Goal: Task Accomplishment & Management: Manage account settings

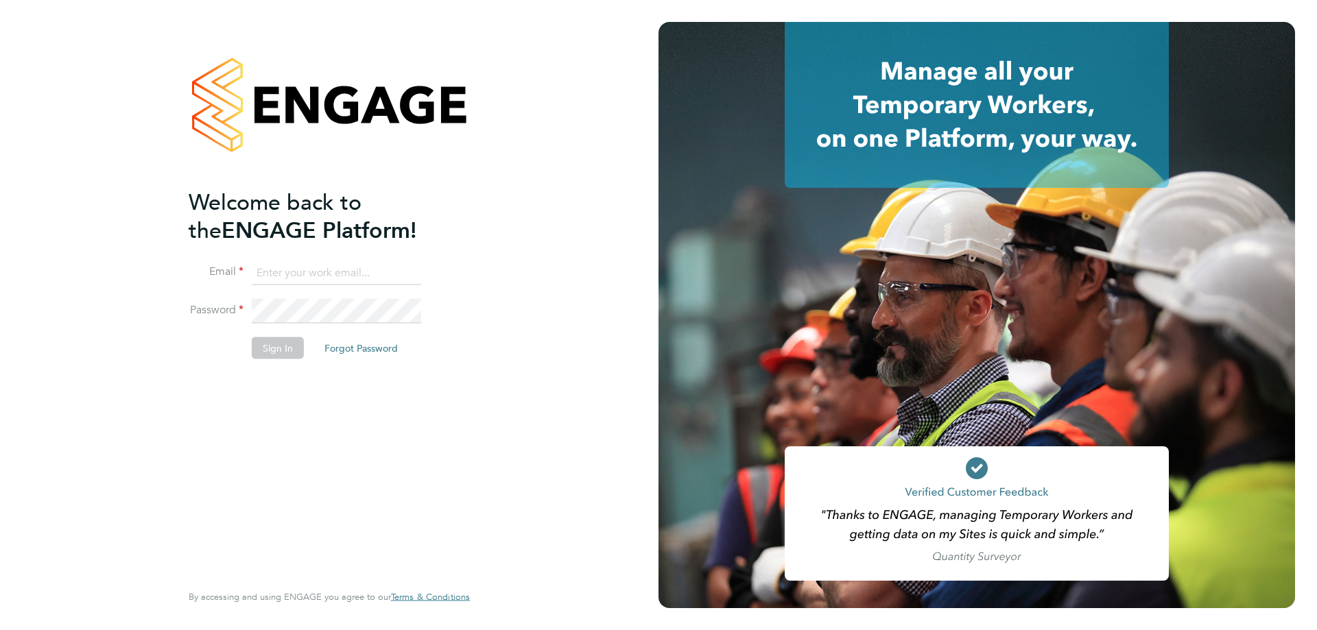
type input "[EMAIL_ADDRESS][DOMAIN_NAME]"
click at [289, 346] on button "Sign In" at bounding box center [278, 348] width 52 height 22
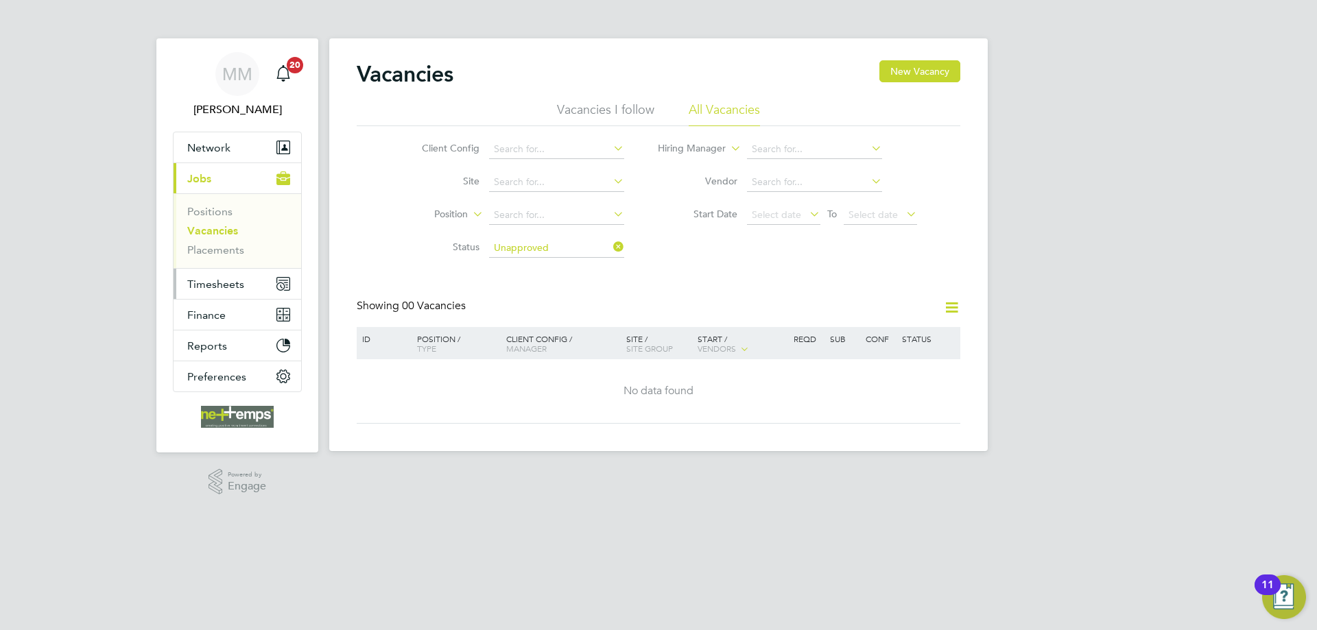
click at [235, 287] on span "Timesheets" at bounding box center [215, 284] width 57 height 13
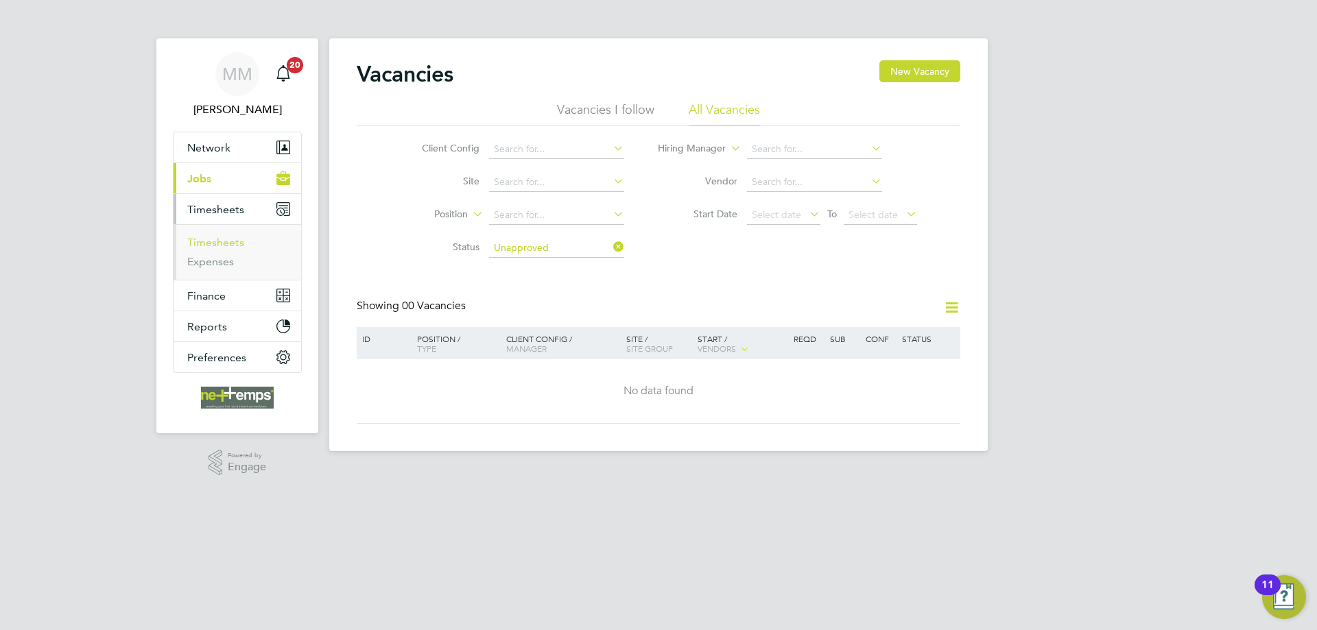
click at [225, 241] on link "Timesheets" at bounding box center [215, 242] width 57 height 13
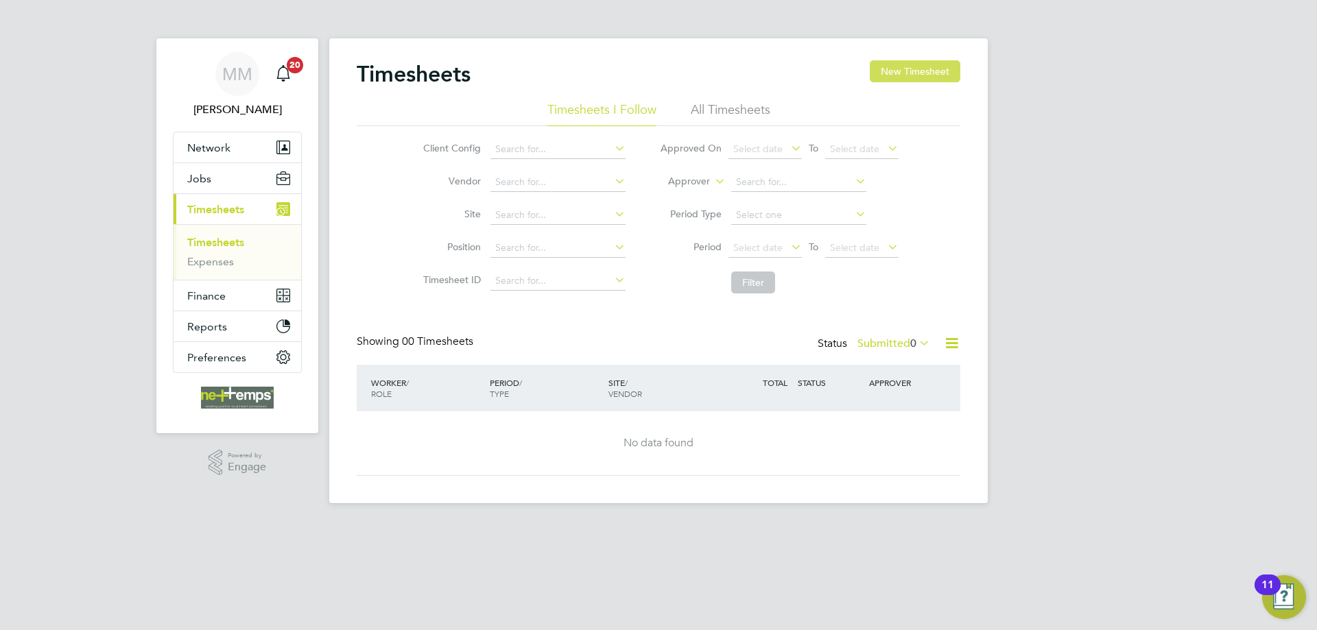
click at [929, 78] on button "New Timesheet" at bounding box center [915, 71] width 91 height 22
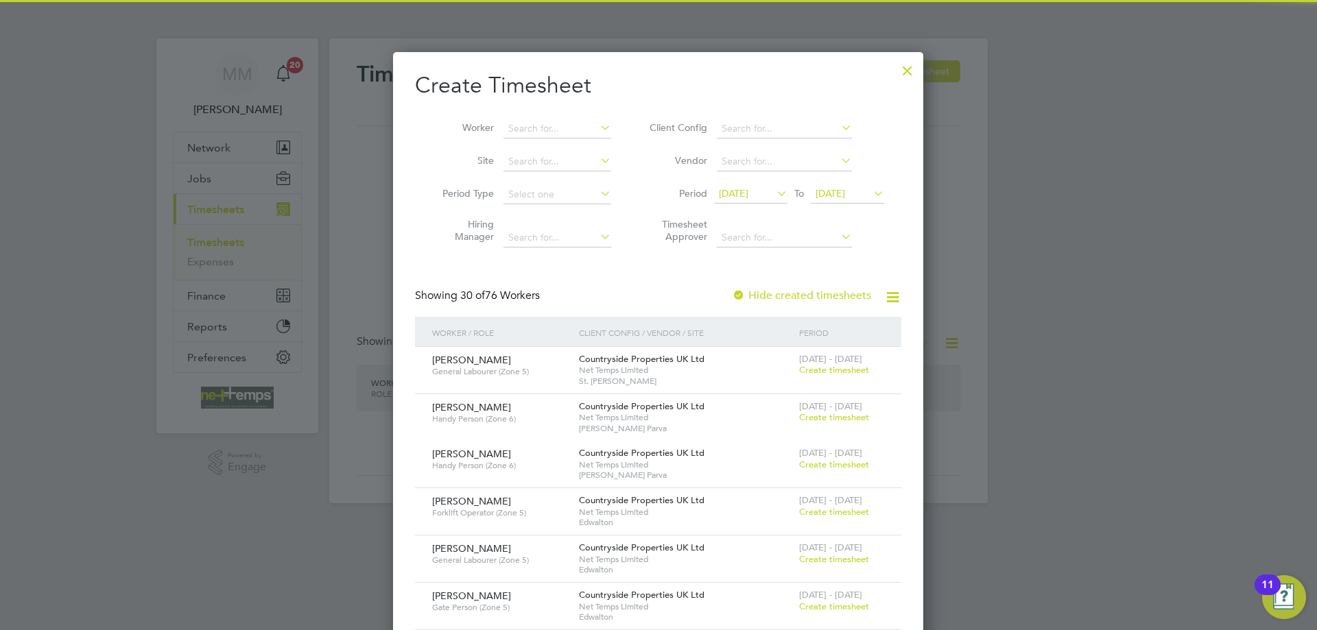
scroll to position [1971, 531]
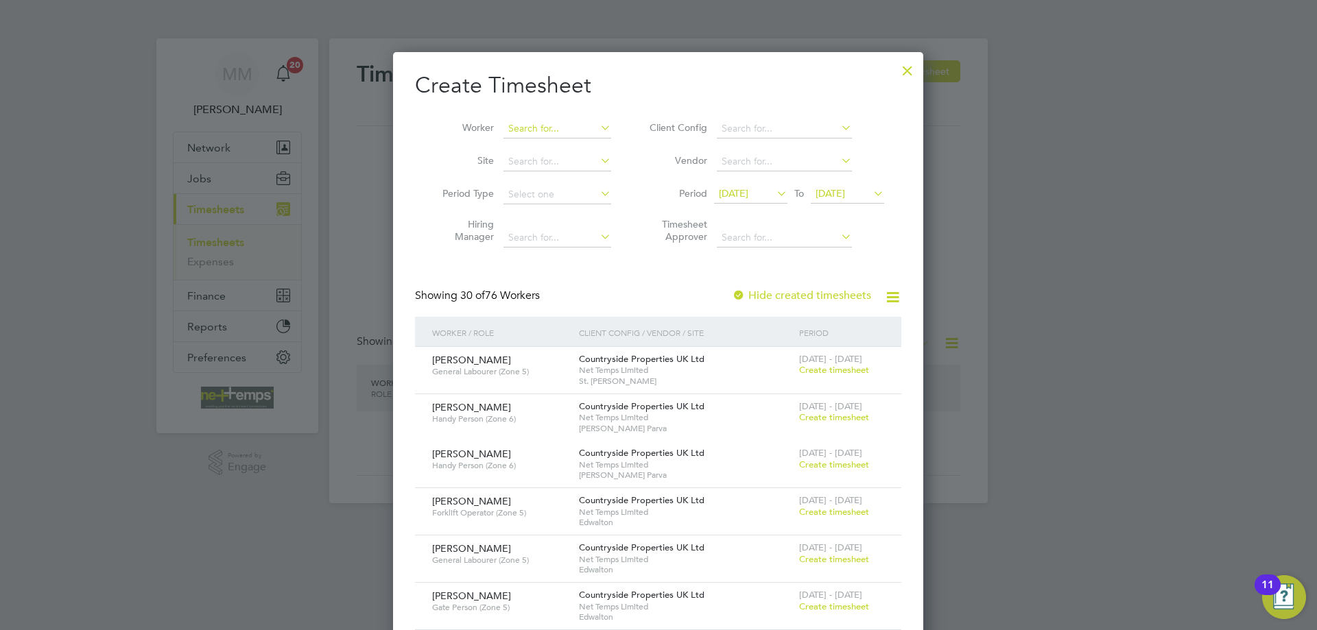
click at [536, 132] on input at bounding box center [557, 128] width 108 height 19
click at [541, 143] on li "Victoria Janickyj" at bounding box center [557, 147] width 109 height 18
type input "Victoria Janickyj"
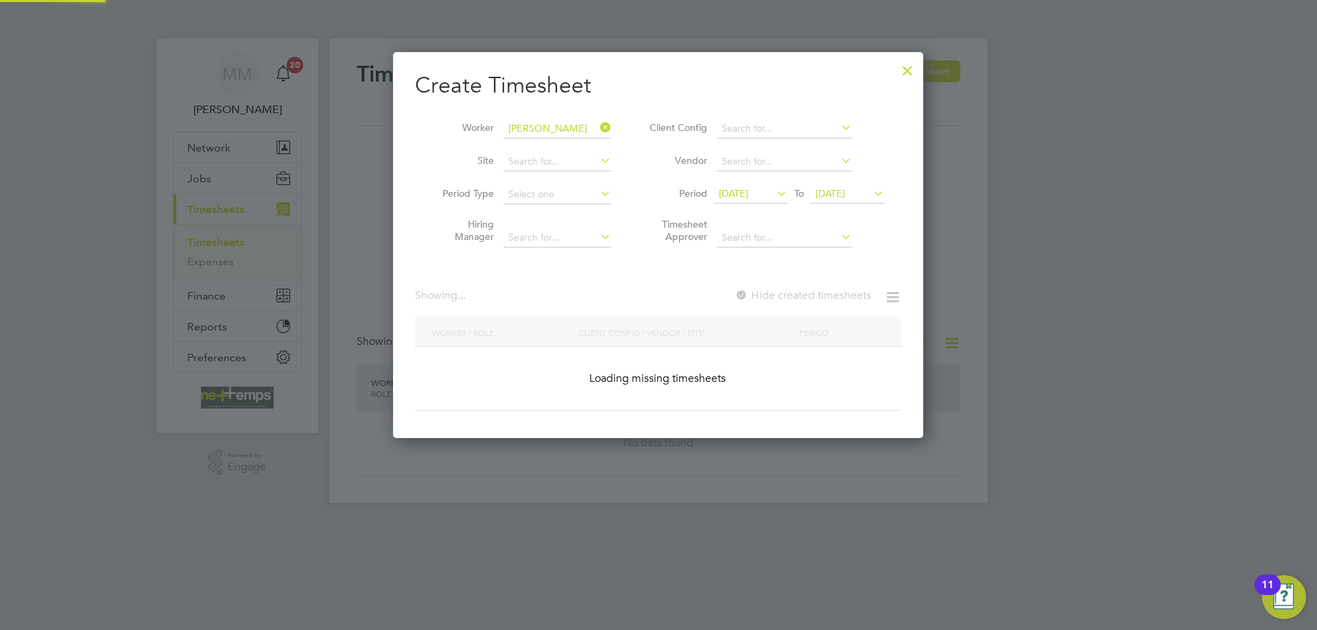
scroll to position [416, 531]
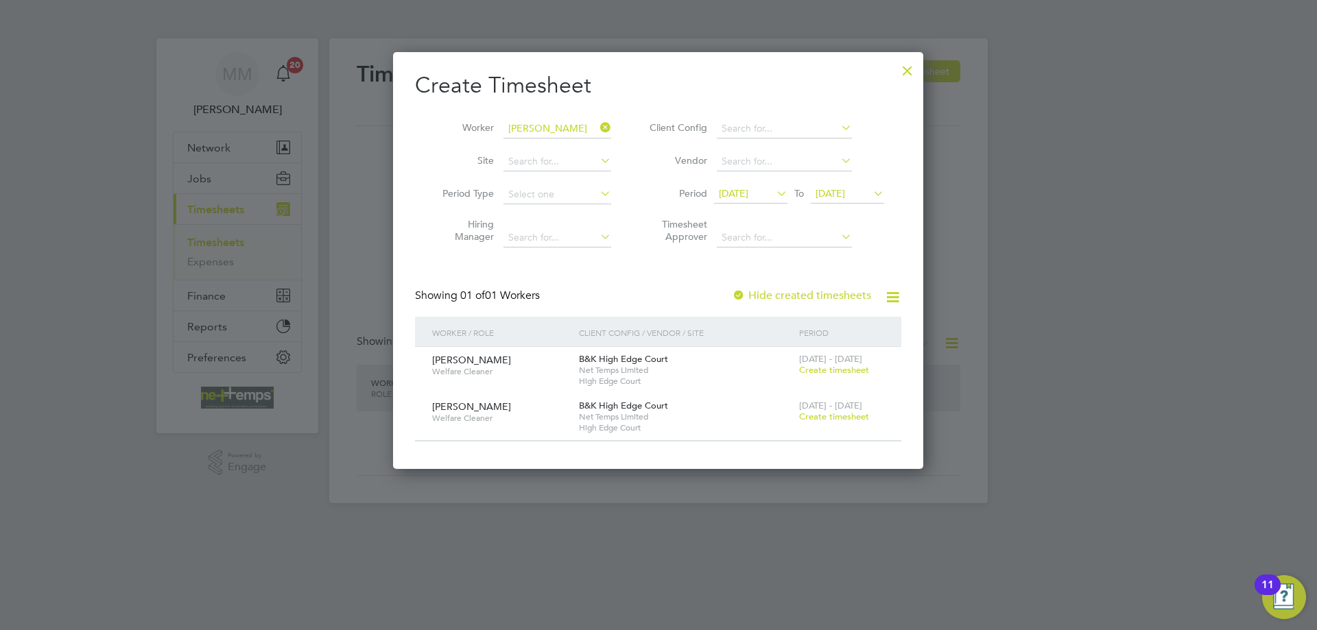
click at [824, 414] on span "Create timesheet" at bounding box center [834, 417] width 70 height 12
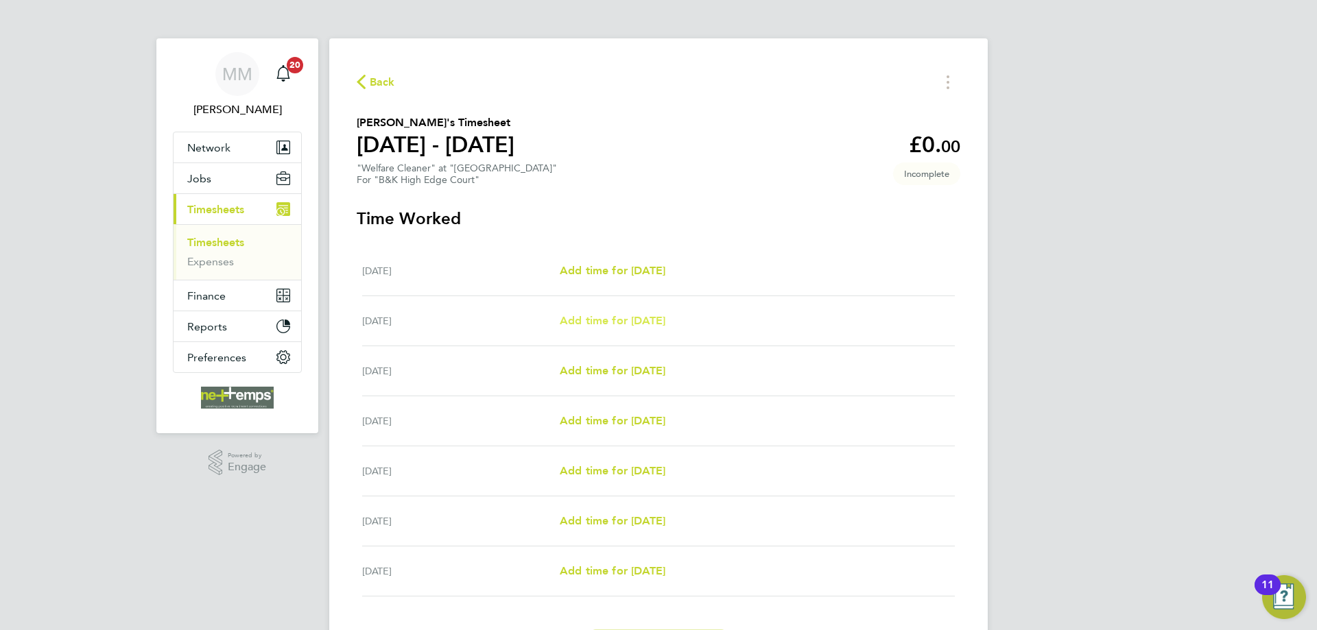
click at [582, 323] on span "Add time for Tue 23 Sep" at bounding box center [613, 320] width 106 height 13
select select "30"
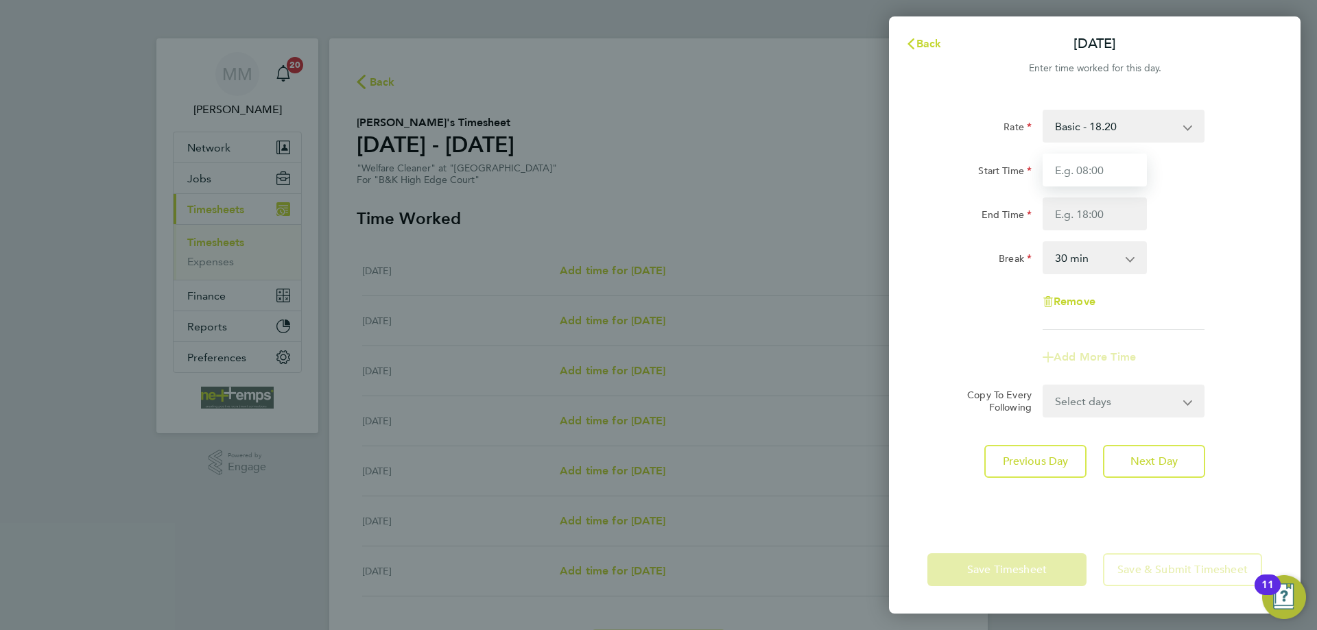
click at [1064, 169] on input "Start Time" at bounding box center [1095, 170] width 104 height 33
type input "09:00"
type input "14:00"
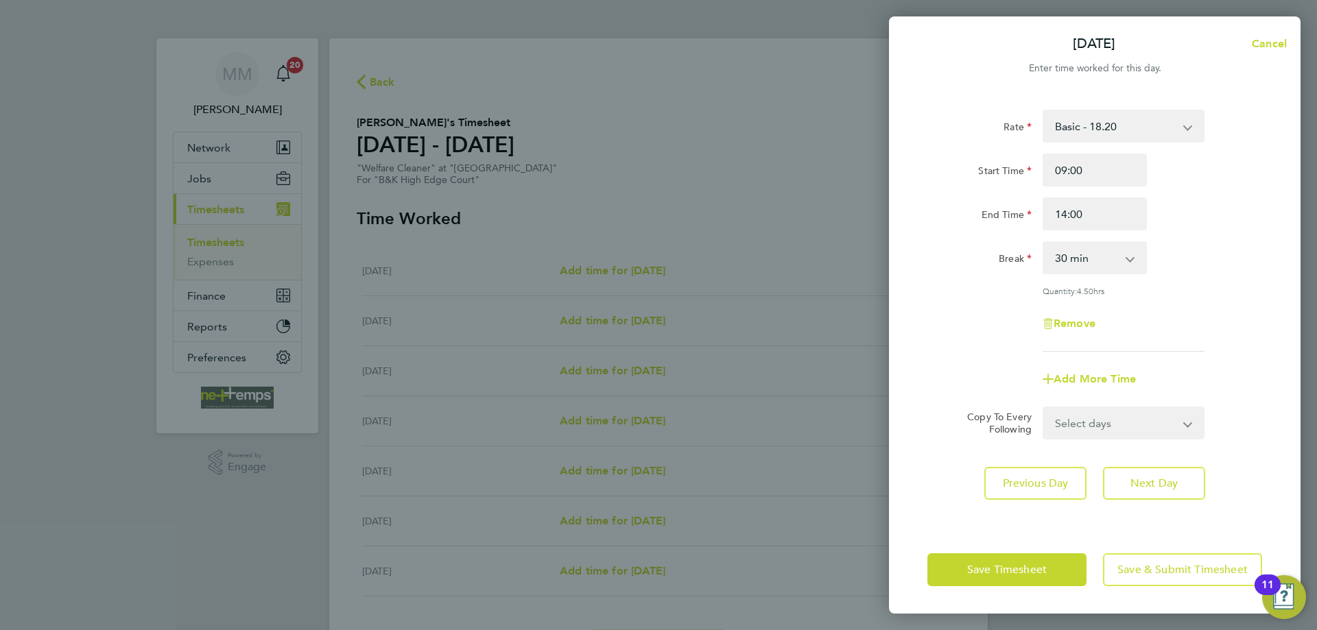
click at [1189, 235] on div "Rate Basic - 18.20 Start Time 09:00 End Time 14:00 Break 0 min 15 min 30 min 45…" at bounding box center [1094, 231] width 335 height 242
drag, startPoint x: 1121, startPoint y: 257, endPoint x: 1119, endPoint y: 263, distance: 7.2
click at [1121, 257] on select "0 min 15 min 30 min 45 min 60 min 75 min 90 min" at bounding box center [1086, 258] width 85 height 30
select select "0"
click at [1044, 243] on select "0 min 15 min 30 min 45 min 60 min 75 min 90 min" at bounding box center [1086, 258] width 85 height 30
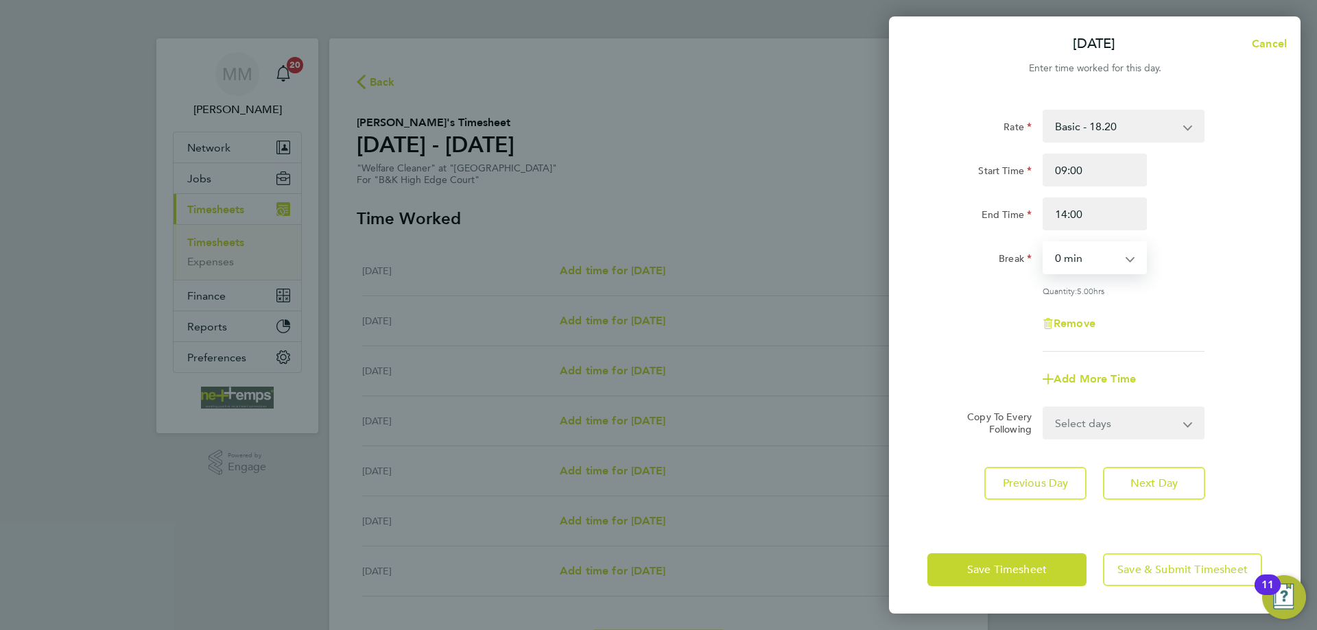
click at [1153, 427] on select "Select days Day Weekday (Mon-Fri) Weekend (Sat-Sun) Wednesday Thursday Friday S…" at bounding box center [1116, 423] width 144 height 30
select select "WEEKDAY"
click at [1044, 408] on select "Select days Day Weekday (Mon-Fri) Weekend (Sat-Sun) Wednesday Thursday Friday S…" at bounding box center [1116, 423] width 144 height 30
select select "2025-09-28"
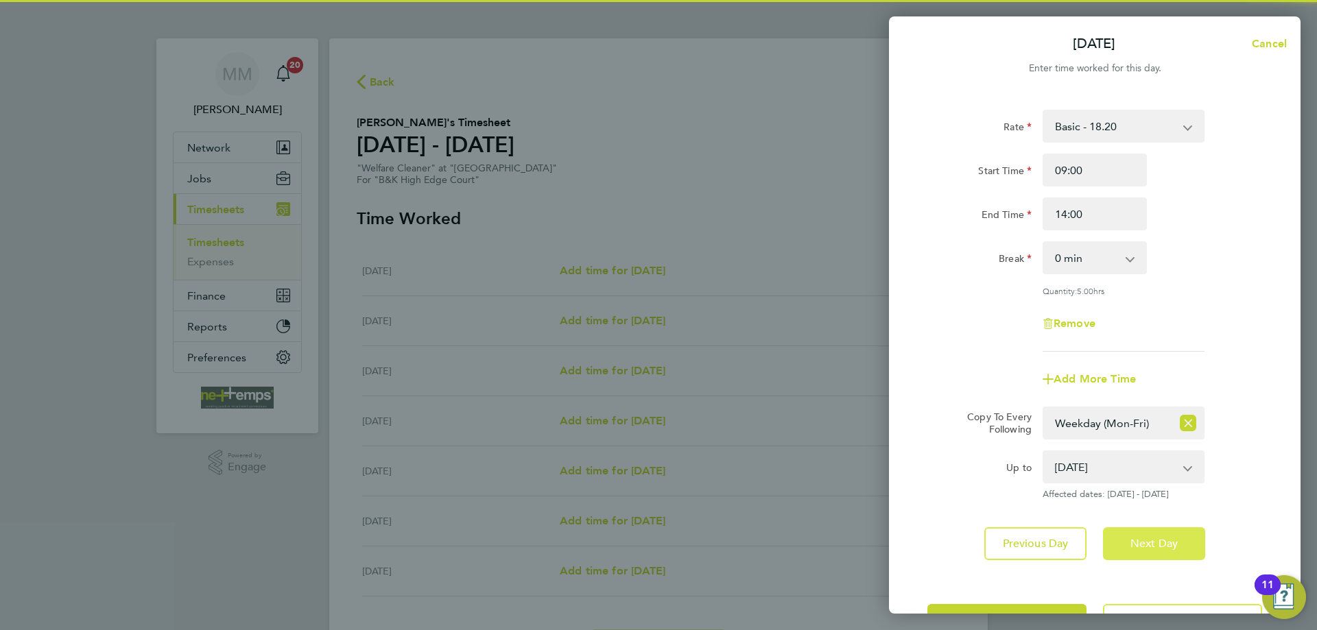
click at [1169, 549] on button "Next Day" at bounding box center [1154, 543] width 102 height 33
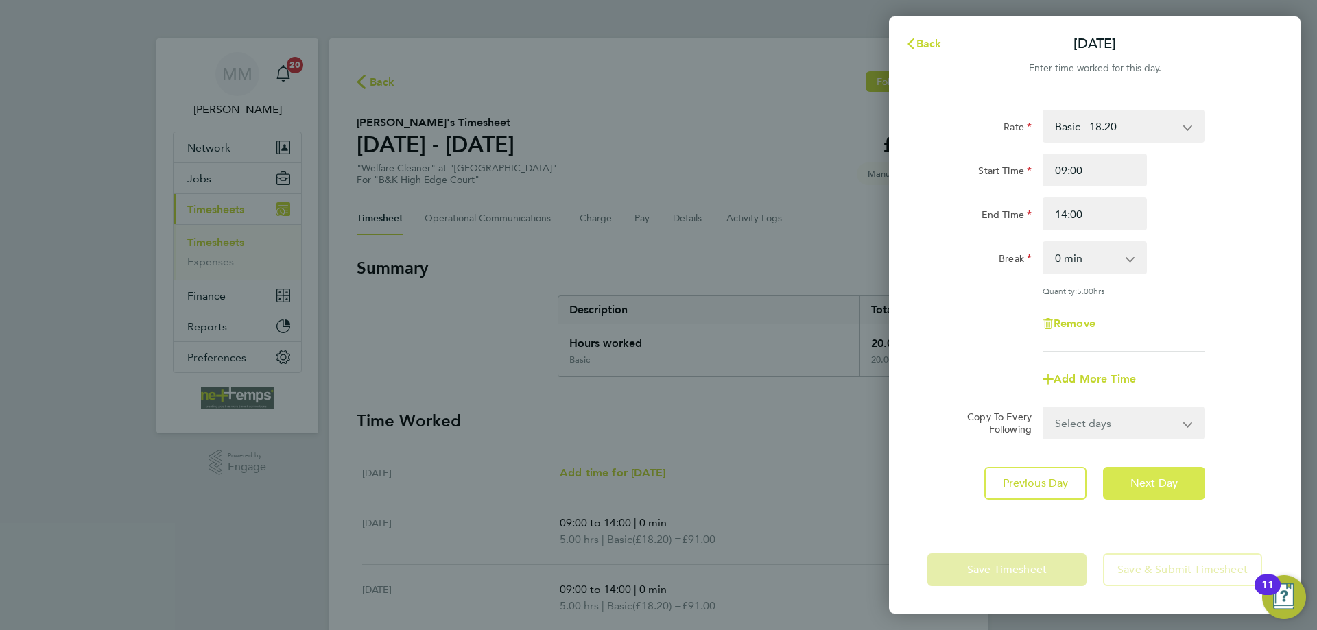
click at [1165, 484] on span "Next Day" at bounding box center [1153, 484] width 47 height 14
select select "30"
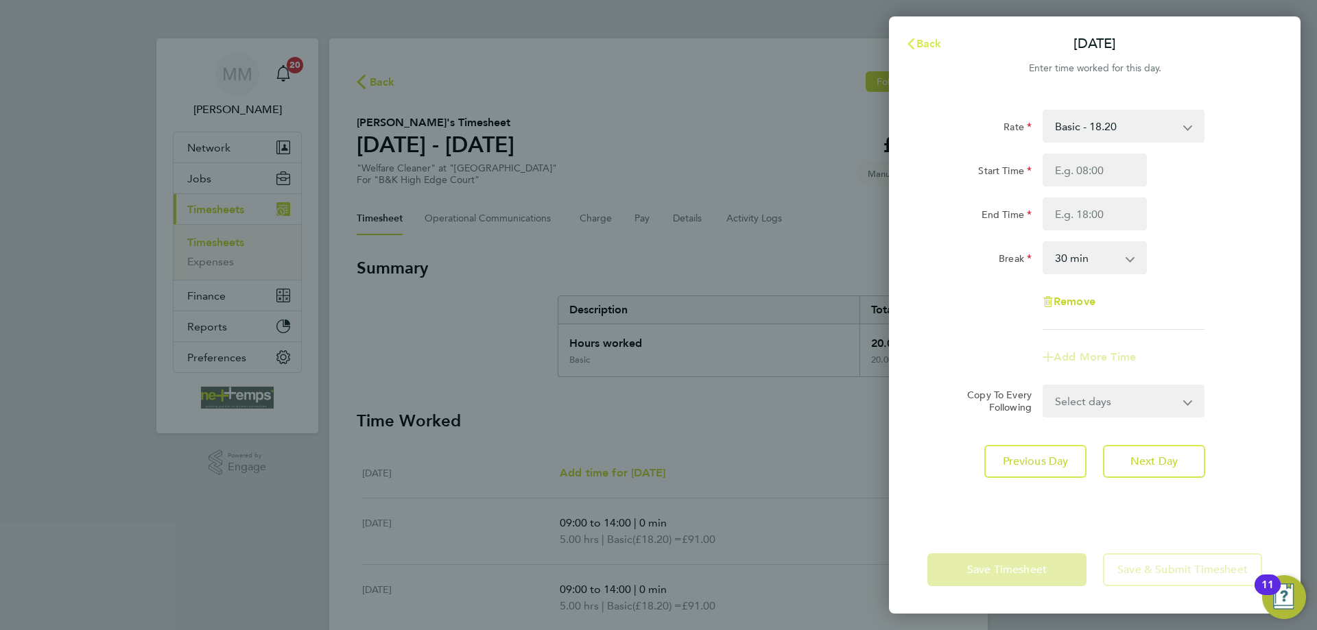
click at [927, 46] on span "Back" at bounding box center [928, 43] width 25 height 13
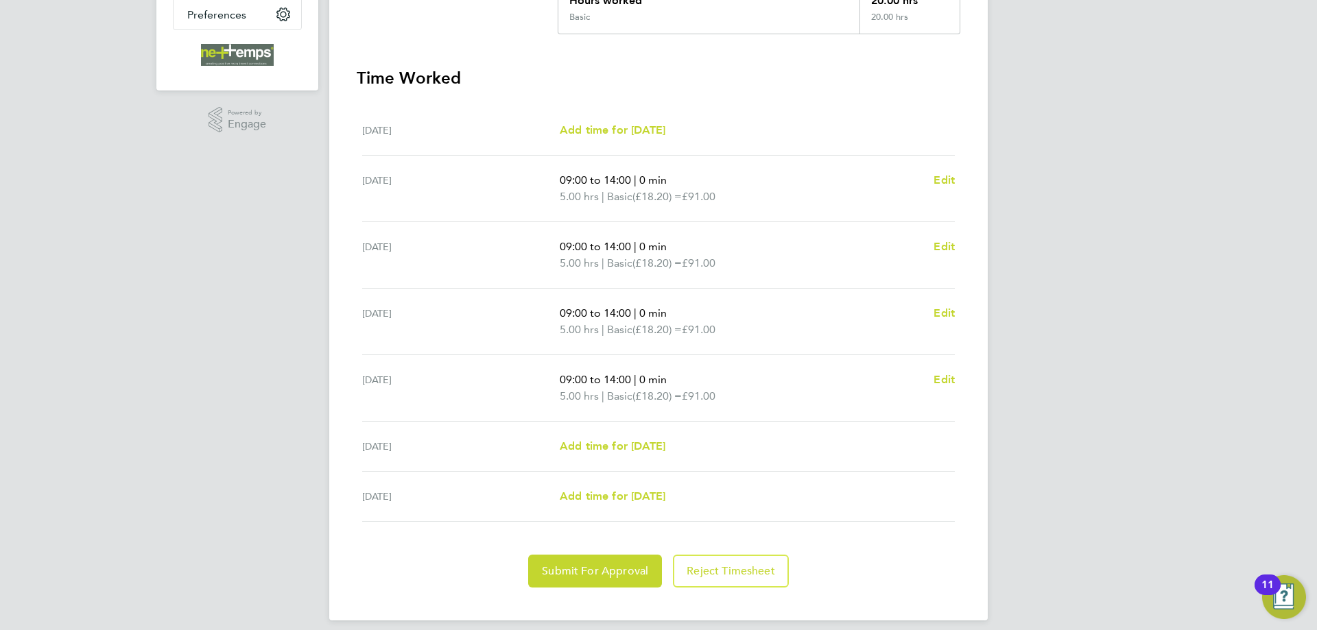
scroll to position [355, 0]
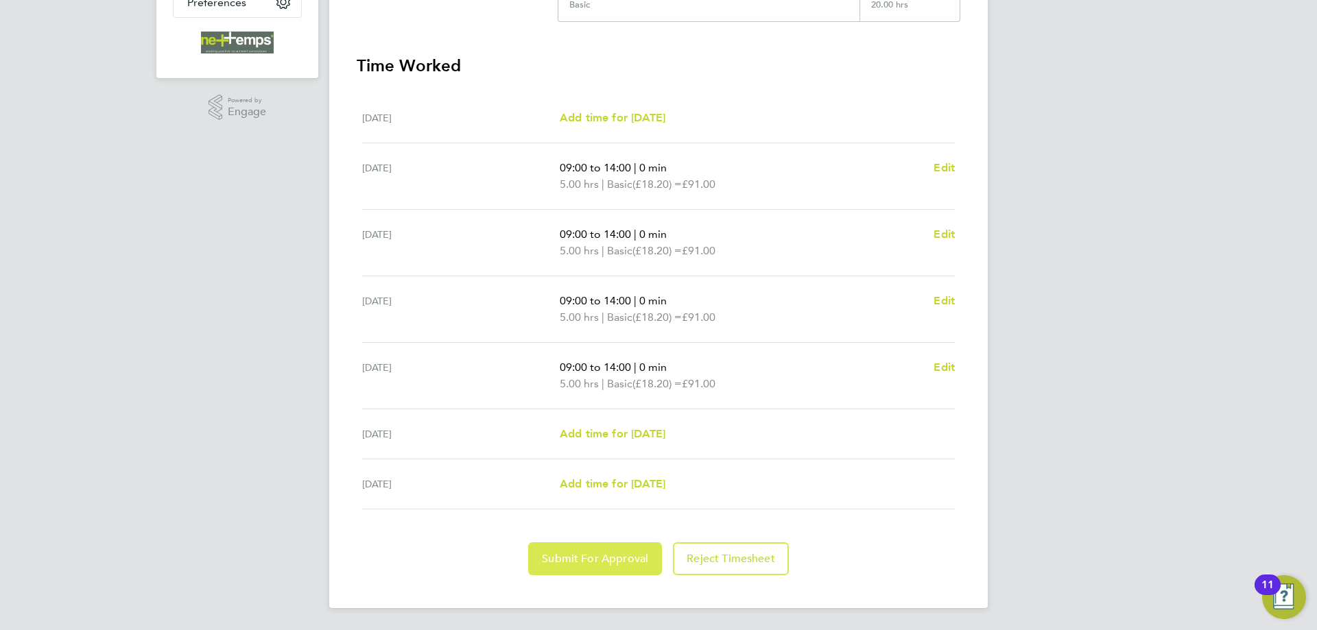
click at [599, 567] on button "Submit For Approval" at bounding box center [595, 559] width 134 height 33
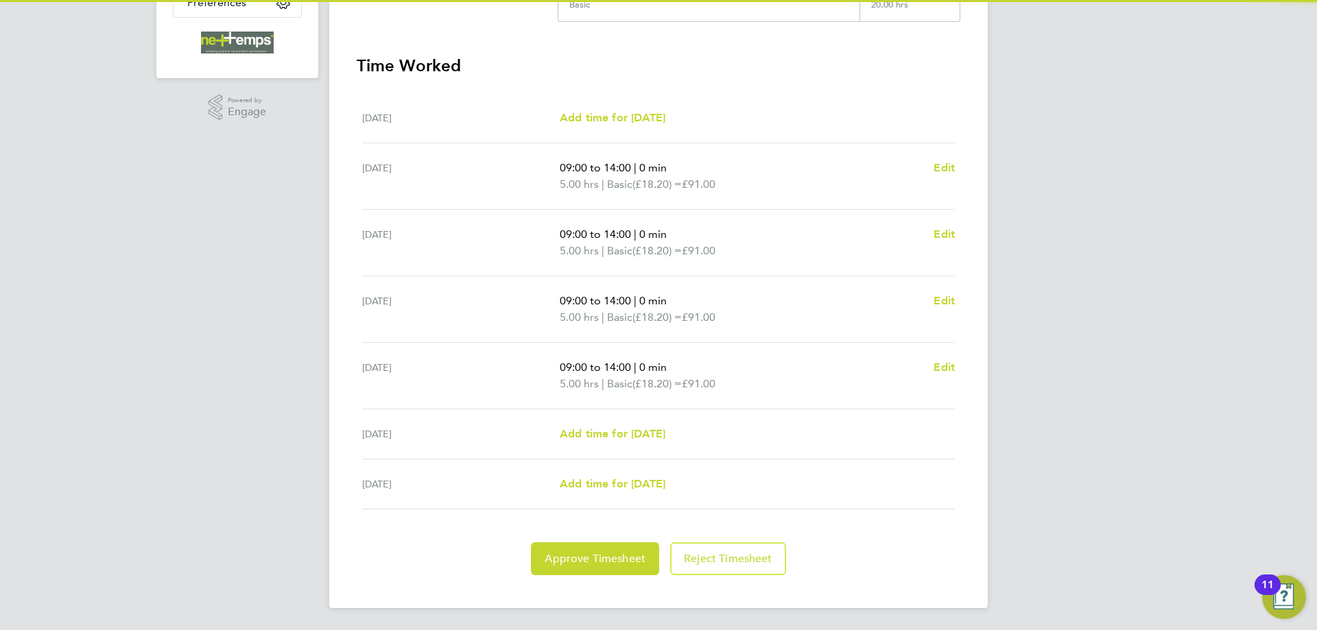
scroll to position [0, 0]
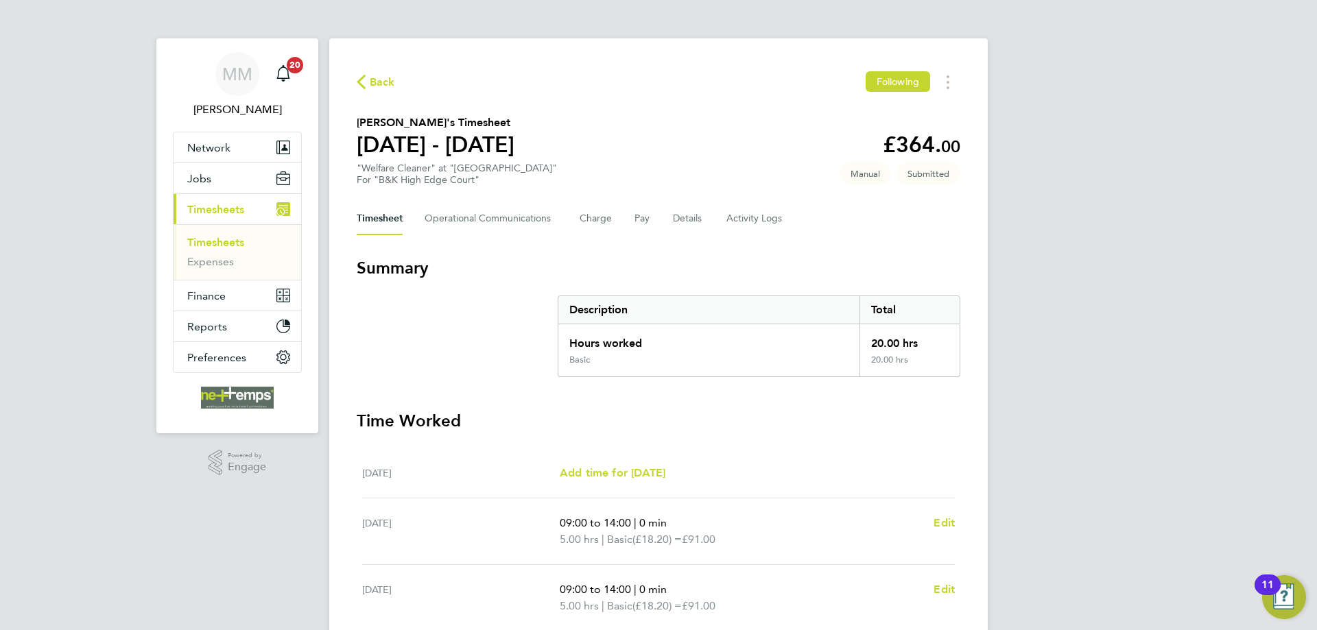
click at [226, 240] on link "Timesheets" at bounding box center [215, 242] width 57 height 13
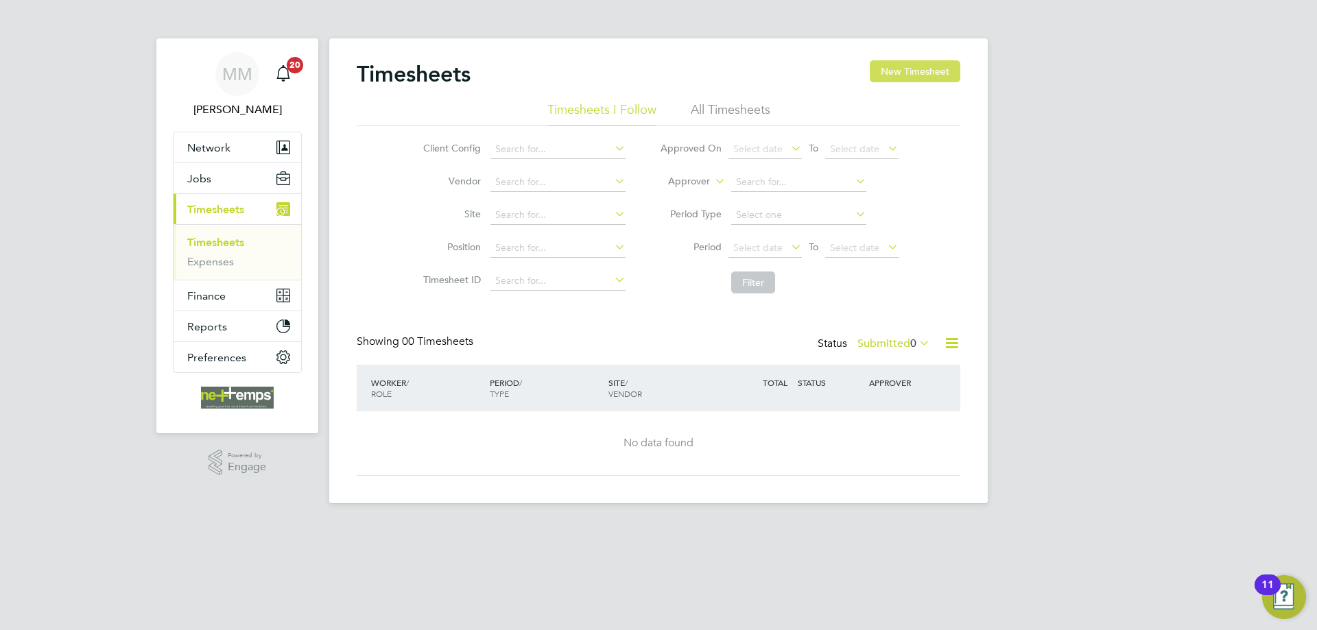
click at [923, 75] on button "New Timesheet" at bounding box center [915, 71] width 91 height 22
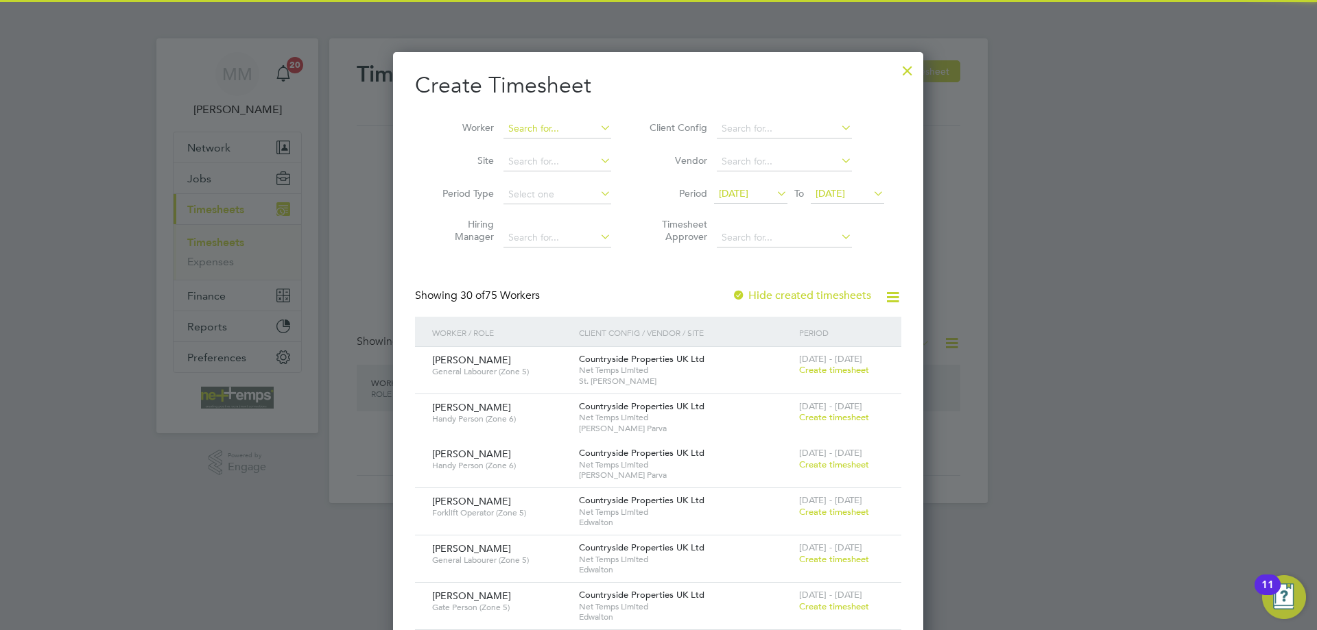
scroll to position [1925, 531]
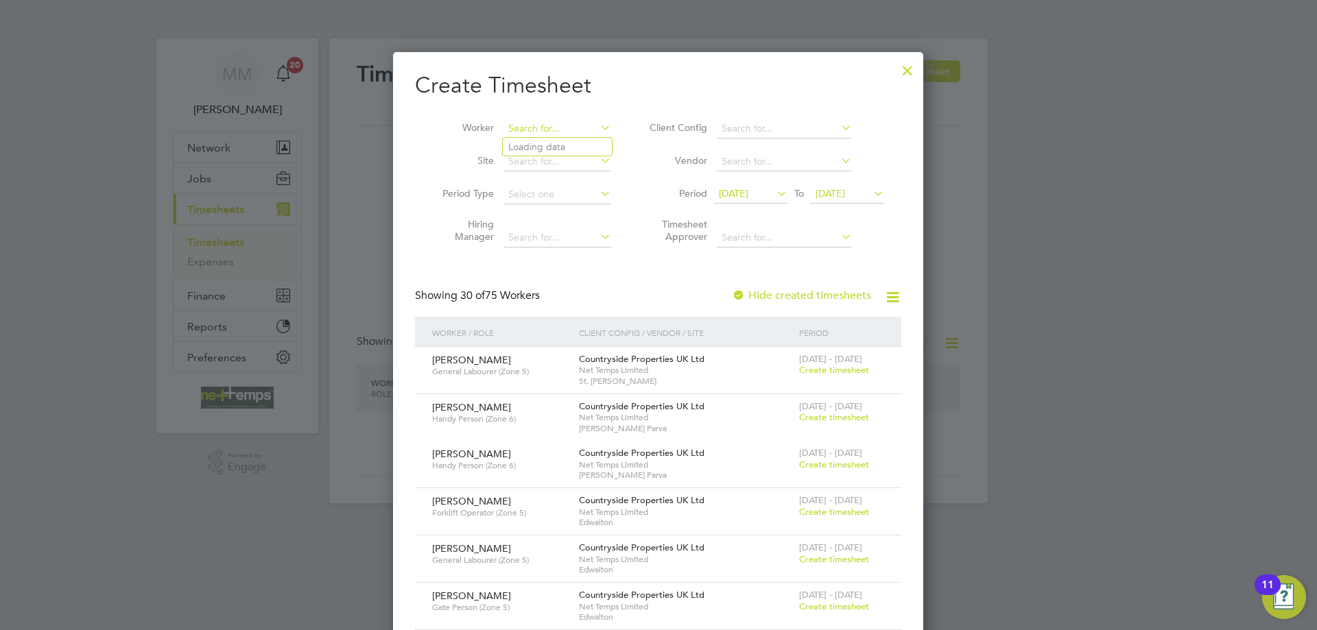
click at [544, 128] on input at bounding box center [557, 128] width 108 height 19
click at [547, 165] on li "Becky Wright" at bounding box center [587, 165] width 169 height 19
type input "Becky Wright"
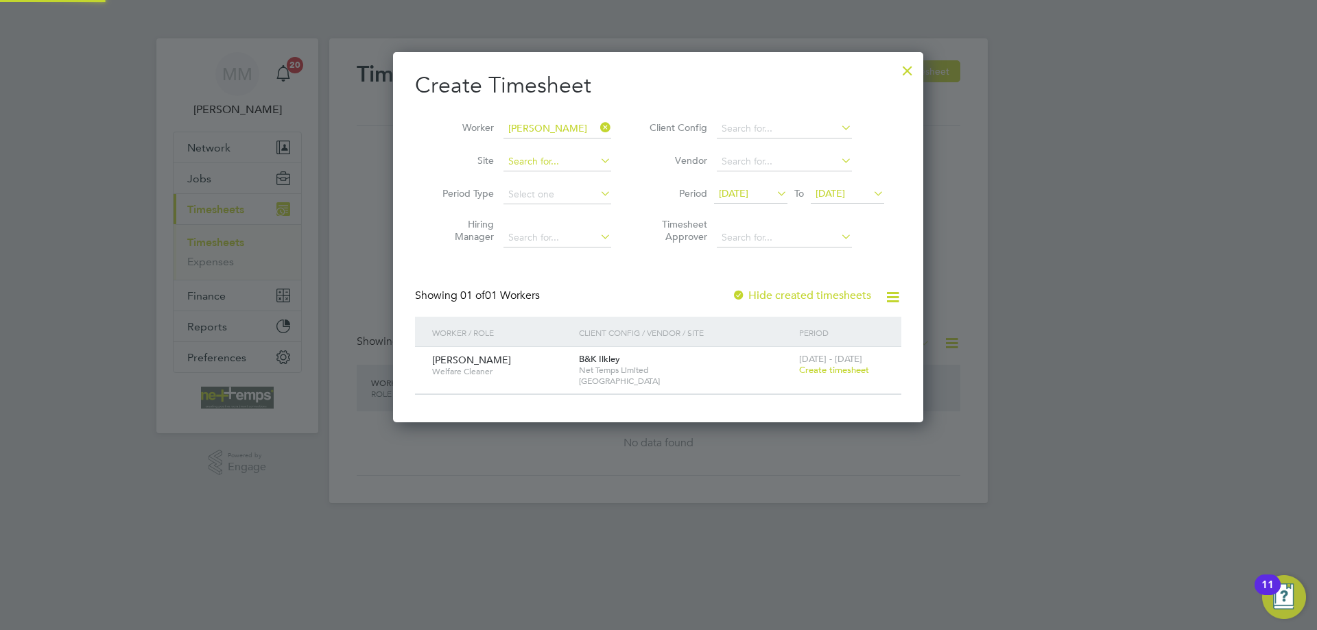
scroll to position [370, 531]
click at [834, 366] on span "Create timesheet" at bounding box center [834, 370] width 70 height 12
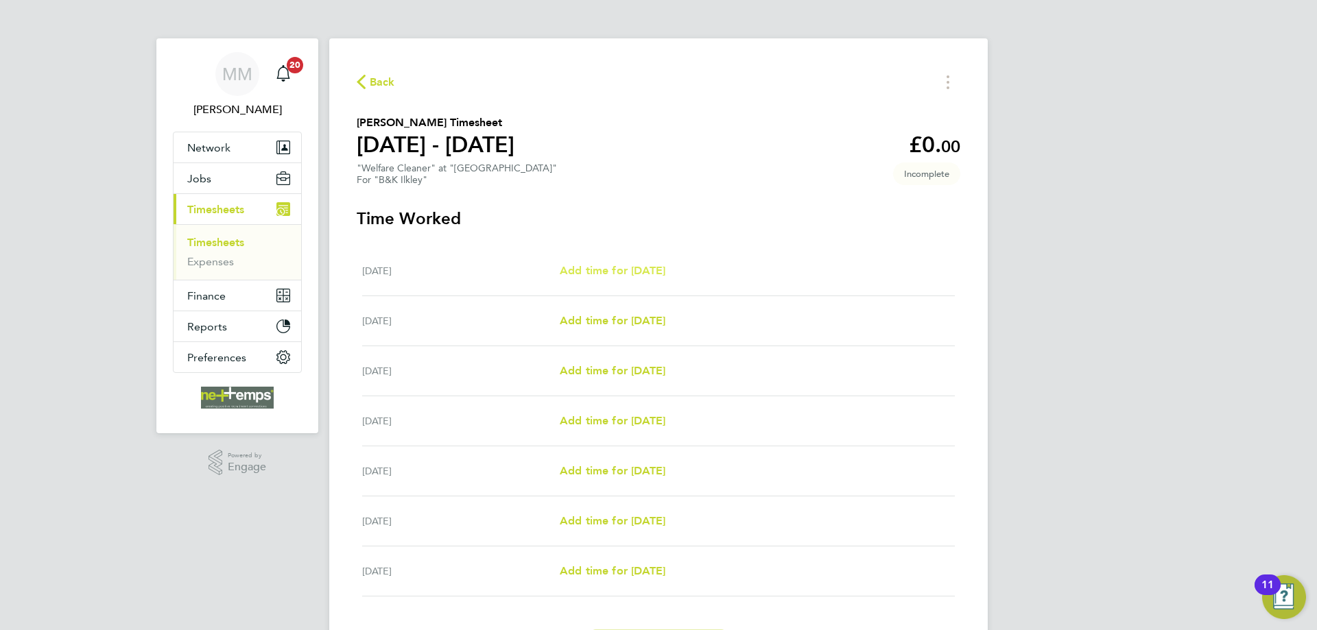
click at [623, 272] on span "Add time for [DATE]" at bounding box center [613, 270] width 106 height 13
select select "30"
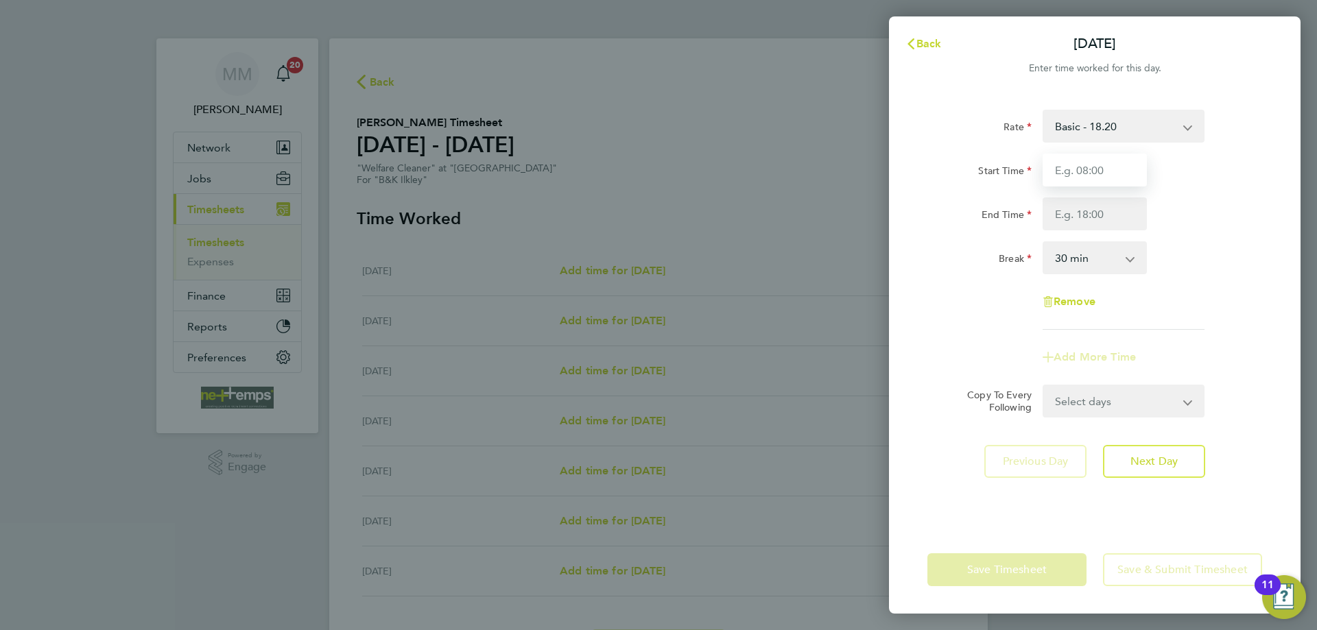
click at [1096, 171] on input "Start Time" at bounding box center [1095, 170] width 104 height 33
type input "09:00"
type input "15:00"
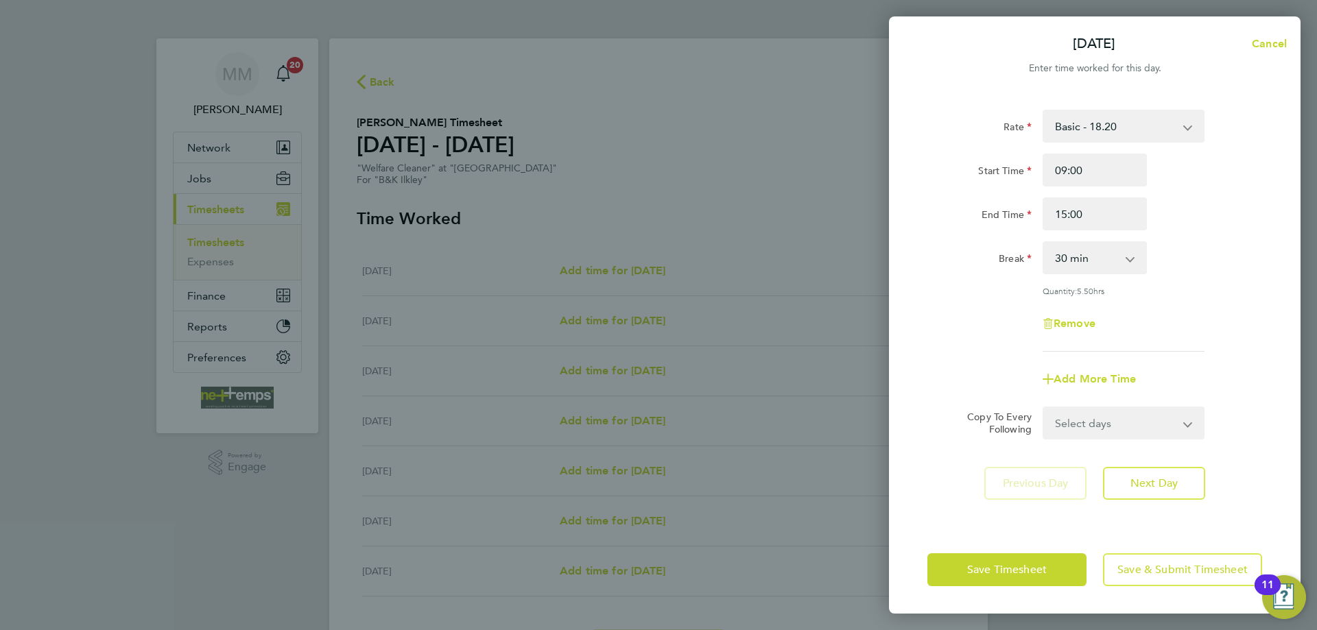
click at [1187, 242] on div "Break 0 min 15 min 30 min 45 min 60 min 75 min 90 min" at bounding box center [1095, 257] width 346 height 33
click at [1100, 259] on select "0 min 15 min 30 min 45 min 60 min 75 min 90 min" at bounding box center [1086, 258] width 85 height 30
select select "0"
click at [1044, 243] on select "0 min 15 min 30 min 45 min 60 min 75 min 90 min" at bounding box center [1086, 258] width 85 height 30
click at [1185, 492] on button "Next Day" at bounding box center [1154, 483] width 102 height 33
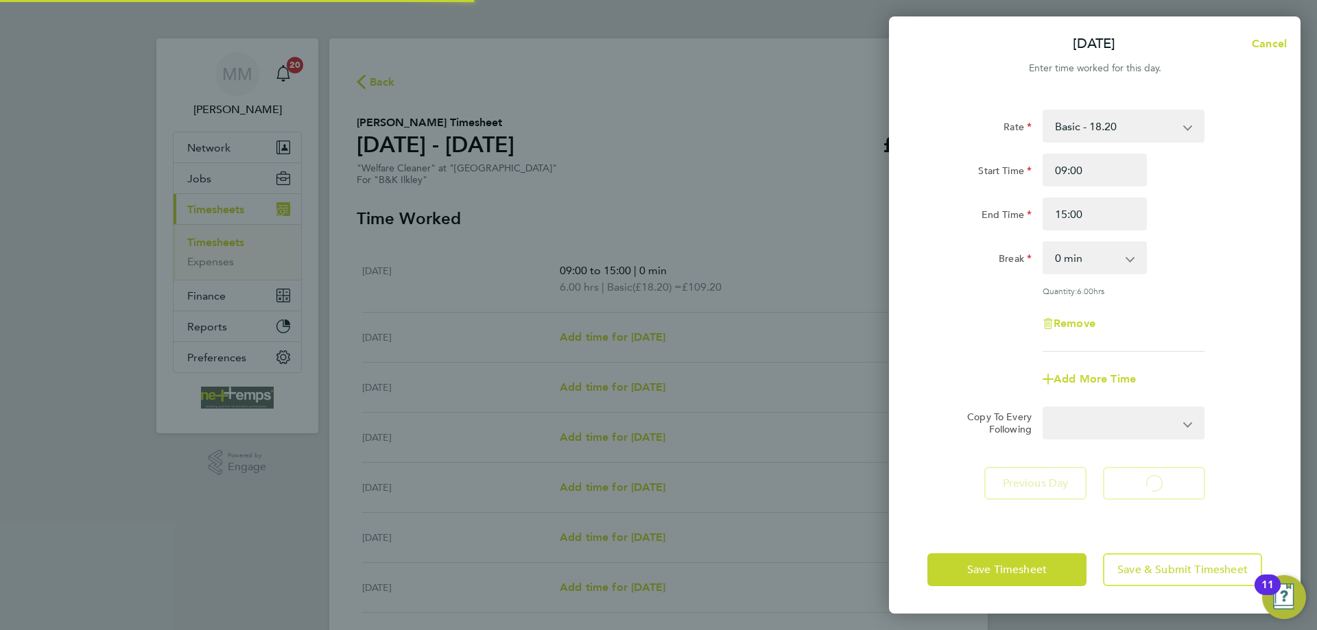
select select "30"
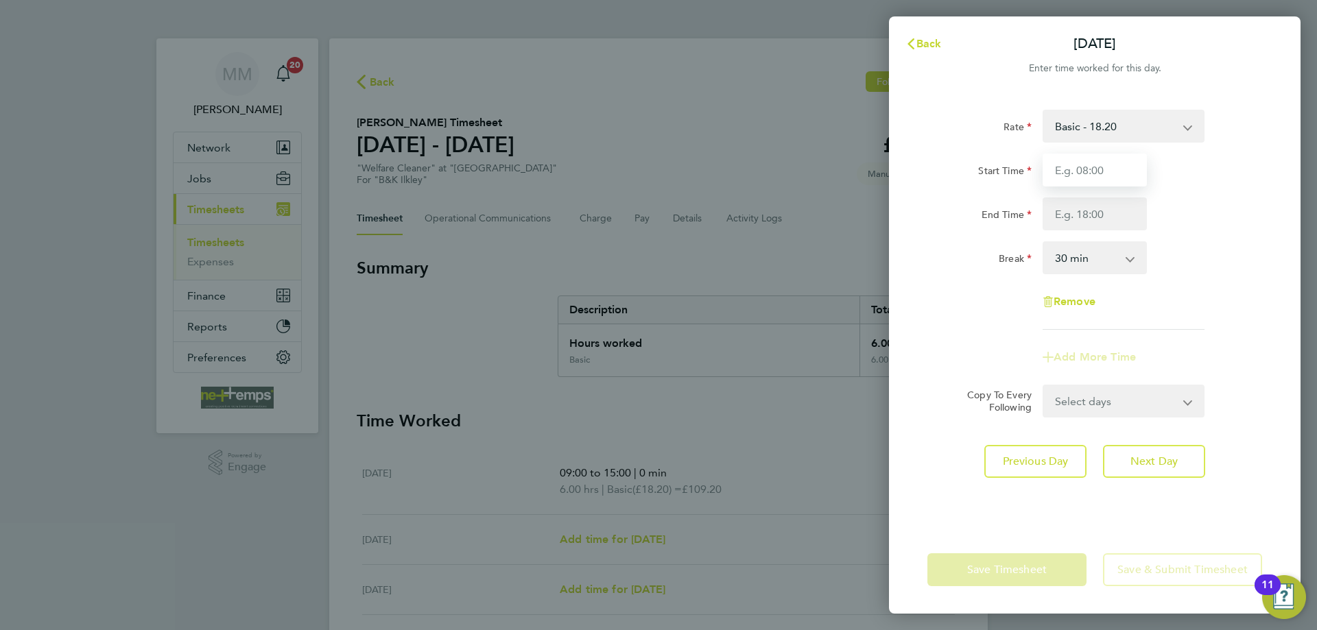
click at [1087, 174] on input "Start Time" at bounding box center [1095, 170] width 104 height 33
type input "09:00"
type input "13:00"
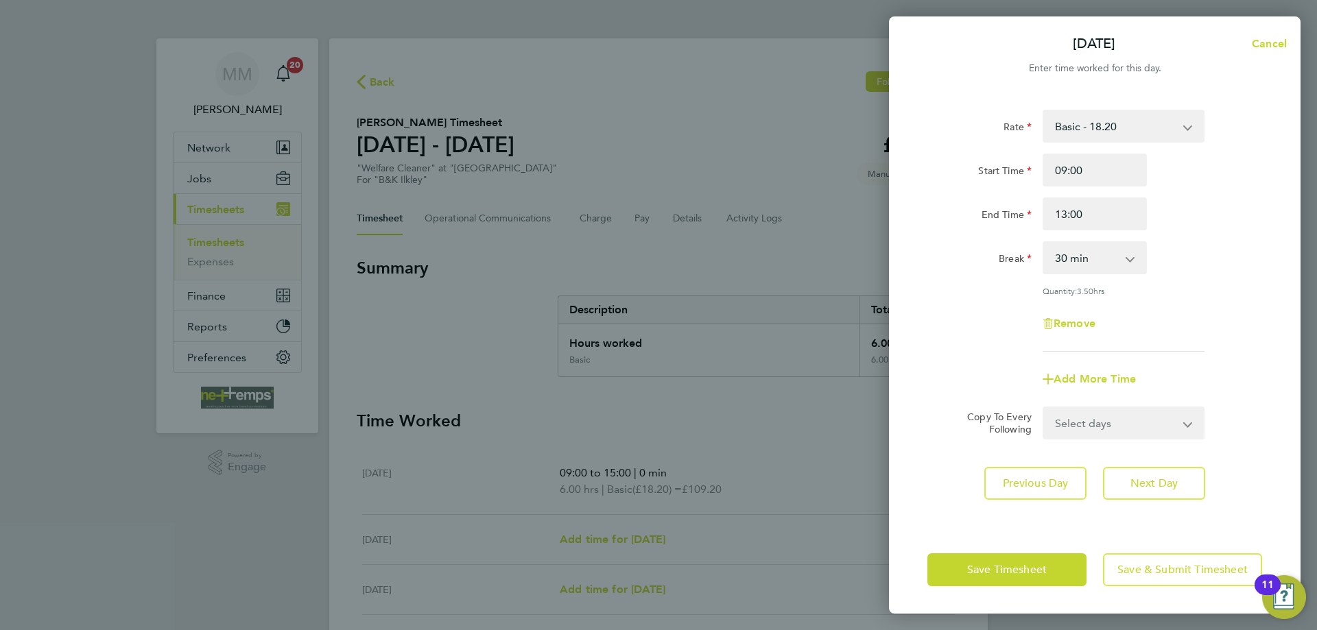
click at [1201, 235] on div "Rate Basic - 18.20 Start Time 09:00 End Time 13:00 Break 0 min 15 min 30 min 45…" at bounding box center [1094, 231] width 335 height 242
click at [1122, 260] on select "0 min 15 min 30 min 45 min 60 min 75 min 90 min" at bounding box center [1086, 258] width 85 height 30
select select "0"
click at [1044, 243] on select "0 min 15 min 30 min 45 min 60 min 75 min 90 min" at bounding box center [1086, 258] width 85 height 30
click at [1165, 426] on select "Select days Day Weekday (Mon-Fri) Weekend (Sat-Sun) Wednesday Thursday Friday S…" at bounding box center [1116, 423] width 144 height 30
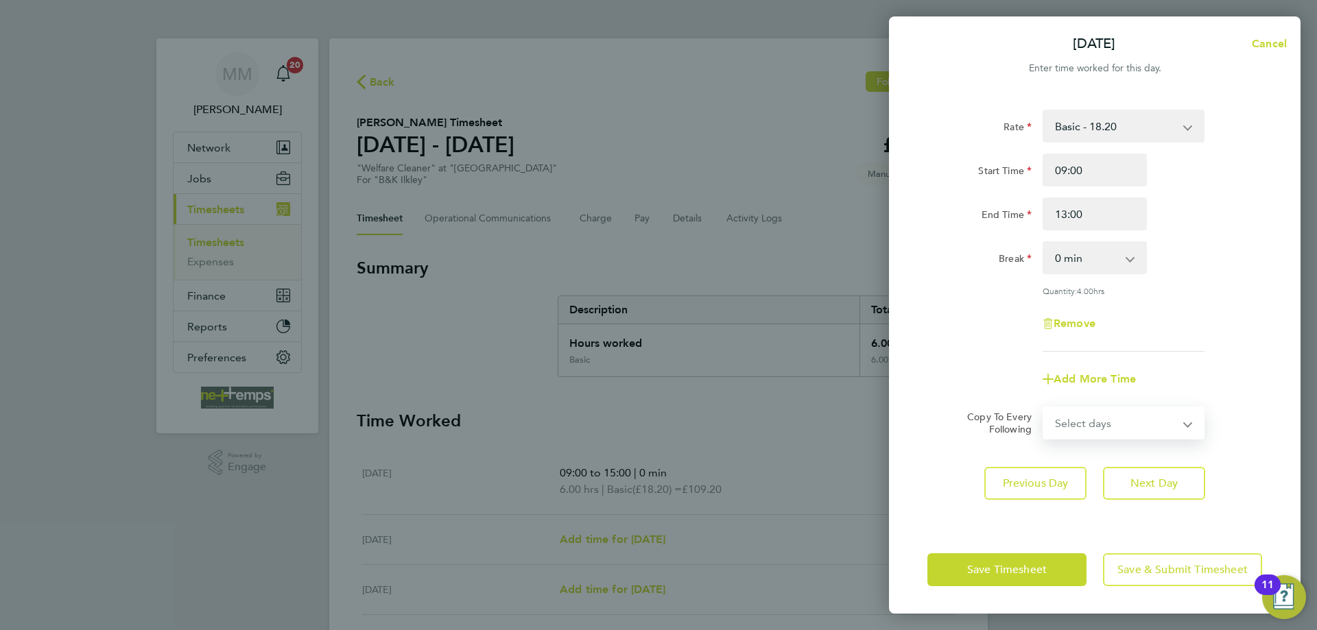
select select "WEEKDAY"
click at [1044, 408] on select "Select days Day Weekday (Mon-Fri) Weekend (Sat-Sun) Wednesday Thursday Friday S…" at bounding box center [1116, 423] width 144 height 30
select select "[DATE]"
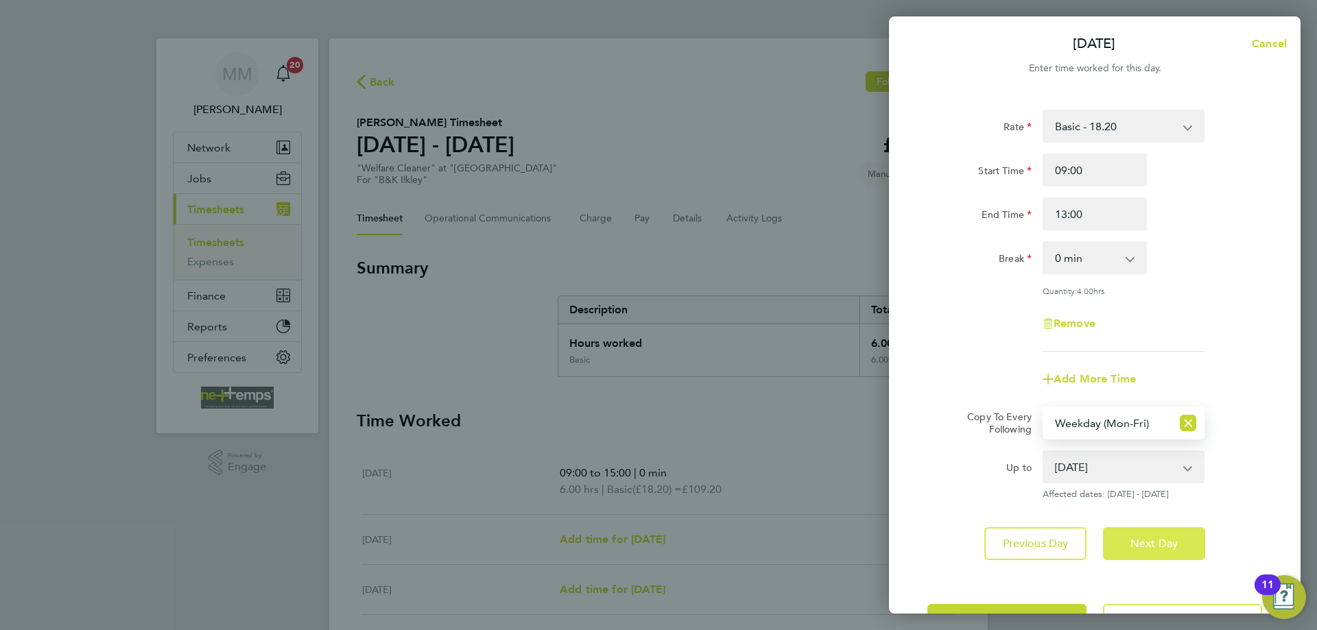
click at [1165, 545] on span "Next Day" at bounding box center [1153, 544] width 47 height 14
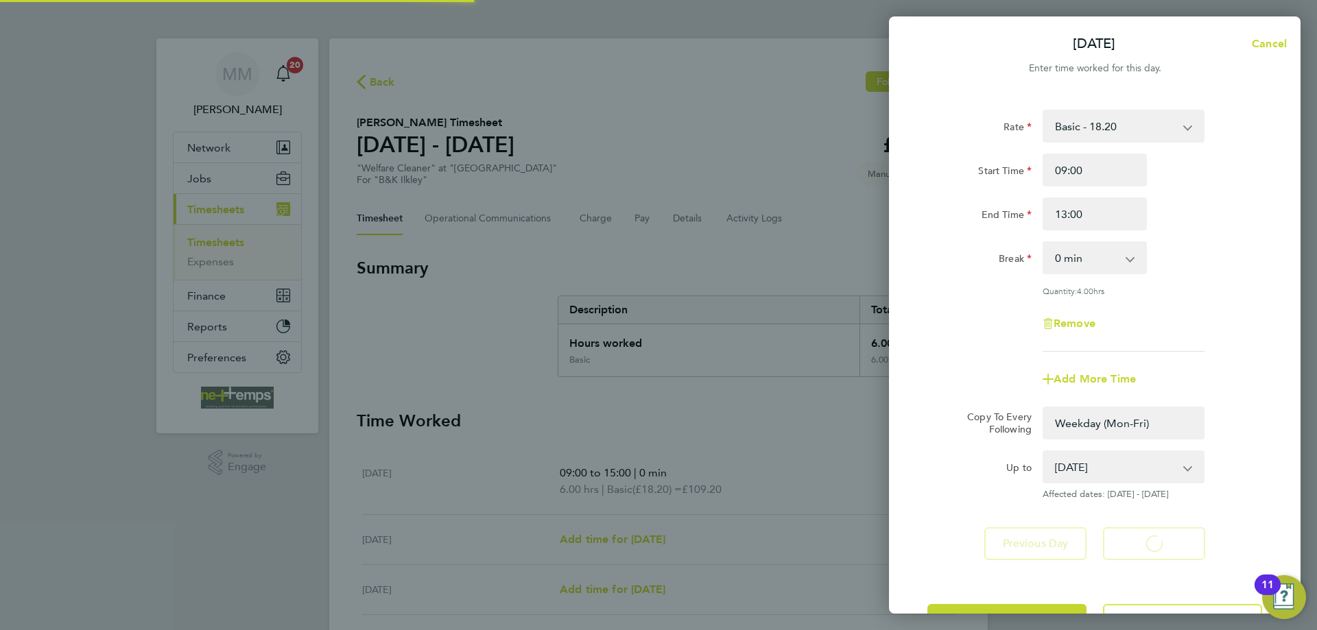
select select "0: null"
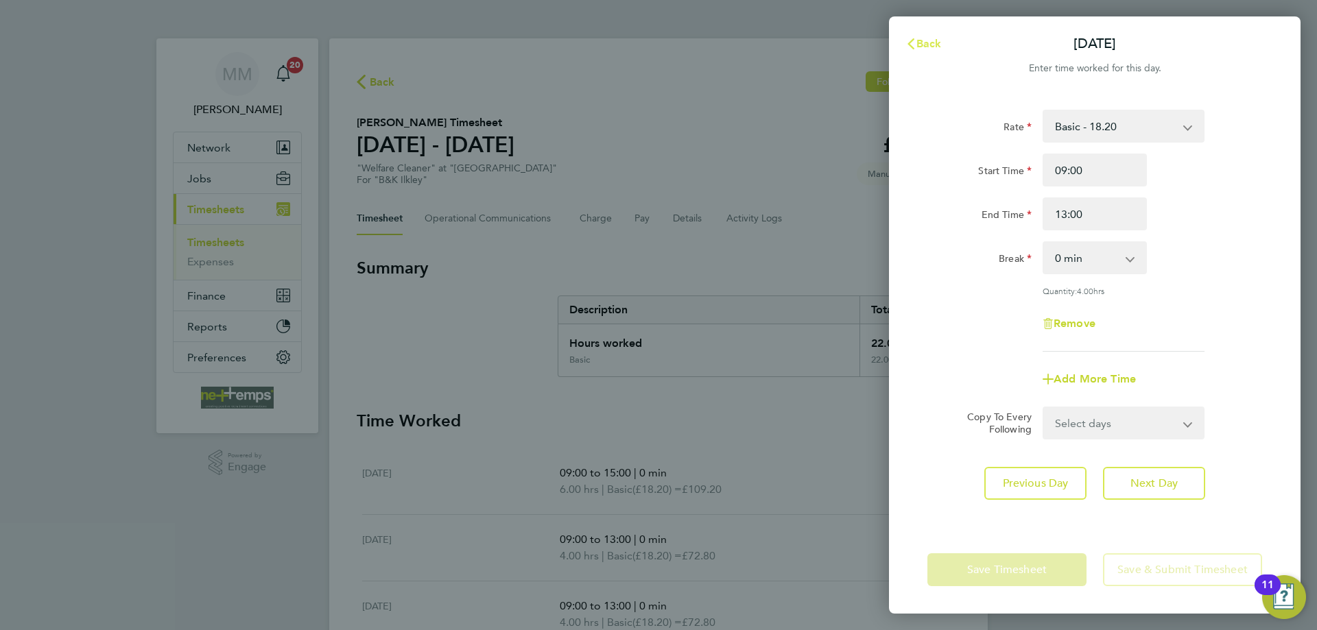
click at [921, 44] on span "Back" at bounding box center [928, 43] width 25 height 13
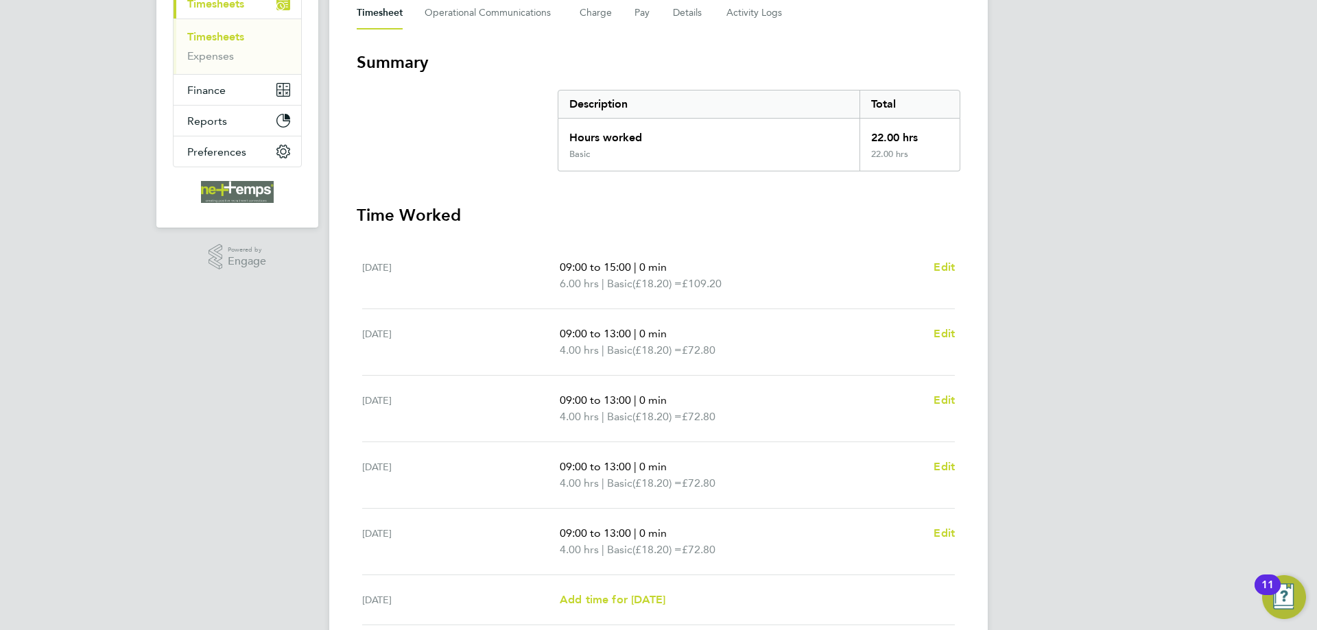
scroll to position [343, 0]
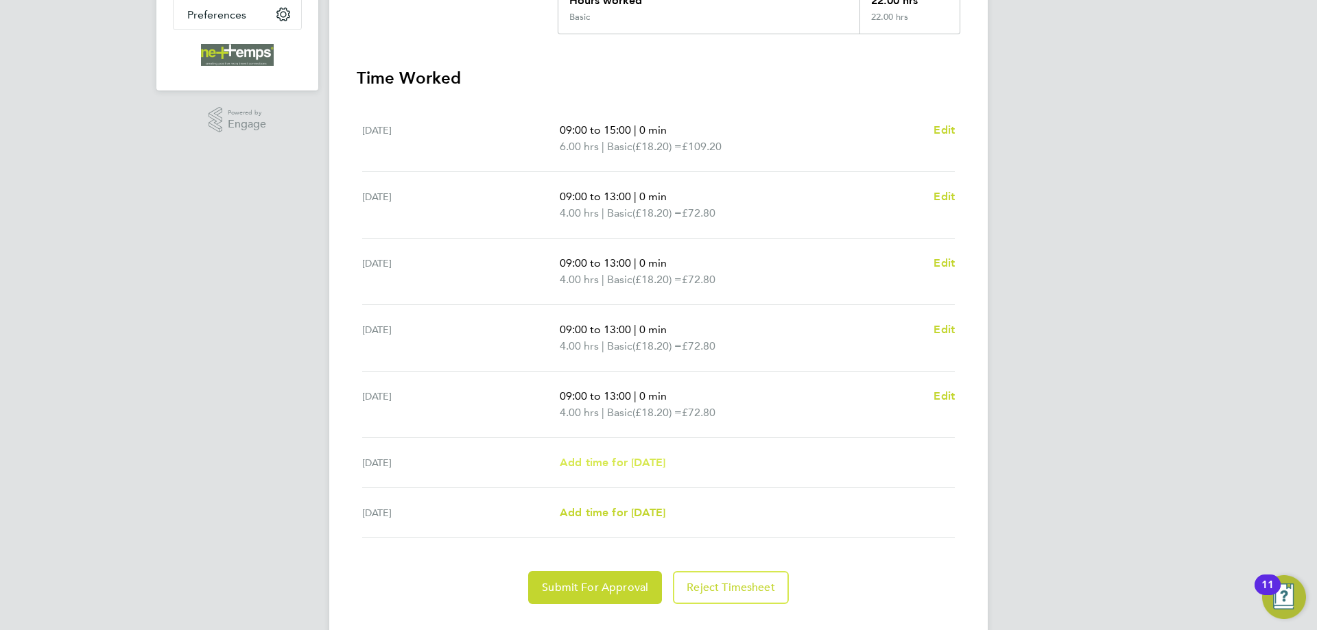
click at [648, 464] on span "Add time for [DATE]" at bounding box center [613, 462] width 106 height 13
select select "30"
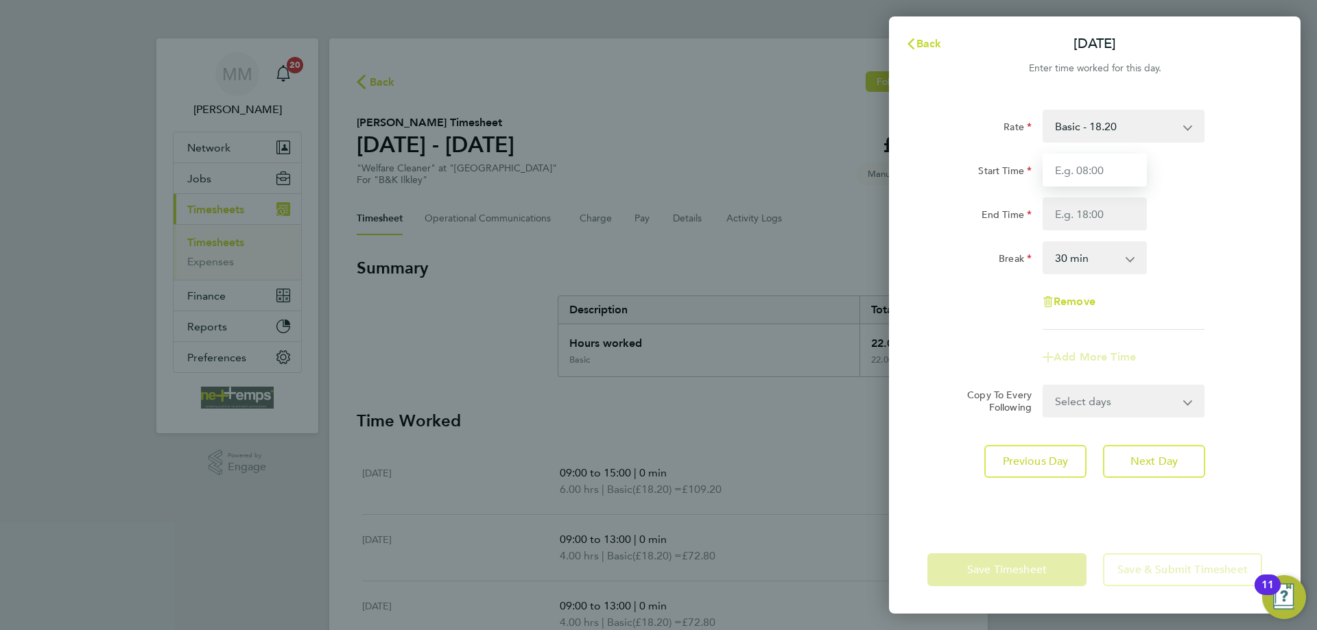
click at [1082, 167] on input "Start Time" at bounding box center [1095, 170] width 104 height 33
type input "09:00"
type input "13:00"
click at [1191, 213] on div "End Time 13:00" at bounding box center [1095, 214] width 346 height 33
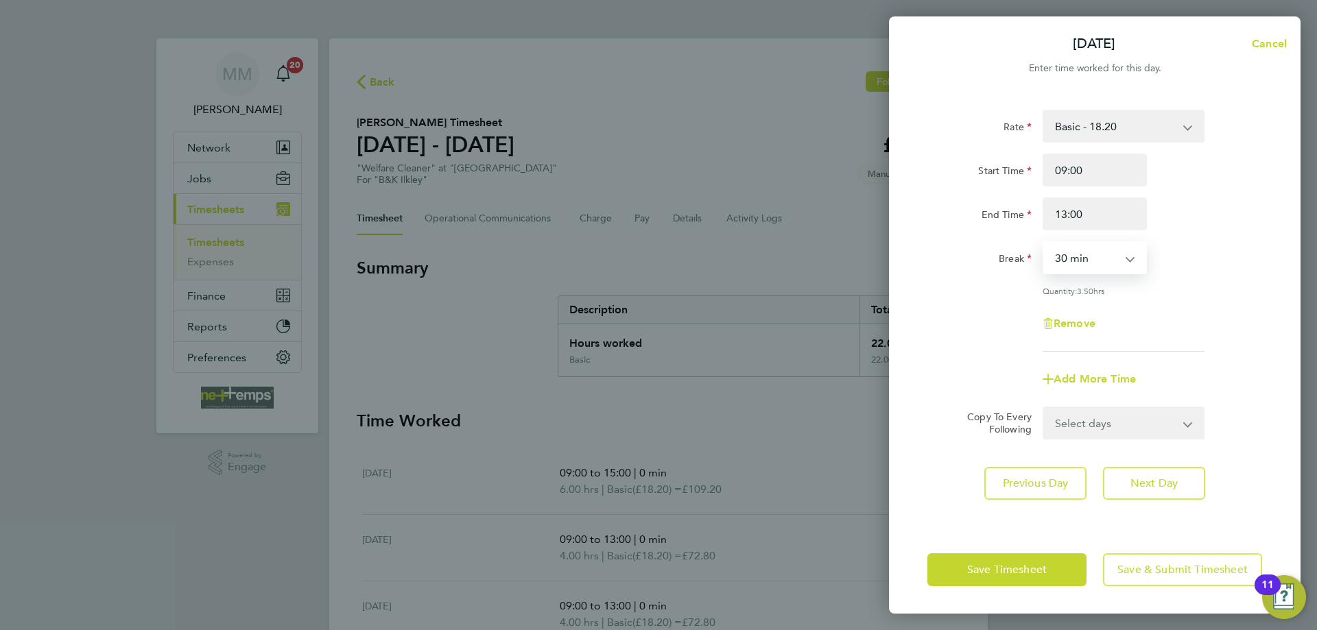
click at [1119, 269] on select "0 min 15 min 30 min 45 min 60 min 75 min 90 min" at bounding box center [1086, 258] width 85 height 30
select select "0"
click at [1044, 243] on select "0 min 15 min 30 min 45 min 60 min 75 min 90 min" at bounding box center [1086, 258] width 85 height 30
click at [1167, 484] on span "Next Day" at bounding box center [1153, 484] width 47 height 14
select select "30"
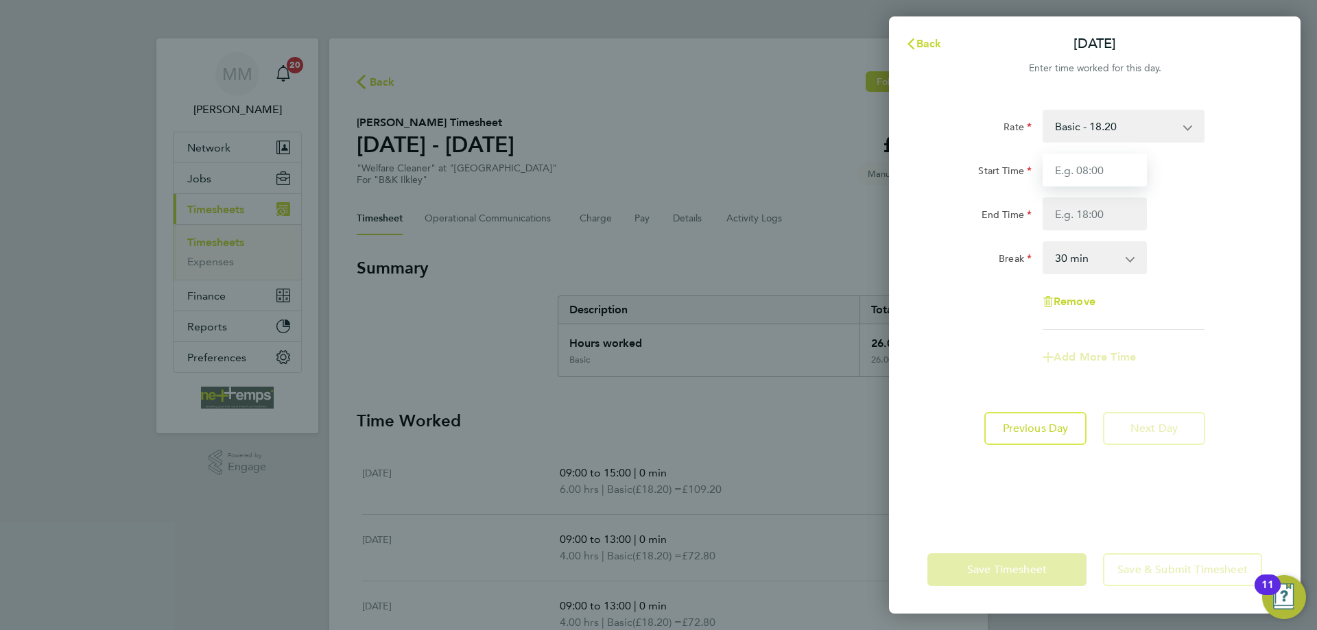
click at [1058, 167] on input "Start Time" at bounding box center [1095, 170] width 104 height 33
click at [924, 43] on span "Back" at bounding box center [928, 43] width 25 height 13
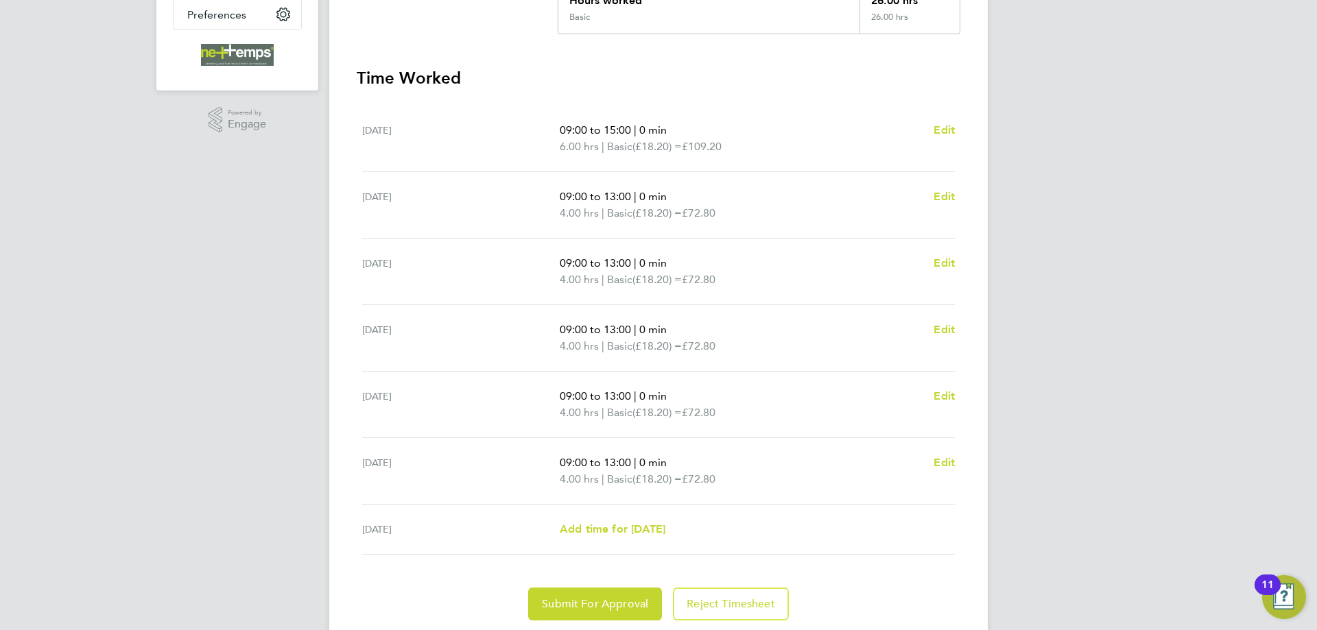
scroll to position [69, 0]
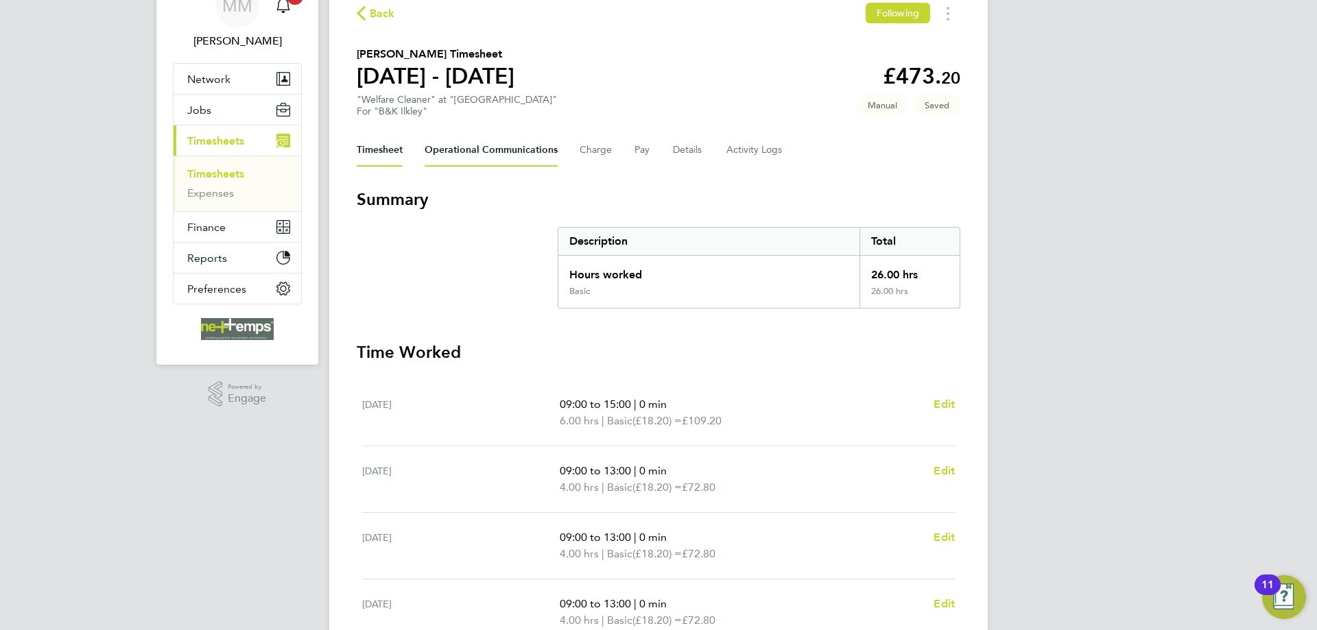
click at [493, 148] on Communications-tab "Operational Communications" at bounding box center [491, 150] width 133 height 33
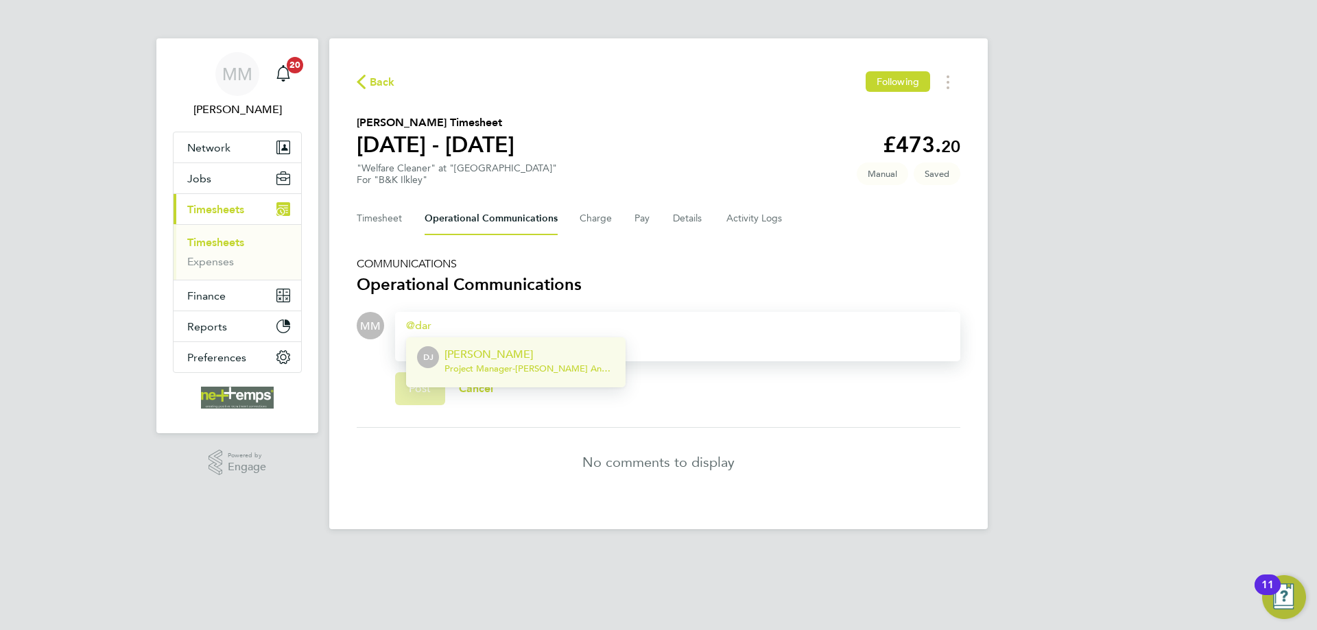
click at [547, 362] on div "Daryl Jackson Project Manager - Bowmer And Kirkland Limited" at bounding box center [529, 362] width 170 height 33
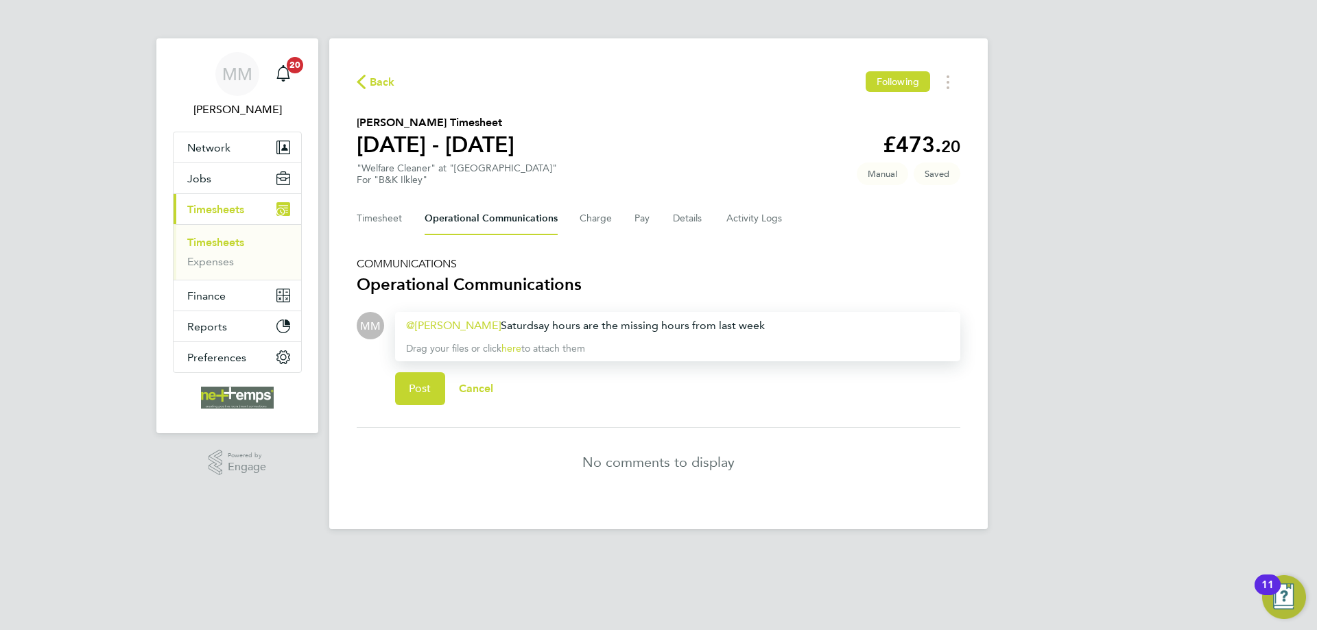
click at [524, 325] on div "Daryl Jackson ​ Saturdsay hours are the missing hours from last week" at bounding box center [677, 326] width 543 height 16
click at [752, 322] on div "Daryl Jackson ​ Saturday hours are the missing hours from last week" at bounding box center [677, 326] width 543 height 16
click at [431, 392] on button "Post" at bounding box center [420, 388] width 50 height 33
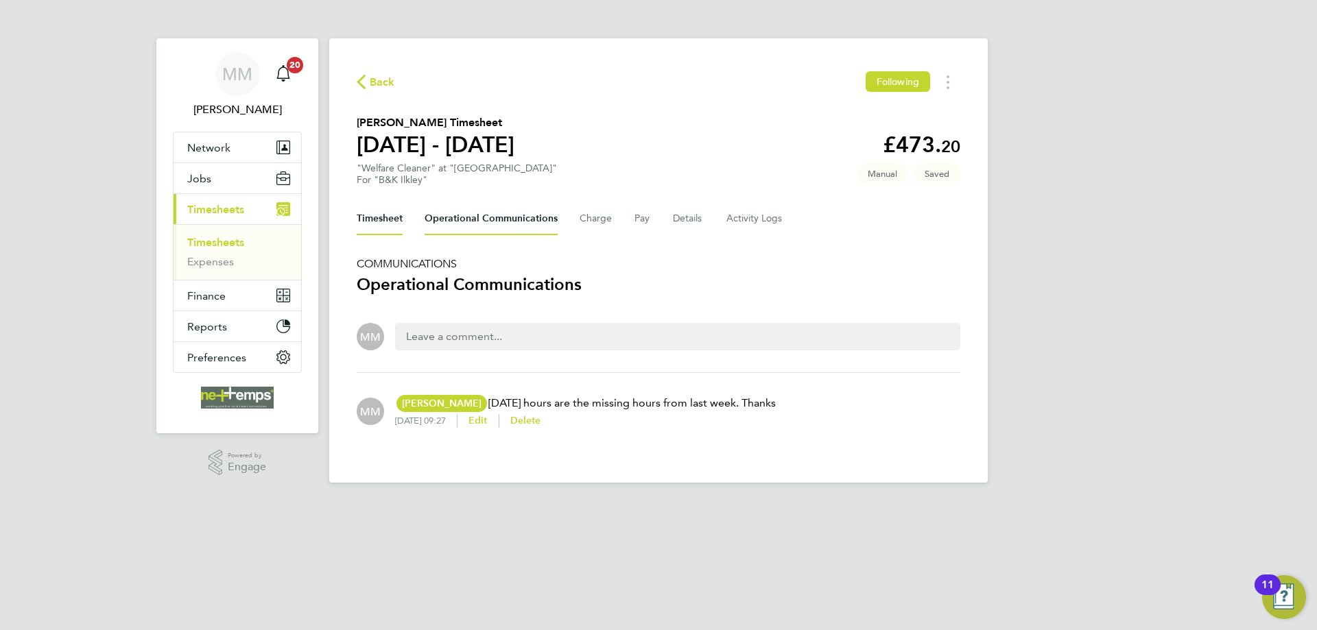
click at [379, 219] on button "Timesheet" at bounding box center [380, 218] width 46 height 33
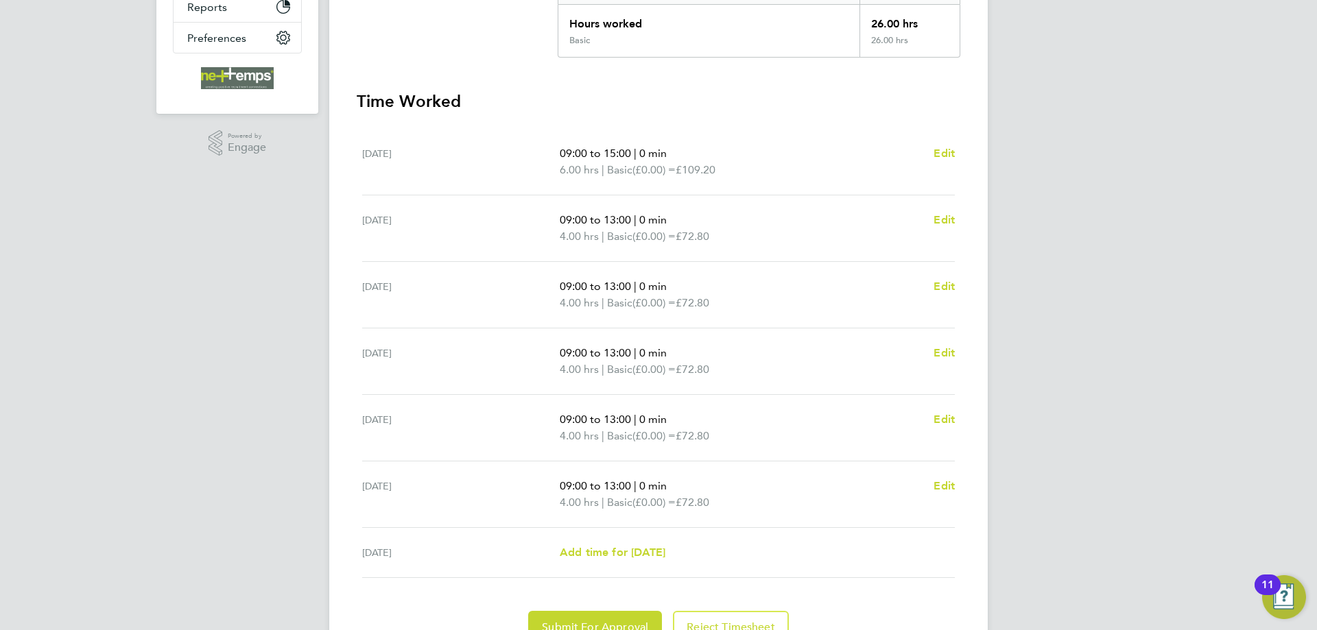
scroll to position [388, 0]
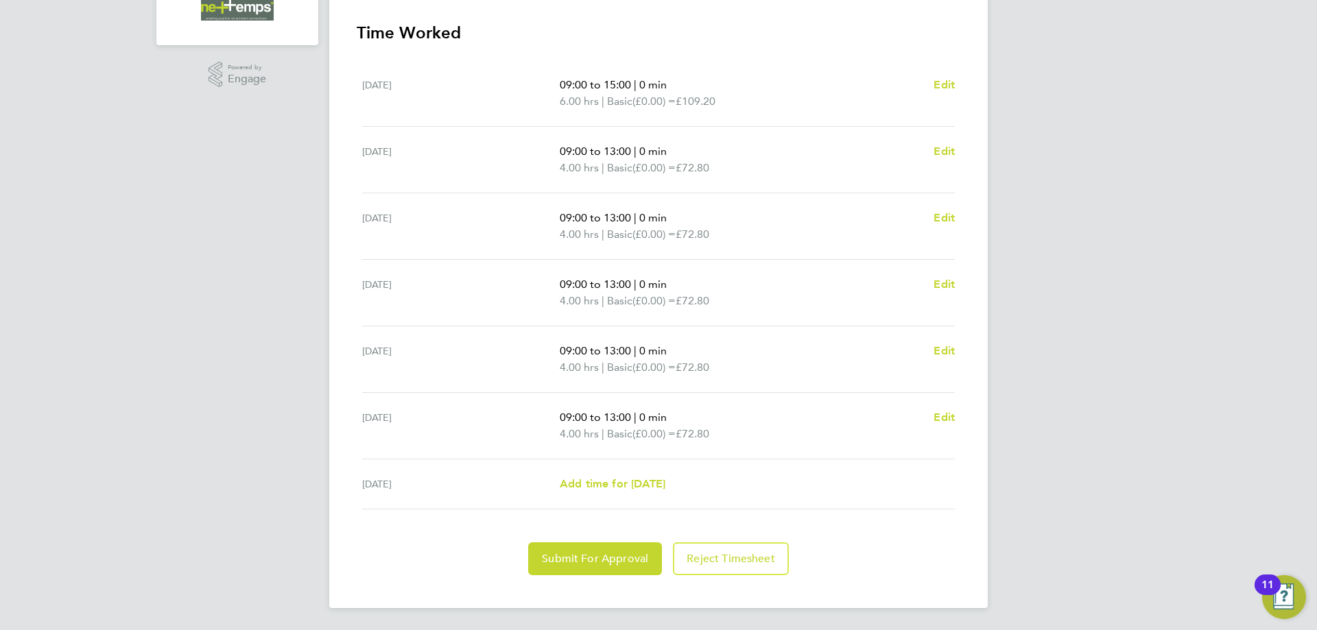
drag, startPoint x: 362, startPoint y: 420, endPoint x: 412, endPoint y: 420, distance: 49.4
click at [412, 420] on div "[DATE]" at bounding box center [461, 425] width 198 height 33
click at [1133, 355] on div "MM Mia Mellors Notifications 20 Applications: Network Team Members Businesses S…" at bounding box center [658, 121] width 1317 height 1019
click at [587, 558] on span "Submit For Approval" at bounding box center [595, 559] width 106 height 14
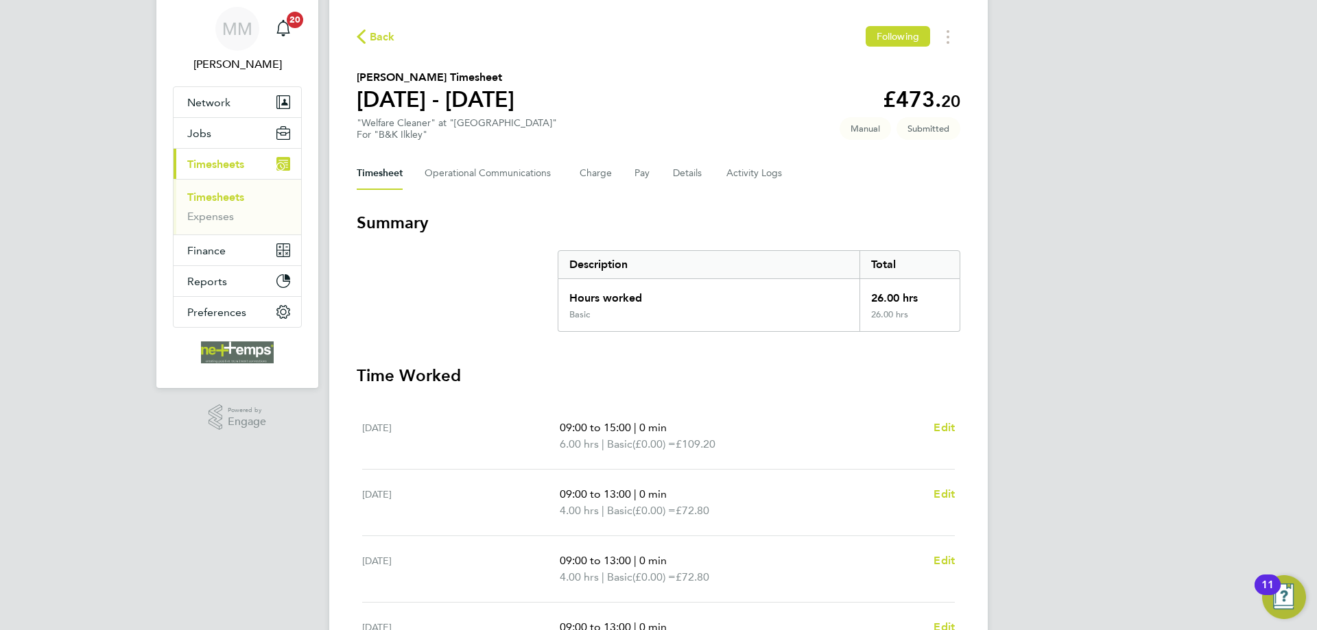
scroll to position [0, 0]
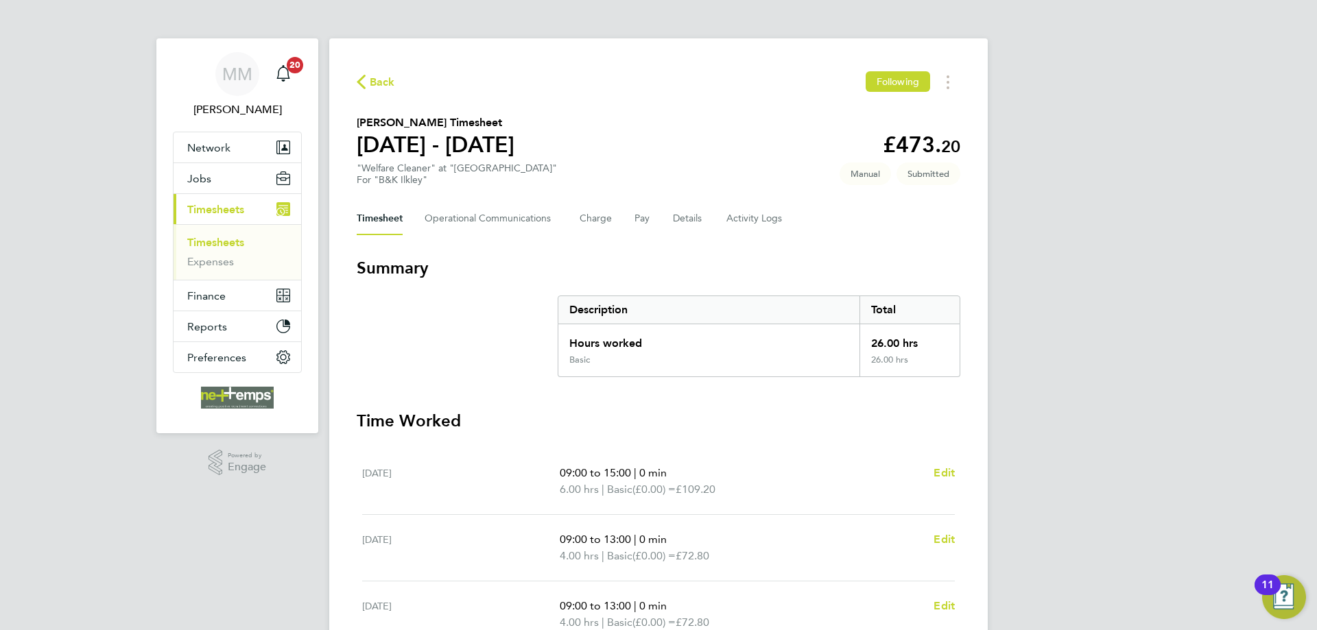
click at [226, 240] on link "Timesheets" at bounding box center [215, 242] width 57 height 13
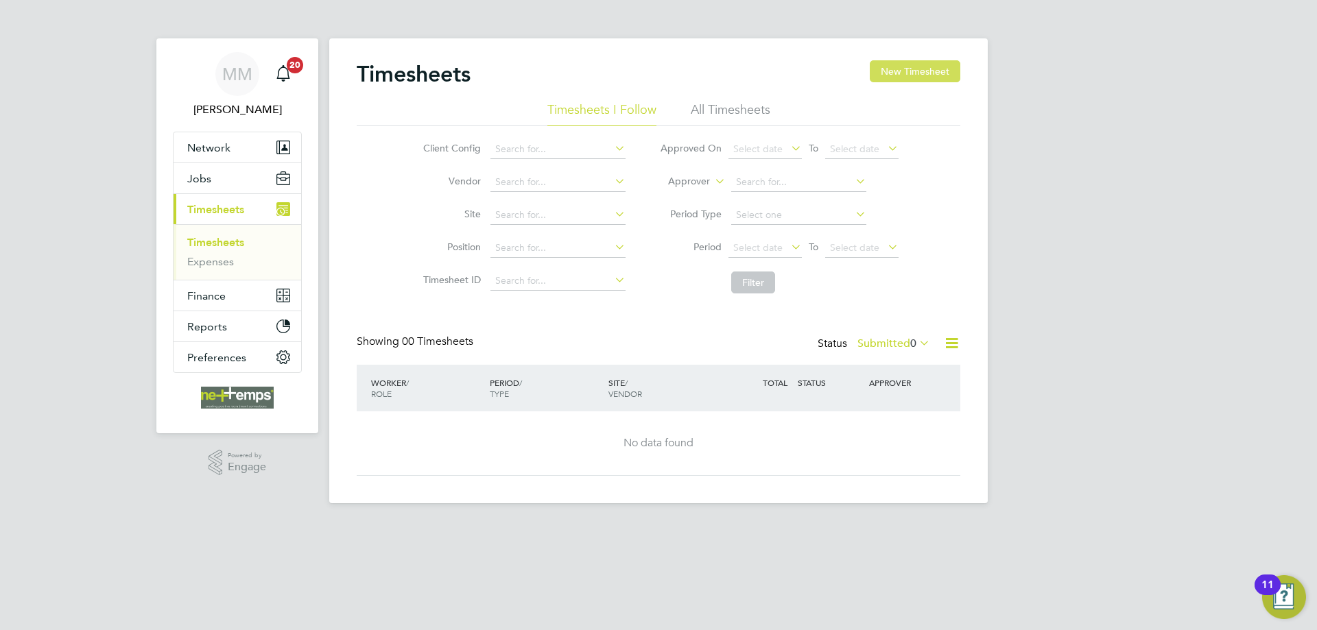
click at [911, 72] on button "New Timesheet" at bounding box center [915, 71] width 91 height 22
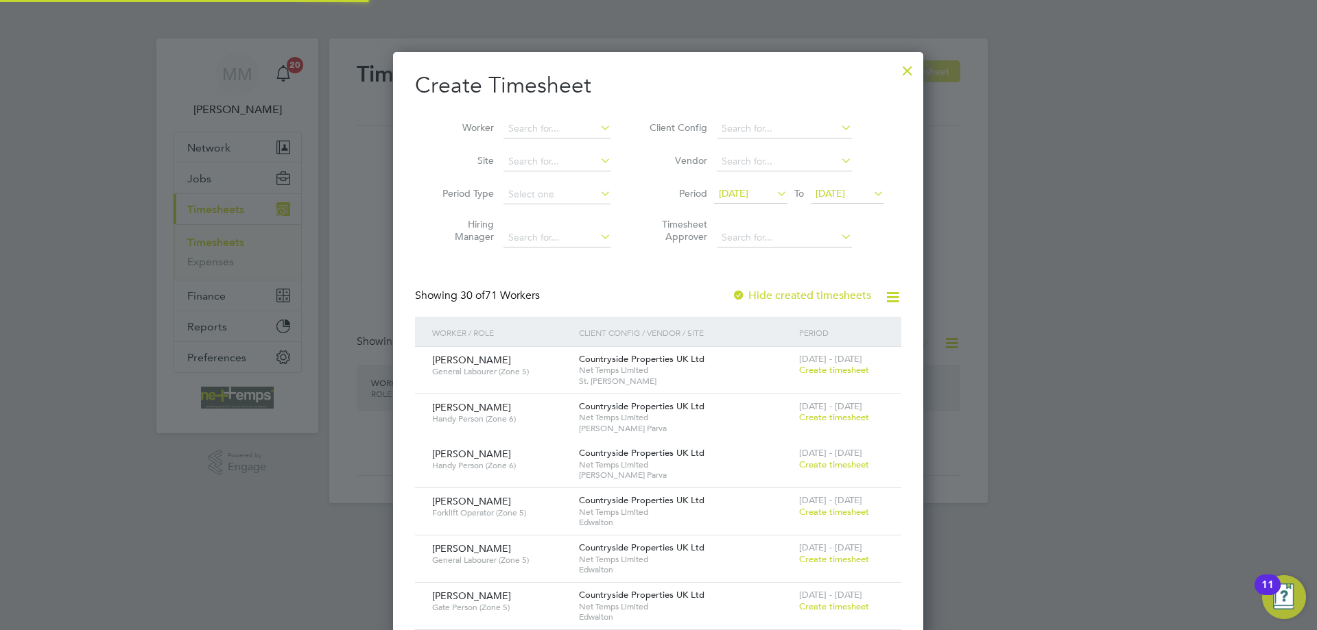
scroll to position [1925, 531]
click at [527, 129] on input at bounding box center [557, 128] width 108 height 19
click at [591, 147] on b "Cav" at bounding box center [599, 147] width 17 height 12
type input "Alex Cavill"
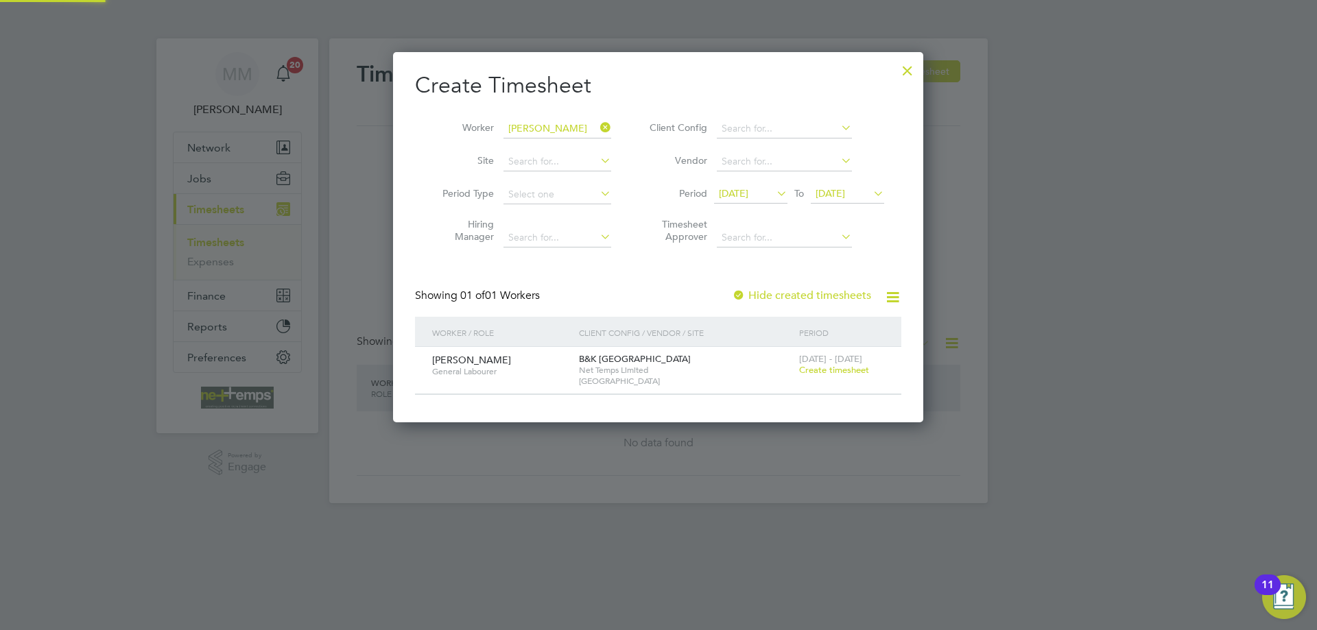
scroll to position [370, 531]
click at [833, 372] on span "Create timesheet" at bounding box center [834, 370] width 70 height 12
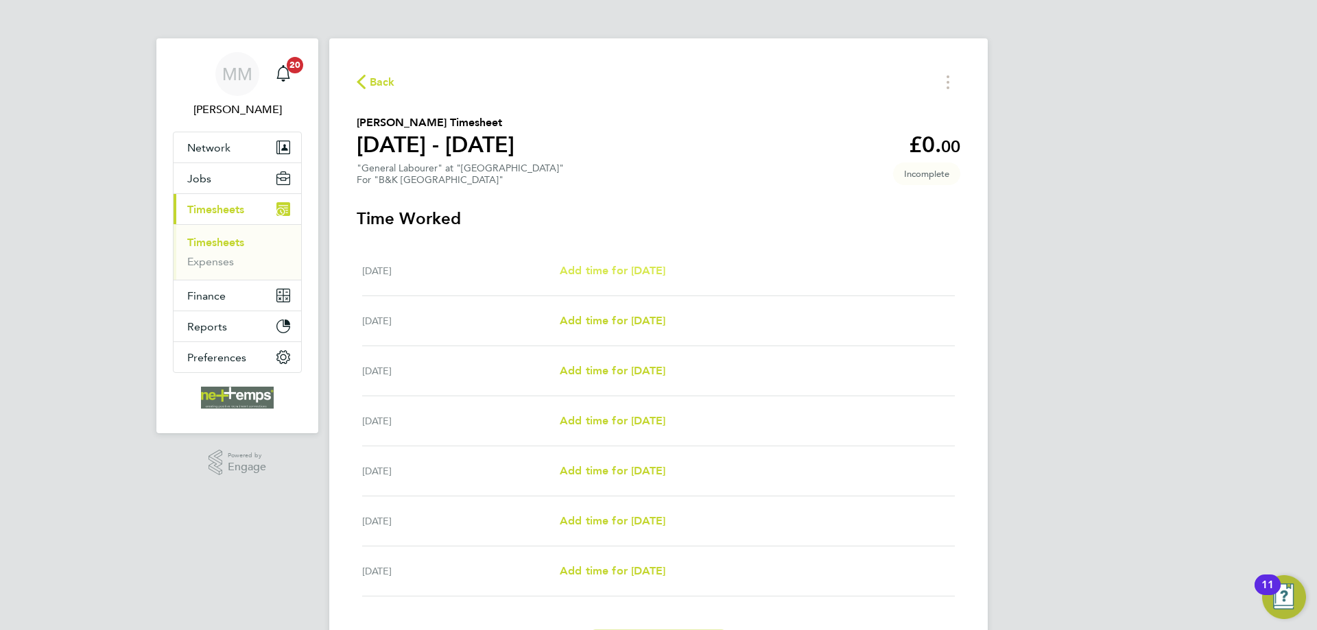
click at [631, 273] on span "Add time for Mon 22 Sep" at bounding box center [613, 270] width 106 height 13
select select "30"
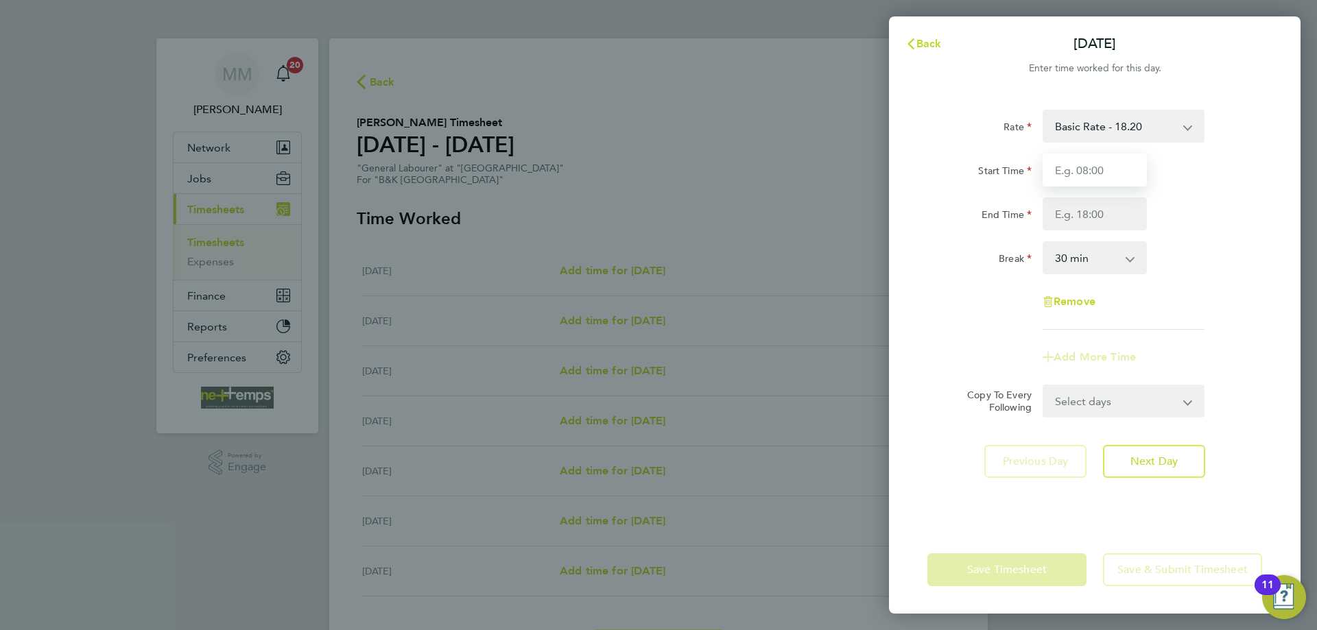
click at [1065, 169] on input "Start Time" at bounding box center [1095, 170] width 104 height 33
click at [1097, 165] on input "Start Time" at bounding box center [1095, 170] width 104 height 33
type input "07:30"
type input "17:00"
click at [1221, 219] on div "End Time 17:00" at bounding box center [1095, 214] width 346 height 33
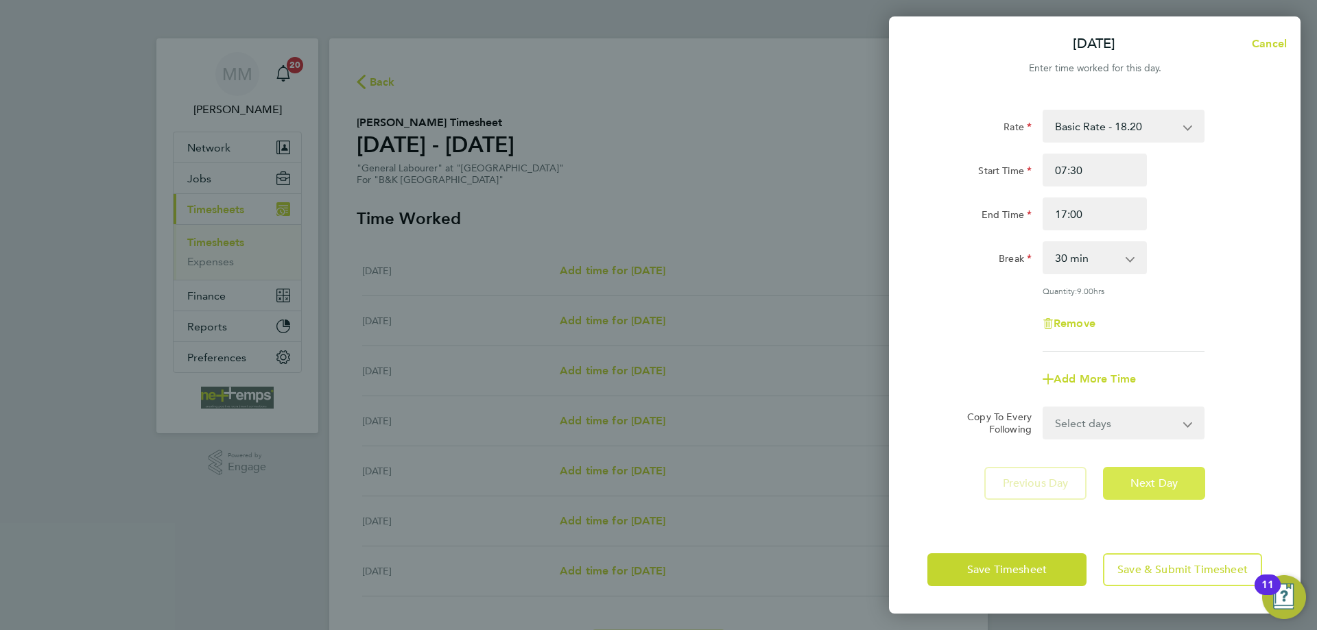
click at [1153, 482] on span "Next Day" at bounding box center [1153, 484] width 47 height 14
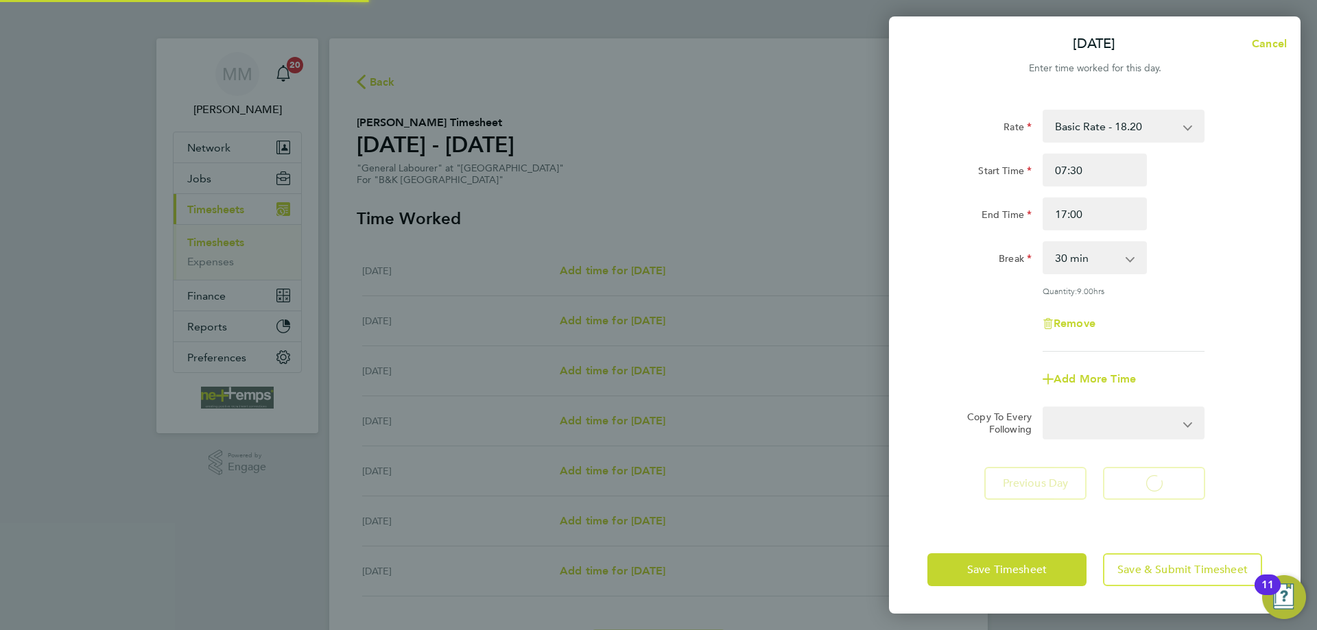
select select "30"
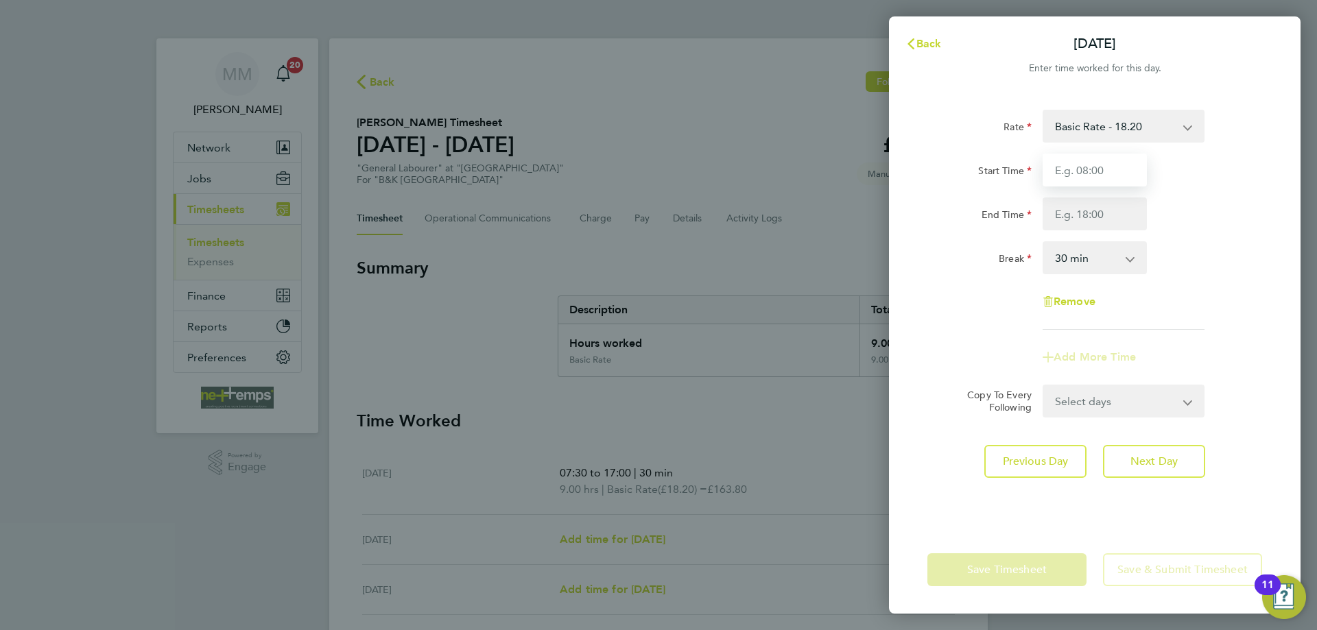
click at [1090, 174] on input "Start Time" at bounding box center [1095, 170] width 104 height 33
type input "07:30"
type input "17:30"
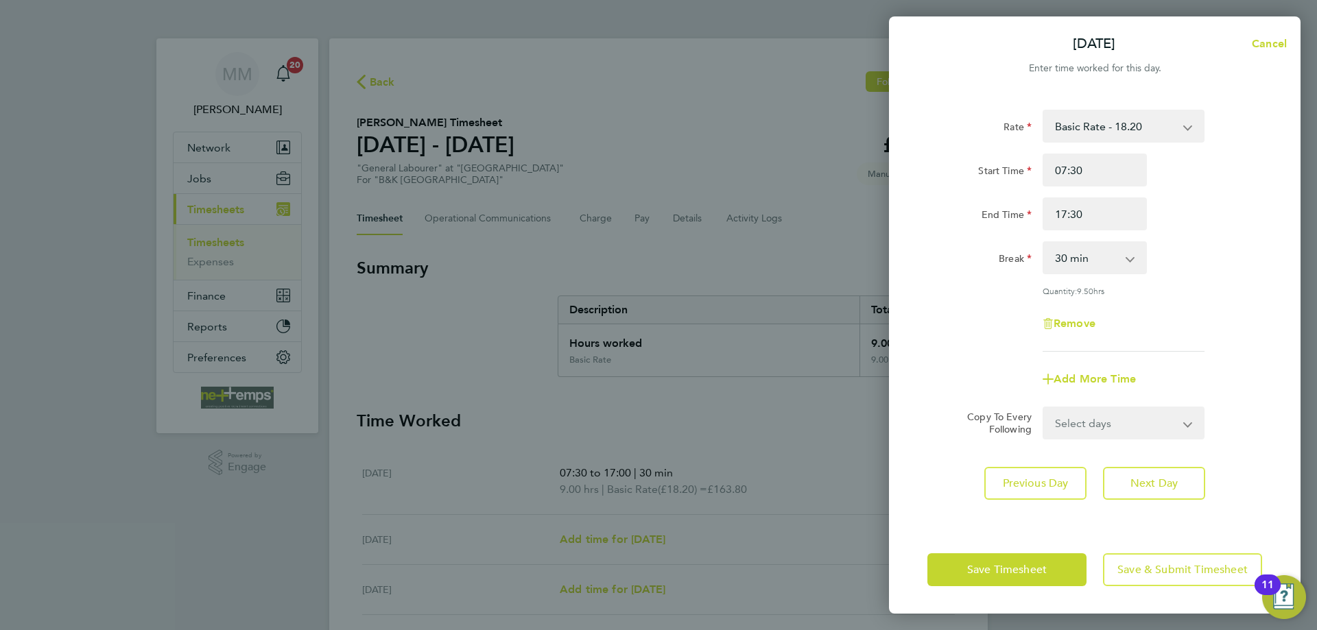
click at [1217, 206] on div "End Time 17:30" at bounding box center [1095, 214] width 346 height 33
click at [1174, 419] on select "Select days Day Weekday (Mon-Fri) Weekend (Sat-Sun) Wednesday Thursday Friday S…" at bounding box center [1116, 423] width 144 height 30
select select "WED"
click at [1044, 408] on select "Select days Day Weekday (Mon-Fri) Weekend (Sat-Sun) Wednesday Thursday Friday S…" at bounding box center [1116, 423] width 144 height 30
select select "2025-09-28"
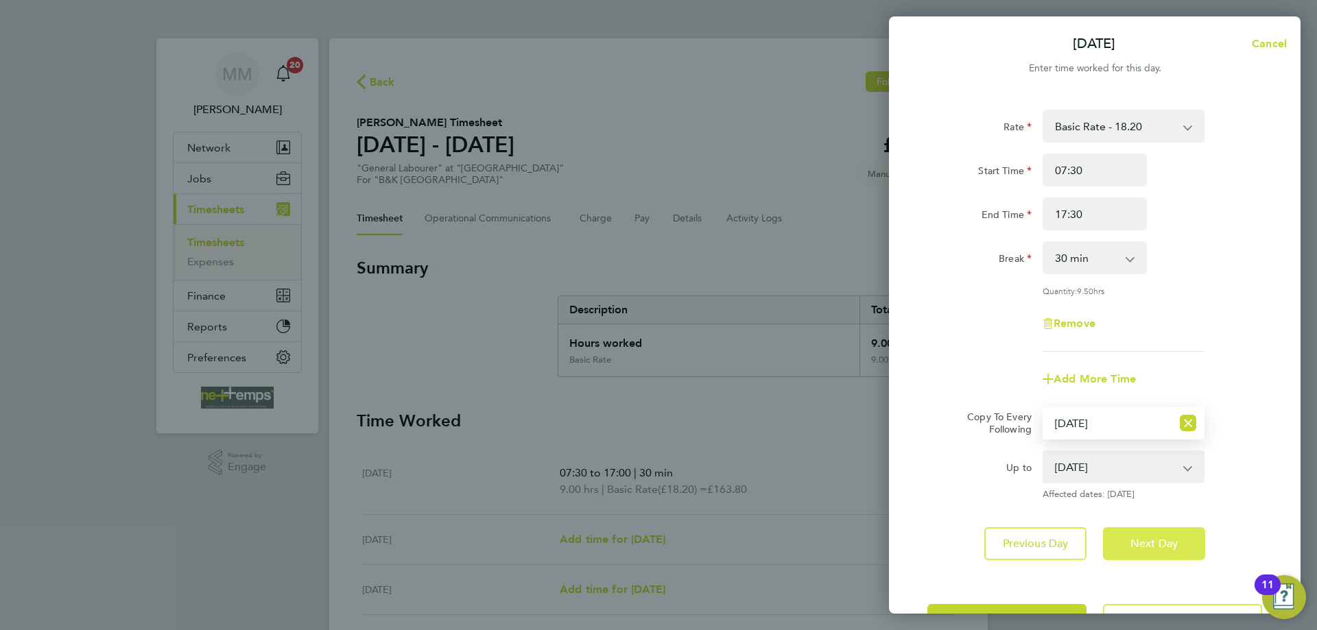
click at [1176, 539] on span "Next Day" at bounding box center [1153, 544] width 47 height 14
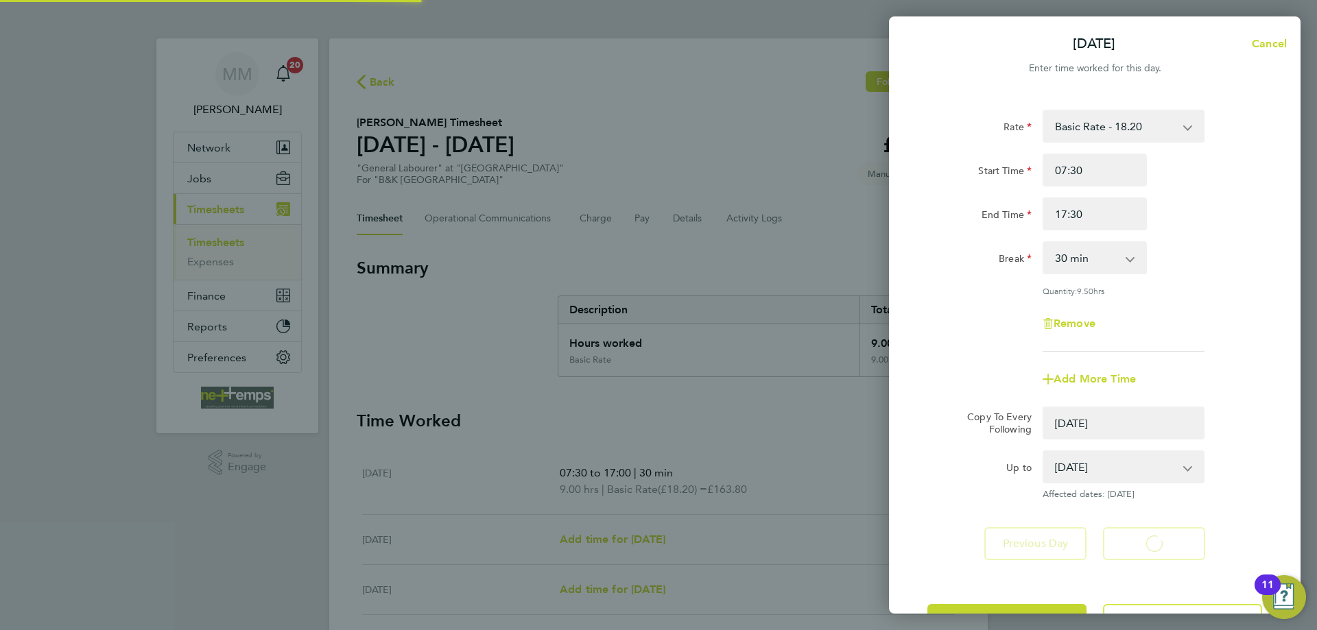
select select "0: null"
select select "30"
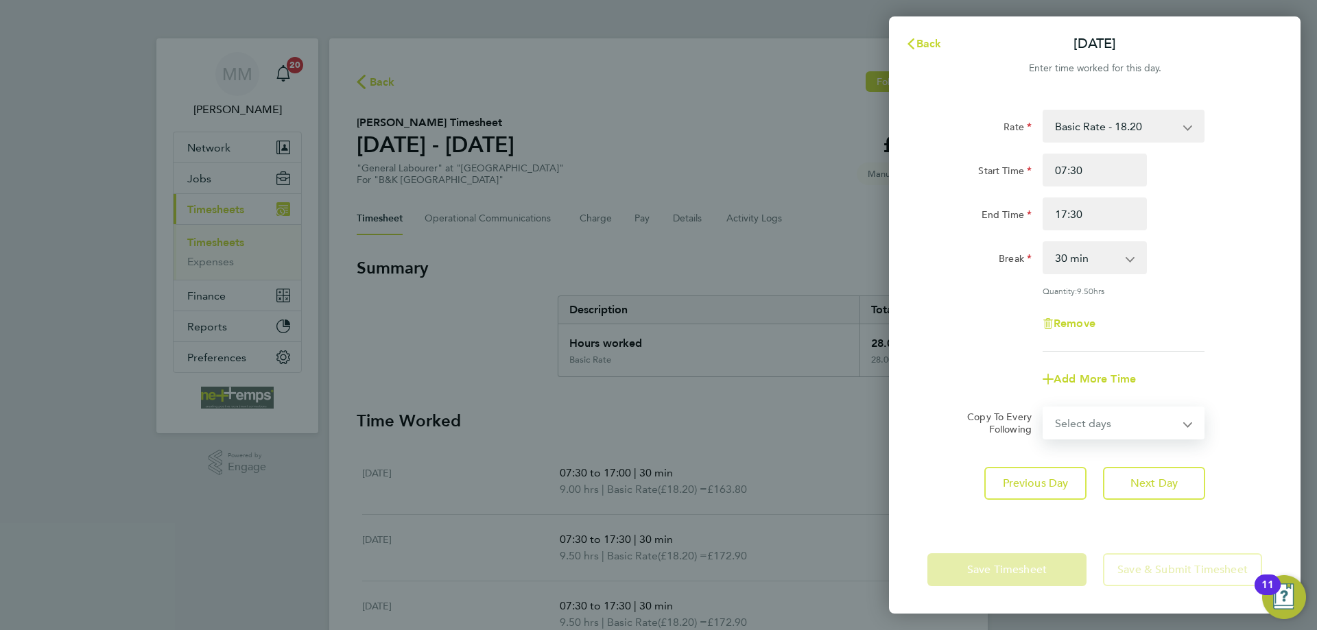
click at [1141, 423] on select "Select days Day Weekday (Mon-Fri) Weekend (Sat-Sun) Thursday Friday Saturday Su…" at bounding box center [1116, 423] width 144 height 30
select select "THU"
click at [1044, 408] on select "Select days Day Weekday (Mon-Fri) Weekend (Sat-Sun) Thursday Friday Saturday Su…" at bounding box center [1116, 423] width 144 height 30
select select "2025-09-28"
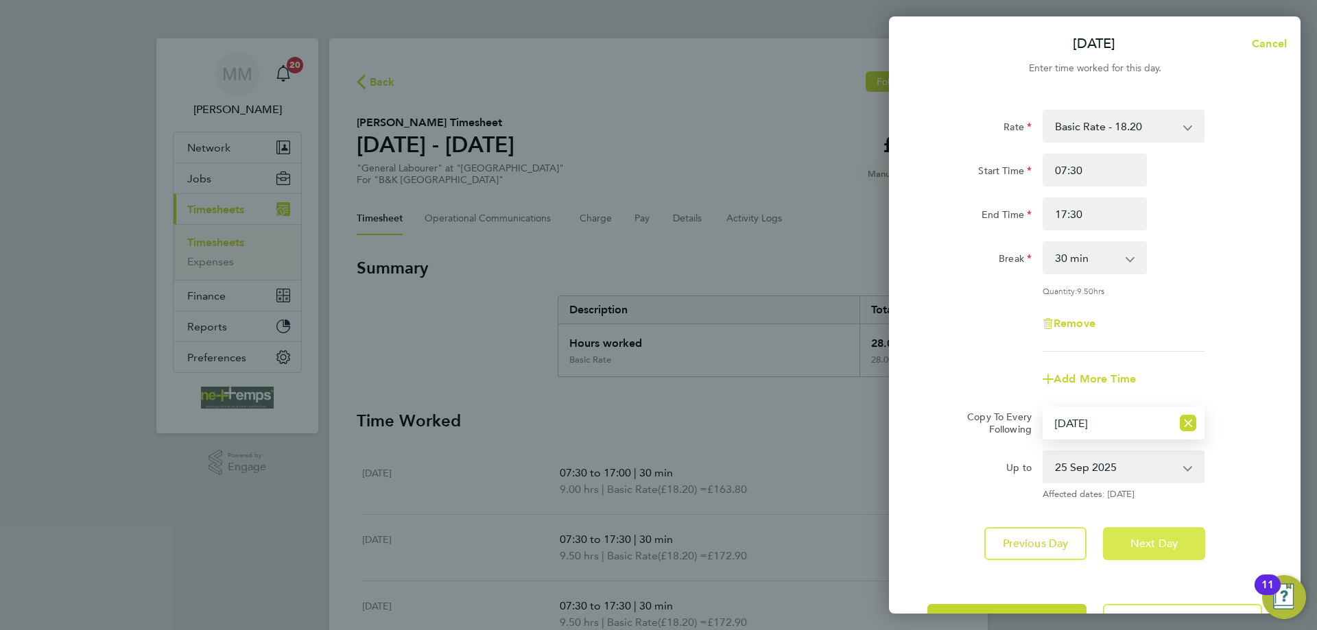
click at [1165, 546] on span "Next Day" at bounding box center [1153, 544] width 47 height 14
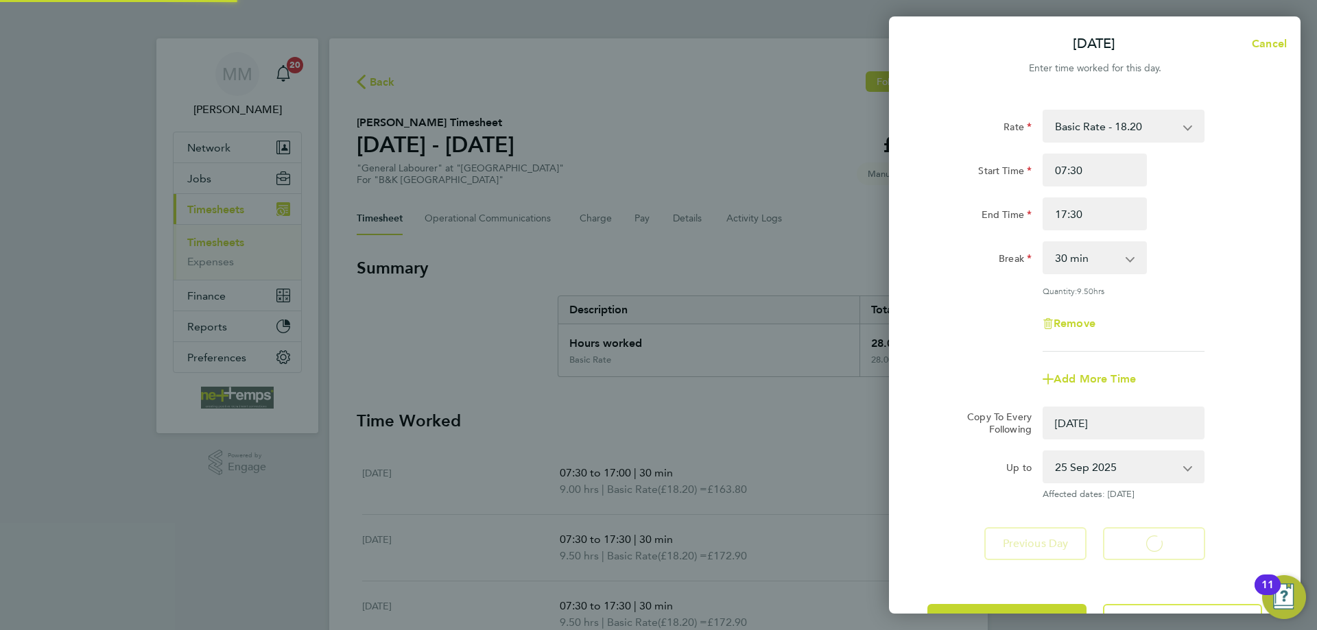
select select "0: null"
select select "30"
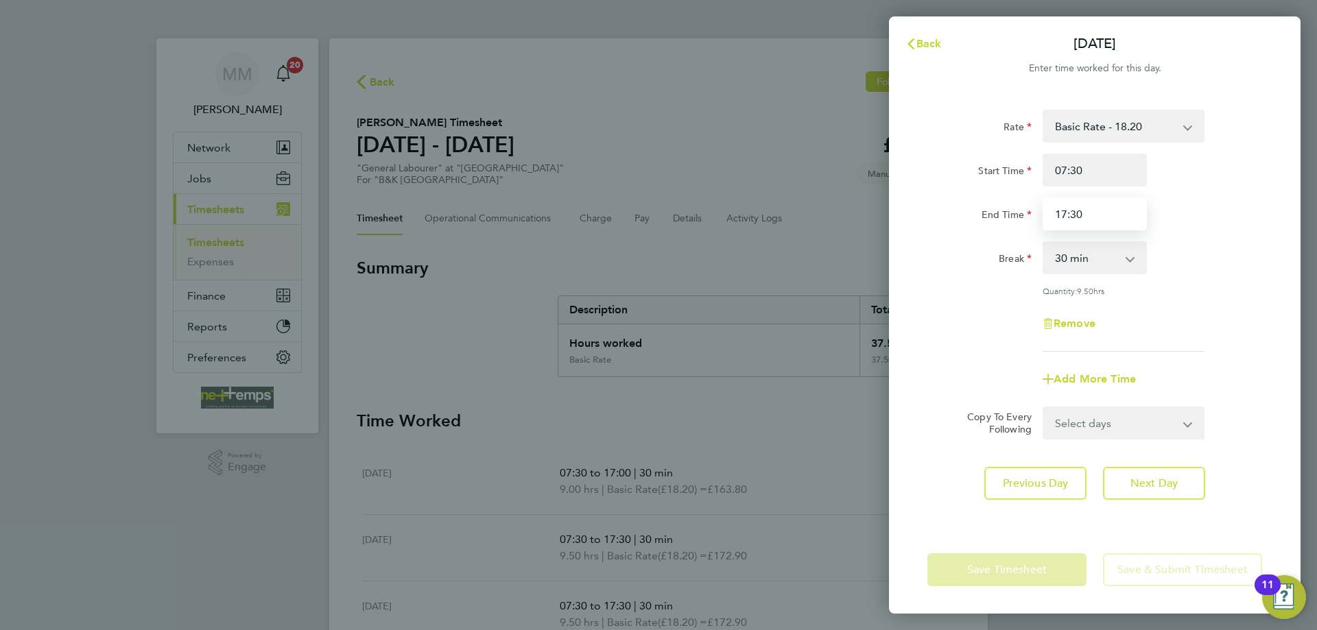
drag, startPoint x: 1096, startPoint y: 214, endPoint x: 1045, endPoint y: 215, distance: 51.4
click at [1045, 215] on input "17:30" at bounding box center [1095, 214] width 104 height 33
click at [1242, 214] on div "End Time 15:30" at bounding box center [1095, 214] width 346 height 33
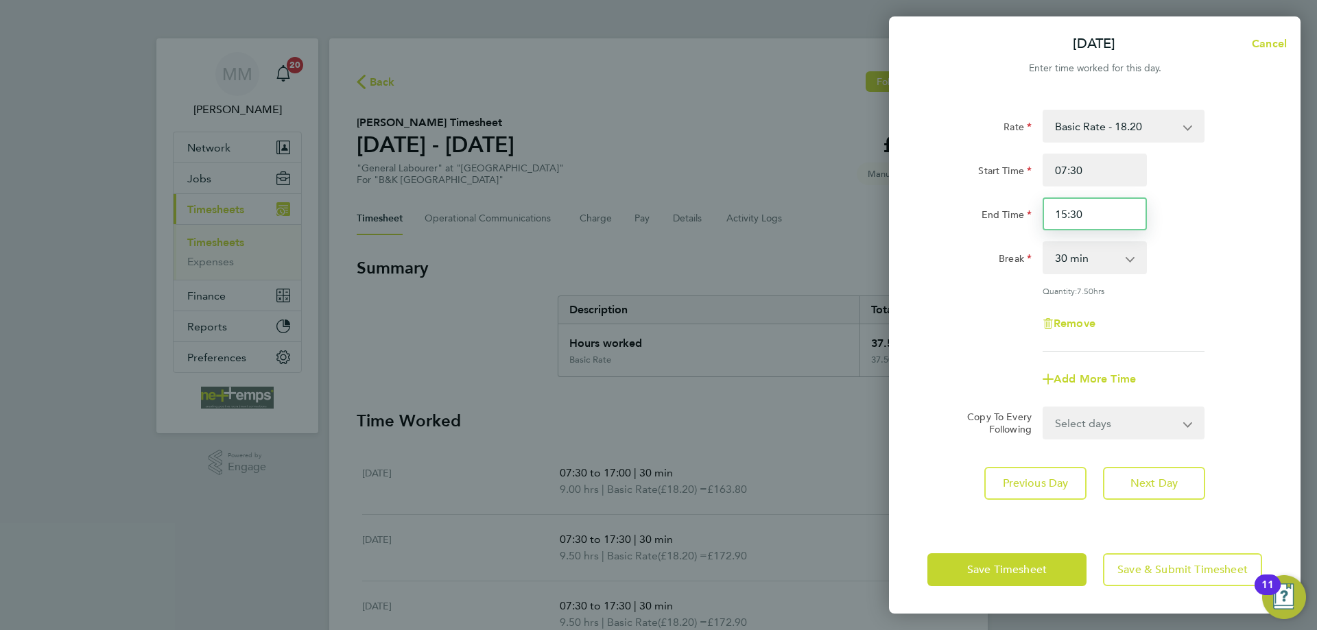
drag, startPoint x: 1093, startPoint y: 219, endPoint x: 1068, endPoint y: 219, distance: 25.4
click at [1068, 219] on input "15:30" at bounding box center [1095, 214] width 104 height 33
type input "15:00"
click at [1211, 254] on div "Break 0 min 15 min 30 min 45 min 60 min 75 min 90 min" at bounding box center [1095, 257] width 346 height 33
click at [1165, 490] on button "Next Day" at bounding box center [1154, 483] width 102 height 33
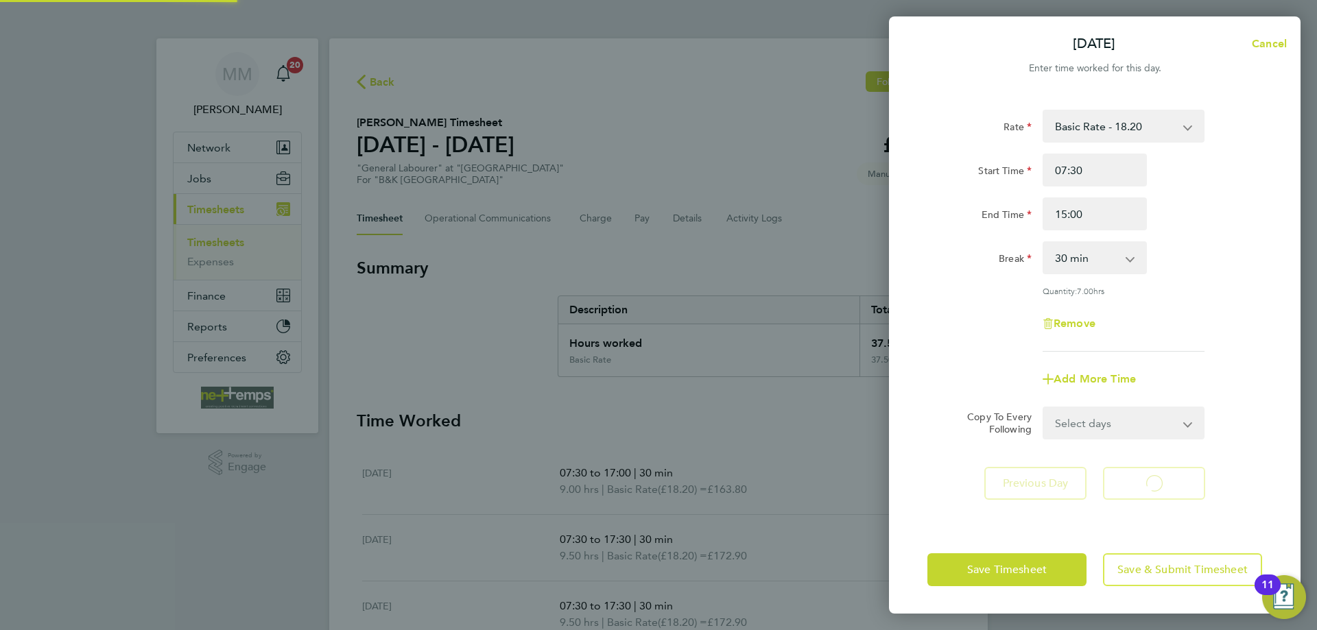
select select "30"
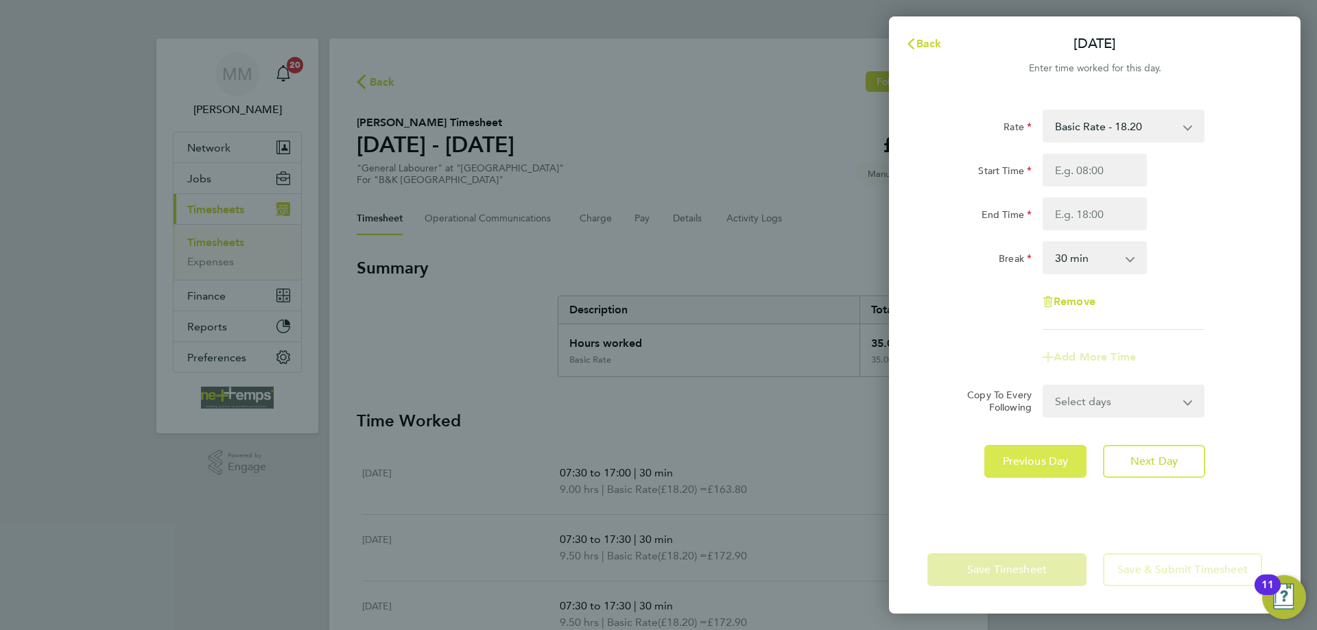
click at [1047, 456] on span "Previous Day" at bounding box center [1036, 462] width 66 height 14
select select "30"
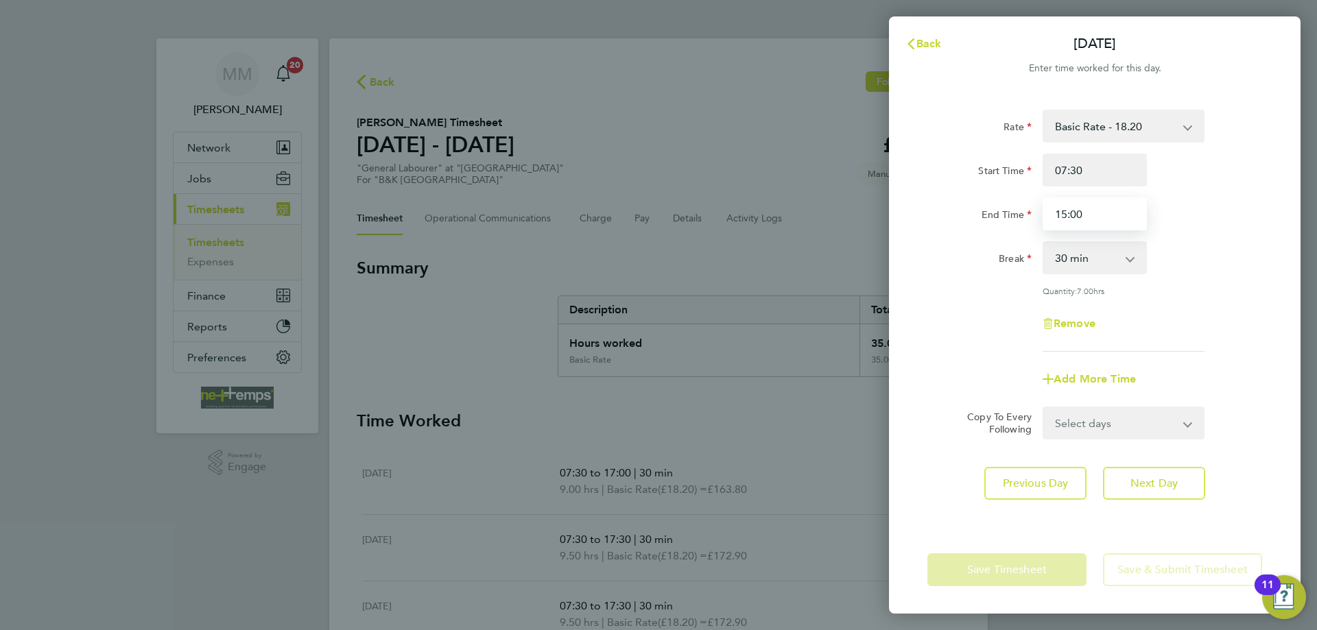
drag, startPoint x: 1069, startPoint y: 215, endPoint x: 1027, endPoint y: 215, distance: 42.5
click at [1027, 215] on div "End Time 15:00" at bounding box center [1095, 214] width 346 height 33
type input "17:30"
click at [1195, 217] on div "End Time 17:30" at bounding box center [1095, 214] width 346 height 33
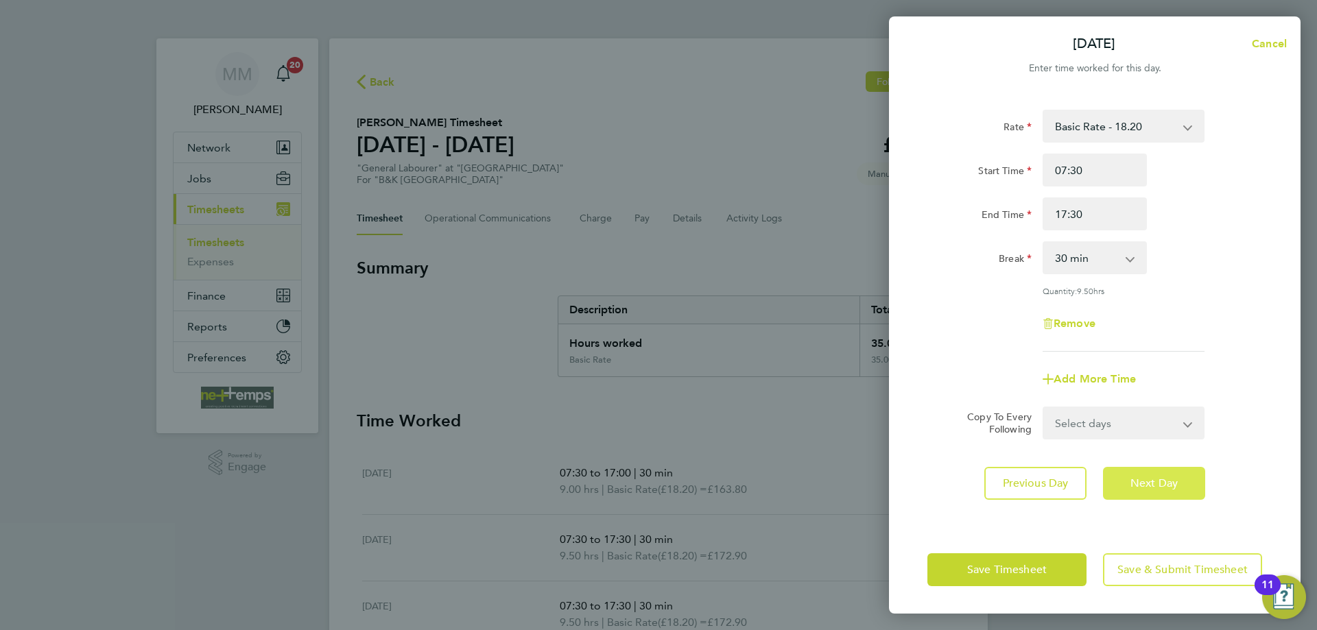
click at [1168, 486] on span "Next Day" at bounding box center [1153, 484] width 47 height 14
select select "30"
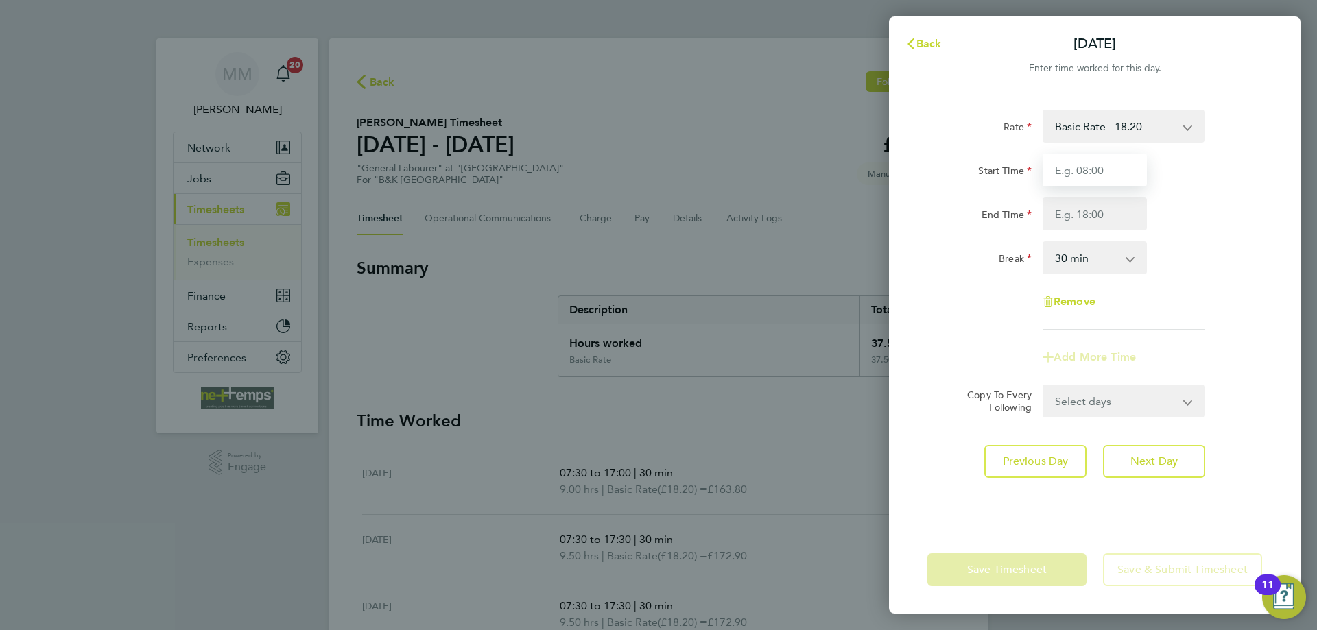
click at [1116, 167] on input "Start Time" at bounding box center [1095, 170] width 104 height 33
type input "07:30"
type input "15:00"
click at [1224, 211] on div "End Time 15:00" at bounding box center [1095, 214] width 346 height 33
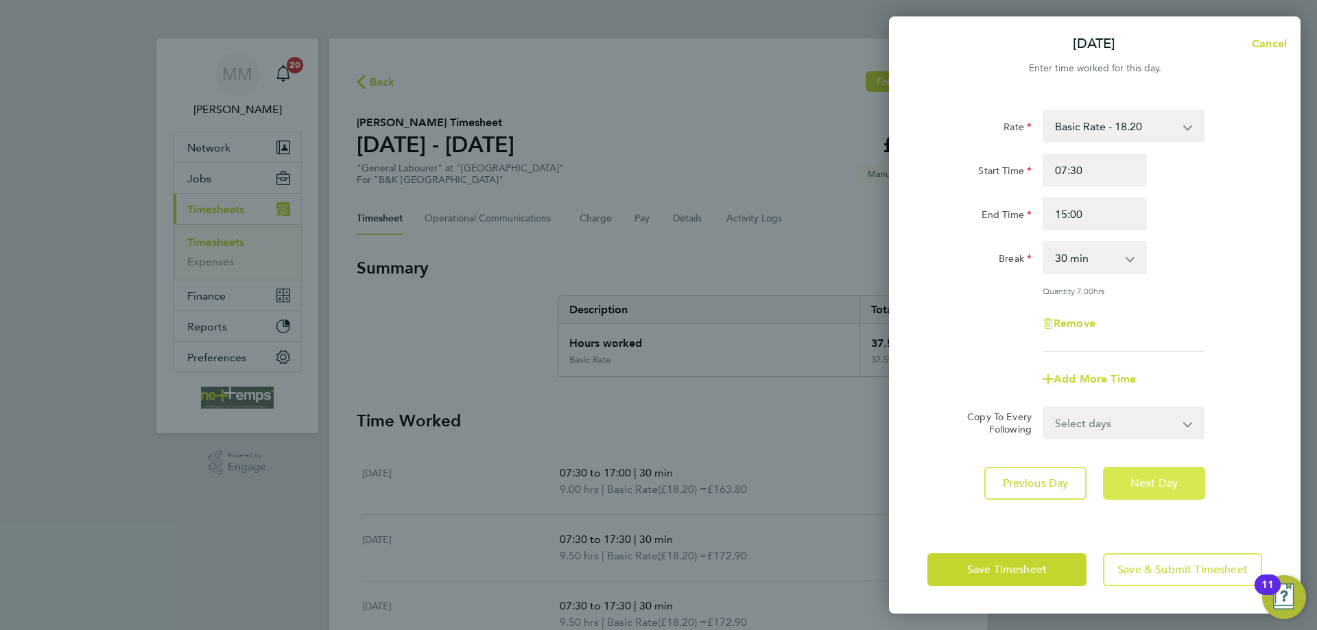
click at [1169, 490] on button "Next Day" at bounding box center [1154, 483] width 102 height 33
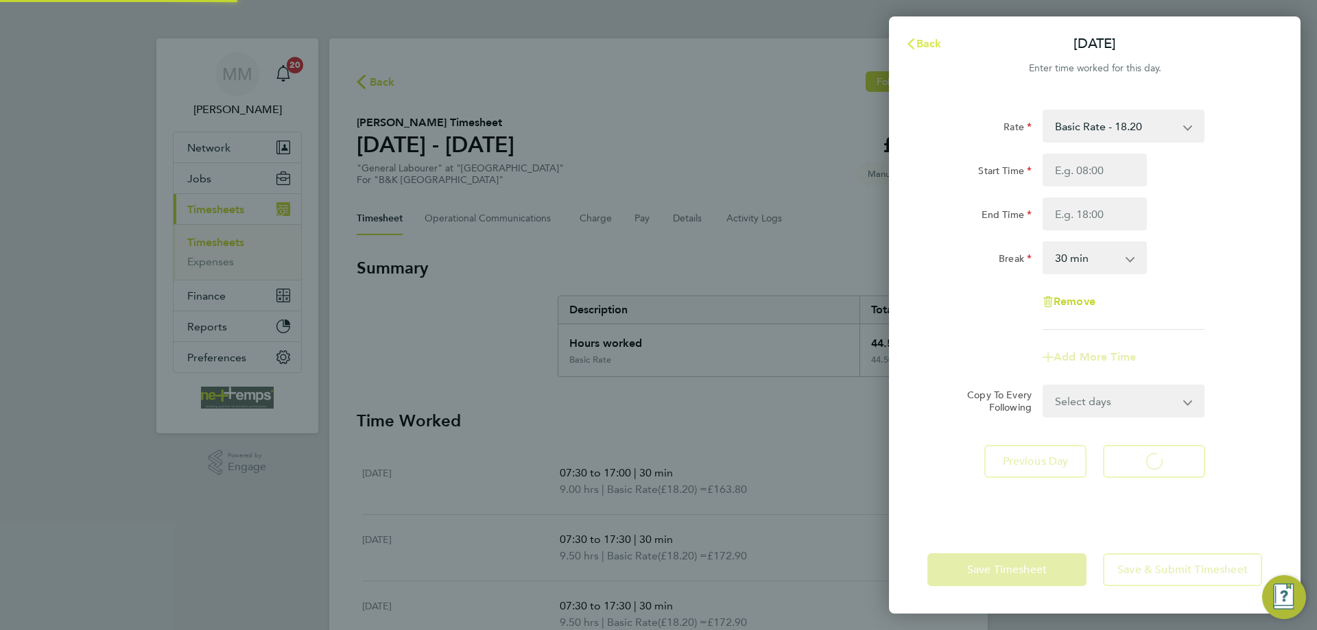
select select "30"
click at [936, 38] on span "Back" at bounding box center [928, 43] width 25 height 13
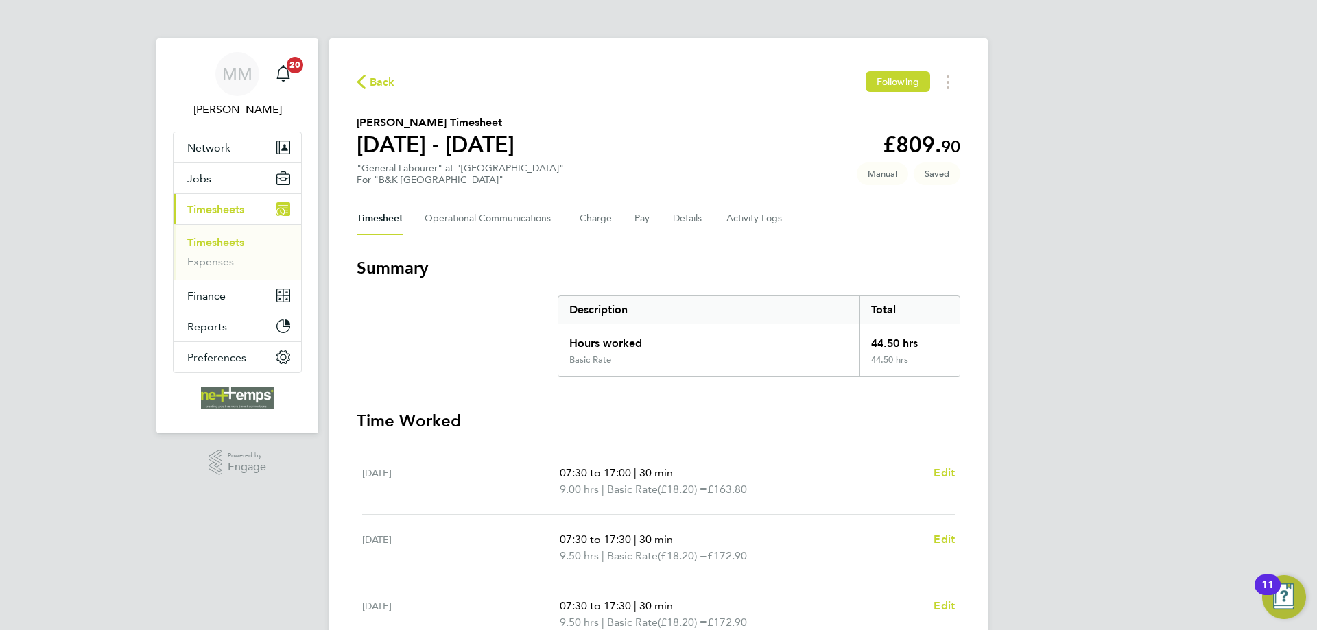
scroll to position [343, 0]
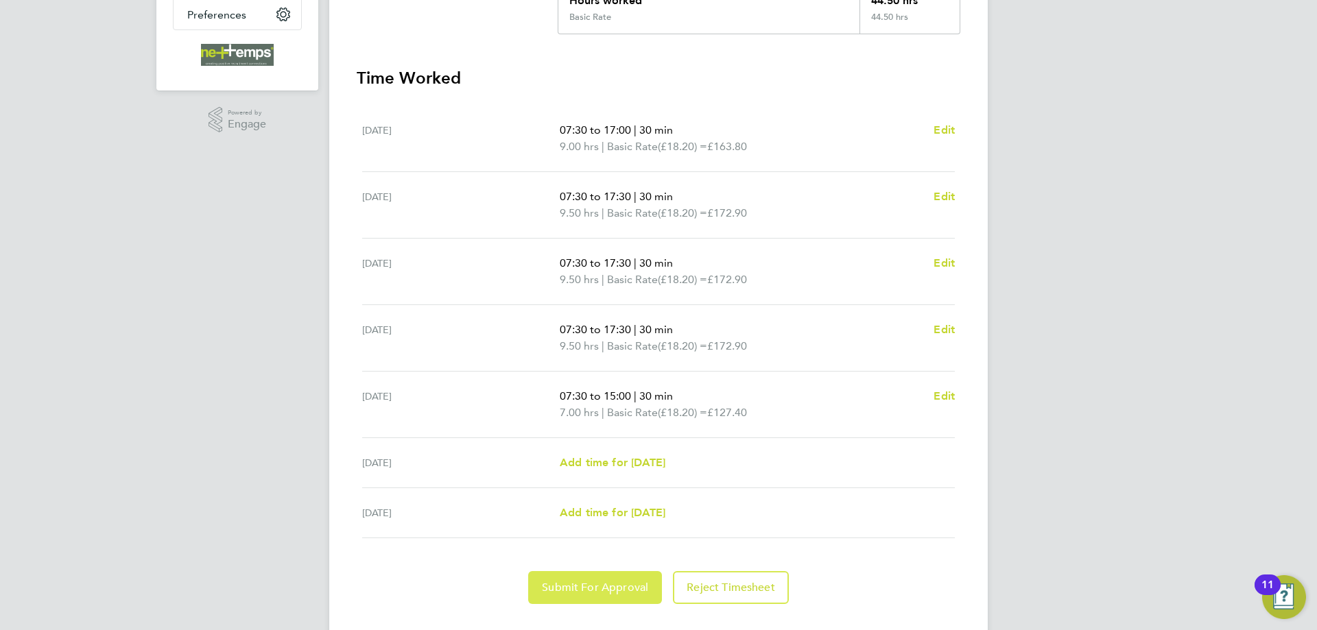
drag, startPoint x: 600, startPoint y: 588, endPoint x: 614, endPoint y: 567, distance: 25.3
click at [600, 588] on span "Submit For Approval" at bounding box center [595, 588] width 106 height 14
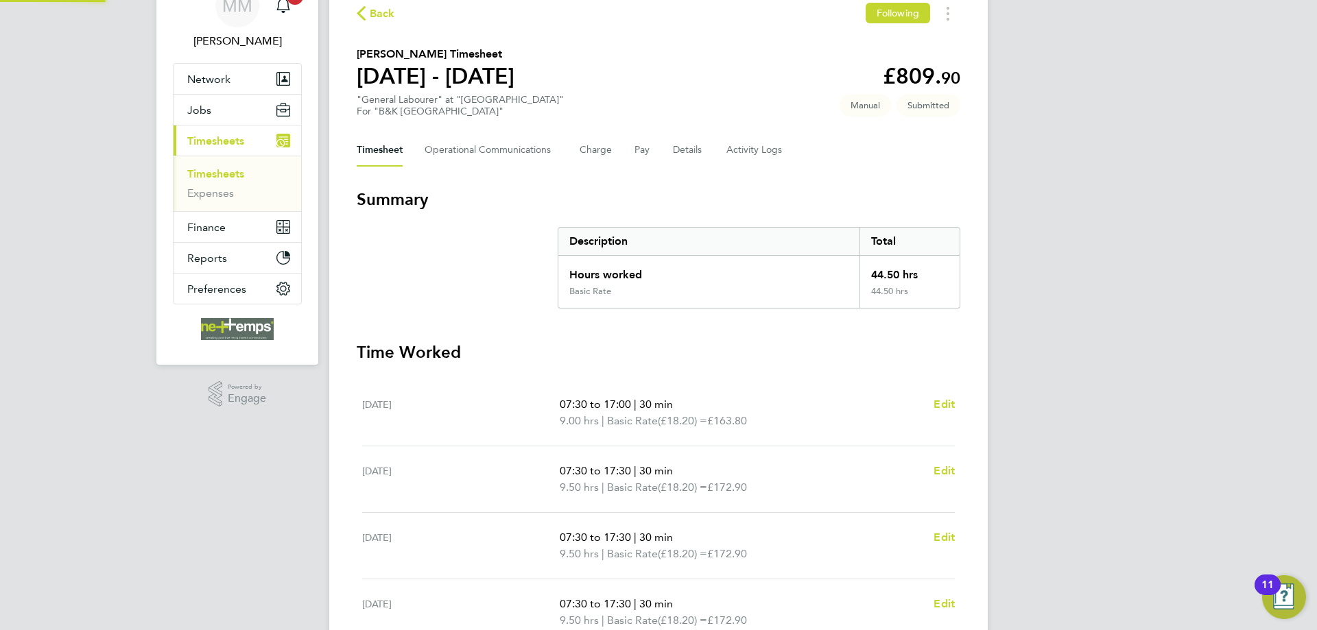
scroll to position [0, 0]
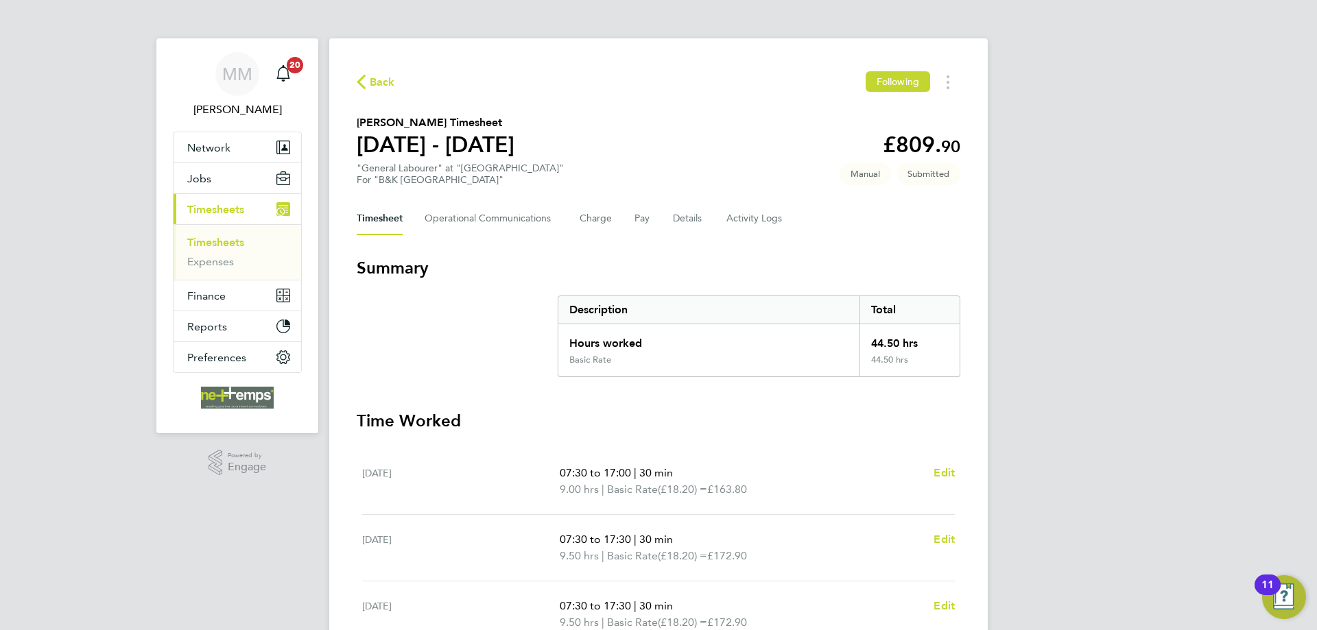
click at [206, 243] on link "Timesheets" at bounding box center [215, 242] width 57 height 13
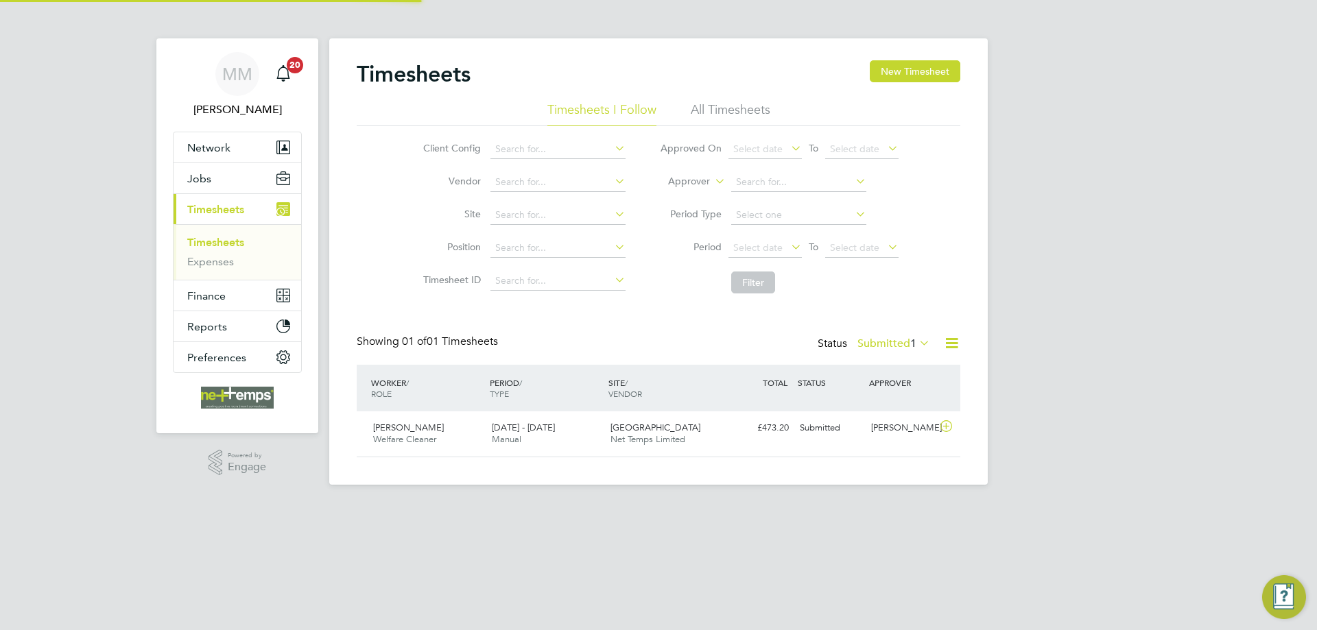
scroll to position [35, 119]
click at [937, 73] on button "New Timesheet" at bounding box center [915, 71] width 91 height 22
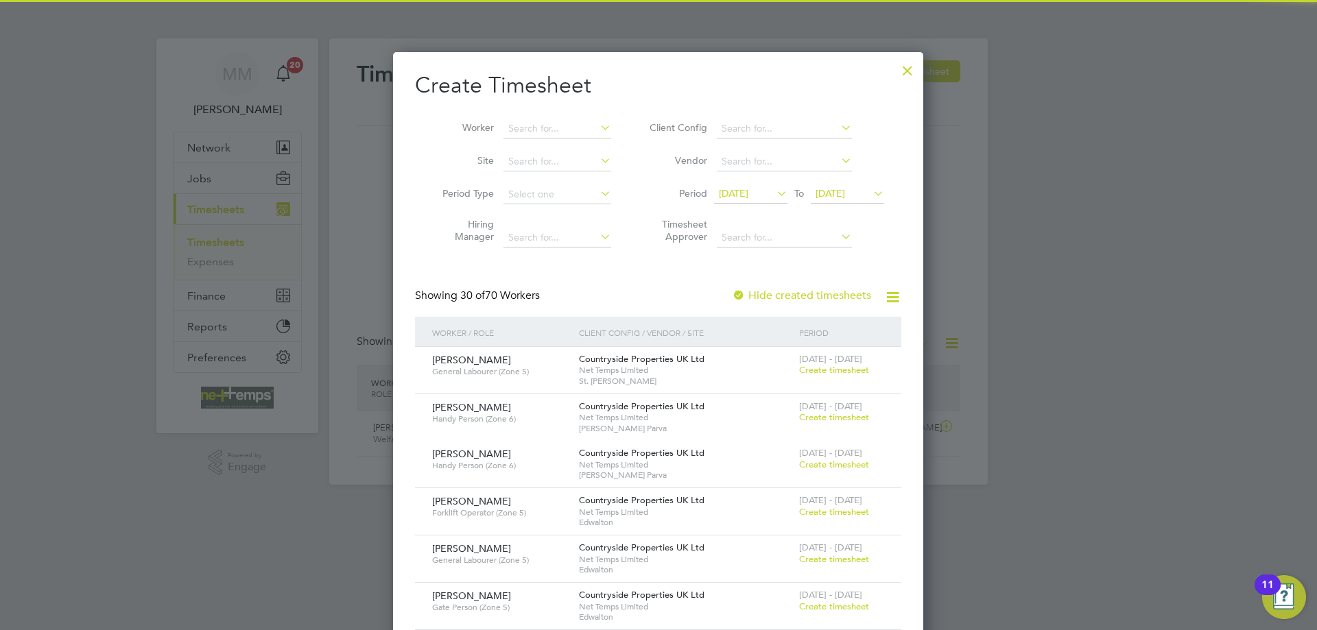
scroll to position [1925, 531]
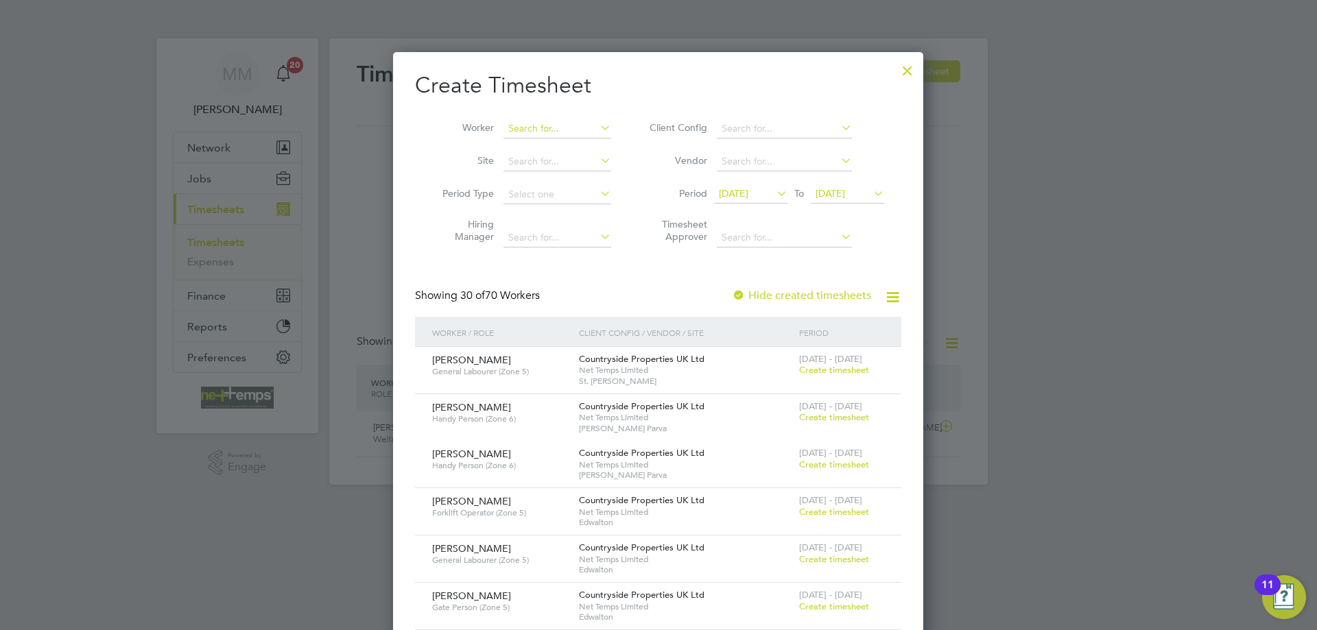
click at [542, 129] on input at bounding box center [557, 128] width 108 height 19
click at [543, 143] on li "Patrik Gujda" at bounding box center [557, 147] width 109 height 19
type input "Patrik Gujda"
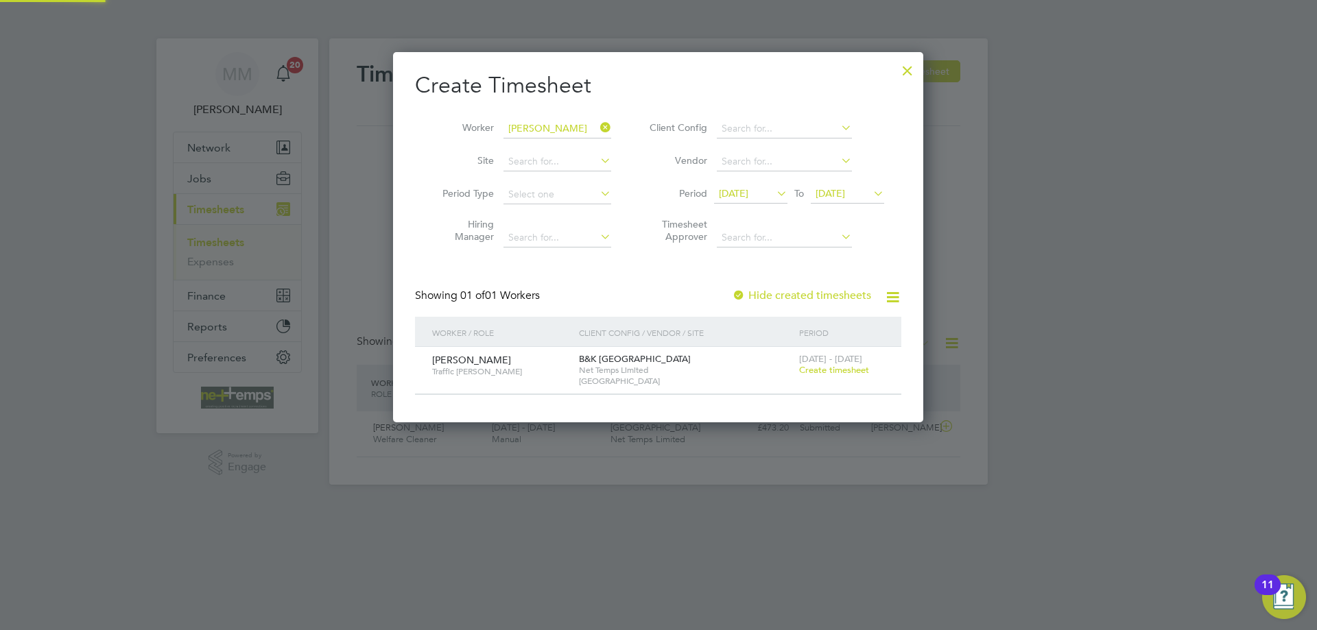
scroll to position [370, 531]
click at [825, 370] on span "Create timesheet" at bounding box center [834, 370] width 70 height 12
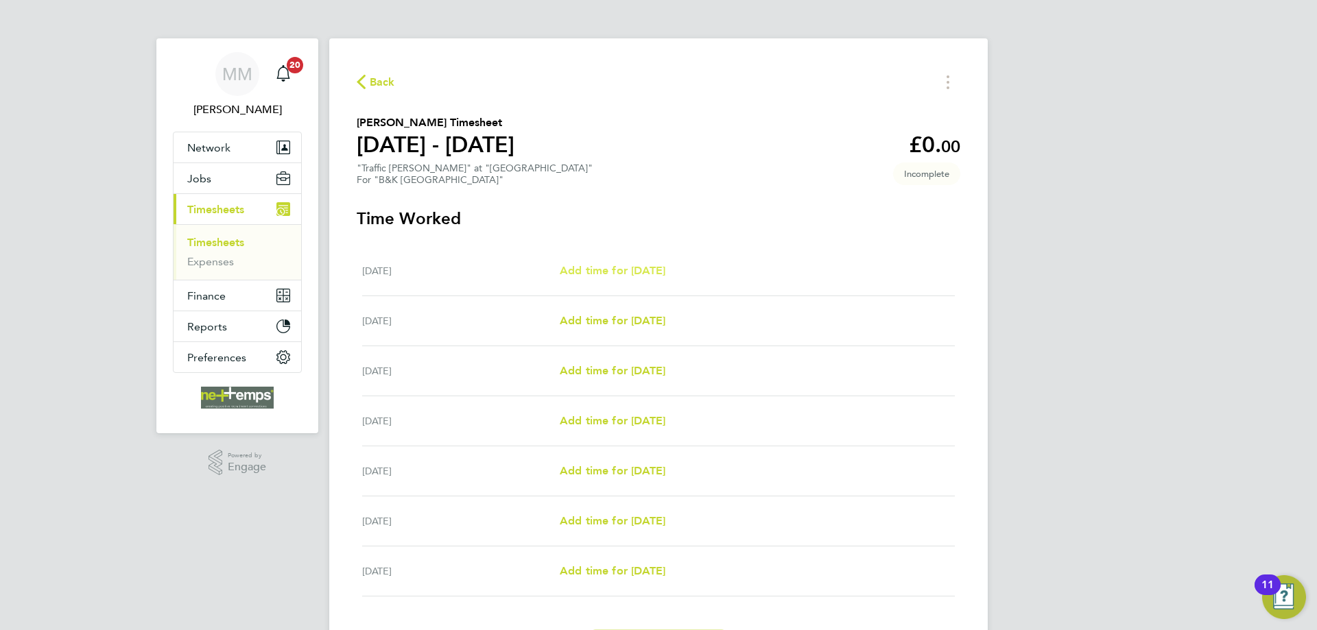
click at [635, 270] on span "Add time for Mon 22 Sep" at bounding box center [613, 270] width 106 height 13
select select "30"
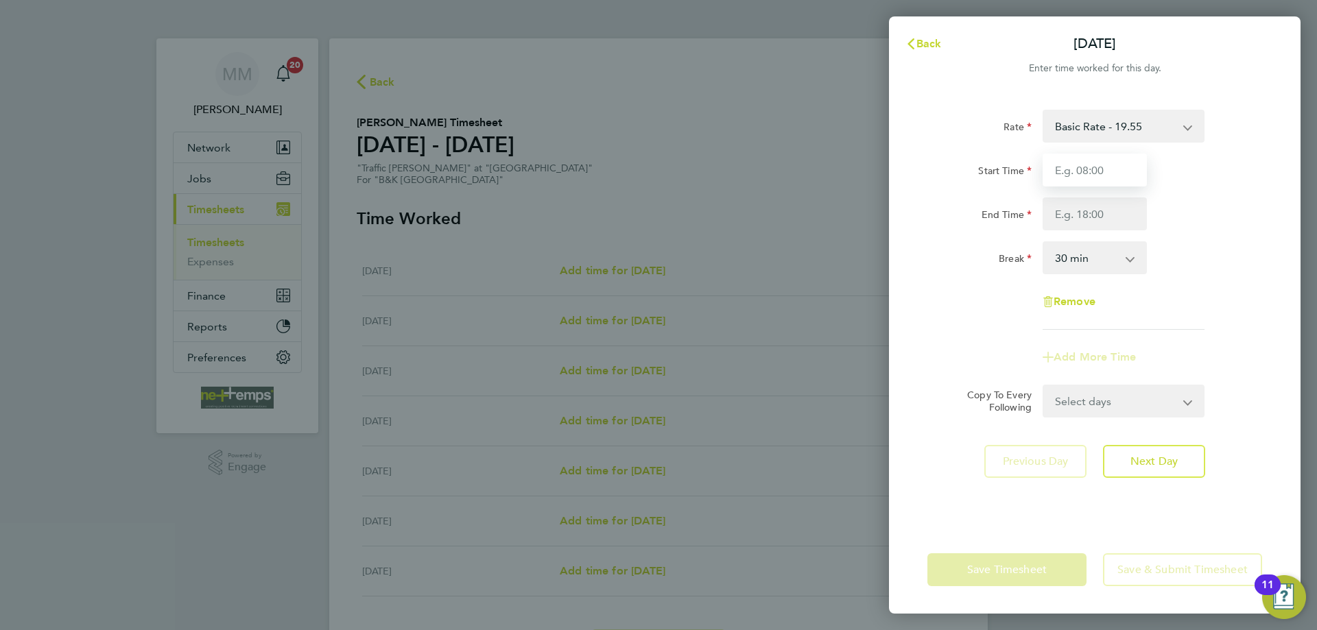
click at [1063, 178] on input "Start Time" at bounding box center [1095, 170] width 104 height 33
type input "07:30"
type input "17:00"
click at [1191, 230] on div "Rate Basic Rate - 19.55 Start Time 07:30 End Time 17:00 Break 0 min 15 min 30 m…" at bounding box center [1094, 220] width 335 height 220
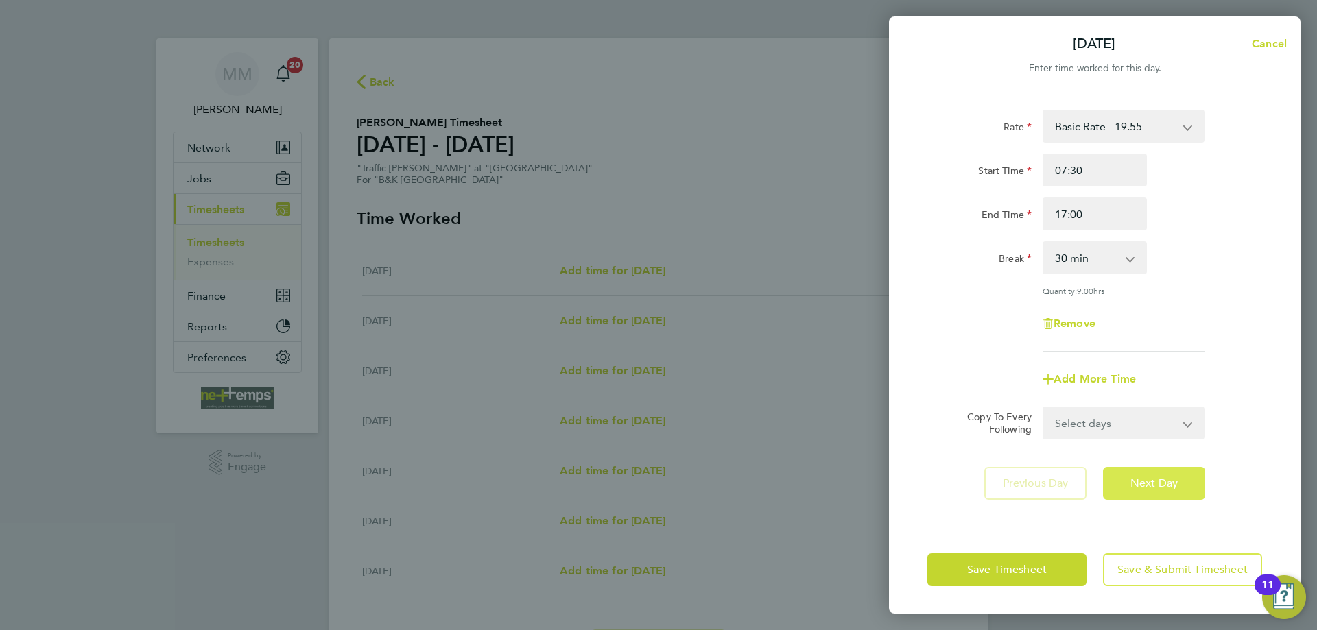
click at [1169, 484] on span "Next Day" at bounding box center [1153, 484] width 47 height 14
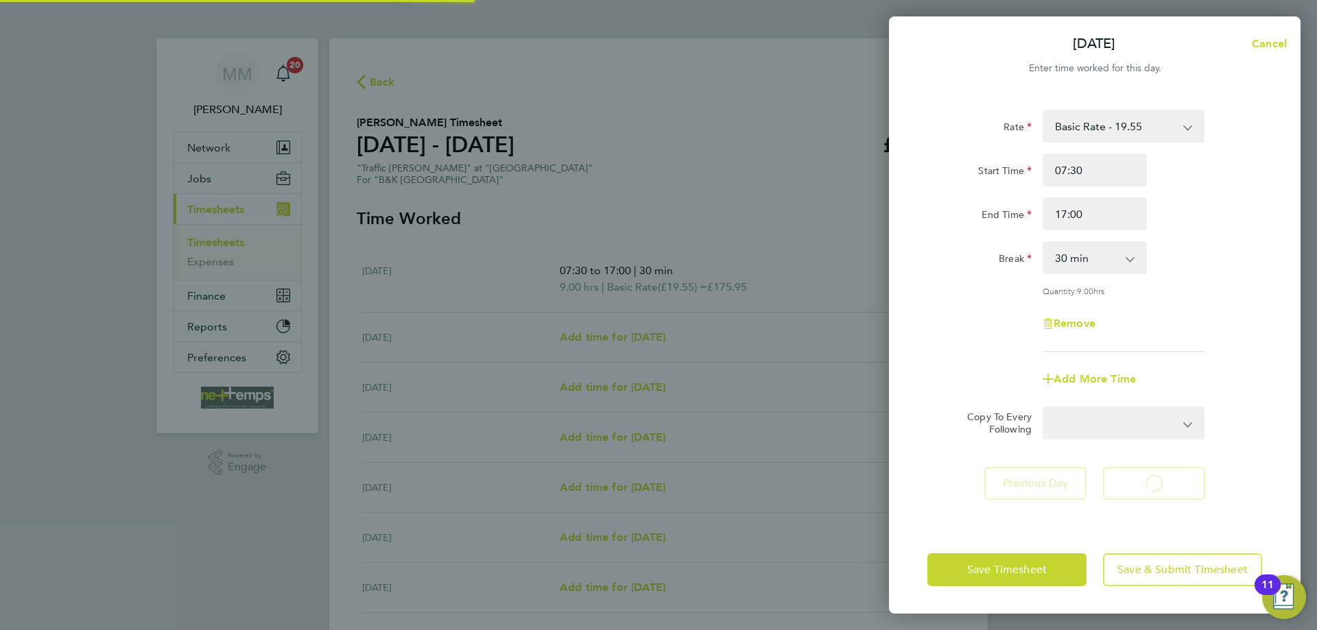
select select "30"
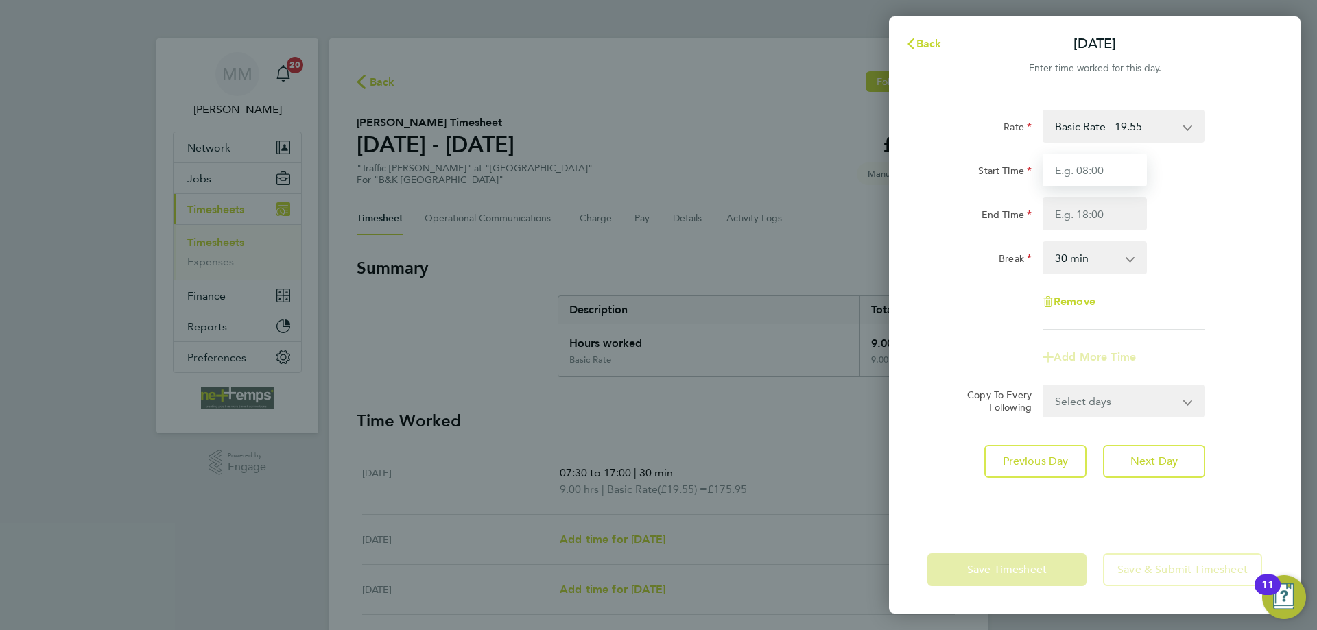
click at [1107, 170] on input "Start Time" at bounding box center [1095, 170] width 104 height 33
type input "08:00"
type input "17:00"
click at [1205, 215] on div "End Time 17:00" at bounding box center [1095, 214] width 346 height 33
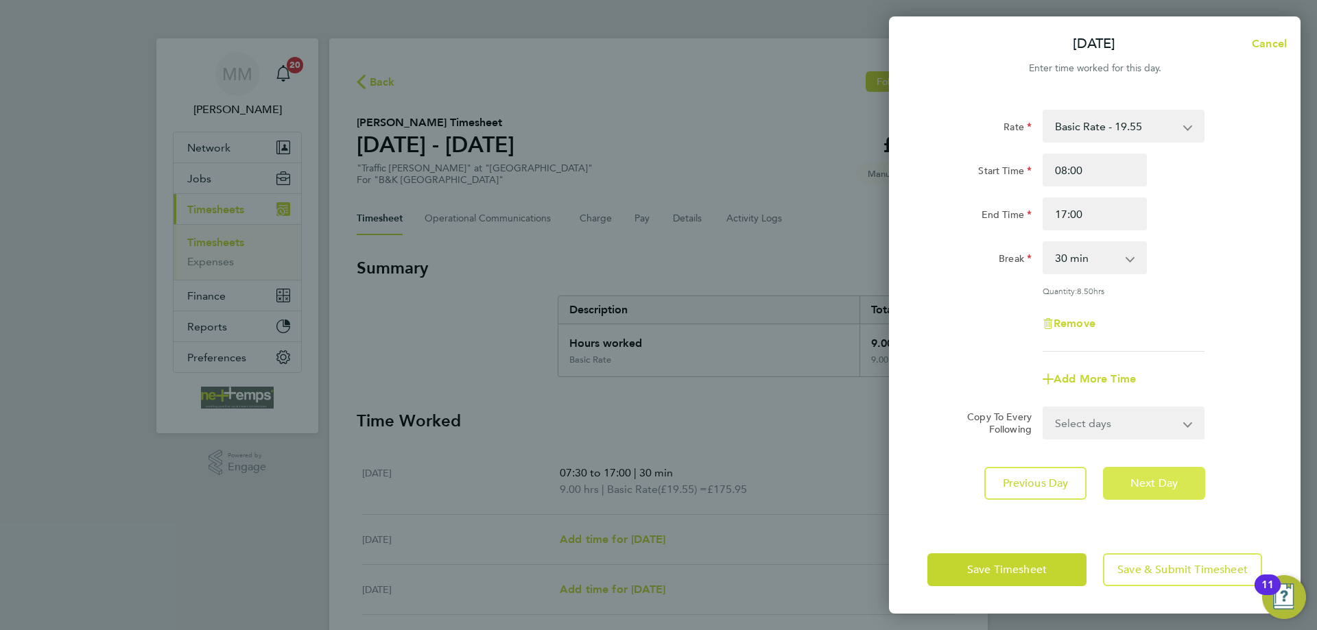
click at [1174, 477] on span "Next Day" at bounding box center [1153, 484] width 47 height 14
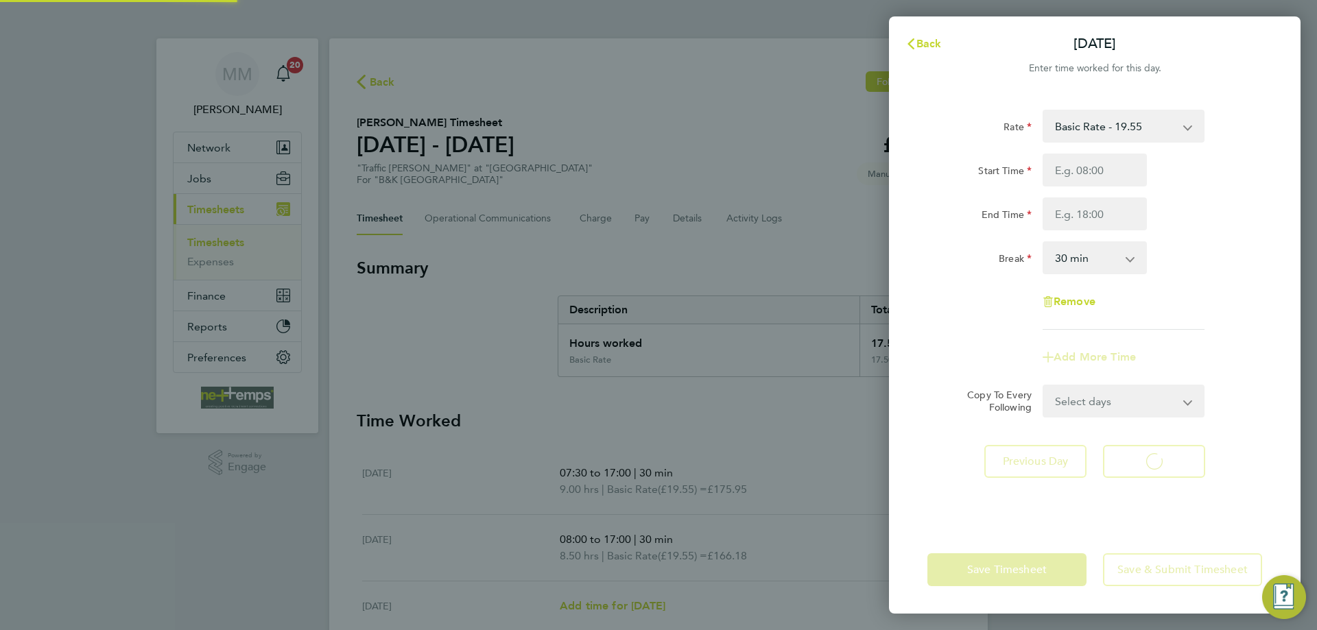
select select "30"
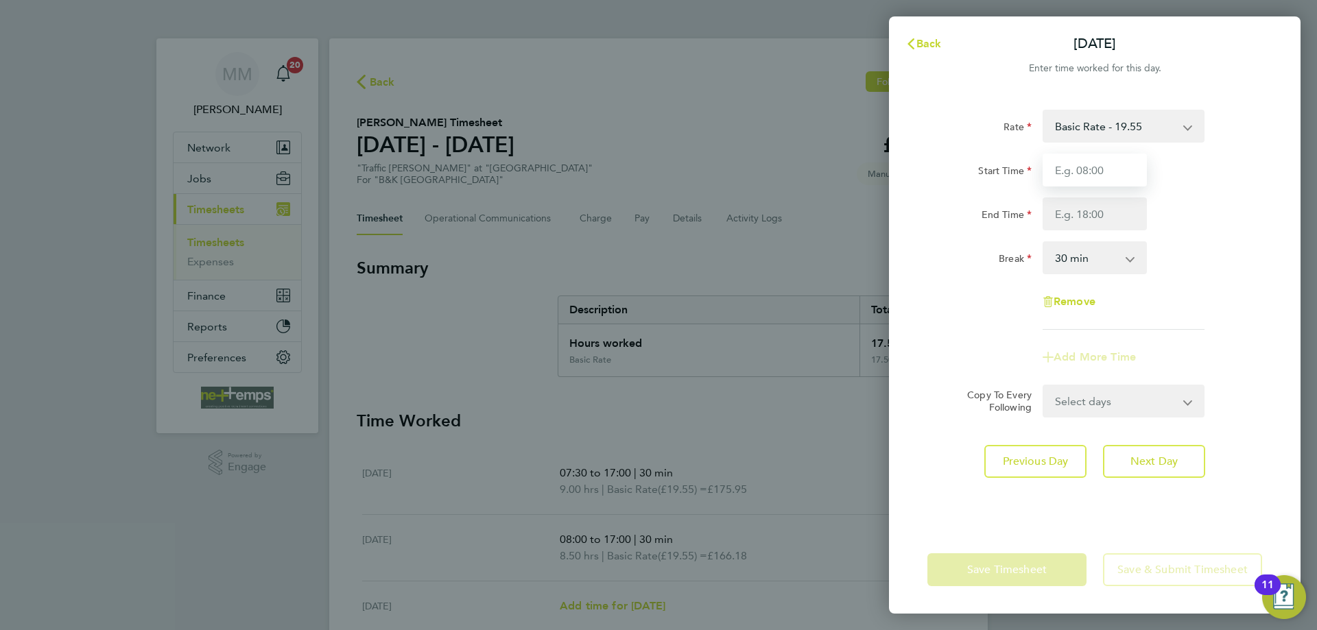
click at [1094, 169] on input "Start Time" at bounding box center [1095, 170] width 104 height 33
type input "07:30"
type input "15:30"
click at [1202, 197] on div "Start Time 07:30 End Time 15:30" at bounding box center [1095, 192] width 346 height 77
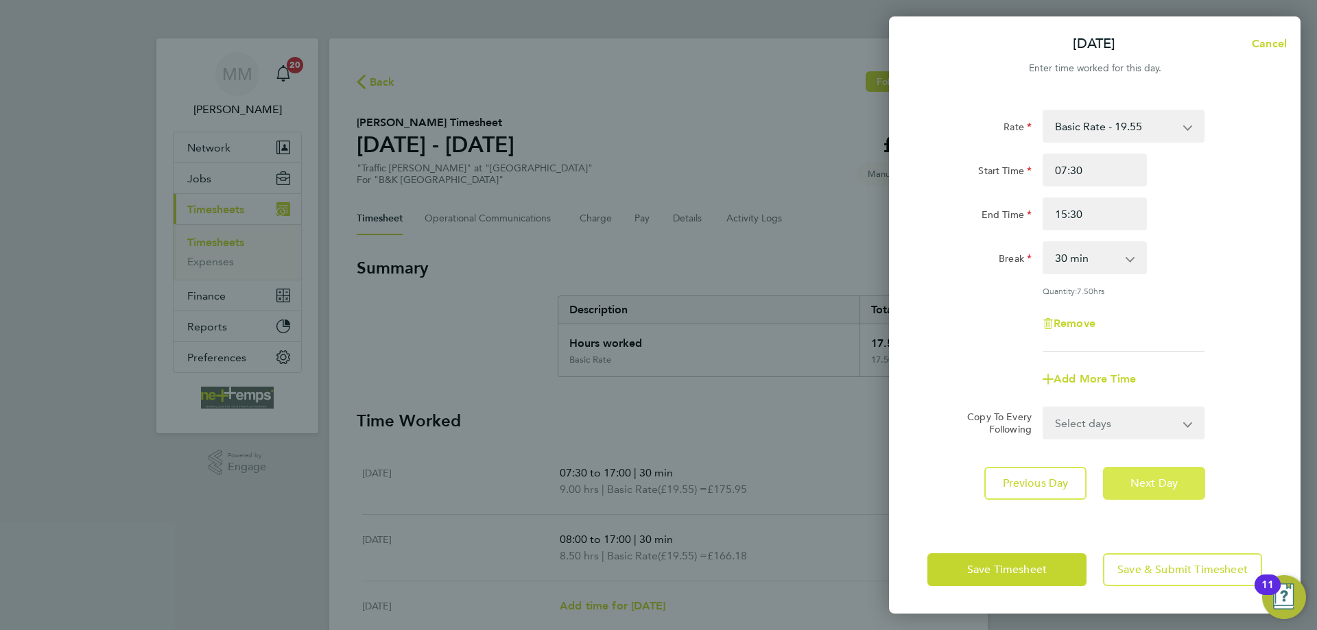
click at [1170, 482] on span "Next Day" at bounding box center [1153, 484] width 47 height 14
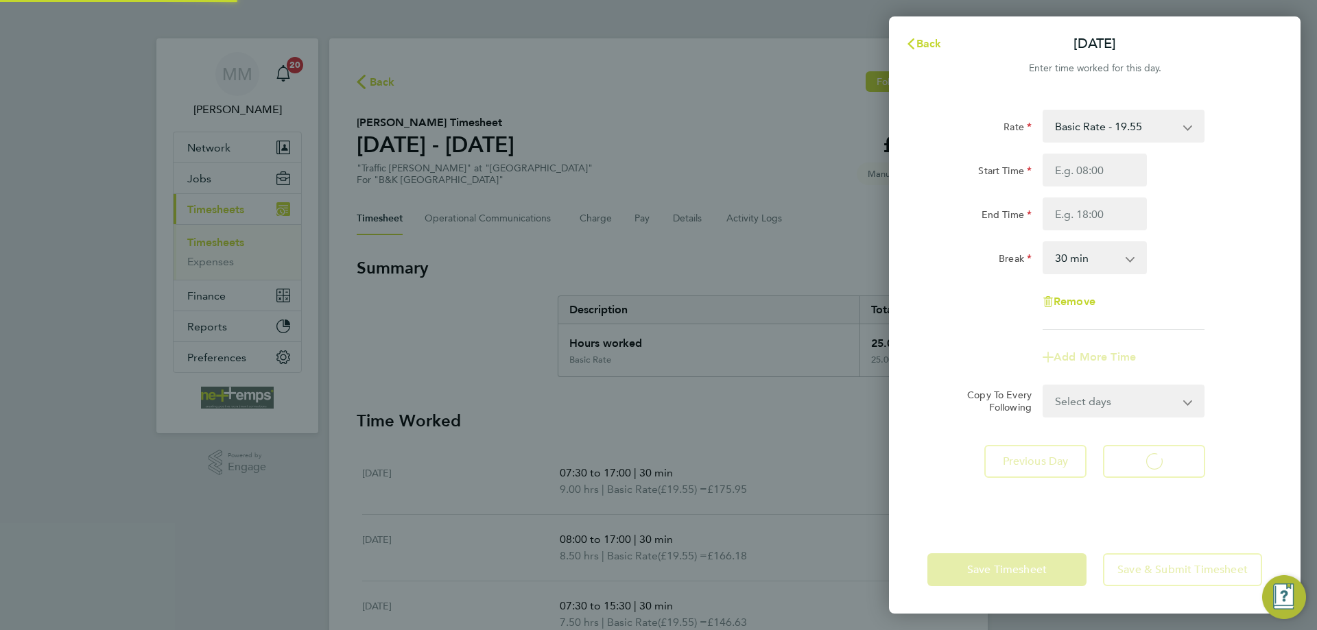
select select "30"
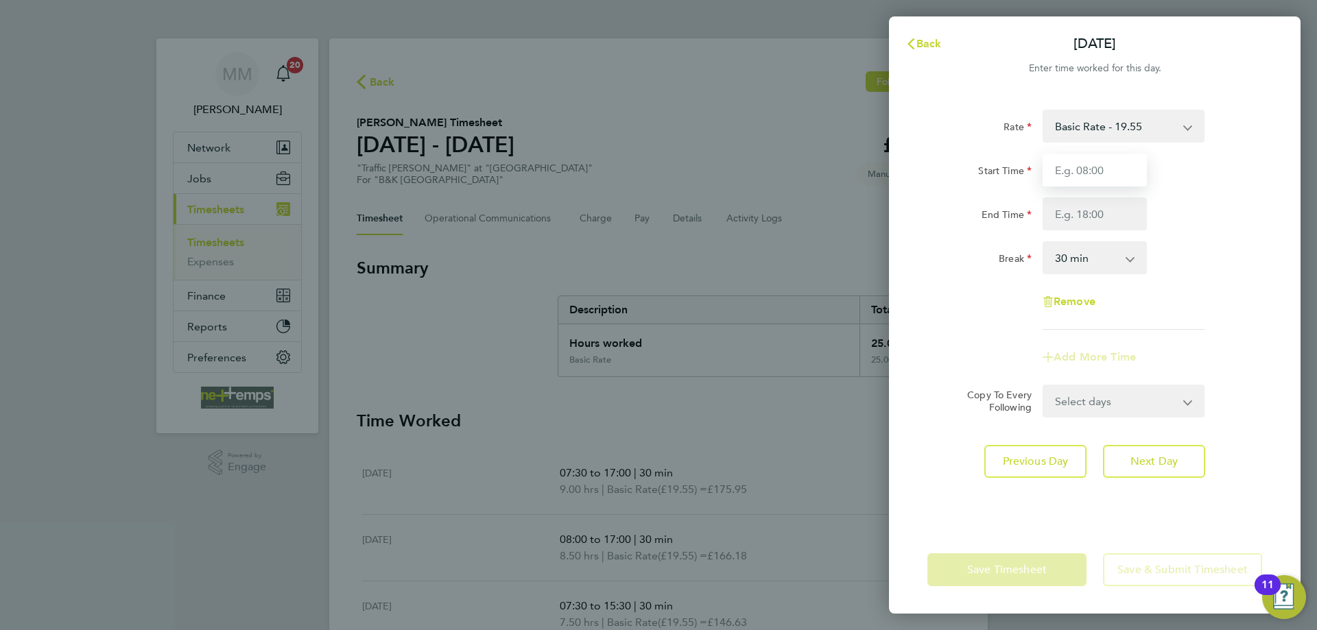
click at [1086, 165] on input "Start Time" at bounding box center [1095, 170] width 104 height 33
type input "07:30"
type input "17:00"
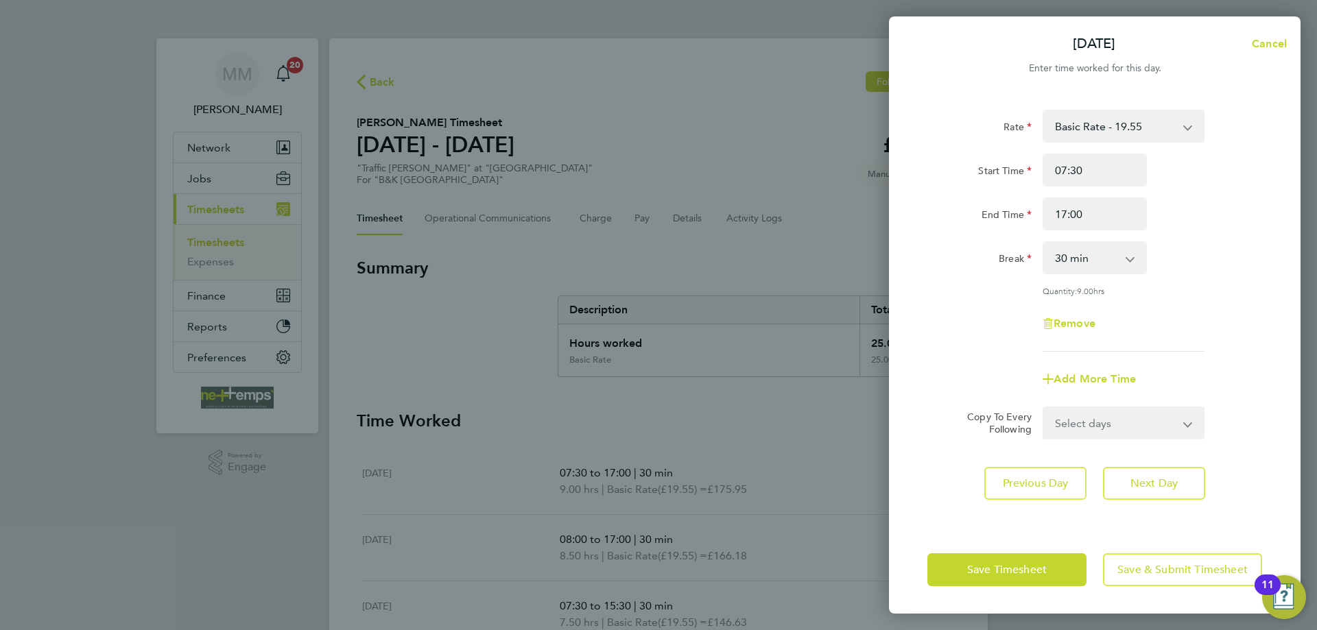
click at [1214, 208] on div "End Time 17:00" at bounding box center [1095, 214] width 346 height 33
click at [1158, 480] on span "Next Day" at bounding box center [1153, 484] width 47 height 14
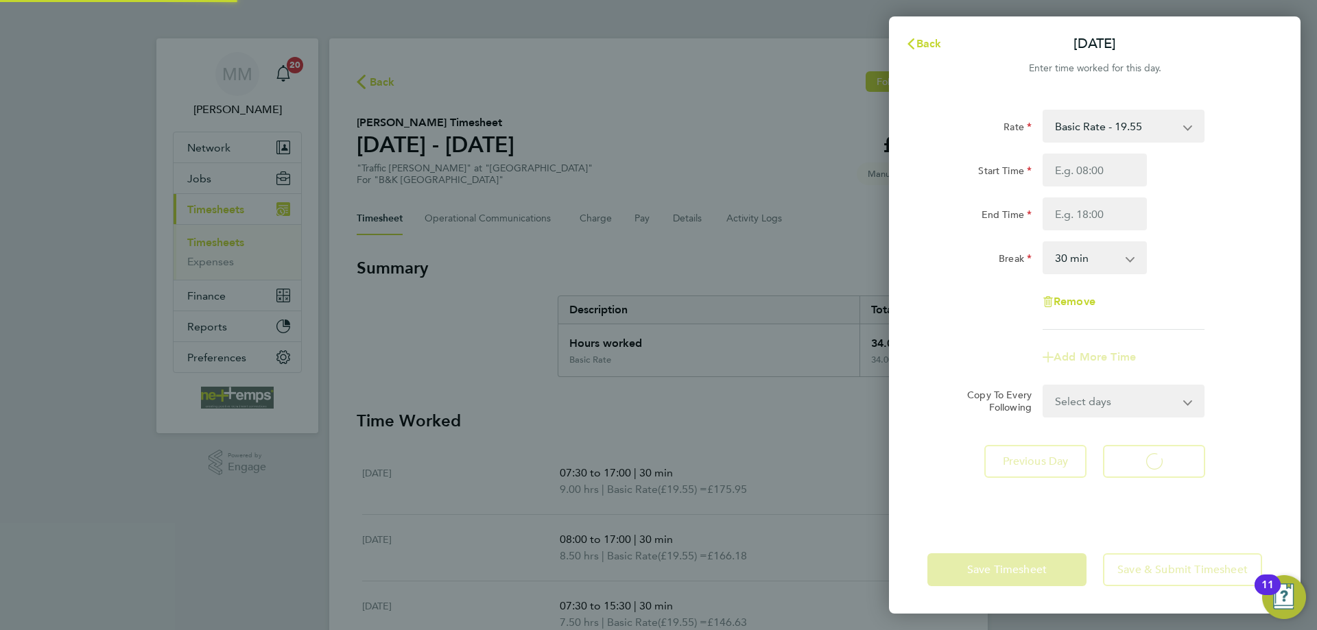
select select "30"
click at [1076, 171] on input "Start Time" at bounding box center [1095, 170] width 104 height 33
type input "07:30"
type input "16:00"
click at [1239, 198] on div "End Time 16:00" at bounding box center [1095, 214] width 346 height 33
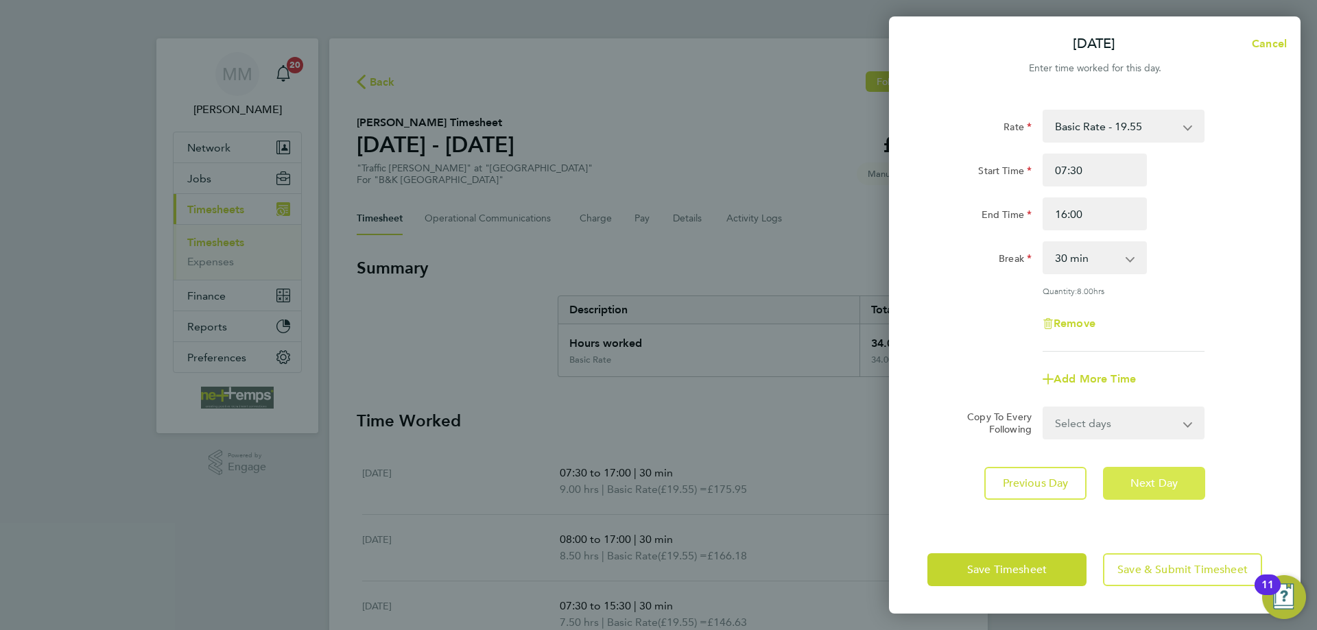
click at [1169, 477] on span "Next Day" at bounding box center [1153, 484] width 47 height 14
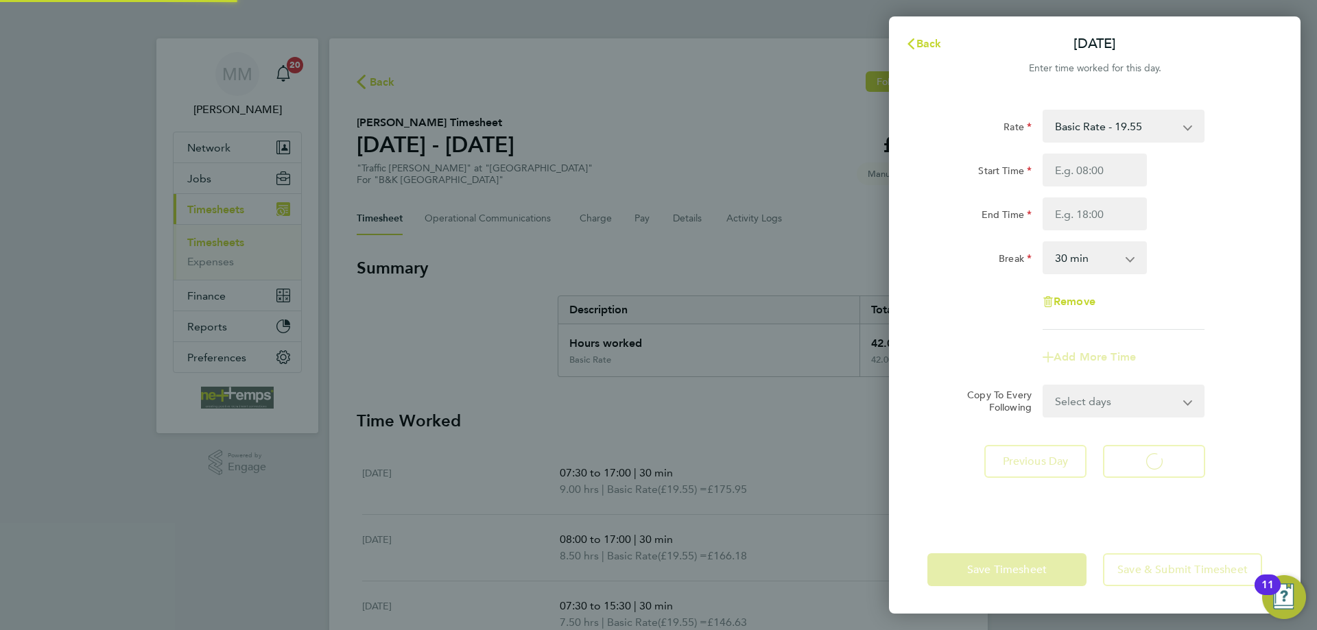
select select "30"
click at [929, 49] on span "Back" at bounding box center [928, 43] width 25 height 13
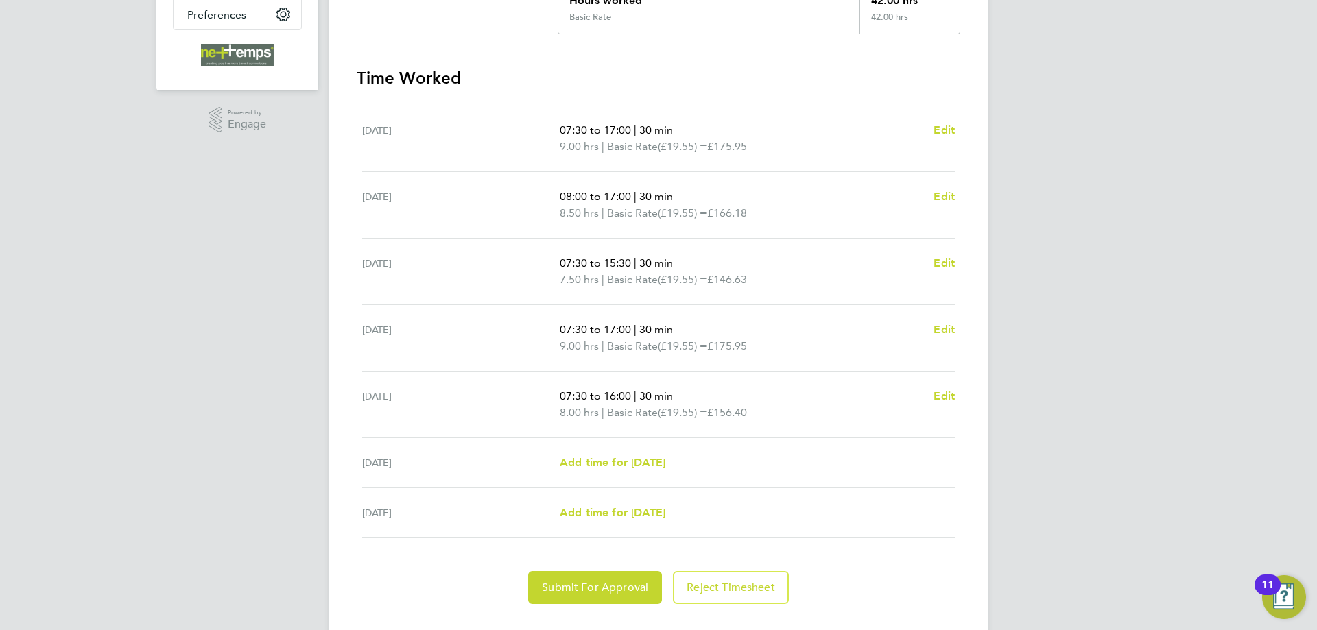
scroll to position [372, 0]
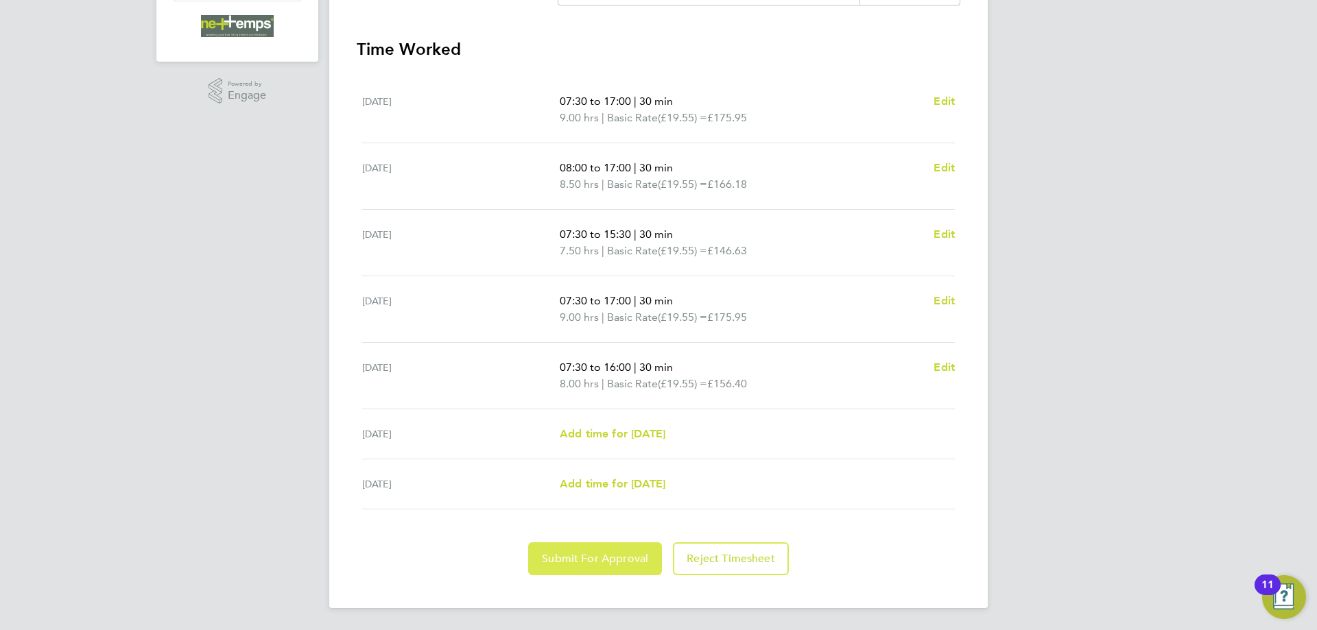
click at [575, 567] on button "Submit For Approval" at bounding box center [595, 559] width 134 height 33
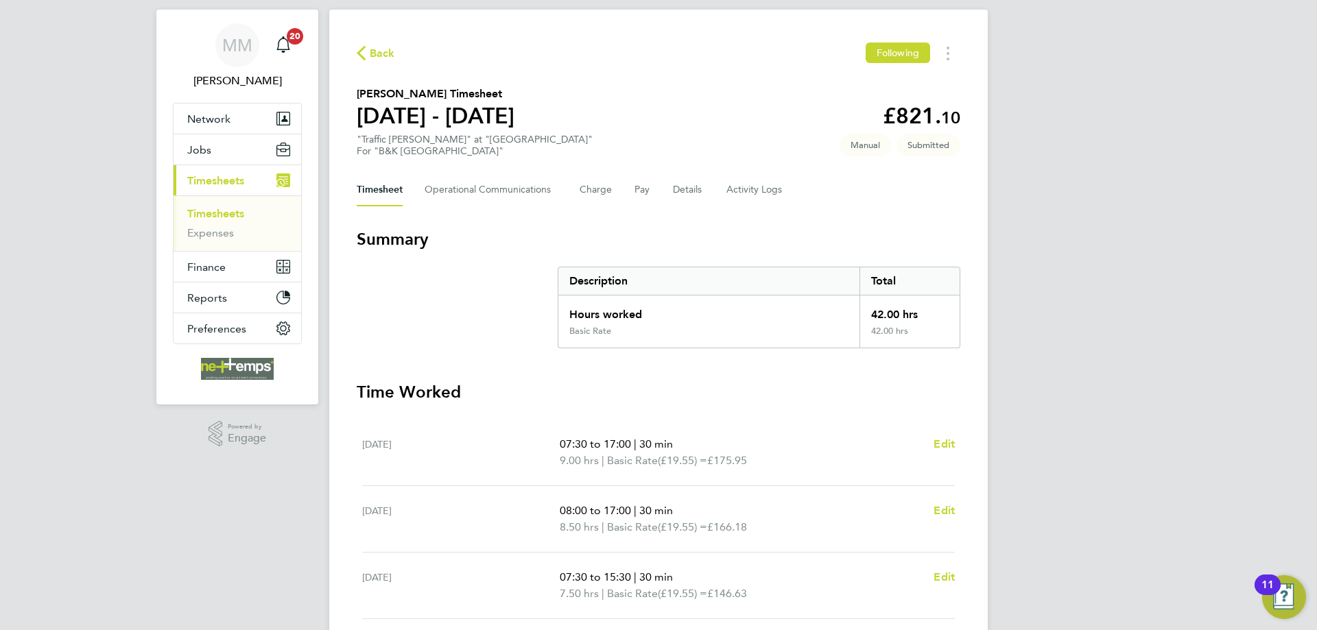
click at [238, 214] on link "Timesheets" at bounding box center [215, 213] width 57 height 13
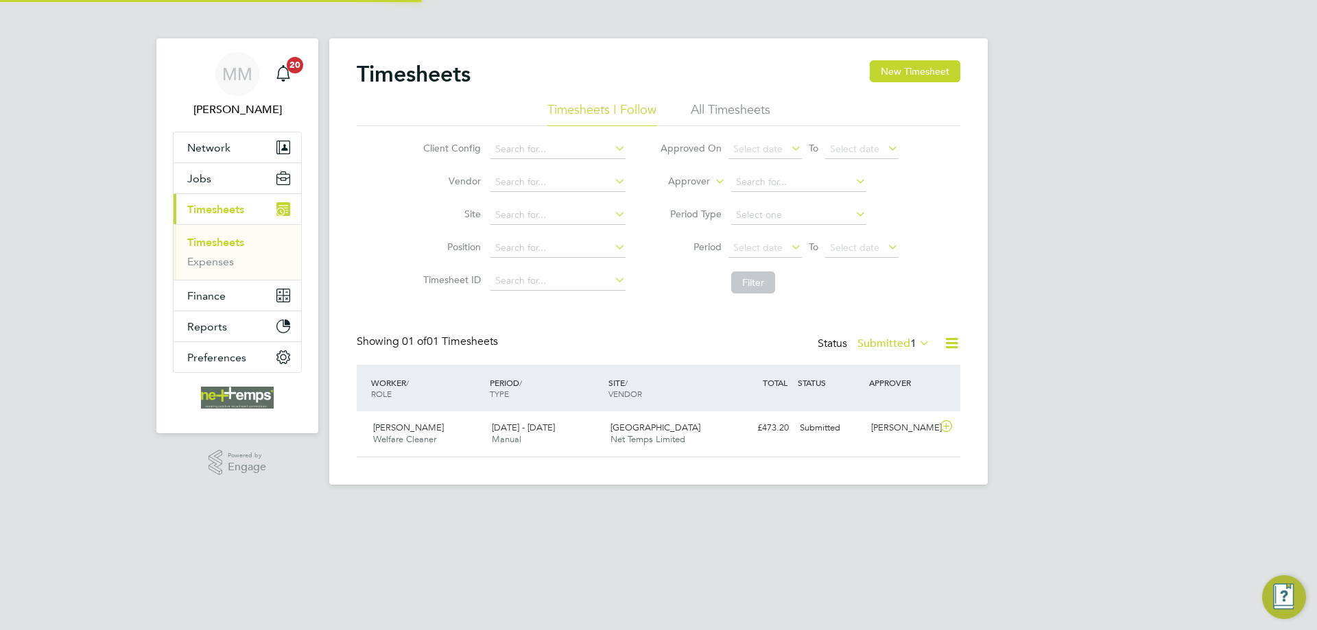
scroll to position [35, 119]
click at [896, 71] on button "New Timesheet" at bounding box center [915, 71] width 91 height 22
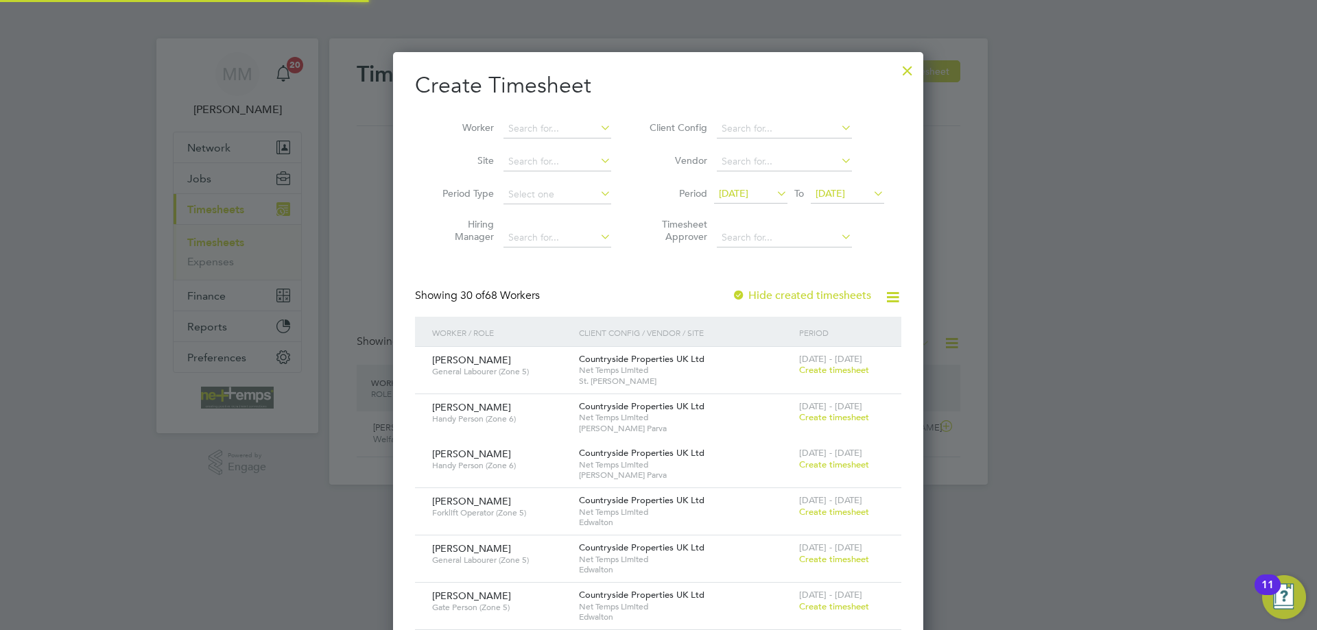
scroll to position [1925, 531]
click at [555, 128] on input at bounding box center [557, 128] width 108 height 19
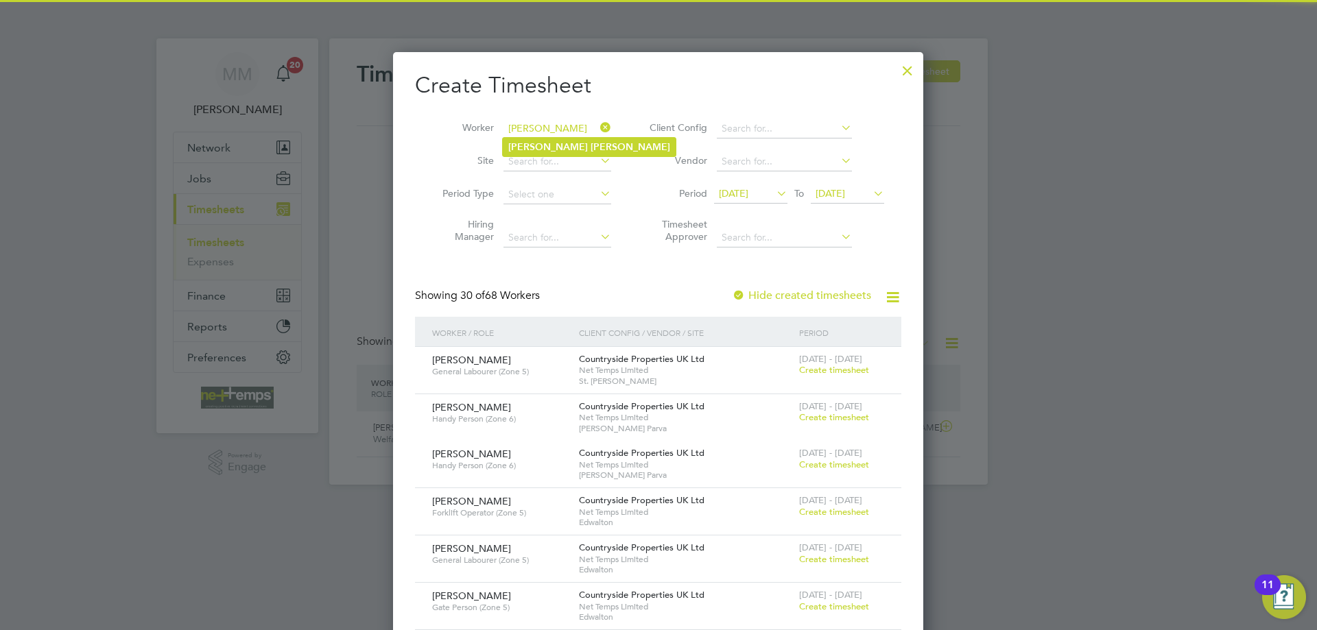
click at [591, 145] on b "Jones" at bounding box center [631, 147] width 80 height 12
type input "Sharon Jones"
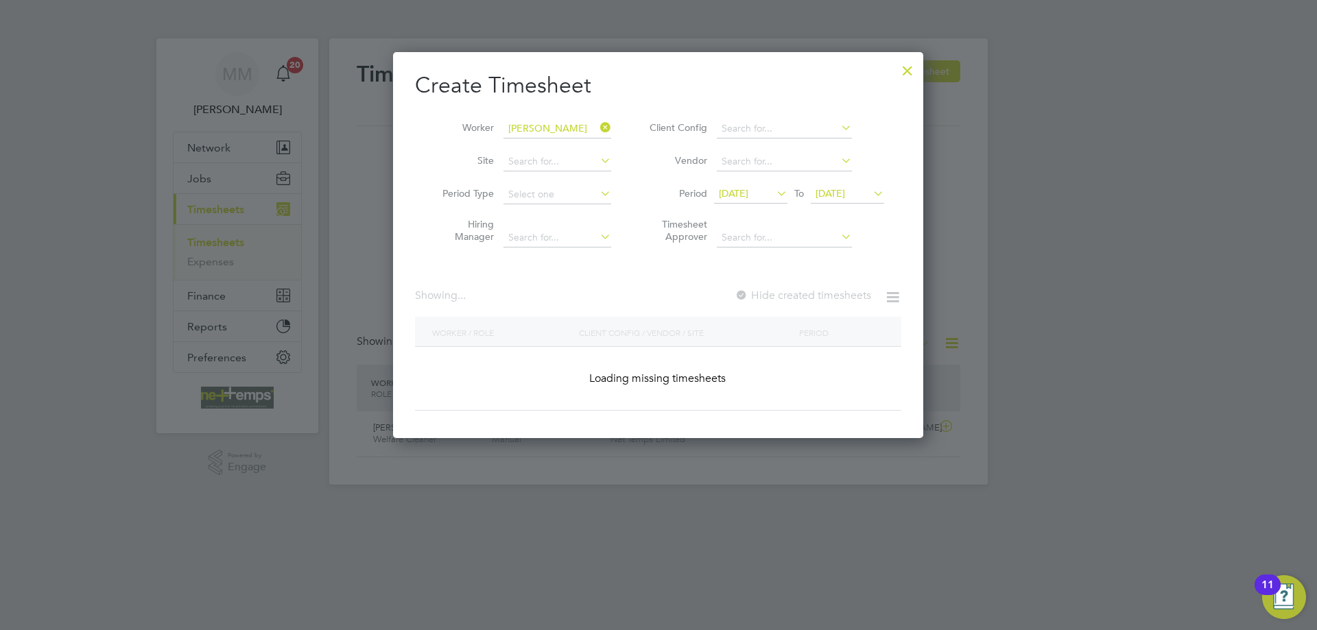
scroll to position [370, 531]
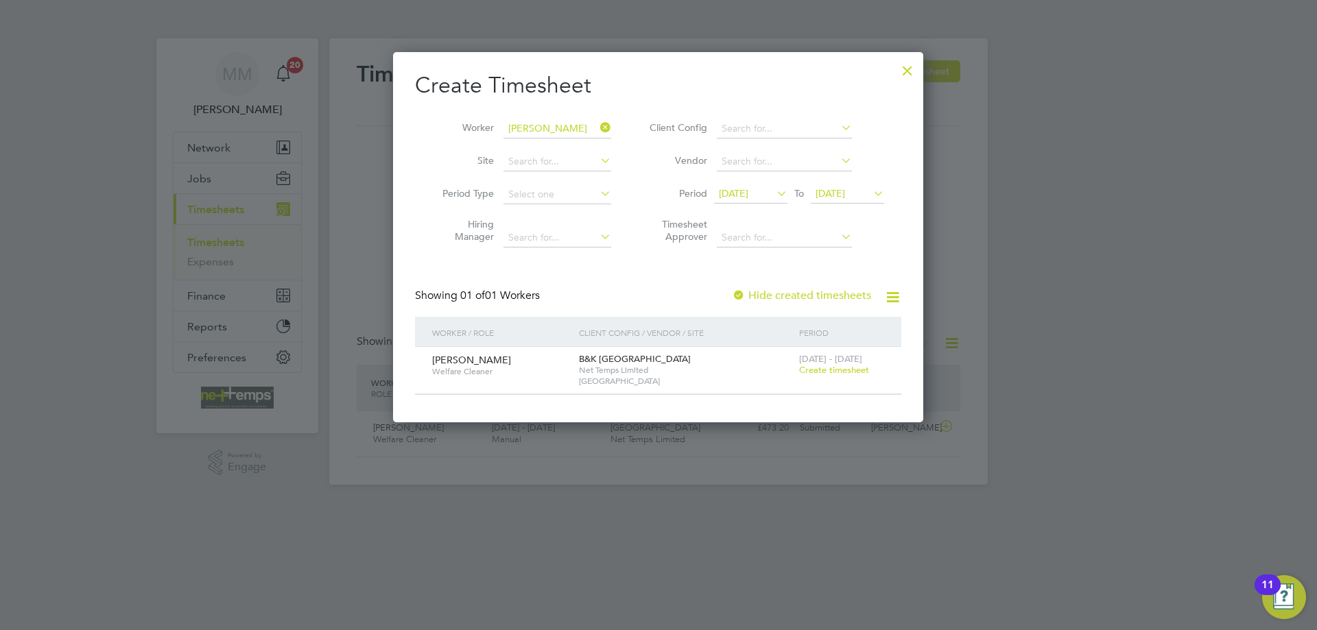
click at [851, 368] on span "Create timesheet" at bounding box center [834, 370] width 70 height 12
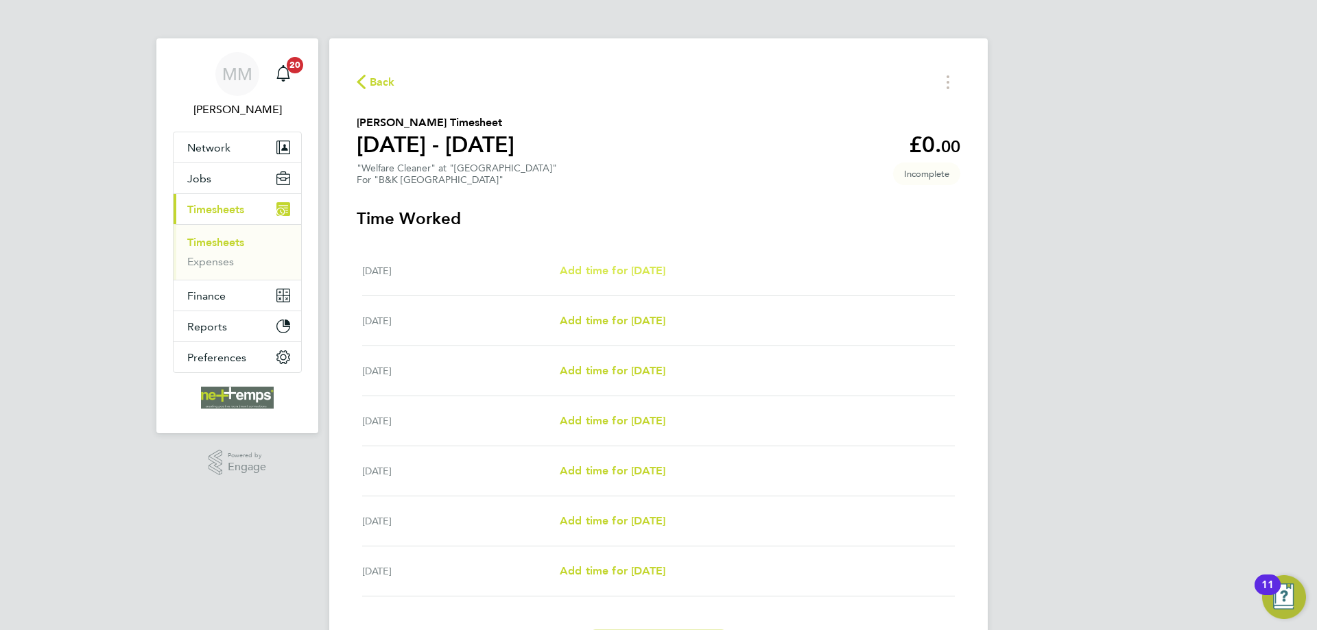
click at [639, 275] on span "Add time for Mon 22 Sep" at bounding box center [613, 270] width 106 height 13
select select "30"
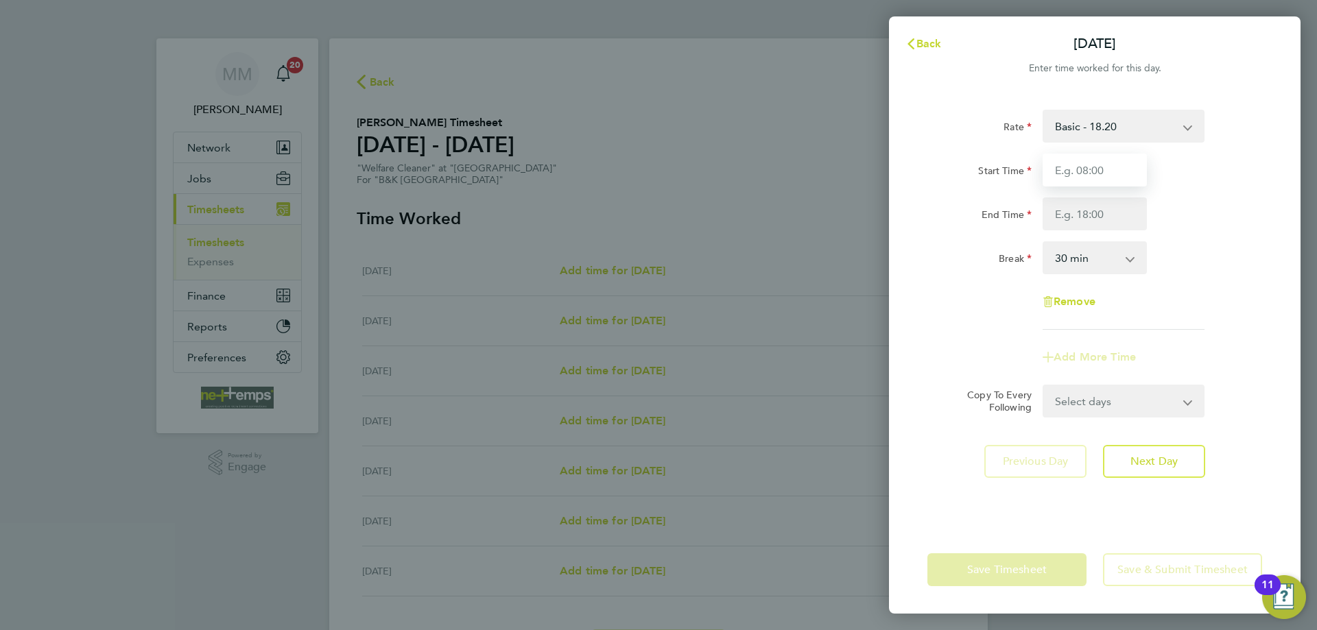
click at [1117, 173] on input "Start Time" at bounding box center [1095, 170] width 104 height 33
type input "07:30"
type input "16:30"
click at [1276, 241] on div "Rate Basic - 18.20 Start Time 07:30 End Time 16:30 Break 0 min 15 min 30 min 45…" at bounding box center [1095, 309] width 412 height 433
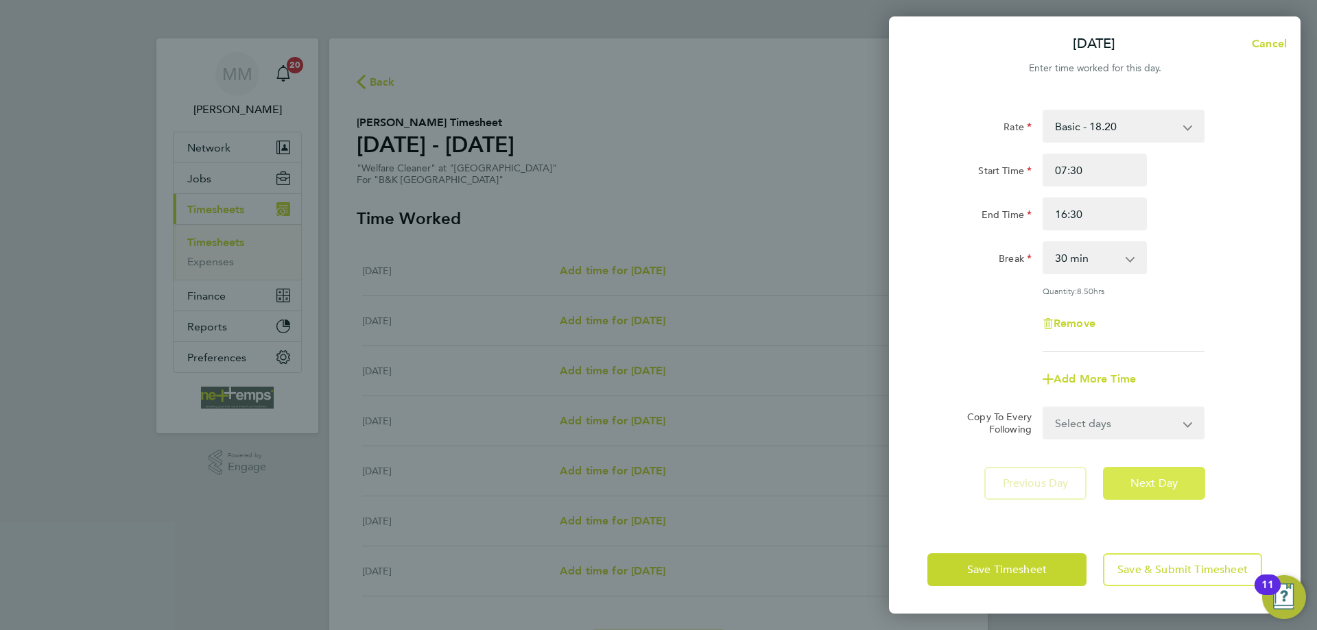
click at [1163, 487] on span "Next Day" at bounding box center [1153, 484] width 47 height 14
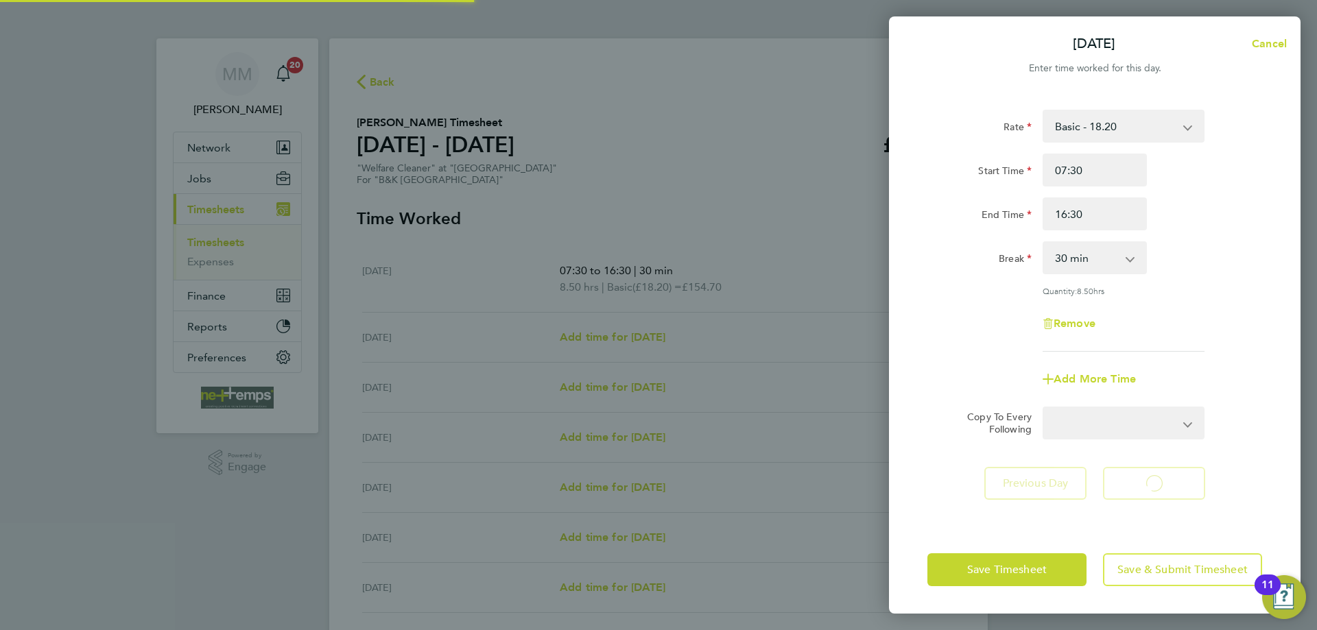
select select "30"
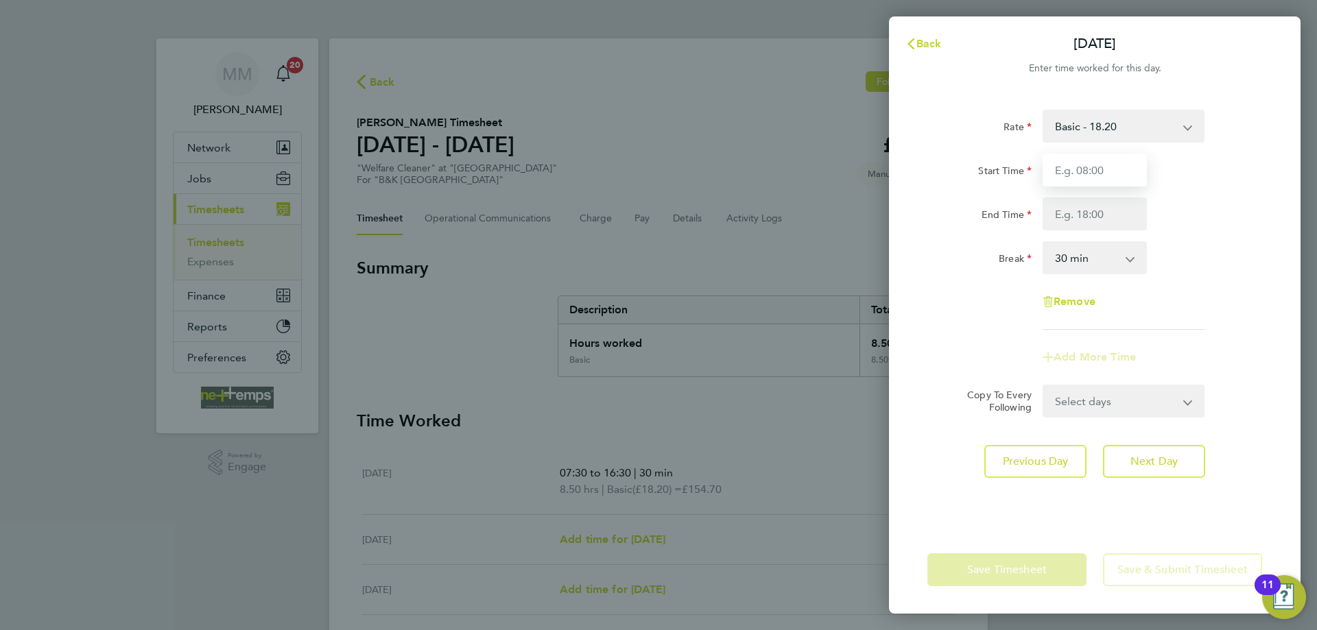
click at [1078, 172] on input "Start Time" at bounding box center [1095, 170] width 104 height 33
type input "07:30"
type input "16:00"
click at [1187, 232] on div "Rate Basic - 18.20 Start Time 07:30 End Time 16:00 Break 0 min 15 min 30 min 45…" at bounding box center [1094, 220] width 335 height 220
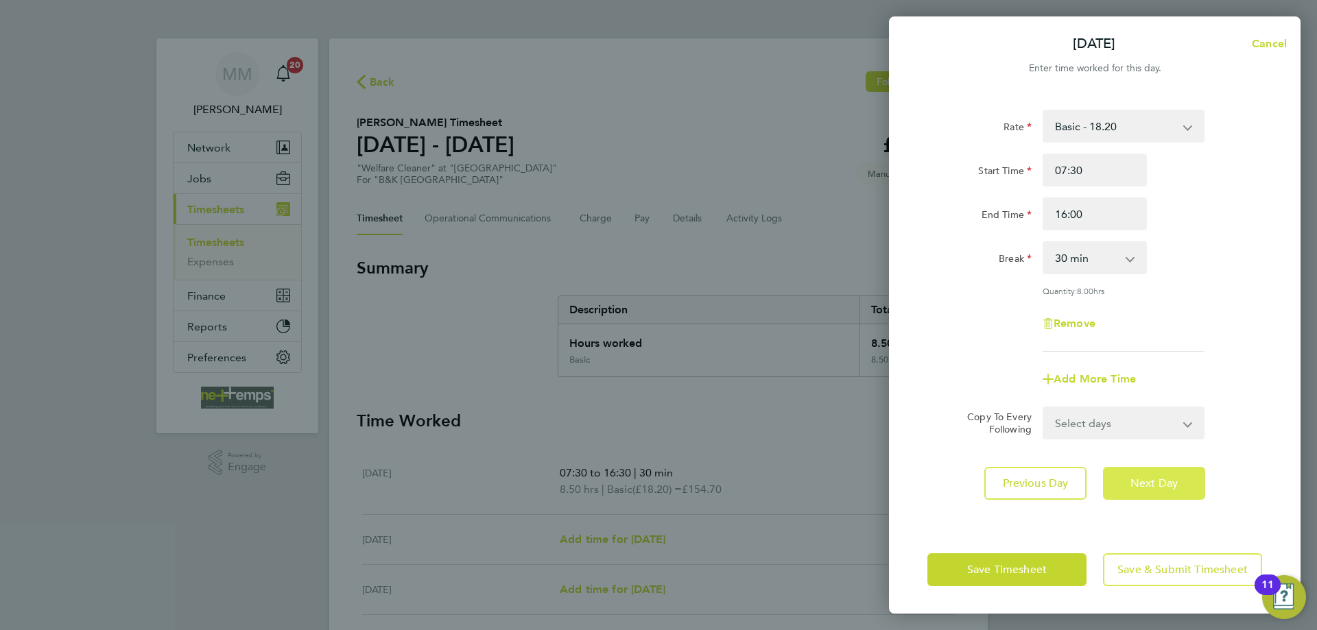
click at [1174, 488] on span "Next Day" at bounding box center [1153, 484] width 47 height 14
select select "30"
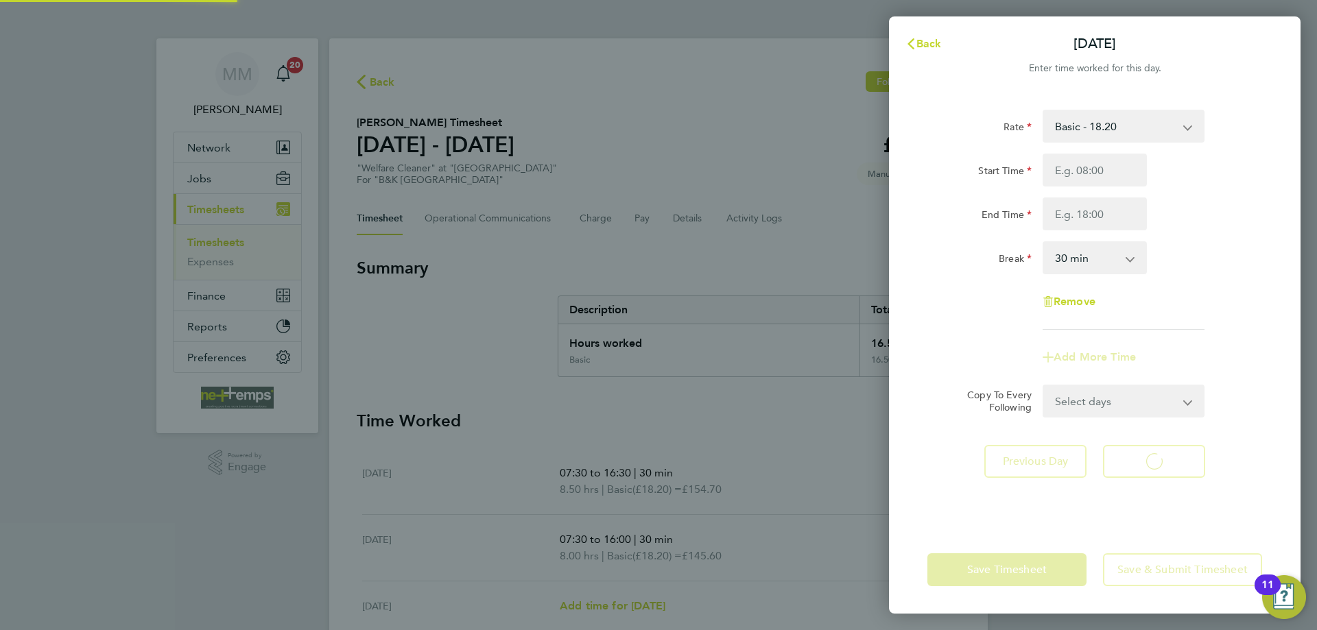
select select "30"
click at [1093, 175] on input "Start Time" at bounding box center [1095, 170] width 104 height 33
type input "08:00"
type input "17:00"
click at [1187, 224] on div "End Time 17:00" at bounding box center [1095, 214] width 346 height 33
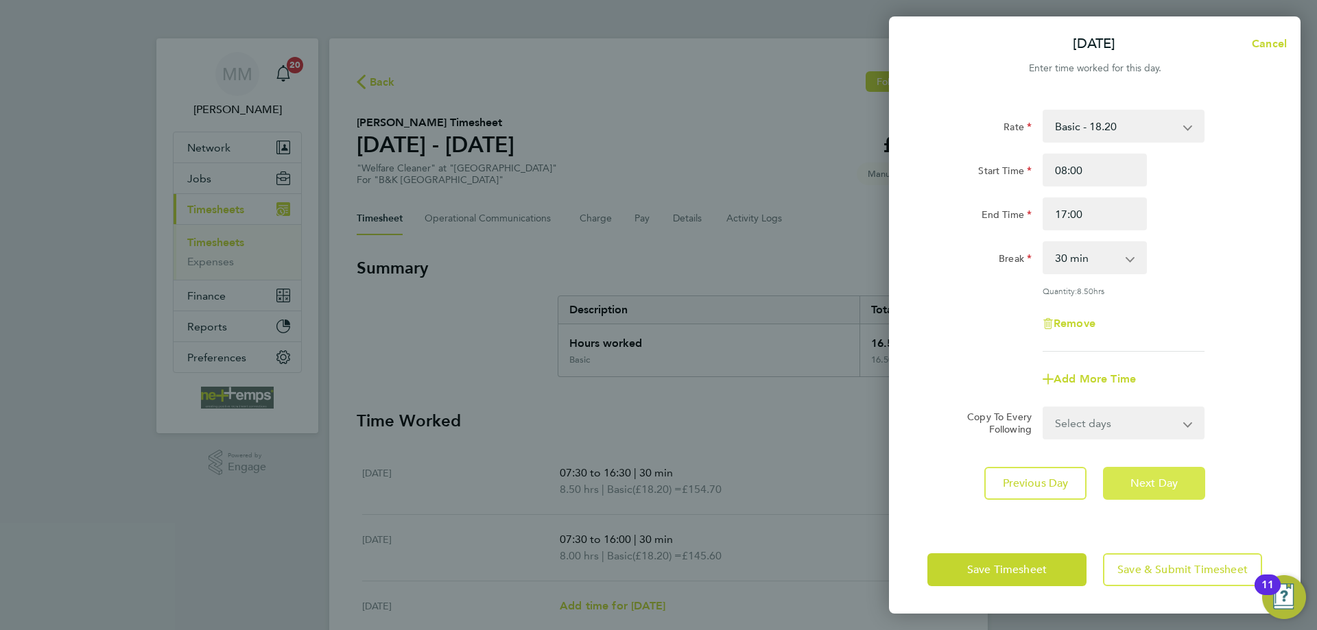
click at [1160, 488] on span "Next Day" at bounding box center [1153, 484] width 47 height 14
select select "30"
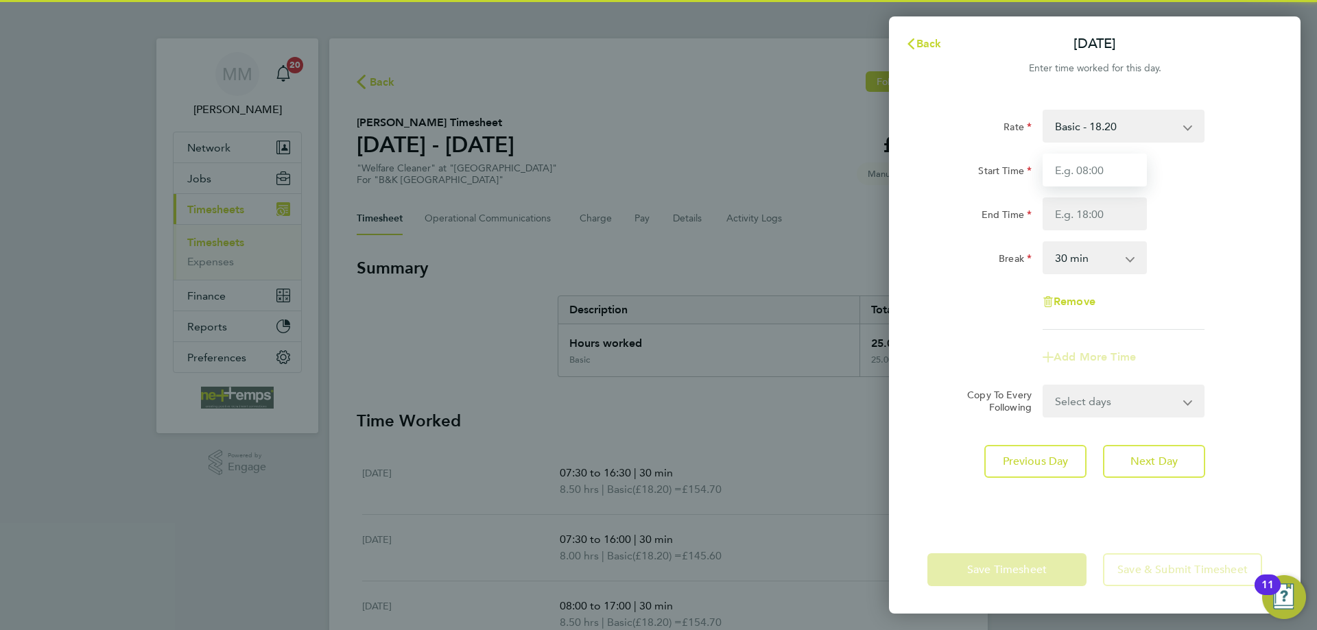
click at [1126, 167] on input "Start Time" at bounding box center [1095, 170] width 104 height 33
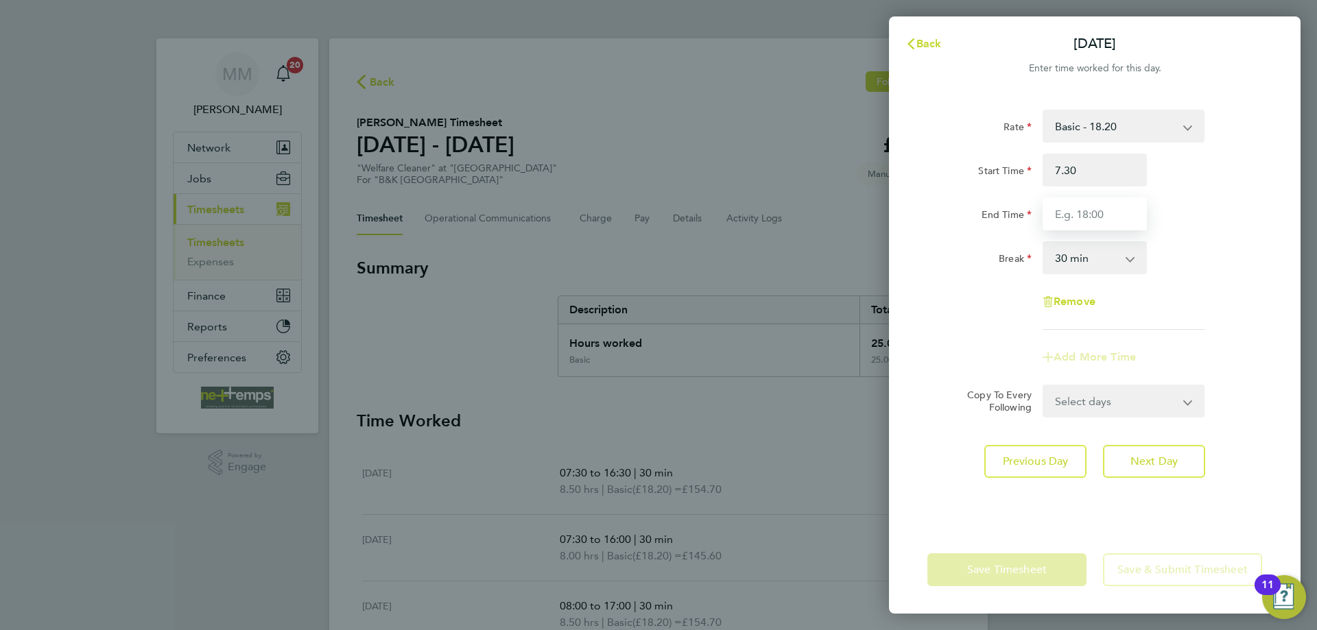
type input "07:30"
click at [1229, 235] on div "Rate Basic - 18.20 Start Time 07:30 End Time 16:30 Break 0 min 15 min 30 min 45…" at bounding box center [1094, 220] width 335 height 220
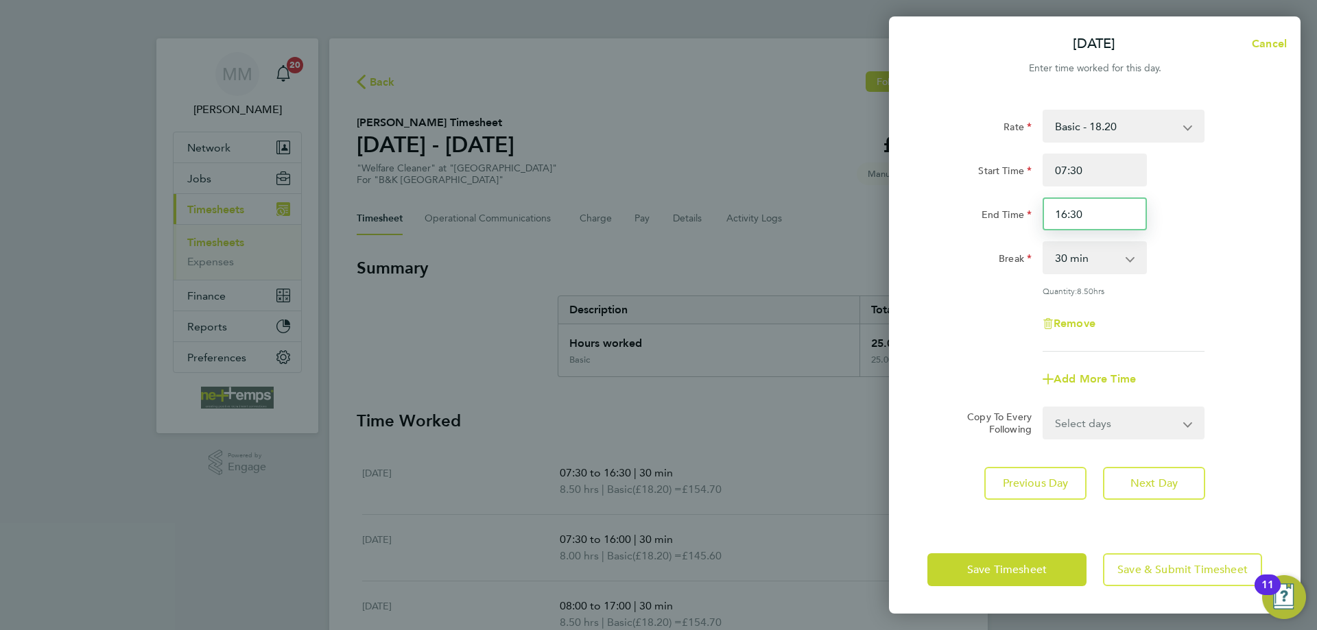
click at [1087, 214] on input "16:30" at bounding box center [1095, 214] width 104 height 33
type input "16:00"
click at [1205, 239] on div "Rate Basic - 18.20 Start Time 07:30 End Time 16:00 Break 0 min 15 min 30 min 45…" at bounding box center [1094, 231] width 335 height 242
click at [1161, 482] on span "Next Day" at bounding box center [1153, 484] width 47 height 14
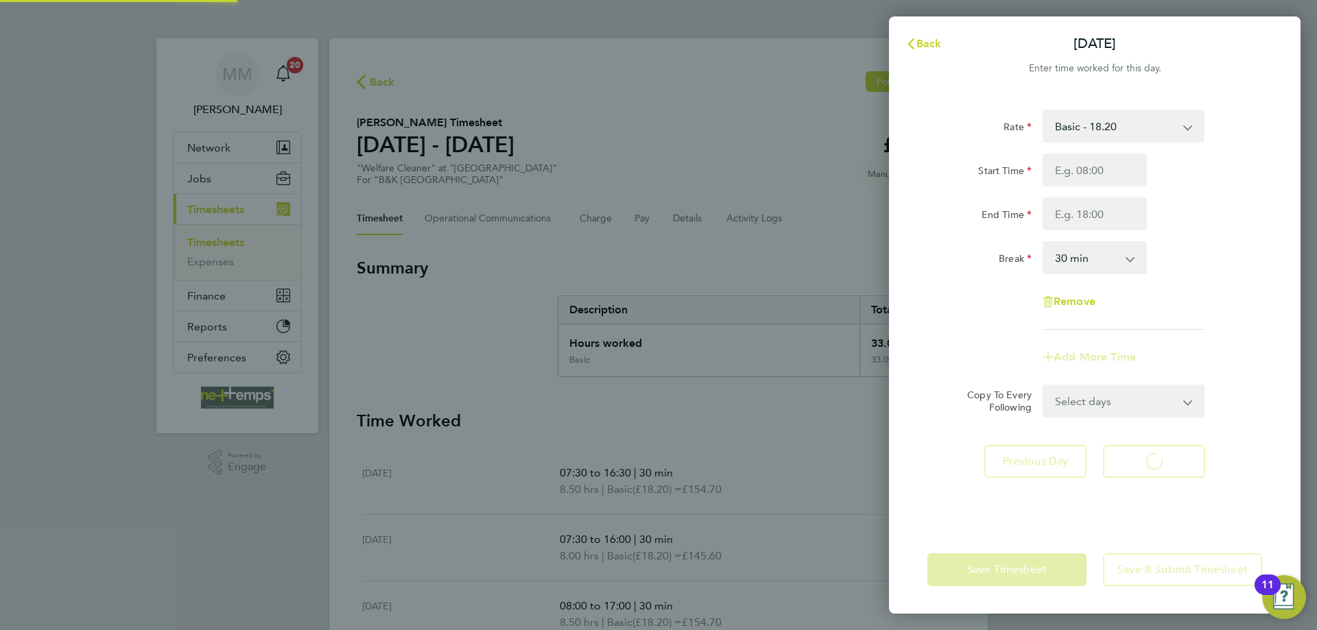
select select "30"
click at [1093, 174] on input "Start Time" at bounding box center [1095, 170] width 104 height 33
type input "07:30"
type input "17:00"
click at [1177, 212] on div "End Time 17:00" at bounding box center [1095, 214] width 346 height 33
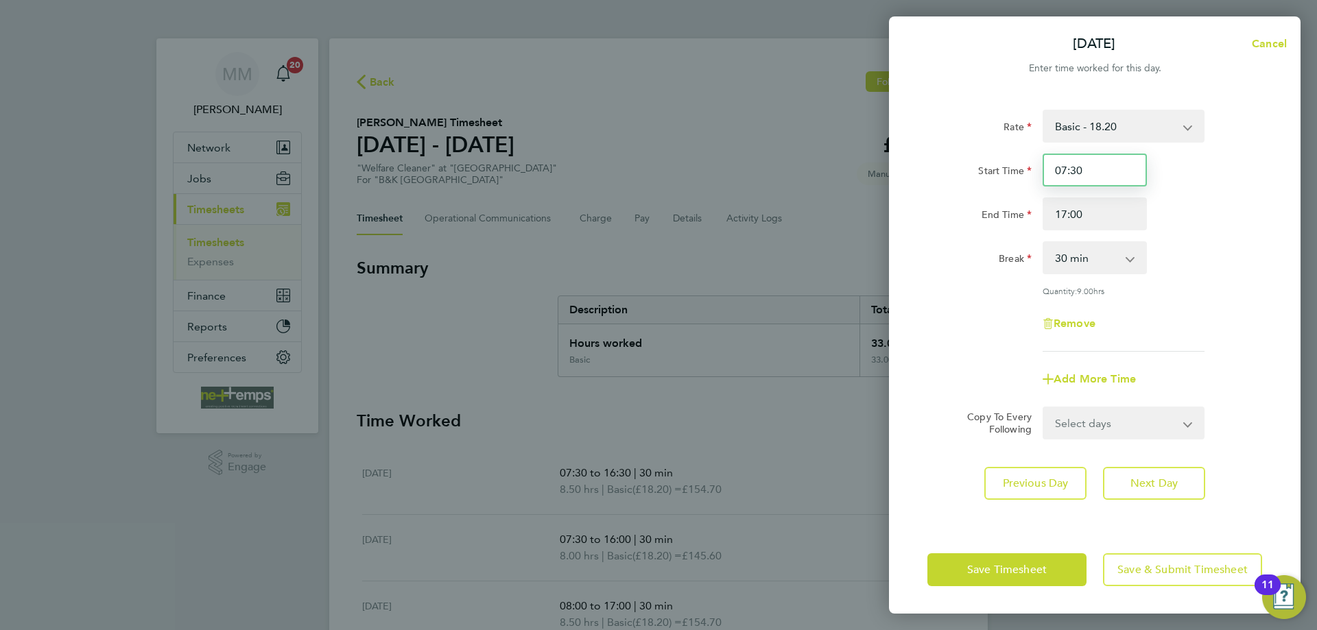
click at [1108, 171] on input "07:30" at bounding box center [1095, 170] width 104 height 33
type input "0"
type input "08:00"
click at [1189, 191] on div "Start Time 08:00 End Time 17:00" at bounding box center [1095, 192] width 346 height 77
click at [1180, 479] on button "Next Day" at bounding box center [1154, 483] width 102 height 33
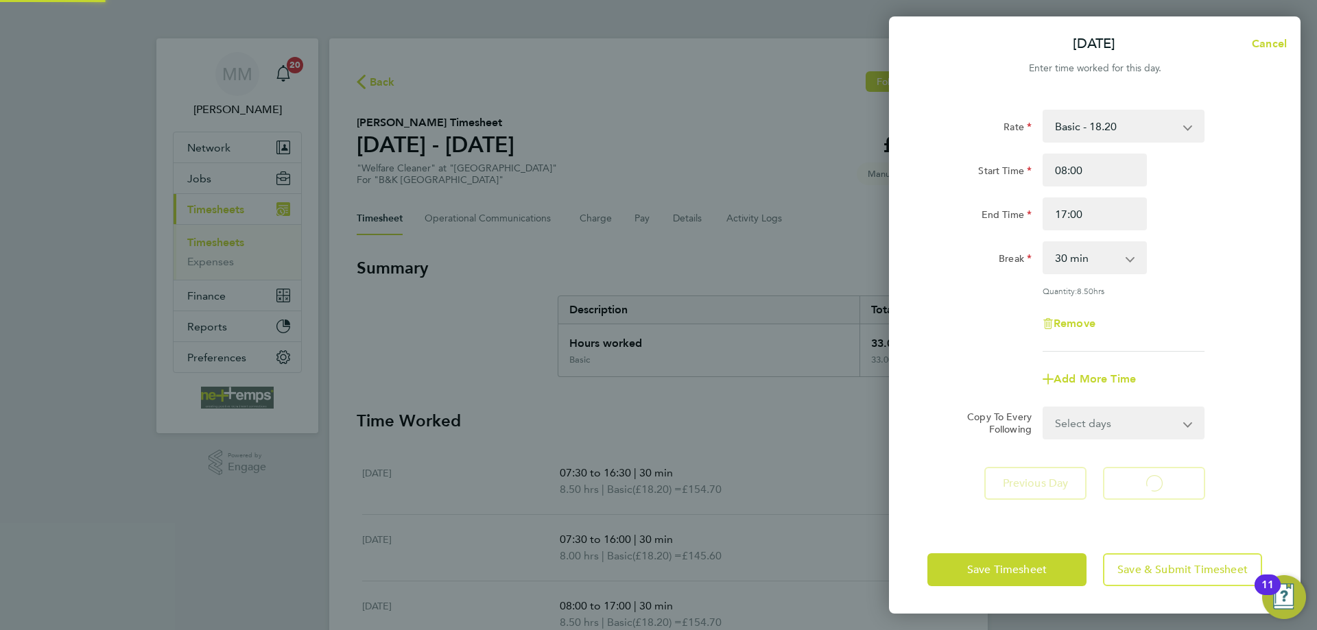
select select "30"
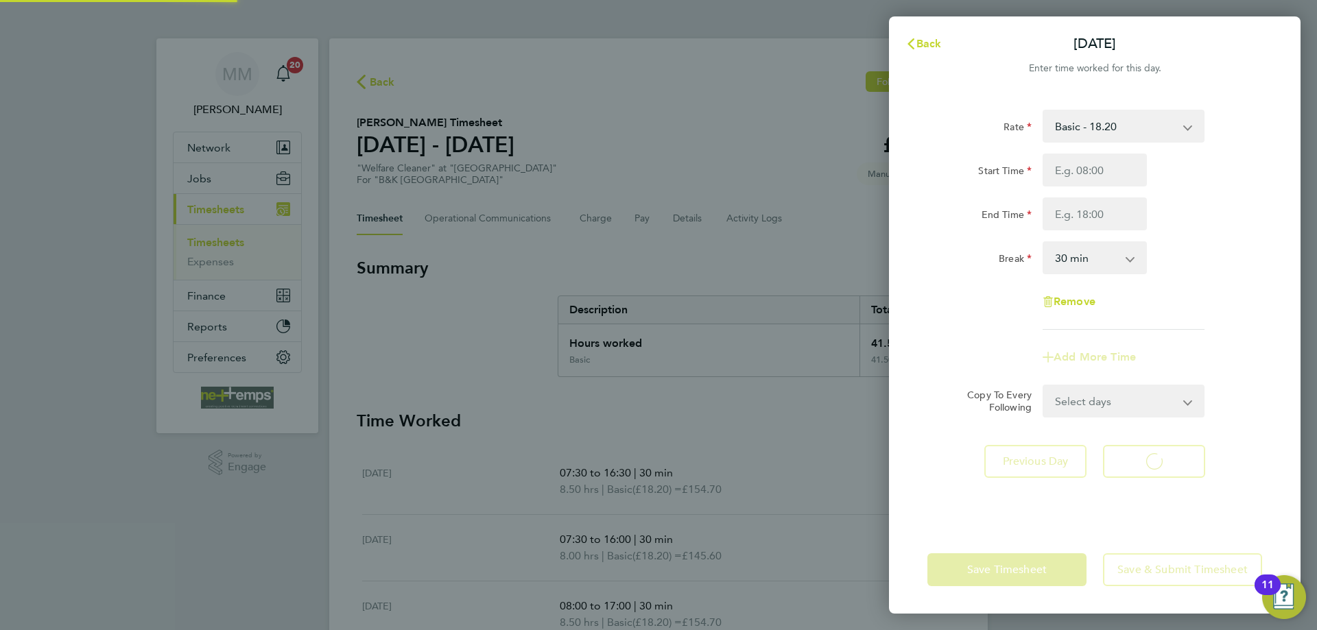
select select "30"
click at [1091, 174] on input "Start Time" at bounding box center [1095, 170] width 104 height 33
type input "08:00"
type input "12:30"
click at [1208, 218] on div "End Time 12:30" at bounding box center [1095, 214] width 346 height 33
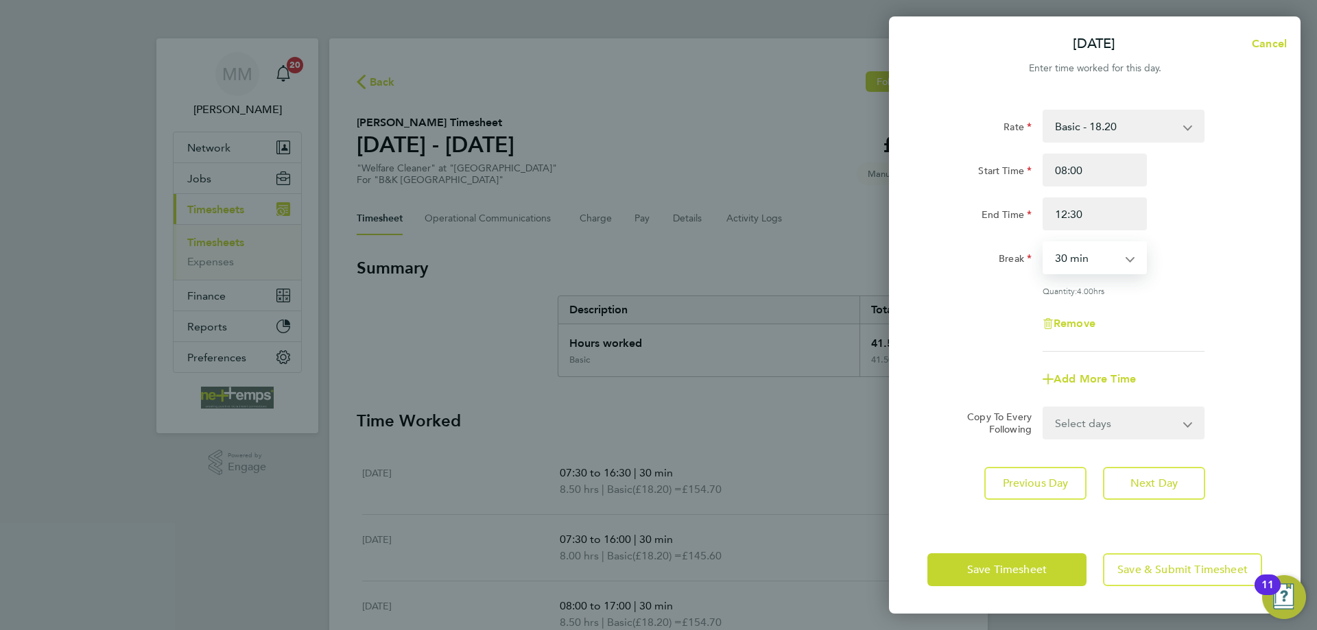
click at [1110, 259] on select "0 min 15 min 30 min 45 min 60 min 75 min 90 min" at bounding box center [1086, 258] width 85 height 30
select select "0"
click at [1044, 243] on select "0 min 15 min 30 min 45 min 60 min 75 min 90 min" at bounding box center [1086, 258] width 85 height 30
click at [1185, 482] on button "Next Day" at bounding box center [1154, 483] width 102 height 33
select select "30"
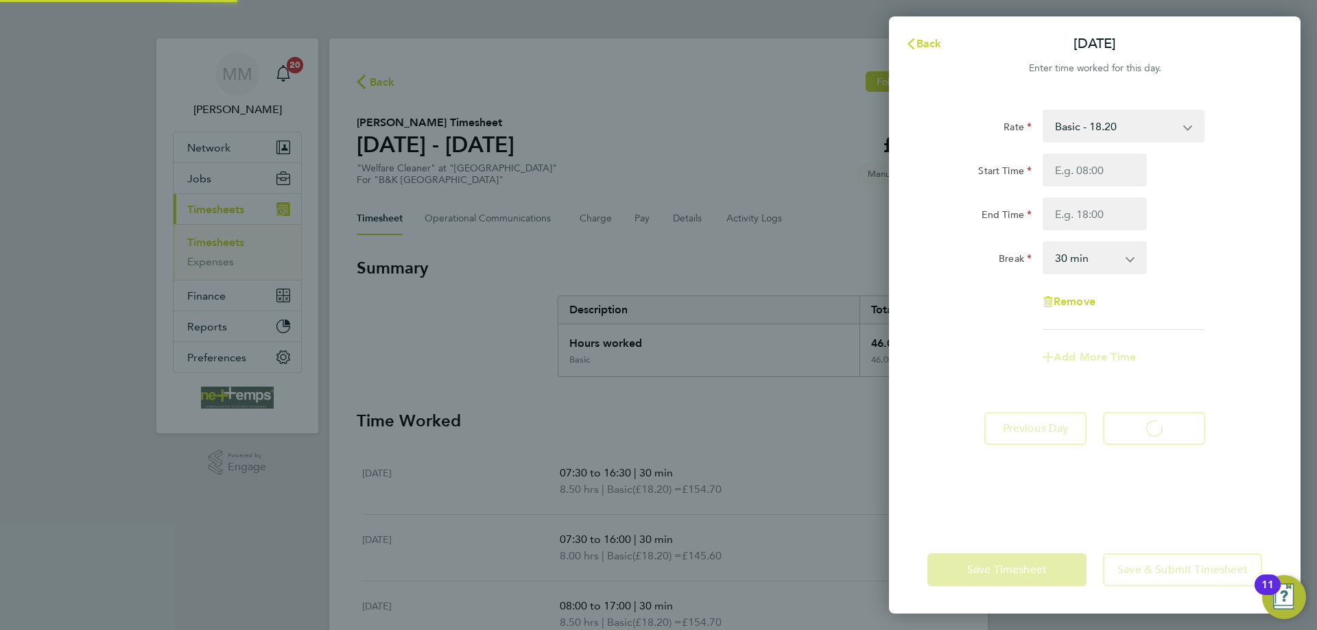
select select "30"
click at [935, 42] on span "Back" at bounding box center [928, 43] width 25 height 13
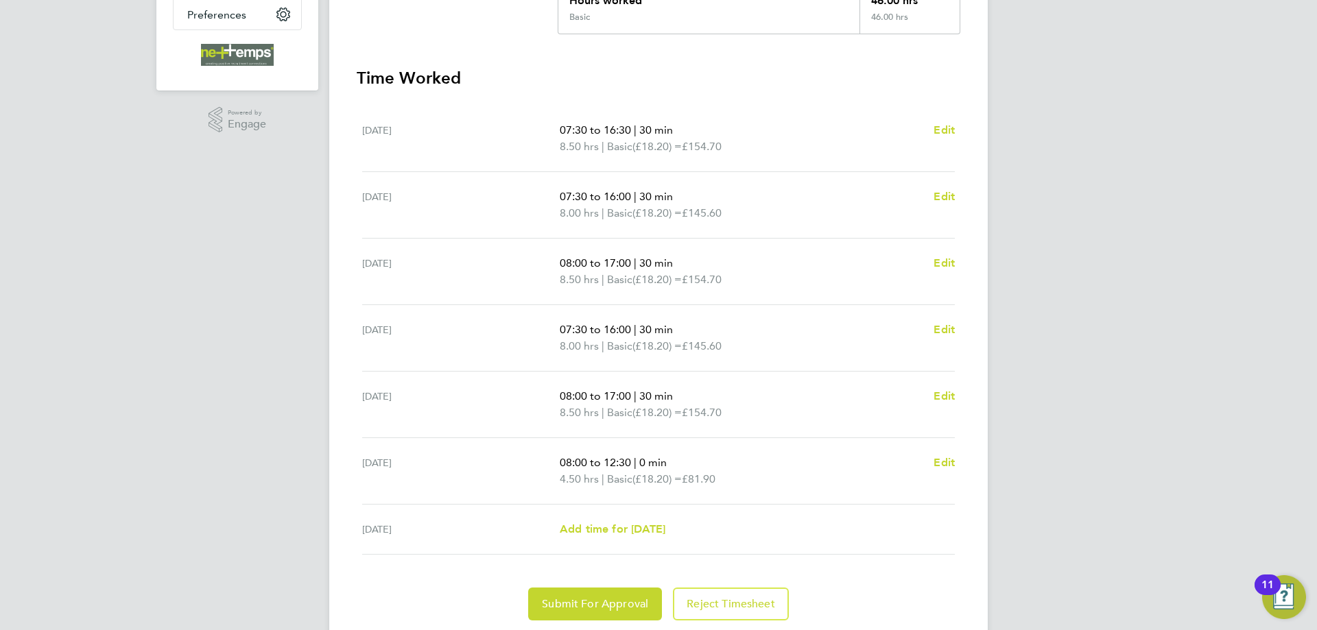
scroll to position [388, 0]
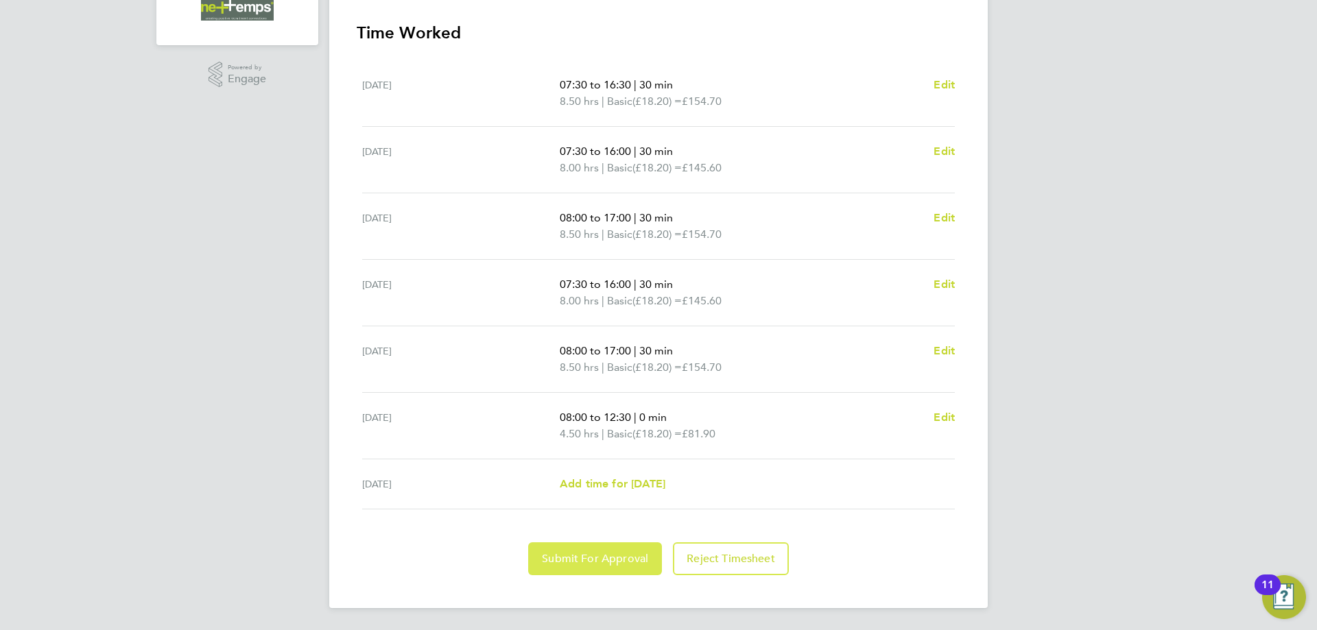
click at [604, 557] on span "Submit For Approval" at bounding box center [595, 559] width 106 height 14
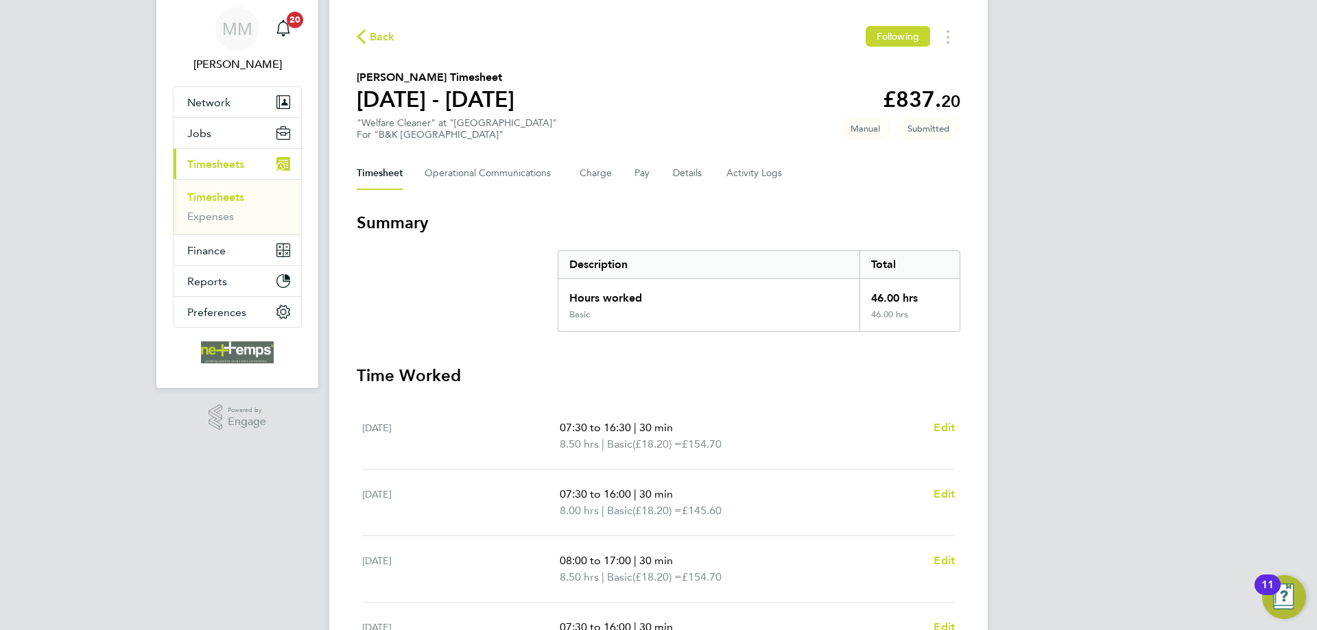
scroll to position [0, 0]
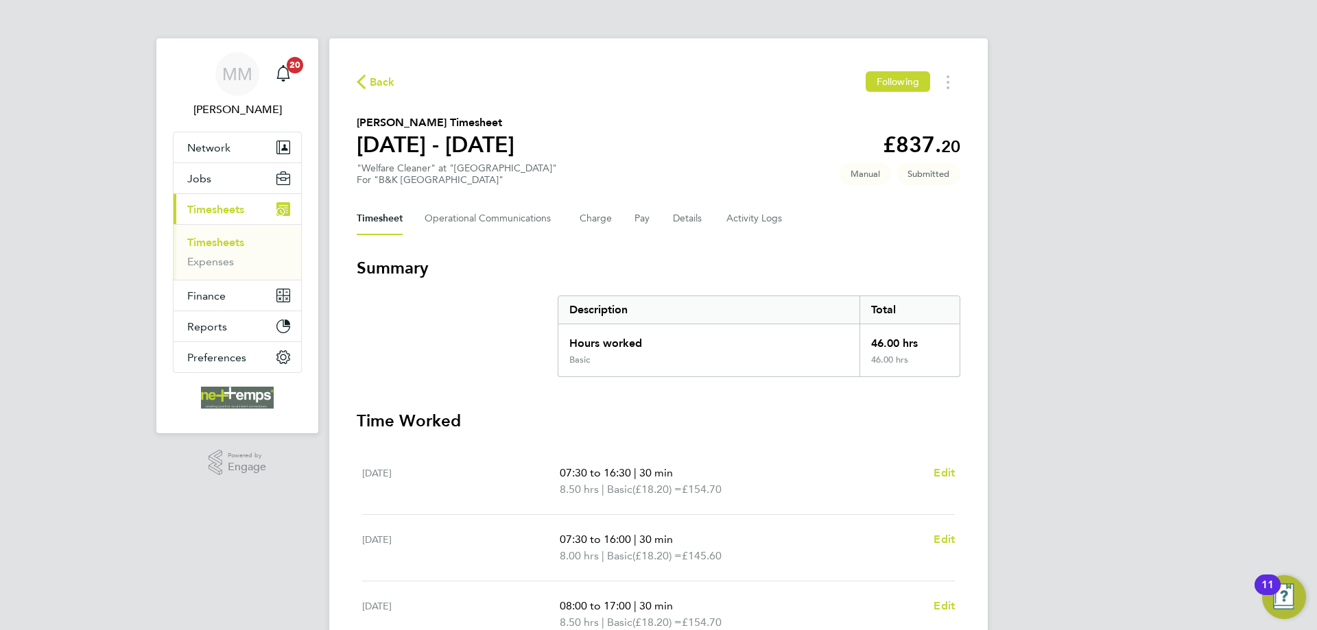
click at [210, 239] on link "Timesheets" at bounding box center [215, 242] width 57 height 13
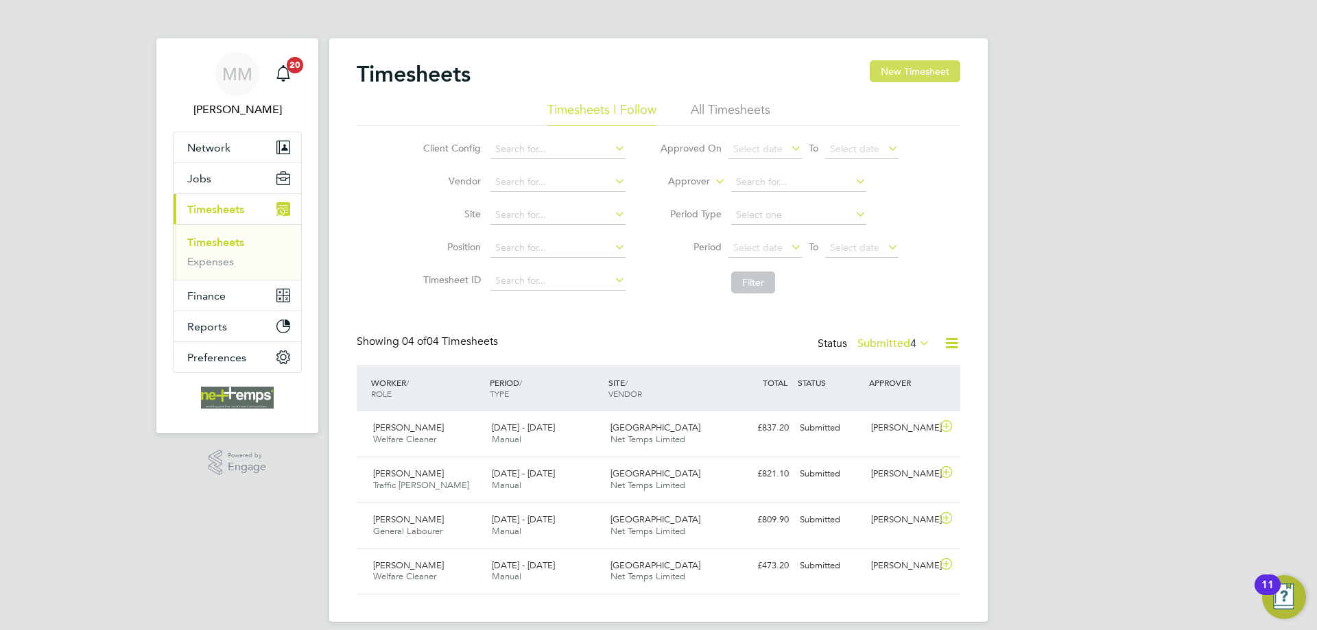
click at [901, 70] on button "New Timesheet" at bounding box center [915, 71] width 91 height 22
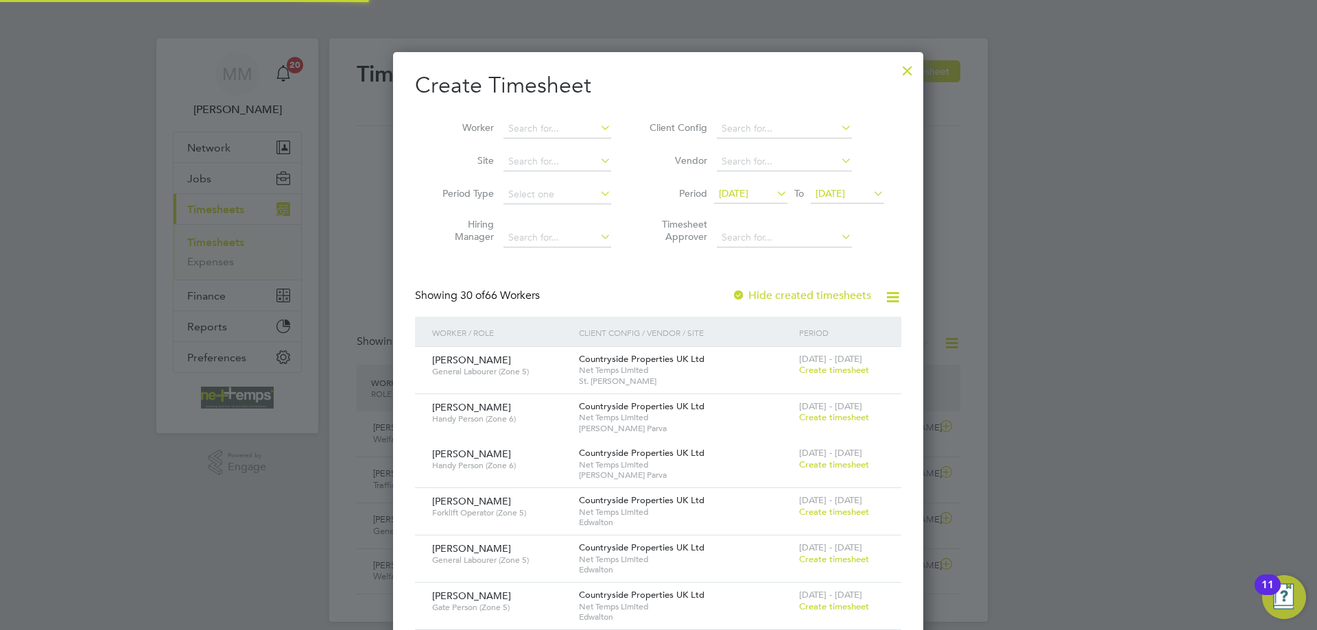
scroll to position [1925, 531]
click at [546, 133] on input at bounding box center [557, 128] width 108 height 19
click at [549, 145] on li "Christine Kilbride" at bounding box center [566, 147] width 126 height 19
type input "Christine Kilbride"
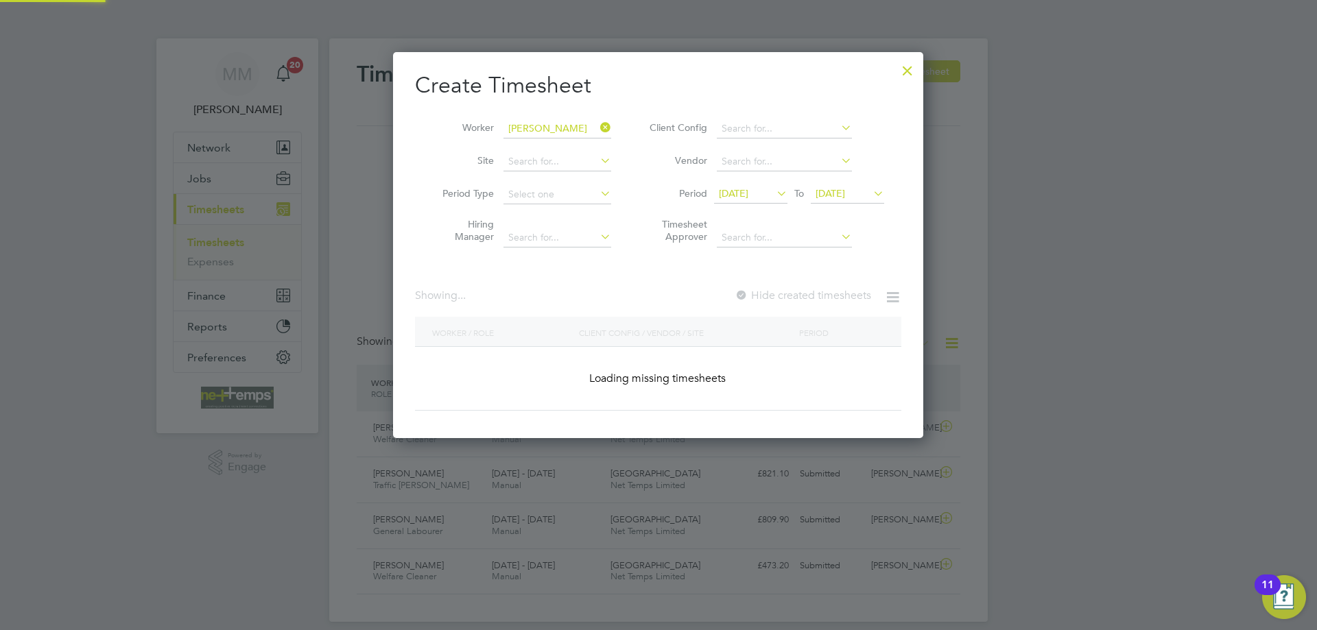
scroll to position [370, 531]
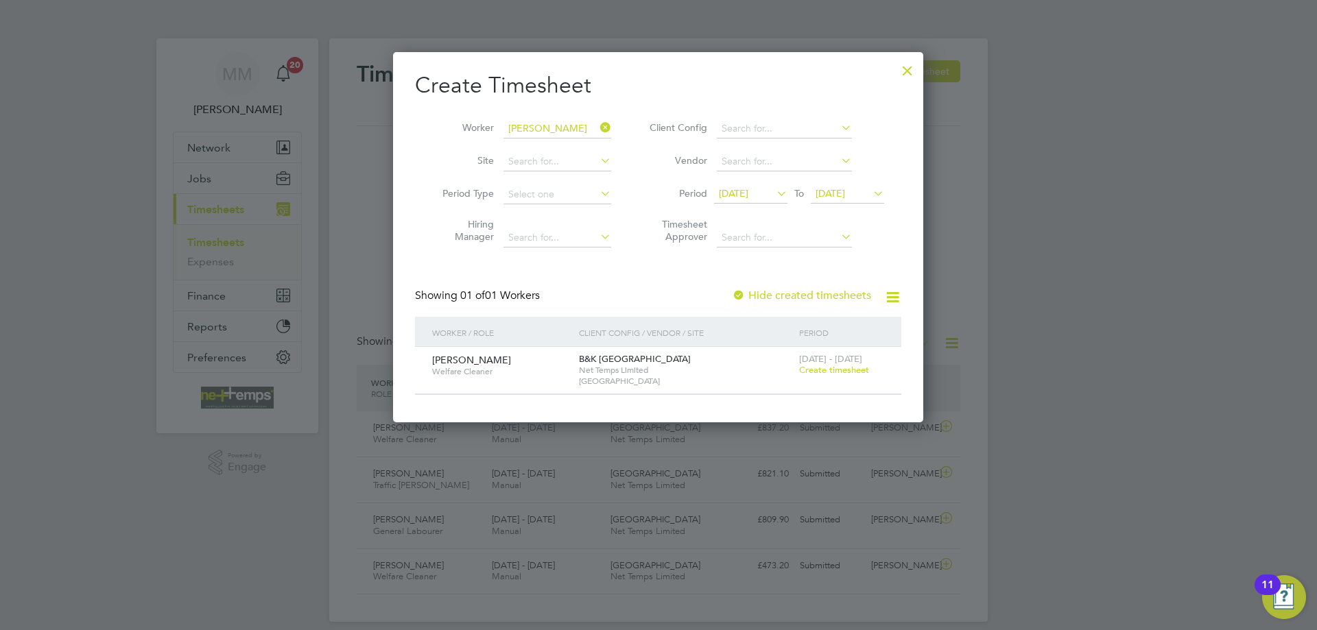
click at [836, 373] on span "Create timesheet" at bounding box center [834, 370] width 70 height 12
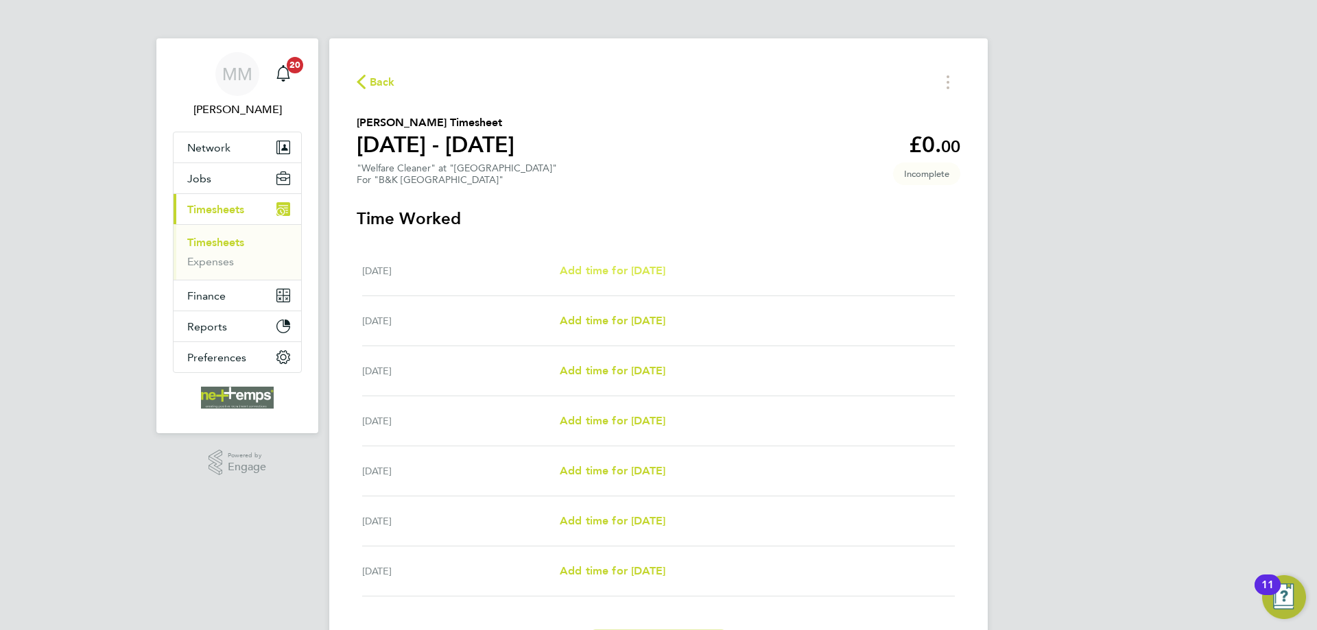
click at [661, 270] on span "Add time for Mon 22 Sep" at bounding box center [613, 270] width 106 height 13
select select "30"
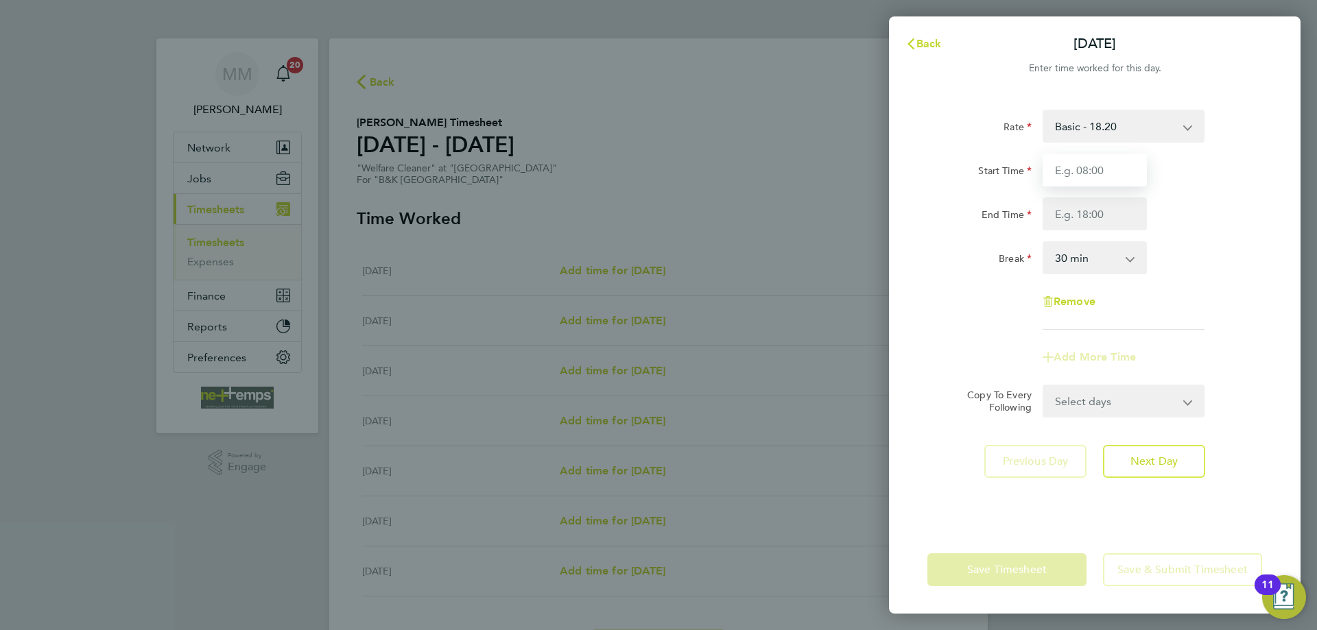
click at [1097, 174] on input "Start Time" at bounding box center [1095, 170] width 104 height 33
type input "09:00"
type input "16:30"
click at [1223, 233] on div "Rate Basic - 18.20 Start Time 09:00 End Time 16:30 Break 0 min 15 min 30 min 45…" at bounding box center [1094, 220] width 335 height 220
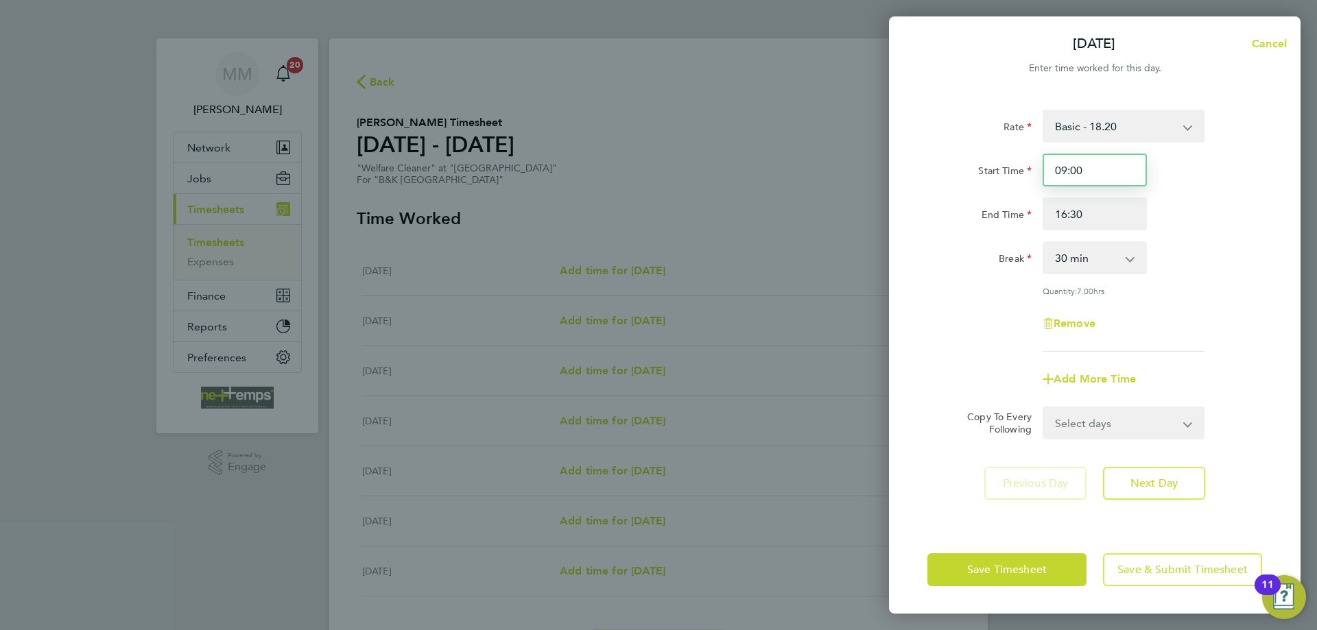
drag, startPoint x: 1086, startPoint y: 171, endPoint x: 1047, endPoint y: 171, distance: 39.8
click at [1047, 171] on input "09:00" at bounding box center [1095, 170] width 104 height 33
type input "08:30"
click at [1240, 241] on div "Rate Basic - 18.20 Start Time 08:30 End Time 16:30 Break 0 min 15 min 30 min 45…" at bounding box center [1094, 231] width 335 height 242
click at [1172, 478] on span "Next Day" at bounding box center [1153, 484] width 47 height 14
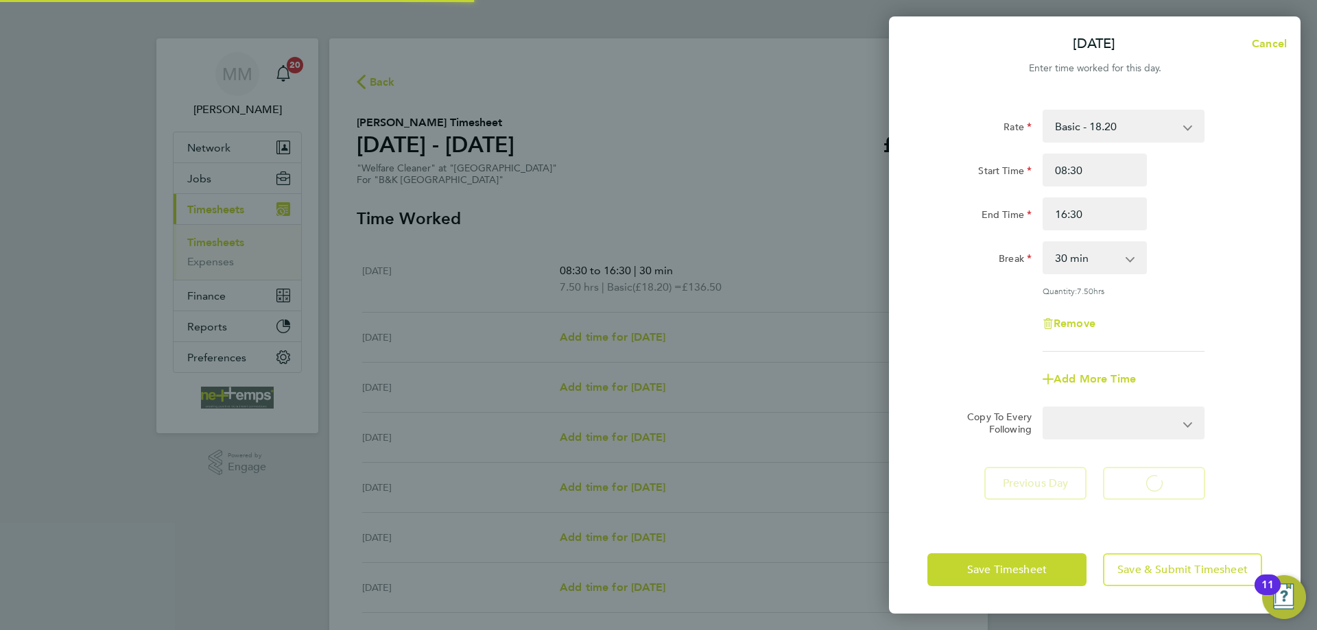
select select "30"
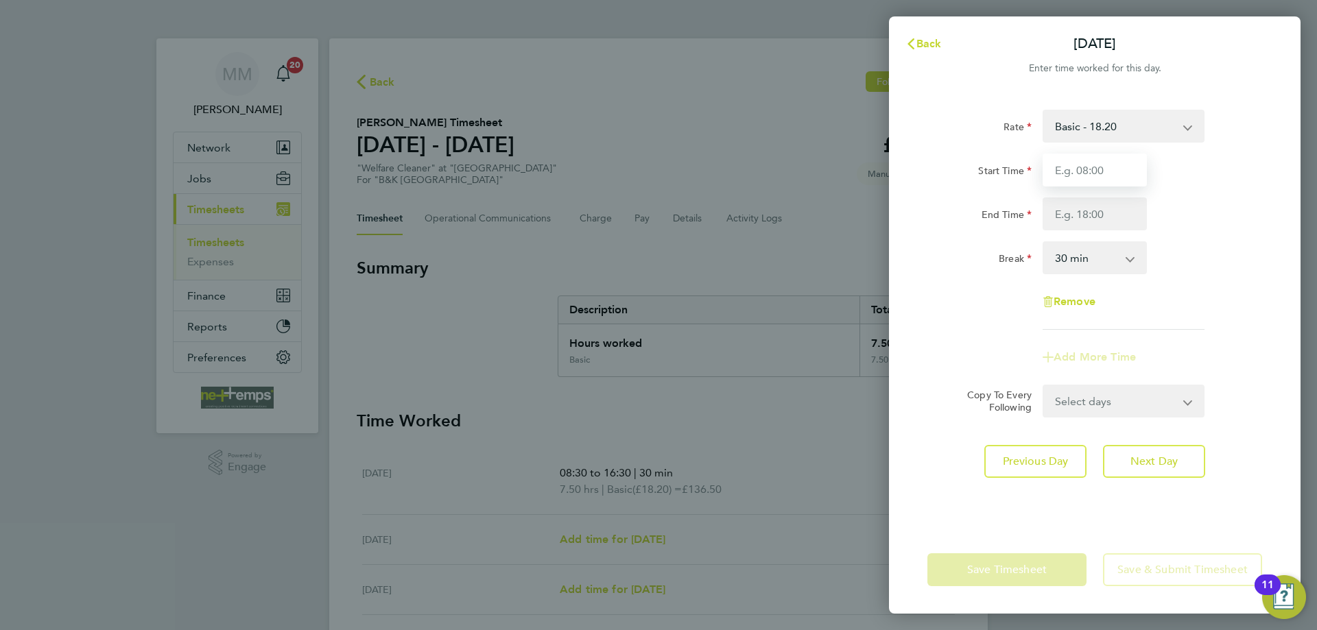
click at [1093, 168] on input "Start Time" at bounding box center [1095, 170] width 104 height 33
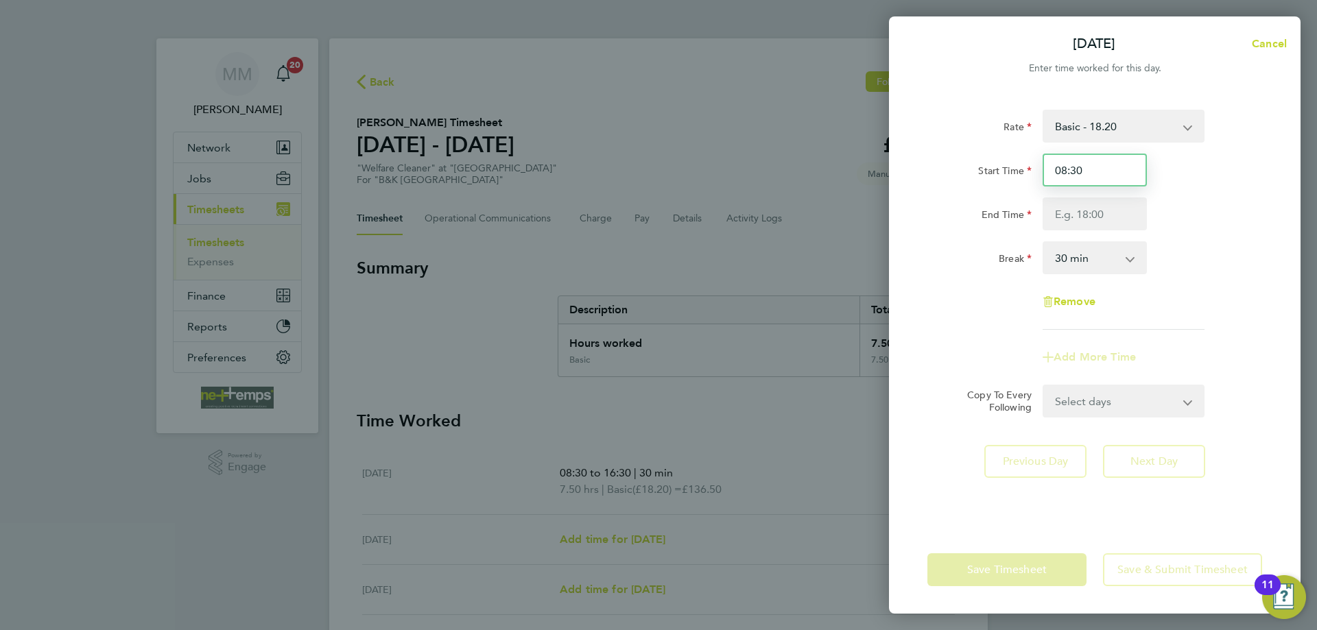
drag, startPoint x: 1088, startPoint y: 171, endPoint x: 1034, endPoint y: 171, distance: 53.5
click at [1034, 171] on div "Start Time 08:30" at bounding box center [1095, 170] width 346 height 33
type input "07:30"
type input "16:30"
click at [1254, 215] on div "End Time 16:30" at bounding box center [1095, 214] width 346 height 33
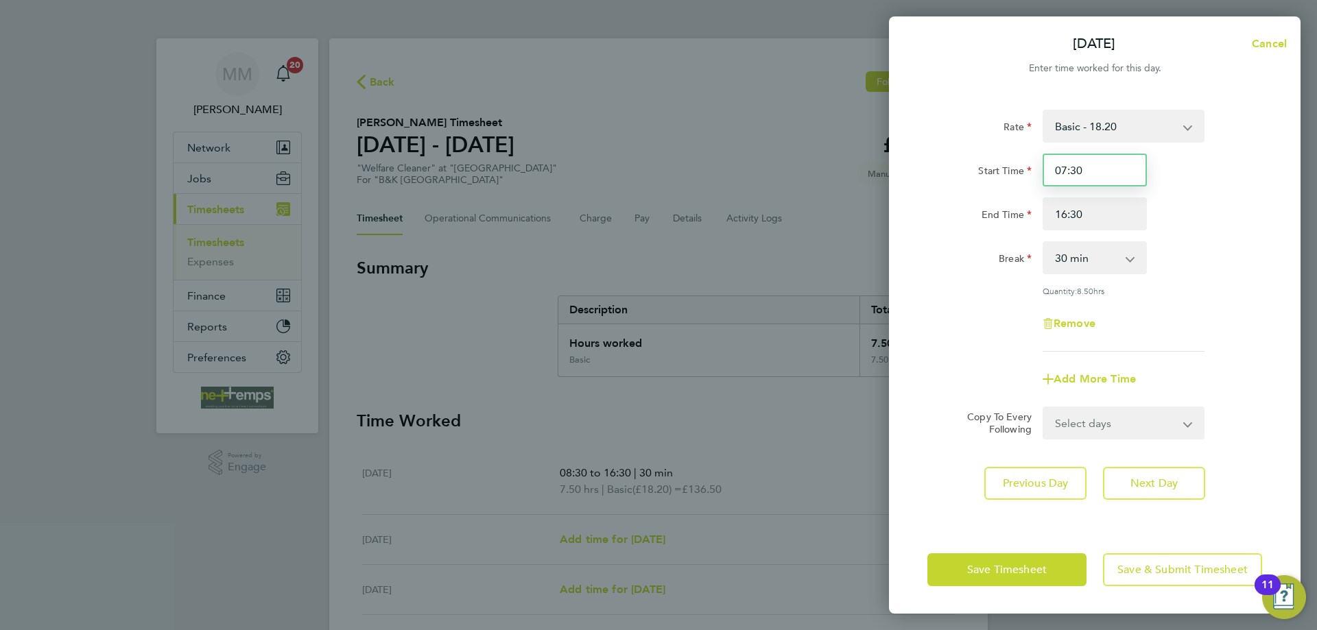
drag, startPoint x: 1084, startPoint y: 172, endPoint x: 1034, endPoint y: 173, distance: 49.4
click at [1034, 173] on div "Start Time 07:30" at bounding box center [1095, 170] width 346 height 33
type input "08:30"
click at [1255, 203] on div "End Time 16:30" at bounding box center [1095, 214] width 346 height 33
click at [1100, 218] on input "16:30" at bounding box center [1095, 214] width 104 height 33
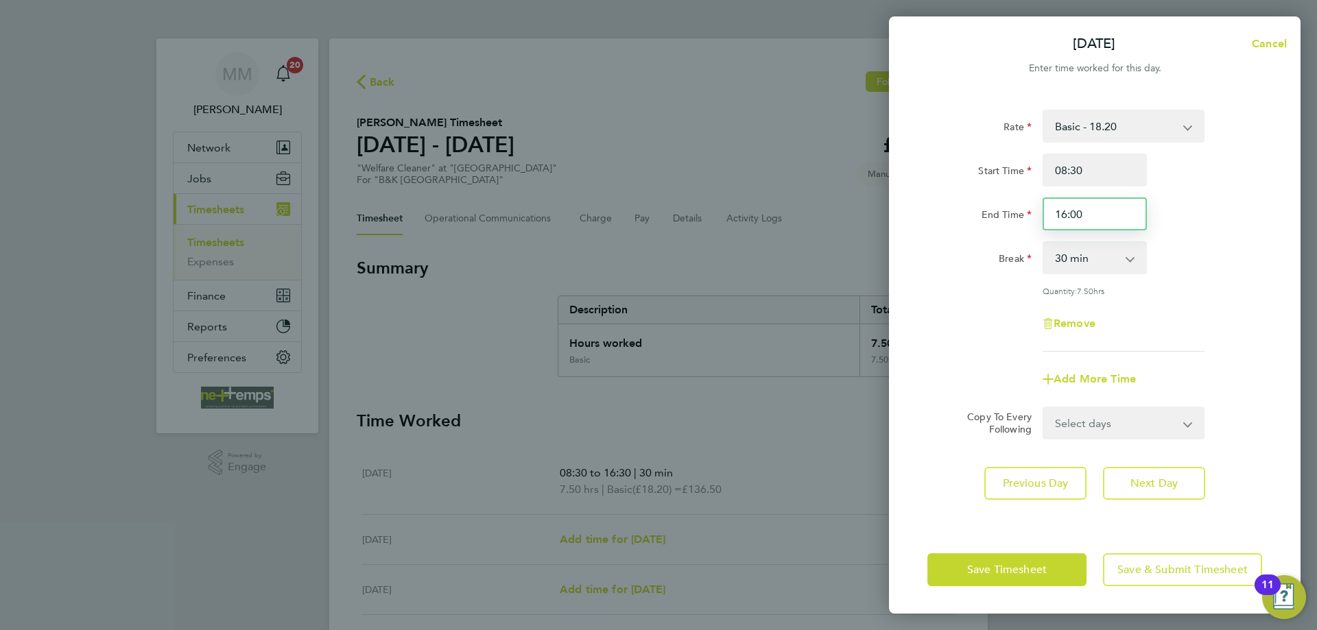
type input "16:00"
click at [1212, 236] on div "Rate Basic - 18.20 Start Time 08:30 End Time 16:00 Break 0 min 15 min 30 min 45…" at bounding box center [1094, 231] width 335 height 242
click at [1174, 484] on span "Next Day" at bounding box center [1153, 484] width 47 height 14
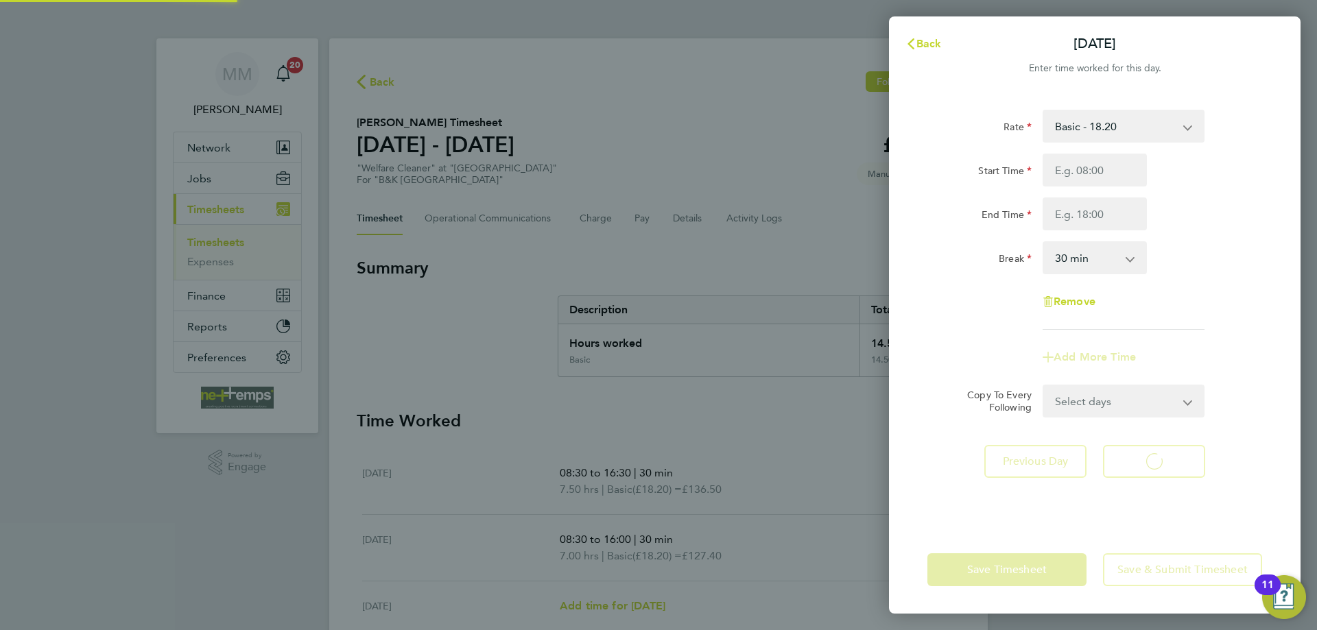
select select "30"
click at [1109, 171] on input "Start Time" at bounding box center [1095, 170] width 104 height 33
type input "09:00"
type input "17:00"
click at [1177, 250] on div "Break 0 min 15 min 30 min 45 min 60 min 75 min 90 min" at bounding box center [1095, 257] width 346 height 33
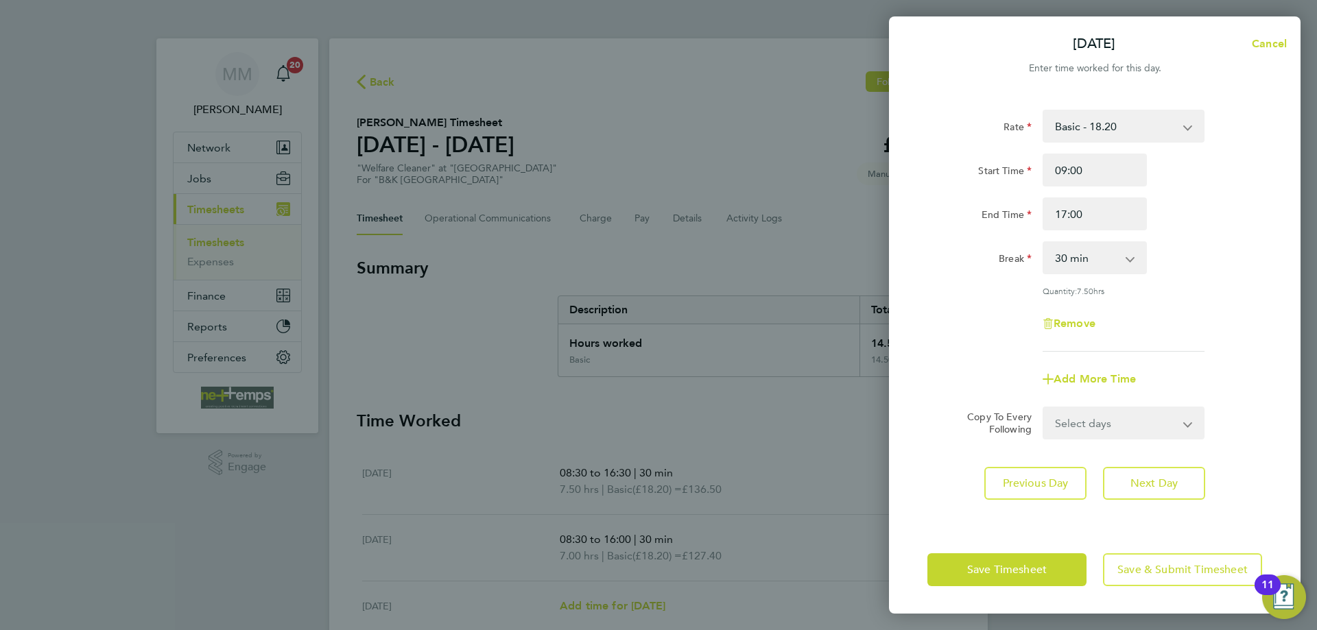
click at [1140, 425] on select "Select days Day Weekday (Mon-Fri) Weekend (Sat-Sun) Thursday Friday Saturday Su…" at bounding box center [1116, 423] width 144 height 30
select select "THU"
click at [1044, 408] on select "Select days Day Weekday (Mon-Fri) Weekend (Sat-Sun) Thursday Friday Saturday Su…" at bounding box center [1116, 423] width 144 height 30
select select "2025-09-28"
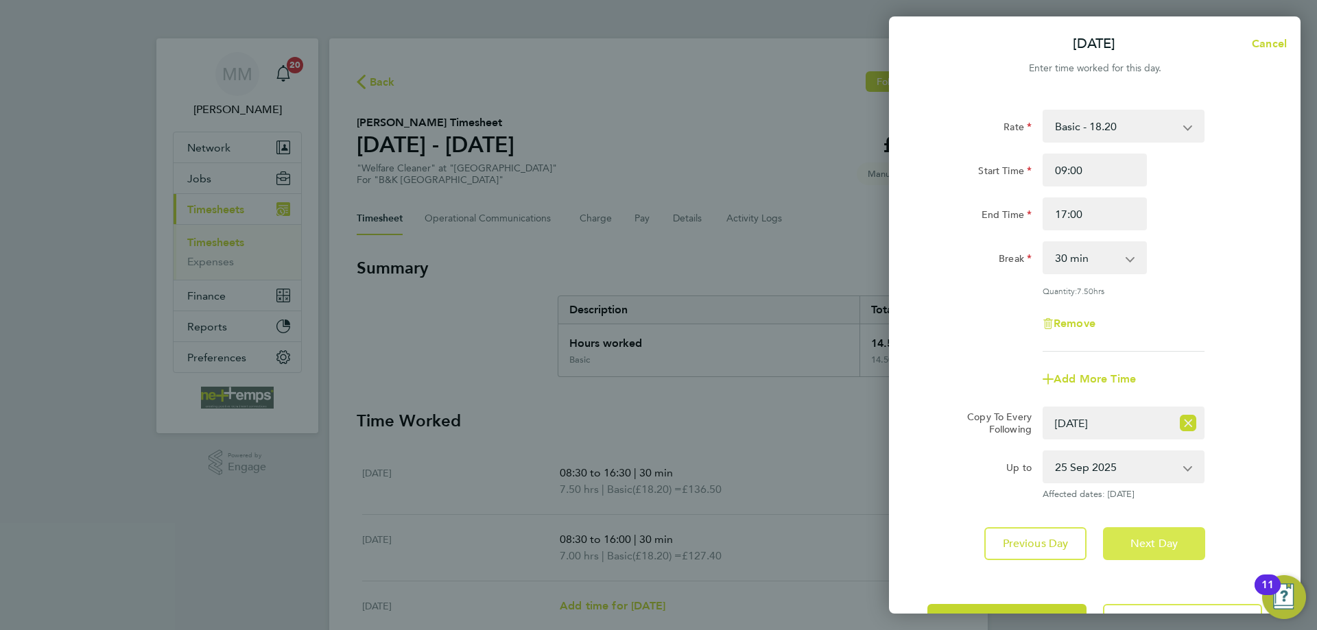
click at [1163, 541] on span "Next Day" at bounding box center [1153, 544] width 47 height 14
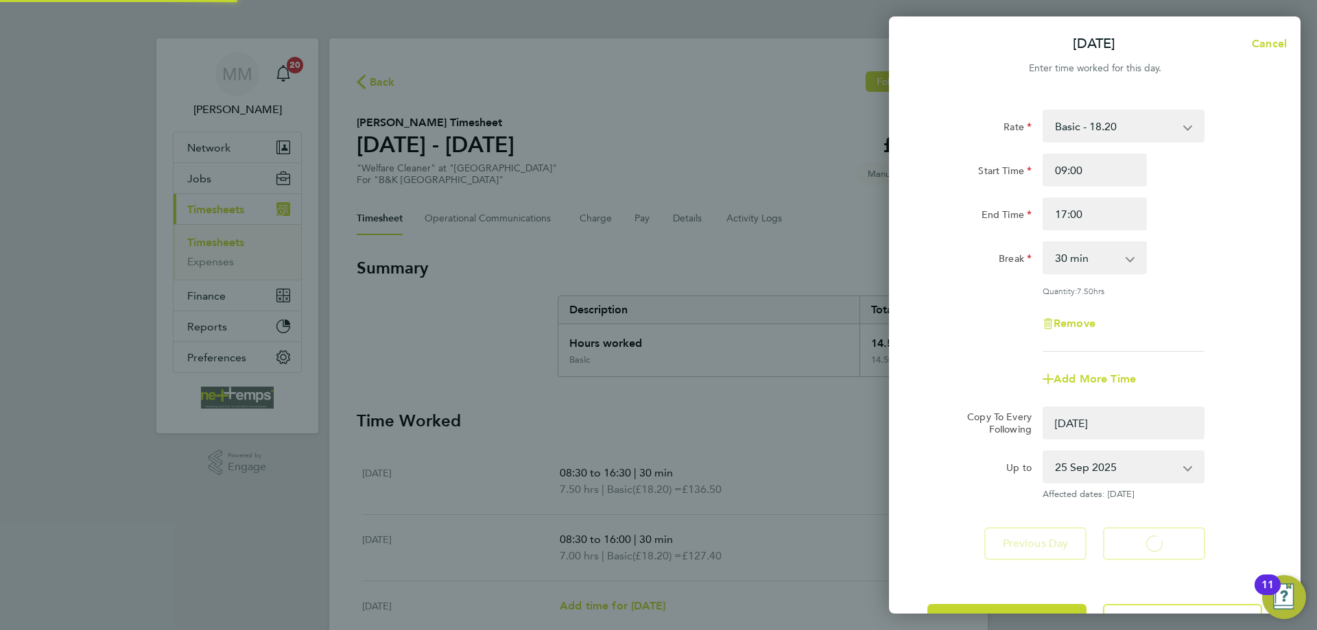
select select "0: null"
select select "30"
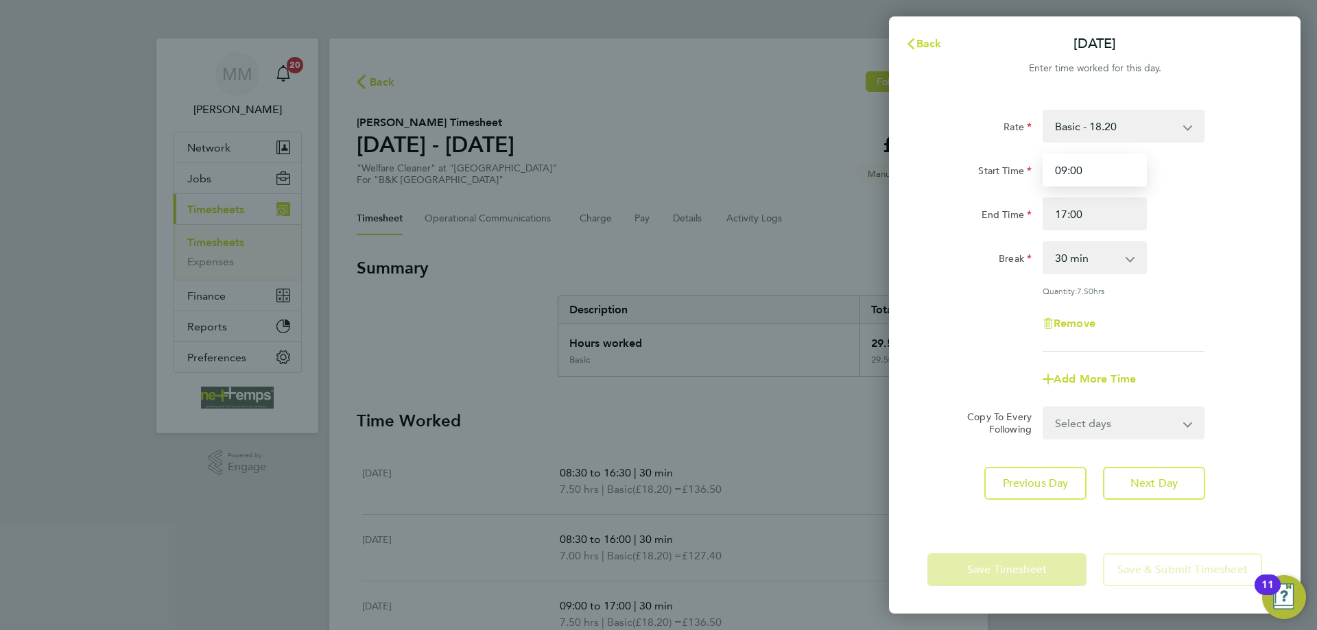
drag, startPoint x: 1088, startPoint y: 169, endPoint x: 1036, endPoint y: 172, distance: 52.2
click at [1036, 172] on div "Start Time 09:00" at bounding box center [1095, 170] width 346 height 33
type input "08:30"
click at [1237, 248] on div "Break 0 min 15 min 30 min 45 min 60 min 75 min 90 min" at bounding box center [1095, 257] width 346 height 33
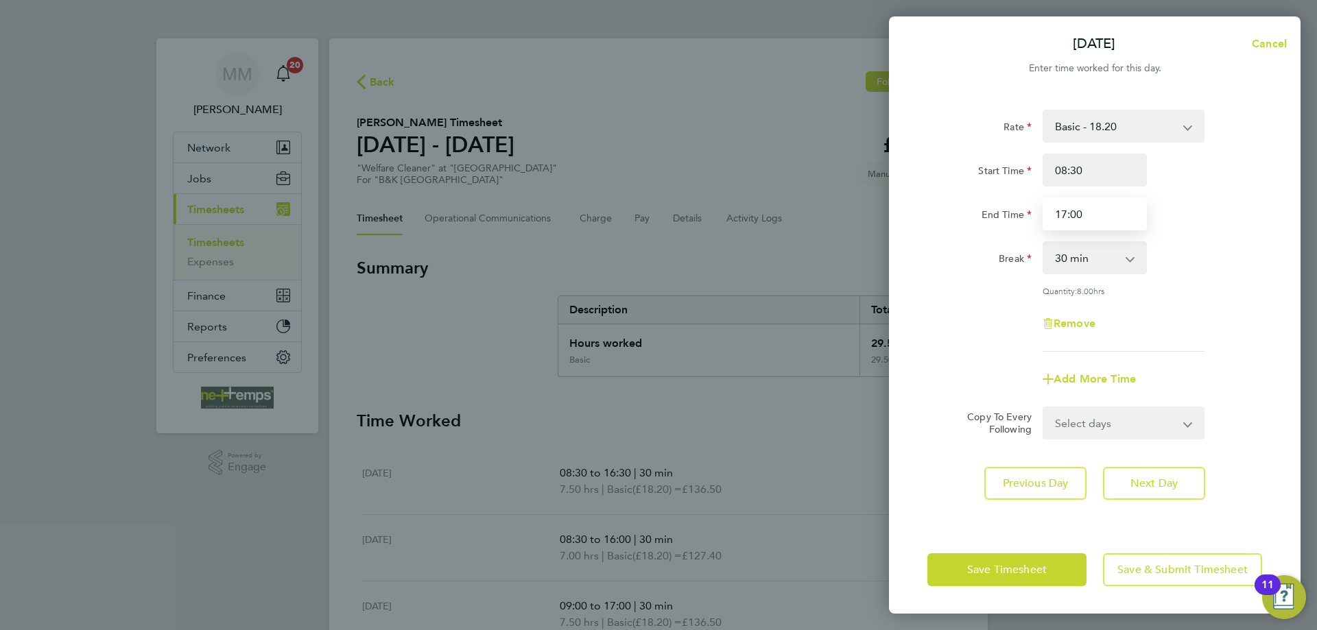
drag, startPoint x: 1089, startPoint y: 216, endPoint x: 1040, endPoint y: 215, distance: 48.7
click at [1041, 215] on div "17:00" at bounding box center [1094, 214] width 115 height 33
type input "16:30"
click at [1270, 185] on div "Rate Basic - 18.20 Start Time 08:30 End Time 16:30 Break 0 min 15 min 30 min 45…" at bounding box center [1095, 309] width 412 height 433
click at [1165, 485] on span "Next Day" at bounding box center [1153, 484] width 47 height 14
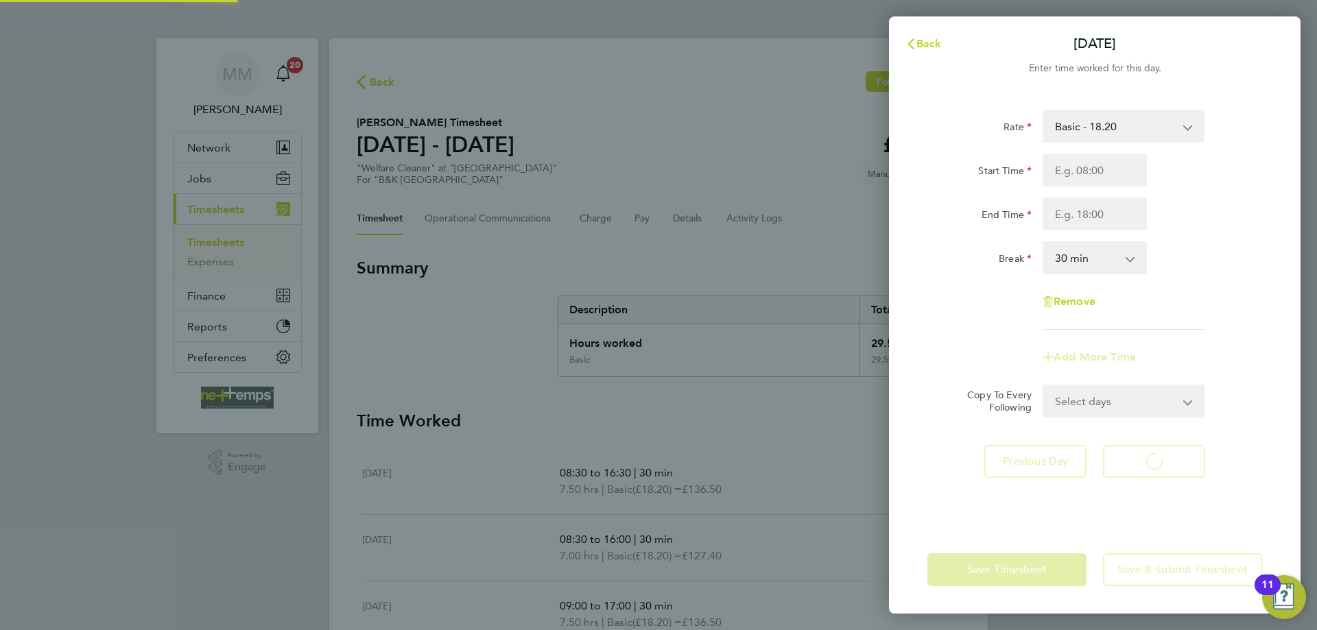
select select "30"
click at [1116, 169] on input "Start Time" at bounding box center [1095, 170] width 104 height 33
type input "08:30"
type input "15:30"
click at [1209, 205] on div "End Time 15:30" at bounding box center [1095, 214] width 346 height 33
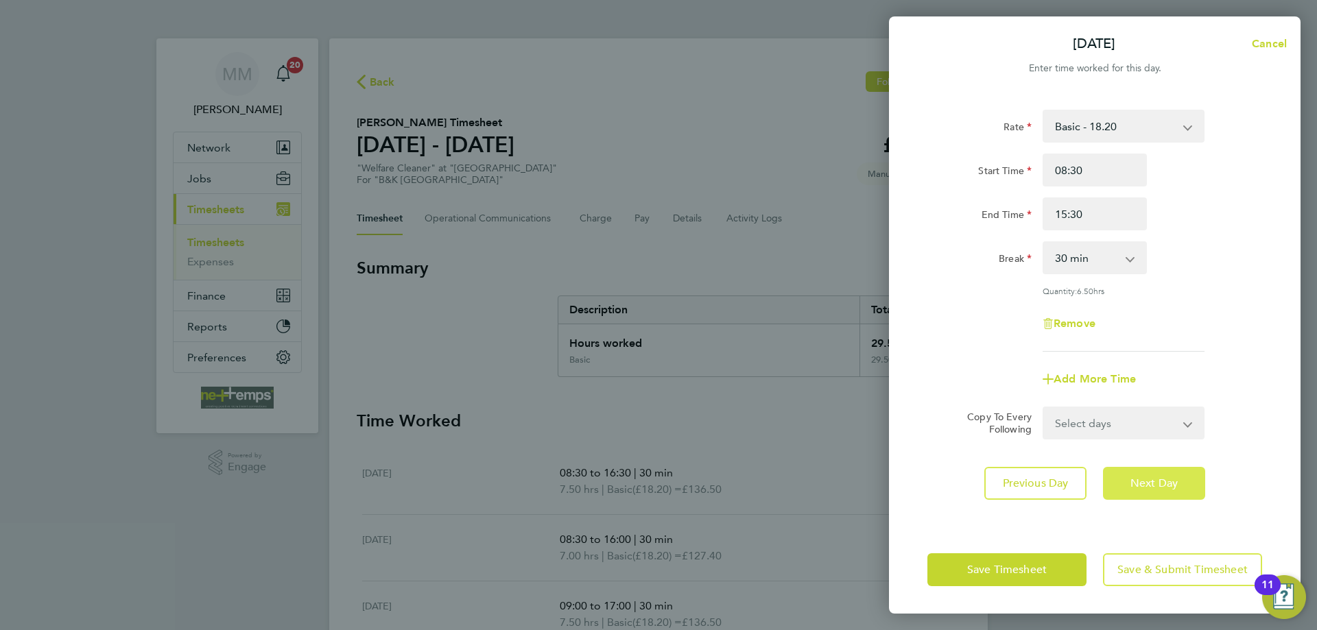
click at [1148, 483] on span "Next Day" at bounding box center [1153, 484] width 47 height 14
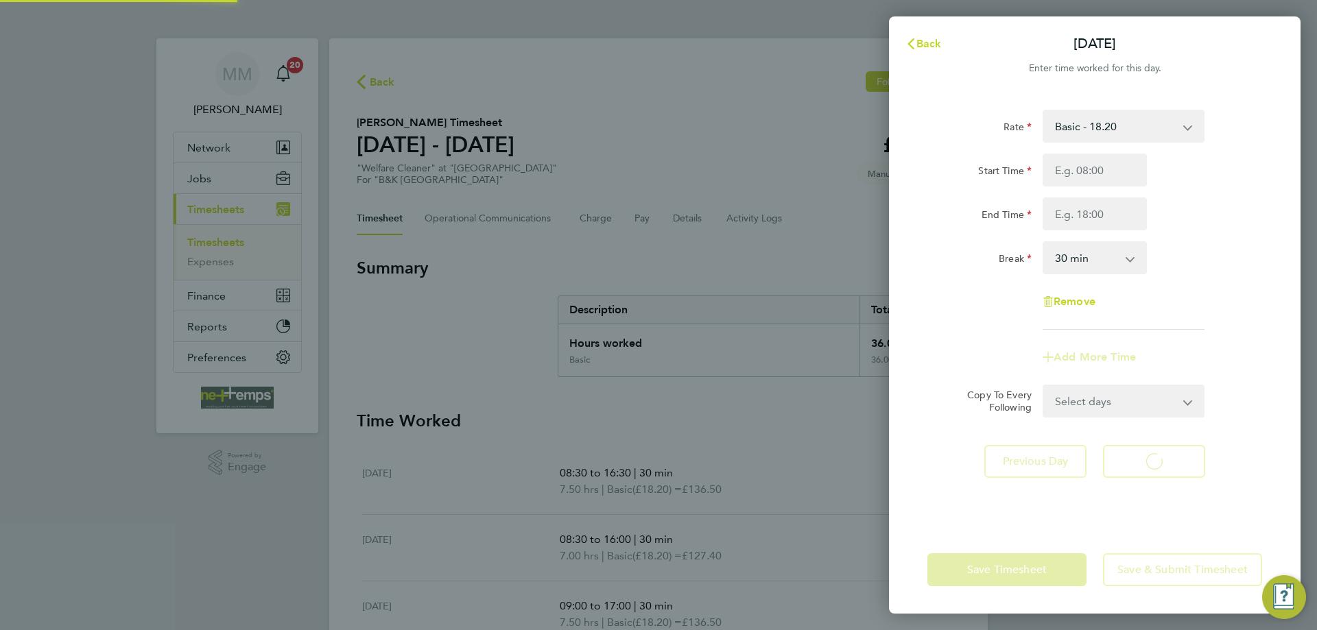
select select "30"
click at [924, 47] on span "Back" at bounding box center [928, 43] width 25 height 13
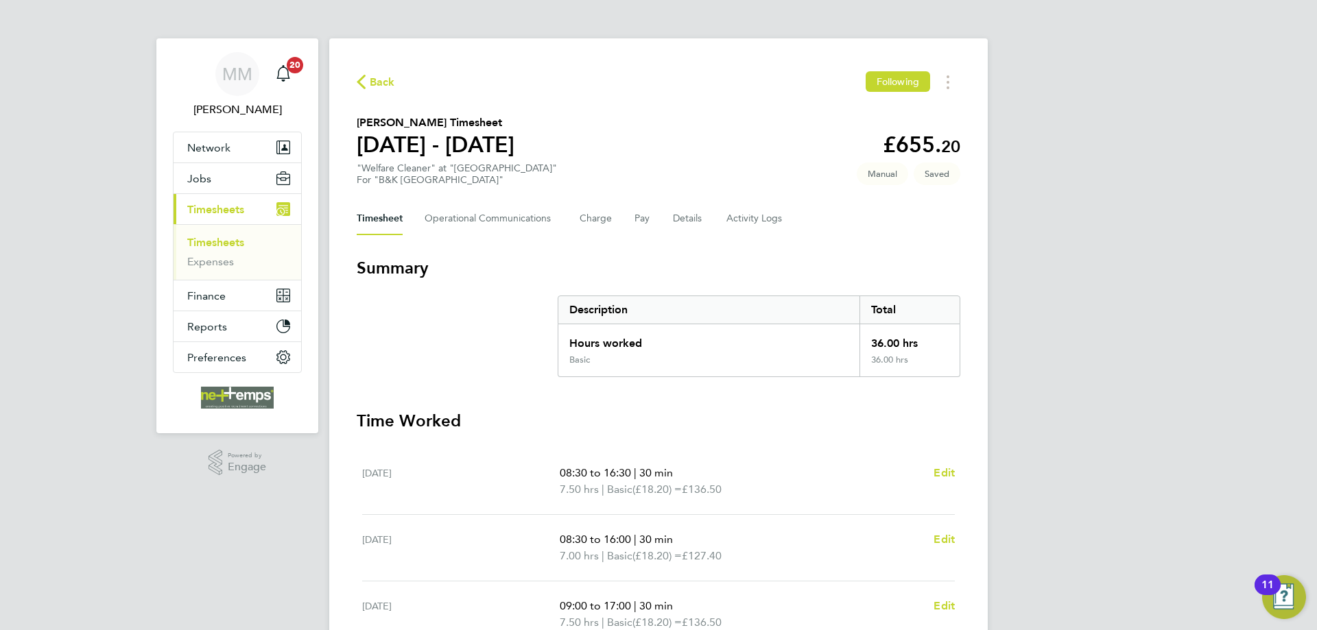
scroll to position [343, 0]
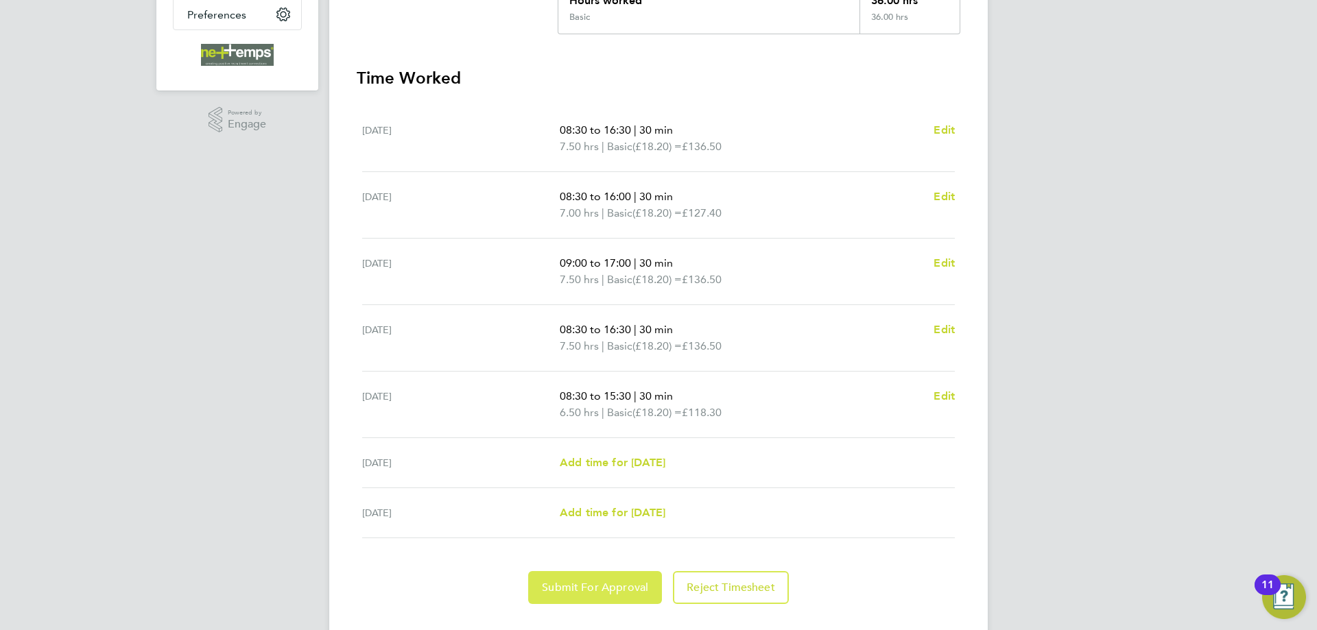
click at [562, 589] on span "Submit For Approval" at bounding box center [595, 588] width 106 height 14
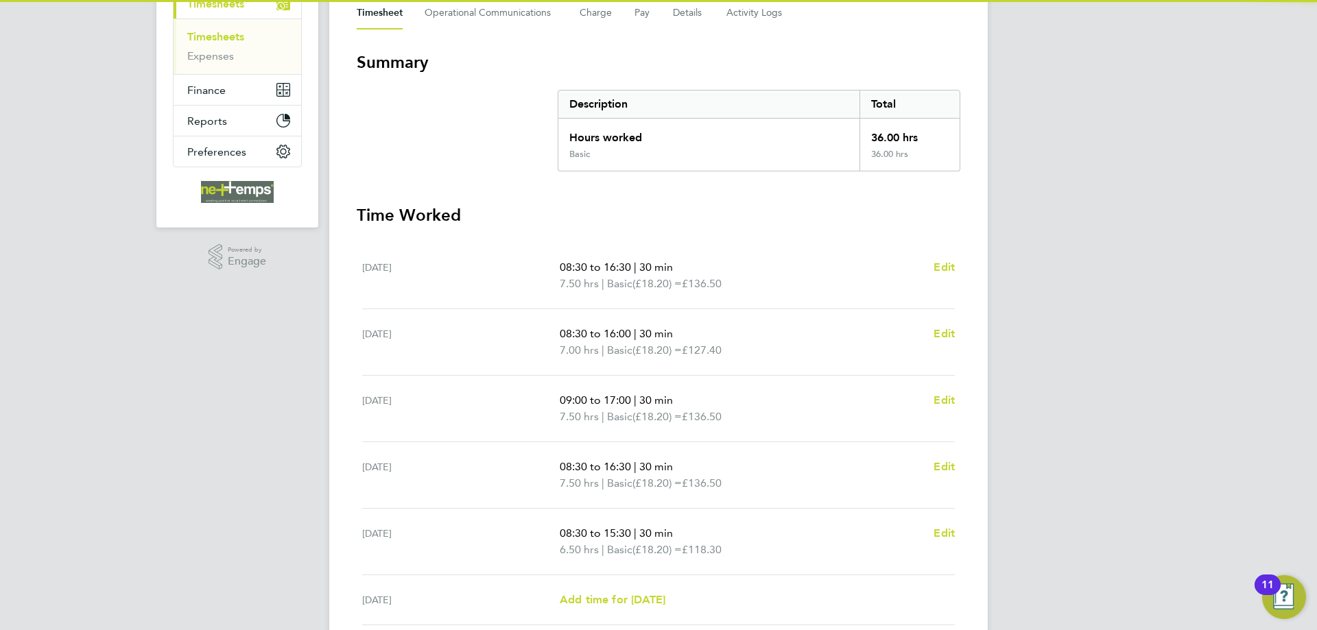
scroll to position [0, 0]
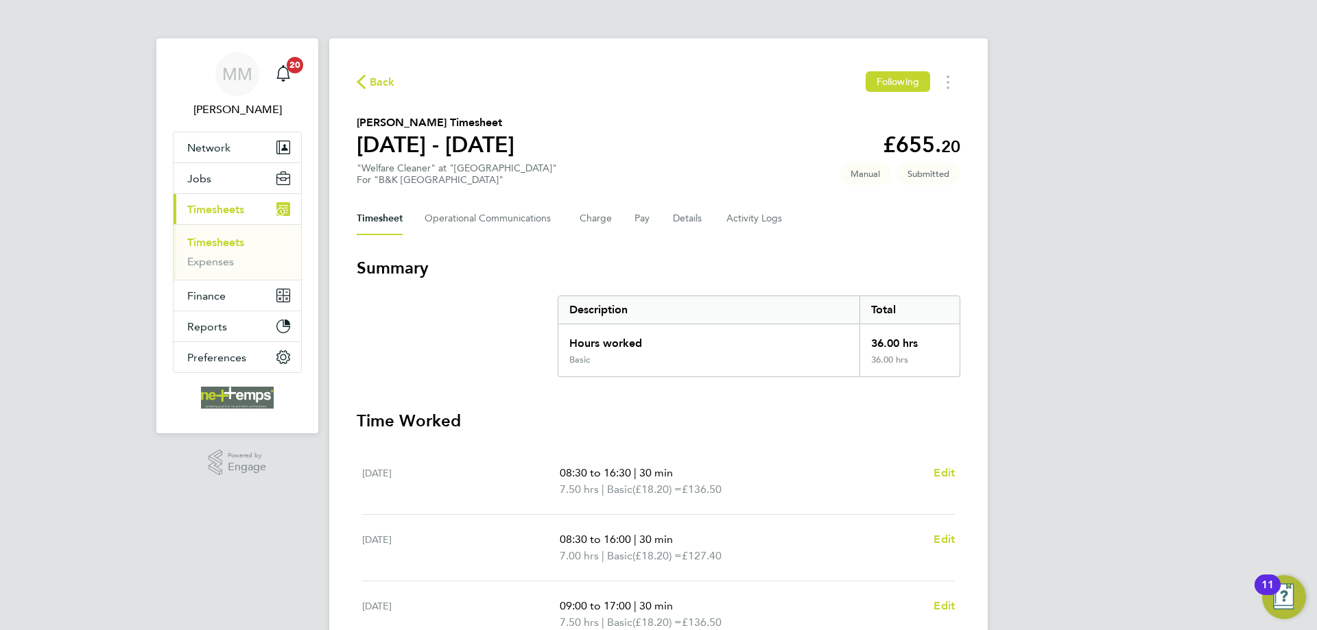
click at [233, 241] on link "Timesheets" at bounding box center [215, 242] width 57 height 13
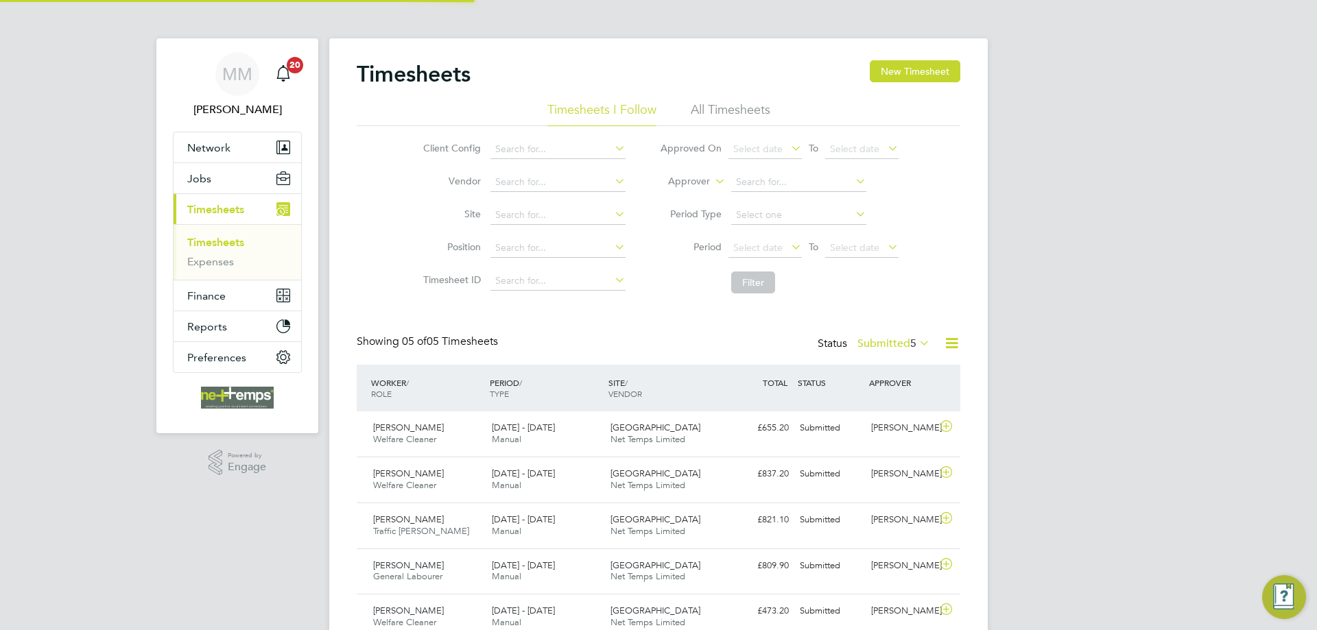
scroll to position [35, 119]
click at [918, 73] on button "New Timesheet" at bounding box center [915, 71] width 91 height 22
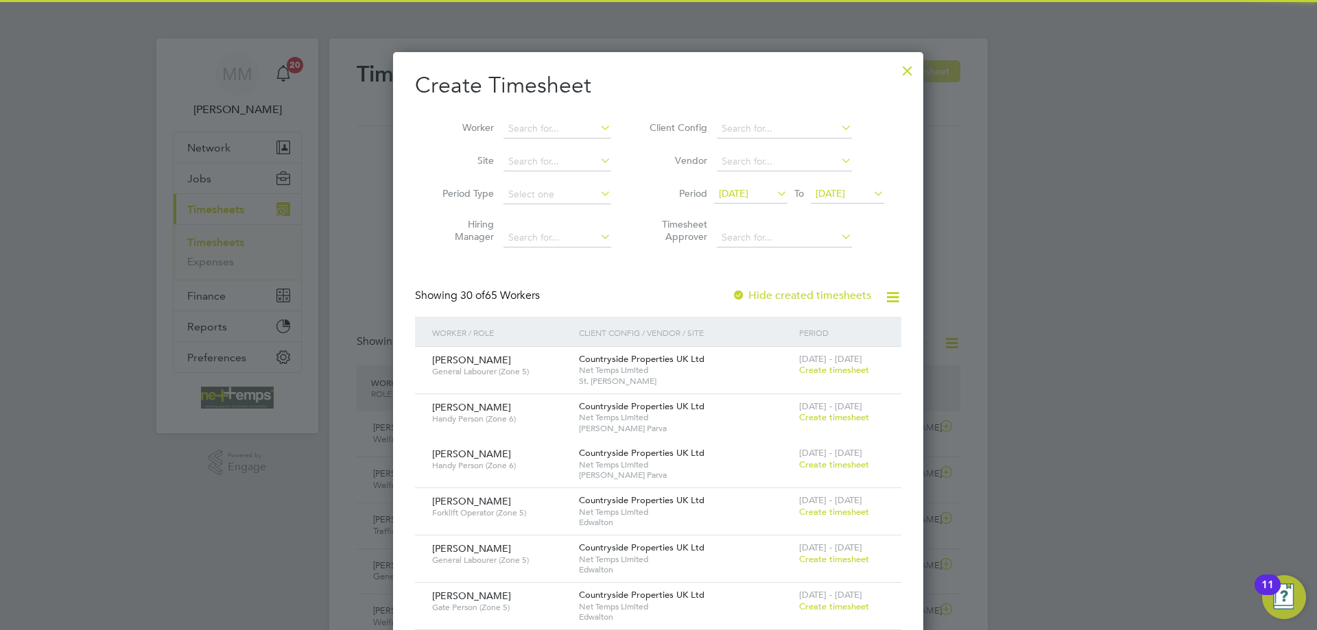
scroll to position [1925, 531]
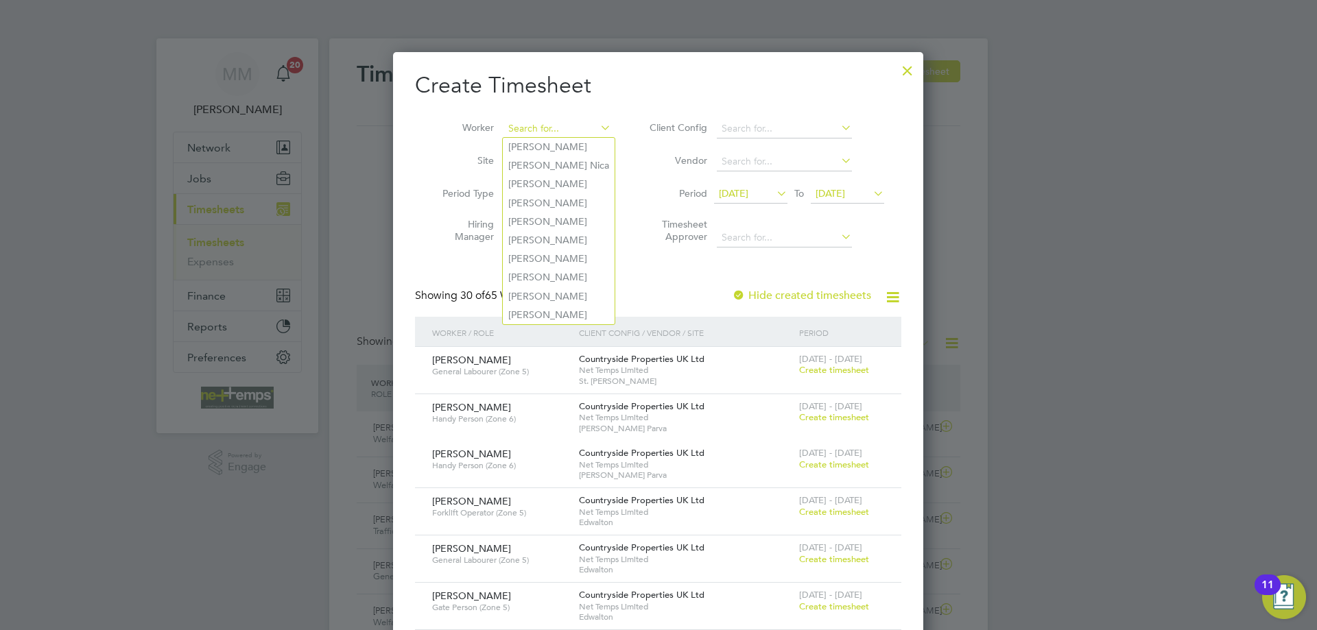
click at [562, 130] on input at bounding box center [557, 128] width 108 height 19
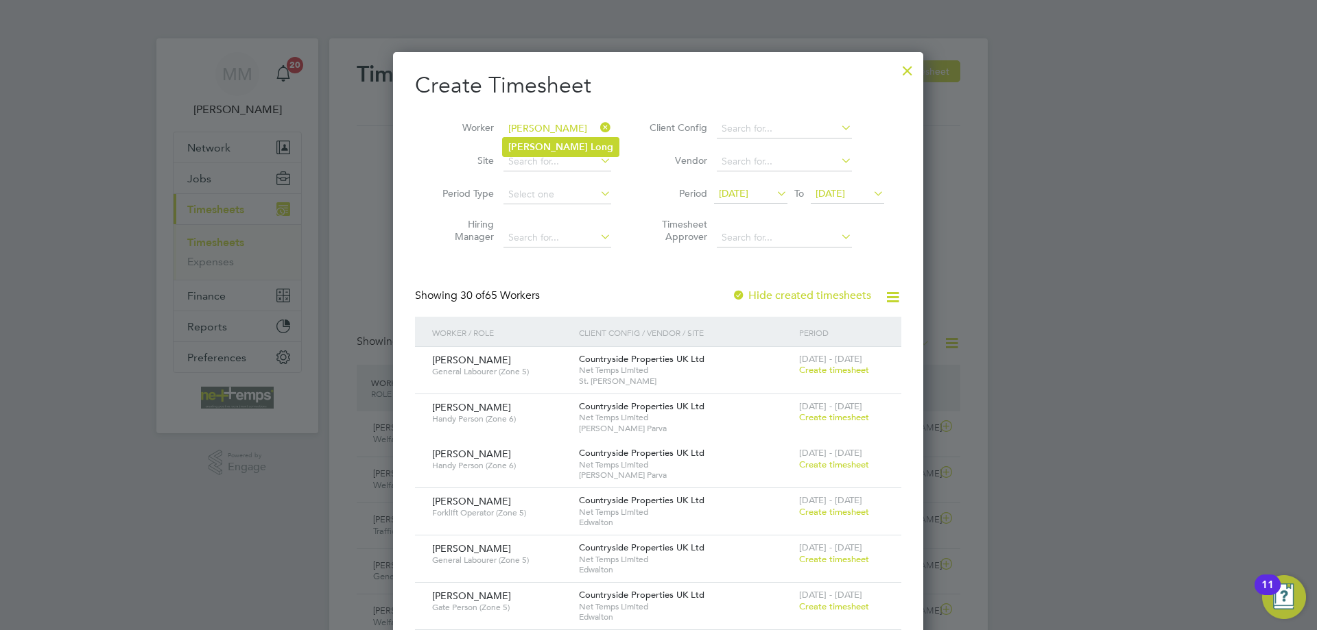
click at [530, 145] on b "Wayne" at bounding box center [548, 147] width 80 height 12
type input "Wayne Long"
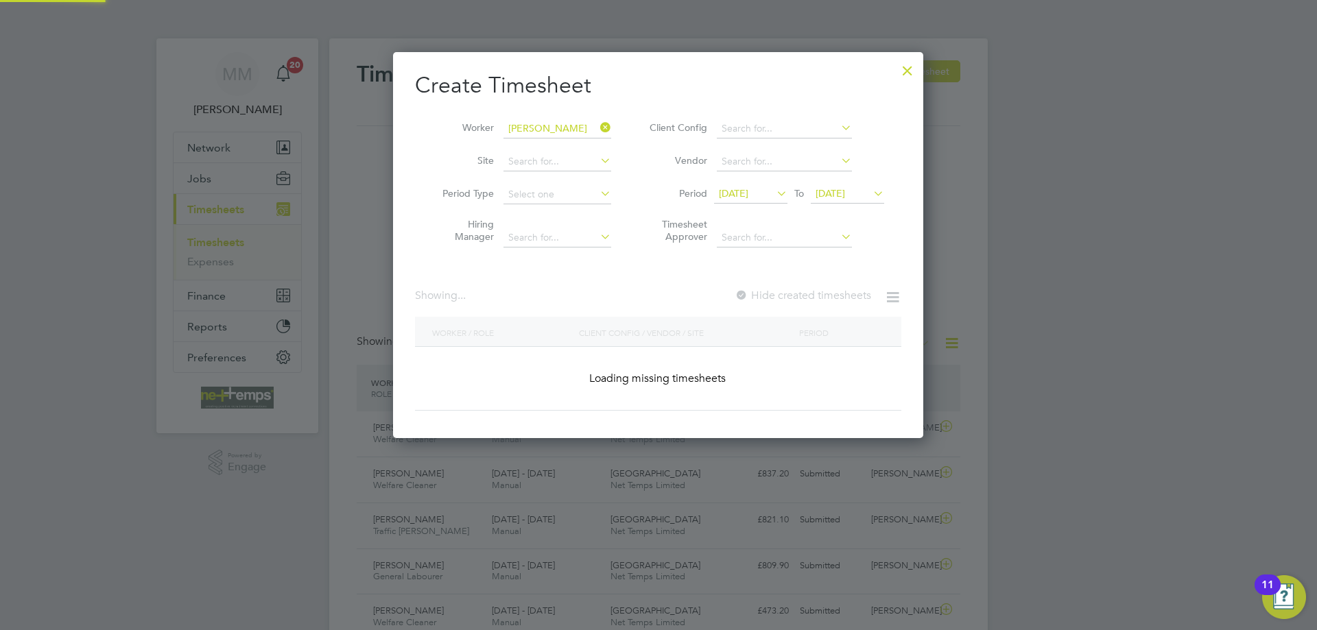
scroll to position [7, 7]
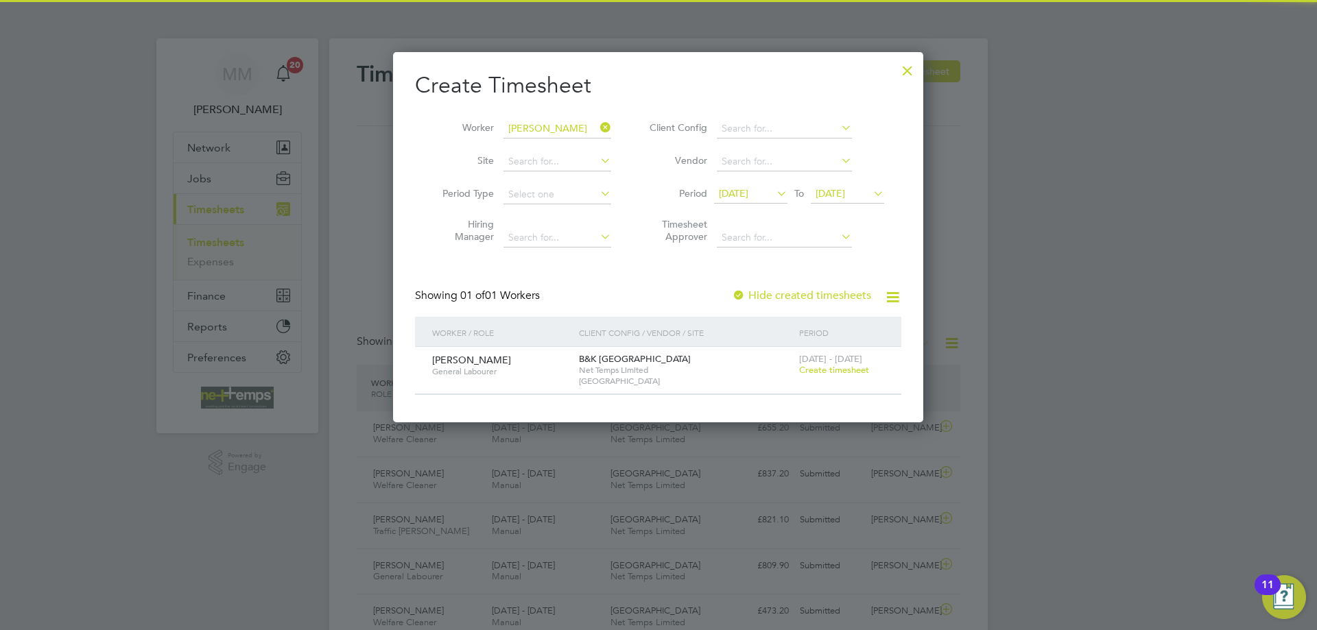
click at [831, 371] on span "Create timesheet" at bounding box center [834, 370] width 70 height 12
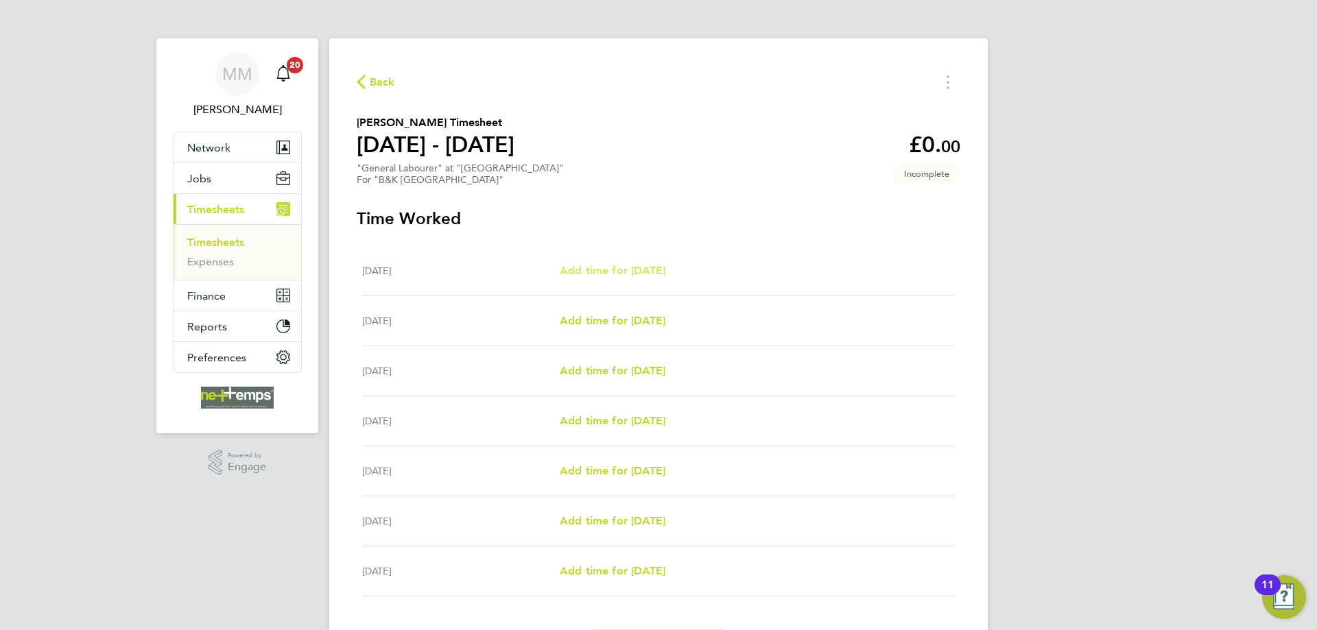
click at [625, 271] on span "Add time for Mon 22 Sep" at bounding box center [613, 270] width 106 height 13
select select "30"
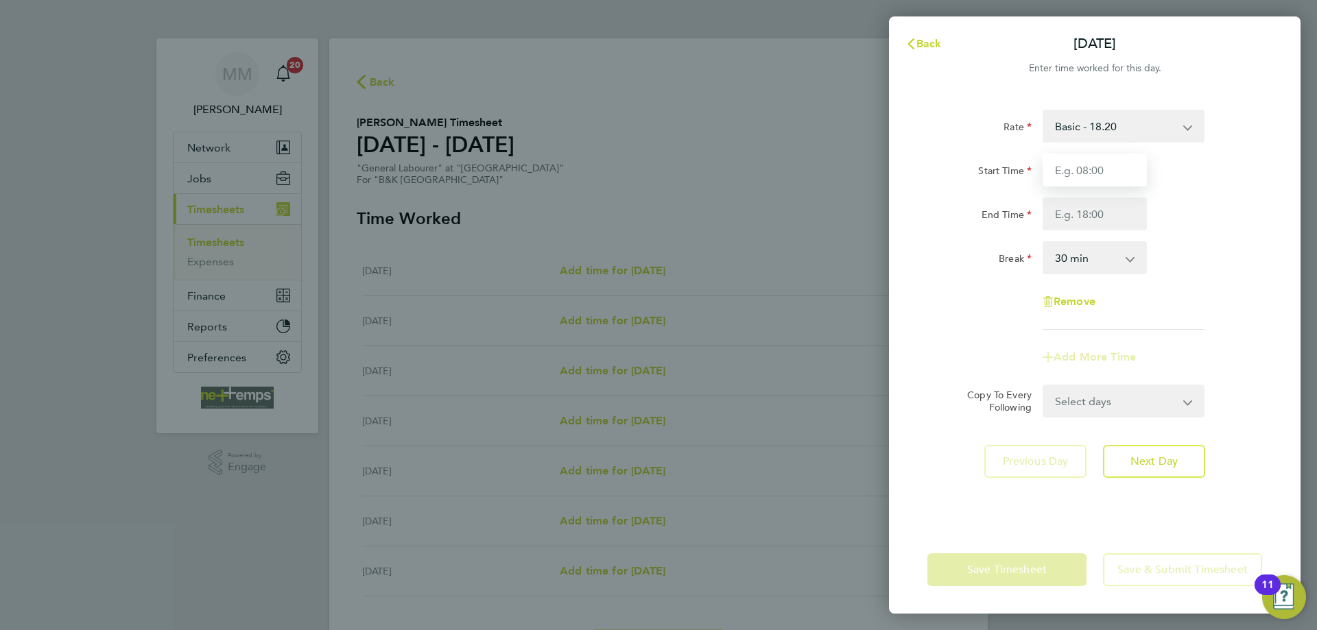
click at [1094, 174] on input "Start Time" at bounding box center [1095, 170] width 104 height 33
type input "7"
type input "08:00"
type input "17:00"
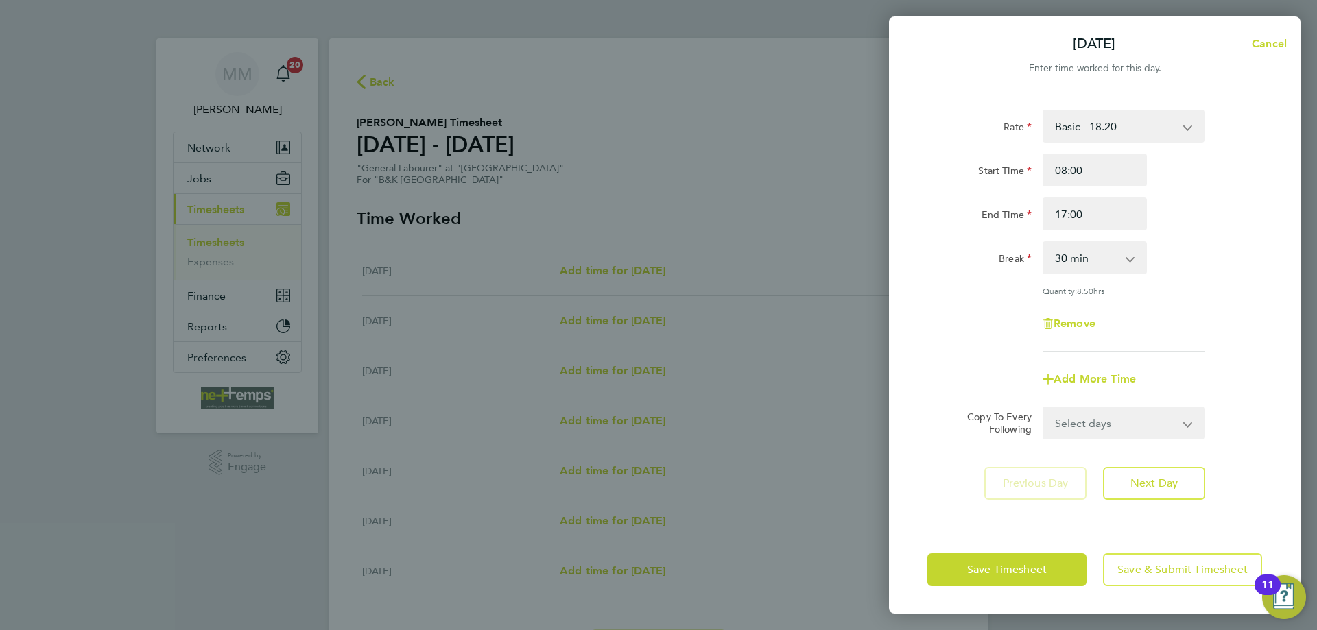
click at [1191, 218] on div "End Time 17:00" at bounding box center [1095, 214] width 346 height 33
click at [1175, 480] on span "Next Day" at bounding box center [1153, 484] width 47 height 14
select select "30"
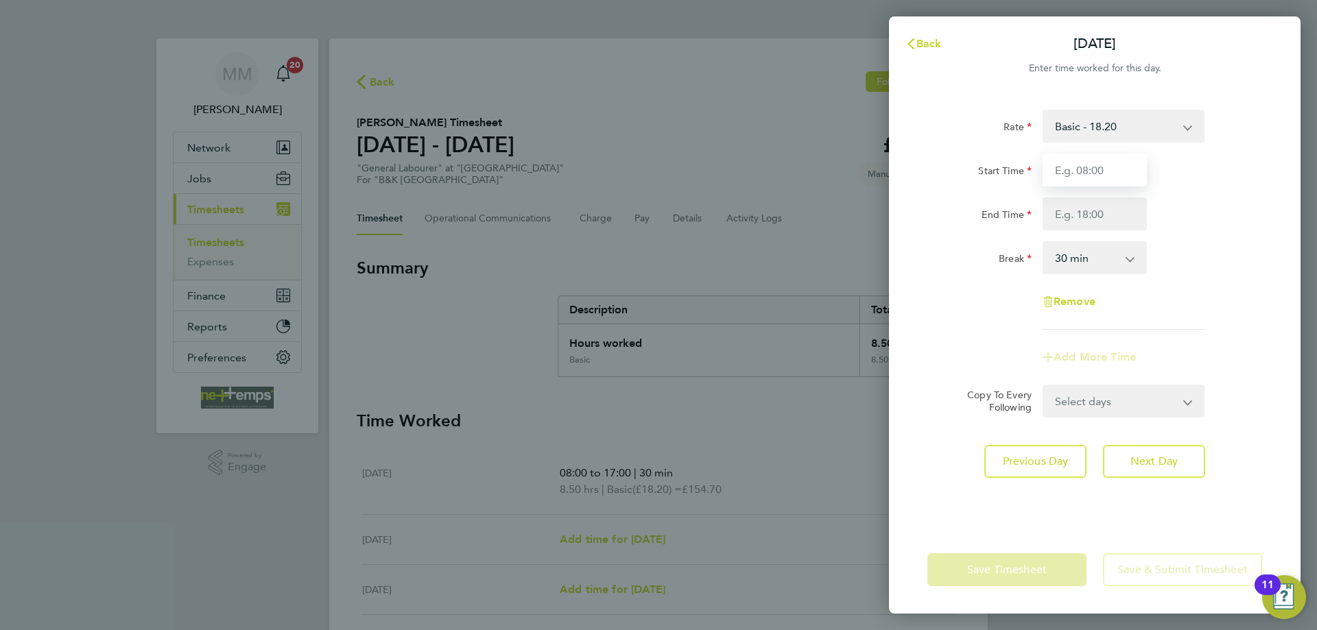
click at [1077, 169] on input "Start Time" at bounding box center [1095, 170] width 104 height 33
type input "07:30"
type input "16:30"
click at [1199, 200] on div "End Time 16:30" at bounding box center [1095, 214] width 346 height 33
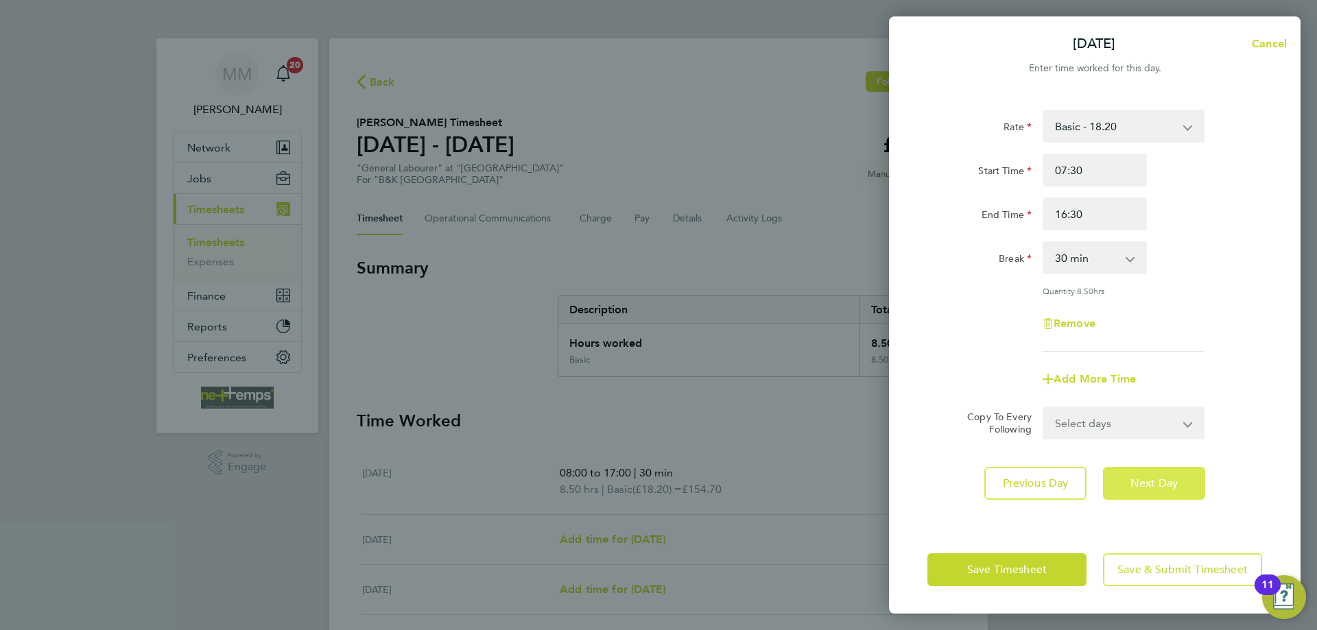
click at [1147, 486] on span "Next Day" at bounding box center [1153, 484] width 47 height 14
select select "30"
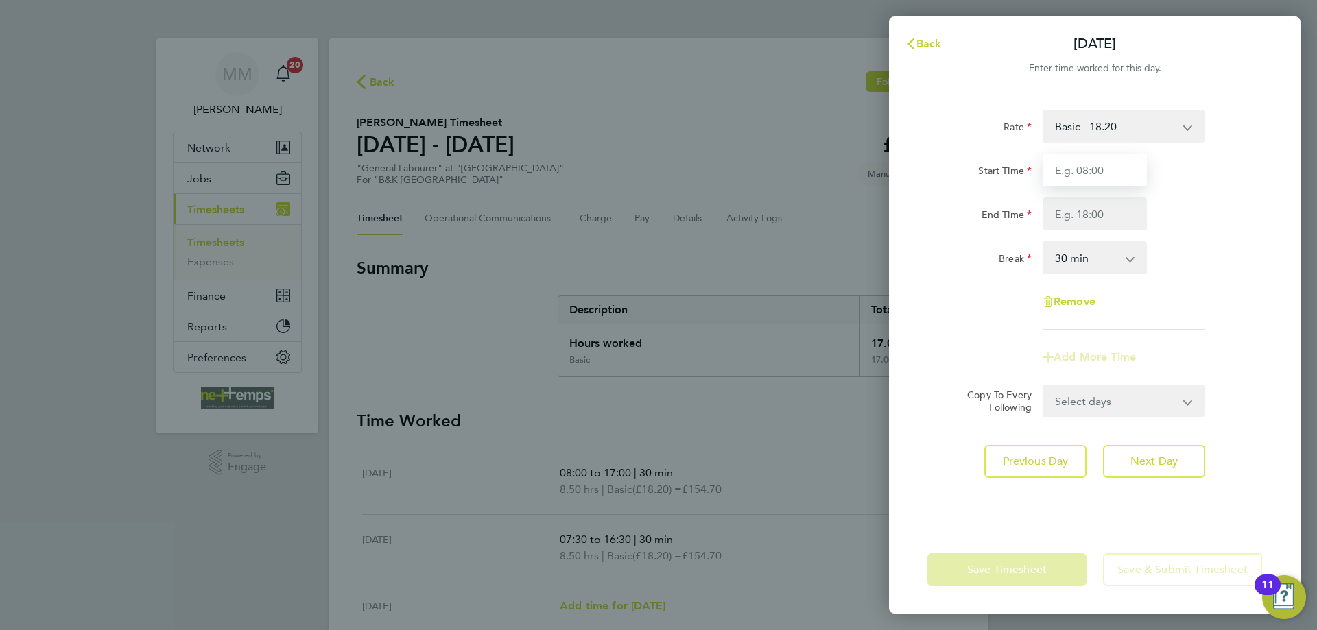
click at [1080, 170] on input "Start Time" at bounding box center [1095, 170] width 104 height 33
type input "07:30"
type input "15:30"
click at [1202, 215] on div "End Time 15:30" at bounding box center [1095, 214] width 346 height 33
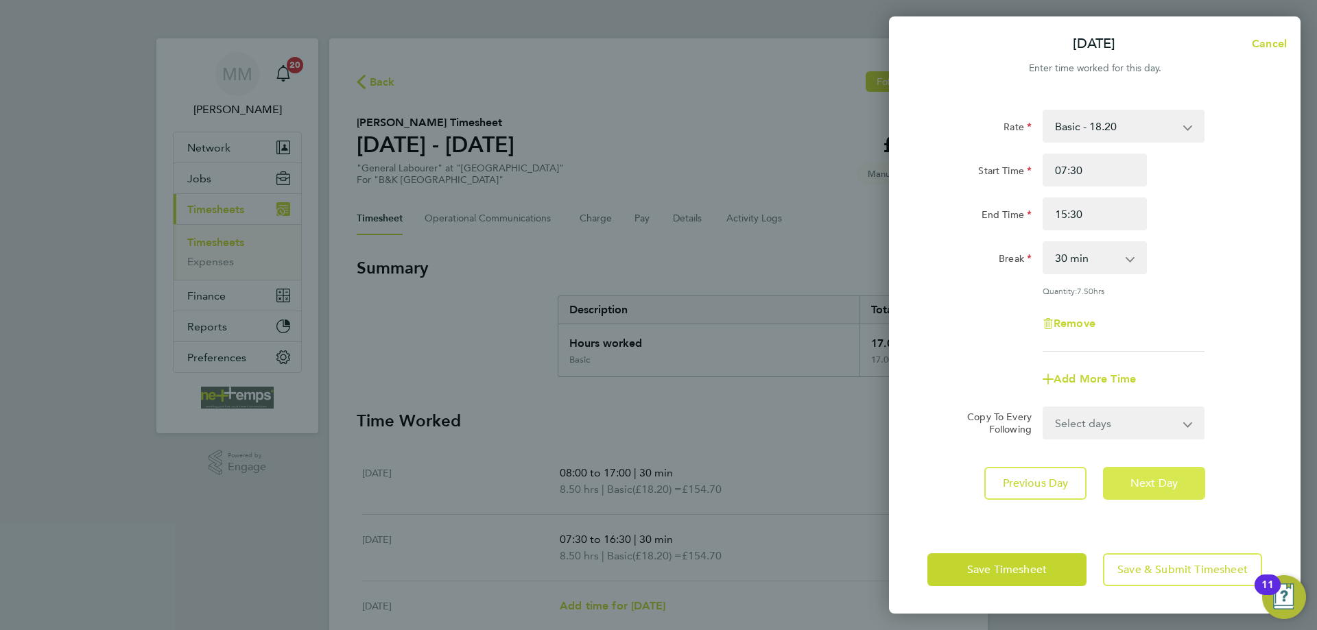
click at [1169, 486] on span "Next Day" at bounding box center [1153, 484] width 47 height 14
select select "30"
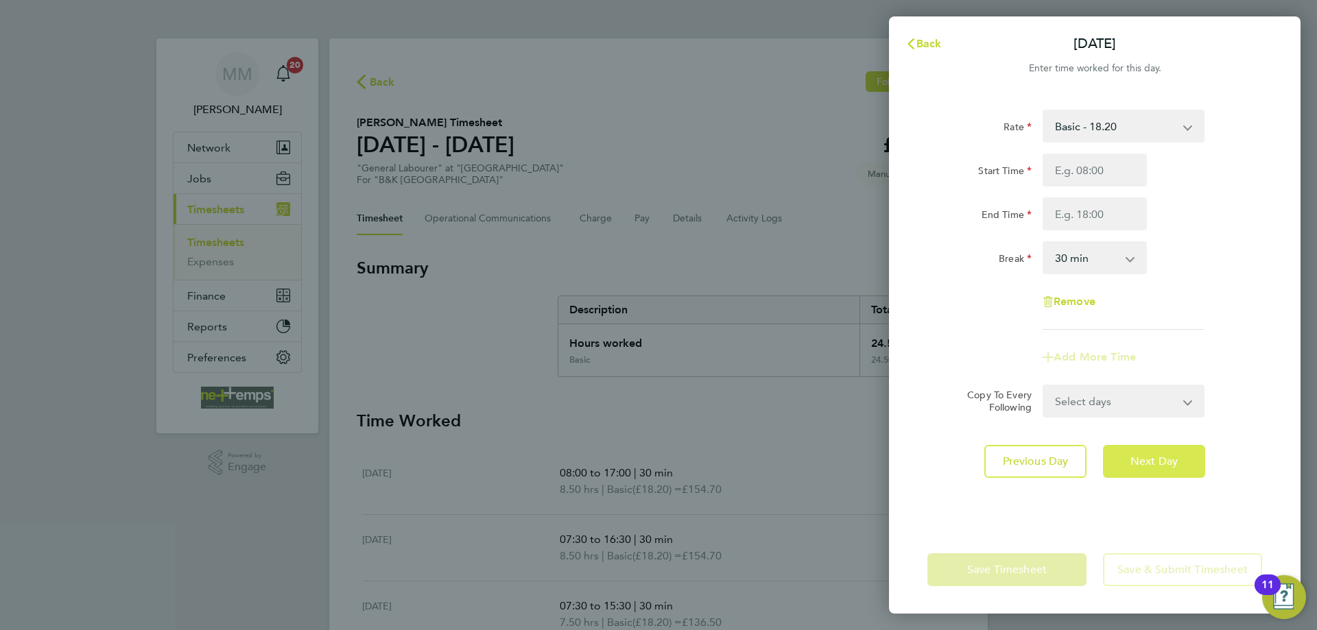
click at [1175, 461] on span "Next Day" at bounding box center [1153, 462] width 47 height 14
select select "30"
click at [1087, 171] on input "Start Time" at bounding box center [1095, 170] width 104 height 33
type input "07:30"
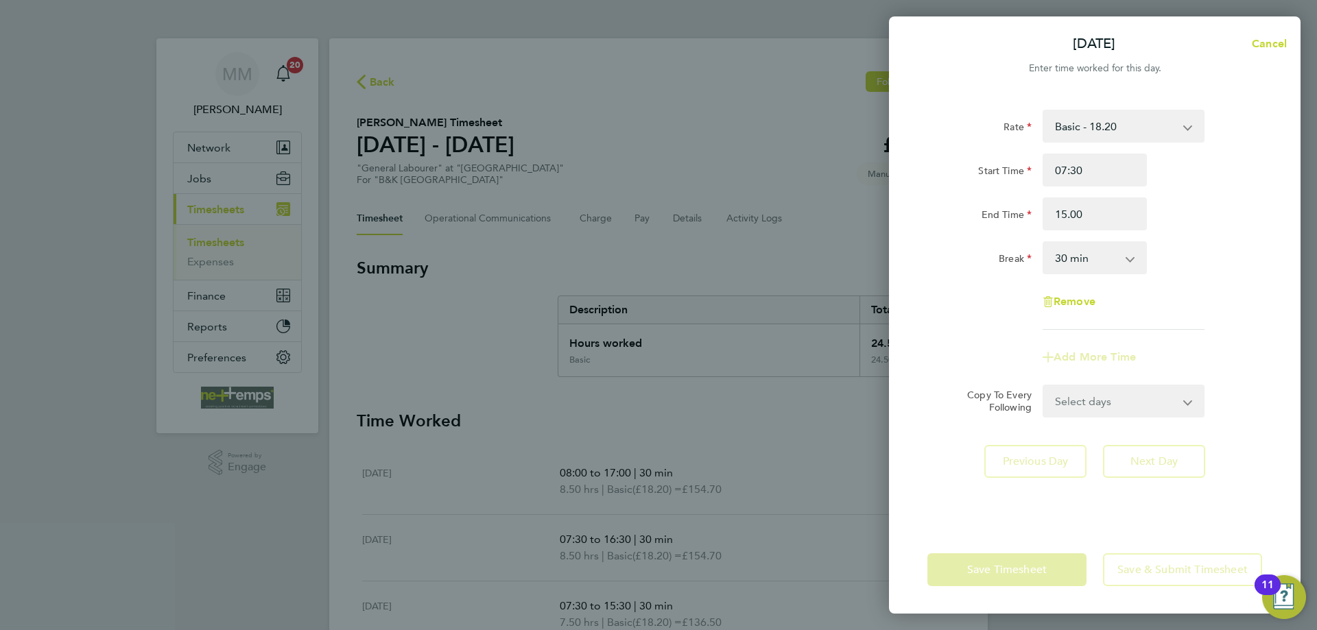
type input "15:00"
click at [1204, 216] on div "End Time 15:00" at bounding box center [1095, 214] width 346 height 33
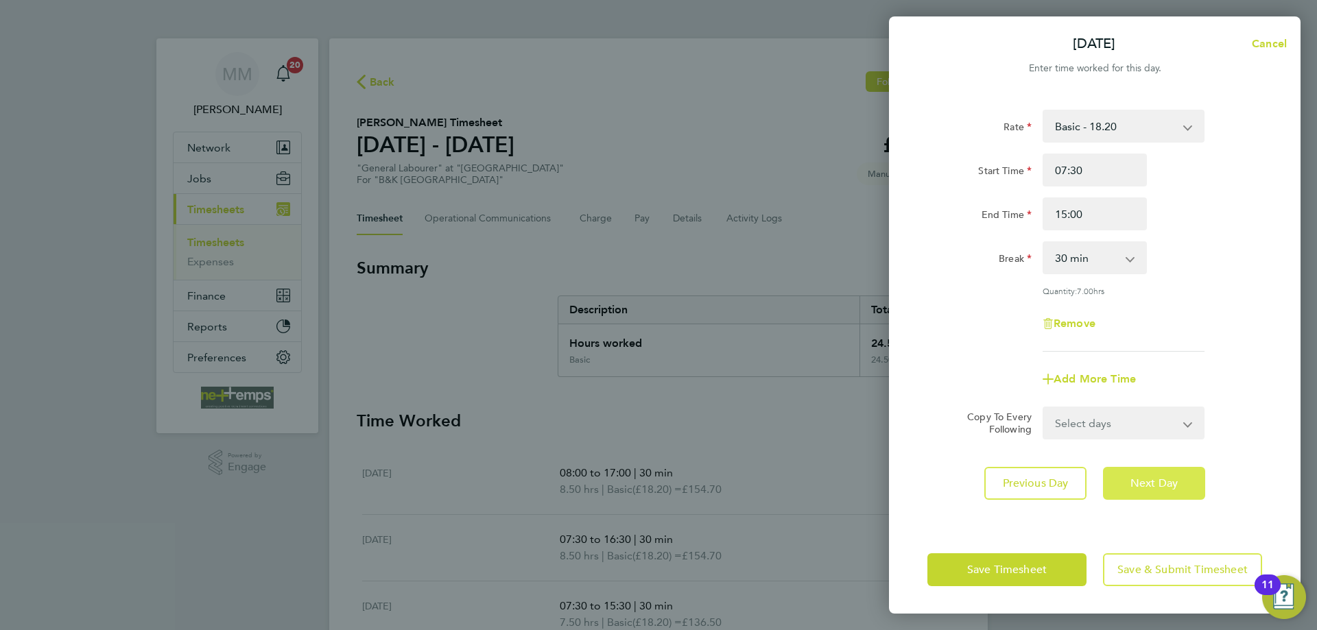
click at [1169, 495] on button "Next Day" at bounding box center [1154, 483] width 102 height 33
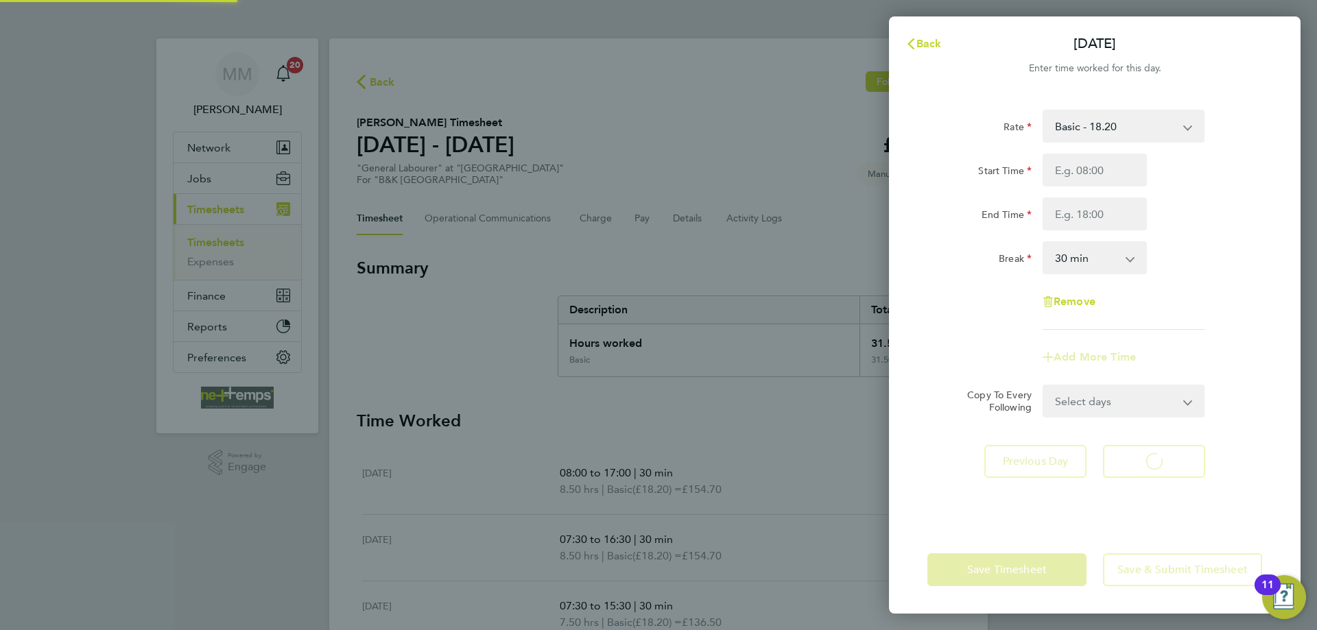
select select "30"
click at [931, 43] on span "Back" at bounding box center [928, 43] width 25 height 13
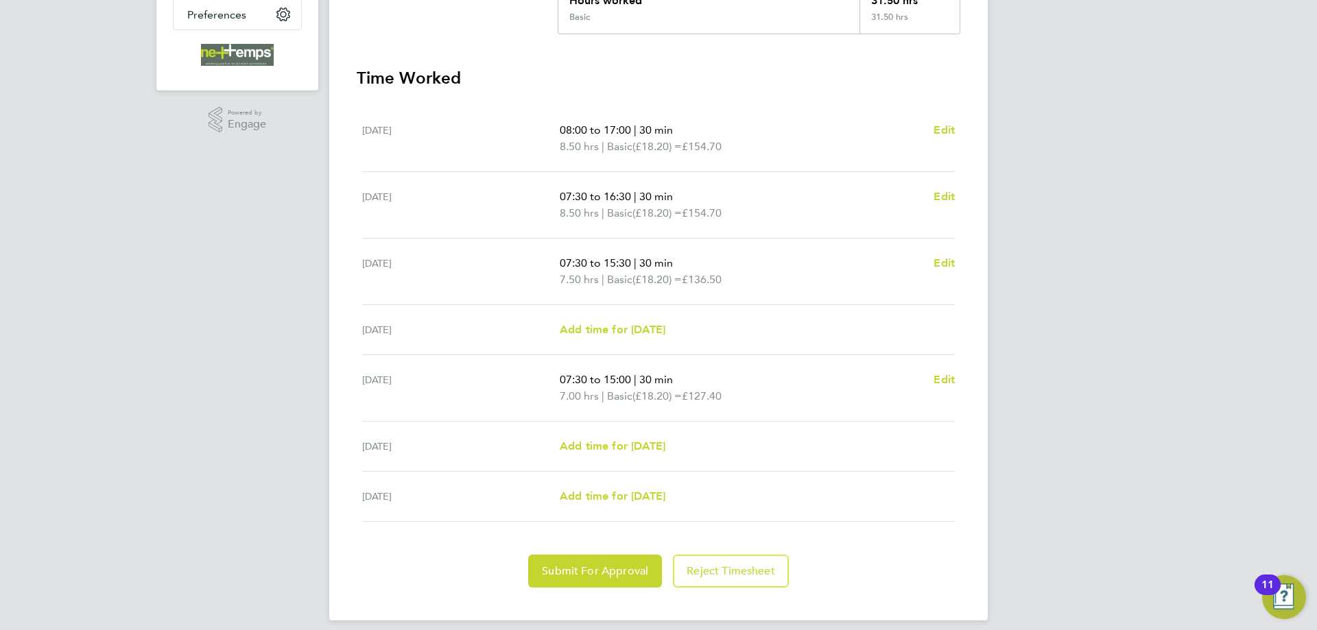
scroll to position [355, 0]
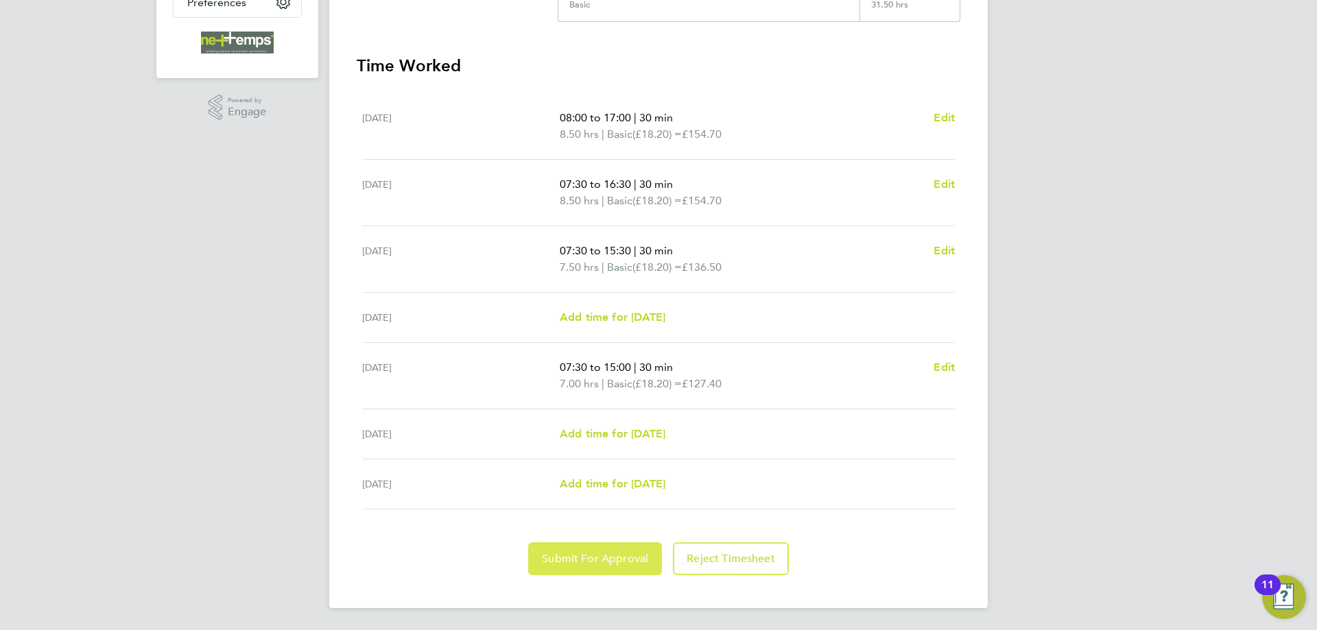
click at [590, 558] on span "Submit For Approval" at bounding box center [595, 559] width 106 height 14
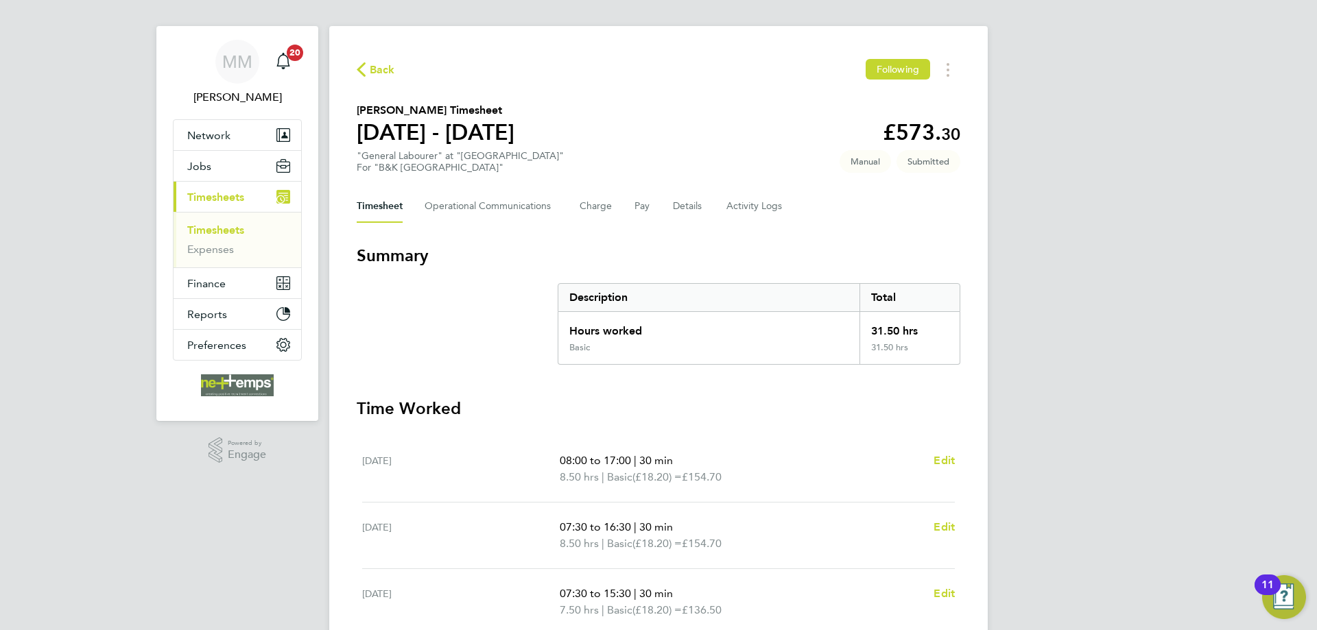
scroll to position [0, 0]
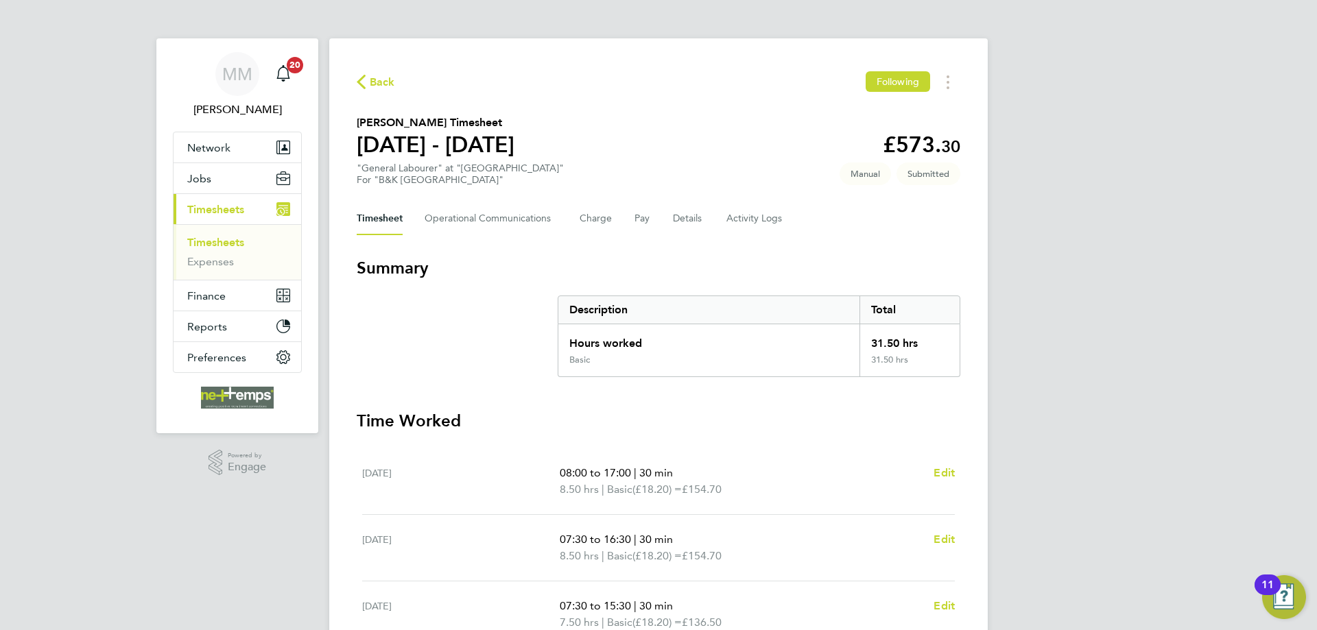
click at [224, 242] on link "Timesheets" at bounding box center [215, 242] width 57 height 13
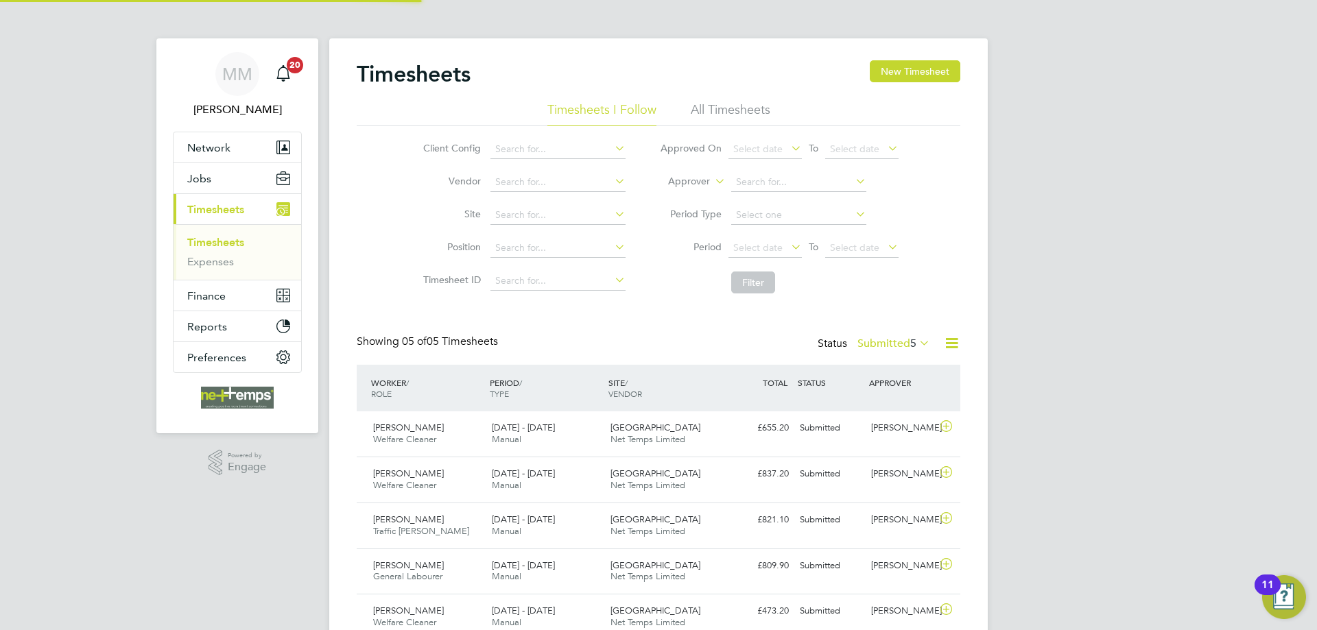
scroll to position [35, 119]
click at [927, 72] on button "New Timesheet" at bounding box center [915, 71] width 91 height 22
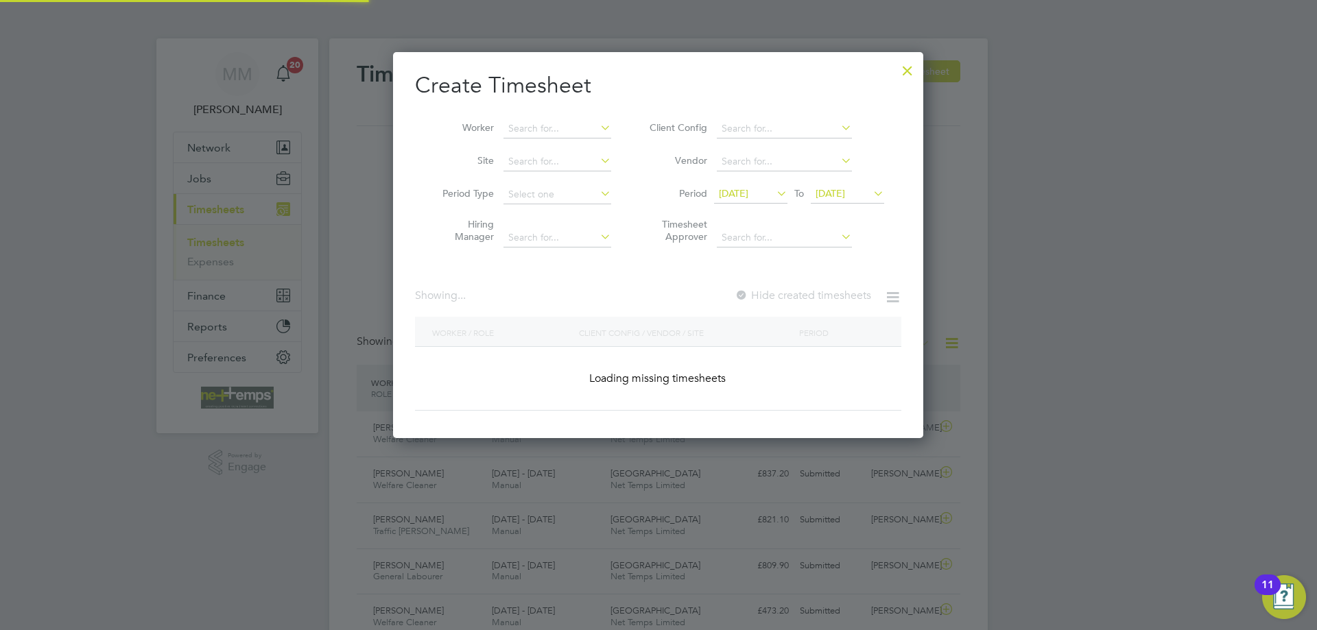
scroll to position [1971, 531]
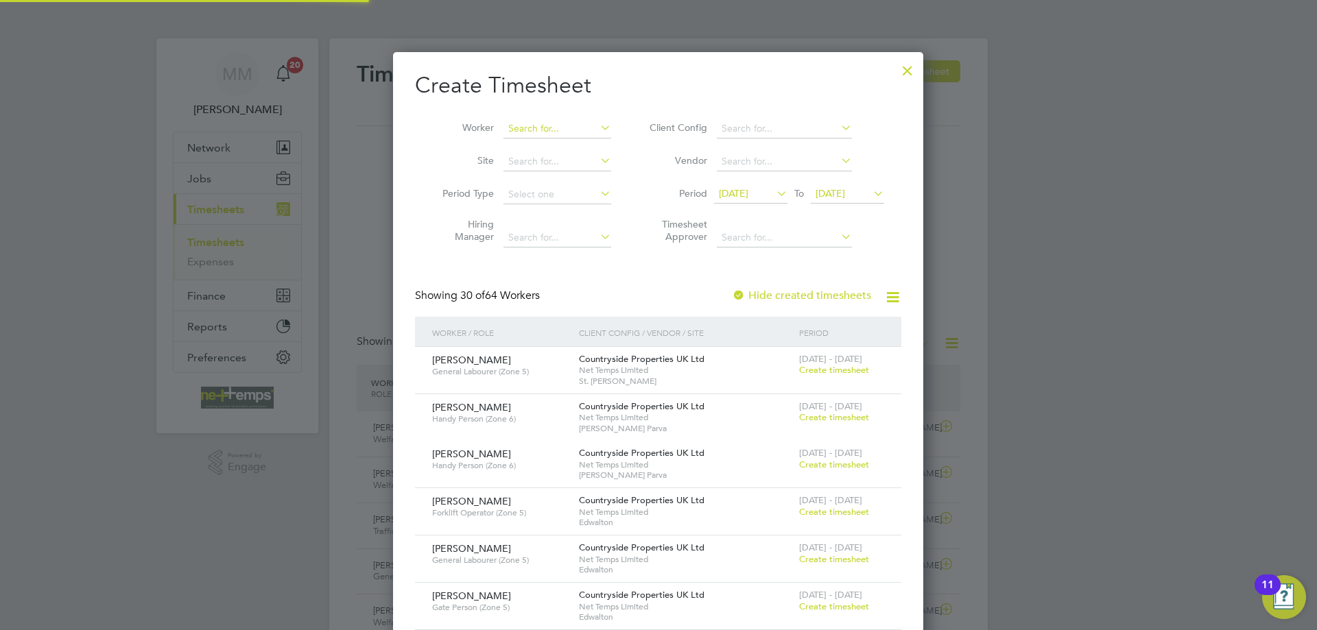
click at [547, 127] on input at bounding box center [557, 128] width 108 height 19
click at [587, 162] on b "Nico" at bounding box center [597, 166] width 21 height 12
type input "Mircea Nicoara"
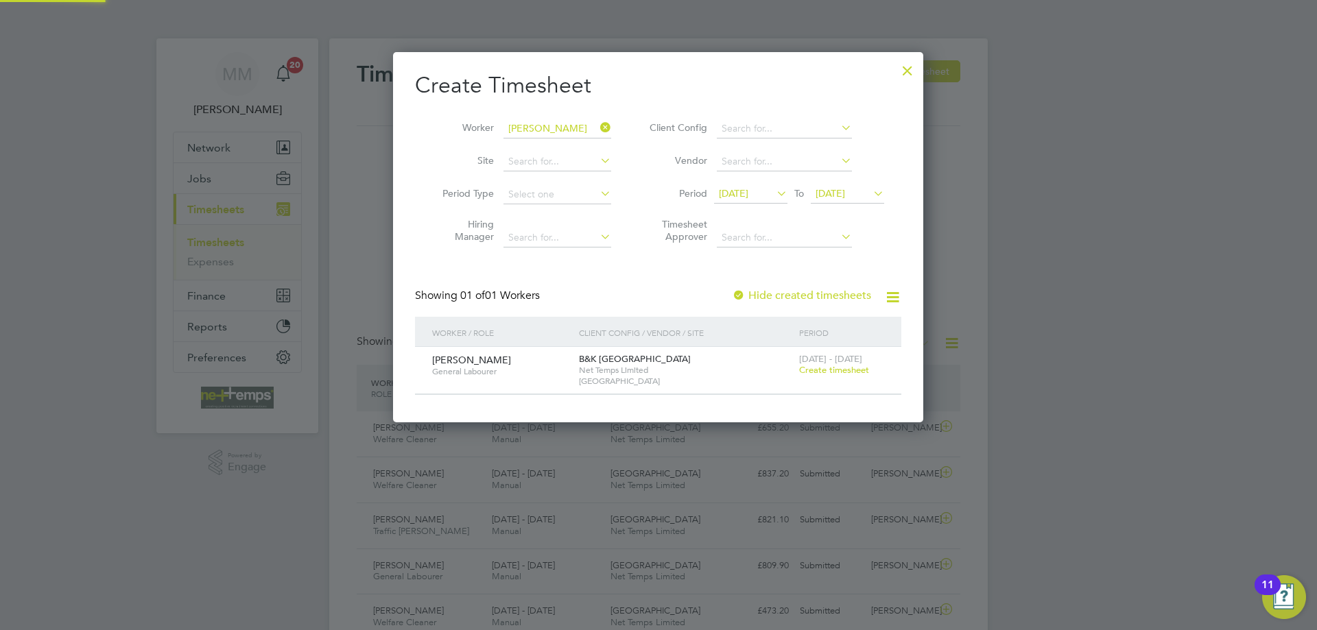
scroll to position [7, 7]
click at [831, 375] on span "Create timesheet" at bounding box center [834, 370] width 70 height 12
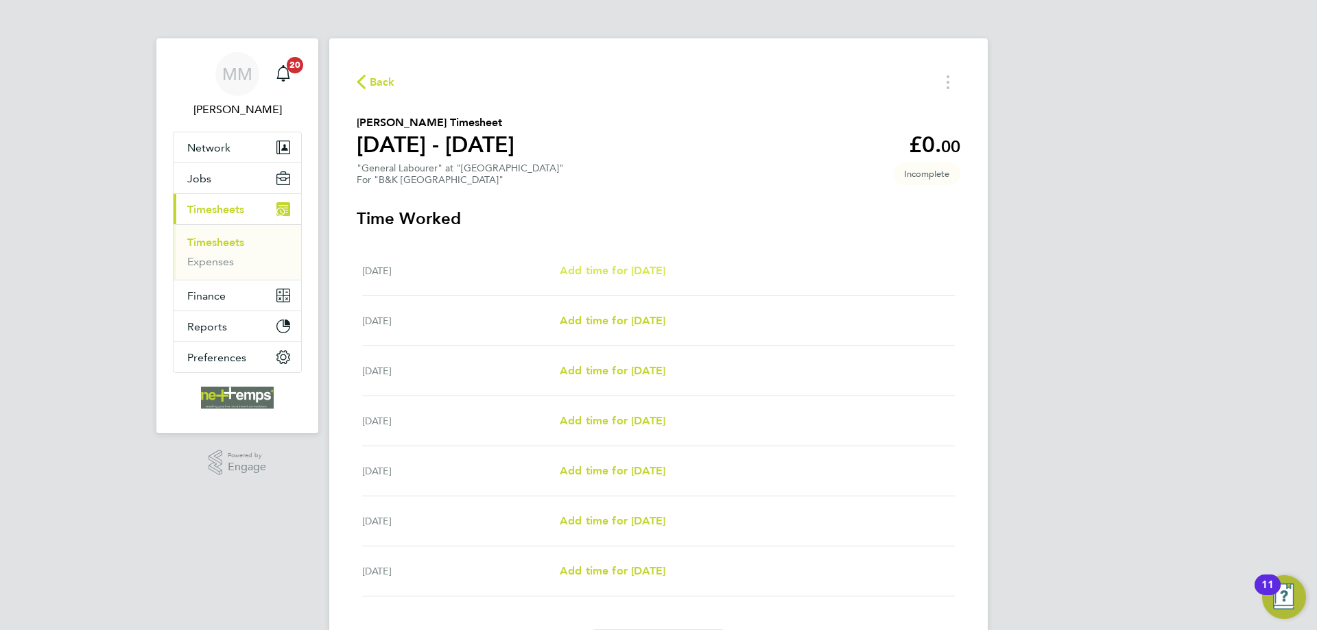
click at [615, 268] on span "Add time for Mon 22 Sep" at bounding box center [613, 270] width 106 height 13
select select "30"
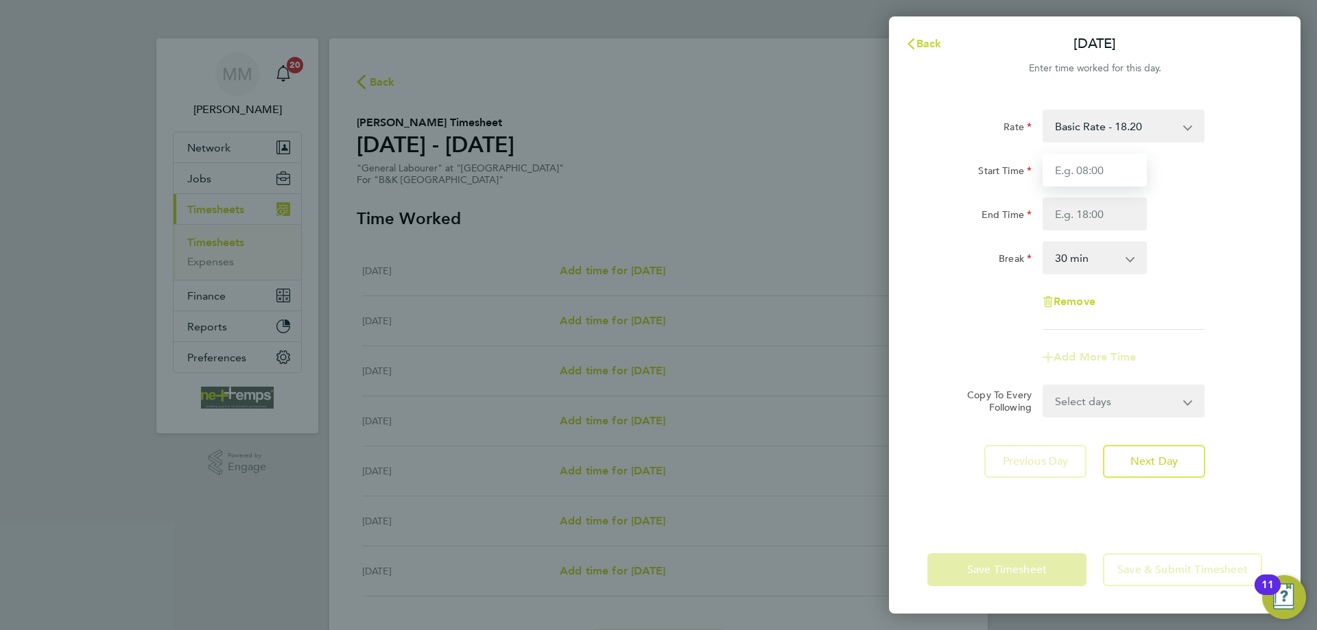
click at [1093, 171] on input "Start Time" at bounding box center [1095, 170] width 104 height 33
type input "07:30"
type input "17:30"
click at [1189, 204] on div "End Time 17:30" at bounding box center [1095, 214] width 346 height 33
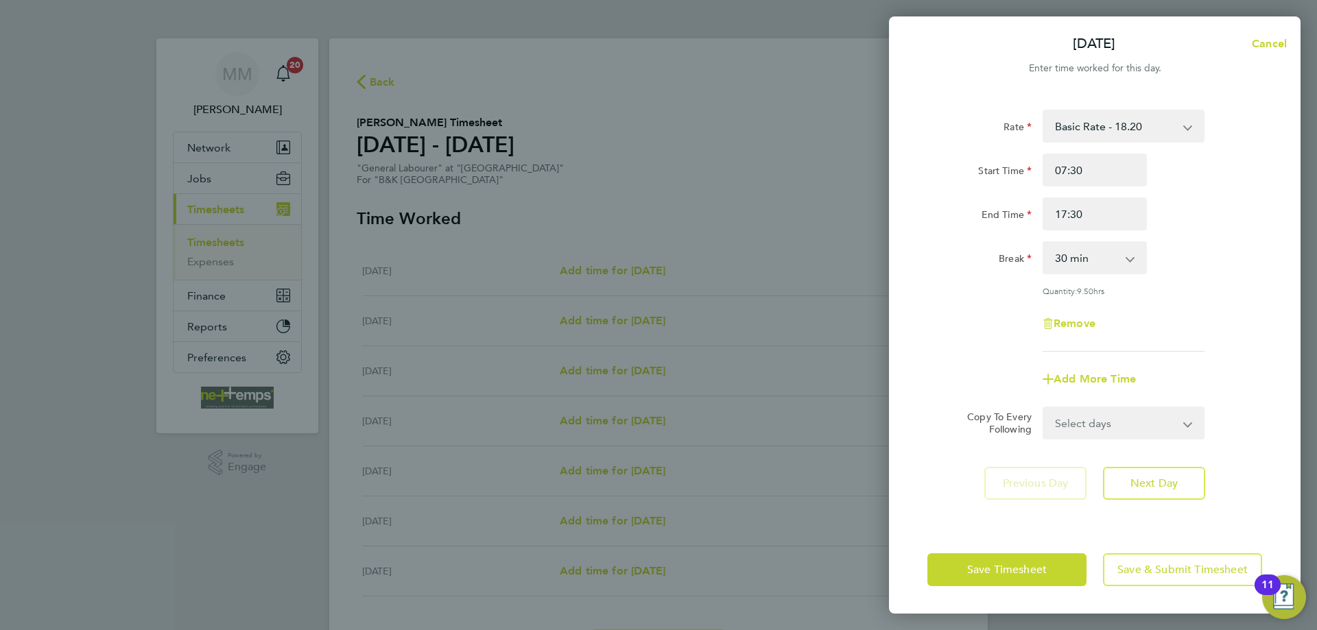
click at [1175, 423] on select "Select days Day Weekday (Mon-Fri) Weekend (Sat-Sun) Tuesday Wednesday Thursday …" at bounding box center [1116, 423] width 144 height 30
select select "TUE"
click at [1044, 408] on select "Select days Day Weekday (Mon-Fri) Weekend (Sat-Sun) Tuesday Wednesday Thursday …" at bounding box center [1116, 423] width 144 height 30
select select "2025-09-28"
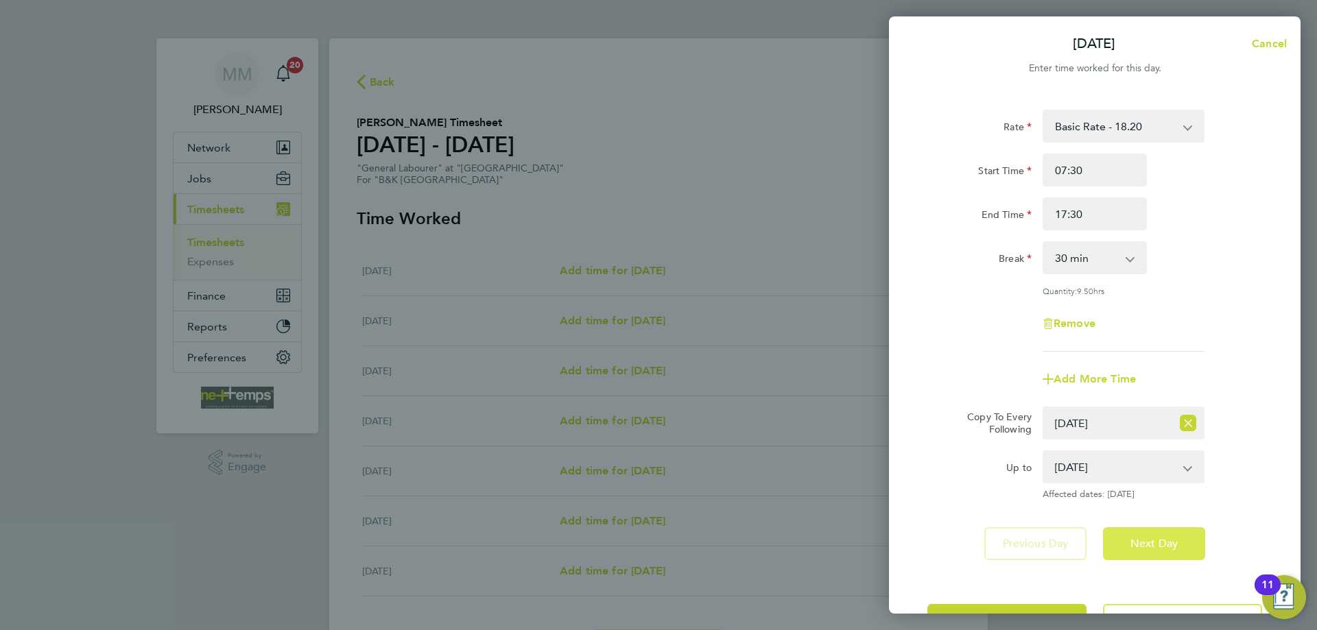
click at [1164, 546] on span "Next Day" at bounding box center [1153, 544] width 47 height 14
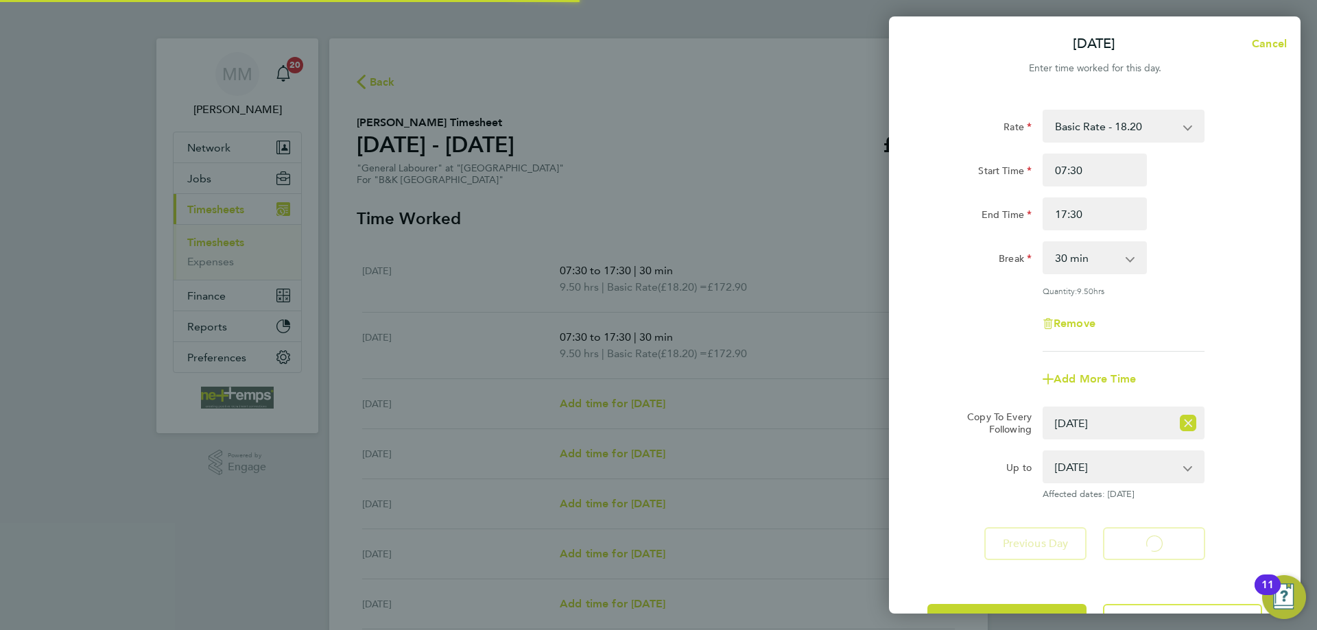
select select "30"
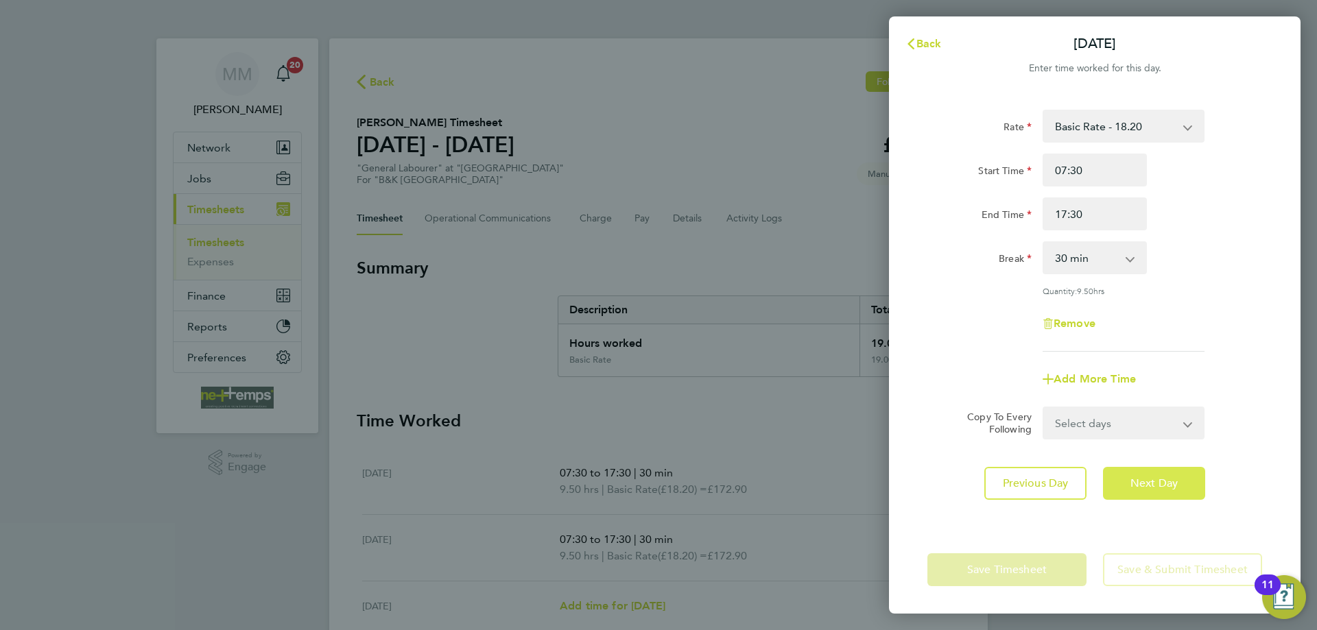
click at [1171, 486] on span "Next Day" at bounding box center [1153, 484] width 47 height 14
select select "30"
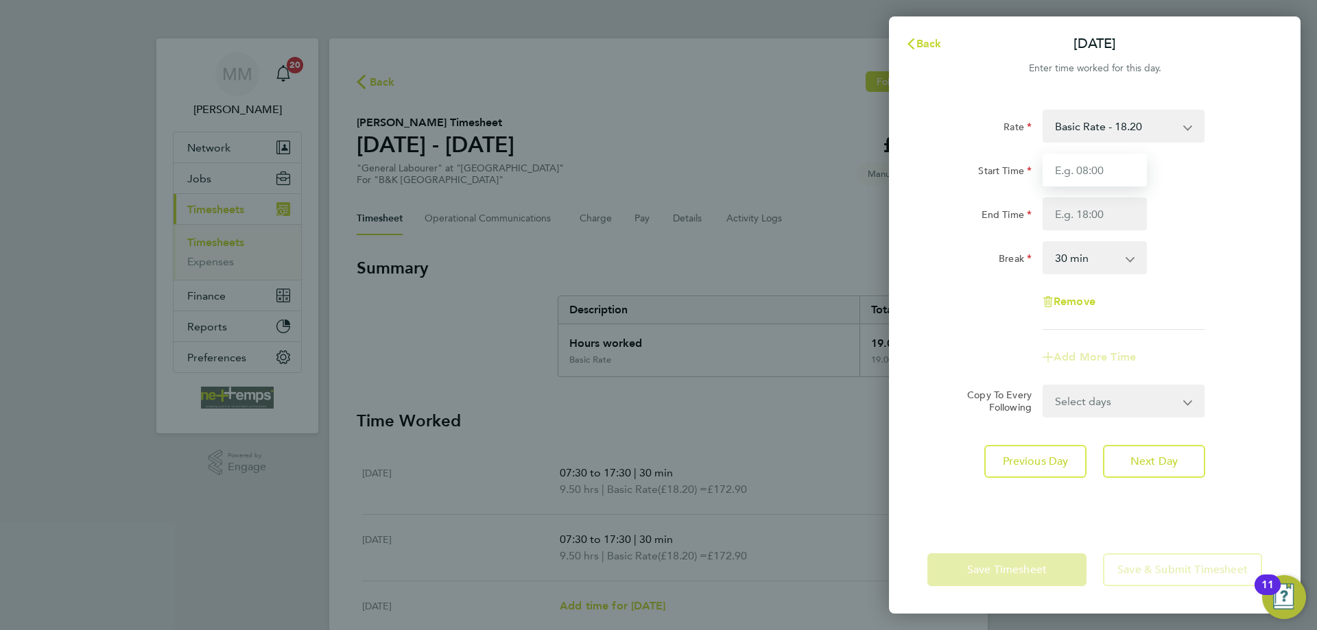
click at [1102, 169] on input "Start Time" at bounding box center [1095, 170] width 104 height 33
type input "06:30"
type input "17:30"
click at [1181, 192] on div "Start Time 06:30 End Time 17:30" at bounding box center [1095, 192] width 346 height 77
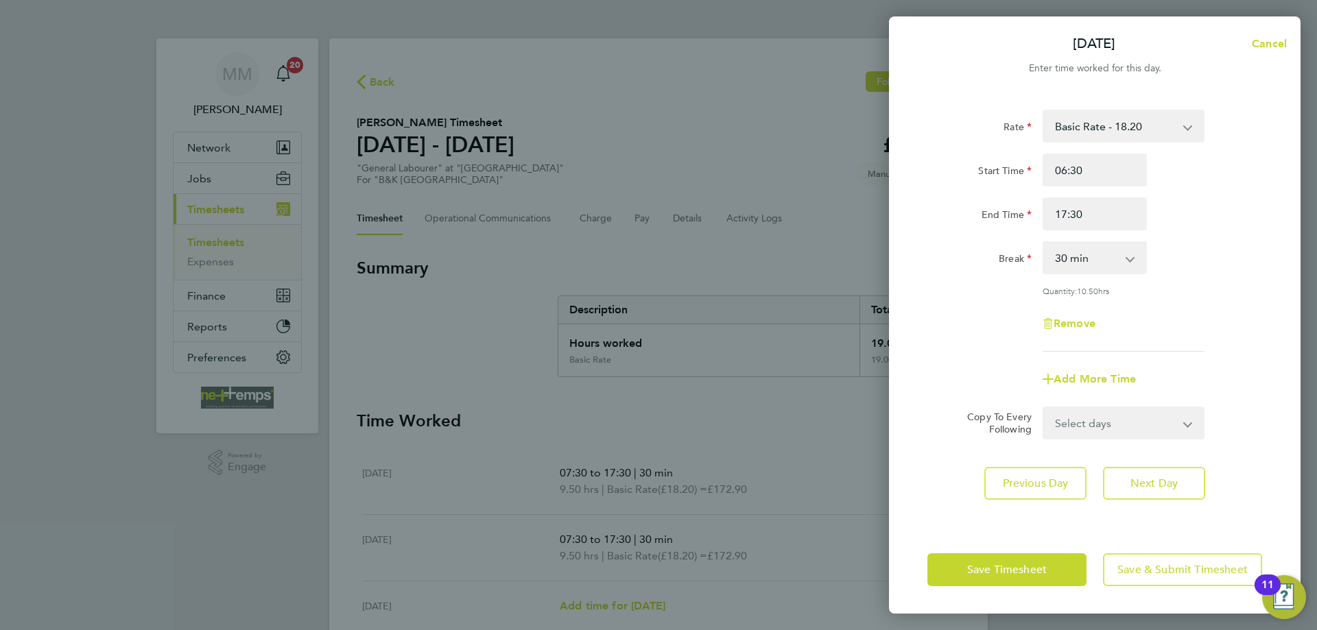
click at [1165, 423] on select "Select days Day Weekday (Mon-Fri) Weekend (Sat-Sun) Thursday Friday Saturday Su…" at bounding box center [1116, 423] width 144 height 30
select select "THU"
click at [1044, 408] on select "Select days Day Weekday (Mon-Fri) Weekend (Sat-Sun) Thursday Friday Saturday Su…" at bounding box center [1116, 423] width 144 height 30
select select "2025-09-28"
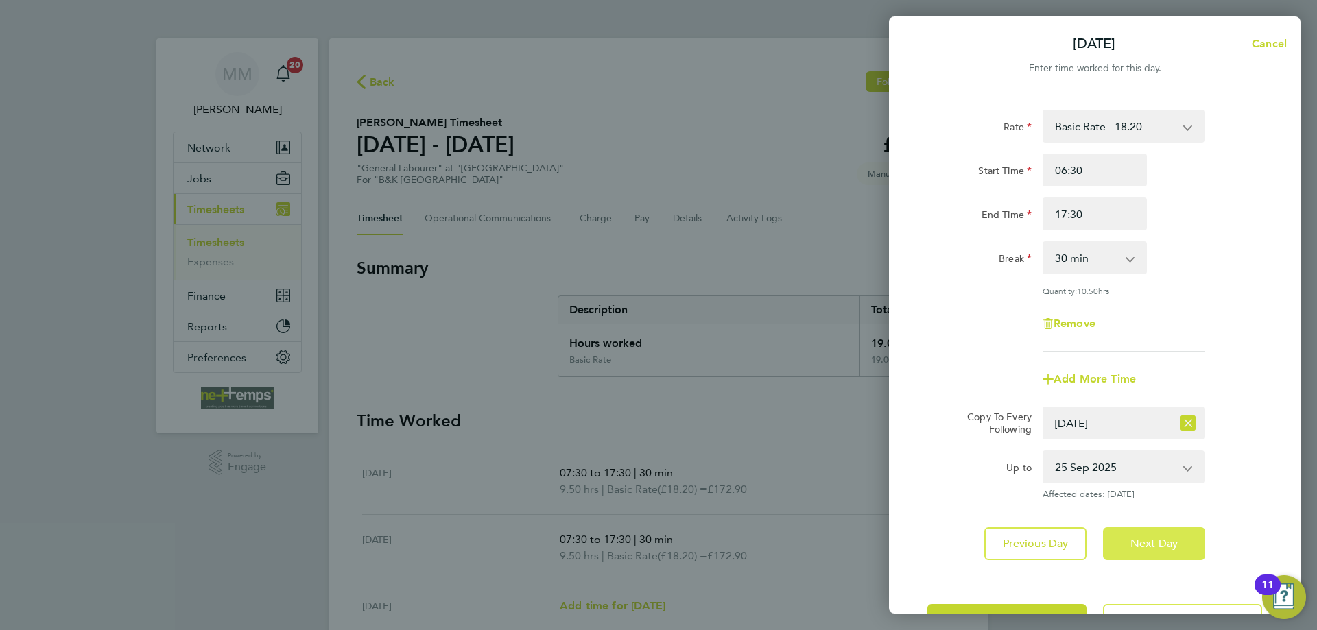
click at [1161, 543] on span "Next Day" at bounding box center [1153, 544] width 47 height 14
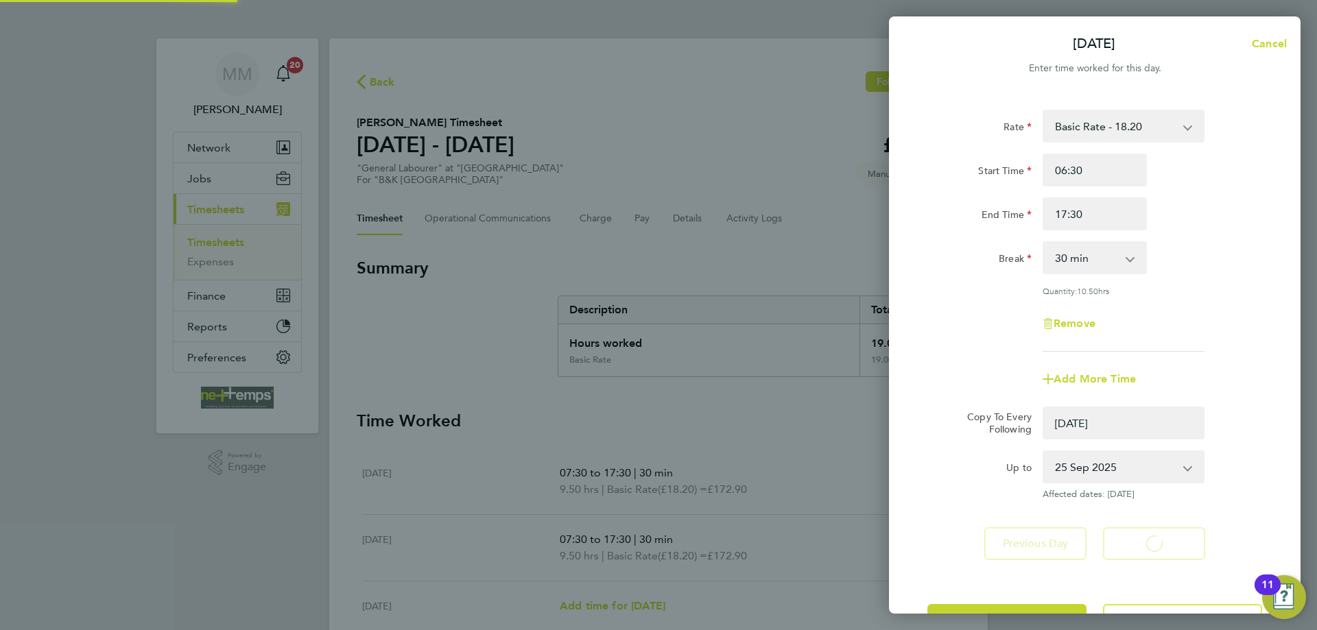
select select "0: null"
select select "30"
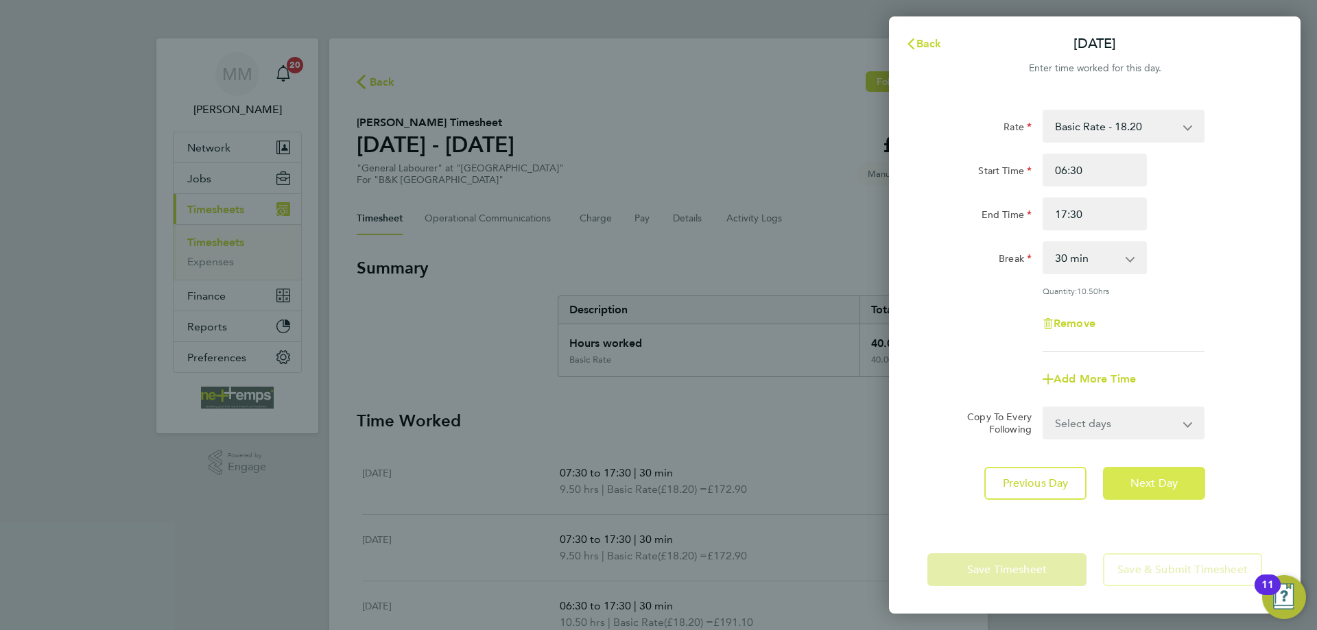
click at [1172, 485] on span "Next Day" at bounding box center [1153, 484] width 47 height 14
select select "30"
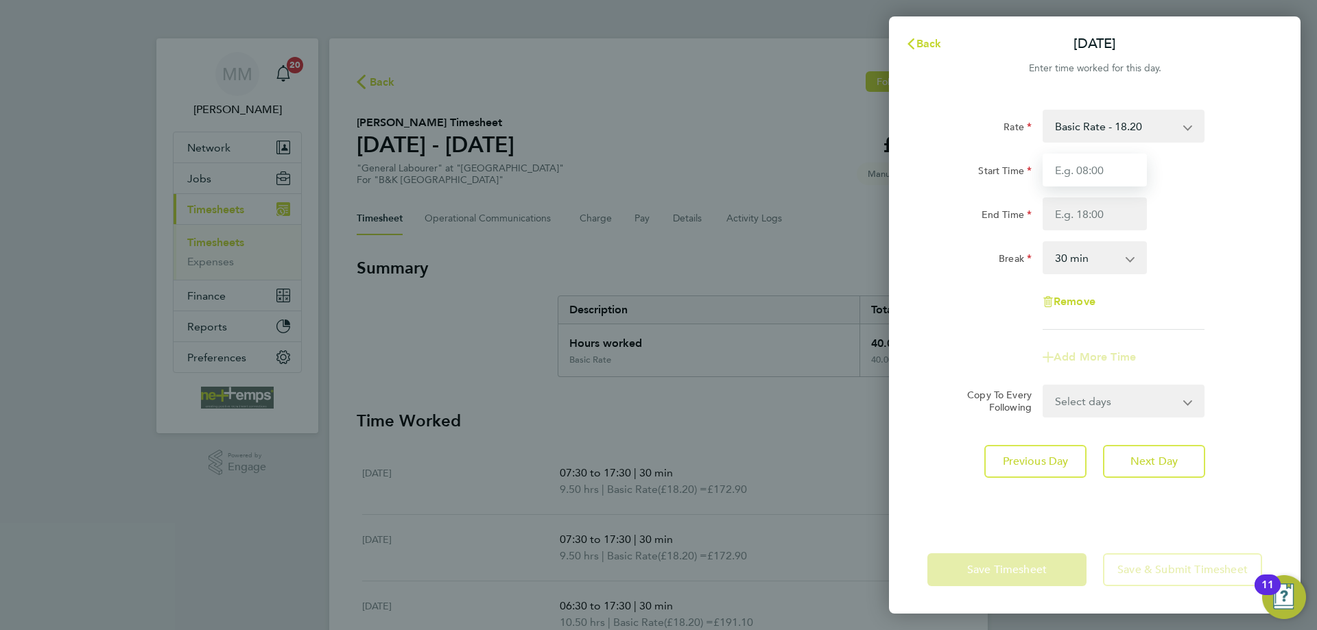
click at [1088, 168] on input "Start Time" at bounding box center [1095, 170] width 104 height 33
type input "06:30"
type input "17:00"
click at [1222, 211] on div "End Time 17:00" at bounding box center [1095, 214] width 346 height 33
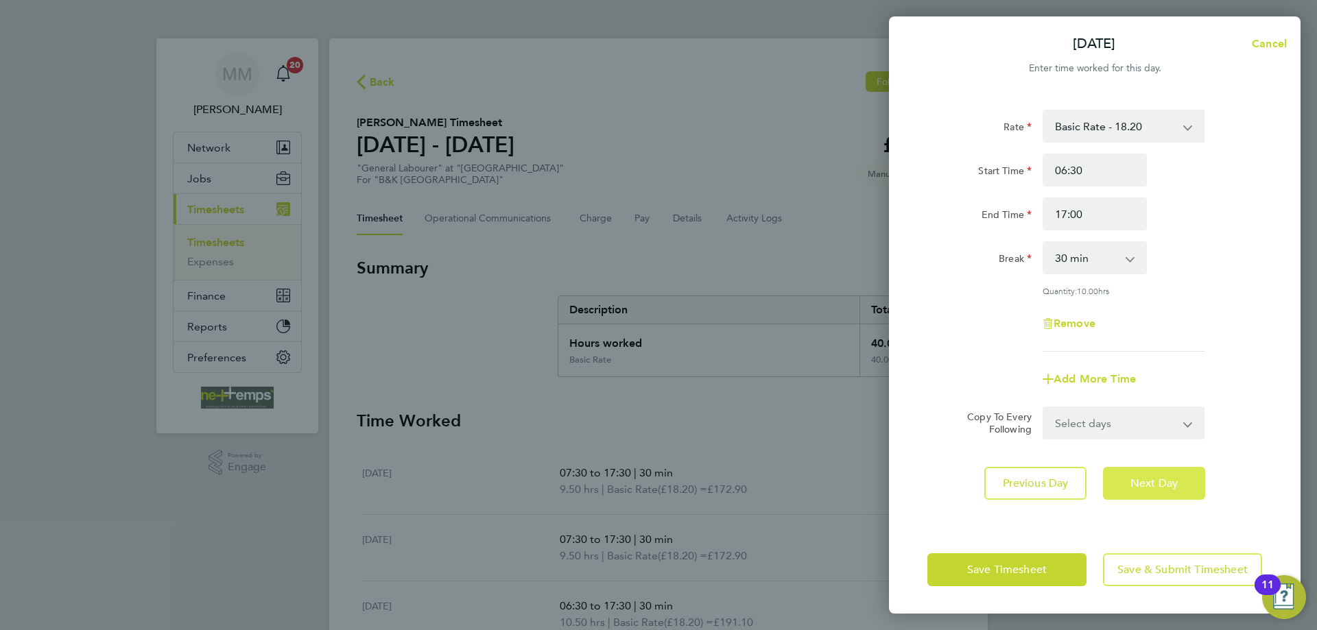
click at [1172, 488] on span "Next Day" at bounding box center [1153, 484] width 47 height 14
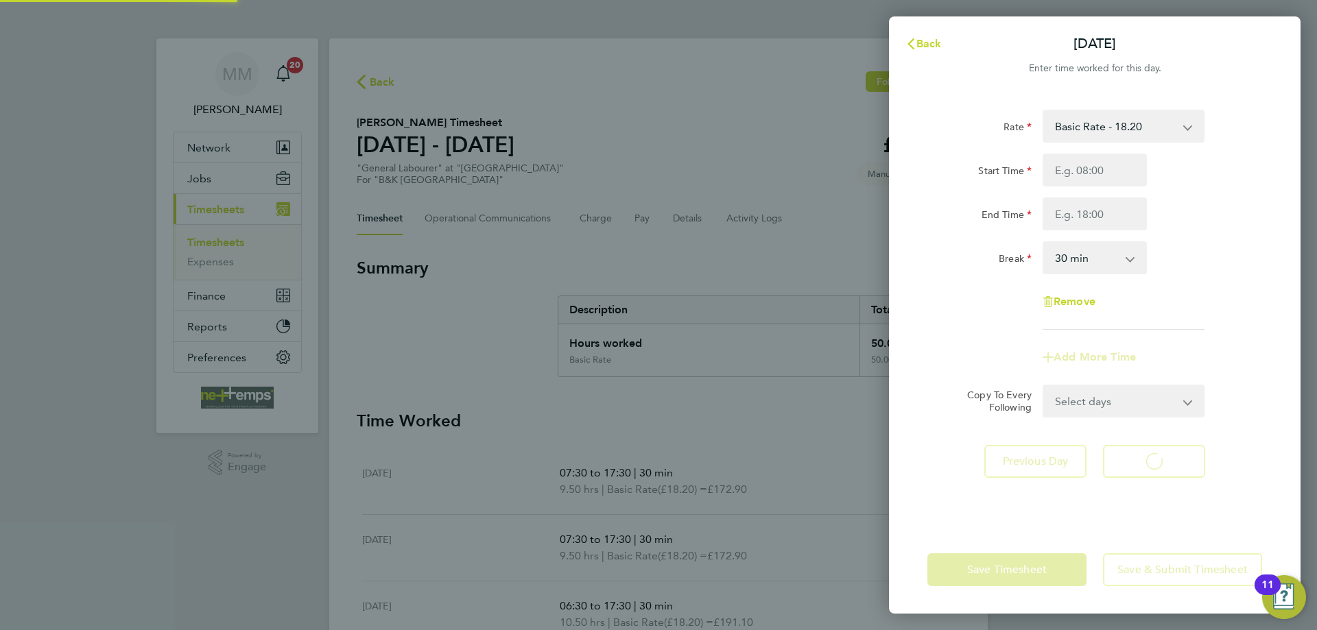
select select "30"
click at [1089, 176] on input "Start Time" at bounding box center [1095, 170] width 104 height 33
type input "07:30"
type input "11:30"
click at [1198, 178] on div "Start Time 07:30" at bounding box center [1095, 170] width 346 height 33
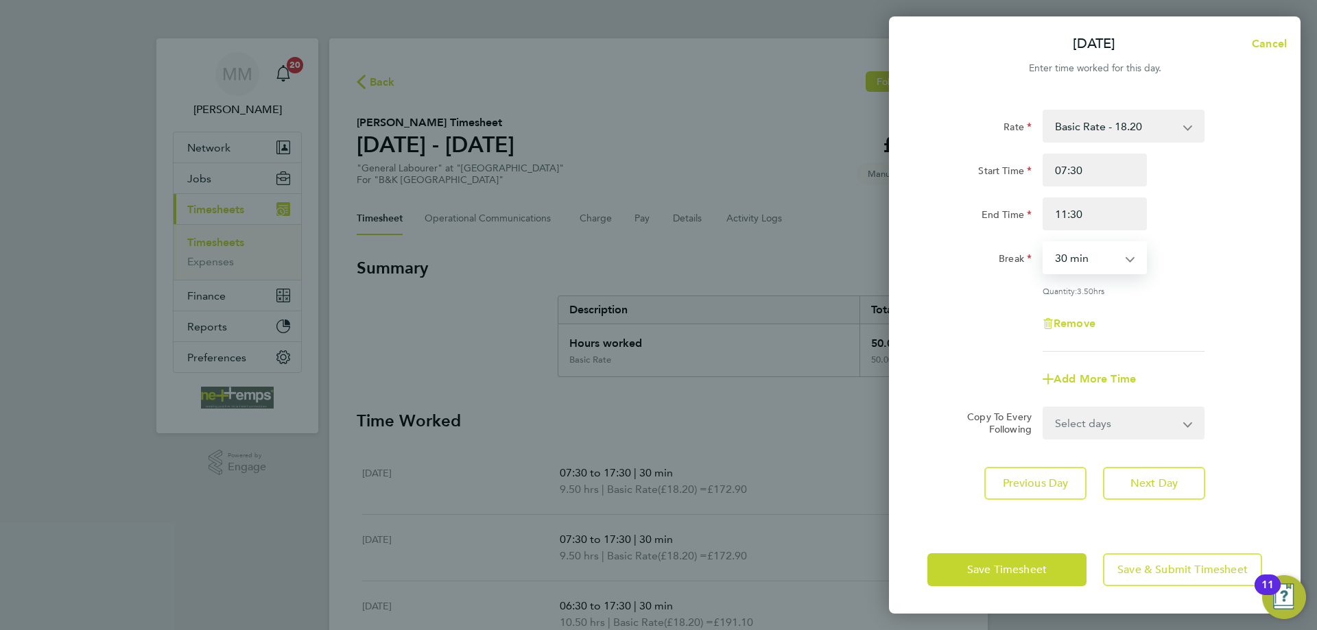
click at [1116, 262] on select "0 min 15 min 30 min 45 min 60 min 75 min 90 min" at bounding box center [1086, 258] width 85 height 30
select select "0"
click at [1044, 243] on select "0 min 15 min 30 min 45 min 60 min 75 min 90 min" at bounding box center [1086, 258] width 85 height 30
click at [1161, 488] on span "Next Day" at bounding box center [1153, 484] width 47 height 14
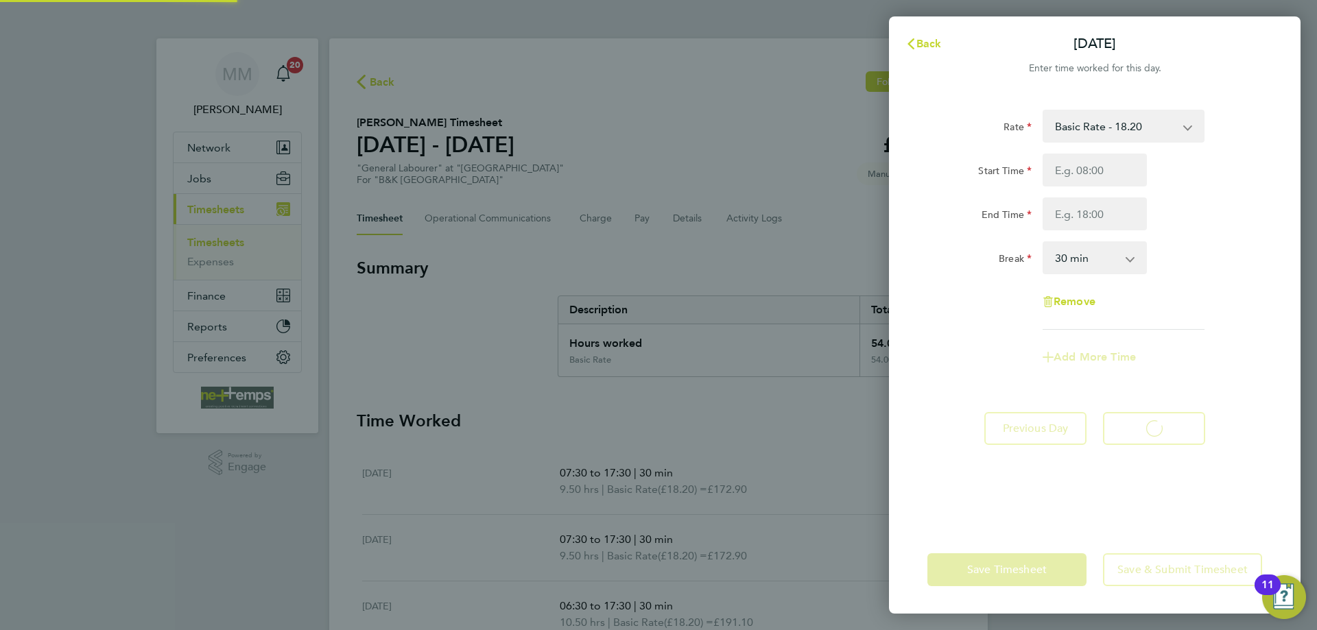
select select "30"
click at [925, 44] on span "Back" at bounding box center [928, 43] width 25 height 13
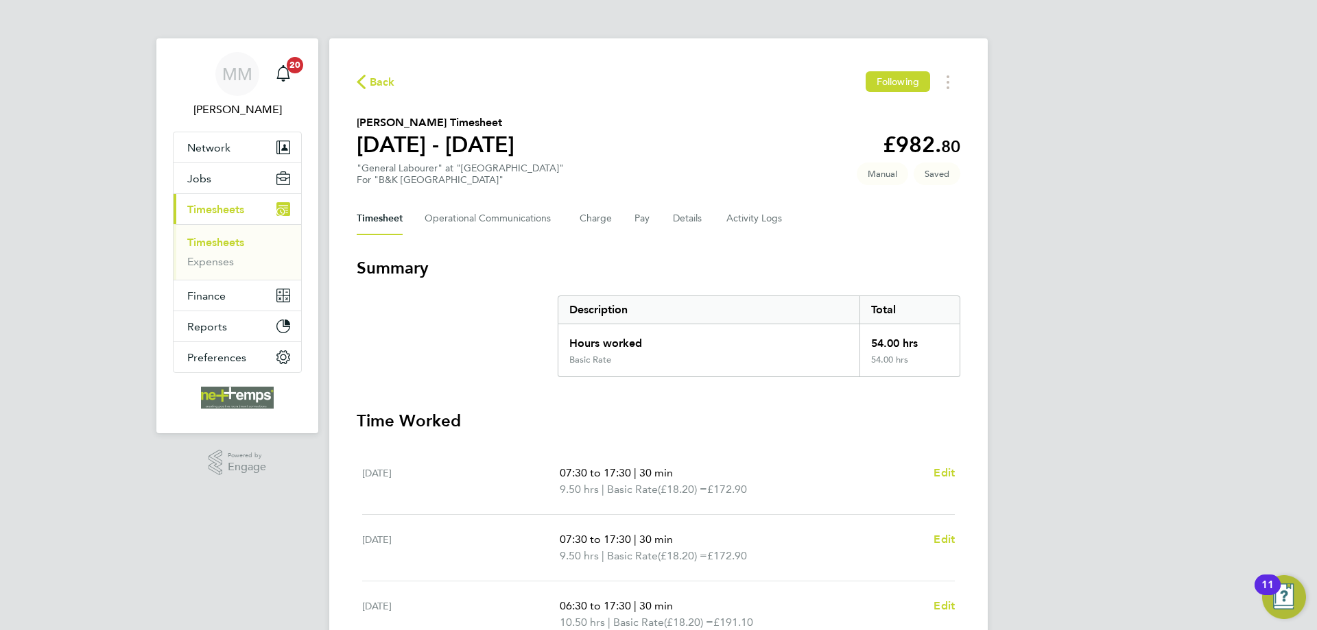
scroll to position [388, 0]
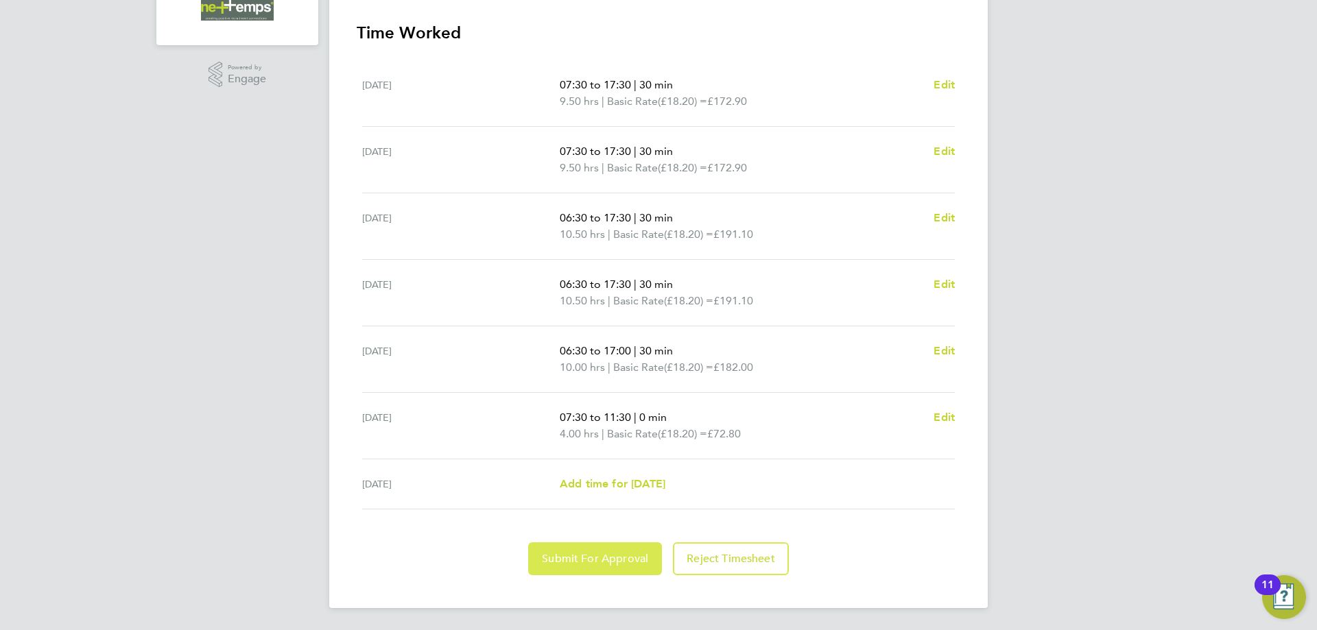
click at [639, 566] on button "Submit For Approval" at bounding box center [595, 559] width 134 height 33
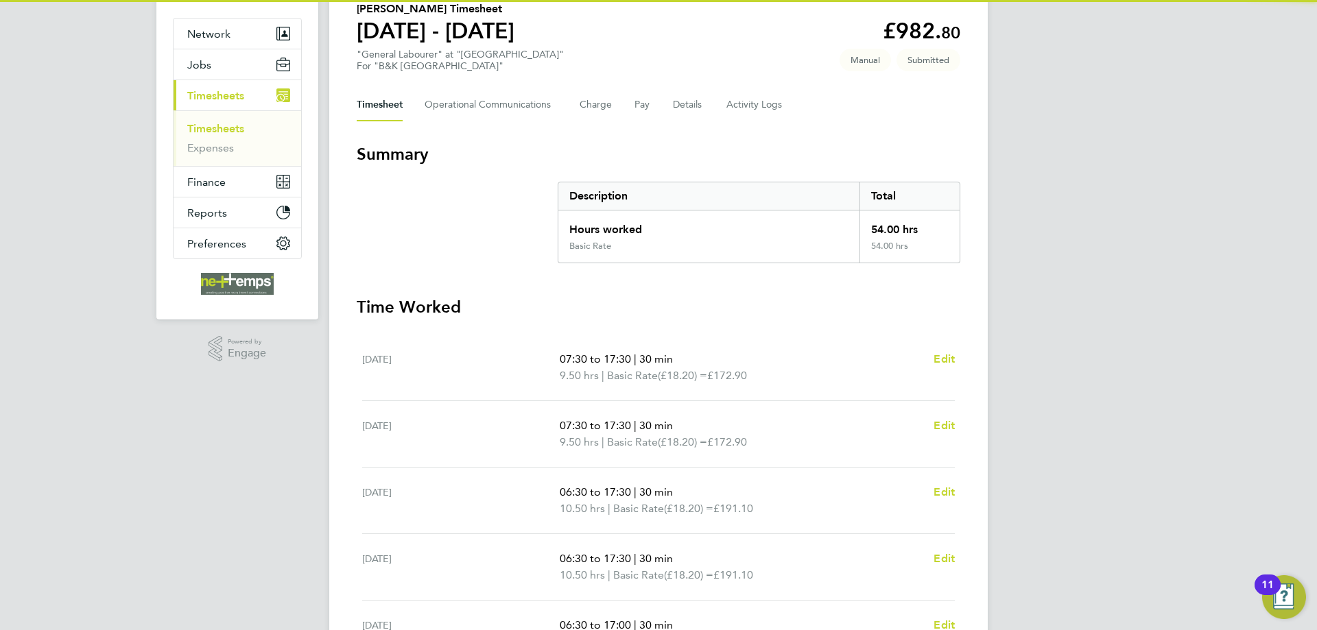
scroll to position [0, 0]
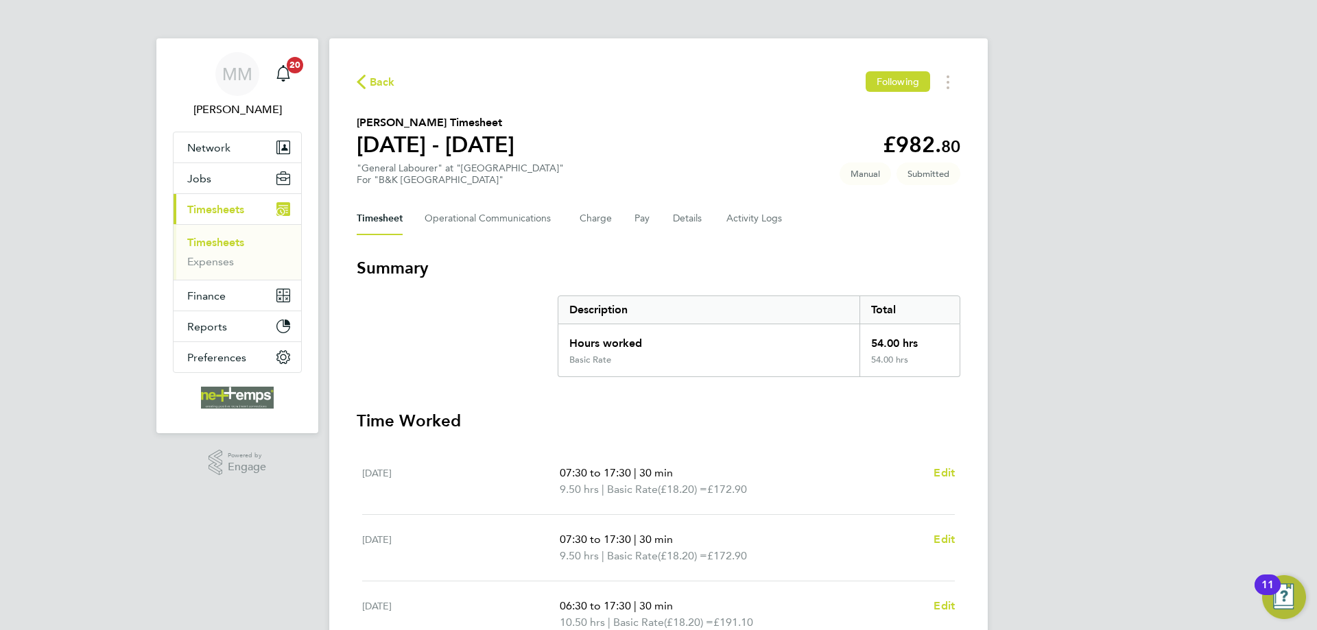
click at [231, 242] on link "Timesheets" at bounding box center [215, 242] width 57 height 13
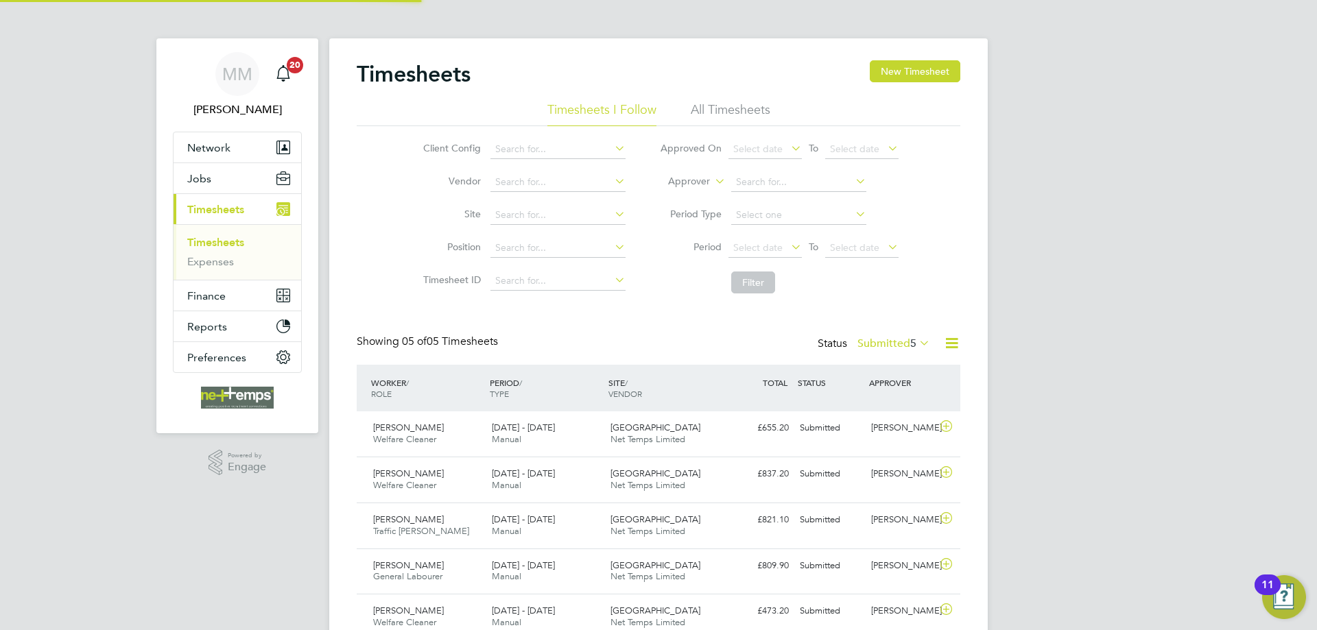
scroll to position [35, 119]
click at [913, 69] on button "New Timesheet" at bounding box center [915, 71] width 91 height 22
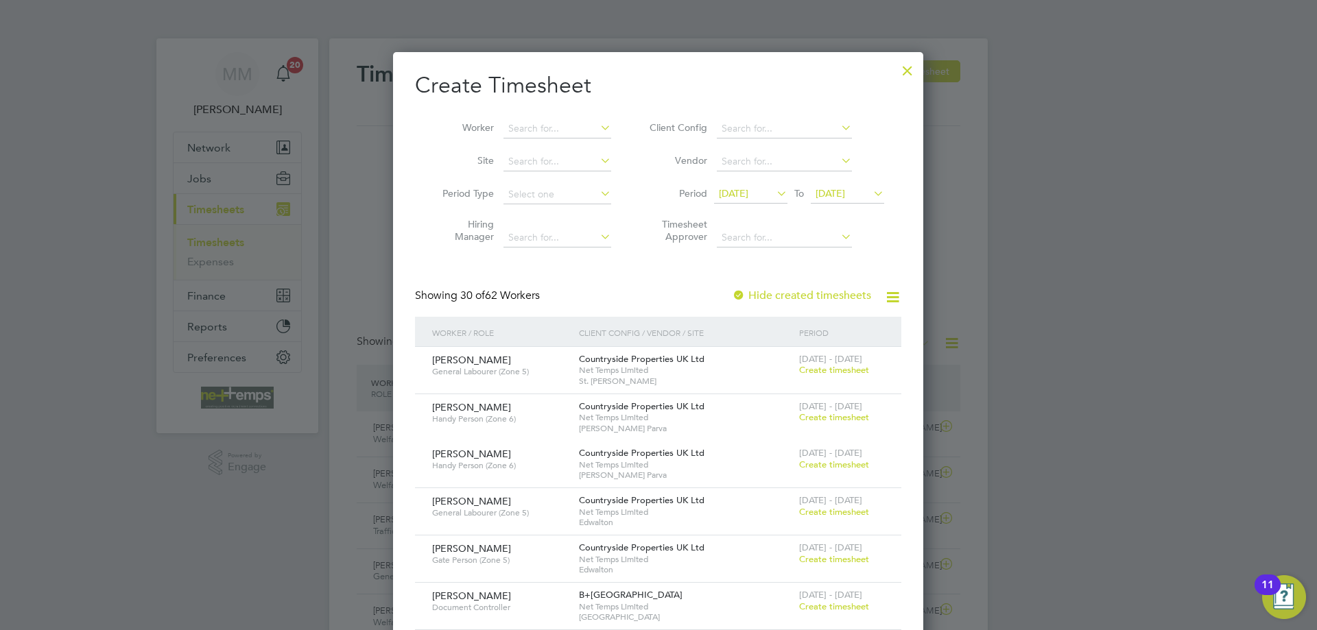
scroll to position [2018, 531]
click at [558, 125] on input at bounding box center [557, 128] width 108 height 19
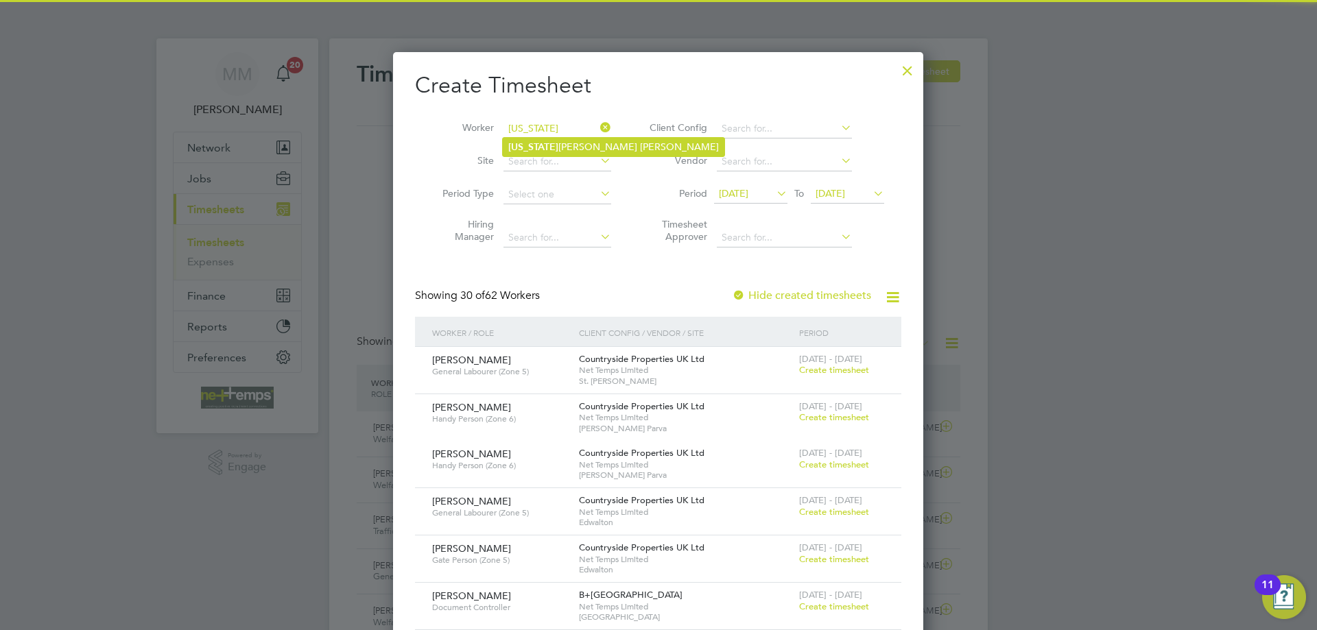
click at [561, 146] on li "Georgia Patton Thackery" at bounding box center [614, 147] width 222 height 19
type input "Georgia Patton Thackery"
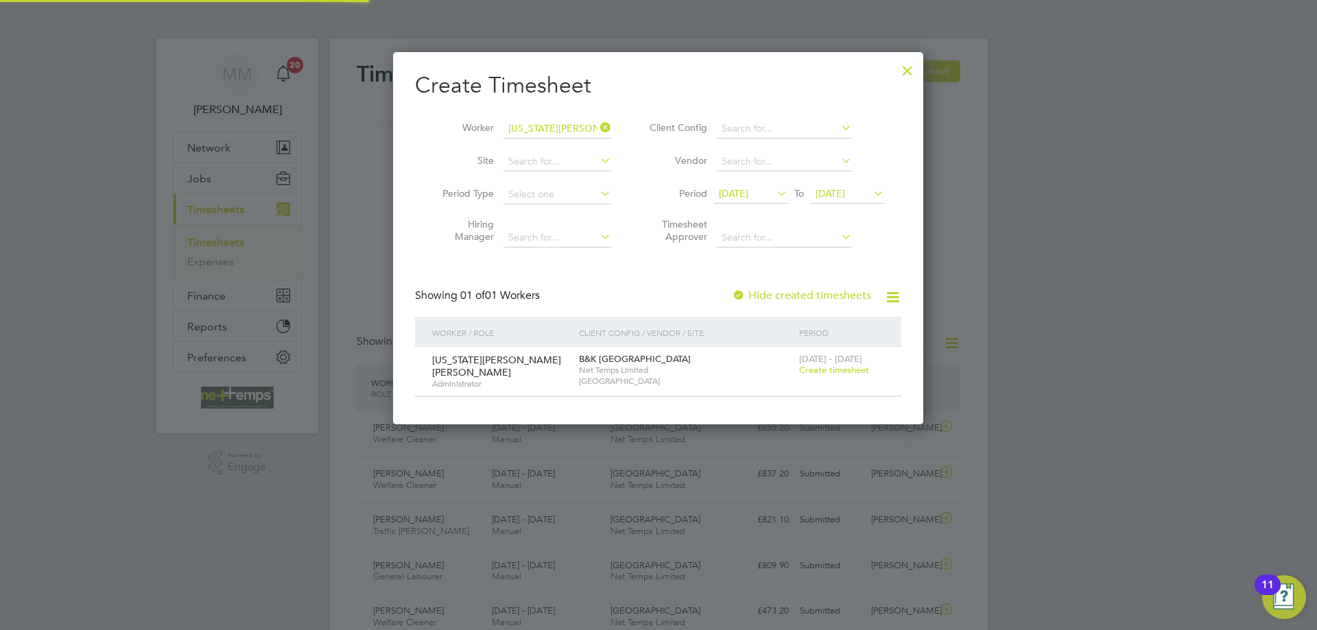
scroll to position [7, 7]
click at [829, 370] on span "Create timesheet" at bounding box center [834, 370] width 70 height 12
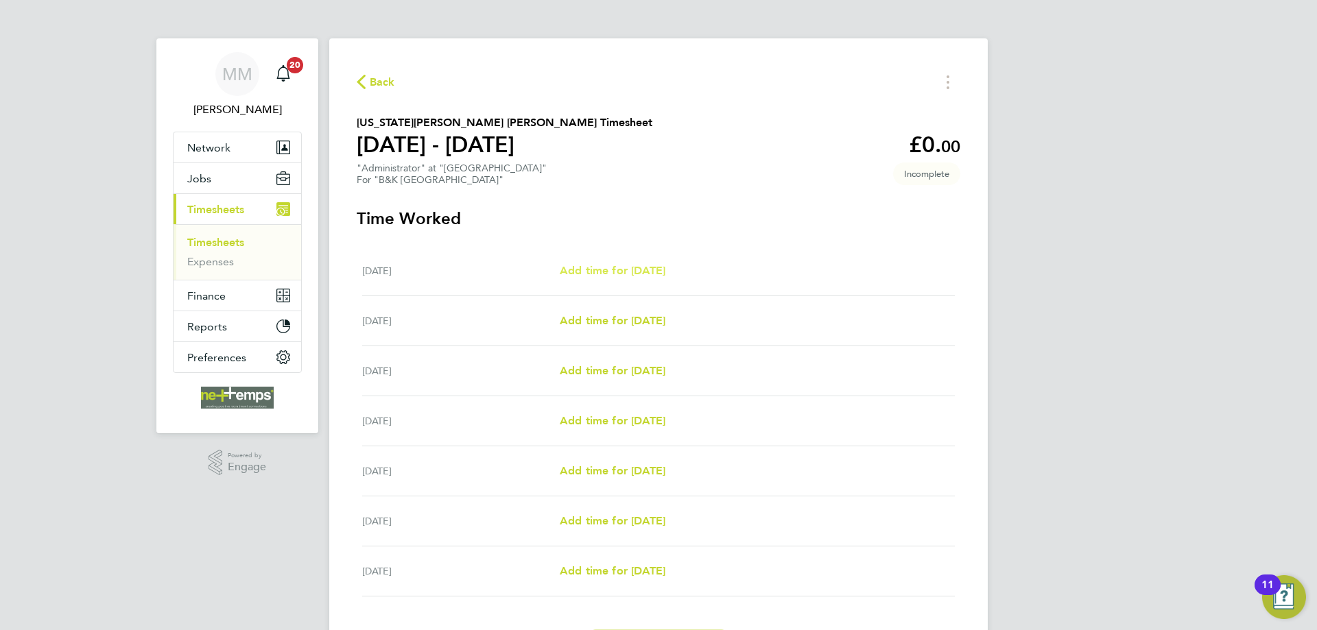
click at [631, 263] on link "Add time for Mon 22 Sep" at bounding box center [613, 271] width 106 height 16
select select "30"
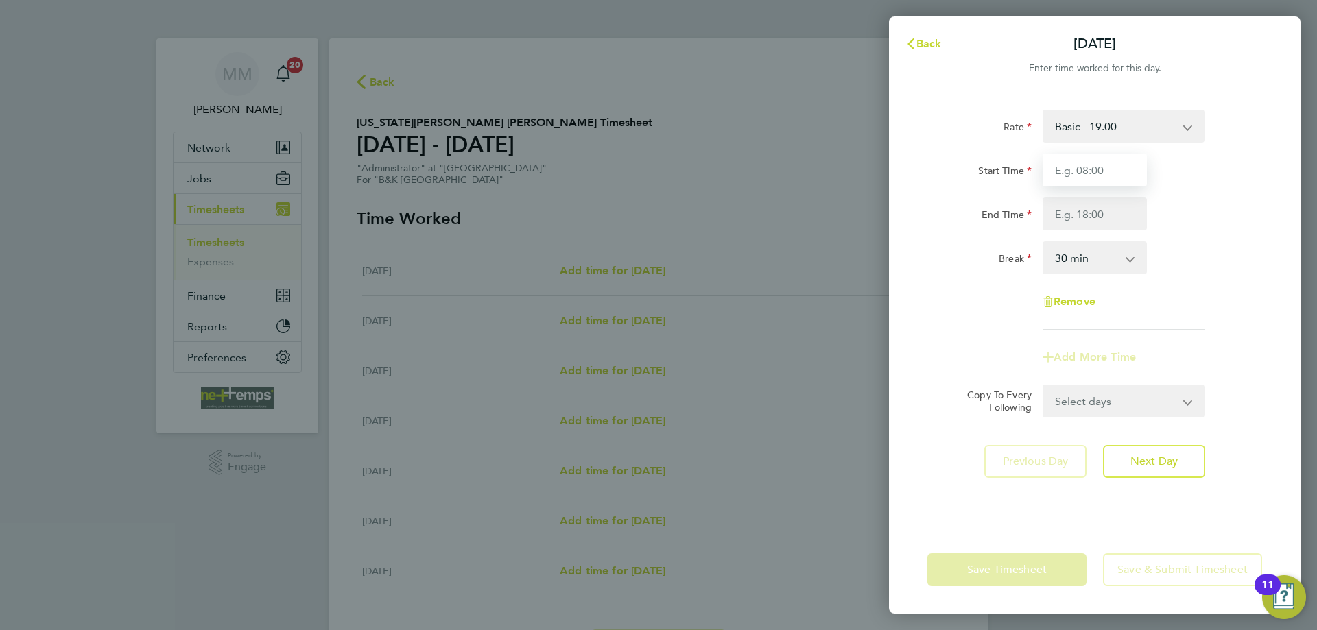
click at [1071, 173] on input "Start Time" at bounding box center [1095, 170] width 104 height 33
type input "07:30"
type input "15:30"
click at [1221, 211] on div "End Time 15:30" at bounding box center [1095, 214] width 346 height 33
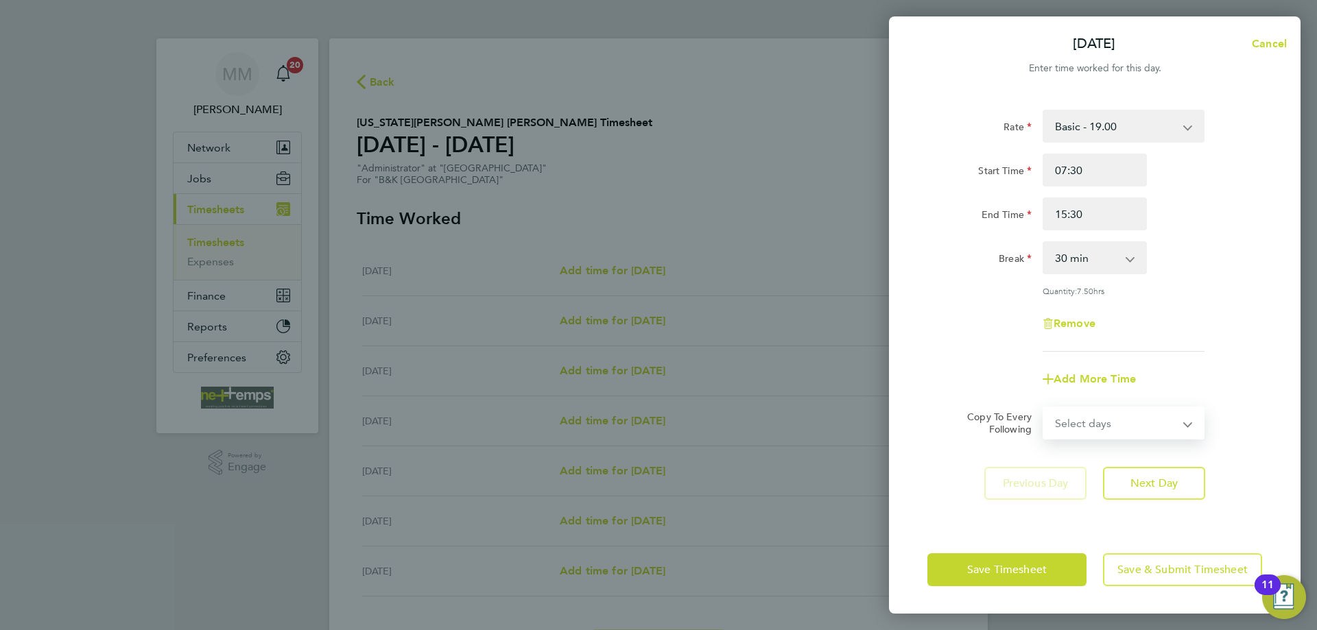
click at [1157, 426] on select "Select days Day Weekday (Mon-Fri) Weekend (Sat-Sun) Tuesday Wednesday Thursday …" at bounding box center [1116, 423] width 144 height 30
select select "WEEKDAY"
click at [1044, 408] on select "Select days Day Weekday (Mon-Fri) Weekend (Sat-Sun) Tuesday Wednesday Thursday …" at bounding box center [1116, 423] width 144 height 30
select select "2025-09-28"
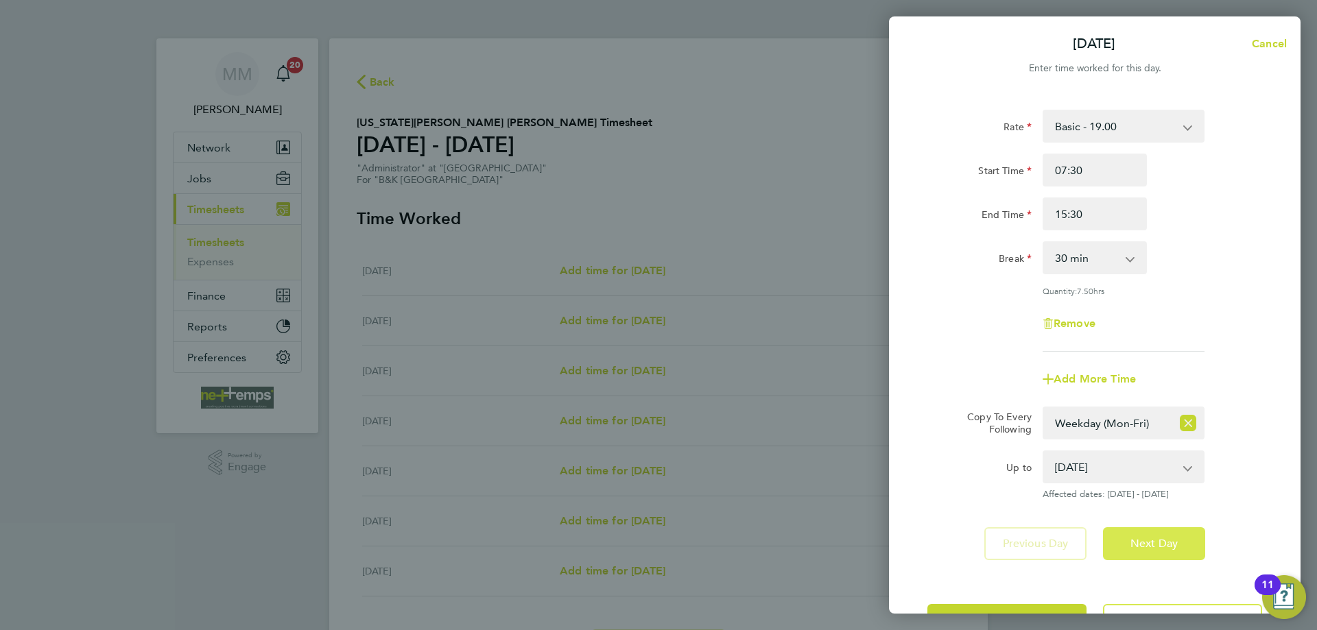
click at [1165, 554] on button "Next Day" at bounding box center [1154, 543] width 102 height 33
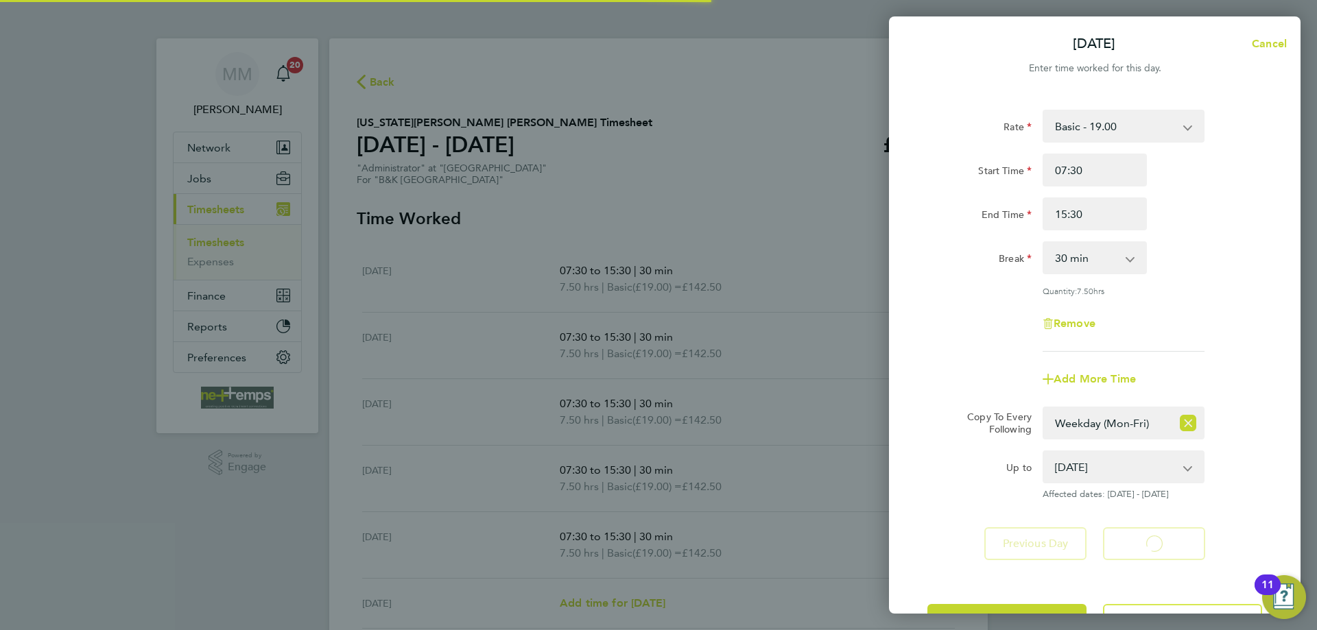
select select "30"
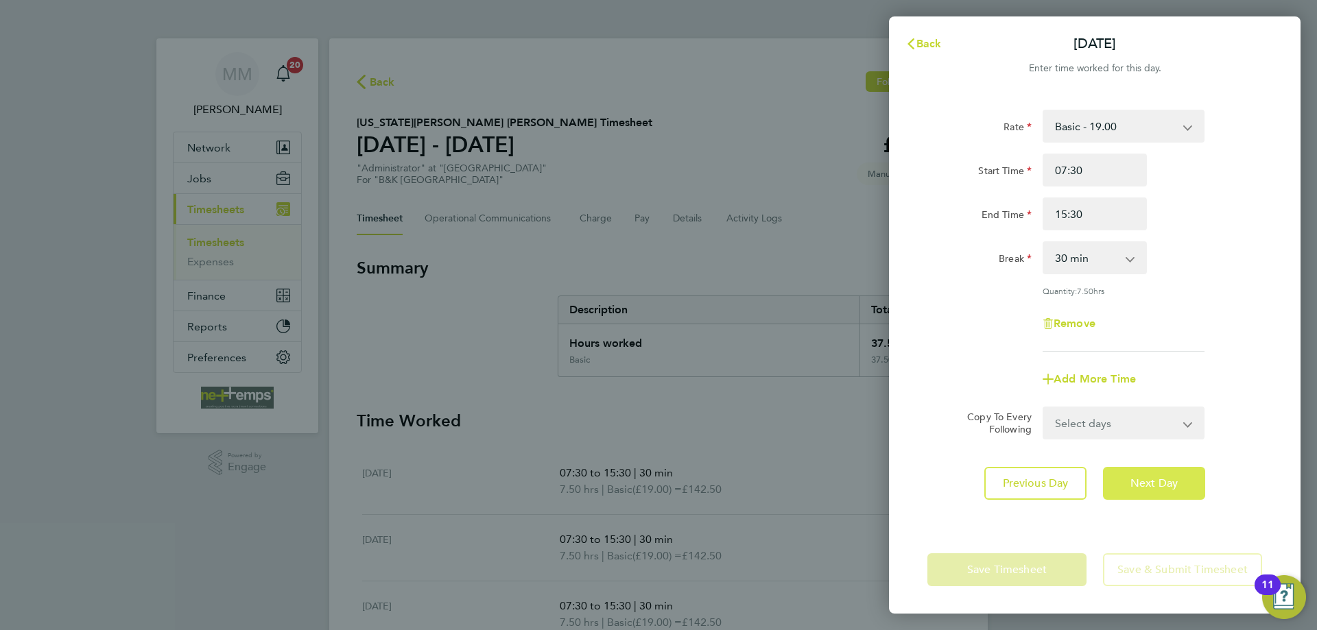
click at [1156, 486] on span "Next Day" at bounding box center [1153, 484] width 47 height 14
select select "30"
drag, startPoint x: 1098, startPoint y: 218, endPoint x: 1049, endPoint y: 217, distance: 48.7
click at [1049, 217] on input "15:30" at bounding box center [1095, 214] width 104 height 33
type input "16:00"
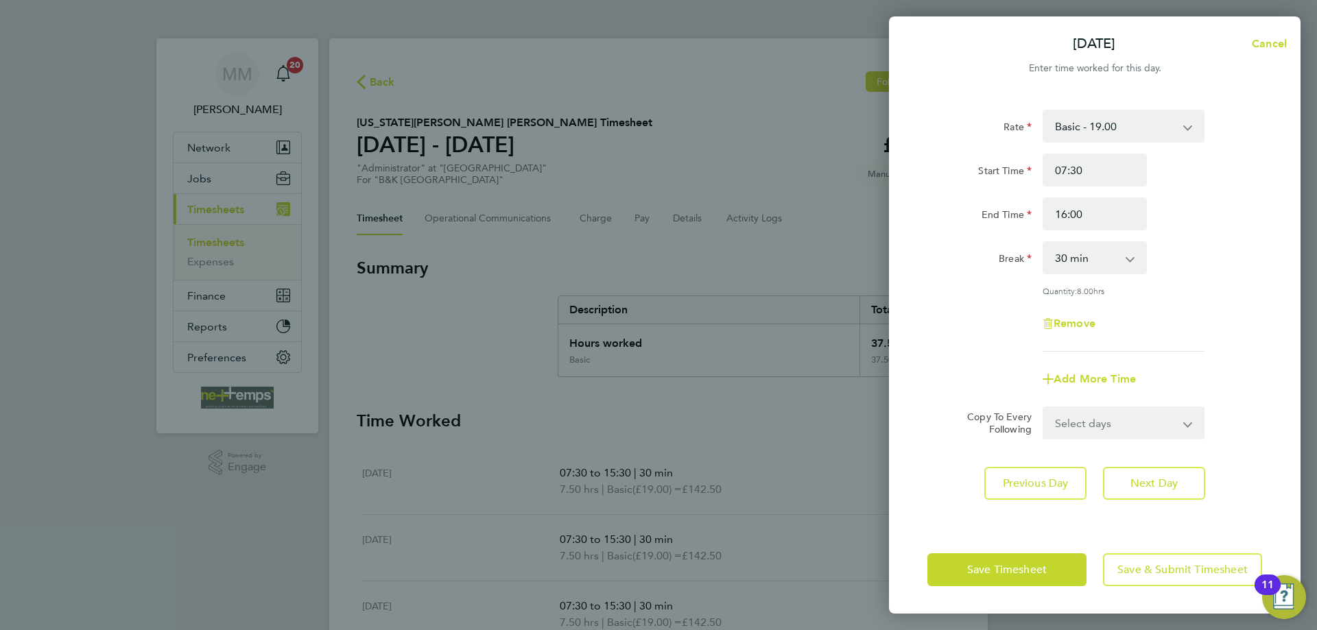
click at [1242, 204] on div "End Time 16:00" at bounding box center [1095, 214] width 346 height 33
click at [1163, 482] on span "Next Day" at bounding box center [1153, 484] width 47 height 14
select select "30"
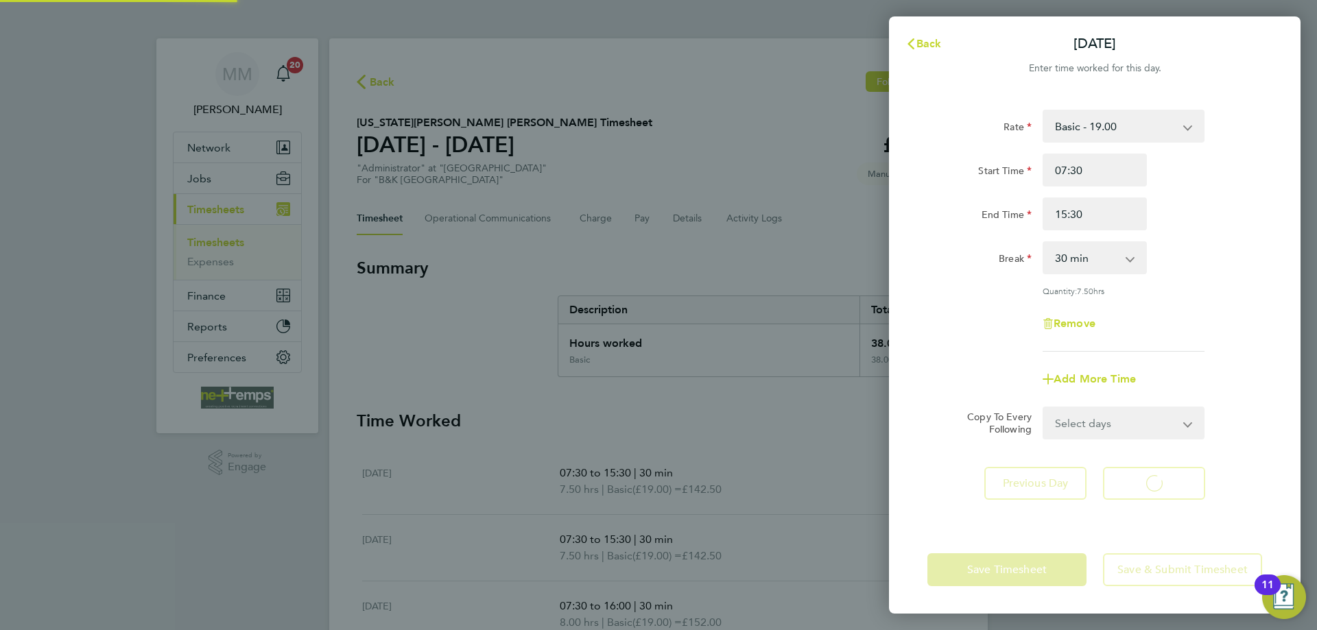
select select "30"
click at [1163, 482] on span "Next Day" at bounding box center [1153, 484] width 47 height 14
select select "30"
click at [1163, 482] on span "Next Day" at bounding box center [1153, 484] width 47 height 14
select select "30"
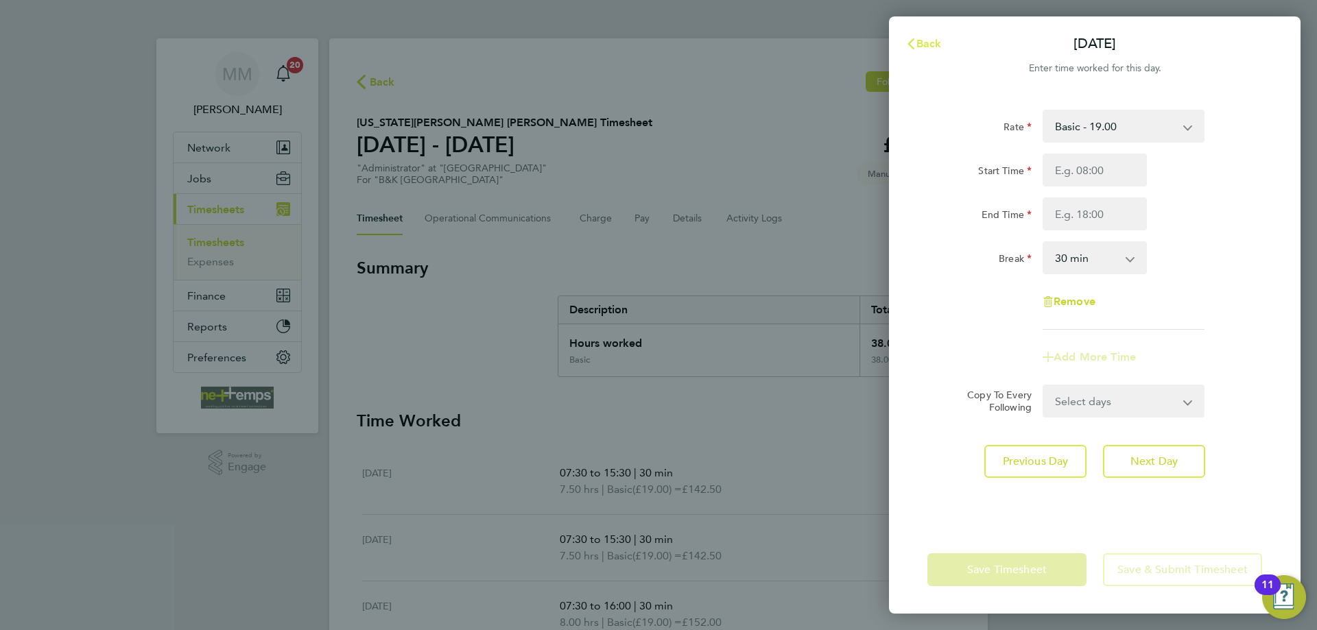
click at [935, 43] on span "Back" at bounding box center [928, 43] width 25 height 13
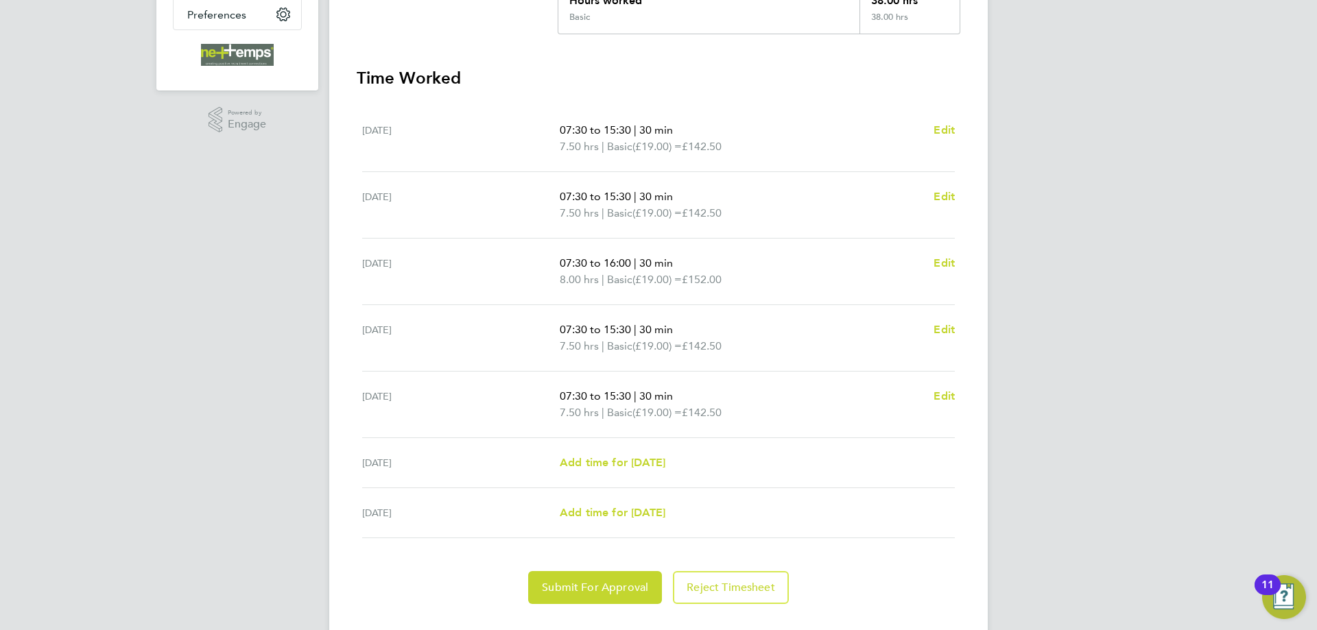
scroll to position [372, 0]
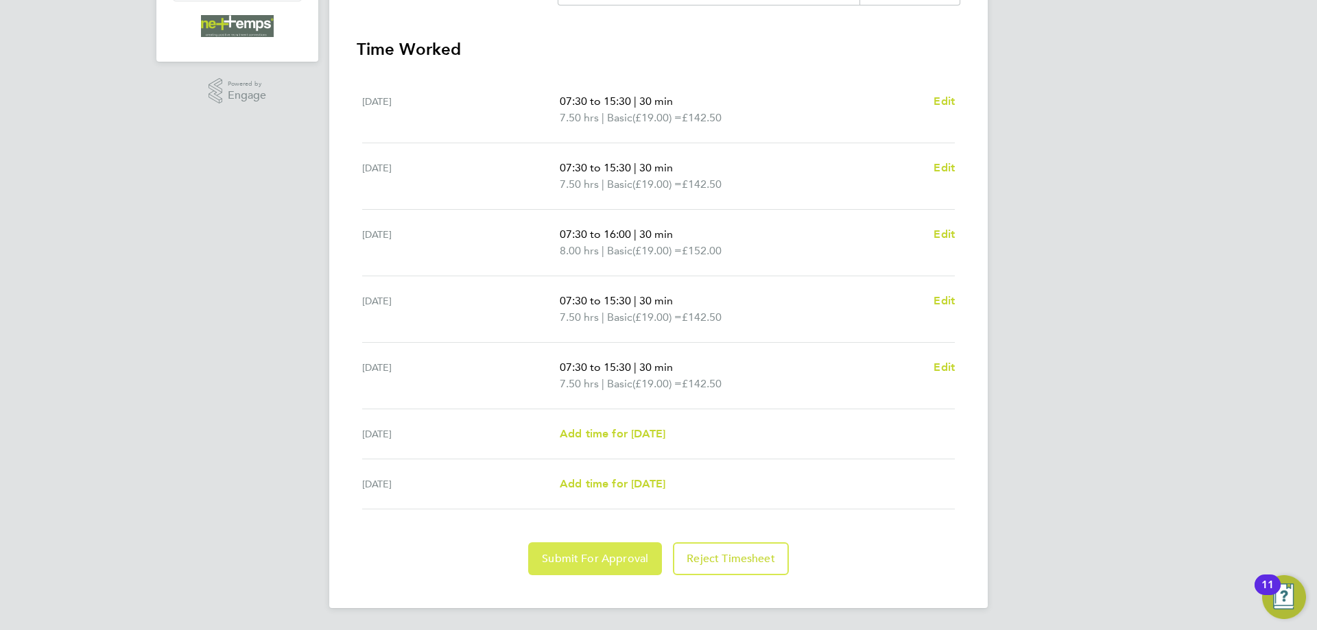
click at [598, 564] on span "Submit For Approval" at bounding box center [595, 559] width 106 height 14
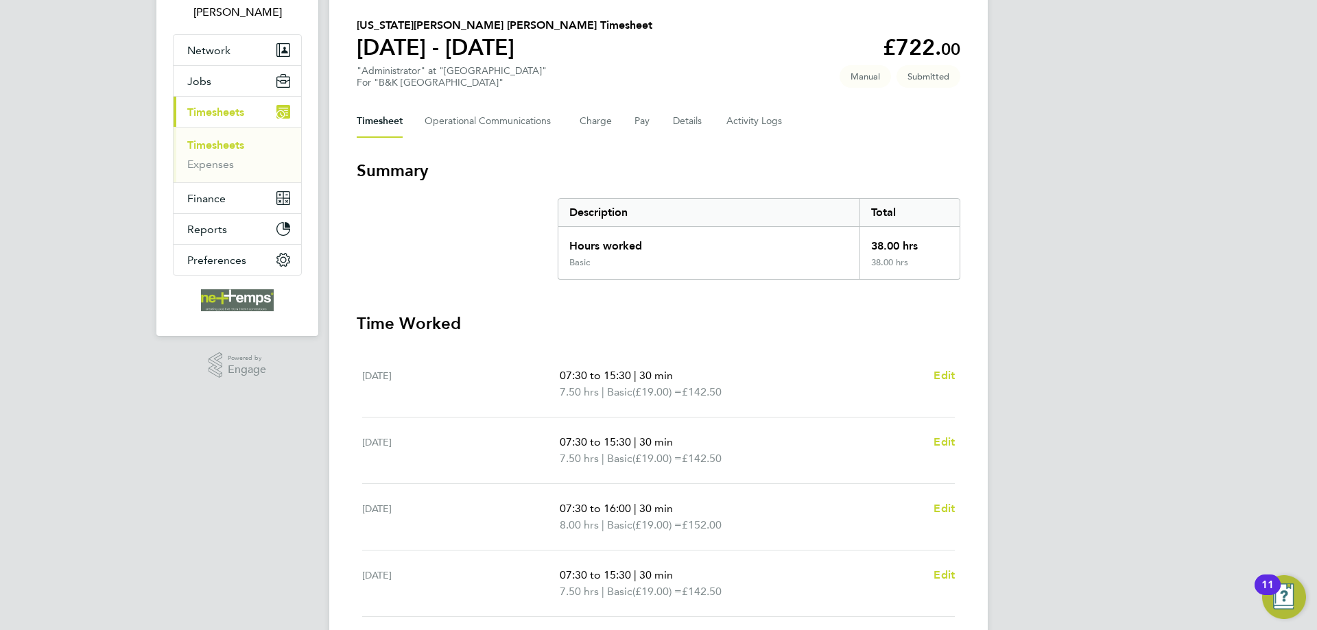
scroll to position [0, 0]
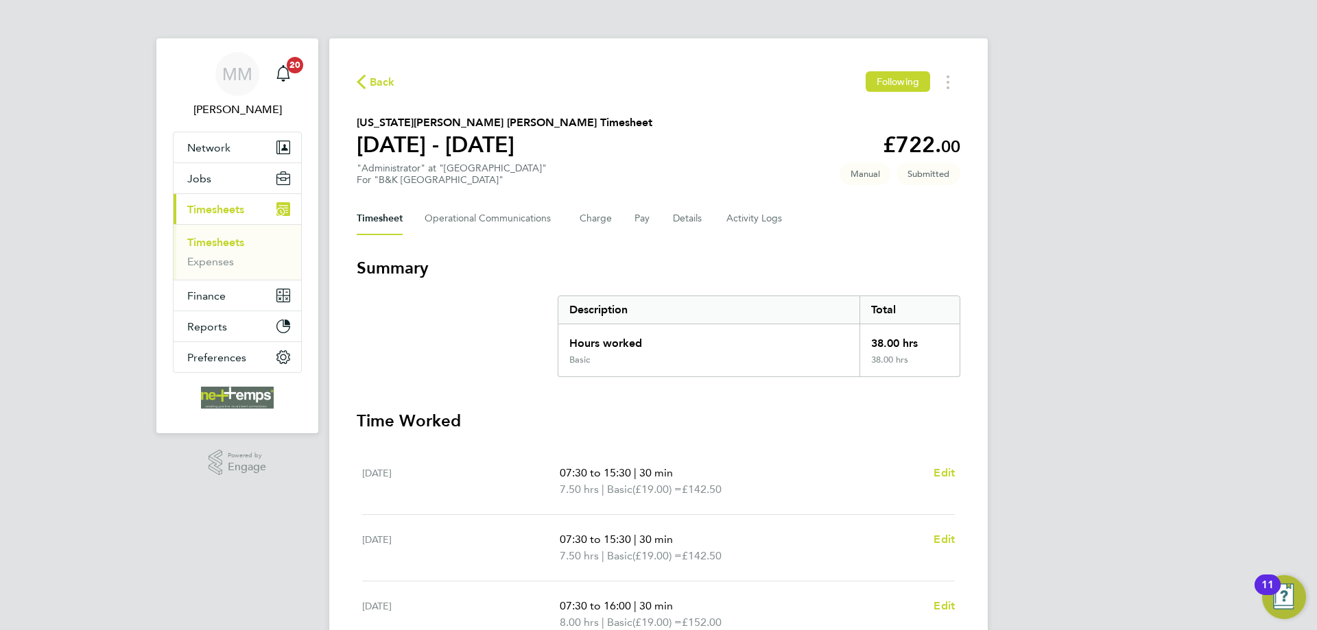
click at [211, 244] on link "Timesheets" at bounding box center [215, 242] width 57 height 13
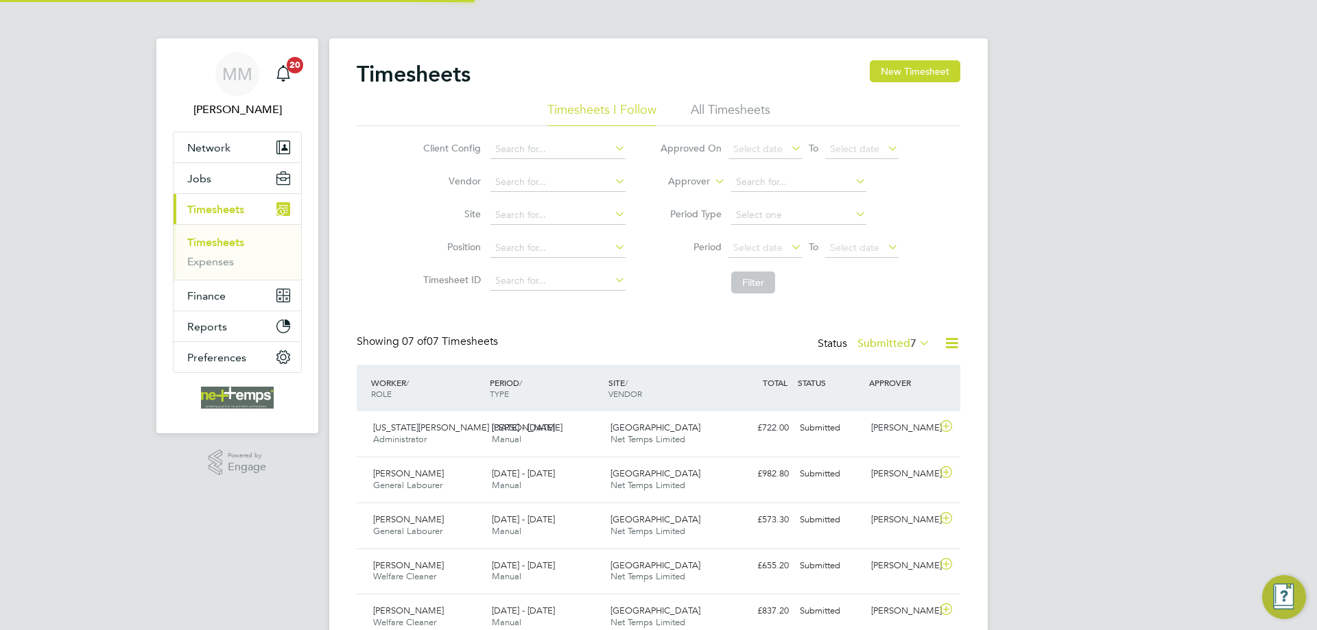
scroll to position [35, 119]
click at [919, 75] on button "New Timesheet" at bounding box center [915, 71] width 91 height 22
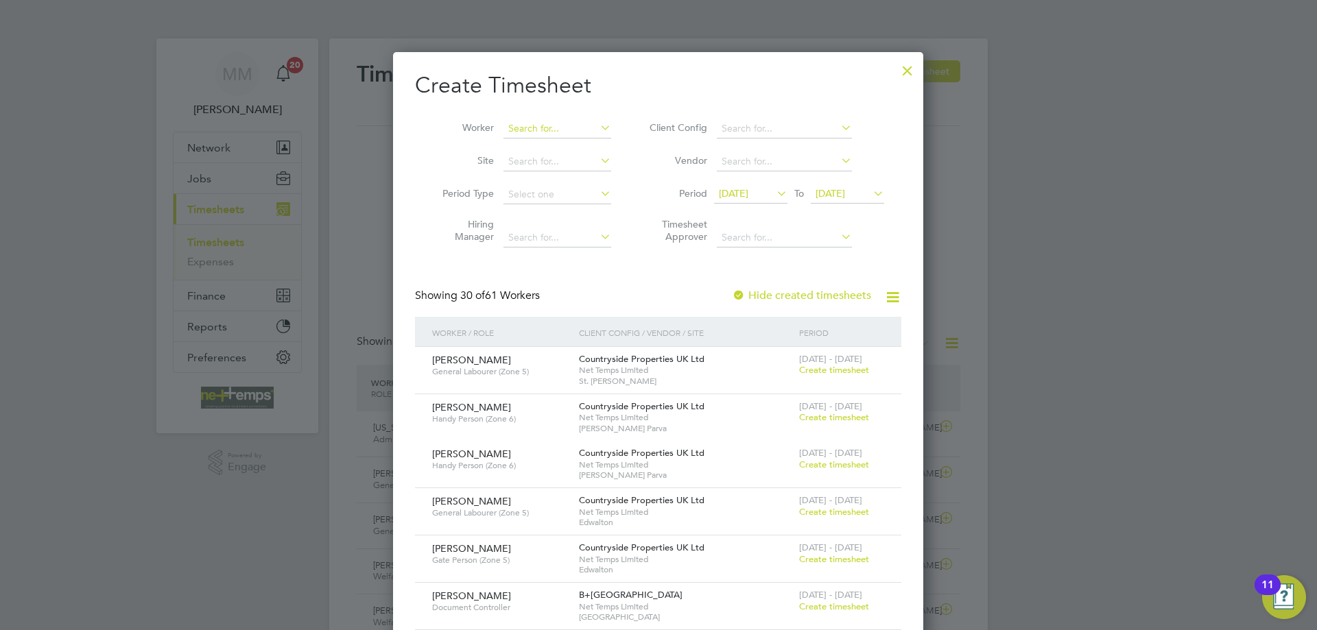
click at [559, 126] on input at bounding box center [557, 128] width 108 height 19
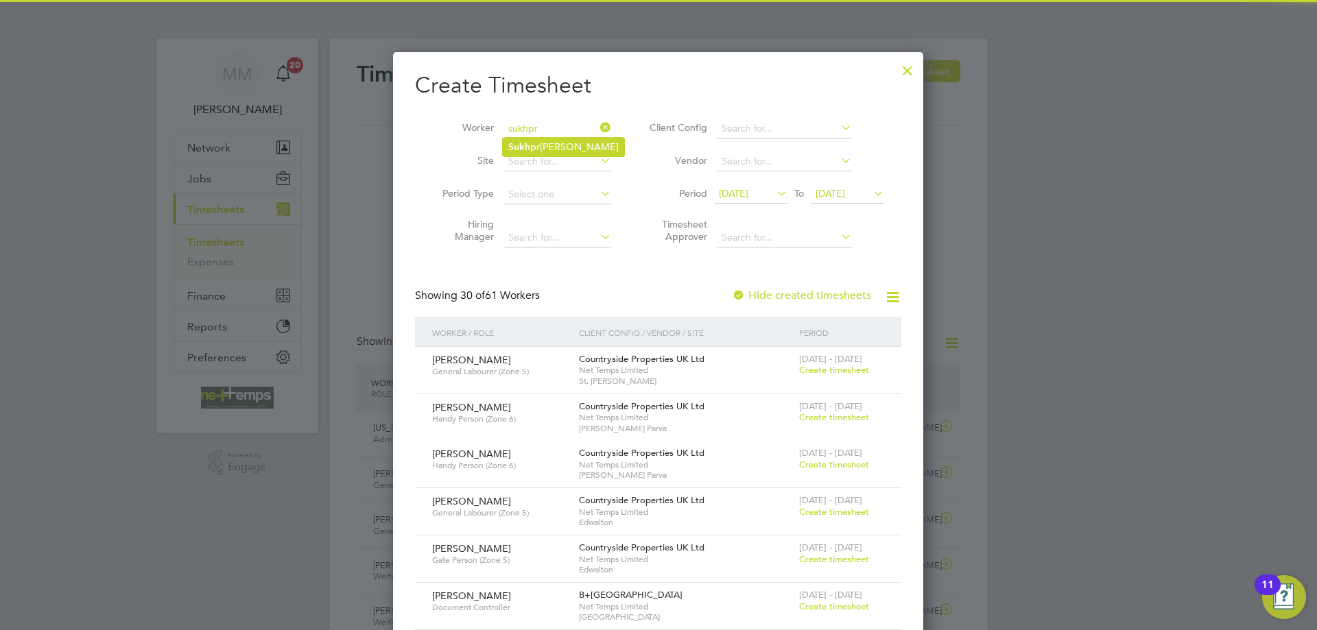
click at [573, 144] on li "Sukhpr eet Singh" at bounding box center [563, 147] width 121 height 19
type input "Sukhpreet Singh"
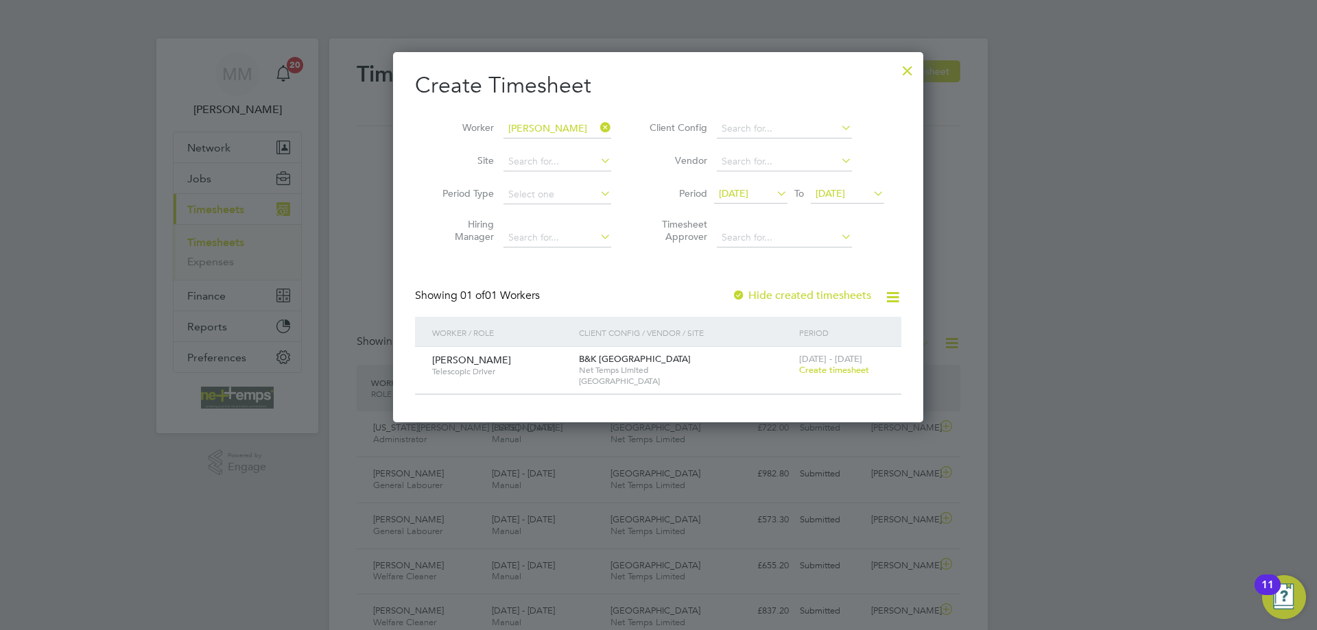
click at [821, 369] on span "Create timesheet" at bounding box center [834, 370] width 70 height 12
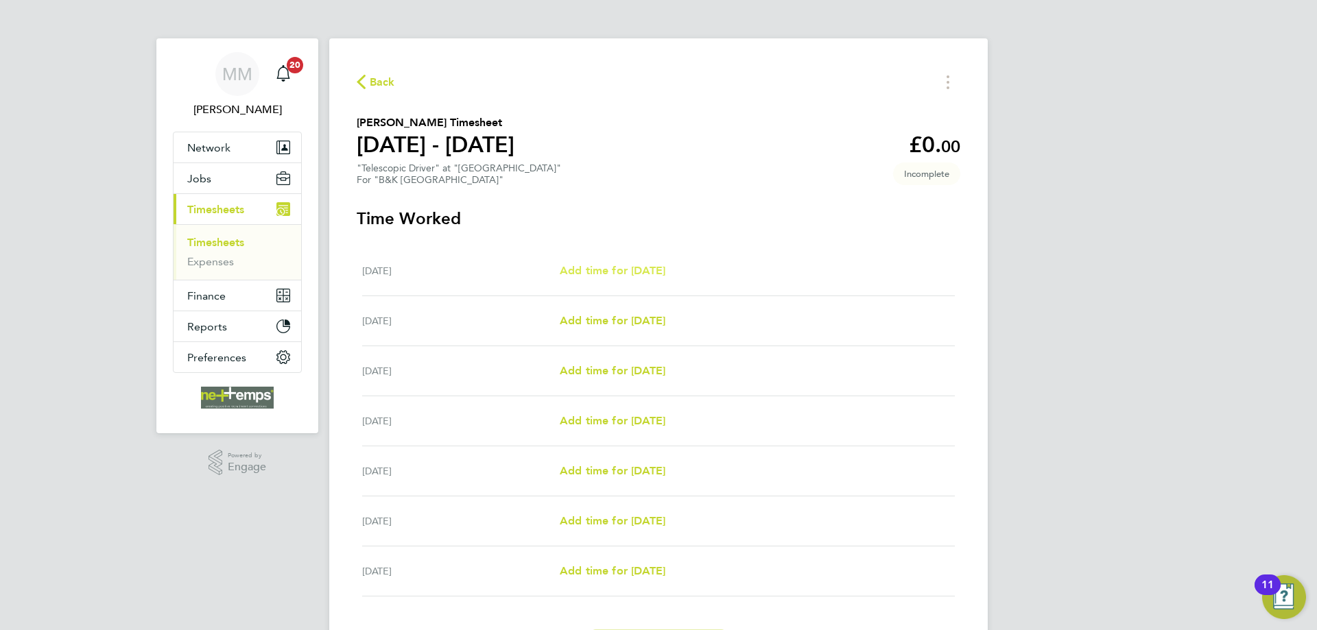
click at [657, 268] on span "Add time for Mon 22 Sep" at bounding box center [613, 270] width 106 height 13
select select "30"
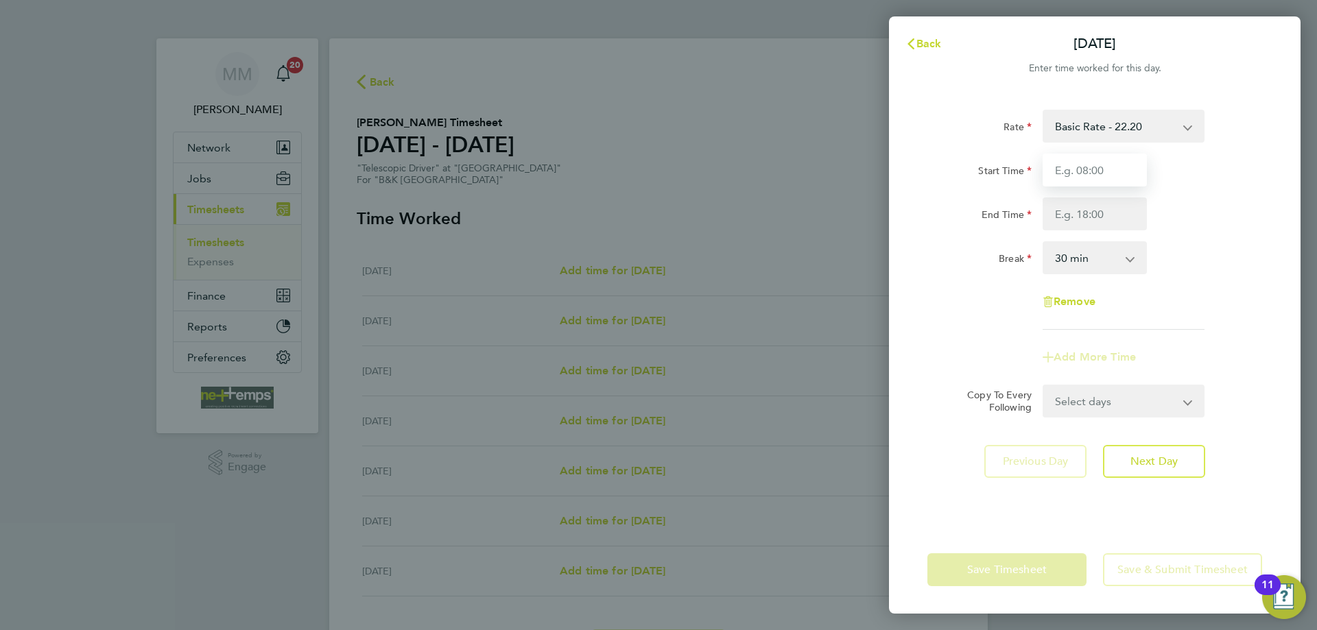
click at [1086, 177] on input "Start Time" at bounding box center [1095, 170] width 104 height 33
type input "07:30"
type input "17:00"
click at [1227, 224] on div "End Time 17:00" at bounding box center [1095, 214] width 346 height 33
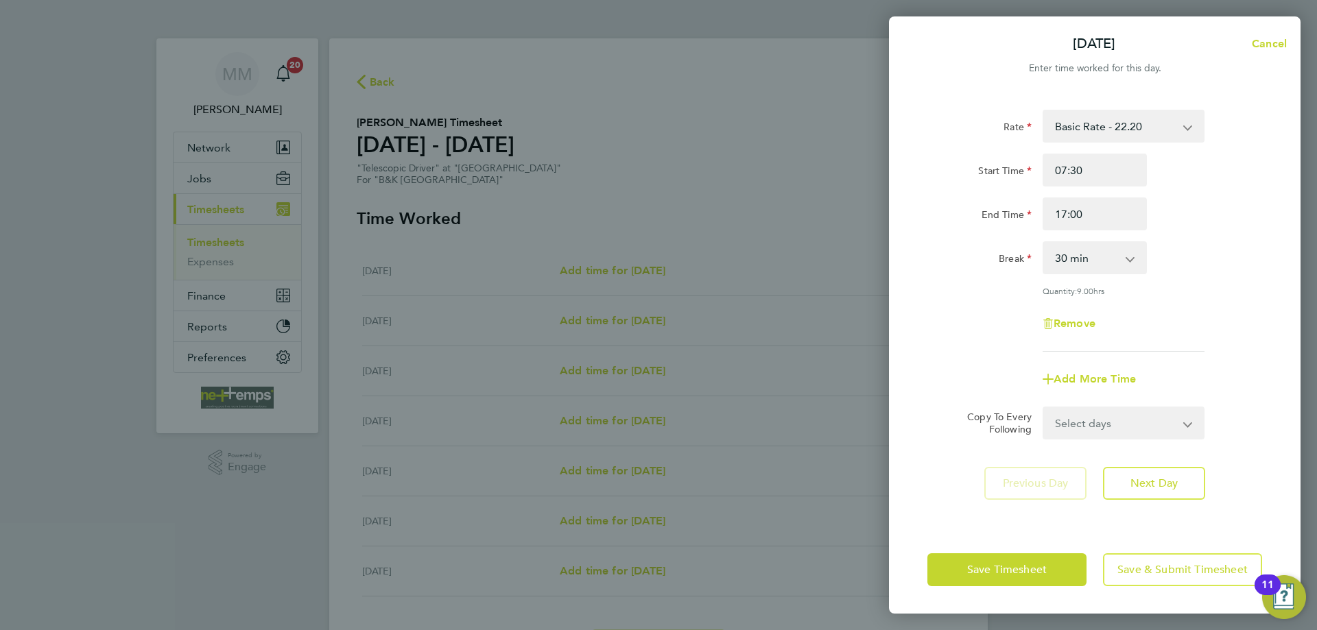
click at [1163, 427] on select "Select days Day Weekday (Mon-Fri) Weekend (Sat-Sun) Tuesday Wednesday Thursday …" at bounding box center [1116, 423] width 144 height 30
select select "WEEKDAY"
click at [1044, 408] on select "Select days Day Weekday (Mon-Fri) Weekend (Sat-Sun) Tuesday Wednesday Thursday …" at bounding box center [1116, 423] width 144 height 30
select select "2025-09-28"
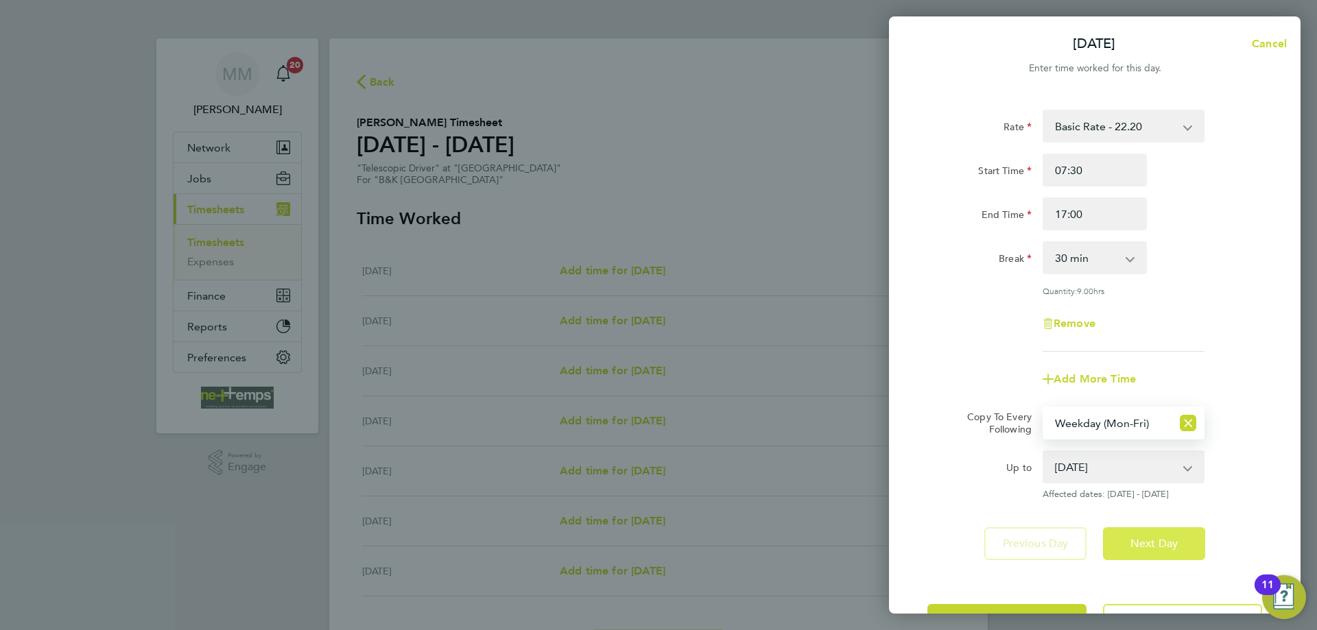
click at [1187, 549] on button "Next Day" at bounding box center [1154, 543] width 102 height 33
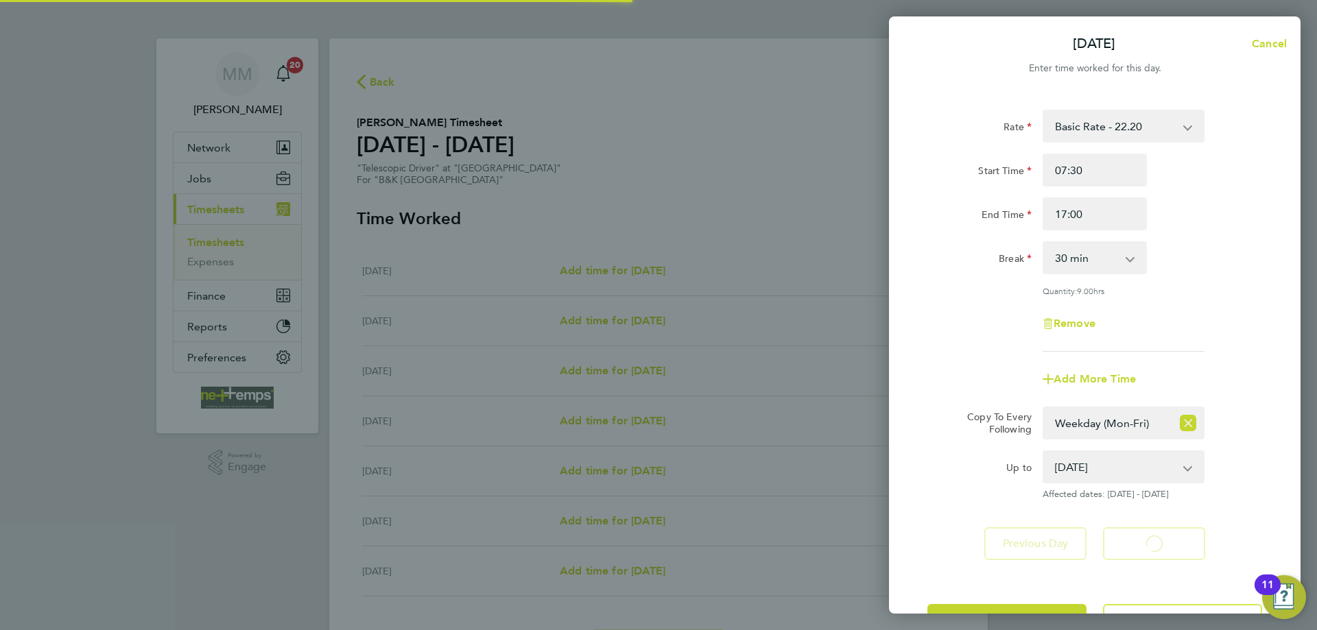
select select "30"
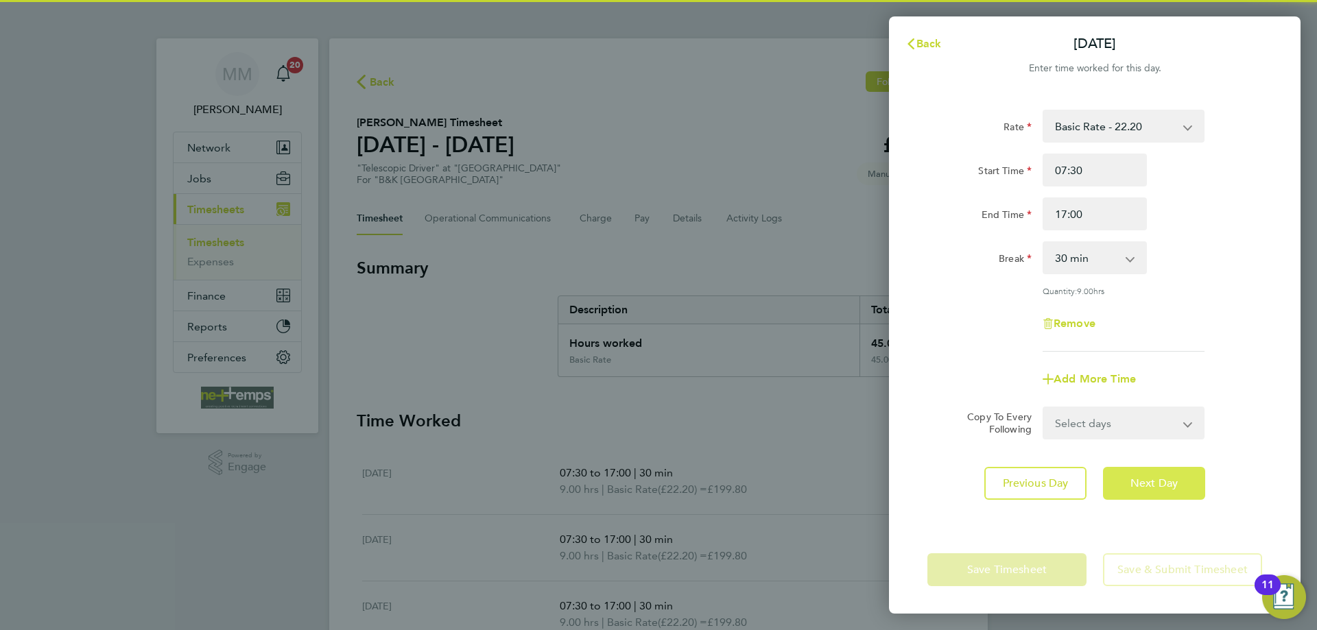
click at [1164, 481] on span "Next Day" at bounding box center [1153, 484] width 47 height 14
select select "30"
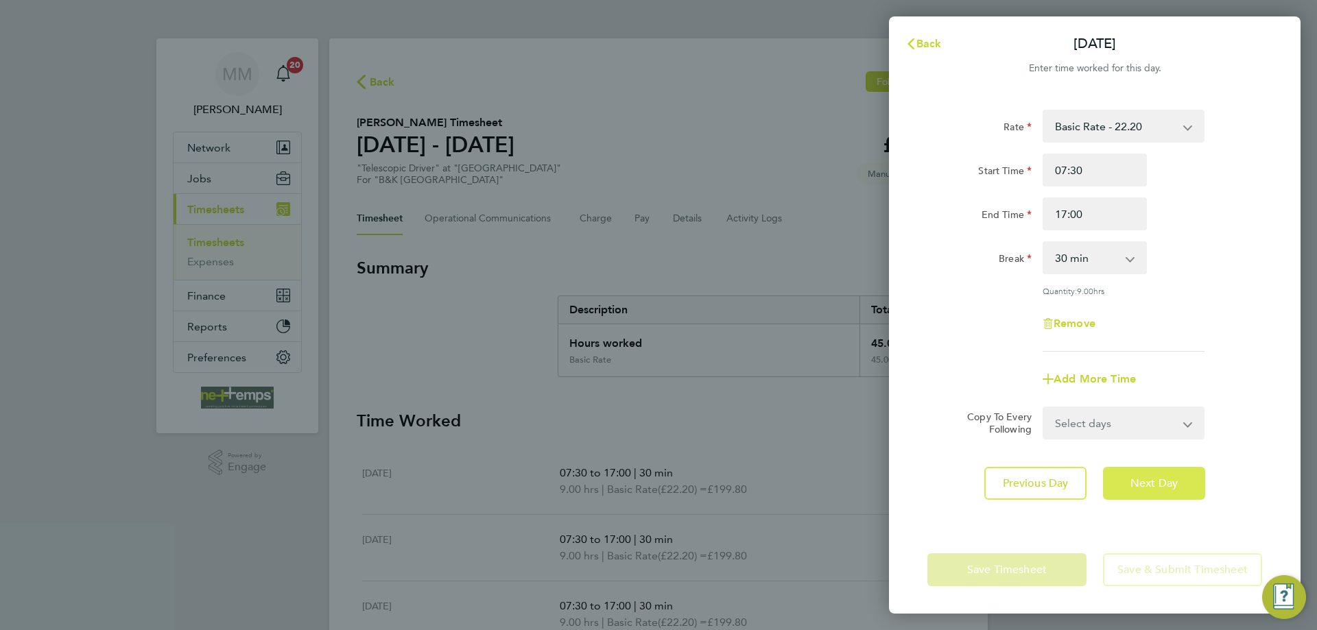
click at [1164, 481] on span "Next Day" at bounding box center [1153, 484] width 47 height 14
select select "30"
click at [1164, 481] on span "Next Day" at bounding box center [1153, 484] width 47 height 14
select select "30"
drag, startPoint x: 1097, startPoint y: 211, endPoint x: 1053, endPoint y: 212, distance: 43.9
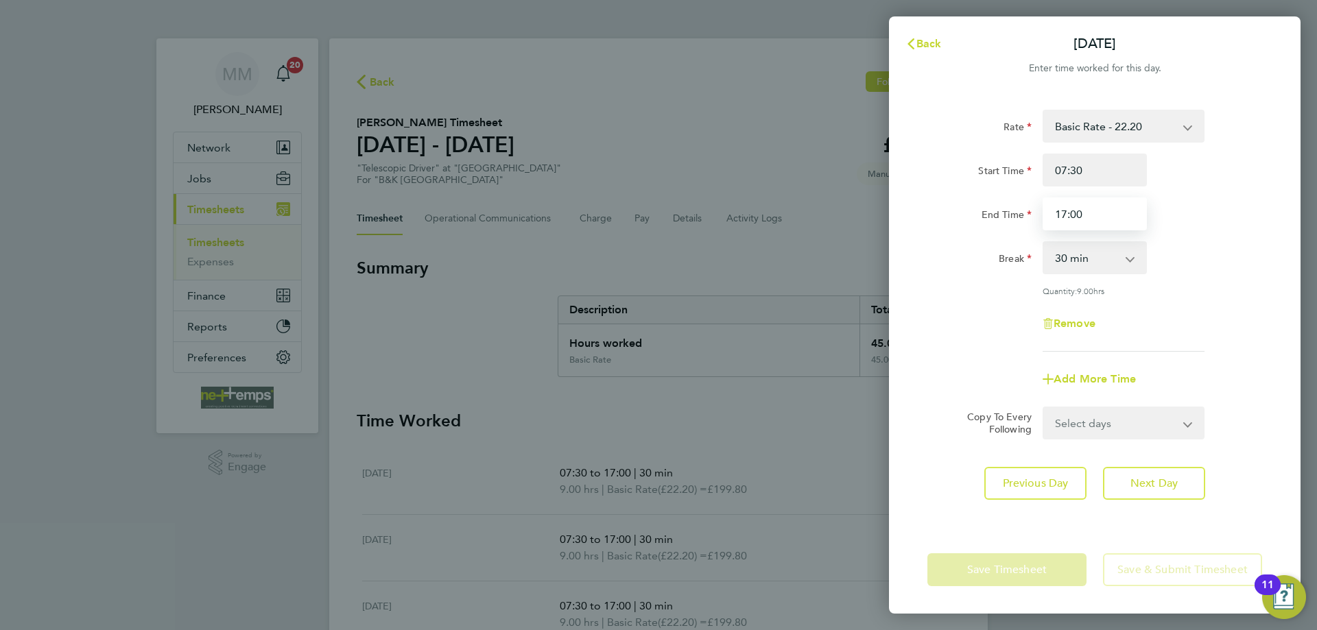
click at [1053, 212] on input "17:00" at bounding box center [1095, 214] width 104 height 33
type input "14:30"
click at [1207, 239] on div "Rate Basic Rate - 22.20 Start Time 07:30 End Time 14:30 Break 0 min 15 min 30 m…" at bounding box center [1094, 231] width 335 height 242
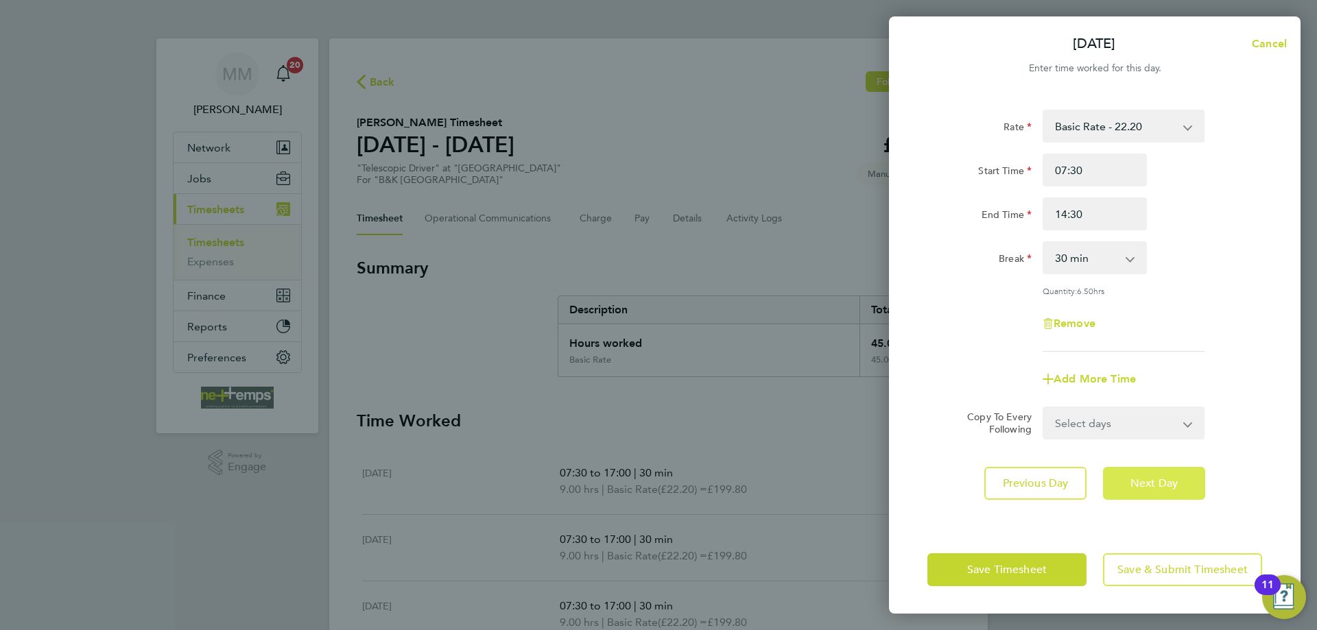
click at [1165, 487] on span "Next Day" at bounding box center [1153, 484] width 47 height 14
select select "30"
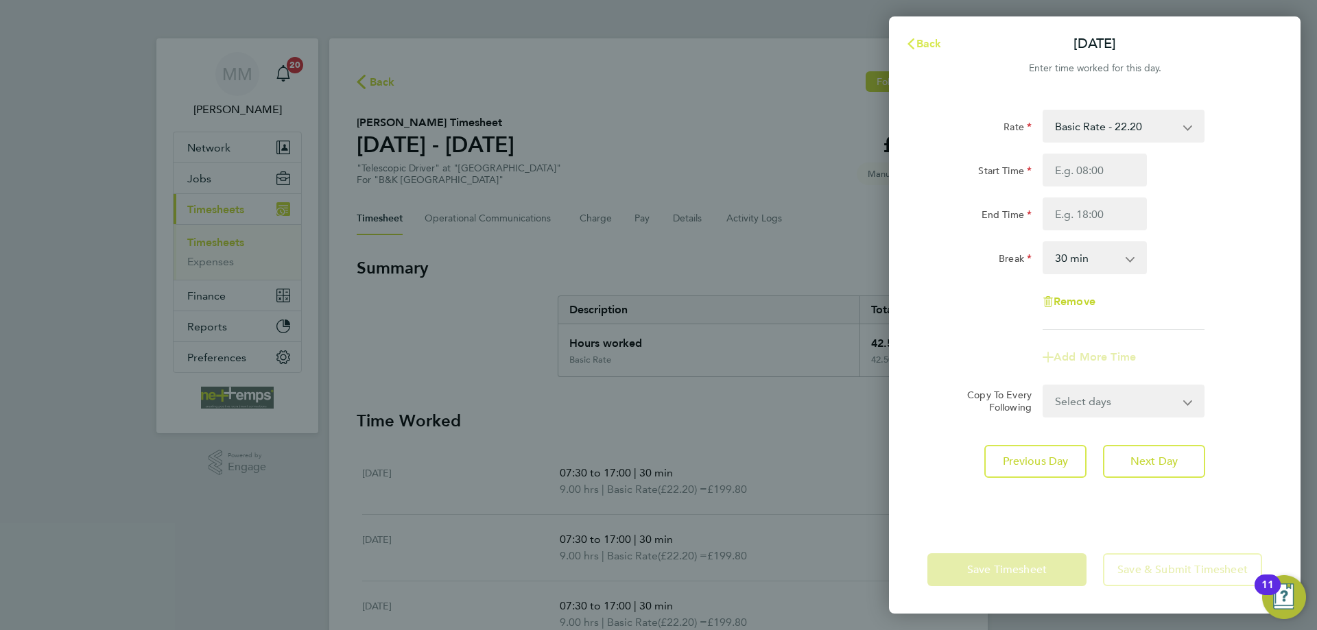
click at [933, 47] on span "Back" at bounding box center [928, 43] width 25 height 13
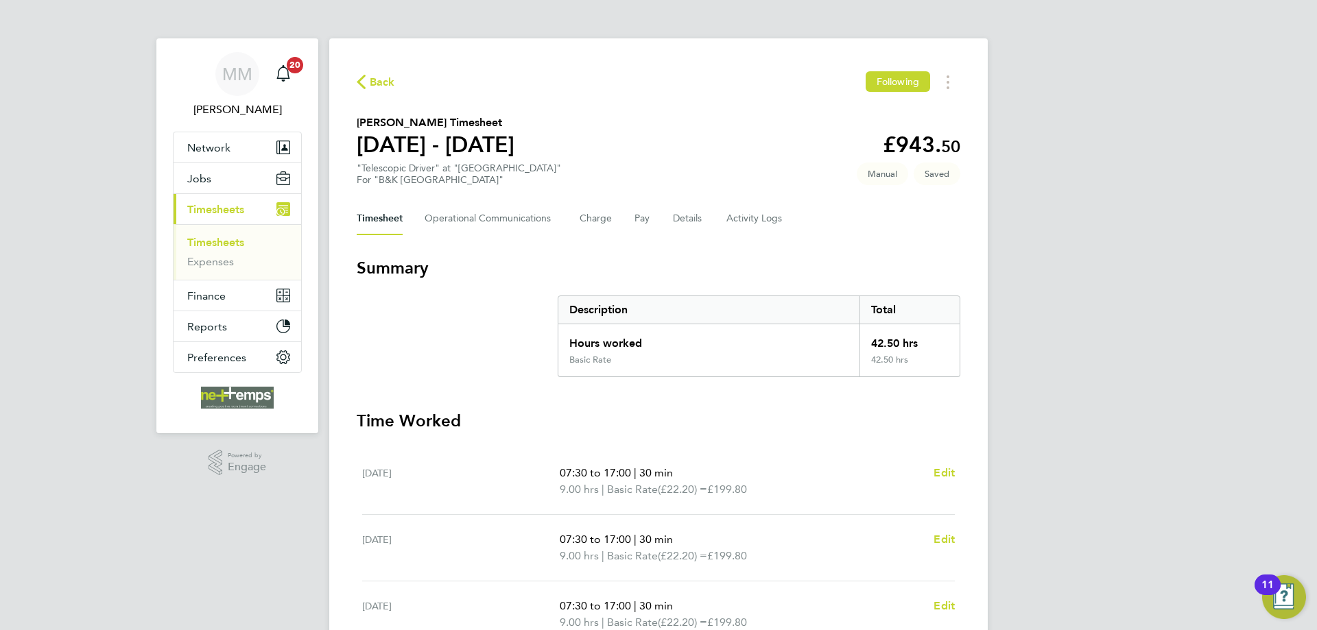
scroll to position [343, 0]
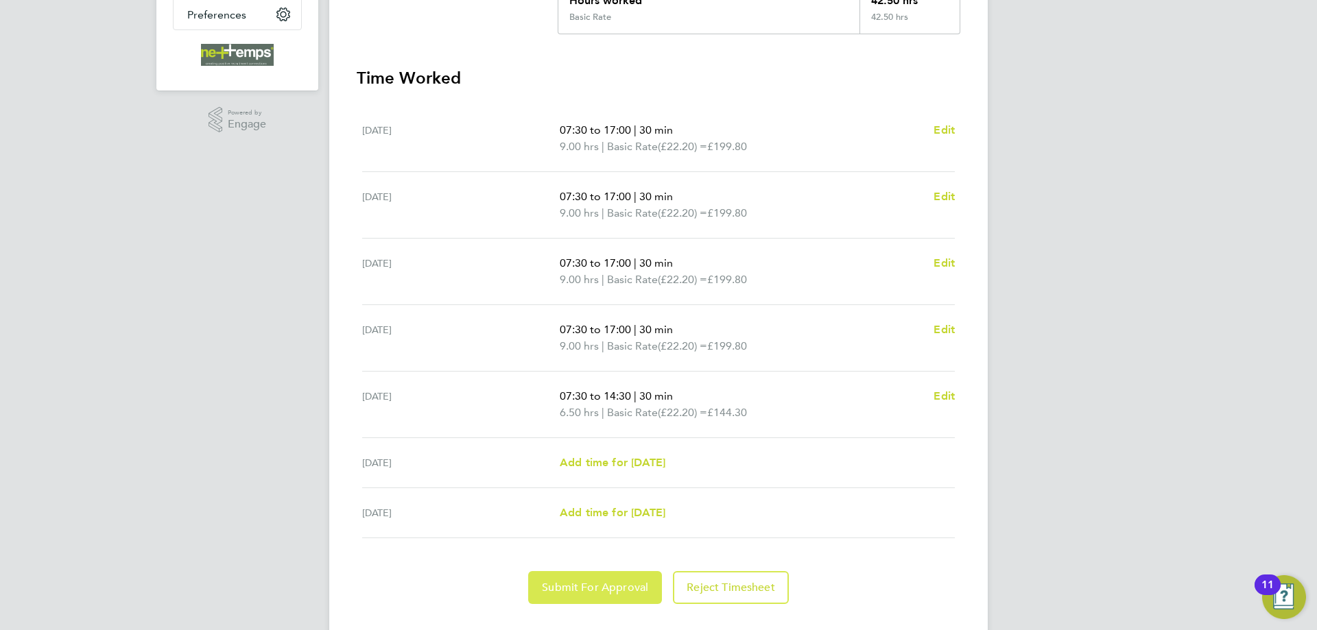
click at [611, 586] on span "Submit For Approval" at bounding box center [595, 588] width 106 height 14
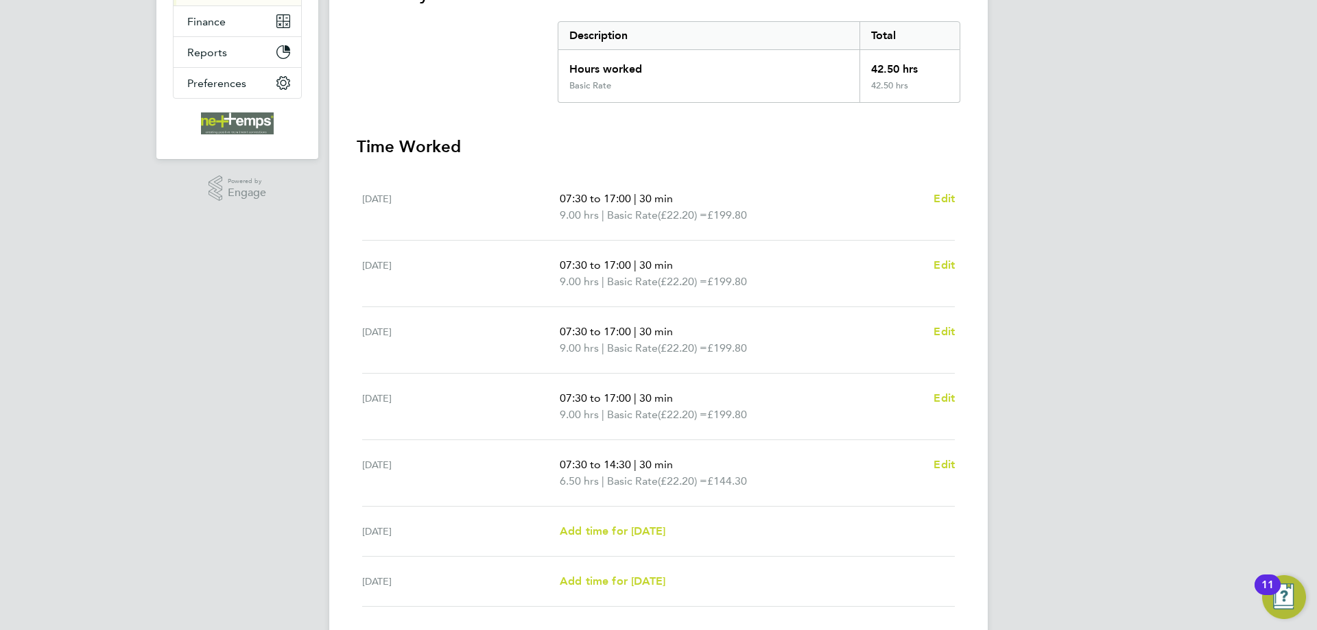
scroll to position [0, 0]
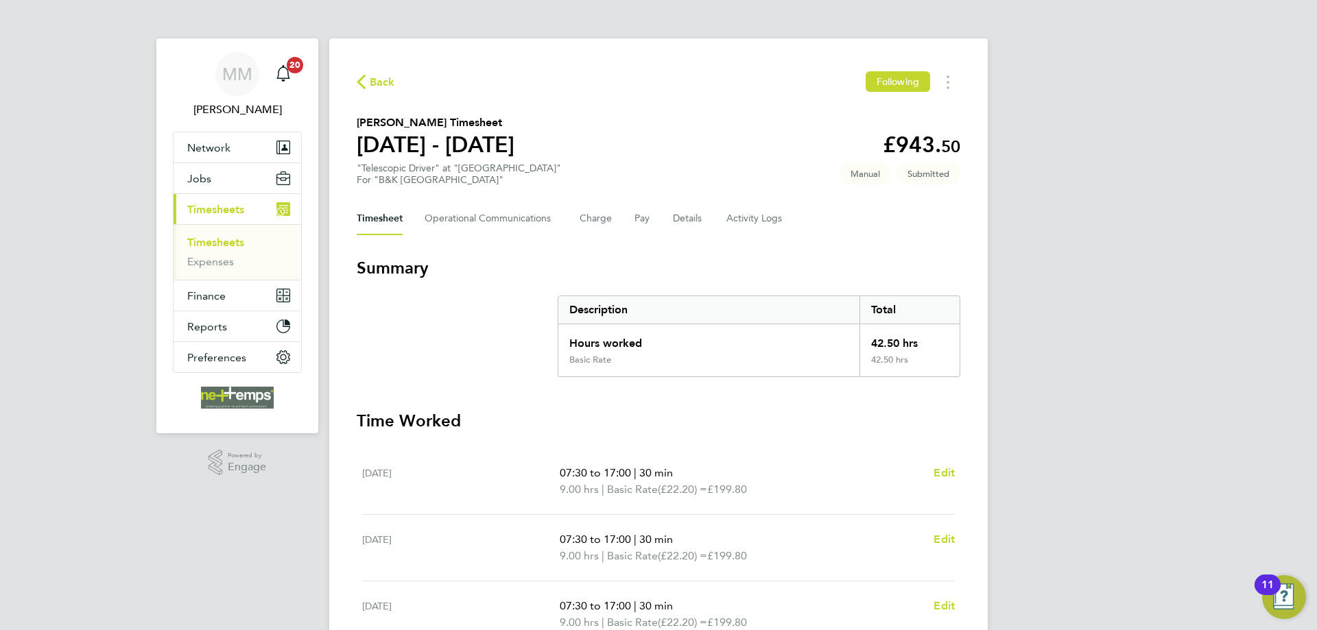
click at [233, 241] on link "Timesheets" at bounding box center [215, 242] width 57 height 13
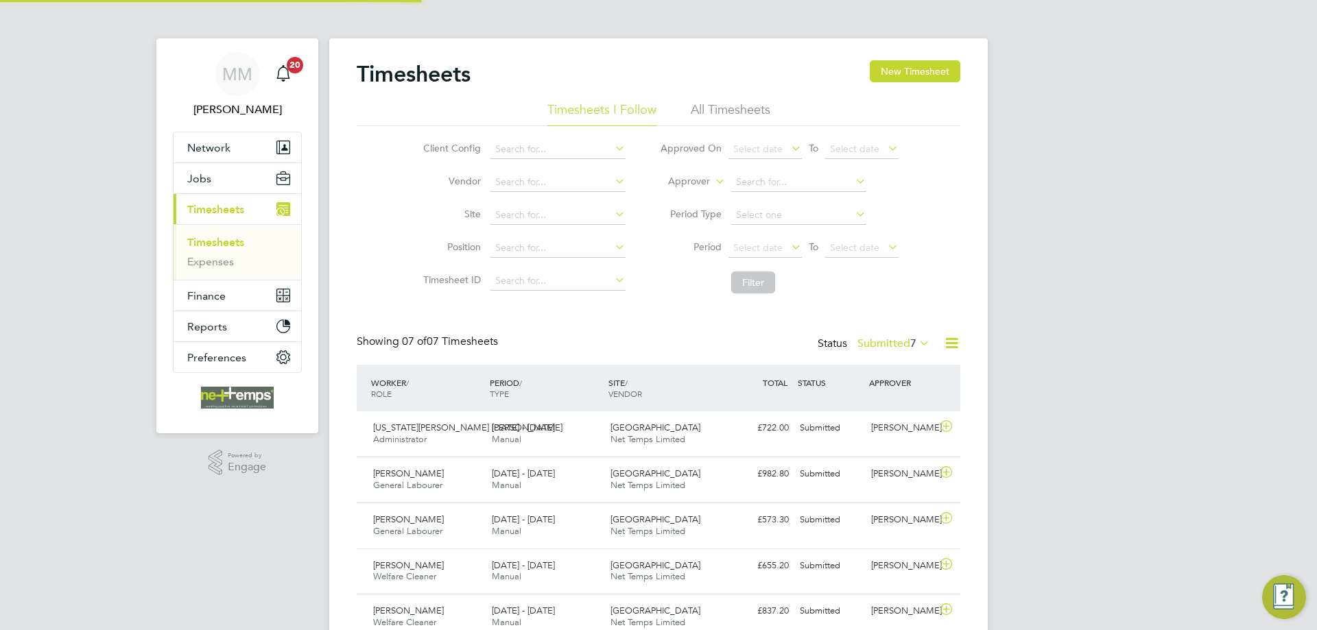
scroll to position [35, 119]
click at [924, 73] on button "New Timesheet" at bounding box center [915, 71] width 91 height 22
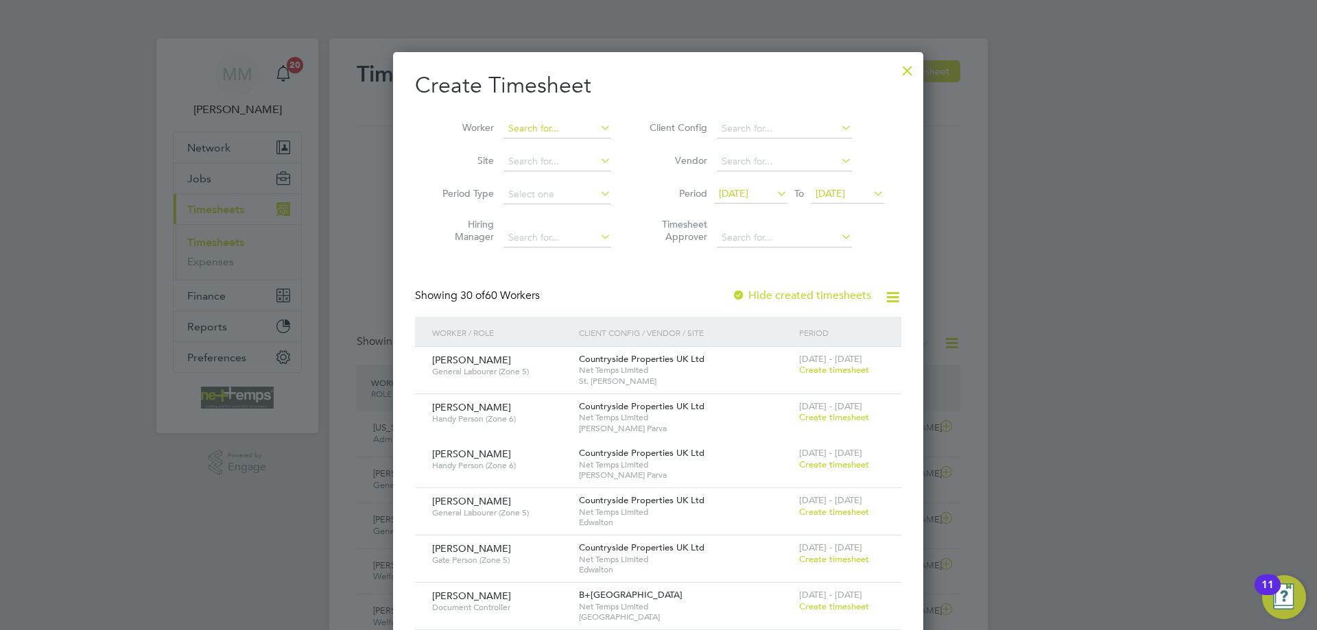
click at [523, 130] on input at bounding box center [557, 128] width 108 height 19
click at [529, 146] on b "Owen" at bounding box center [548, 147] width 80 height 12
type input "Owen Fox"
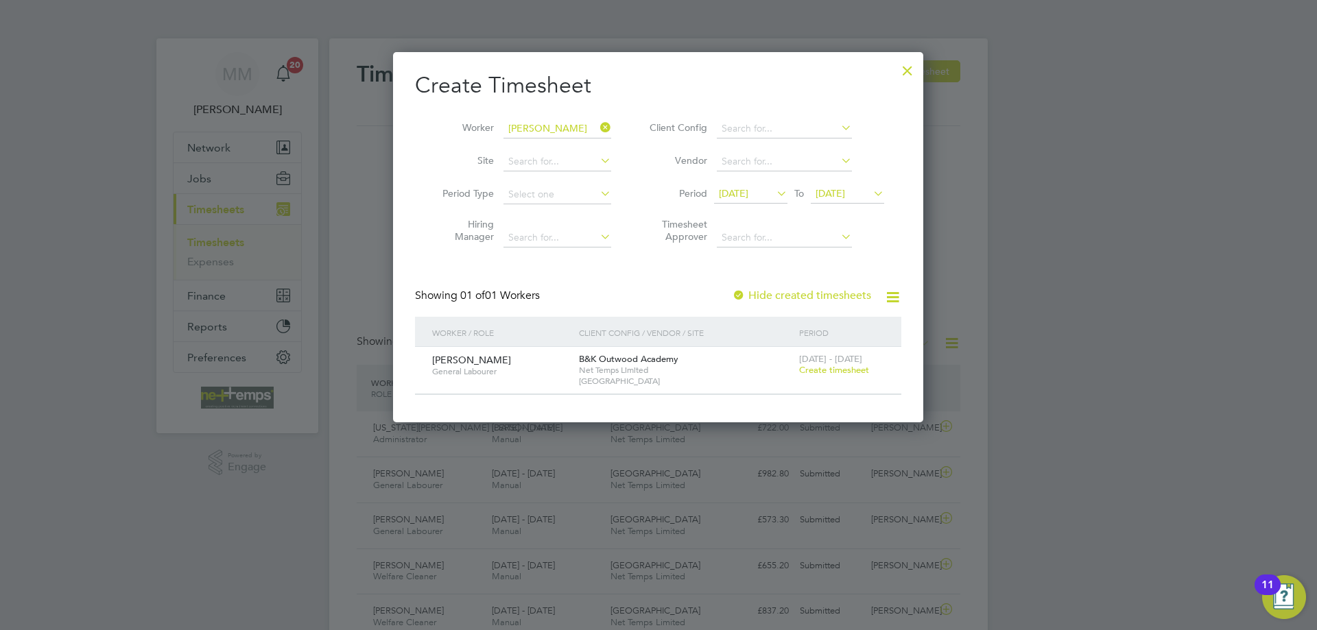
click at [819, 372] on span "Create timesheet" at bounding box center [834, 370] width 70 height 12
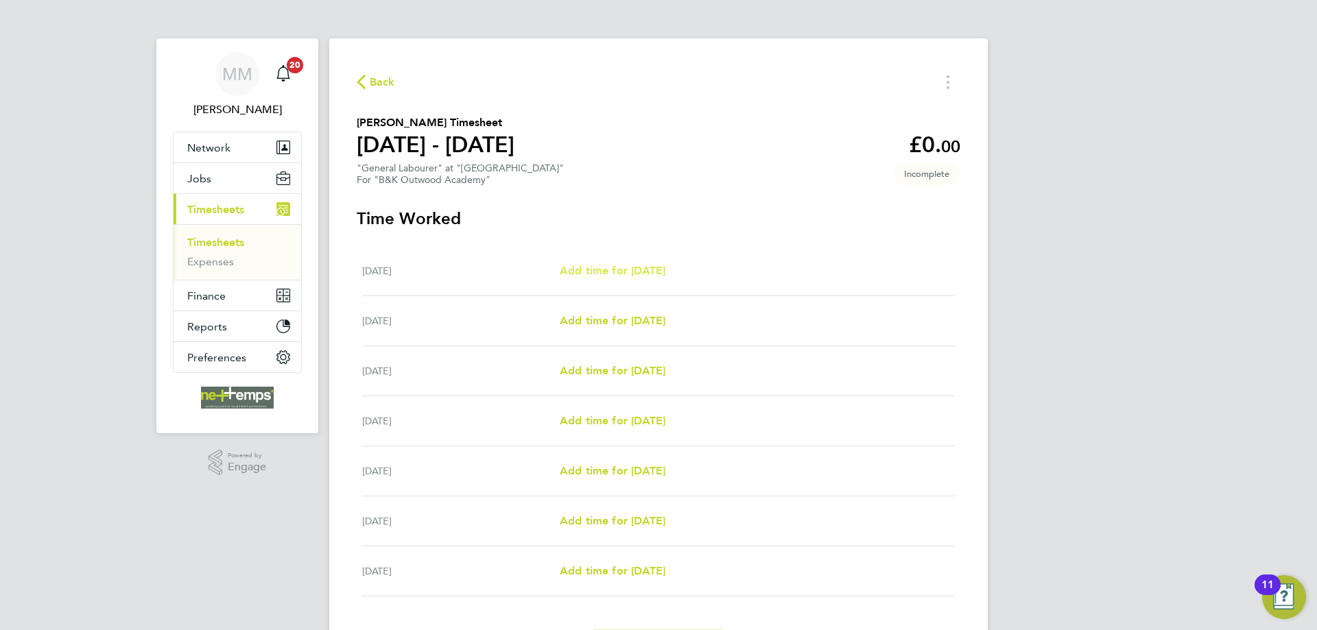
click at [630, 270] on span "Add time for Mon 22 Sep" at bounding box center [613, 270] width 106 height 13
select select "30"
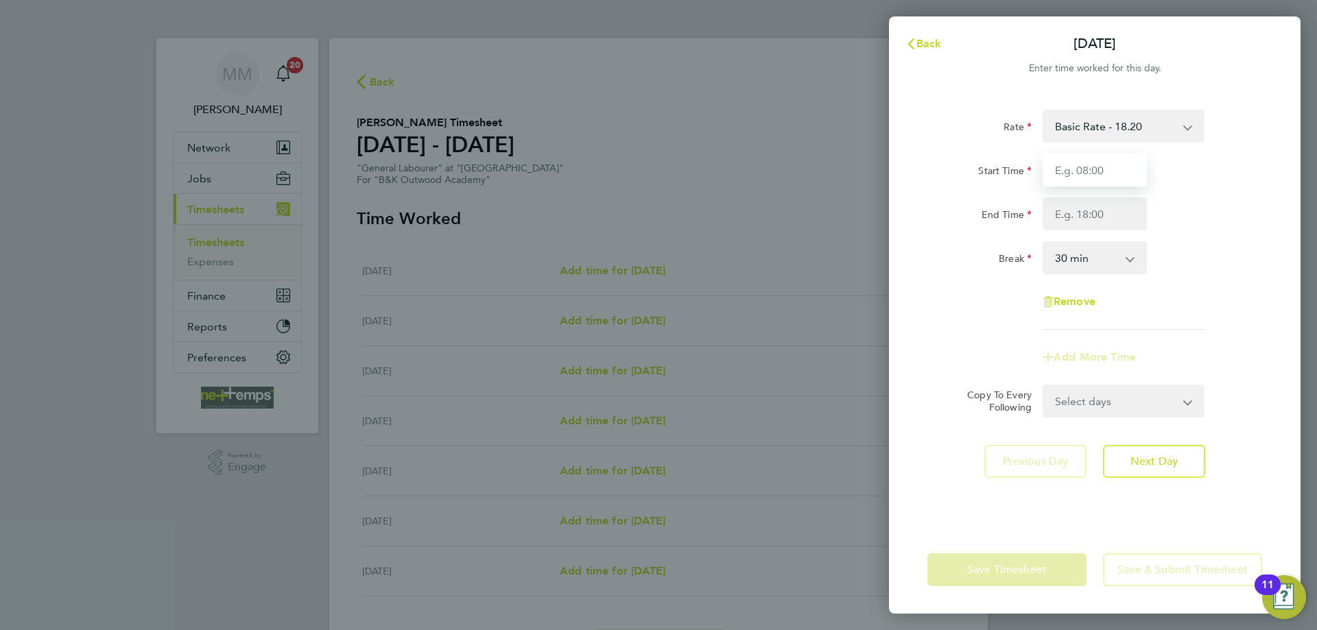
click at [1065, 176] on input "Start Time" at bounding box center [1095, 170] width 104 height 33
type input "07:30"
type input "17:00"
click at [1189, 226] on div "End Time 17:00" at bounding box center [1095, 214] width 346 height 33
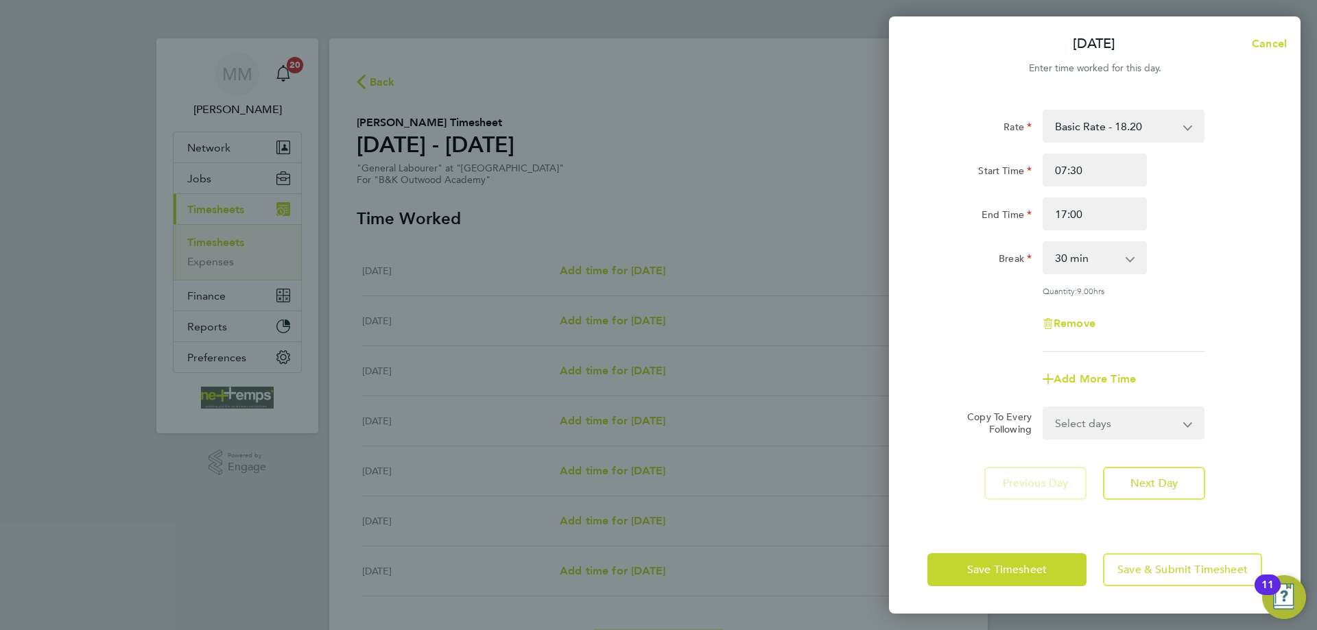
click at [1154, 427] on select "Select days Day Weekday (Mon-Fri) Weekend (Sat-Sun) Tuesday Wednesday Thursday …" at bounding box center [1116, 423] width 144 height 30
click at [1220, 381] on div "Add More Time" at bounding box center [1095, 379] width 346 height 33
click at [1150, 416] on select "Select days Day Weekday (Mon-Fri) Weekend (Sat-Sun) Tuesday Wednesday Thursday …" at bounding box center [1116, 423] width 144 height 30
select select "TUE"
click at [1044, 408] on select "Select days Day Weekday (Mon-Fri) Weekend (Sat-Sun) Tuesday Wednesday Thursday …" at bounding box center [1116, 423] width 144 height 30
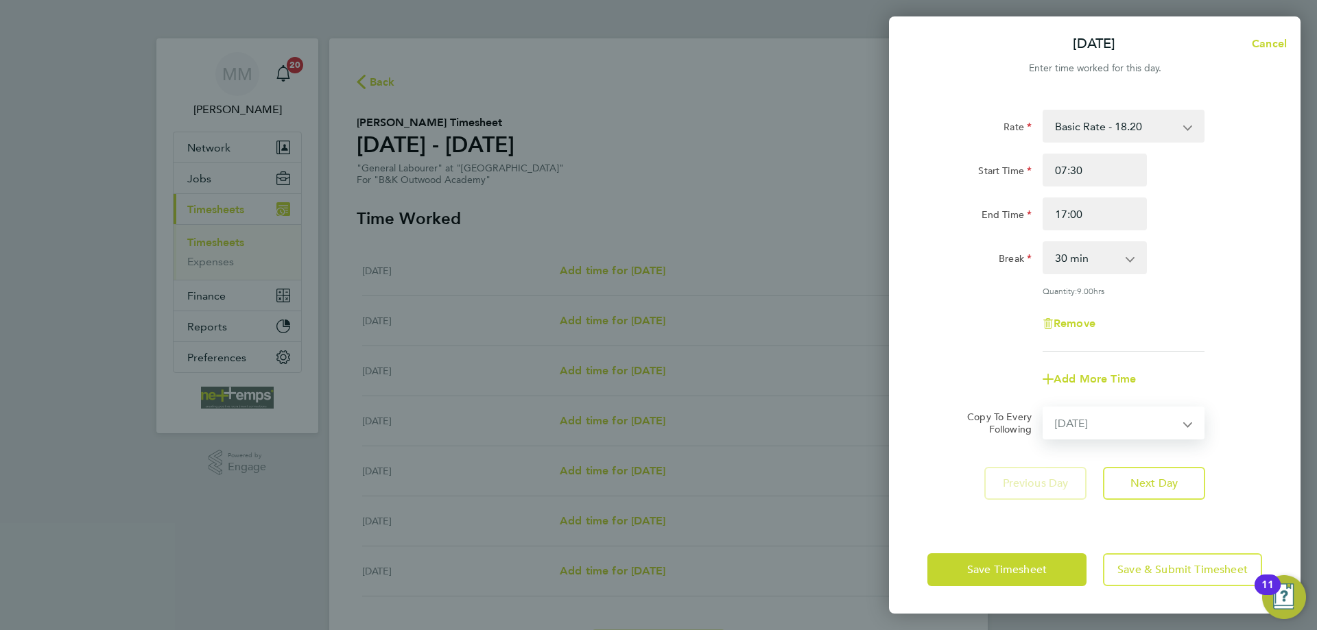
select select "2025-09-28"
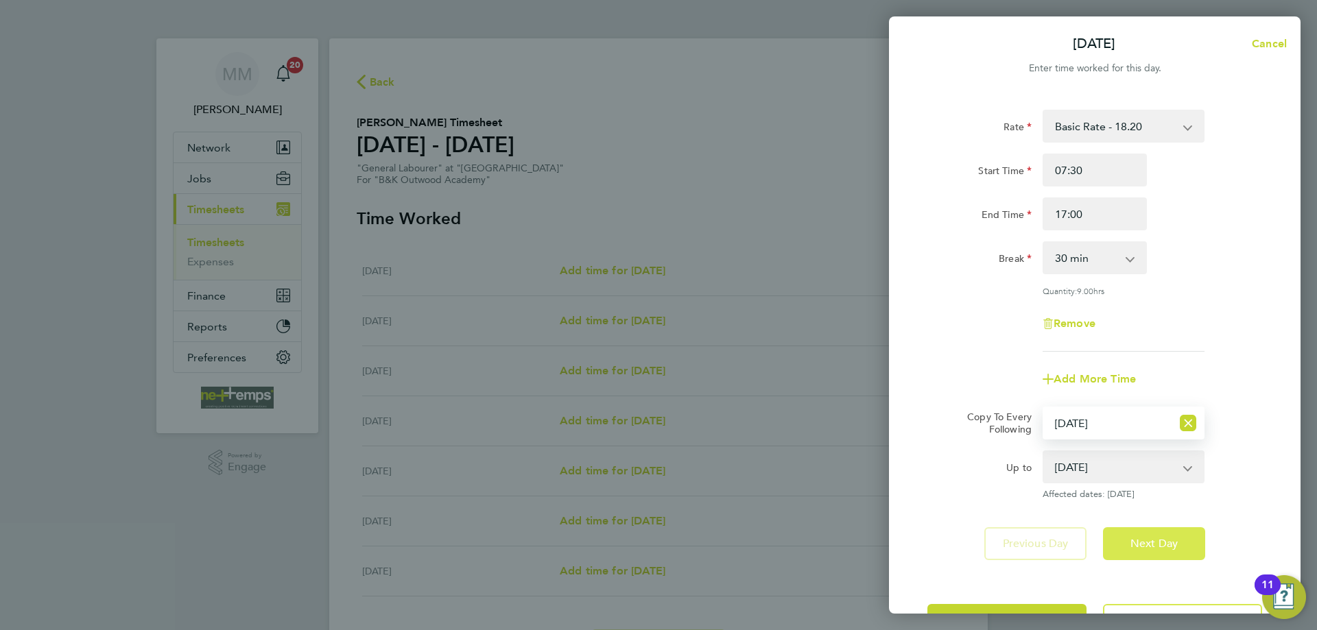
click at [1150, 545] on span "Next Day" at bounding box center [1153, 544] width 47 height 14
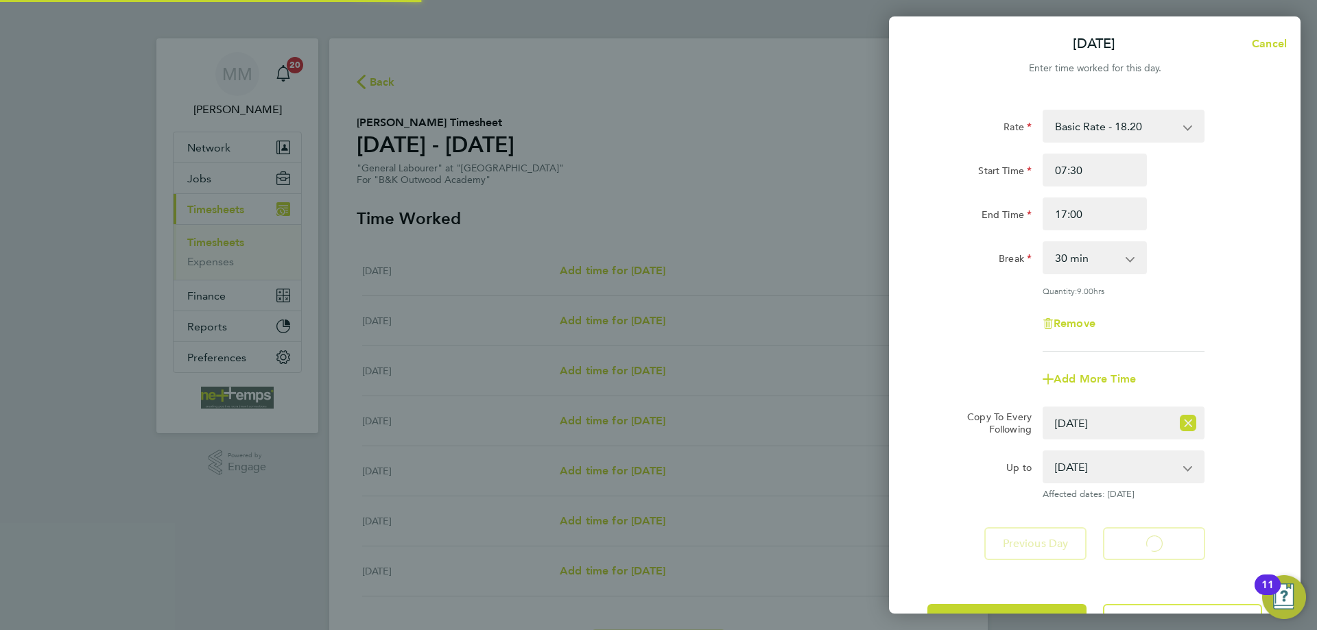
select select "30"
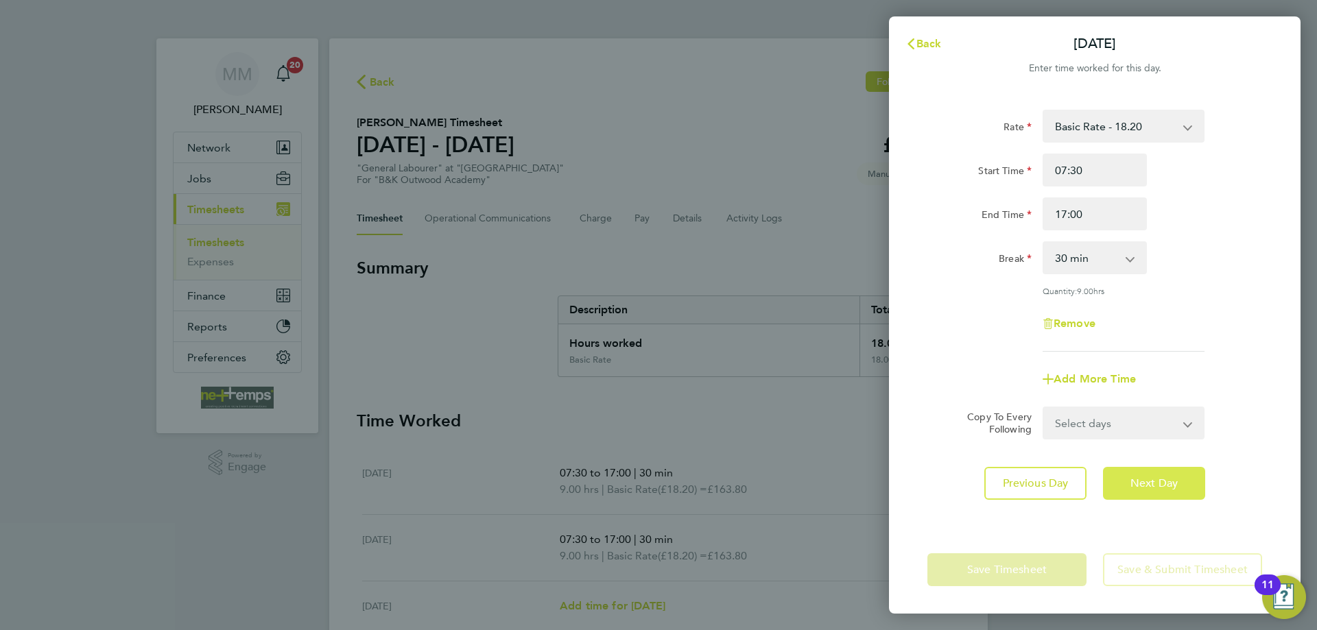
click at [1171, 479] on span "Next Day" at bounding box center [1153, 484] width 47 height 14
select select "30"
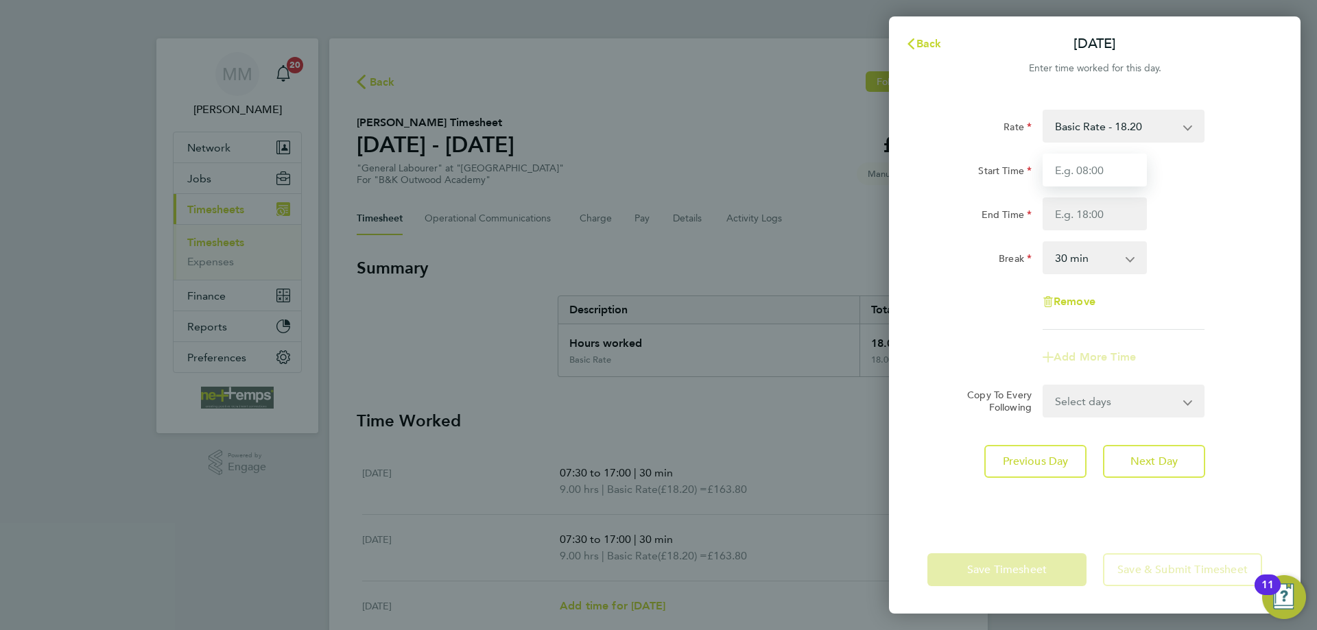
click at [1105, 171] on input "Start Time" at bounding box center [1095, 170] width 104 height 33
type input "07:30"
type input "09:30"
click at [1202, 226] on div "End Time 09:30" at bounding box center [1095, 214] width 346 height 33
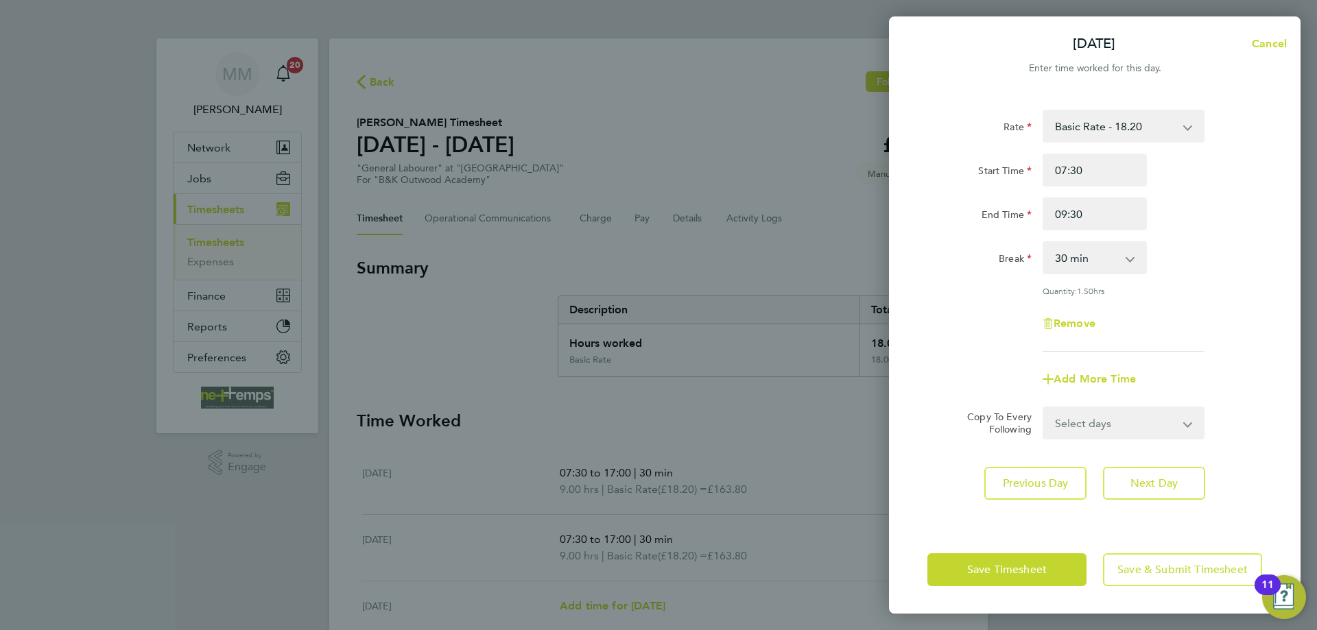
click at [1115, 259] on select "0 min 15 min 30 min 45 min 60 min 75 min 90 min" at bounding box center [1086, 258] width 85 height 30
select select "0"
click at [1044, 243] on select "0 min 15 min 30 min 45 min 60 min 75 min 90 min" at bounding box center [1086, 258] width 85 height 30
click at [1243, 257] on div "Break 0 min 15 min 30 min 45 min 60 min 75 min 90 min" at bounding box center [1095, 257] width 346 height 33
click at [1174, 479] on span "Next Day" at bounding box center [1153, 484] width 47 height 14
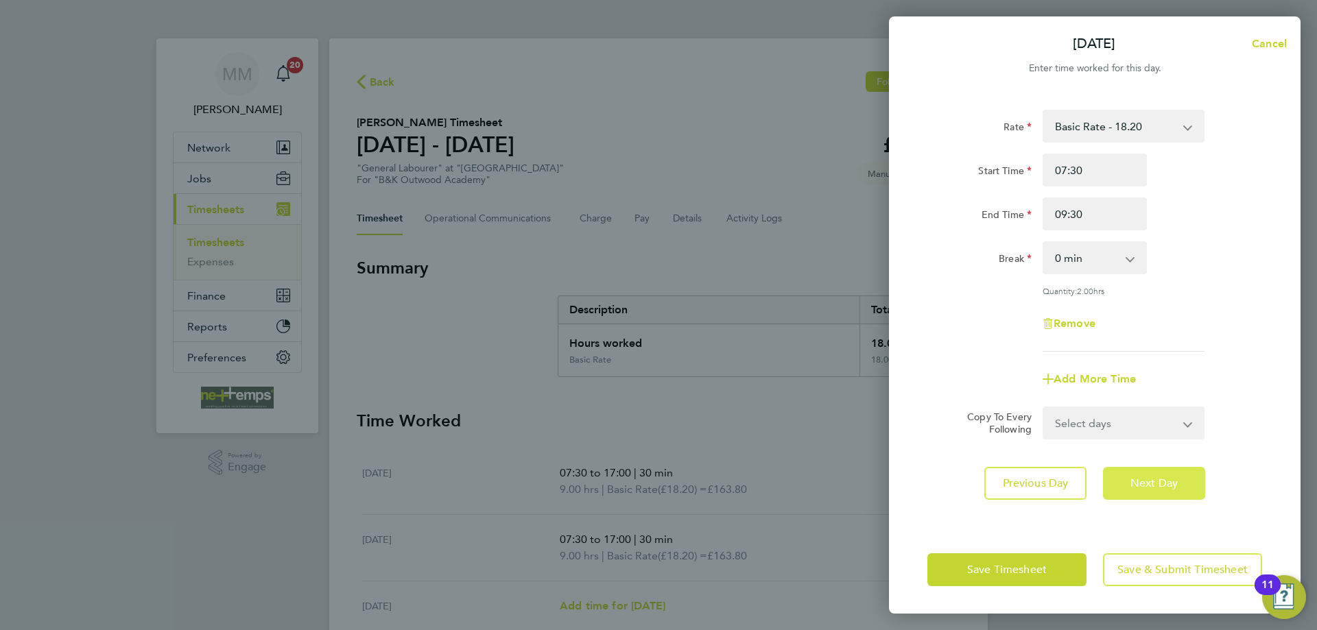
select select "30"
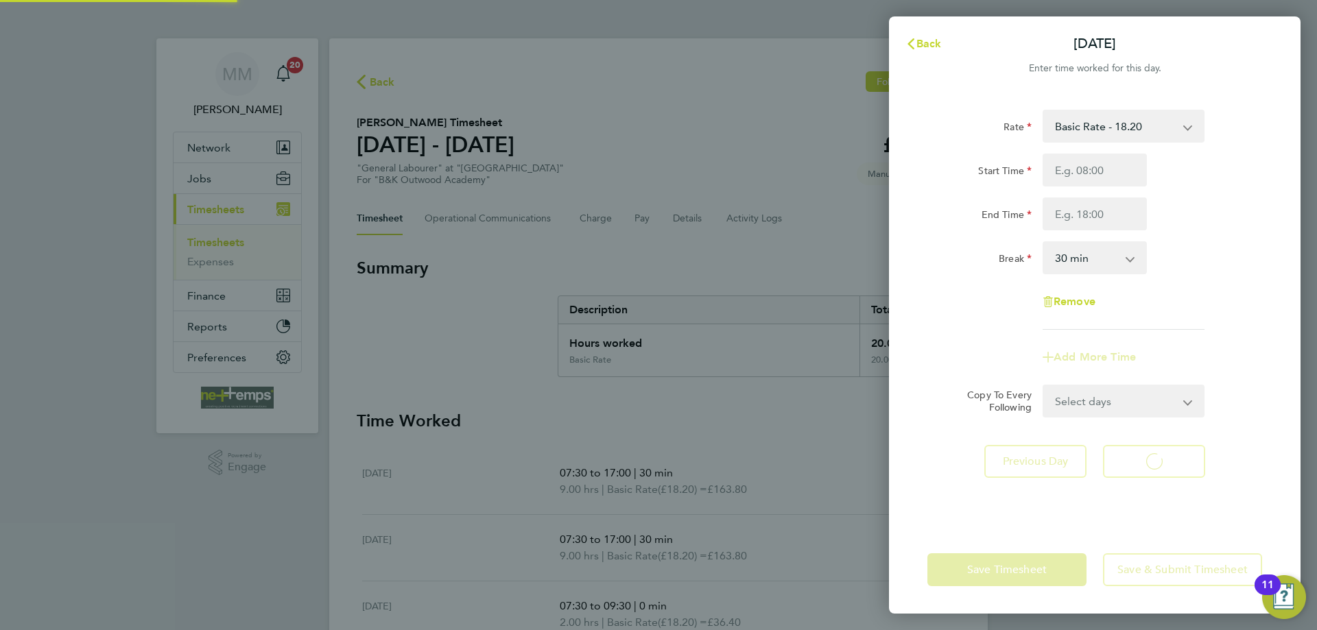
select select "30"
click at [929, 42] on span "Back" at bounding box center [928, 43] width 25 height 13
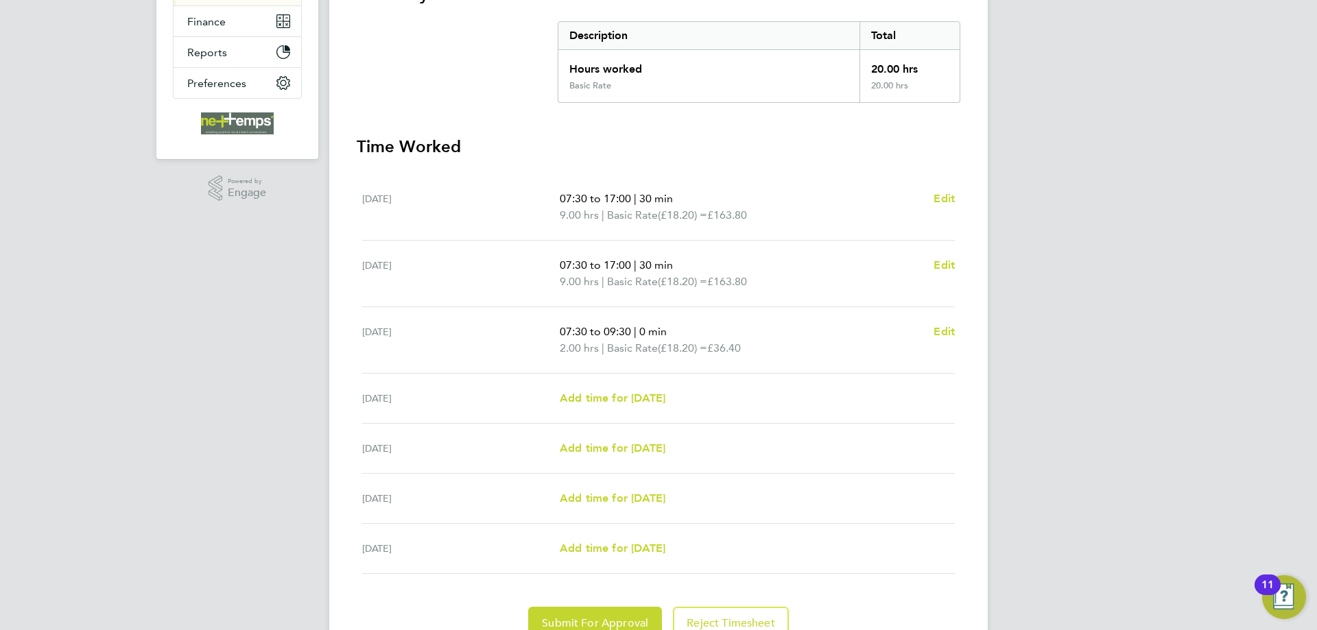
scroll to position [339, 0]
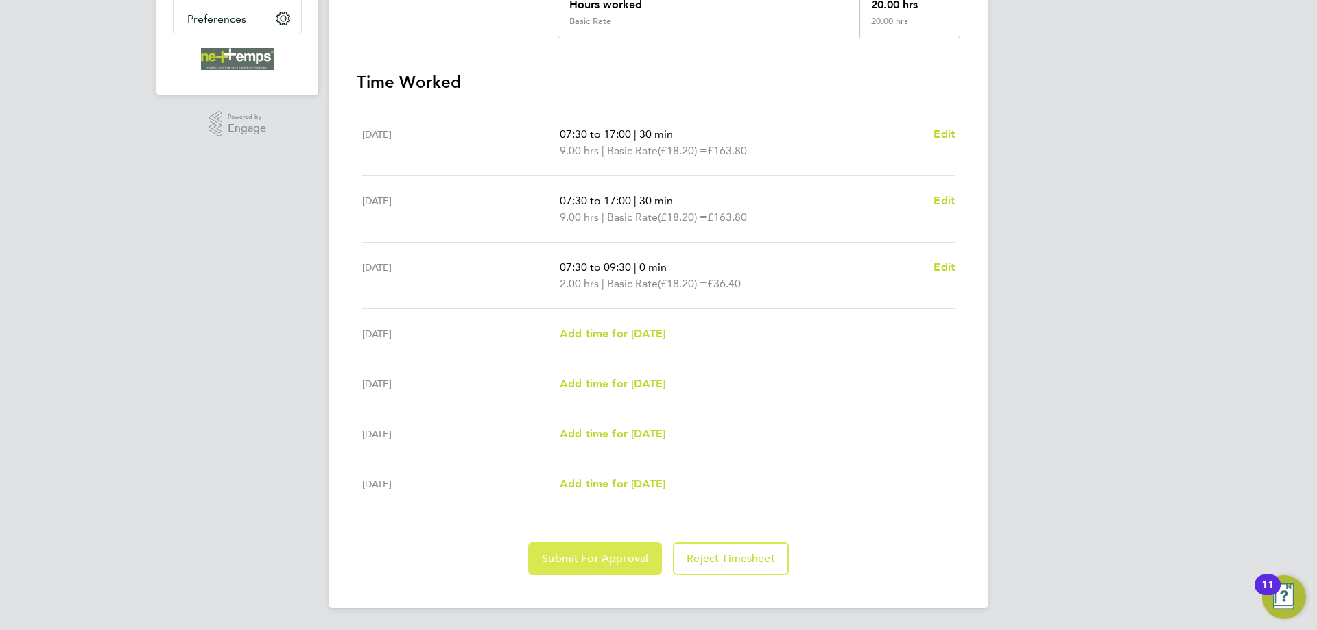
click at [589, 556] on span "Submit For Approval" at bounding box center [595, 559] width 106 height 14
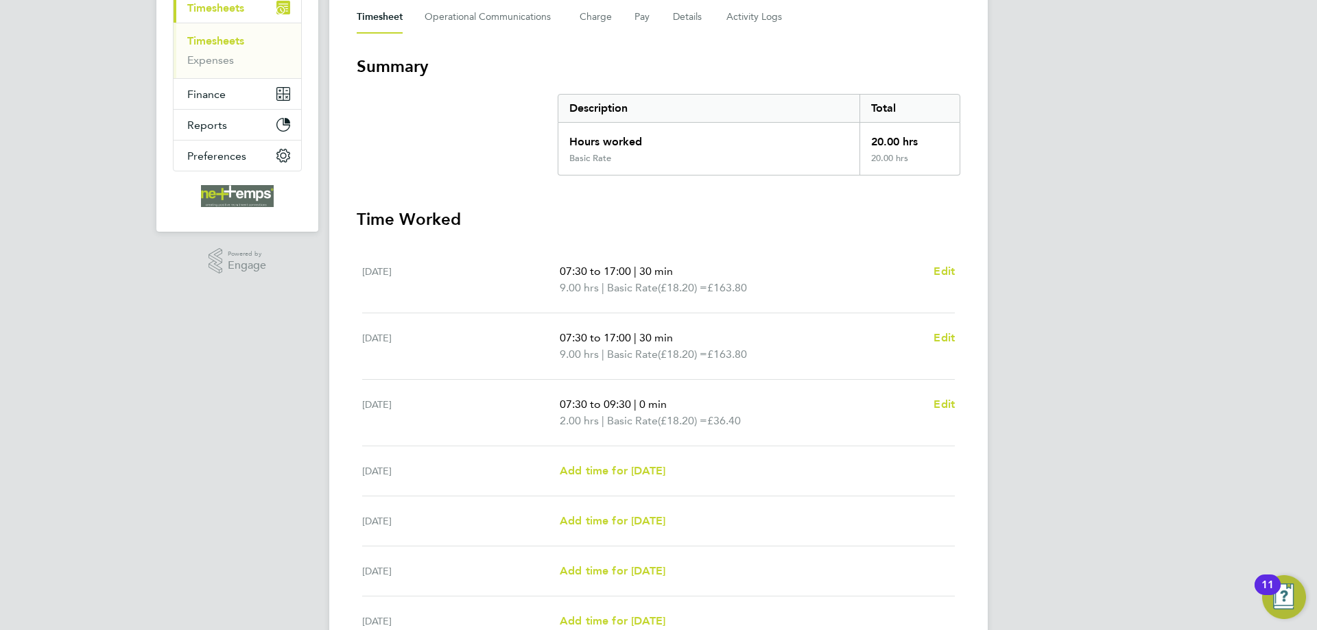
scroll to position [0, 0]
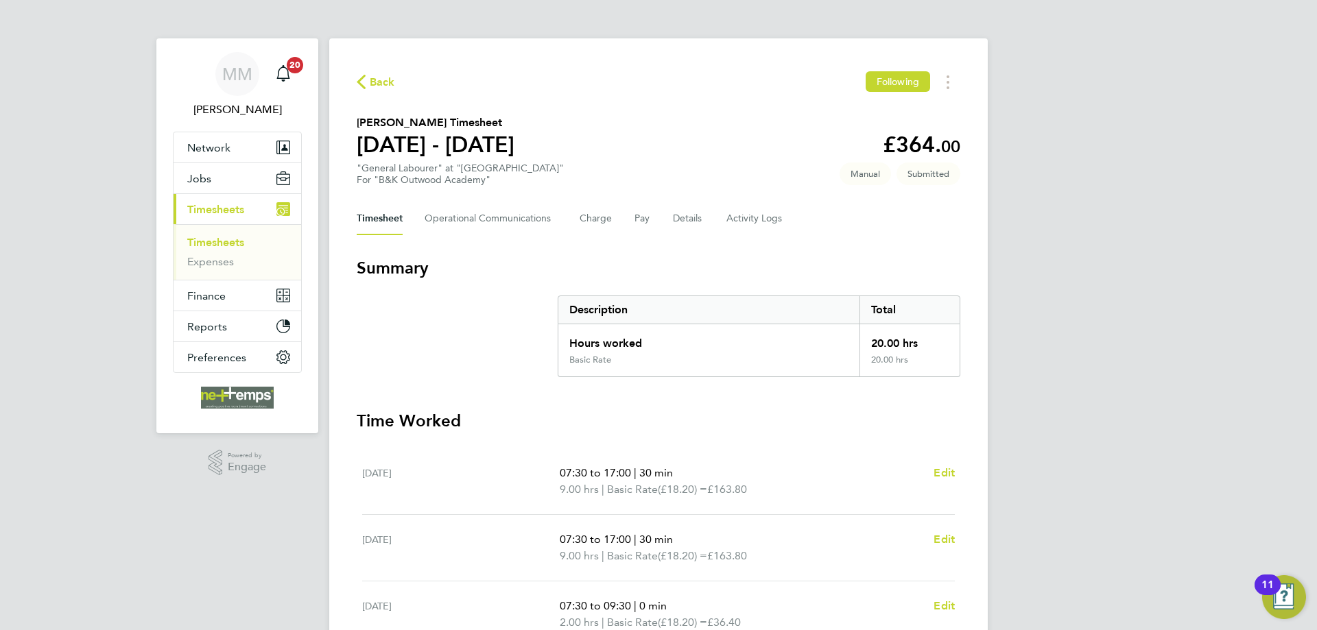
click at [213, 243] on link "Timesheets" at bounding box center [215, 242] width 57 height 13
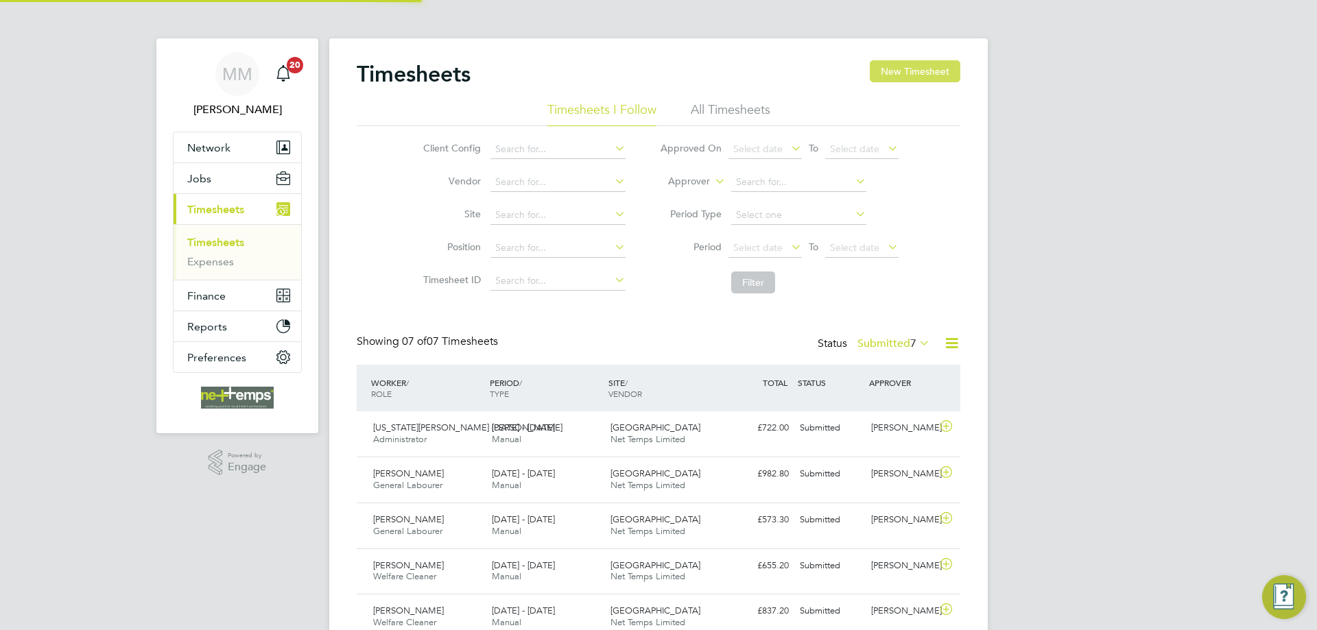
scroll to position [35, 119]
click at [917, 71] on button "New Timesheet" at bounding box center [915, 71] width 91 height 22
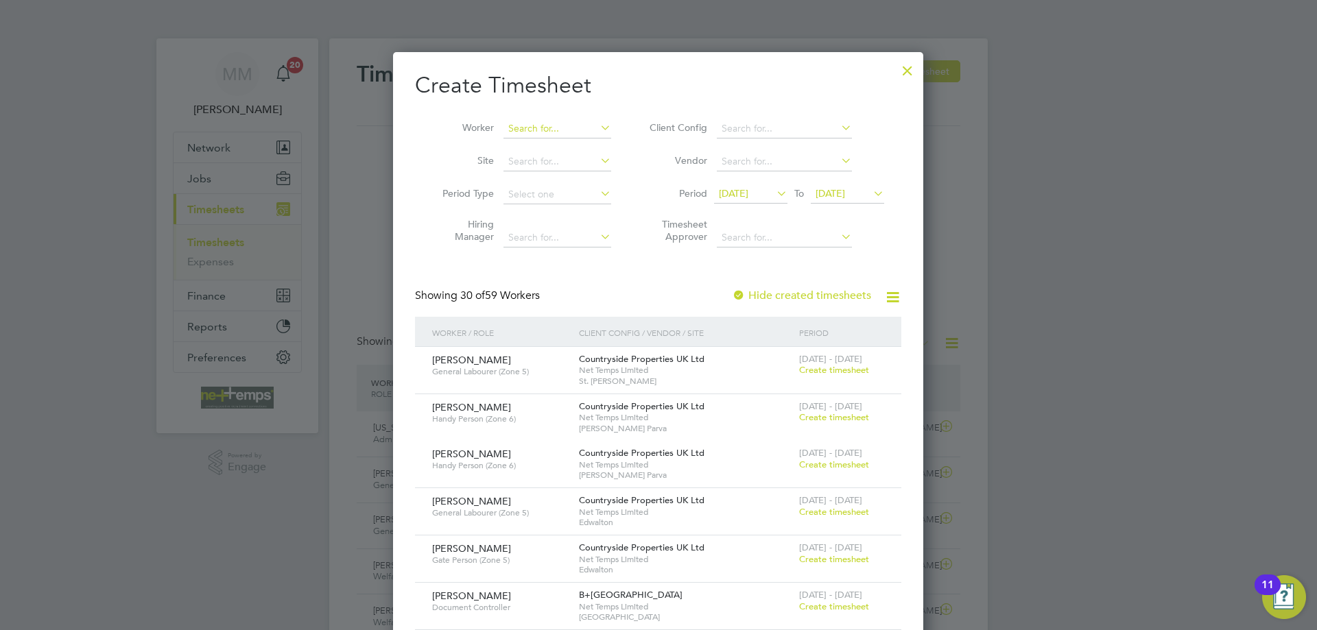
click at [567, 126] on input at bounding box center [557, 128] width 108 height 19
type input "aigbe"
click at [910, 71] on div at bounding box center [907, 67] width 25 height 25
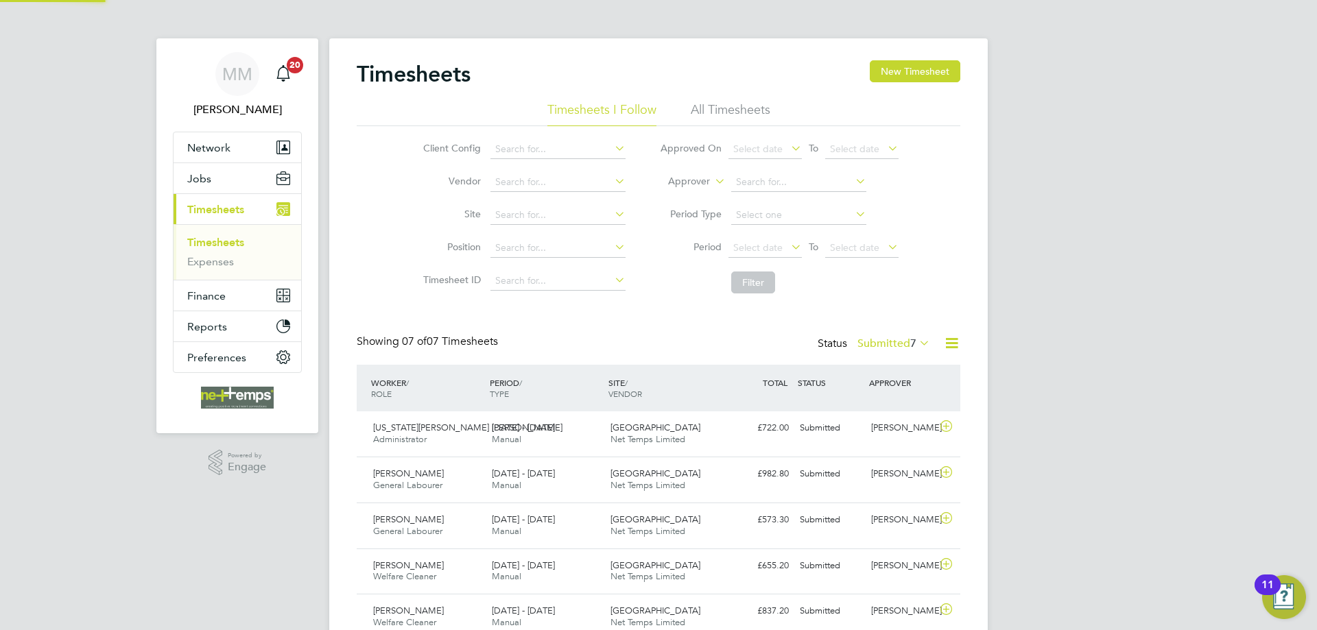
click at [1139, 285] on div "MM Mia Mellors Notifications 20 Applications: Network Team Members Businesses S…" at bounding box center [658, 391] width 1317 height 782
click at [224, 178] on button "Jobs" at bounding box center [238, 178] width 128 height 30
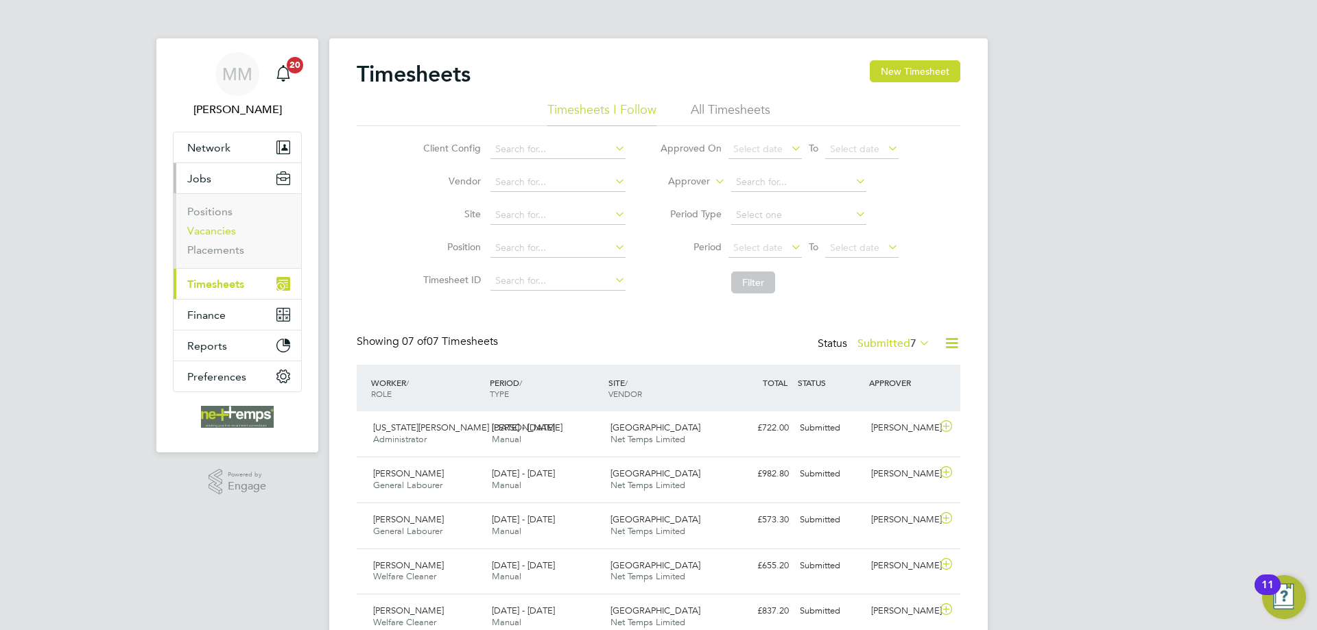
click at [221, 235] on link "Vacancies" at bounding box center [211, 230] width 49 height 13
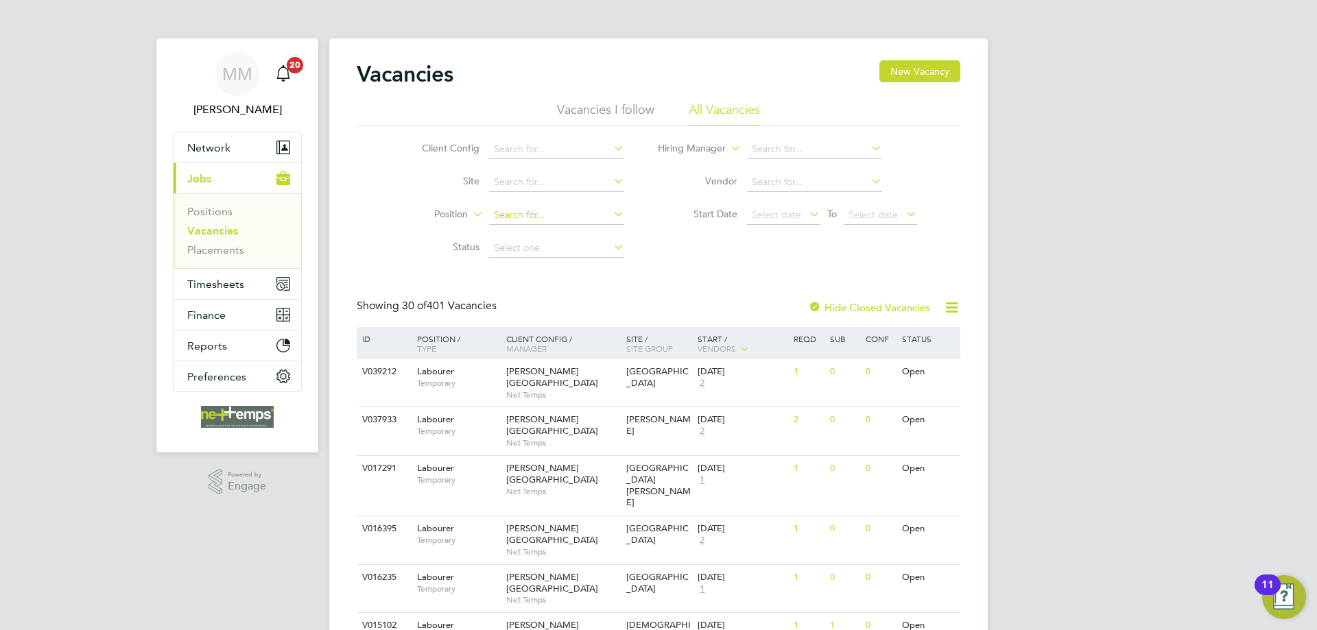
click at [551, 216] on input at bounding box center [556, 215] width 135 height 19
click at [543, 179] on input at bounding box center [556, 182] width 135 height 19
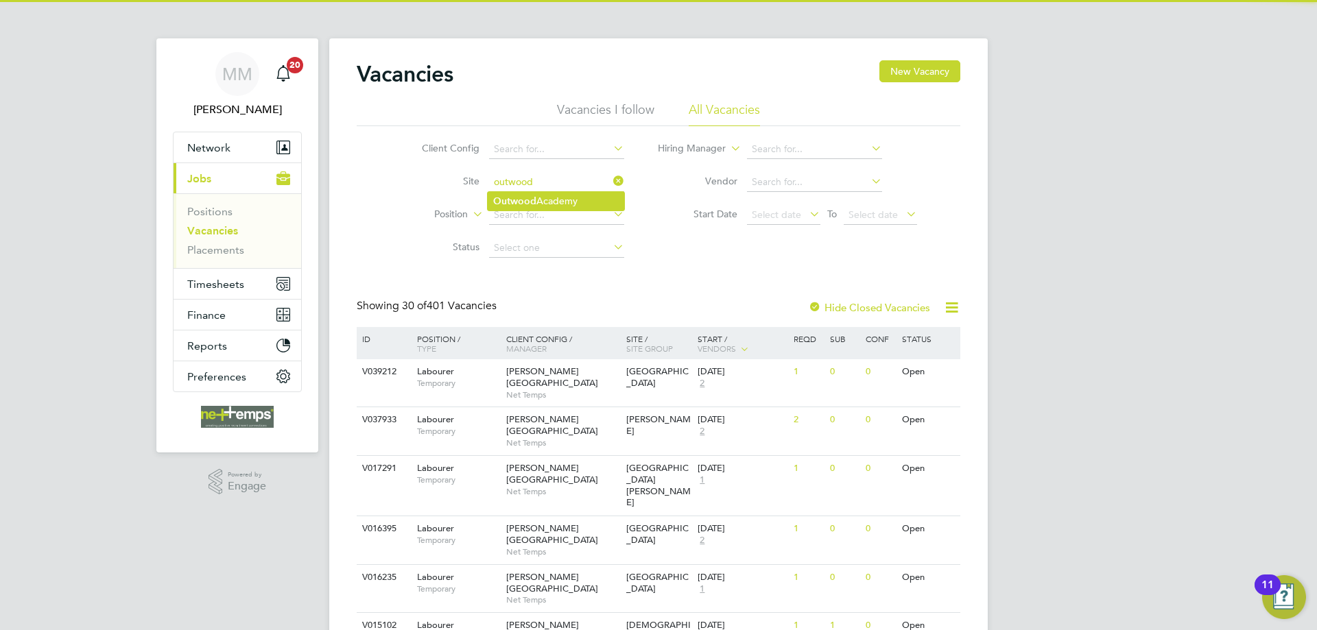
click at [546, 198] on li "Outwood Academy" at bounding box center [556, 201] width 136 height 19
type input "Outwood Academy"
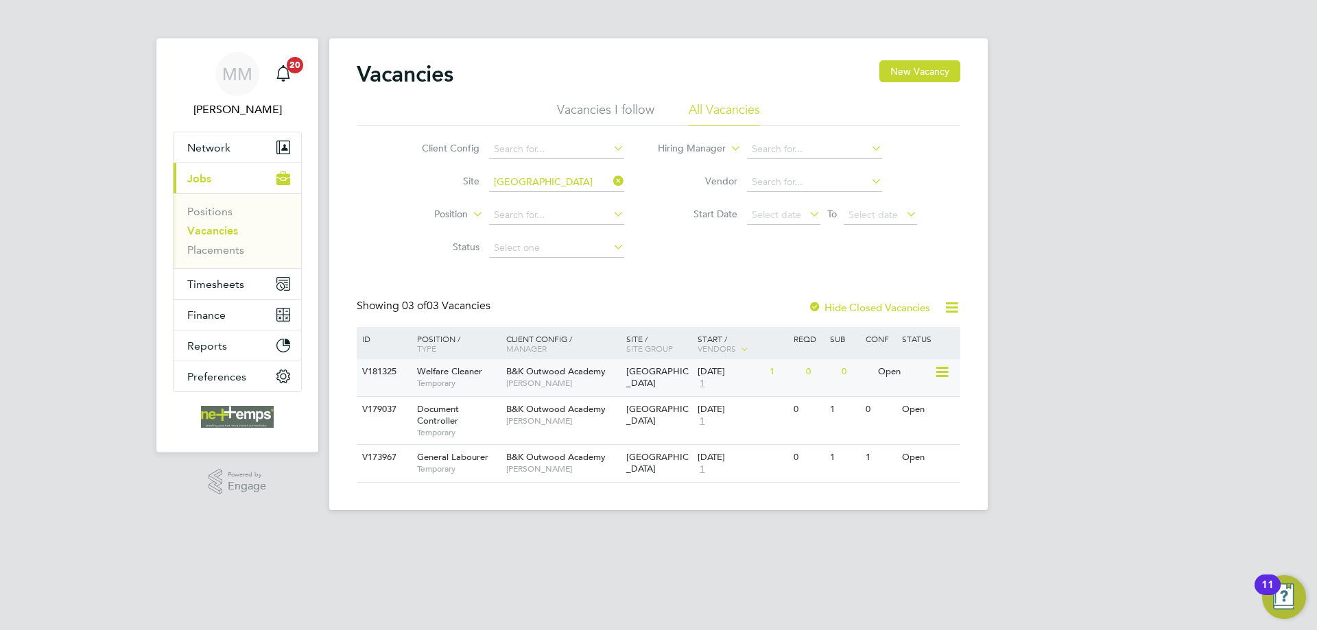
click at [855, 379] on div "0" at bounding box center [856, 371] width 36 height 25
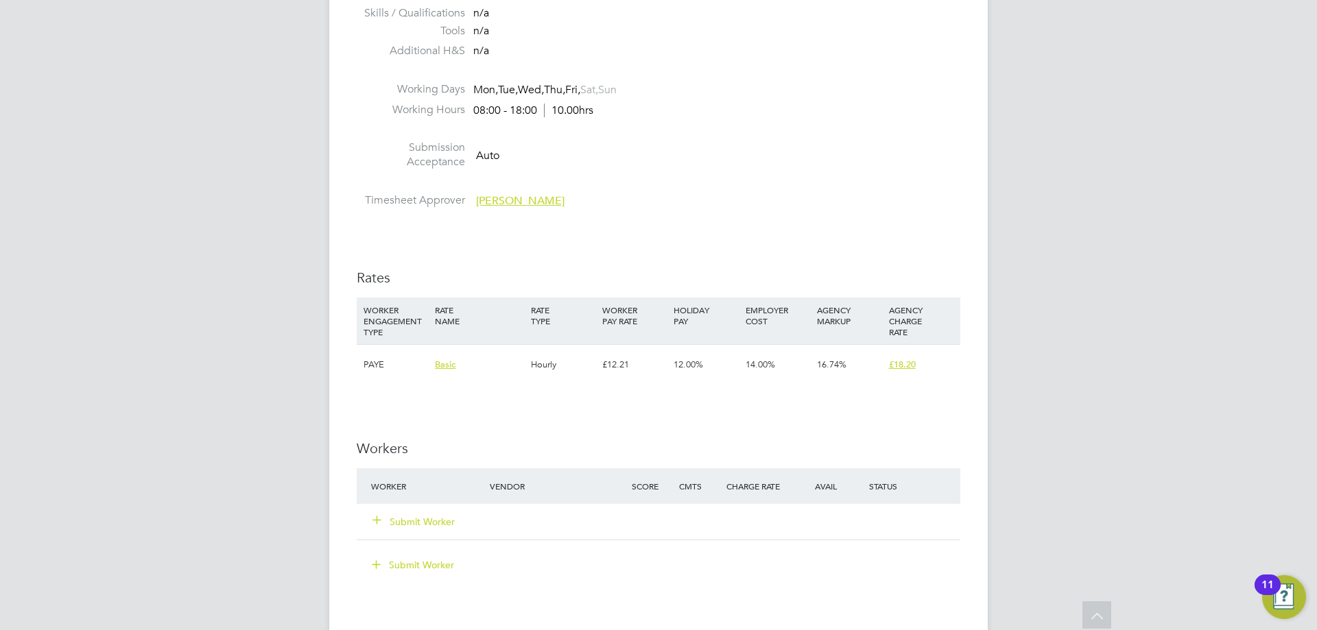
scroll to position [892, 0]
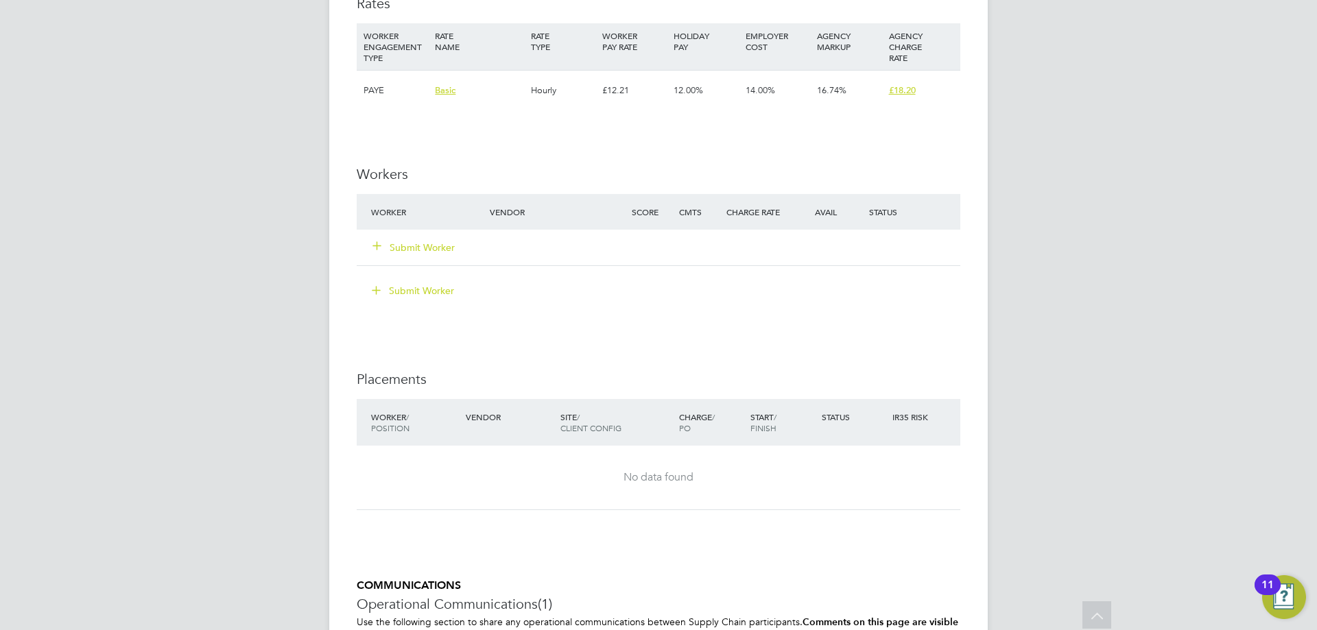
click at [425, 246] on button "Submit Worker" at bounding box center [414, 248] width 82 height 14
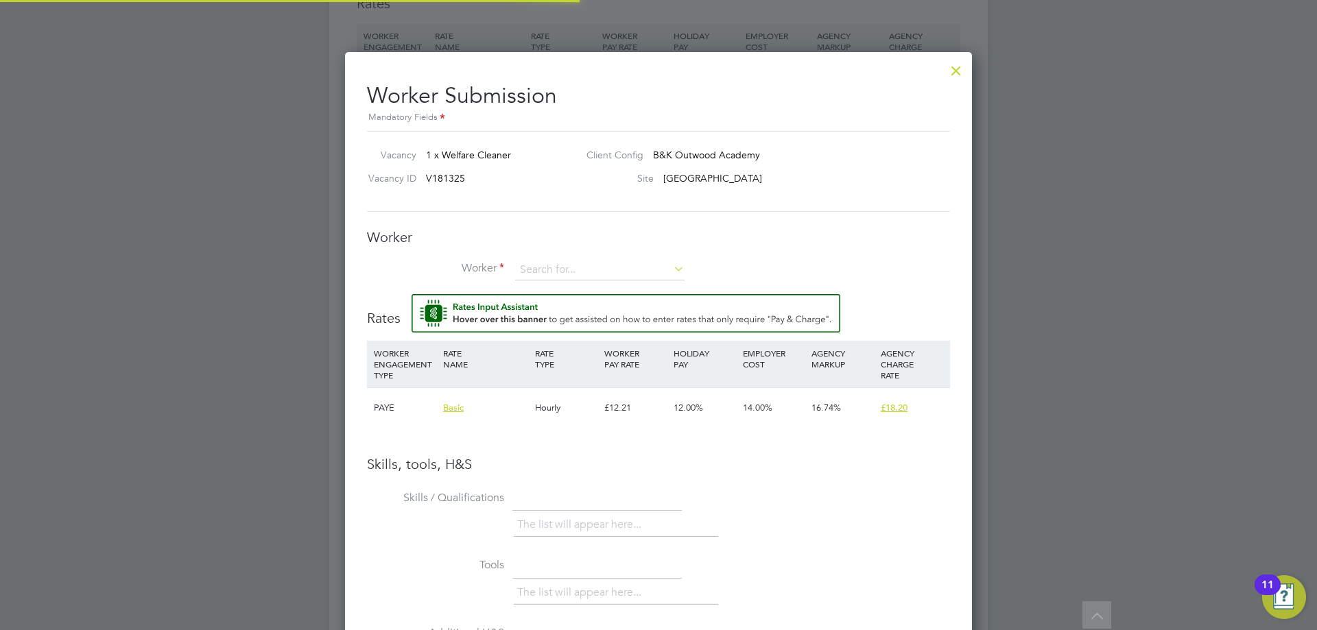
scroll to position [0, 0]
click at [582, 265] on input at bounding box center [599, 270] width 169 height 21
click at [573, 473] on h3 "Skills, tools, H&S" at bounding box center [658, 464] width 583 height 18
click at [579, 270] on input at bounding box center [599, 270] width 169 height 21
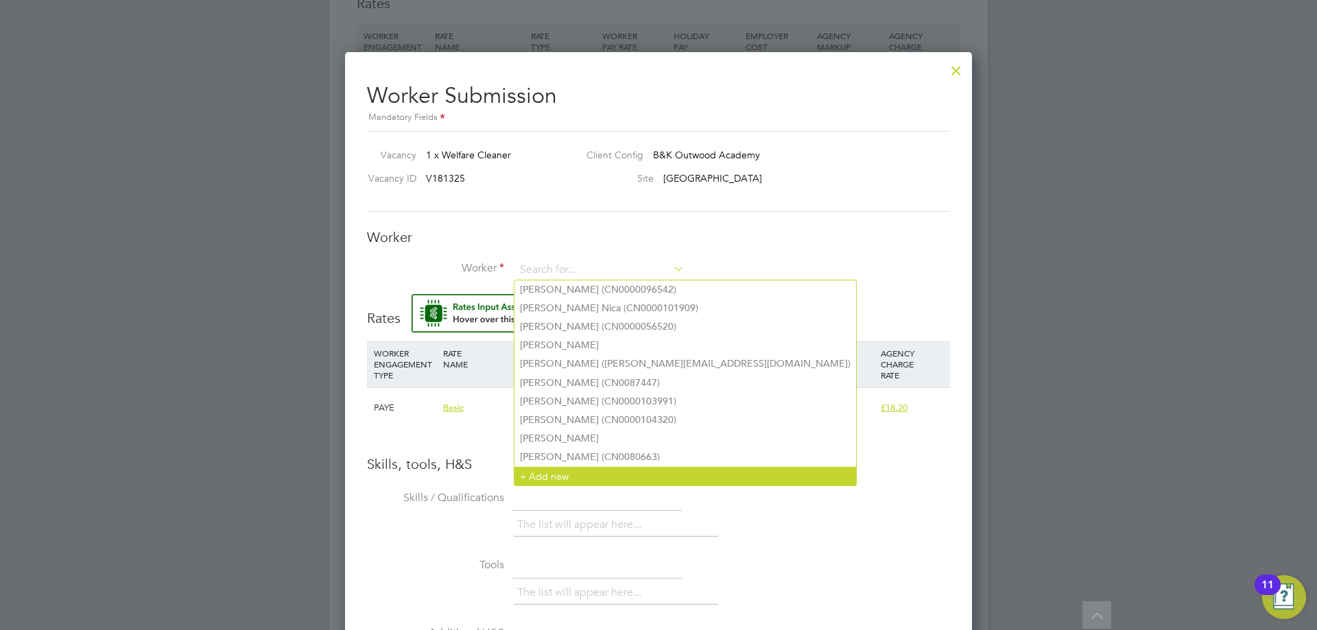
click at [557, 467] on li "+ Add new" at bounding box center [685, 476] width 342 height 19
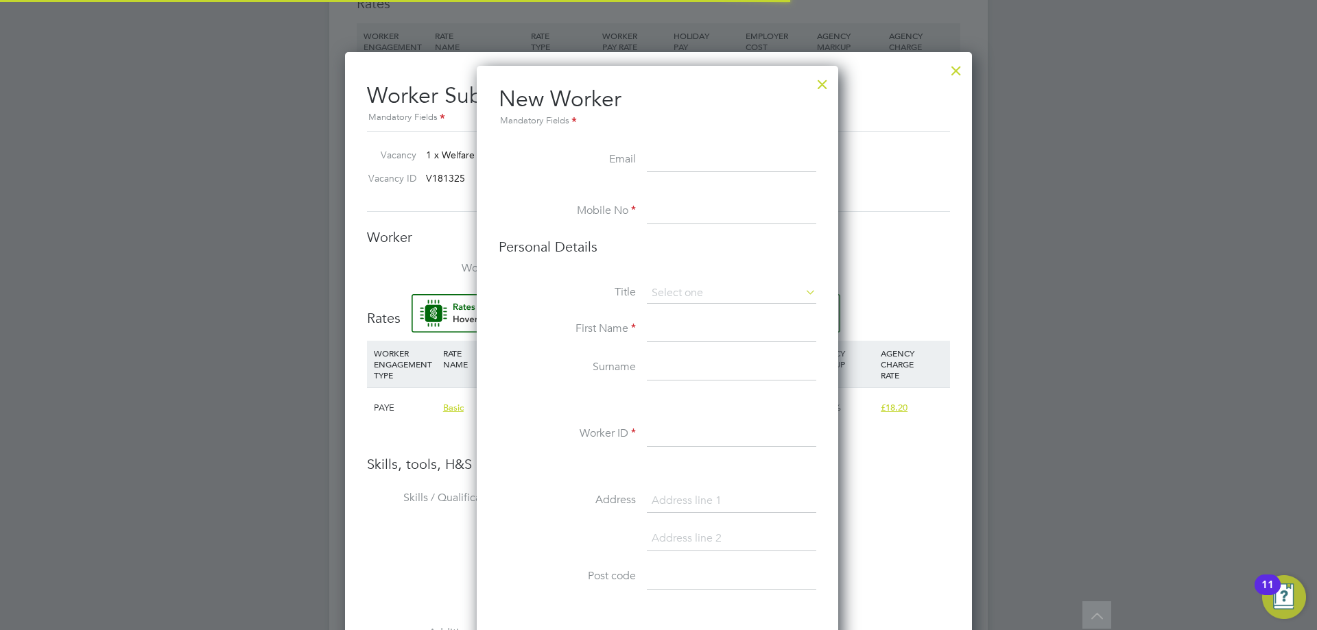
scroll to position [1161, 364]
paste input "liberty.aigbe@yahoo.com"
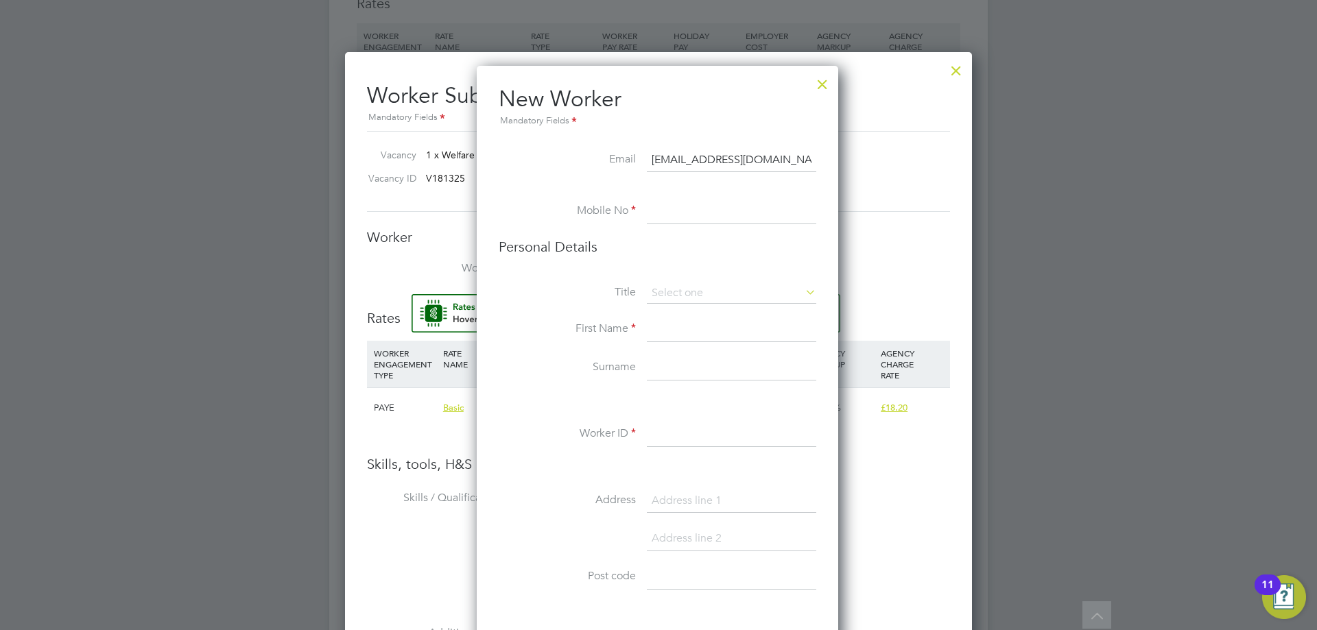
type input "liberty.aigbe@yahoo.com"
click at [691, 209] on input at bounding box center [731, 212] width 169 height 25
click at [725, 215] on input at bounding box center [731, 212] width 169 height 25
paste input "07350157924"
type input "07350157924"
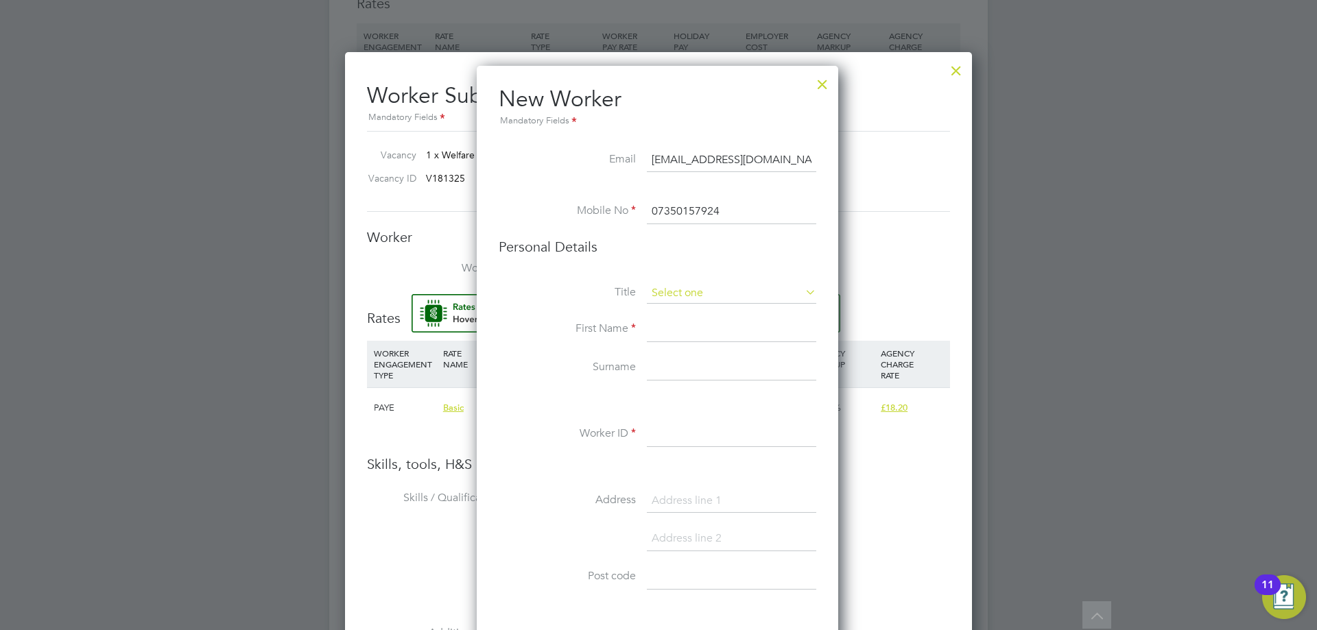
click at [711, 292] on input at bounding box center [731, 293] width 169 height 21
click at [697, 313] on li "Mr" at bounding box center [731, 313] width 171 height 18
type input "Mr"
click at [691, 335] on input at bounding box center [731, 330] width 169 height 25
type input "Liberty"
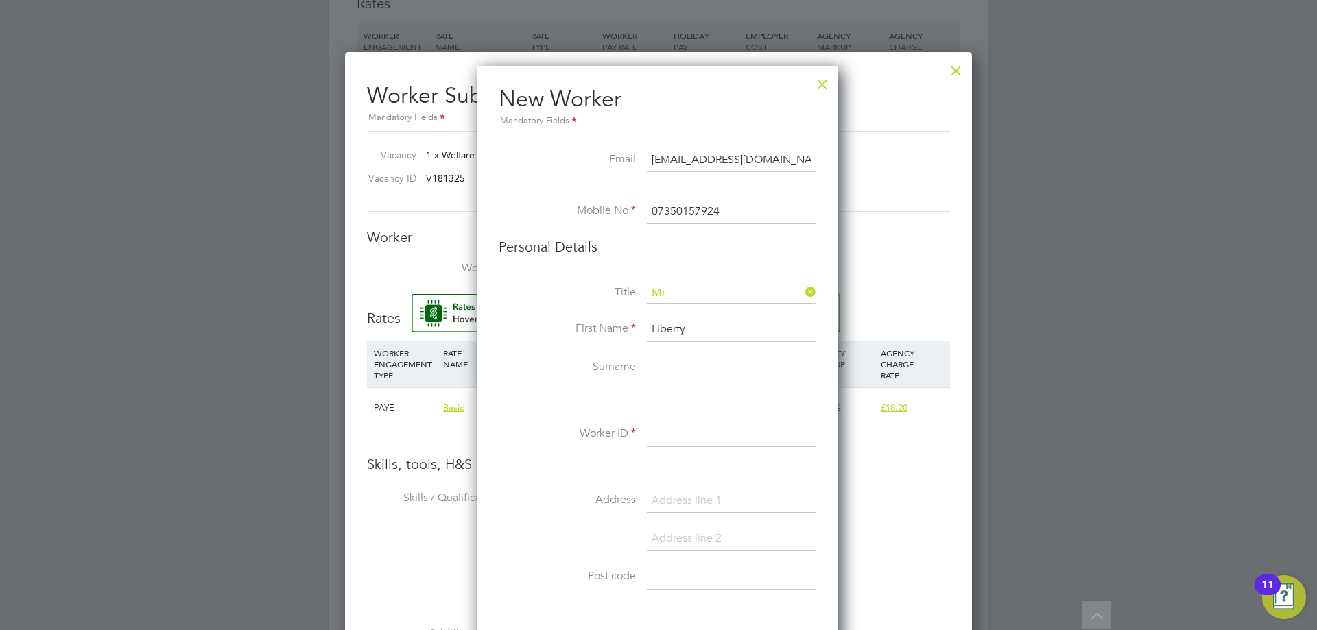
click at [702, 369] on input at bounding box center [731, 368] width 169 height 25
type input "Aigbe"
click at [726, 438] on input at bounding box center [731, 435] width 169 height 25
type input "CN0000117926"
click at [716, 500] on input at bounding box center [731, 501] width 169 height 25
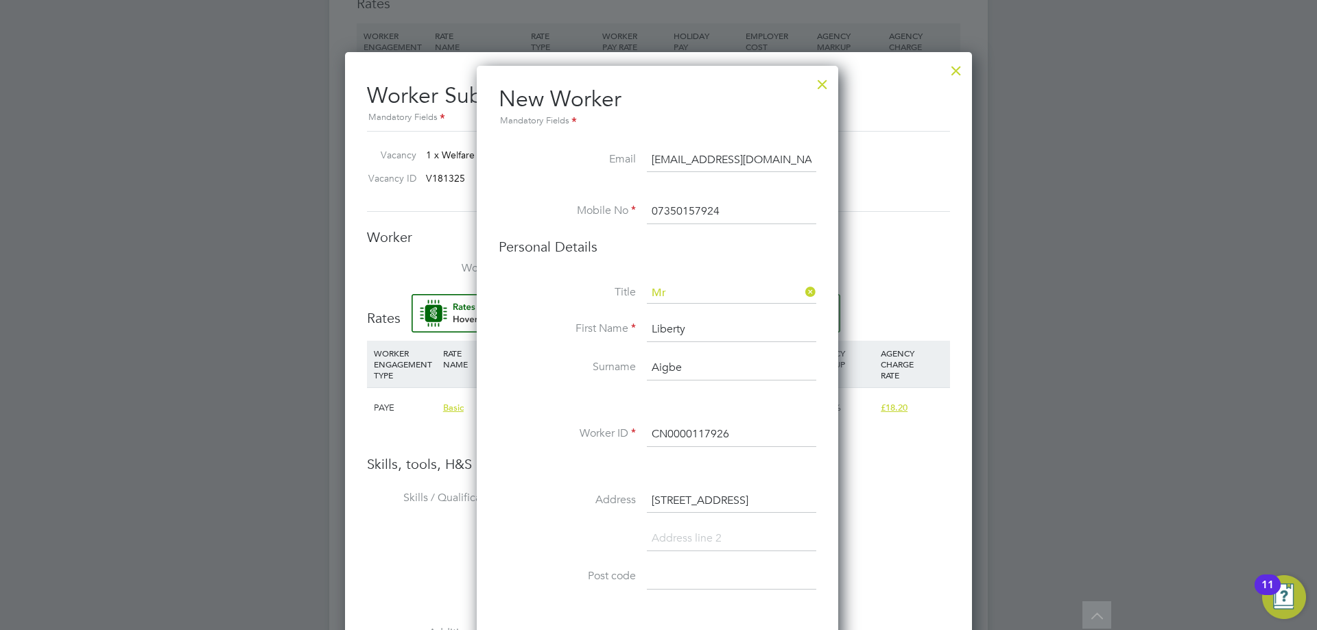
type input "63a Sun Gardens"
drag, startPoint x: 744, startPoint y: 536, endPoint x: 757, endPoint y: 511, distance: 27.6
click at [744, 536] on input at bounding box center [731, 539] width 169 height 25
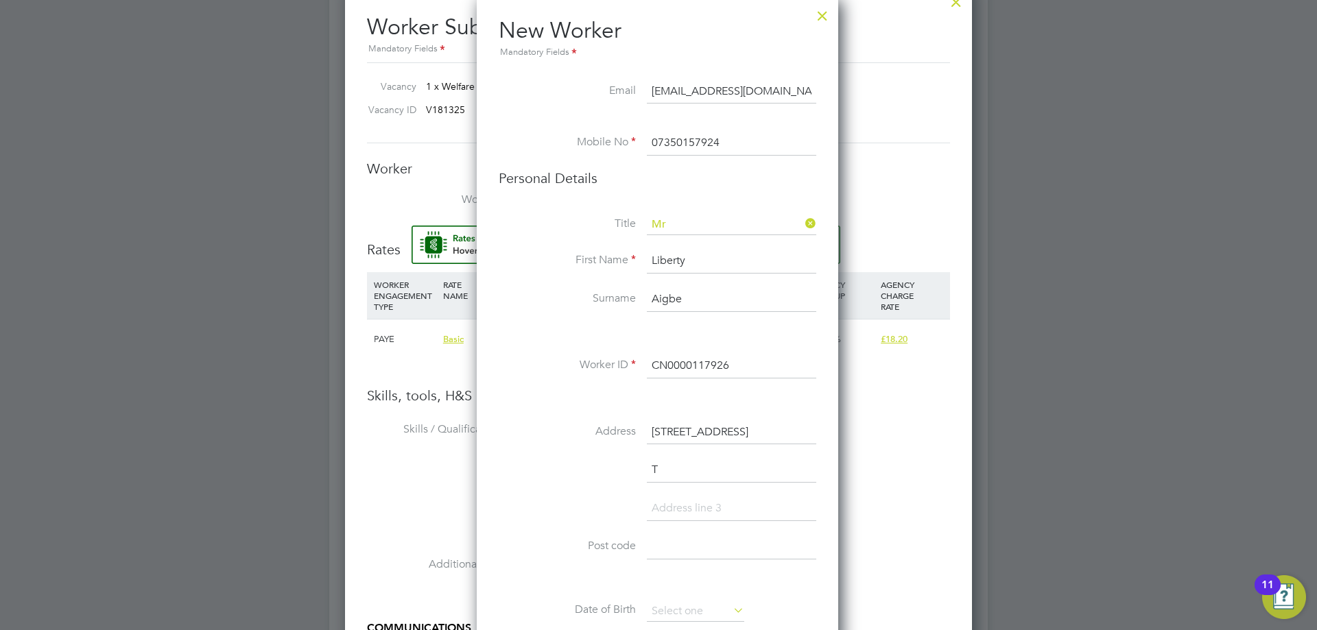
scroll to position [1198, 364]
type input "Thornaby"
click at [719, 508] on input at bounding box center [731, 509] width 169 height 25
type input "Stockton-on-Tees"
click at [702, 549] on input at bounding box center [731, 547] width 169 height 25
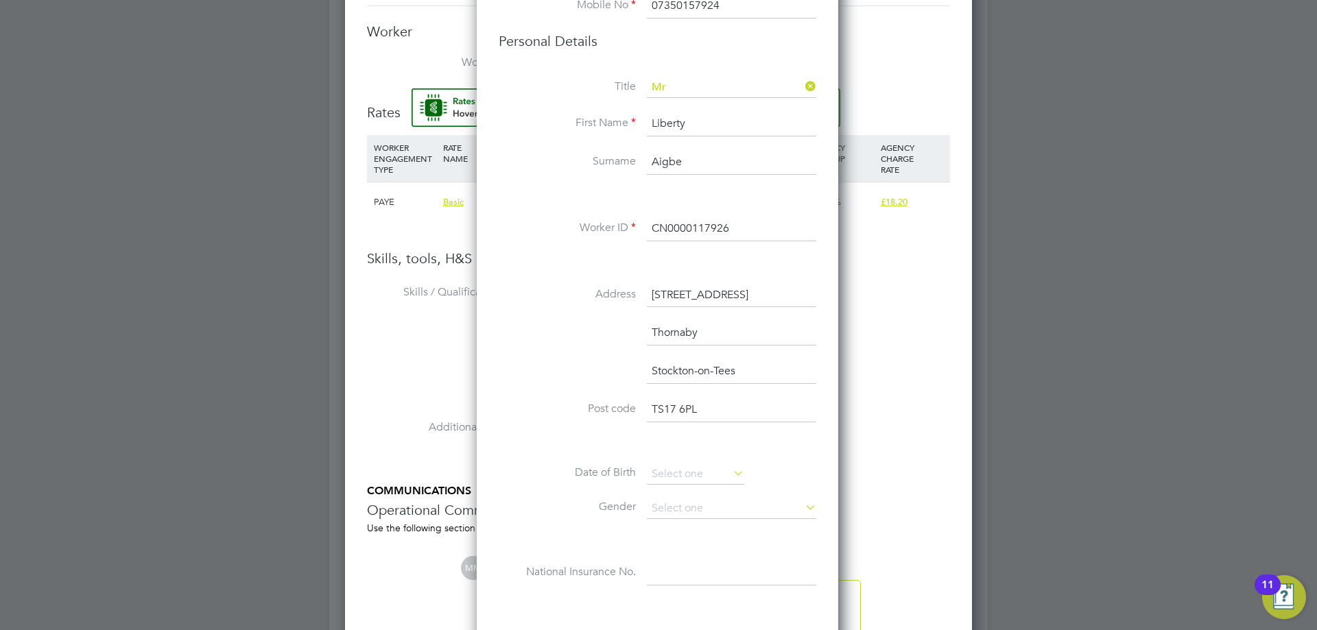
scroll to position [1166, 0]
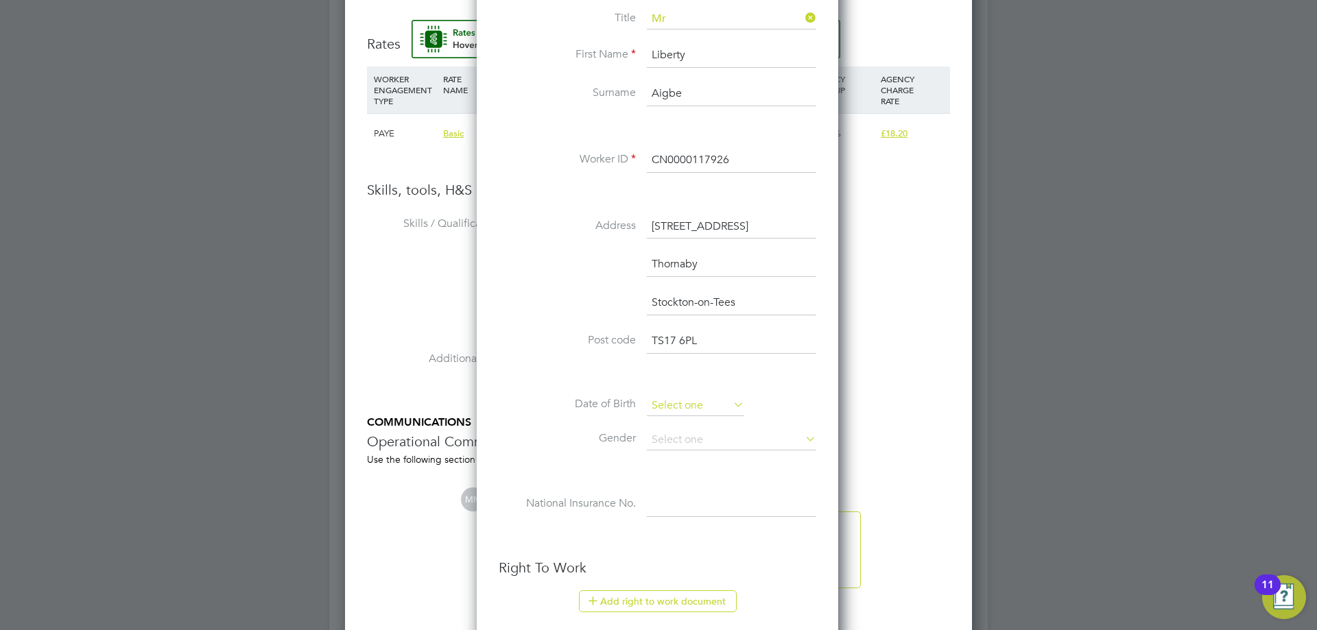
type input "TS17 6PL"
click at [685, 399] on input at bounding box center [695, 406] width 97 height 21
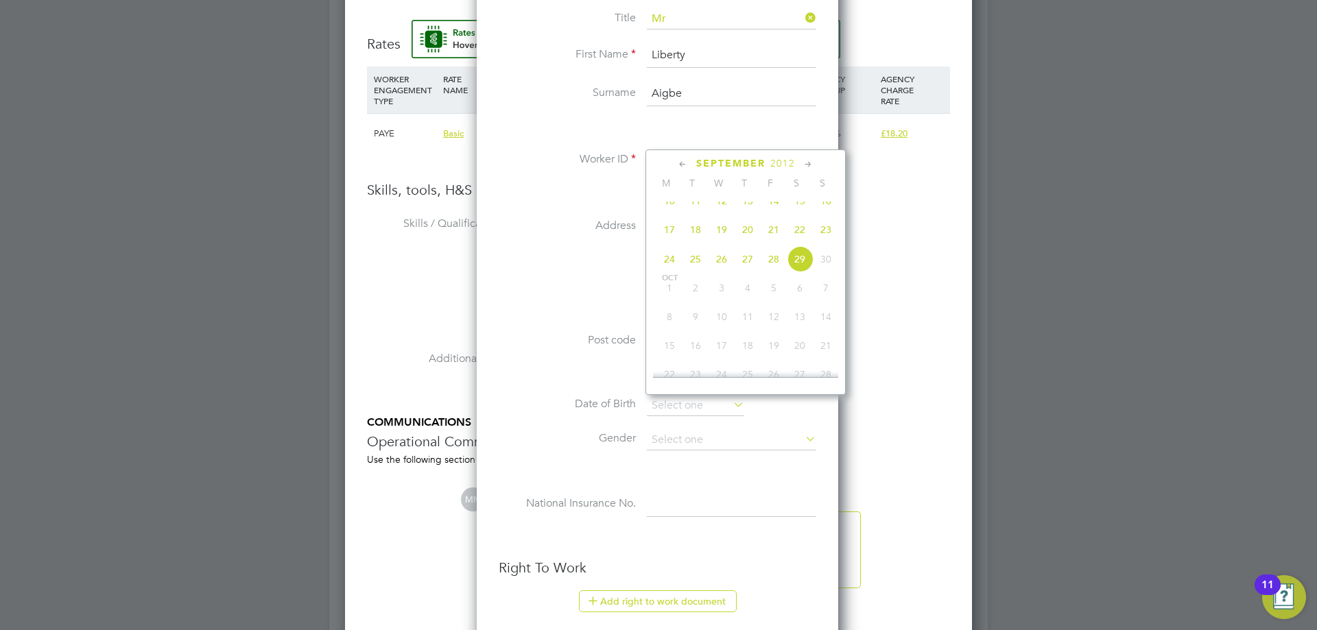
click at [784, 161] on span "2012" at bounding box center [782, 164] width 25 height 12
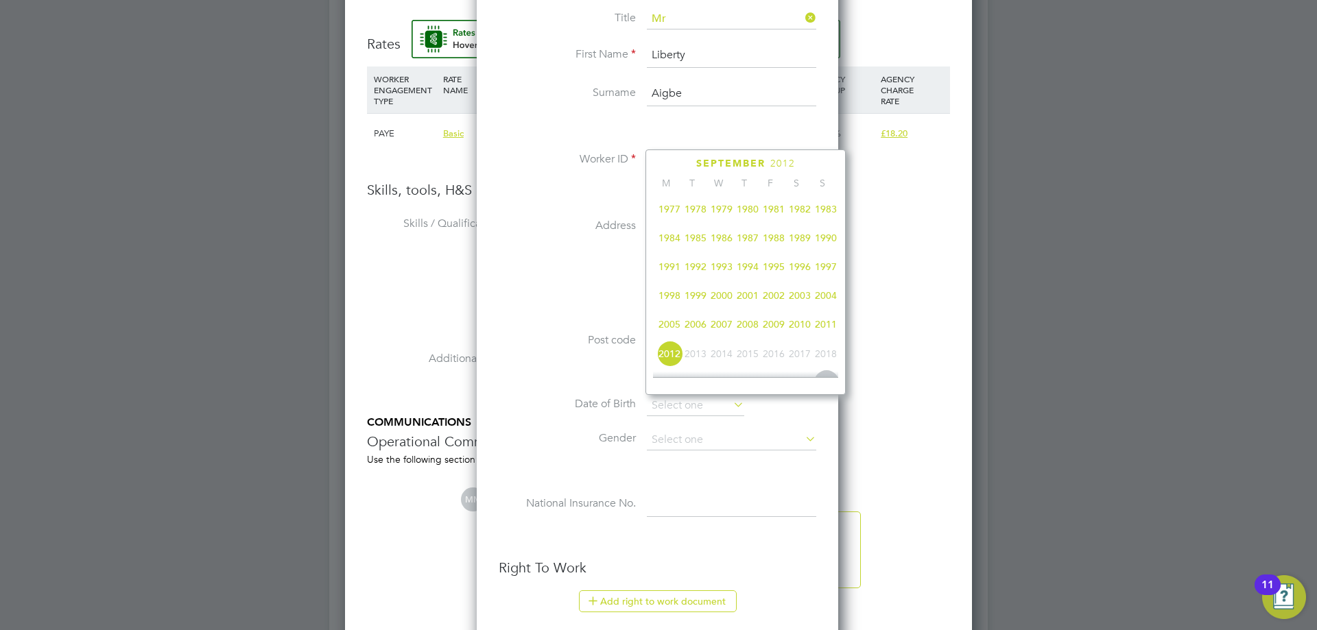
click at [799, 244] on span "1989" at bounding box center [800, 238] width 26 height 26
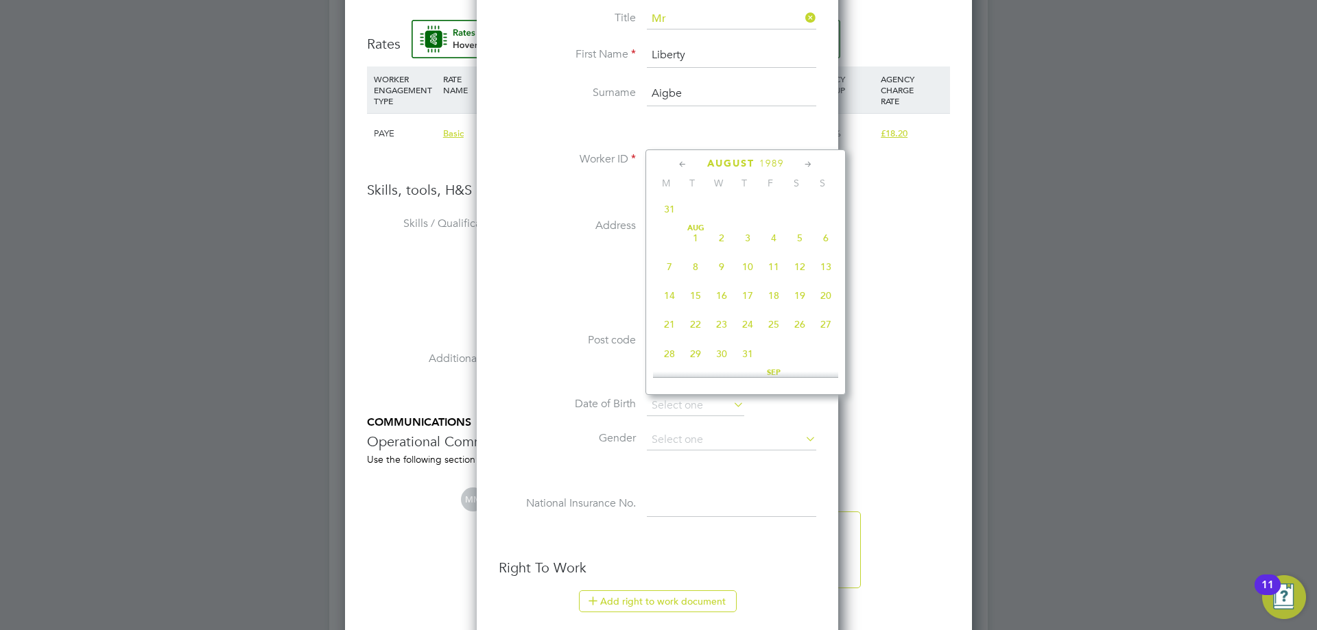
click at [806, 165] on icon at bounding box center [808, 164] width 13 height 15
click at [721, 242] on span "4" at bounding box center [722, 229] width 26 height 26
type input "04 Oct 1989"
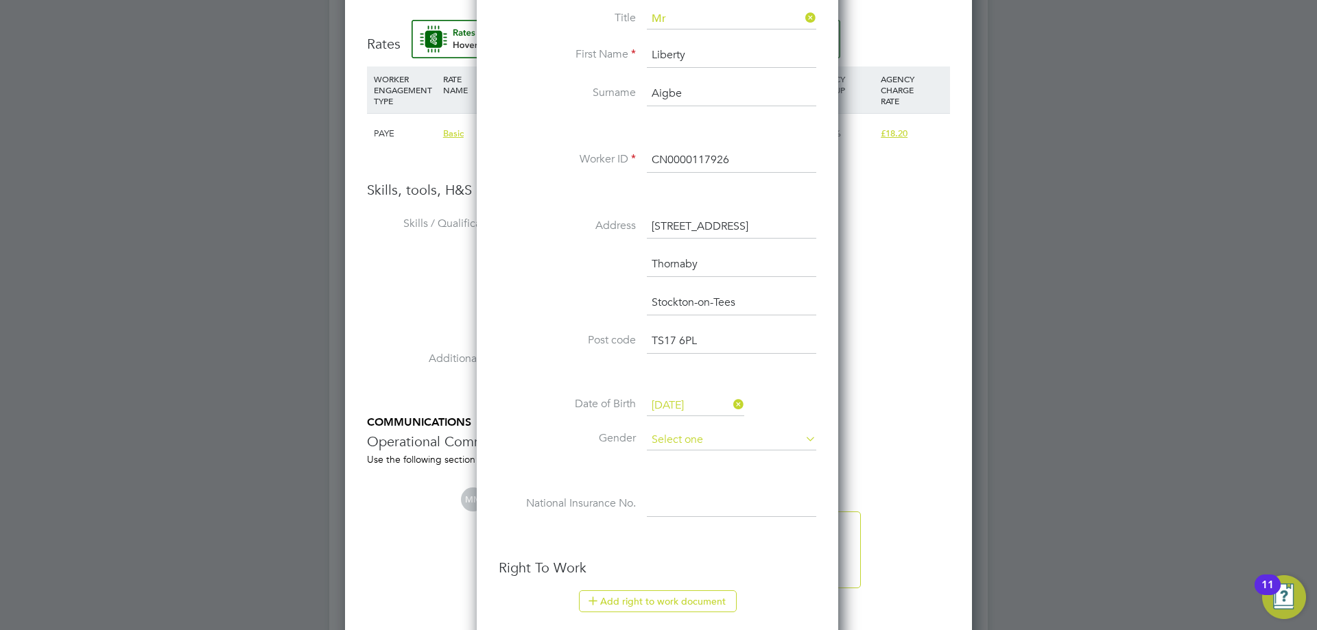
click at [695, 434] on input at bounding box center [731, 440] width 169 height 21
click at [680, 461] on li "Male" at bounding box center [731, 460] width 171 height 18
type input "Male"
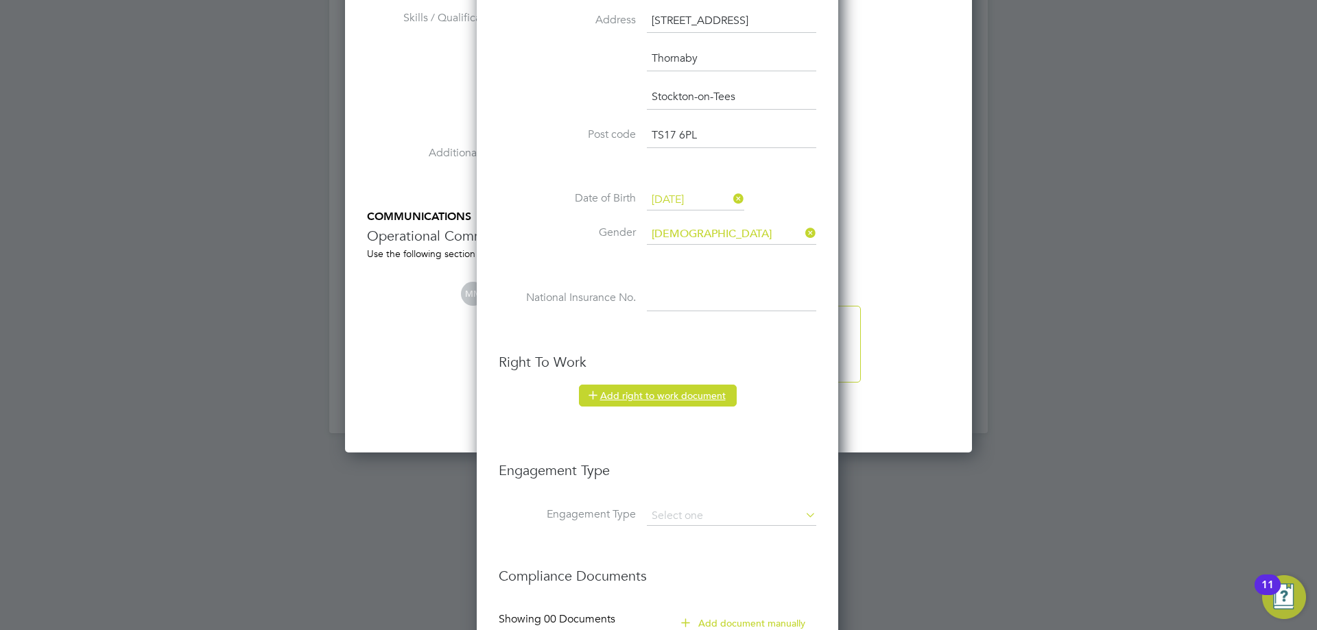
click at [676, 399] on button "Add right to work document" at bounding box center [658, 396] width 158 height 22
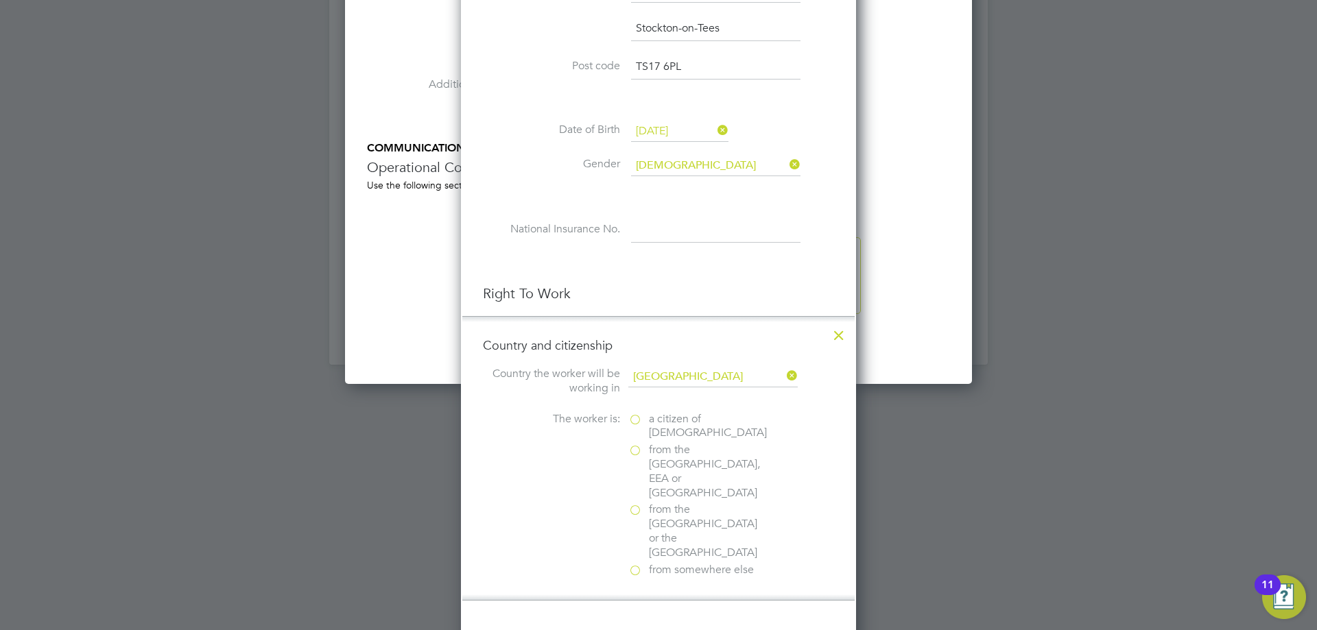
scroll to position [1509, 0]
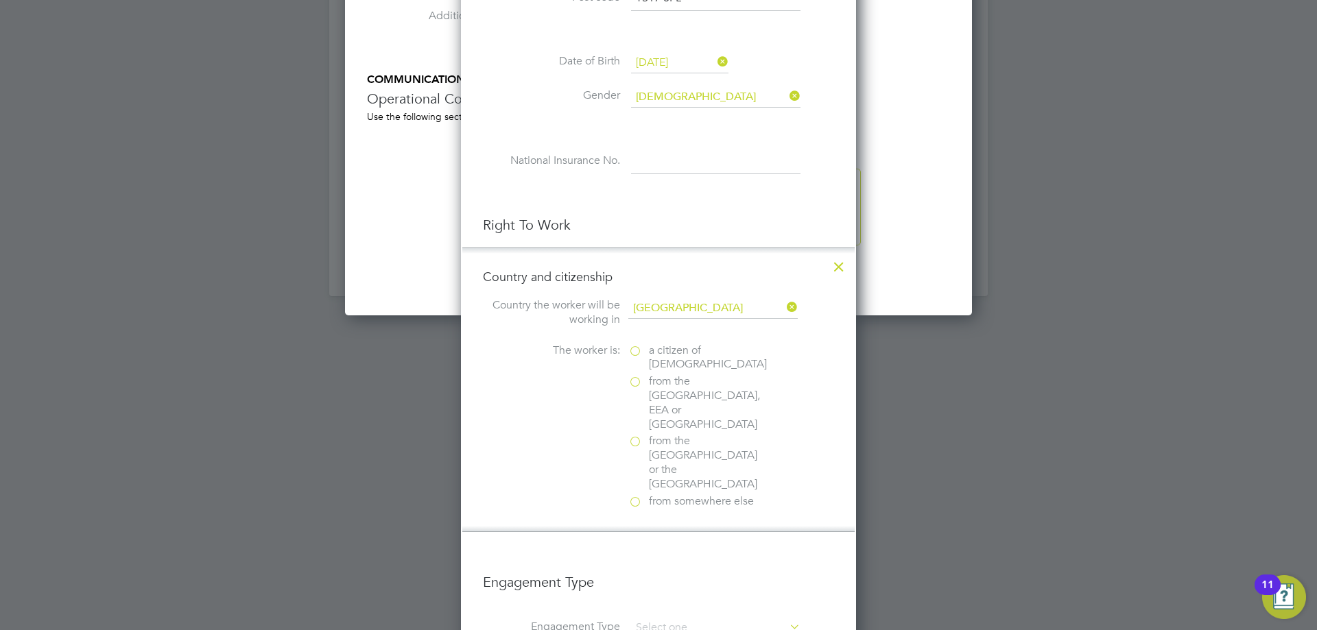
click at [676, 359] on span "a citizen of United Kingdom" at bounding box center [708, 358] width 118 height 29
click at [0, 0] on input "a citizen of United Kingdom" at bounding box center [0, 0] width 0 height 0
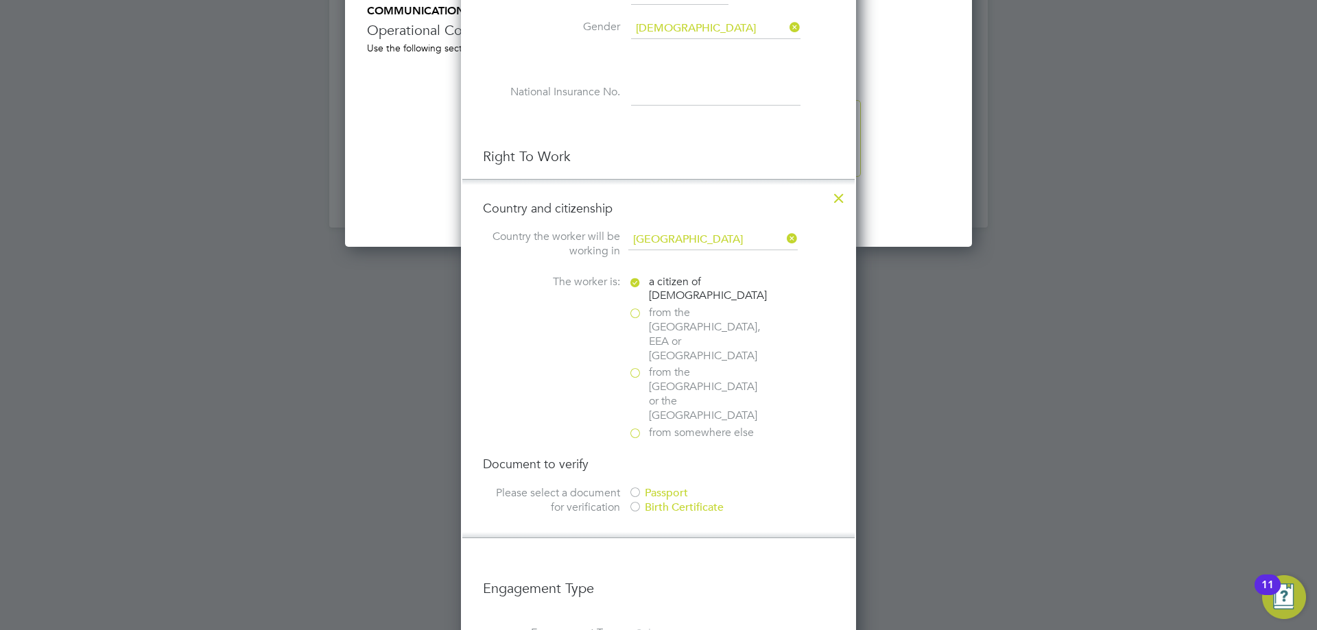
scroll to position [1646, 0]
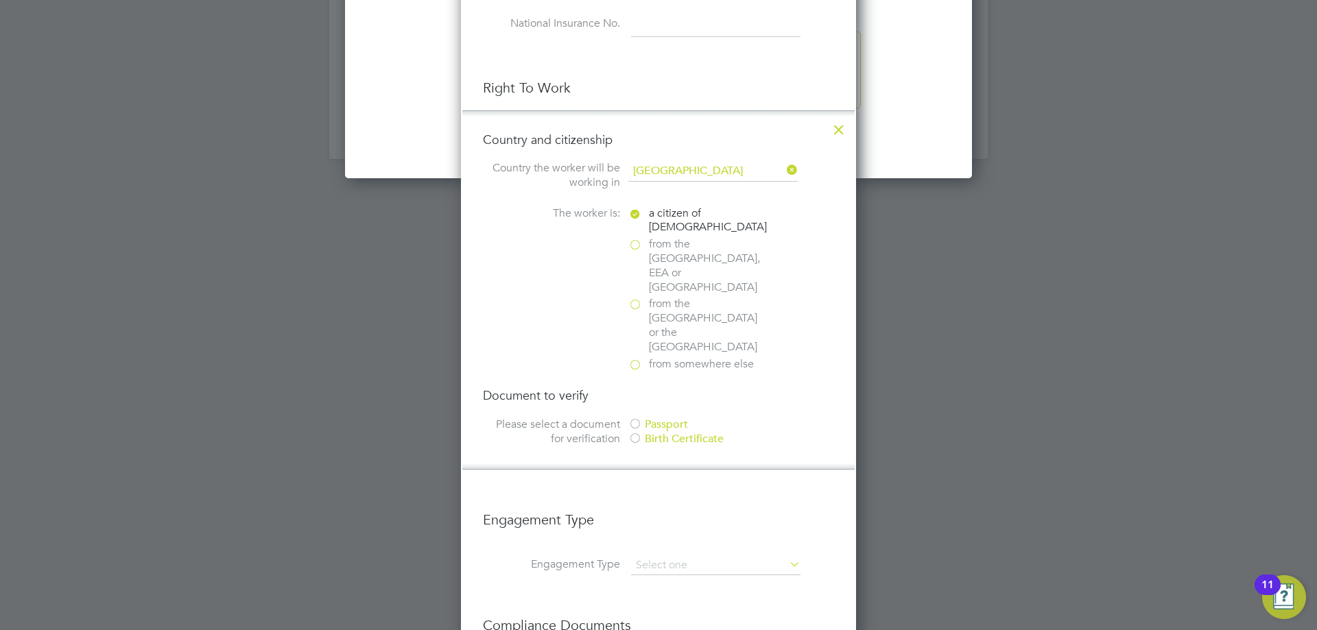
click at [676, 418] on div "Passport" at bounding box center [731, 425] width 206 height 14
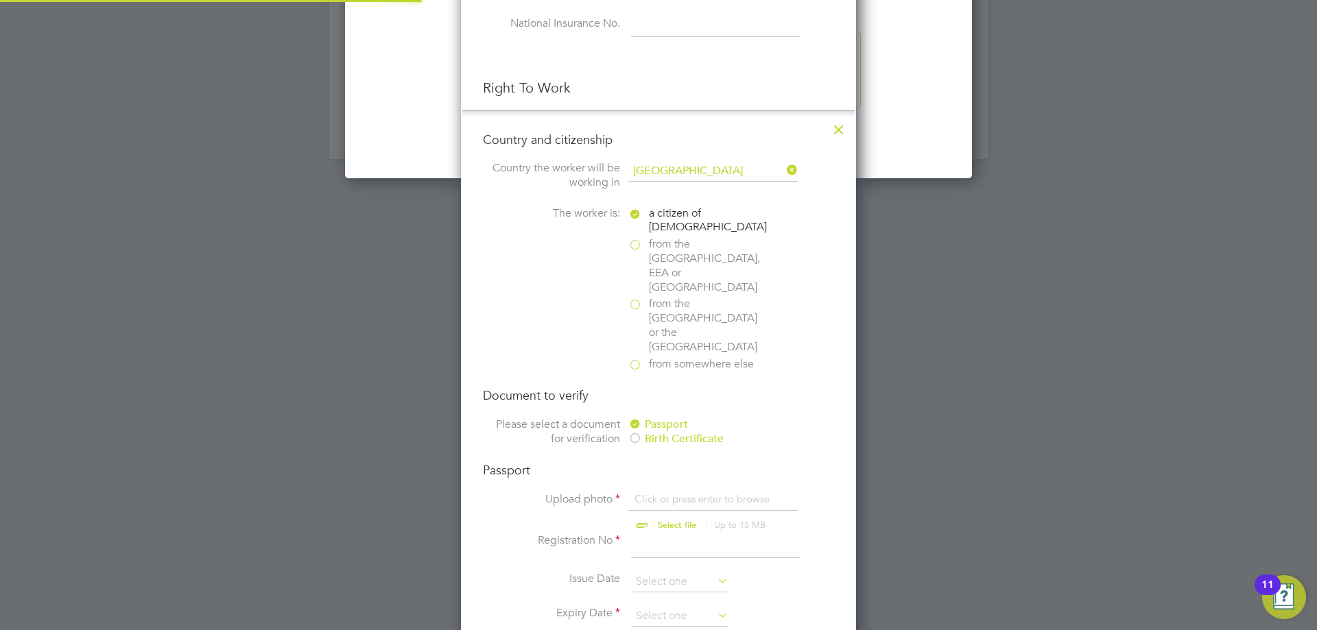
scroll to position [19, 170]
click at [679, 492] on input "file" at bounding box center [689, 512] width 215 height 41
type input "C:\fakepath\Liberty Bassey Aigbe RTW.pdf"
click at [672, 534] on input at bounding box center [715, 546] width 169 height 25
click at [722, 534] on input at bounding box center [715, 546] width 169 height 25
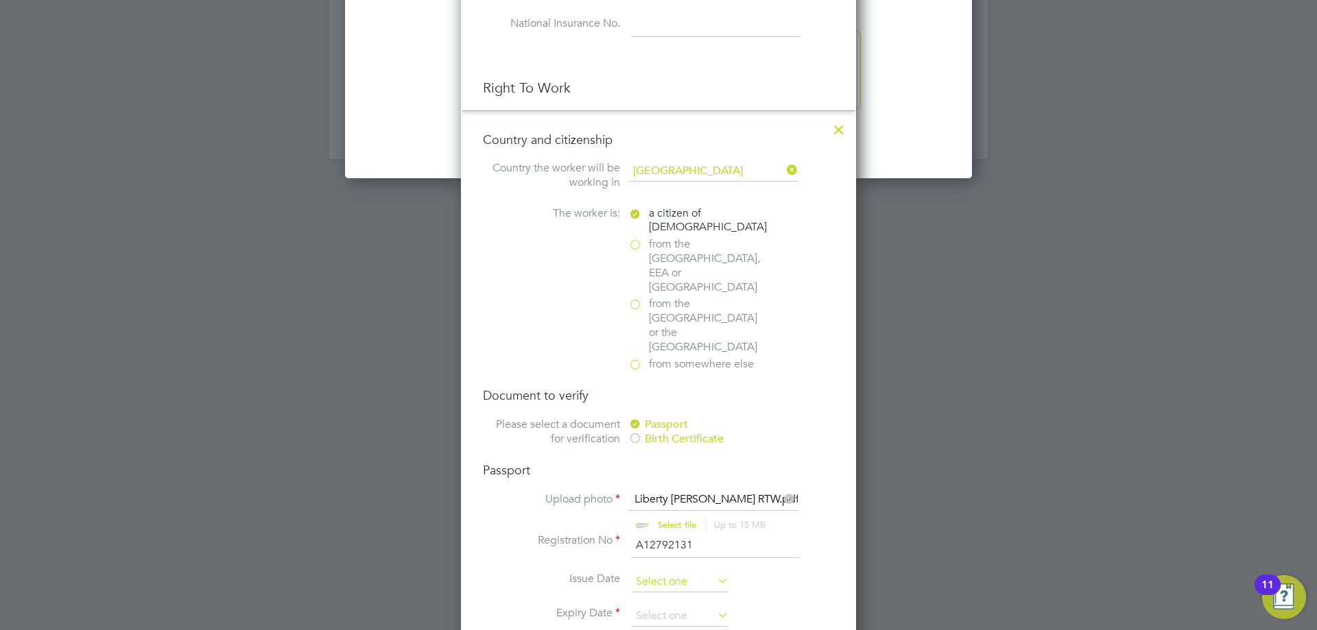
type input "A12792131"
click at [691, 572] on input at bounding box center [679, 582] width 97 height 21
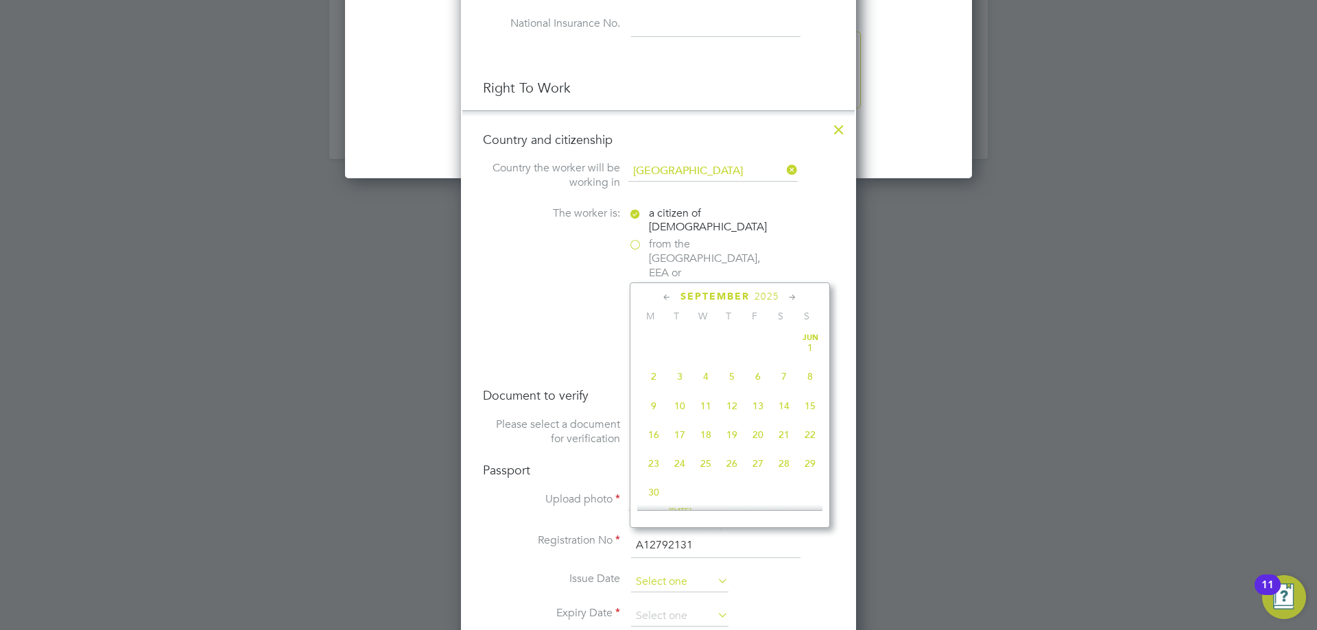
scroll to position [534, 0]
click at [770, 296] on span "2025" at bounding box center [767, 297] width 25 height 12
click at [757, 400] on span "2022" at bounding box center [758, 390] width 26 height 26
click at [789, 297] on icon at bounding box center [792, 297] width 13 height 15
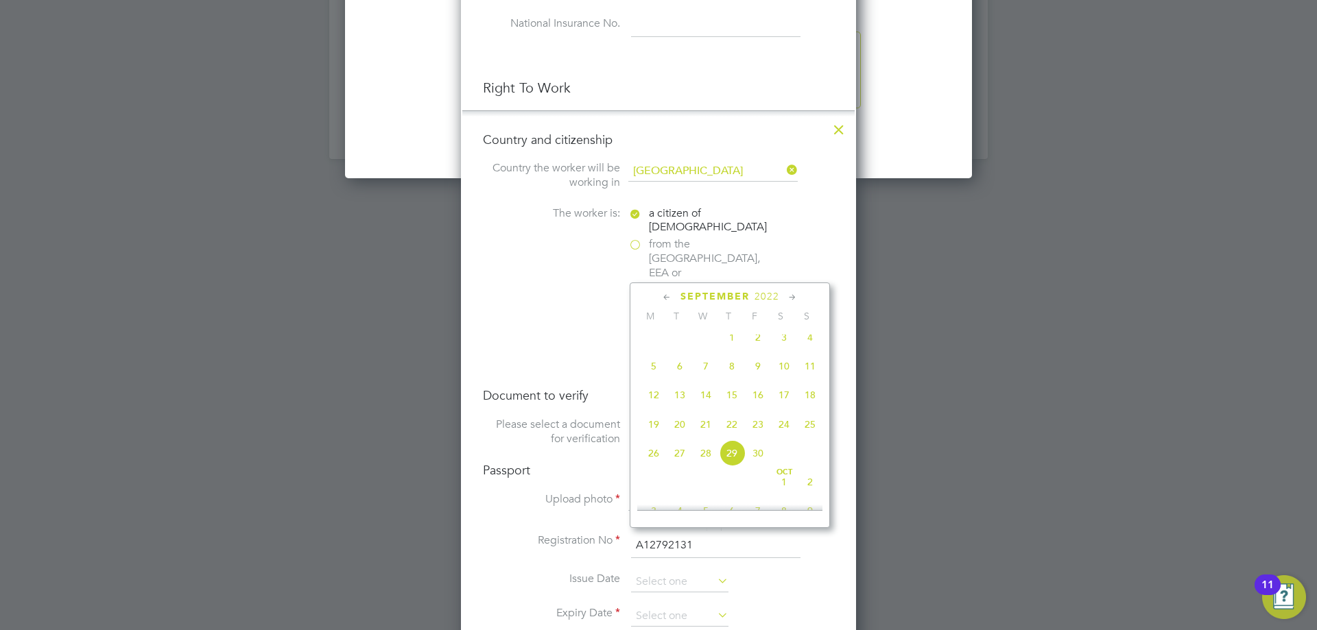
click at [789, 297] on icon at bounding box center [792, 297] width 13 height 15
click at [650, 492] on span "31" at bounding box center [654, 479] width 26 height 26
type input "31 Oct 2022"
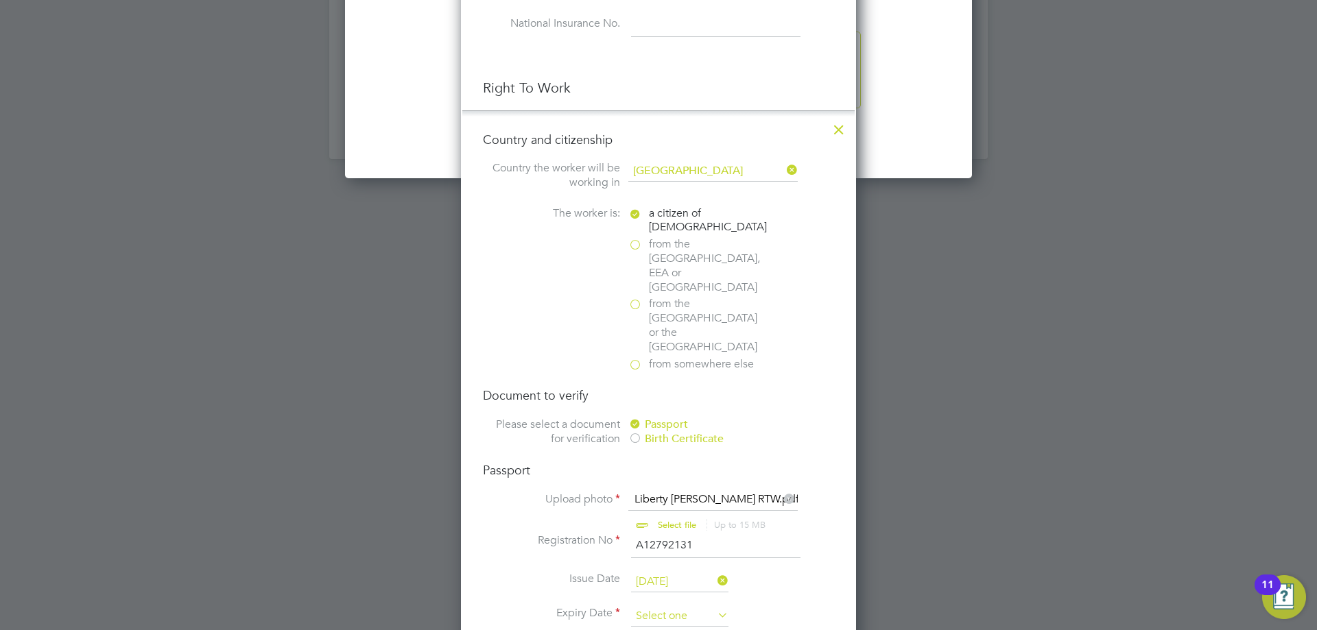
click at [689, 606] on input at bounding box center [679, 616] width 97 height 21
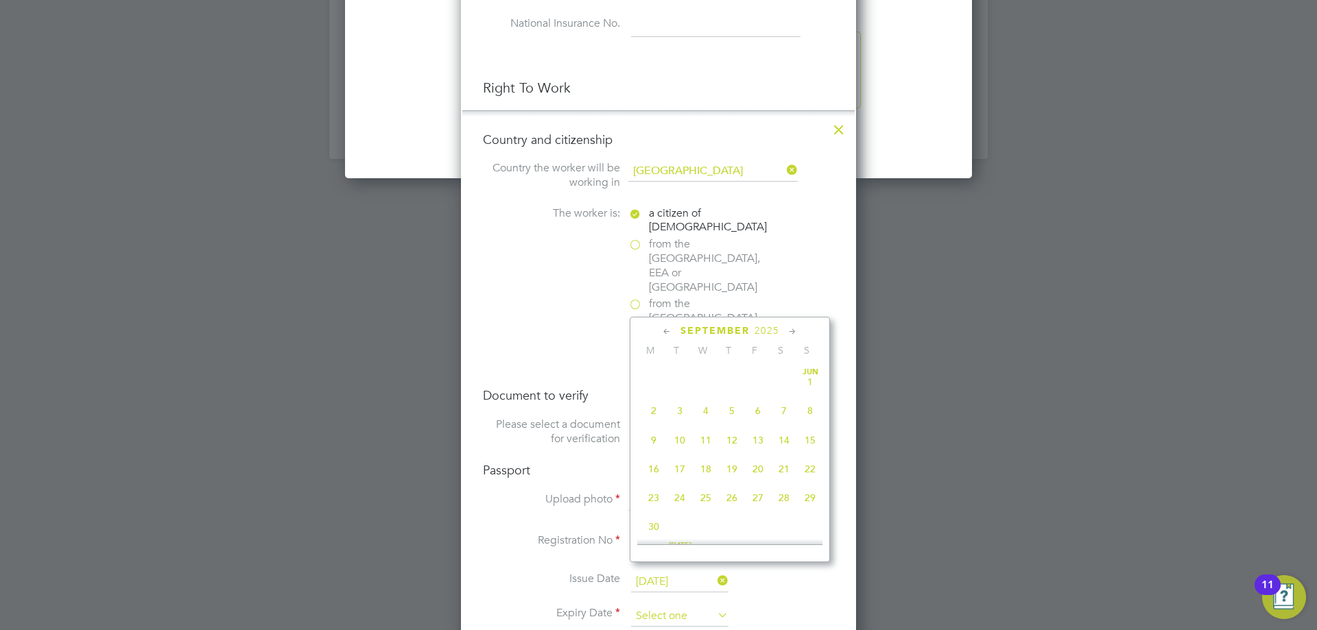
scroll to position [534, 0]
click at [765, 329] on span "2025" at bounding box center [767, 331] width 25 height 12
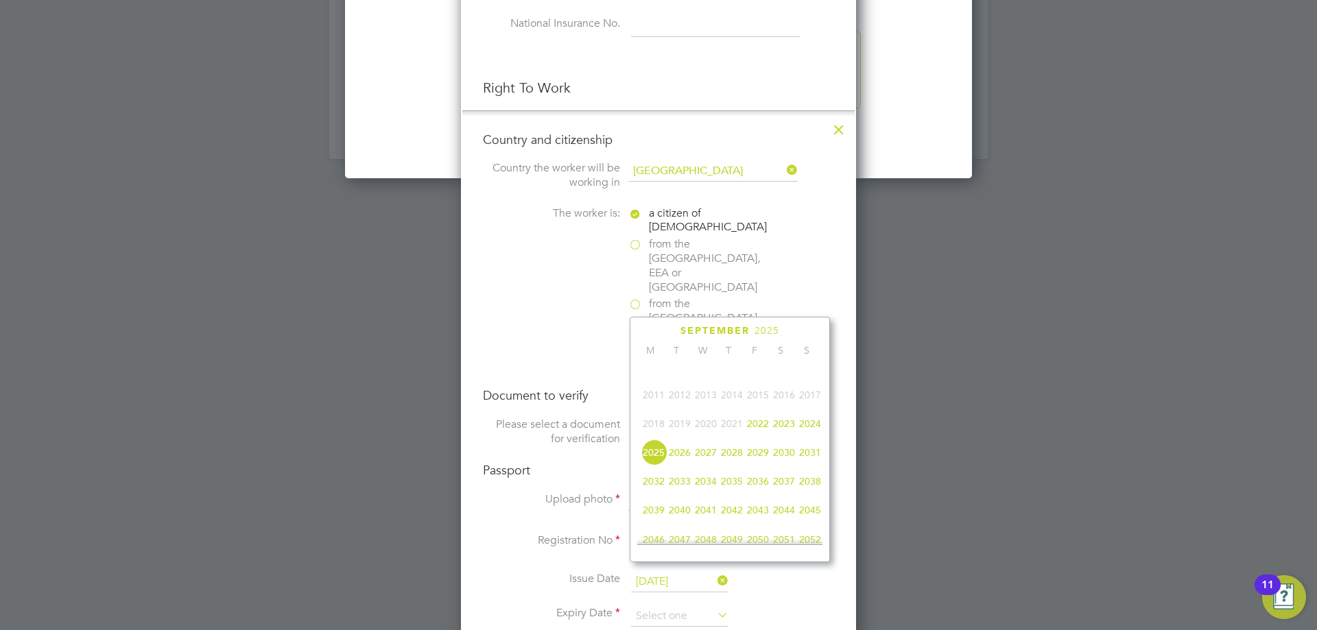
click at [705, 463] on span "2027" at bounding box center [706, 453] width 26 height 26
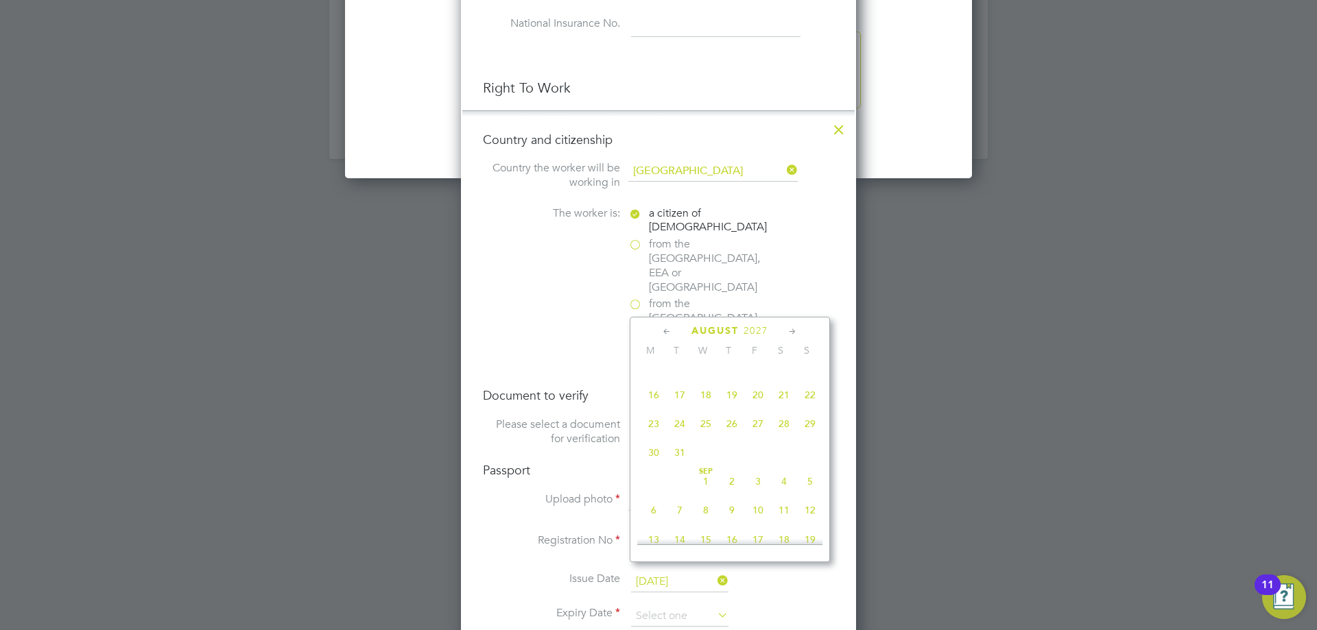
click at [793, 328] on icon at bounding box center [792, 331] width 13 height 15
click at [783, 497] on span "30" at bounding box center [784, 484] width 26 height 26
type input "30 Oct 2027"
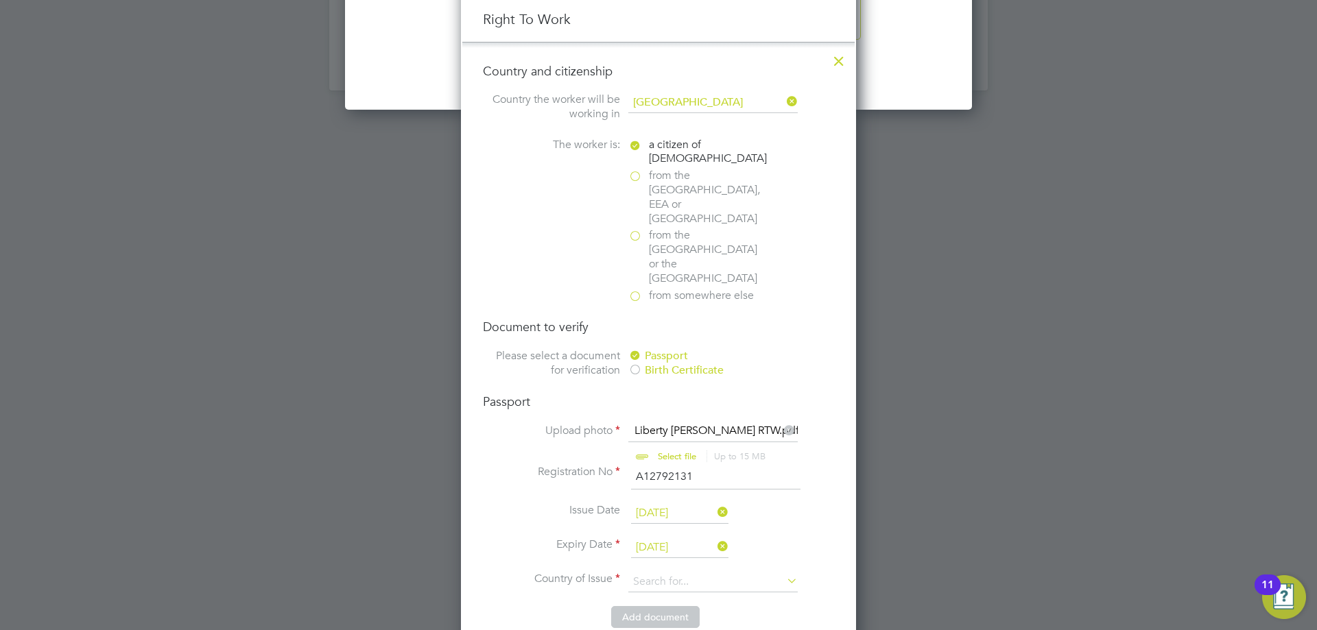
scroll to position [1783, 0]
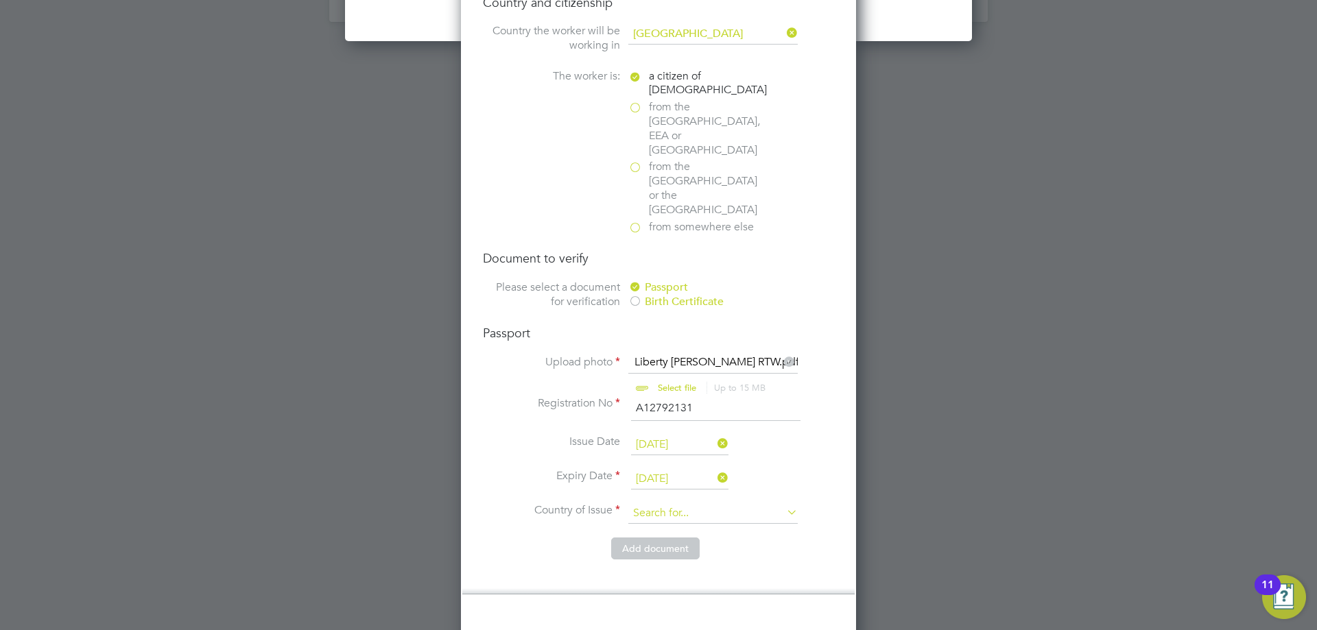
click at [742, 503] on input at bounding box center [712, 513] width 169 height 21
click at [700, 504] on li "Nig eria" at bounding box center [713, 508] width 171 height 19
type input "Nigeria"
click at [671, 538] on button "Add document" at bounding box center [655, 549] width 88 height 22
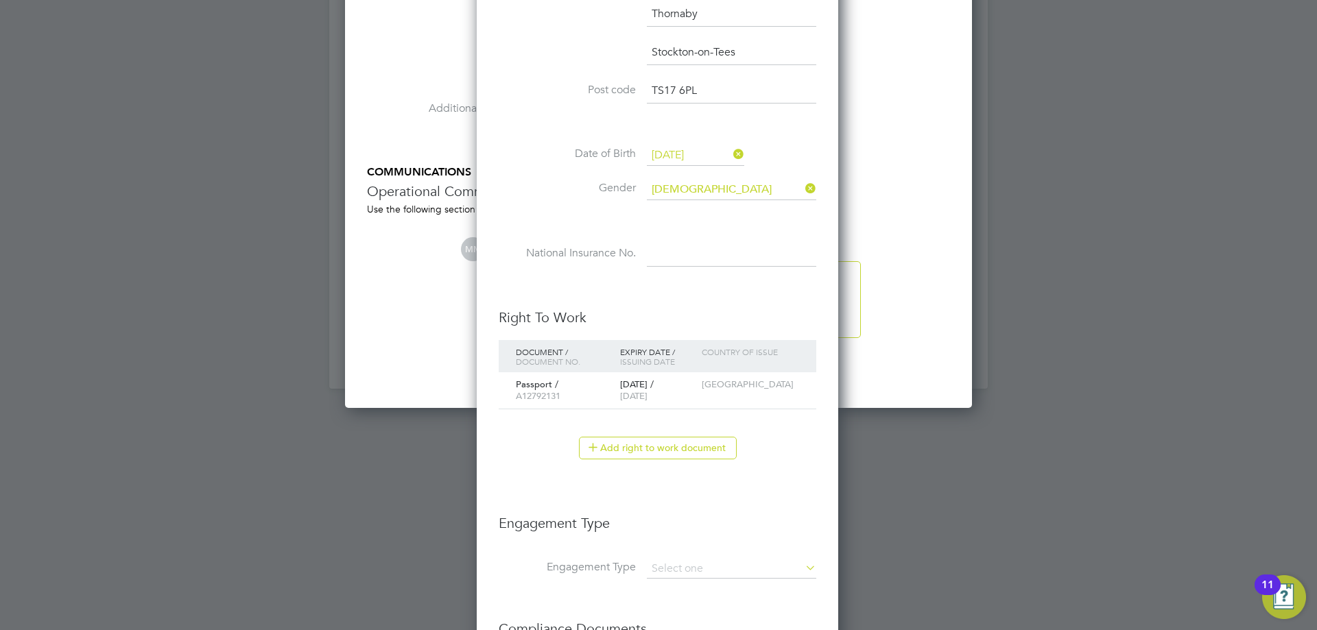
scroll to position [1622, 0]
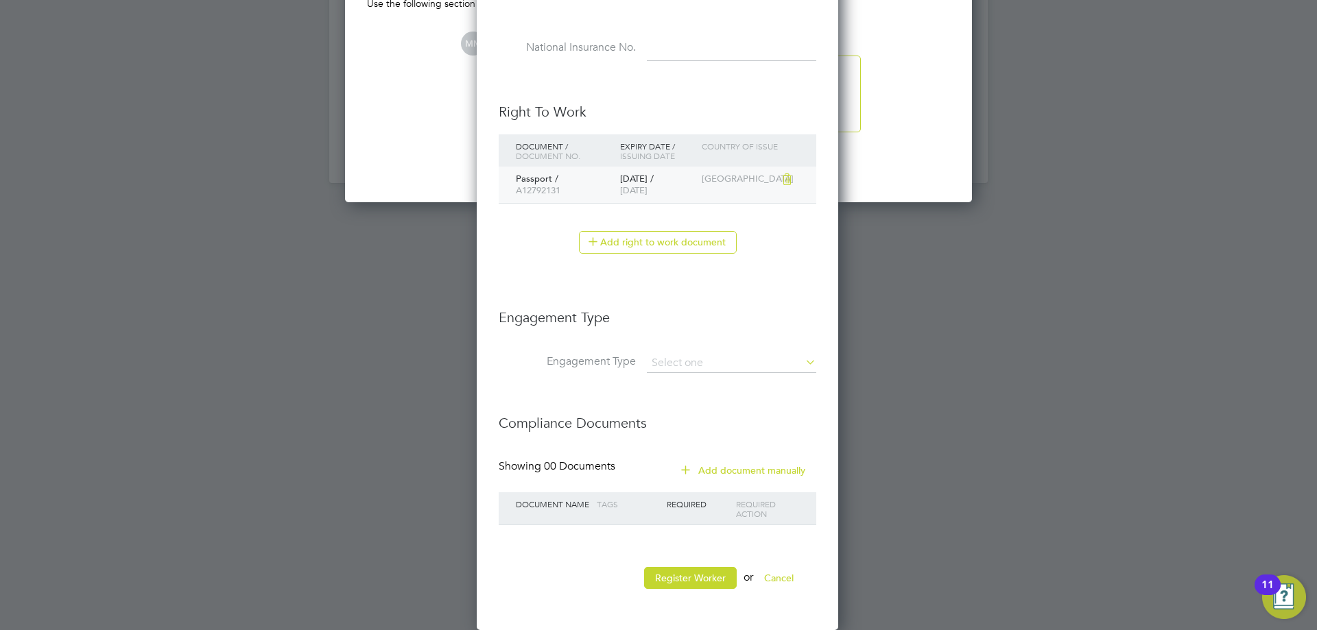
click at [726, 178] on div "Nigeria" at bounding box center [738, 179] width 81 height 25
click at [537, 189] on span "A12792131" at bounding box center [538, 191] width 45 height 12
click at [789, 180] on icon at bounding box center [786, 179] width 14 height 16
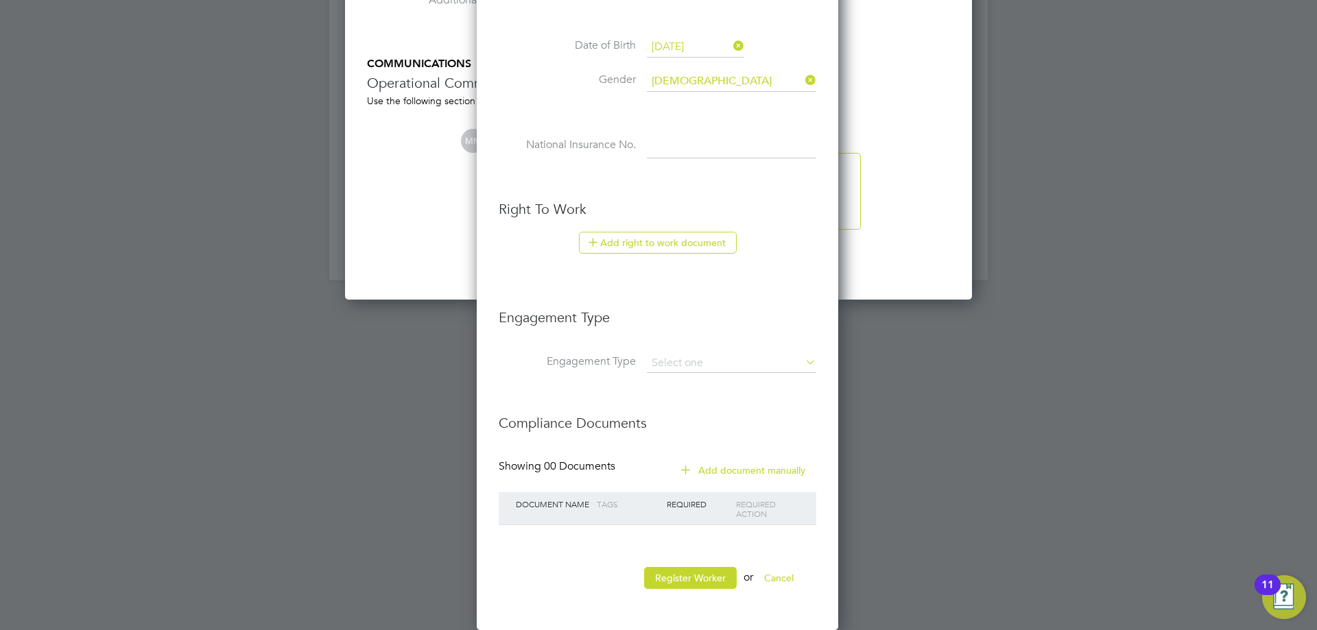
scroll to position [1198, 364]
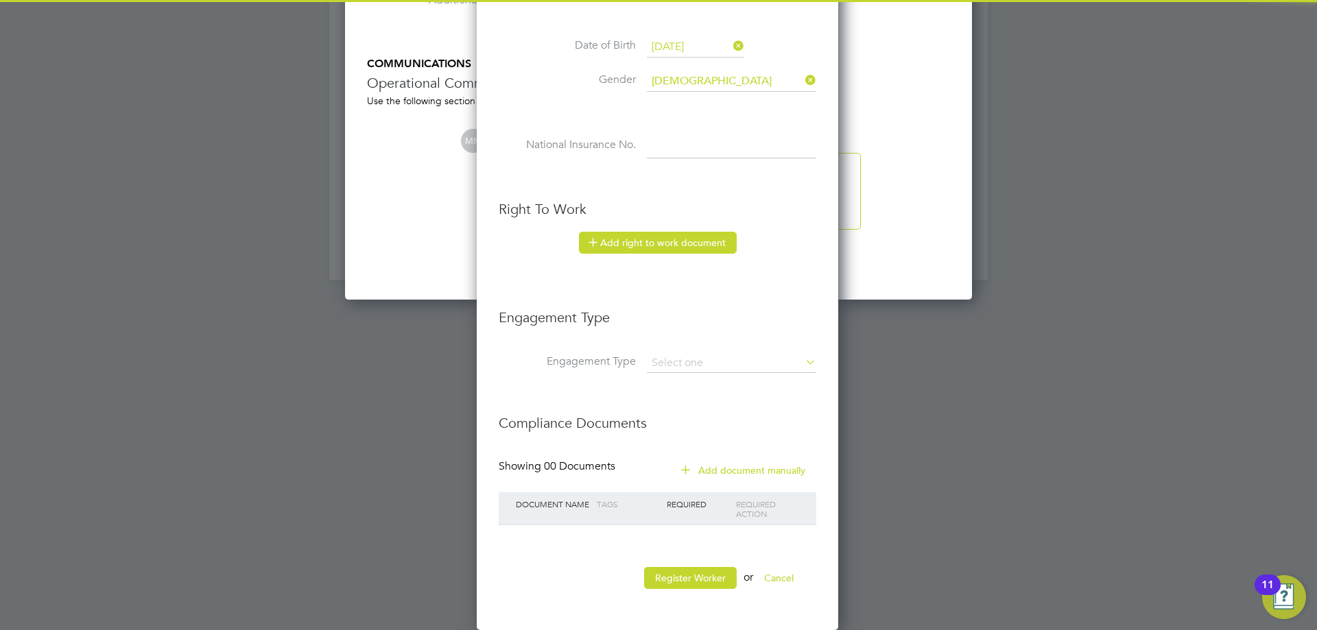
click at [703, 241] on button "Add right to work document" at bounding box center [658, 243] width 158 height 22
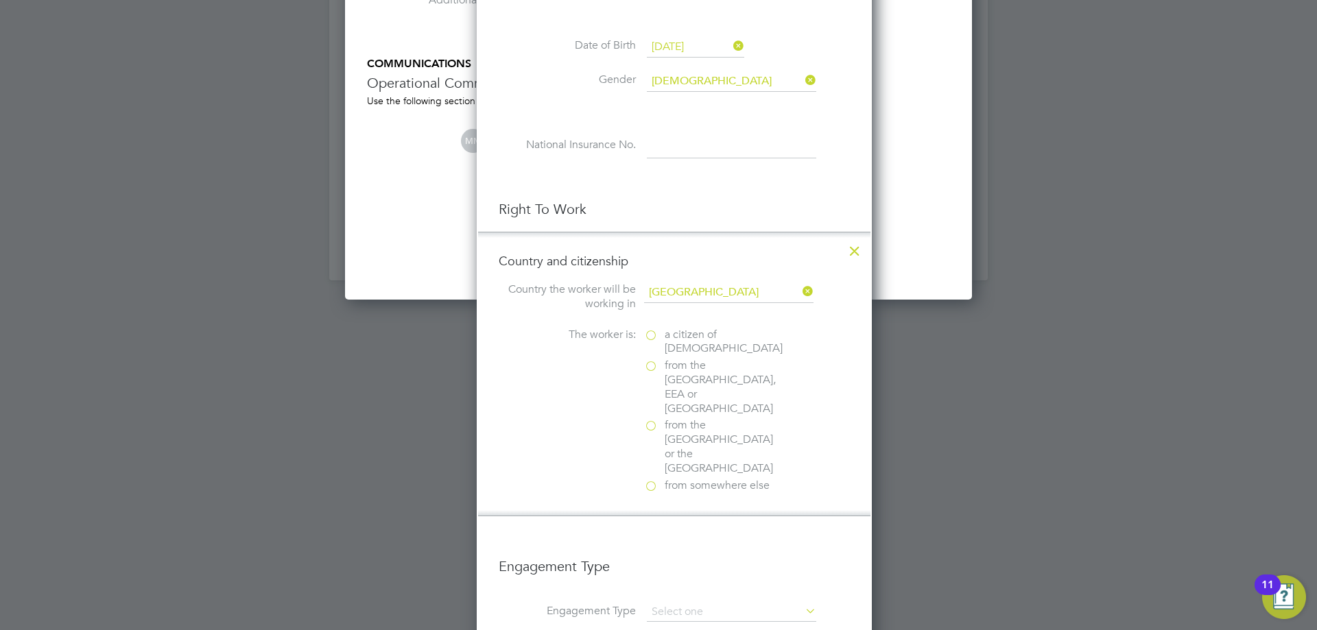
scroll to position [1405, 396]
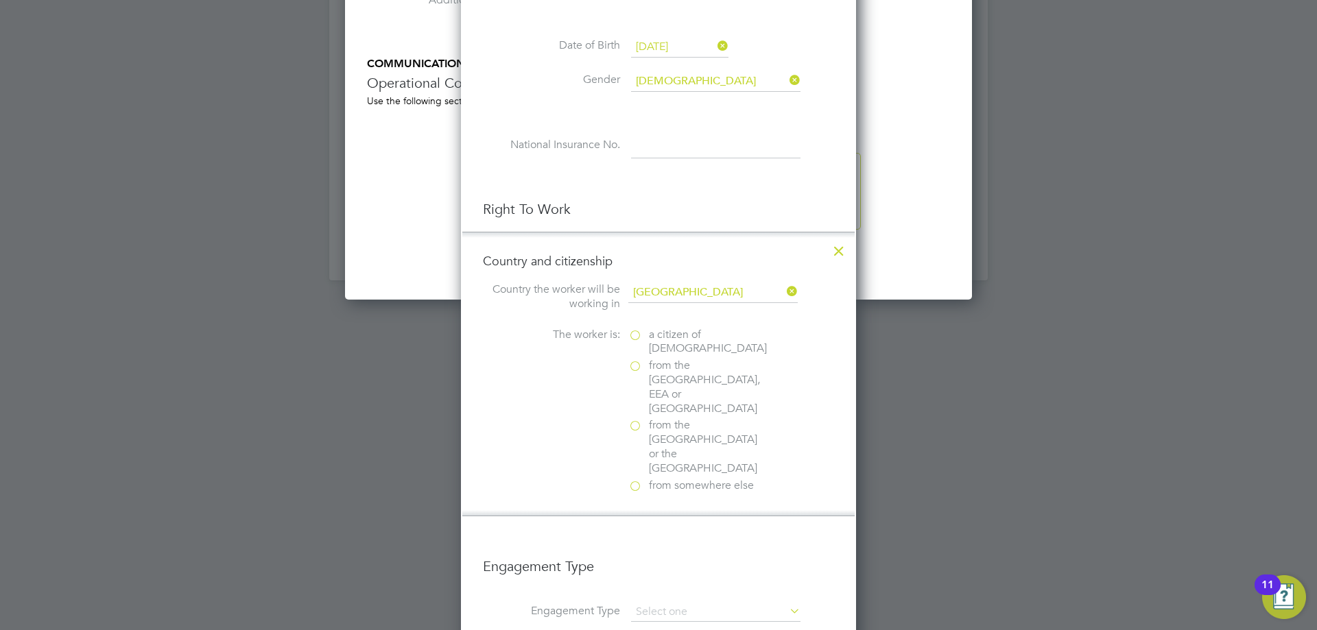
click at [682, 335] on span "a citizen of United Kingdom" at bounding box center [708, 342] width 118 height 29
click at [0, 0] on input "a citizen of United Kingdom" at bounding box center [0, 0] width 0 height 0
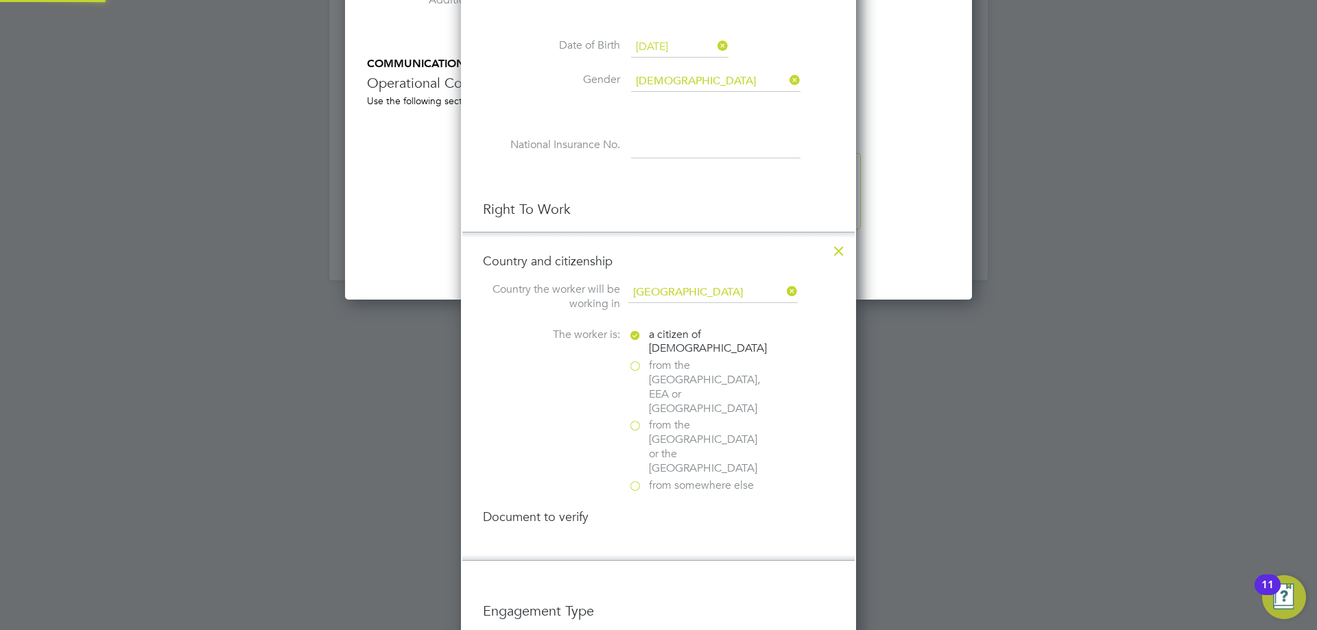
scroll to position [7, 7]
click at [693, 479] on span "from somewhere else" at bounding box center [701, 486] width 105 height 14
click at [0, 0] on input "from somewhere else" at bounding box center [0, 0] width 0 height 0
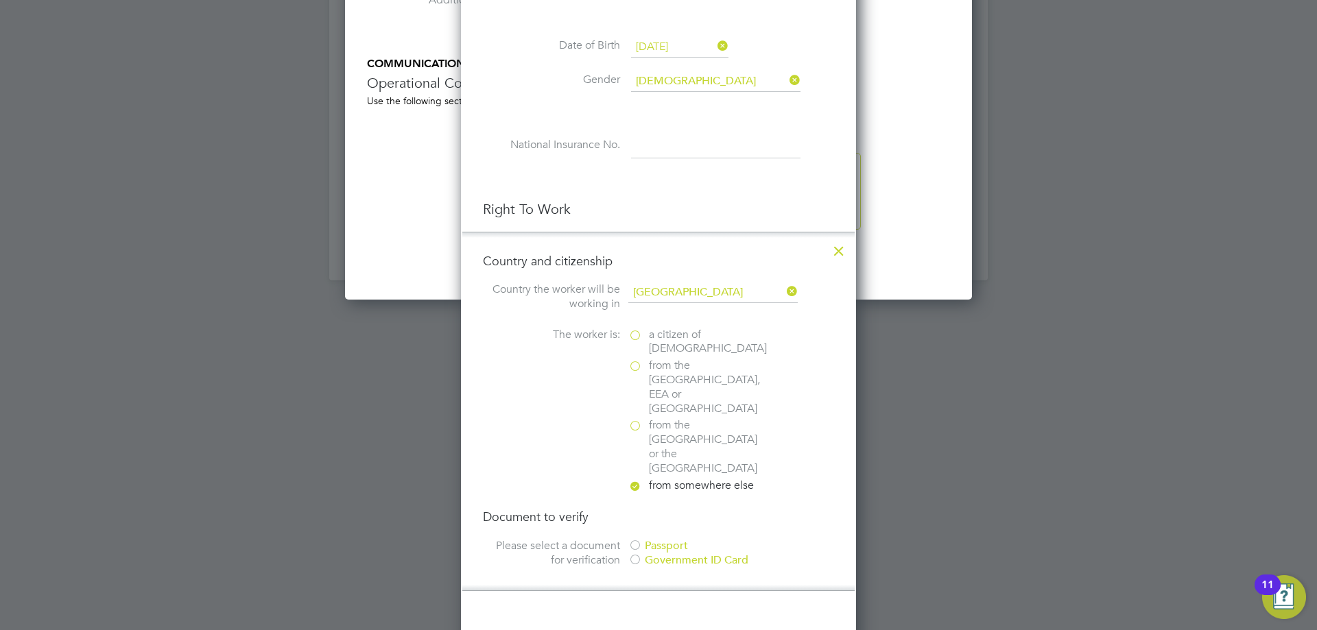
click at [682, 539] on div "Passport" at bounding box center [731, 546] width 206 height 14
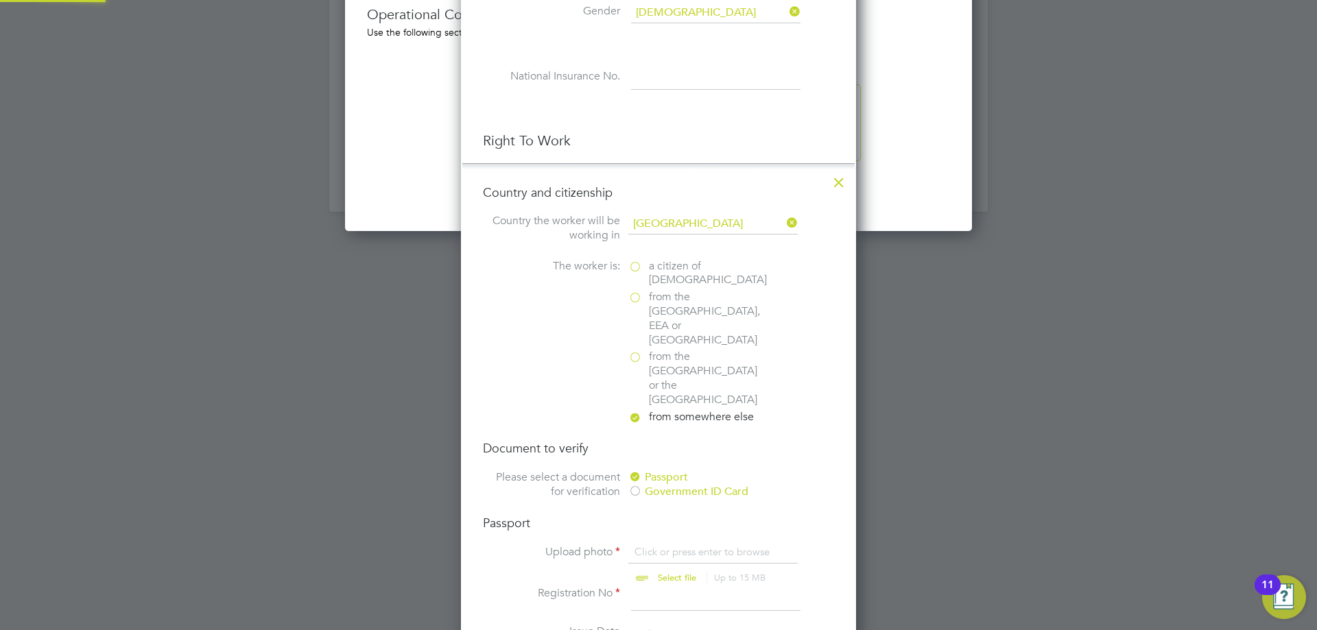
scroll to position [1731, 0]
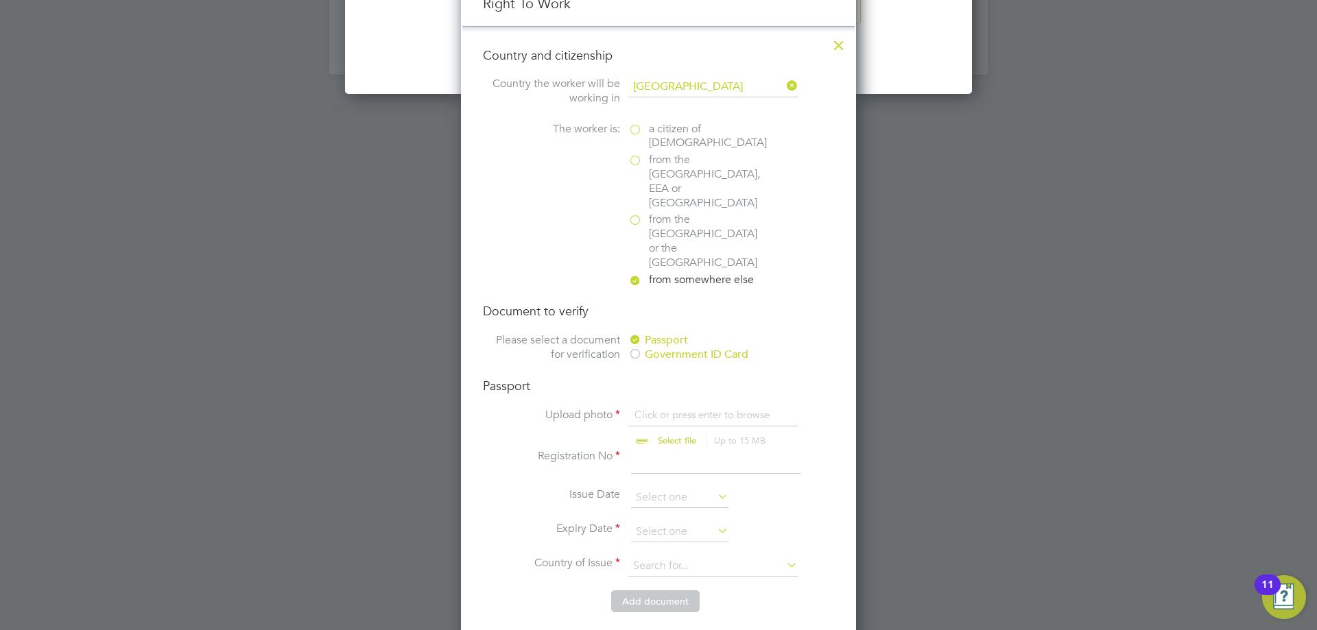
click at [700, 408] on input "file" at bounding box center [689, 428] width 215 height 41
type input "C:\fakepath\Liberty Bassey Aigbe Passport.JPG"
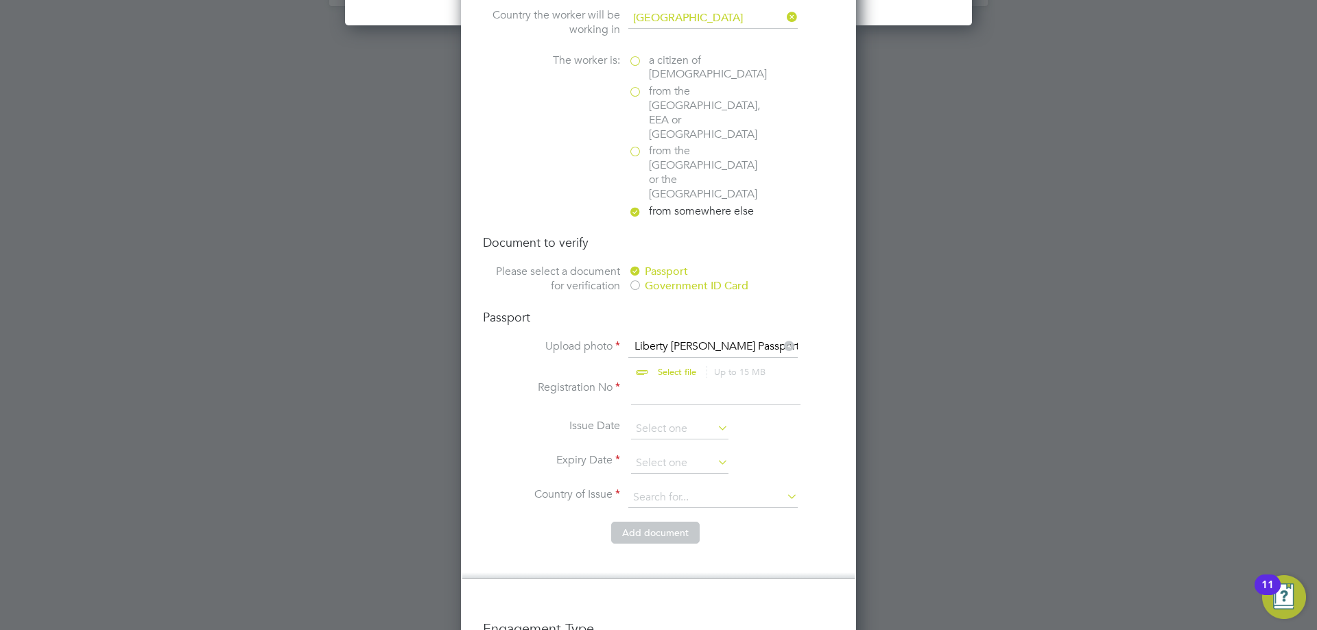
click at [702, 381] on input at bounding box center [715, 393] width 169 height 25
type input "A12792131"
click at [679, 419] on input at bounding box center [679, 429] width 97 height 21
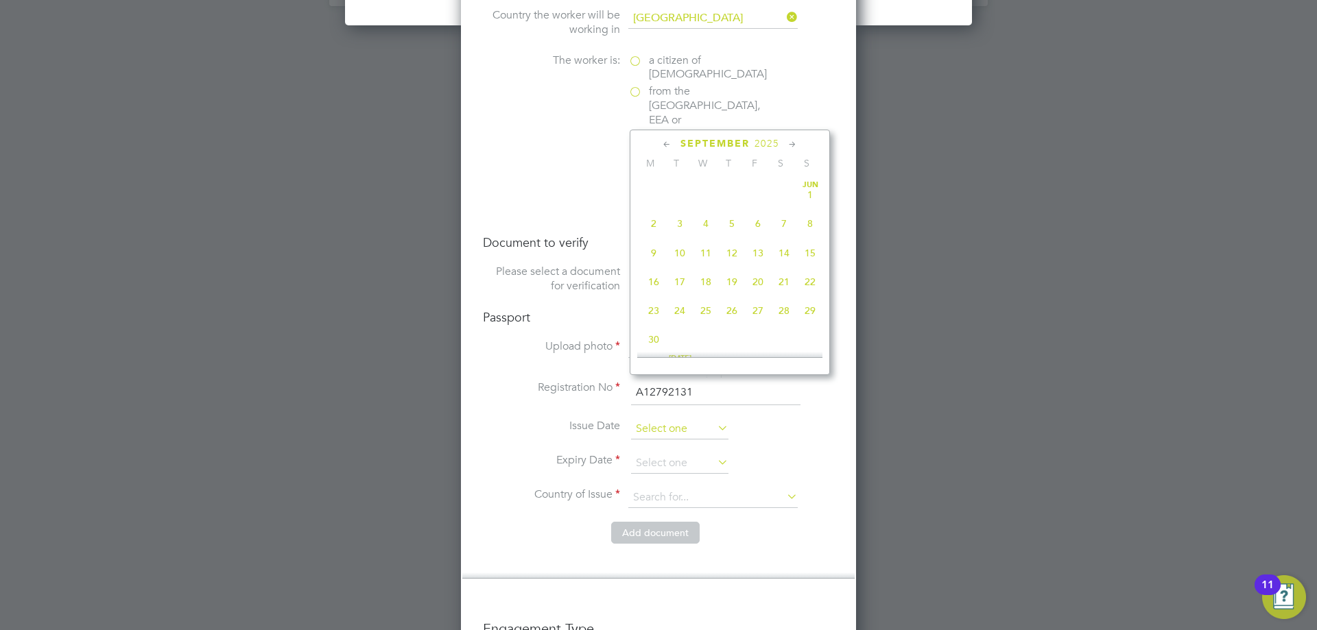
scroll to position [534, 0]
click at [771, 142] on span "2025" at bounding box center [767, 144] width 25 height 12
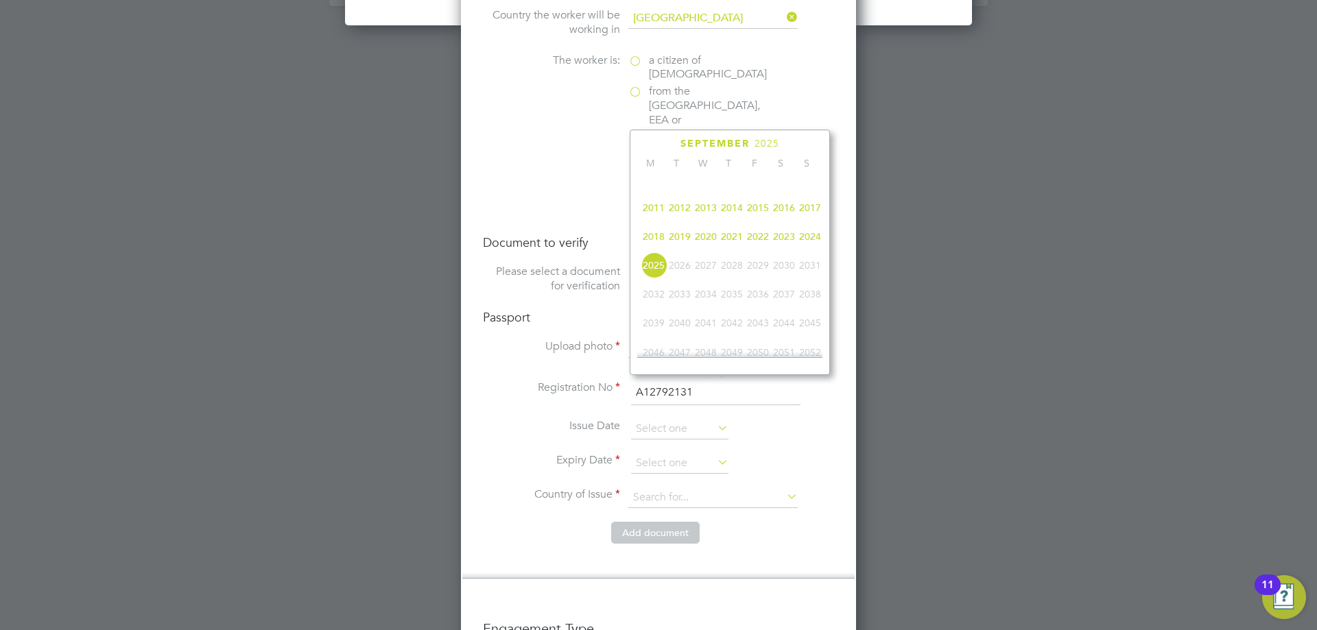
click at [756, 247] on span "2022" at bounding box center [758, 237] width 26 height 26
click at [794, 143] on icon at bounding box center [792, 144] width 13 height 15
click at [654, 339] on span "31" at bounding box center [654, 326] width 26 height 26
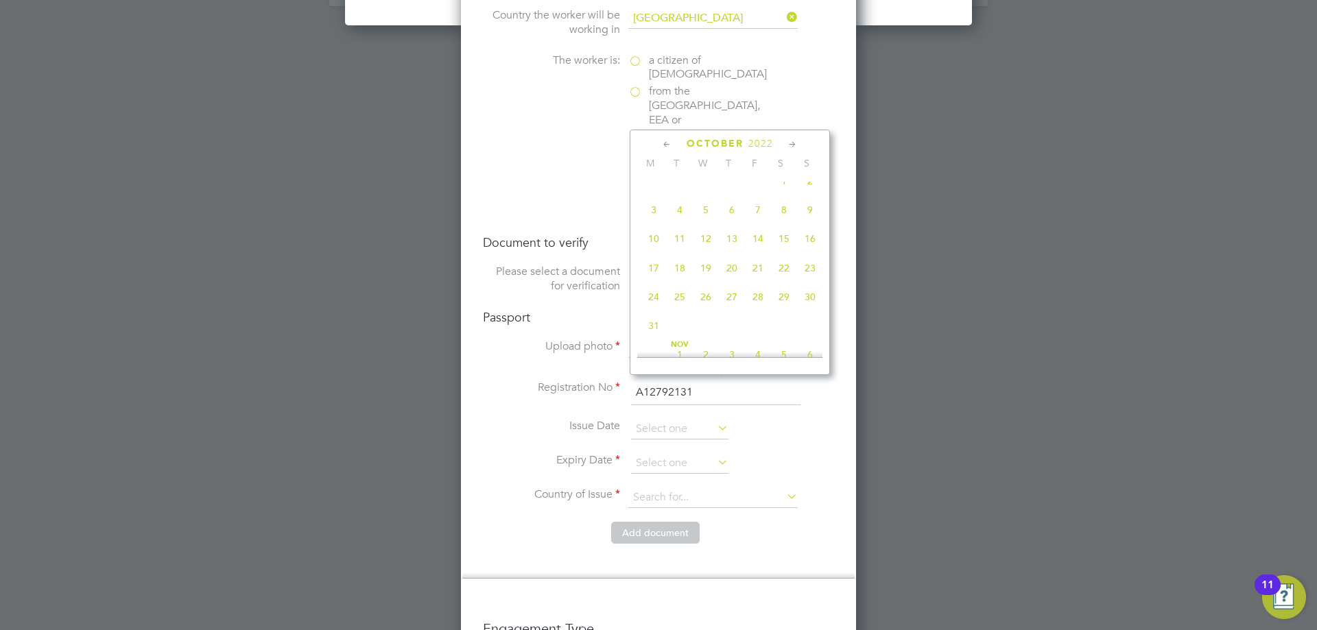
type input "31 Oct 2022"
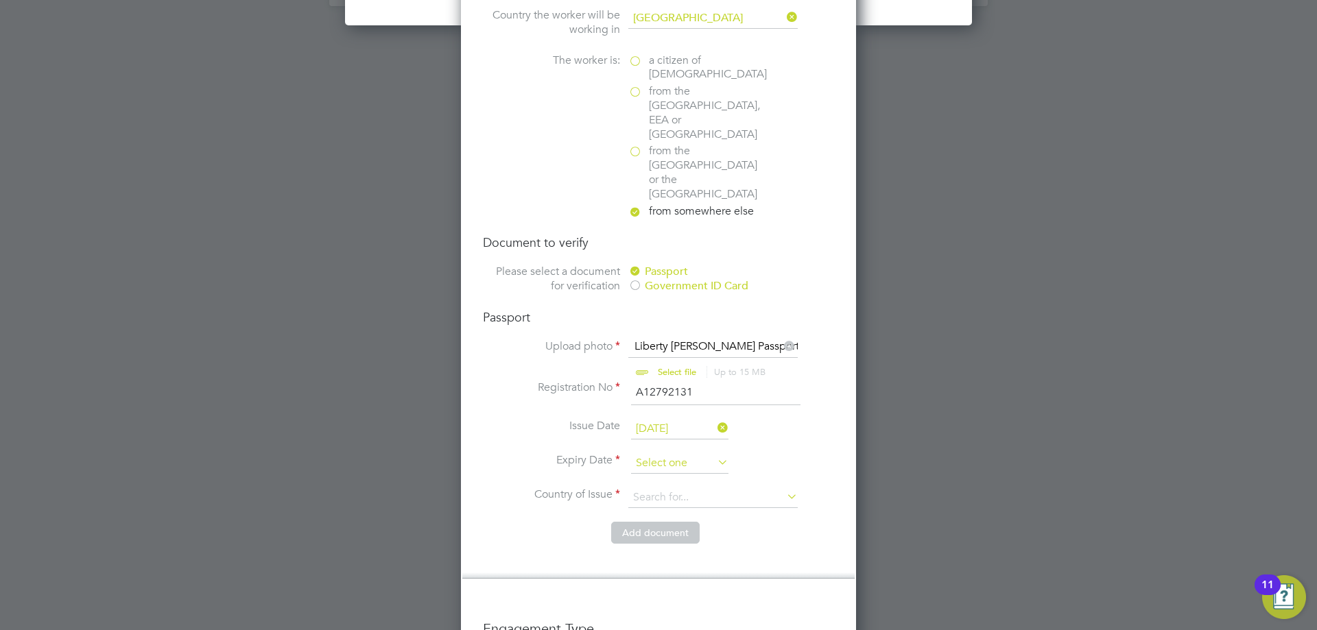
click at [671, 453] on input at bounding box center [679, 463] width 97 height 21
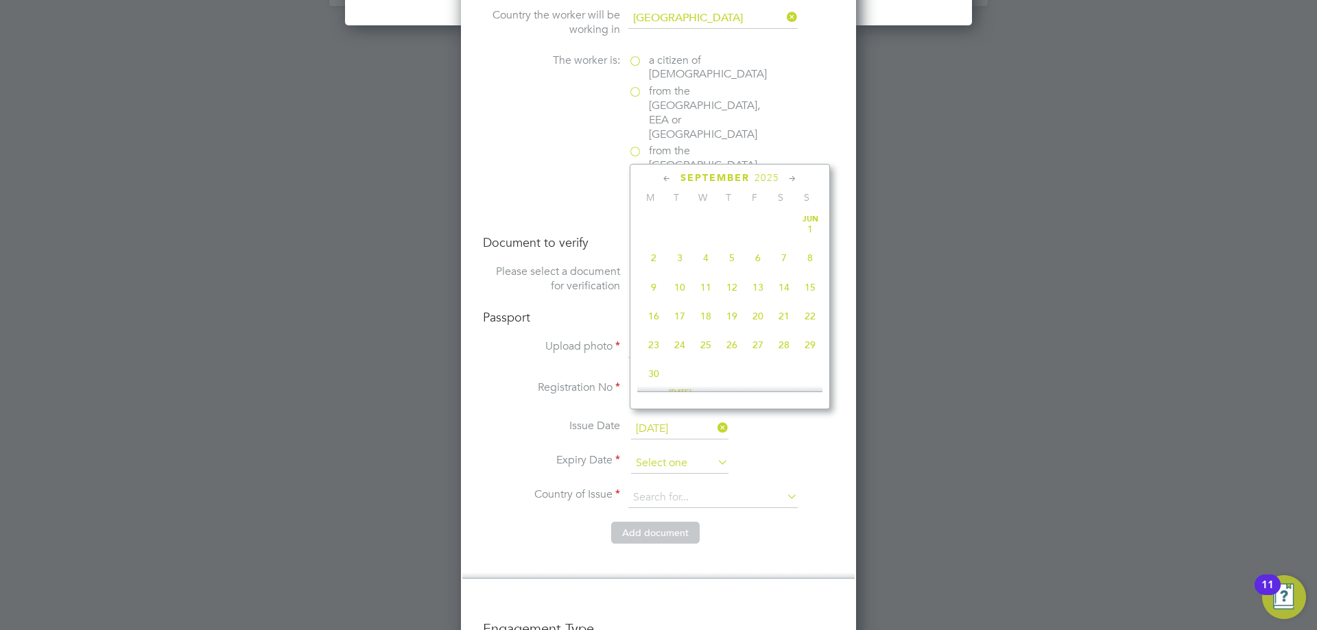
scroll to position [534, 0]
click at [768, 178] on span "2025" at bounding box center [767, 178] width 25 height 12
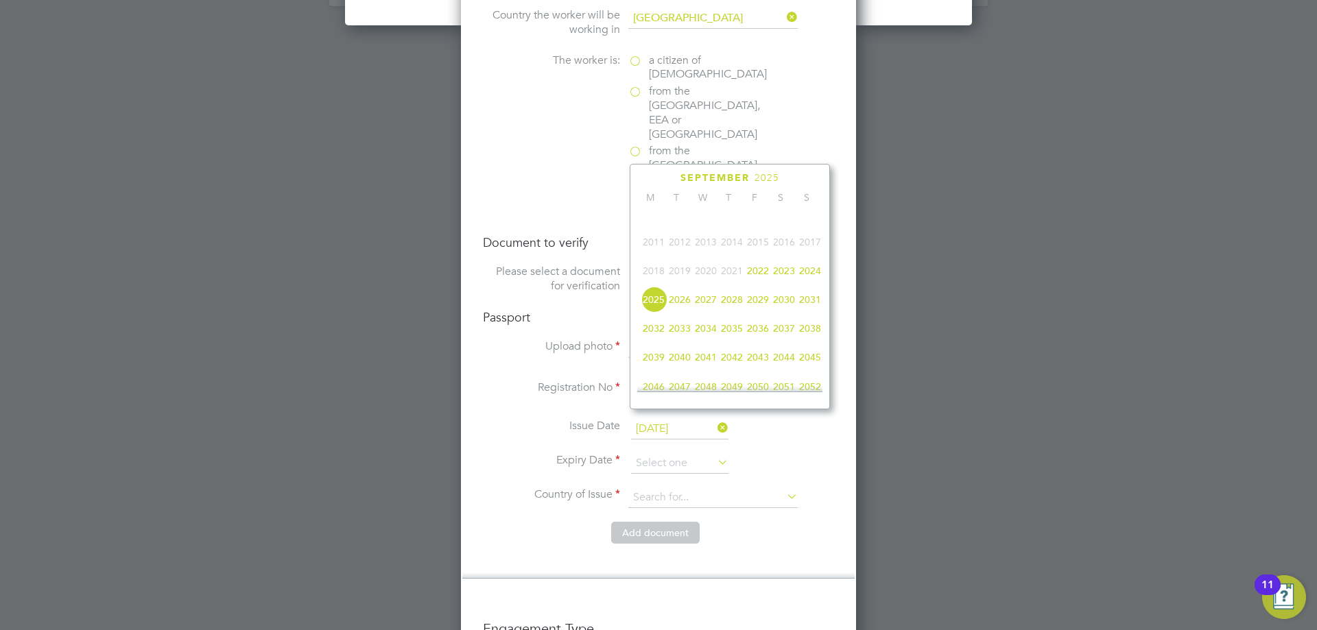
click at [709, 311] on span "2027" at bounding box center [706, 300] width 26 height 26
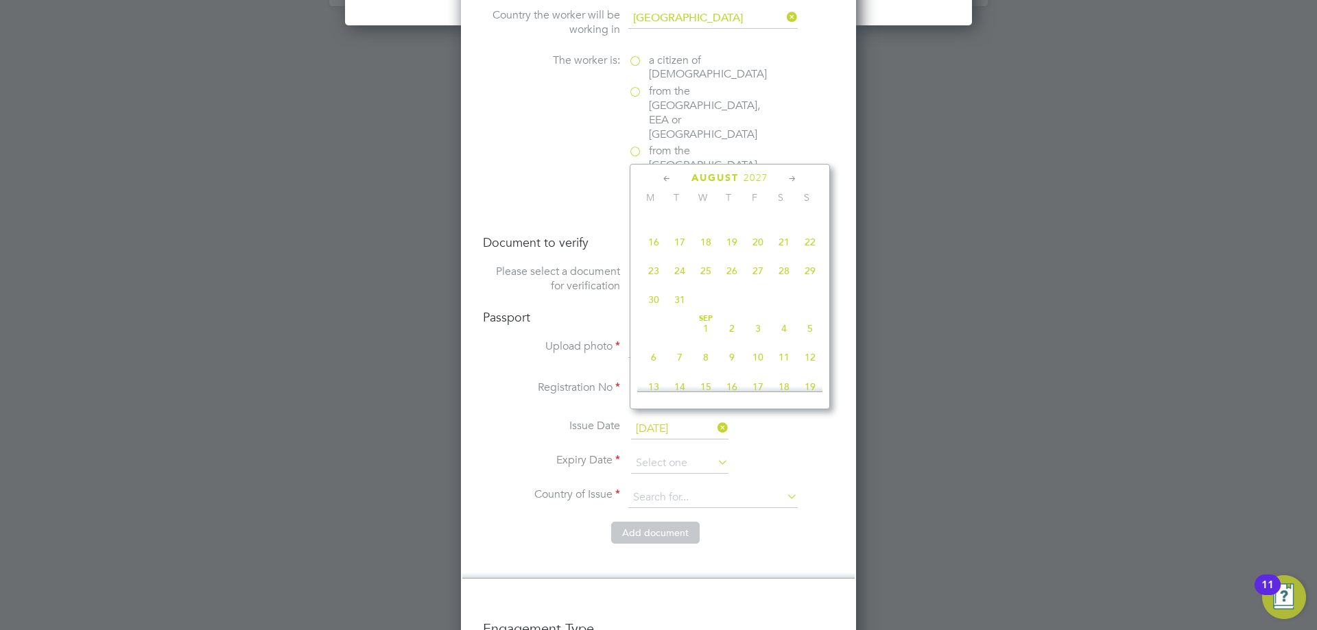
click at [793, 174] on icon at bounding box center [792, 178] width 13 height 15
click at [785, 342] on span "30" at bounding box center [784, 331] width 26 height 26
type input "30 Oct 2027"
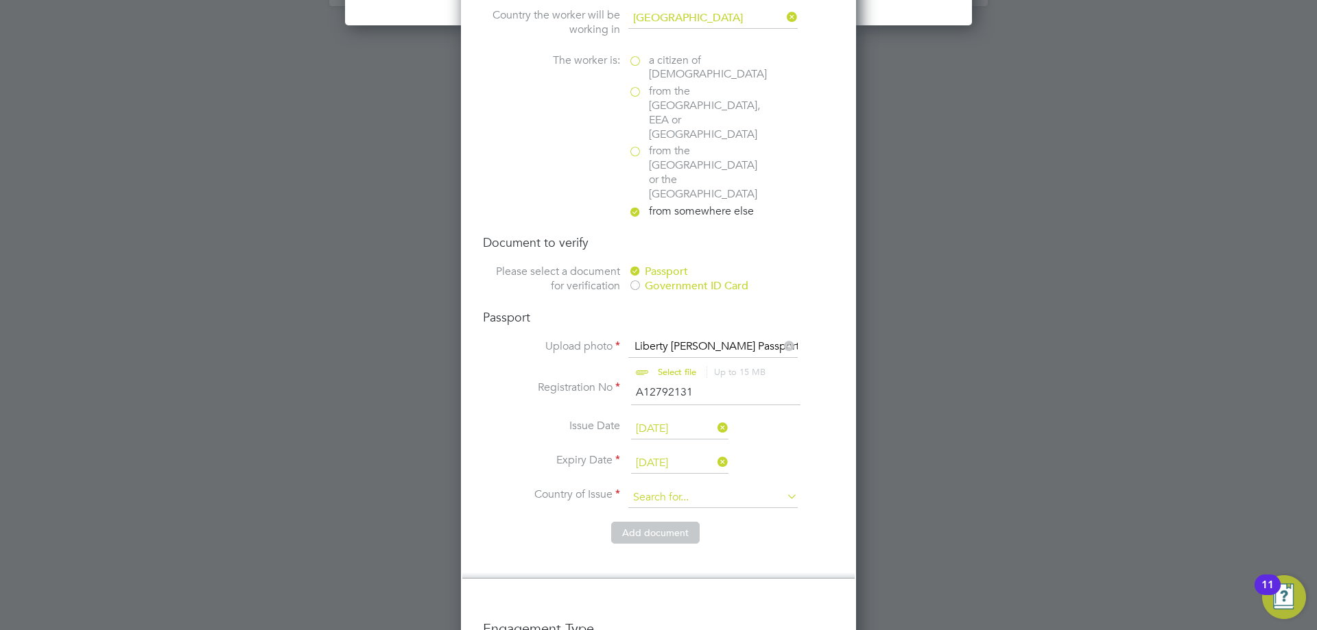
click at [705, 488] on input at bounding box center [712, 498] width 169 height 21
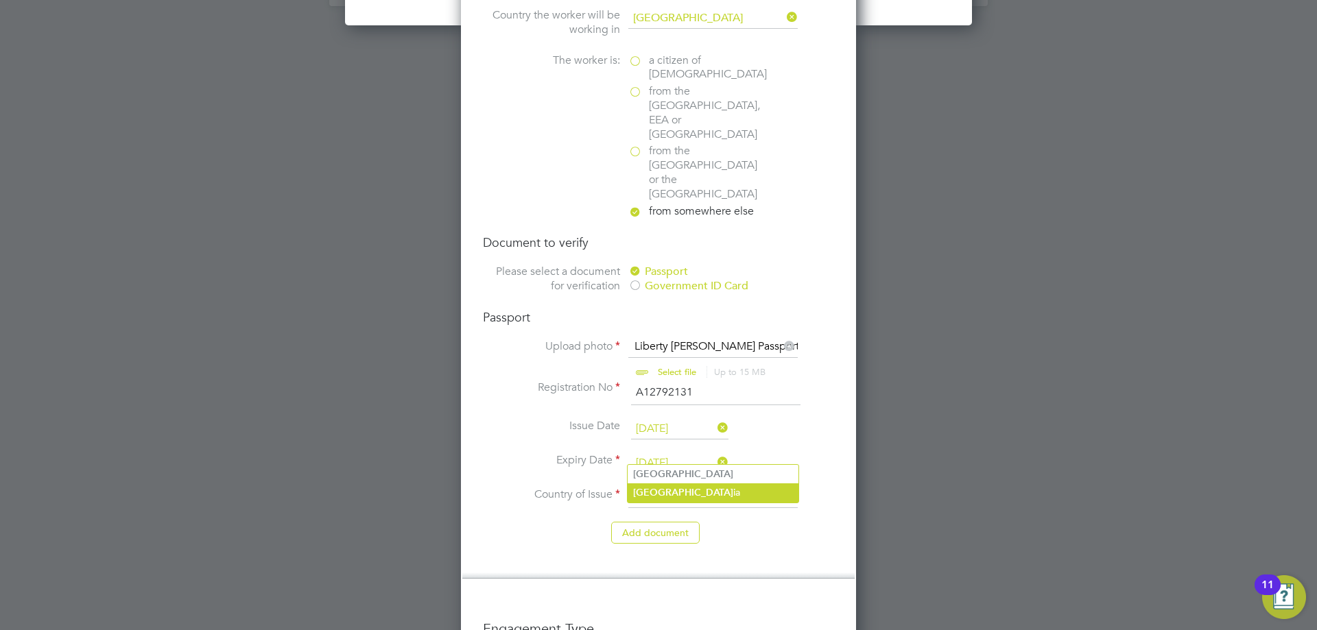
click at [680, 494] on li "Niger ia" at bounding box center [713, 493] width 171 height 19
type input "Nigeria"
click at [670, 522] on button "Add document" at bounding box center [655, 533] width 88 height 22
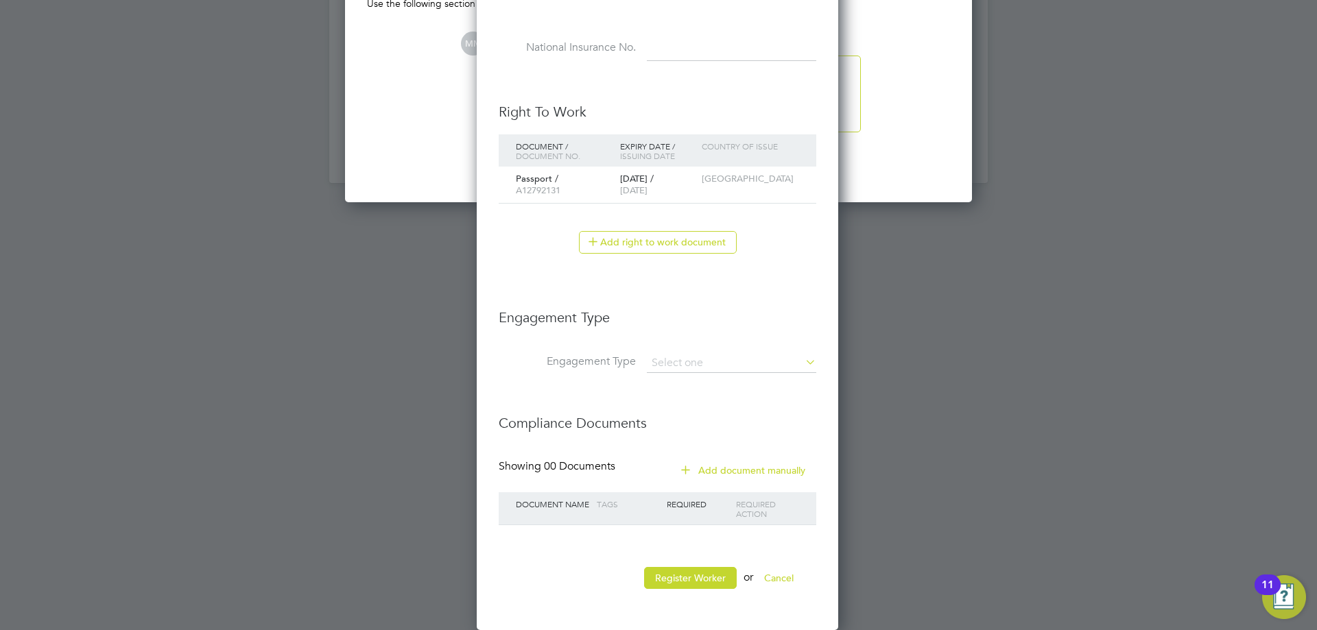
scroll to position [1296, 364]
click at [696, 575] on button "Register Worker" at bounding box center [690, 578] width 93 height 22
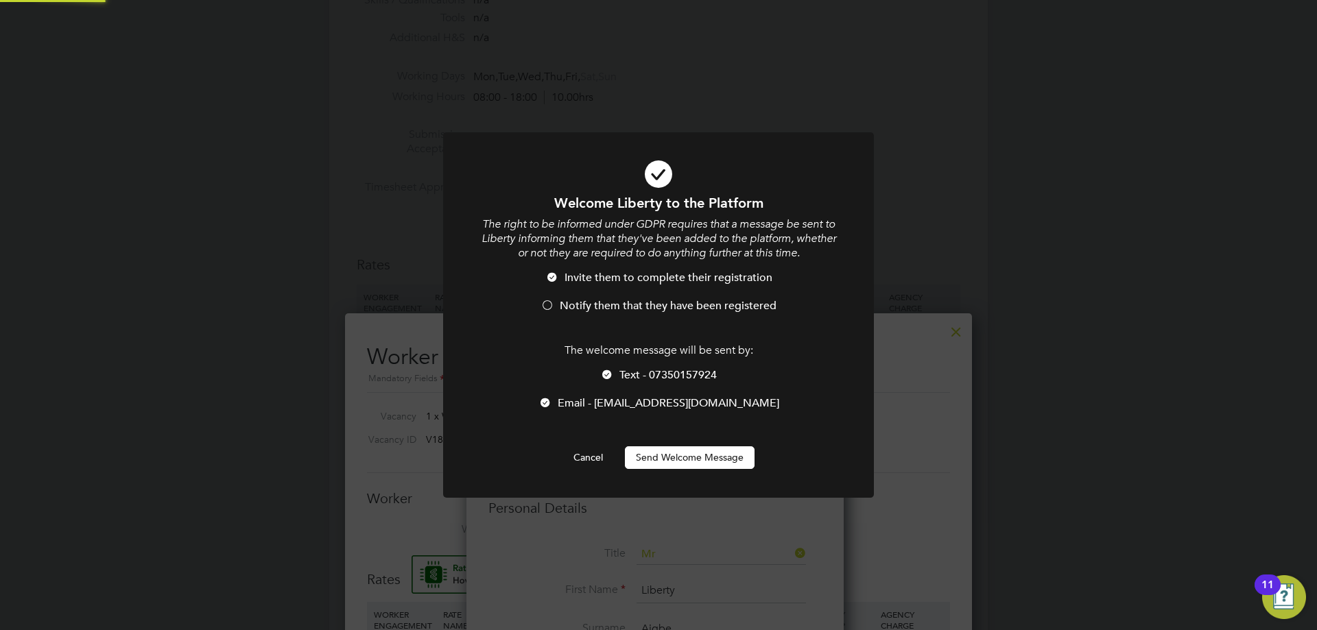
scroll to position [0, 0]
click at [546, 304] on div at bounding box center [548, 307] width 14 height 14
click at [609, 372] on div at bounding box center [607, 376] width 14 height 14
click at [690, 460] on button "Send Welcome Message" at bounding box center [690, 458] width 130 height 22
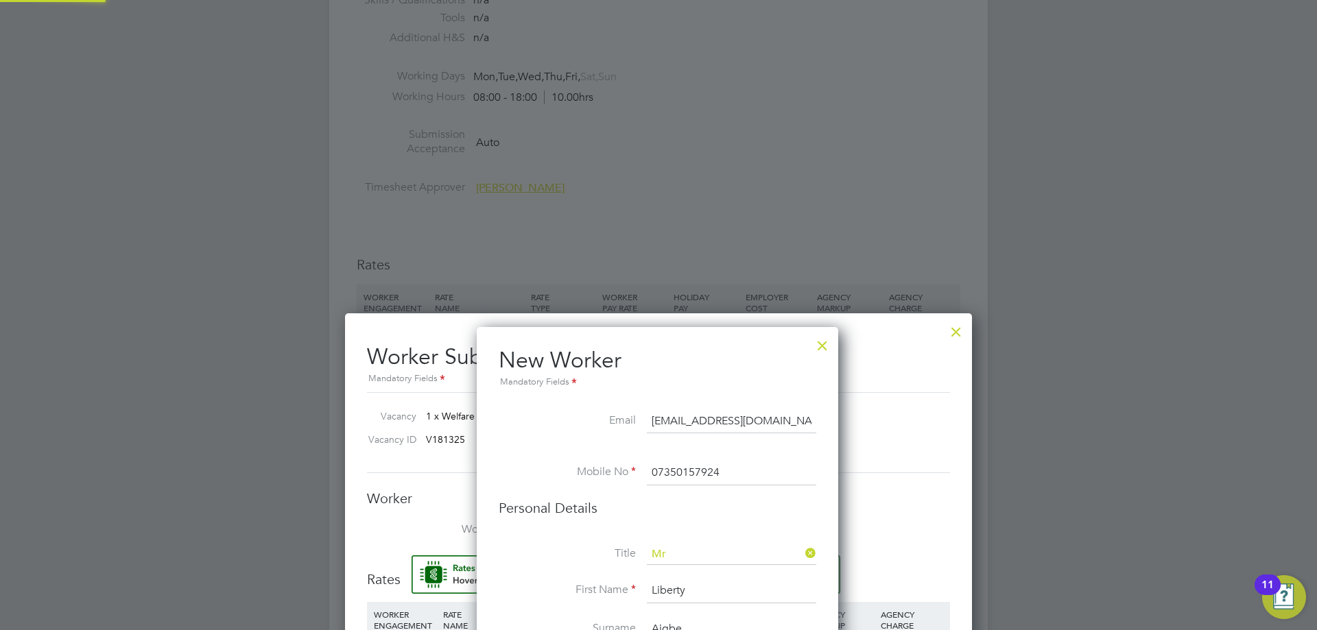
type input "Liberty Aigbe (CN0000117926)"
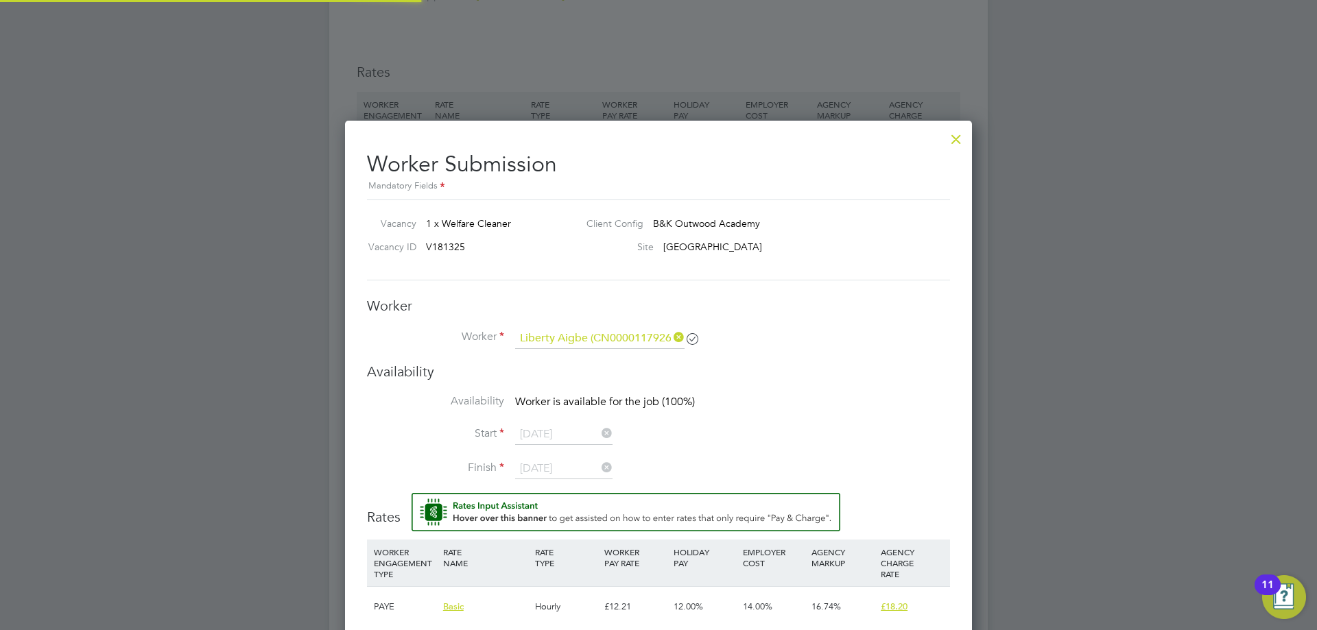
scroll to position [892, 0]
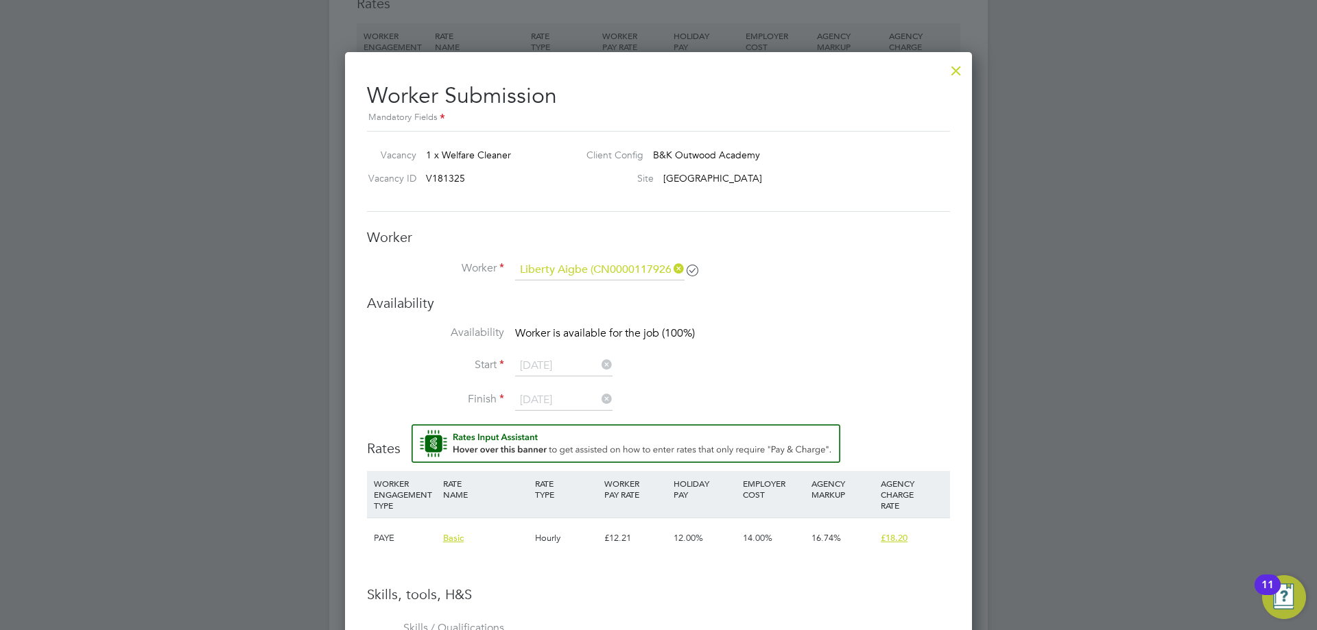
click at [952, 73] on div at bounding box center [956, 67] width 25 height 25
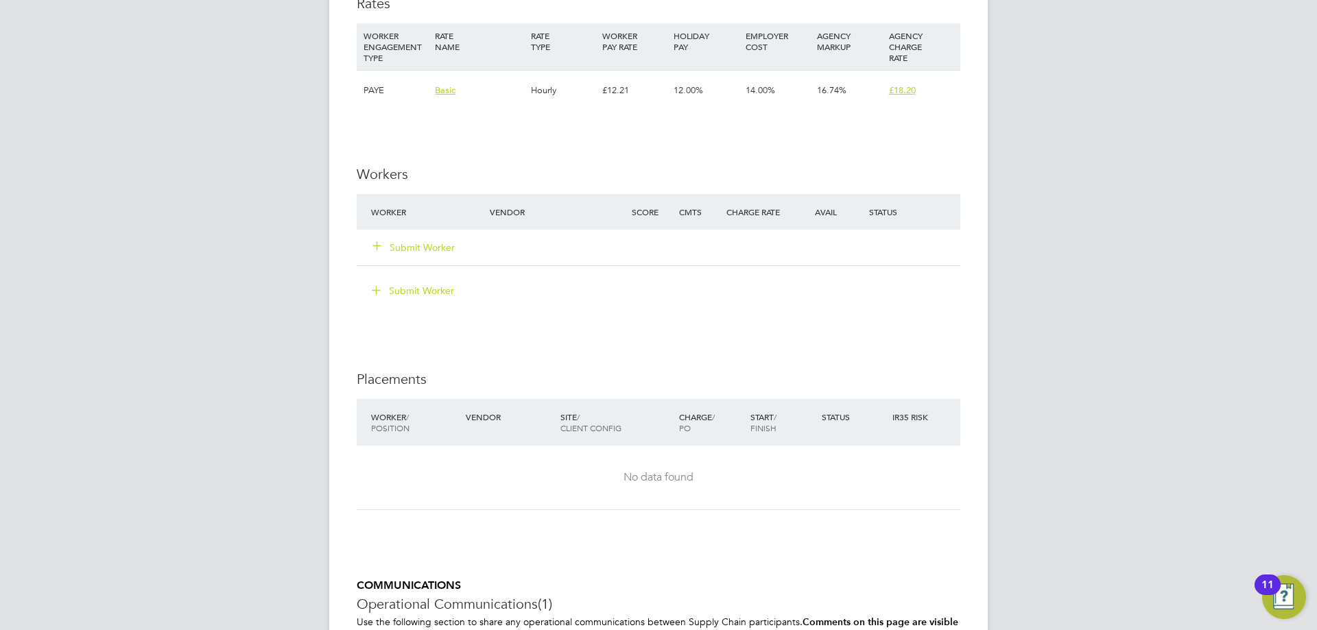
click at [440, 248] on button "Submit Worker" at bounding box center [414, 248] width 82 height 14
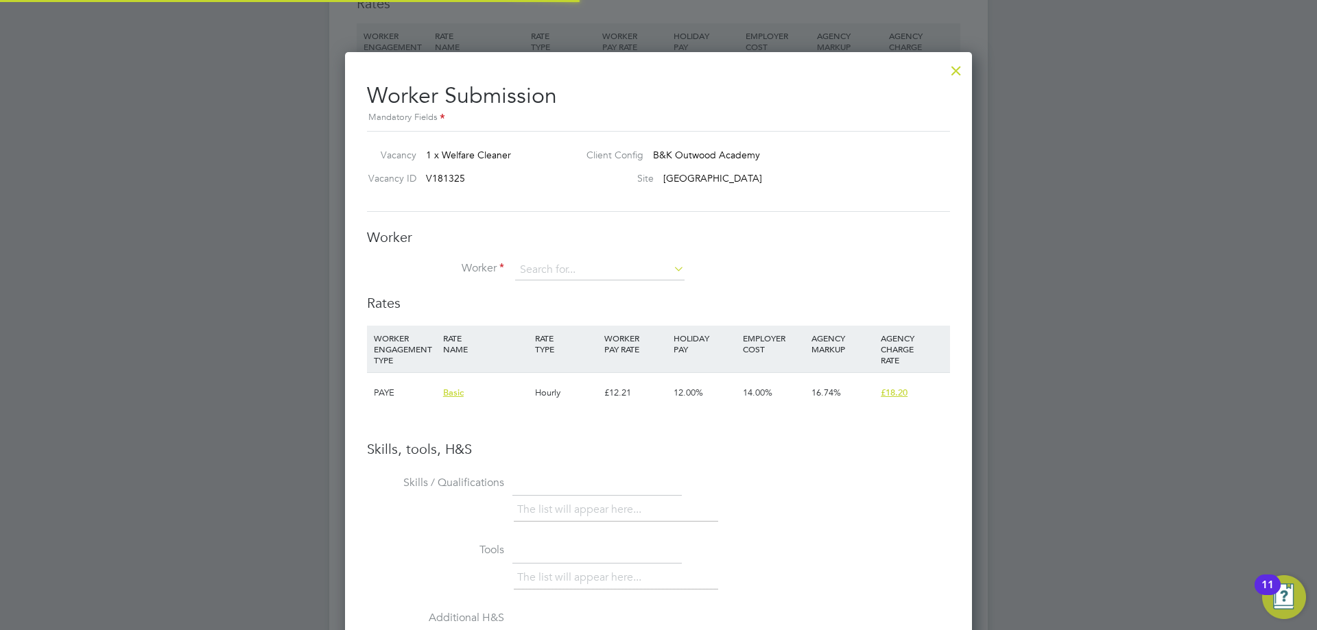
scroll to position [40, 93]
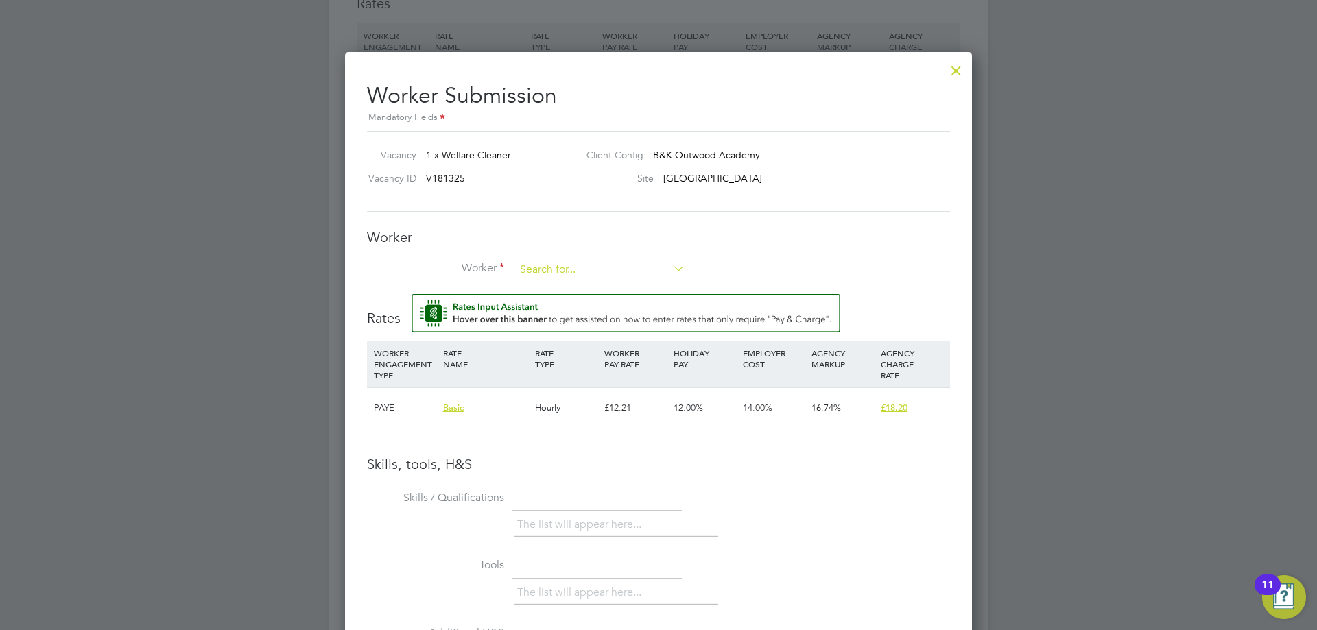
click at [541, 271] on input at bounding box center [599, 270] width 169 height 21
click at [562, 287] on li "Libert y Aigbe (CN0000117926)" at bounding box center [615, 290] width 202 height 19
type input "Liberty Aigbe (CN0000117926)"
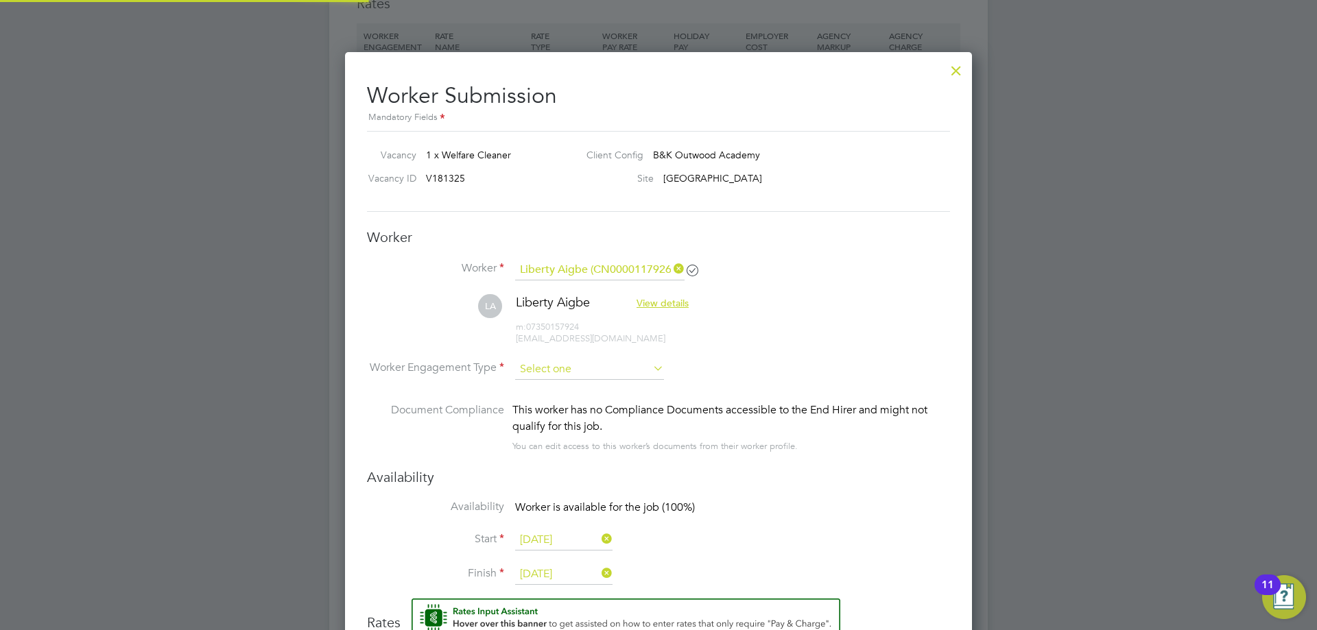
scroll to position [1187, 628]
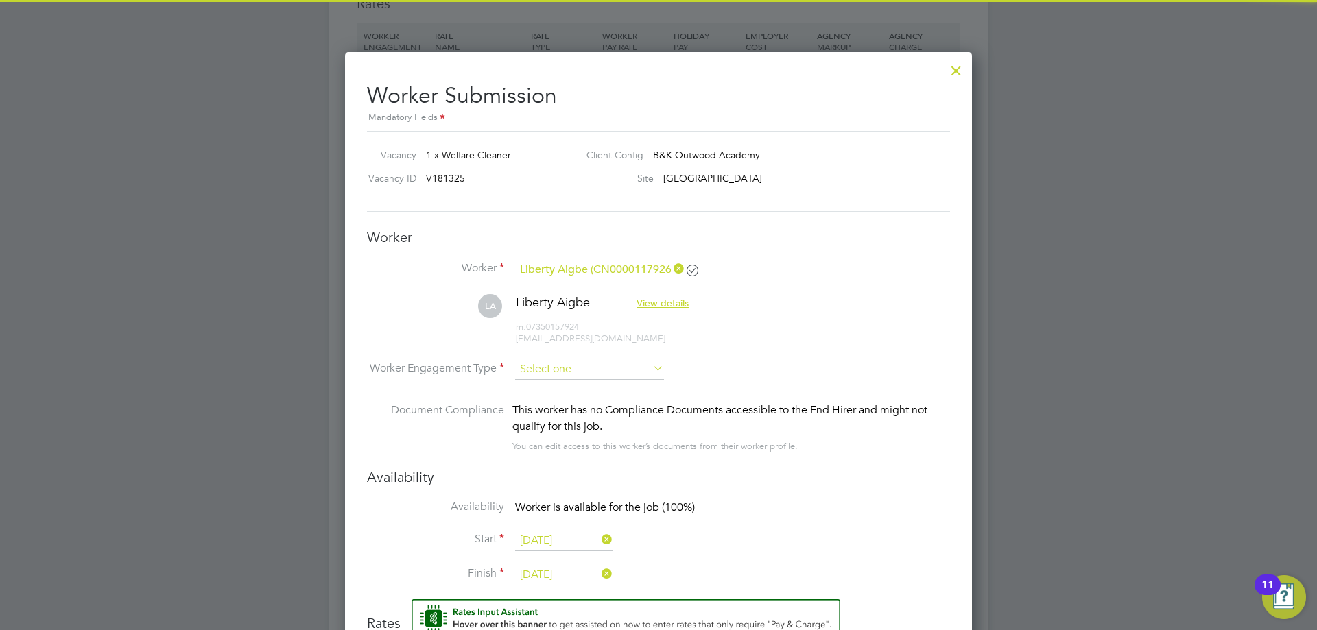
click at [573, 368] on input at bounding box center [589, 369] width 149 height 21
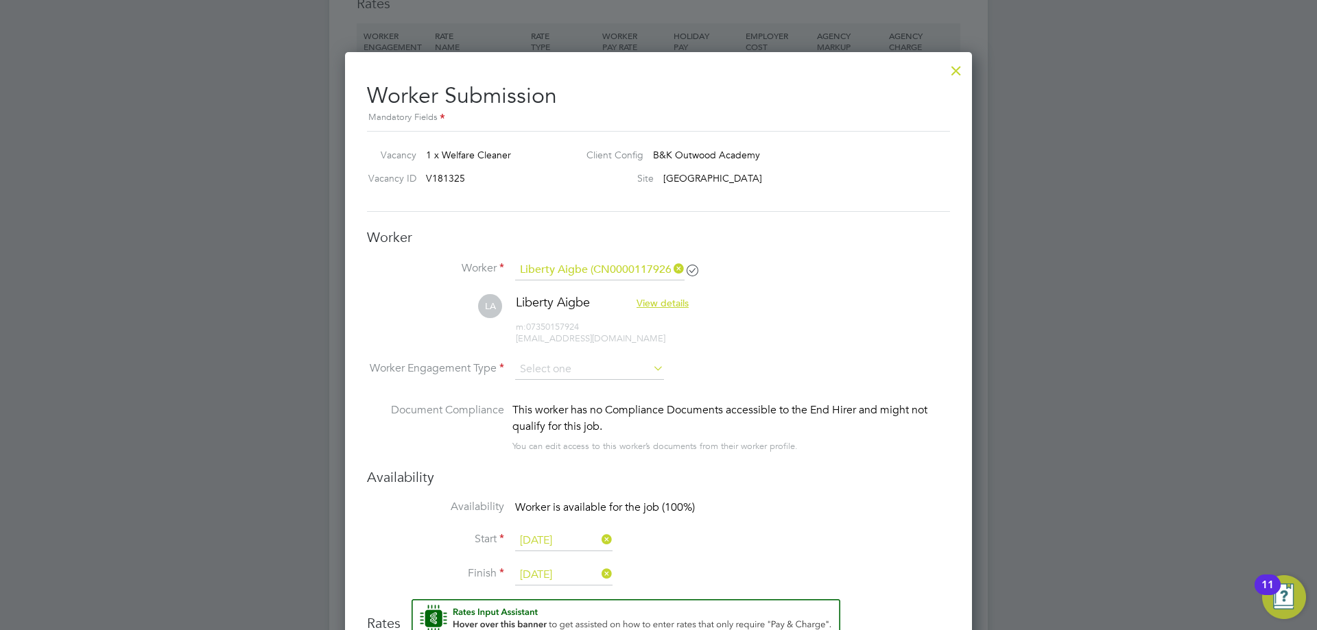
click at [556, 405] on li "PAYE" at bounding box center [589, 407] width 150 height 18
type input "PAYE"
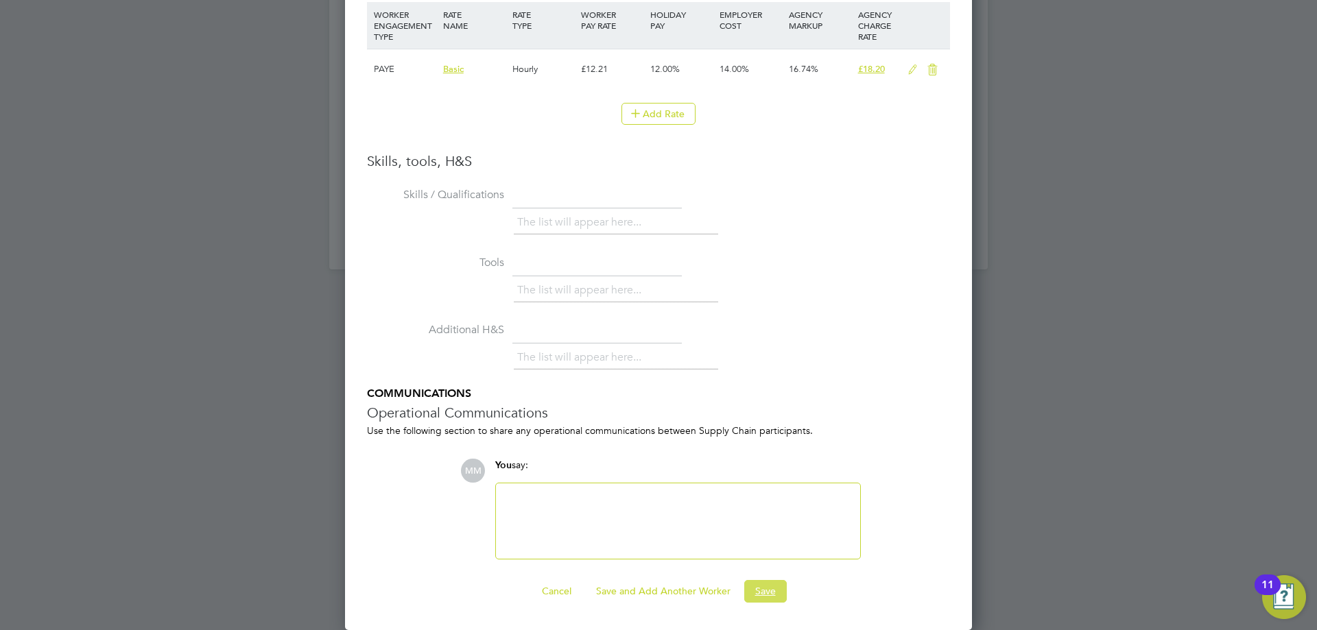
click at [768, 594] on button "Save" at bounding box center [765, 591] width 43 height 22
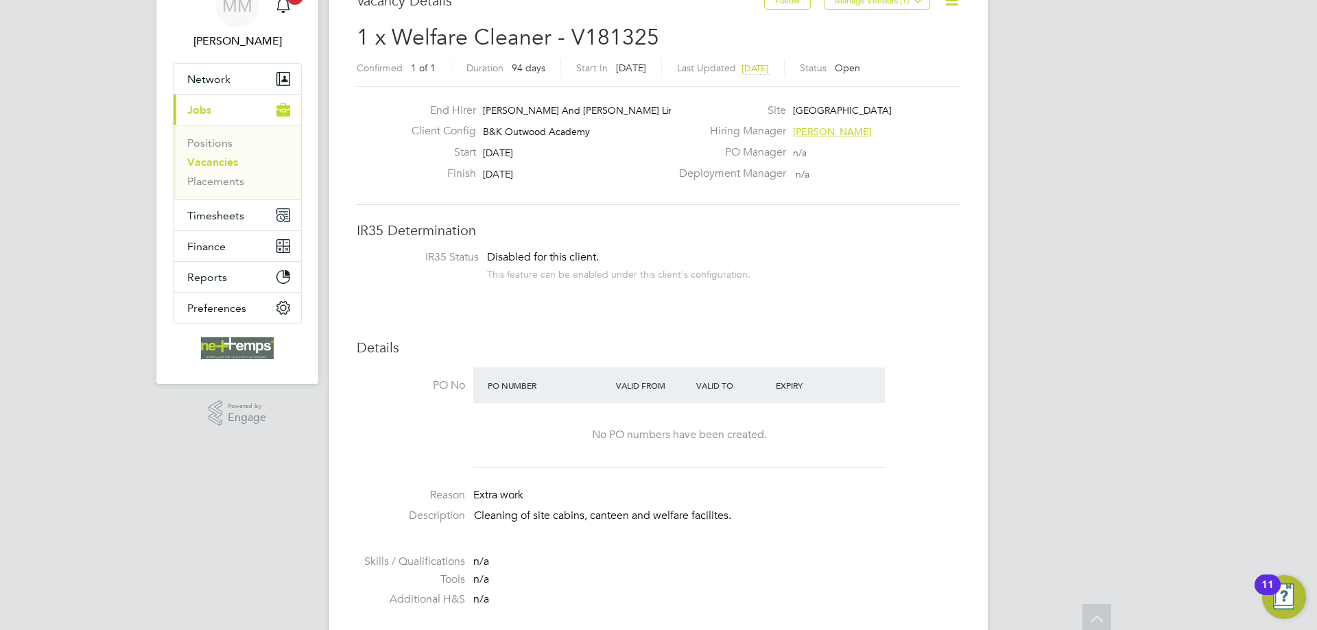
scroll to position [0, 0]
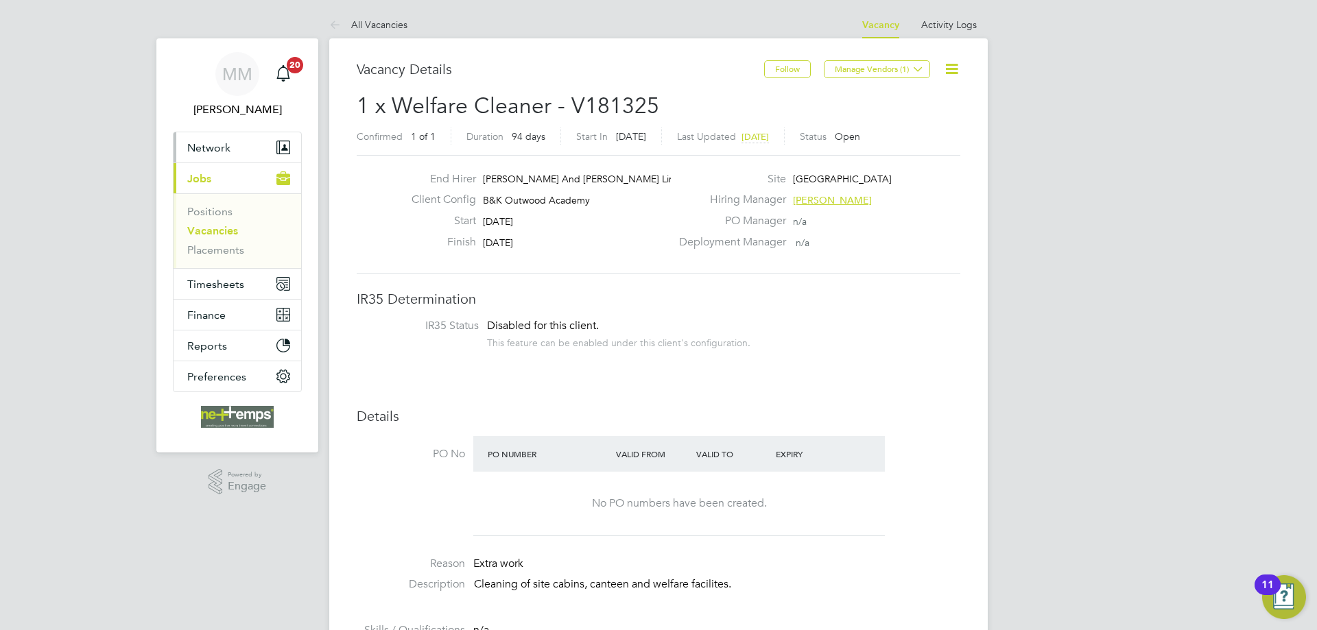
click at [206, 152] on span "Network" at bounding box center [208, 147] width 43 height 13
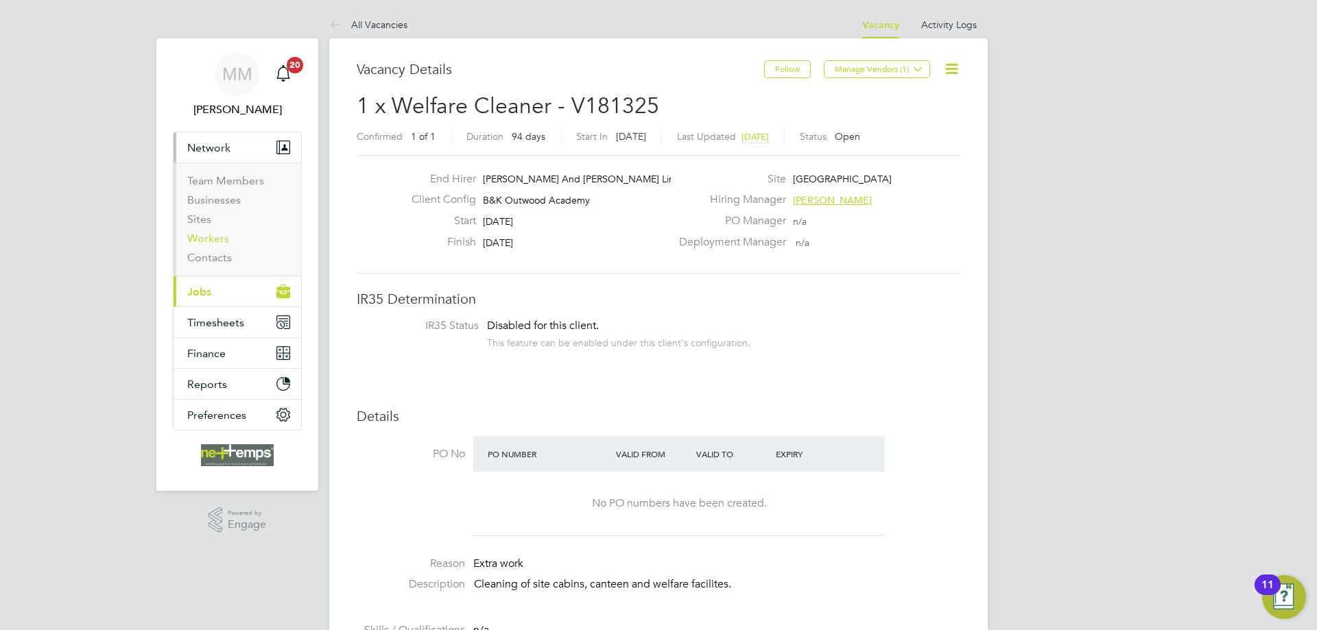
click at [212, 238] on link "Workers" at bounding box center [208, 238] width 42 height 13
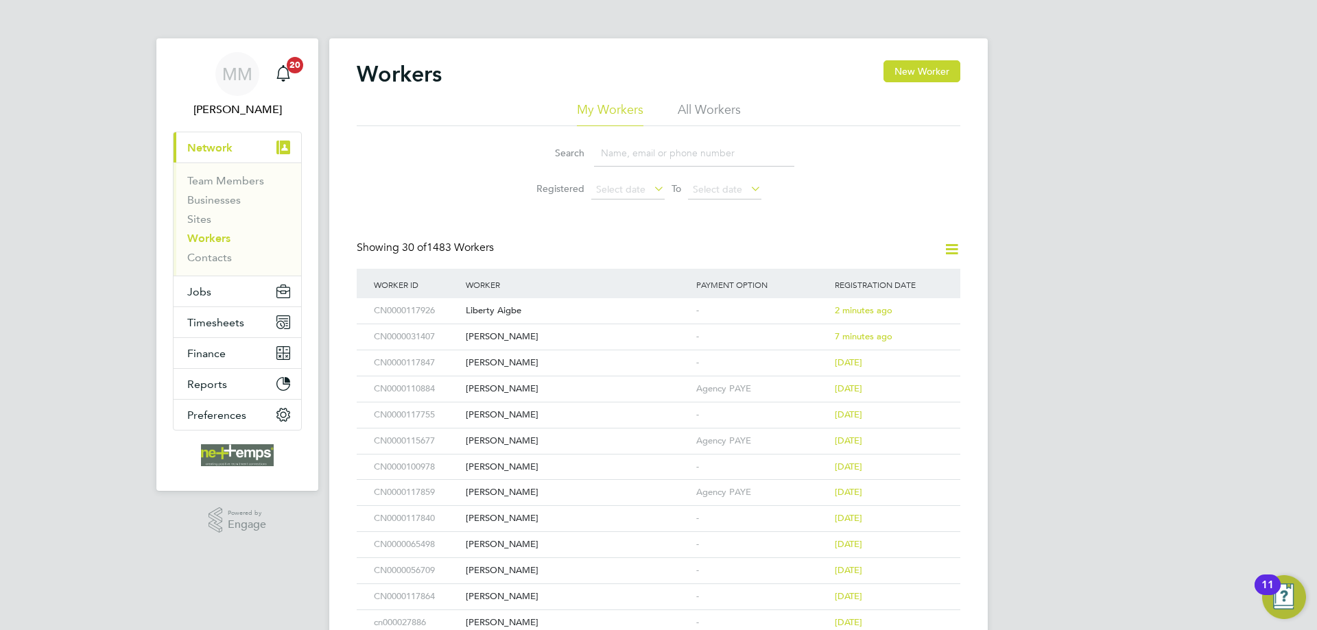
click at [628, 152] on input at bounding box center [694, 153] width 200 height 27
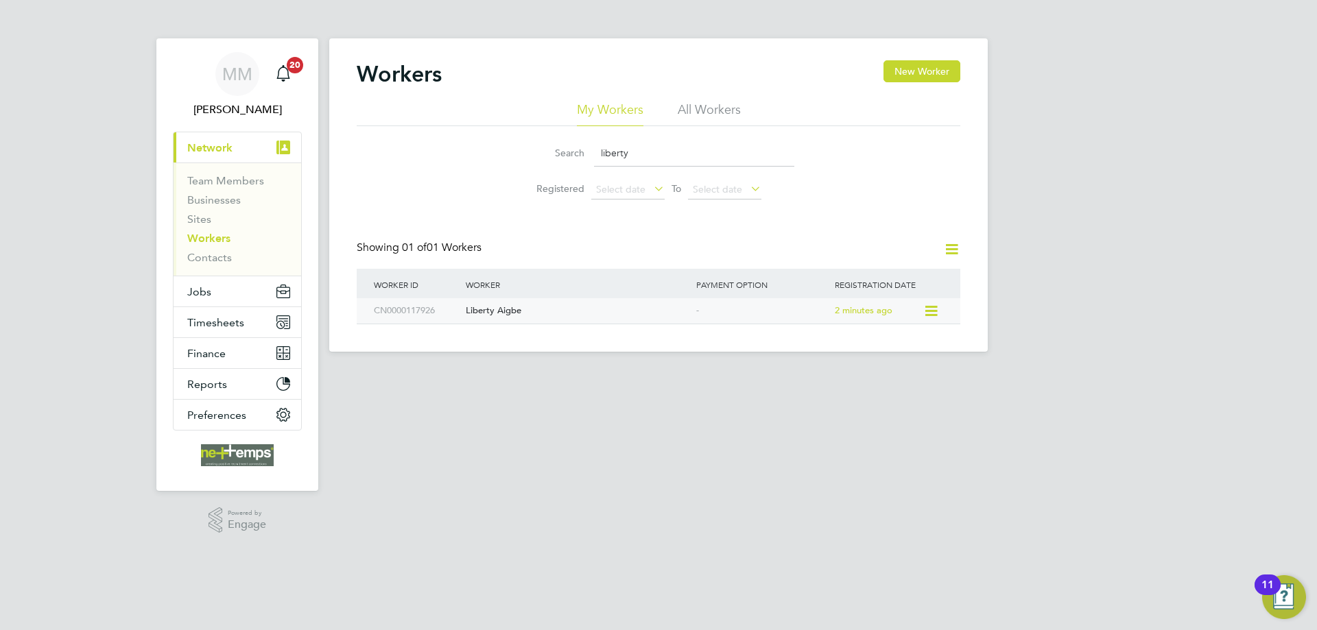
type input "liberty"
click at [613, 313] on div "Liberty Aigbe" at bounding box center [577, 310] width 230 height 25
click at [230, 289] on button "Jobs" at bounding box center [238, 291] width 128 height 30
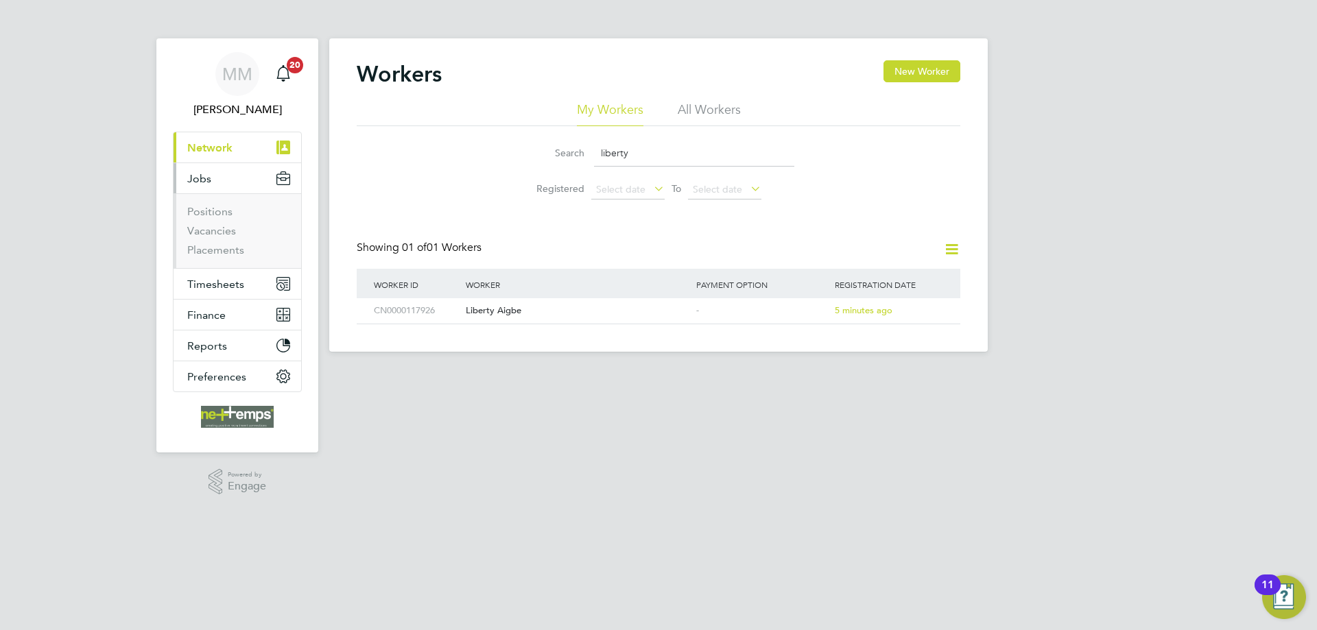
click at [221, 238] on li "Vacancies" at bounding box center [238, 233] width 103 height 19
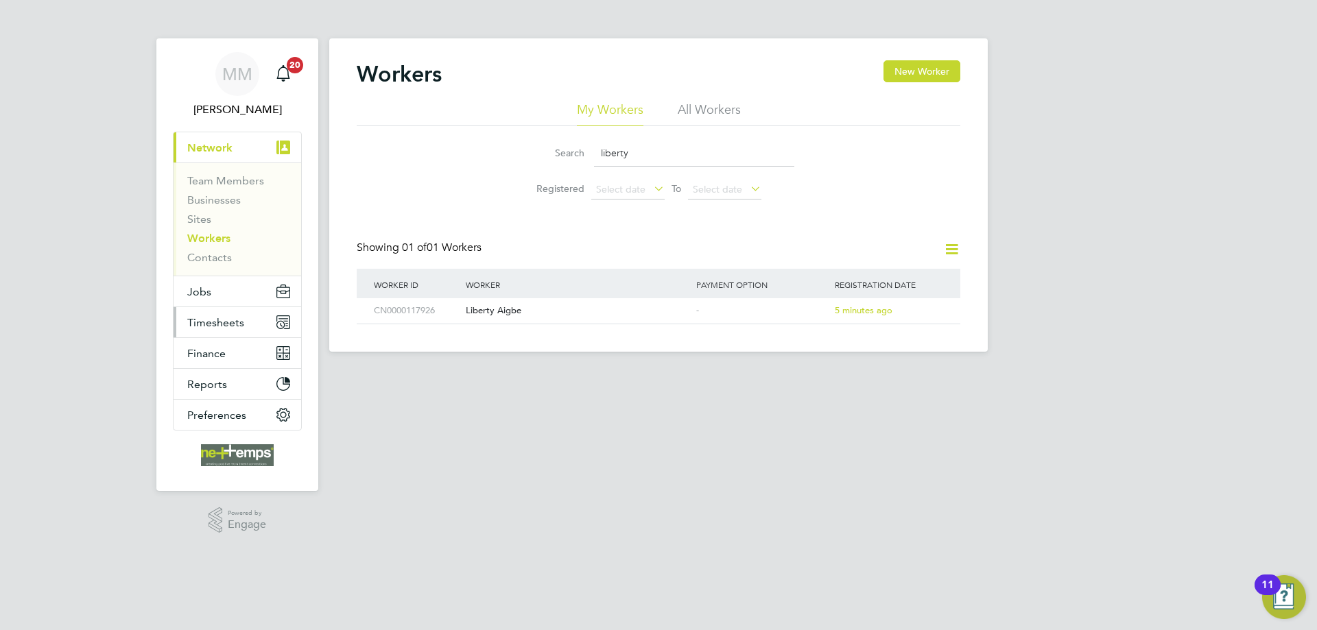
click at [236, 322] on span "Timesheets" at bounding box center [215, 322] width 57 height 13
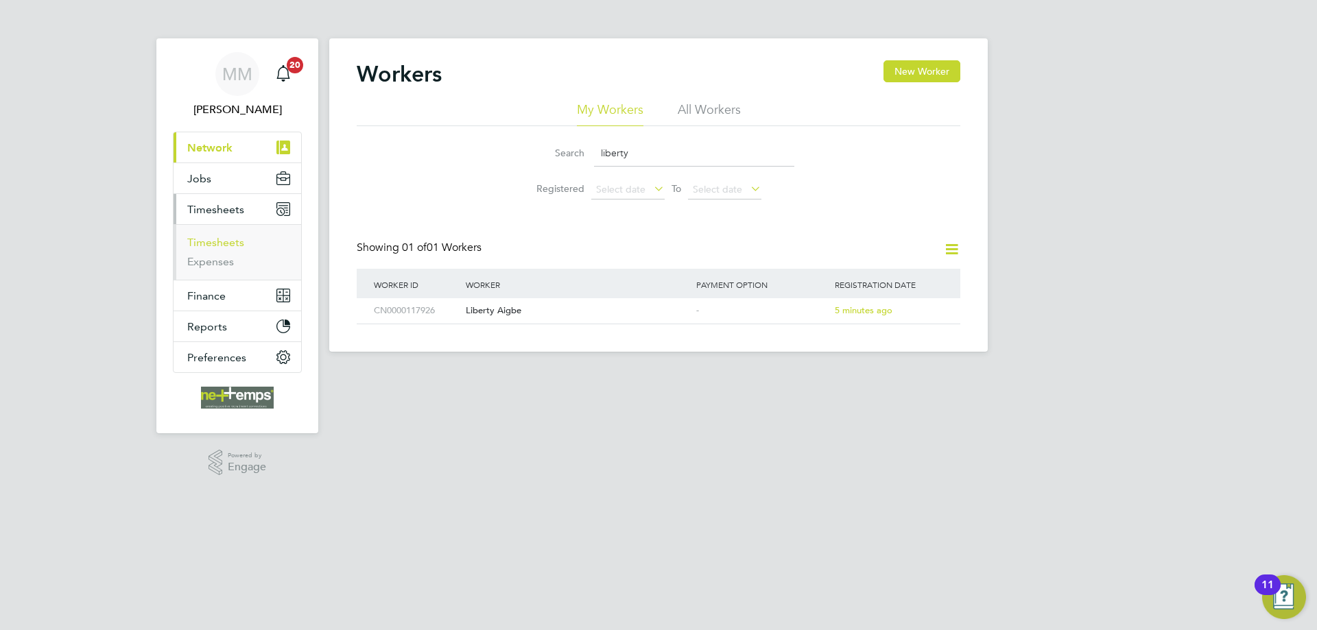
click at [230, 242] on link "Timesheets" at bounding box center [215, 242] width 57 height 13
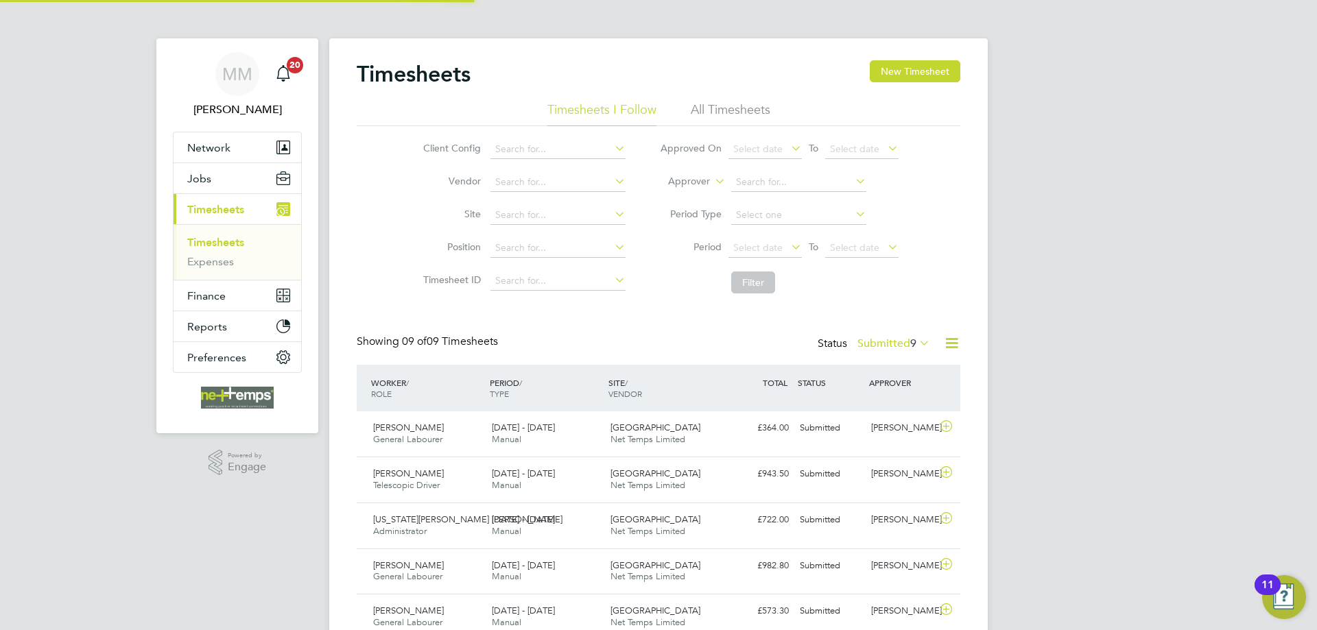
scroll to position [35, 119]
click at [925, 72] on button "New Timesheet" at bounding box center [915, 71] width 91 height 22
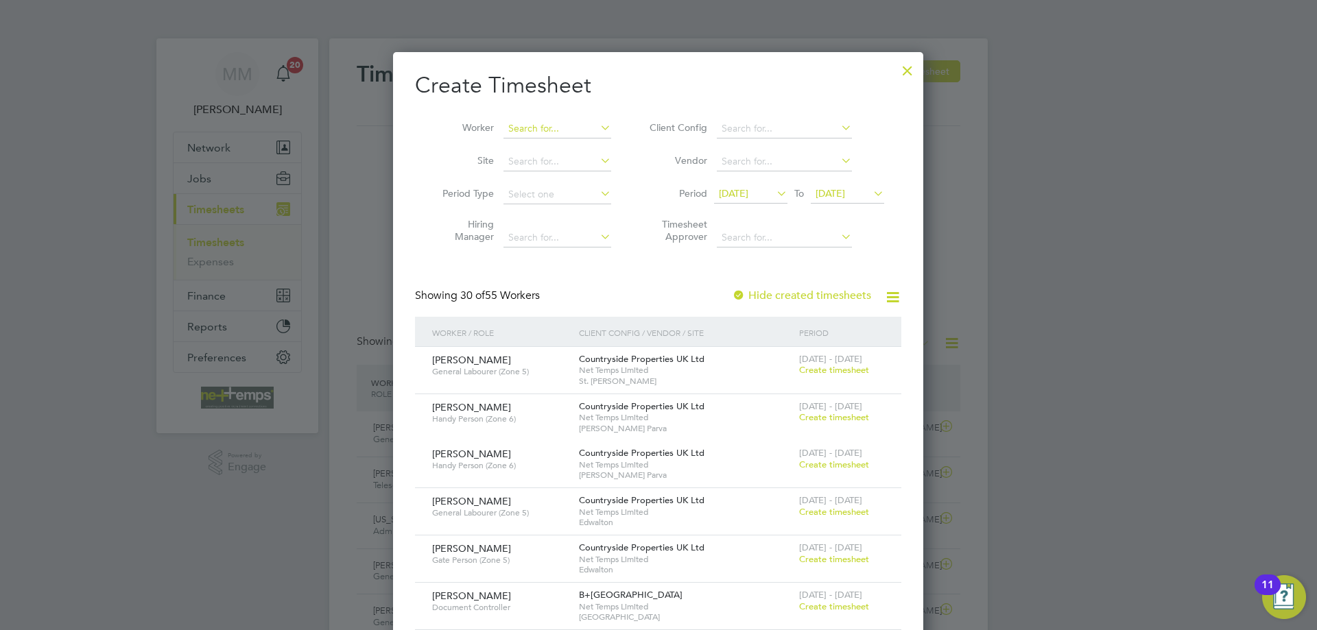
click at [580, 130] on input at bounding box center [557, 128] width 108 height 19
click at [568, 164] on li "Krzy sztof Markiewcz" at bounding box center [558, 165] width 110 height 19
type input "Krzysztof Markiewcz"
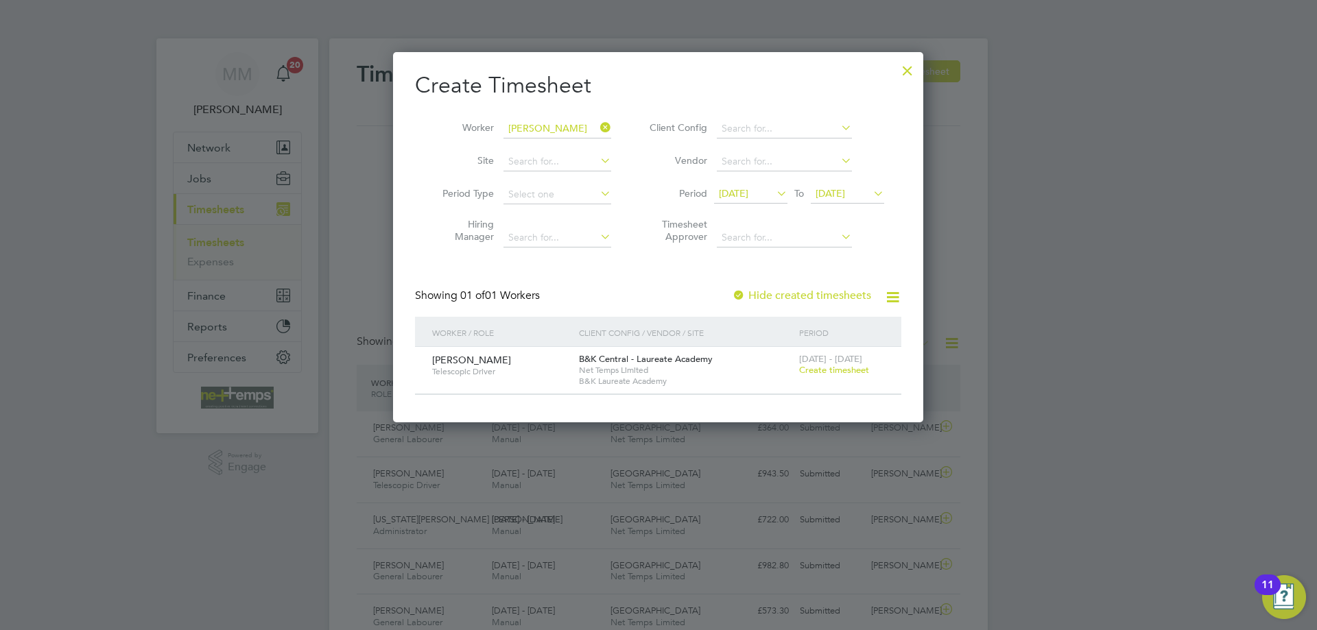
click at [816, 367] on span "Create timesheet" at bounding box center [834, 370] width 70 height 12
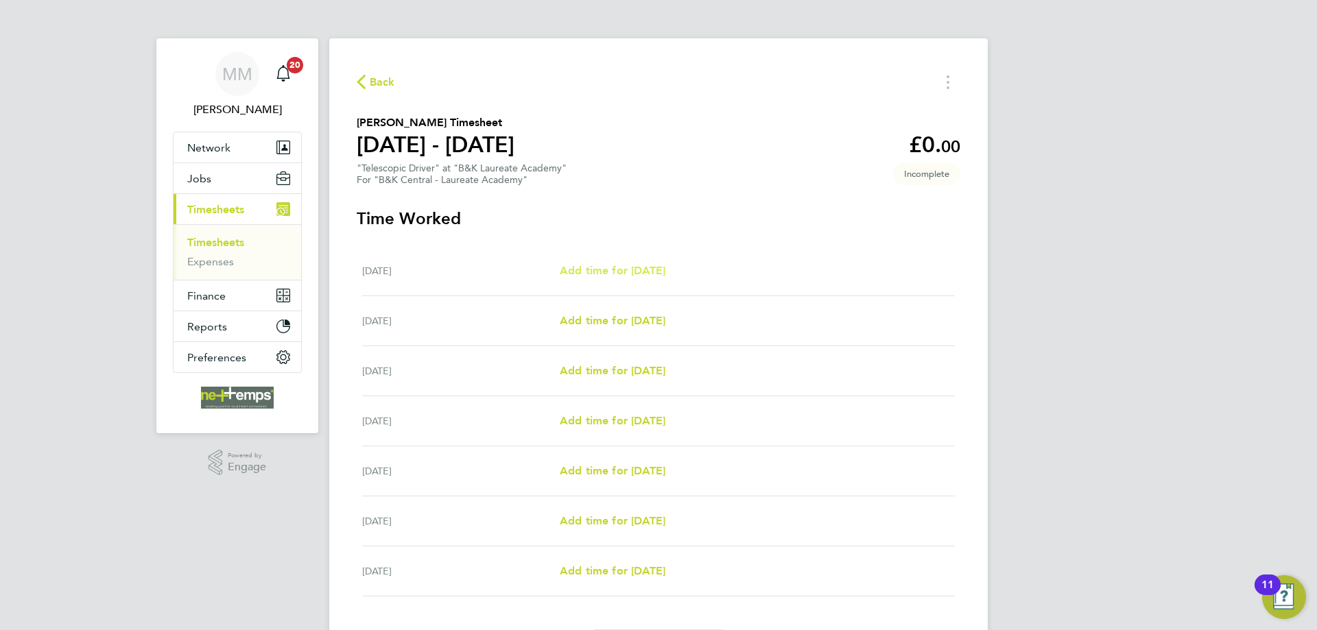
click at [652, 270] on span "Add time for [DATE]" at bounding box center [613, 270] width 106 height 13
select select "30"
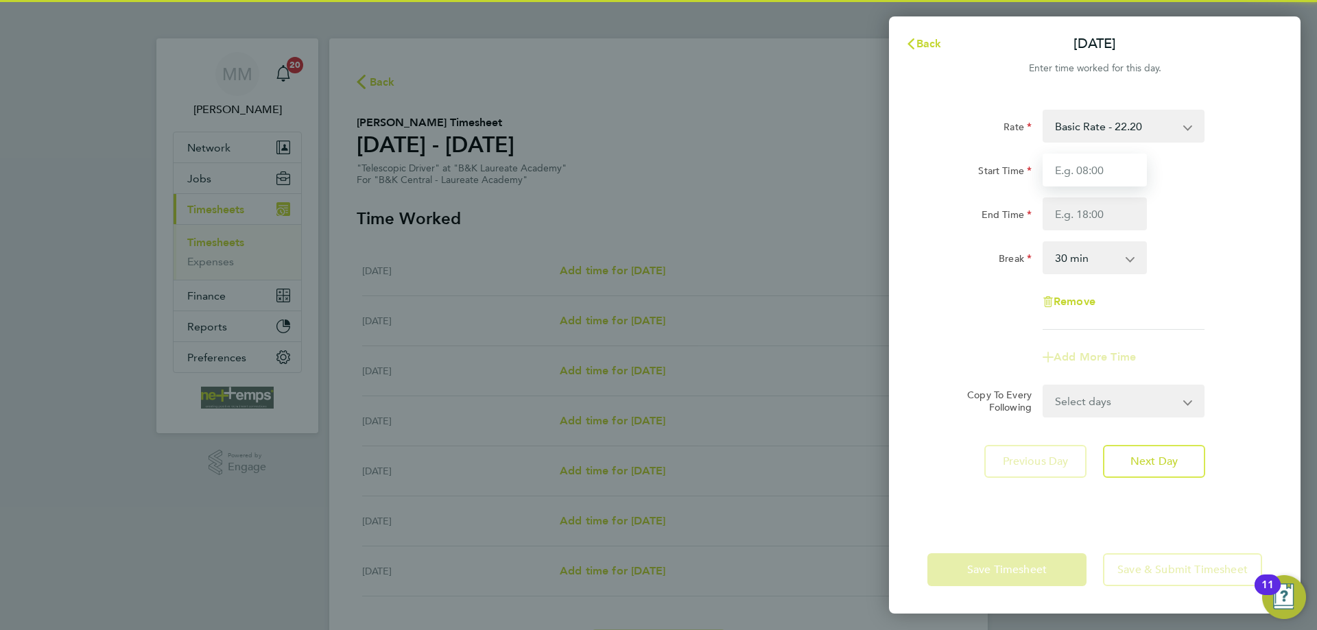
click at [1103, 163] on input "Start Time" at bounding box center [1095, 170] width 104 height 33
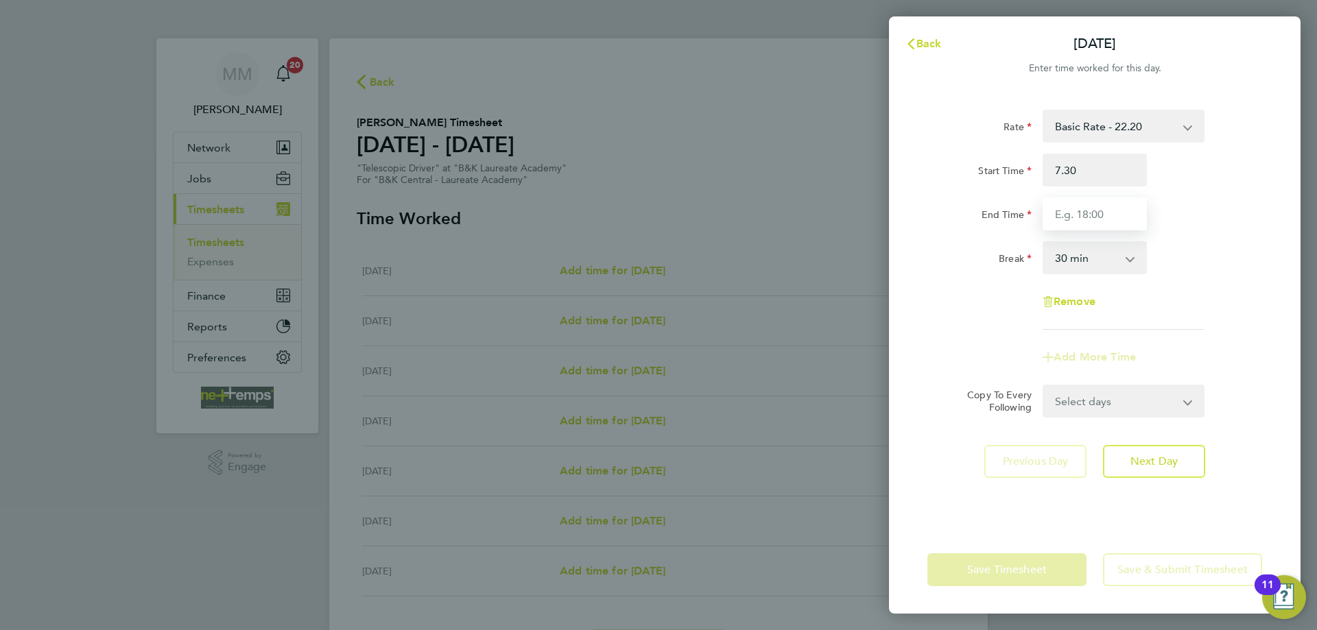
type input "07:30"
type input "16:00"
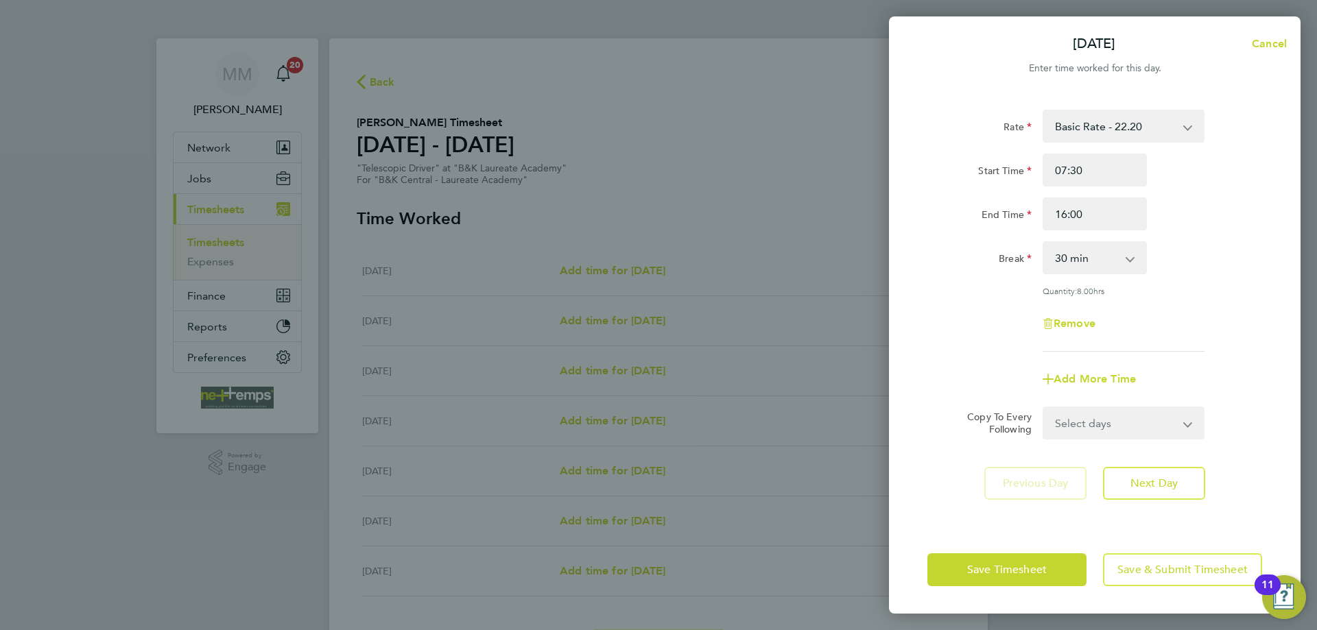
click at [1195, 219] on div "End Time 16:00" at bounding box center [1095, 214] width 346 height 33
click at [1141, 434] on select "Select days Day Weekday (Mon-Fri) Weekend (Sat-Sun) Tuesday Wednesday Thursday …" at bounding box center [1116, 423] width 144 height 30
select select "WEEKDAY"
click at [1044, 408] on select "Select days Day Weekday (Mon-Fri) Weekend (Sat-Sun) Tuesday Wednesday Thursday …" at bounding box center [1116, 423] width 144 height 30
select select "[DATE]"
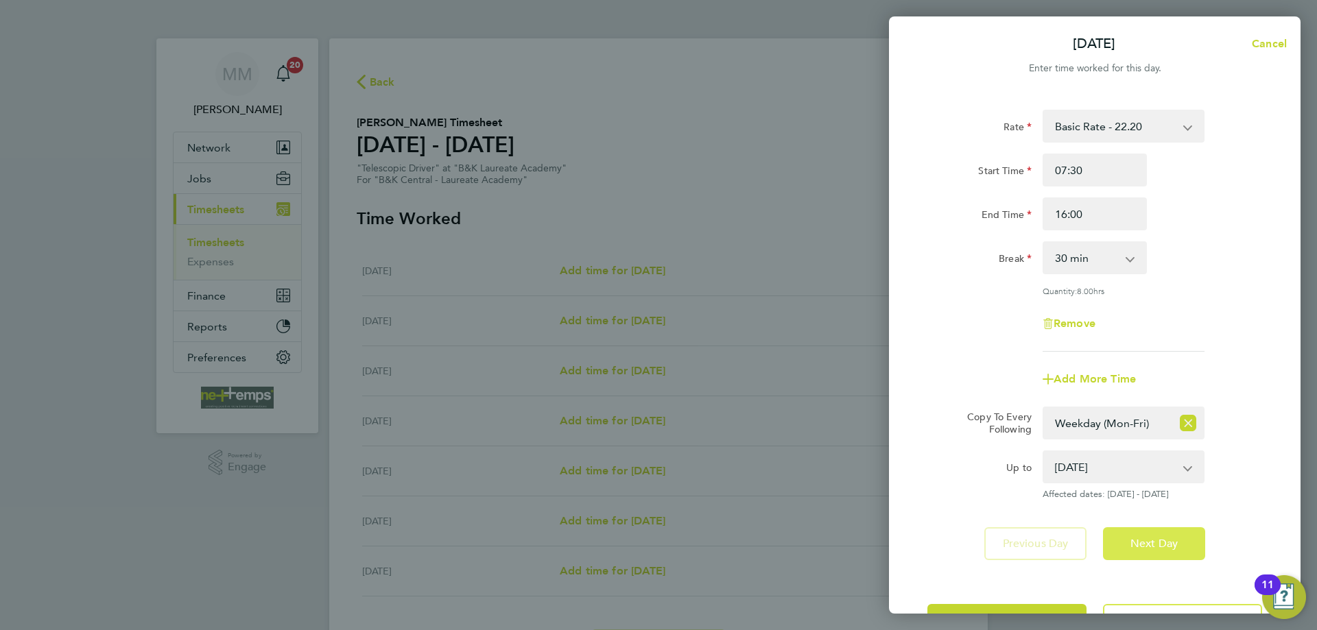
click at [1165, 546] on span "Next Day" at bounding box center [1153, 544] width 47 height 14
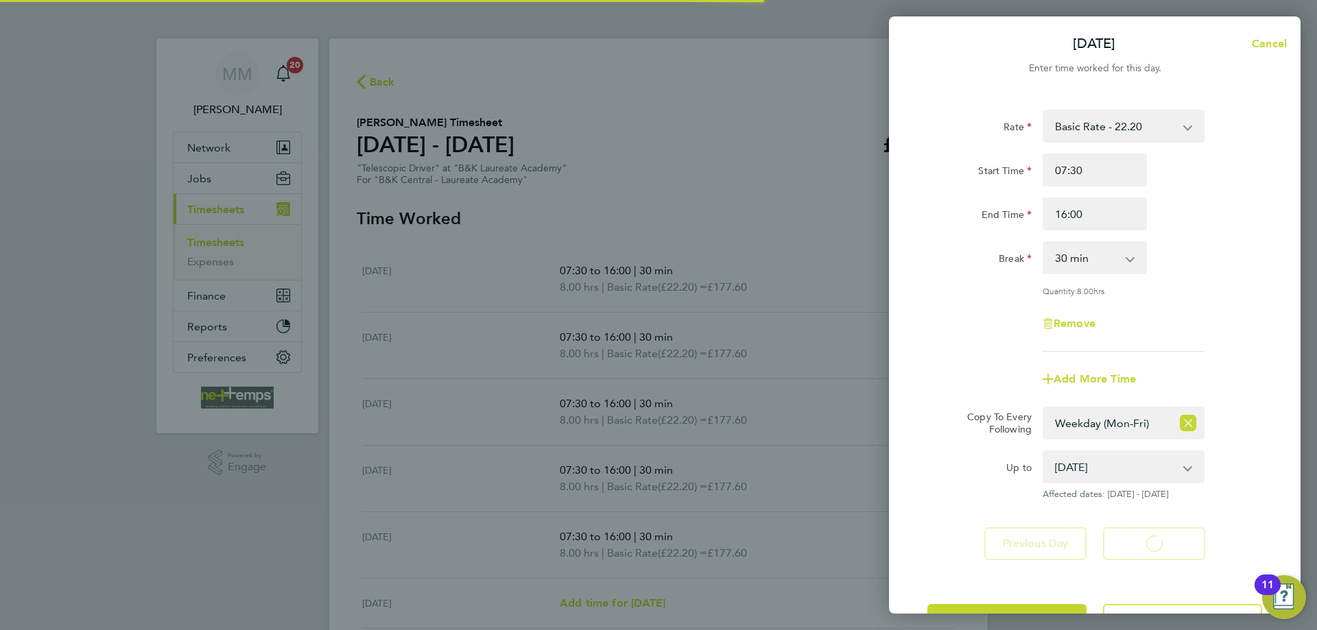
select select "30"
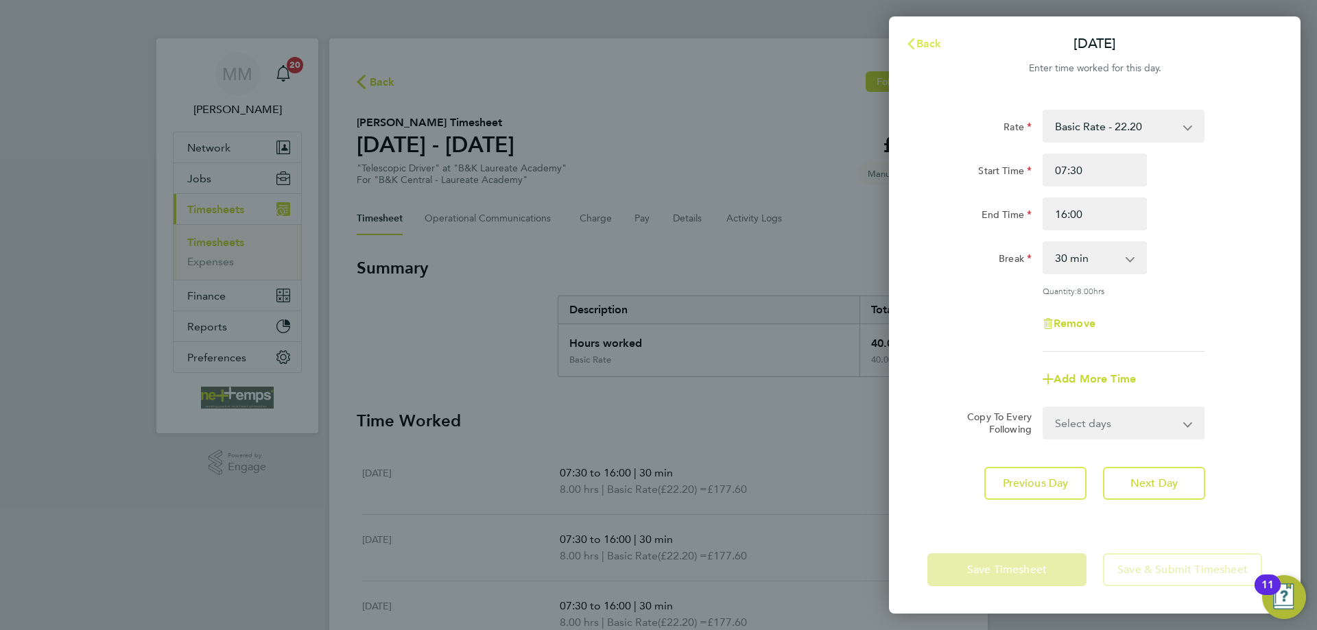
click at [923, 40] on span "Back" at bounding box center [928, 43] width 25 height 13
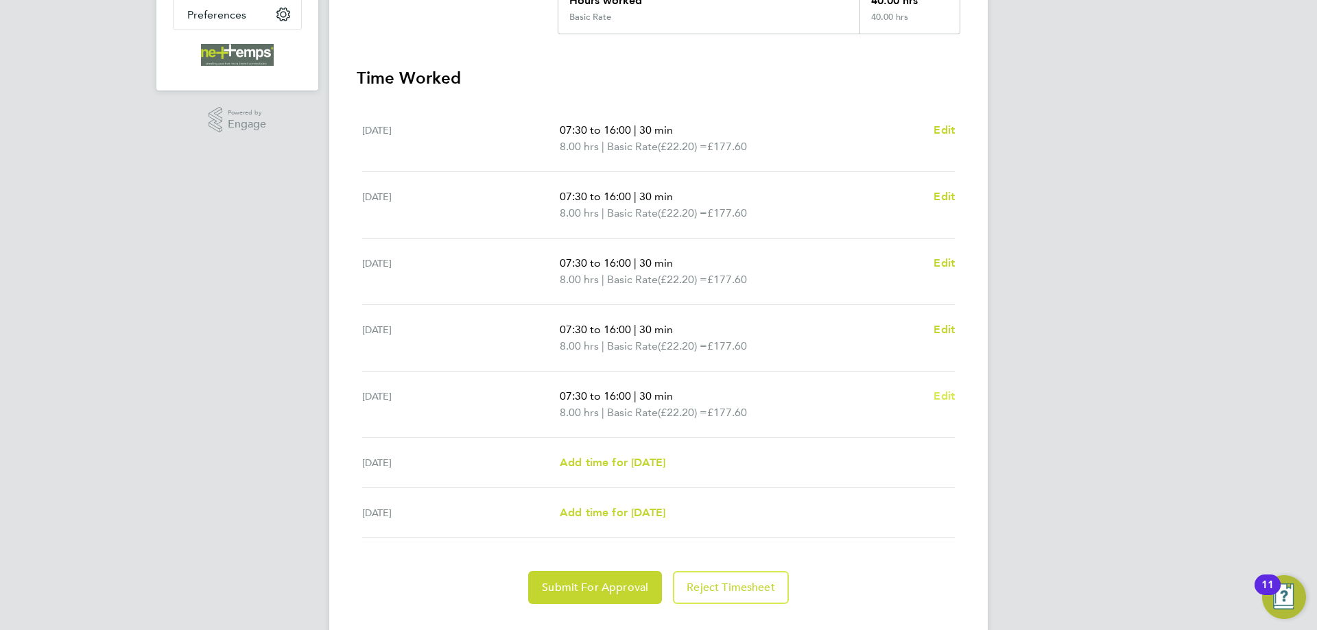
click at [946, 396] on span "Edit" at bounding box center [944, 396] width 21 height 13
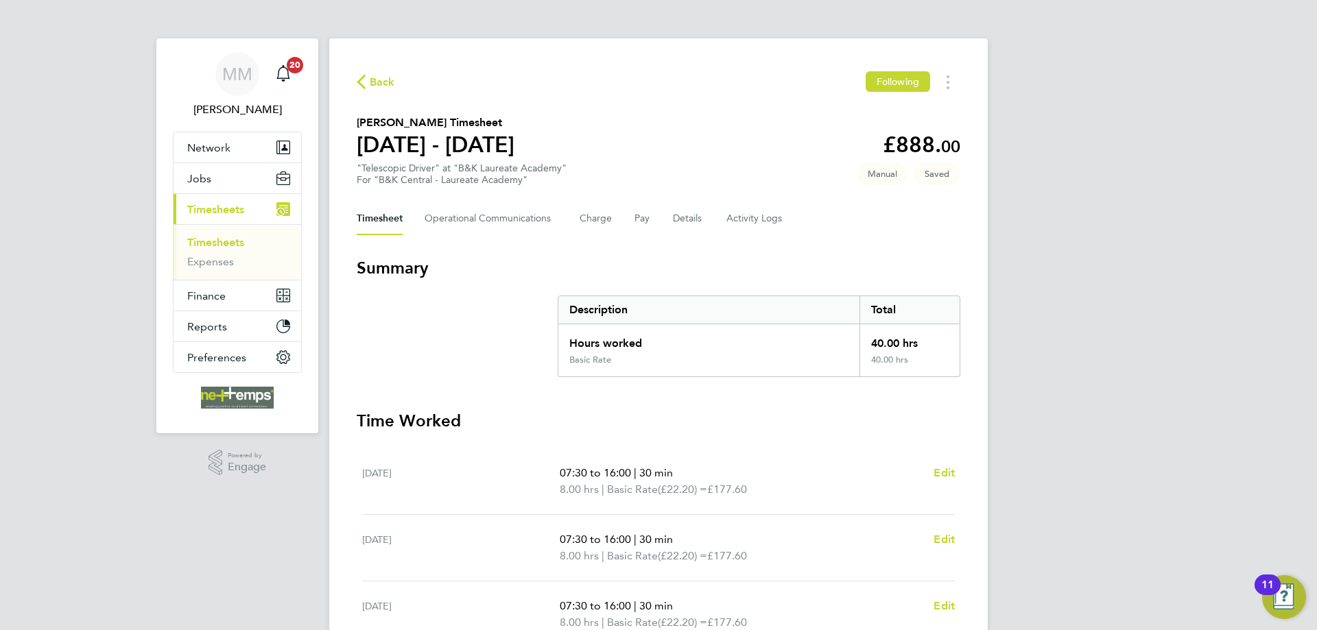
select select "30"
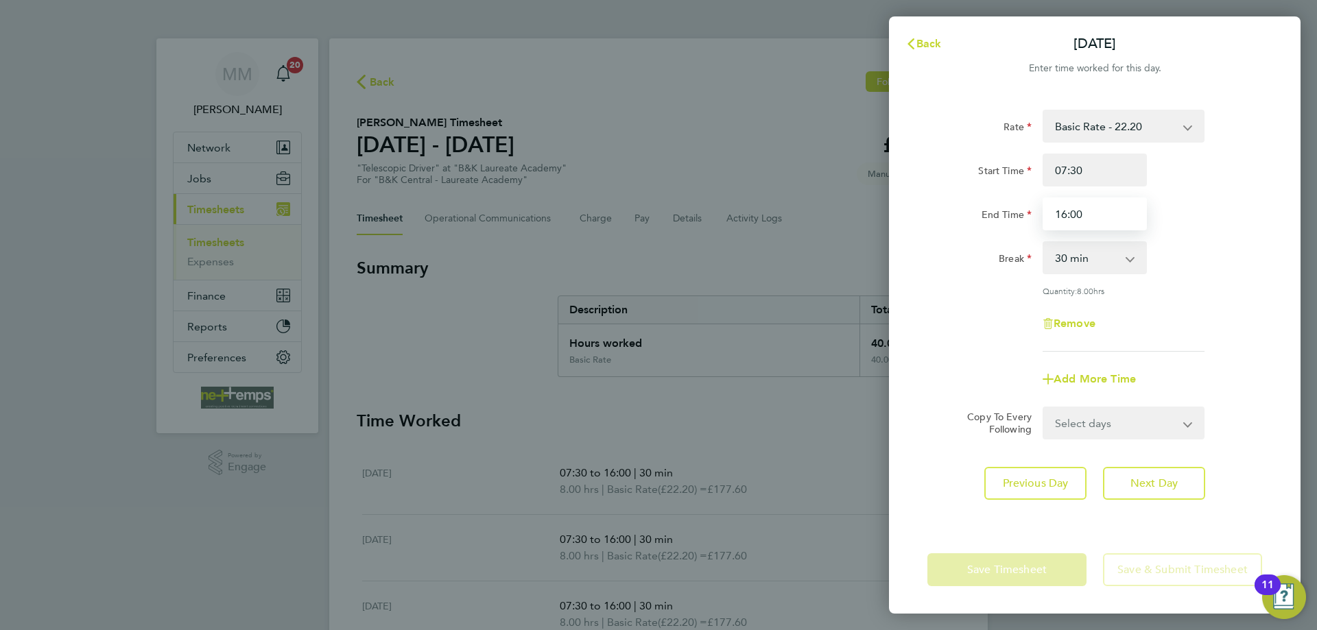
drag, startPoint x: 1089, startPoint y: 211, endPoint x: 1036, endPoint y: 213, distance: 53.6
click at [1036, 213] on div "End Time 16:00" at bounding box center [1095, 214] width 346 height 33
type input "12:00"
click at [1191, 226] on div "End Time 12:00" at bounding box center [1095, 214] width 346 height 33
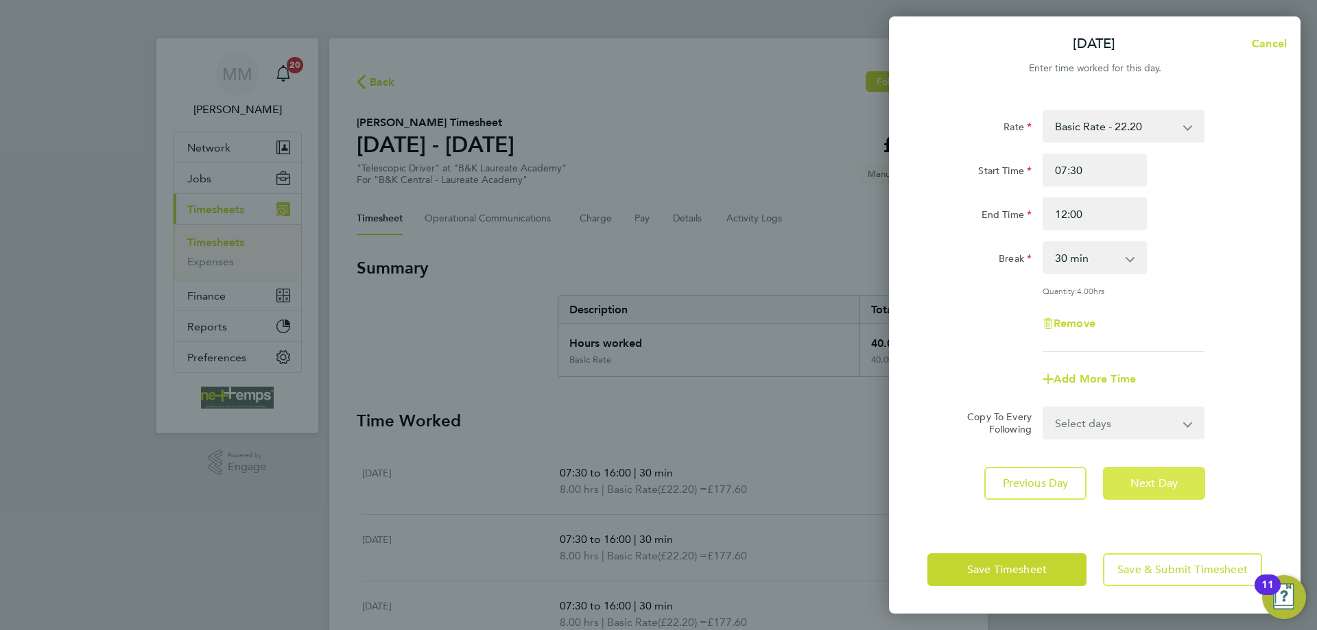
click at [1167, 482] on span "Next Day" at bounding box center [1153, 484] width 47 height 14
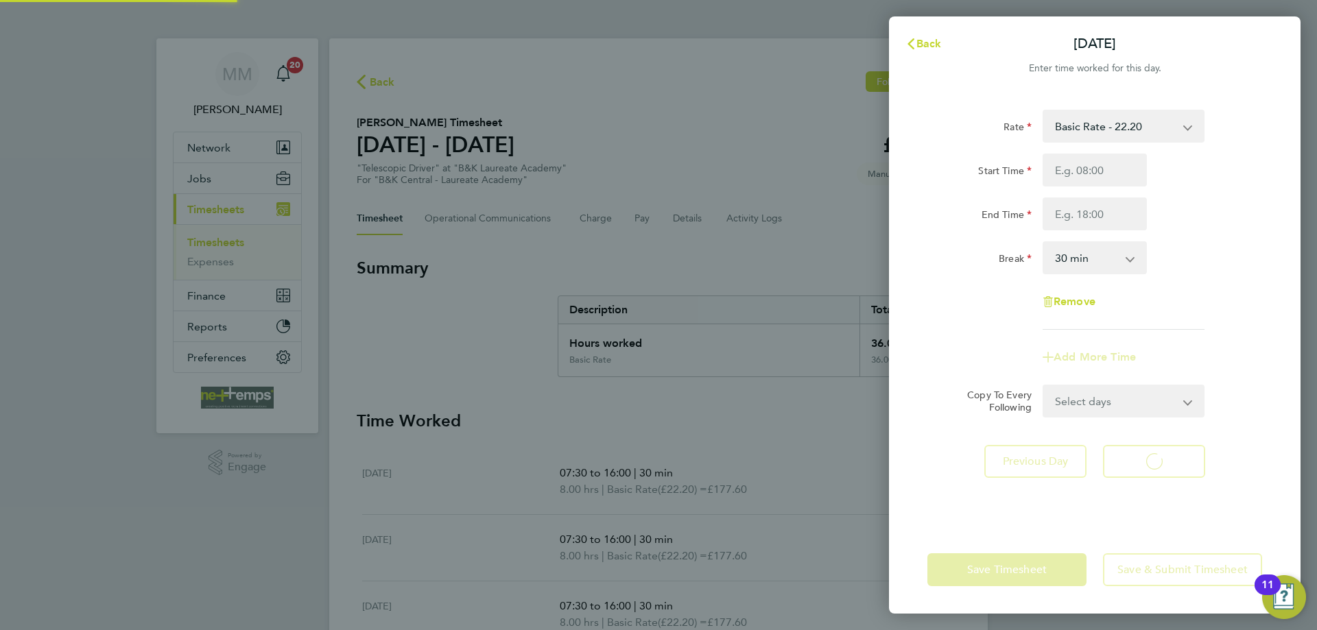
select select "30"
click at [922, 43] on span "Back" at bounding box center [928, 43] width 25 height 13
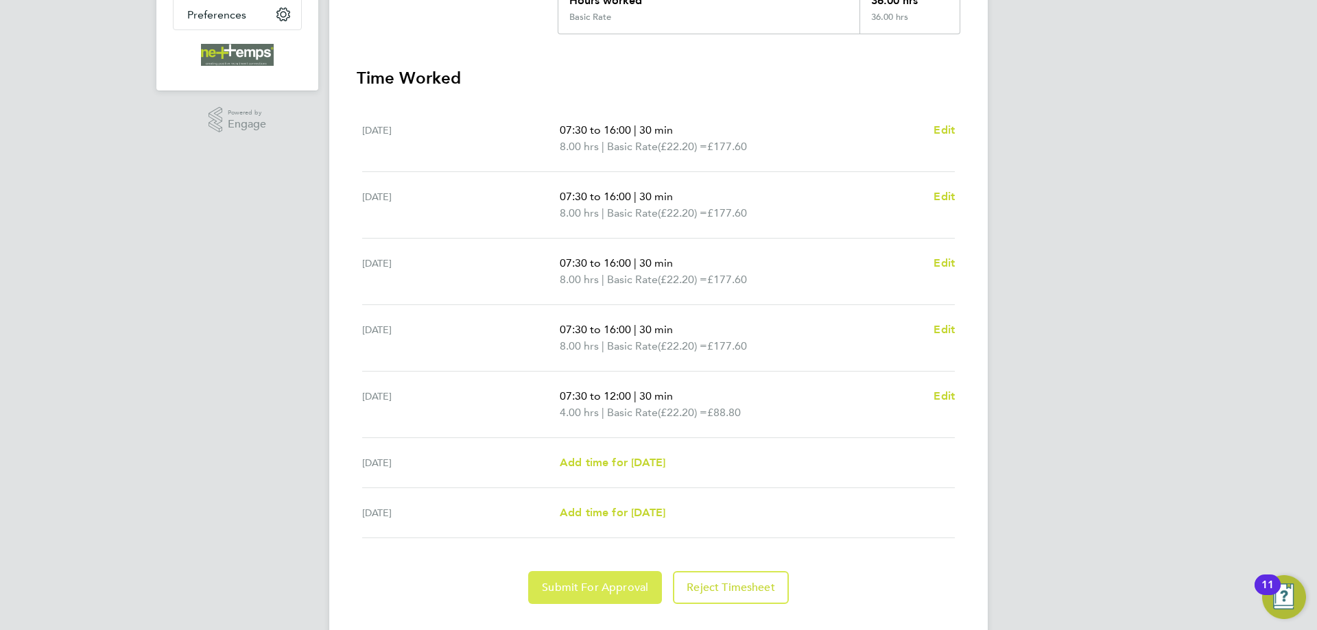
click at [602, 595] on button "Submit For Approval" at bounding box center [595, 587] width 134 height 33
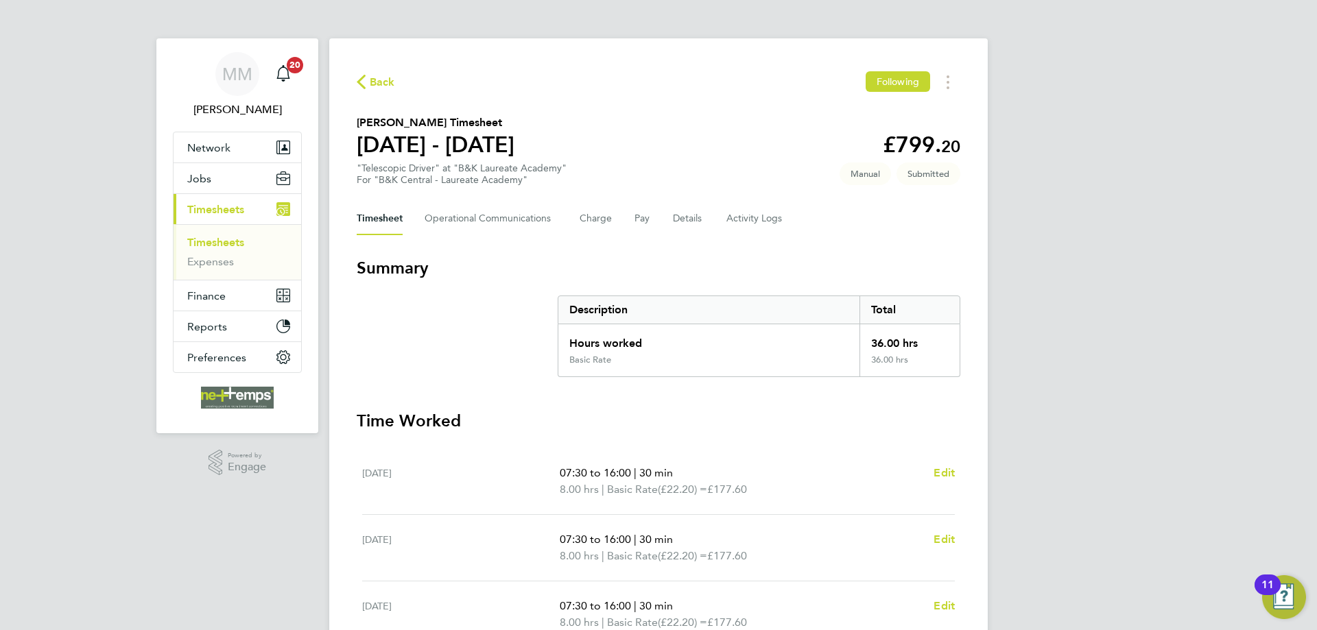
click at [220, 244] on link "Timesheets" at bounding box center [215, 242] width 57 height 13
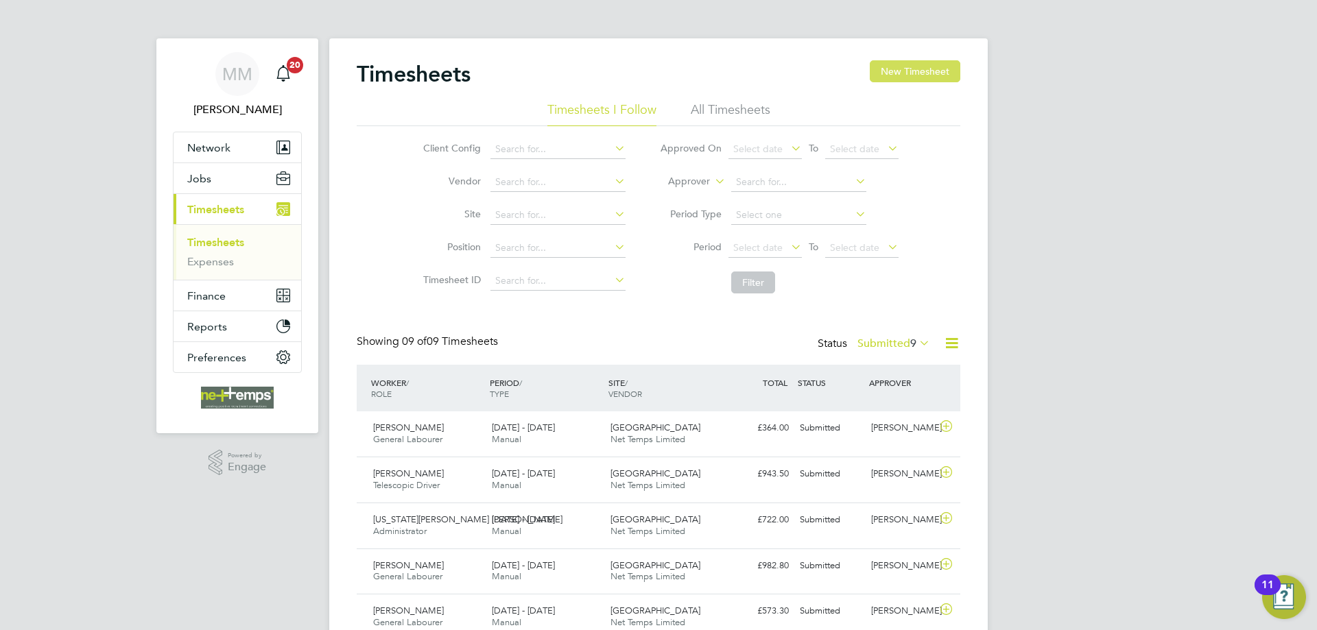
click at [918, 73] on button "New Timesheet" at bounding box center [915, 71] width 91 height 22
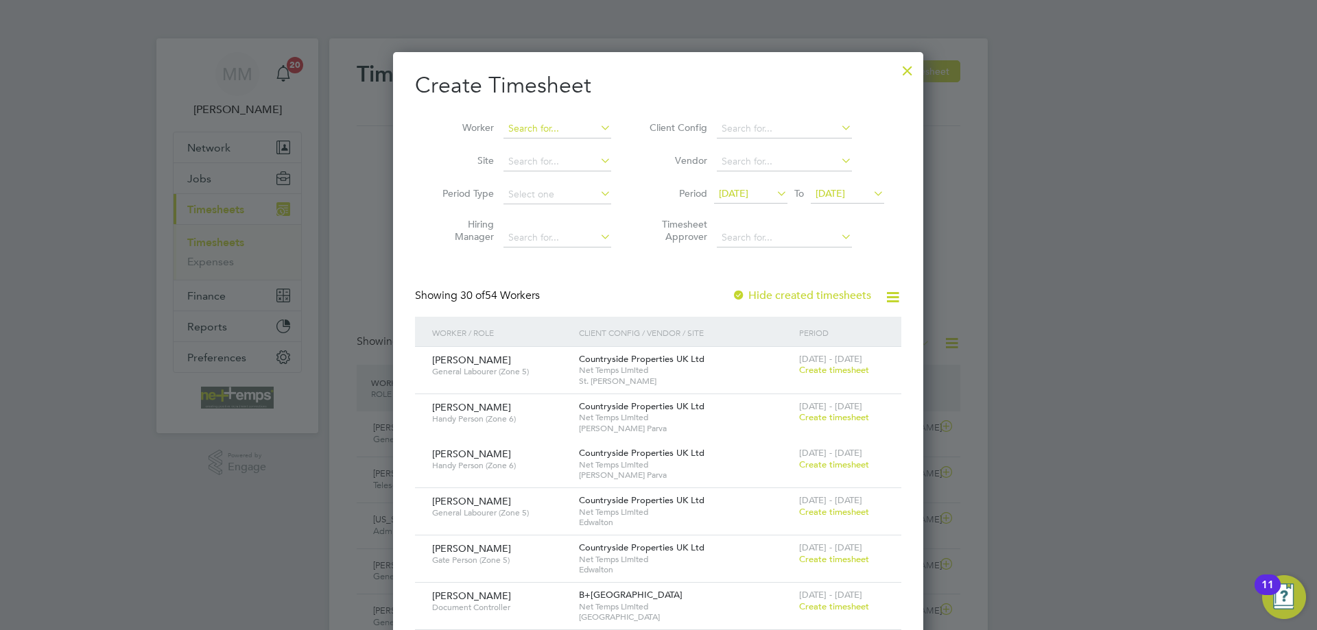
click at [571, 126] on input at bounding box center [557, 128] width 108 height 19
click at [578, 141] on li "Liberty Aigbe" at bounding box center [557, 147] width 109 height 19
type input "Liberty Aigbe"
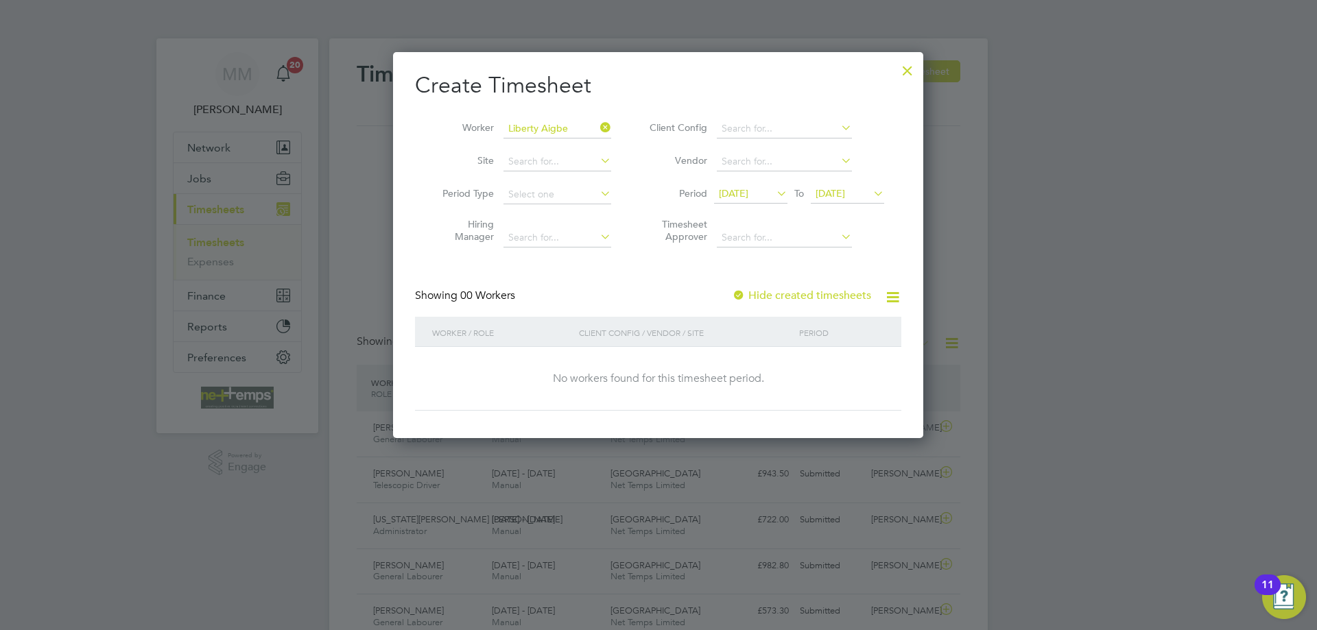
click at [902, 72] on div at bounding box center [907, 67] width 25 height 25
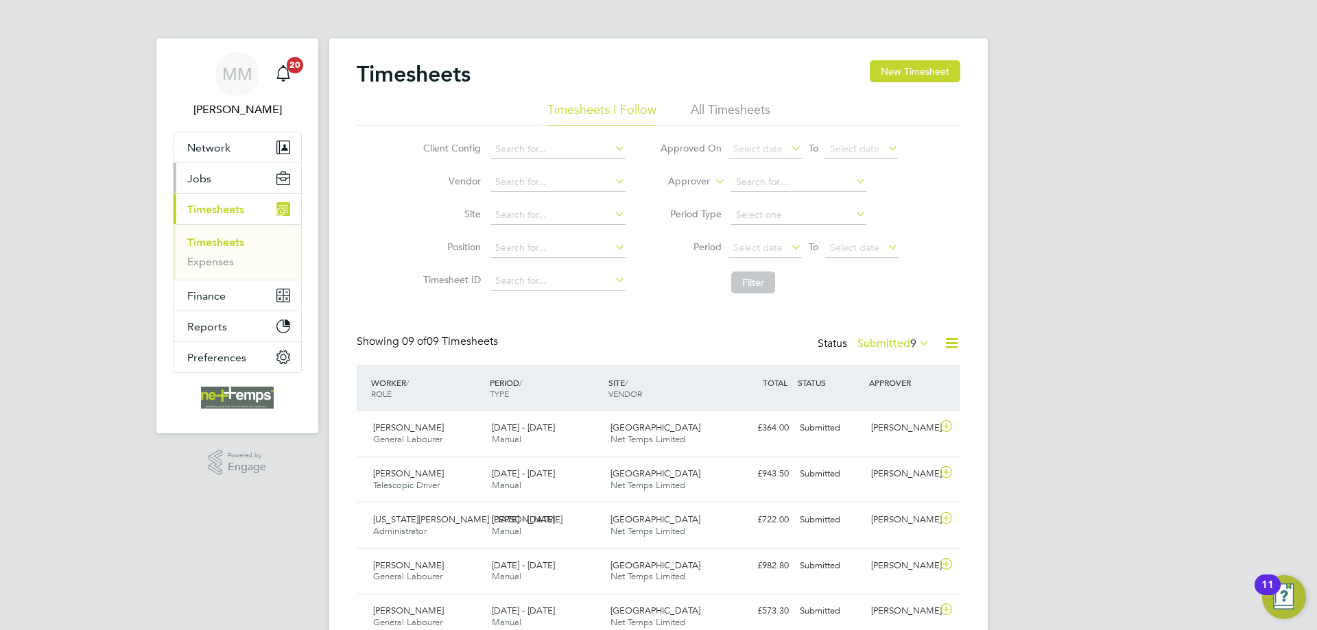
click at [204, 174] on span "Jobs" at bounding box center [199, 178] width 24 height 13
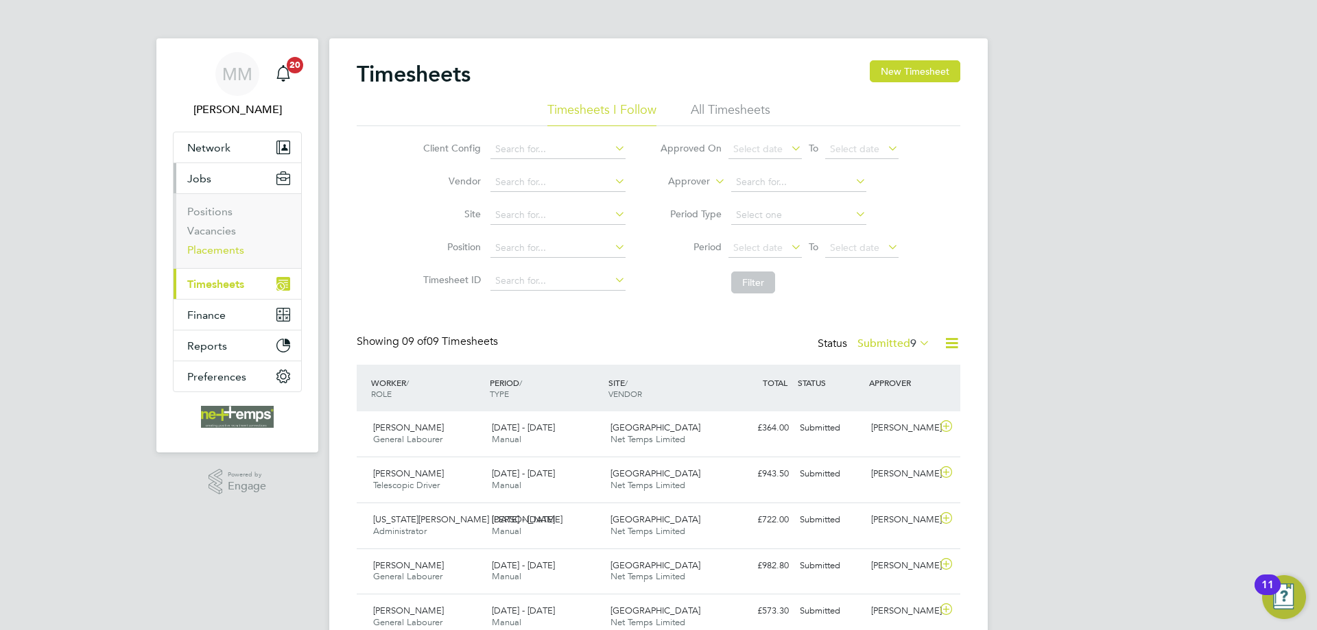
click at [228, 253] on link "Placements" at bounding box center [215, 250] width 57 height 13
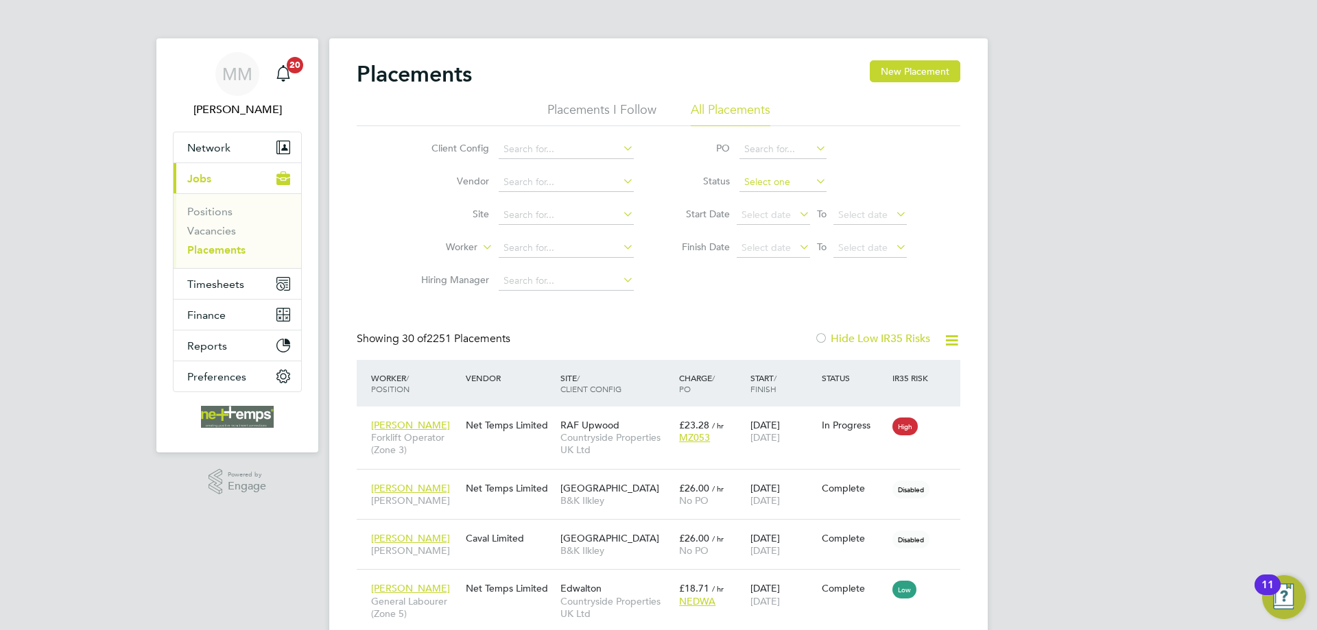
click at [792, 185] on input at bounding box center [782, 182] width 87 height 19
click at [781, 238] on li "Pending" at bounding box center [783, 237] width 88 height 18
type input "Pending"
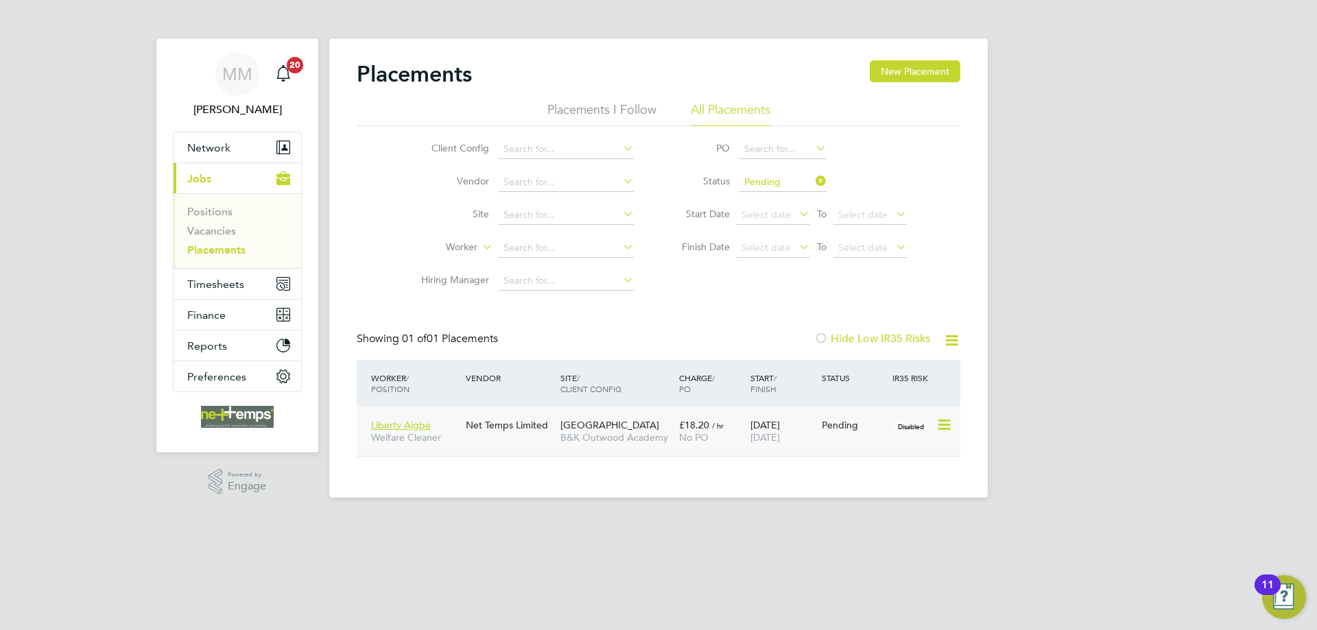
click at [940, 425] on icon at bounding box center [943, 425] width 14 height 16
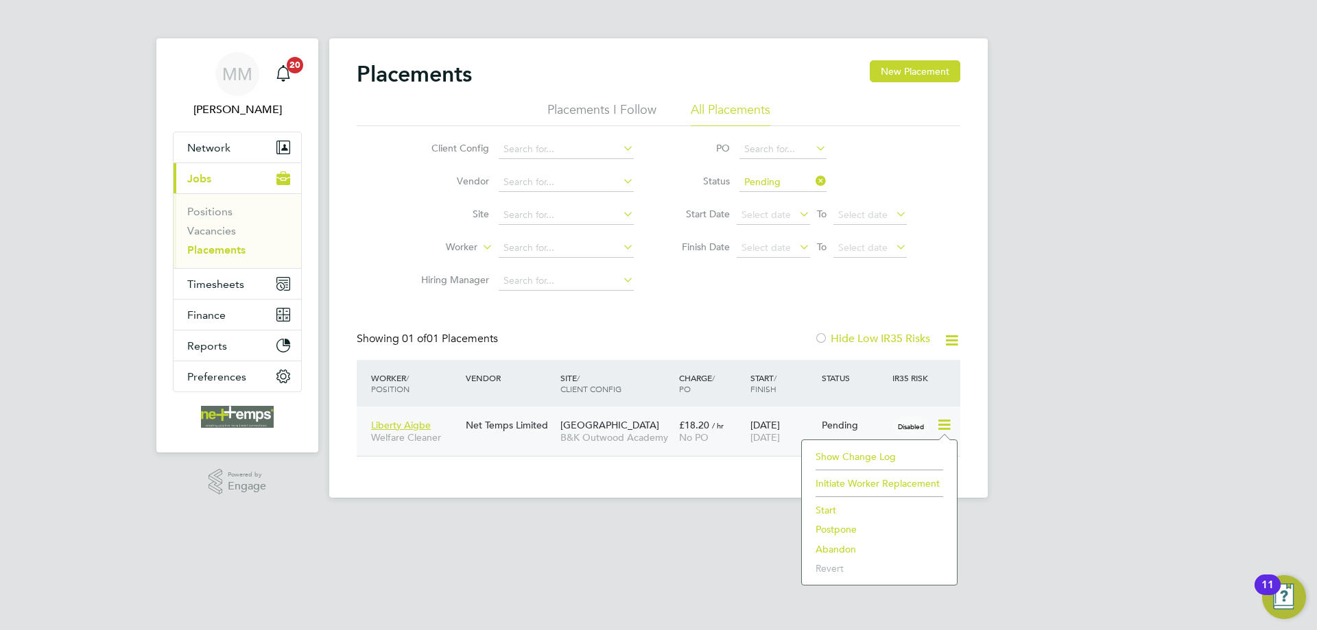
click at [825, 510] on li "Start" at bounding box center [879, 510] width 141 height 19
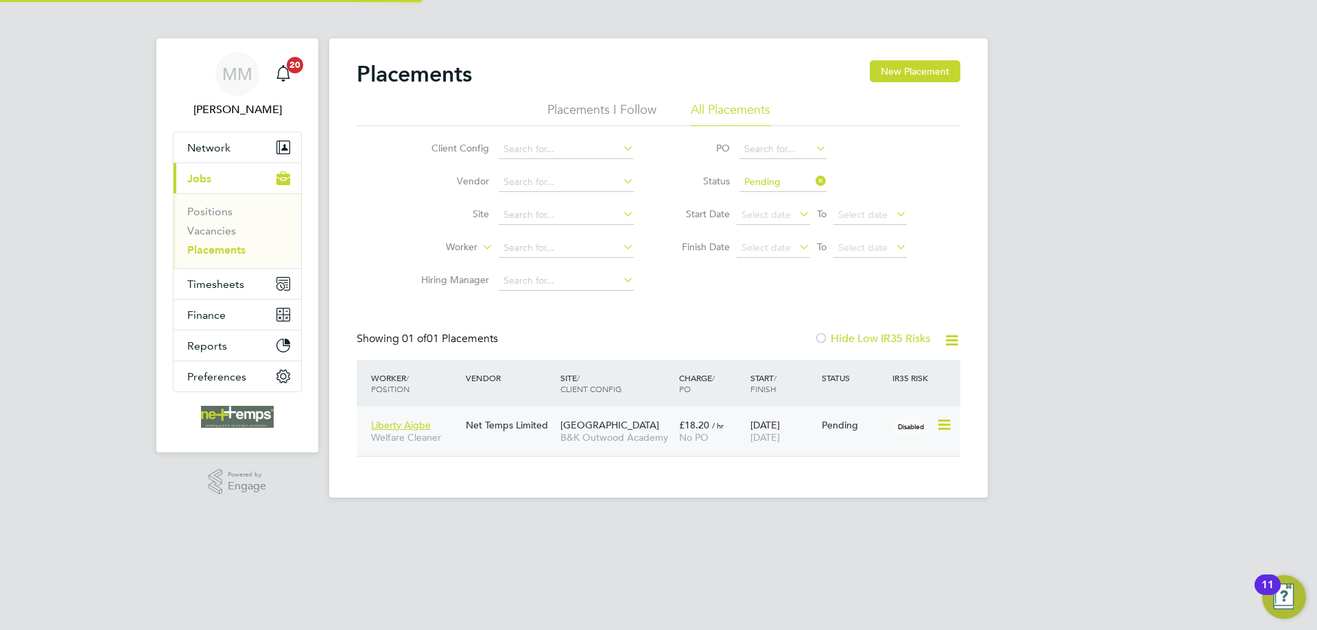
type input "Paul Hankin"
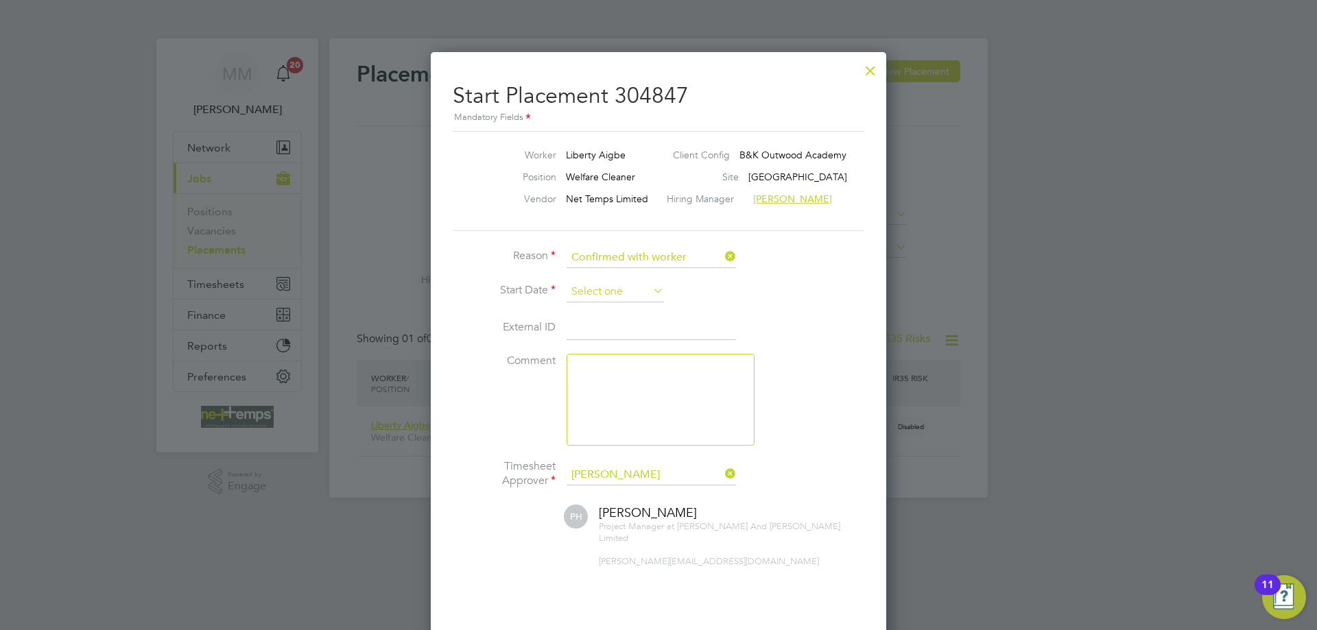
click at [617, 292] on input at bounding box center [615, 292] width 97 height 21
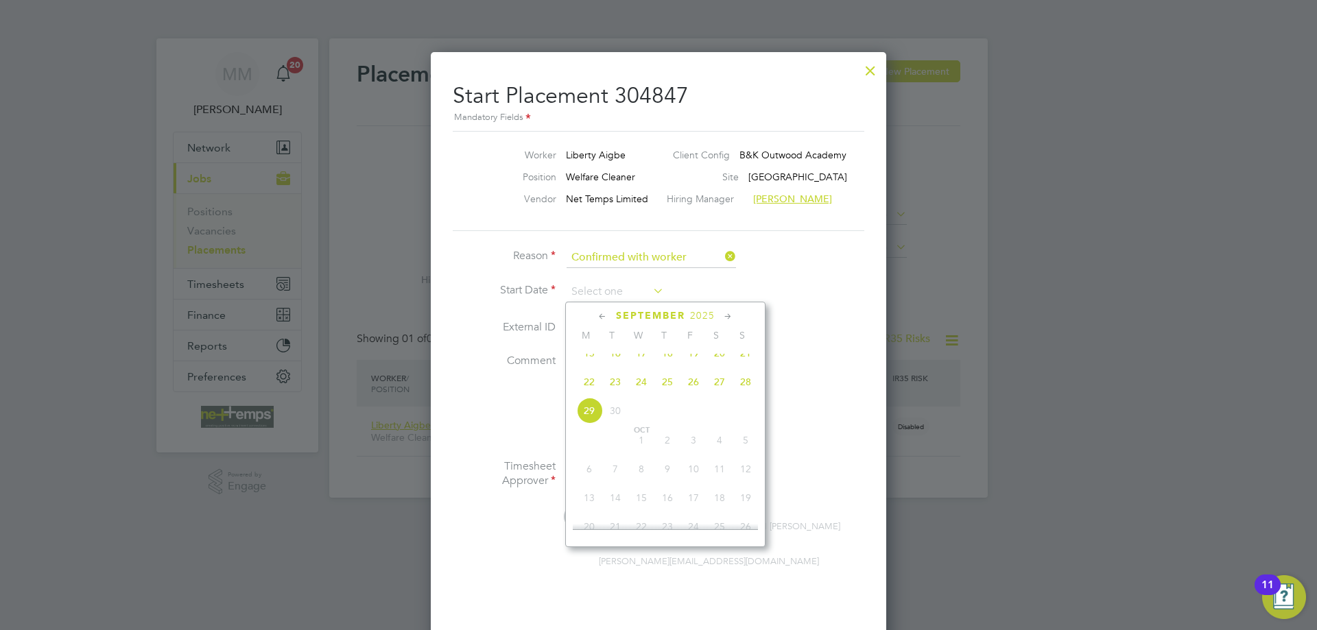
click at [695, 394] on span "26" at bounding box center [693, 382] width 26 height 26
type input "26 Sep 2025"
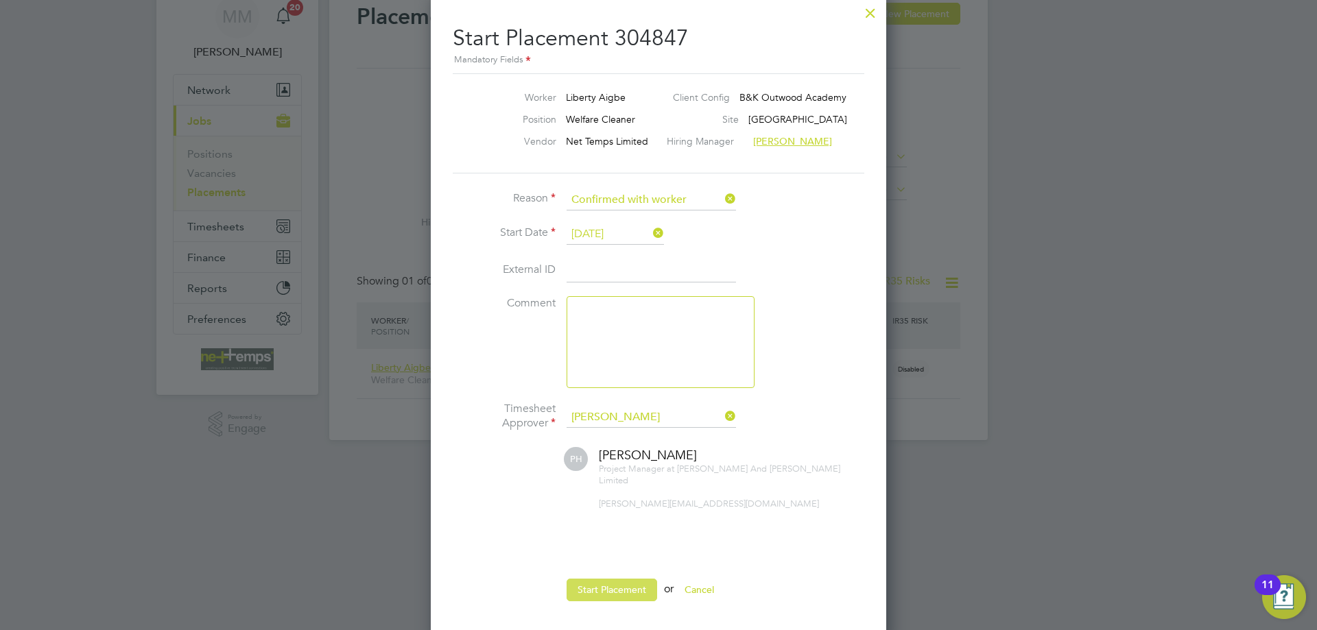
click at [626, 579] on button "Start Placement" at bounding box center [612, 590] width 91 height 22
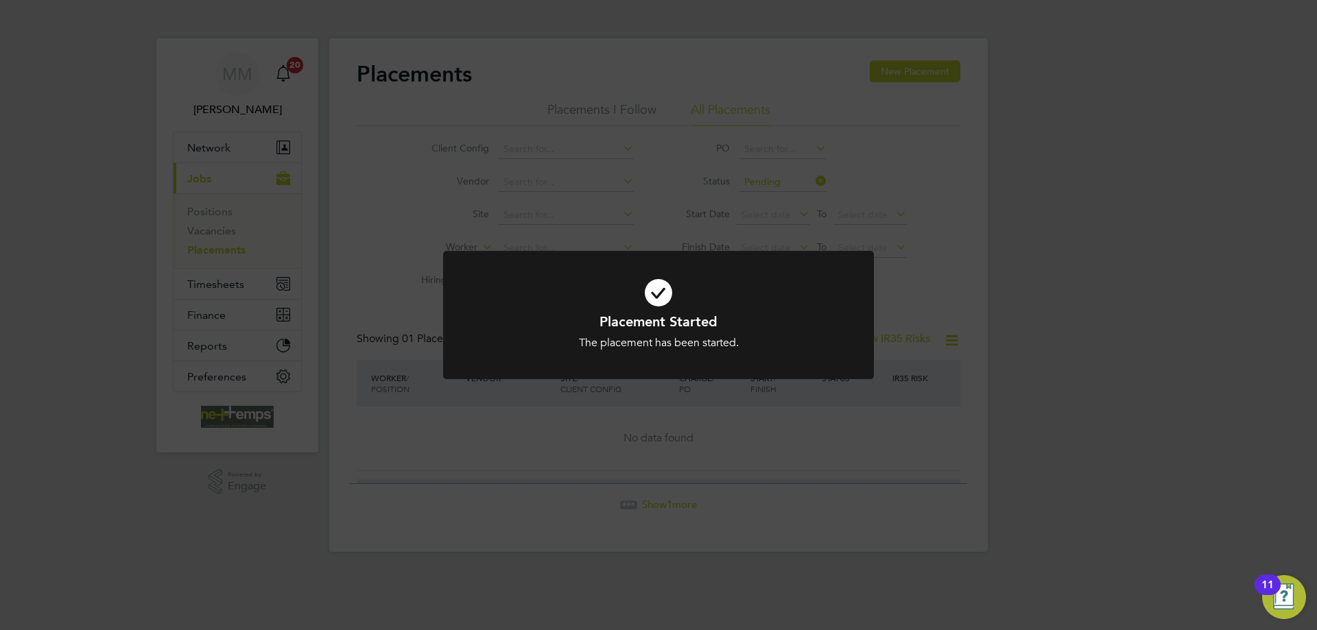
click at [1100, 280] on div "Placement Started The placement has been started. Cancel Okay" at bounding box center [658, 315] width 1317 height 630
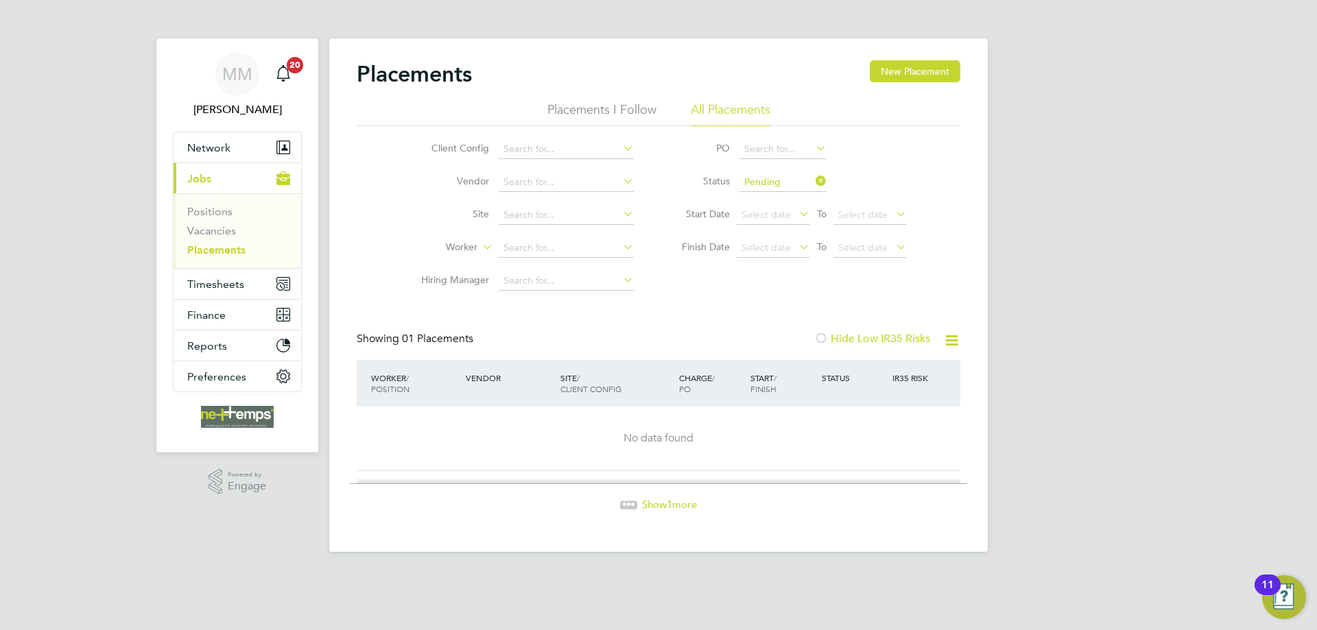
click at [660, 502] on span "Show 1 more" at bounding box center [669, 504] width 55 height 13
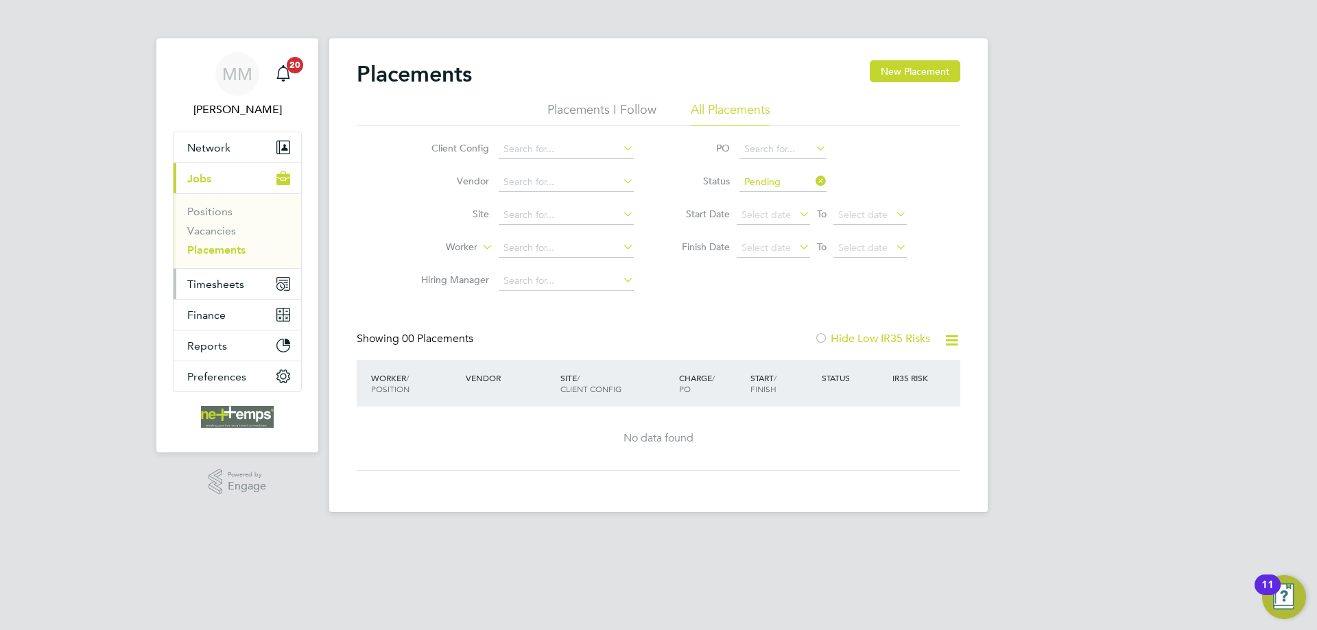
click at [217, 286] on span "Timesheets" at bounding box center [215, 284] width 57 height 13
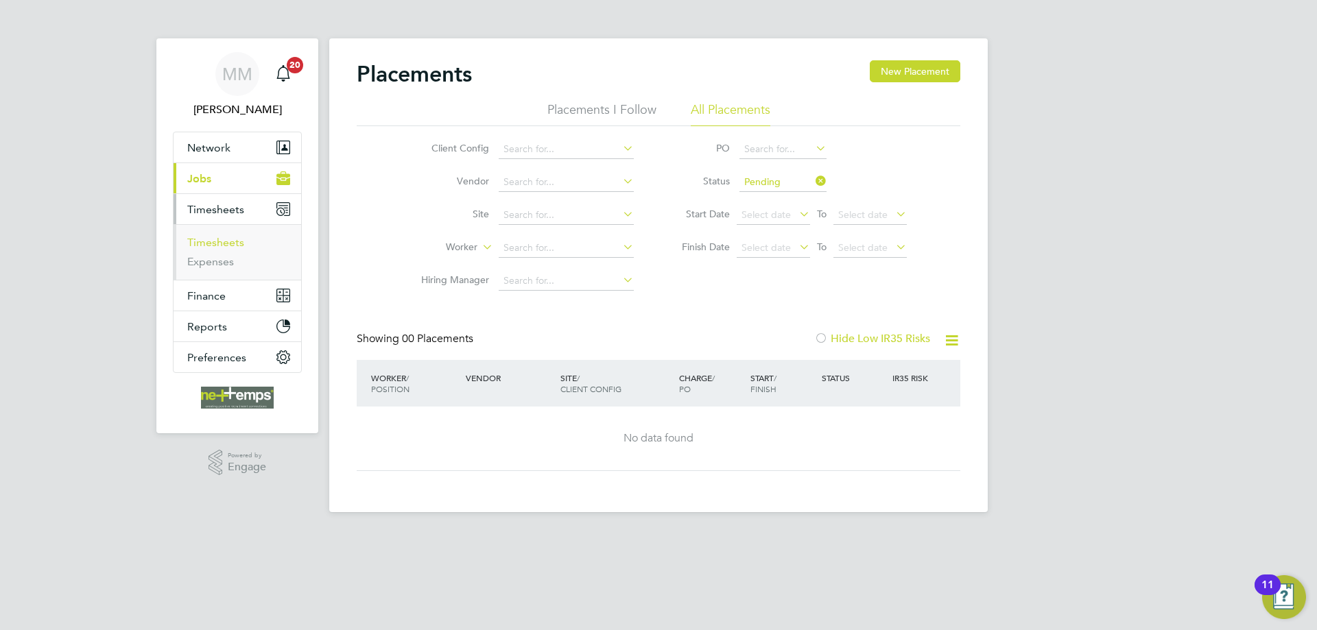
click at [211, 243] on link "Timesheets" at bounding box center [215, 242] width 57 height 13
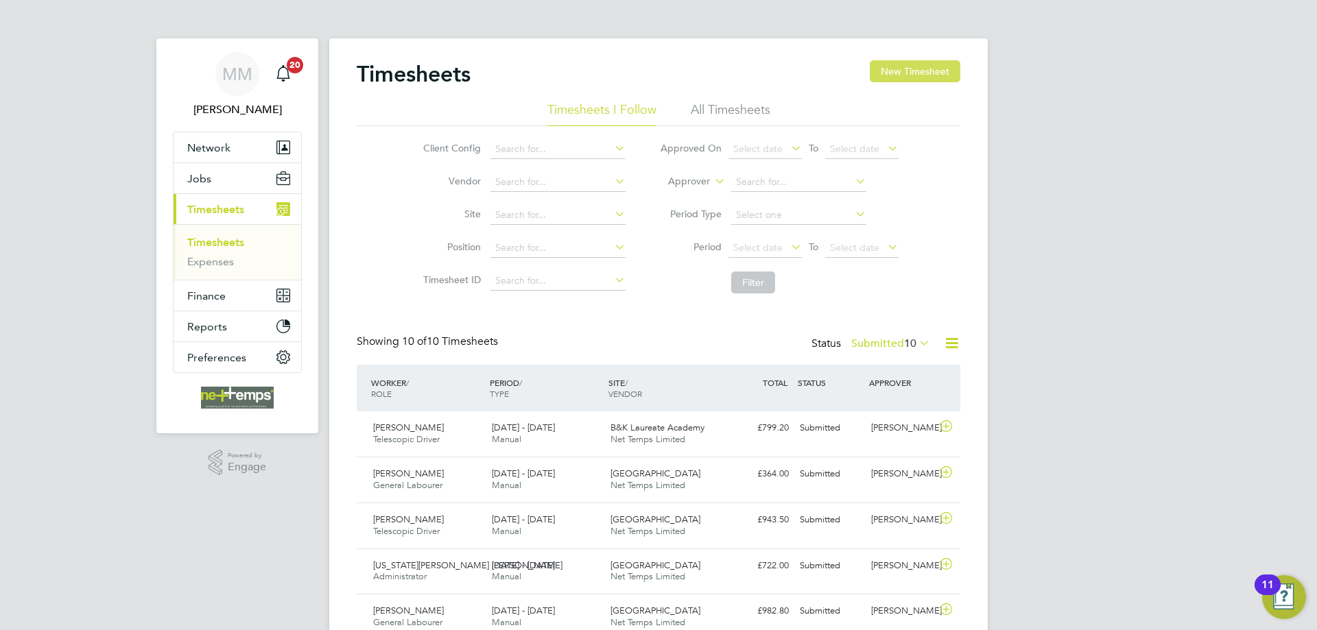
click at [905, 75] on button "New Timesheet" at bounding box center [915, 71] width 91 height 22
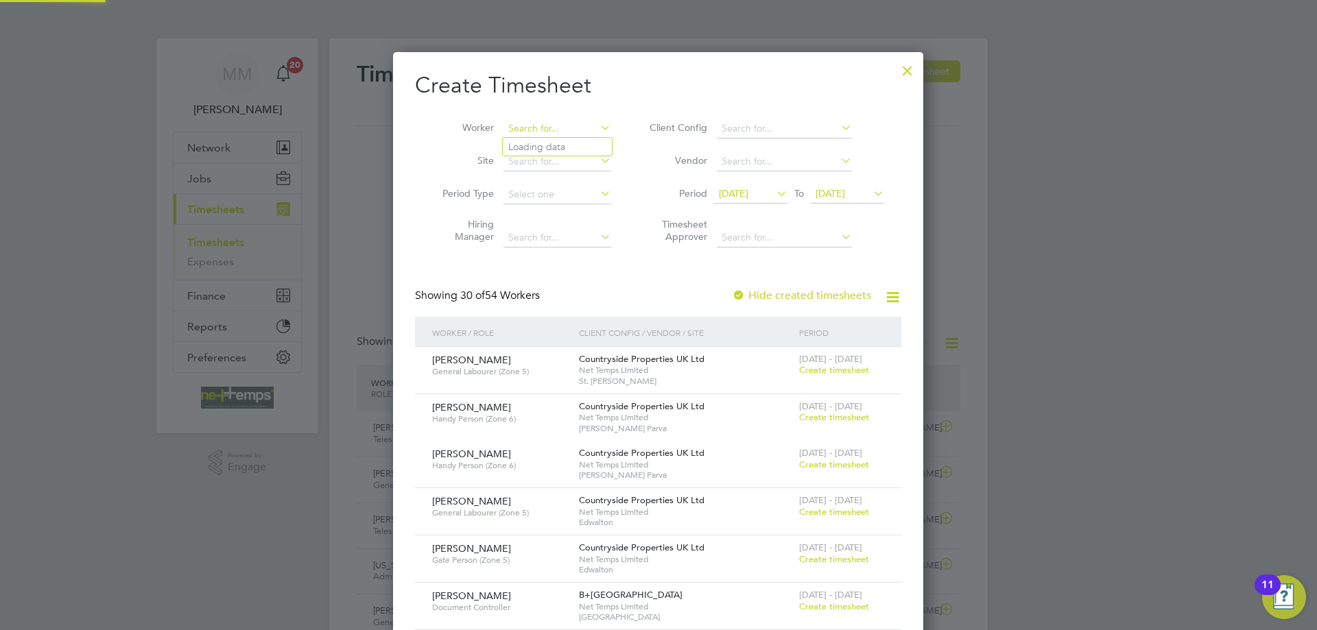
click at [565, 133] on input at bounding box center [557, 128] width 108 height 19
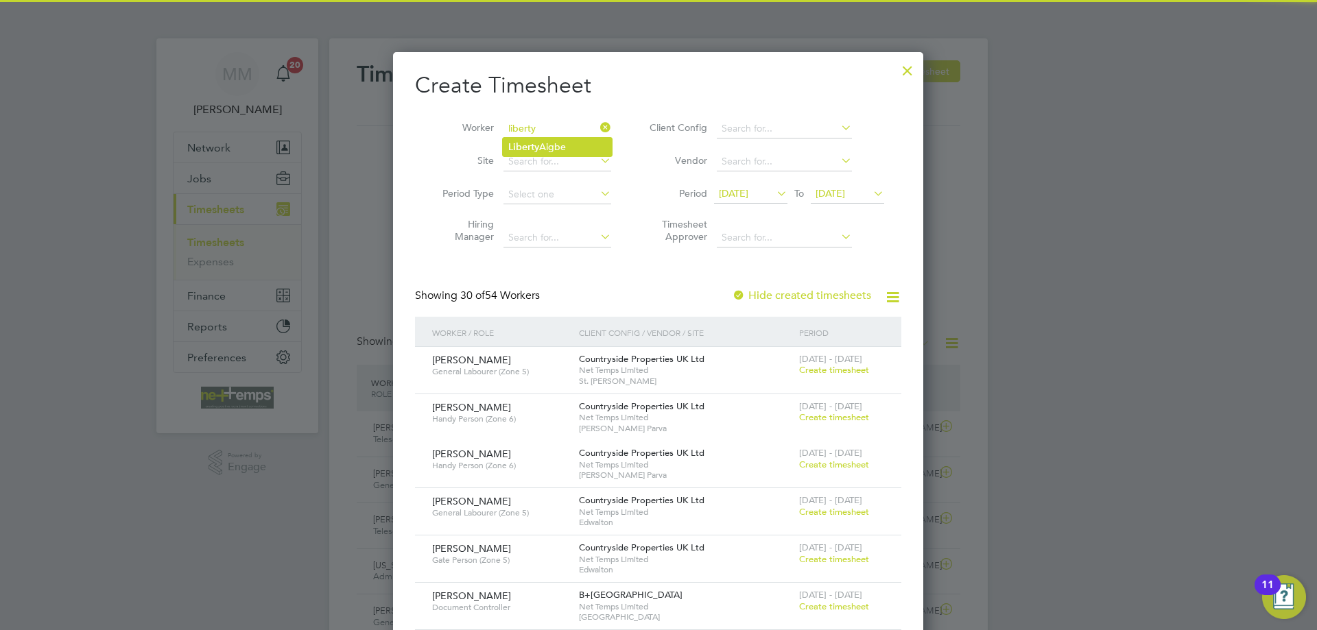
click at [566, 150] on li "Liberty Aigbe" at bounding box center [557, 147] width 109 height 19
type input "Liberty Aigbe"
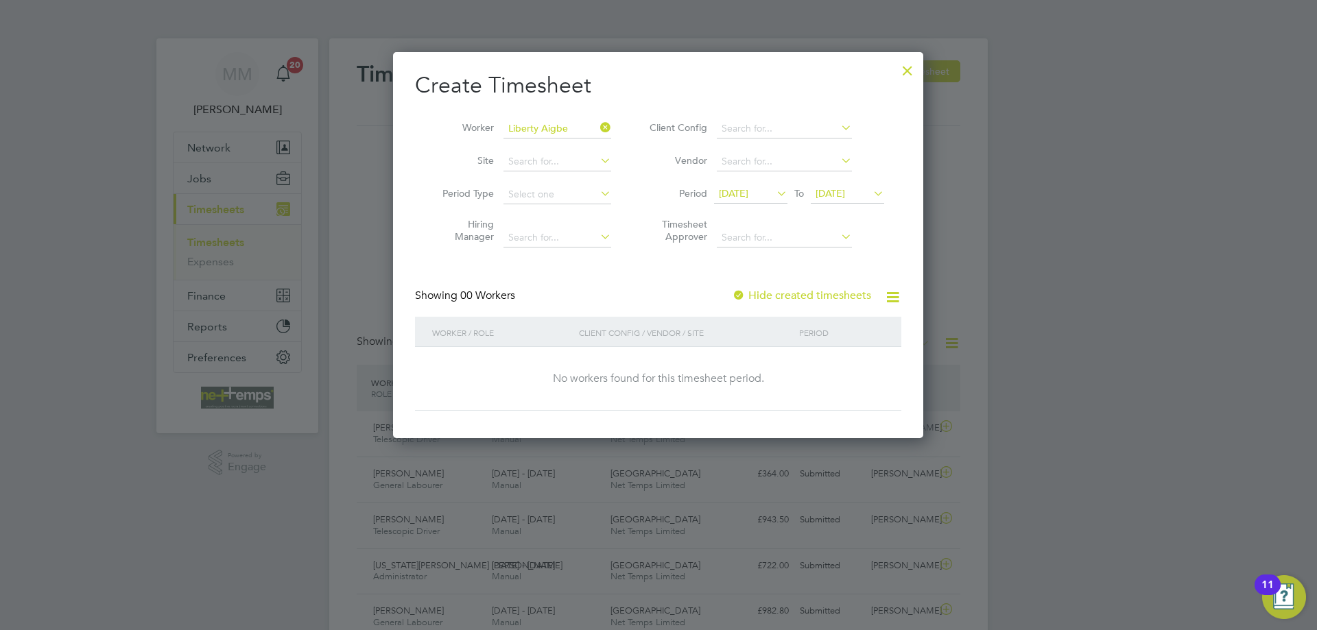
click at [804, 292] on label "Hide created timesheets" at bounding box center [801, 296] width 139 height 14
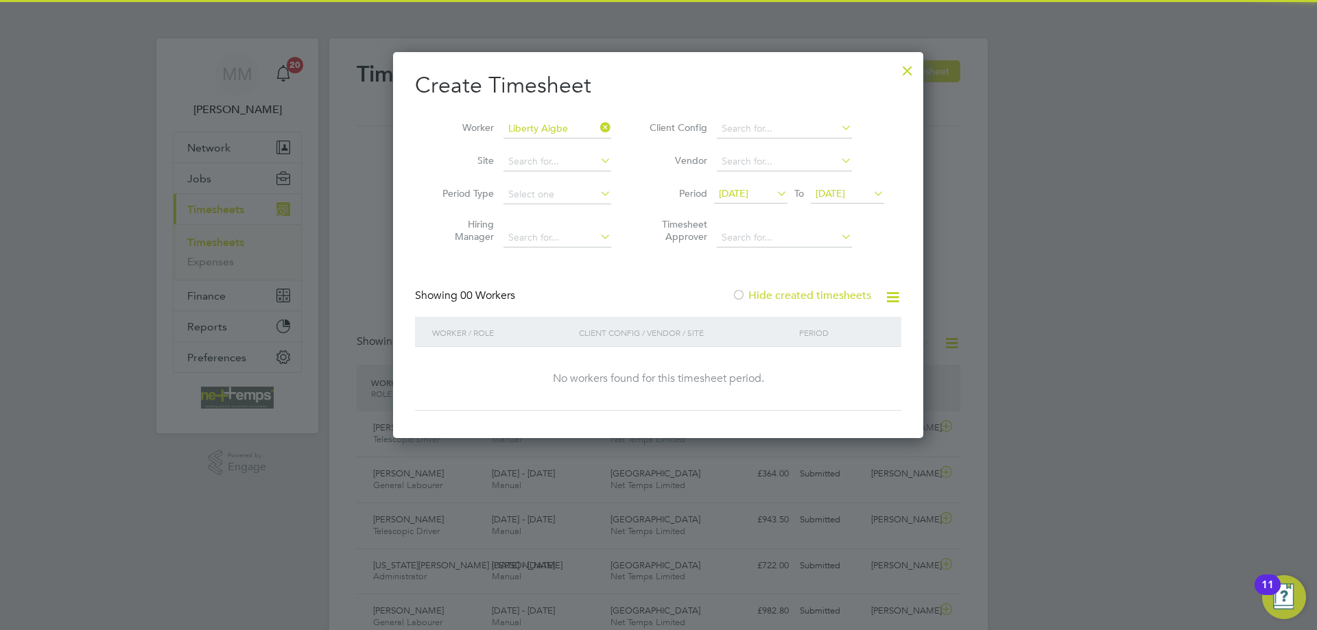
click at [748, 193] on span "15 Sep 2025" at bounding box center [733, 193] width 29 height 12
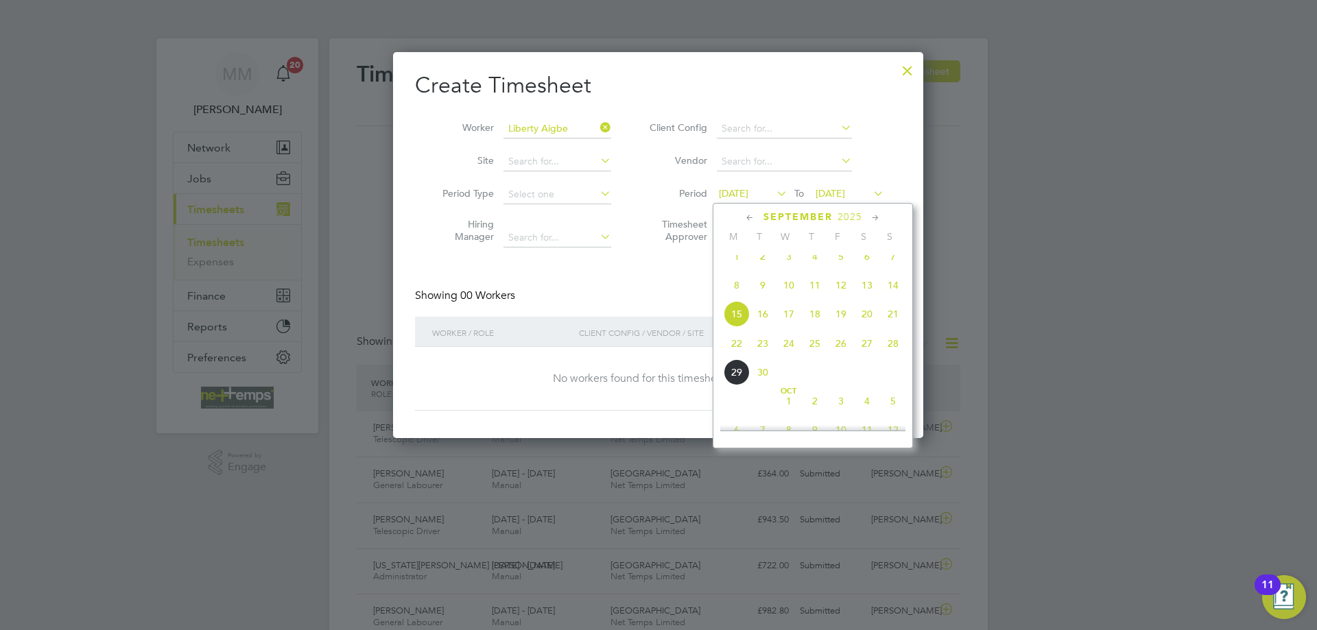
click at [737, 352] on span "22" at bounding box center [737, 344] width 26 height 26
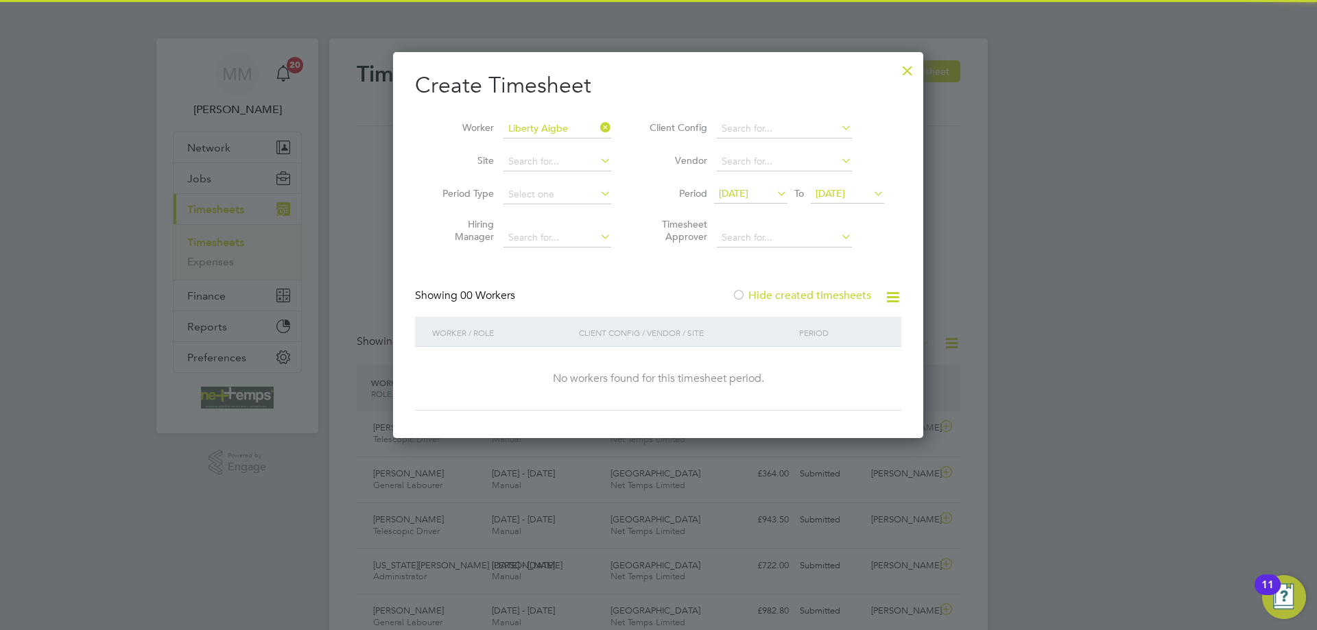
click at [845, 189] on span "22 Sep 2025" at bounding box center [830, 193] width 29 height 12
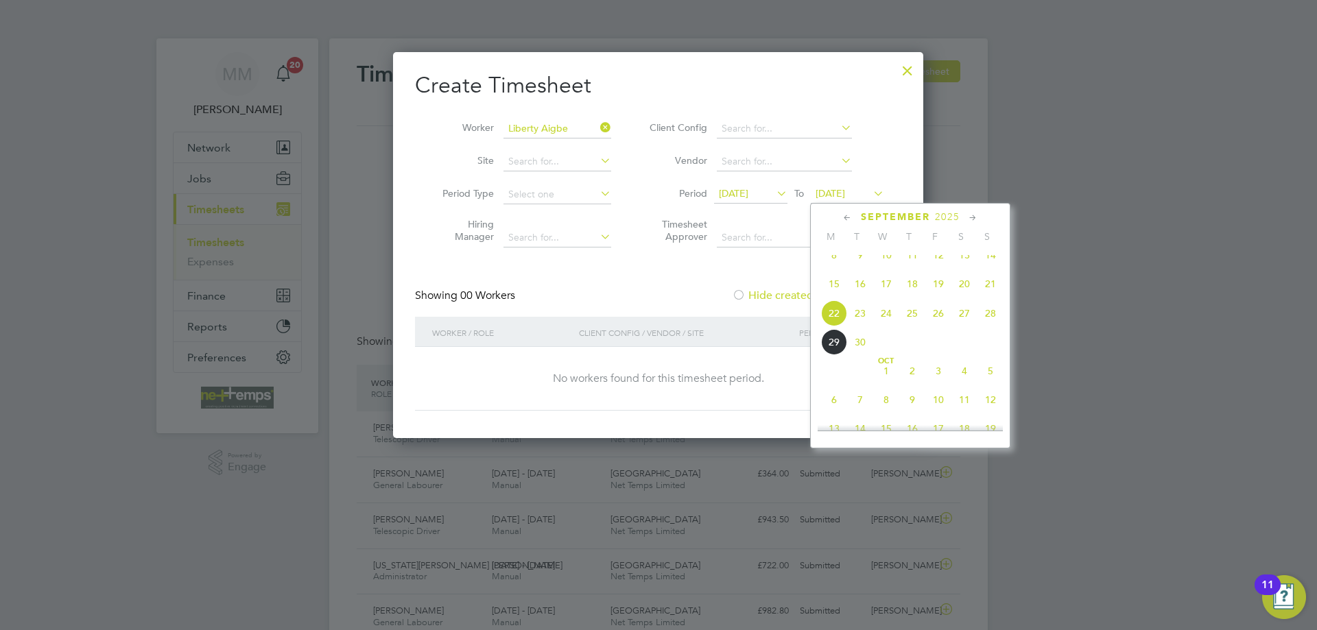
click at [992, 325] on span "28" at bounding box center [990, 313] width 26 height 26
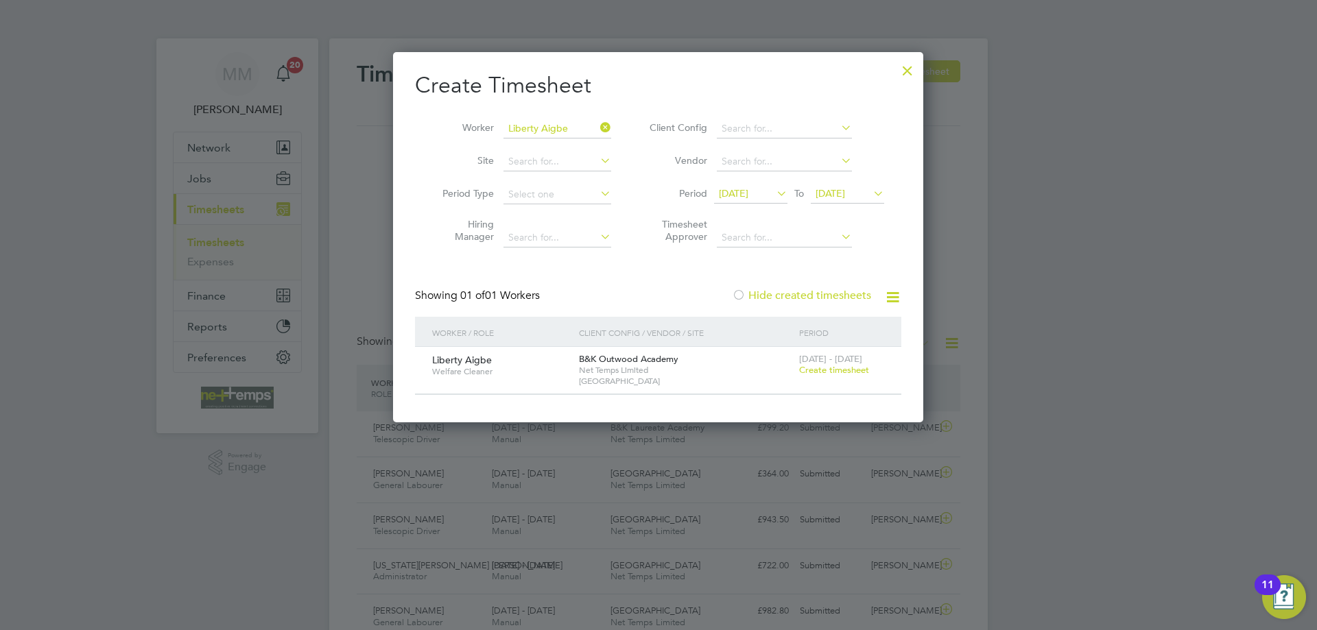
click at [829, 369] on span "Create timesheet" at bounding box center [834, 370] width 70 height 12
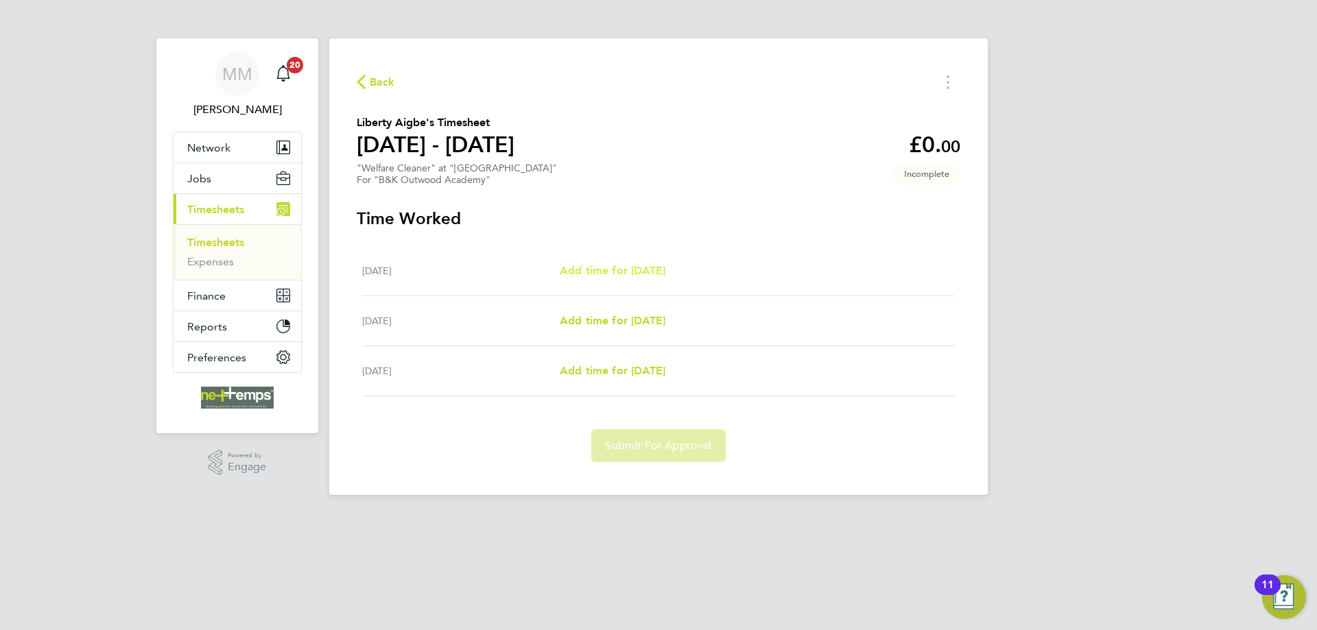
click at [653, 271] on span "Add time for Fri 26 Sep" at bounding box center [613, 270] width 106 height 13
select select "30"
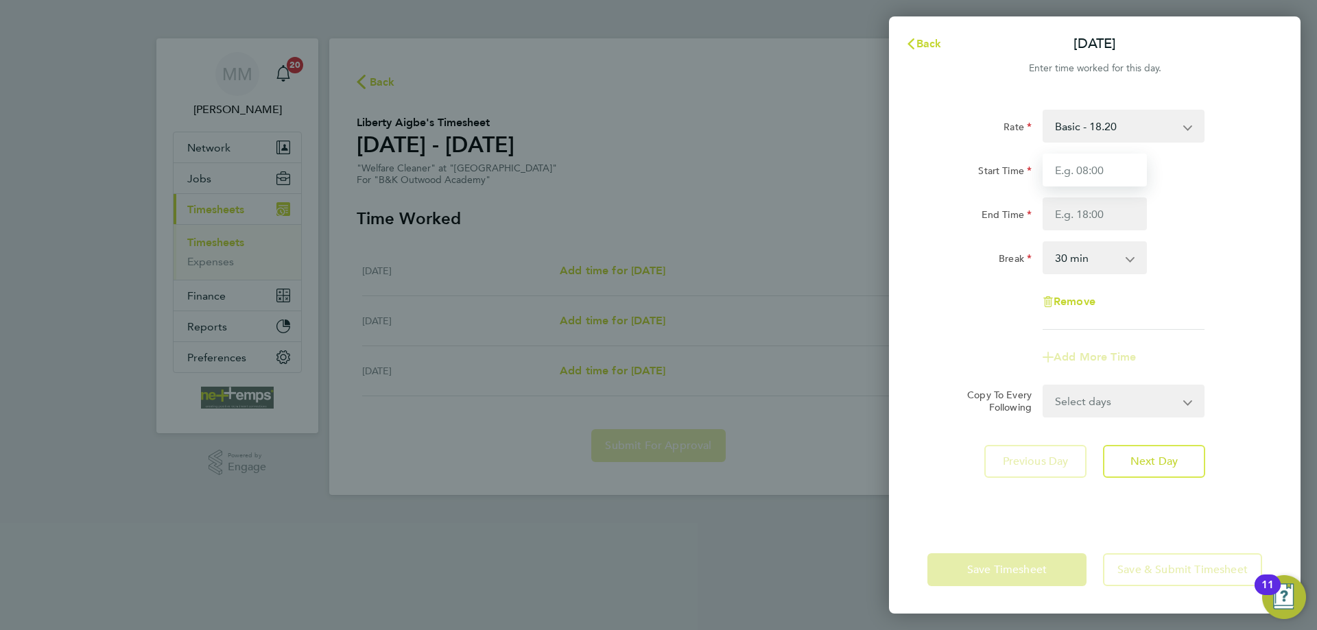
click at [1079, 171] on input "Start Time" at bounding box center [1095, 170] width 104 height 33
type input "09:00"
type input "12:00"
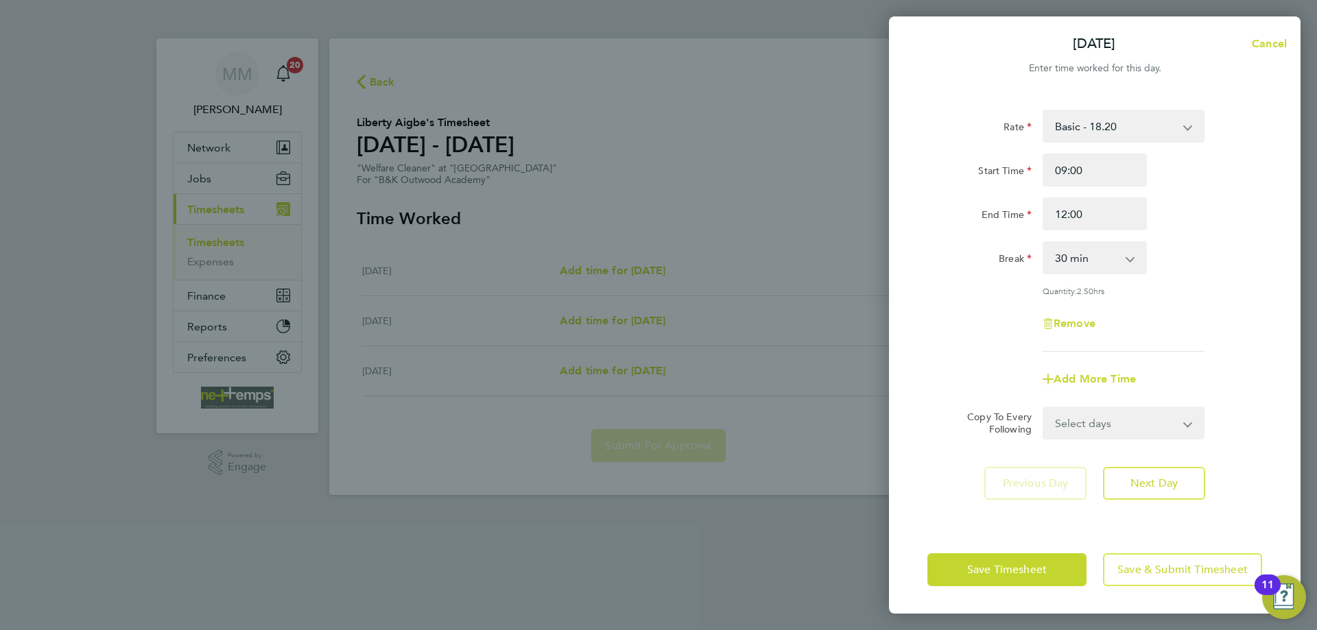
click at [1205, 225] on div "End Time 12:00" at bounding box center [1095, 214] width 346 height 33
click at [1110, 259] on select "0 min 15 min 30 min 45 min 60 min 75 min 90 min" at bounding box center [1086, 258] width 85 height 30
select select "0"
click at [1044, 243] on select "0 min 15 min 30 min 45 min 60 min 75 min 90 min" at bounding box center [1086, 258] width 85 height 30
click at [1166, 565] on span "Save & Submit Timesheet" at bounding box center [1182, 570] width 130 height 14
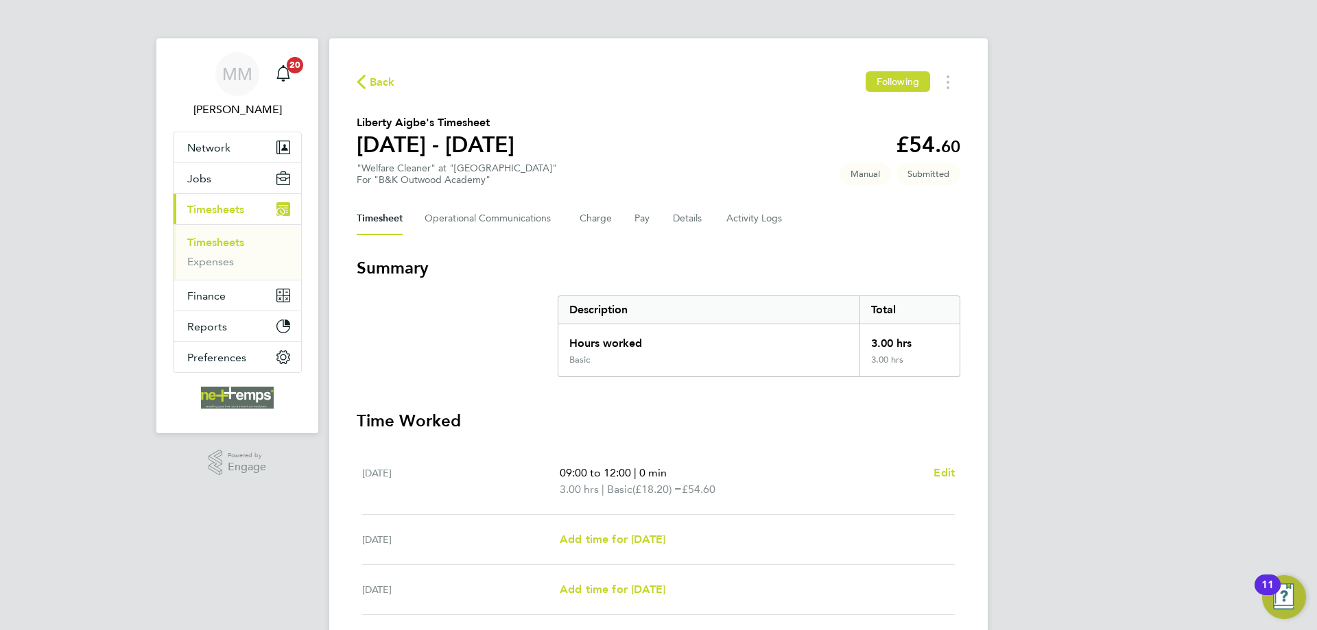
click at [219, 244] on link "Timesheets" at bounding box center [215, 242] width 57 height 13
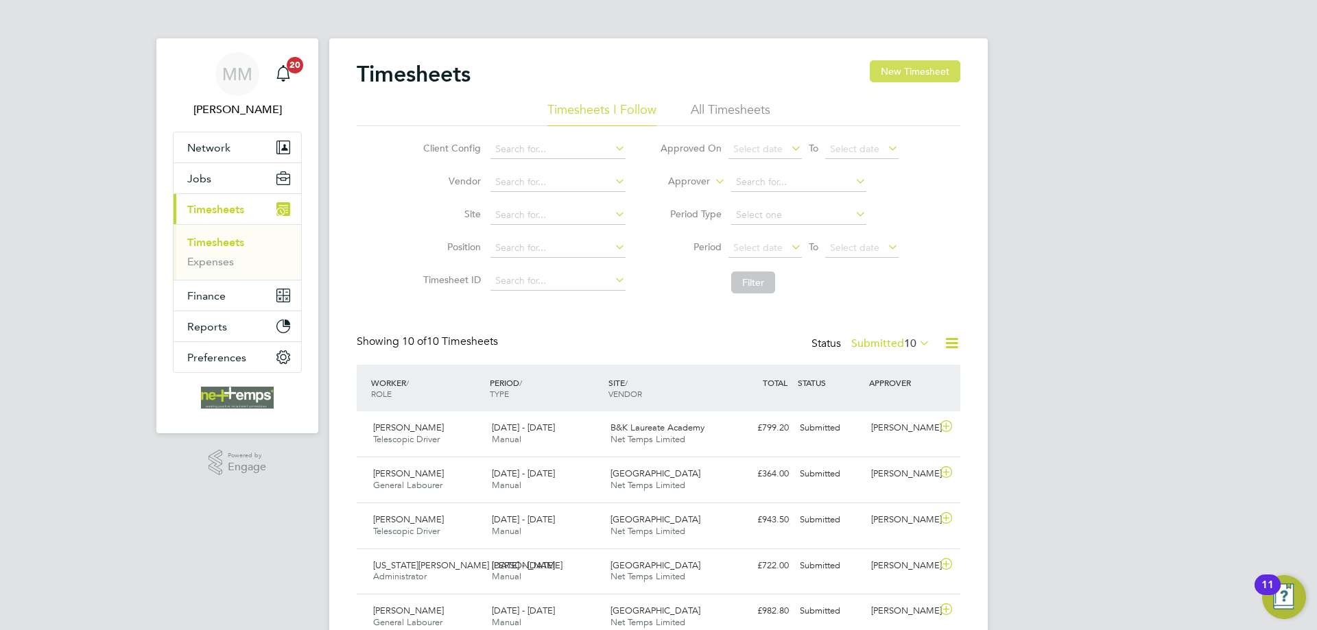
click at [894, 73] on button "New Timesheet" at bounding box center [915, 71] width 91 height 22
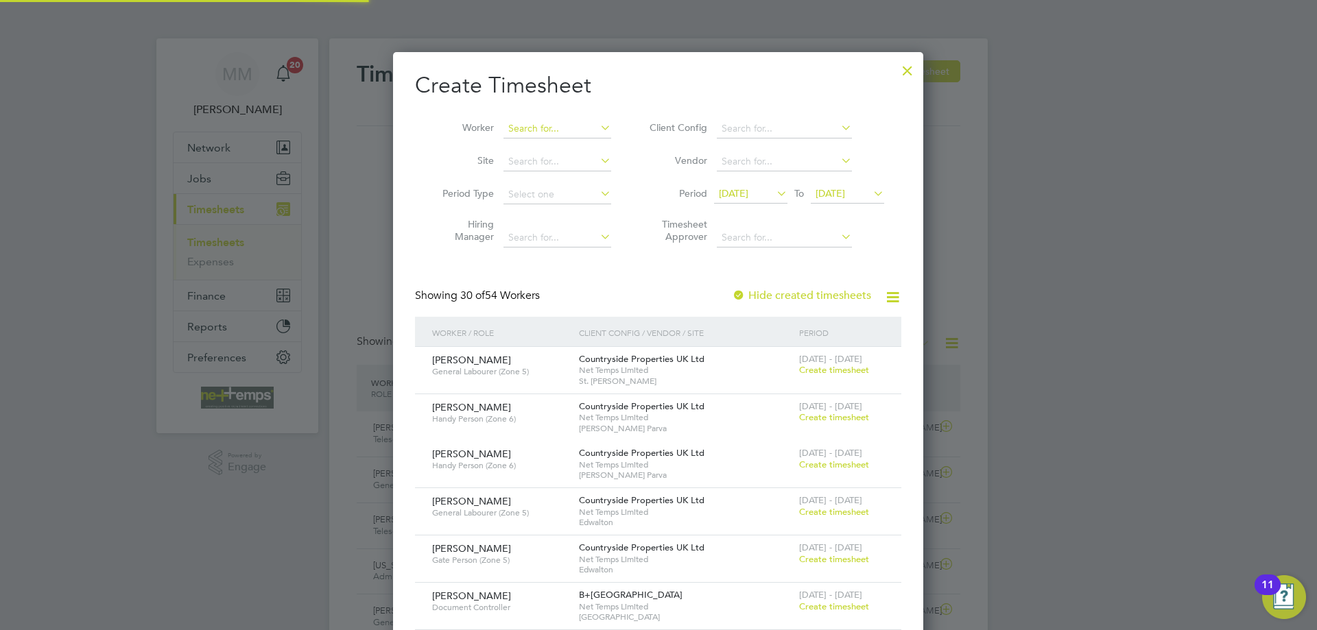
click at [578, 132] on input at bounding box center [557, 128] width 108 height 19
click at [559, 144] on li "Josephine Nyanteh" at bounding box center [567, 147] width 128 height 19
type input "Josephine Nyanteh"
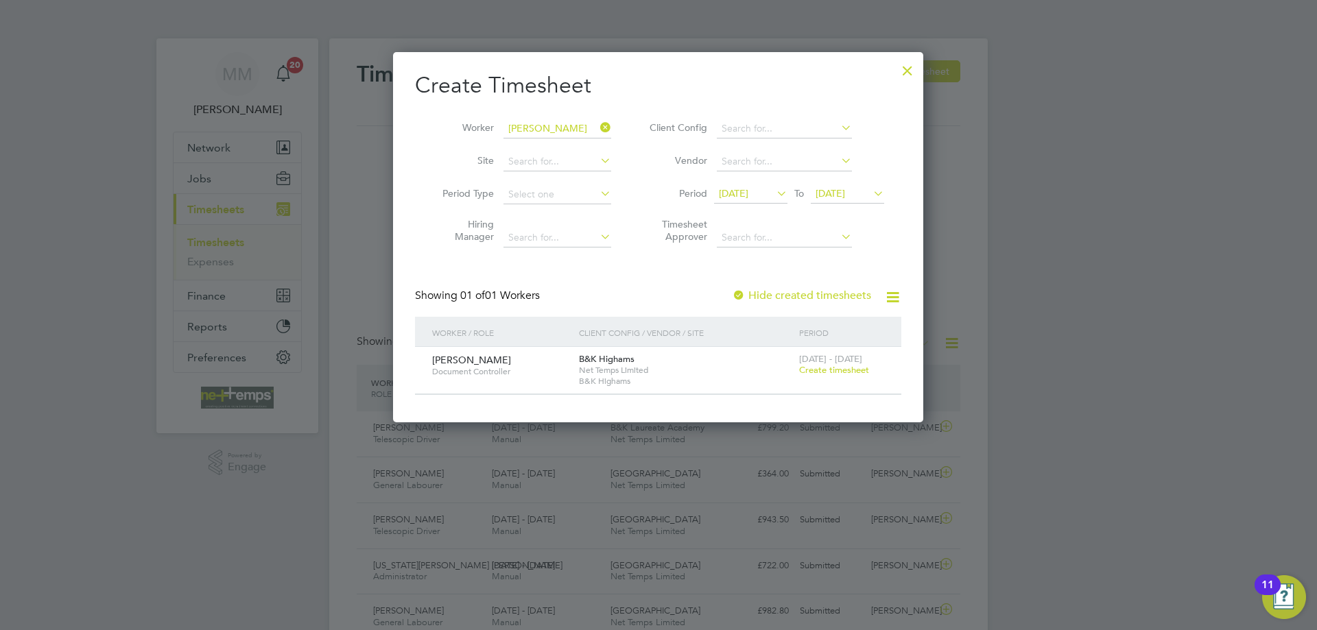
click at [824, 369] on span "Create timesheet" at bounding box center [834, 370] width 70 height 12
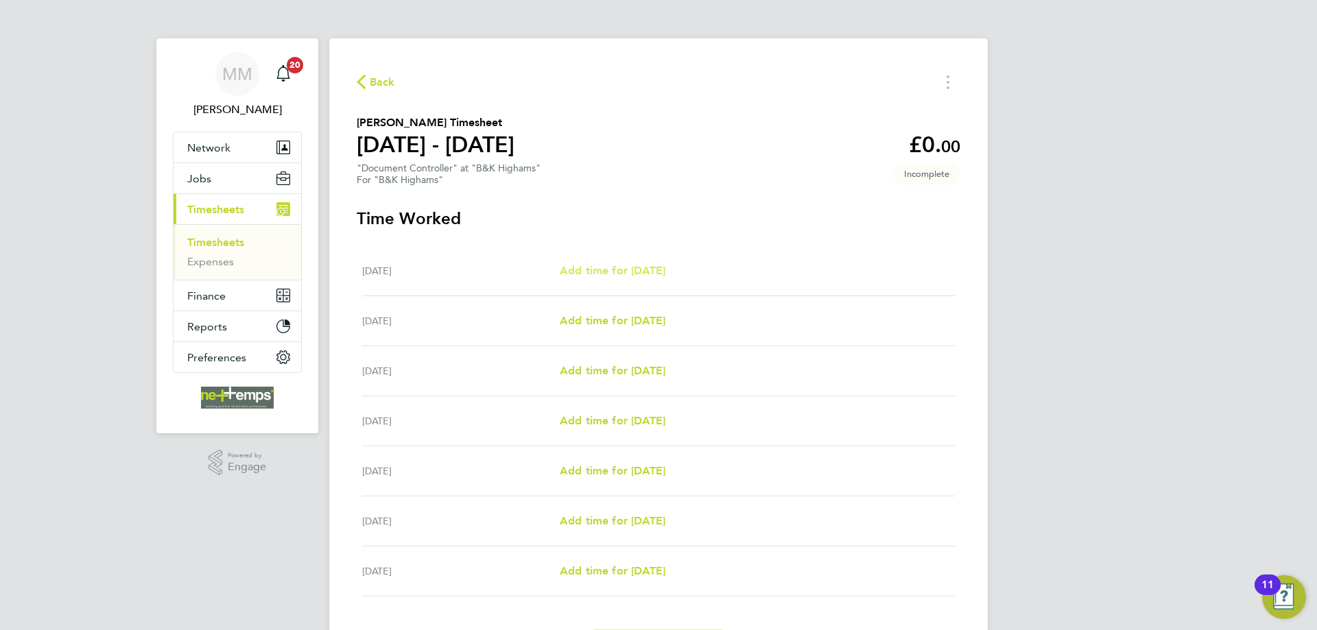
click at [620, 269] on span "Add time for Mon 22 Sep" at bounding box center [613, 270] width 106 height 13
select select "30"
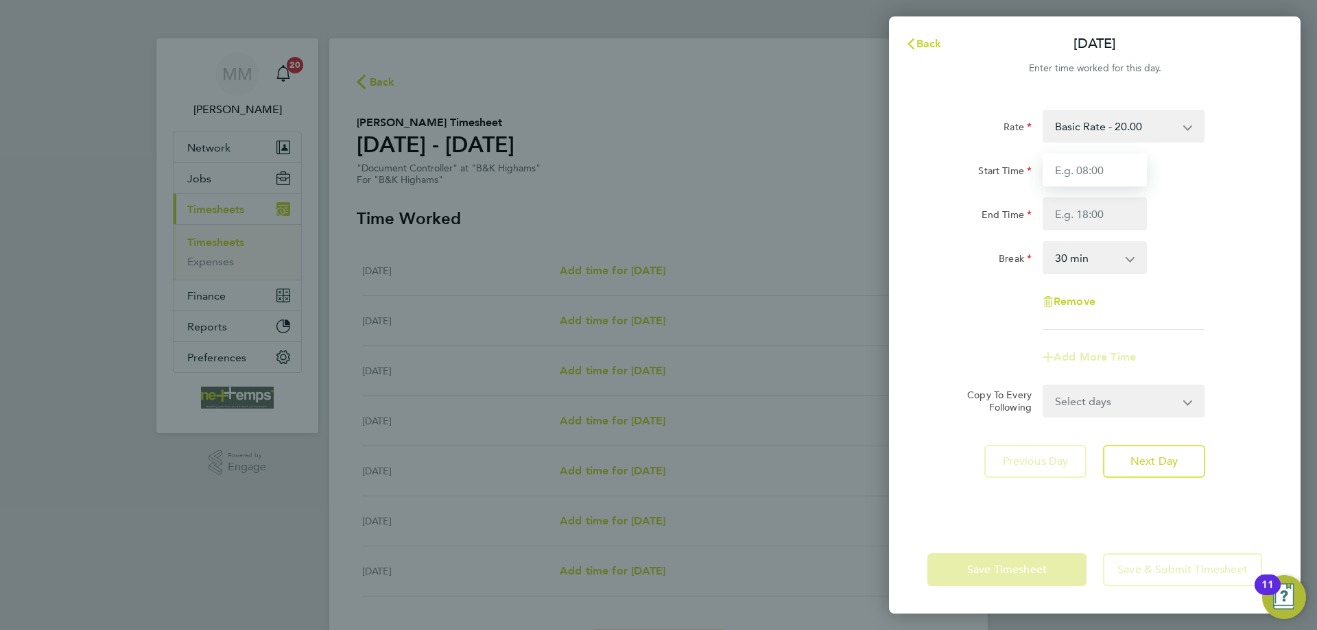
click at [1117, 167] on input "Start Time" at bounding box center [1095, 170] width 104 height 33
type input "07:30"
type input "17:00"
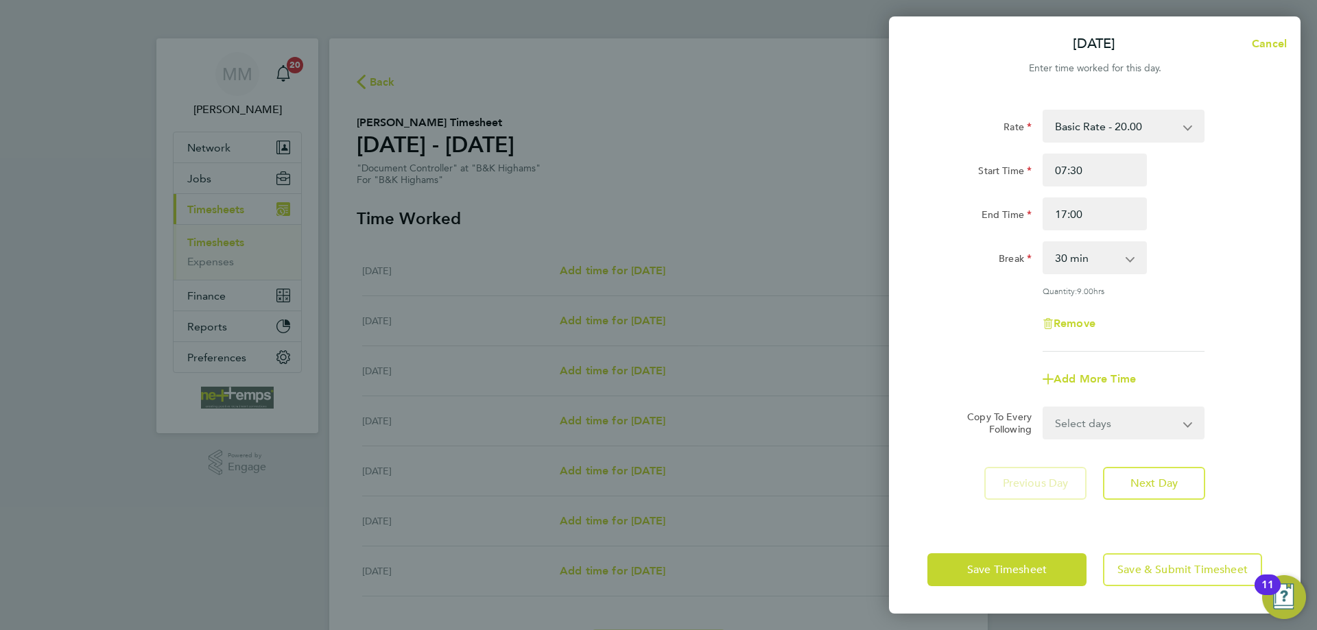
click at [1203, 180] on div "Start Time 07:30" at bounding box center [1095, 170] width 346 height 33
click at [1174, 428] on select "Select days Day Weekday (Mon-Fri) Weekend (Sat-Sun) Tuesday Wednesday Thursday …" at bounding box center [1116, 423] width 144 height 30
select select "WED"
click at [1044, 408] on select "Select days Day Weekday (Mon-Fri) Weekend (Sat-Sun) Tuesday Wednesday Thursday …" at bounding box center [1116, 423] width 144 height 30
select select "2025-09-28"
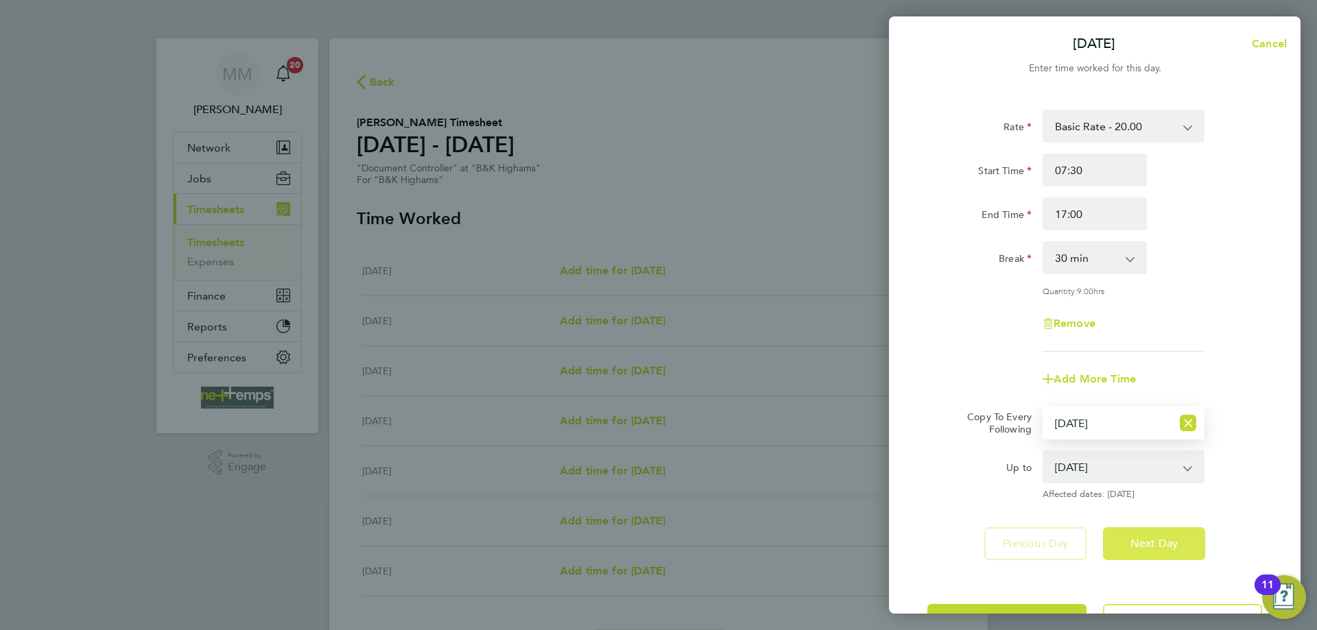
click at [1174, 543] on span "Next Day" at bounding box center [1153, 544] width 47 height 14
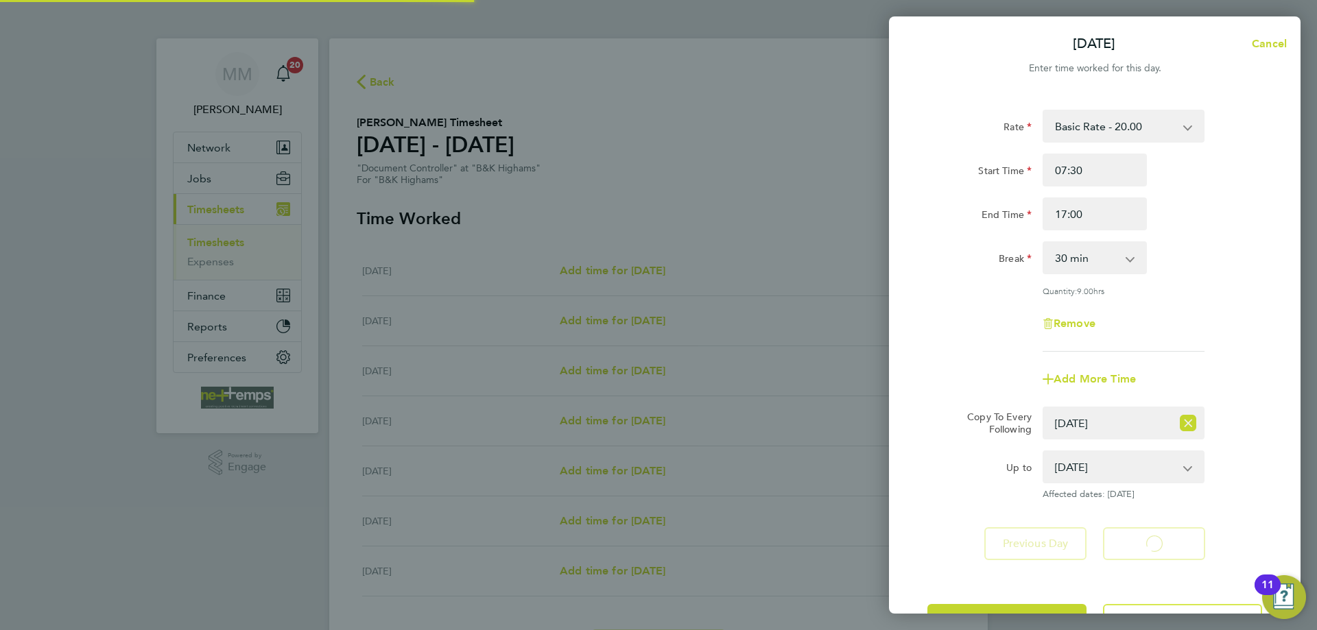
select select "30"
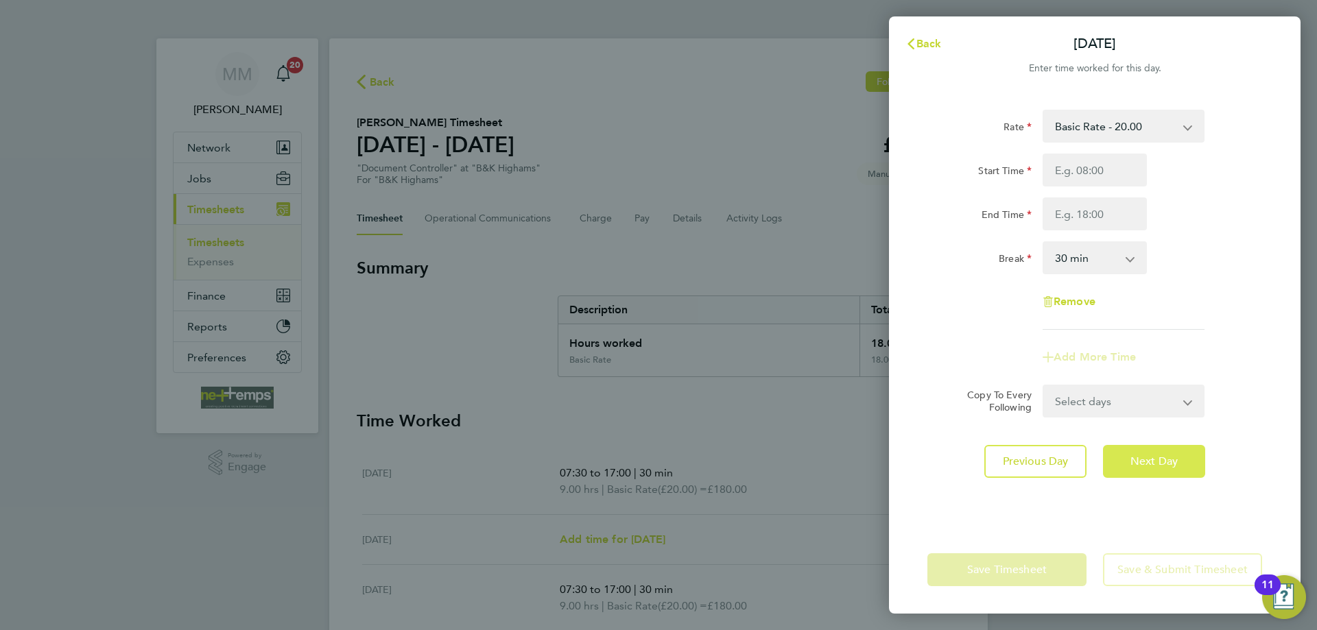
click at [1156, 461] on span "Next Day" at bounding box center [1153, 462] width 47 height 14
select select "30"
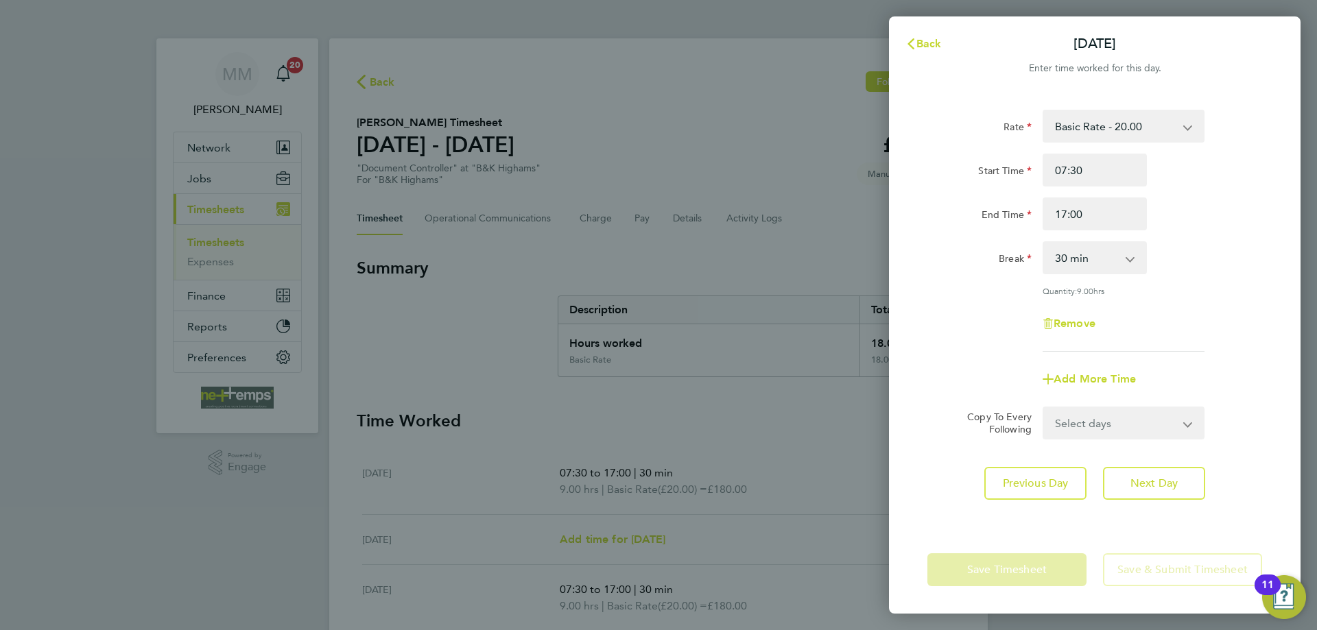
click at [1167, 421] on select "Select days Day Weekday (Mon-Fri) Weekend (Sat-Sun) Thursday Friday Saturday Su…" at bounding box center [1116, 423] width 144 height 30
select select "FRI"
click at [1044, 408] on select "Select days Day Weekday (Mon-Fri) Weekend (Sat-Sun) Thursday Friday Saturday Su…" at bounding box center [1116, 423] width 144 height 30
select select "2025-09-28"
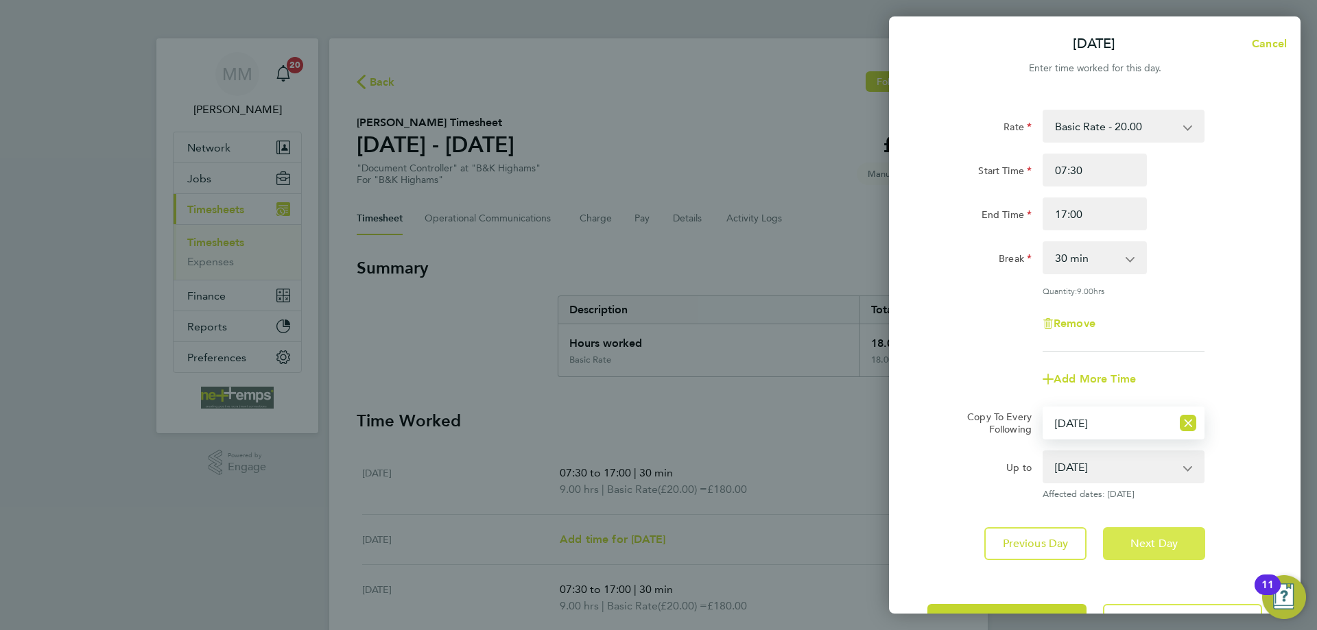
click at [1165, 547] on span "Next Day" at bounding box center [1153, 544] width 47 height 14
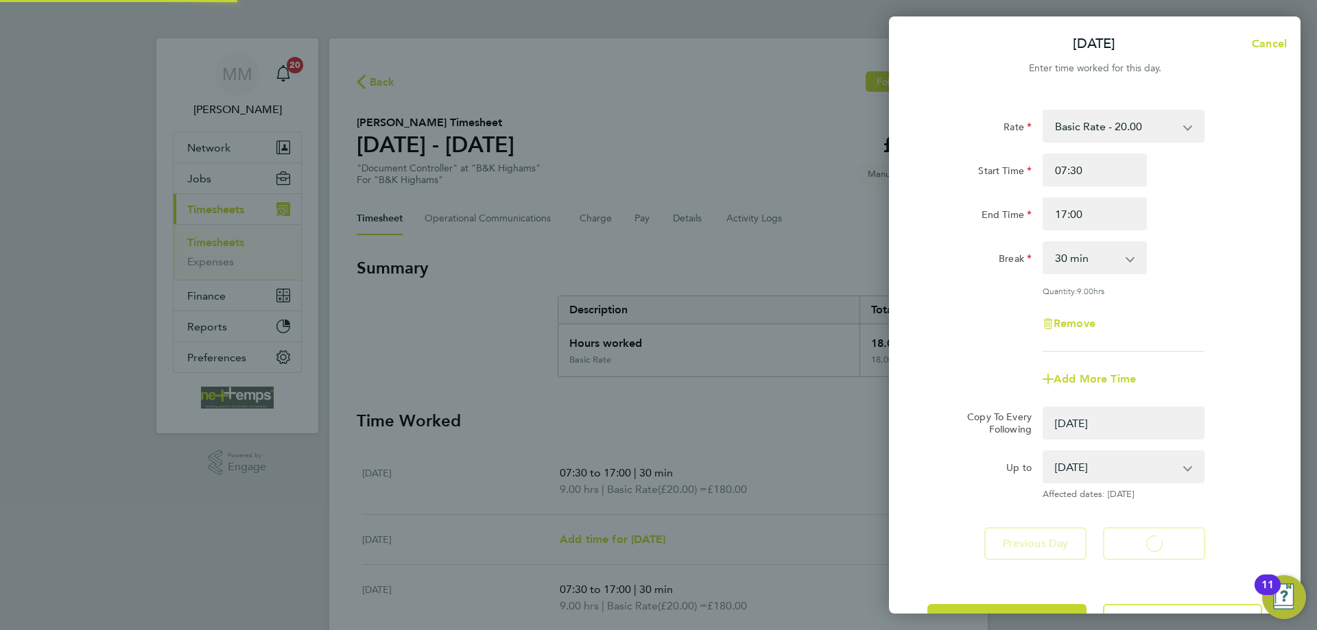
select select "0: null"
select select "30"
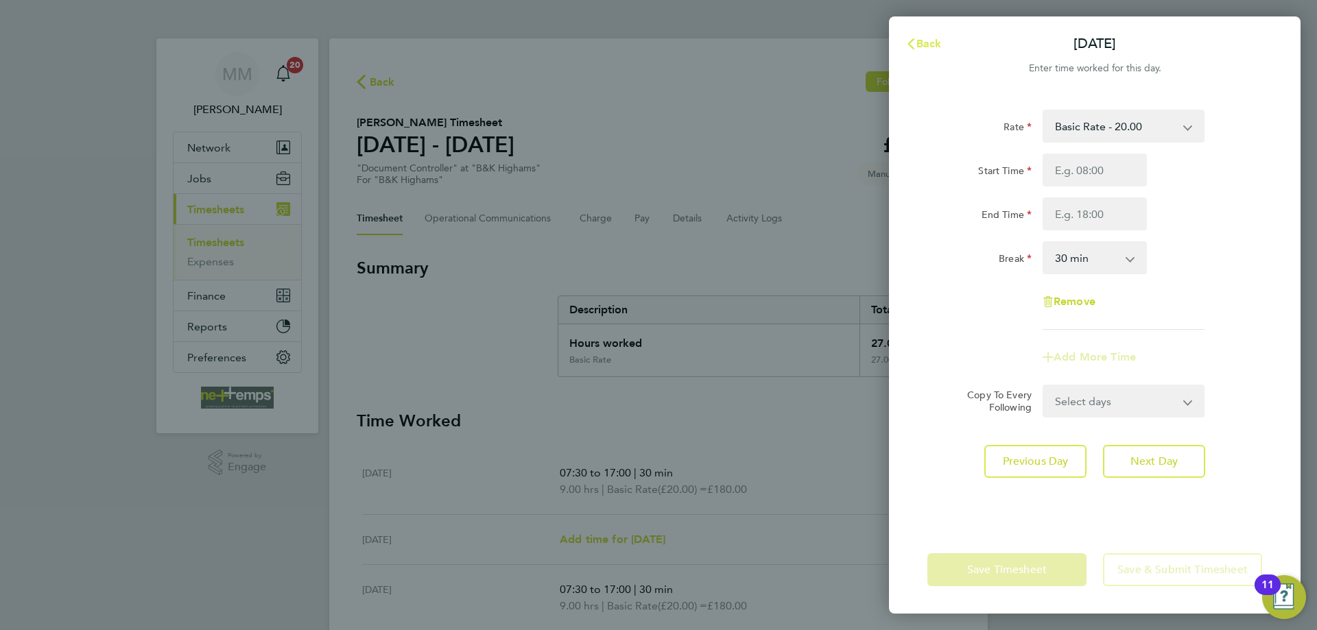
click at [922, 39] on span "Back" at bounding box center [928, 43] width 25 height 13
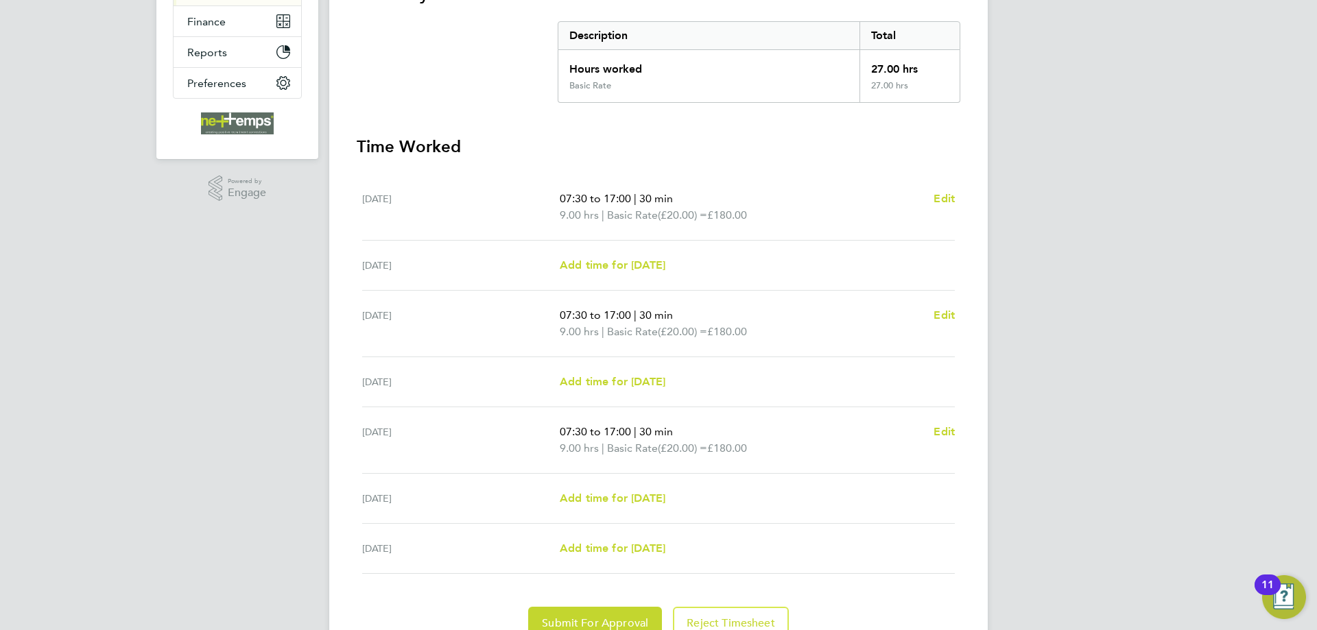
scroll to position [339, 0]
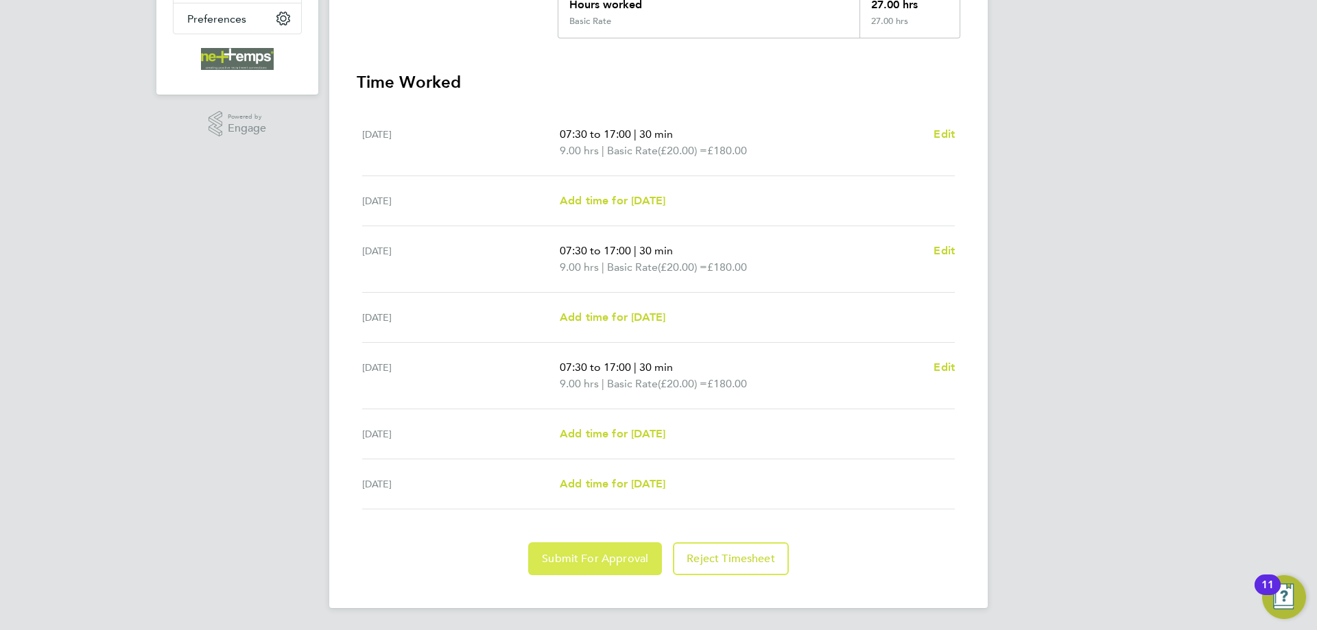
click at [621, 558] on span "Submit For Approval" at bounding box center [595, 559] width 106 height 14
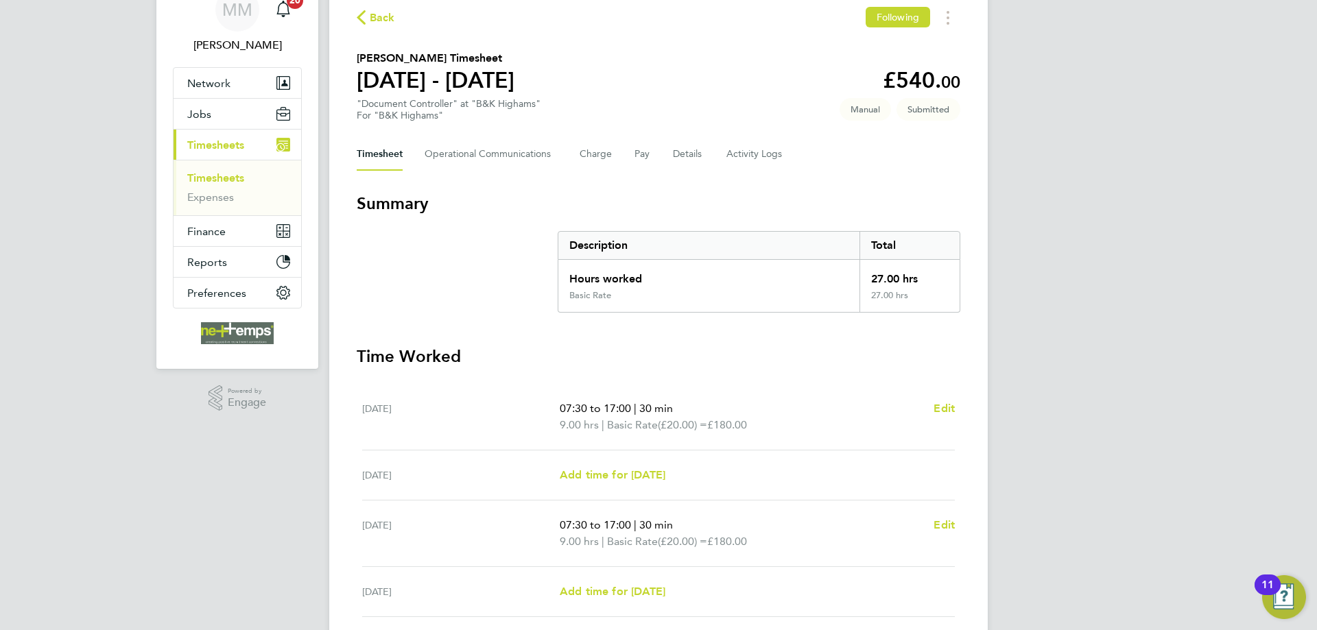
scroll to position [0, 0]
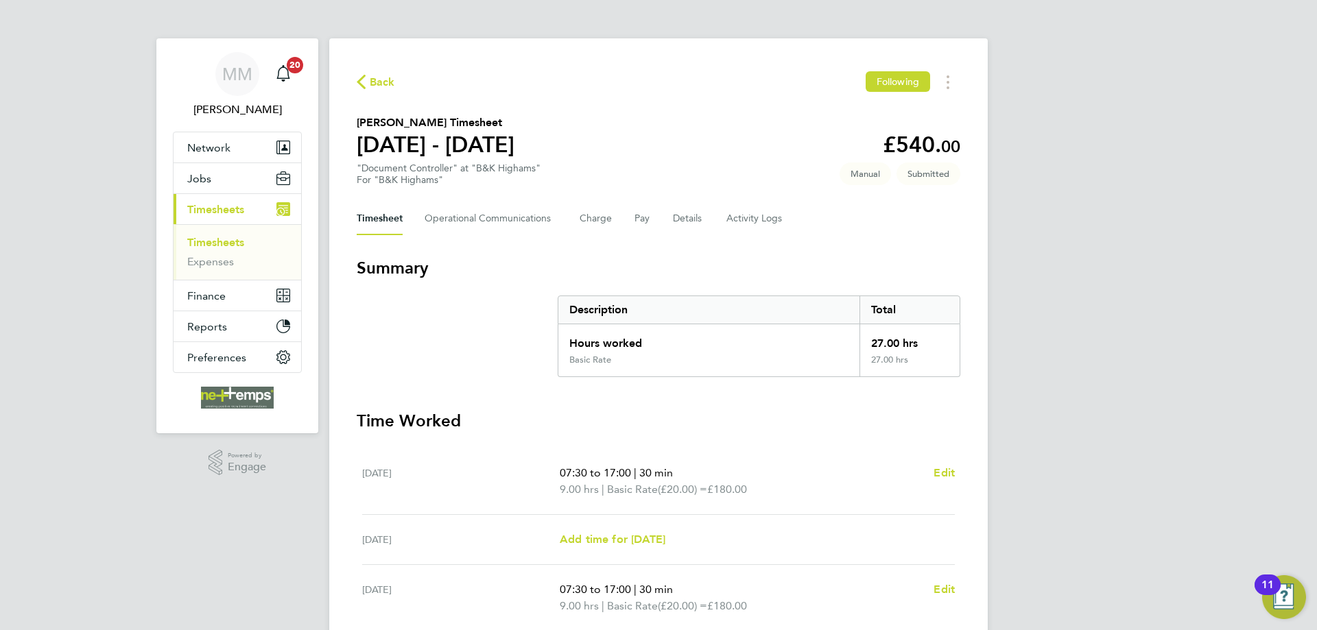
click at [230, 239] on link "Timesheets" at bounding box center [215, 242] width 57 height 13
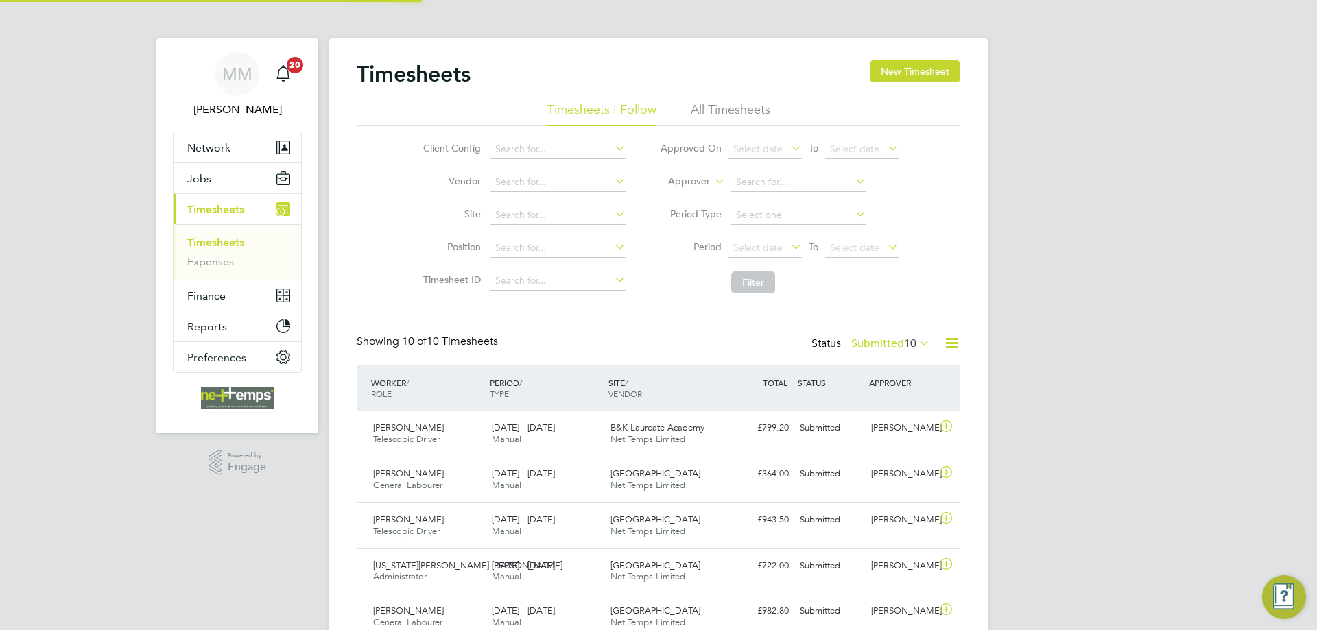
scroll to position [35, 119]
click at [919, 69] on button "New Timesheet" at bounding box center [915, 71] width 91 height 22
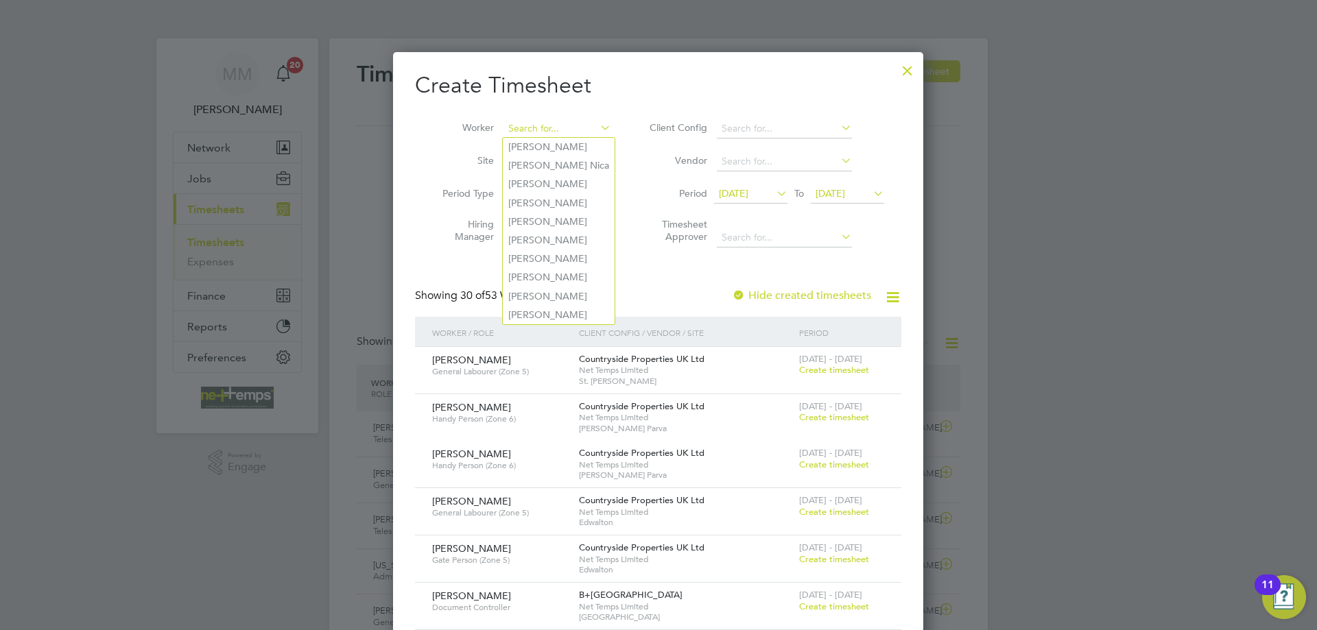
click at [552, 130] on input at bounding box center [557, 128] width 108 height 19
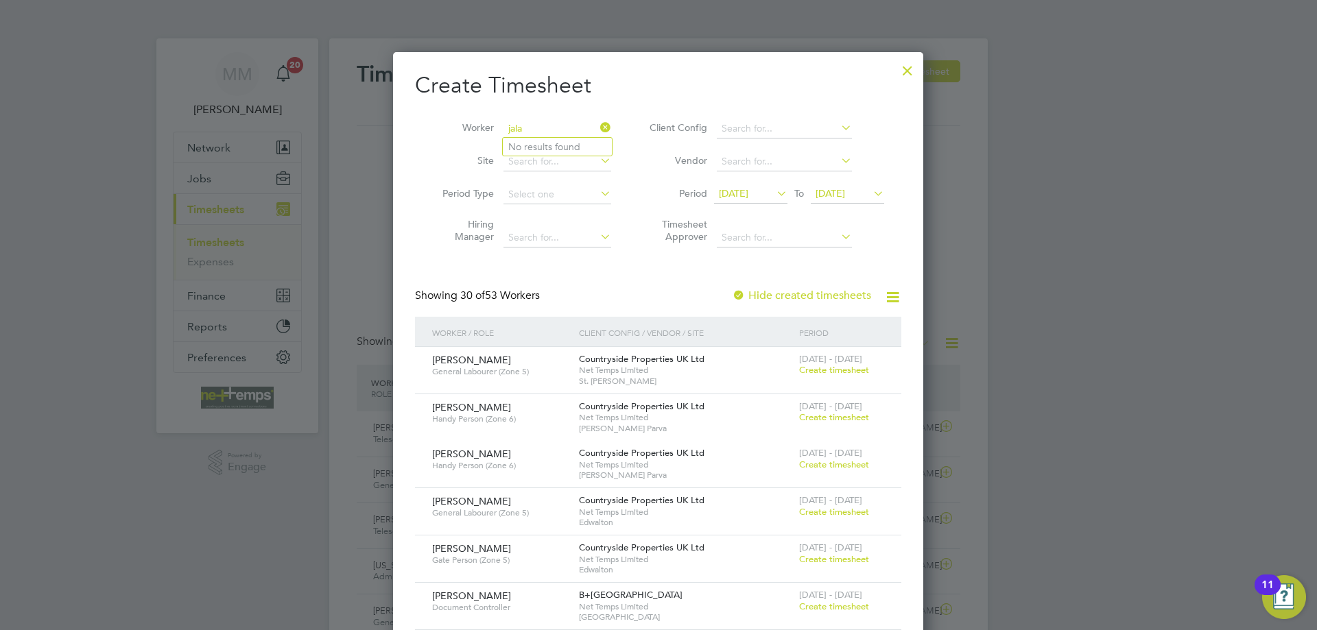
type input "jala"
click at [597, 127] on icon at bounding box center [597, 127] width 0 height 19
click at [906, 73] on div at bounding box center [907, 67] width 25 height 25
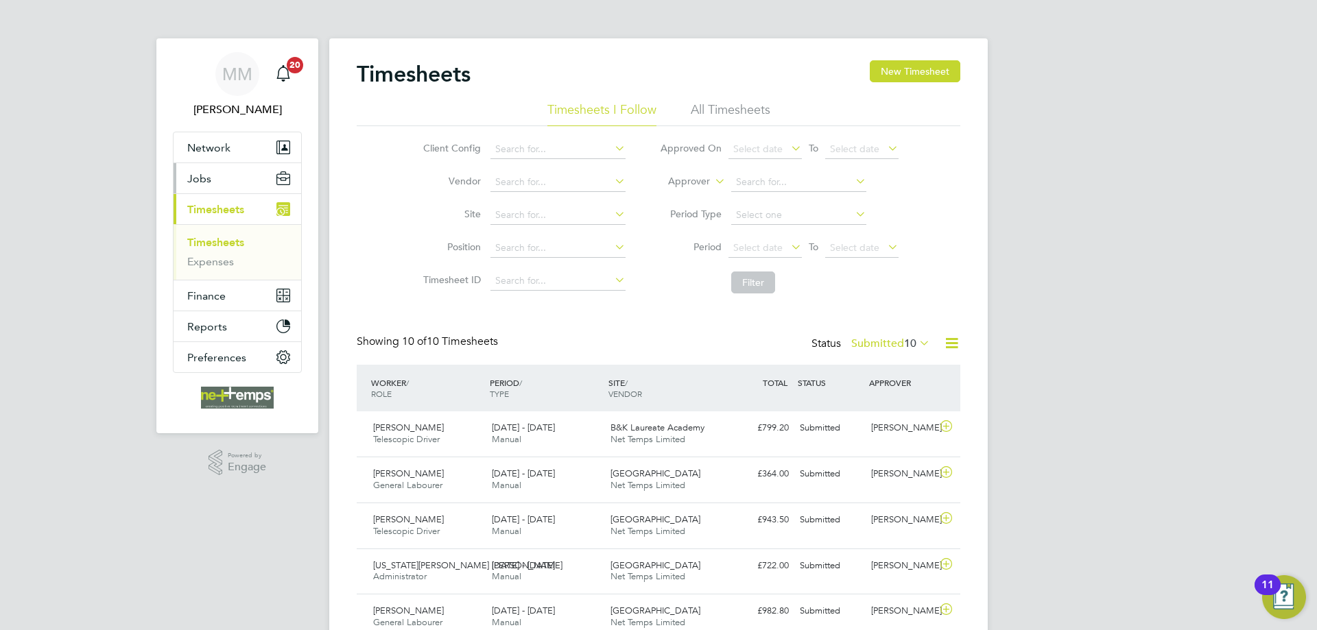
click at [206, 174] on span "Jobs" at bounding box center [199, 178] width 24 height 13
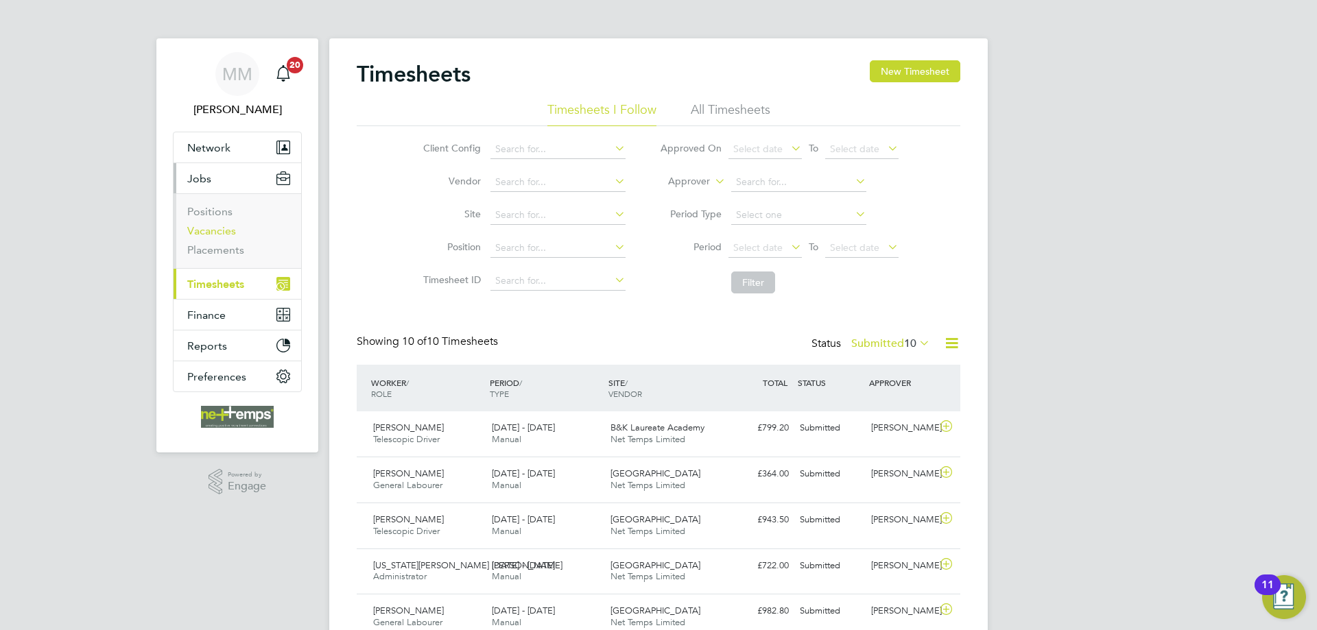
click at [224, 232] on link "Vacancies" at bounding box center [211, 230] width 49 height 13
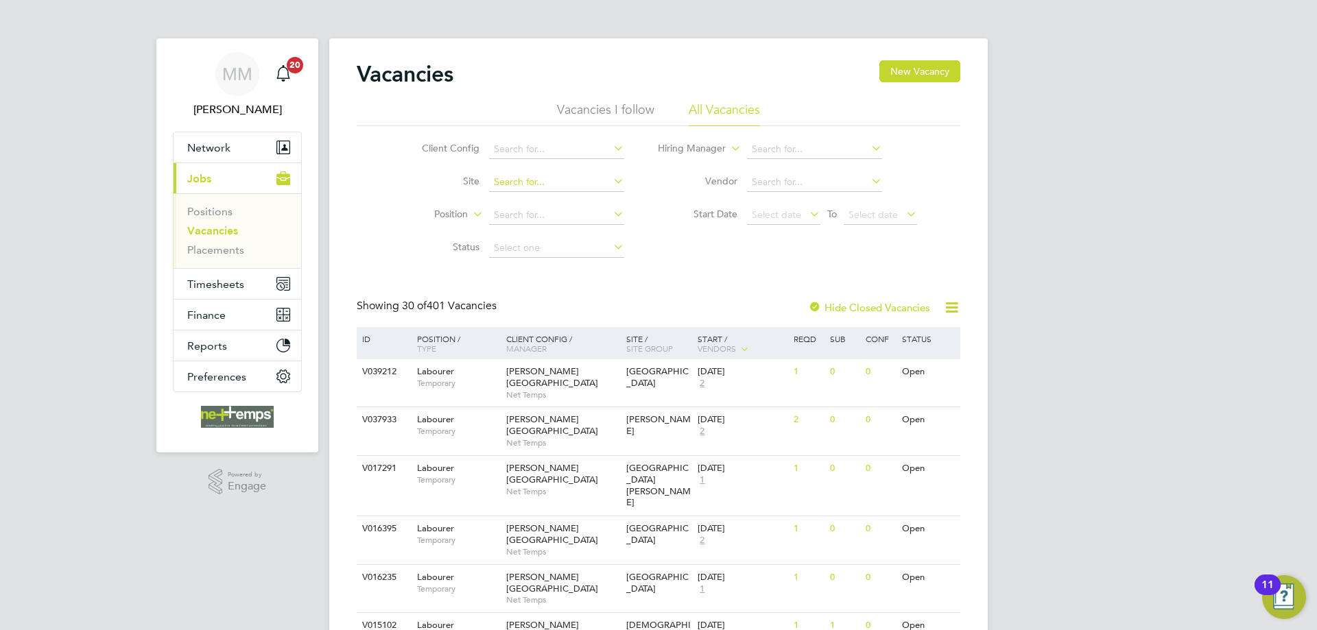
click at [551, 179] on input at bounding box center [556, 182] width 135 height 19
click at [551, 197] on b "Highams" at bounding box center [531, 201] width 39 height 12
type input "B&K Highams"
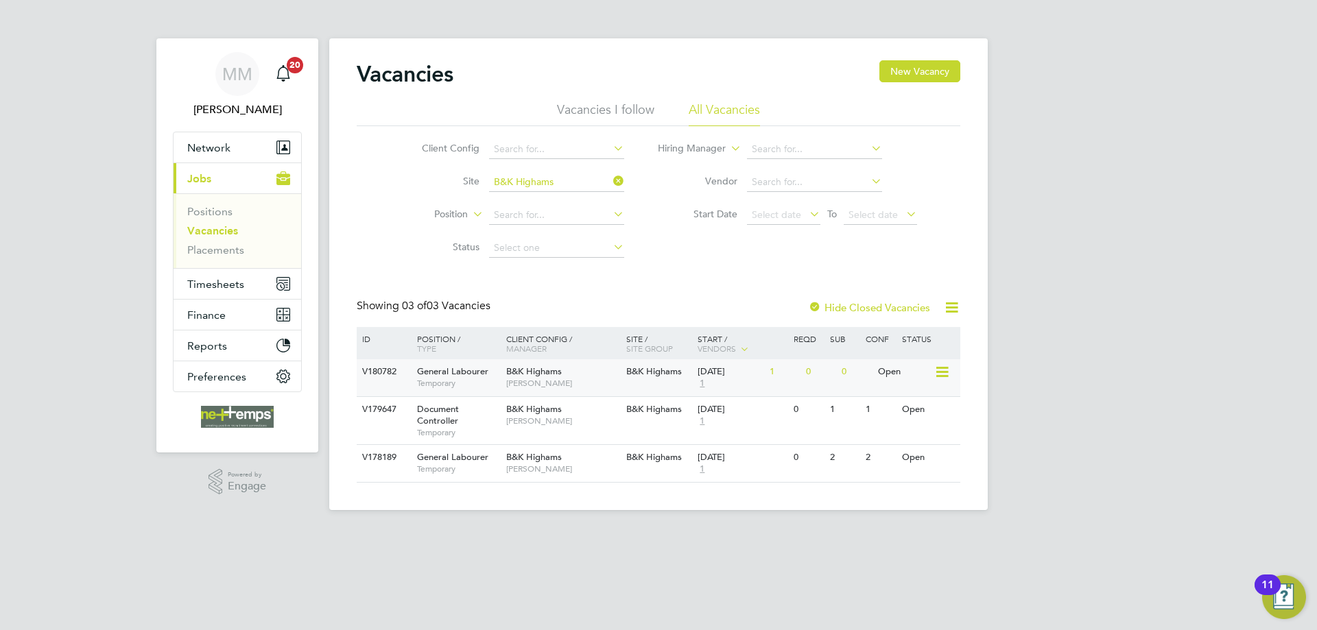
click at [846, 372] on div "0" at bounding box center [856, 371] width 36 height 25
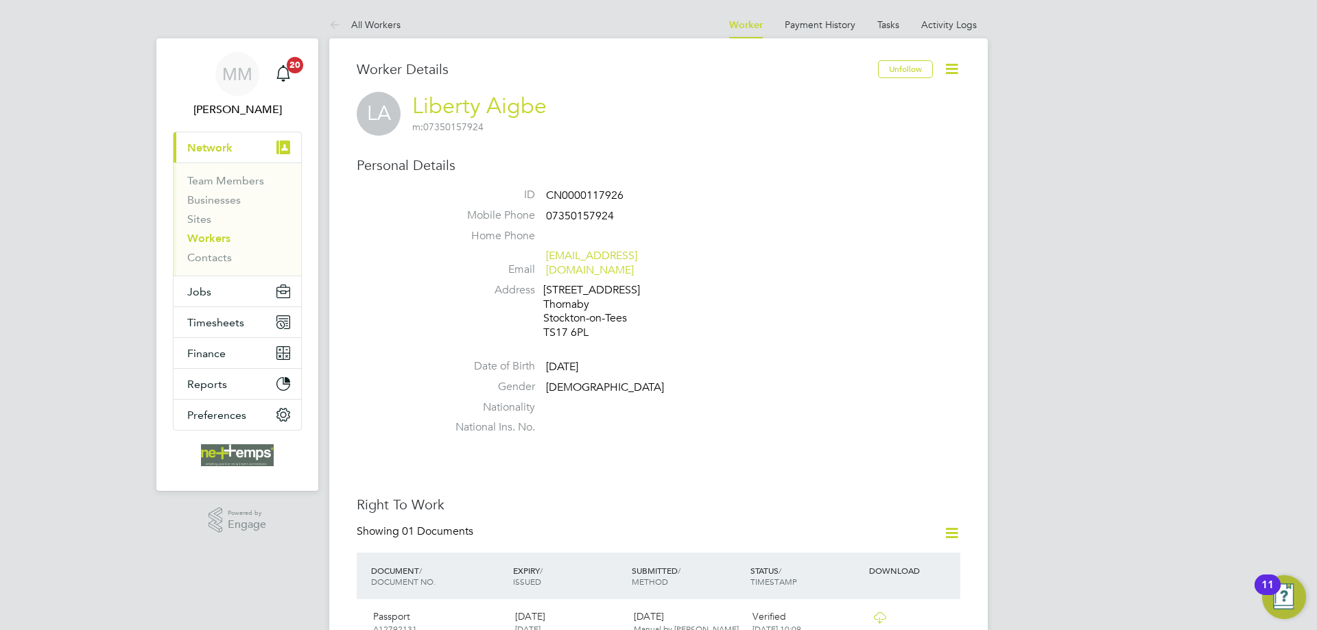
click at [955, 64] on icon at bounding box center [951, 68] width 17 height 17
click at [846, 161] on li "Edit Personal Details e" at bounding box center [873, 159] width 171 height 19
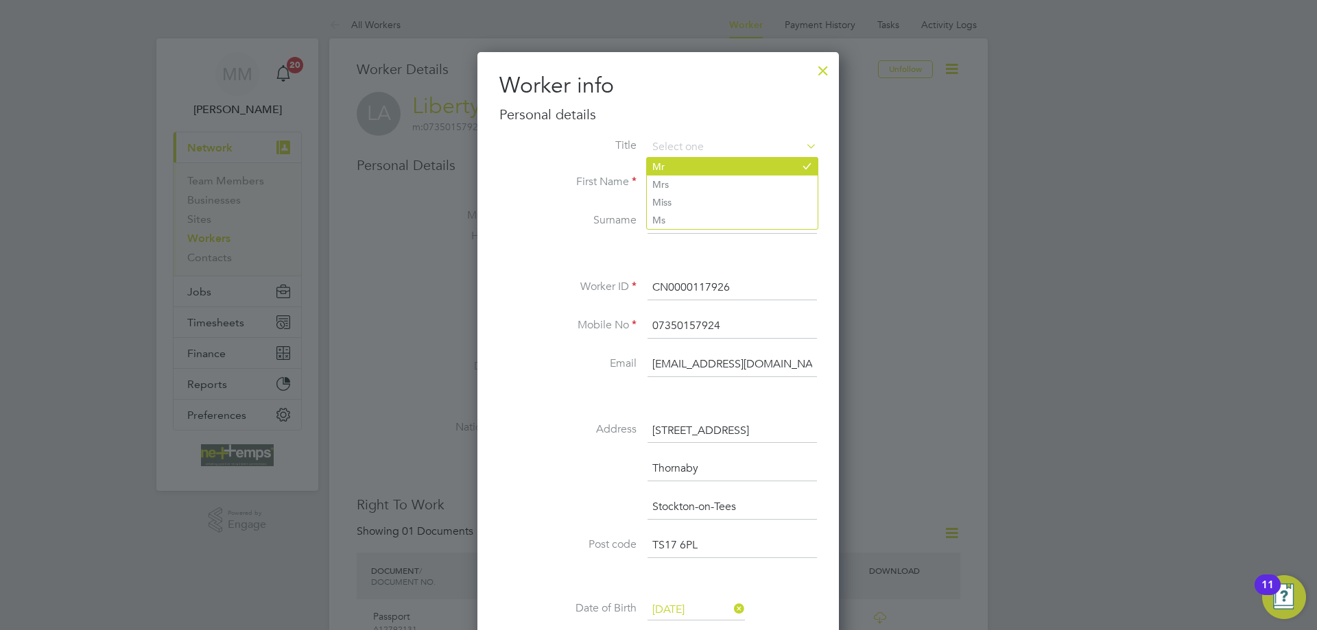
click at [691, 165] on li "Mr" at bounding box center [732, 167] width 171 height 18
type input "Mr"
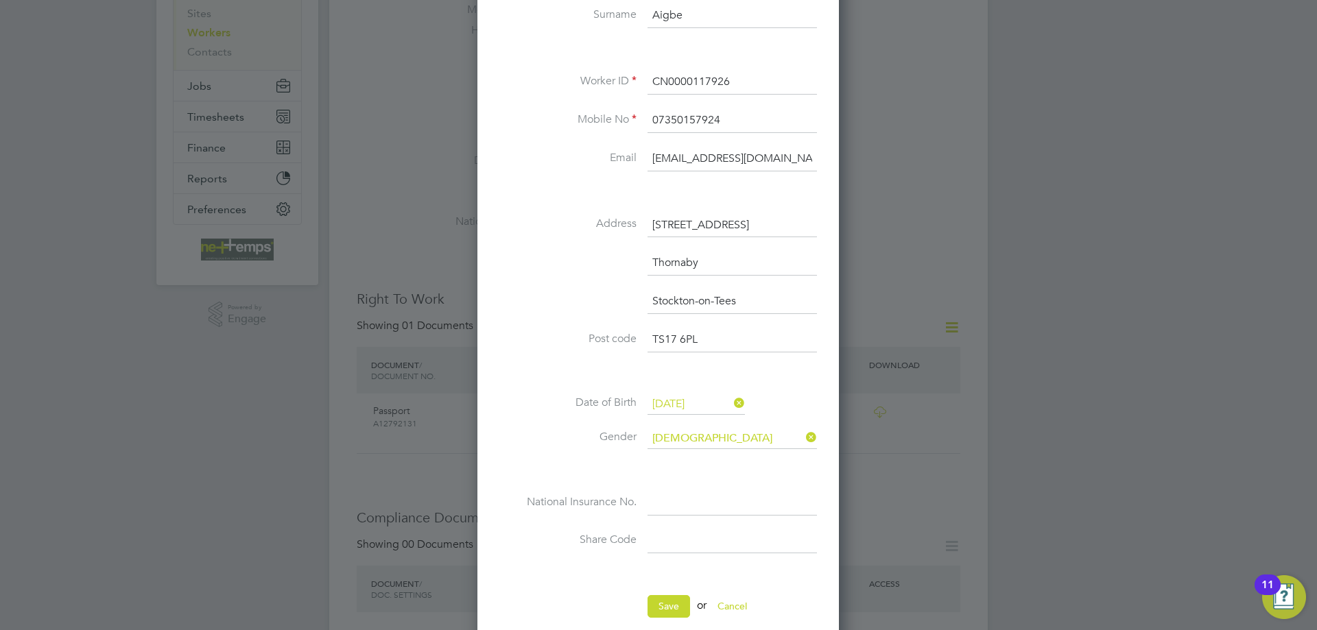
scroll to position [343, 0]
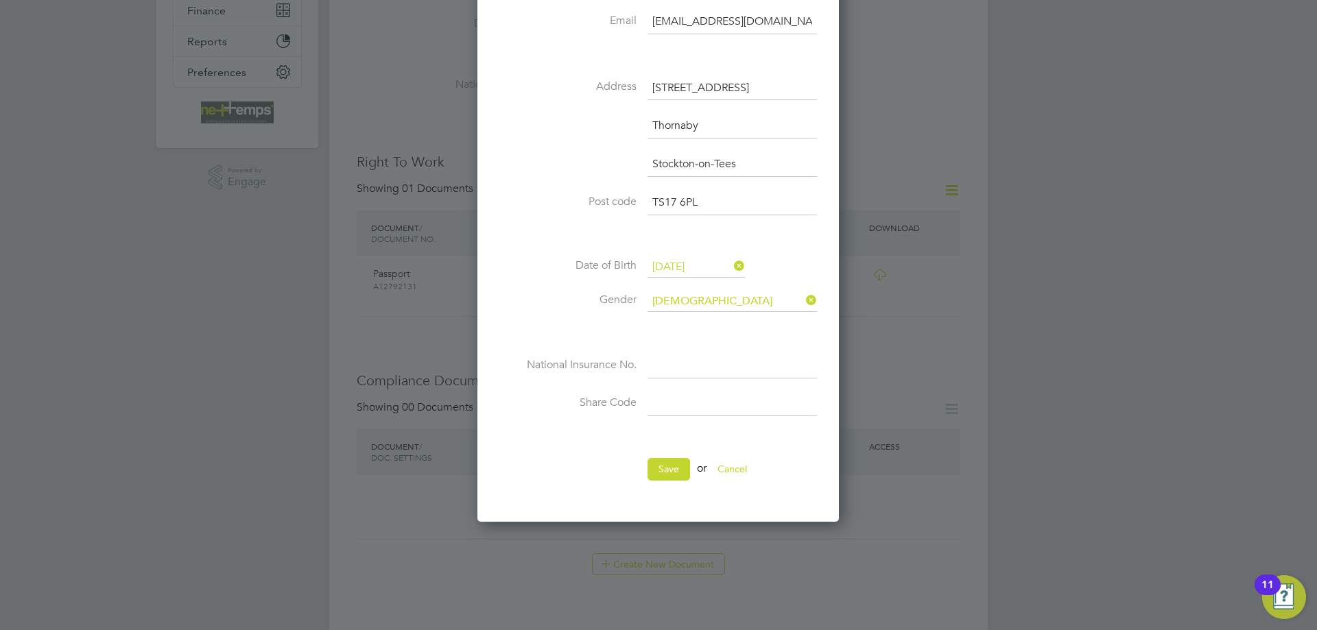
click at [722, 407] on input at bounding box center [732, 404] width 169 height 25
type input "WT2 L8G 6Y3"
click at [673, 470] on button "Save" at bounding box center [669, 469] width 43 height 22
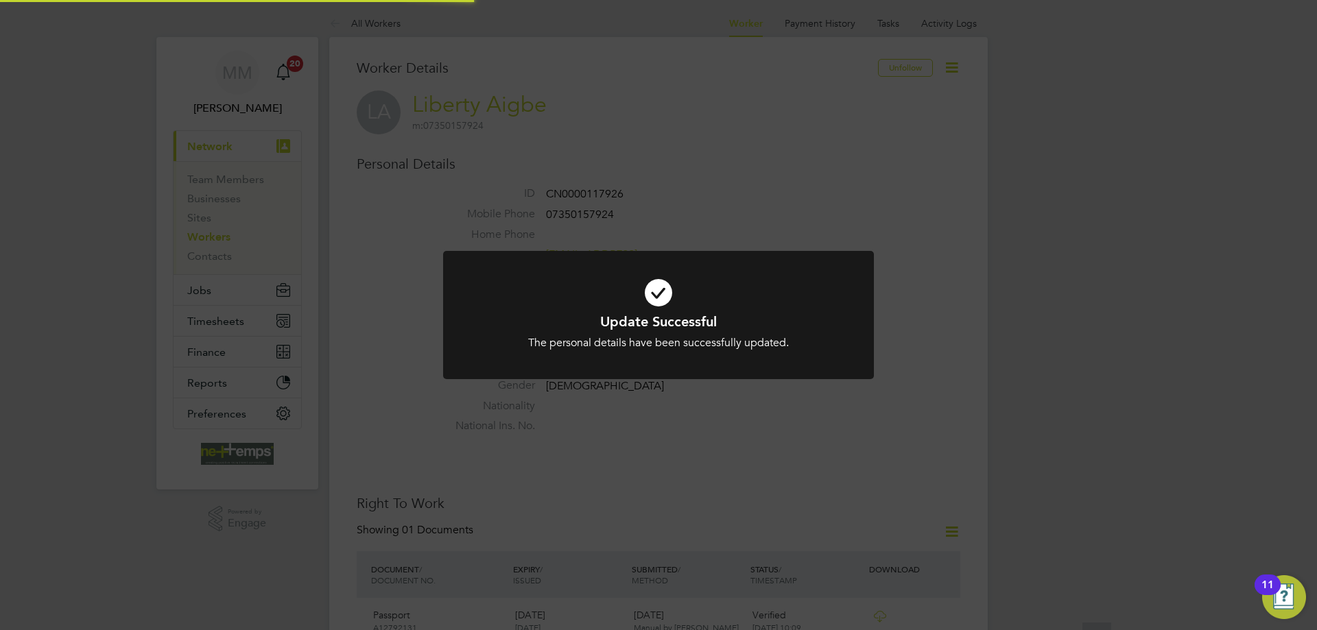
scroll to position [0, 0]
click at [1036, 318] on div "Update Successful The personal details have been successfully updated. Cancel O…" at bounding box center [658, 315] width 1317 height 630
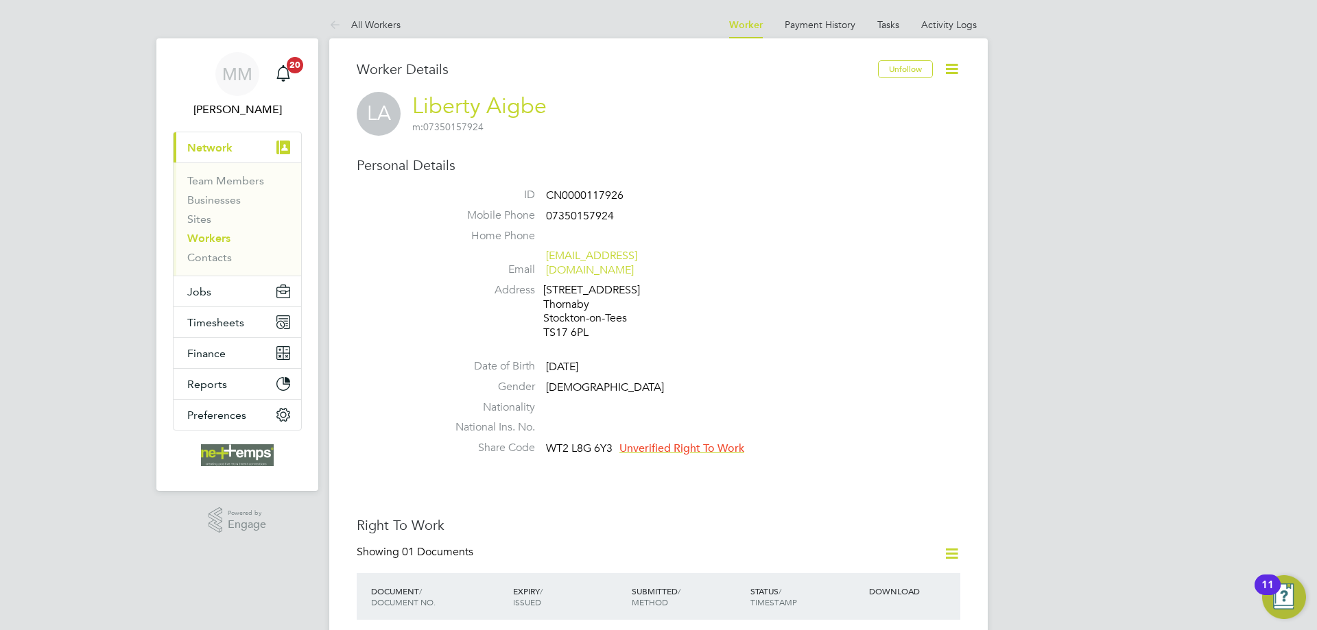
click at [214, 239] on link "Workers" at bounding box center [208, 238] width 43 height 13
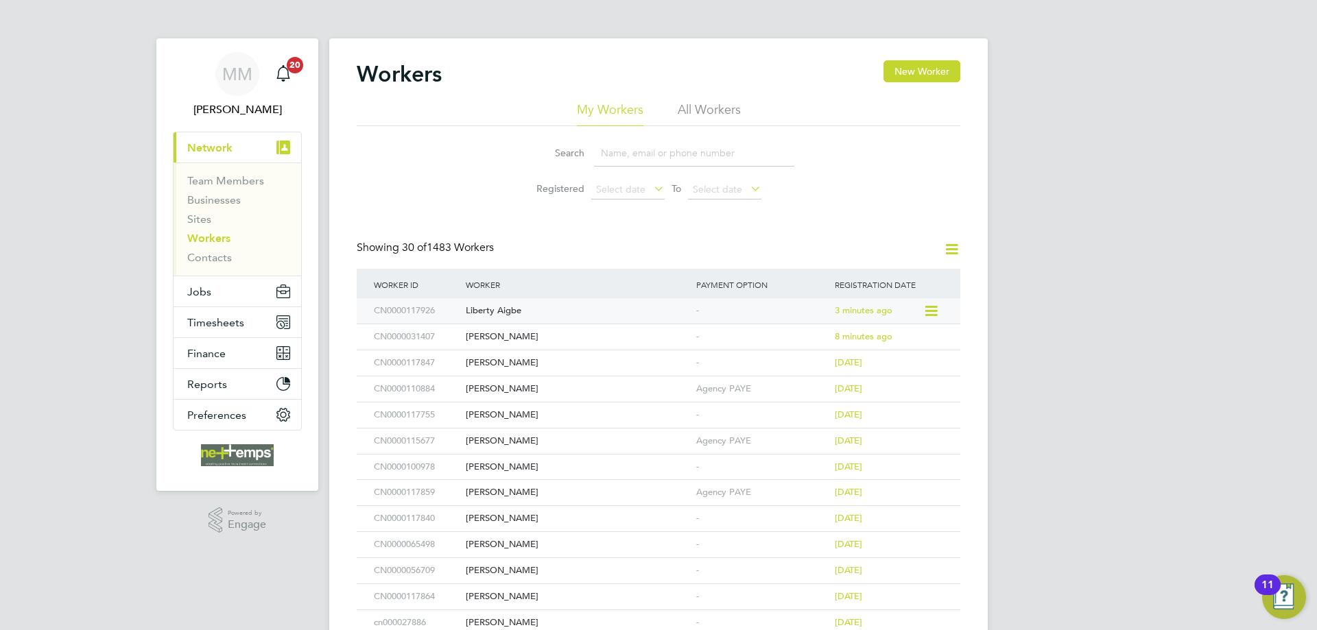
click at [571, 315] on div "Liberty Aigbe" at bounding box center [577, 310] width 230 height 25
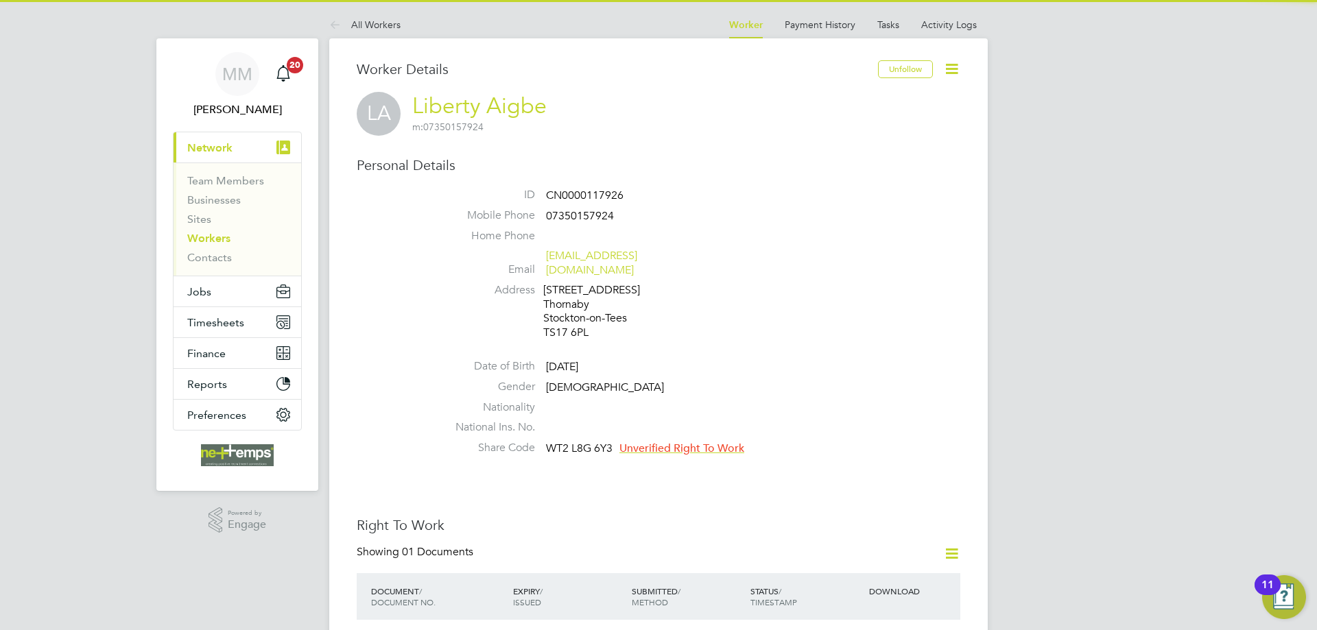
scroll to position [206, 0]
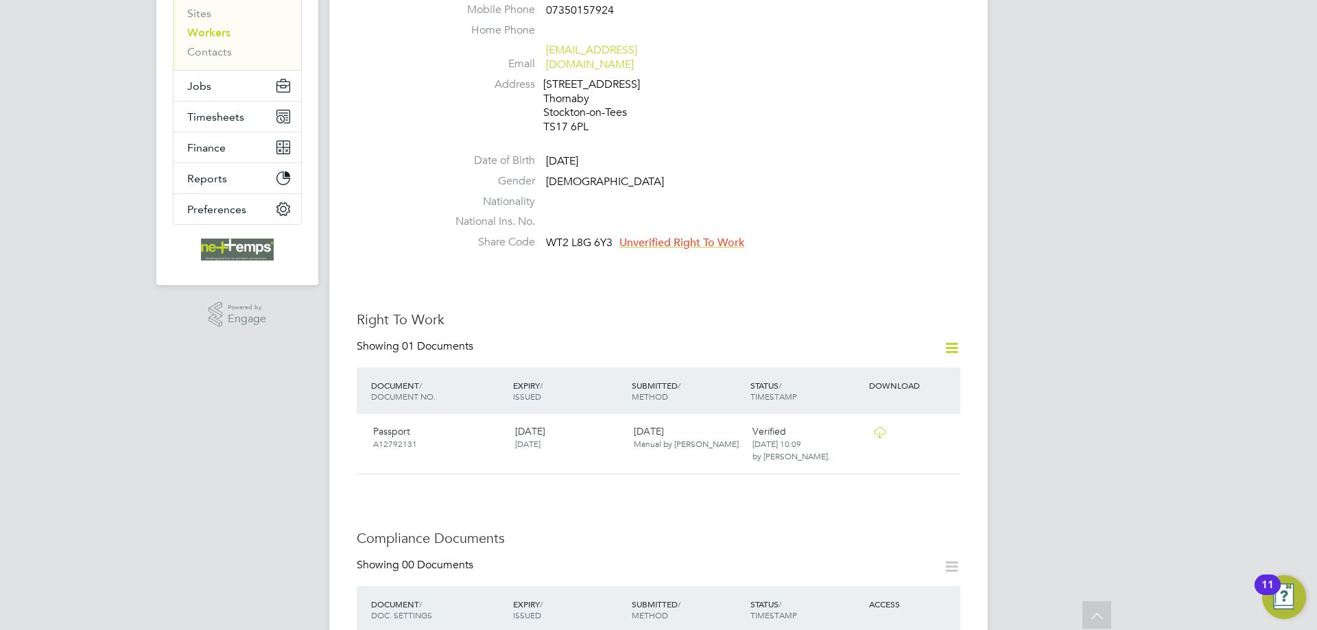
click at [688, 236] on span "Unverified Right To Work" at bounding box center [681, 243] width 125 height 14
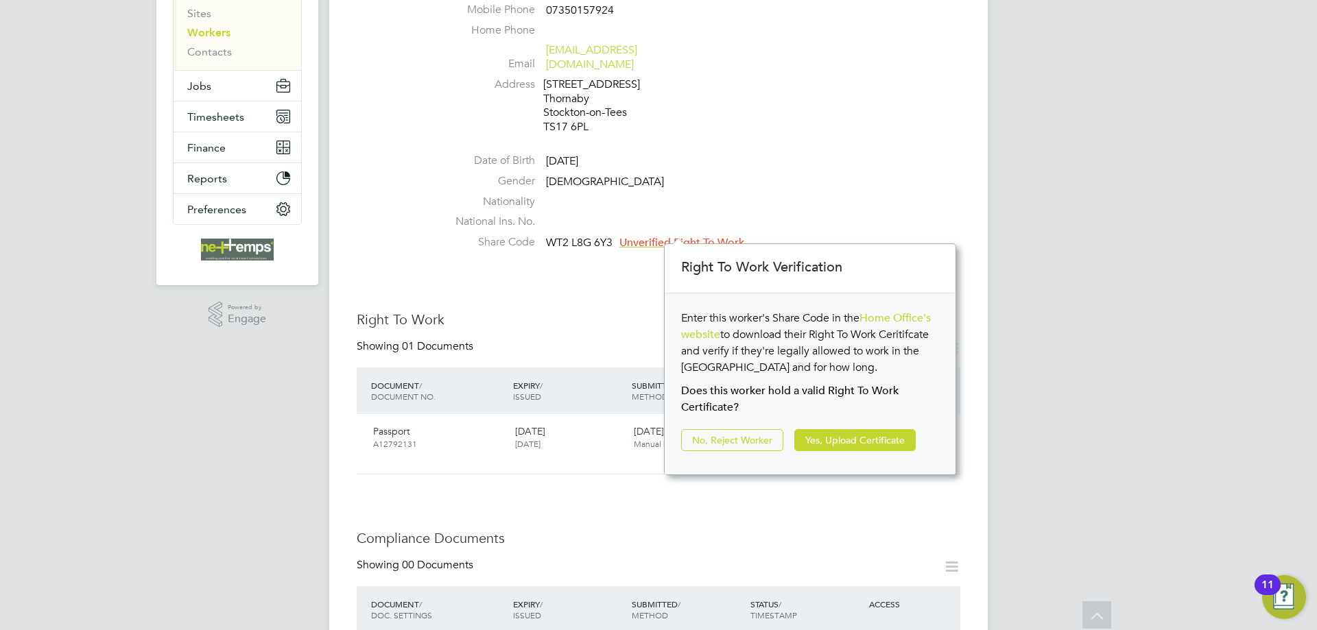
scroll to position [14, 125]
click at [813, 444] on button "Yes, Upload Certificate" at bounding box center [854, 440] width 121 height 22
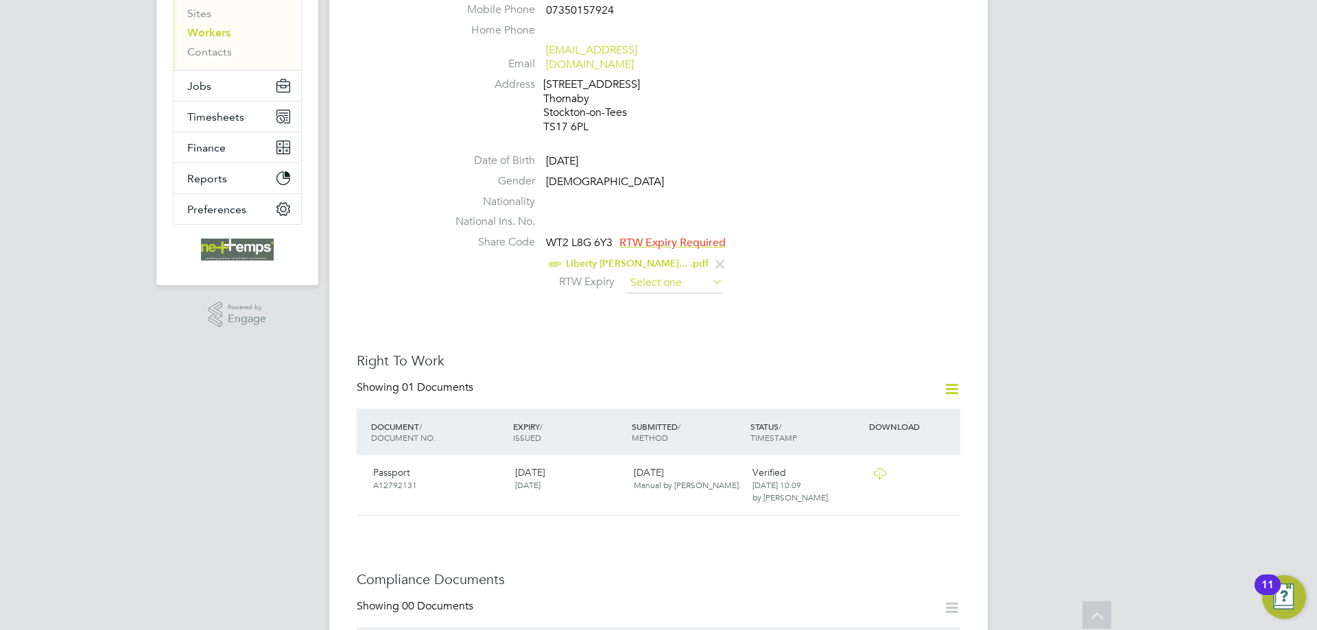
click at [681, 273] on input at bounding box center [674, 283] width 97 height 21
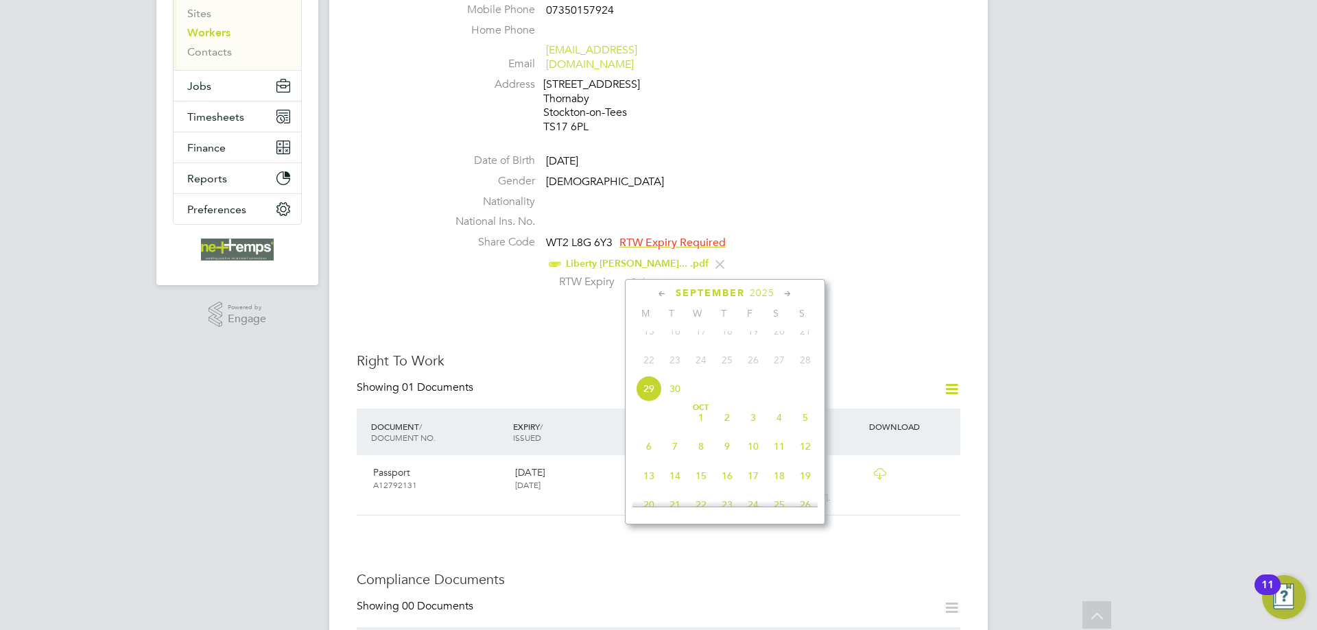
click at [765, 292] on span "2025" at bounding box center [762, 293] width 25 height 12
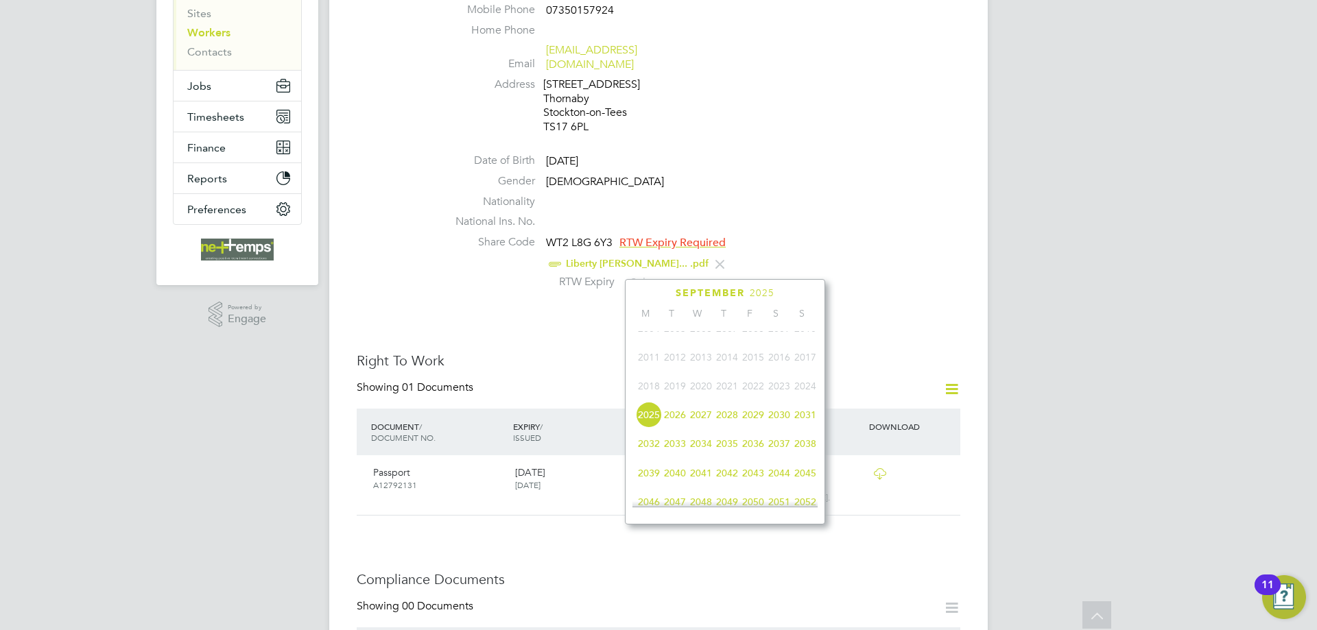
click at [706, 421] on span "2027" at bounding box center [701, 415] width 26 height 26
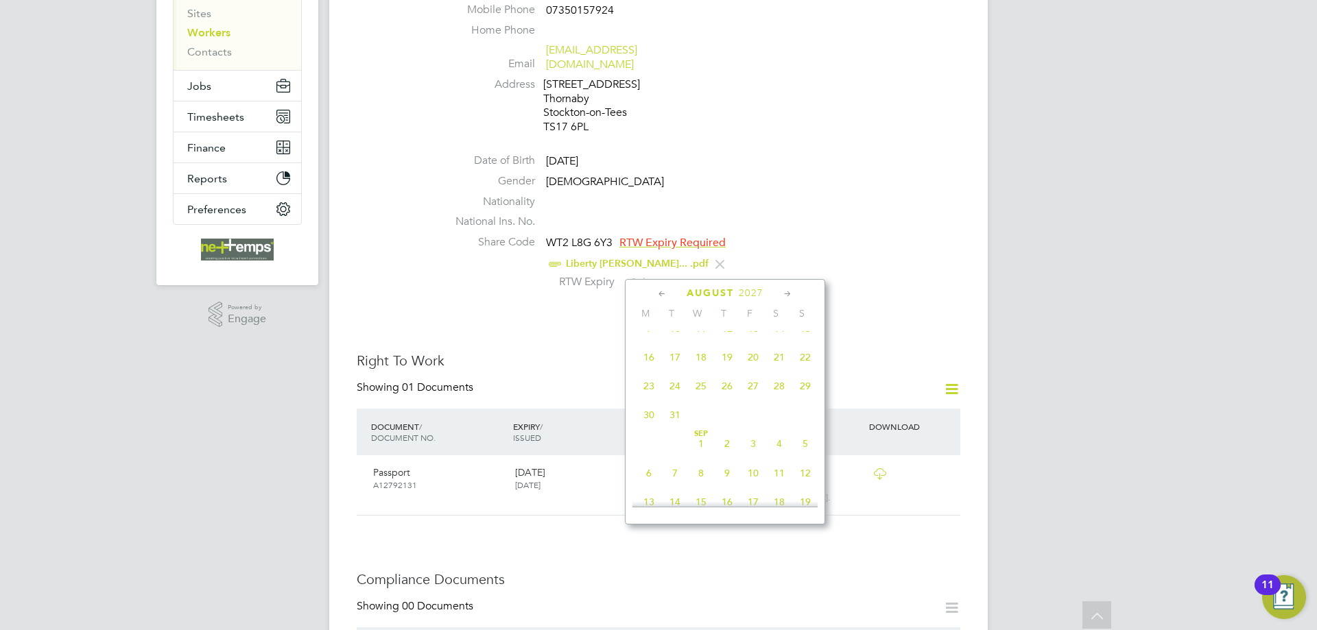
scroll to position [432, 0]
click at [675, 471] on span "21" at bounding box center [675, 462] width 26 height 26
type input "21 Sep 2027"
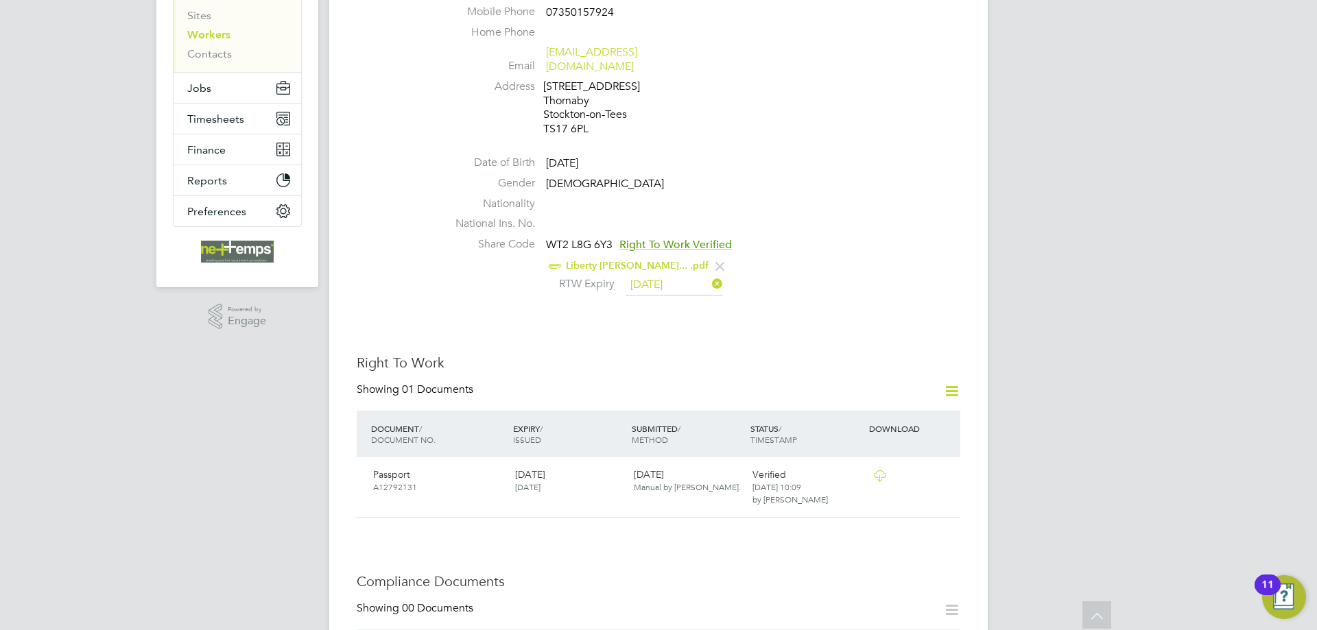
scroll to position [0, 0]
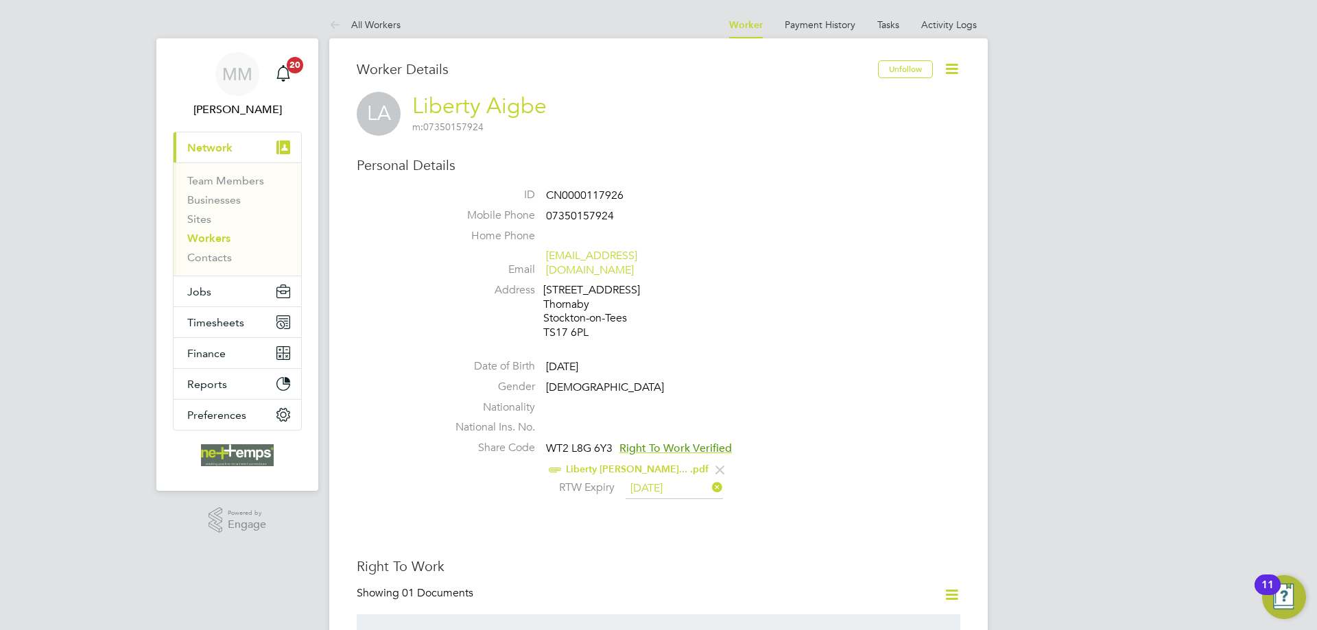
click at [217, 237] on link "Workers" at bounding box center [208, 238] width 43 height 13
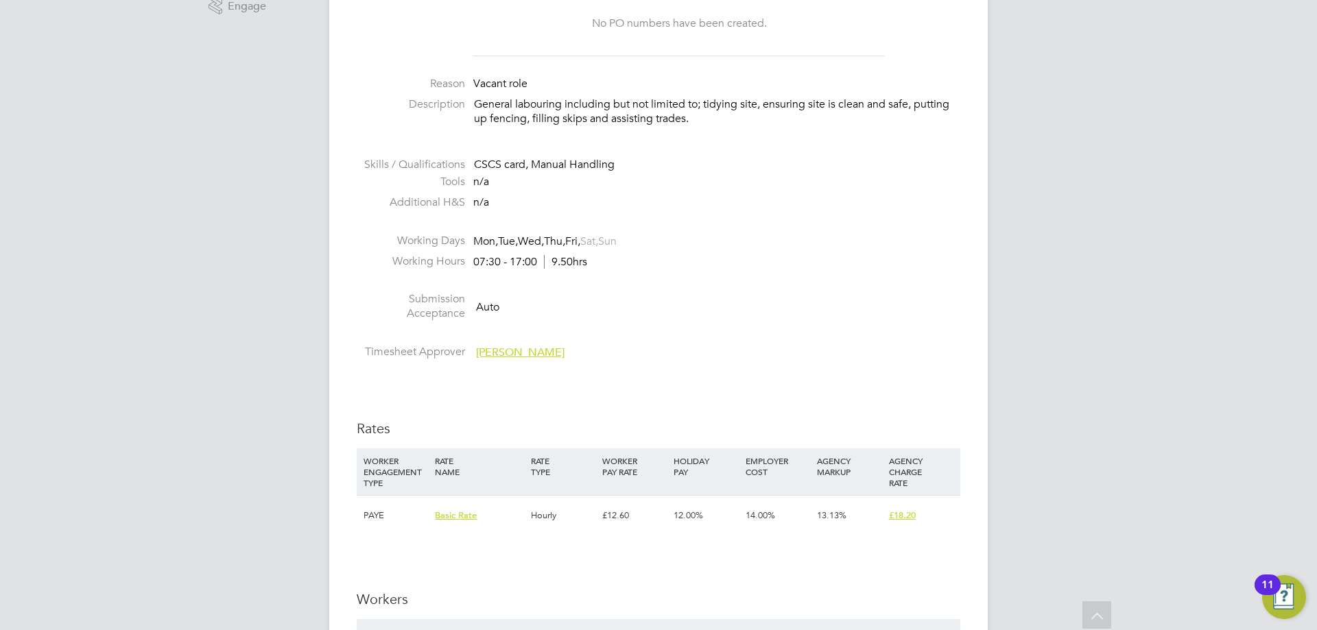
scroll to position [686, 0]
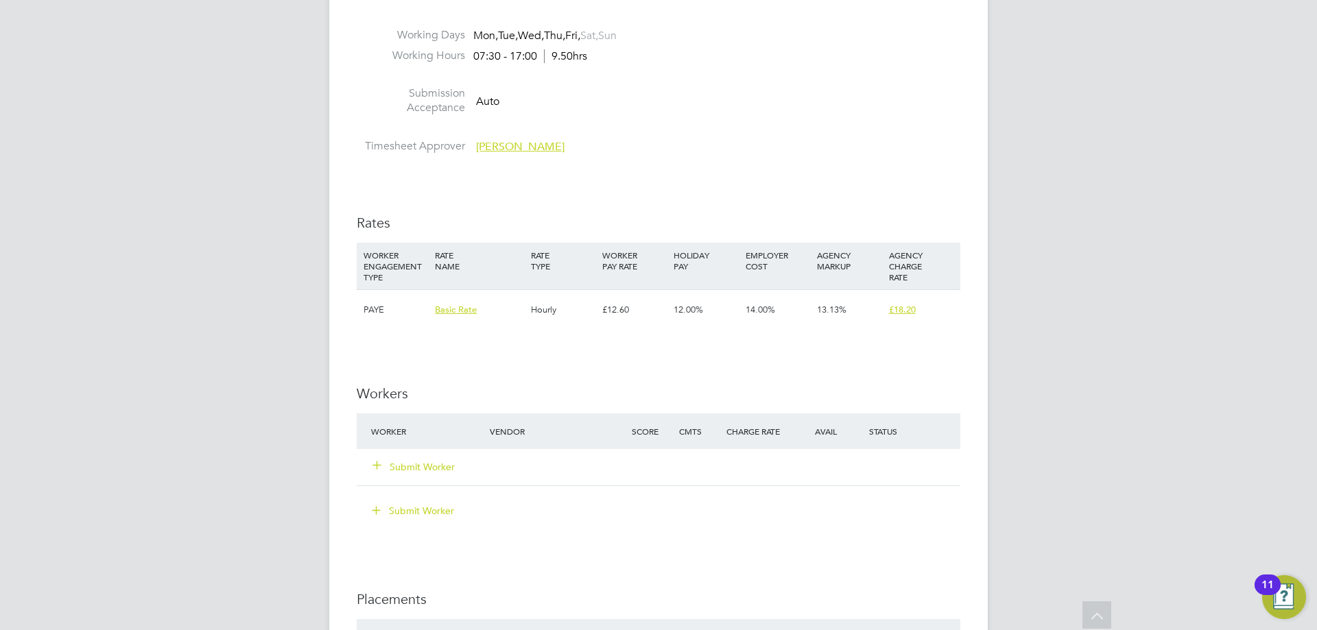
click at [423, 469] on button "Submit Worker" at bounding box center [414, 467] width 82 height 14
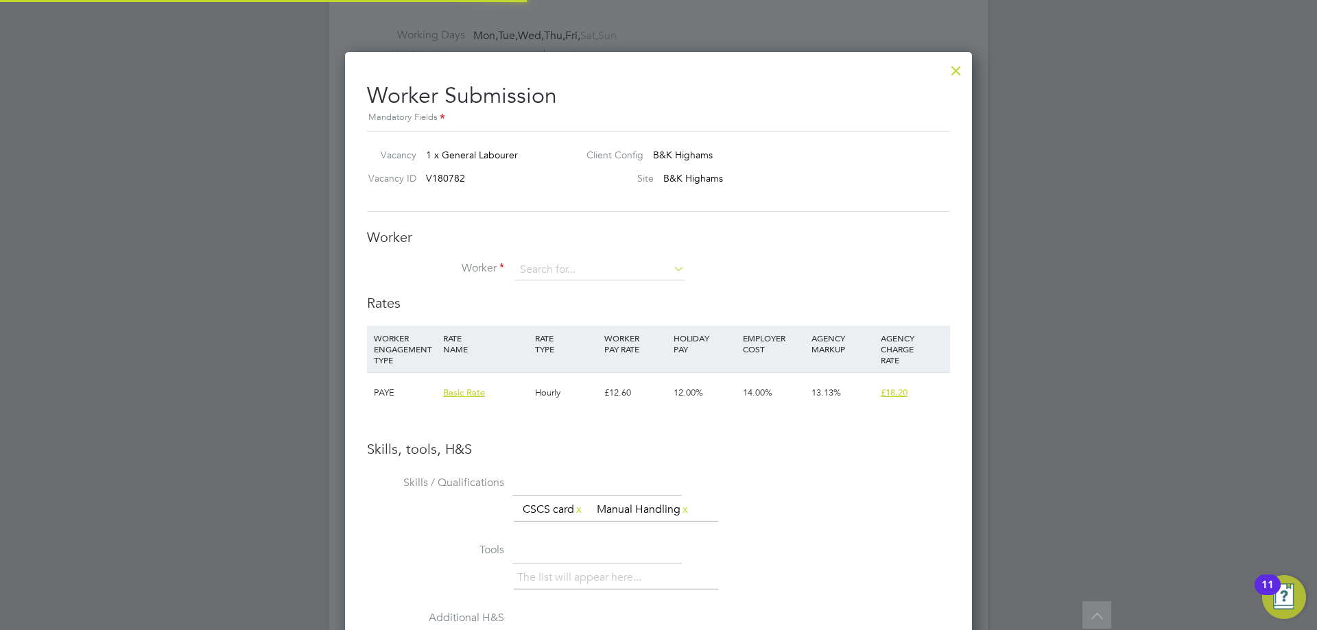
scroll to position [883, 628]
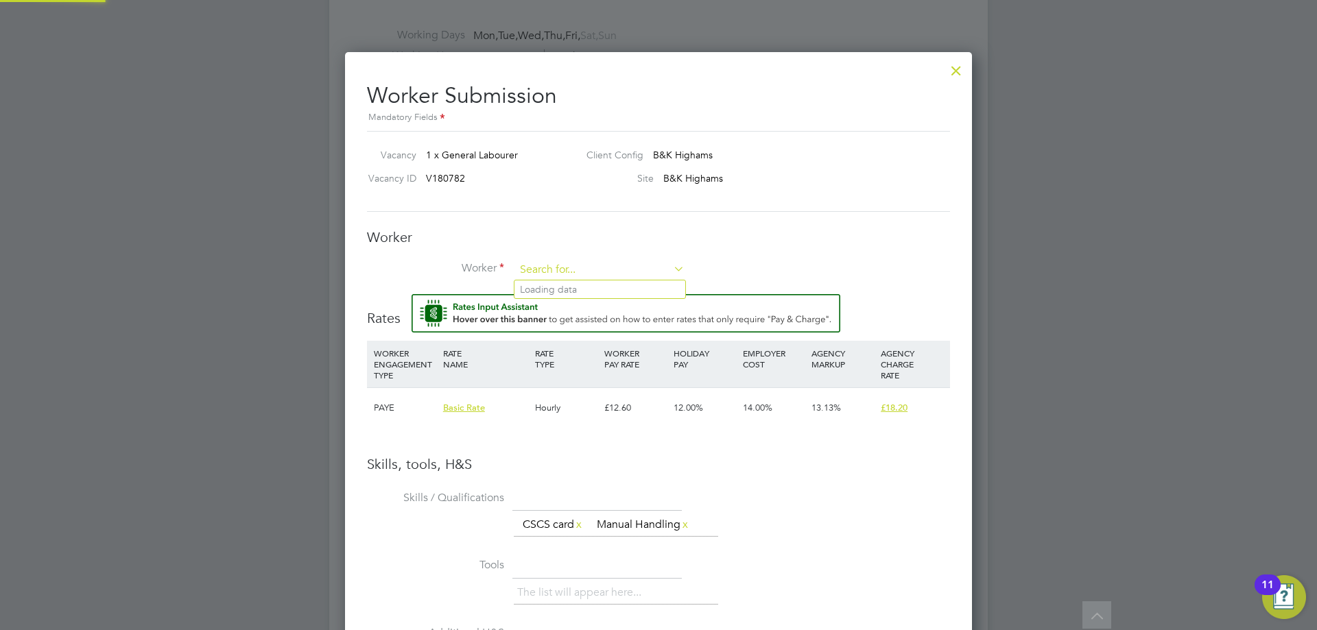
click at [593, 268] on input at bounding box center [599, 270] width 169 height 21
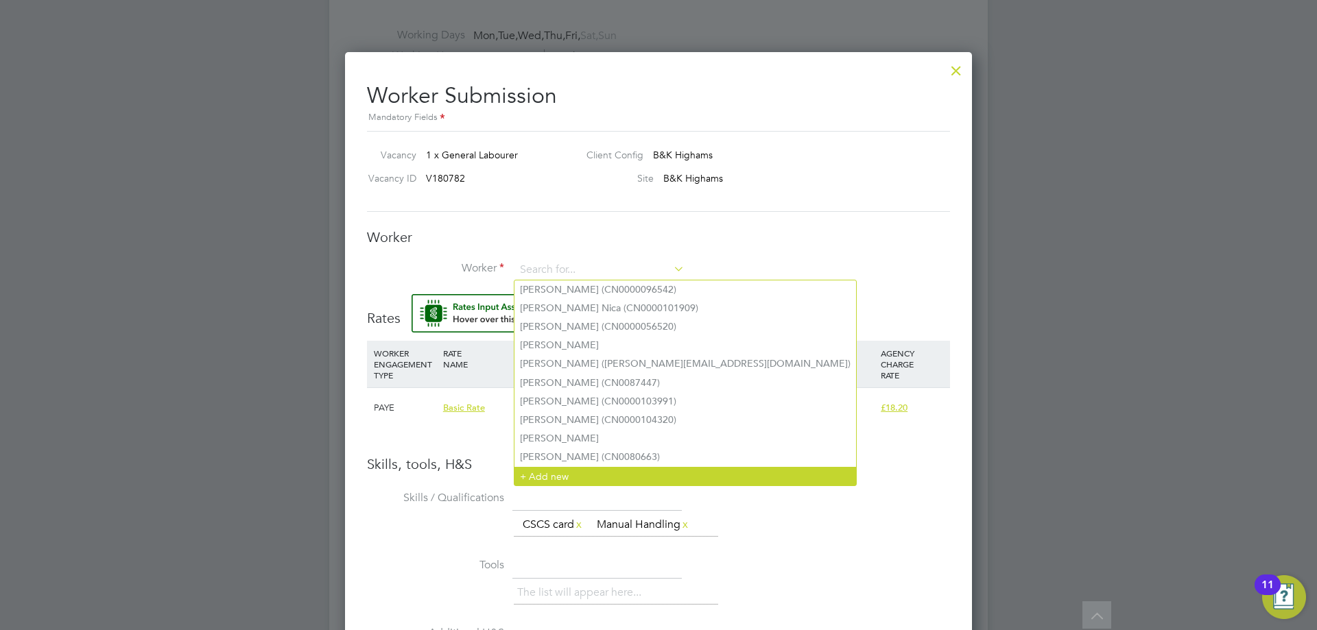
click at [552, 473] on li "+ Add new" at bounding box center [685, 476] width 342 height 19
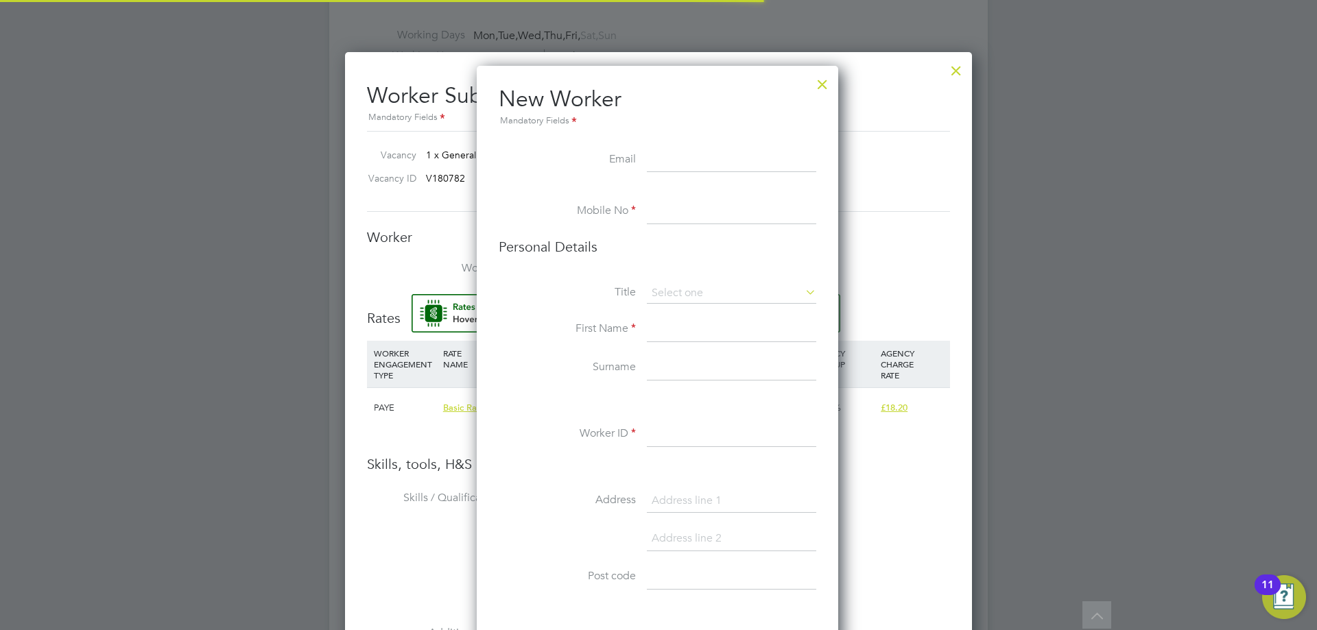
scroll to position [1161, 364]
click at [759, 166] on input at bounding box center [731, 160] width 169 height 25
paste input "[PERSON_NAME][EMAIL_ADDRESS][DOMAIN_NAME]"
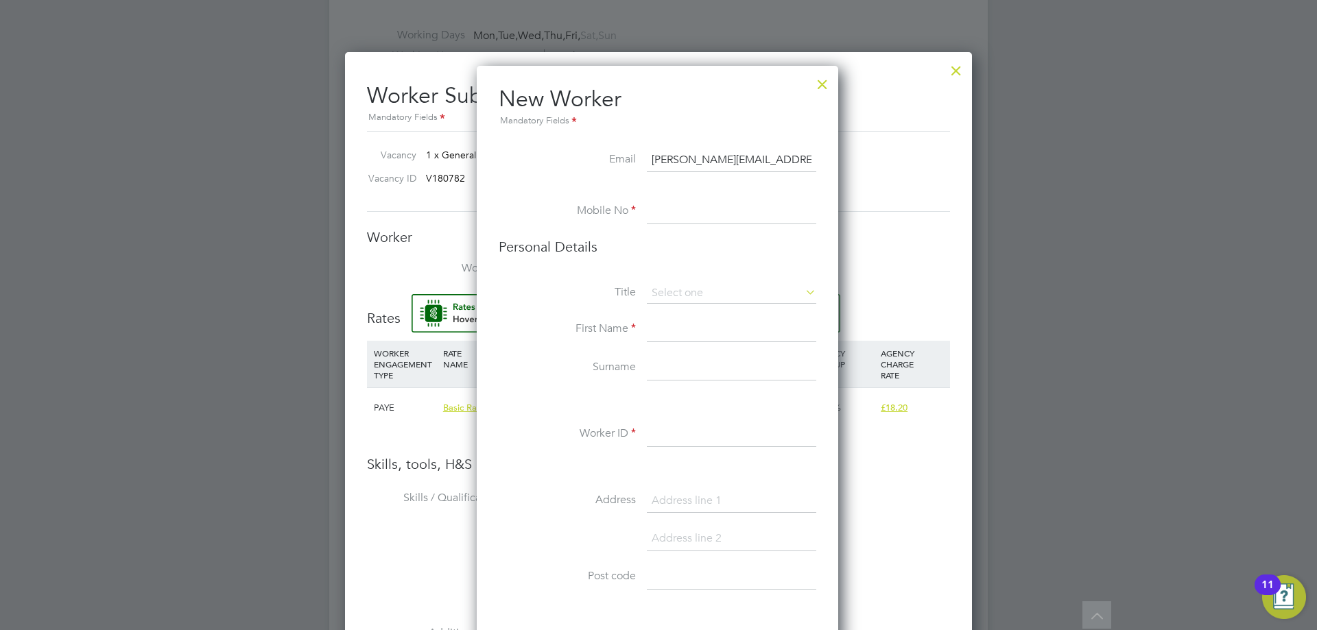
type input "[PERSON_NAME][EMAIL_ADDRESS][DOMAIN_NAME]"
click at [755, 215] on input at bounding box center [731, 212] width 169 height 25
drag, startPoint x: 755, startPoint y: 215, endPoint x: 741, endPoint y: 224, distance: 16.4
click at [755, 215] on input at bounding box center [731, 212] width 169 height 25
paste input "07592845425"
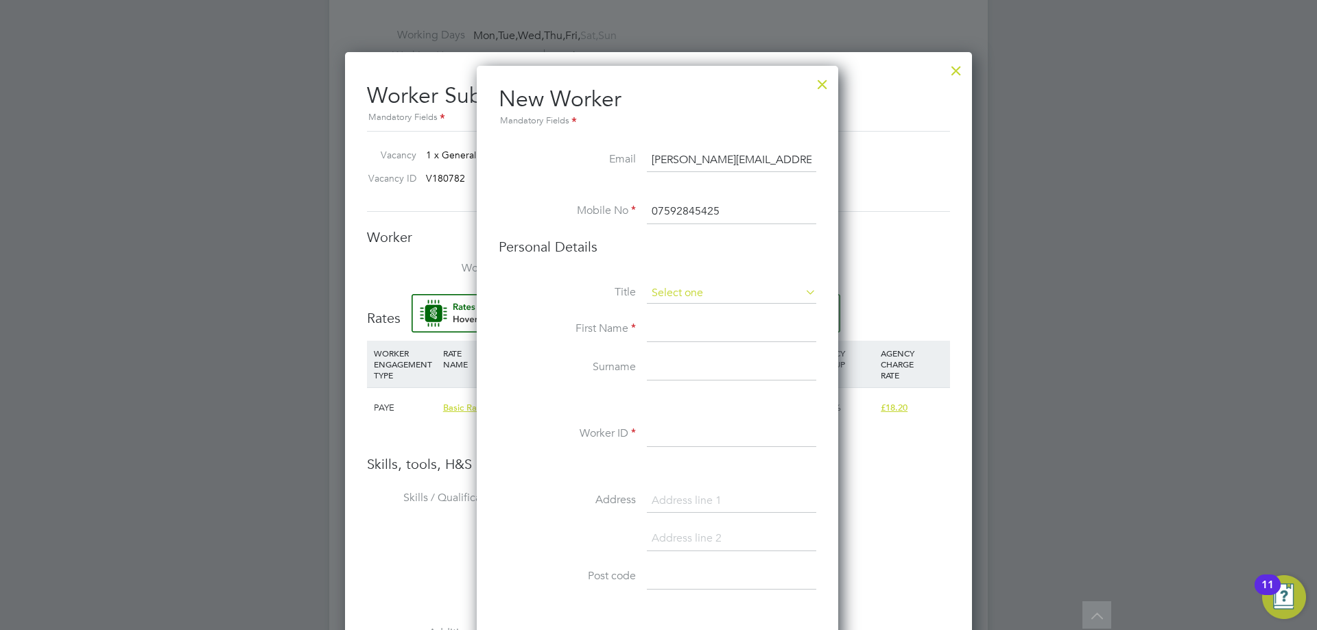
type input "07592845425"
click at [696, 287] on input at bounding box center [731, 293] width 169 height 21
click at [691, 313] on li "Mr" at bounding box center [731, 313] width 171 height 18
type input "Mr"
click at [690, 326] on input at bounding box center [731, 330] width 169 height 25
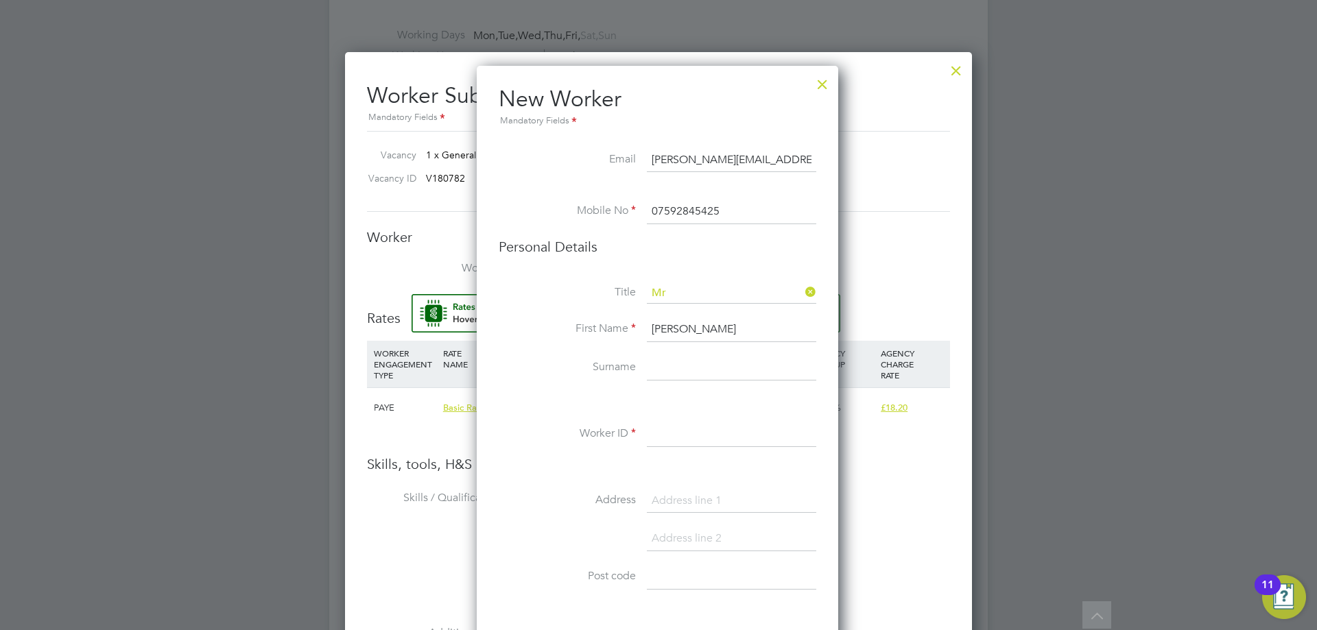
type input "[PERSON_NAME]"
type input "Khan"
click at [692, 432] on input at bounding box center [731, 435] width 169 height 25
type input "CN0000117868"
click at [691, 505] on input at bounding box center [731, 501] width 169 height 25
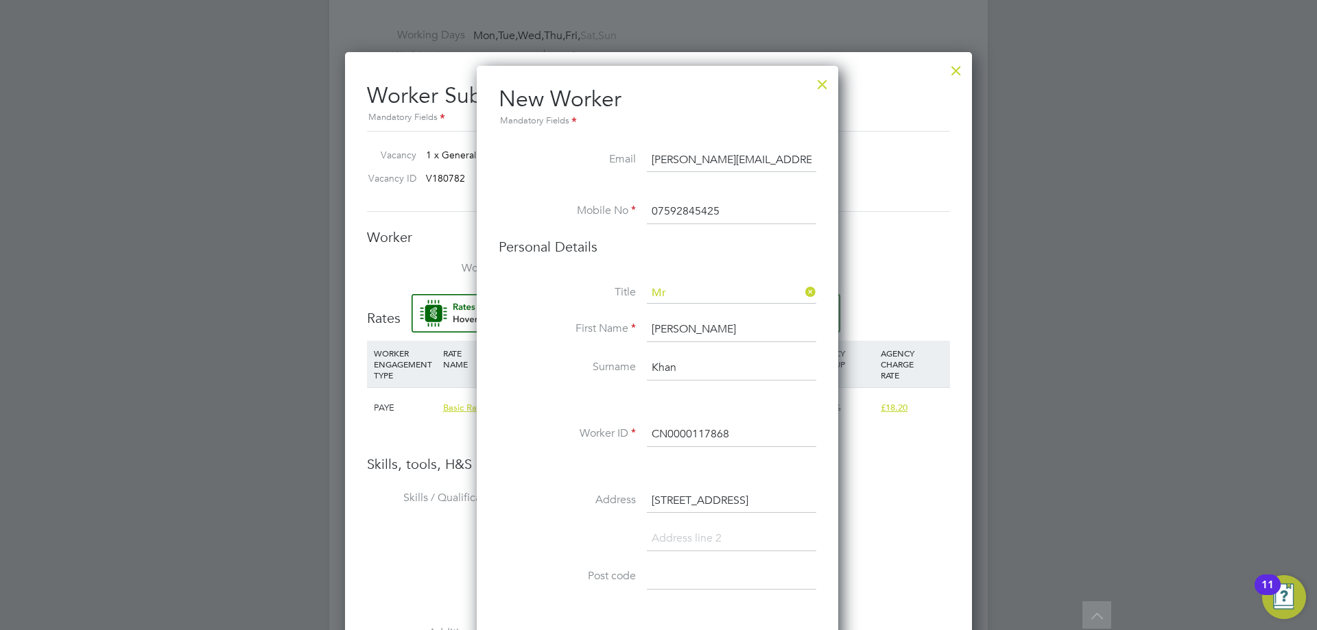
type input "[STREET_ADDRESS]"
click at [706, 538] on input at bounding box center [731, 539] width 169 height 25
type input "Barking"
click at [706, 571] on input at bounding box center [731, 577] width 169 height 25
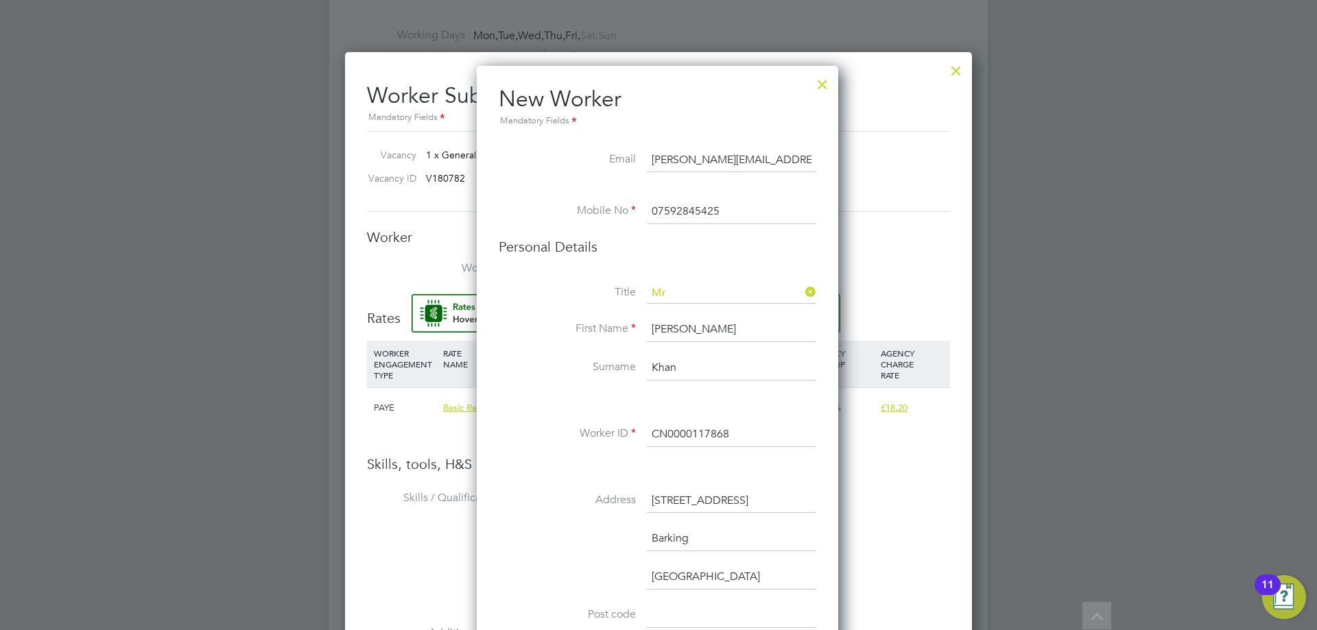
scroll to position [823, 0]
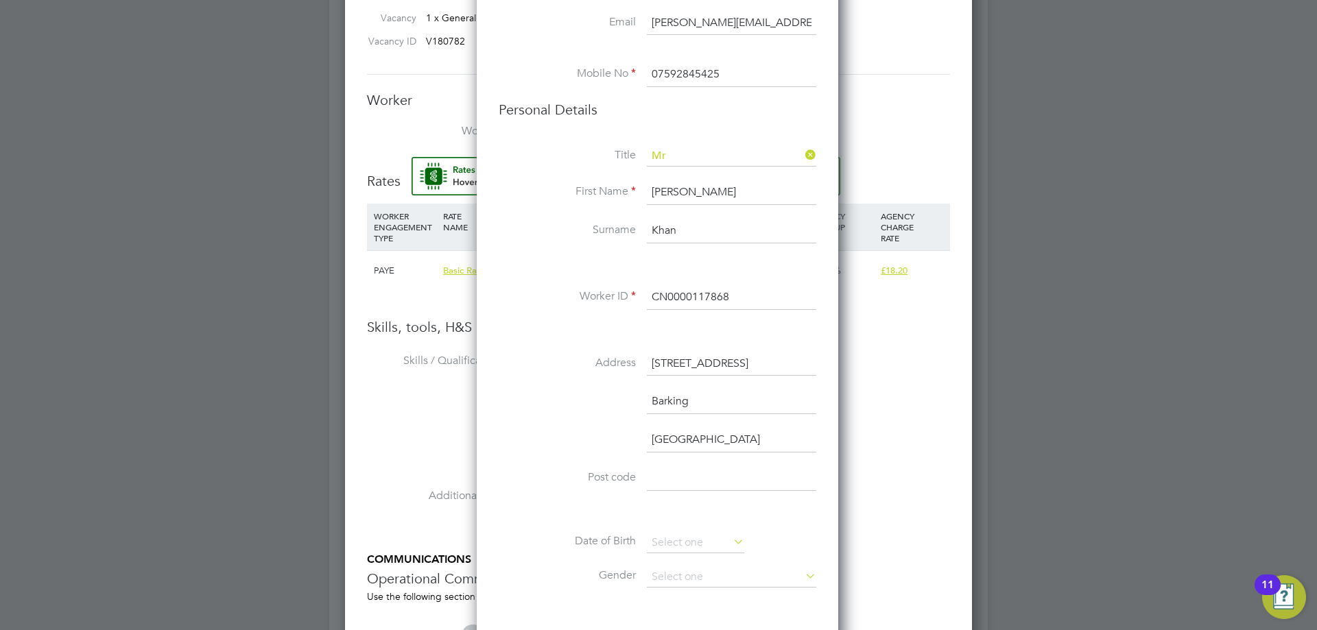
type input "[GEOGRAPHIC_DATA]"
click at [691, 486] on input at bounding box center [731, 478] width 169 height 25
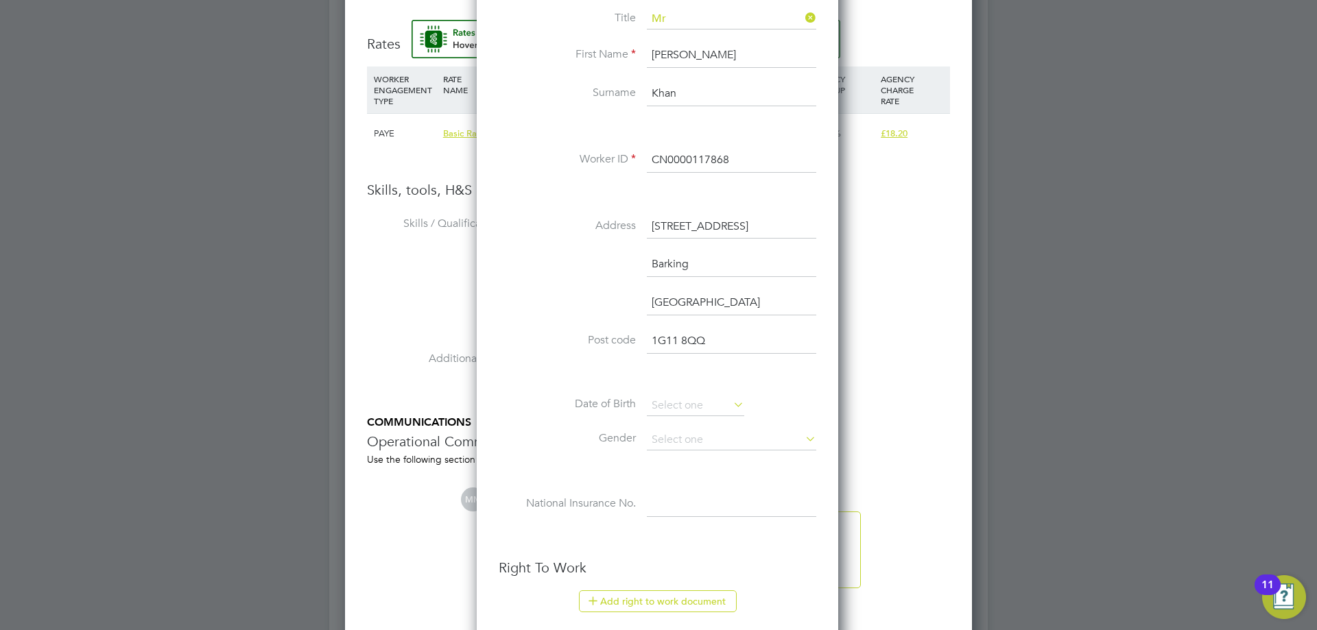
type input "1G11 8QQ"
click at [676, 403] on input at bounding box center [695, 406] width 97 height 21
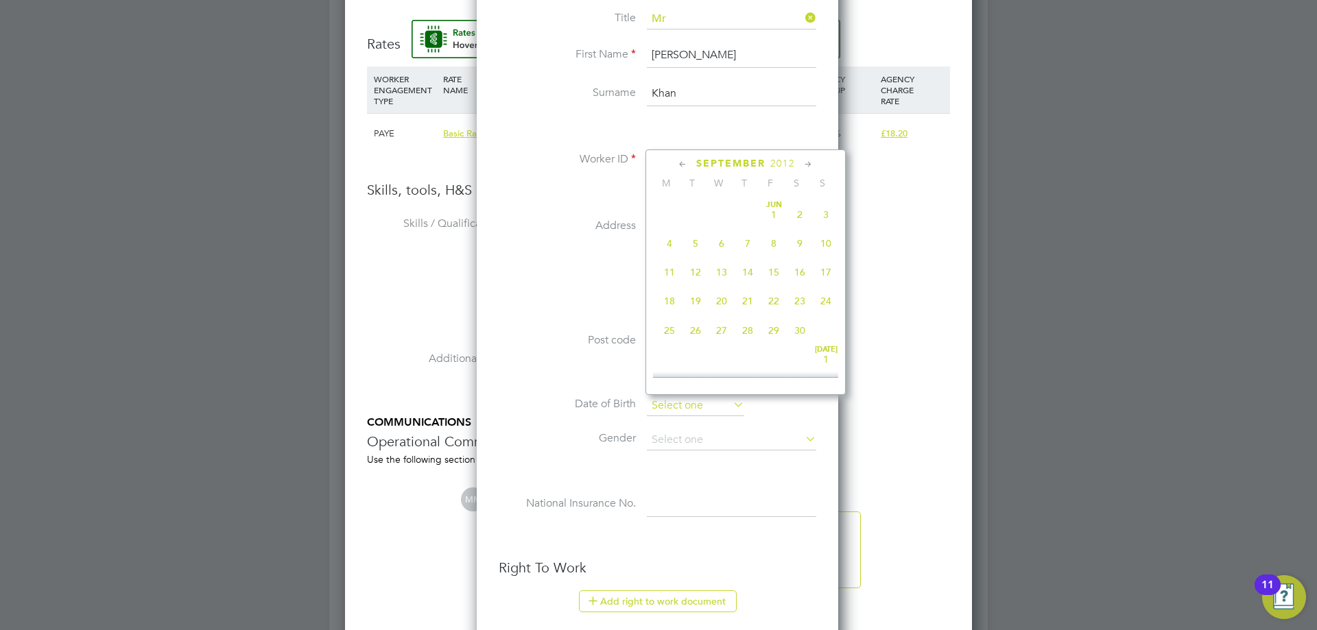
scroll to position [534, 0]
click at [785, 164] on span "2012" at bounding box center [782, 164] width 25 height 12
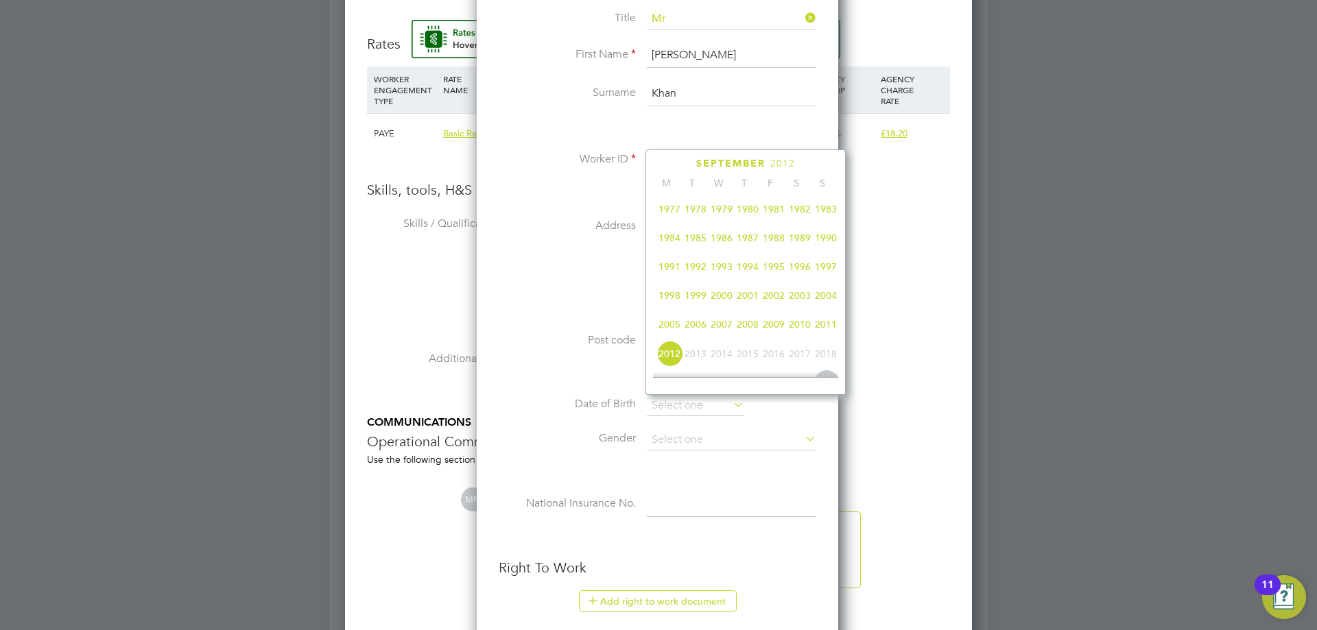
click at [828, 245] on span "1990" at bounding box center [826, 238] width 26 height 26
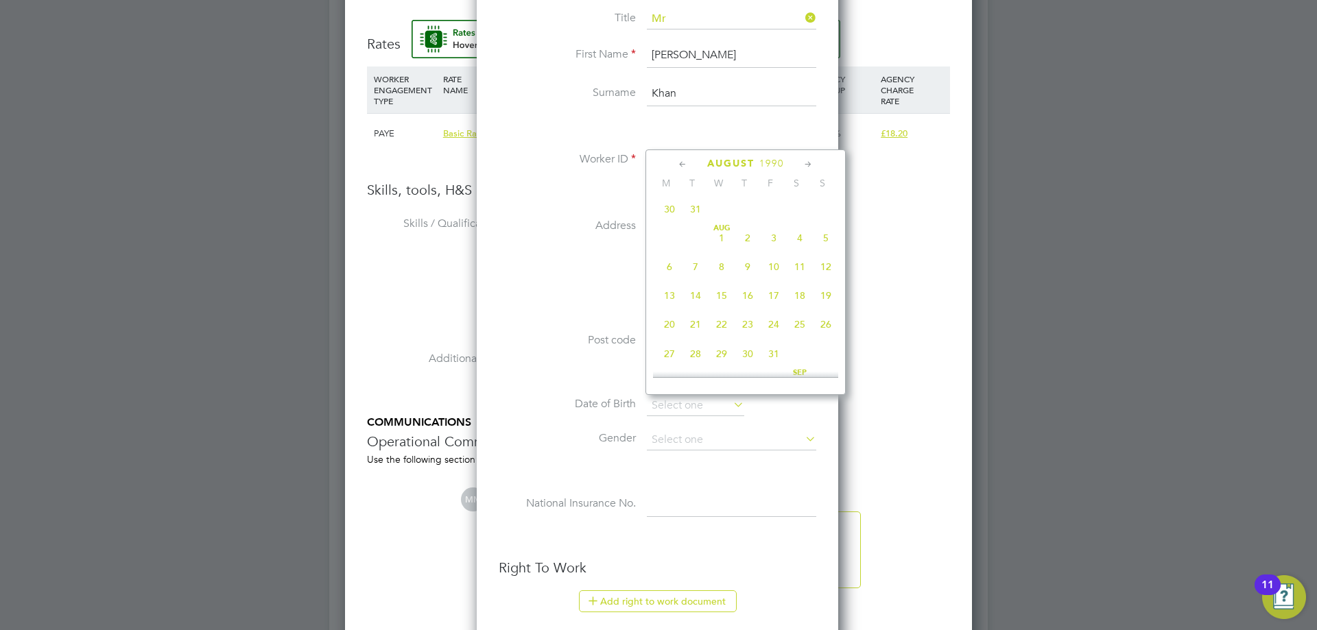
click at [682, 165] on icon at bounding box center [682, 164] width 13 height 15
click at [809, 161] on icon at bounding box center [808, 164] width 13 height 15
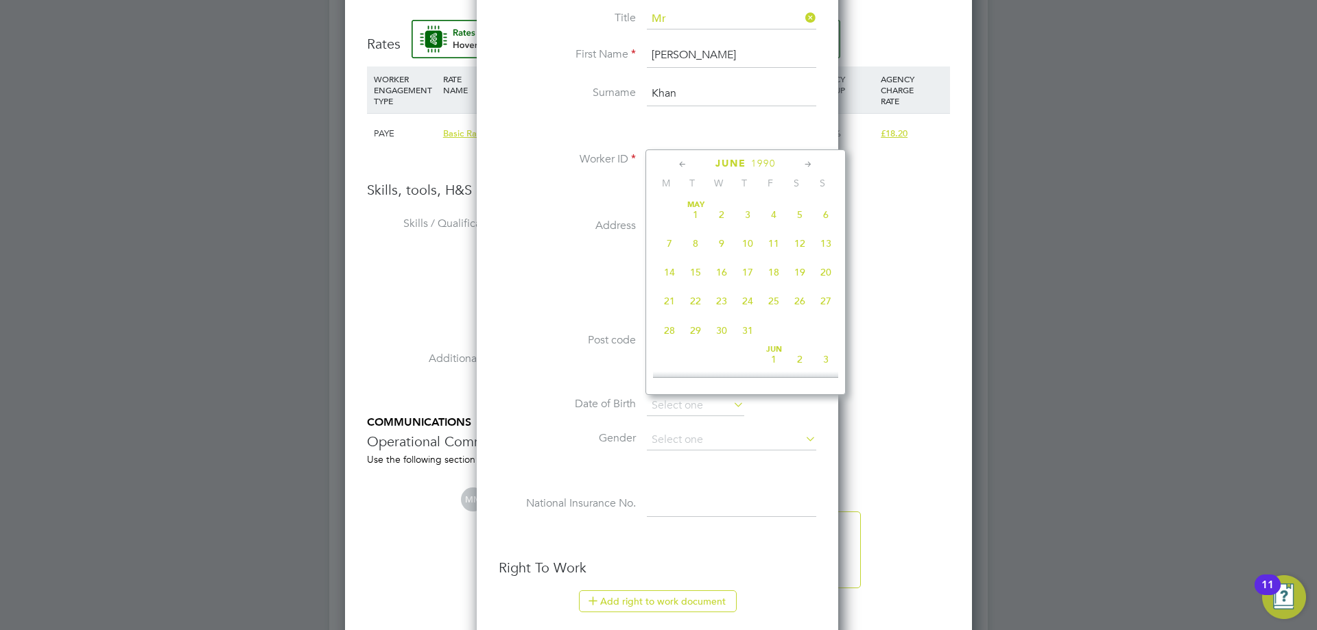
scroll to position [148, 0]
click at [798, 332] on span "30" at bounding box center [800, 327] width 26 height 26
type input "30 Jun 1990"
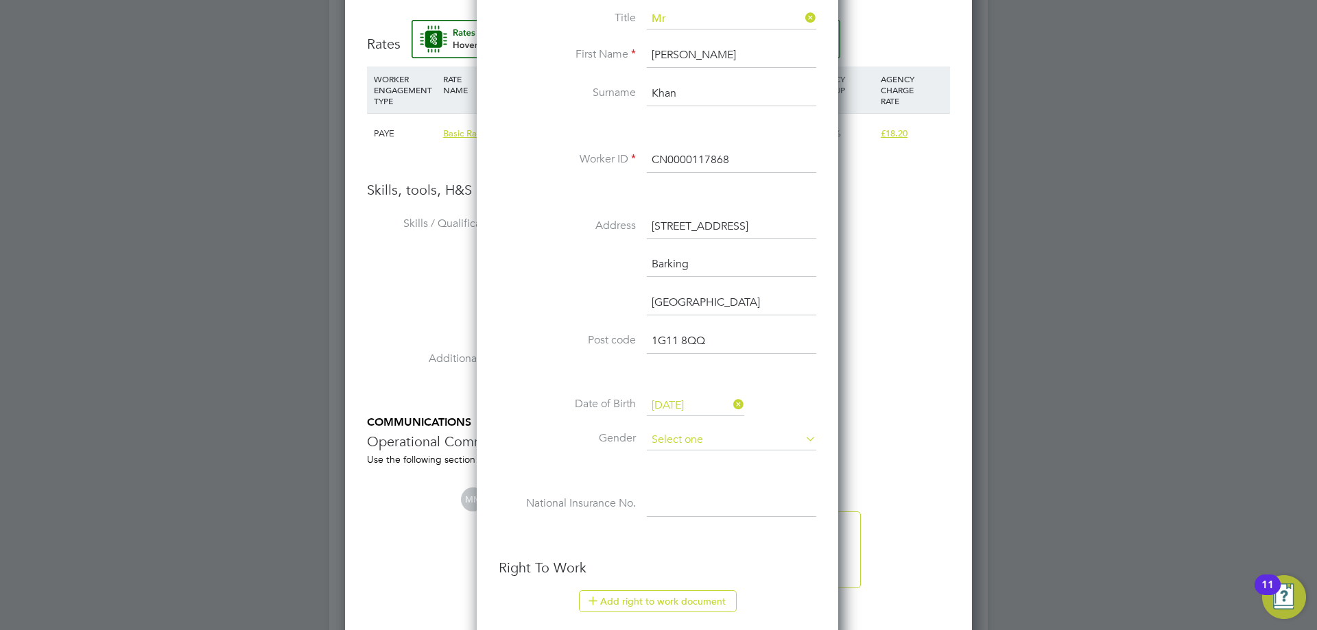
click at [691, 438] on input at bounding box center [731, 440] width 169 height 21
click at [678, 458] on li "Male" at bounding box center [731, 460] width 171 height 18
type input "Male"
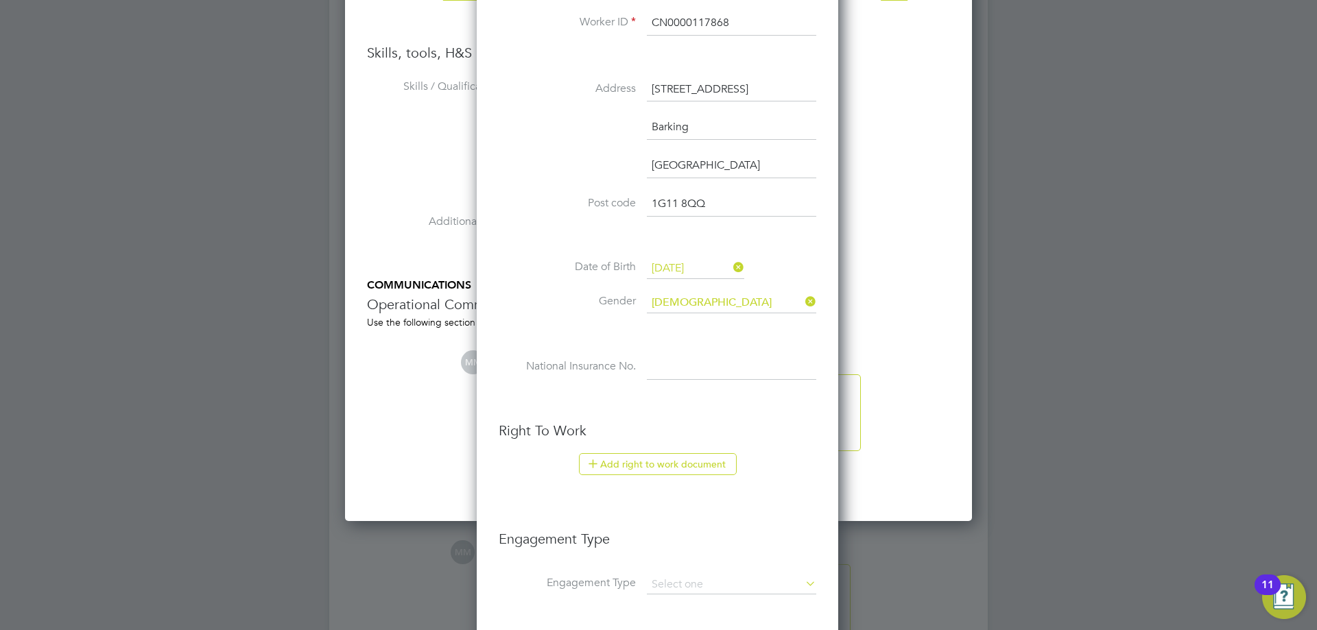
scroll to position [1235, 0]
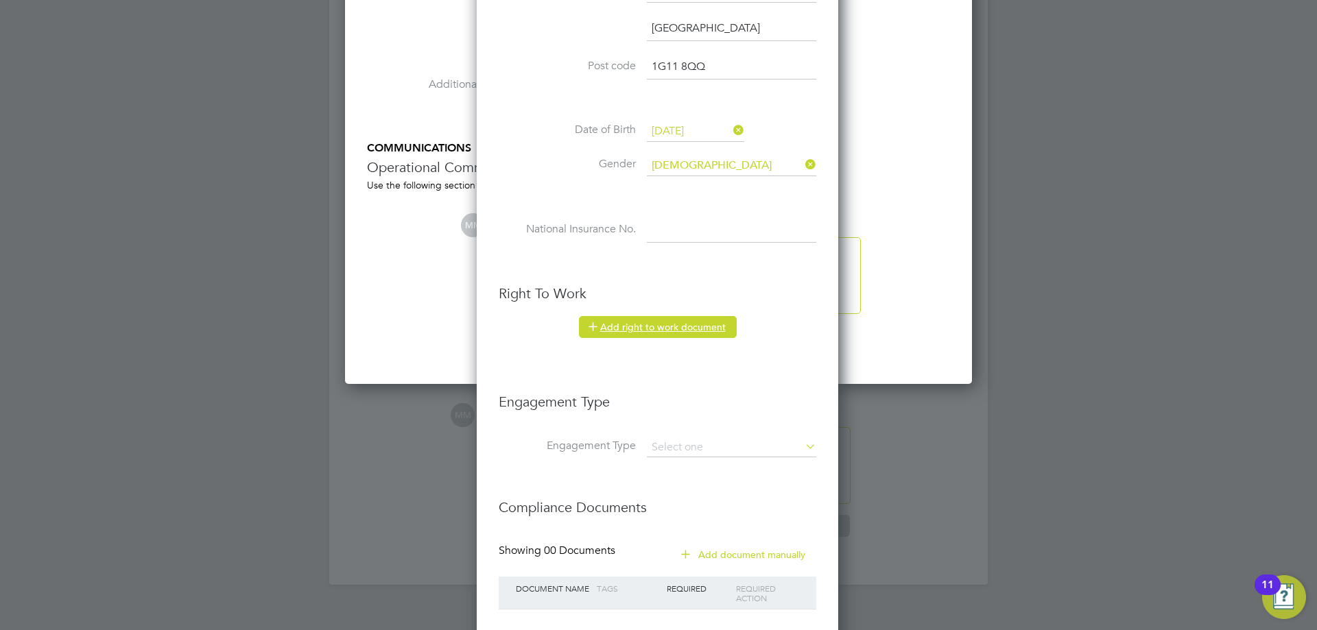
click at [685, 326] on button "Add right to work document" at bounding box center [658, 327] width 158 height 22
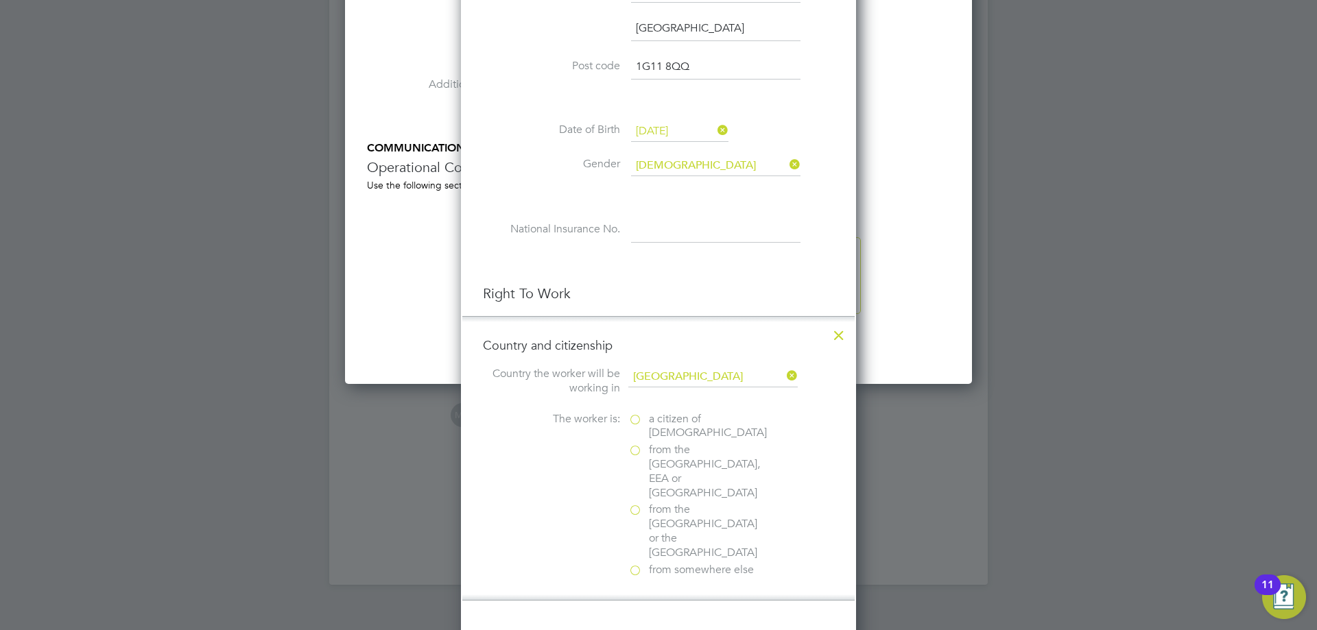
click at [634, 422] on label "a citizen of United Kingdom" at bounding box center [696, 426] width 137 height 29
click at [0, 0] on input "a citizen of United Kingdom" at bounding box center [0, 0] width 0 height 0
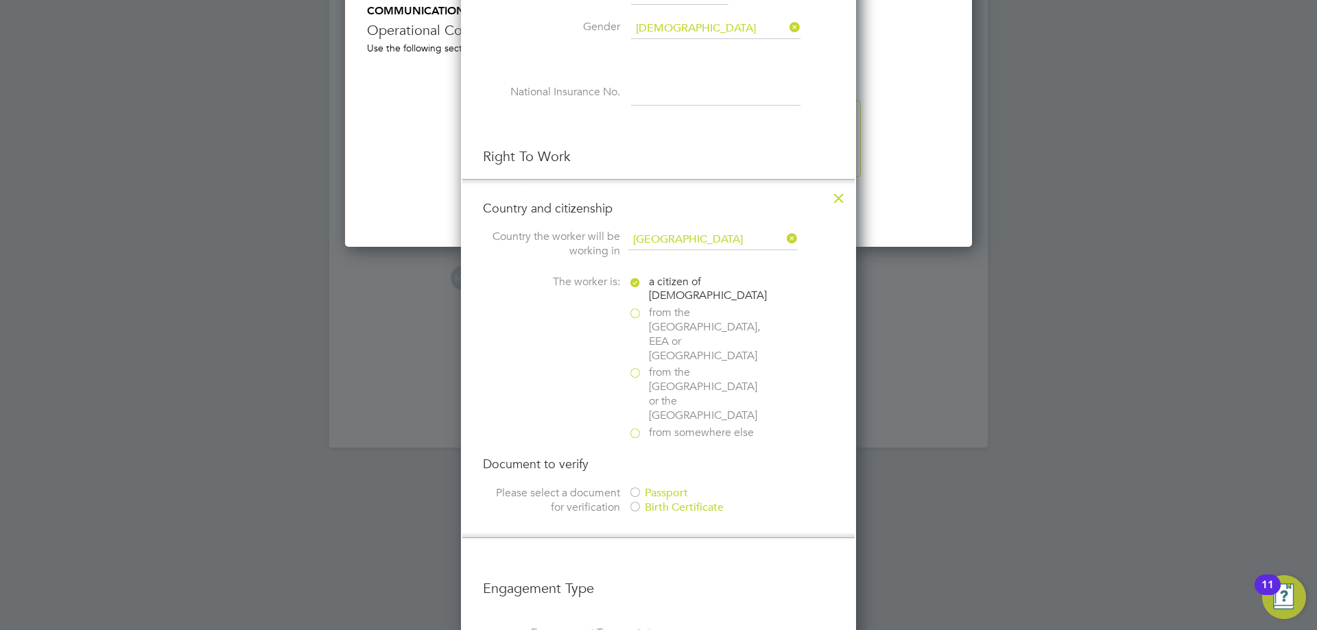
scroll to position [1440, 0]
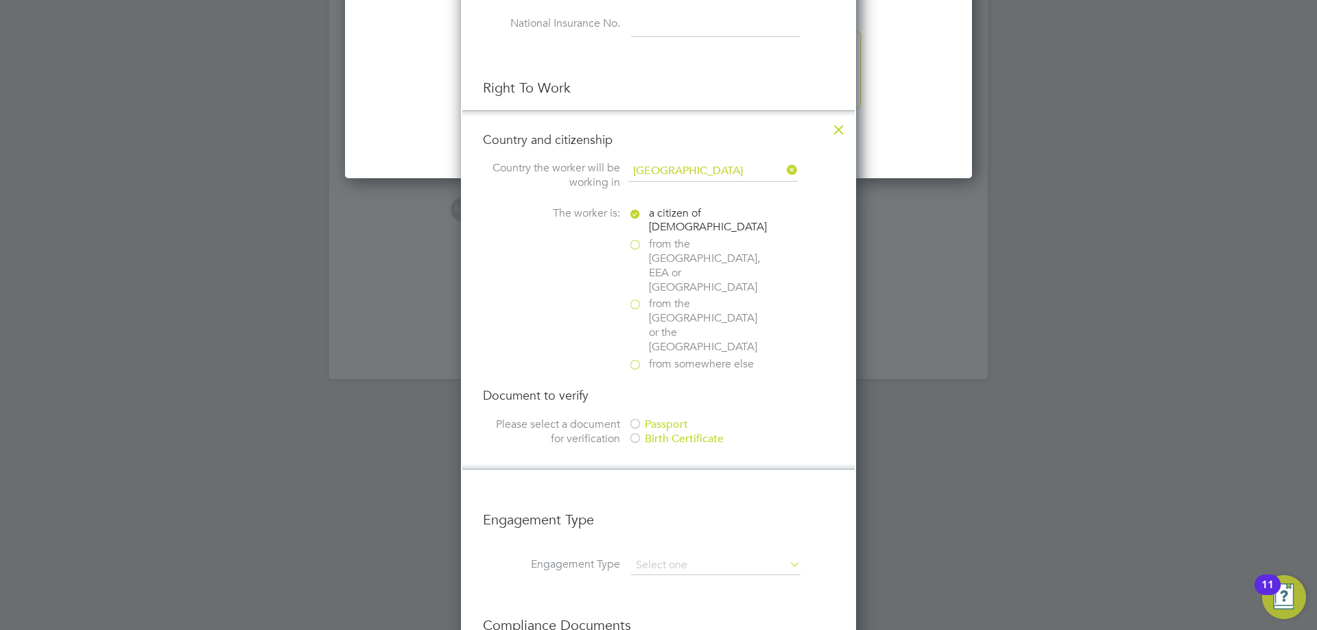
click at [661, 418] on div "Passport" at bounding box center [731, 425] width 206 height 14
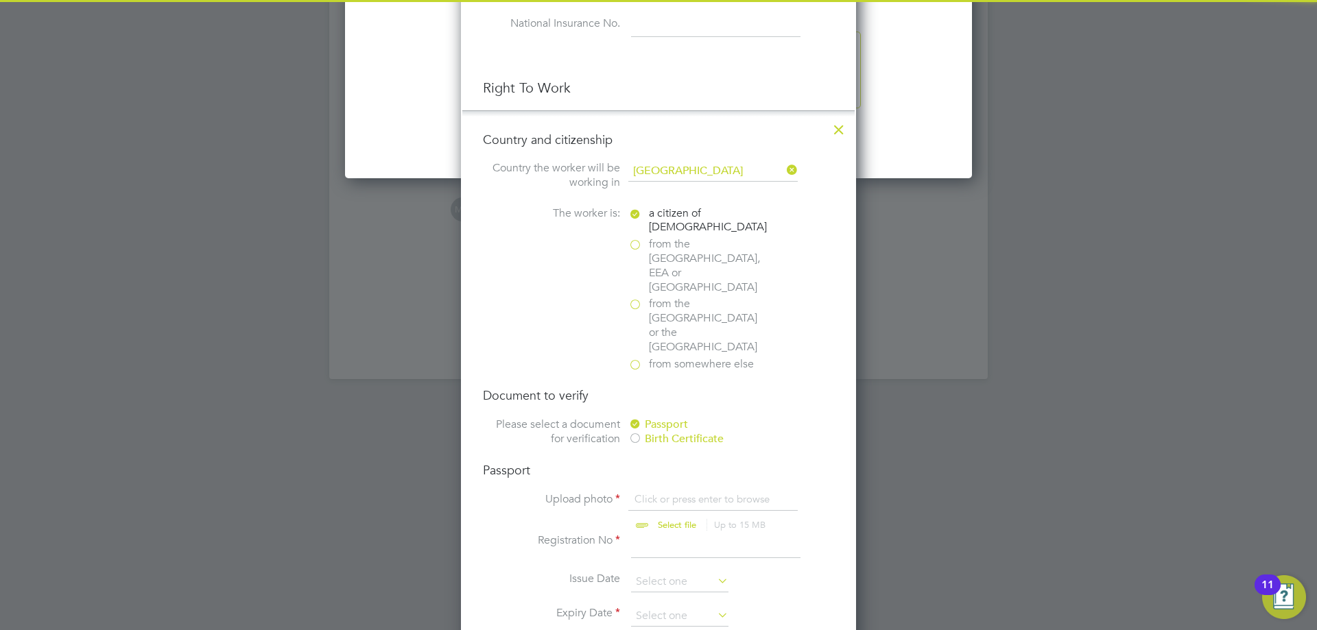
scroll to position [1578, 0]
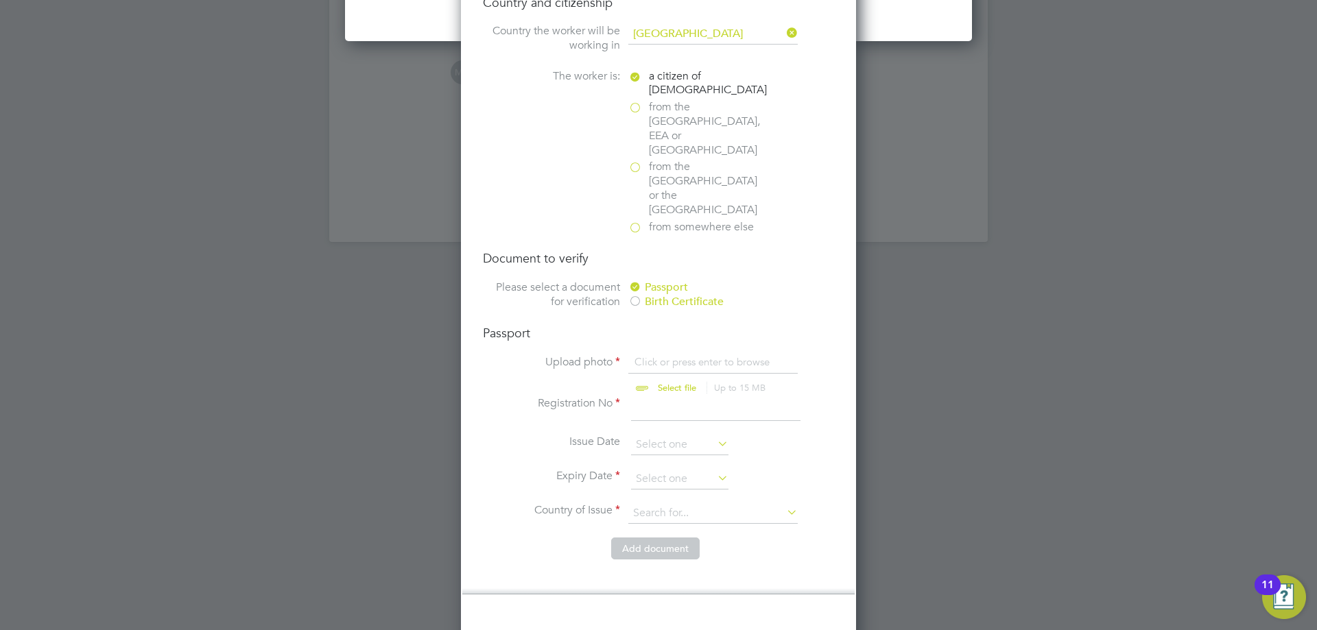
click at [666, 355] on input "file" at bounding box center [689, 375] width 215 height 41
type input "C:\fakepath\Jalaluddin Khan Passport.JPG"
click at [666, 396] on input at bounding box center [715, 408] width 169 height 25
type input "138825694"
click at [652, 435] on input at bounding box center [679, 445] width 97 height 21
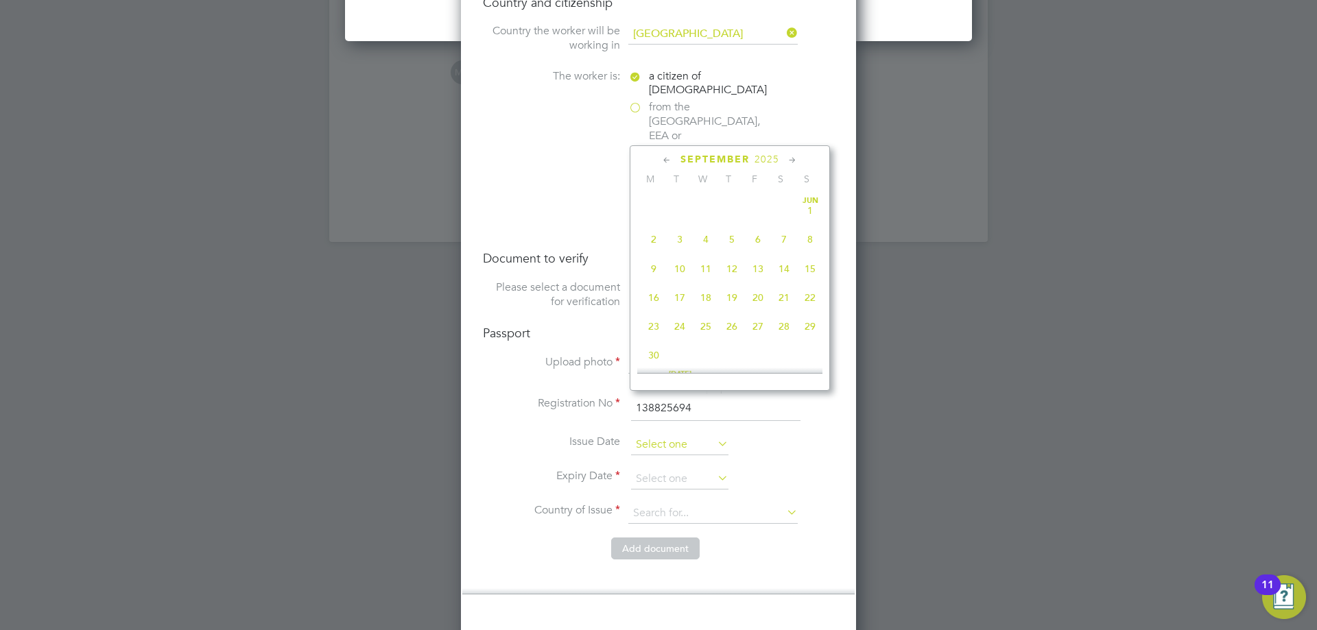
scroll to position [534, 0]
click at [765, 158] on span "2025" at bounding box center [767, 160] width 25 height 12
click at [781, 259] on span "2023" at bounding box center [784, 252] width 26 height 26
click at [668, 156] on icon at bounding box center [667, 160] width 13 height 15
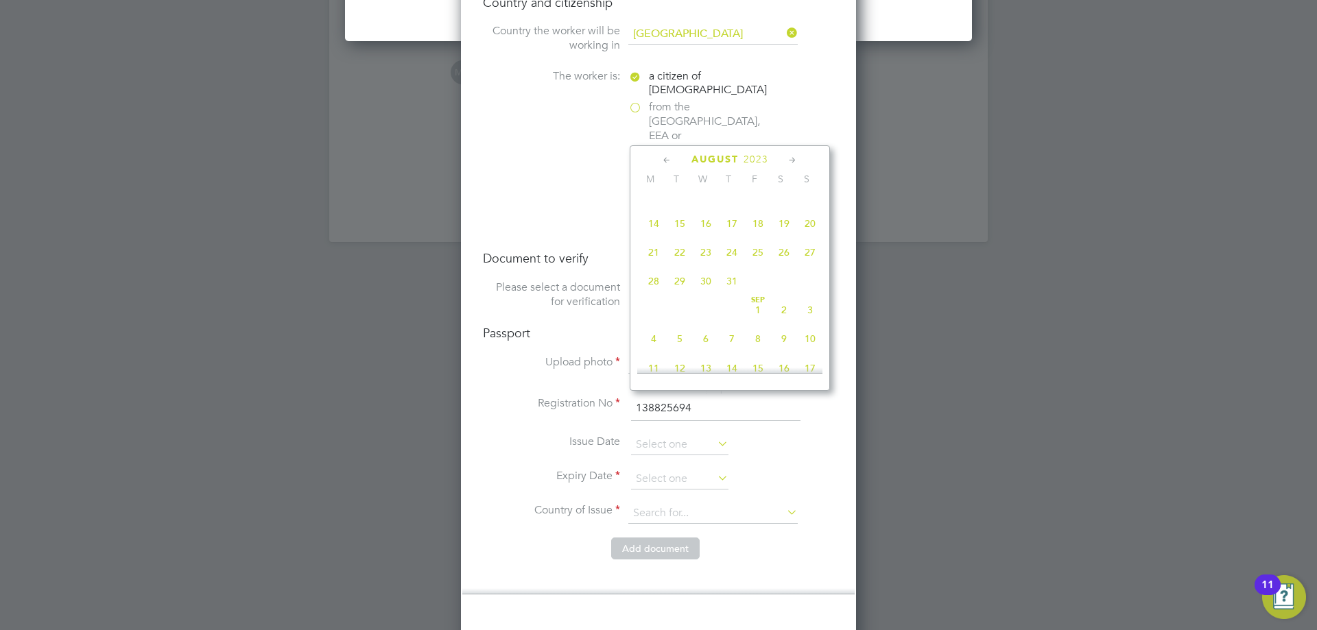
scroll to position [148, 0]
click at [668, 156] on icon at bounding box center [667, 160] width 13 height 15
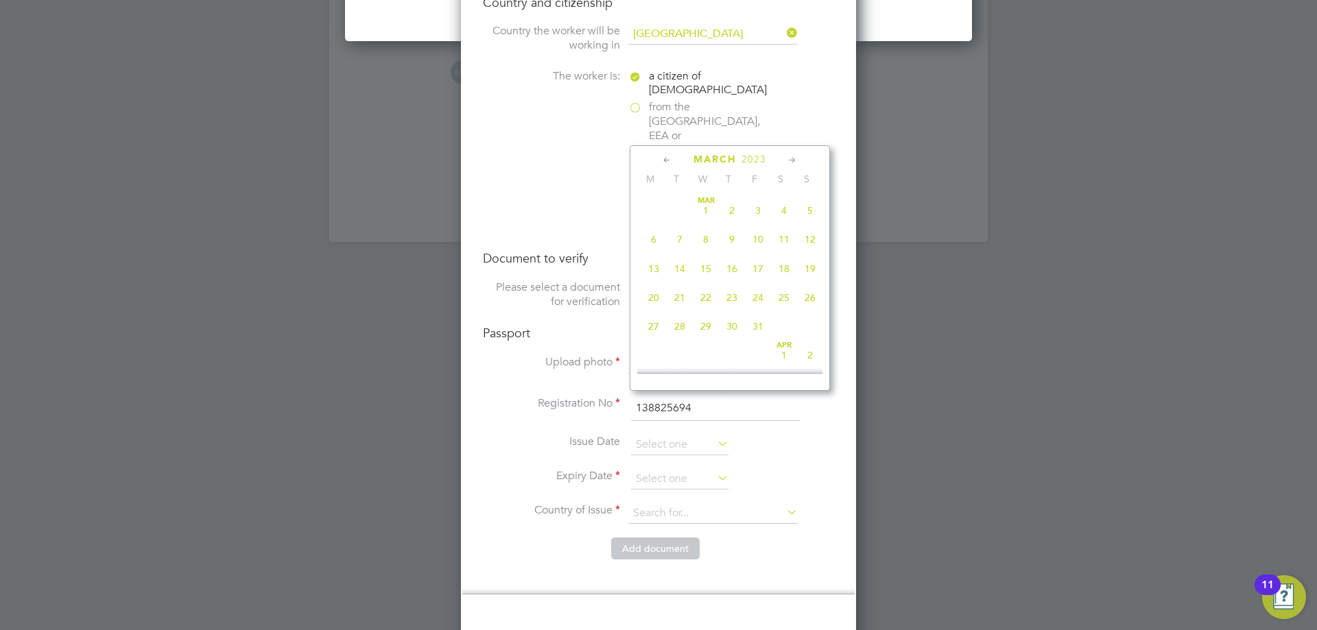
click at [755, 211] on span "3" at bounding box center [758, 211] width 26 height 26
type input "03 Mar 2023"
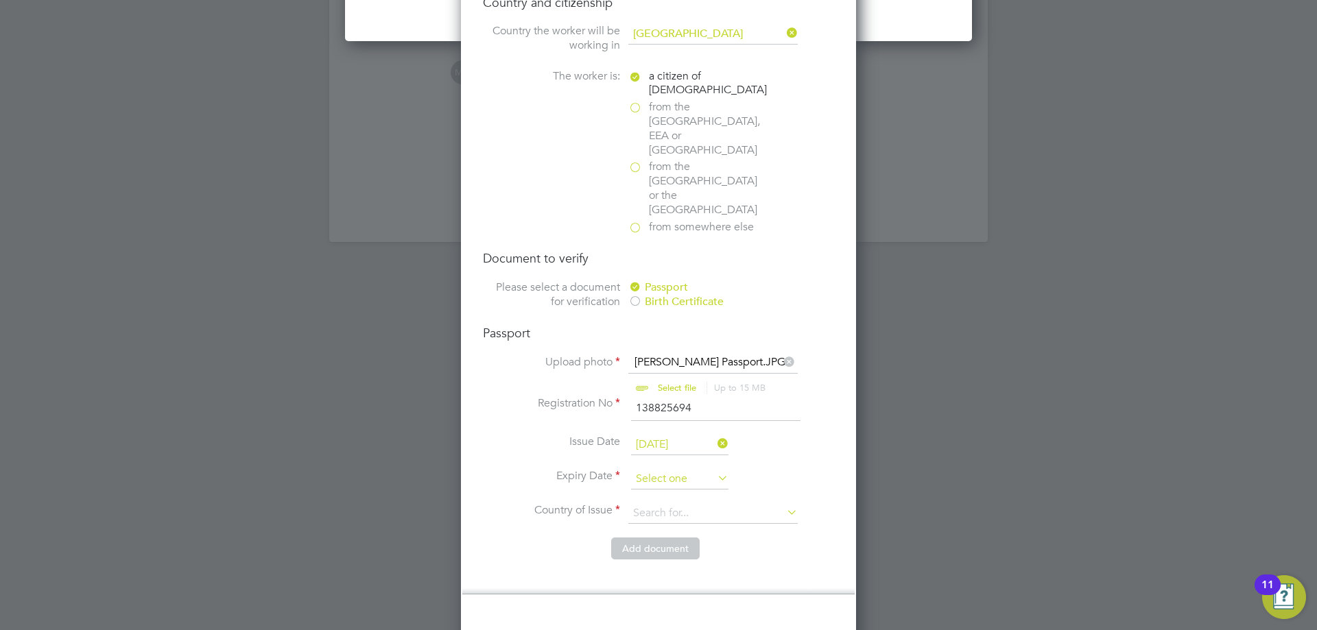
click at [653, 469] on input at bounding box center [679, 479] width 97 height 21
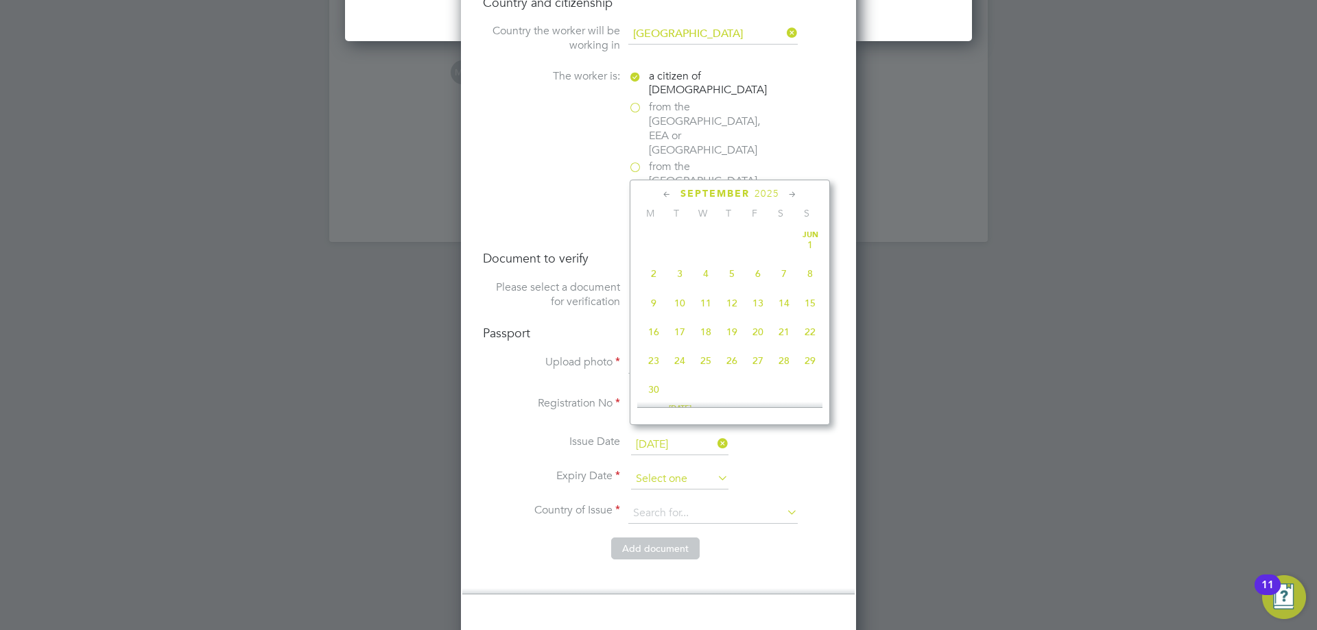
scroll to position [534, 0]
click at [763, 194] on span "2025" at bounding box center [767, 194] width 25 height 12
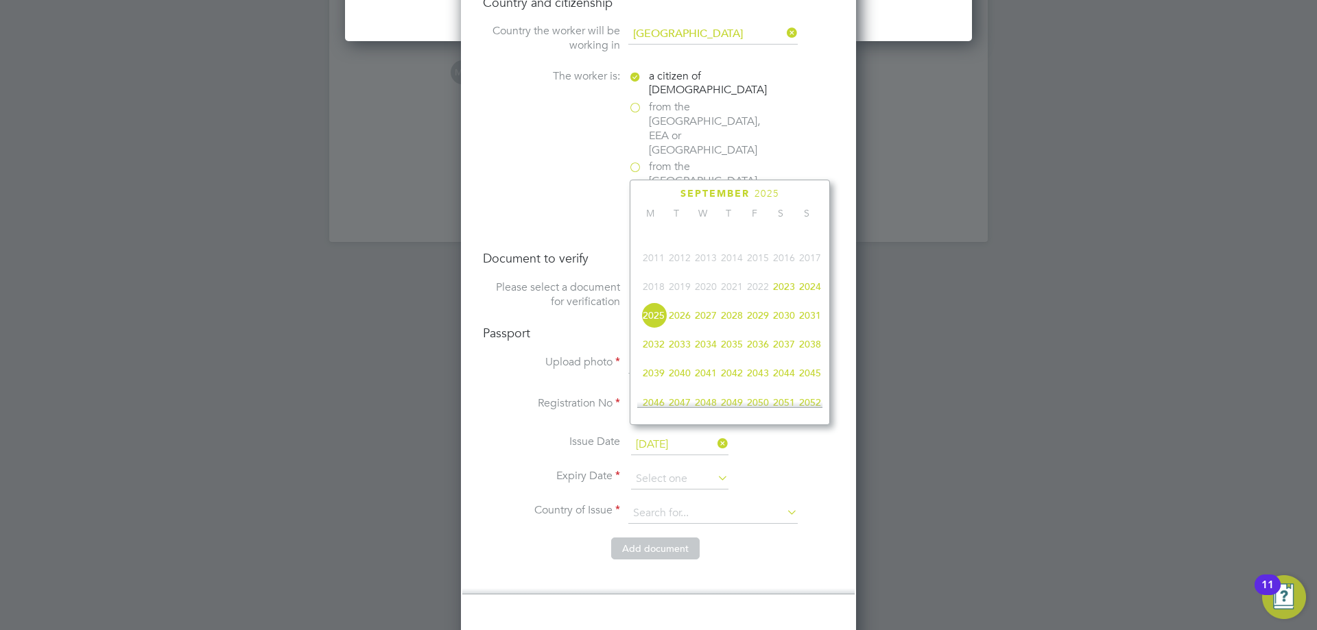
click at [682, 357] on span "2033" at bounding box center [680, 344] width 26 height 26
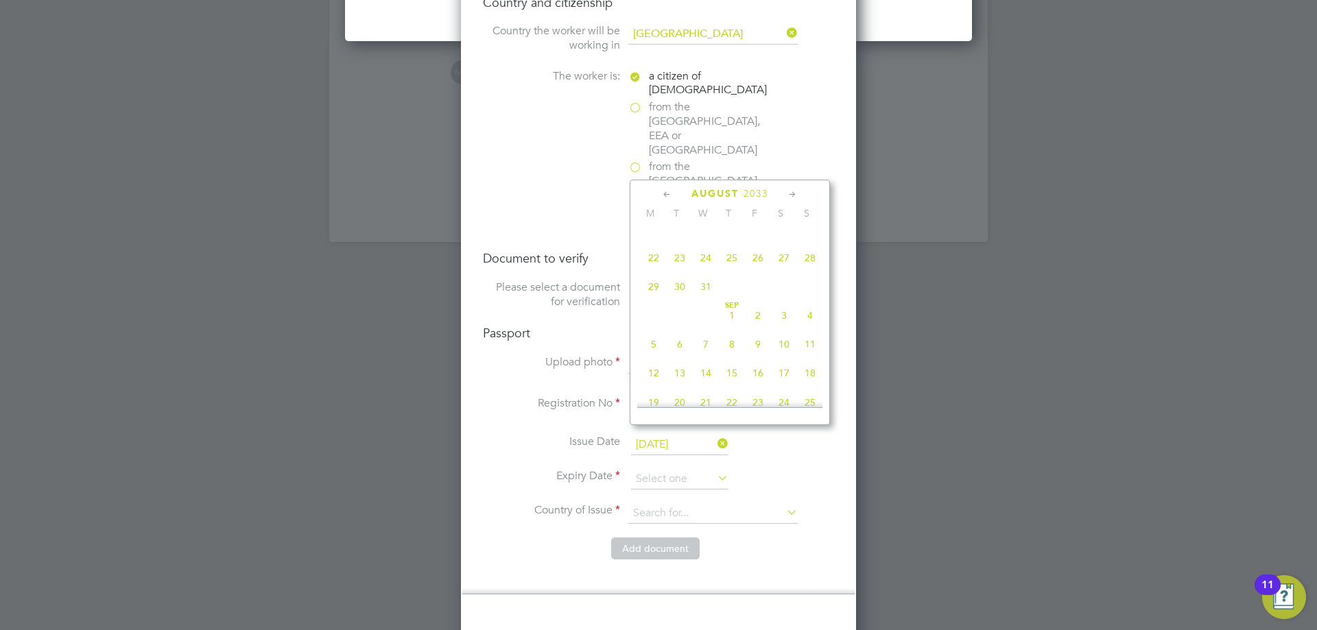
click at [665, 191] on icon at bounding box center [667, 194] width 13 height 15
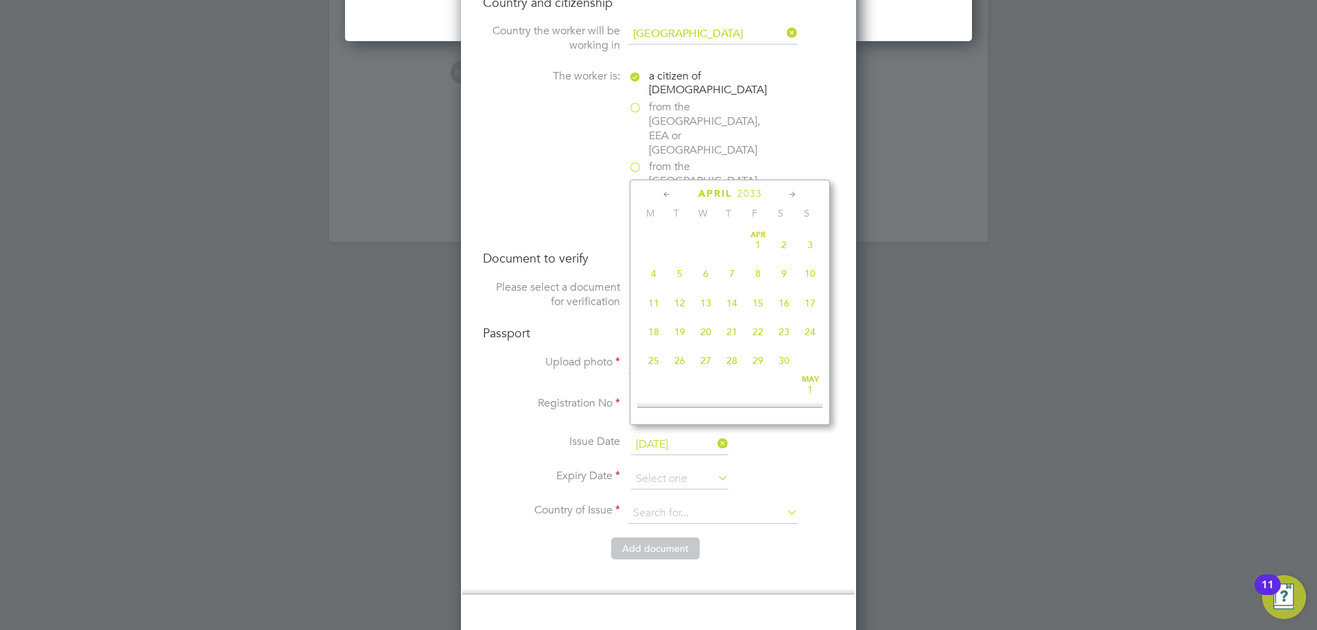
click at [665, 191] on icon at bounding box center [667, 194] width 13 height 15
click at [730, 243] on span "3" at bounding box center [732, 245] width 26 height 26
type input "03 Mar 2033"
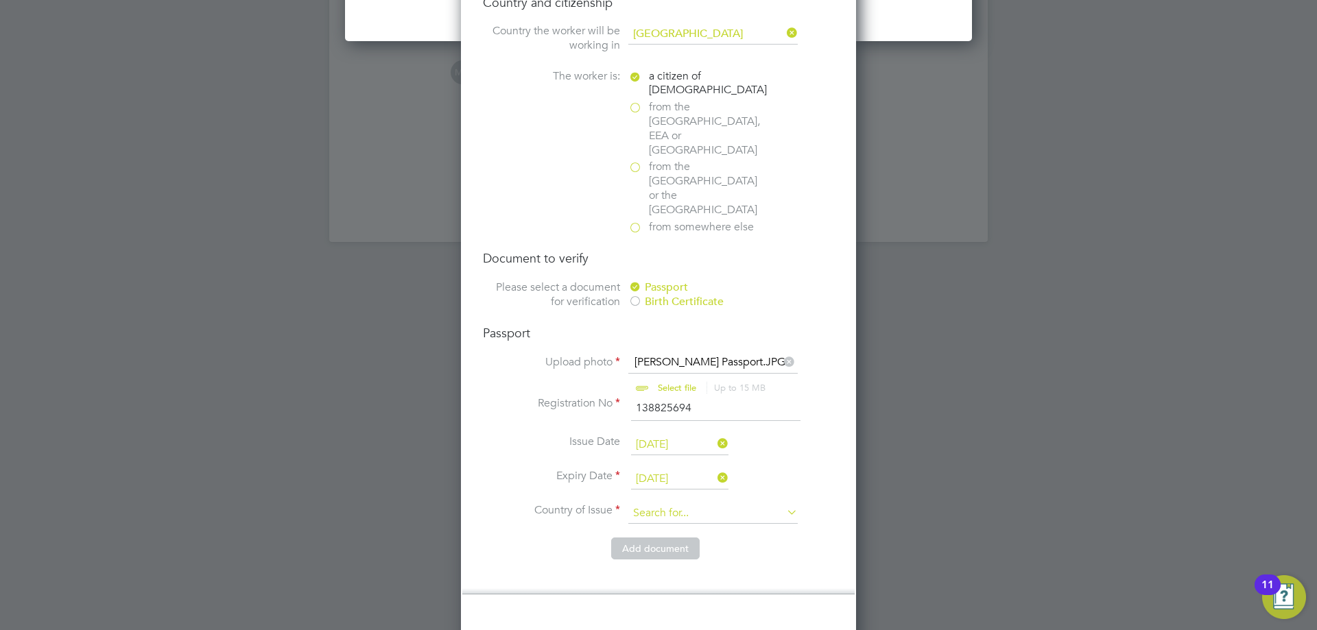
click at [667, 503] on input at bounding box center [712, 513] width 169 height 21
click at [669, 484] on b "King" at bounding box center [676, 490] width 21 height 12
type input "United Kingdom"
click at [674, 538] on button "Add document" at bounding box center [655, 549] width 88 height 22
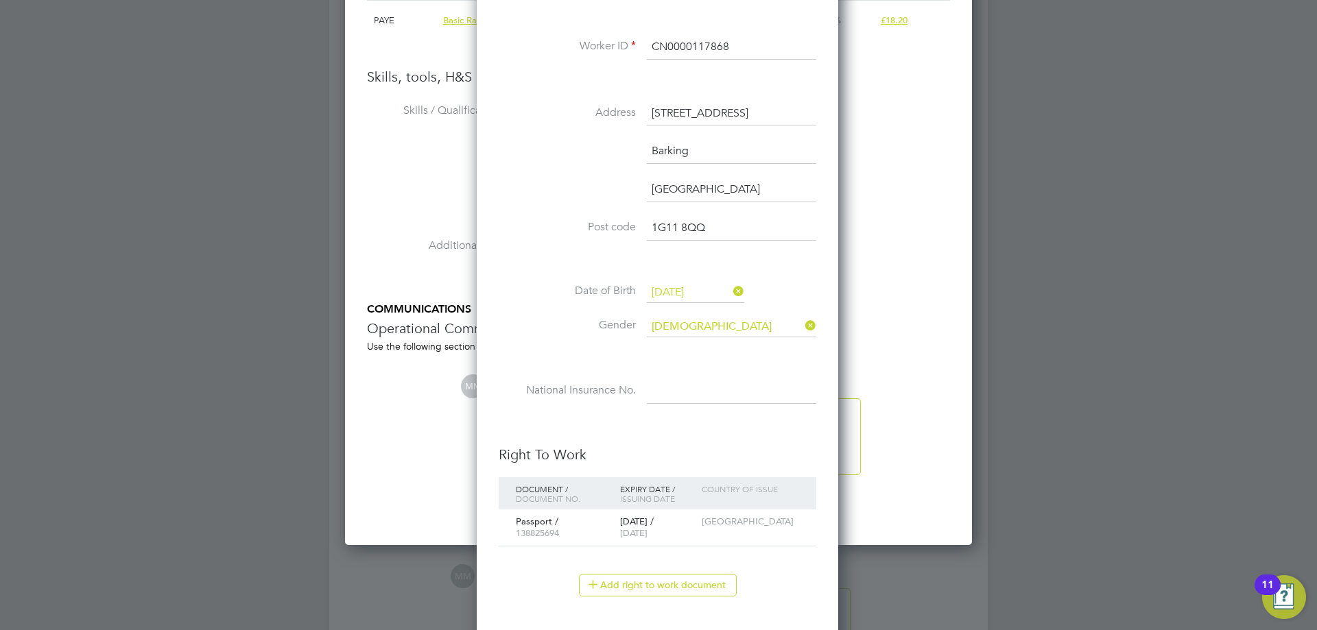
scroll to position [1005, 0]
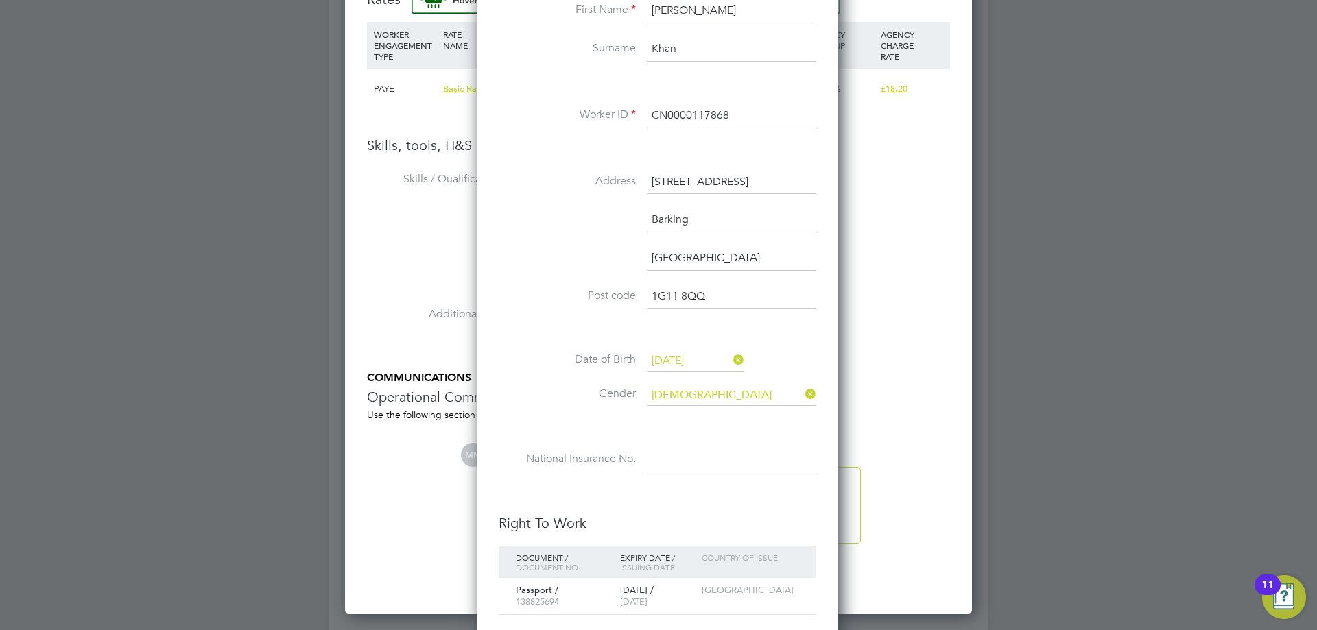
click at [658, 301] on input "1G11 8QQ" at bounding box center [731, 297] width 169 height 25
click at [726, 293] on input "IG11 8QQ" at bounding box center [731, 297] width 169 height 25
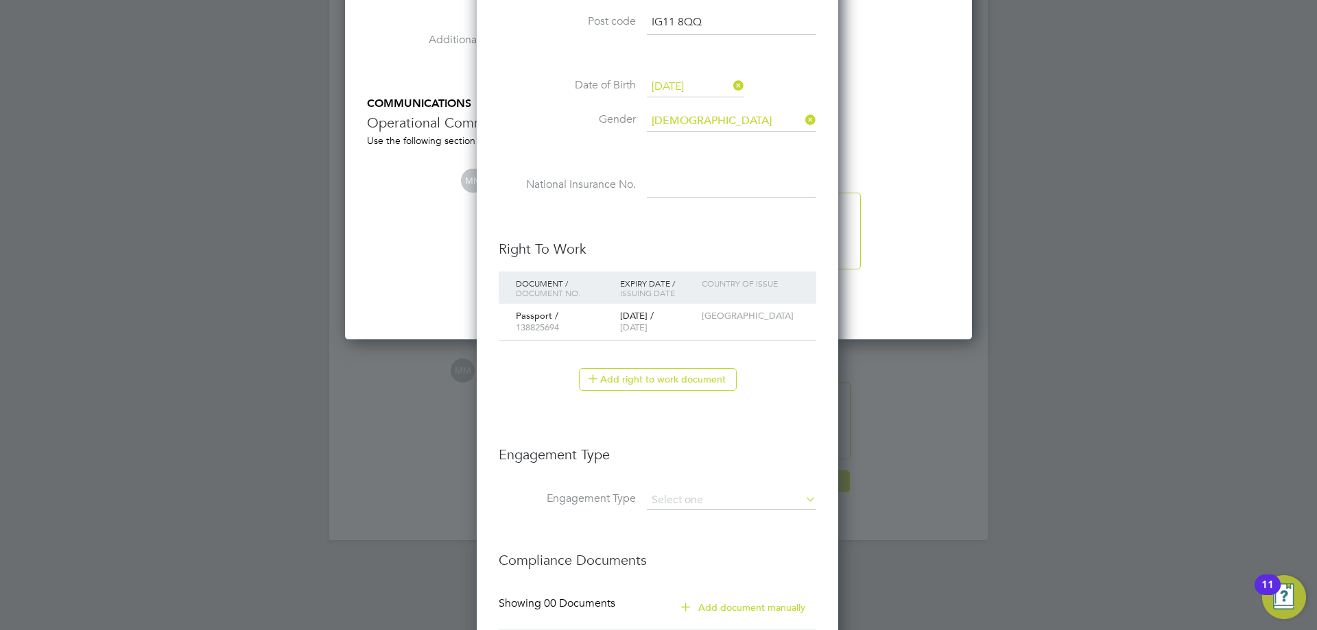
scroll to position [1416, 0]
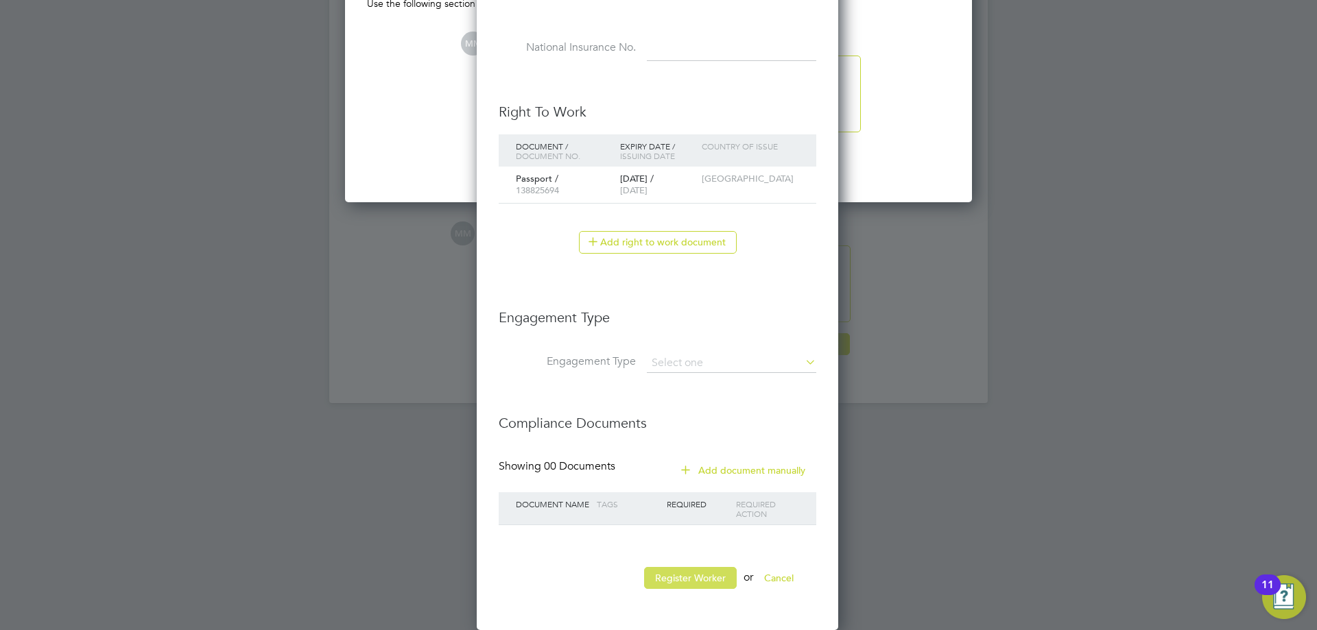
type input "IG11 8QQ"
click at [674, 576] on button "Register Worker" at bounding box center [690, 578] width 93 height 22
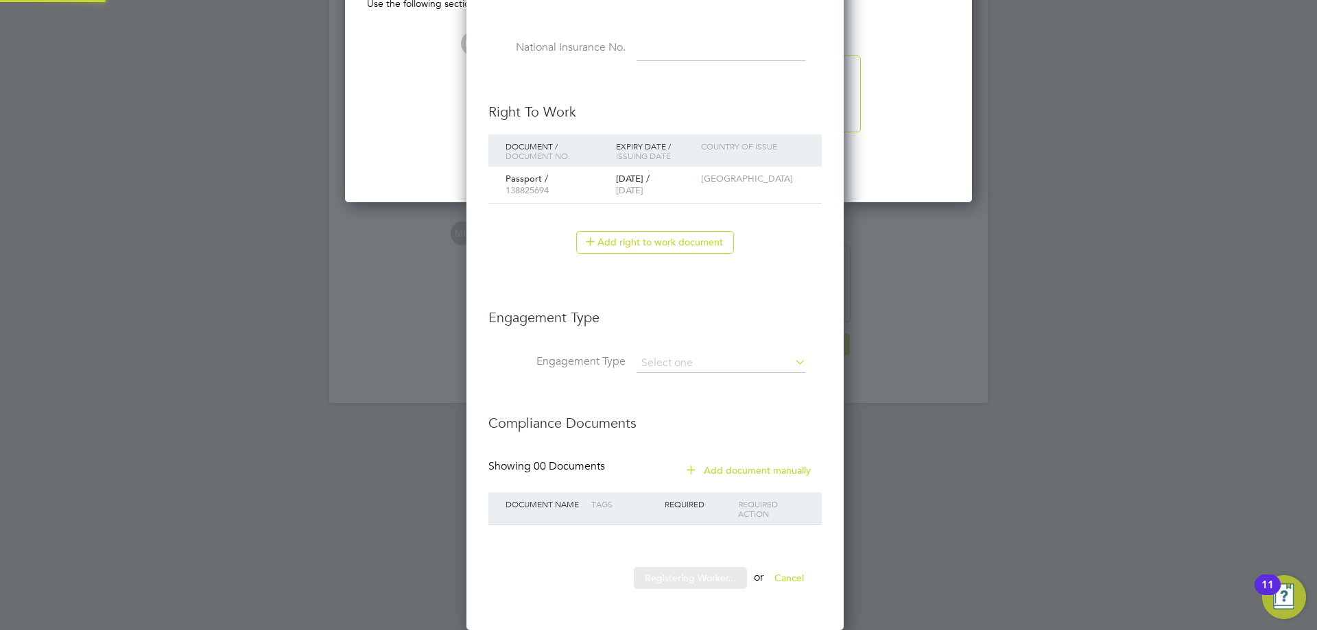
scroll to position [1296, 384]
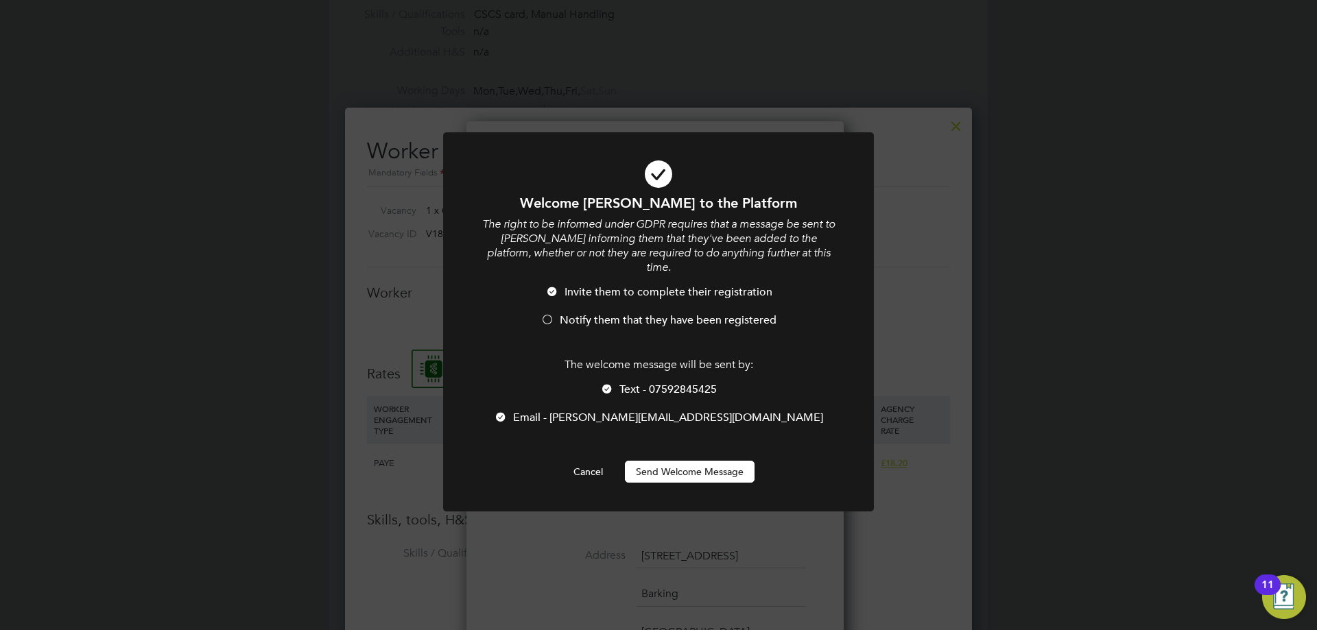
click at [548, 314] on div at bounding box center [548, 321] width 14 height 14
click at [606, 383] on div at bounding box center [607, 390] width 14 height 14
click at [691, 461] on button "Send Welcome Message" at bounding box center [690, 472] width 130 height 22
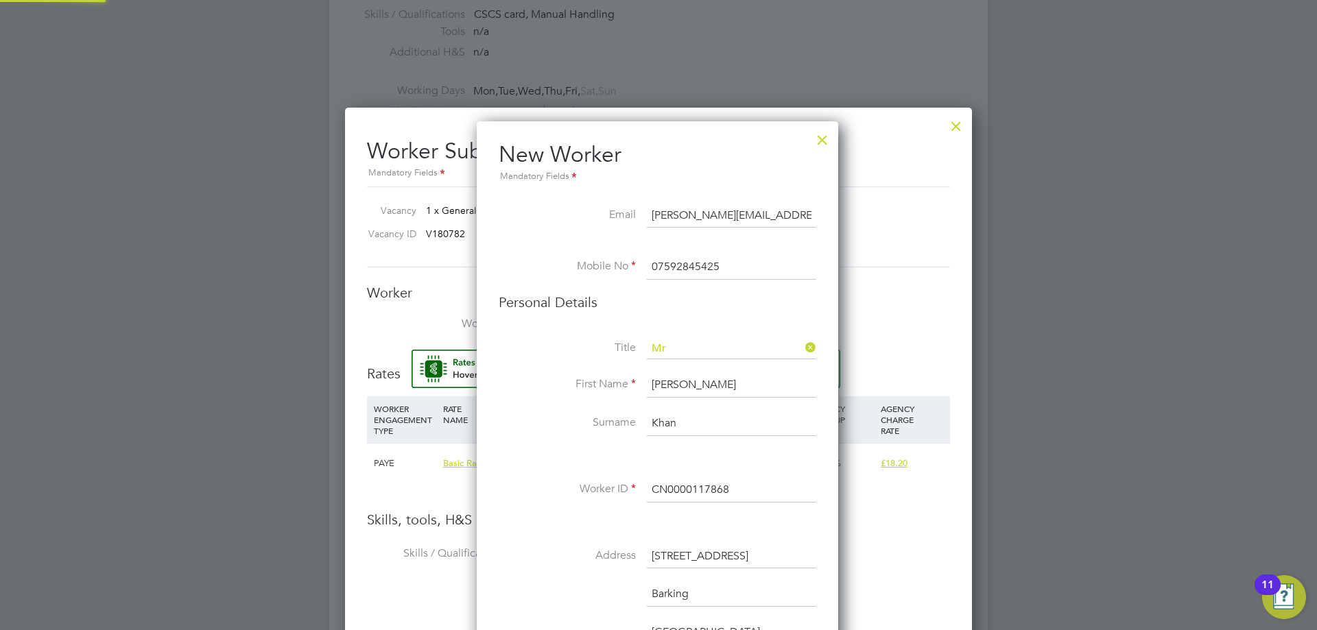
type input "Jalaluddin Khan (CN0000117868)"
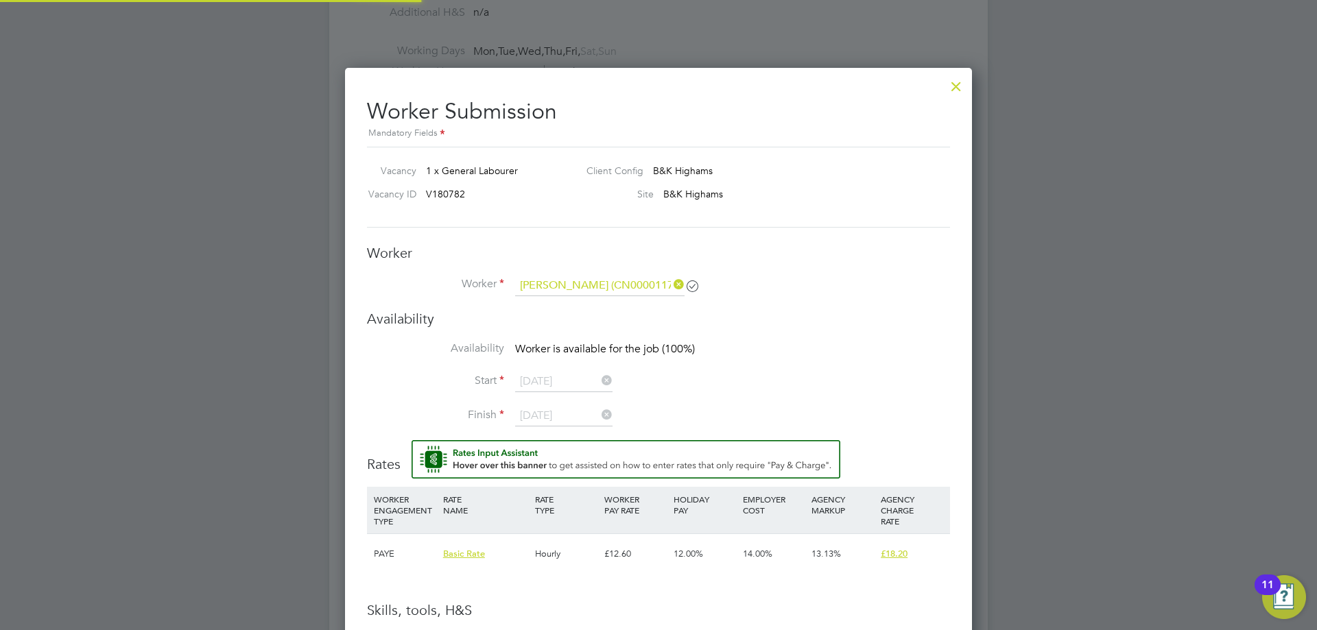
scroll to position [686, 0]
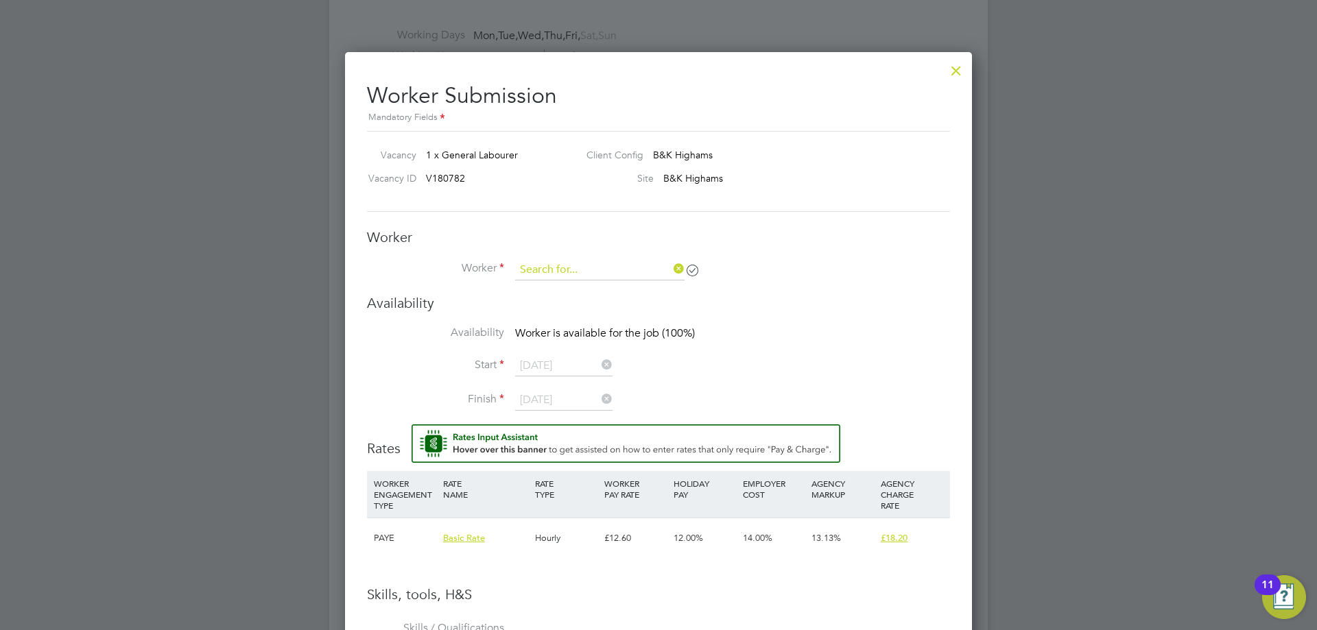
click at [650, 271] on input at bounding box center [599, 270] width 169 height 21
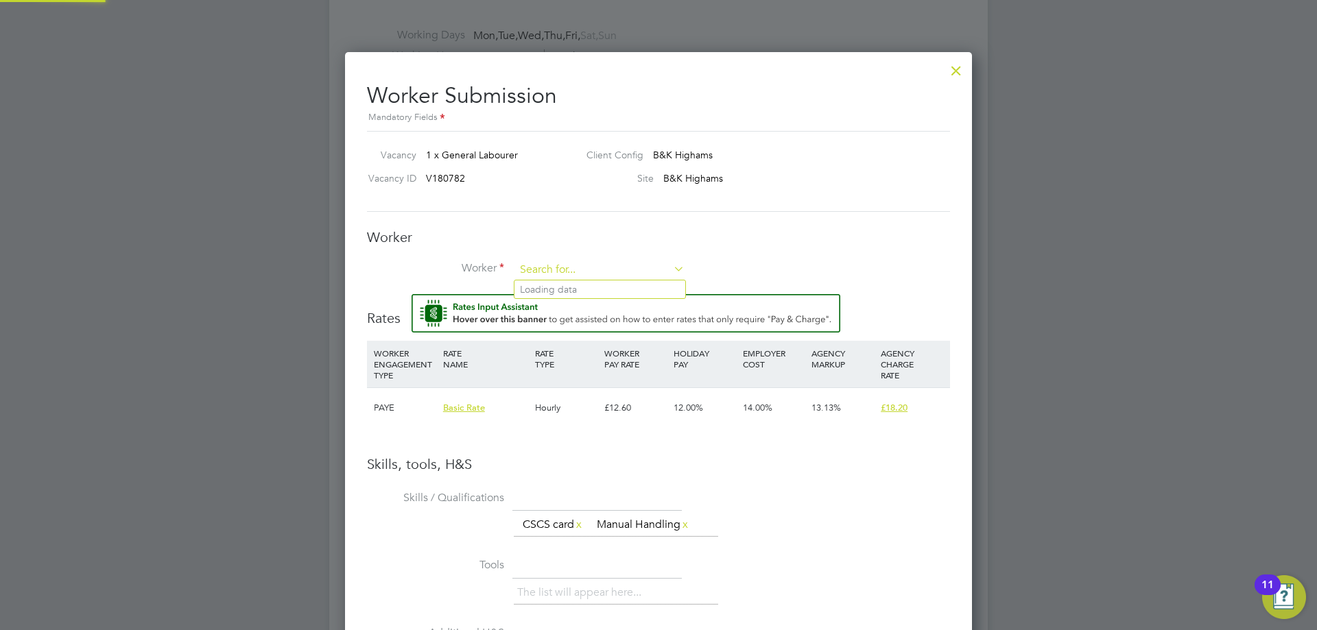
scroll to position [883, 628]
click at [634, 286] on li "Jalalu ddin Khan (CN0000117868)" at bounding box center [599, 290] width 171 height 19
type input "Jalaluddin Khan (CN0000117868)"
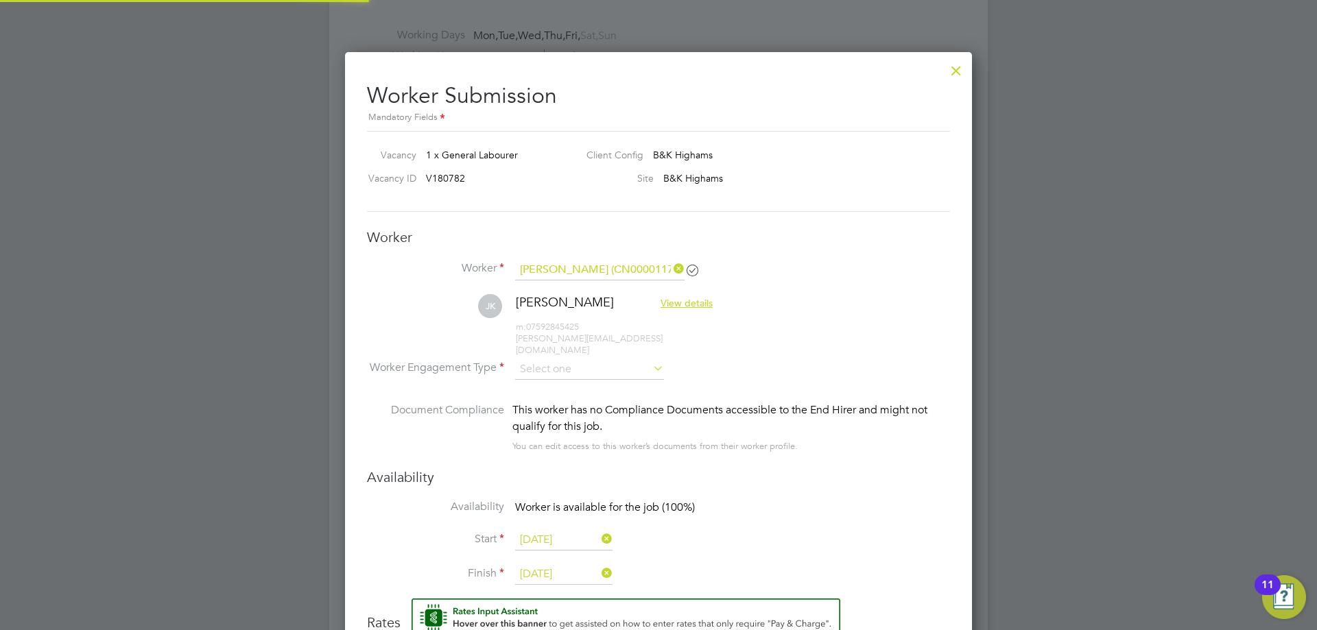
scroll to position [1187, 628]
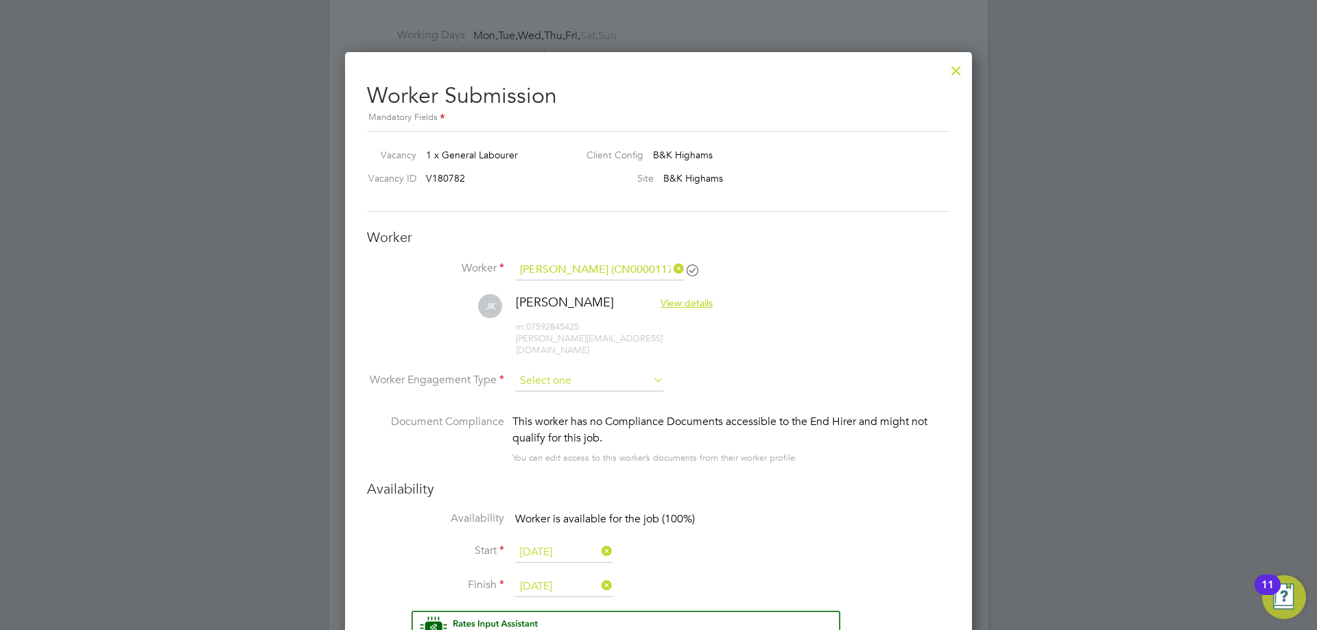
click at [625, 377] on input at bounding box center [589, 381] width 149 height 21
click at [582, 405] on li "PAYE" at bounding box center [589, 407] width 150 height 18
type input "PAYE"
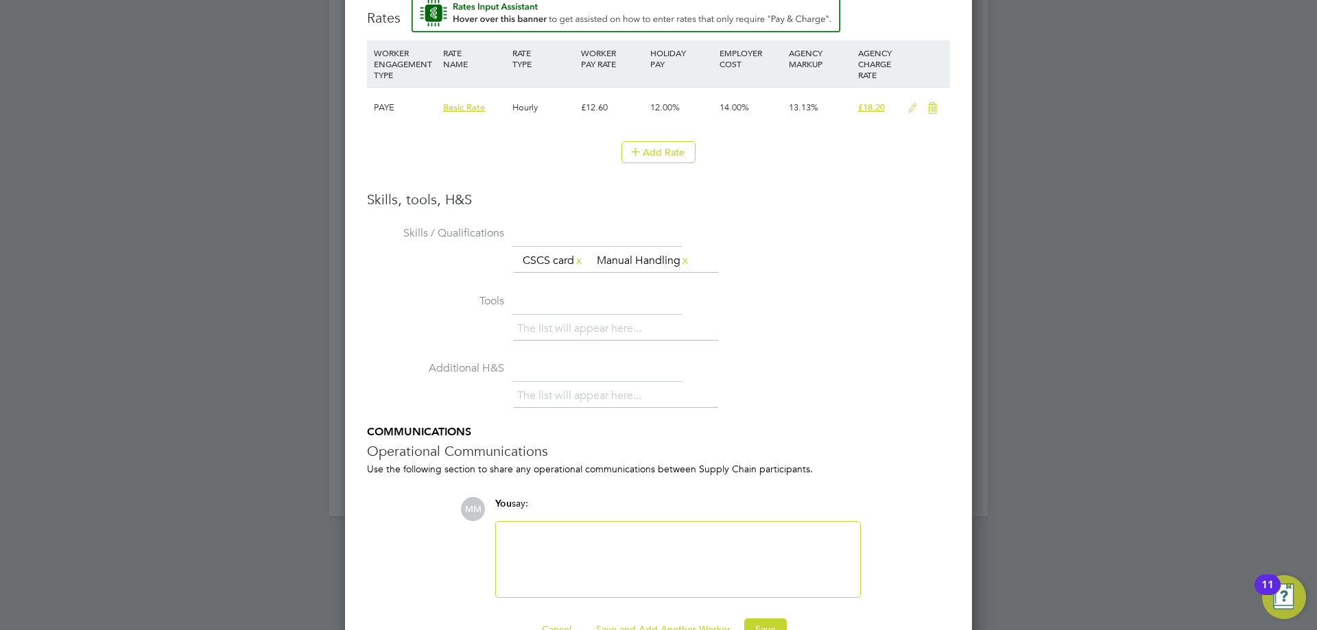
scroll to position [1330, 0]
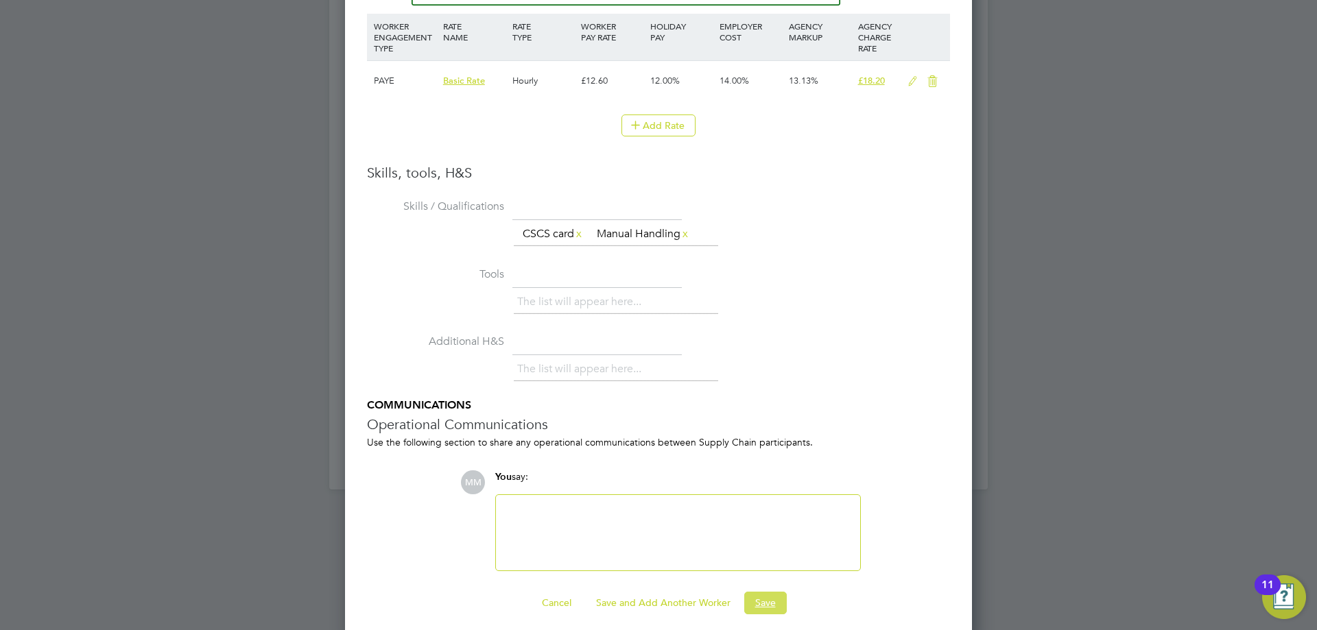
click at [765, 593] on button "Save" at bounding box center [765, 603] width 43 height 22
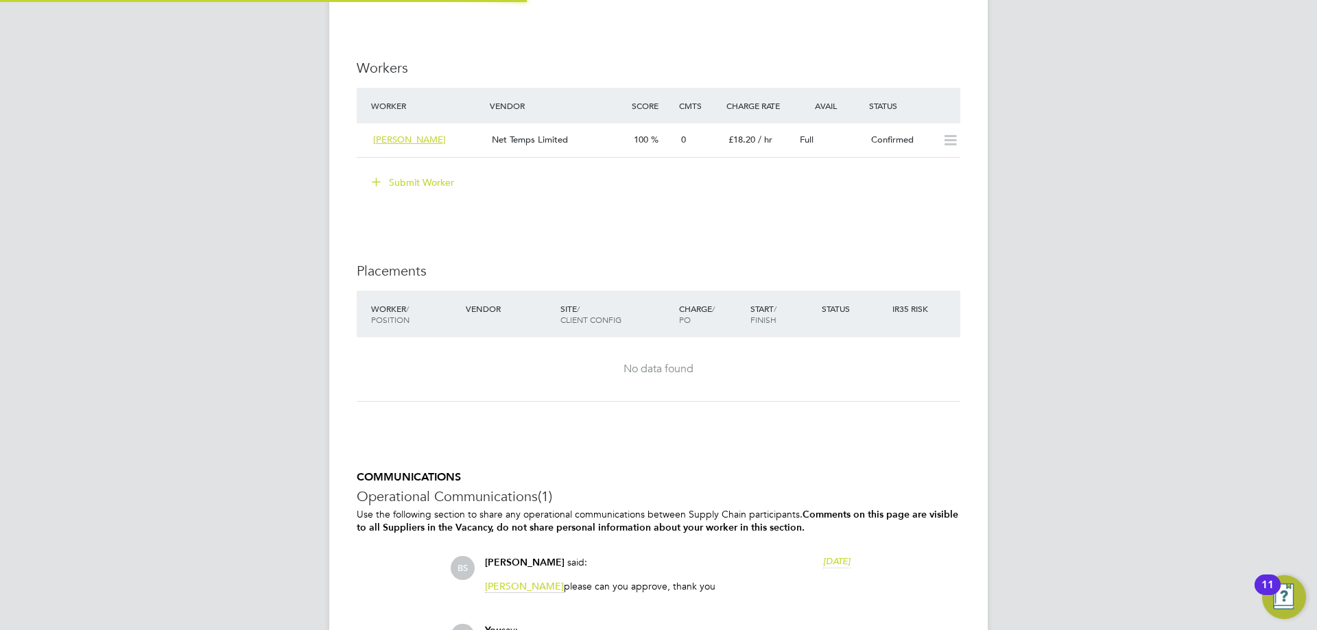
scroll to position [0, 0]
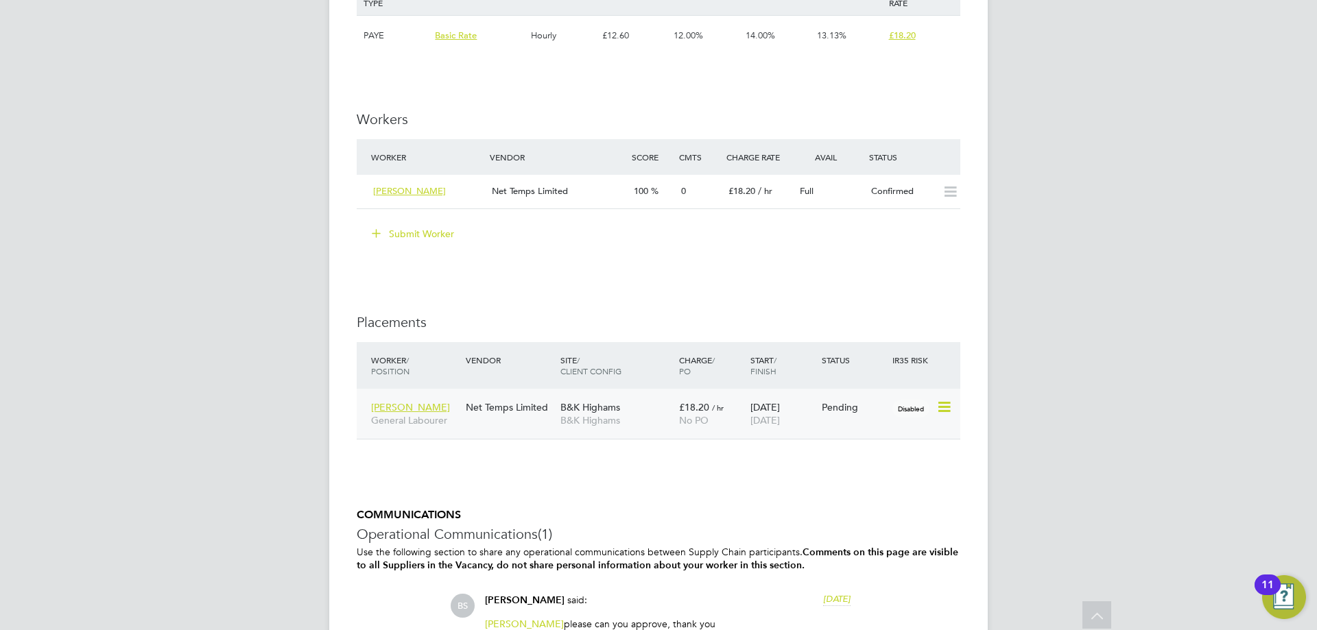
click at [942, 406] on icon at bounding box center [943, 407] width 14 height 16
click at [830, 490] on li "Start" at bounding box center [881, 493] width 141 height 19
type input "[PERSON_NAME]"
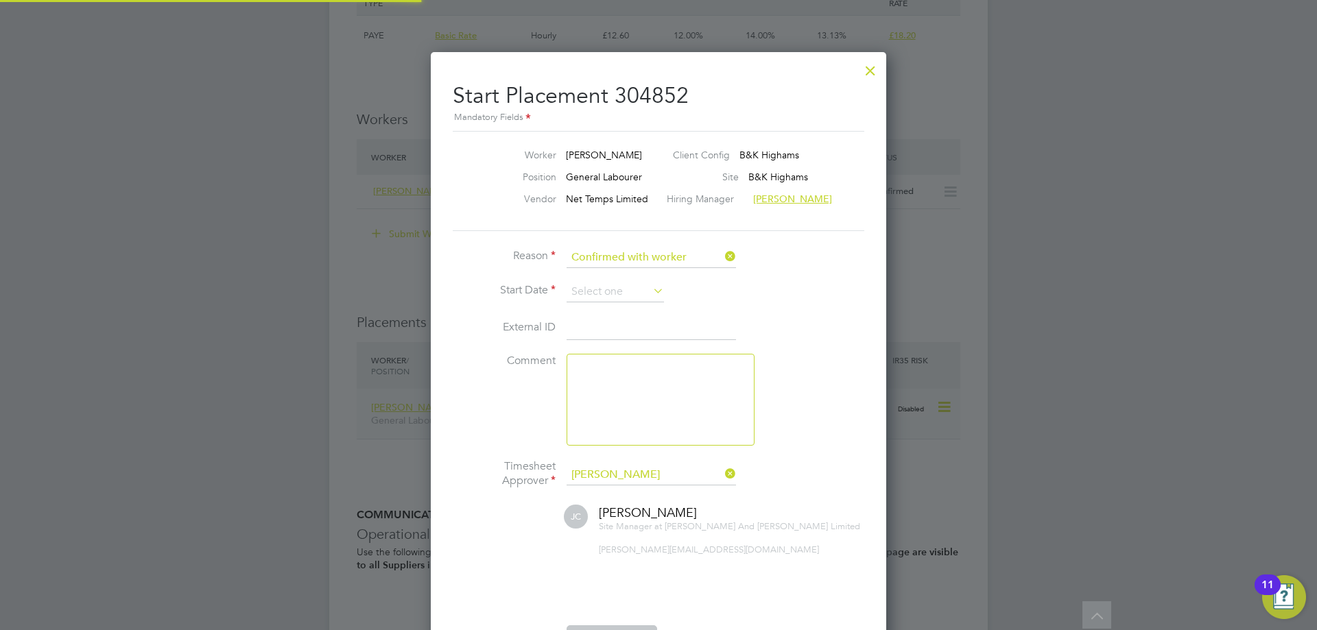
scroll to position [14, 170]
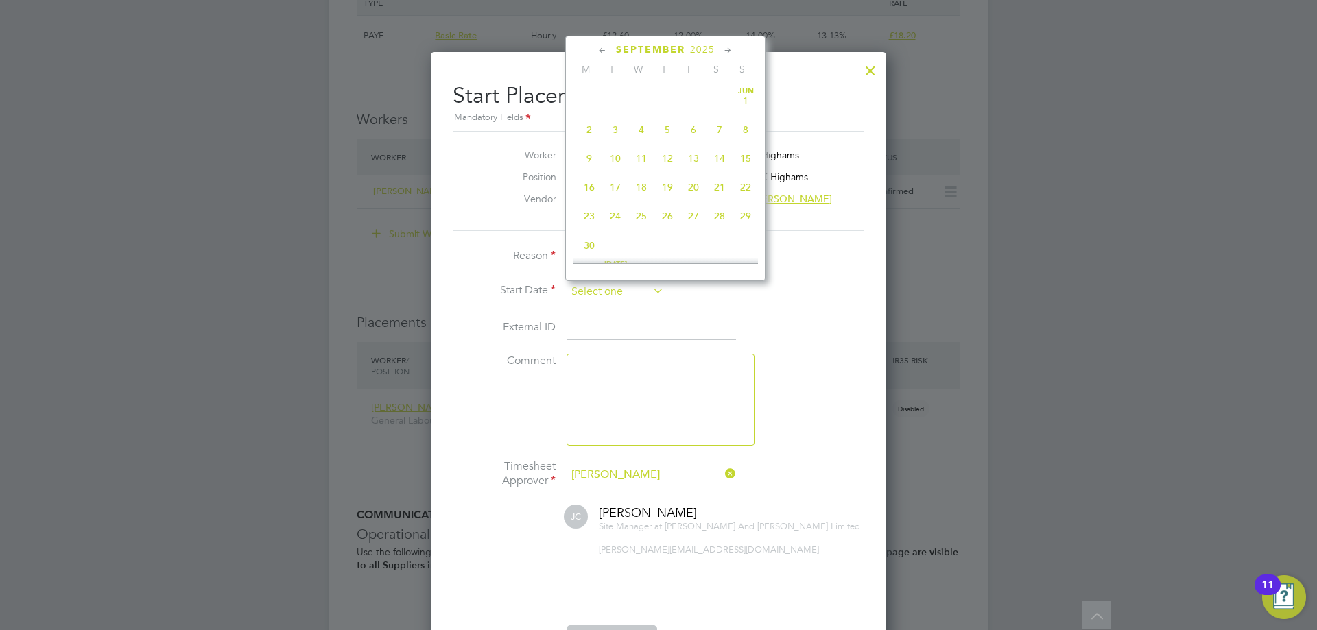
click at [599, 290] on input at bounding box center [615, 292] width 97 height 21
click at [589, 123] on span "22" at bounding box center [589, 116] width 26 height 26
type input "[DATE]"
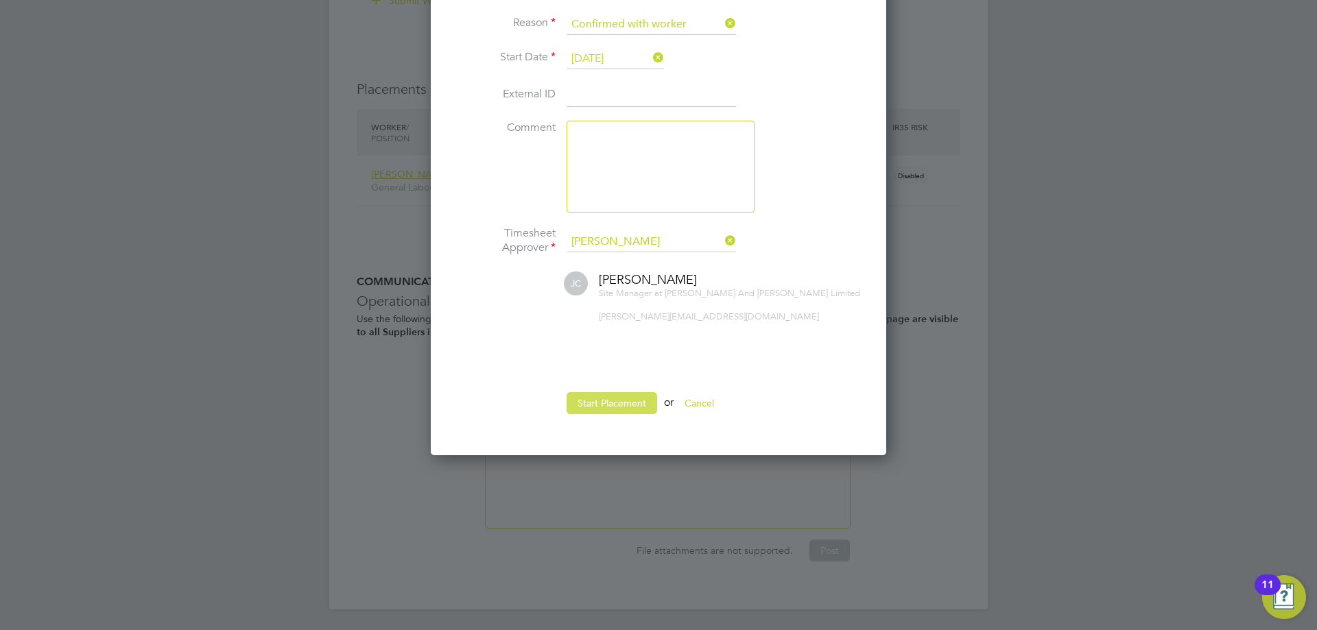
click at [619, 396] on button "Start Placement" at bounding box center [612, 403] width 91 height 22
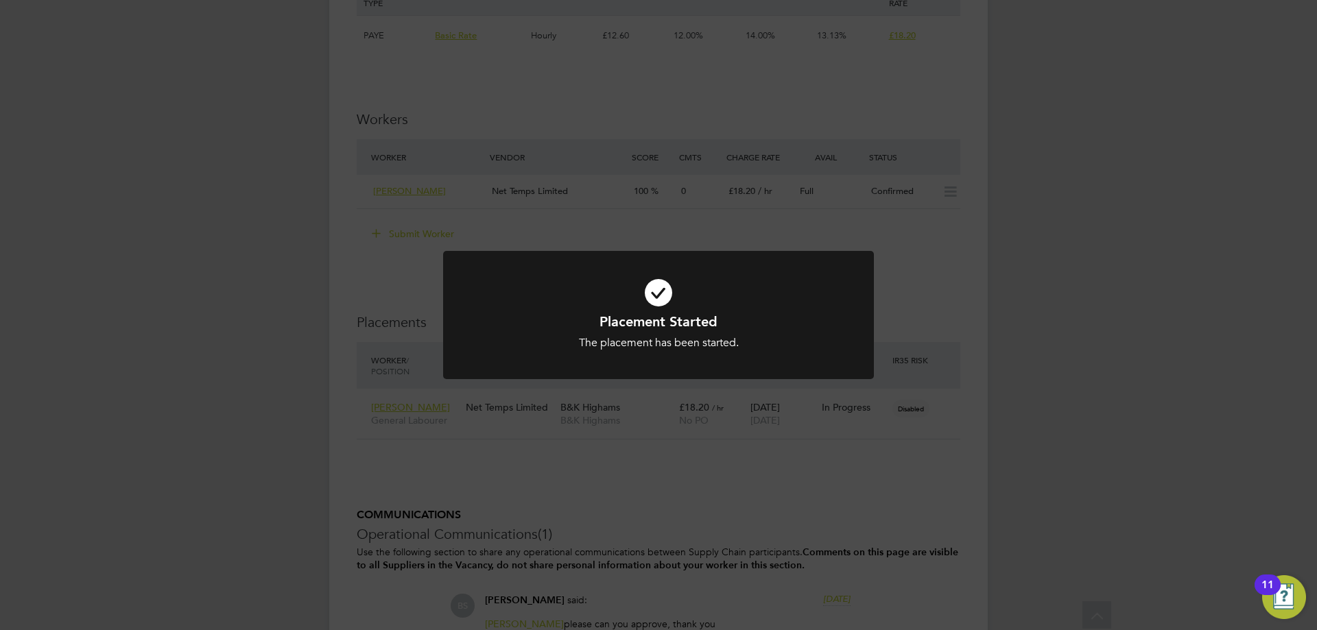
click at [1130, 300] on div "Placement Started The placement has been started. Cancel Okay" at bounding box center [658, 315] width 1317 height 630
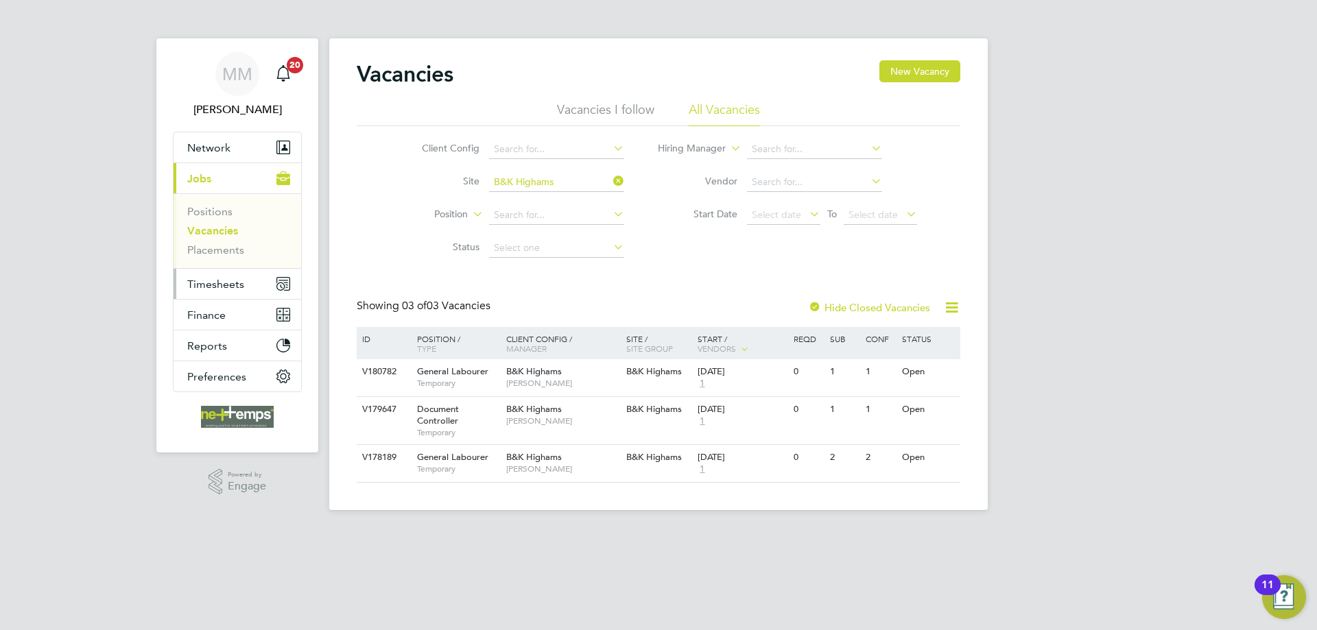
click at [244, 286] on button "Timesheets" at bounding box center [238, 284] width 128 height 30
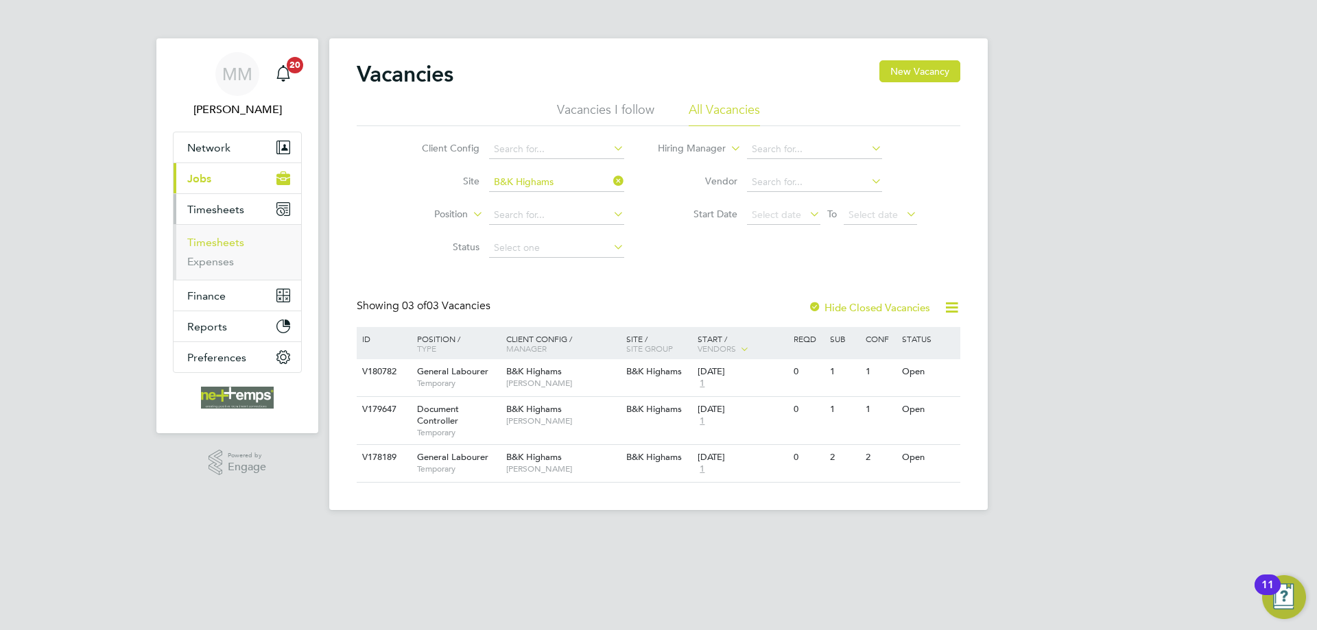
click at [211, 243] on link "Timesheets" at bounding box center [215, 242] width 57 height 13
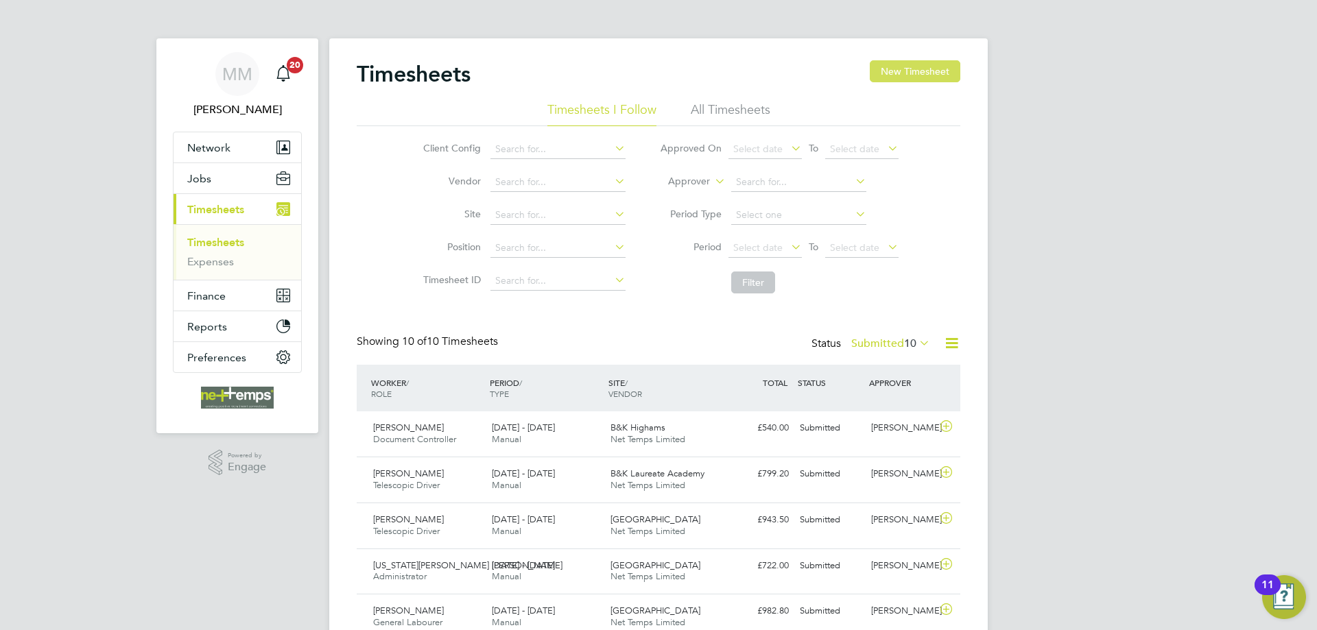
click at [919, 76] on button "New Timesheet" at bounding box center [915, 71] width 91 height 22
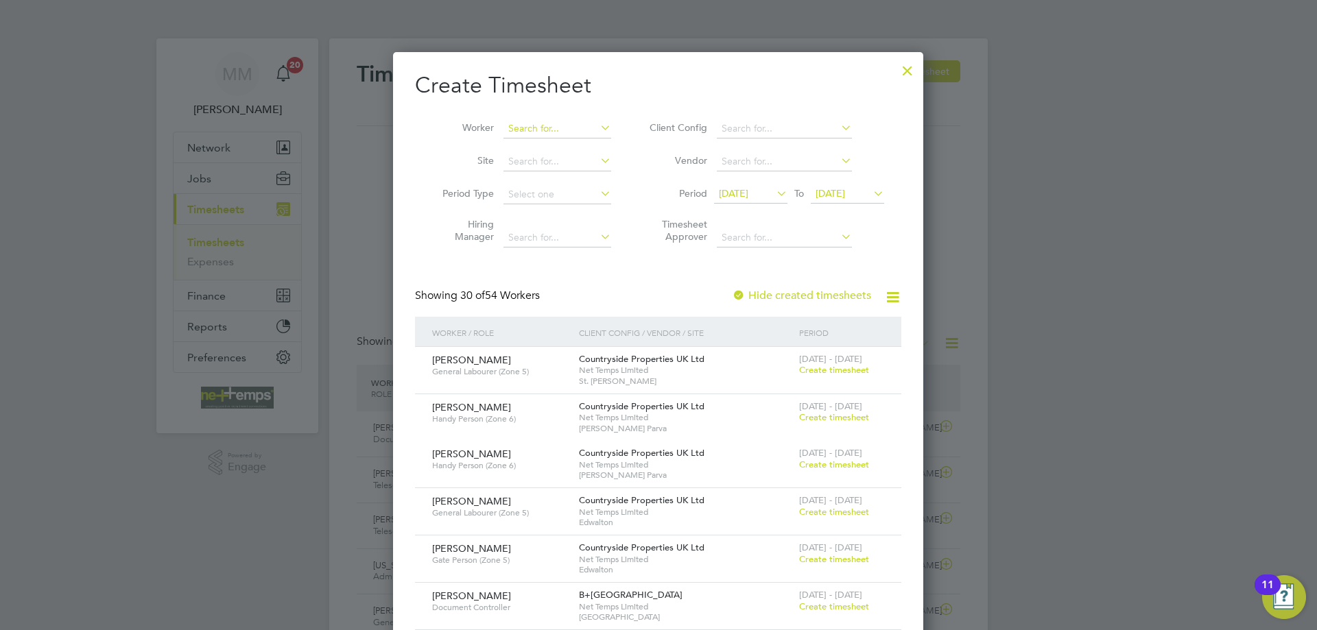
click at [551, 123] on input at bounding box center [557, 128] width 108 height 19
click at [556, 146] on li "[PERSON_NAME]" at bounding box center [587, 147] width 169 height 19
type input "[PERSON_NAME]"
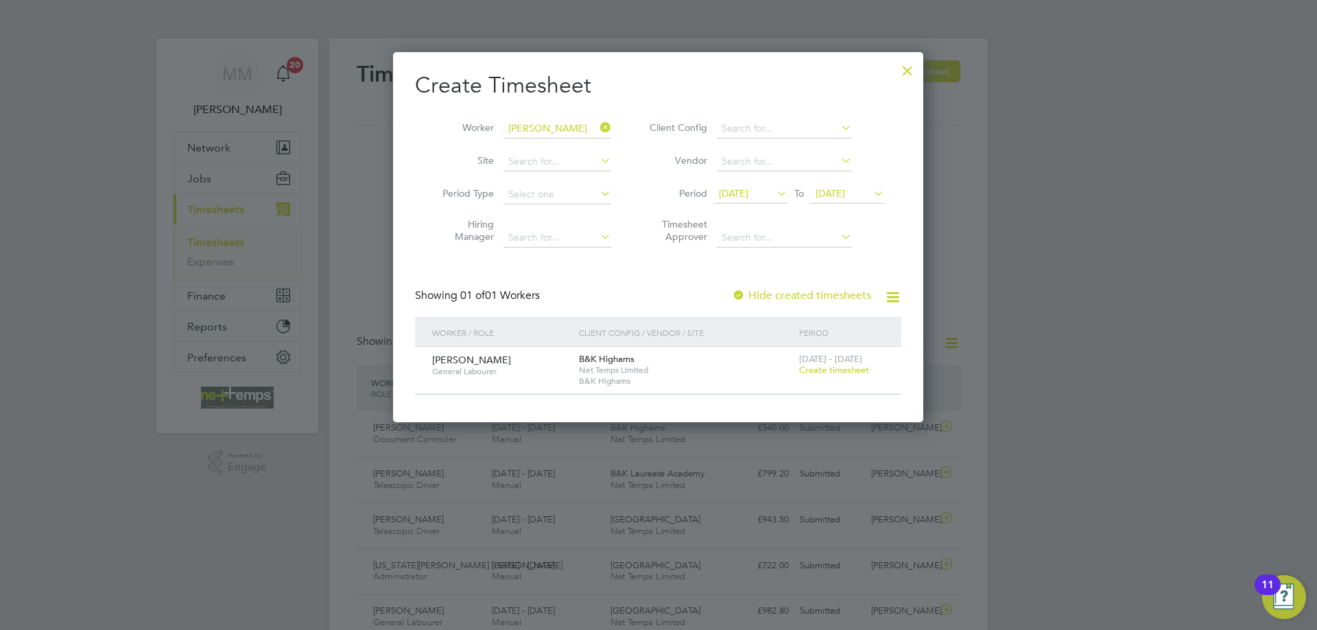
click at [853, 368] on span "Create timesheet" at bounding box center [834, 370] width 70 height 12
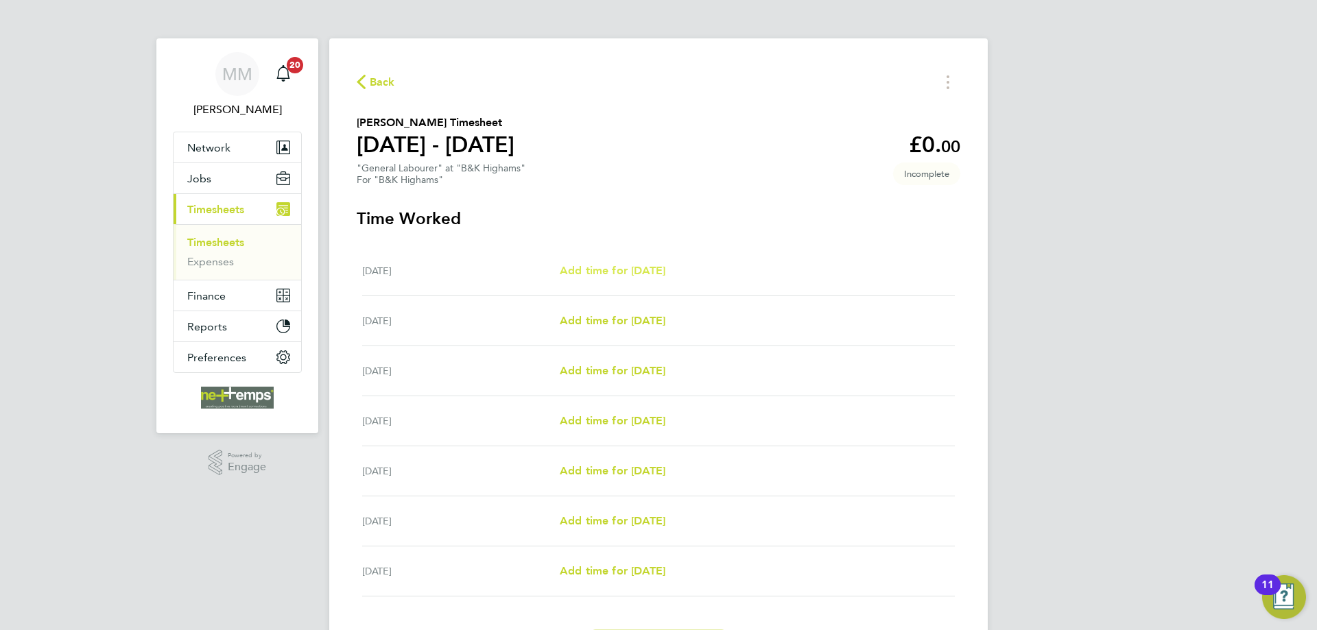
click at [623, 271] on span "Add time for [DATE]" at bounding box center [613, 270] width 106 height 13
select select "30"
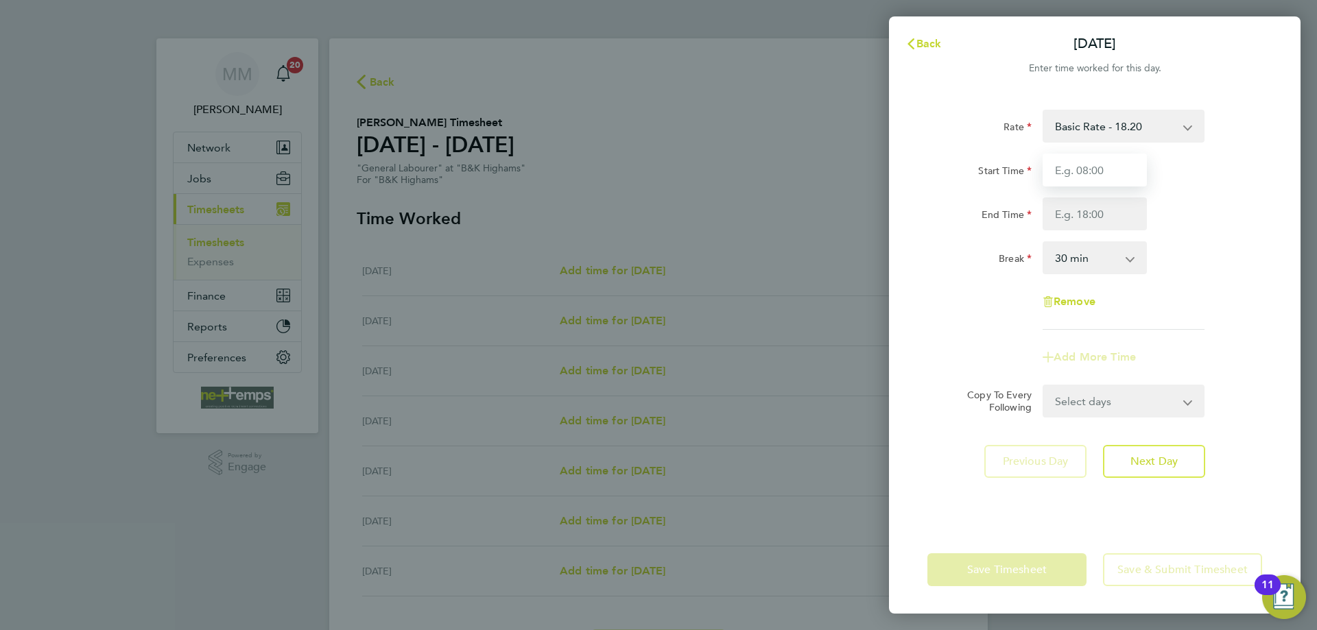
click at [1084, 170] on input "Start Time" at bounding box center [1095, 170] width 104 height 33
type input "07:30"
type input "16:30"
click at [1189, 202] on div "End Time 16:30" at bounding box center [1095, 214] width 346 height 33
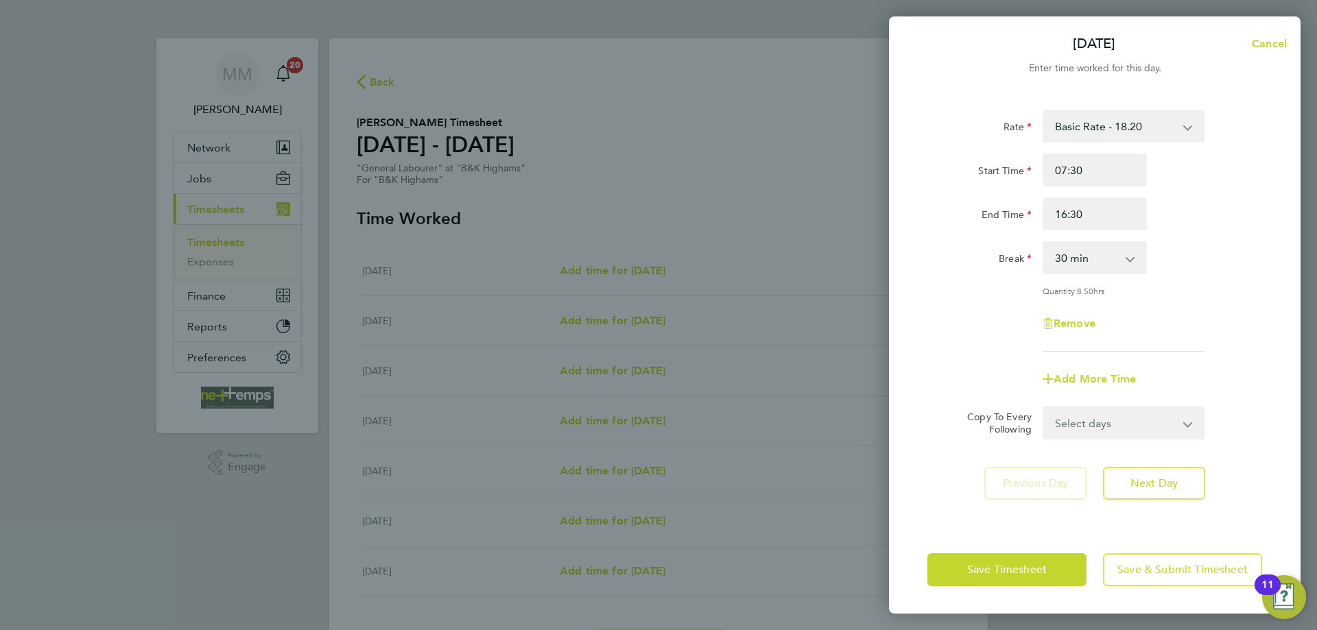
click at [1176, 425] on select "Select days Day Weekday (Mon-Fri) Weekend (Sat-Sun) Tuesday Wednesday Thursday …" at bounding box center [1116, 423] width 144 height 30
select select "WEEKDAY"
click at [1044, 408] on select "Select days Day Weekday (Mon-Fri) Weekend (Sat-Sun) Tuesday Wednesday Thursday …" at bounding box center [1116, 423] width 144 height 30
select select "[DATE]"
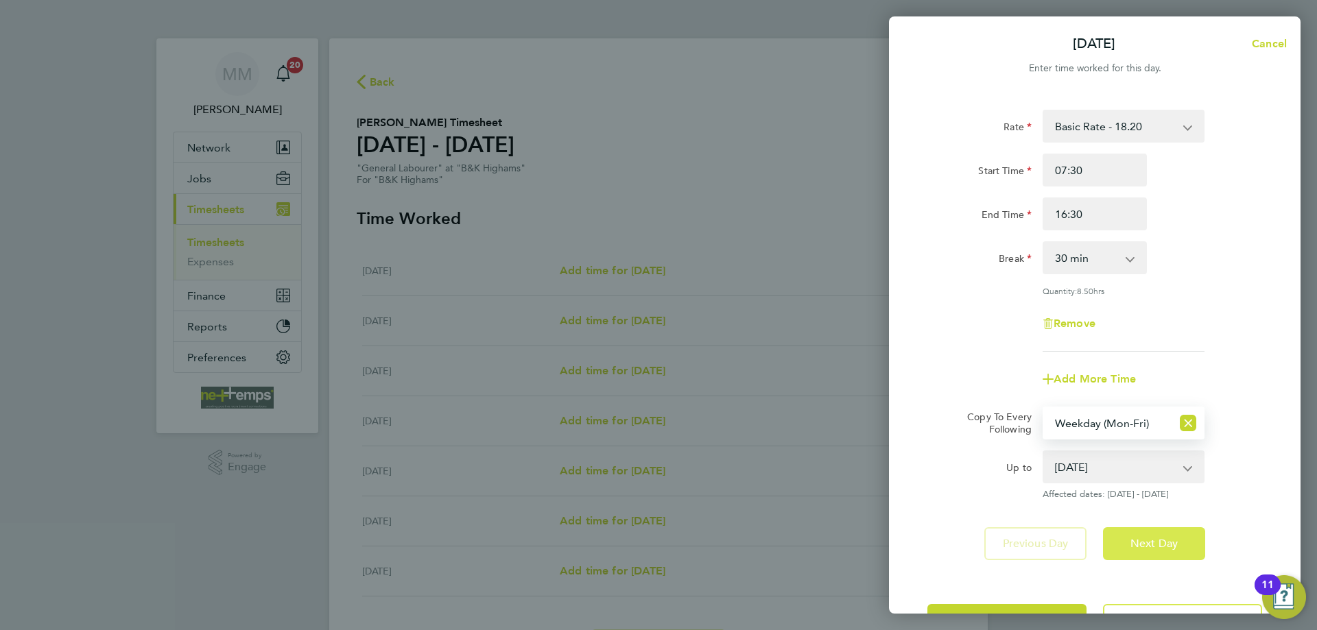
click at [1187, 540] on button "Next Day" at bounding box center [1154, 543] width 102 height 33
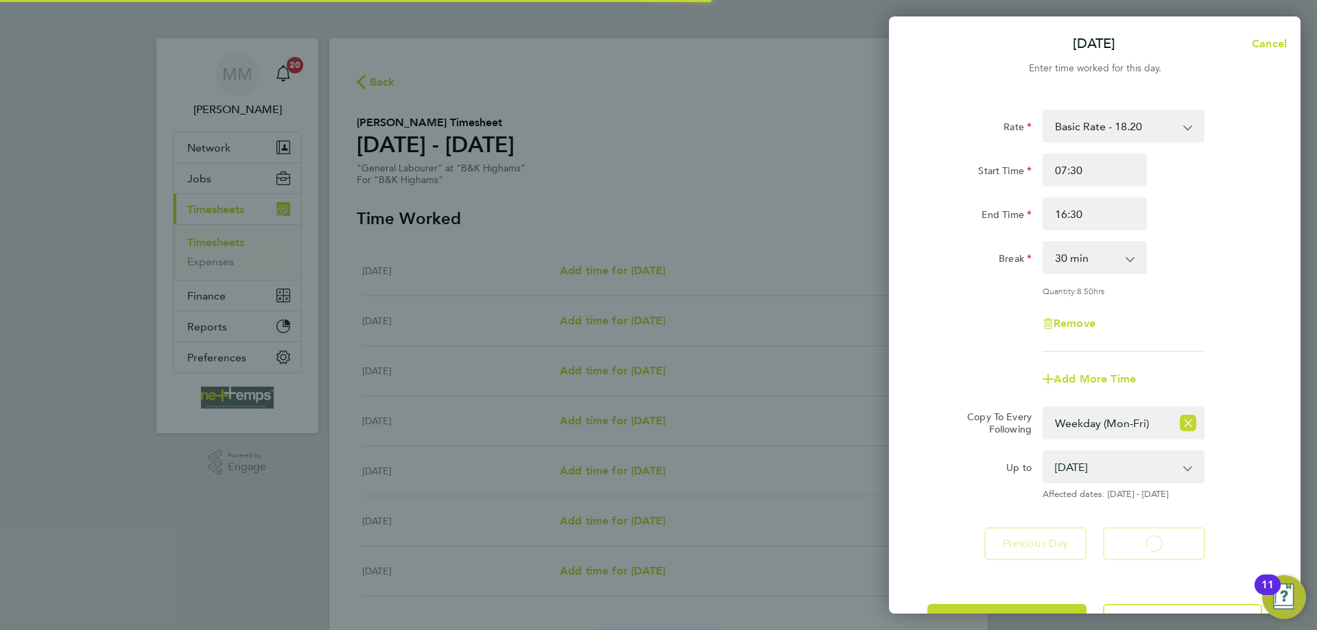
select select "30"
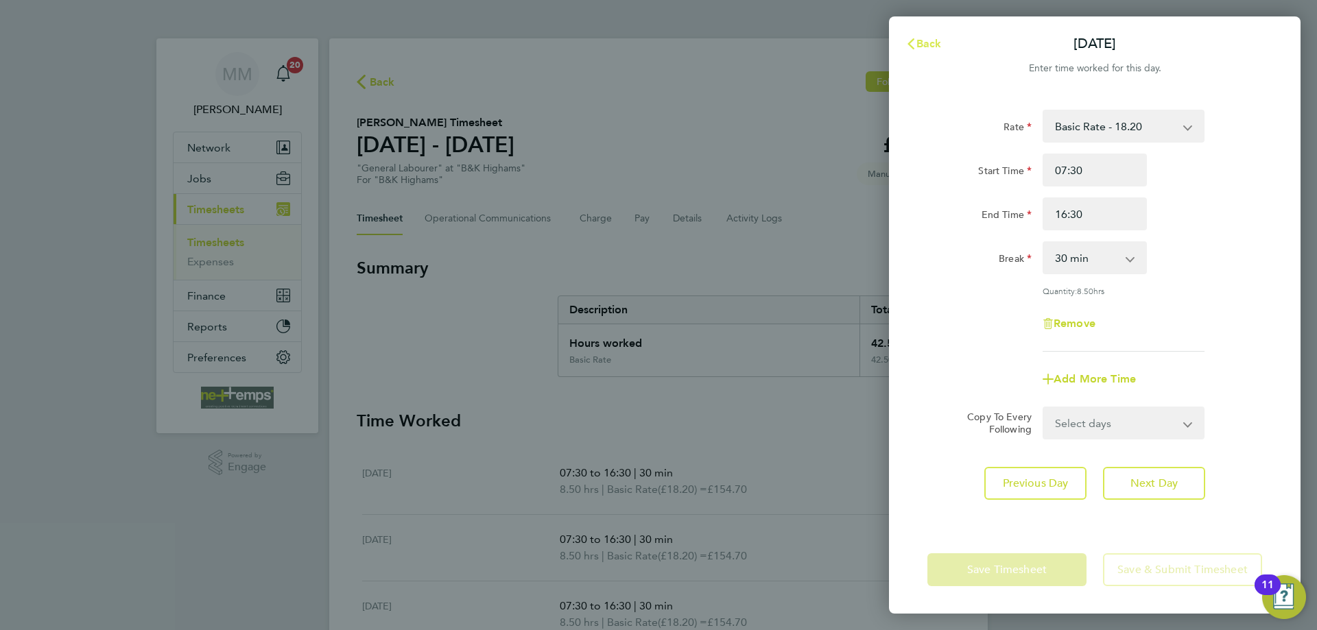
click at [931, 47] on span "Back" at bounding box center [928, 43] width 25 height 13
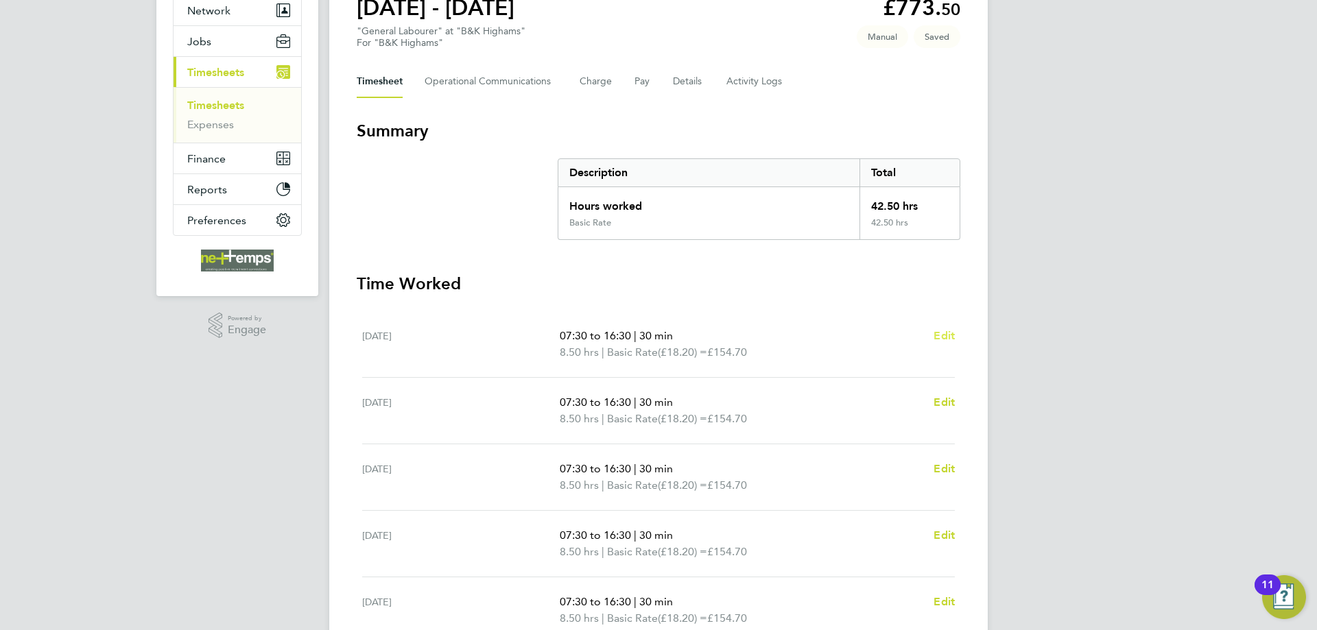
click at [945, 336] on span "Edit" at bounding box center [944, 335] width 21 height 13
select select "30"
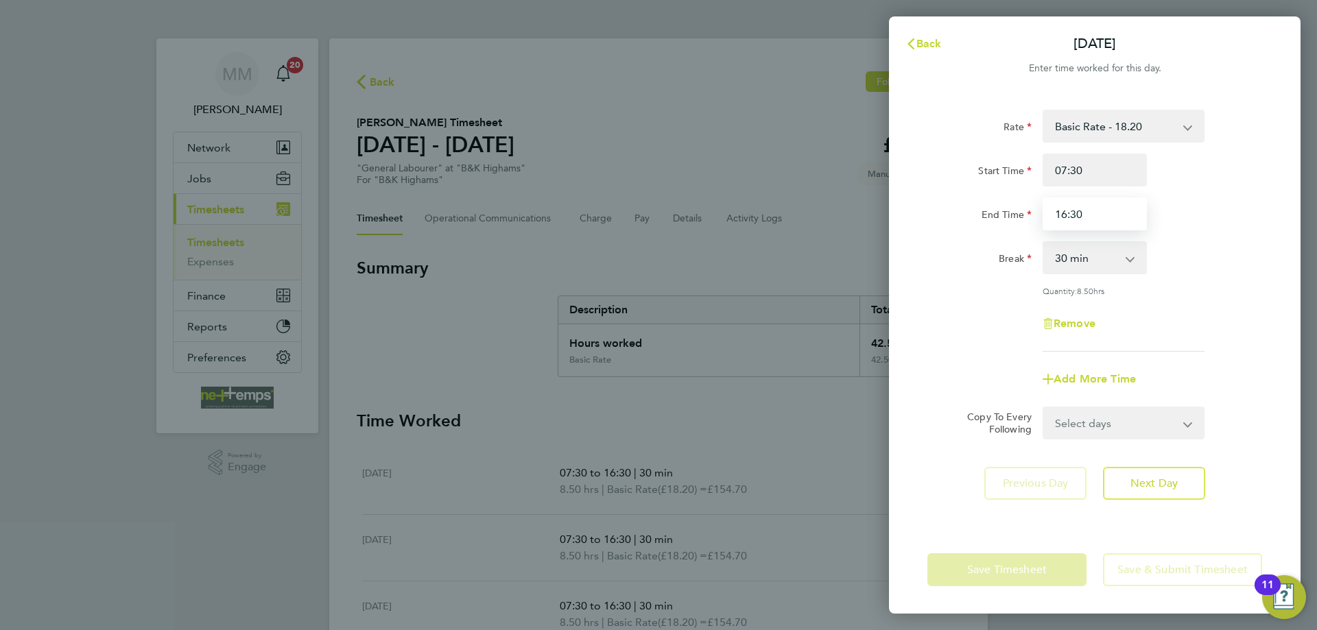
drag, startPoint x: 1086, startPoint y: 209, endPoint x: 1030, endPoint y: 211, distance: 55.6
click at [1030, 211] on div "End Time 16:30" at bounding box center [1095, 214] width 346 height 33
type input "17:00"
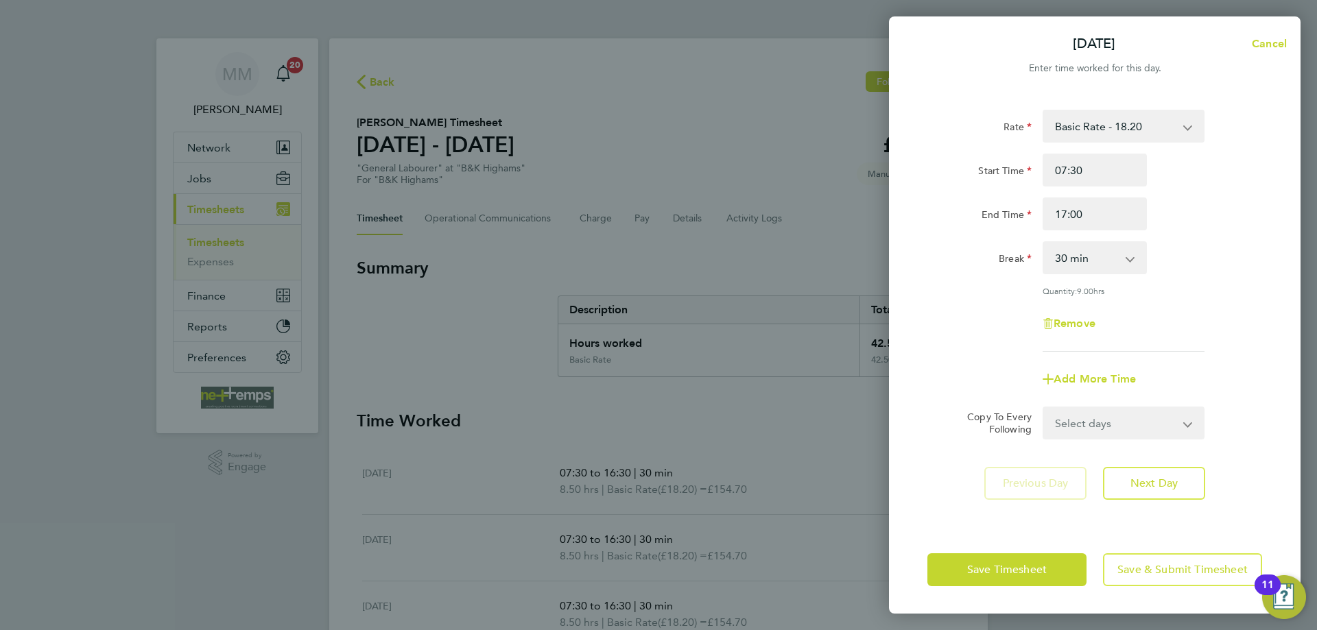
click at [1246, 233] on div "Rate Basic Rate - 18.20 Start Time 07:30 End Time 17:00 Break 0 min 15 min 30 m…" at bounding box center [1094, 231] width 335 height 242
click at [1167, 423] on select "Select days Day Weekday (Mon-Fri) Weekend (Sat-Sun) Tuesday Wednesday Thursday …" at bounding box center [1116, 423] width 144 height 30
select select "WEEKDAY"
click at [1044, 408] on select "Select days Day Weekday (Mon-Fri) Weekend (Sat-Sun) Tuesday Wednesday Thursday …" at bounding box center [1116, 423] width 144 height 30
select select "[DATE]"
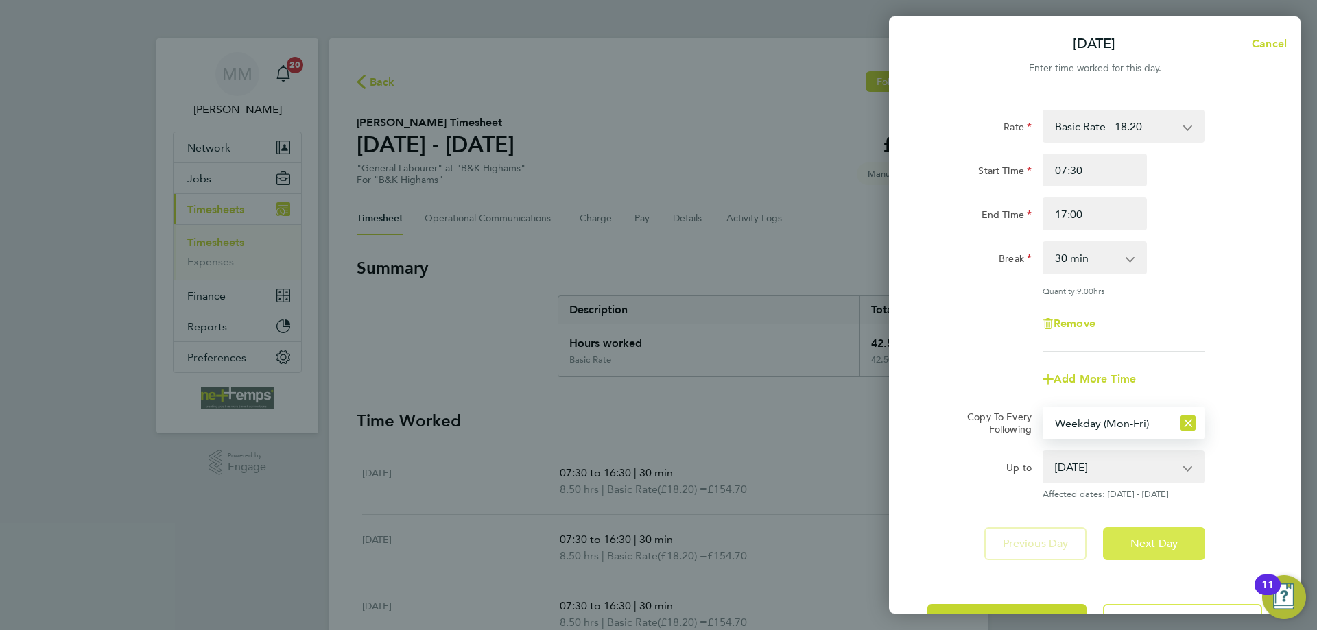
click at [1161, 541] on span "Next Day" at bounding box center [1153, 544] width 47 height 14
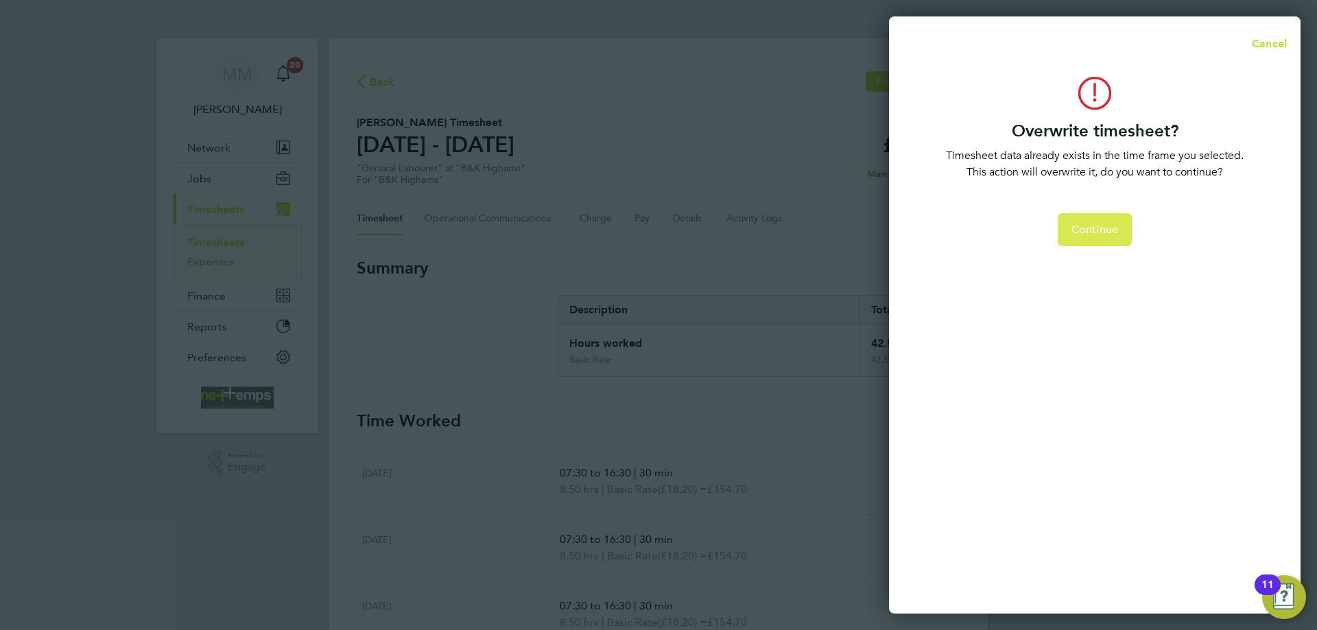
click at [1098, 230] on span "Continue" at bounding box center [1094, 230] width 47 height 14
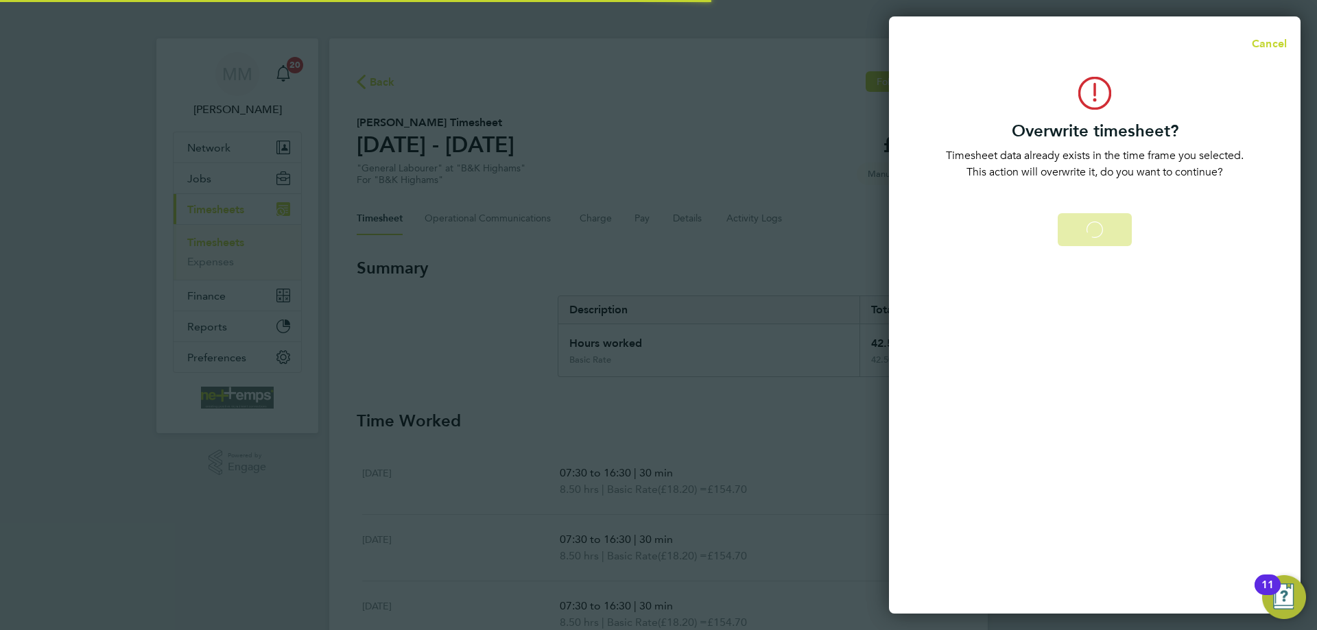
select select "0: null"
select select "30"
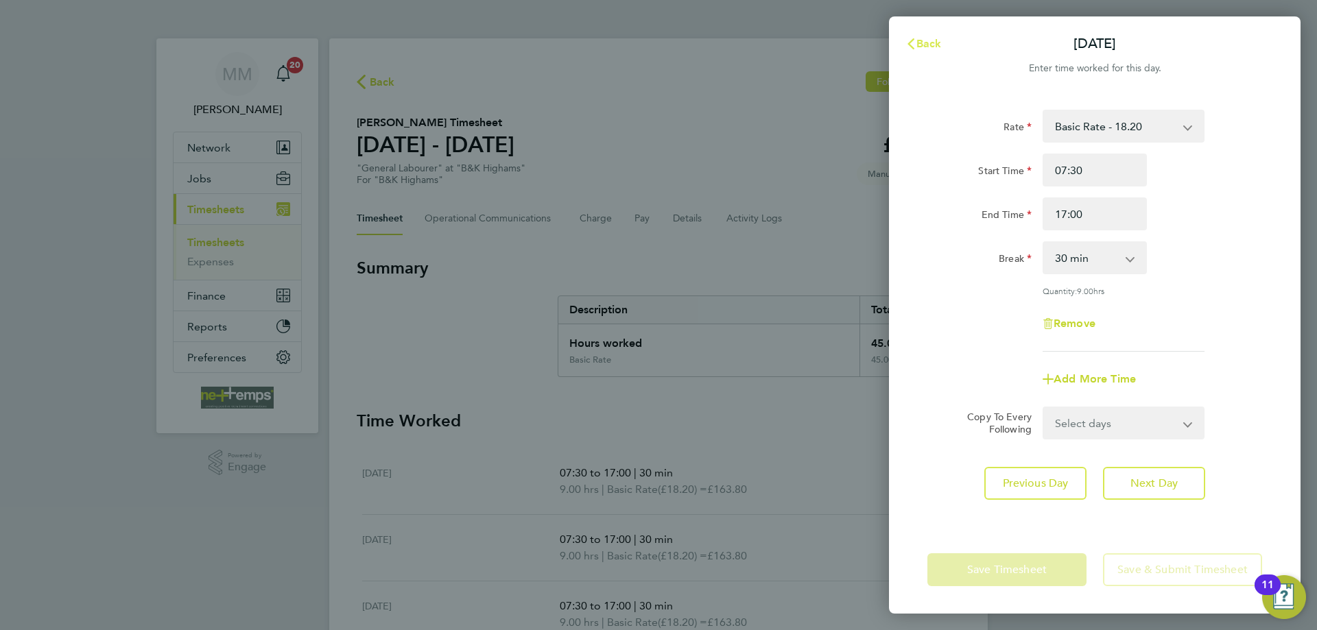
click at [928, 43] on span "Back" at bounding box center [928, 43] width 25 height 13
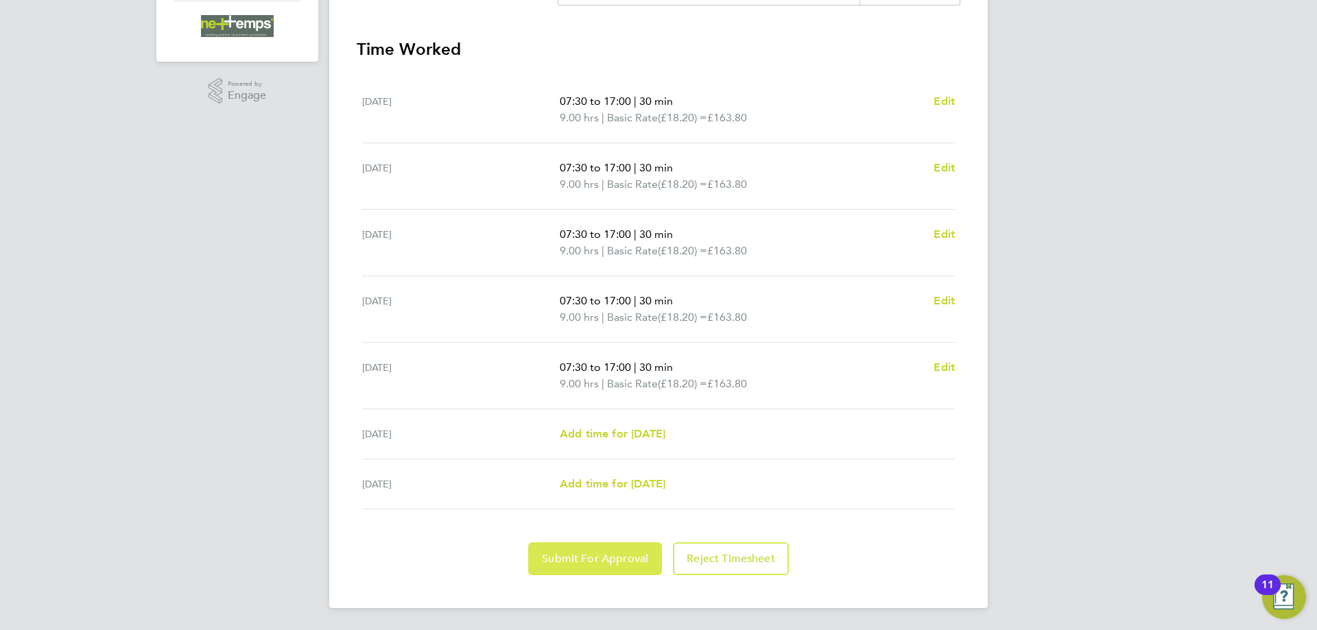
click at [604, 552] on span "Submit For Approval" at bounding box center [595, 559] width 106 height 14
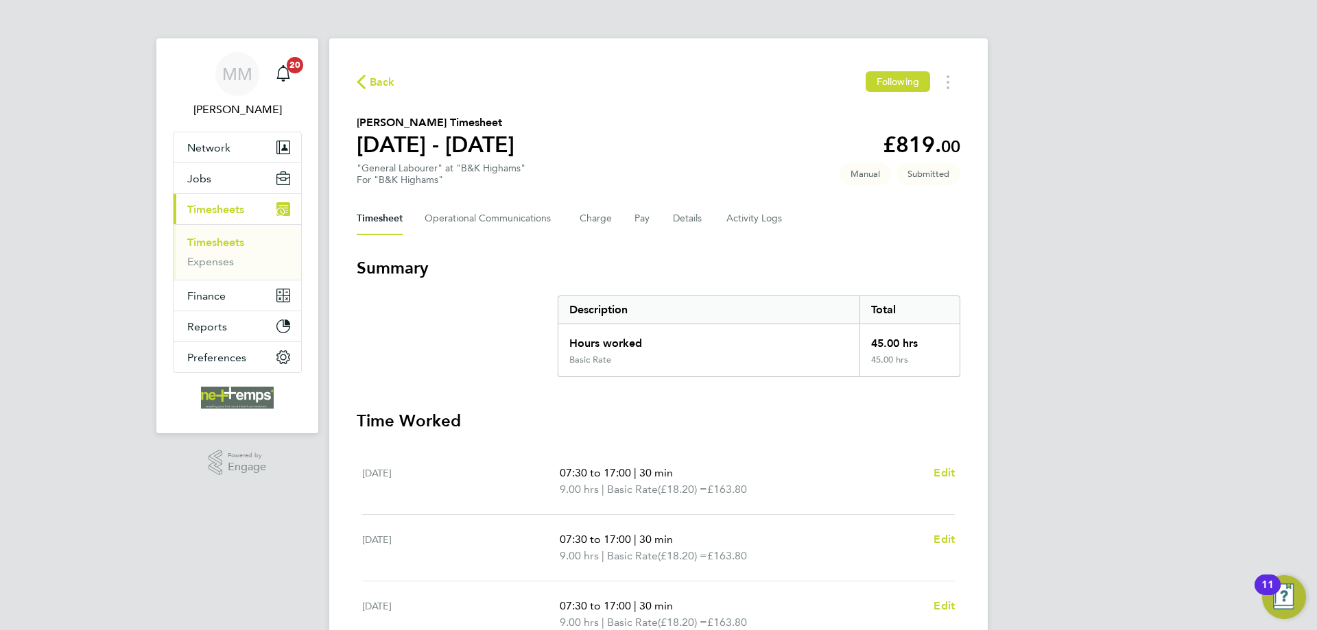
click at [226, 245] on link "Timesheets" at bounding box center [215, 242] width 57 height 13
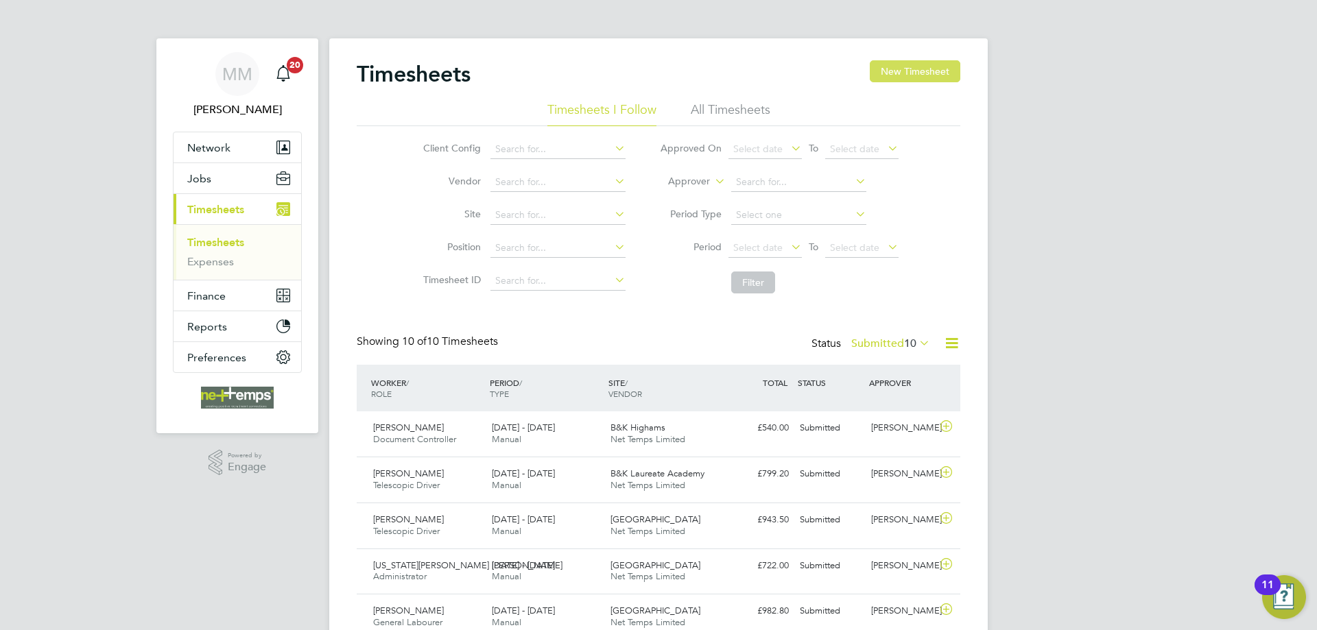
click at [925, 71] on button "New Timesheet" at bounding box center [915, 71] width 91 height 22
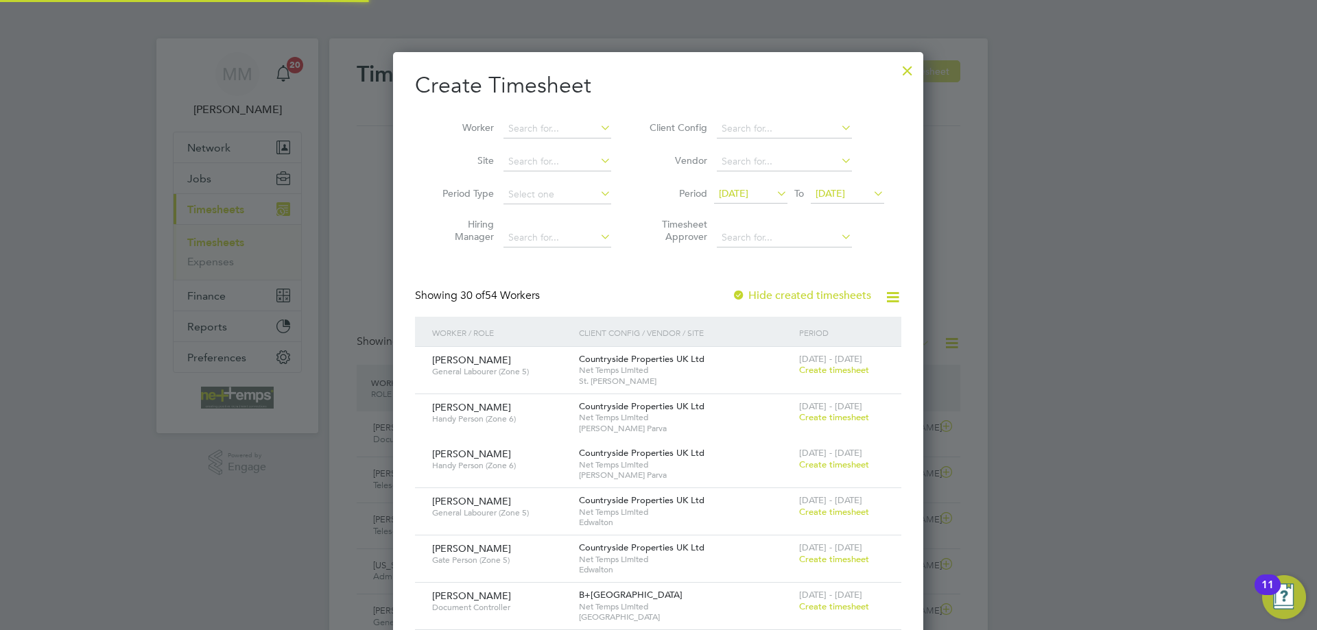
scroll to position [2159, 531]
click at [565, 130] on input at bounding box center [557, 128] width 108 height 19
click at [571, 147] on li "Richard Bic ker" at bounding box center [563, 147] width 121 height 19
type input "[PERSON_NAME]"
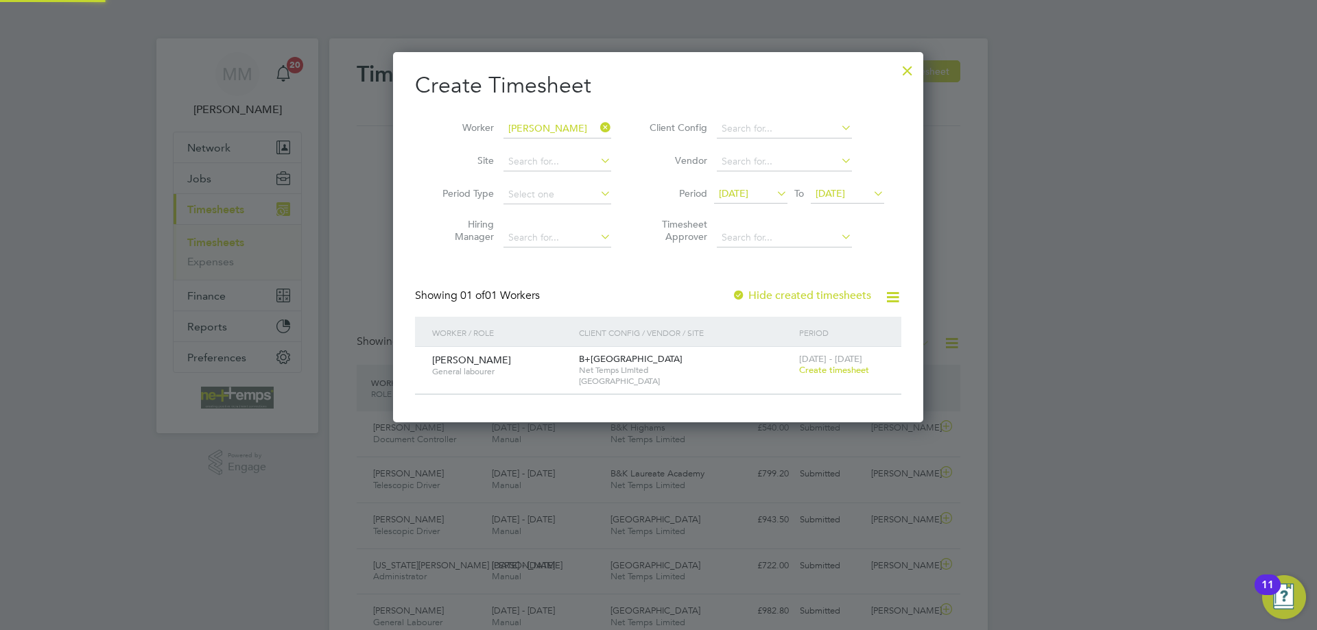
scroll to position [370, 531]
click at [835, 369] on span "Create timesheet" at bounding box center [834, 370] width 70 height 12
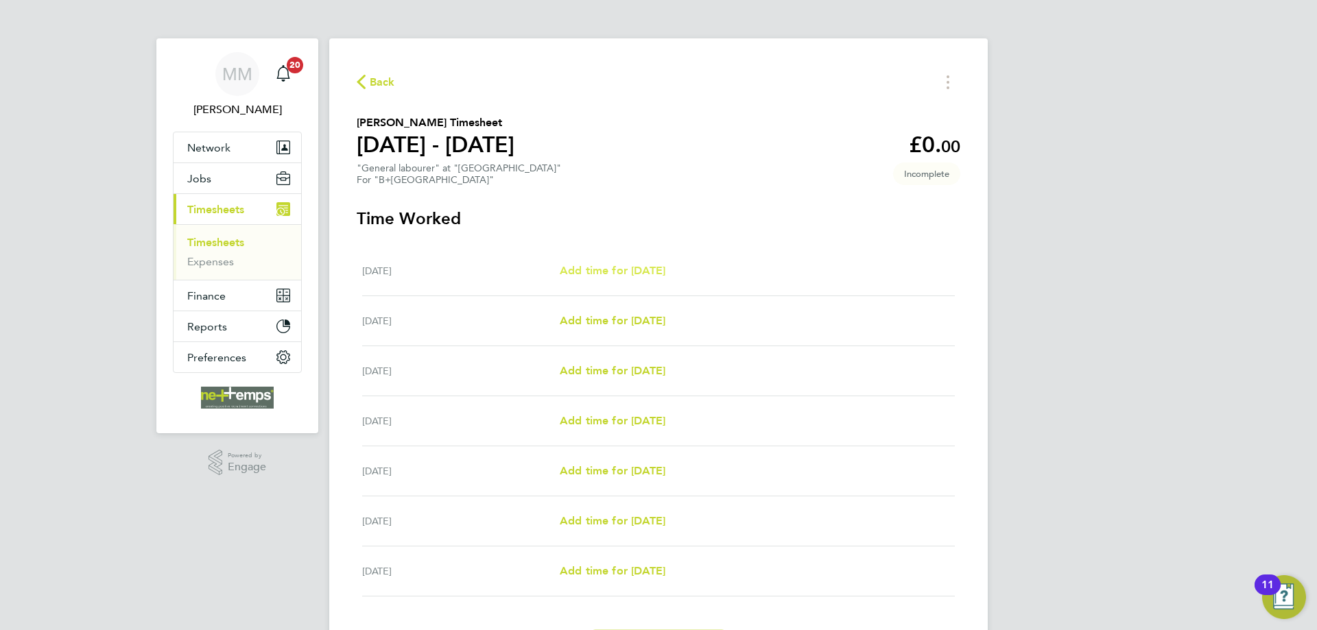
click at [634, 268] on span "Add time for [DATE]" at bounding box center [613, 270] width 106 height 13
select select "30"
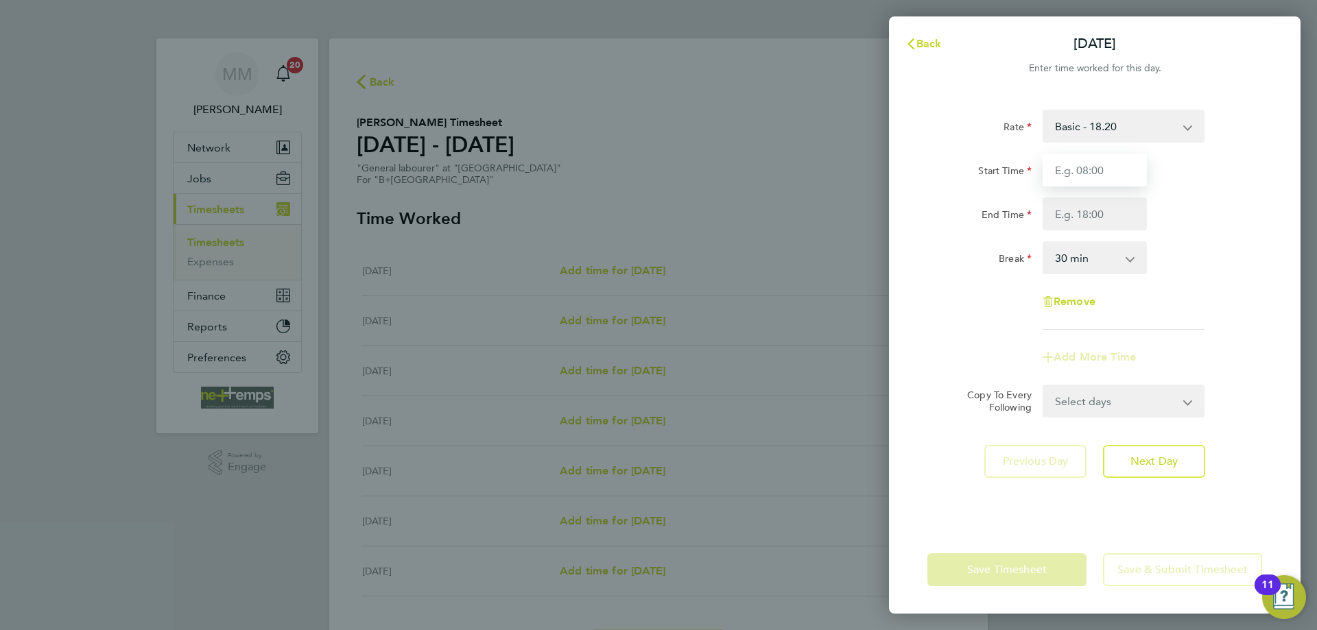
click at [1126, 167] on input "Start Time" at bounding box center [1095, 170] width 104 height 33
type input "07:30"
type input "17:00"
click at [1175, 217] on div "End Time 17:00" at bounding box center [1095, 214] width 346 height 33
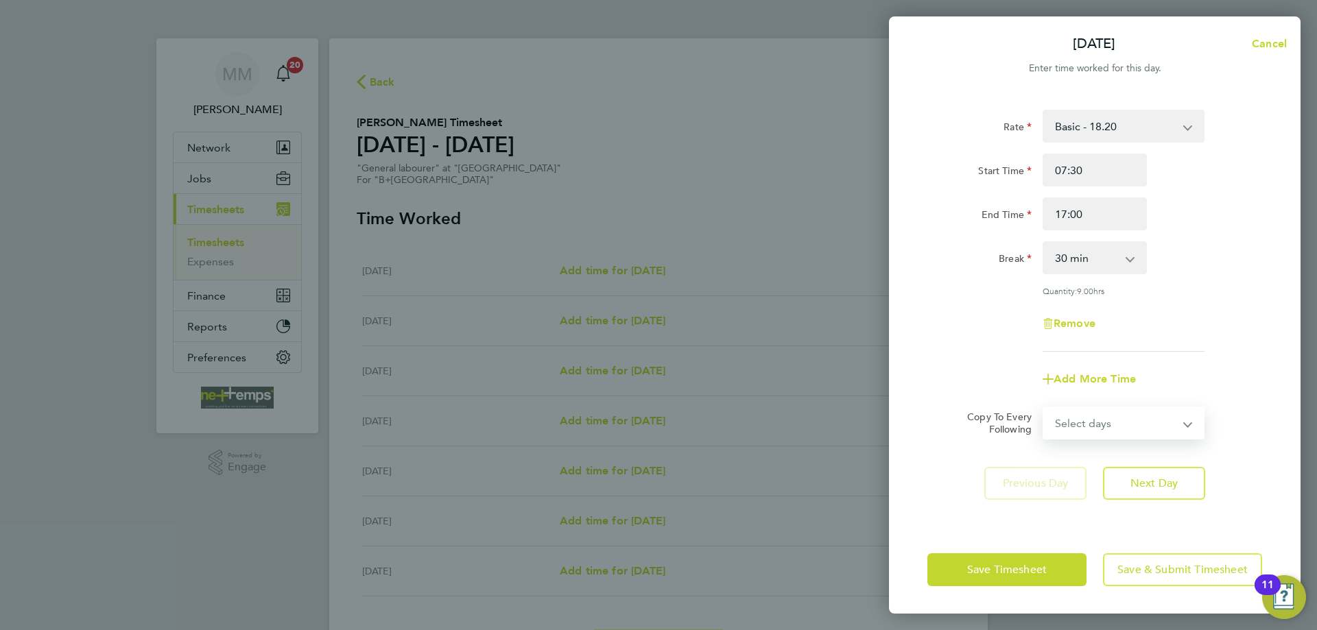
click at [1155, 419] on select "Select days Day Weekday (Mon-Fri) Weekend (Sat-Sun) Tuesday Wednesday Thursday …" at bounding box center [1116, 423] width 144 height 30
select select "WEEKDAY"
click at [1044, 408] on select "Select days Day Weekday (Mon-Fri) Weekend (Sat-Sun) Tuesday Wednesday Thursday …" at bounding box center [1116, 423] width 144 height 30
select select "[DATE]"
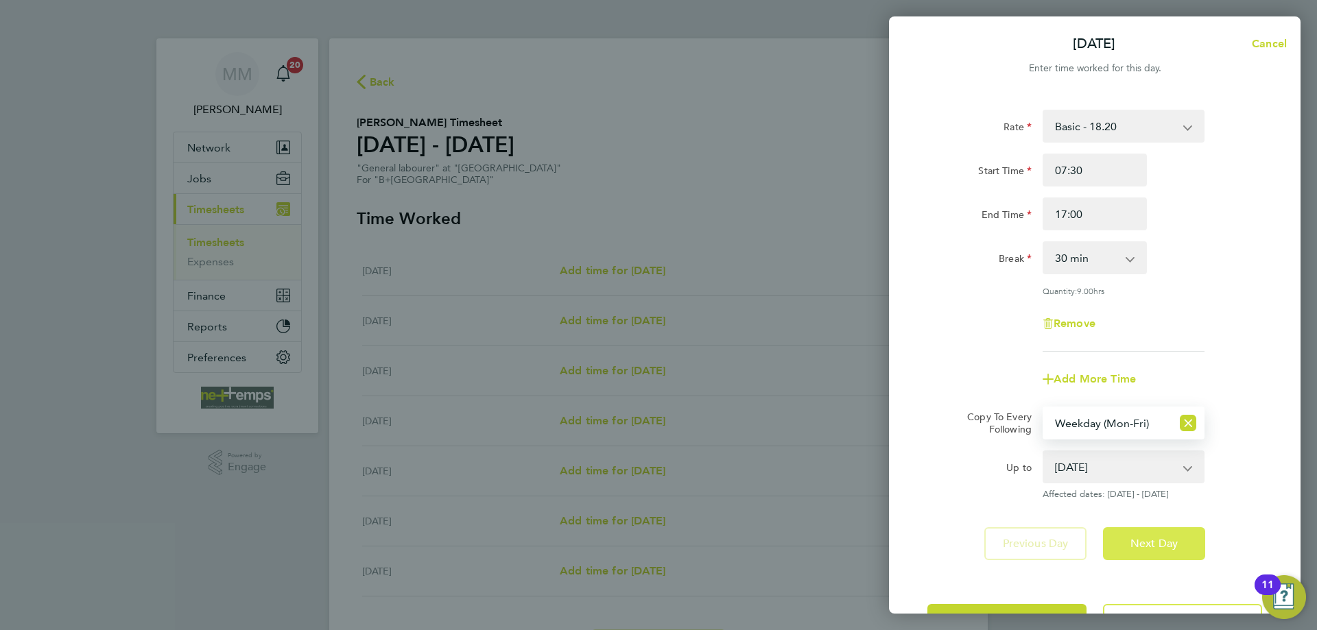
click at [1157, 537] on span "Next Day" at bounding box center [1153, 544] width 47 height 14
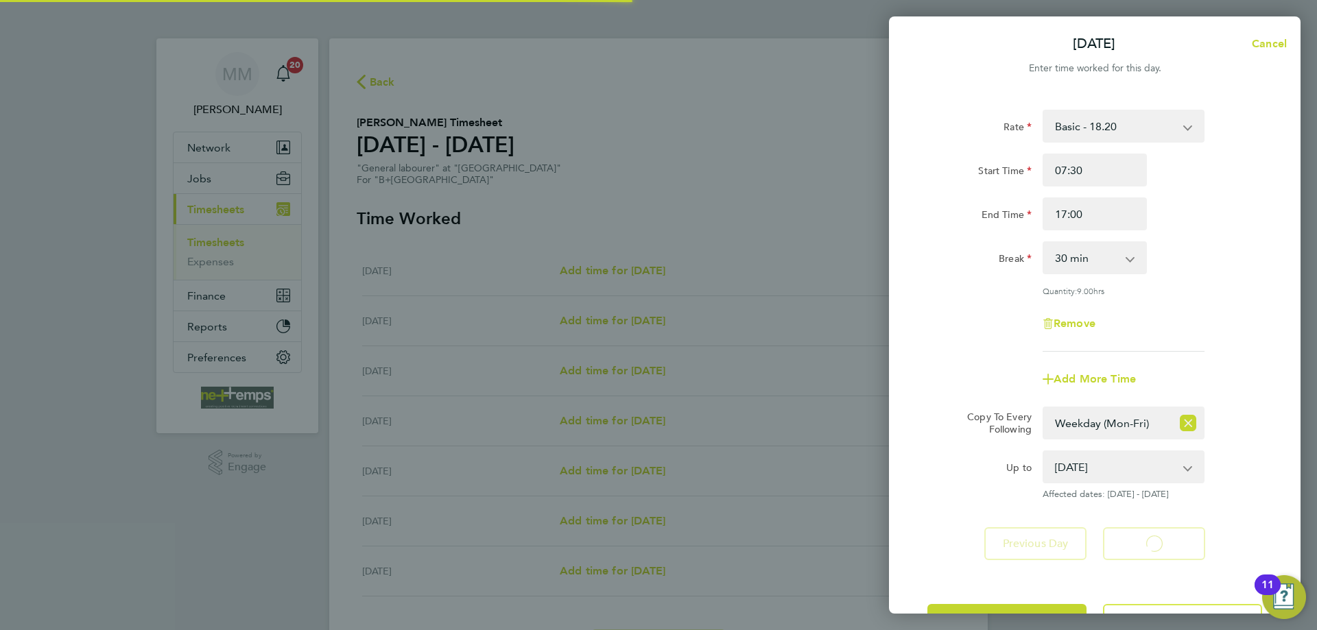
select select "30"
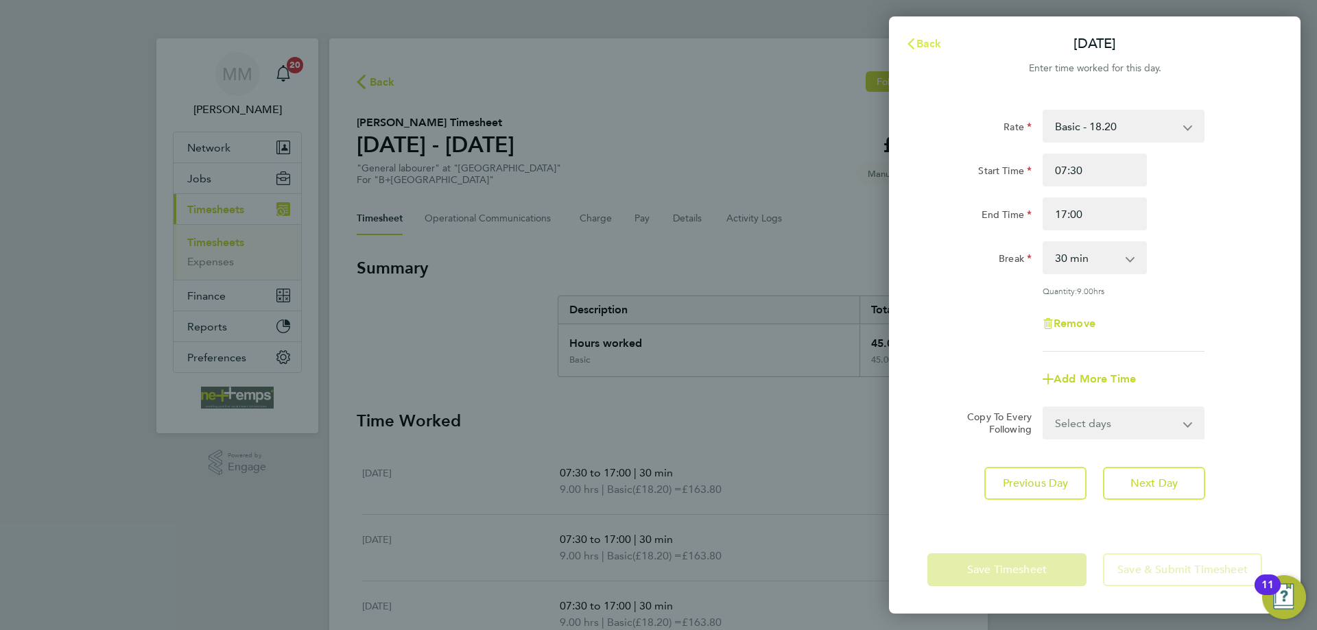
click at [936, 43] on span "Back" at bounding box center [928, 43] width 25 height 13
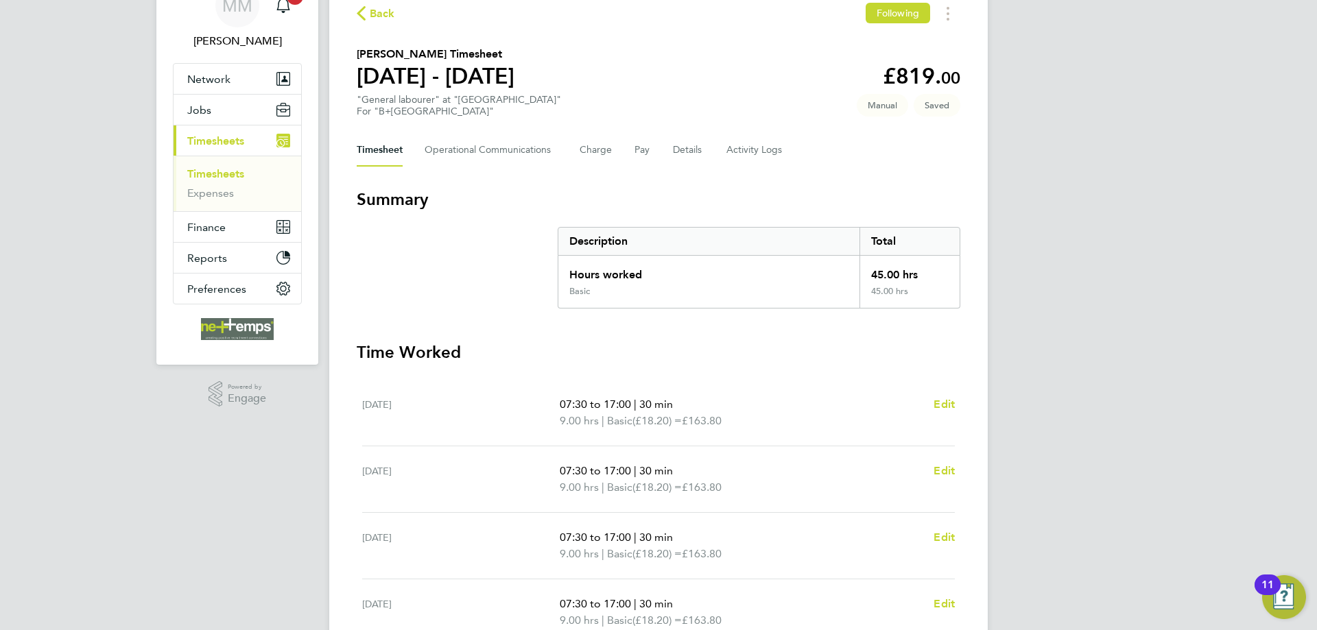
scroll to position [137, 0]
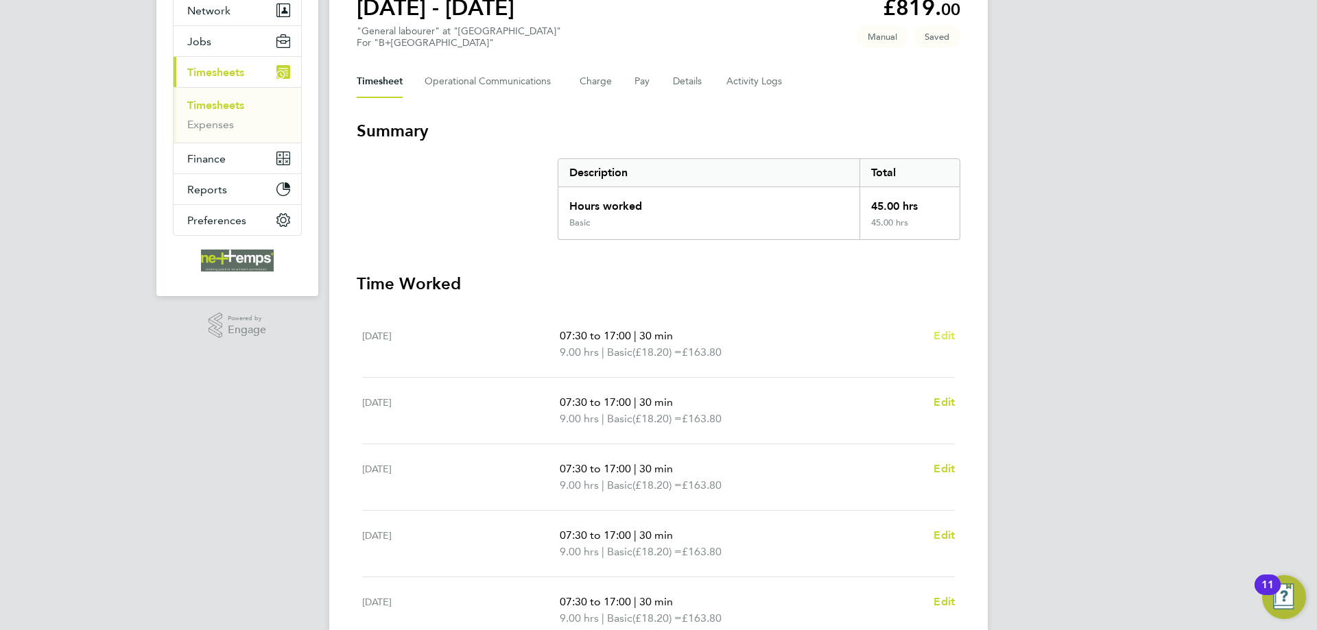
click at [940, 335] on span "Edit" at bounding box center [944, 335] width 21 height 13
select select "30"
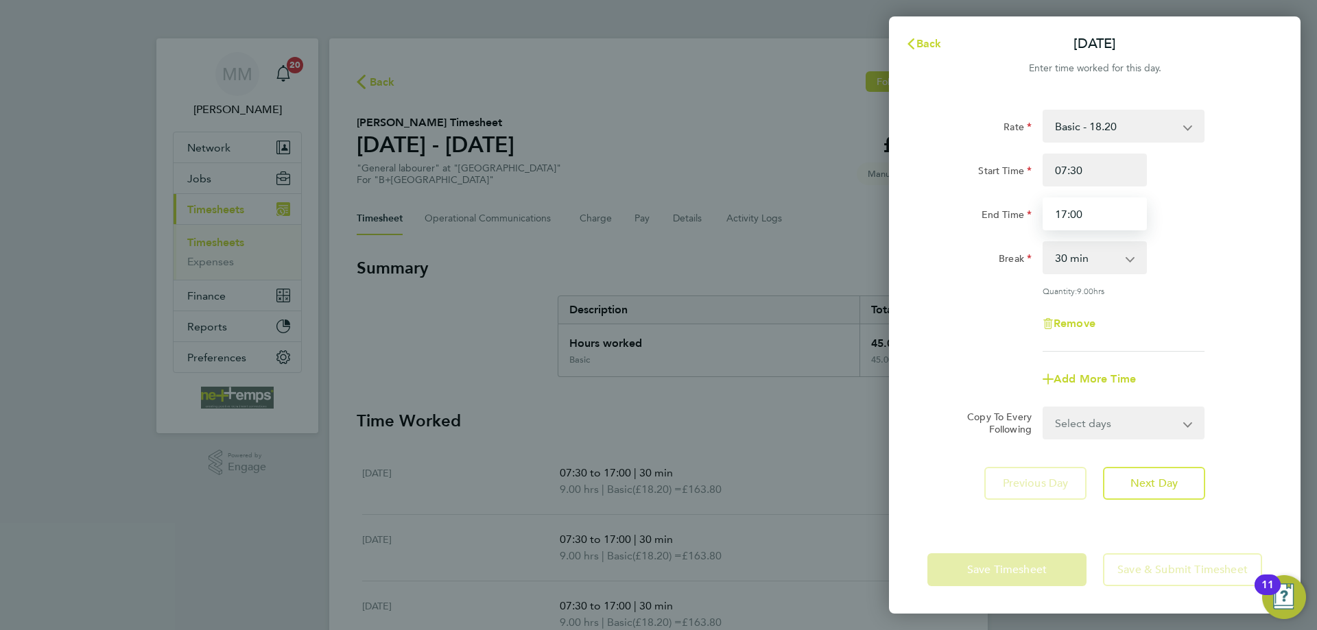
click at [1090, 215] on input "17:00" at bounding box center [1095, 214] width 104 height 33
type input "17:30"
click at [1181, 219] on div "End Time 17:30" at bounding box center [1095, 214] width 346 height 33
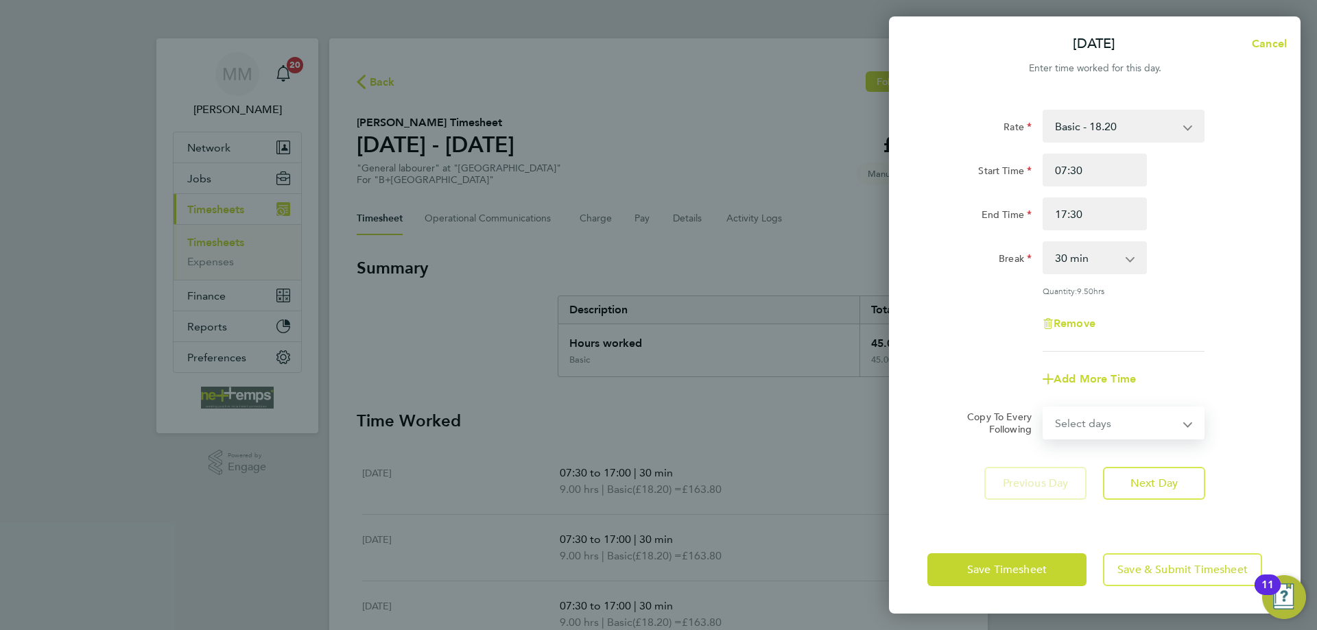
click at [1141, 422] on select "Select days Day Weekday (Mon-Fri) Weekend (Sat-Sun) Tuesday Wednesday Thursday …" at bounding box center [1116, 423] width 144 height 30
select select "WEEKDAY"
click at [1044, 408] on select "Select days Day Weekday (Mon-Fri) Weekend (Sat-Sun) Tuesday Wednesday Thursday …" at bounding box center [1116, 423] width 144 height 30
select select "[DATE]"
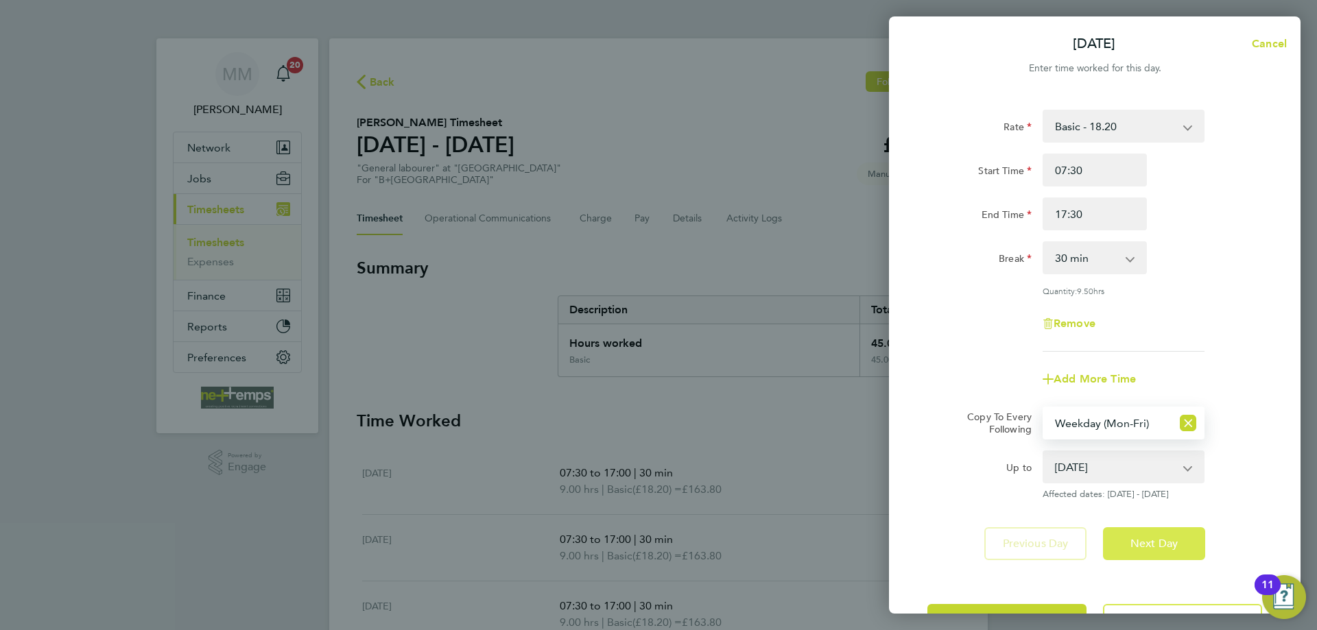
click at [1160, 538] on span "Next Day" at bounding box center [1153, 544] width 47 height 14
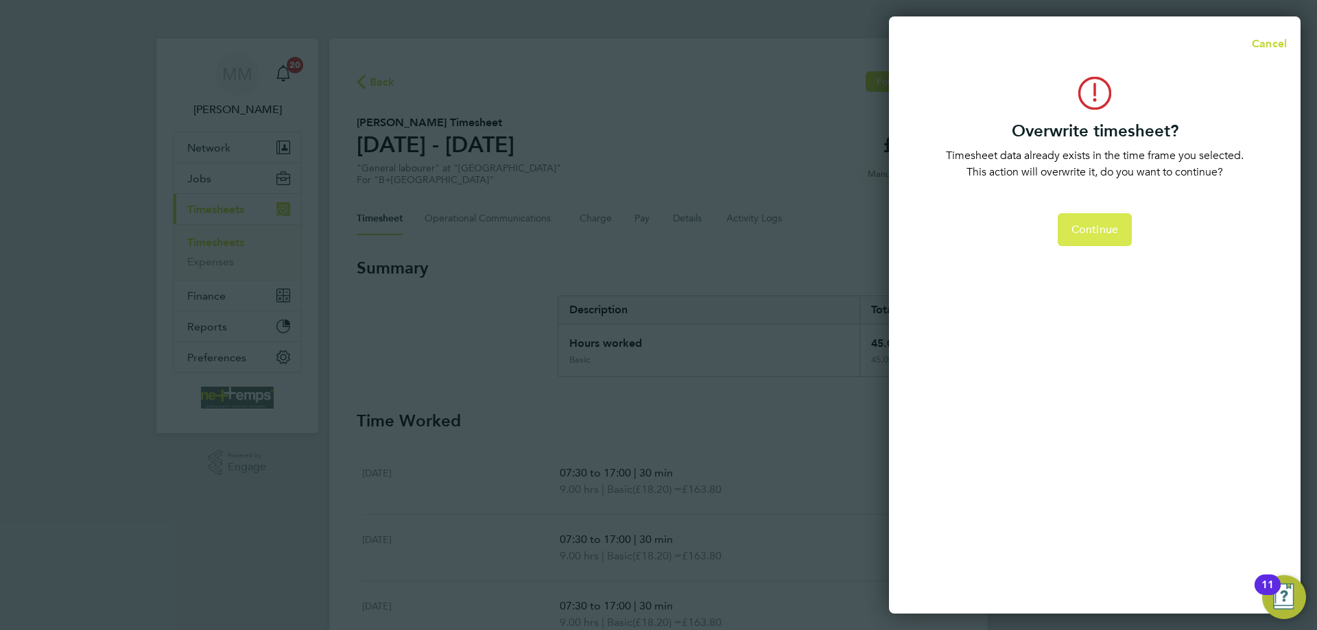
click at [1106, 239] on button "Continue" at bounding box center [1095, 229] width 74 height 33
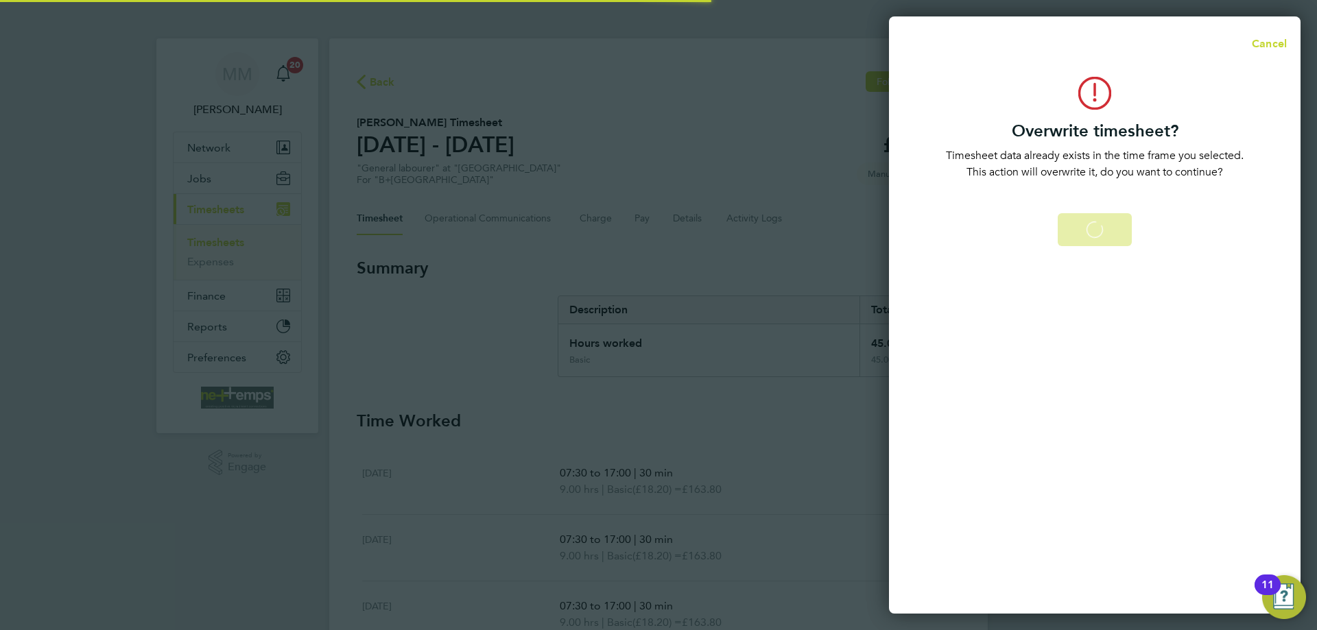
select select "0: null"
select select "30"
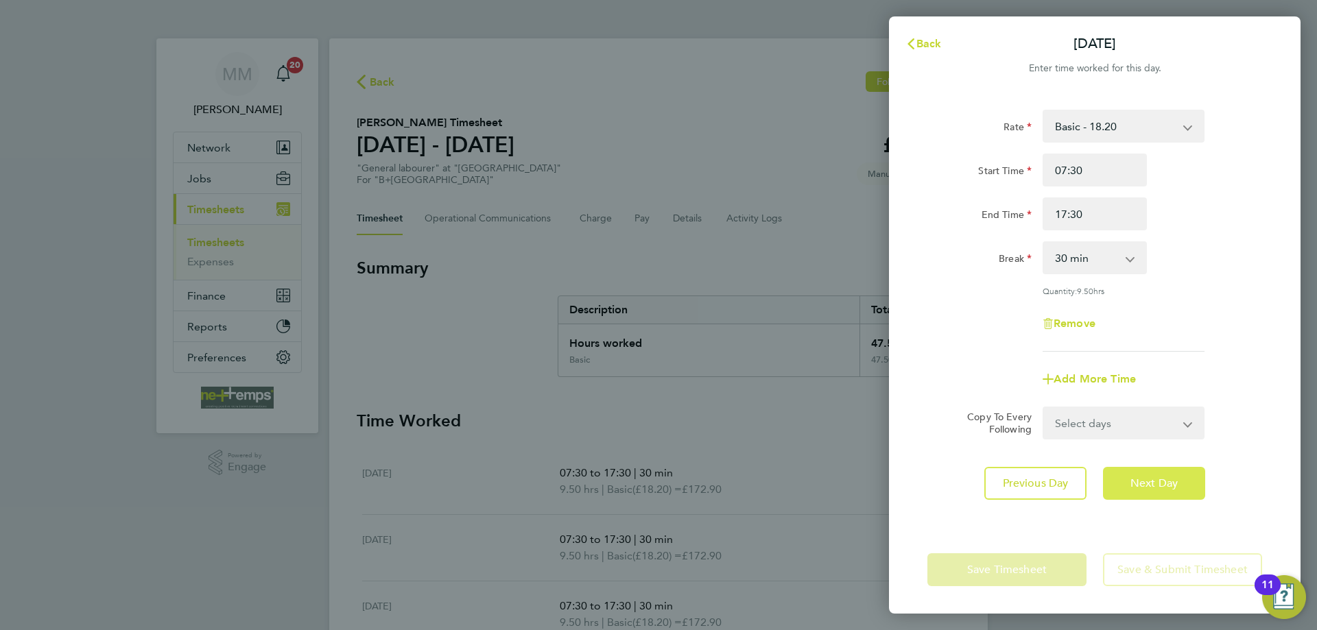
click at [1159, 482] on span "Next Day" at bounding box center [1153, 484] width 47 height 14
select select "30"
click at [1159, 482] on span "Next Day" at bounding box center [1153, 484] width 47 height 14
select select "30"
click at [1159, 482] on span "Next Day" at bounding box center [1153, 484] width 47 height 14
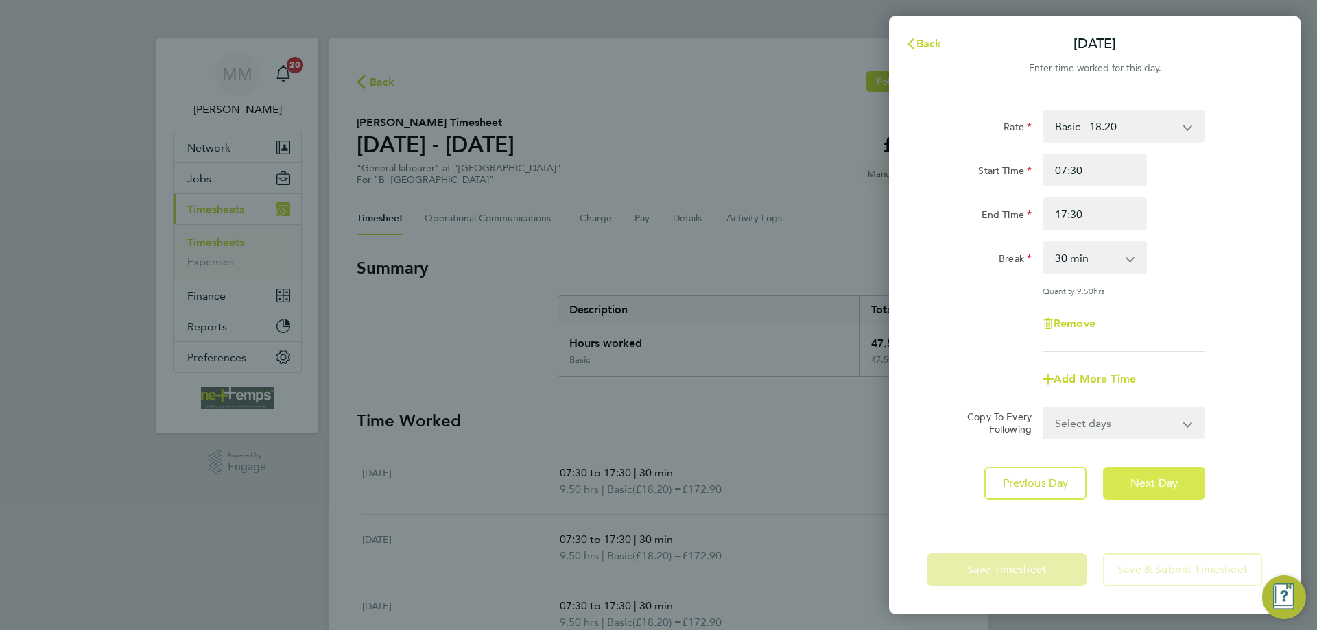
select select "30"
drag, startPoint x: 1084, startPoint y: 214, endPoint x: 1037, endPoint y: 214, distance: 46.6
click at [1037, 214] on div "17:30" at bounding box center [1094, 214] width 115 height 33
type input "1"
type input "16:30"
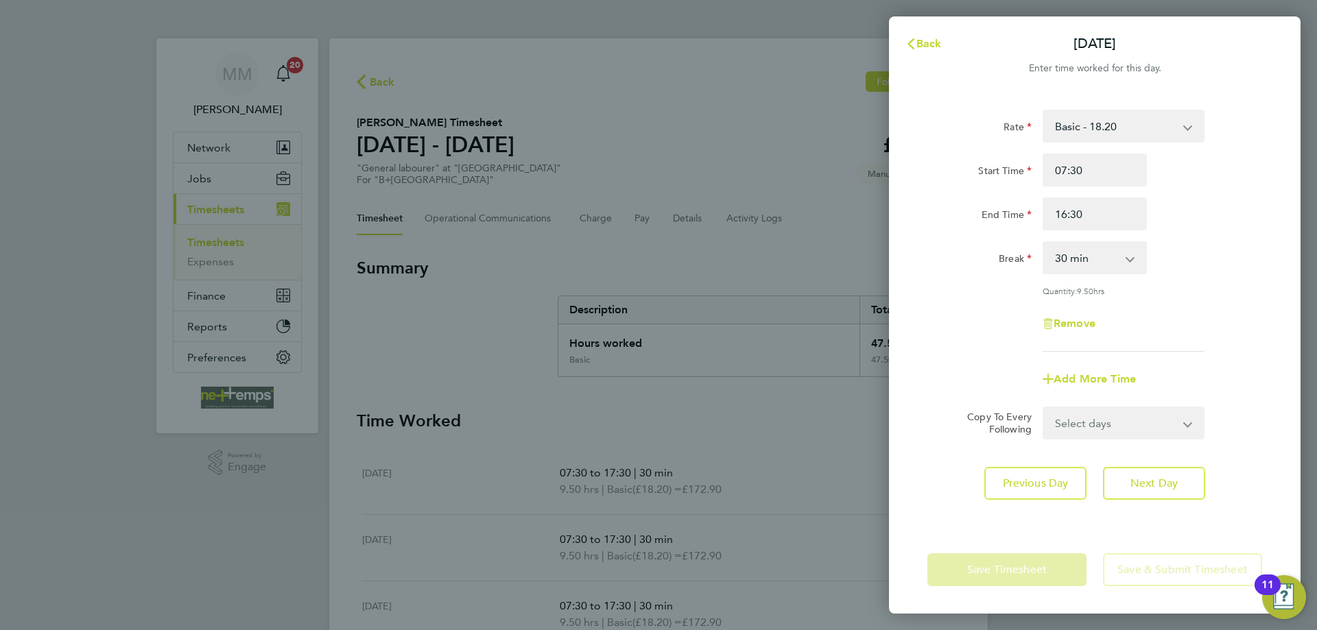
click at [1209, 197] on div "Start Time 07:30 End Time 16:30" at bounding box center [1095, 192] width 346 height 77
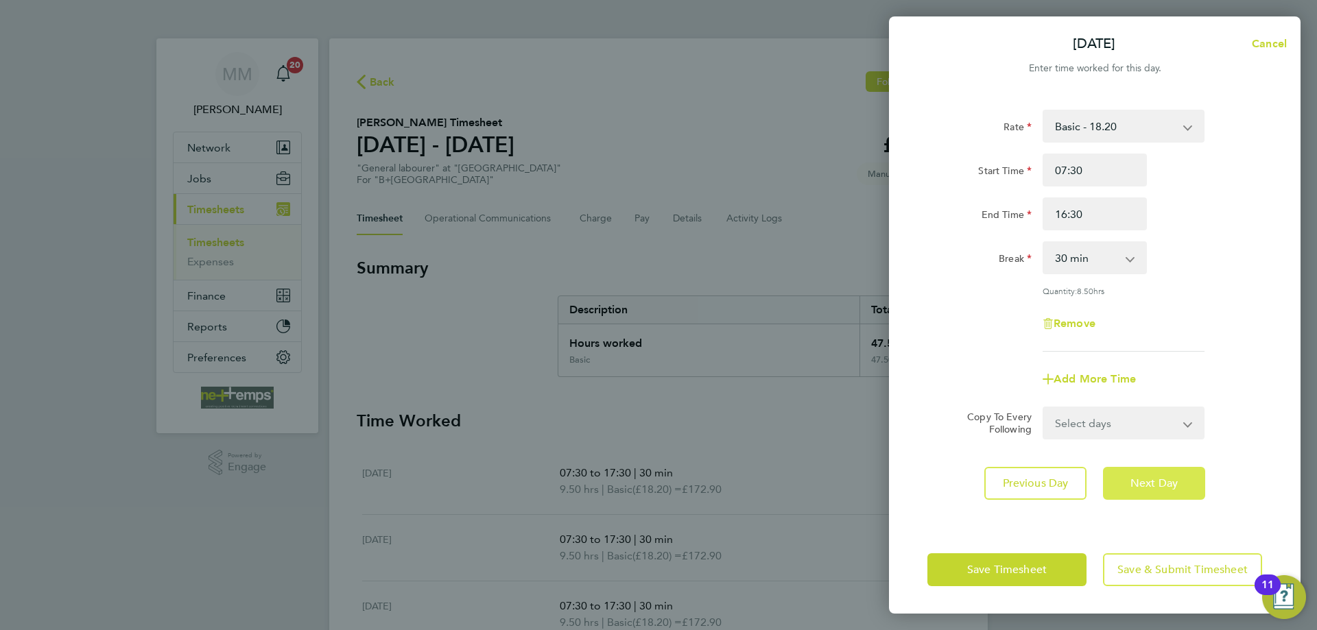
click at [1175, 482] on span "Next Day" at bounding box center [1153, 484] width 47 height 14
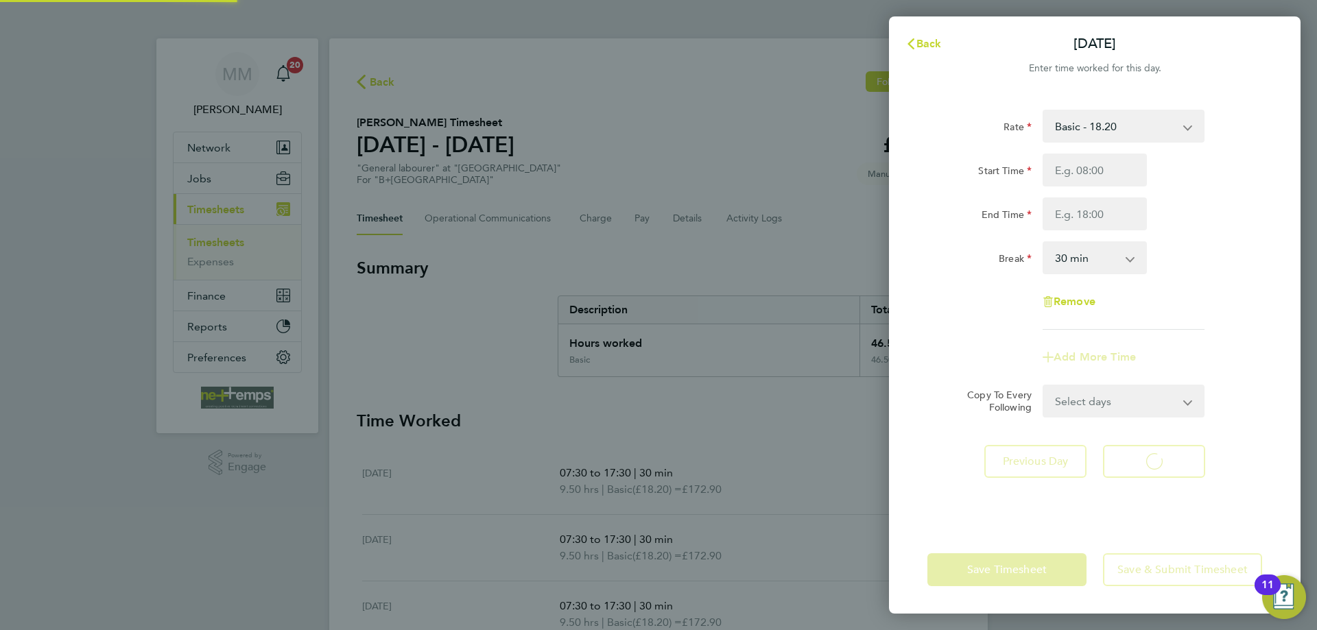
select select "30"
click at [937, 41] on span "Back" at bounding box center [928, 43] width 25 height 13
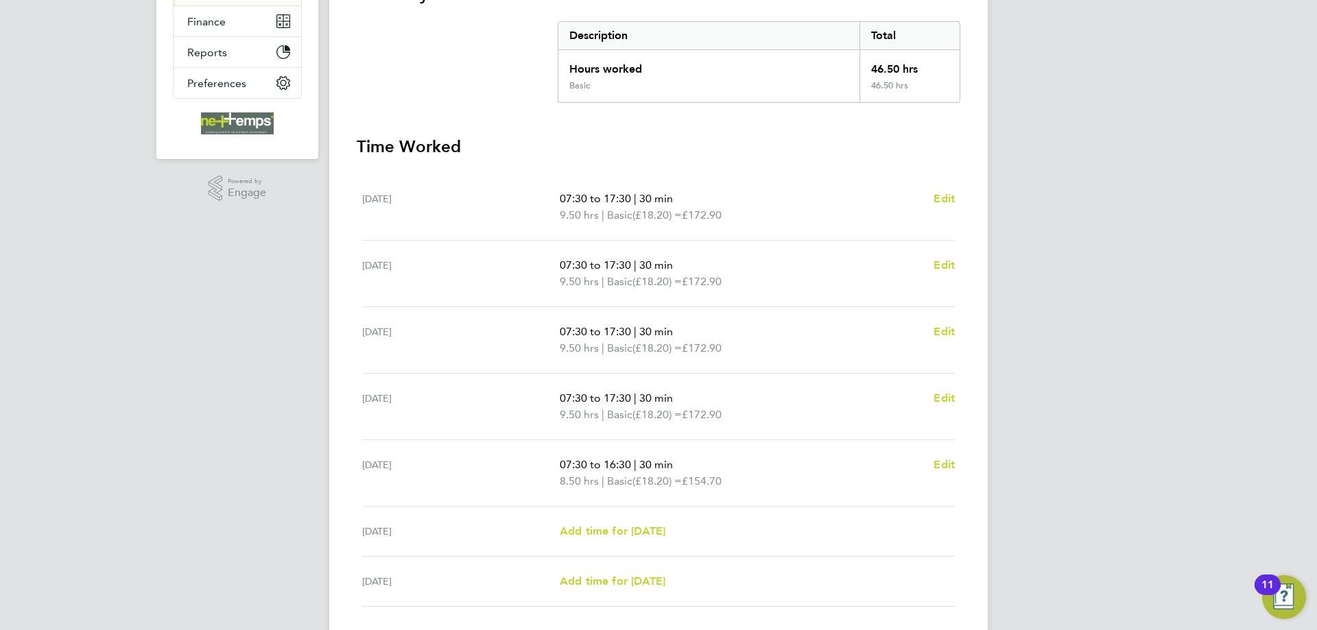
scroll to position [372, 0]
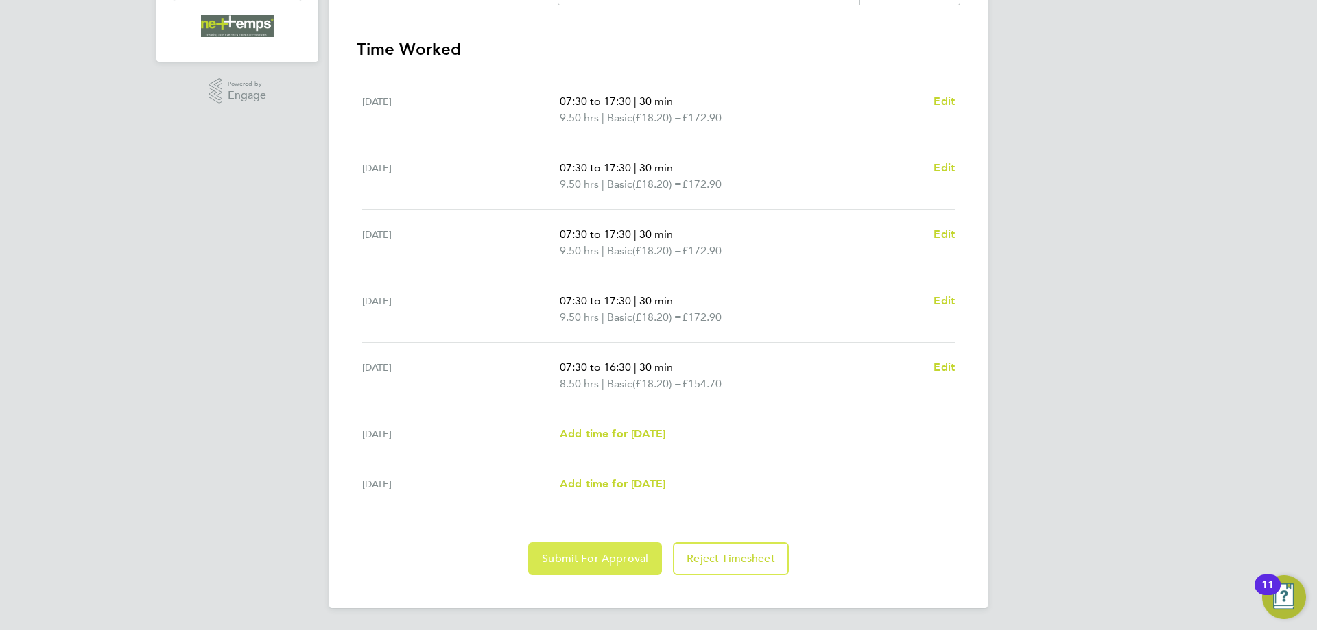
click at [624, 558] on span "Submit For Approval" at bounding box center [595, 559] width 106 height 14
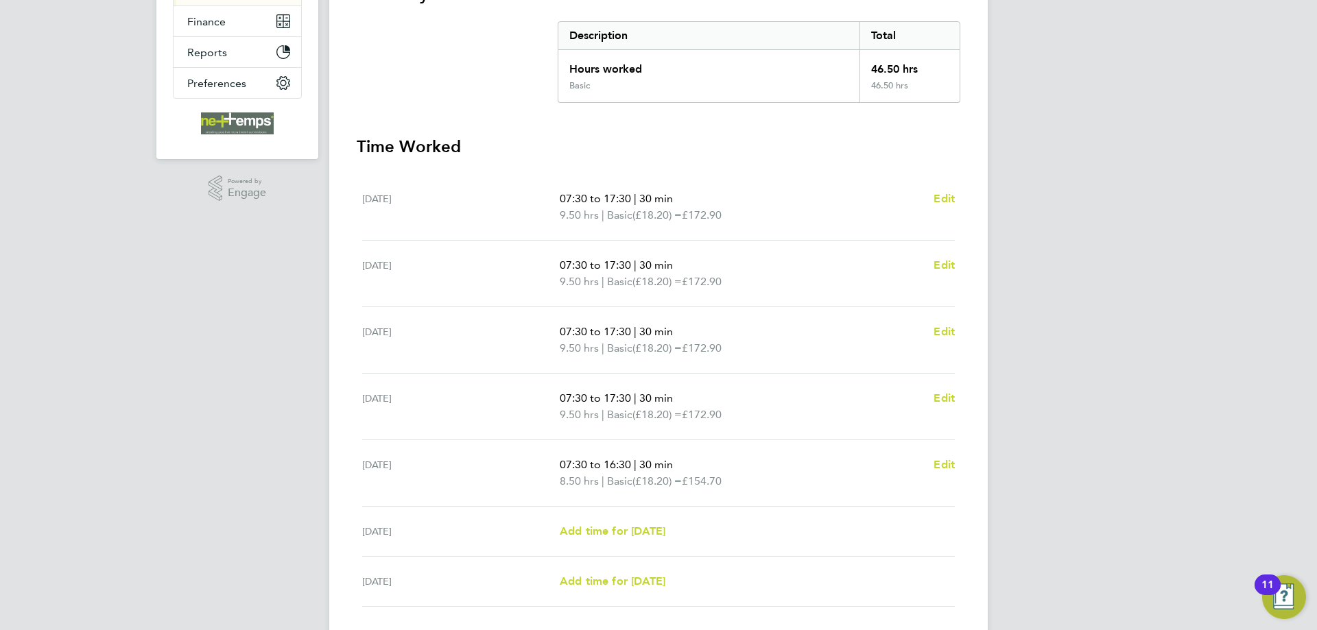
scroll to position [0, 0]
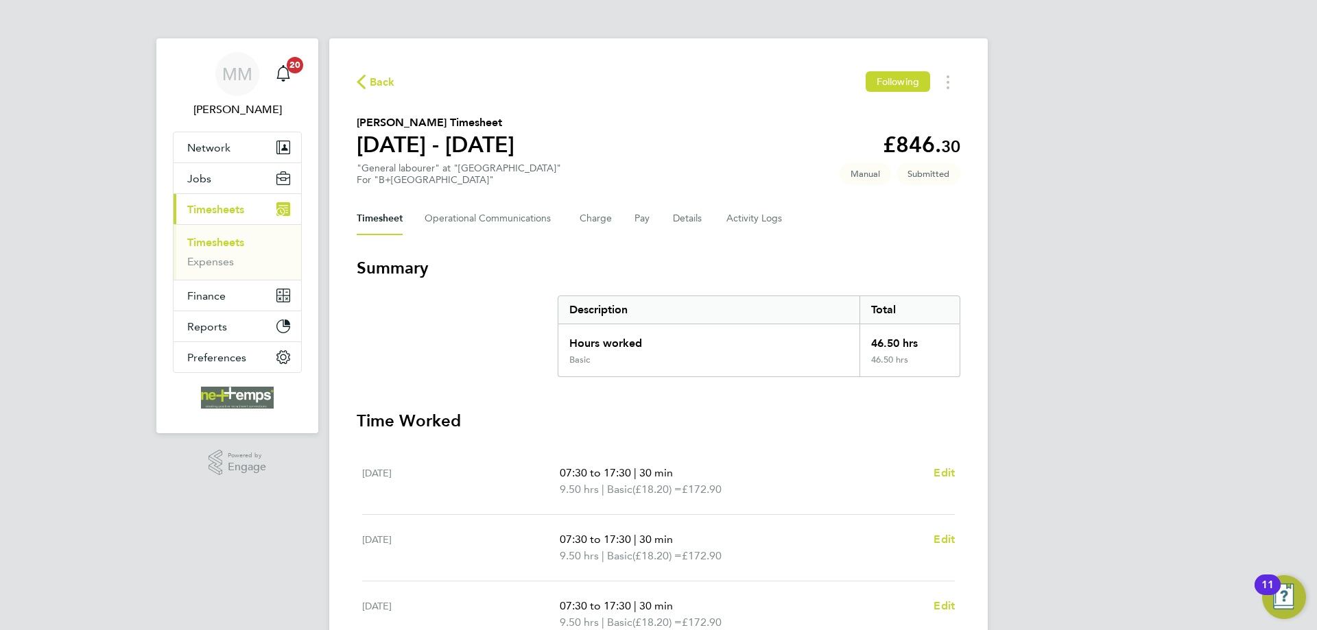
click at [229, 240] on link "Timesheets" at bounding box center [215, 242] width 57 height 13
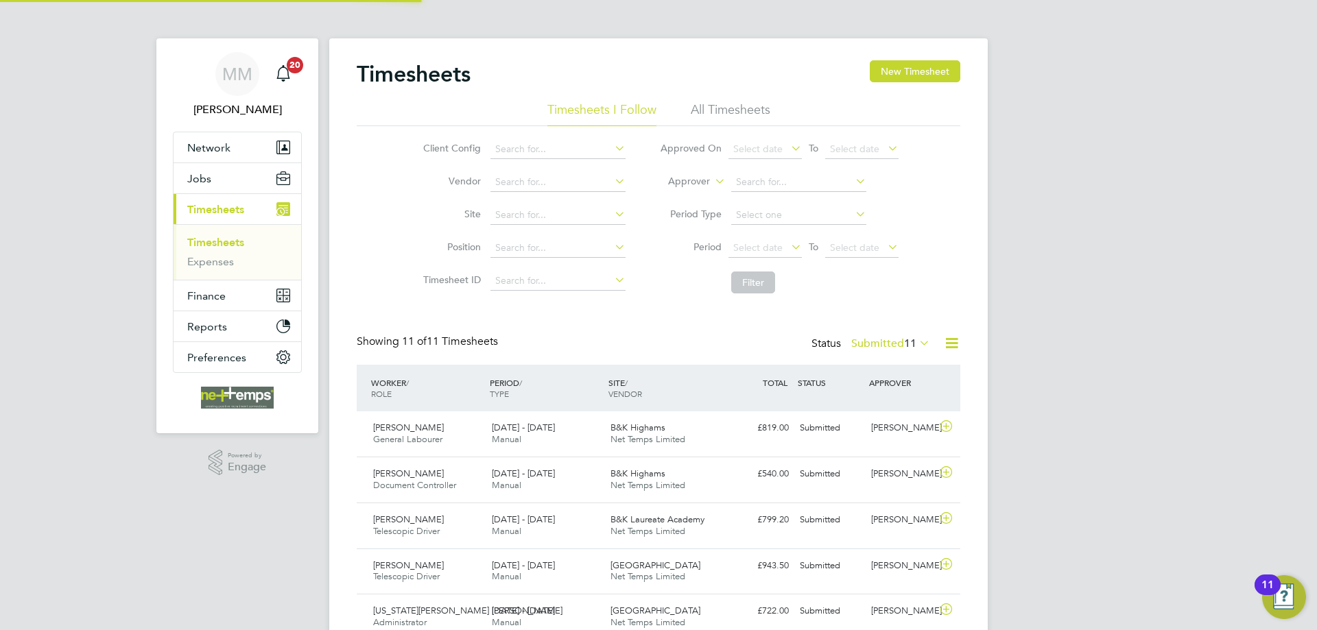
scroll to position [35, 119]
click at [929, 74] on button "New Timesheet" at bounding box center [915, 71] width 91 height 22
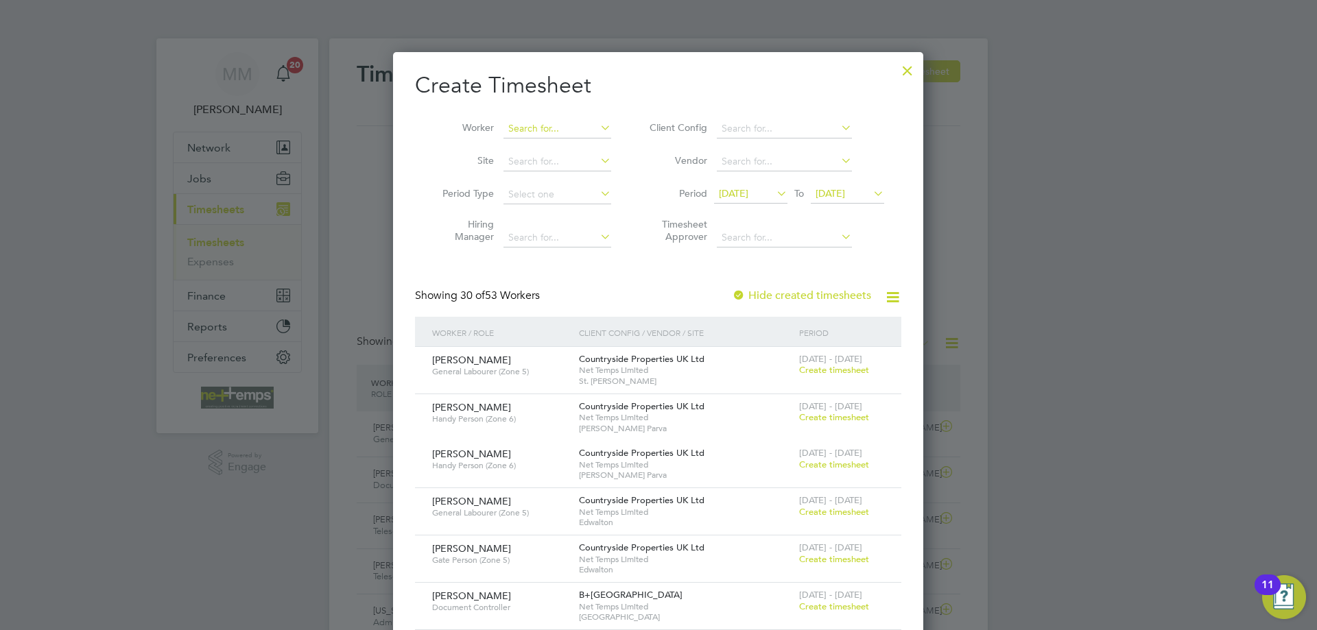
click at [565, 132] on input at bounding box center [557, 128] width 108 height 19
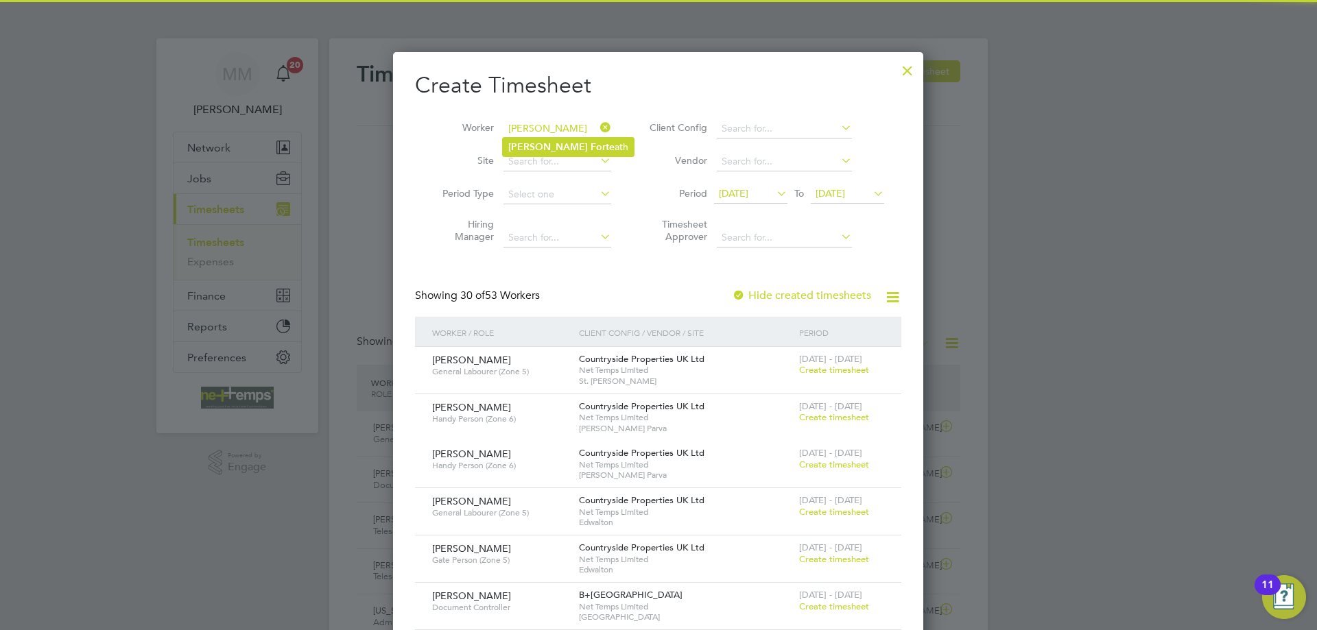
click at [571, 142] on li "Alan Forte ath" at bounding box center [568, 147] width 131 height 19
type input "[PERSON_NAME]"
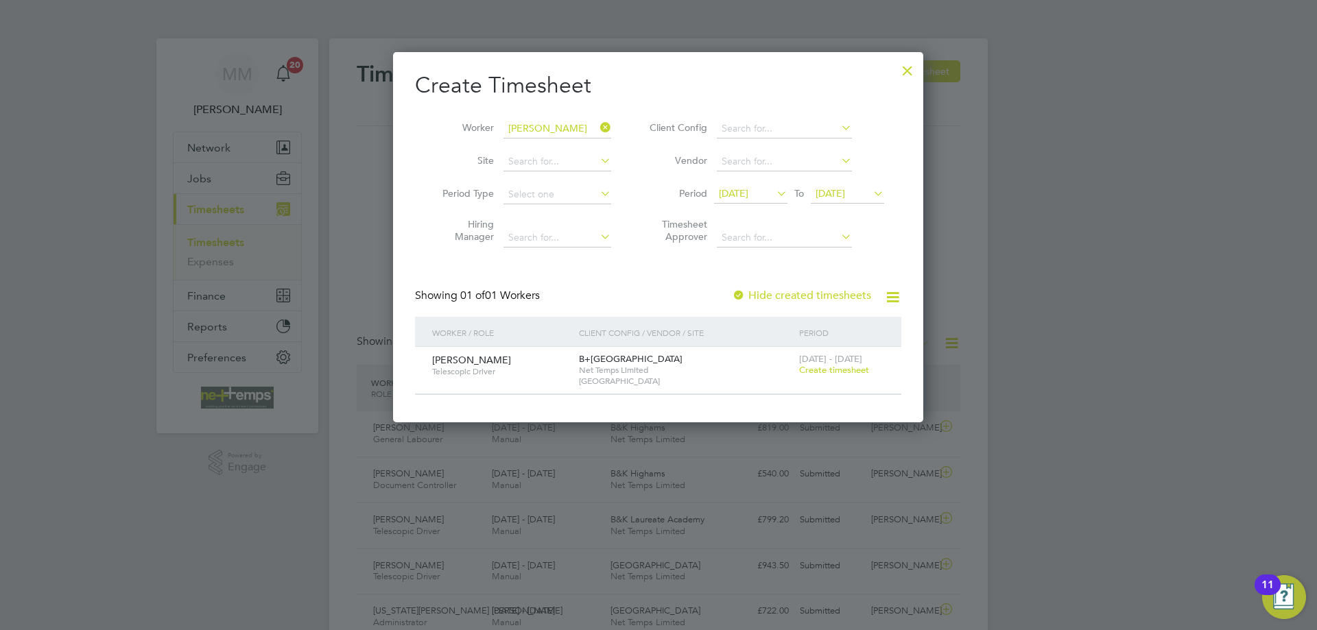
click at [847, 372] on span "Create timesheet" at bounding box center [834, 370] width 70 height 12
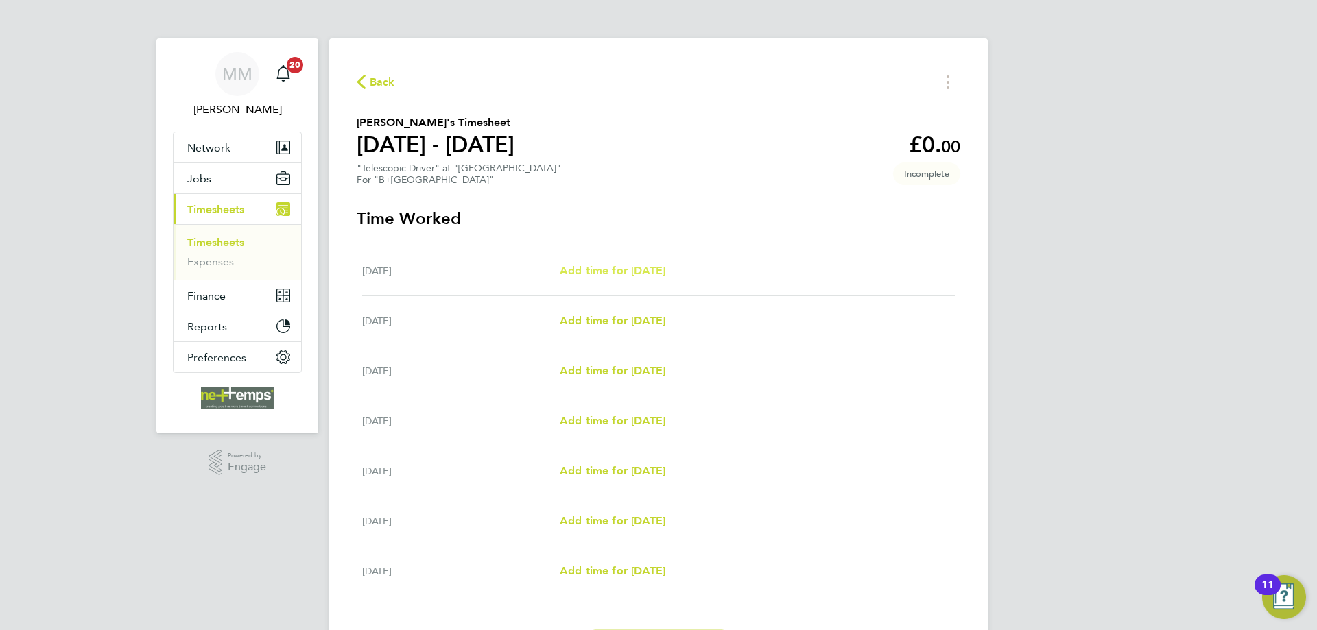
click at [619, 270] on span "Add time for [DATE]" at bounding box center [613, 270] width 106 height 13
select select "30"
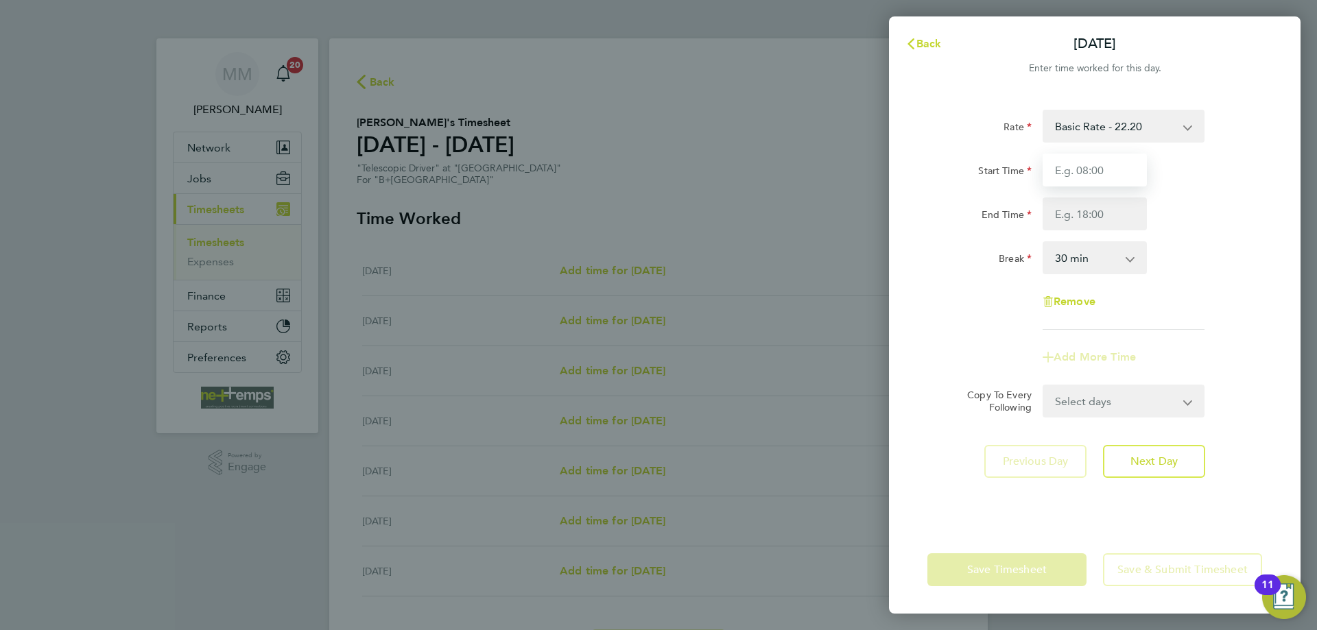
click at [1061, 169] on input "Start Time" at bounding box center [1095, 170] width 104 height 33
type input "07:30"
type input "17:30"
click at [1214, 211] on div "End Time 17:30" at bounding box center [1095, 214] width 346 height 33
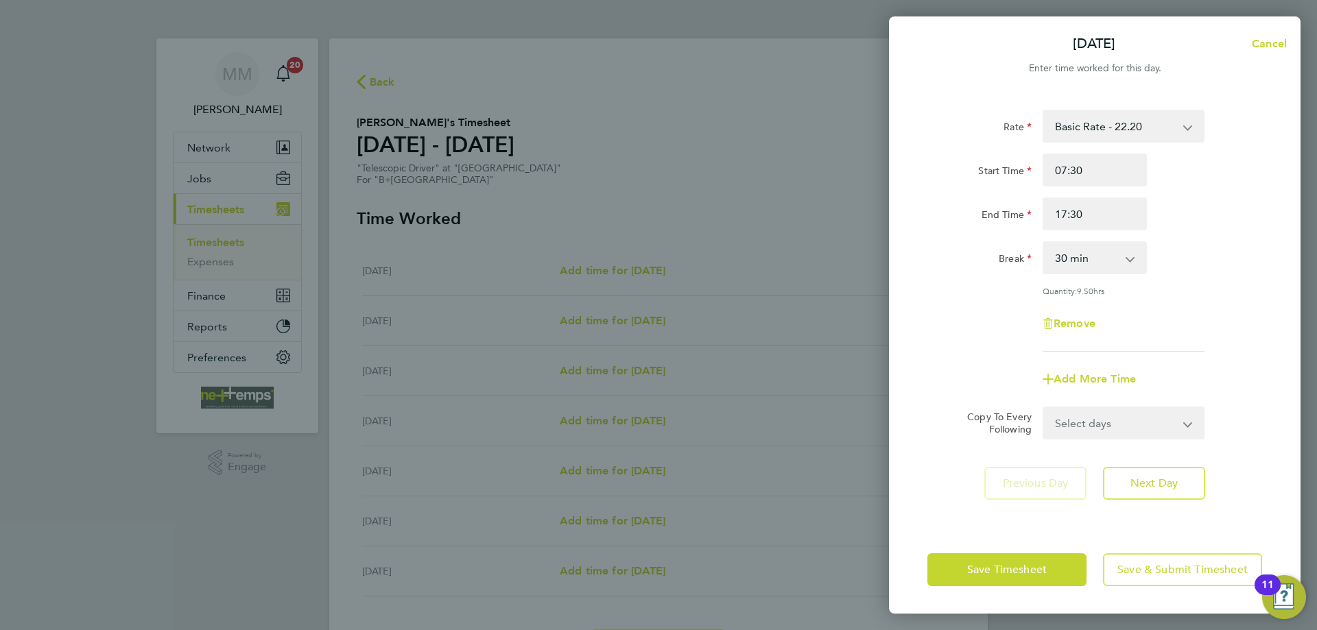
click at [1171, 421] on select "Select days Day Weekday (Mon-Fri) Weekend (Sat-Sun) Tuesday Wednesday Thursday …" at bounding box center [1116, 423] width 144 height 30
select select "WEEKDAY"
click at [1044, 408] on select "Select days Day Weekday (Mon-Fri) Weekend (Sat-Sun) Tuesday Wednesday Thursday …" at bounding box center [1116, 423] width 144 height 30
select select "[DATE]"
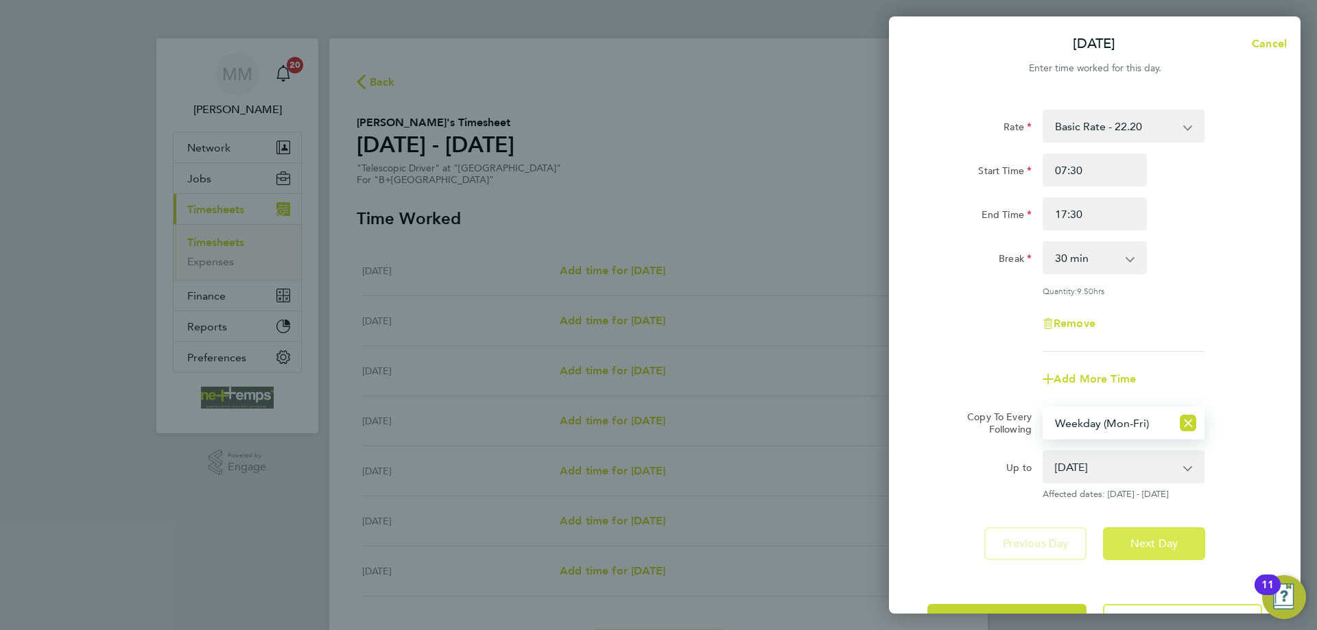
click at [1179, 545] on button "Next Day" at bounding box center [1154, 543] width 102 height 33
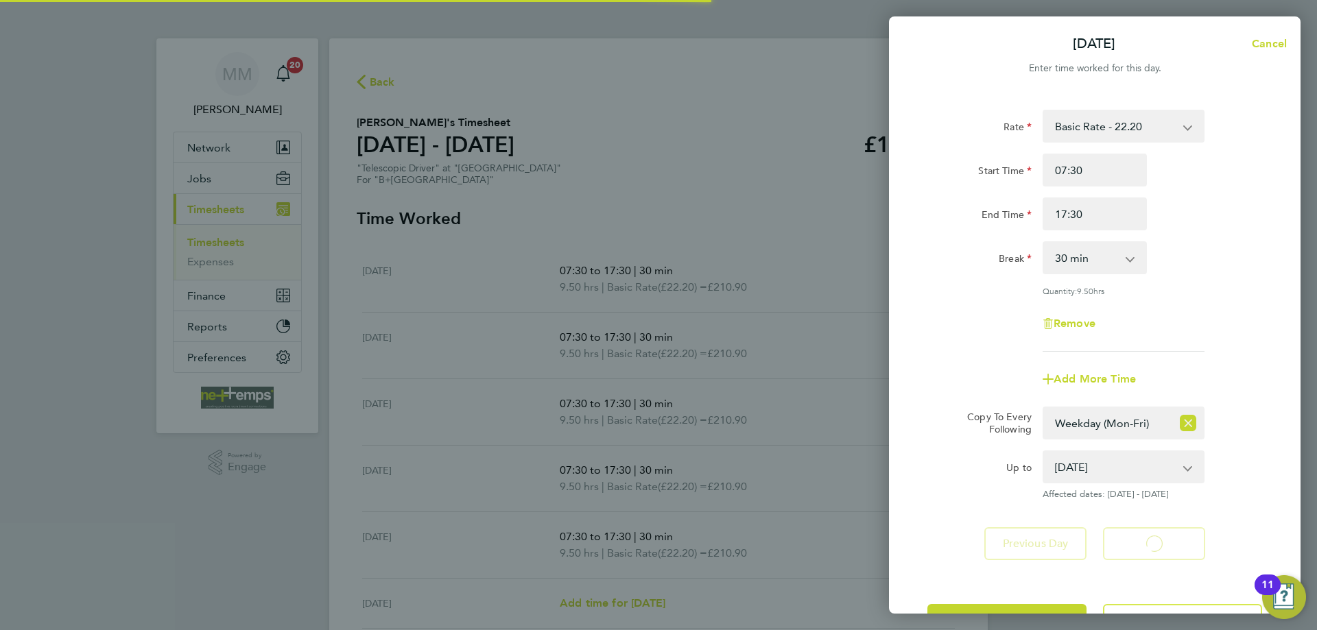
select select "30"
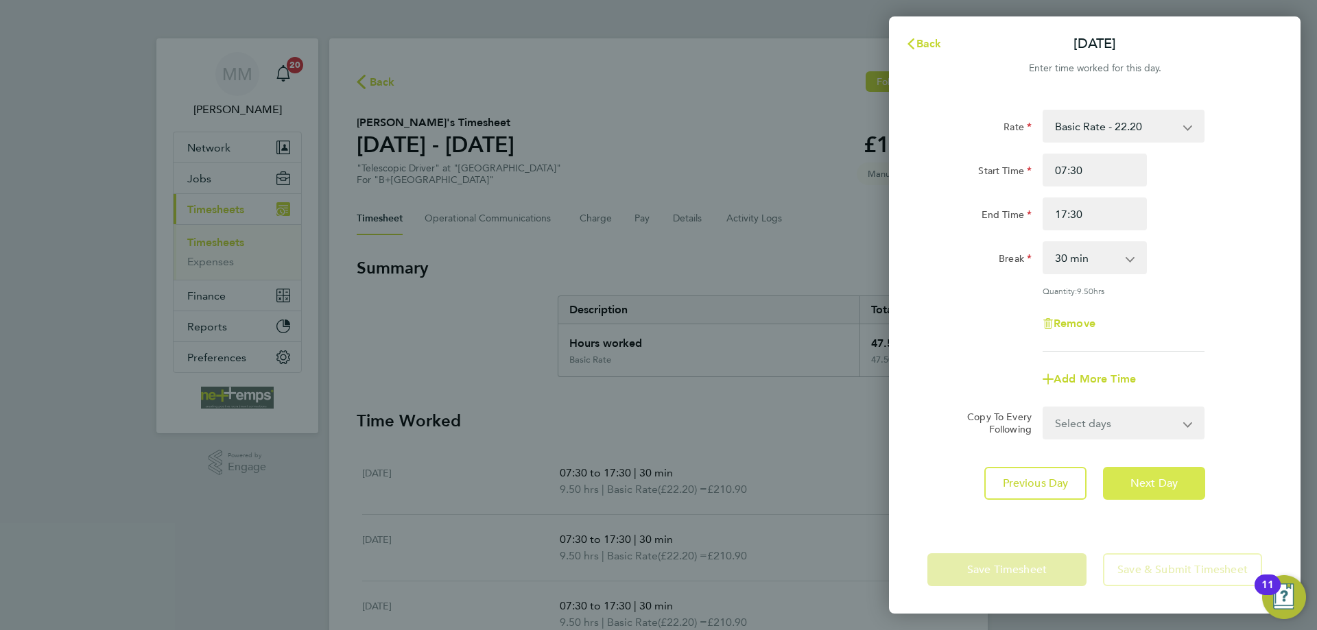
click at [1154, 471] on button "Next Day" at bounding box center [1154, 483] width 102 height 33
select select "30"
click at [1154, 471] on button "Next Day" at bounding box center [1154, 483] width 102 height 33
select select "30"
click at [1154, 471] on button "Next Day" at bounding box center [1154, 483] width 102 height 33
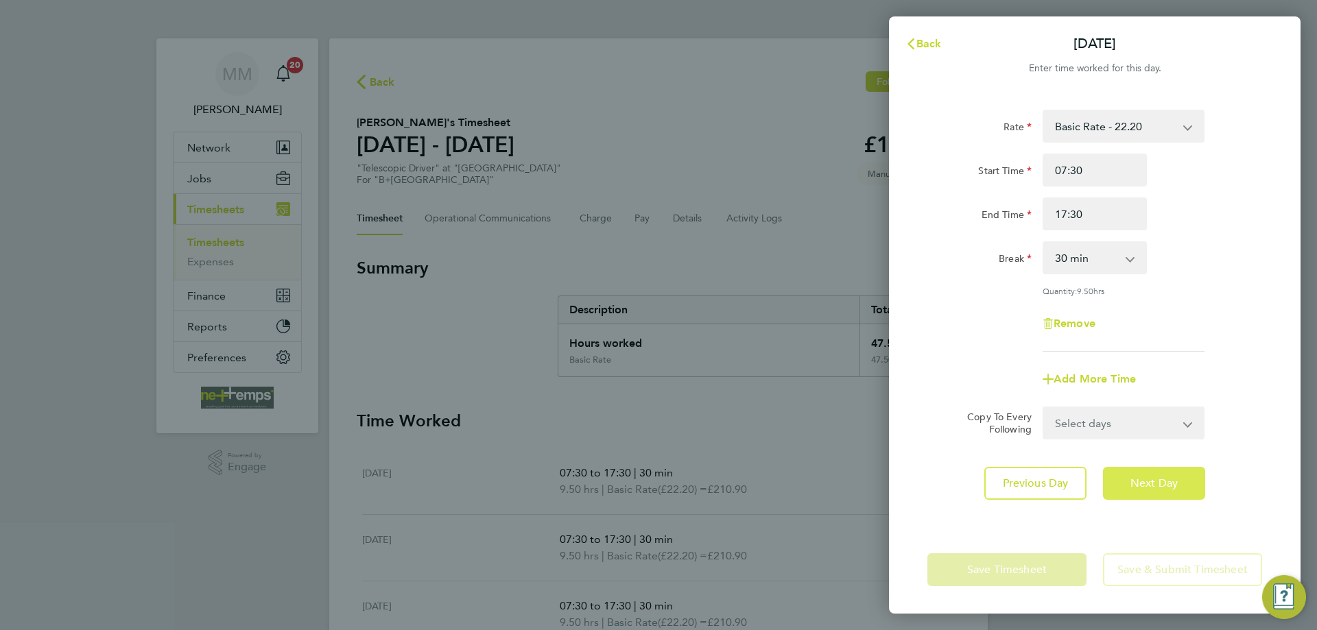
select select "30"
drag, startPoint x: 1083, startPoint y: 219, endPoint x: 1034, endPoint y: 217, distance: 49.5
click at [1034, 217] on div "End Time 17:30" at bounding box center [1095, 214] width 346 height 33
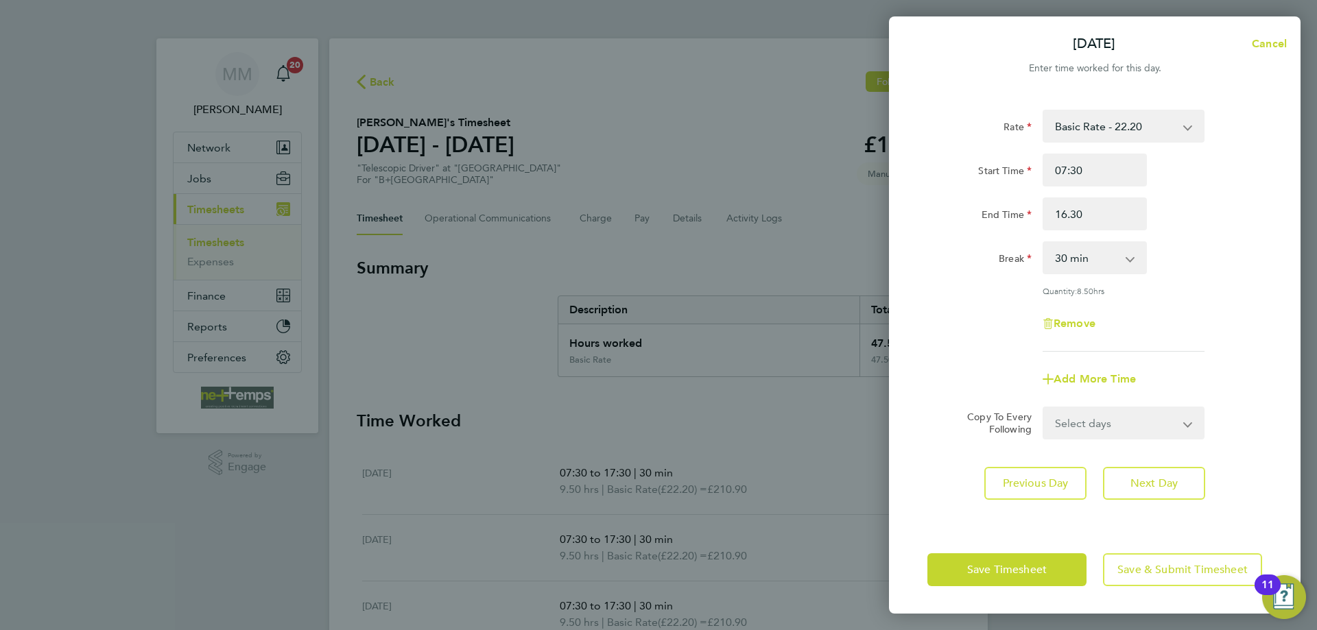
type input "16:30"
click at [1194, 201] on div "End Time 16:30" at bounding box center [1095, 214] width 346 height 33
click at [1167, 488] on span "Next Day" at bounding box center [1153, 484] width 47 height 14
select select "30"
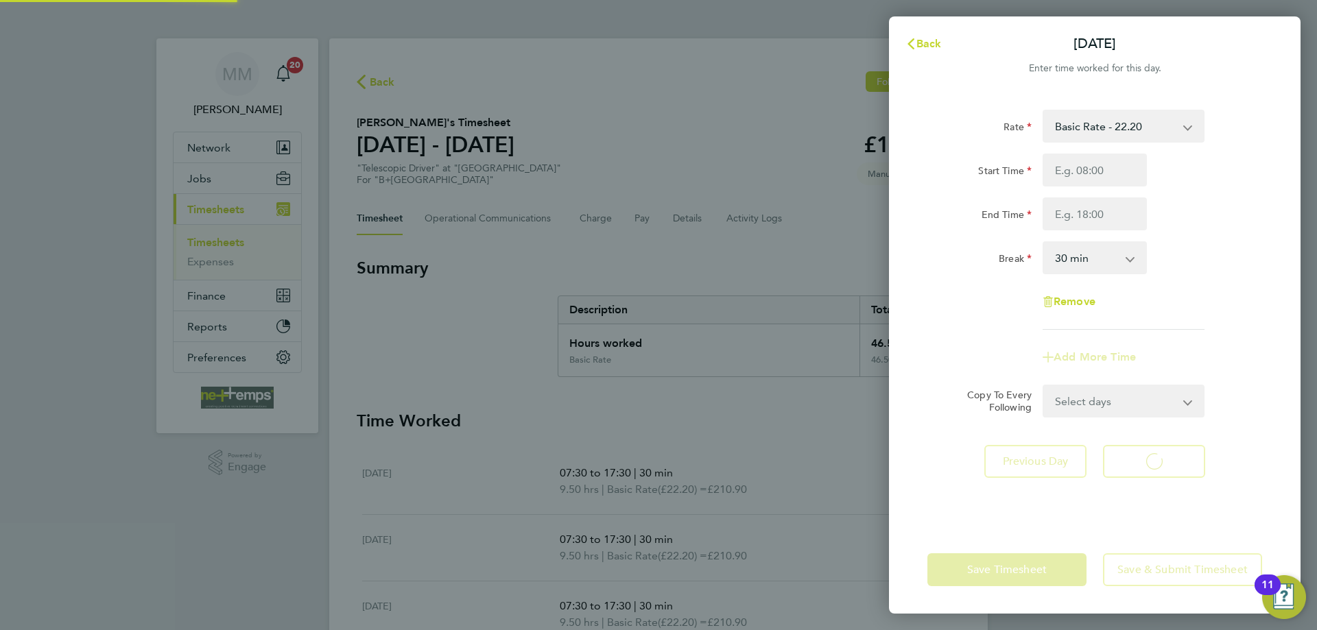
select select "30"
click at [921, 47] on span "Back" at bounding box center [928, 43] width 25 height 13
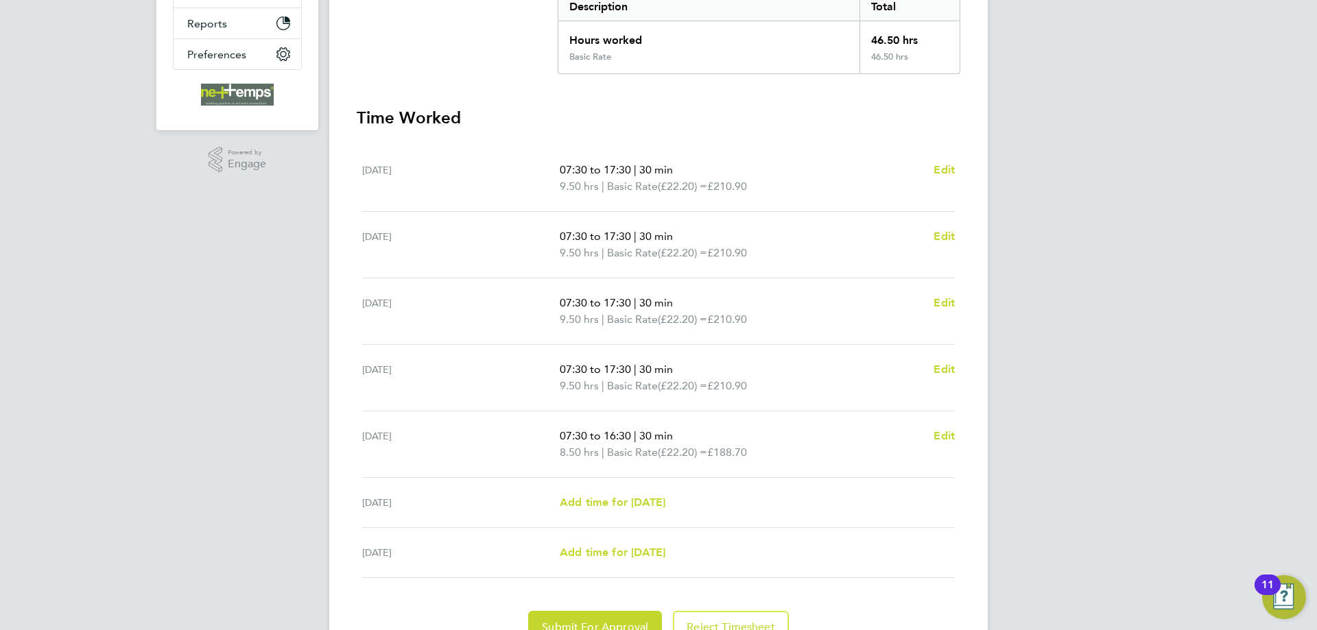
scroll to position [372, 0]
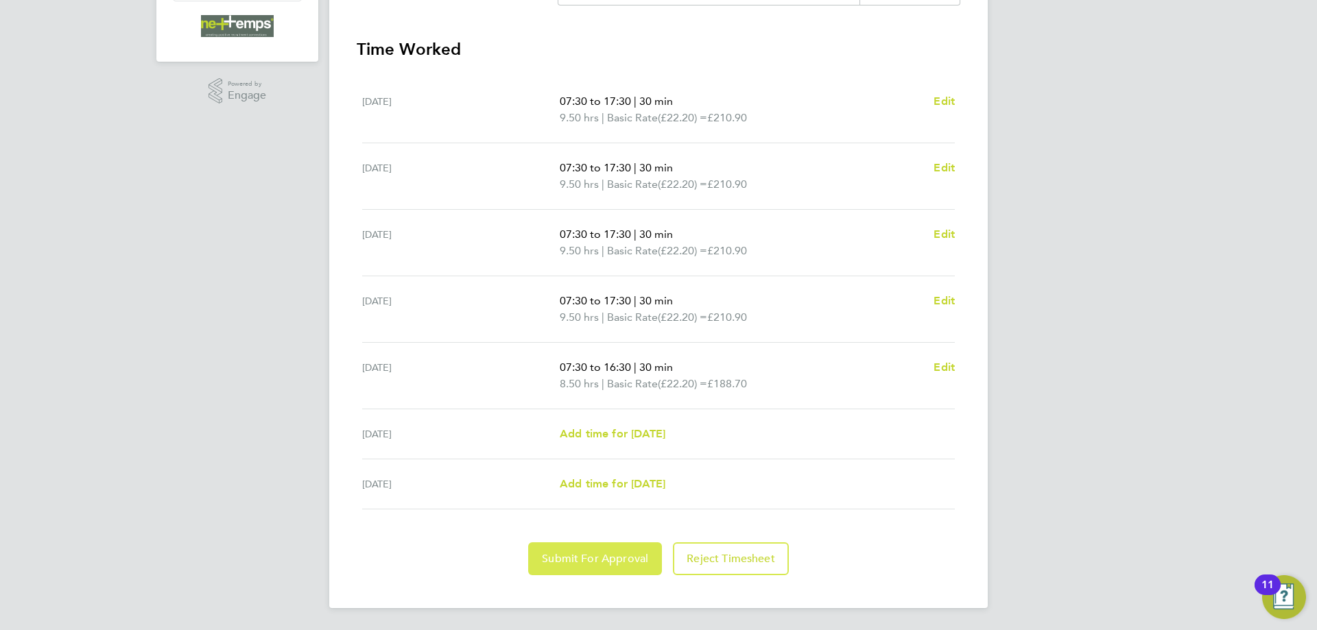
click at [613, 558] on span "Submit For Approval" at bounding box center [595, 559] width 106 height 14
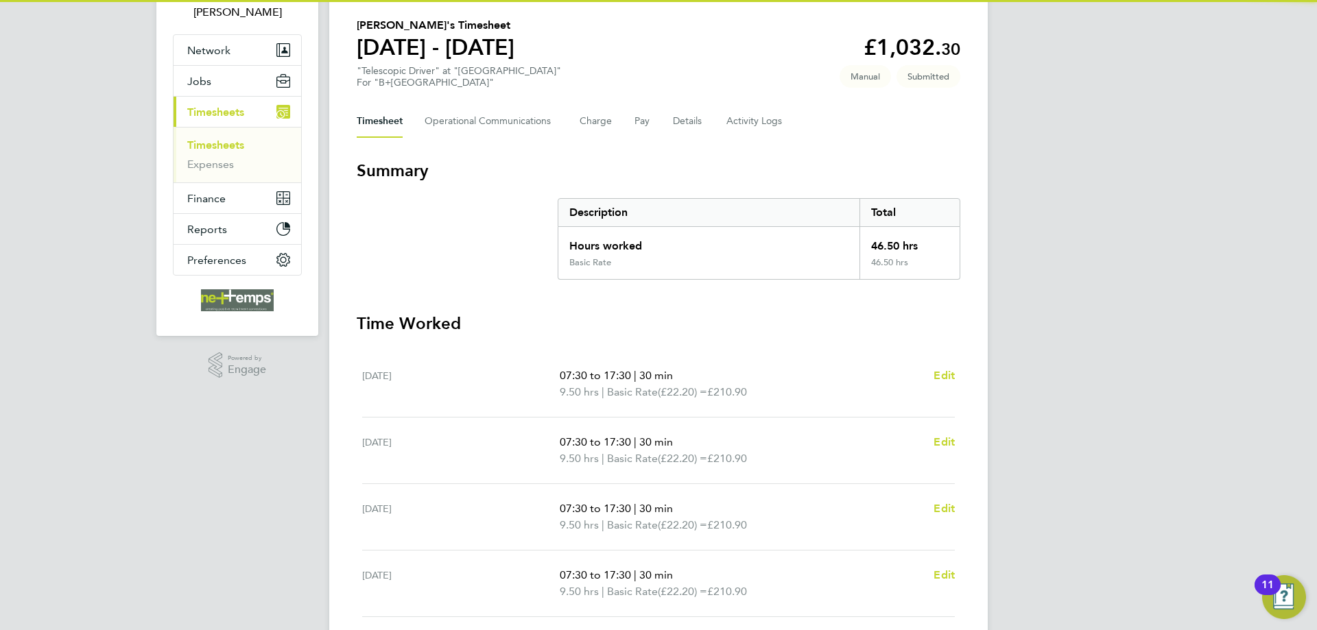
scroll to position [29, 0]
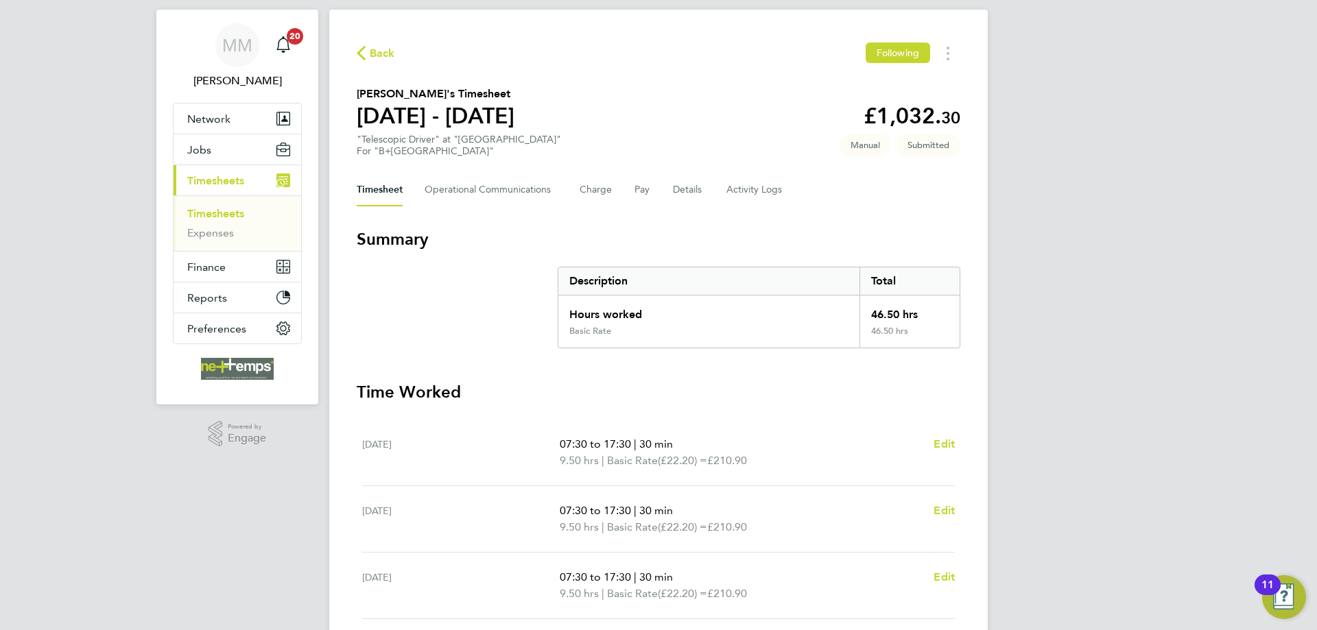
click at [212, 209] on link "Timesheets" at bounding box center [215, 213] width 57 height 13
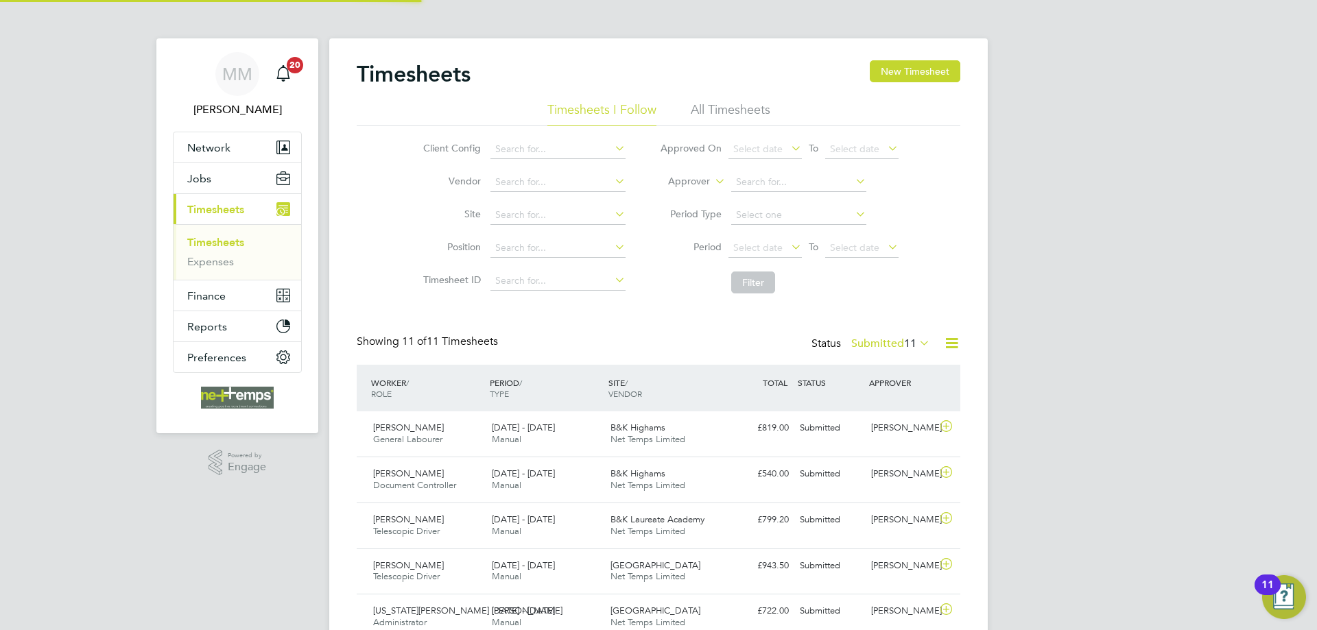
scroll to position [7, 7]
click at [1073, 304] on div "MM Mia Mellors Notifications 20 Applications: Network Team Members Businesses S…" at bounding box center [658, 482] width 1317 height 965
click at [914, 69] on button "New Timesheet" at bounding box center [915, 71] width 91 height 22
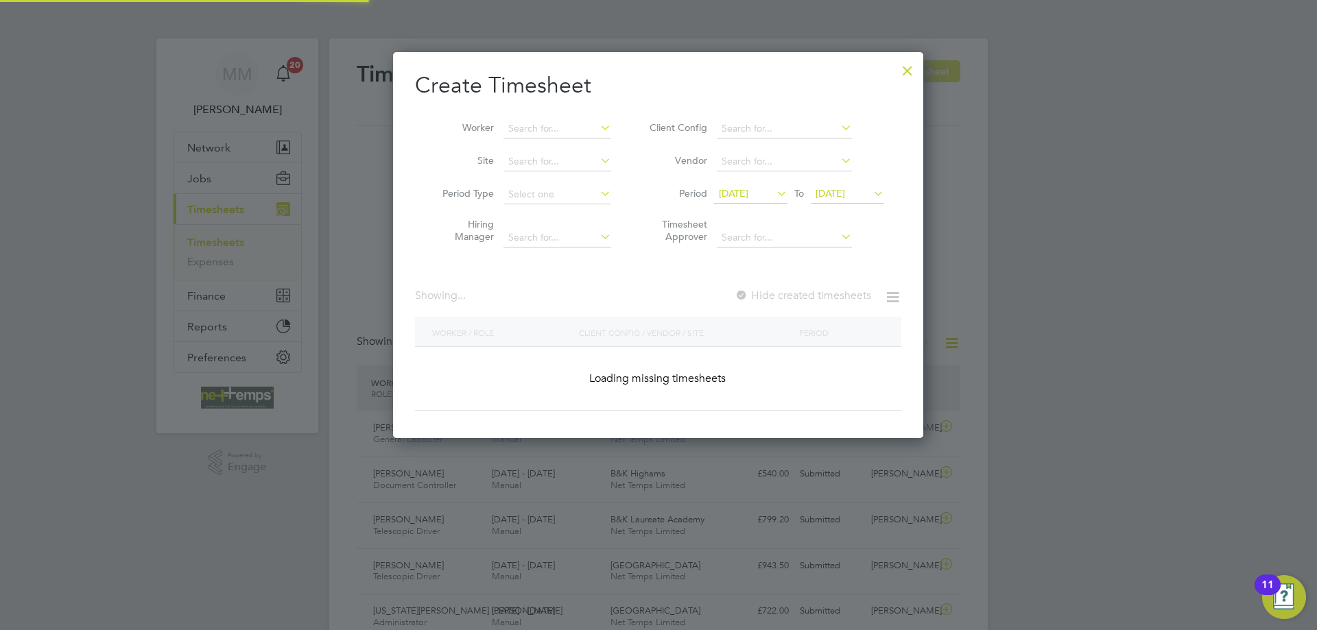
scroll to position [2205, 531]
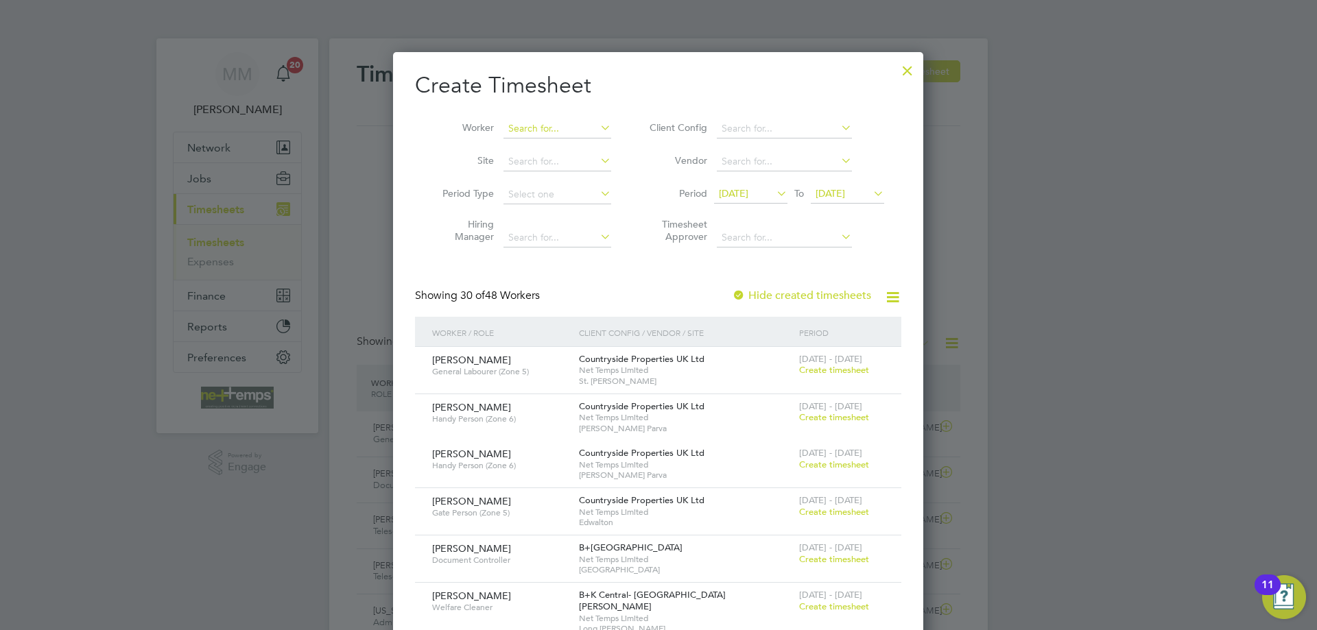
click at [531, 133] on input at bounding box center [557, 128] width 108 height 19
click at [544, 126] on input at bounding box center [557, 128] width 108 height 19
click at [545, 150] on li "Miina Bishaaro" at bounding box center [557, 147] width 109 height 19
type input "[PERSON_NAME]"
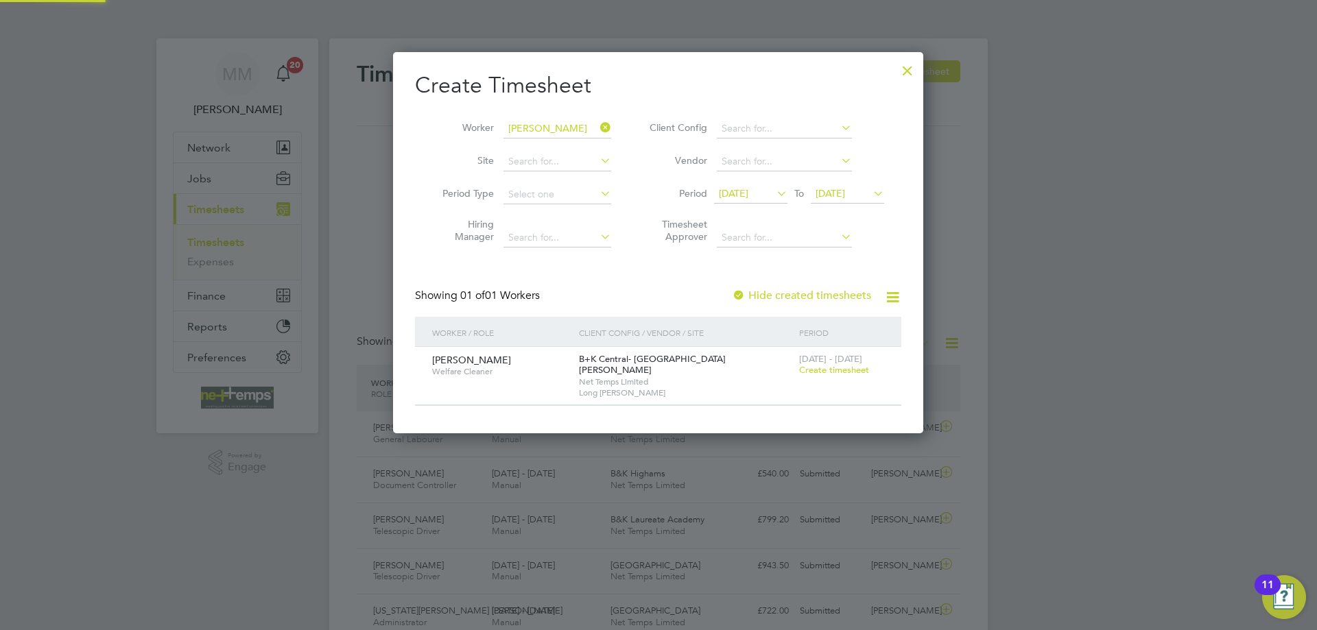
scroll to position [7, 7]
click at [843, 369] on span "Create timesheet" at bounding box center [834, 370] width 70 height 12
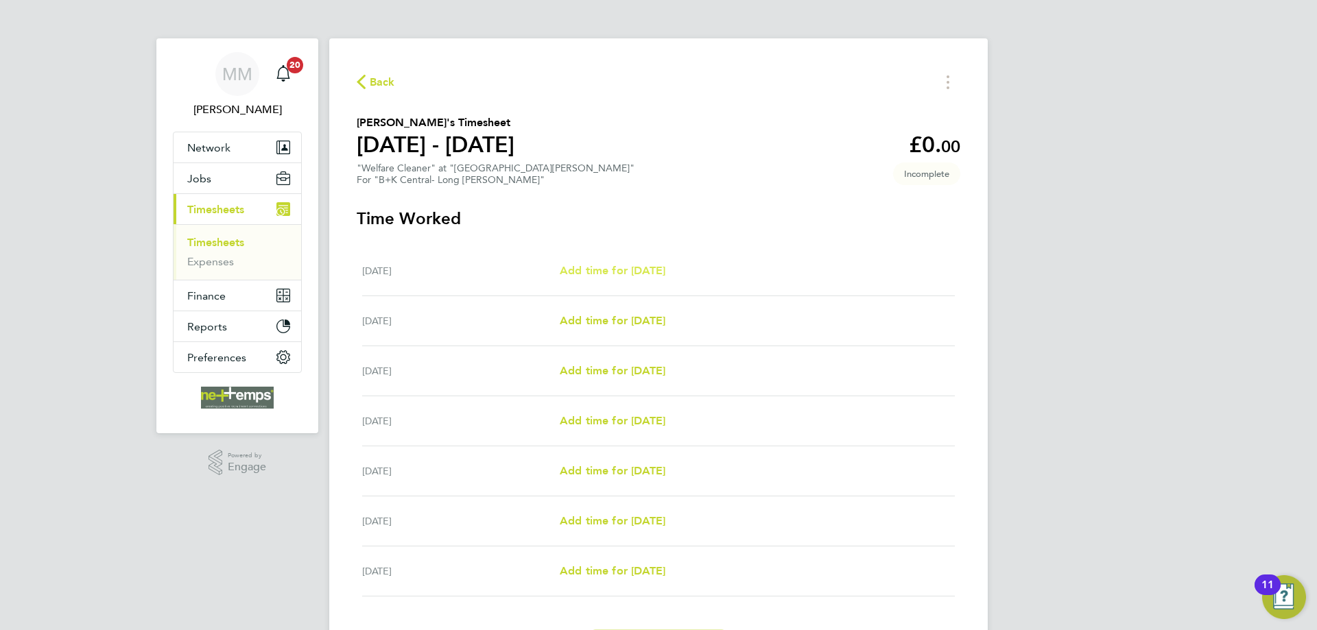
click at [634, 275] on span "Add time for [DATE]" at bounding box center [613, 270] width 106 height 13
select select "30"
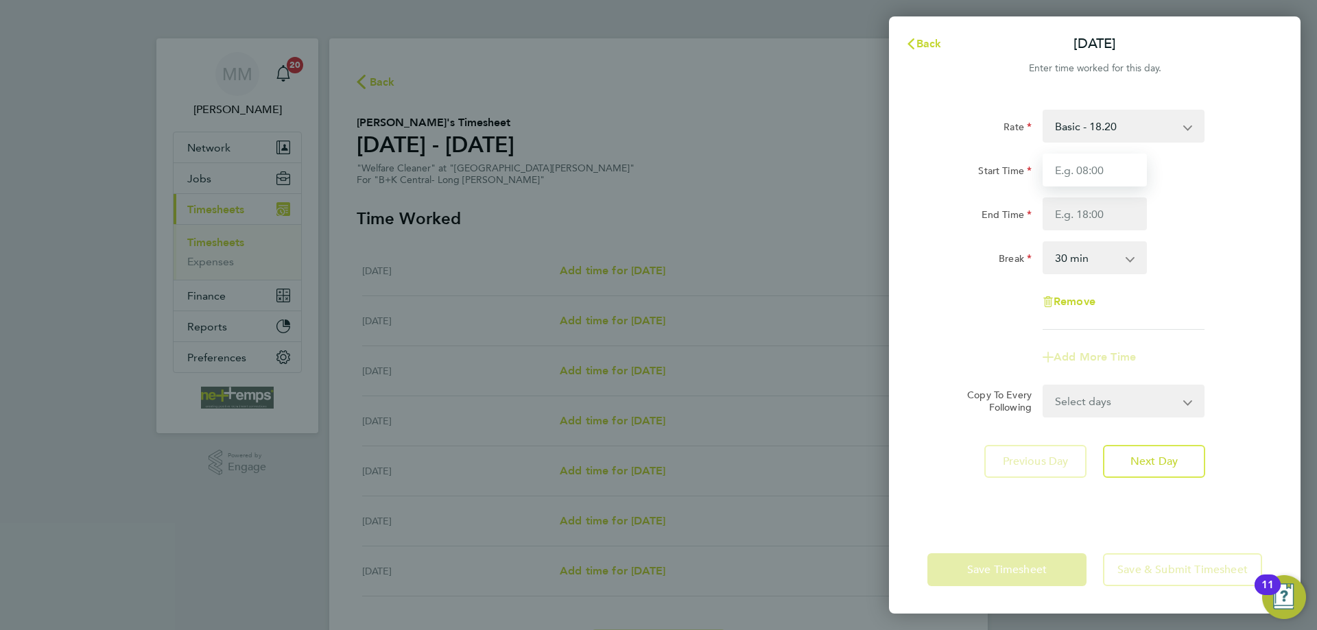
click at [1078, 174] on input "Start Time" at bounding box center [1095, 170] width 104 height 33
type input "09:00"
type input "16:00"
click at [1185, 203] on div "End Time 16:00" at bounding box center [1095, 214] width 346 height 33
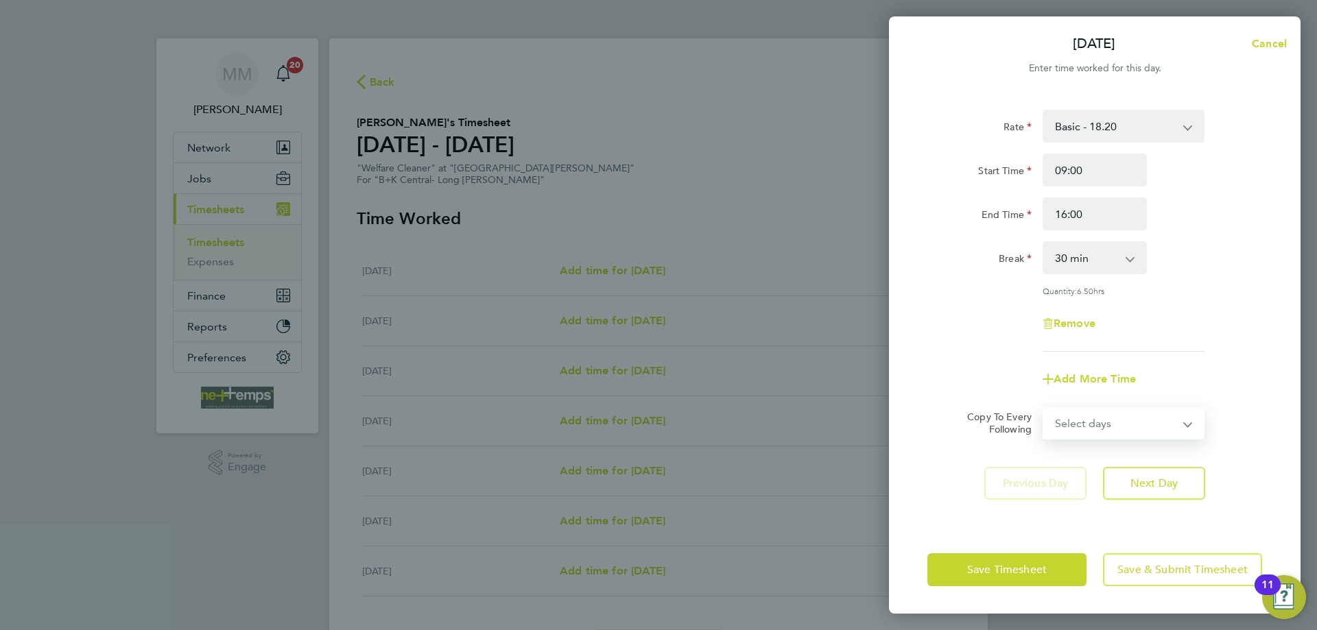
click at [1163, 435] on select "Select days Day Weekday (Mon-Fri) Weekend (Sat-Sun) Tuesday Wednesday Thursday …" at bounding box center [1116, 423] width 144 height 30
select select "WEEKDAY"
click at [1044, 408] on select "Select days Day Weekday (Mon-Fri) Weekend (Sat-Sun) Tuesday Wednesday Thursday …" at bounding box center [1116, 423] width 144 height 30
select select "[DATE]"
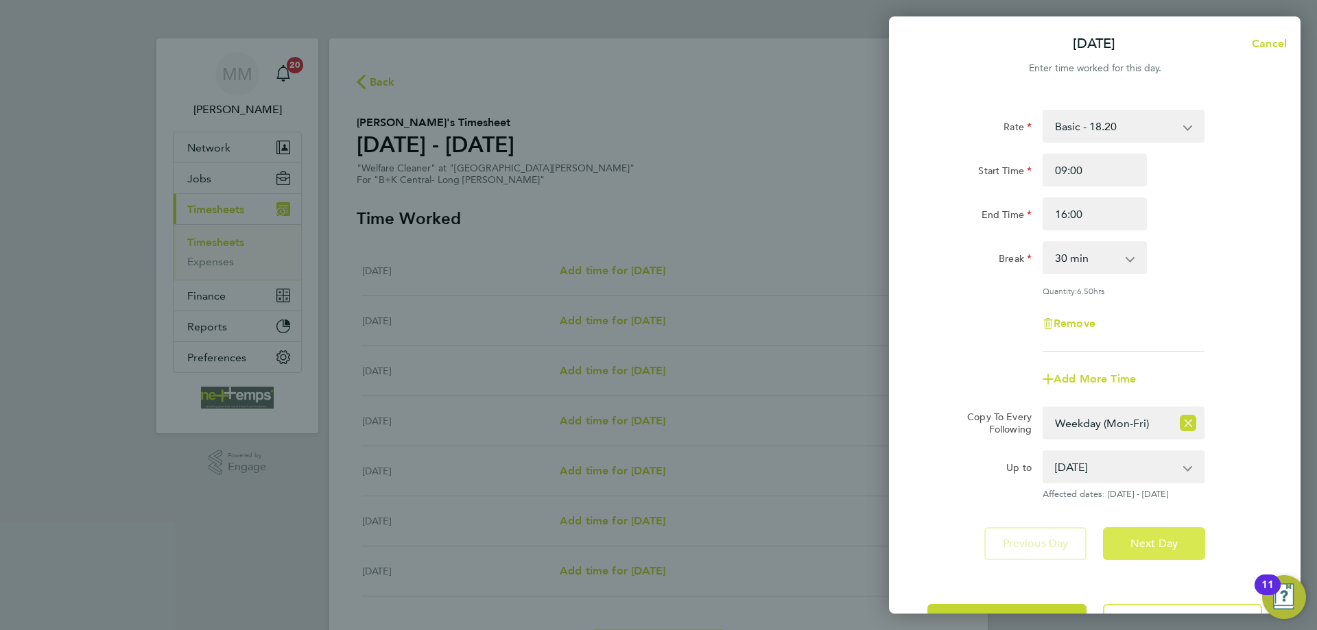
click at [1169, 549] on button "Next Day" at bounding box center [1154, 543] width 102 height 33
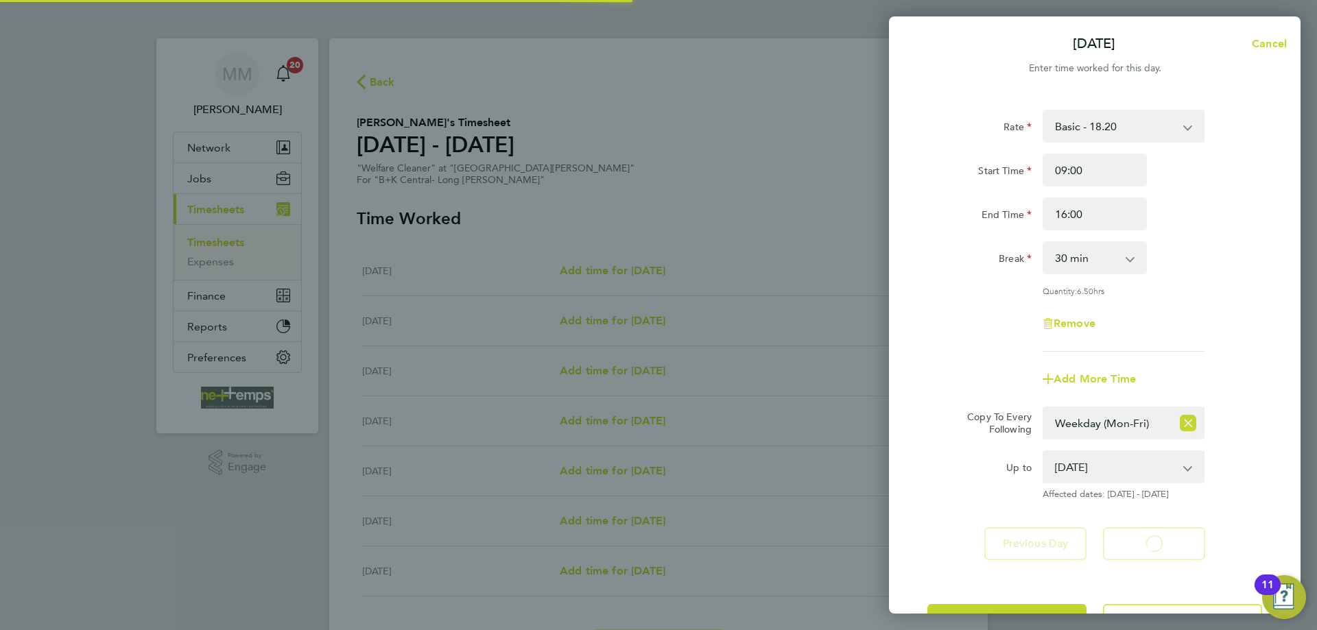
select select "30"
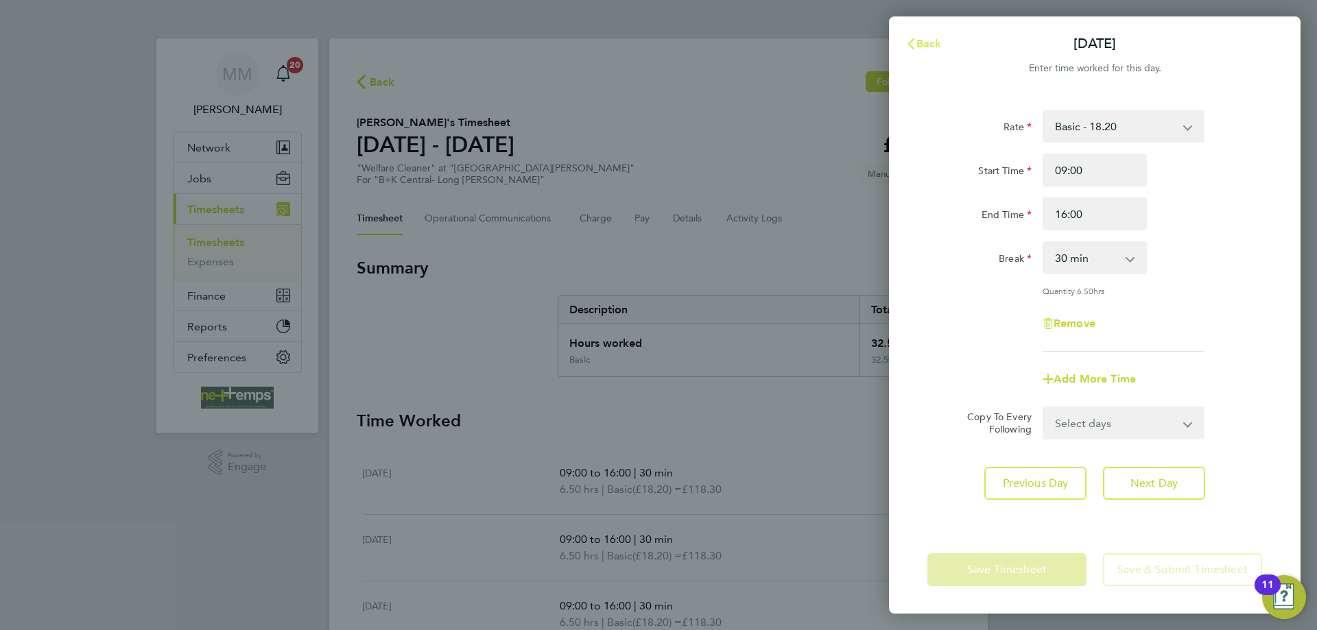
click at [931, 42] on span "Back" at bounding box center [928, 43] width 25 height 13
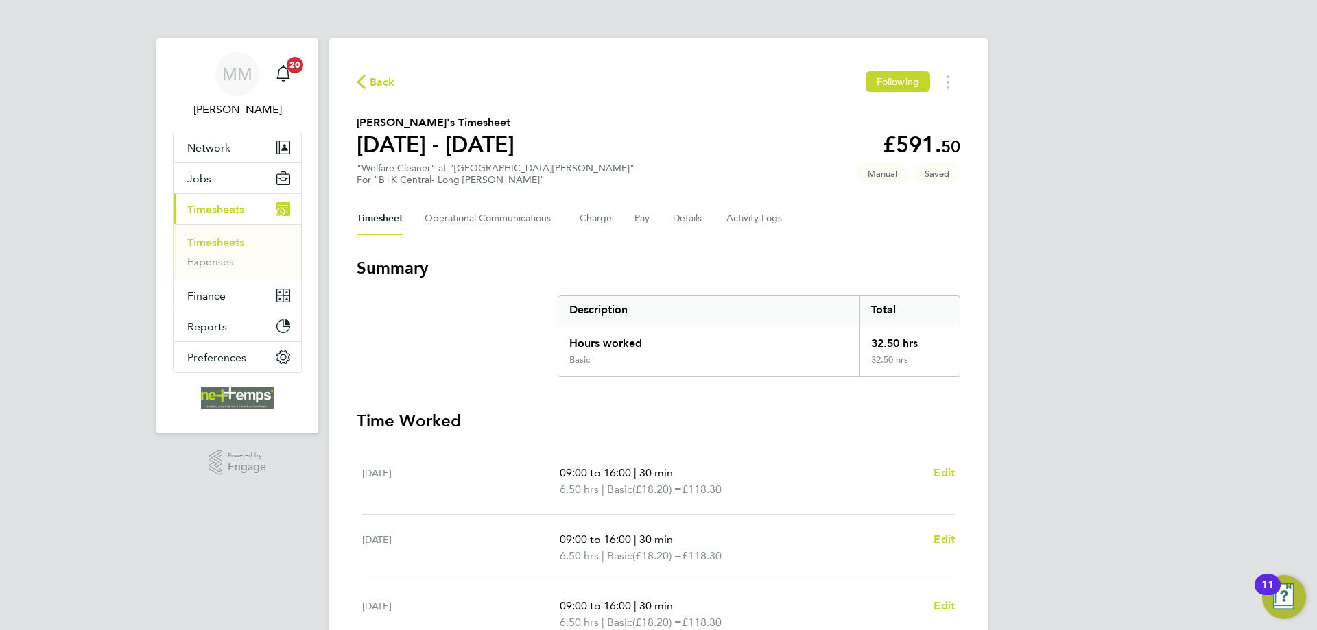
scroll to position [343, 0]
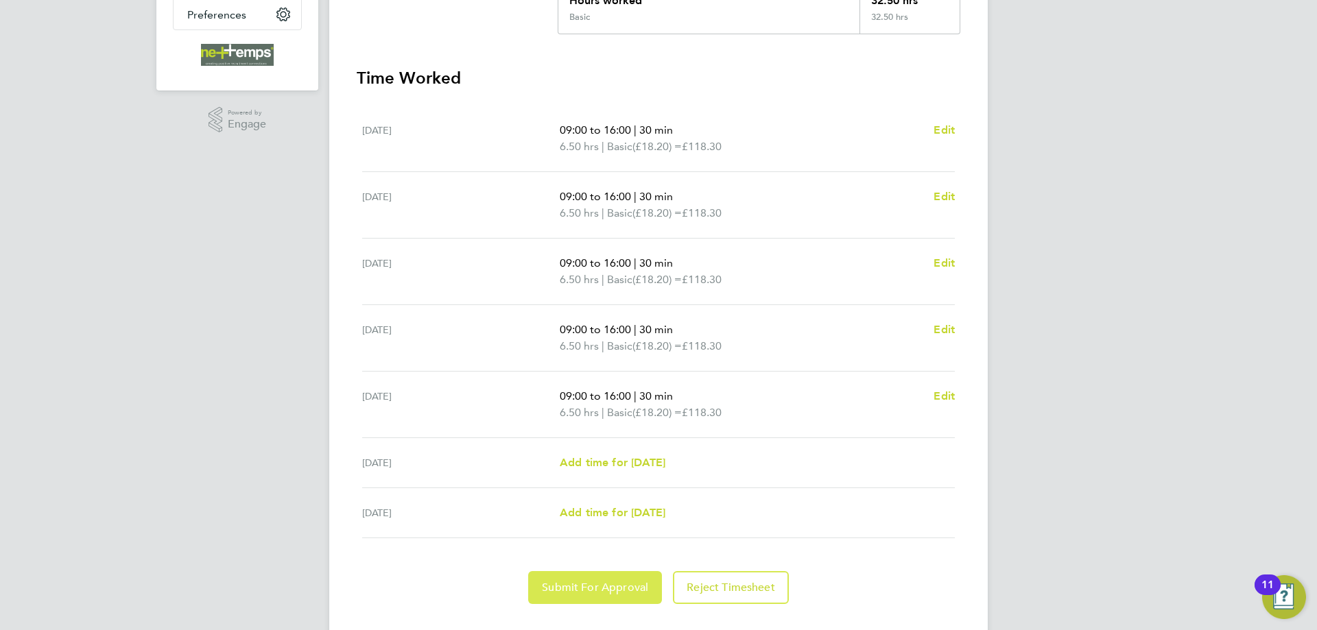
click at [626, 586] on span "Submit For Approval" at bounding box center [595, 588] width 106 height 14
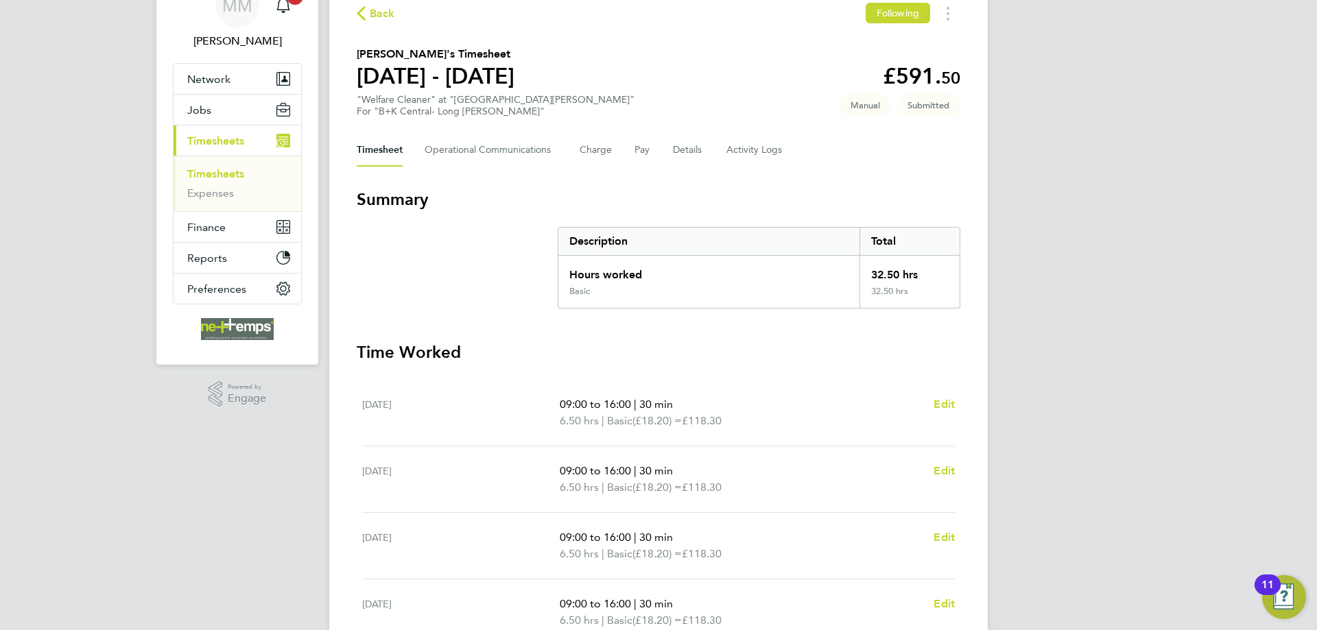
click at [230, 176] on link "Timesheets" at bounding box center [215, 173] width 57 height 13
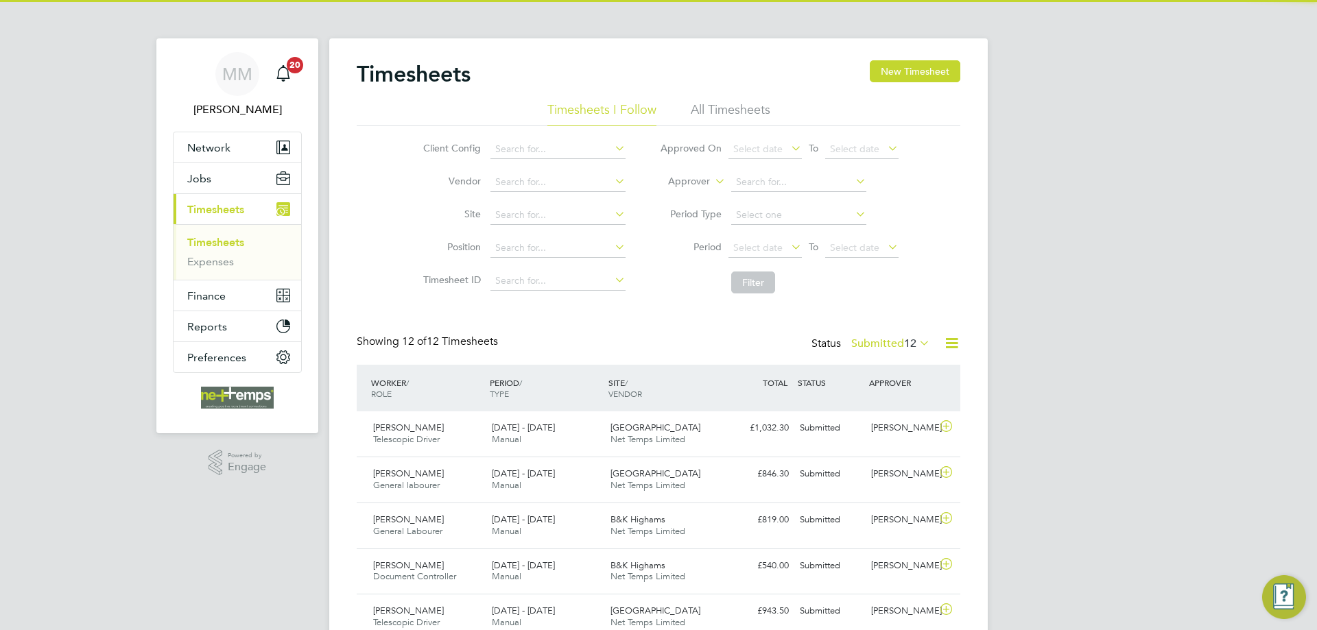
scroll to position [7, 7]
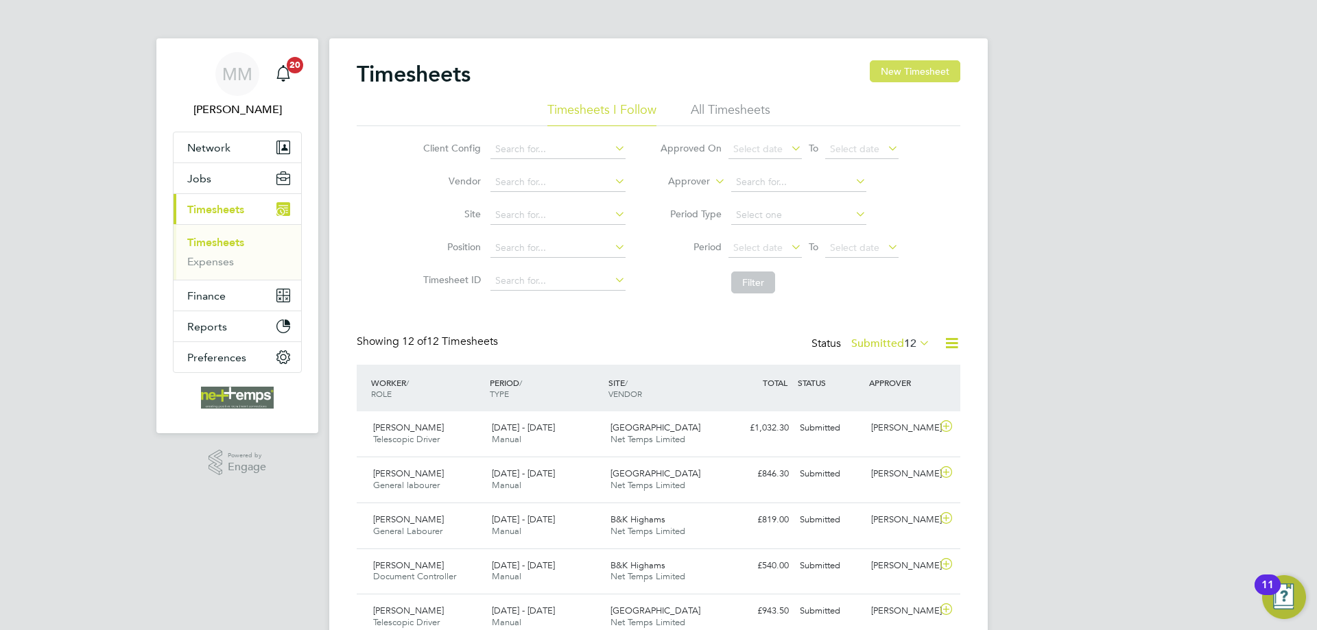
click at [921, 71] on button "New Timesheet" at bounding box center [915, 71] width 91 height 22
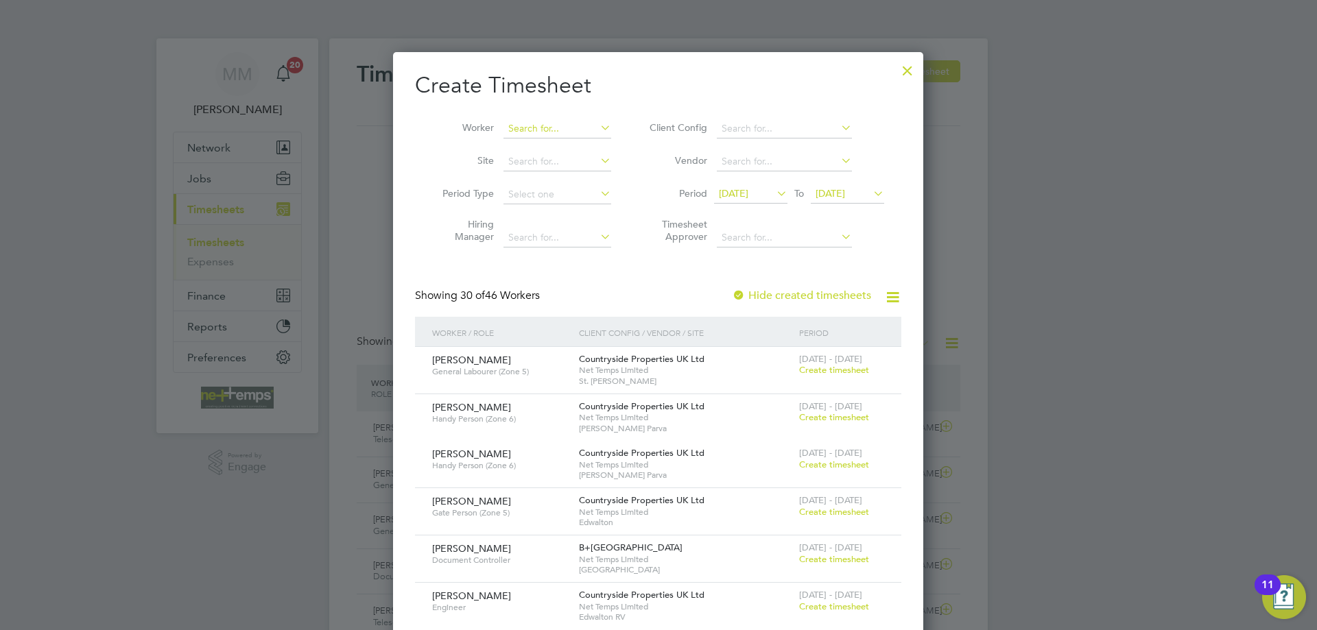
click at [534, 125] on input at bounding box center [557, 128] width 108 height 19
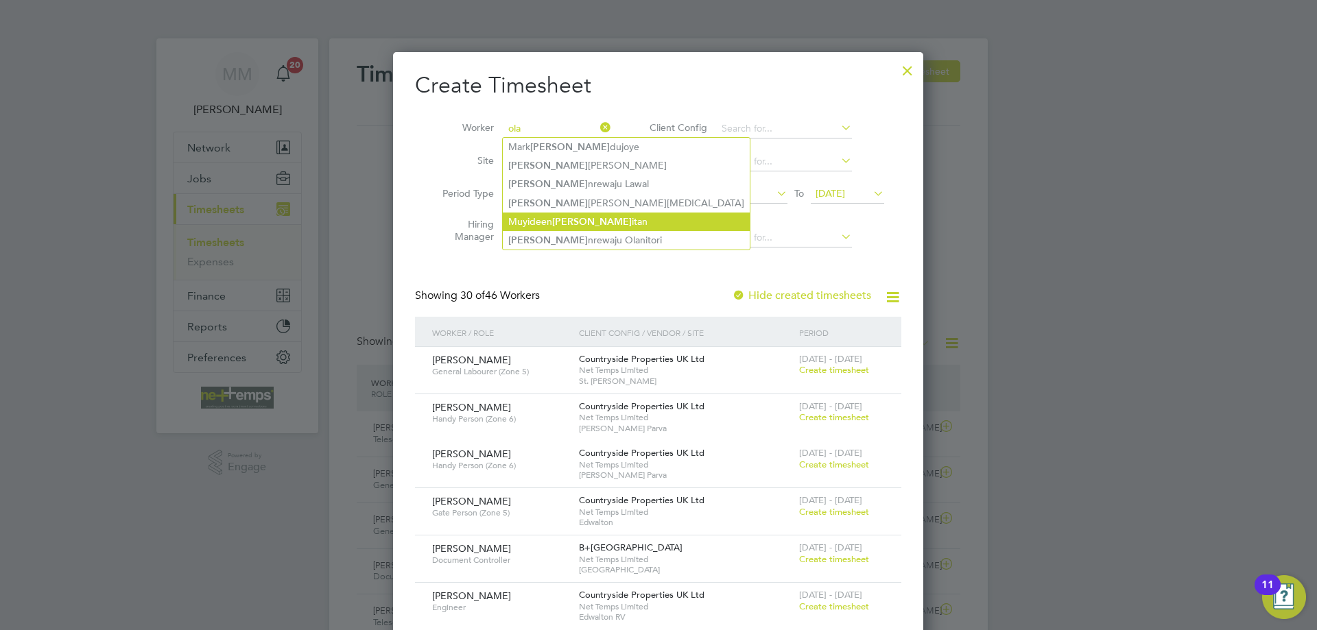
click at [569, 219] on li "Muyideen Ola itan" at bounding box center [626, 222] width 247 height 19
type input "[PERSON_NAME]"
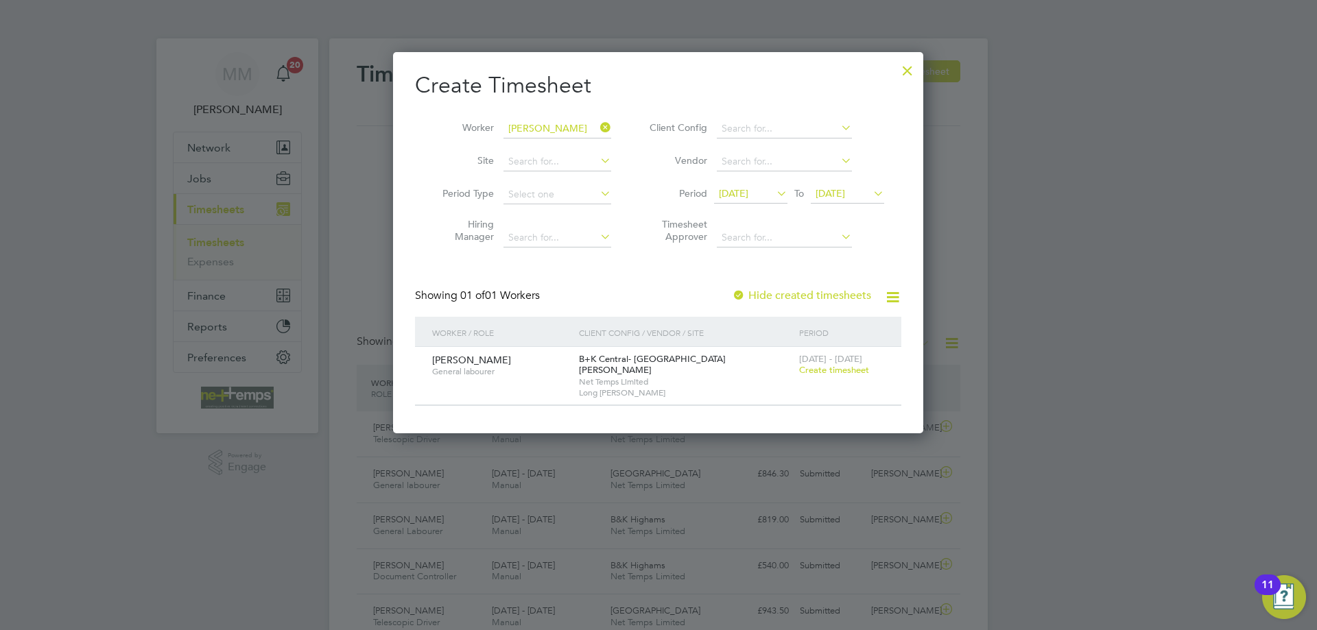
click at [844, 371] on span "Create timesheet" at bounding box center [834, 370] width 70 height 12
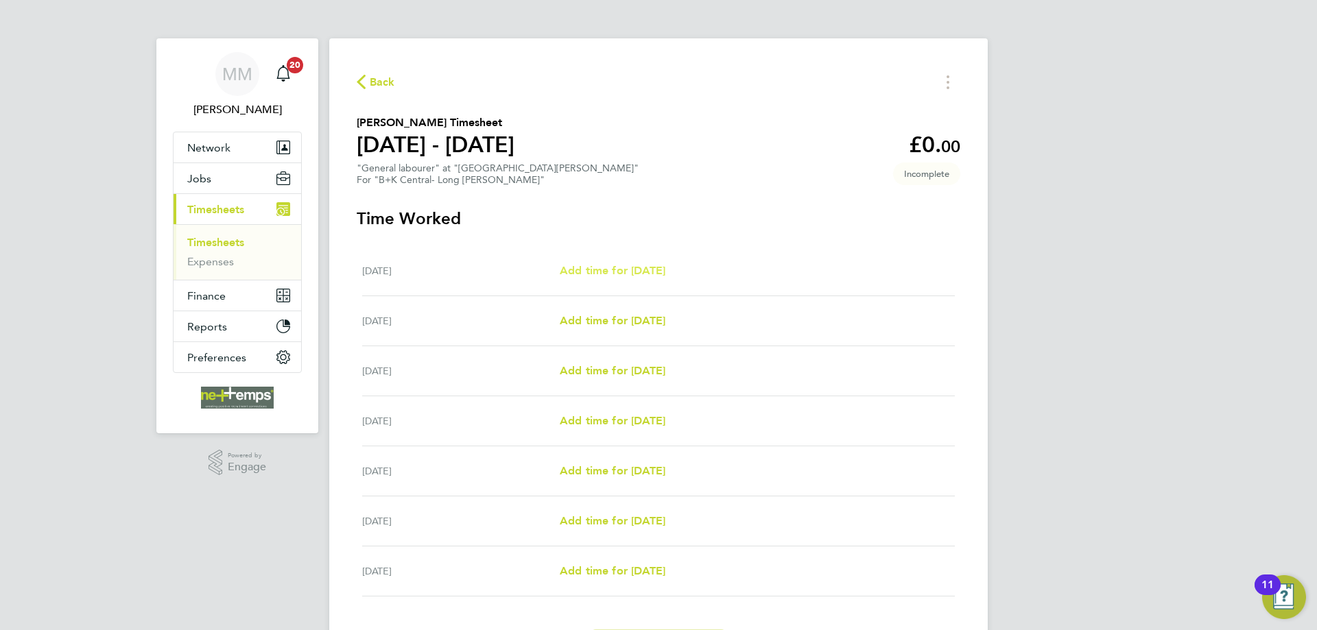
click at [640, 272] on span "Add time for [DATE]" at bounding box center [613, 270] width 106 height 13
select select "30"
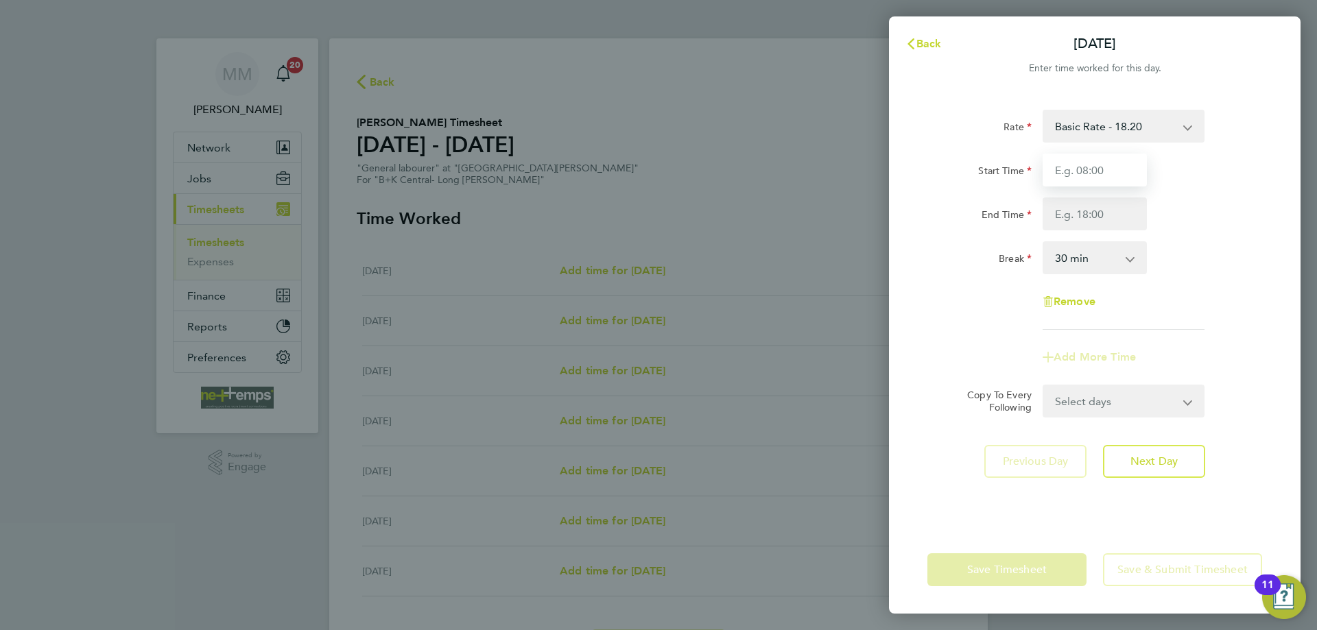
click at [1078, 178] on input "Start Time" at bounding box center [1095, 170] width 104 height 33
type input "07:00"
type input "19:00"
click at [1236, 202] on div "End Time 19:00" at bounding box center [1095, 214] width 346 height 33
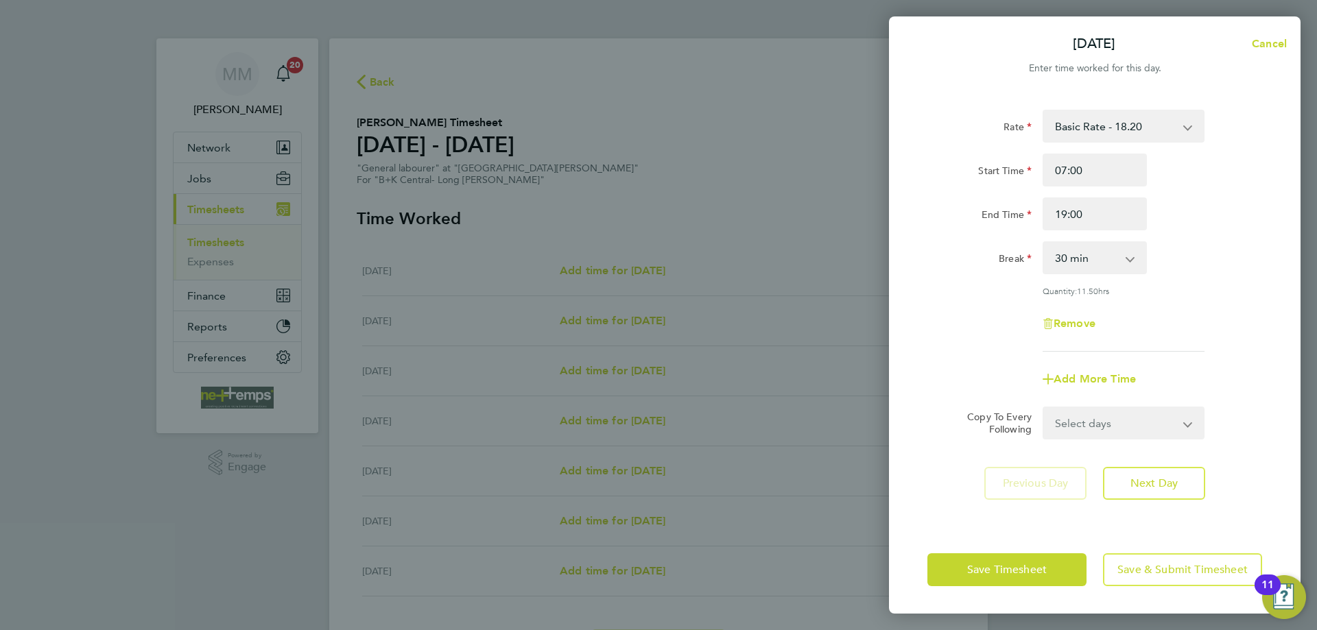
click at [1183, 428] on select "Select days Day Weekday (Mon-Fri) Weekend (Sat-Sun) Tuesday Wednesday Thursday …" at bounding box center [1116, 423] width 144 height 30
select select "WEEKDAY"
click at [1044, 408] on select "Select days Day Weekday (Mon-Fri) Weekend (Sat-Sun) Tuesday Wednesday Thursday …" at bounding box center [1116, 423] width 144 height 30
select select "[DATE]"
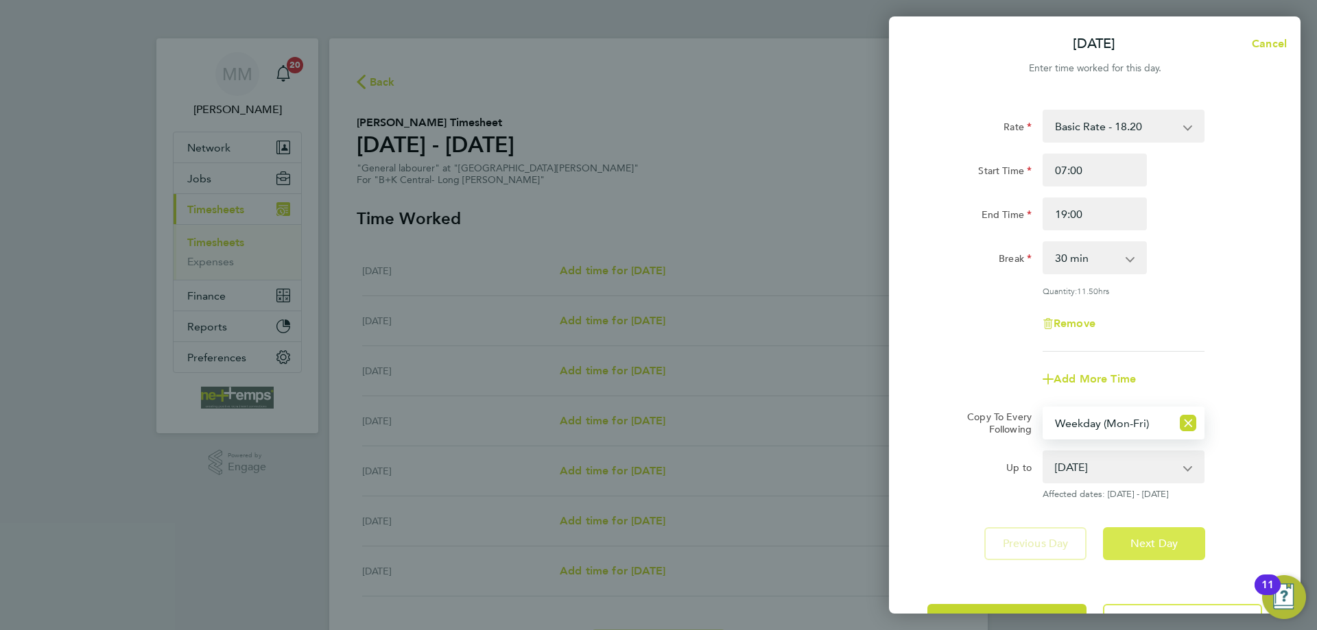
click at [1176, 537] on span "Next Day" at bounding box center [1153, 544] width 47 height 14
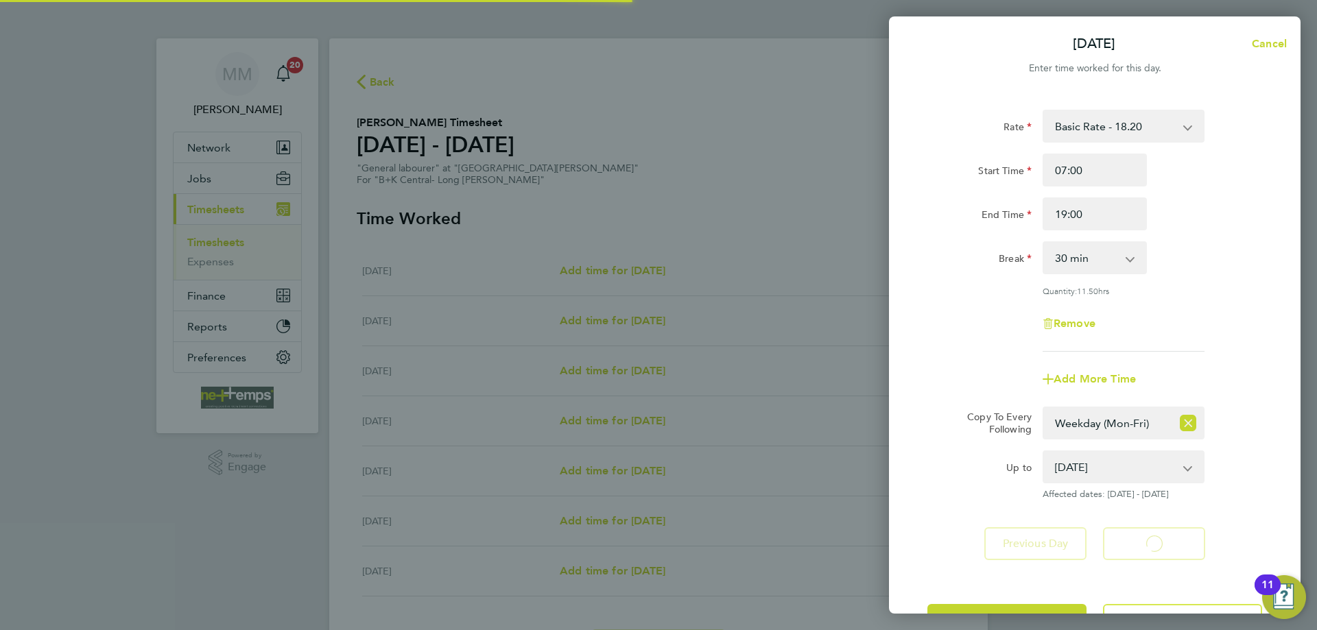
select select "30"
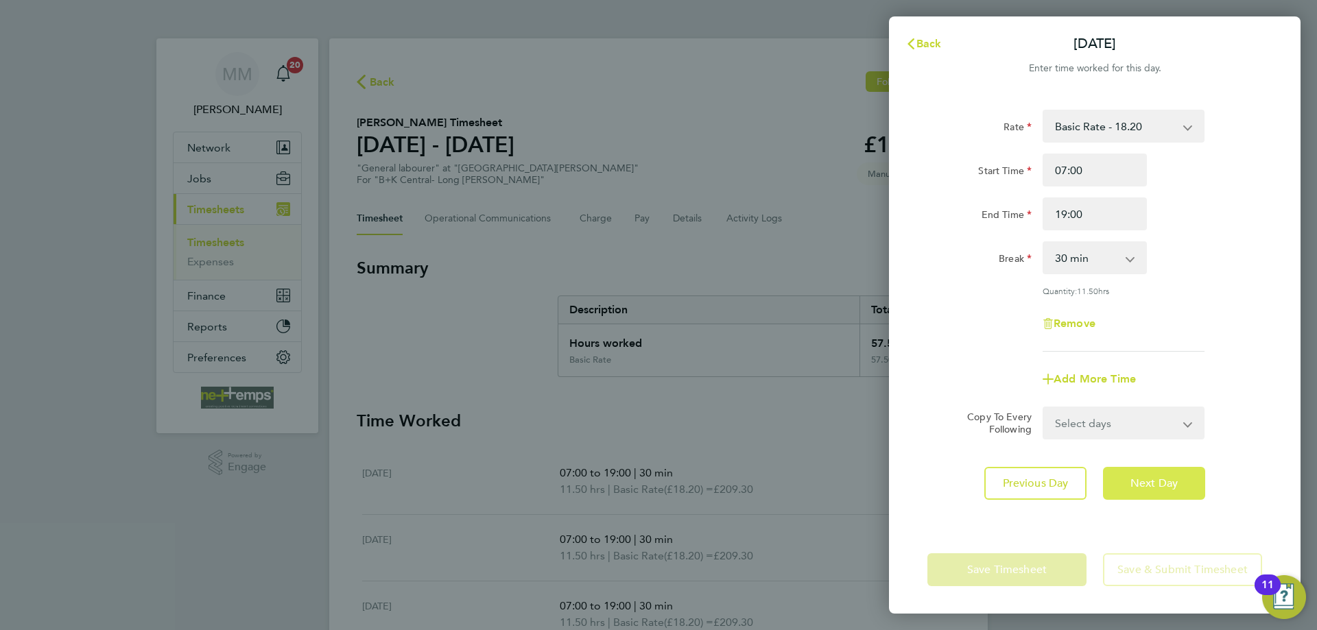
click at [1169, 486] on span "Next Day" at bounding box center [1153, 484] width 47 height 14
select select "30"
click at [1169, 486] on span "Next Day" at bounding box center [1153, 484] width 47 height 14
select select "30"
click at [1169, 486] on span "Next Day" at bounding box center [1153, 484] width 47 height 14
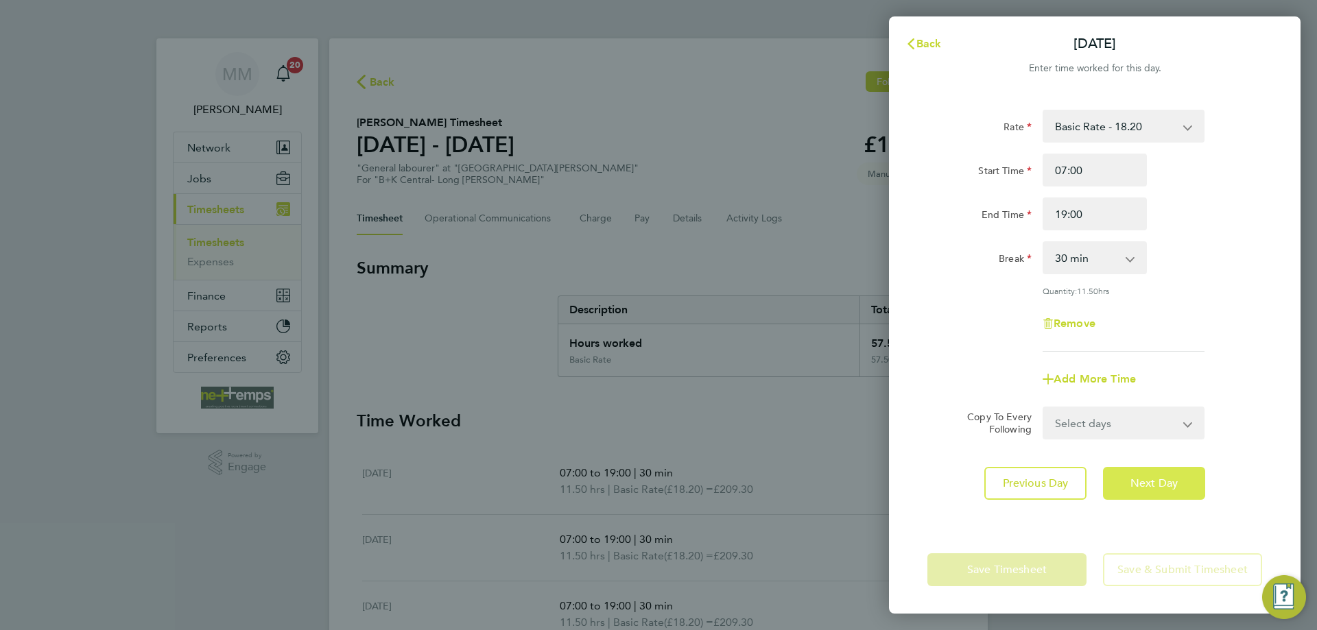
select select "30"
click at [1169, 486] on span "Next Day" at bounding box center [1153, 484] width 47 height 14
select select "30"
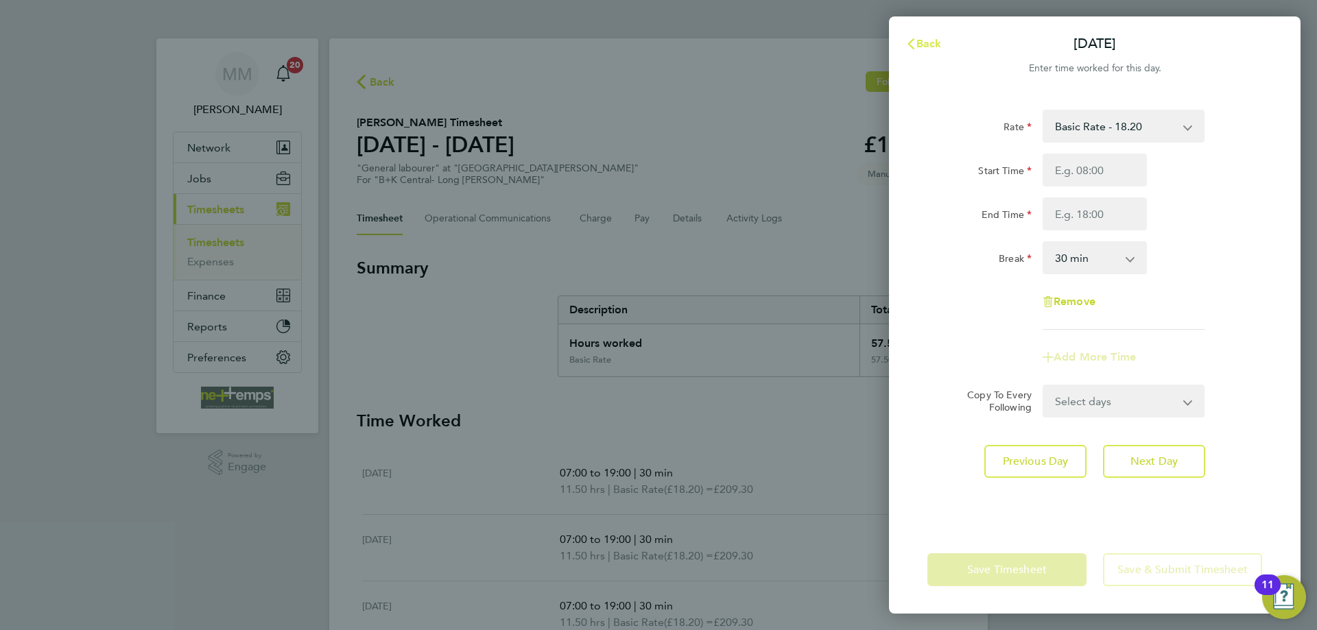
click at [929, 48] on span "Back" at bounding box center [928, 43] width 25 height 13
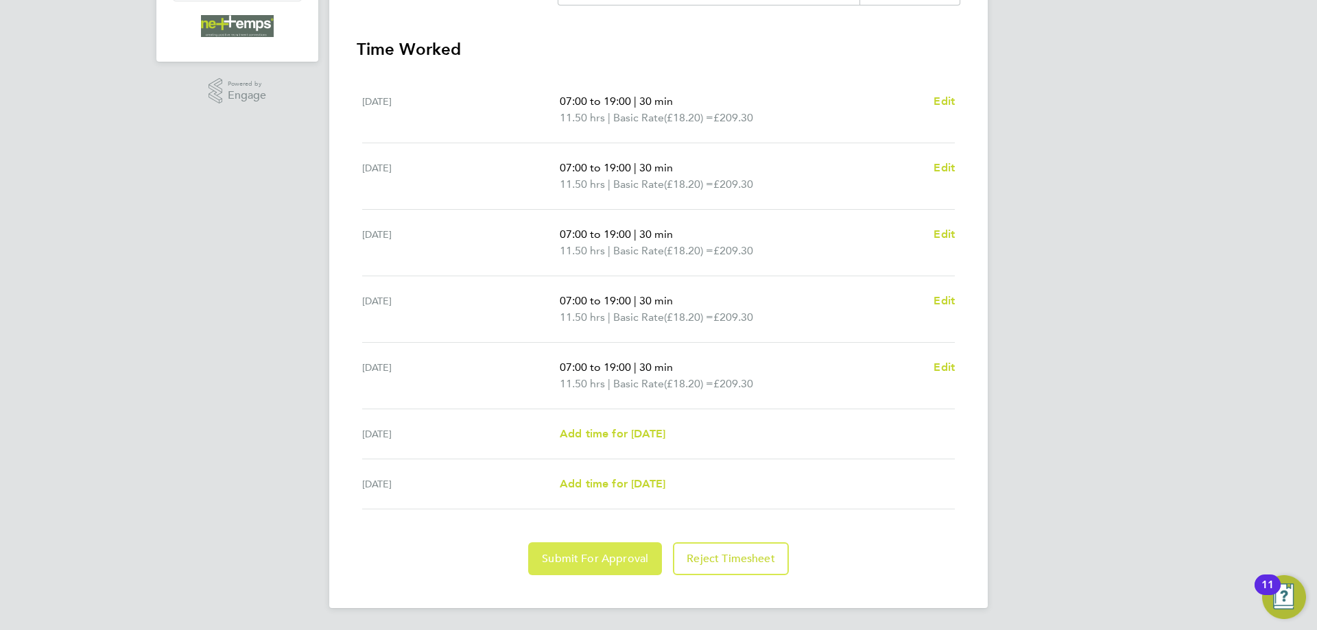
click at [592, 560] on span "Submit For Approval" at bounding box center [595, 559] width 106 height 14
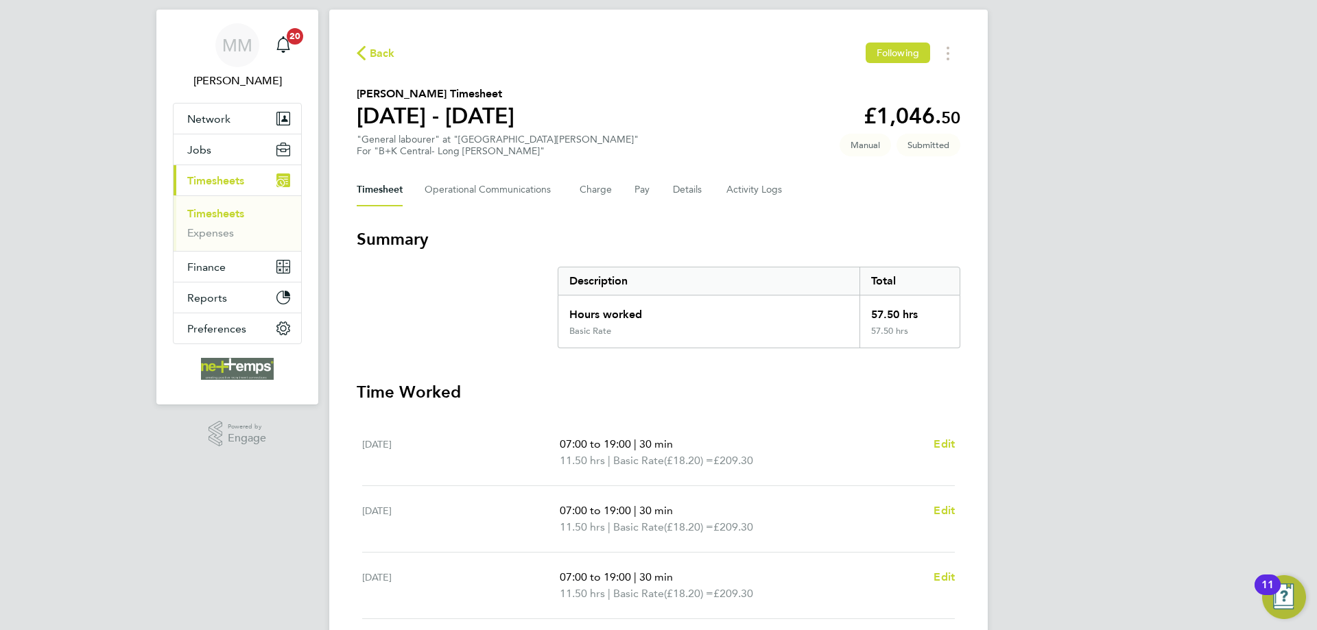
click at [237, 215] on link "Timesheets" at bounding box center [215, 213] width 57 height 13
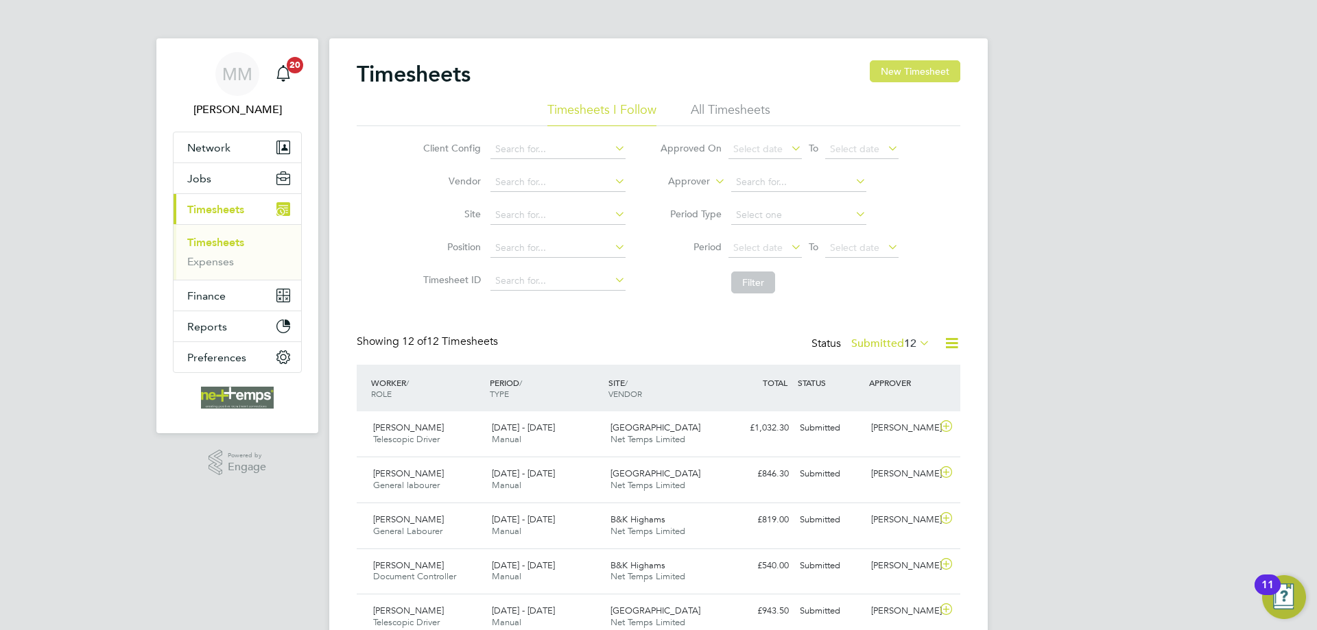
click at [908, 77] on button "New Timesheet" at bounding box center [915, 71] width 91 height 22
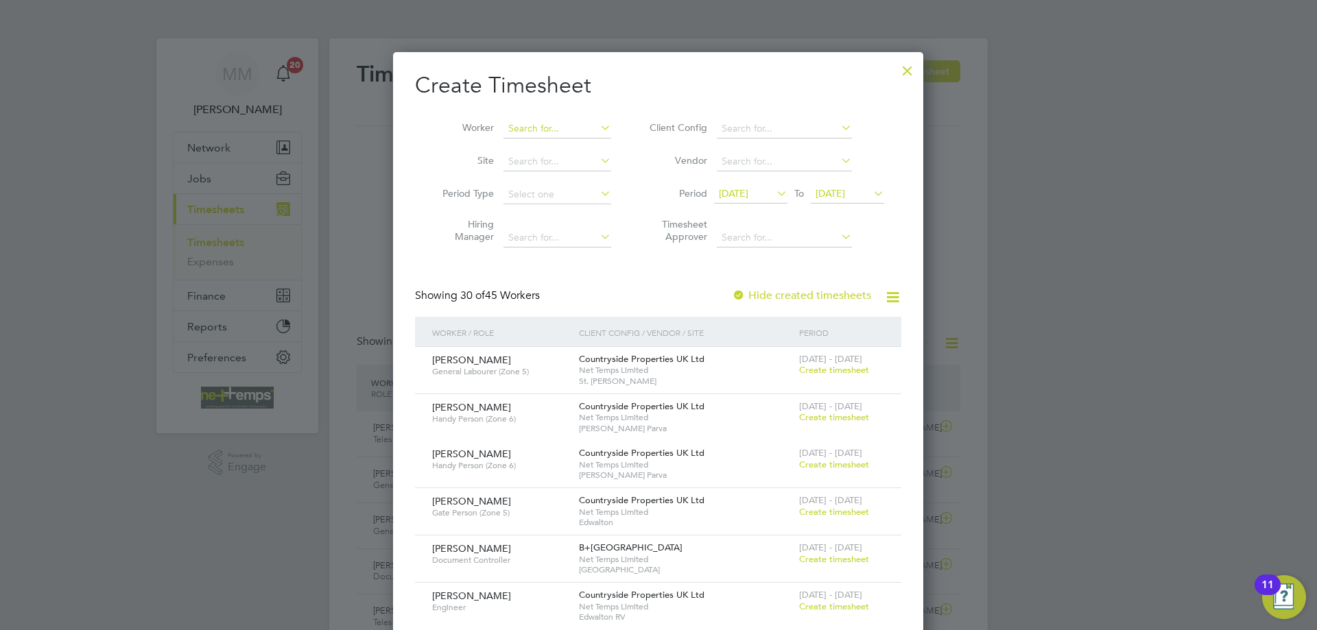
click at [556, 124] on input at bounding box center [557, 128] width 108 height 19
click at [555, 146] on b "Farm" at bounding box center [545, 147] width 23 height 12
type input "Mark Farmer"
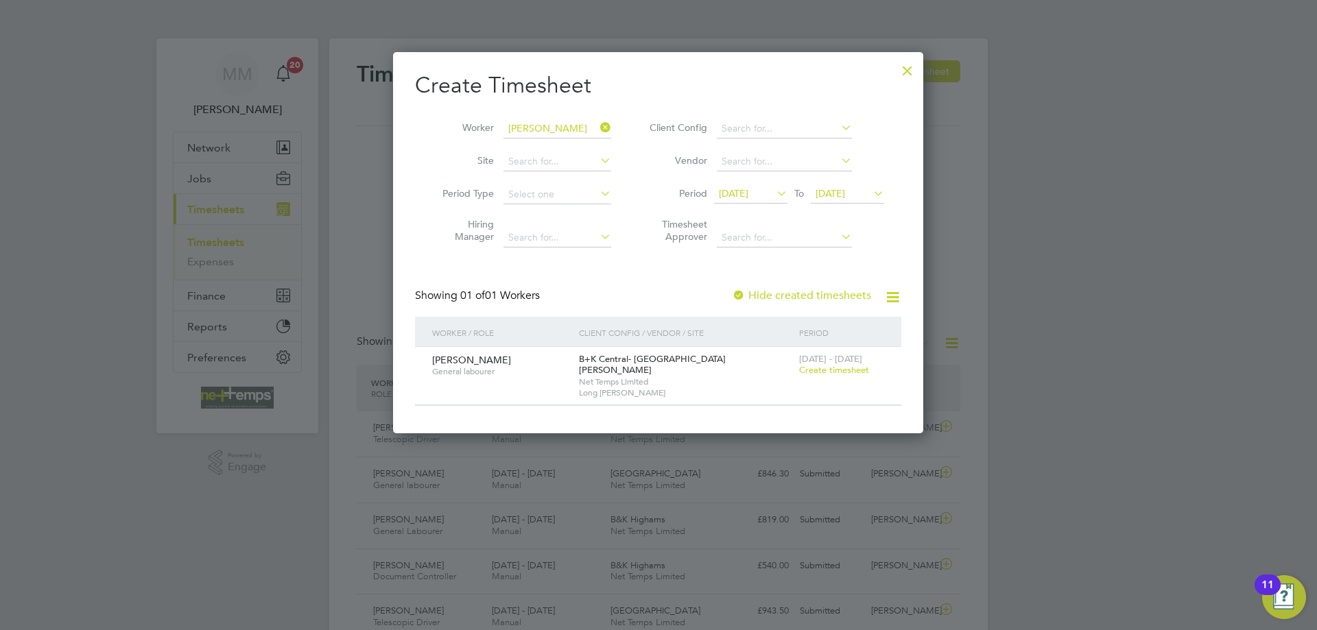
click at [820, 368] on span "Create timesheet" at bounding box center [834, 370] width 70 height 12
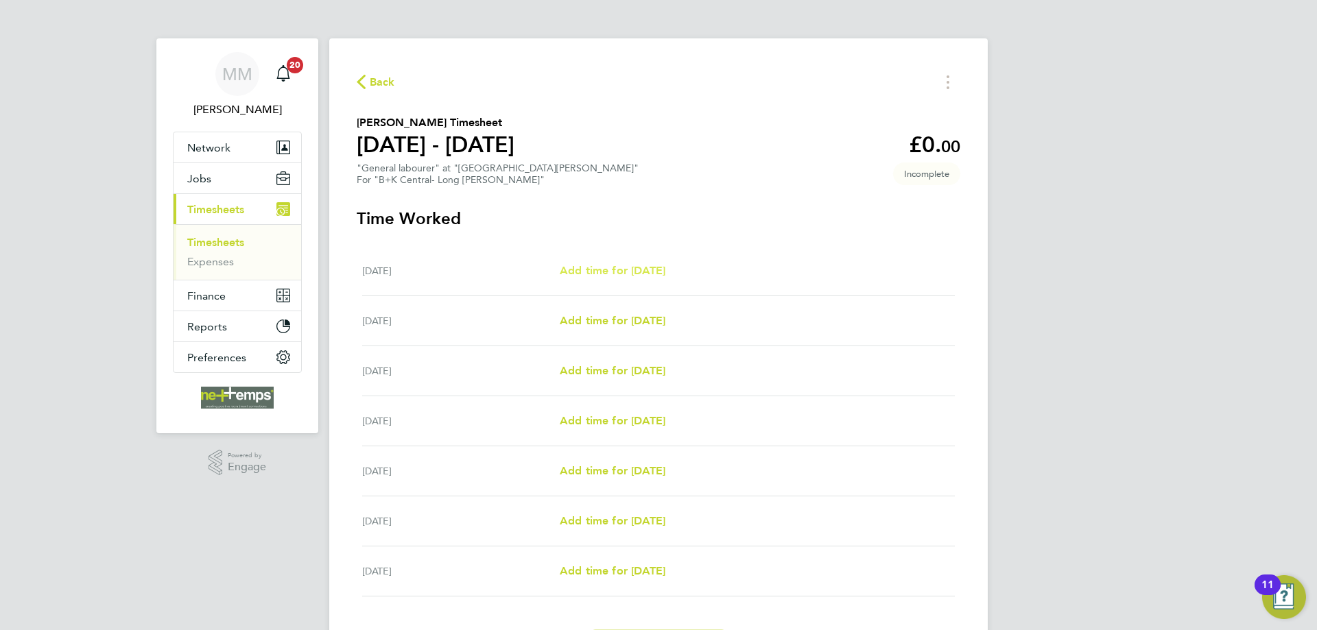
click at [632, 271] on span "Add time for Mon 22 Sep" at bounding box center [613, 270] width 106 height 13
select select "30"
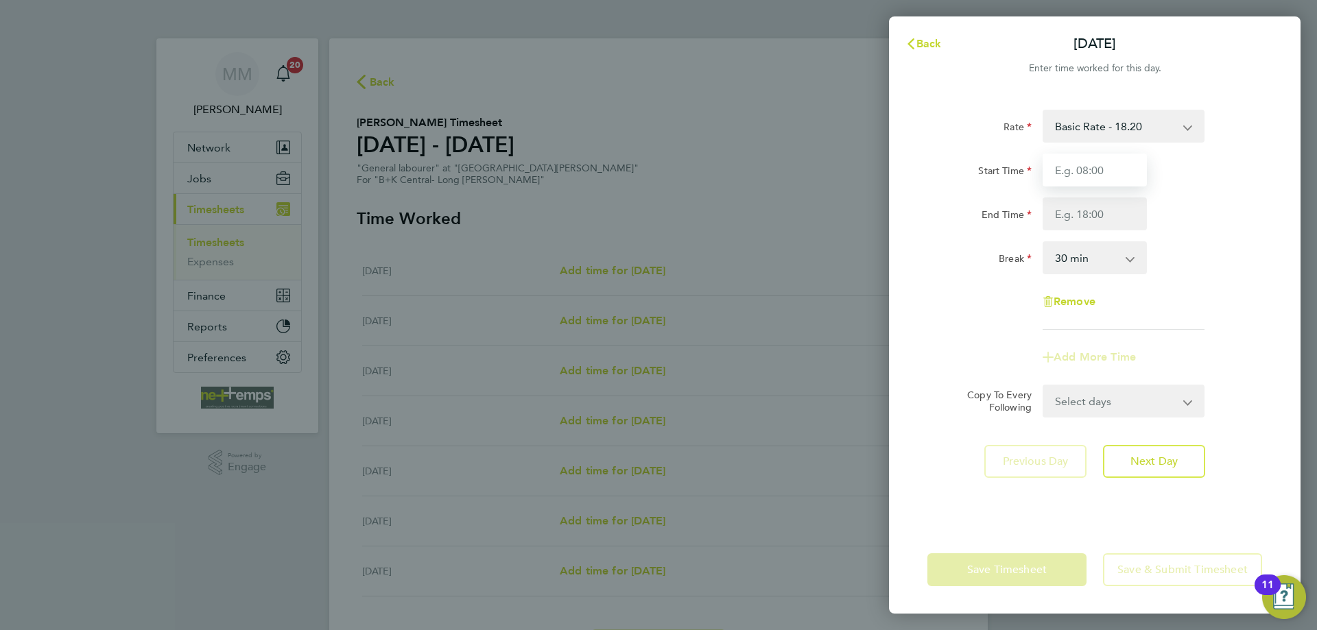
click at [1069, 167] on input "Start Time" at bounding box center [1095, 170] width 104 height 33
type input "07:00"
type input "17:00"
click at [1204, 271] on div "Break 0 min 15 min 30 min 45 min 60 min 75 min 90 min" at bounding box center [1095, 257] width 346 height 33
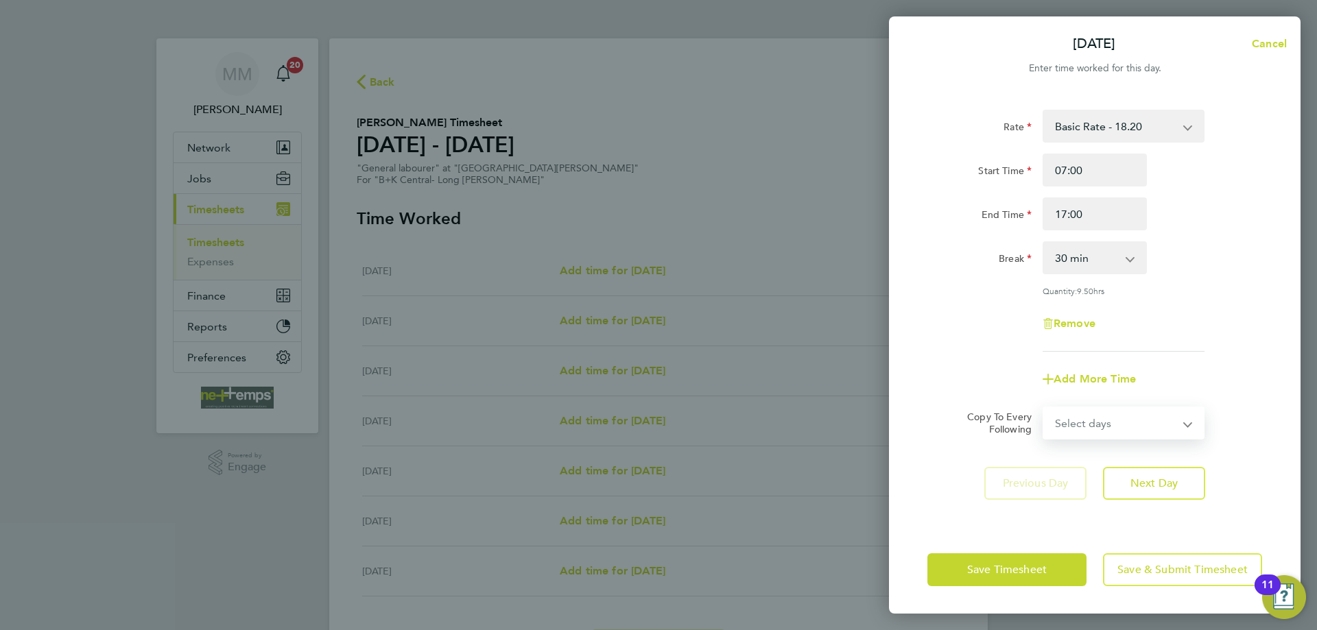
click at [1158, 423] on select "Select days Day Weekday (Mon-Fri) Weekend (Sat-Sun) Tuesday Wednesday Thursday …" at bounding box center [1116, 423] width 144 height 30
select select "WEEKDAY"
click at [1044, 408] on select "Select days Day Weekday (Mon-Fri) Weekend (Sat-Sun) Tuesday Wednesday Thursday …" at bounding box center [1116, 423] width 144 height 30
select select "2025-09-28"
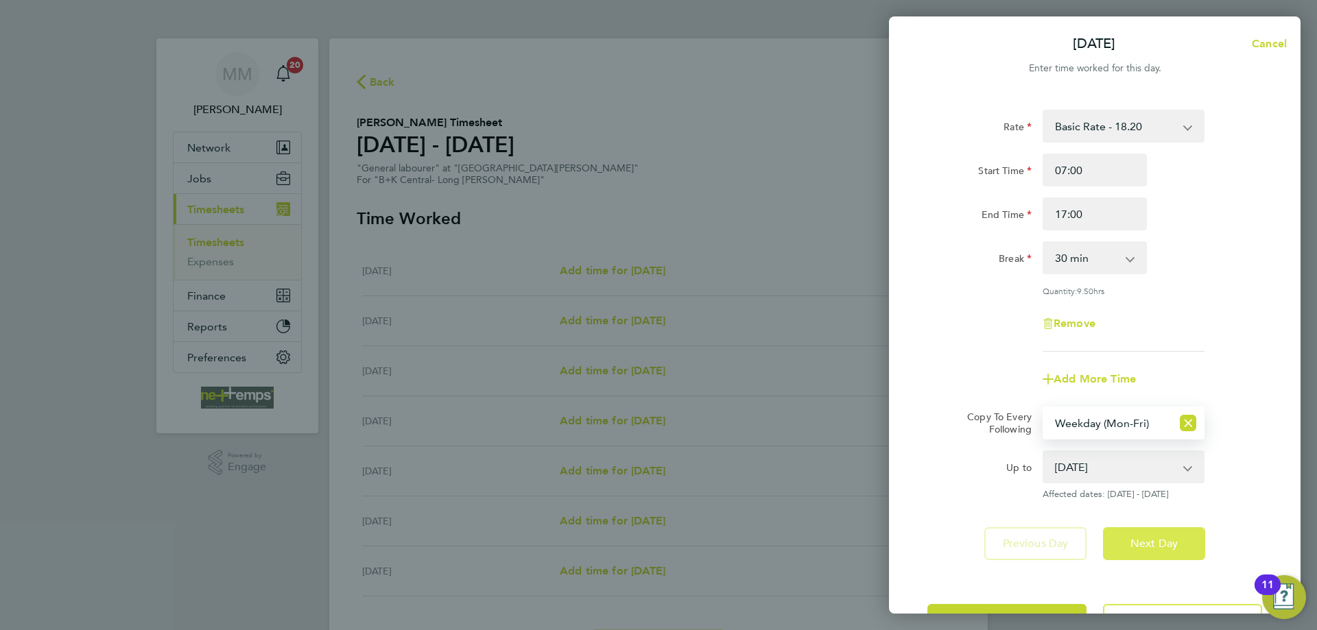
click at [1159, 547] on span "Next Day" at bounding box center [1153, 544] width 47 height 14
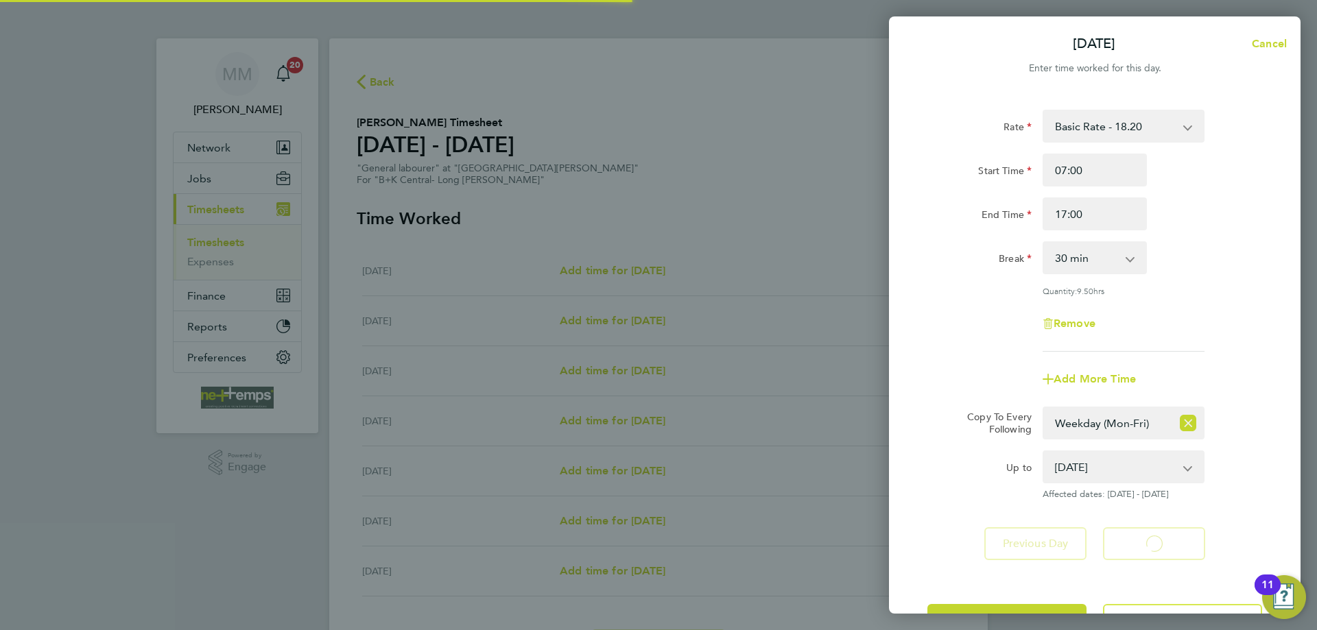
select select "30"
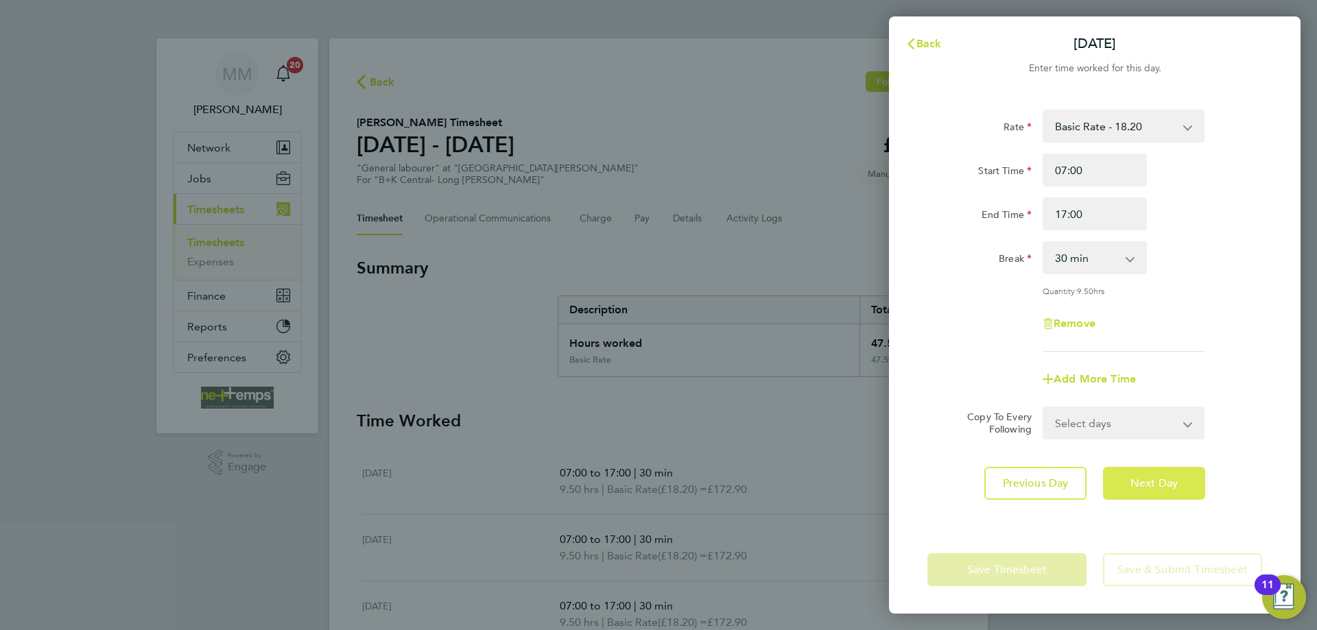
click at [1153, 484] on span "Next Day" at bounding box center [1153, 484] width 47 height 14
select select "30"
click at [1153, 484] on span "Next Day" at bounding box center [1153, 484] width 47 height 14
select select "30"
click at [1153, 484] on span "Next Day" at bounding box center [1153, 484] width 47 height 14
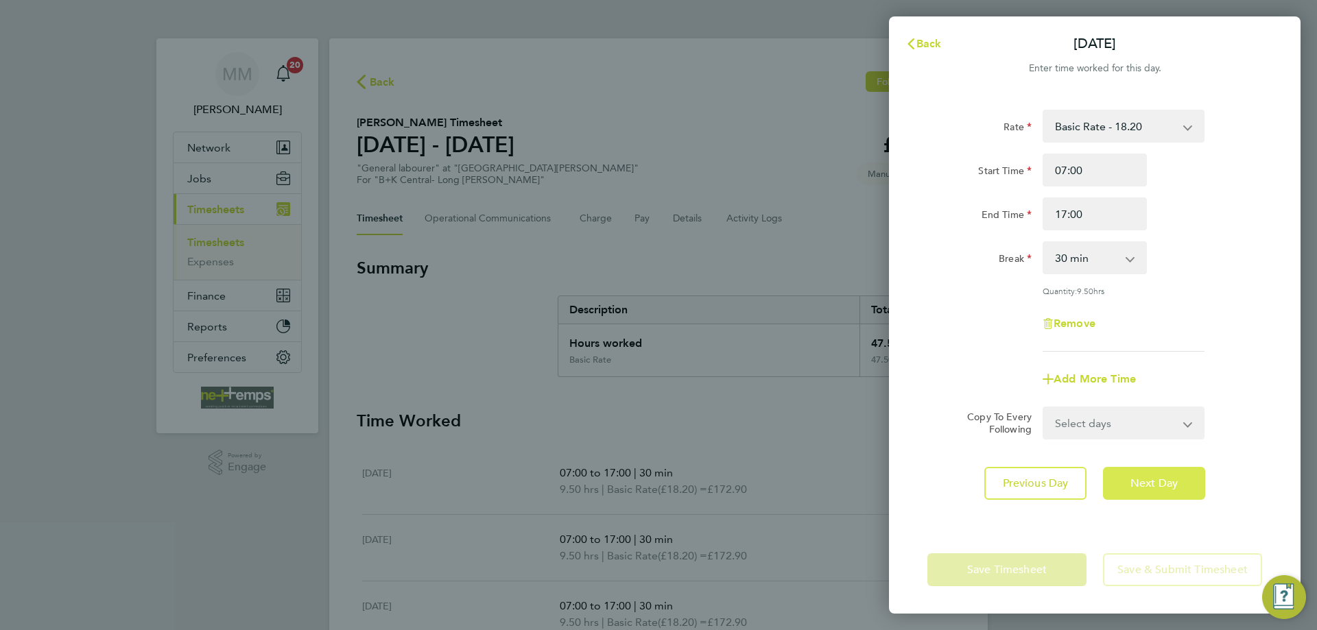
select select "30"
click at [926, 39] on span "Back" at bounding box center [928, 43] width 25 height 13
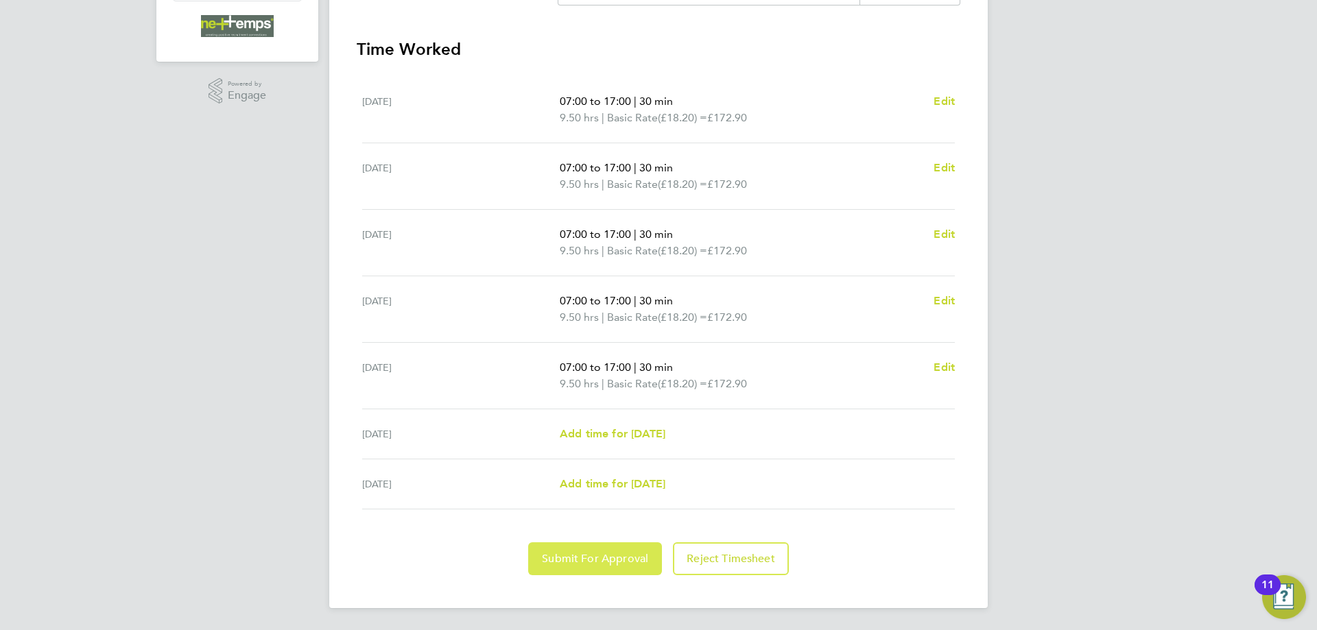
click at [575, 554] on span "Submit For Approval" at bounding box center [595, 559] width 106 height 14
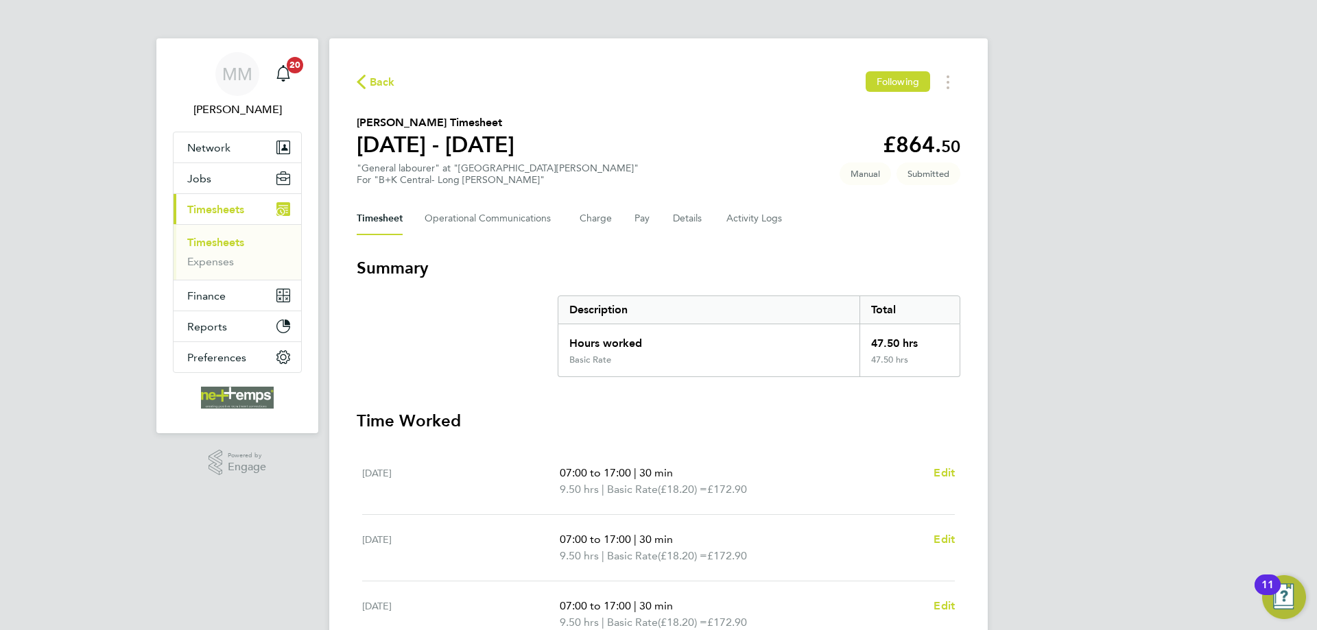
click at [229, 239] on link "Timesheets" at bounding box center [215, 242] width 57 height 13
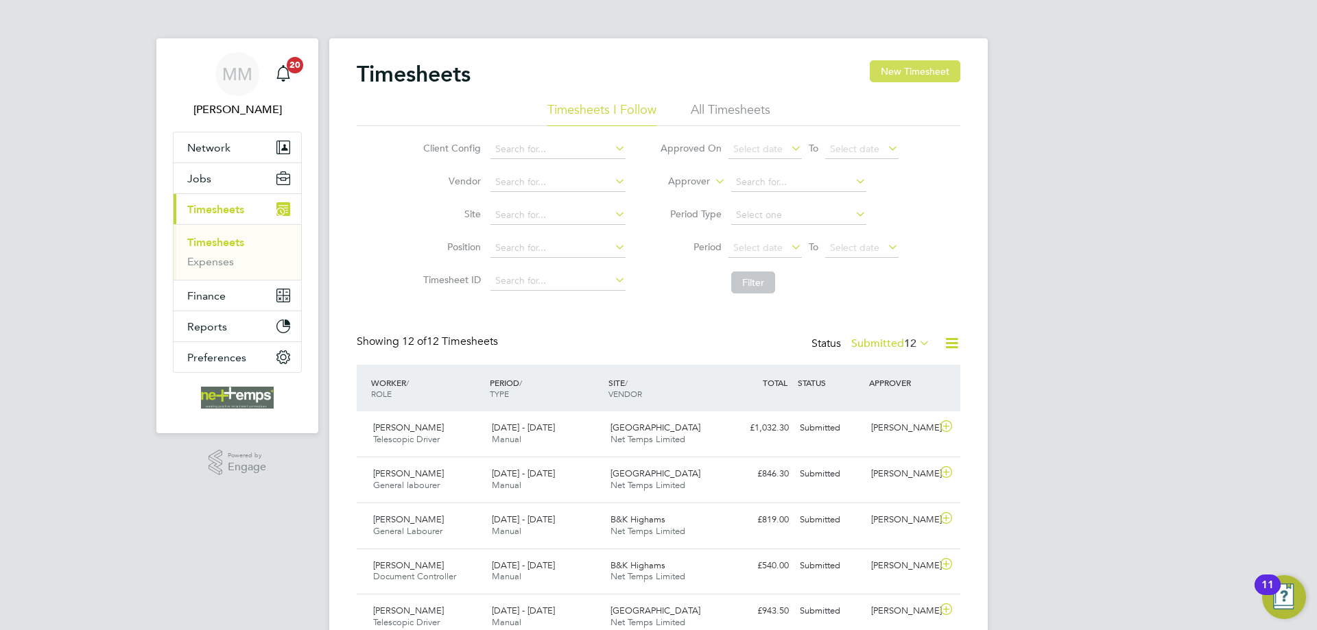
click at [905, 71] on button "New Timesheet" at bounding box center [915, 71] width 91 height 22
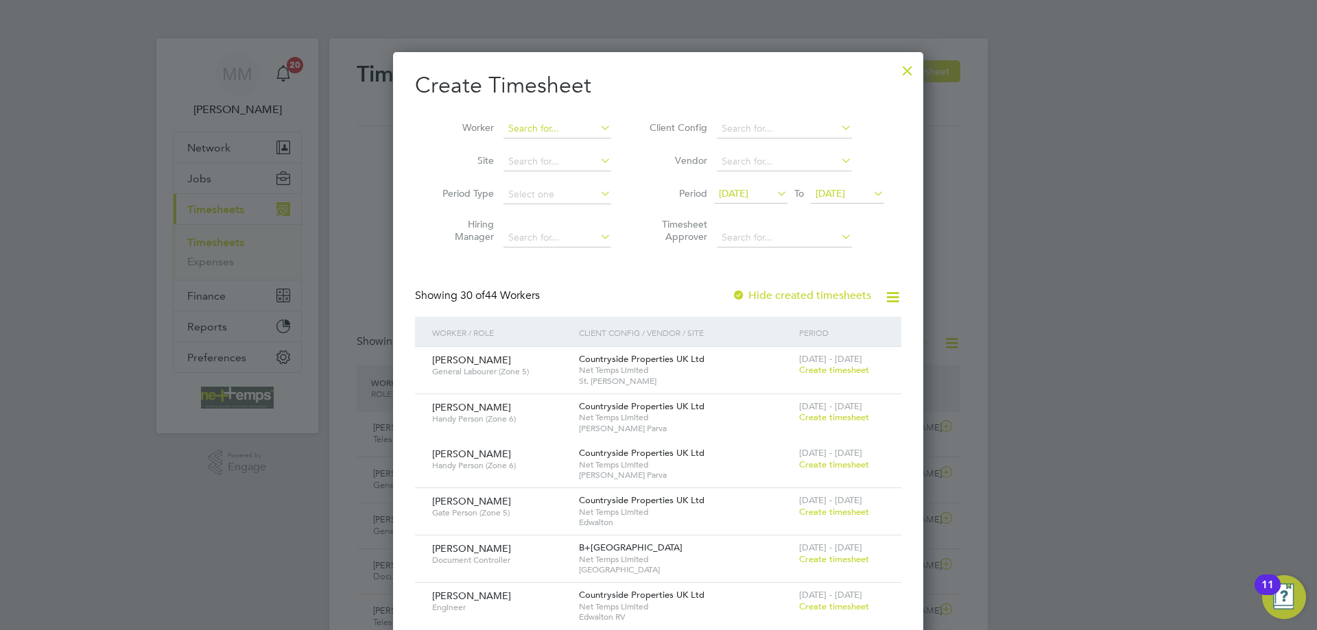
click at [560, 128] on input at bounding box center [557, 128] width 108 height 19
click at [567, 180] on li "Iuli an Botezatu" at bounding box center [561, 184] width 117 height 19
type input "Iulian Botezatu"
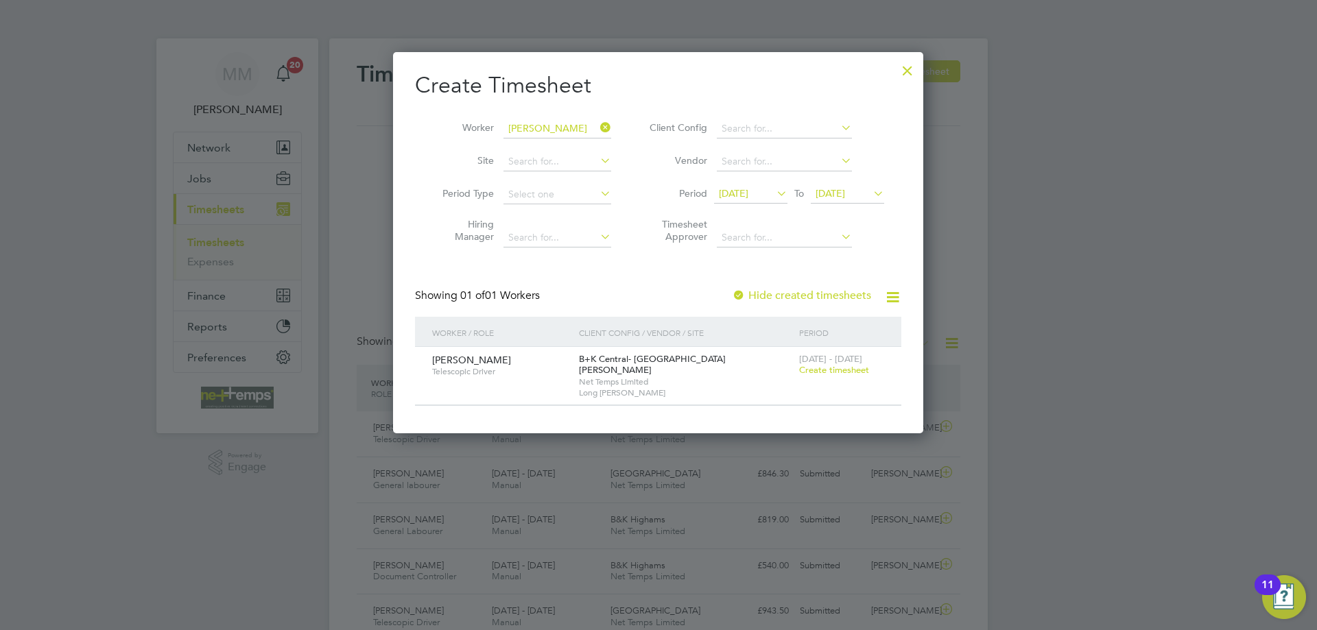
click at [854, 370] on span "Create timesheet" at bounding box center [834, 370] width 70 height 12
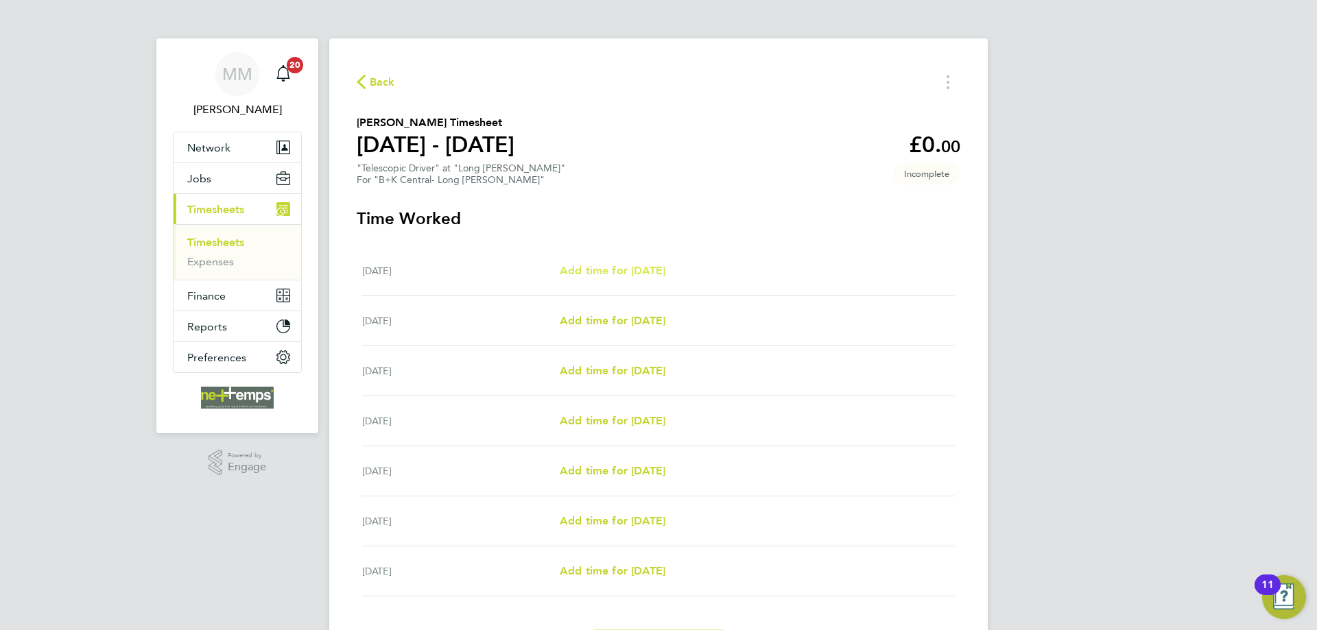
click at [663, 271] on span "Add time for Mon 22 Sep" at bounding box center [613, 270] width 106 height 13
select select "30"
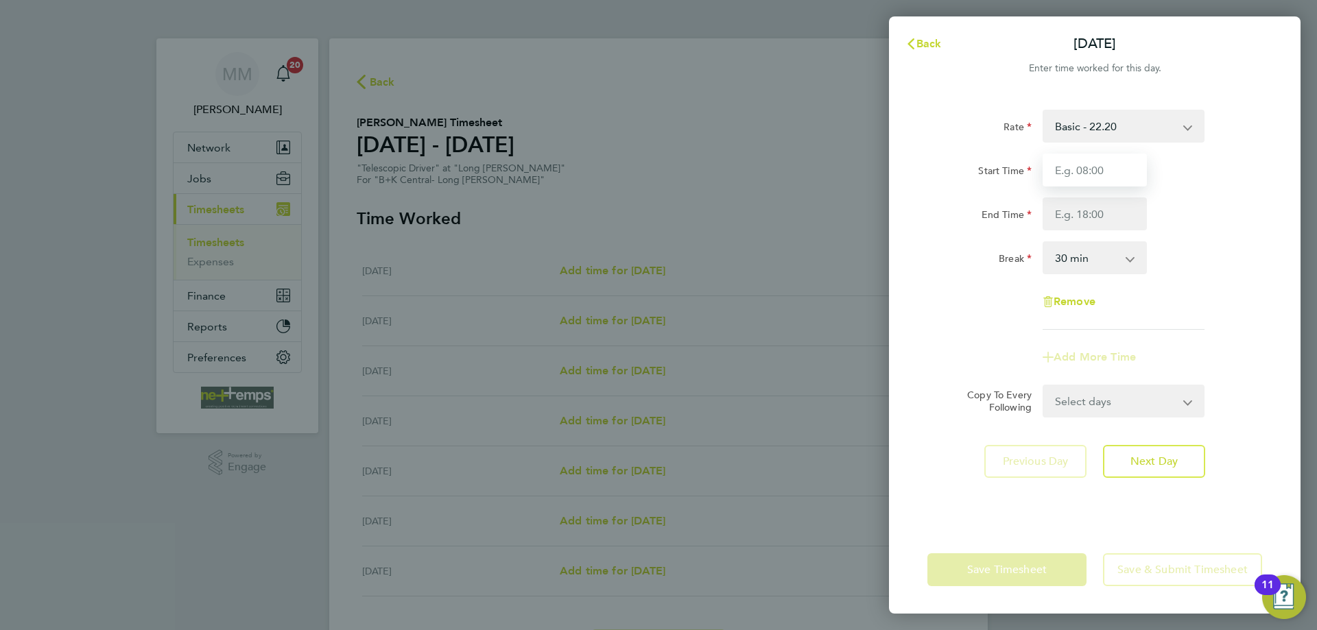
click at [1071, 174] on input "Start Time" at bounding box center [1095, 170] width 104 height 33
type input "07:00"
type input "17:00"
click at [1176, 204] on div "End Time 17:00" at bounding box center [1095, 214] width 346 height 33
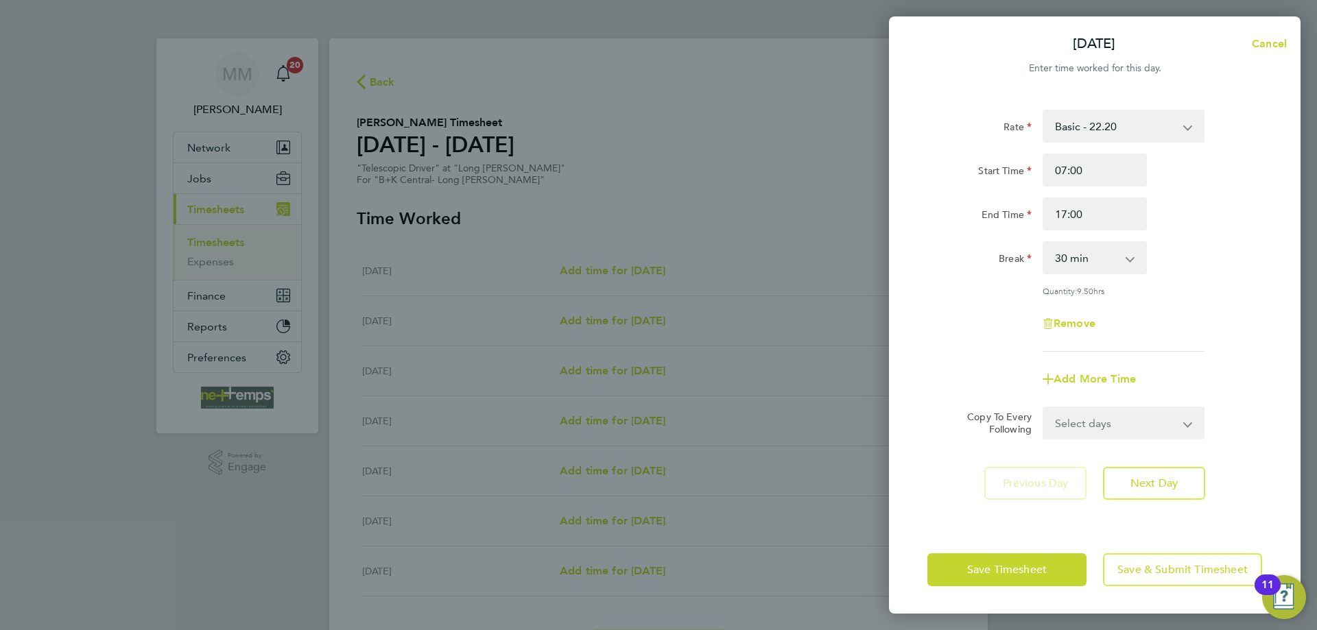
click at [1132, 427] on select "Select days Day Weekday (Mon-Fri) Weekend (Sat-Sun) Tuesday Wednesday Thursday …" at bounding box center [1116, 423] width 144 height 30
select select "WEEKDAY"
click at [1044, 408] on select "Select days Day Weekday (Mon-Fri) Weekend (Sat-Sun) Tuesday Wednesday Thursday …" at bounding box center [1116, 423] width 144 height 30
select select "2025-09-28"
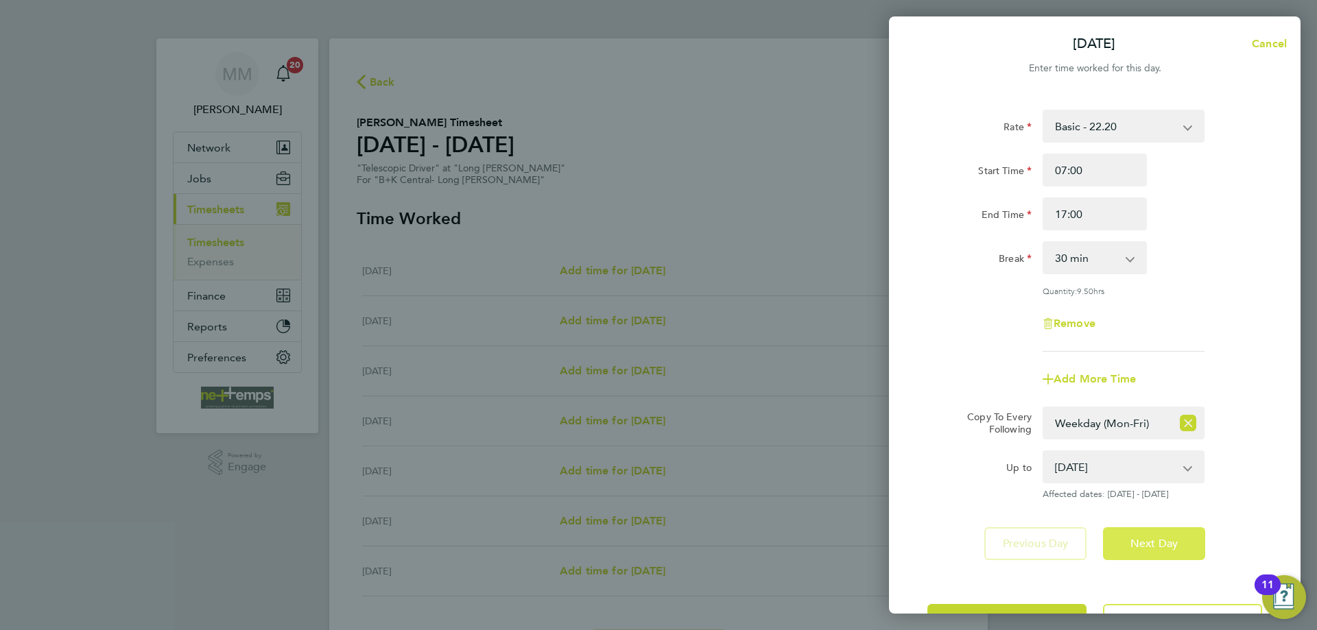
click at [1159, 546] on span "Next Day" at bounding box center [1153, 544] width 47 height 14
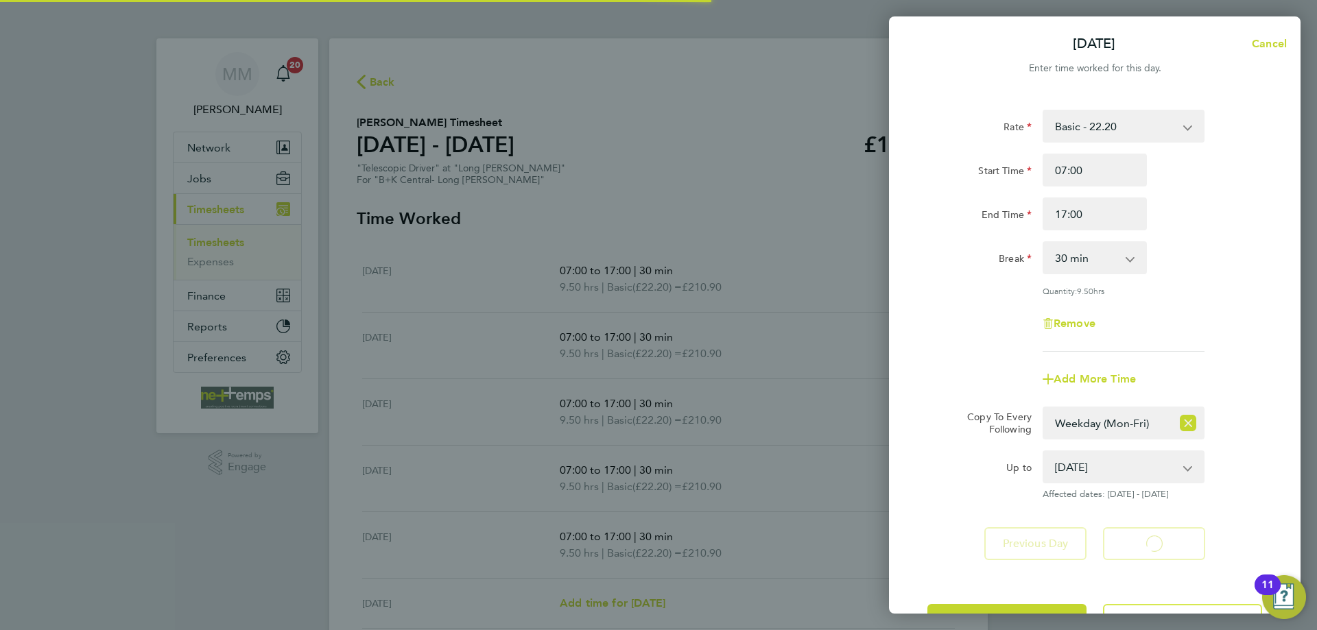
select select "30"
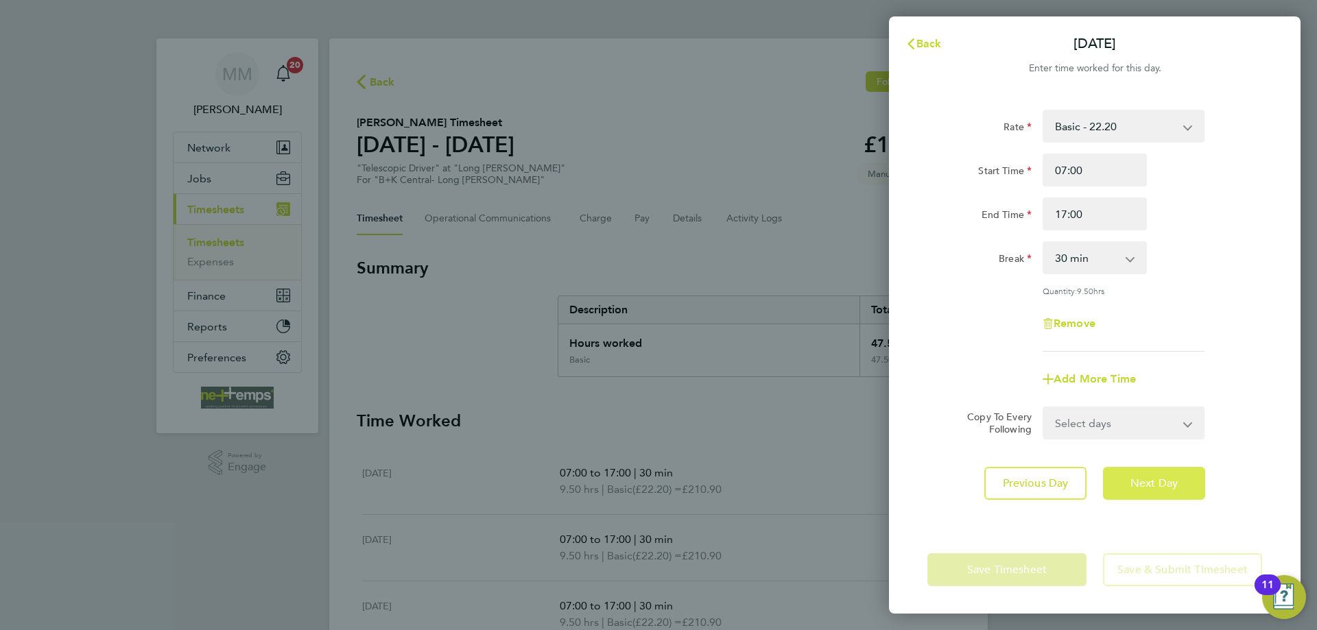
click at [1163, 479] on span "Next Day" at bounding box center [1153, 484] width 47 height 14
select select "30"
click at [1163, 479] on span "Next Day" at bounding box center [1153, 484] width 47 height 14
select select "30"
click at [1163, 479] on span "Next Day" at bounding box center [1153, 484] width 47 height 14
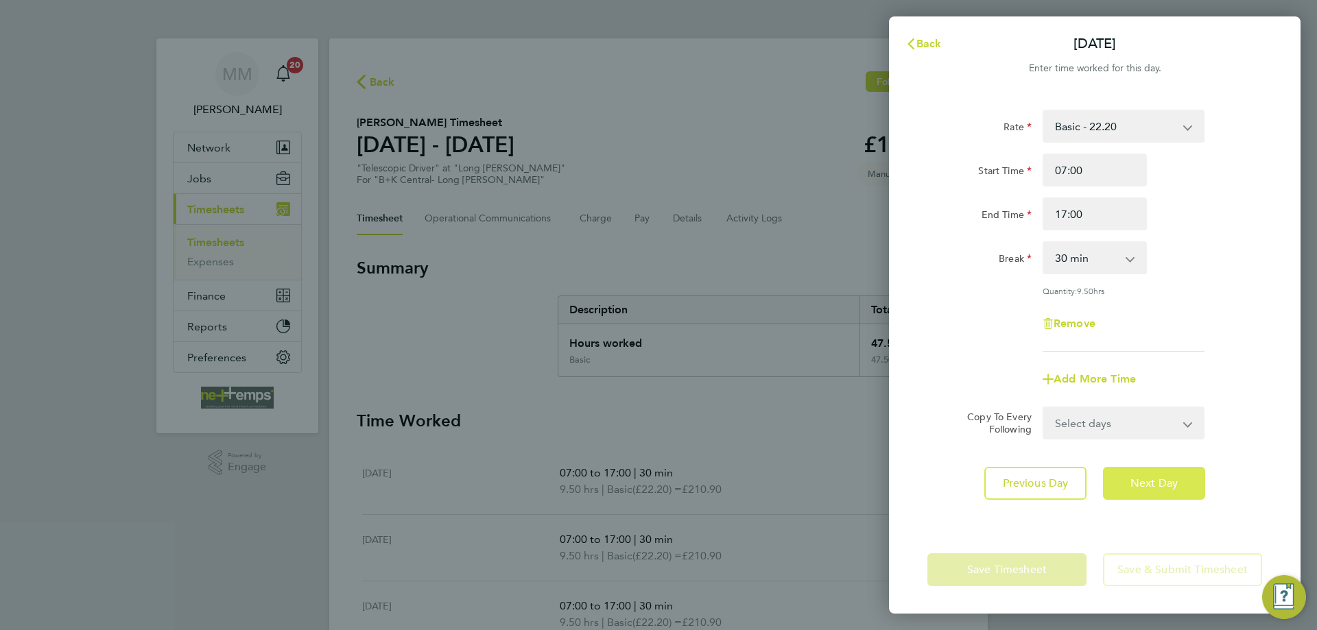
select select "30"
click at [1163, 479] on span "Next Day" at bounding box center [1153, 484] width 47 height 14
select select "30"
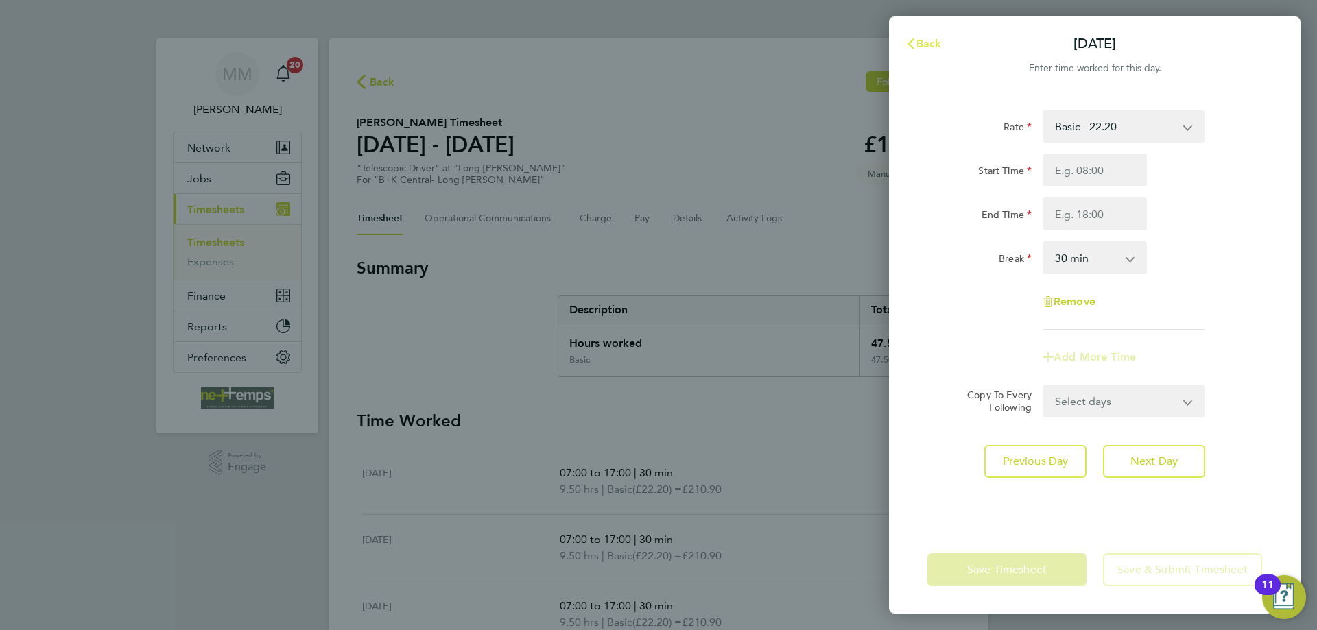
click at [927, 41] on span "Back" at bounding box center [928, 43] width 25 height 13
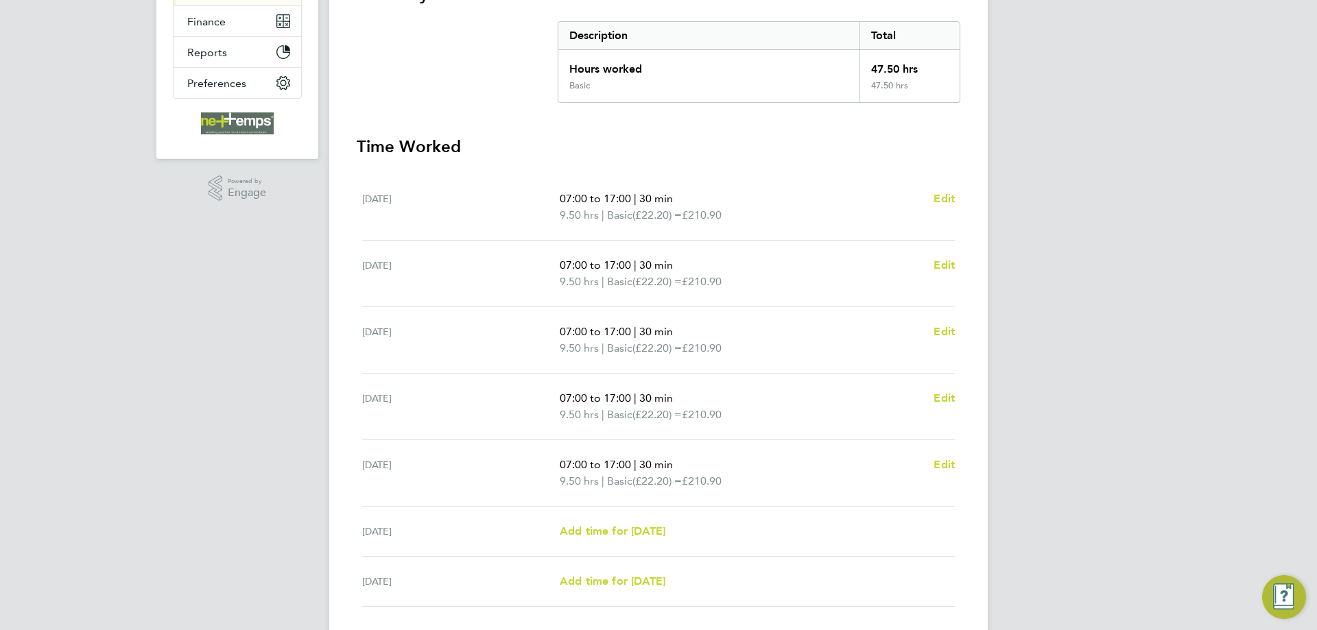
scroll to position [372, 0]
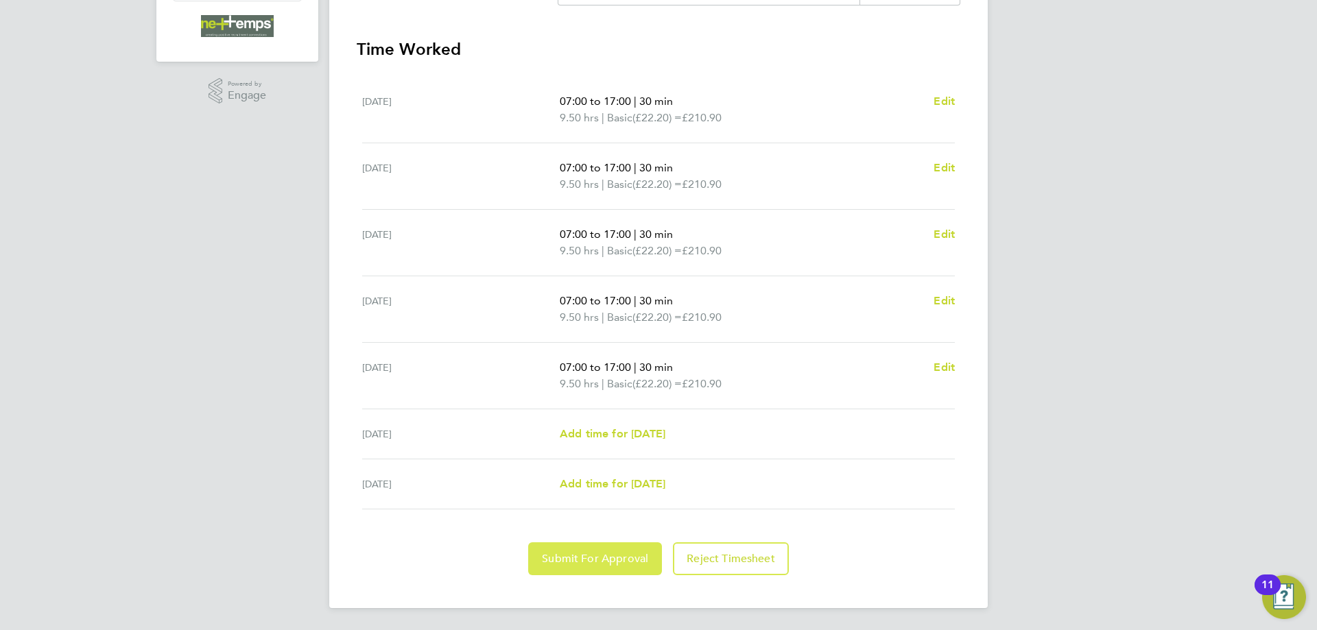
click at [606, 564] on span "Submit For Approval" at bounding box center [595, 559] width 106 height 14
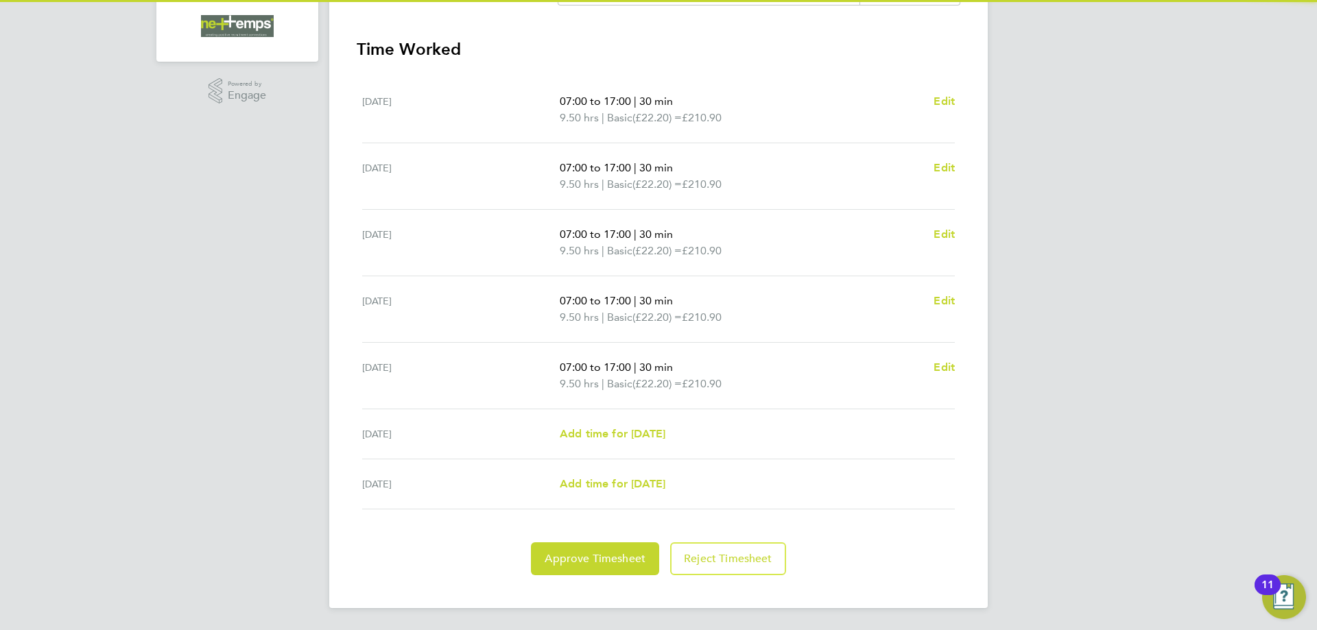
scroll to position [0, 0]
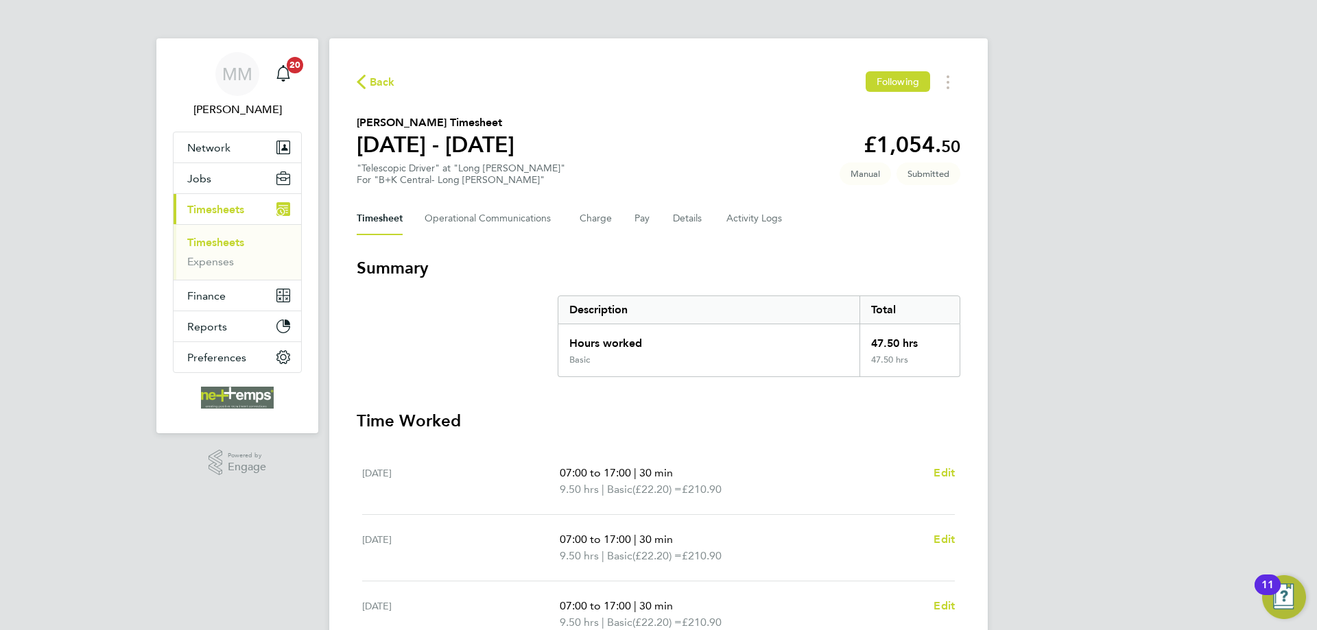
click at [212, 244] on link "Timesheets" at bounding box center [215, 242] width 57 height 13
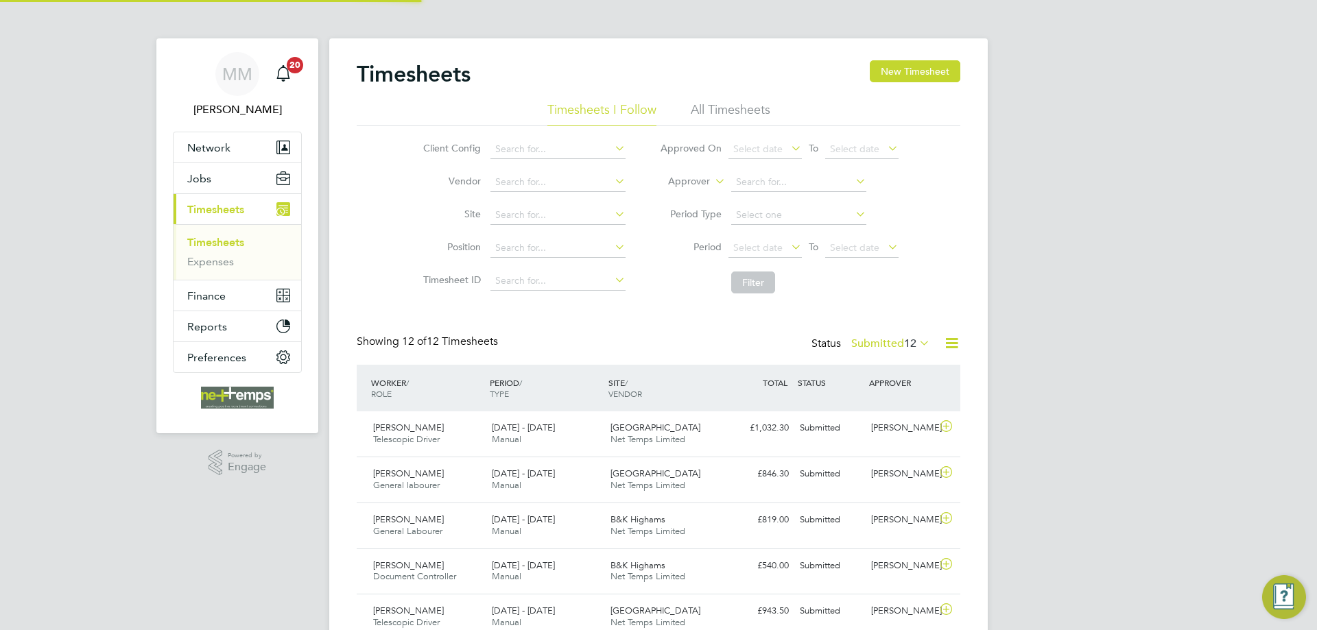
scroll to position [35, 119]
click at [910, 69] on button "New Timesheet" at bounding box center [915, 71] width 91 height 22
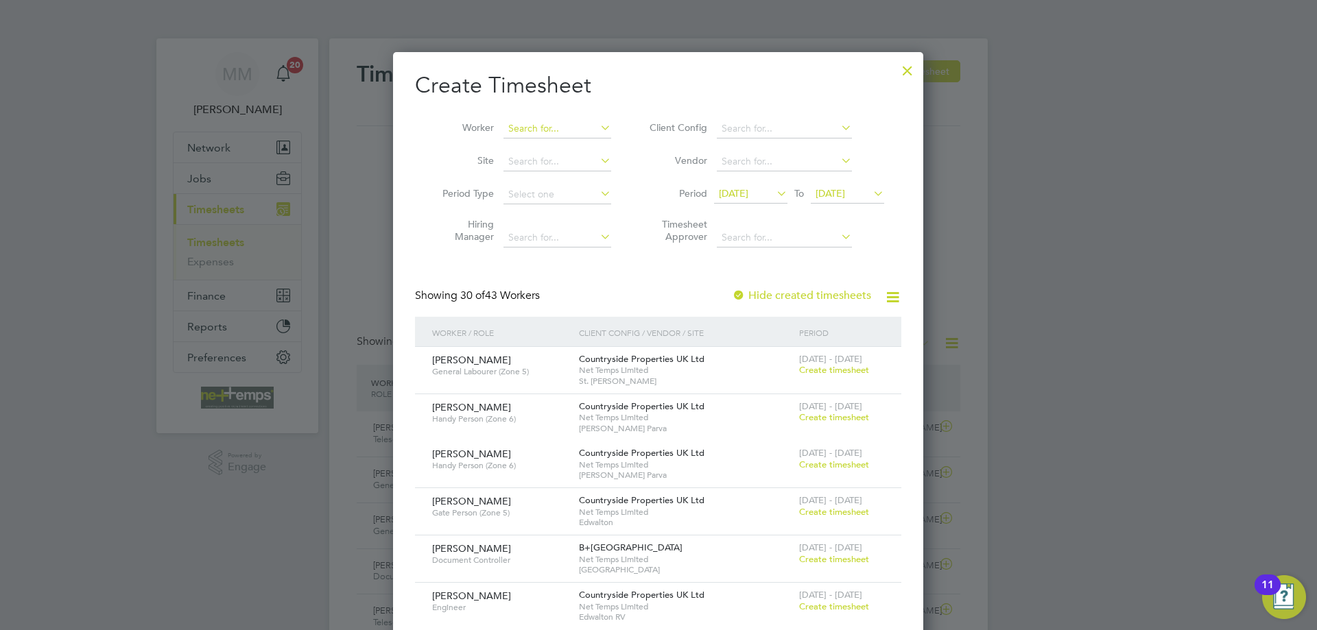
click at [559, 128] on input at bounding box center [557, 128] width 108 height 19
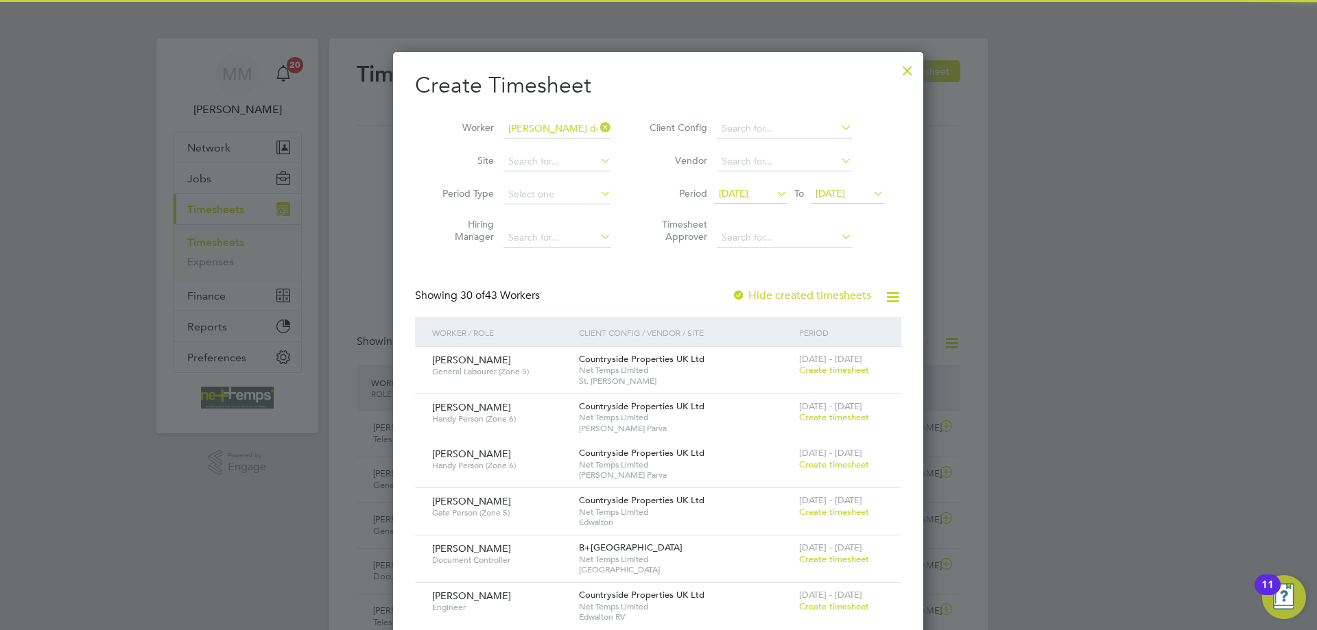
click at [554, 140] on li "Graham Do w" at bounding box center [560, 147] width 115 height 19
type input "Graham Dow"
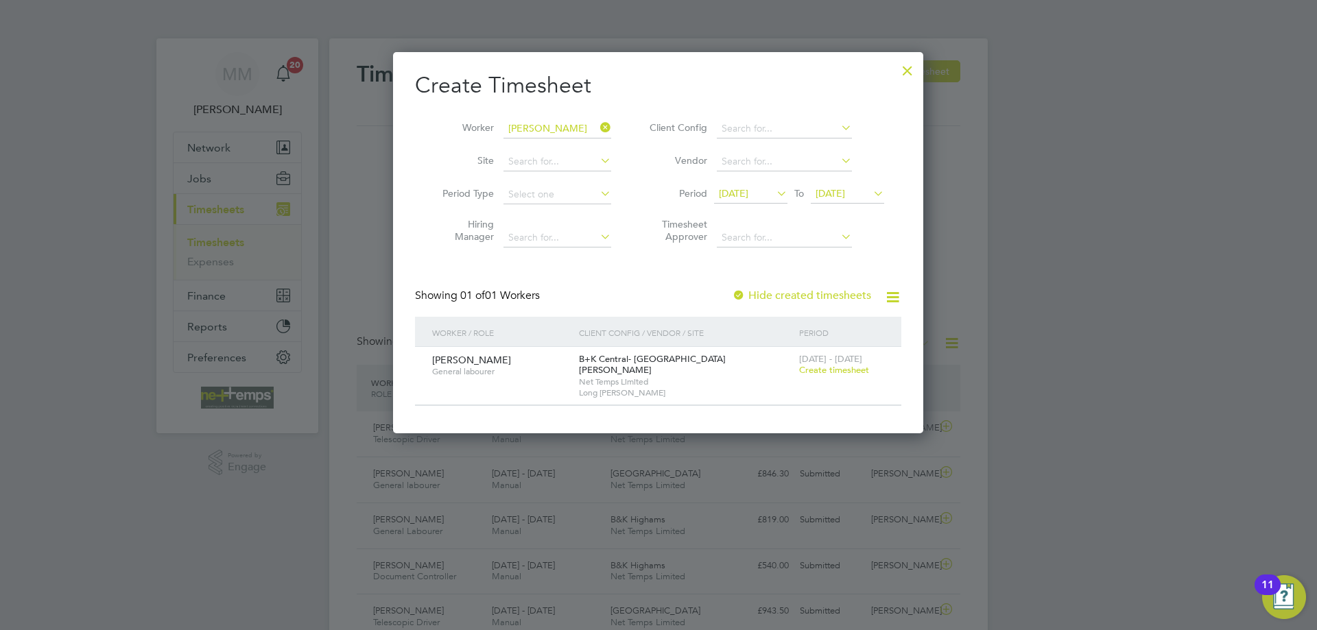
click at [823, 367] on span "Create timesheet" at bounding box center [834, 370] width 70 height 12
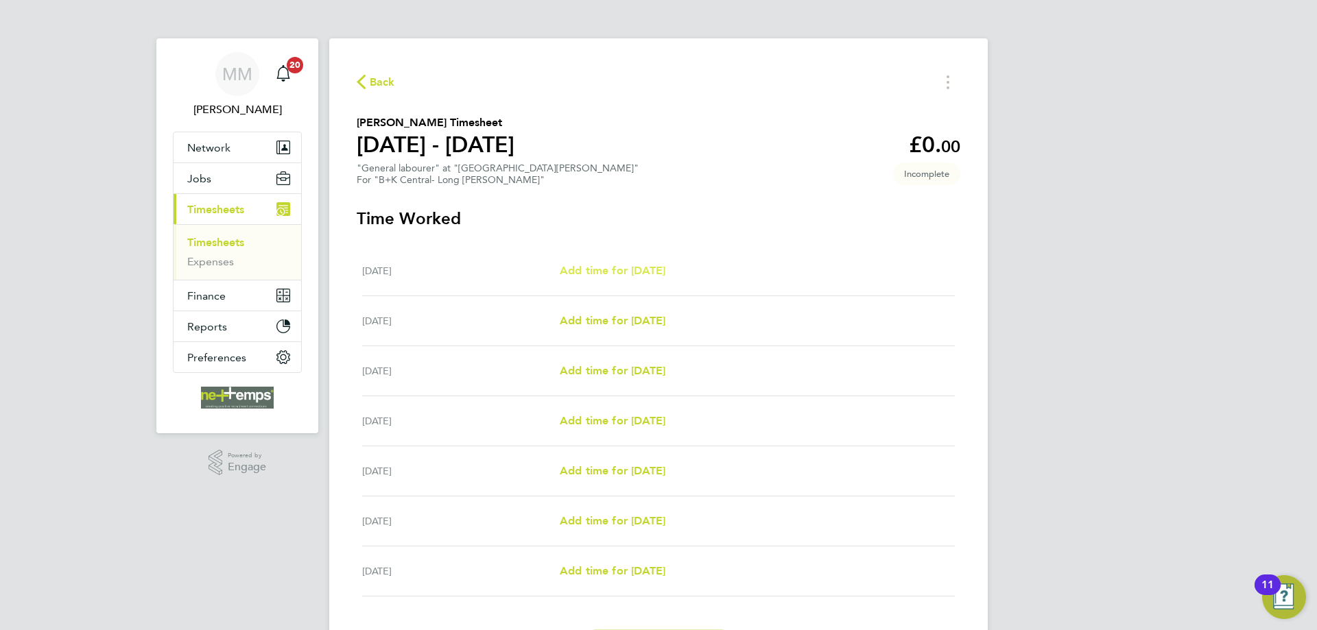
click at [655, 276] on span "Add time for Mon 22 Sep" at bounding box center [613, 270] width 106 height 13
select select "30"
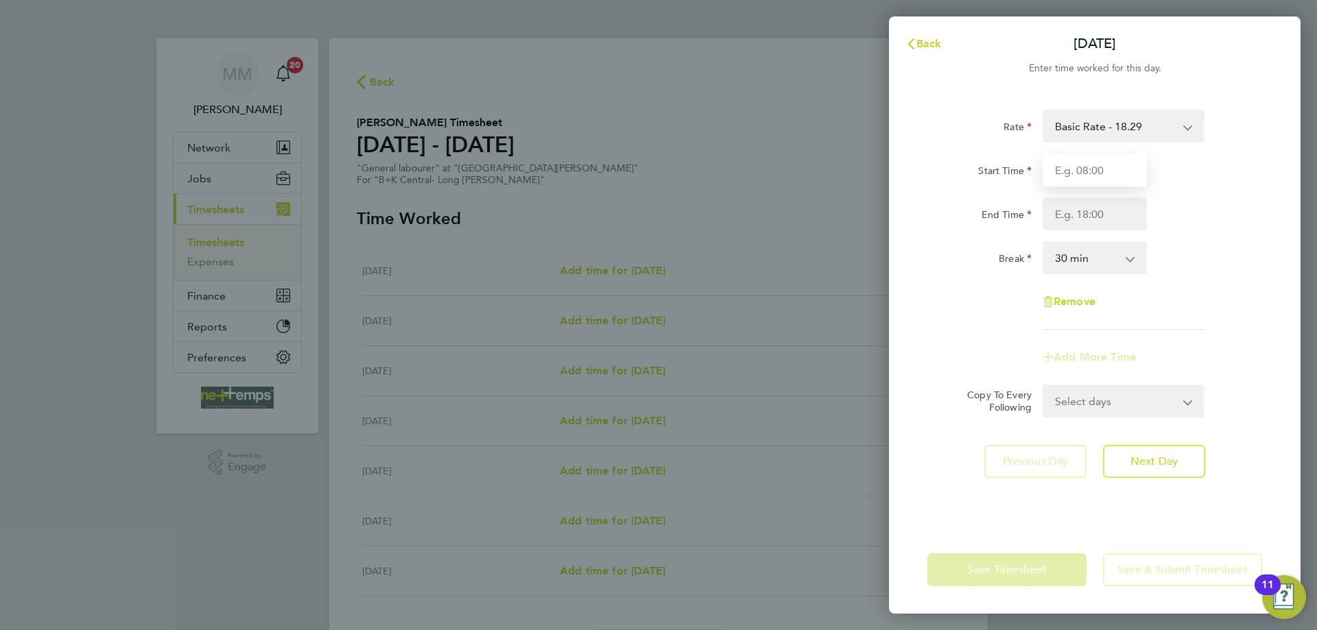
click at [1081, 171] on input "Start Time" at bounding box center [1095, 170] width 104 height 33
type input "07:30"
type input "17:00"
click at [1220, 232] on div "Rate Basic Rate - 18.29 Start Time 07:30 End Time 17:00 Break 0 min 15 min 30 m…" at bounding box center [1094, 220] width 335 height 220
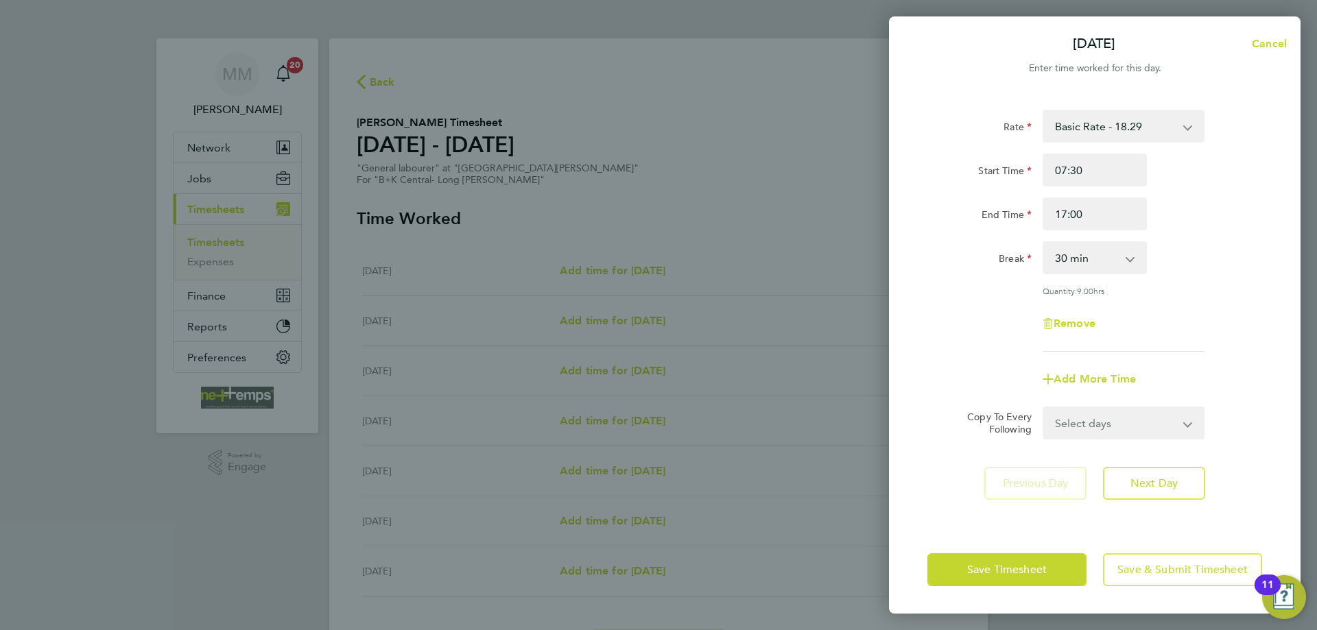
click at [1119, 428] on select "Select days Day Weekday (Mon-Fri) Weekend (Sat-Sun) Tuesday Wednesday Thursday …" at bounding box center [1116, 423] width 144 height 30
select select "WEEKDAY"
click at [1044, 408] on select "Select days Day Weekday (Mon-Fri) Weekend (Sat-Sun) Tuesday Wednesday Thursday …" at bounding box center [1116, 423] width 144 height 30
select select "2025-09-28"
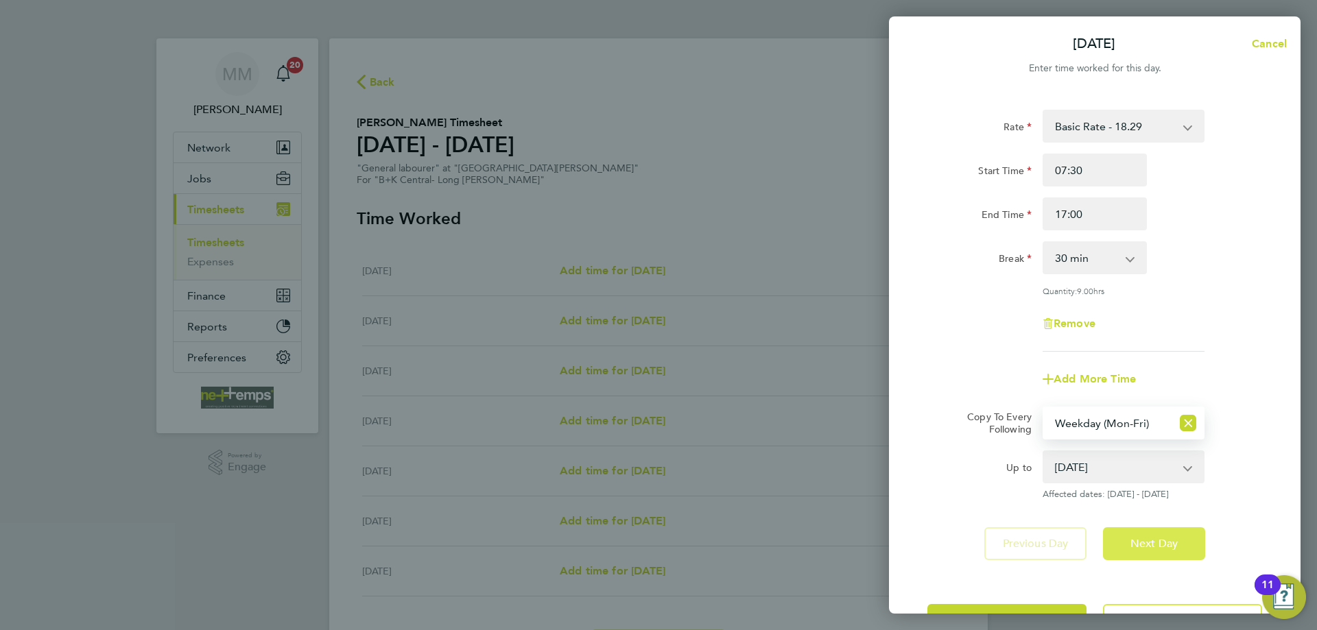
click at [1170, 545] on span "Next Day" at bounding box center [1153, 544] width 47 height 14
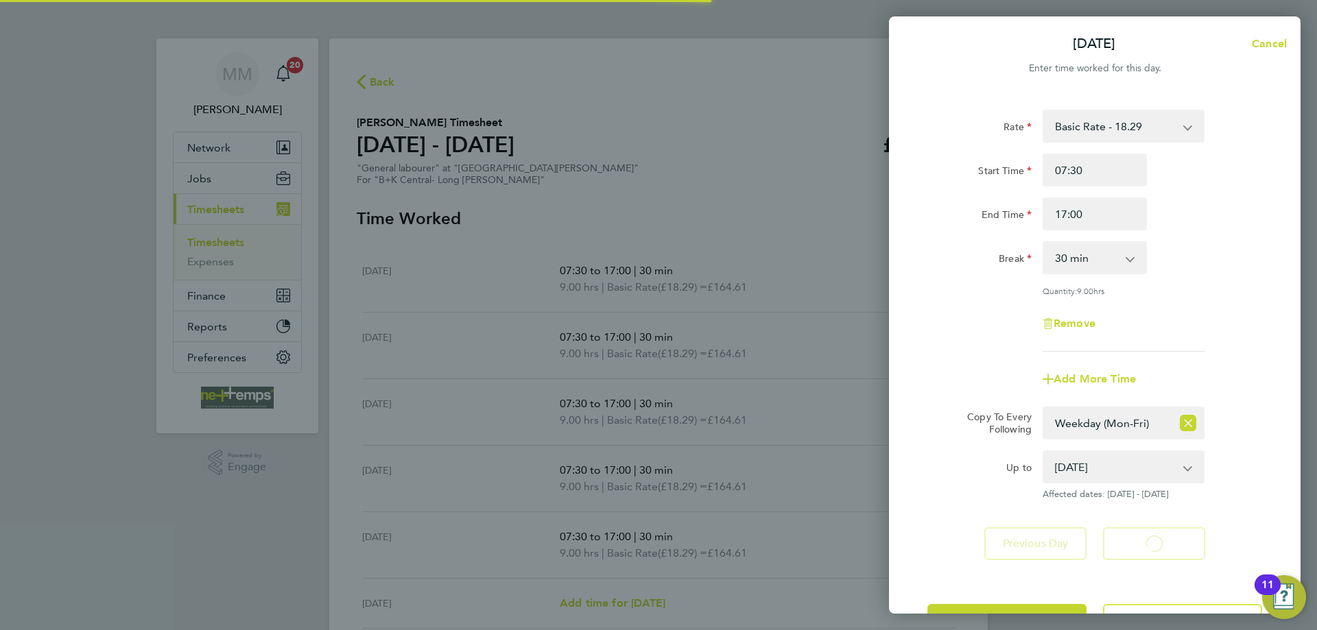
select select "30"
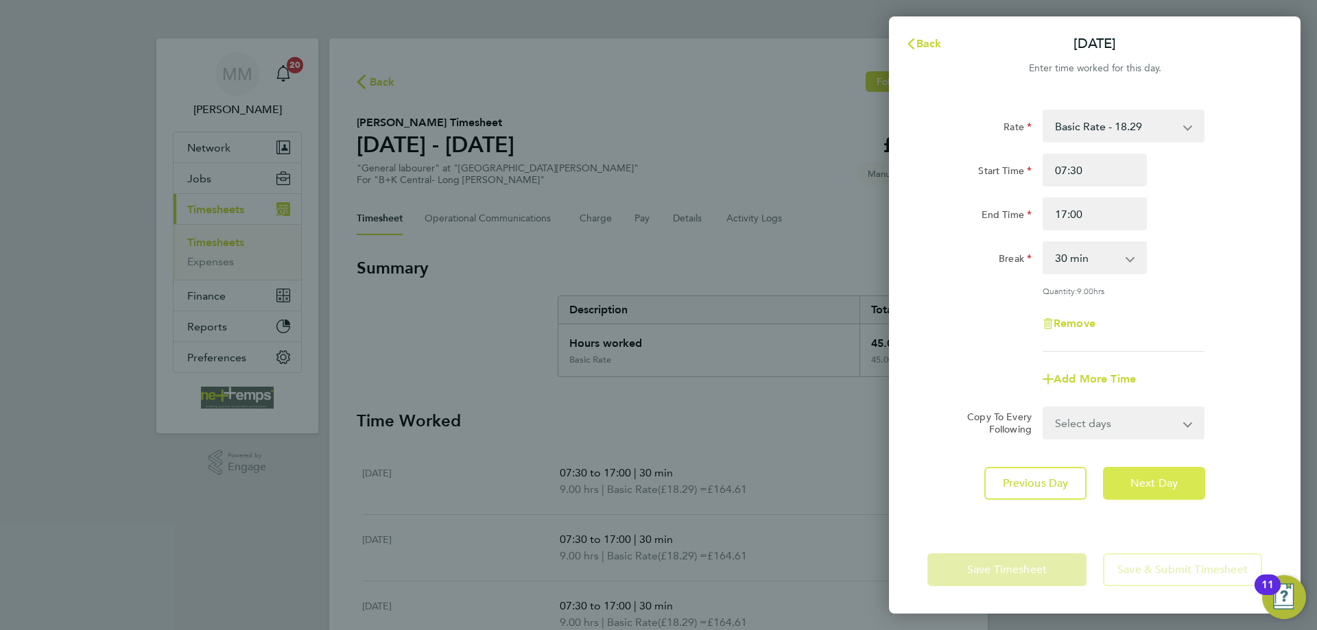
click at [1173, 484] on span "Next Day" at bounding box center [1153, 484] width 47 height 14
select select "30"
click at [1173, 484] on span "Next Day" at bounding box center [1153, 484] width 47 height 14
select select "30"
click at [1173, 484] on span "Next Day" at bounding box center [1153, 484] width 47 height 14
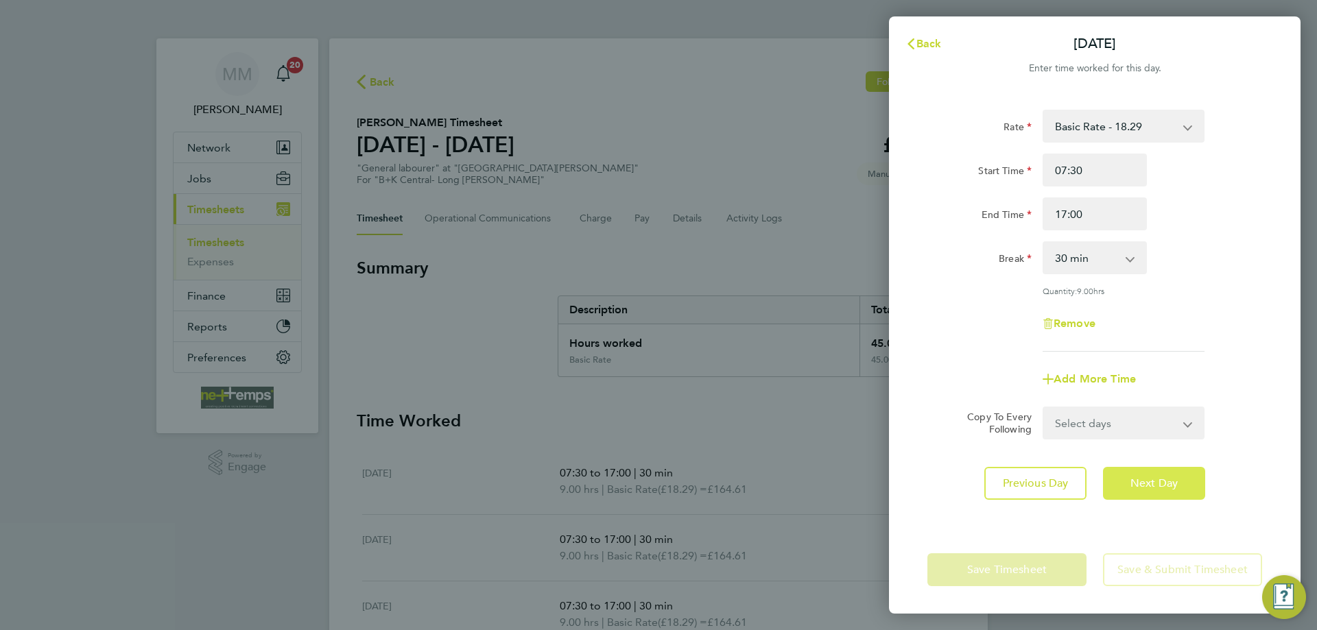
select select "30"
click at [934, 47] on span "Back" at bounding box center [928, 43] width 25 height 13
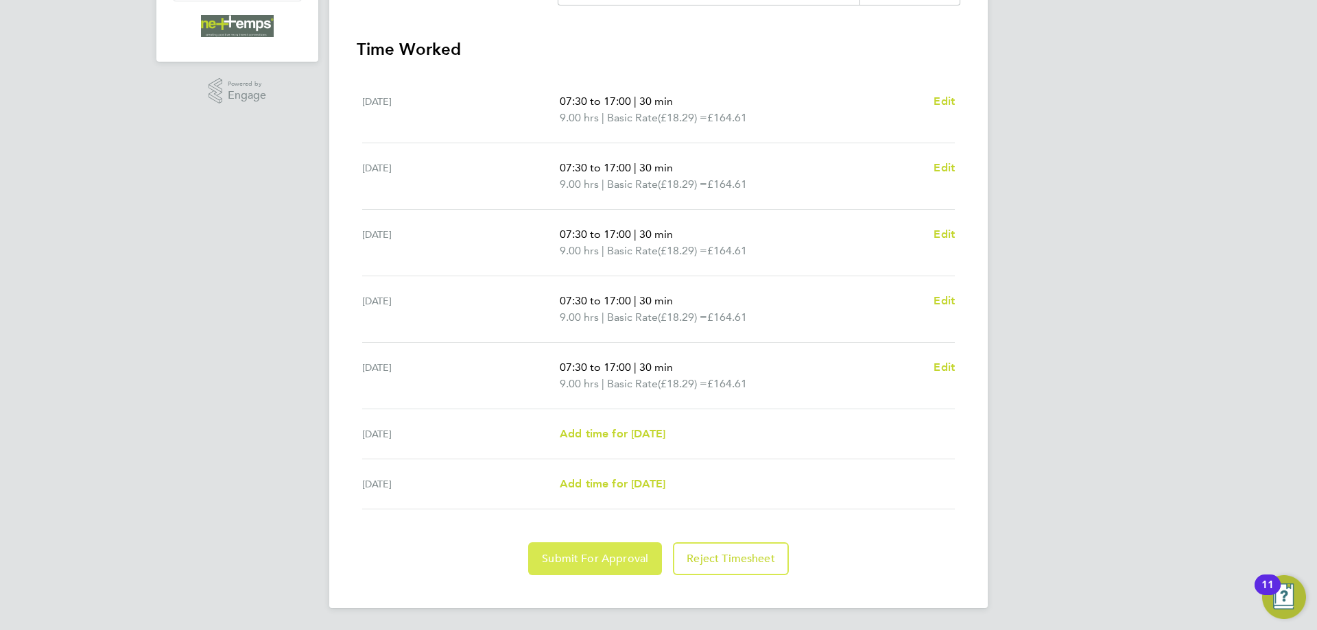
click at [569, 563] on span "Submit For Approval" at bounding box center [595, 559] width 106 height 14
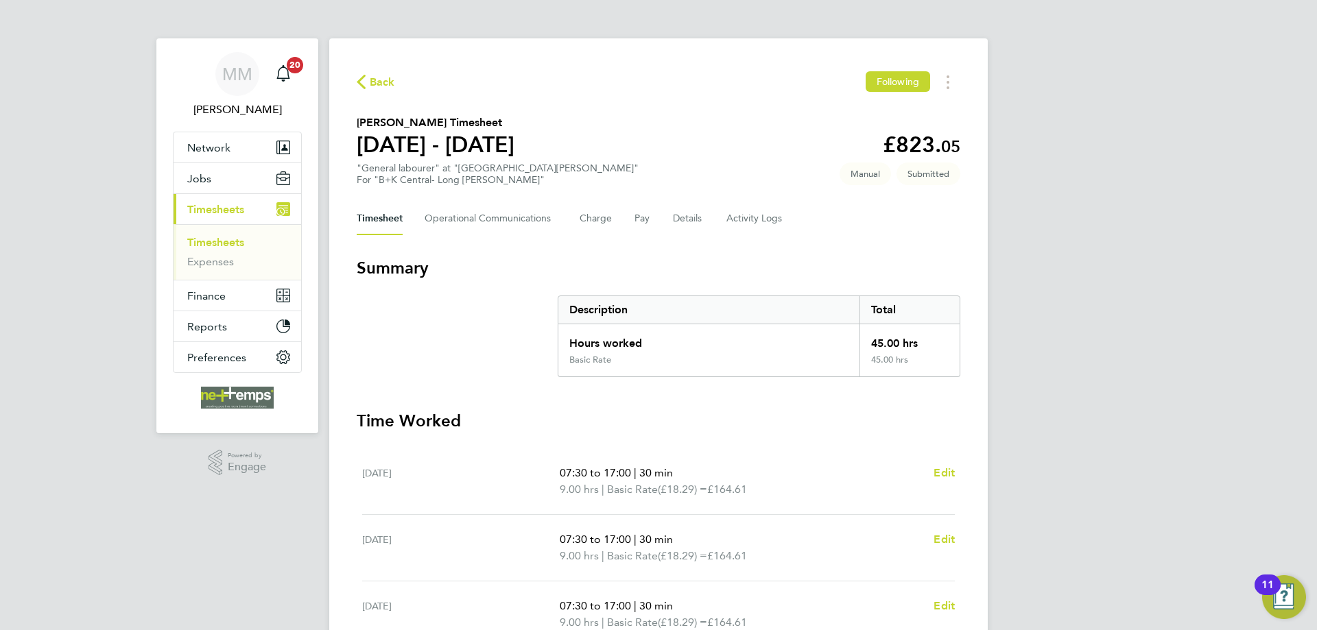
click at [233, 243] on link "Timesheets" at bounding box center [215, 242] width 57 height 13
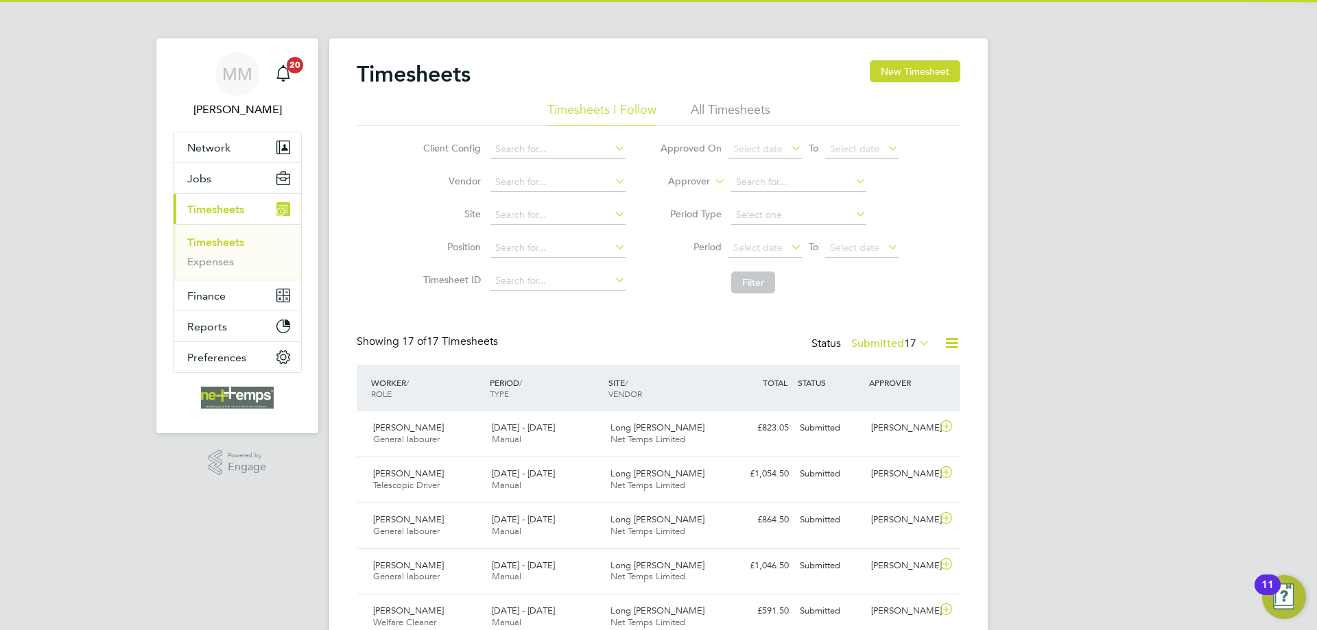
scroll to position [35, 119]
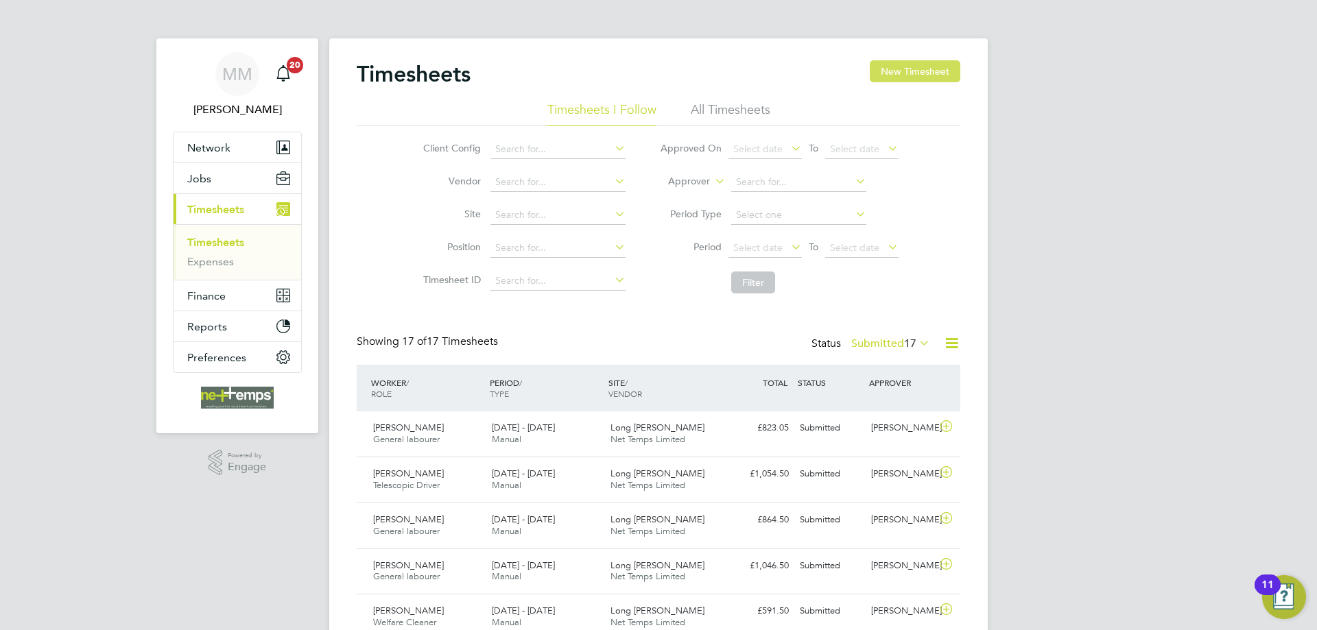
click at [898, 71] on button "New Timesheet" at bounding box center [915, 71] width 91 height 22
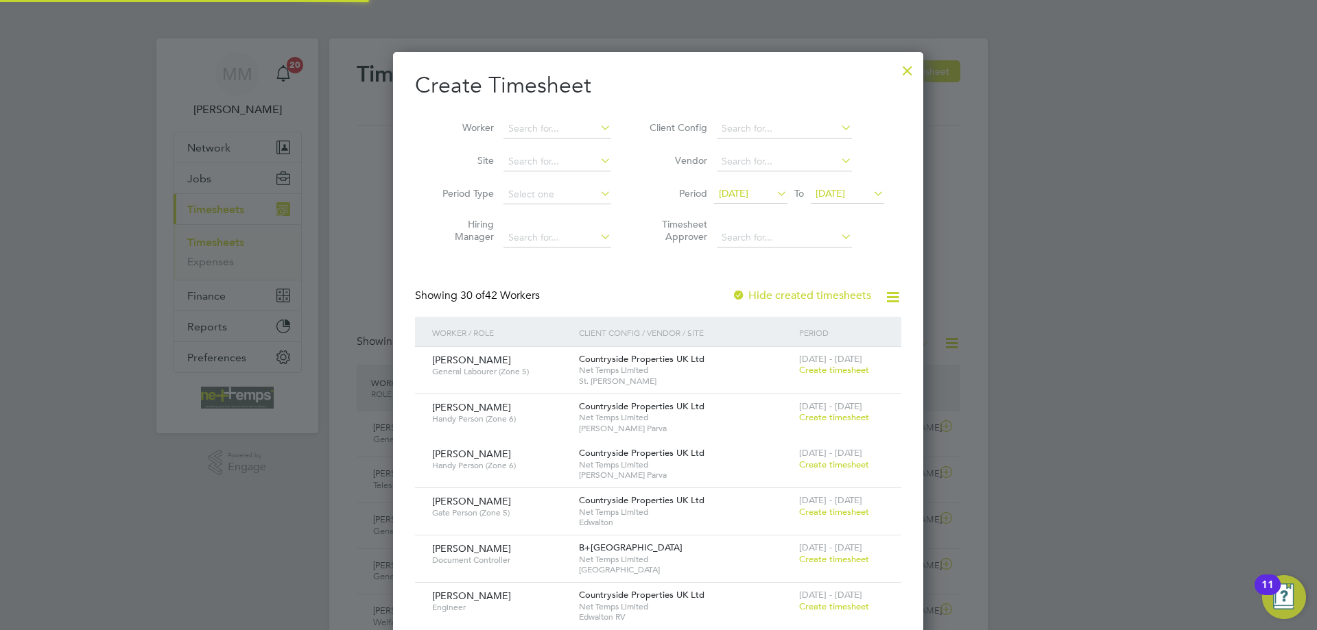
scroll to position [2252, 531]
click at [546, 129] on input at bounding box center [557, 128] width 108 height 19
click at [591, 142] on b "Barley" at bounding box center [605, 147] width 28 height 12
type input "[PERSON_NAME]"
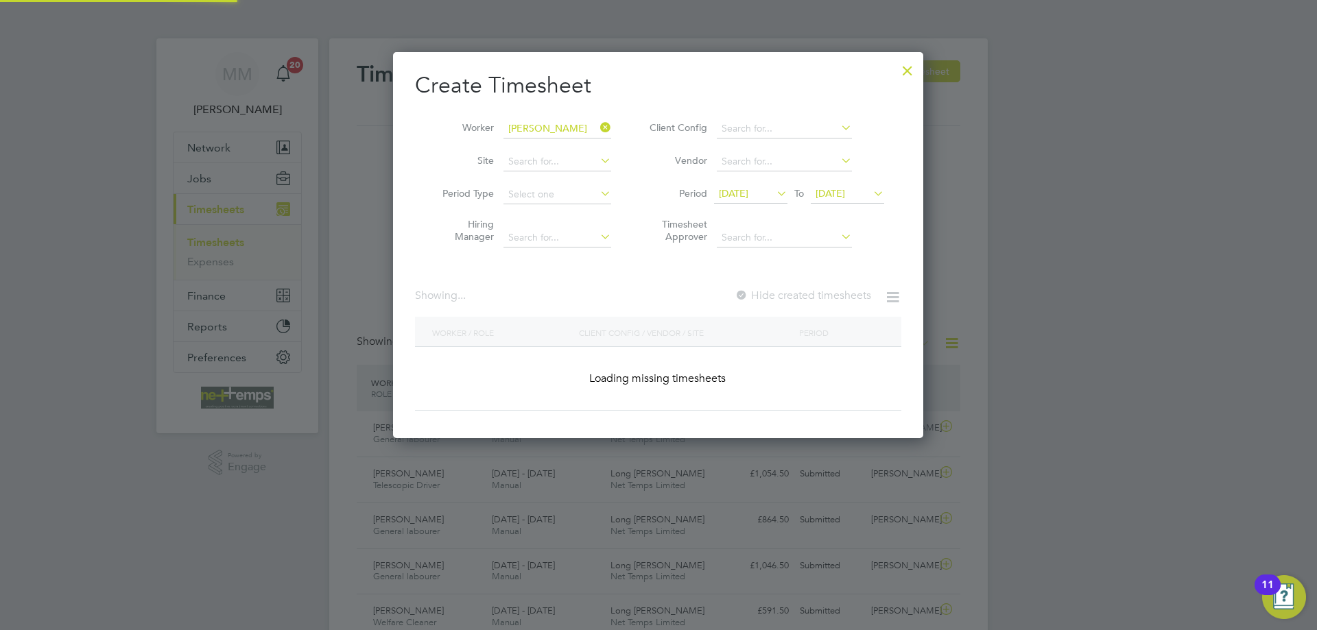
scroll to position [370, 531]
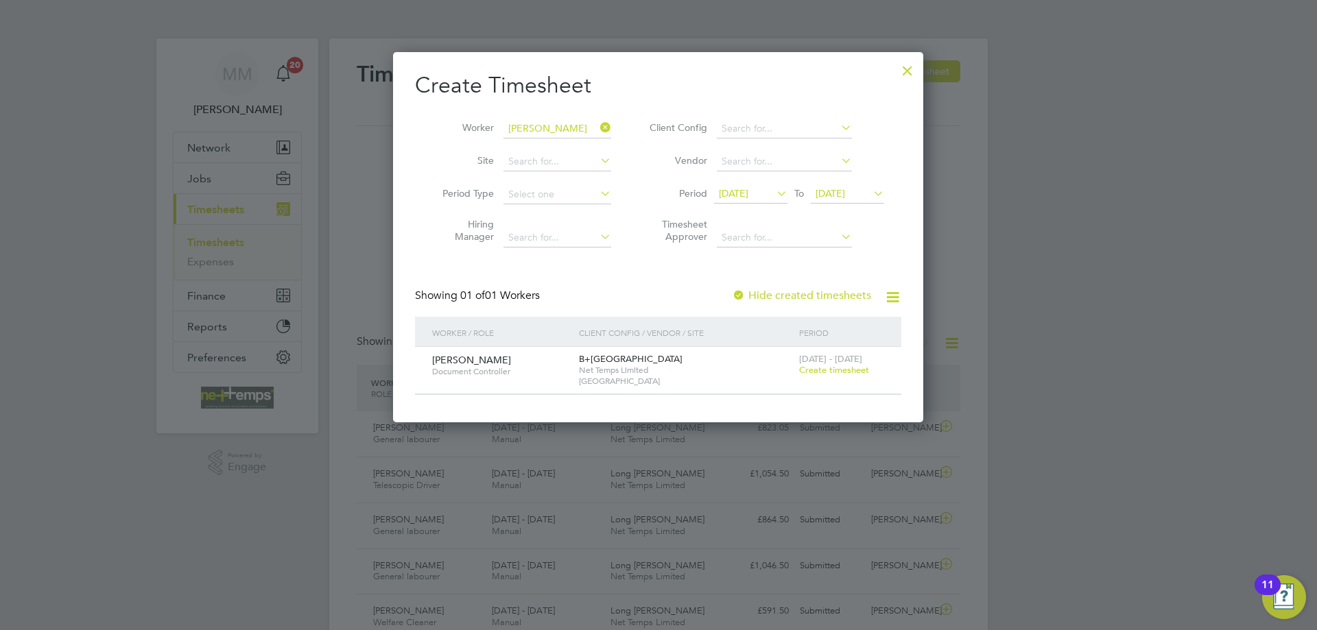
click at [832, 368] on span "Create timesheet" at bounding box center [834, 370] width 70 height 12
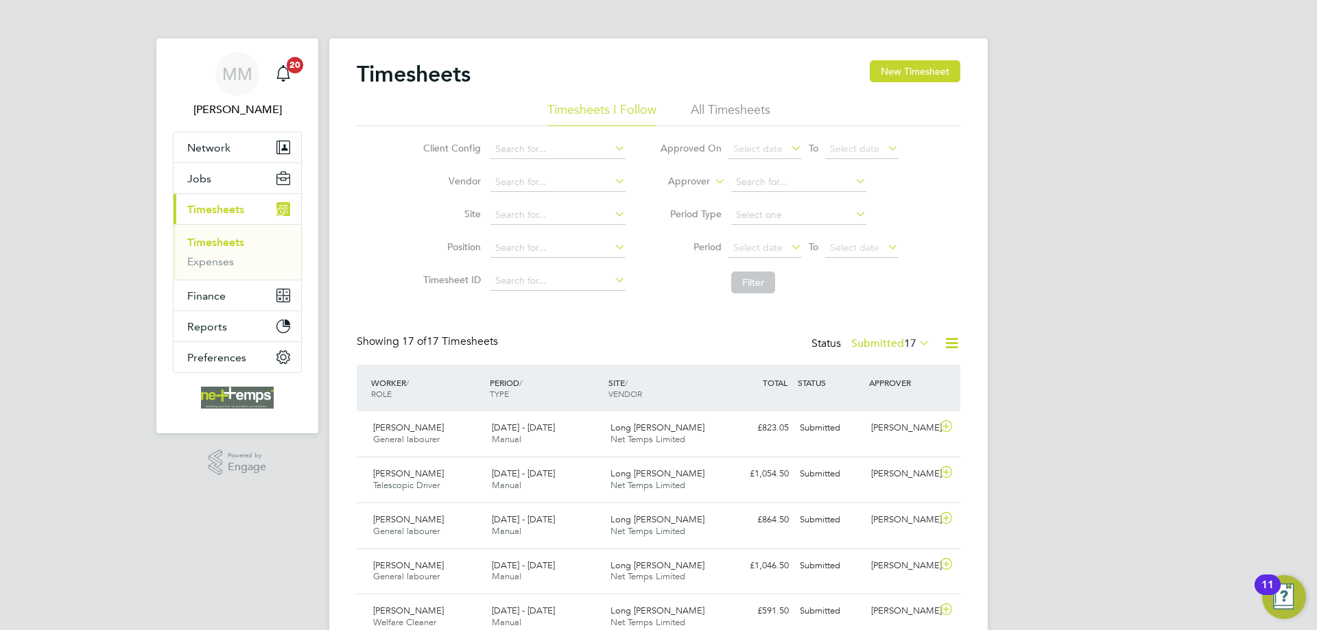
scroll to position [35, 119]
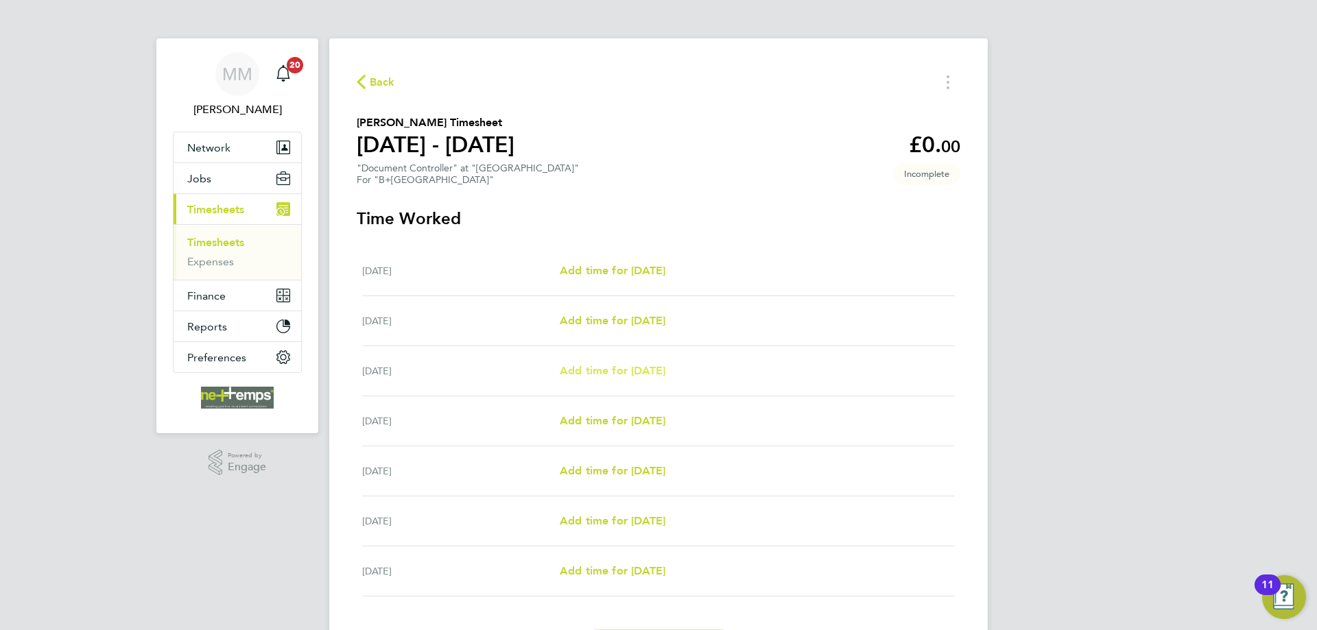
click at [597, 363] on link "Add time for [DATE]" at bounding box center [613, 371] width 106 height 16
select select "30"
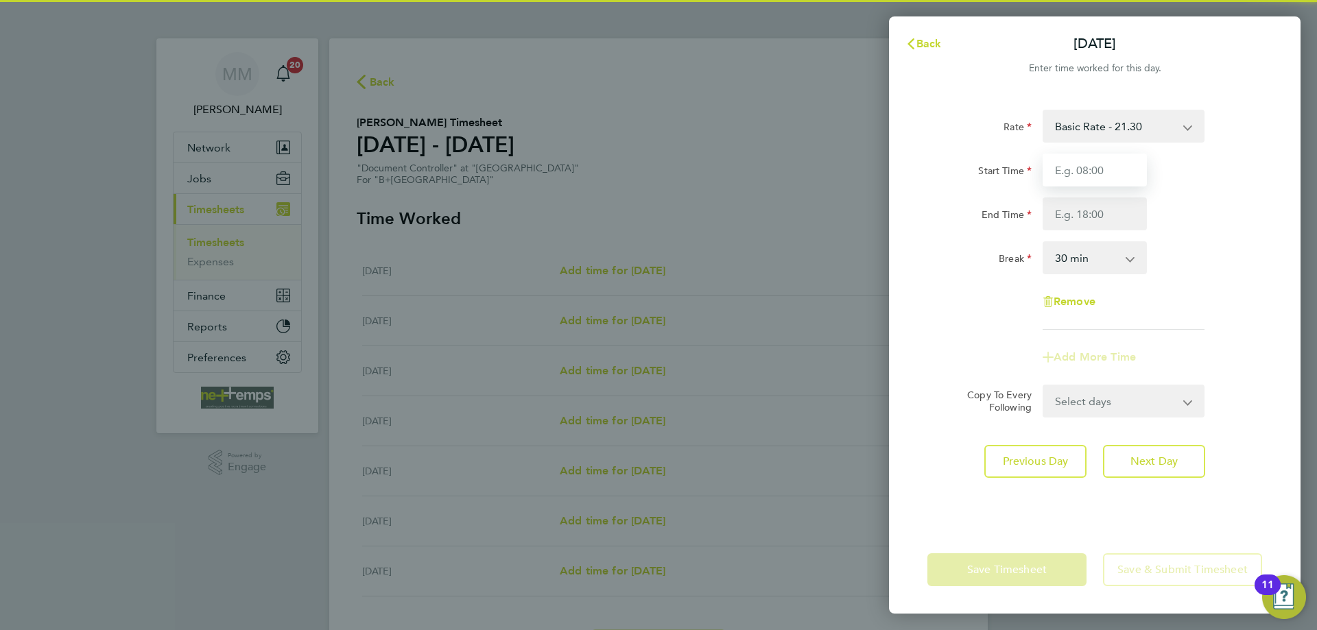
click at [1102, 171] on input "Start Time" at bounding box center [1095, 170] width 104 height 33
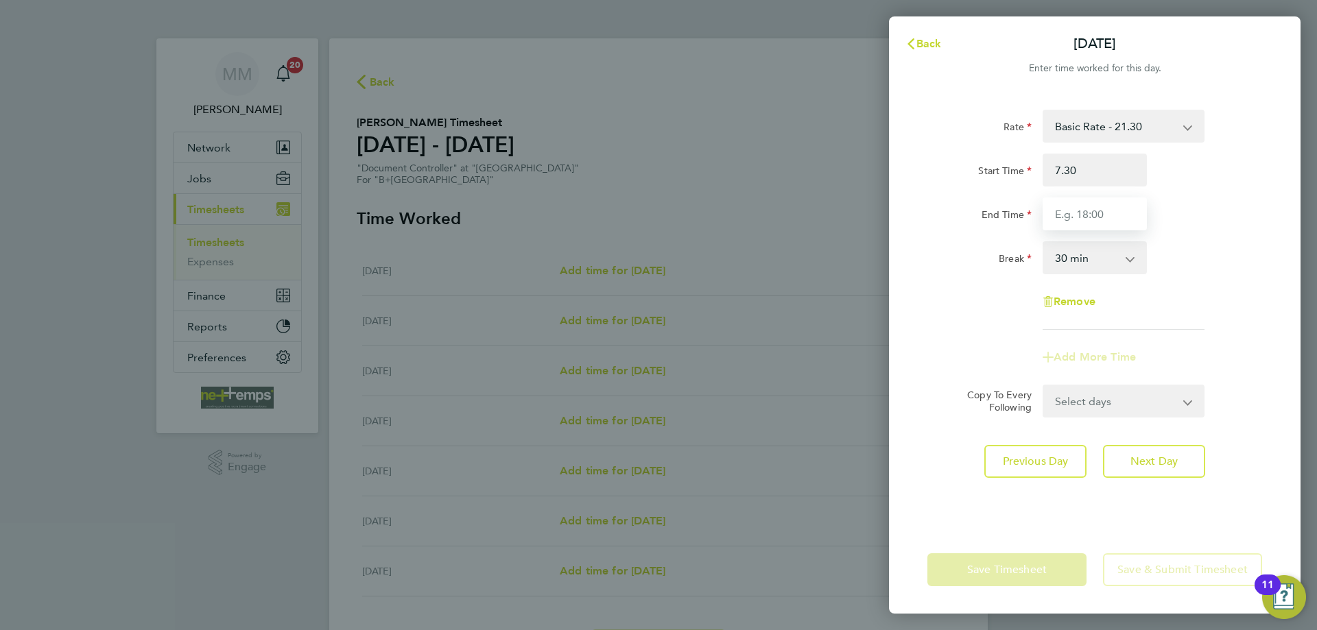
type input "07:30"
type input "17:00"
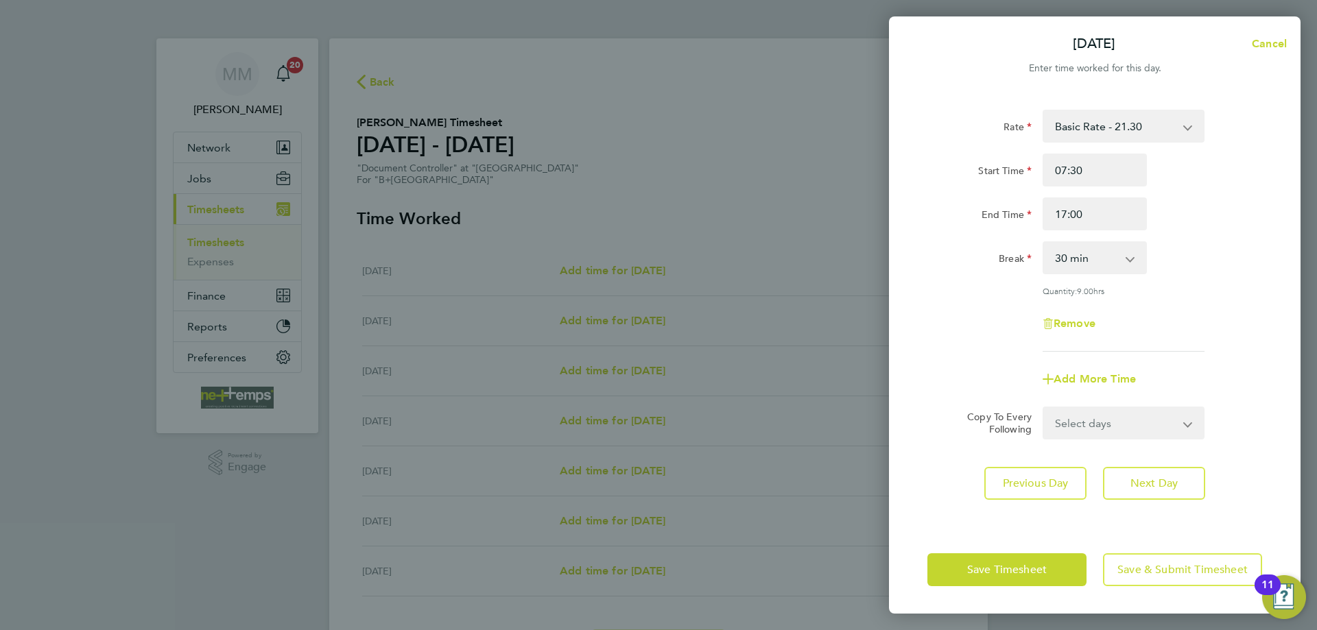
click at [1186, 211] on div "End Time 17:00" at bounding box center [1095, 214] width 346 height 33
click at [1161, 427] on select "Select days Day Weekday (Mon-Fri) Weekend (Sat-Sun) [DATE] [DATE] [DATE] [DATE]" at bounding box center [1116, 423] width 144 height 30
select select "THU"
click at [1044, 408] on select "Select days Day Weekday (Mon-Fri) Weekend (Sat-Sun) [DATE] [DATE] [DATE] [DATE]" at bounding box center [1116, 423] width 144 height 30
select select "[DATE]"
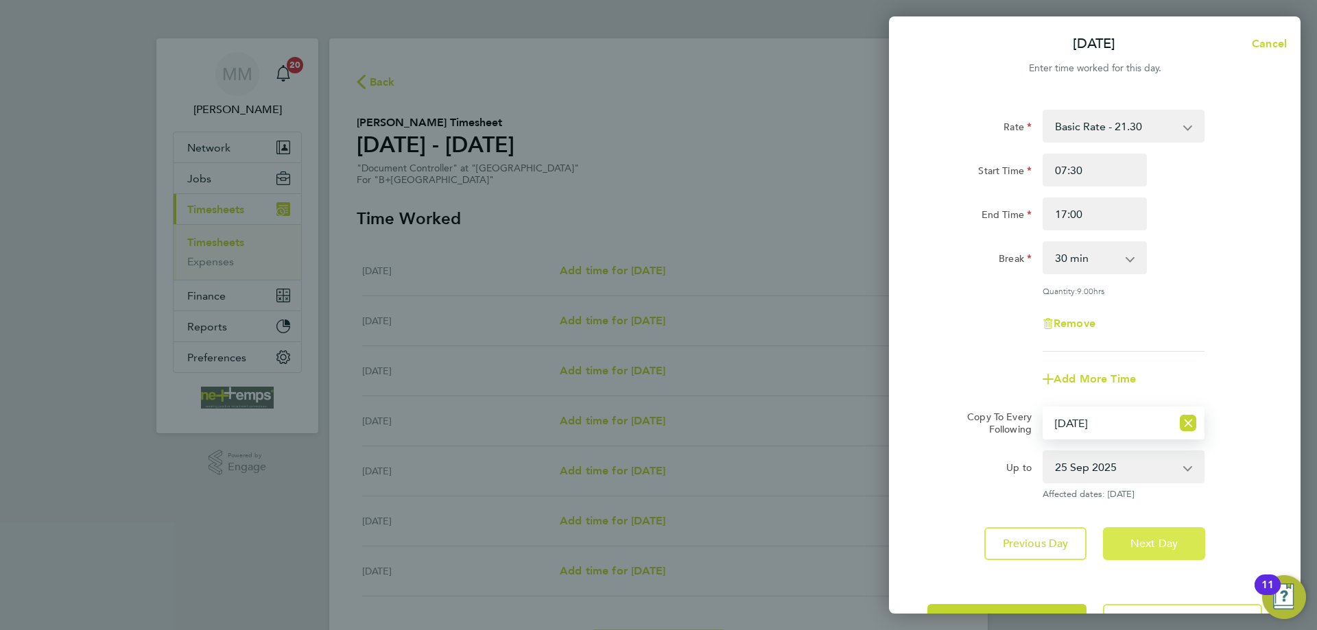
click at [1163, 545] on span "Next Day" at bounding box center [1153, 544] width 47 height 14
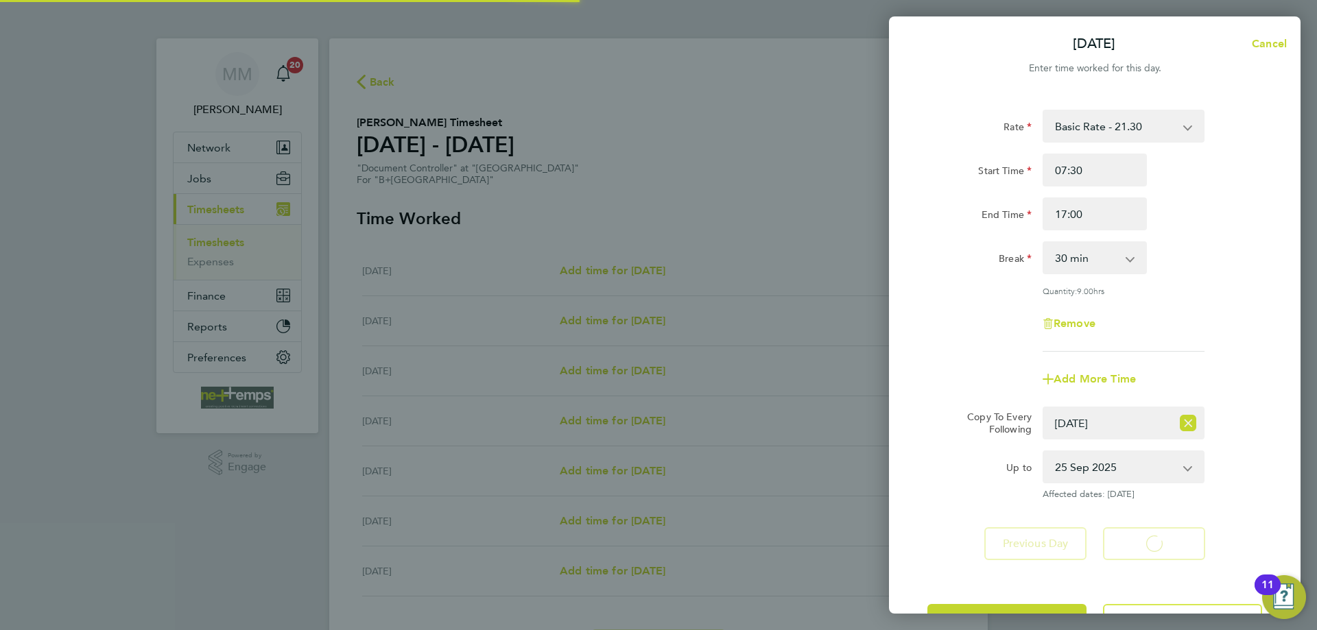
select select "30"
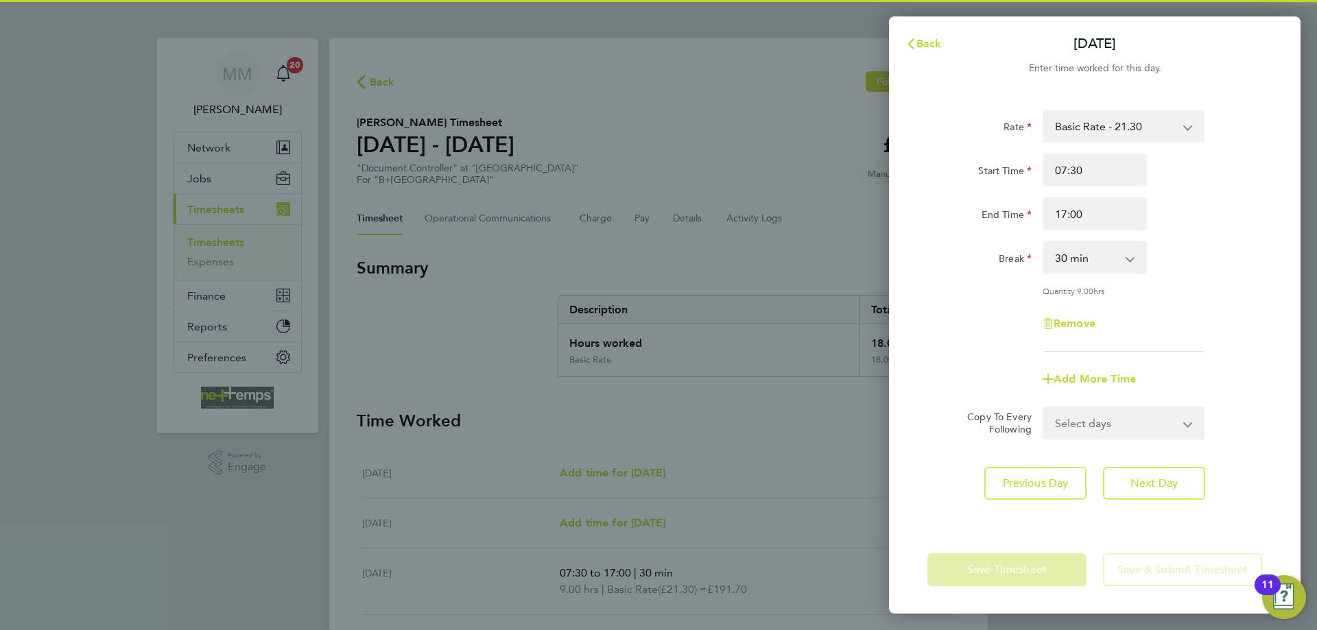
click at [1155, 417] on select "Select days Day Weekend (Sat-Sun) [DATE] [DATE] [DATE]" at bounding box center [1116, 423] width 144 height 30
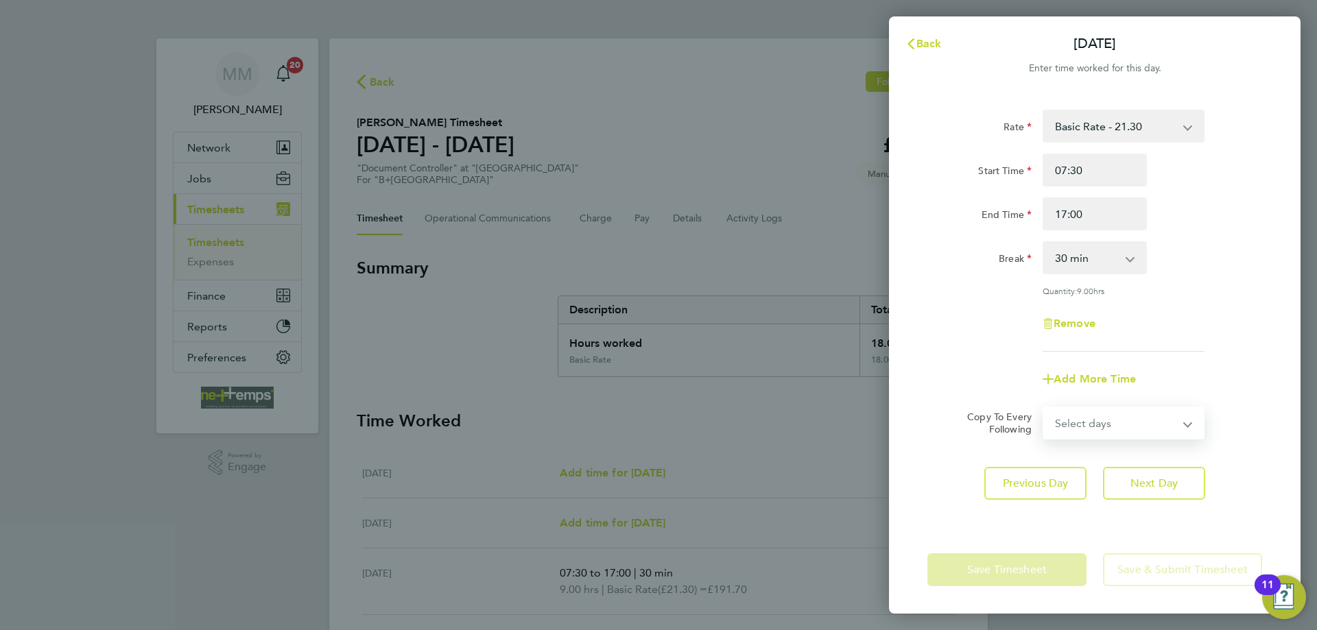
select select "FRI"
click at [1044, 408] on select "Select days Day Weekend (Sat-Sun) [DATE] [DATE] [DATE]" at bounding box center [1116, 423] width 144 height 30
select select "[DATE]"
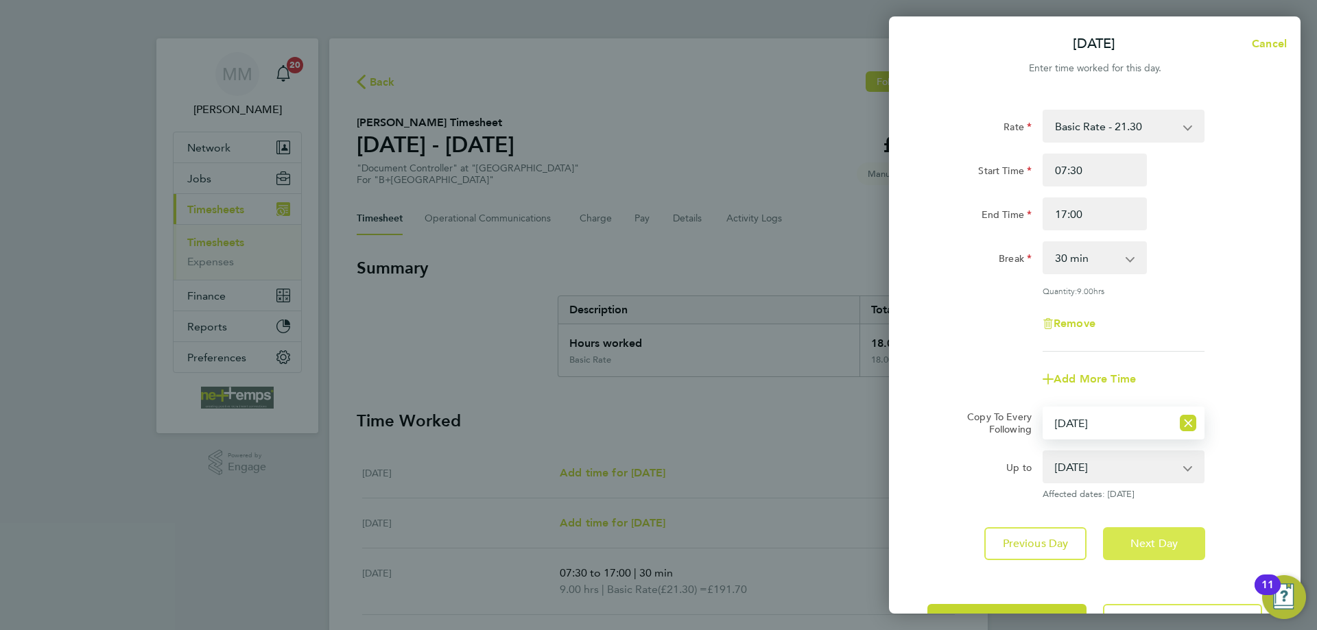
click at [1165, 537] on span "Next Day" at bounding box center [1153, 544] width 47 height 14
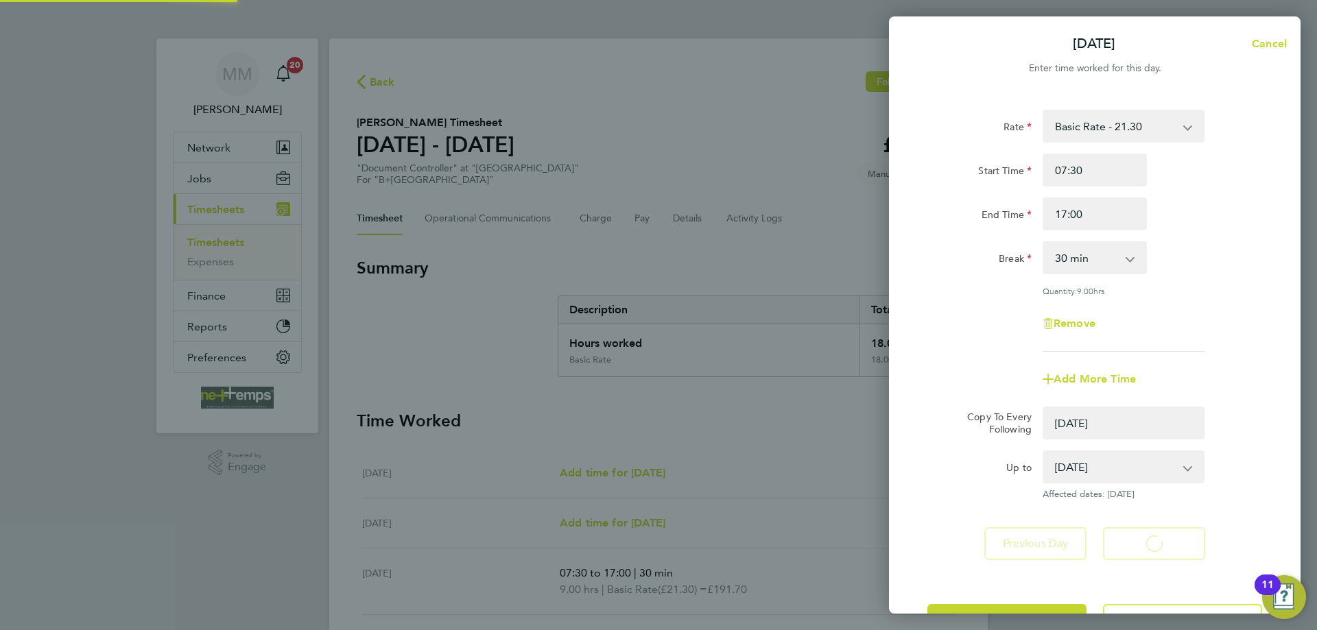
select select "0: null"
select select "30"
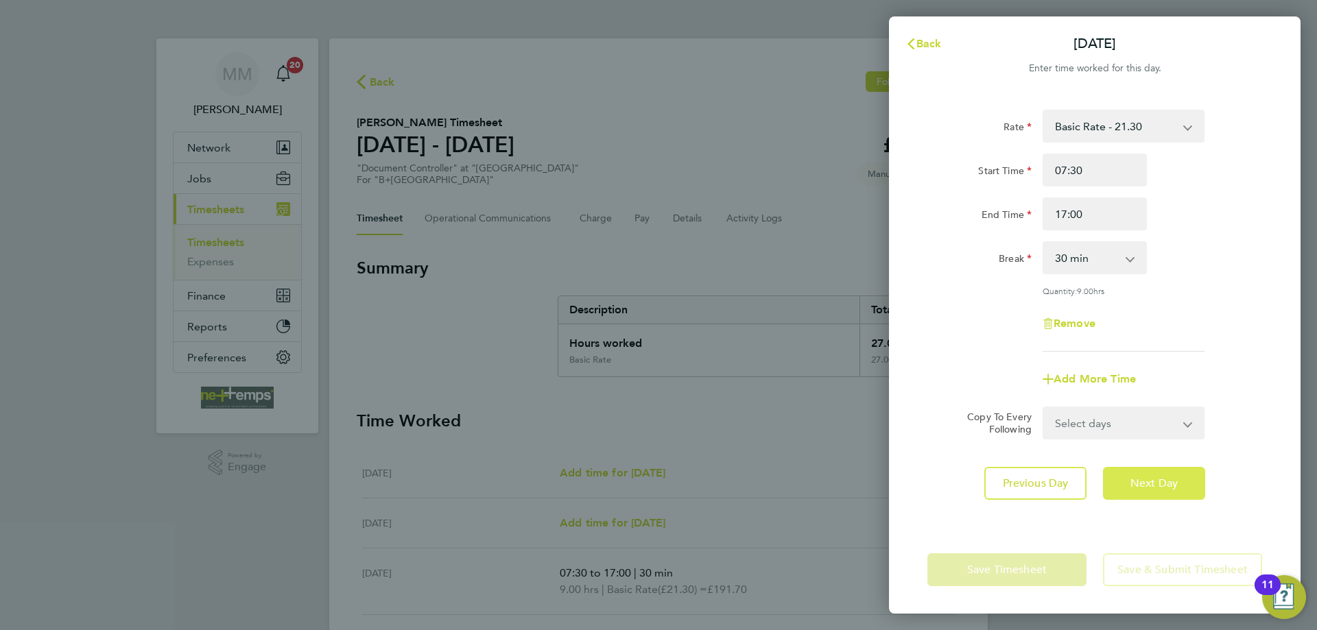
click at [1160, 469] on button "Next Day" at bounding box center [1154, 483] width 102 height 33
select select "30"
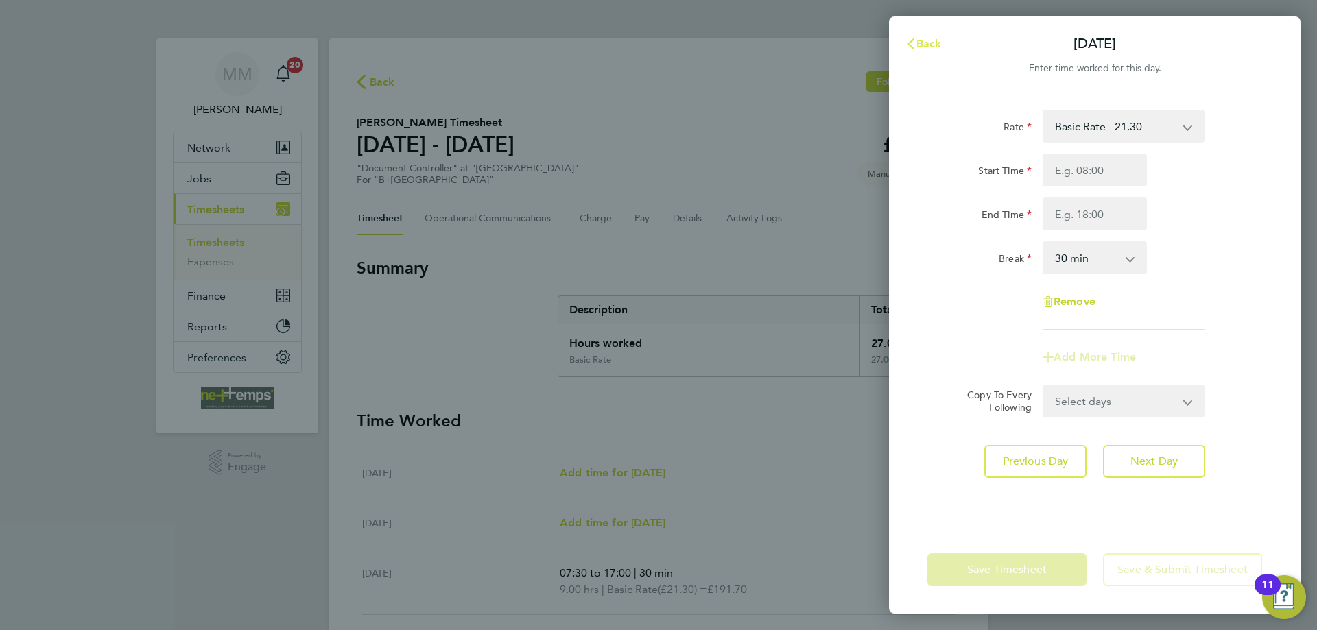
click at [934, 45] on span "Back" at bounding box center [928, 43] width 25 height 13
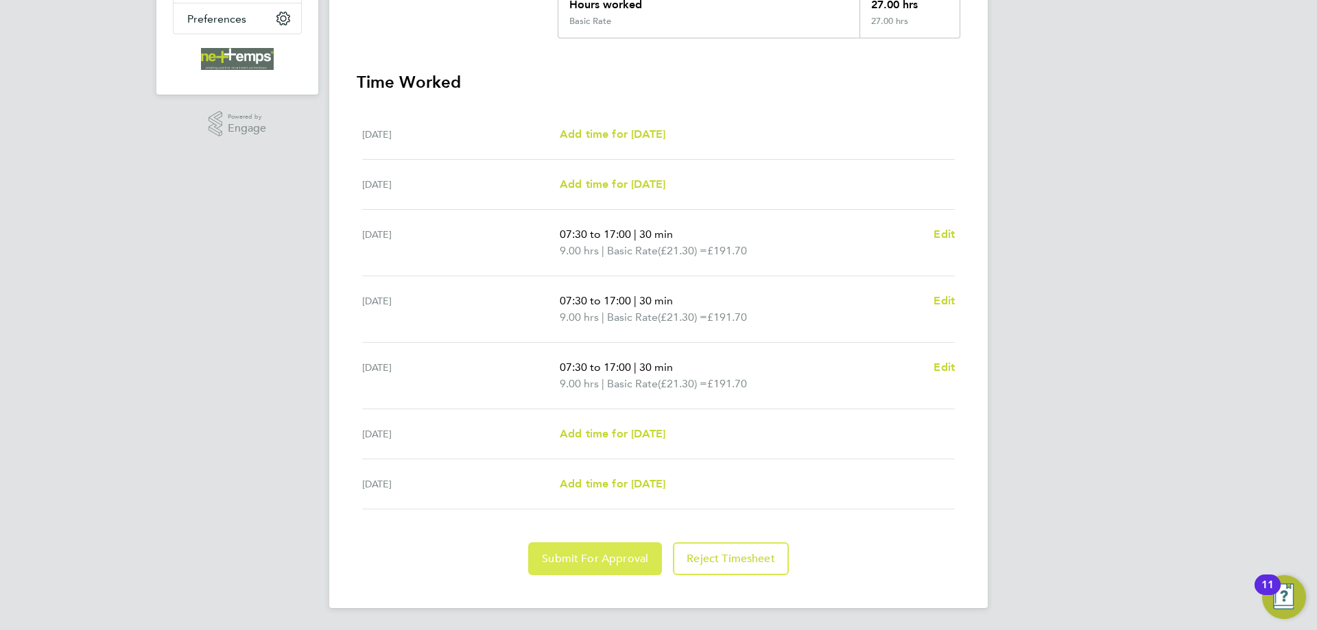
click at [631, 551] on button "Submit For Approval" at bounding box center [595, 559] width 134 height 33
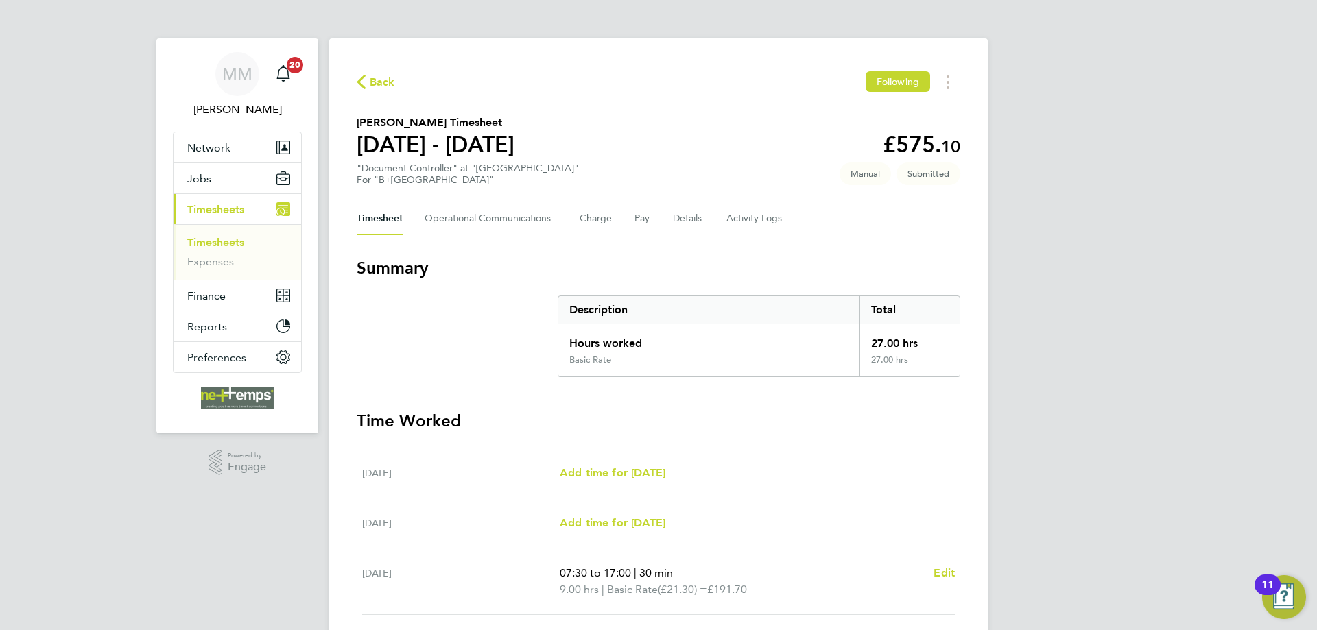
click at [215, 240] on link "Timesheets" at bounding box center [215, 242] width 57 height 13
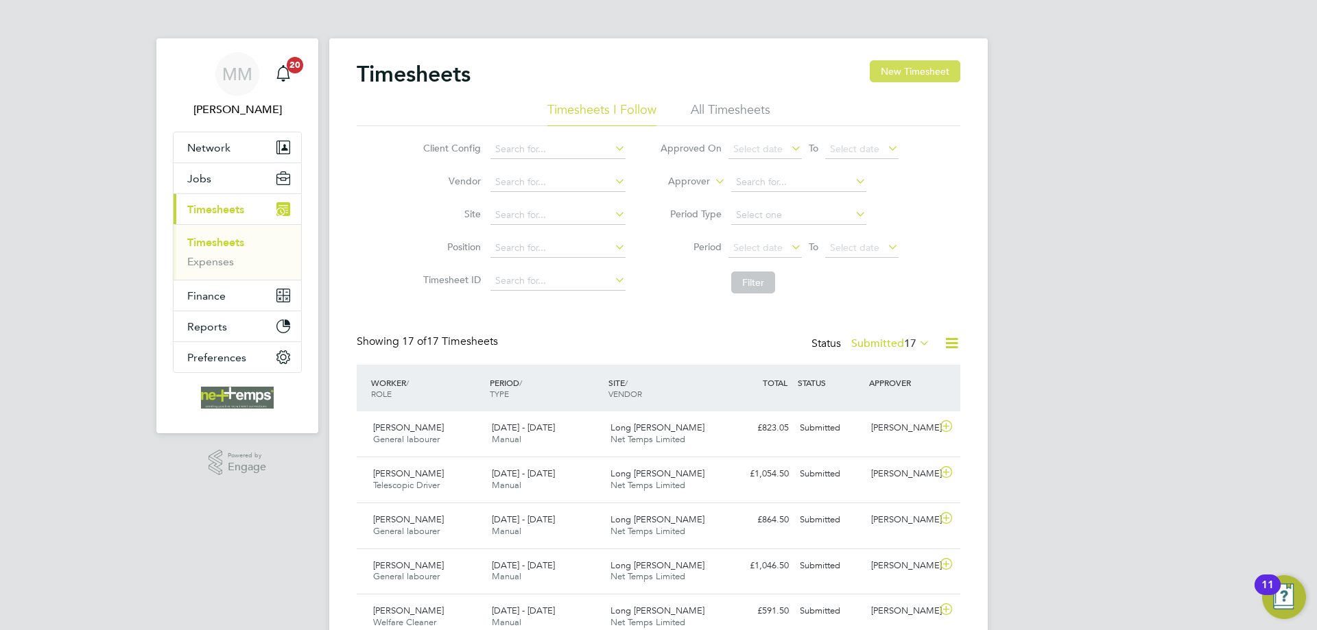
click at [888, 74] on button "New Timesheet" at bounding box center [915, 71] width 91 height 22
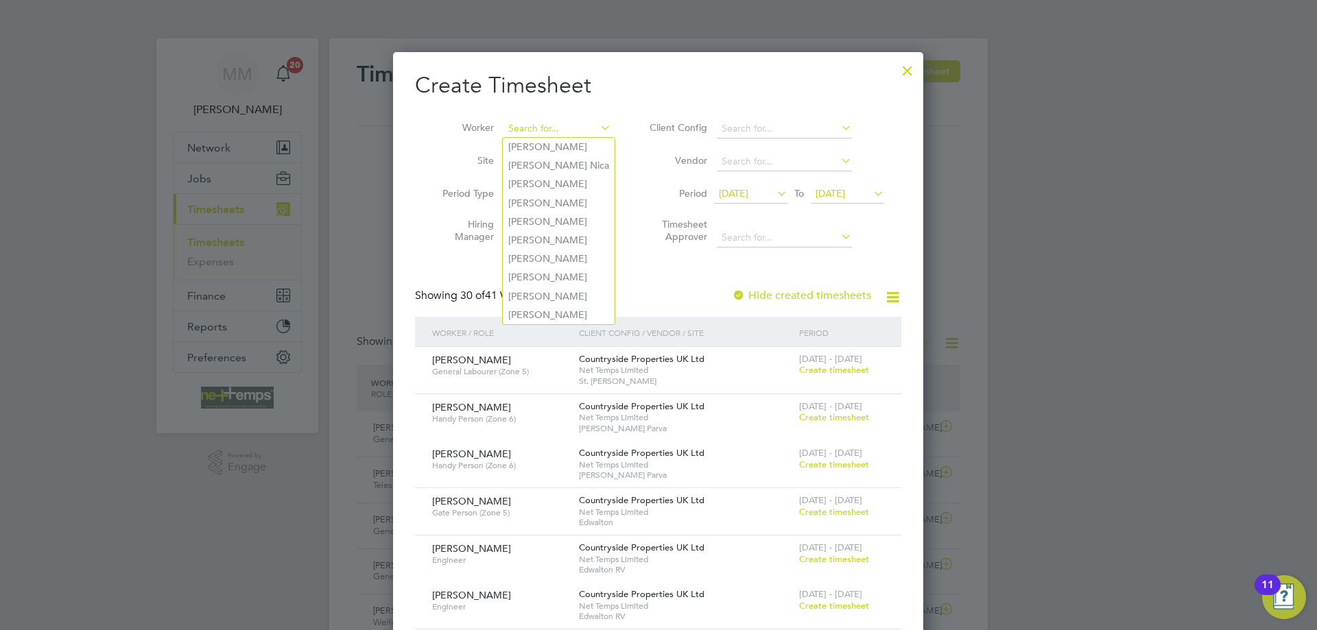
click at [527, 128] on input at bounding box center [557, 128] width 108 height 19
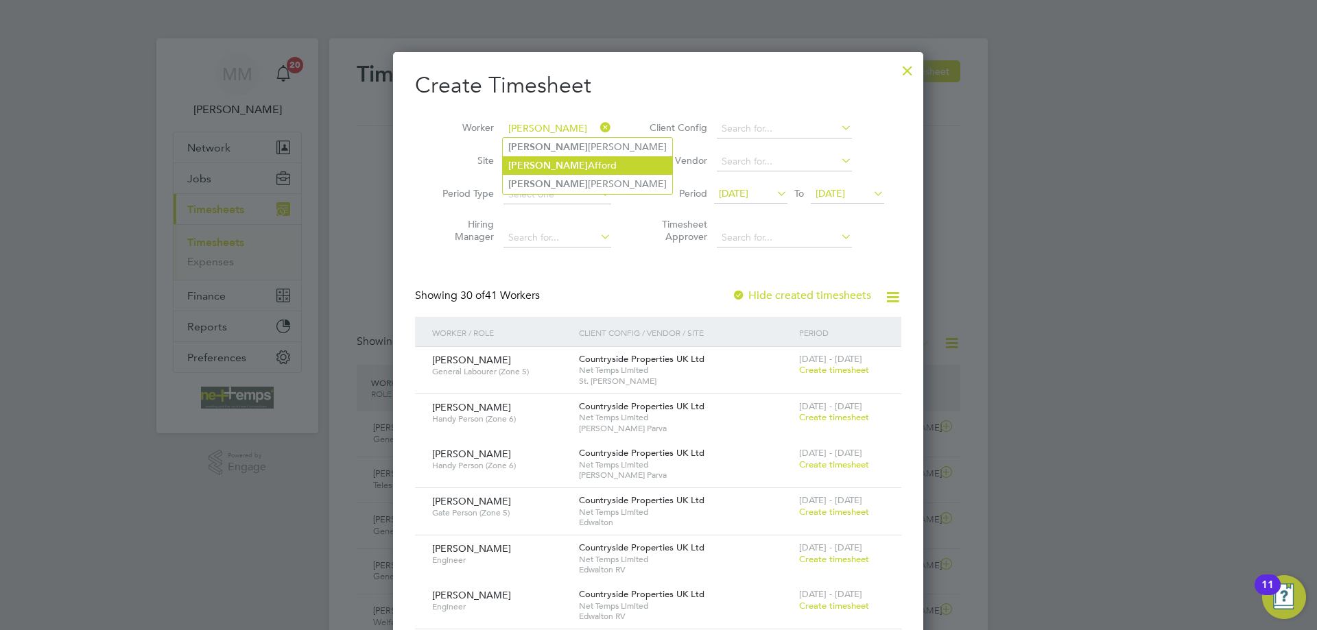
click at [532, 160] on b "[PERSON_NAME]" at bounding box center [548, 166] width 80 height 12
type input "[PERSON_NAME]"
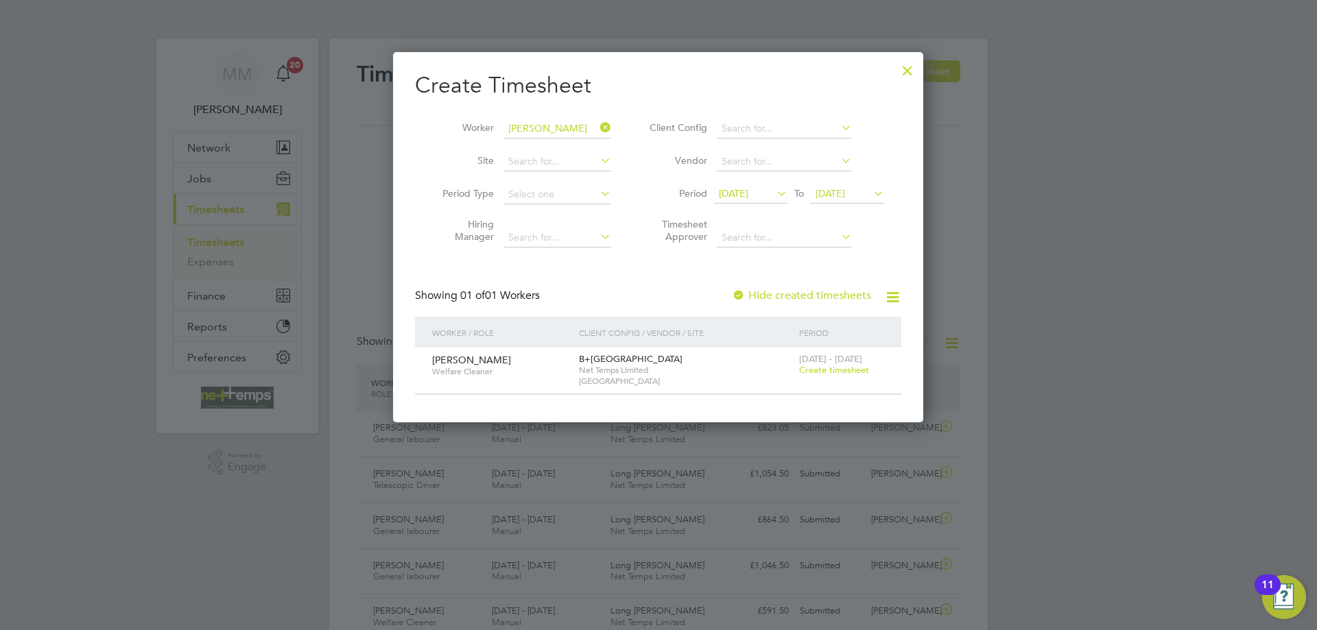
click at [848, 372] on span "Create timesheet" at bounding box center [834, 370] width 70 height 12
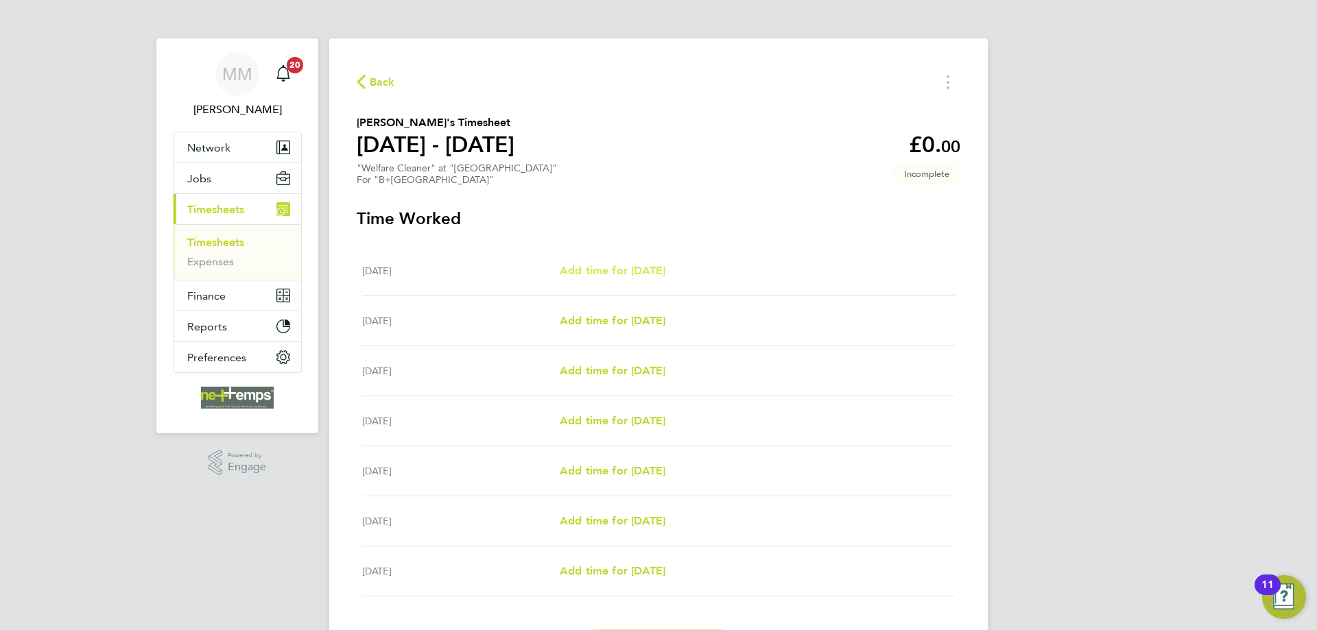
click at [623, 274] on span "Add time for [DATE]" at bounding box center [613, 270] width 106 height 13
select select "30"
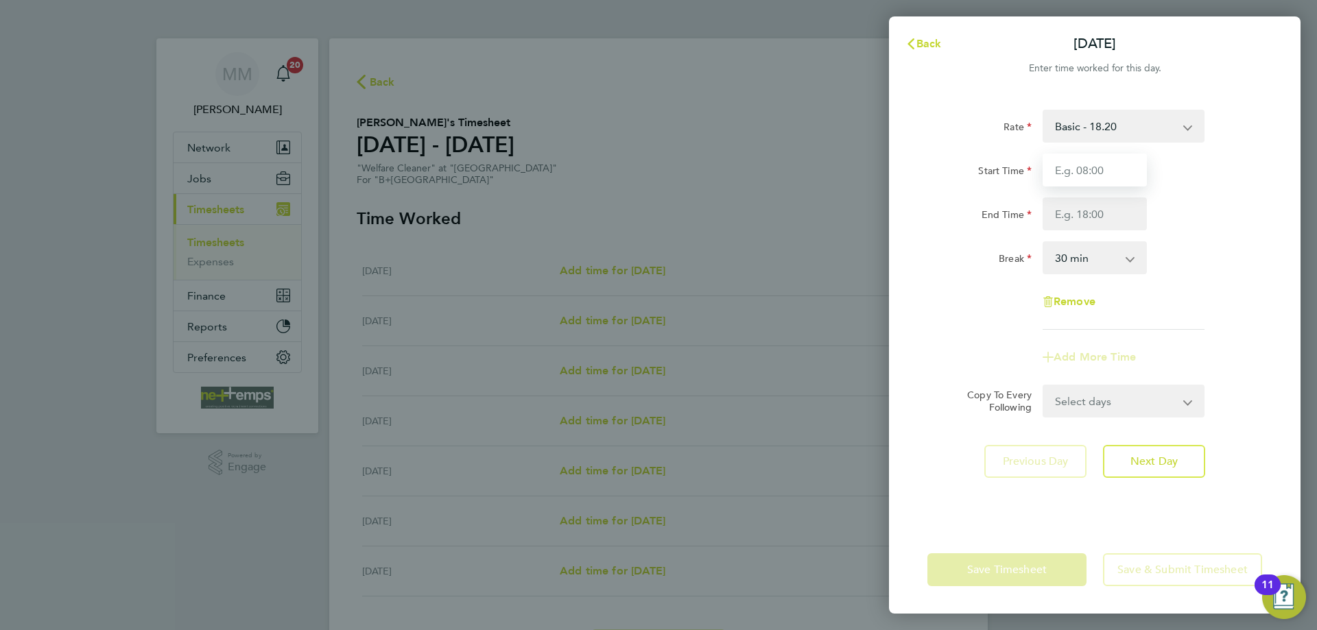
click at [1061, 174] on input "Start Time" at bounding box center [1095, 170] width 104 height 33
type input "09:00"
type input "09:30"
click at [1172, 200] on div "End Time 09:30" at bounding box center [1095, 214] width 346 height 33
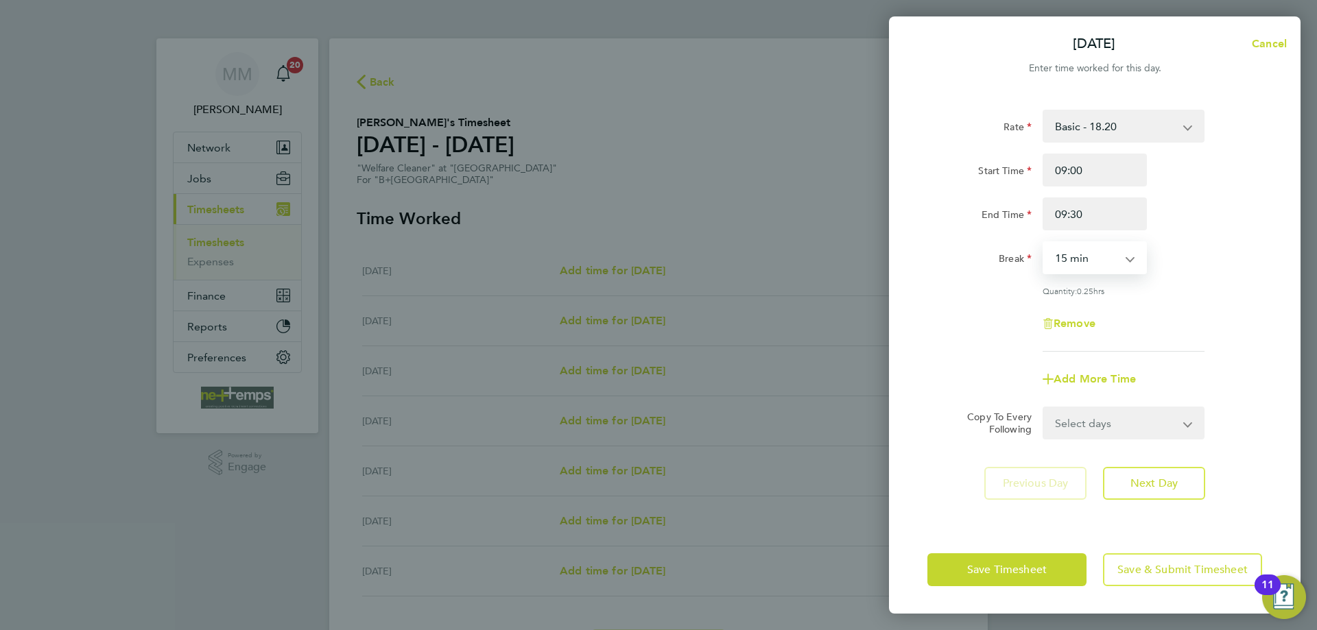
click at [1109, 268] on select "0 min 15 min" at bounding box center [1086, 258] width 85 height 30
select select "0"
click at [1044, 243] on select "0 min 15 min" at bounding box center [1086, 258] width 85 height 30
click at [1167, 569] on span "Save & Submit Timesheet" at bounding box center [1182, 570] width 130 height 14
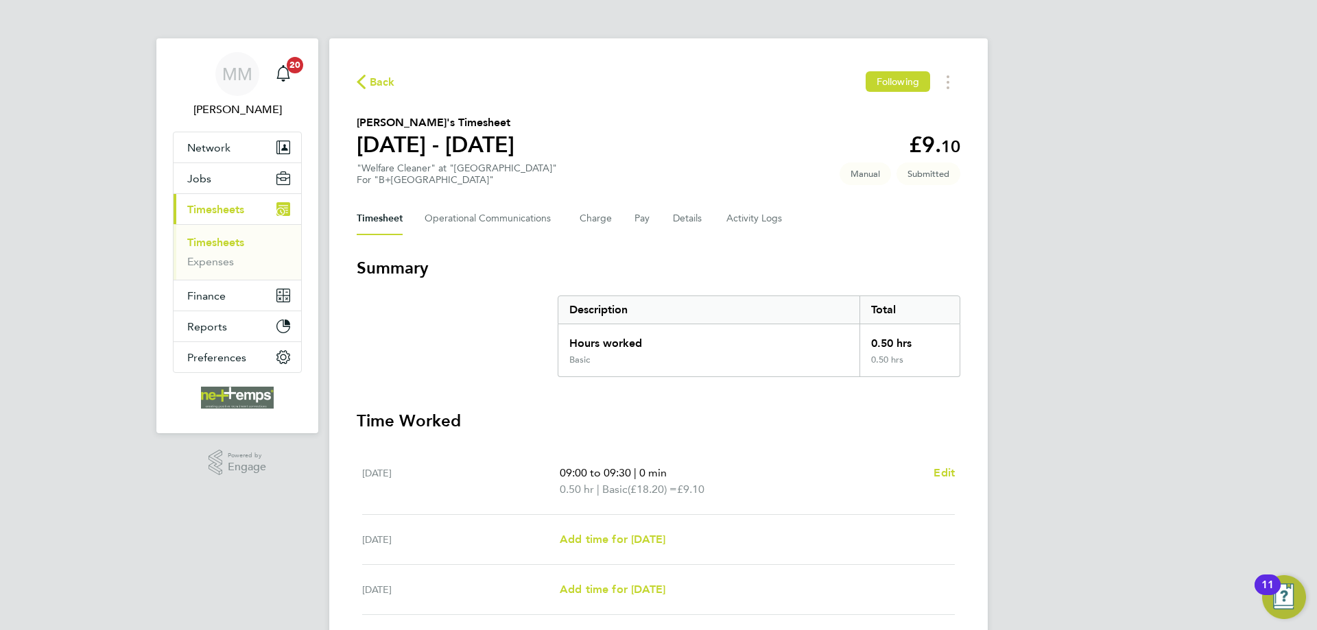
click at [235, 243] on link "Timesheets" at bounding box center [215, 242] width 57 height 13
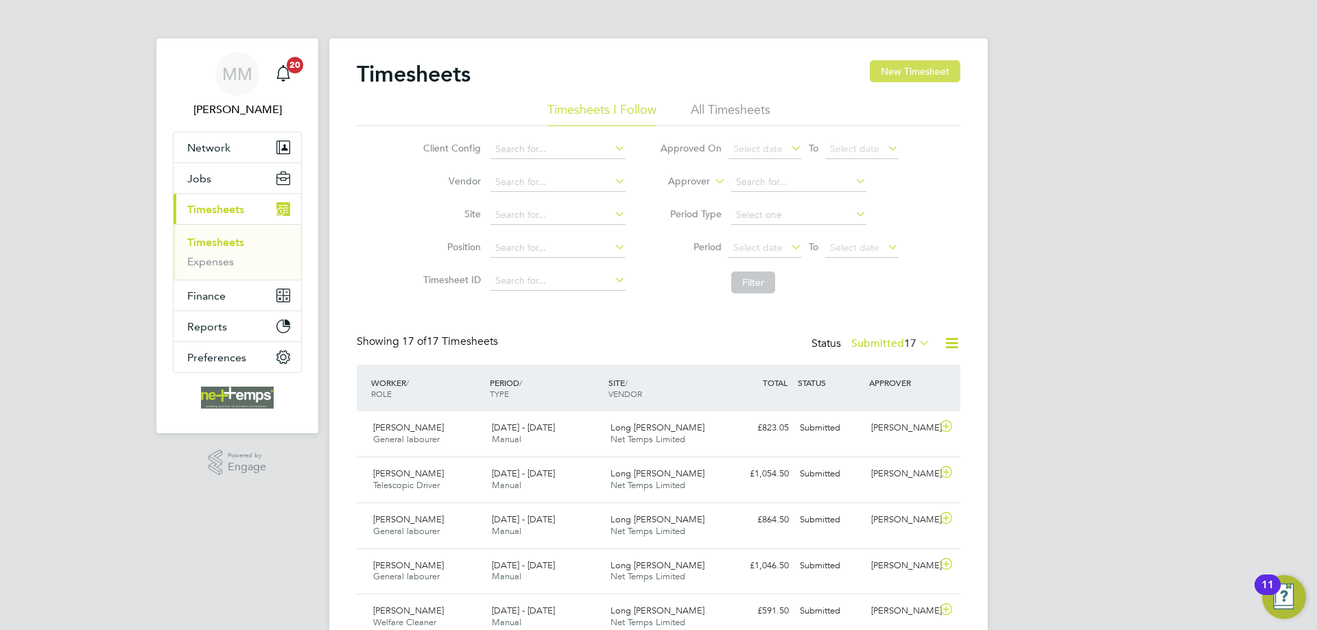
click at [942, 68] on button "New Timesheet" at bounding box center [915, 71] width 91 height 22
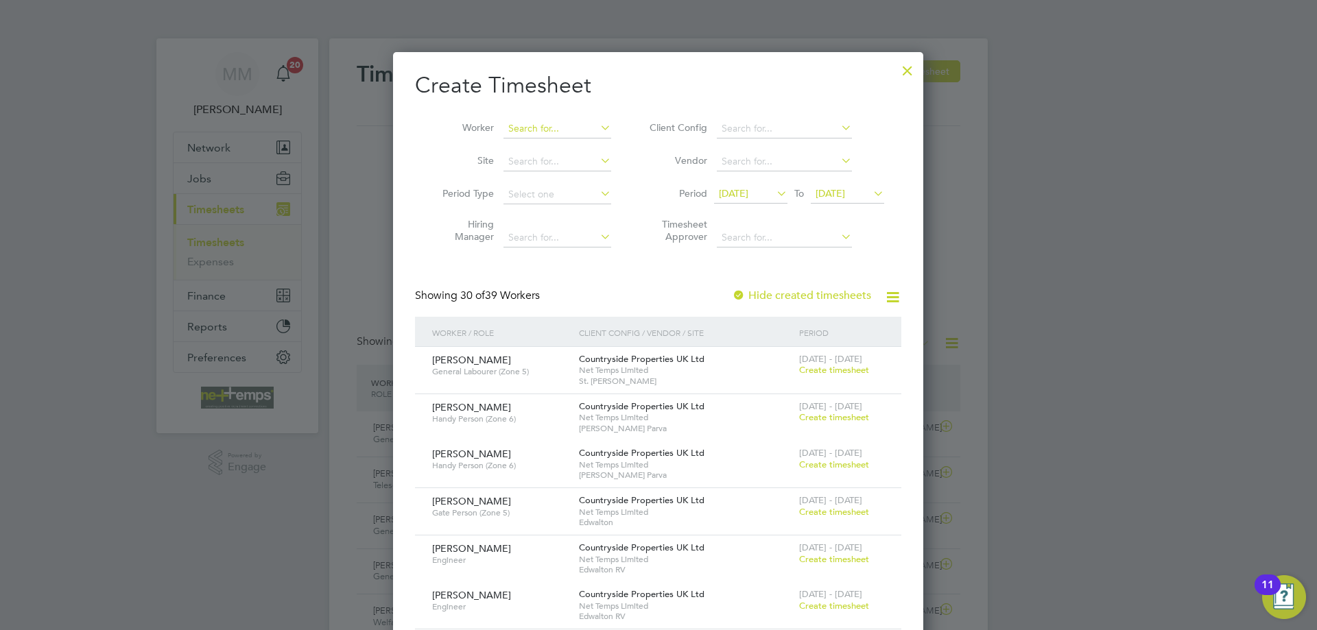
click at [528, 127] on input at bounding box center [557, 128] width 108 height 19
click at [556, 166] on li "Olanre waju Olanitori" at bounding box center [557, 165] width 109 height 19
type input "[PERSON_NAME]"
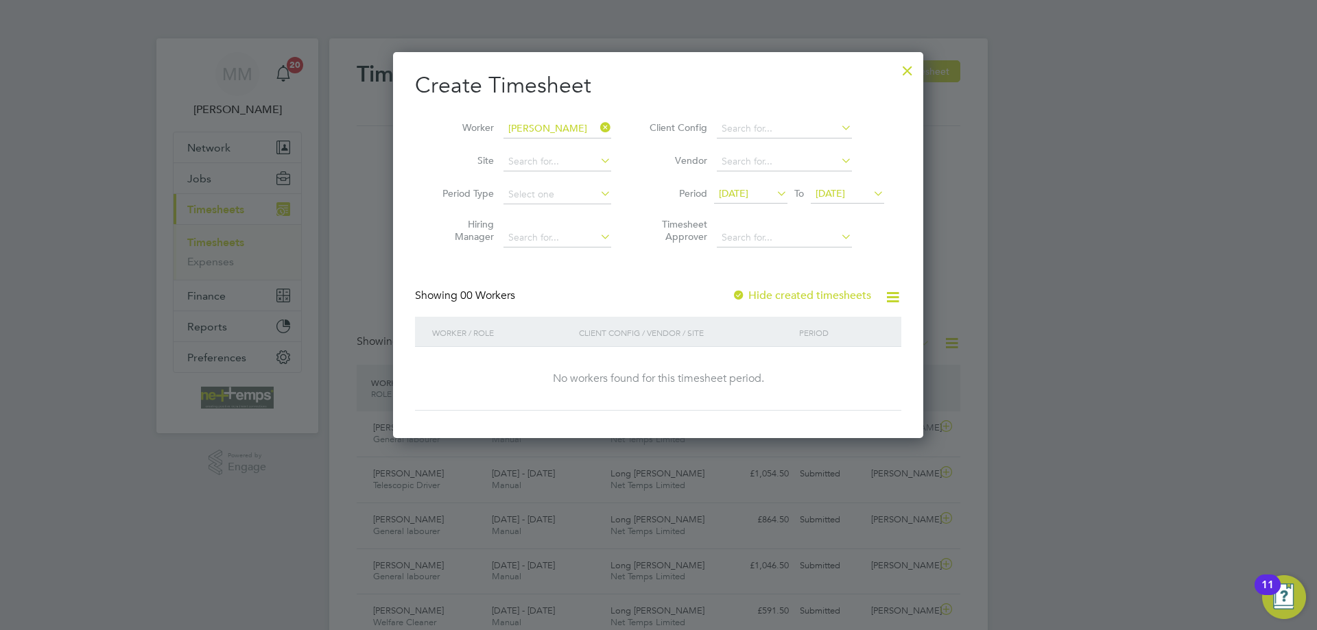
click at [778, 293] on label "Hide created timesheets" at bounding box center [801, 296] width 139 height 14
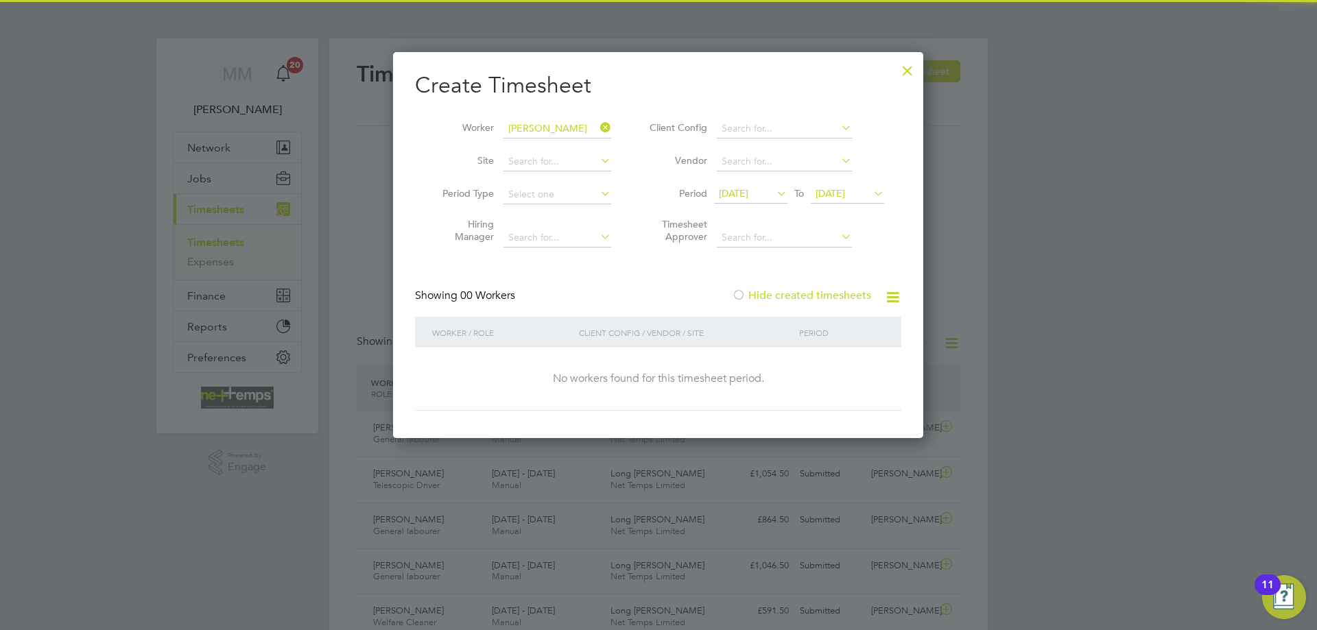
click at [748, 193] on span "[DATE]" at bounding box center [733, 193] width 29 height 12
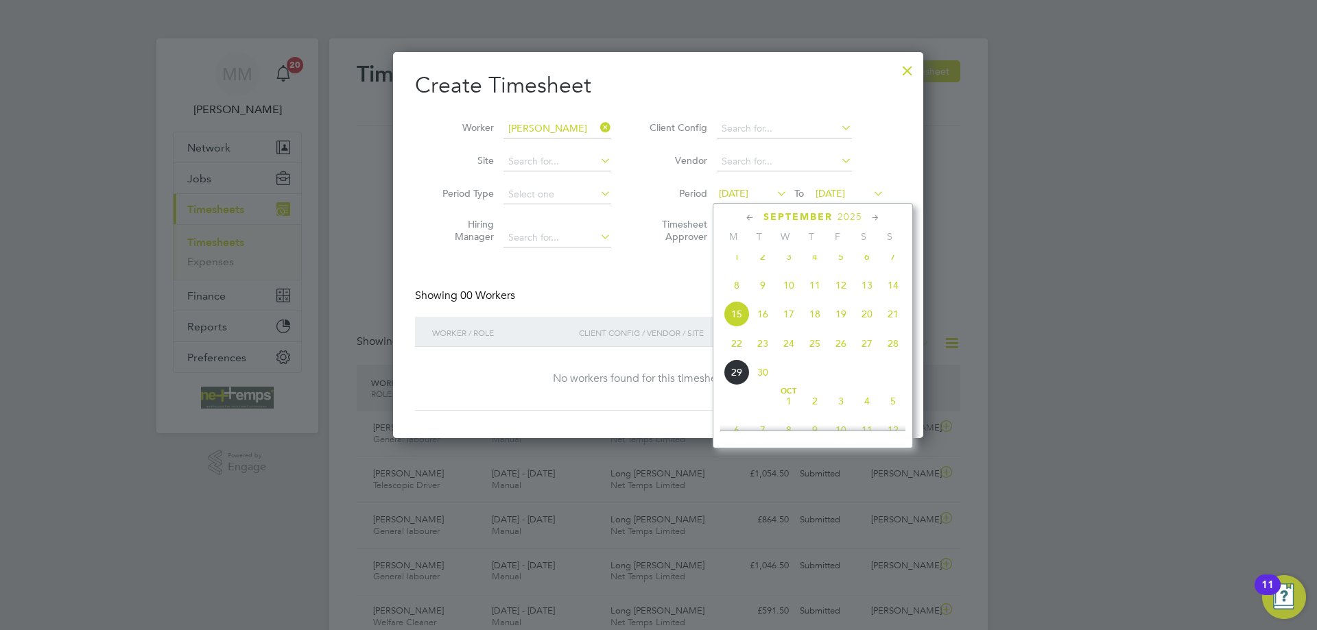
click at [737, 353] on span "22" at bounding box center [737, 344] width 26 height 26
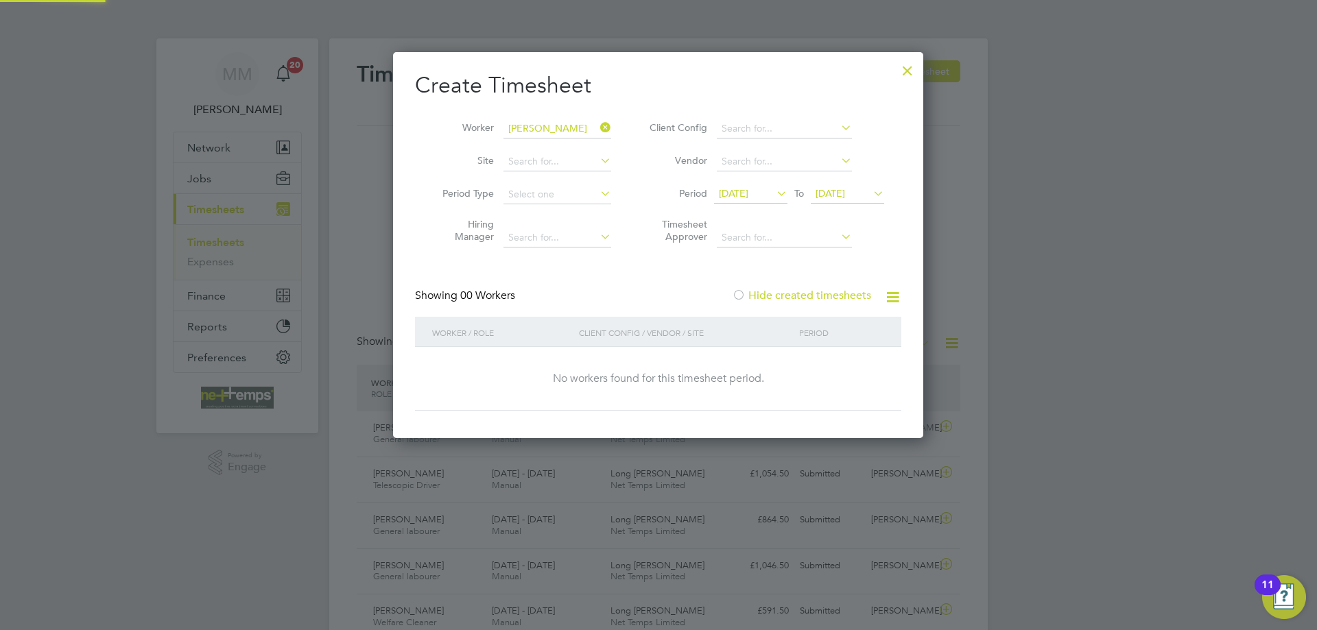
click at [844, 193] on span "[DATE]" at bounding box center [830, 193] width 29 height 12
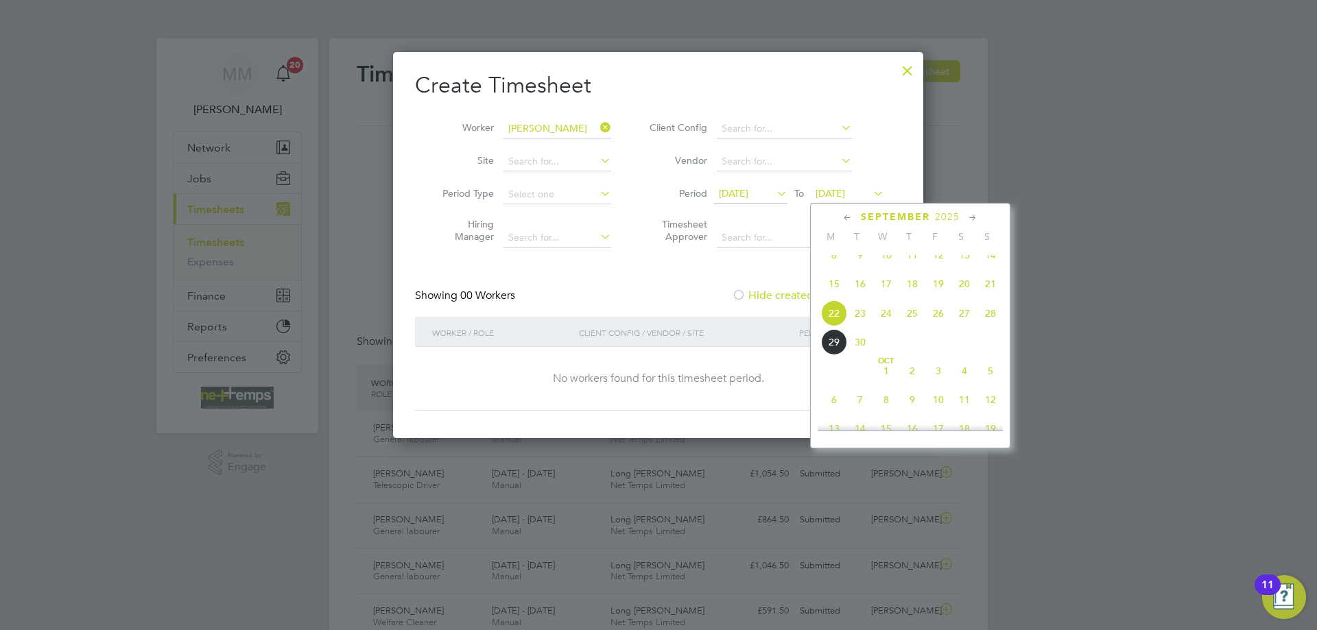
click at [987, 320] on span "28" at bounding box center [990, 313] width 26 height 26
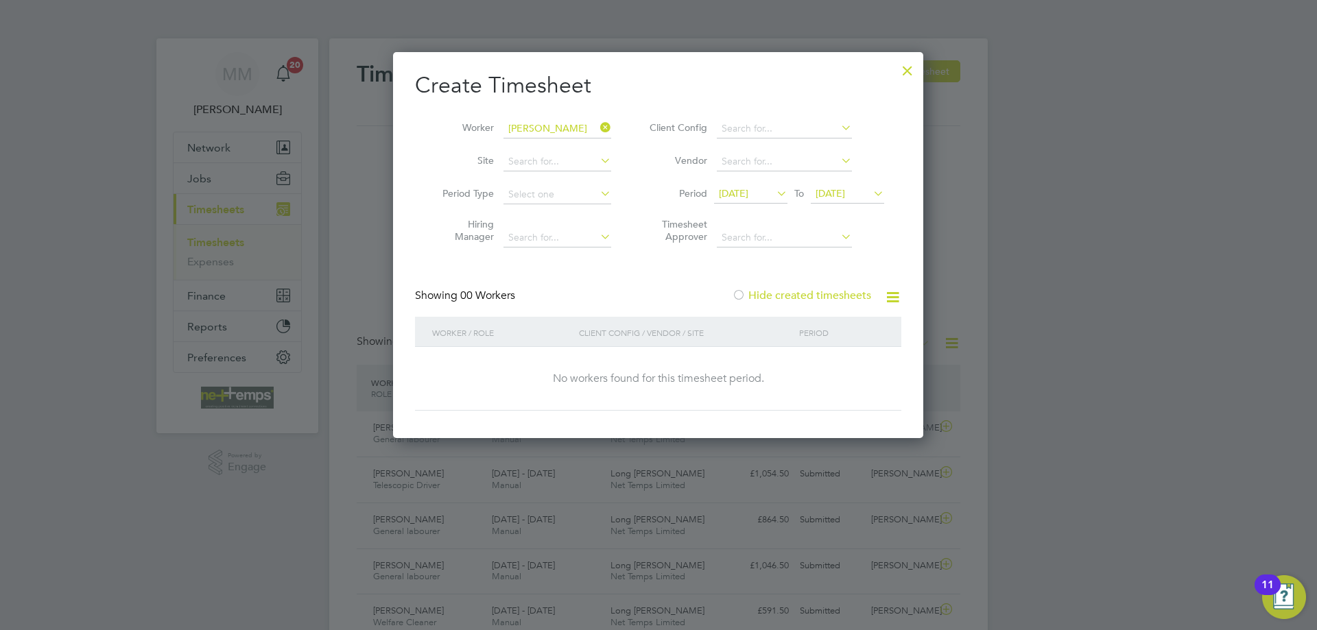
click at [813, 292] on label "Hide created timesheets" at bounding box center [801, 296] width 139 height 14
click at [906, 70] on div at bounding box center [907, 67] width 25 height 25
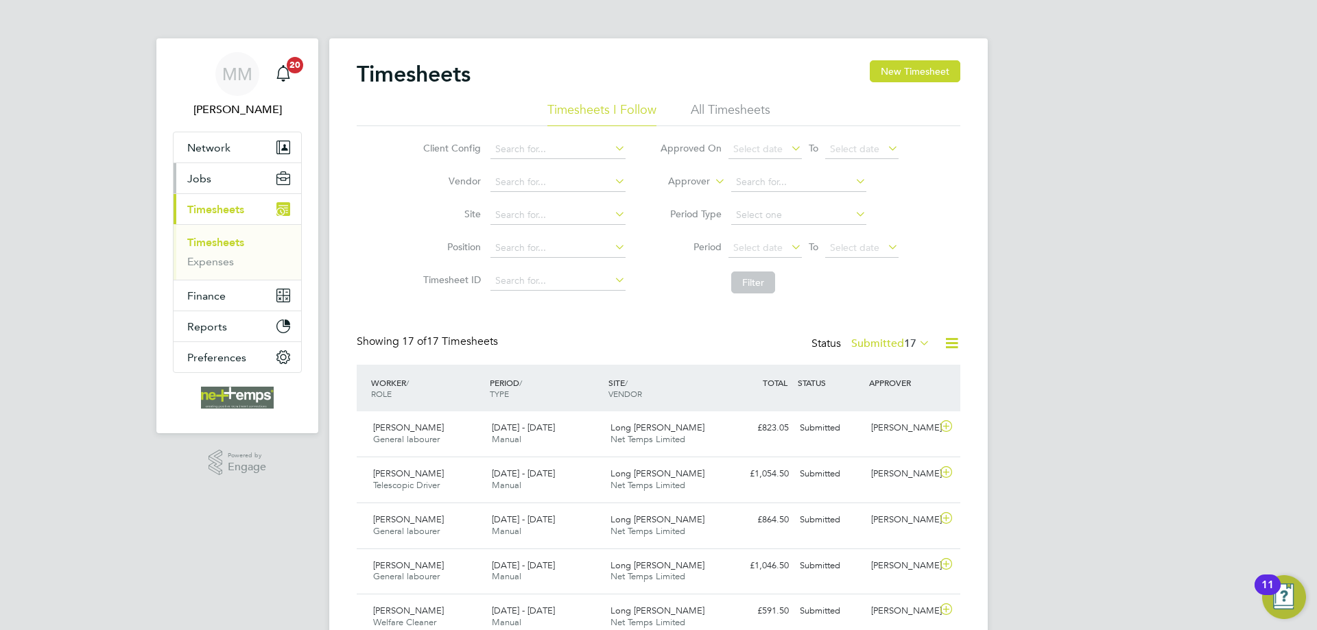
click at [220, 177] on button "Jobs" at bounding box center [238, 178] width 128 height 30
click at [224, 176] on button "Jobs" at bounding box center [238, 178] width 128 height 30
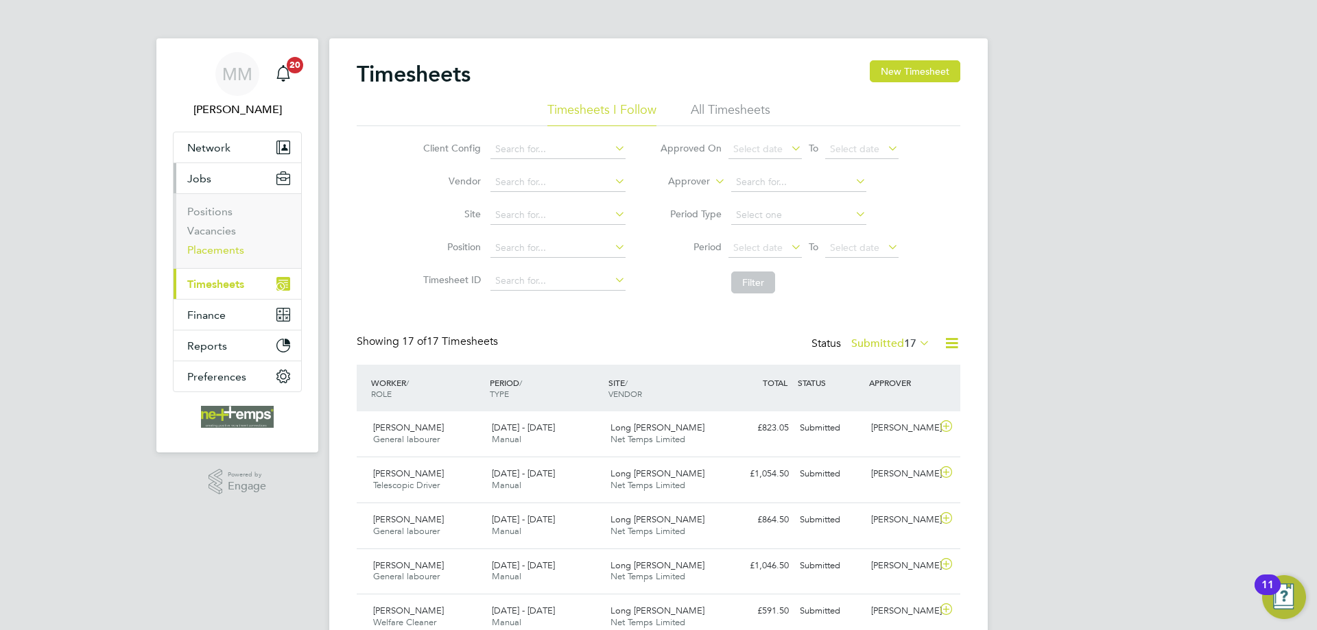
click at [224, 248] on link "Placements" at bounding box center [215, 250] width 57 height 13
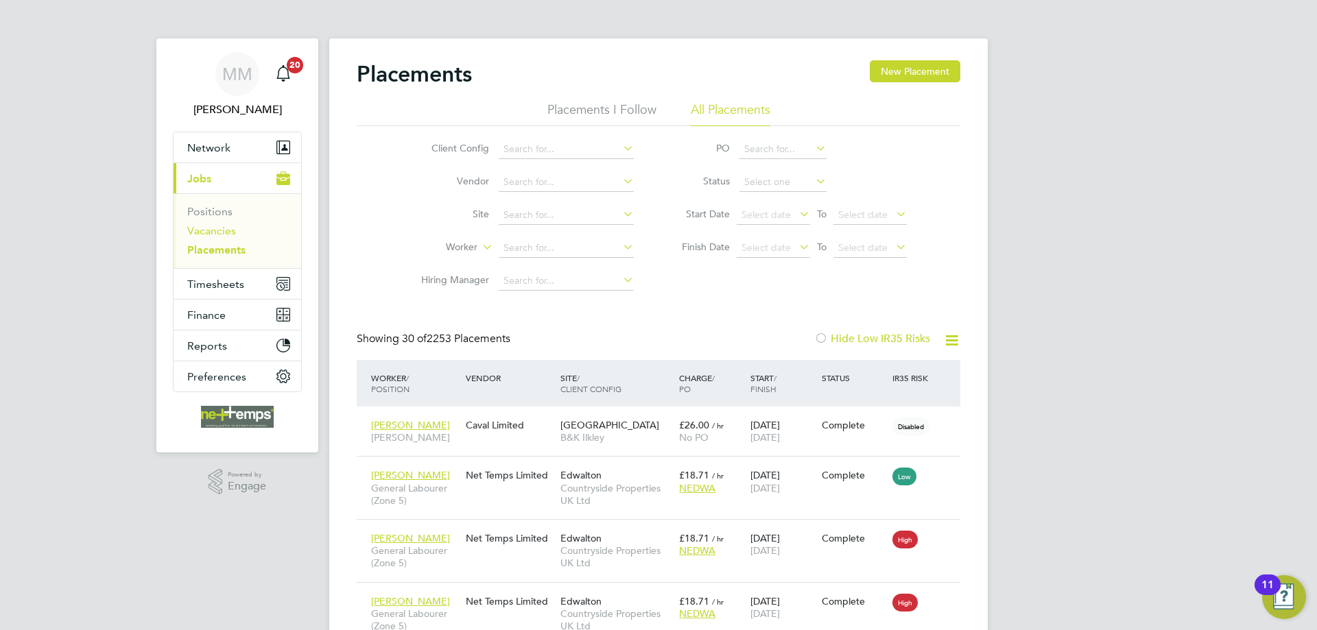
click at [223, 230] on link "Vacancies" at bounding box center [211, 230] width 49 height 13
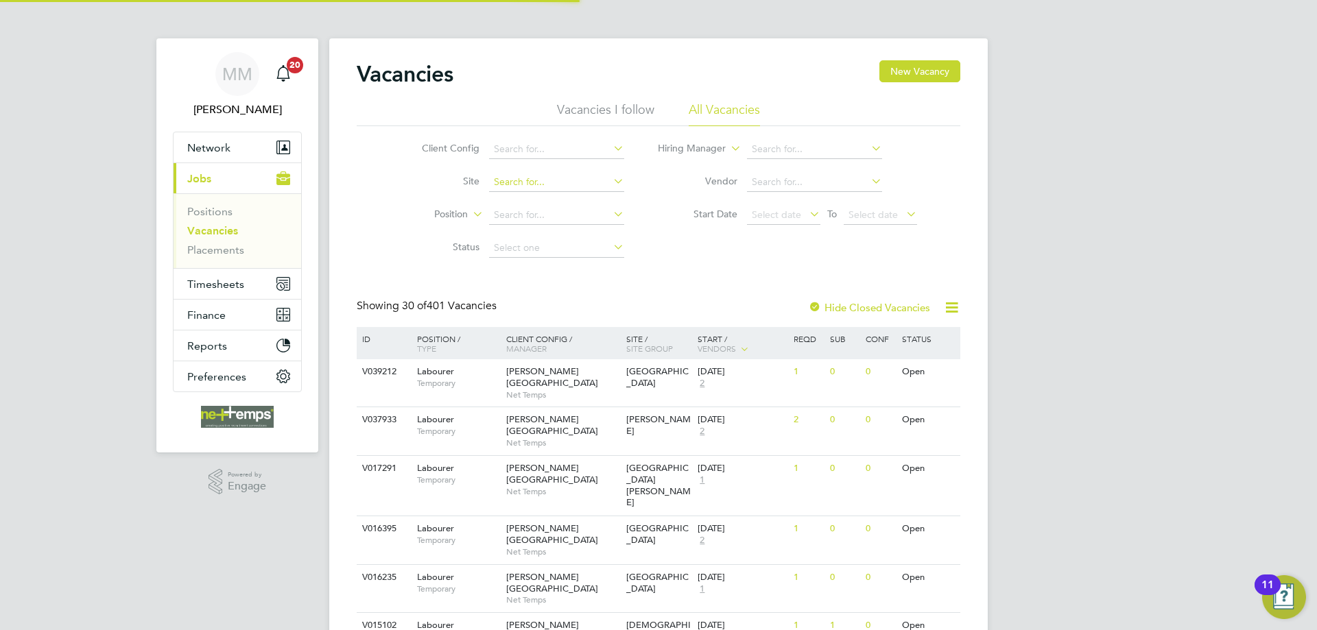
click at [563, 180] on input at bounding box center [556, 182] width 135 height 19
click at [555, 357] on li "[GEOGRAPHIC_DATA]" at bounding box center [602, 366] width 229 height 19
type input "[GEOGRAPHIC_DATA]"
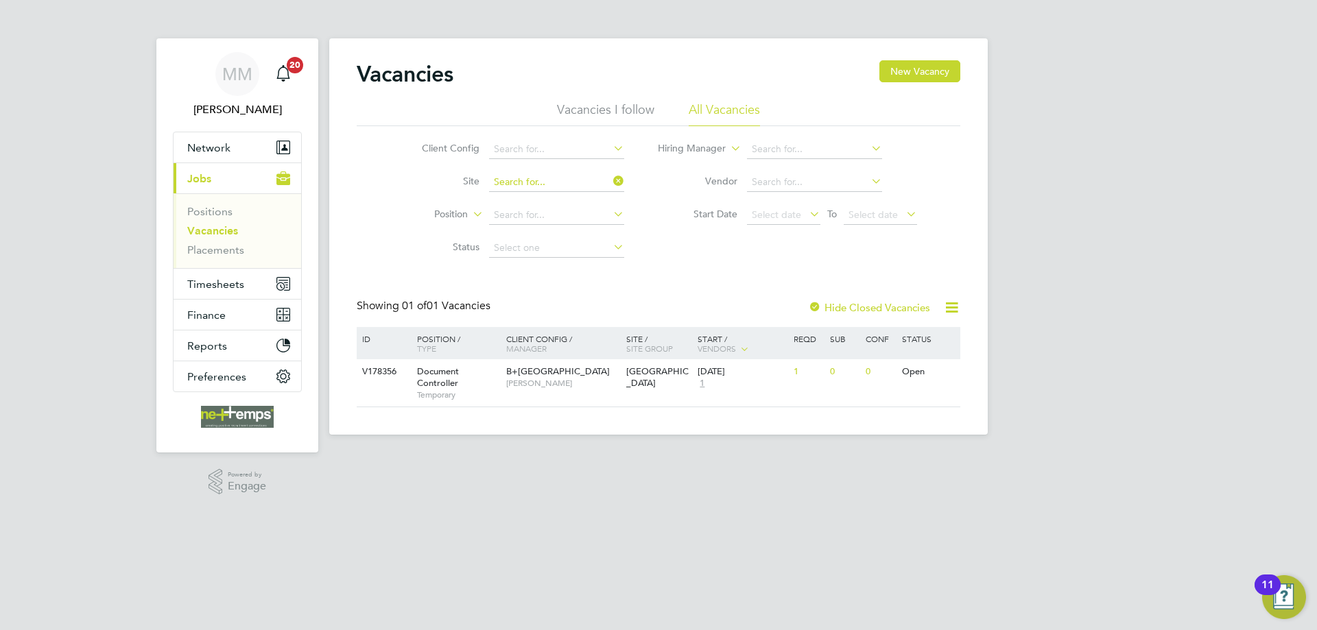
click at [540, 180] on input at bounding box center [556, 182] width 135 height 19
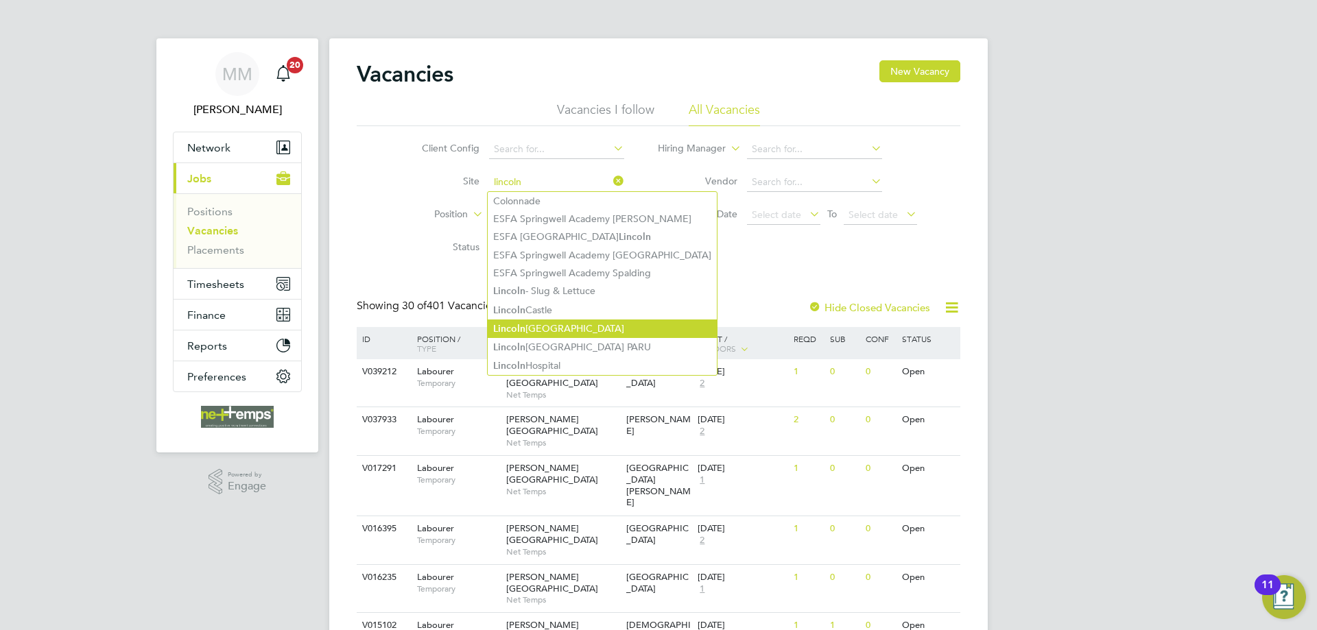
click at [574, 324] on li "[GEOGRAPHIC_DATA]" at bounding box center [602, 329] width 229 height 19
type input "[GEOGRAPHIC_DATA]"
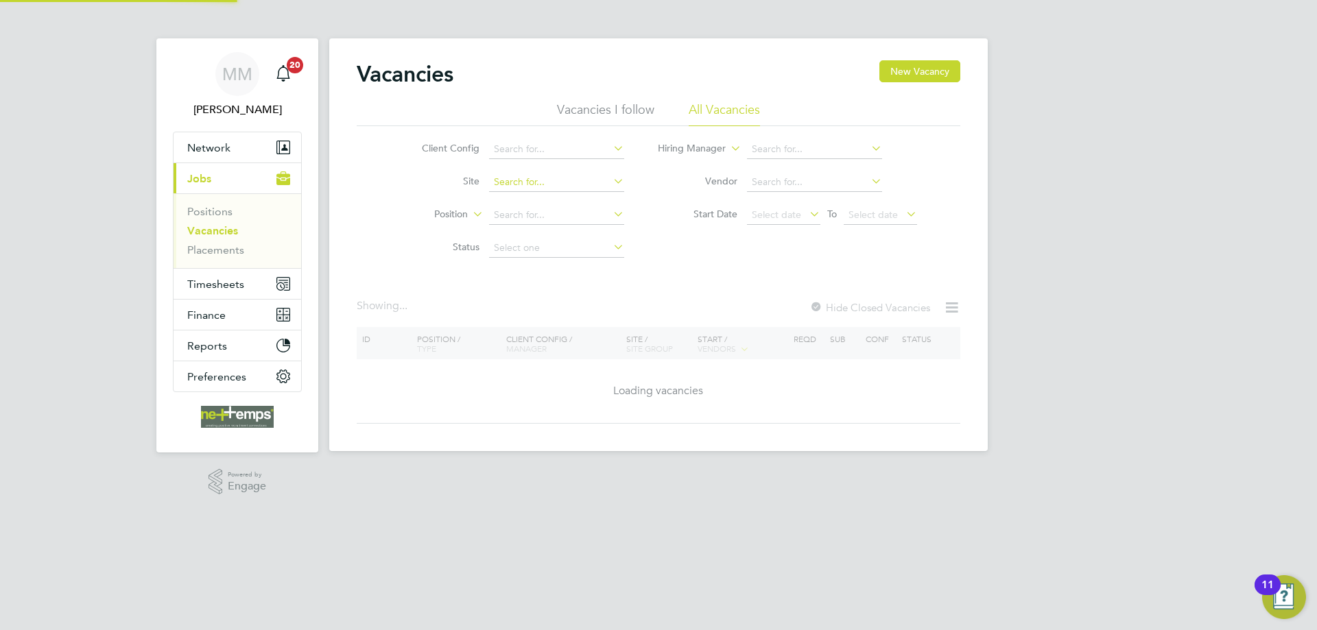
click at [549, 178] on input at bounding box center [556, 182] width 135 height 19
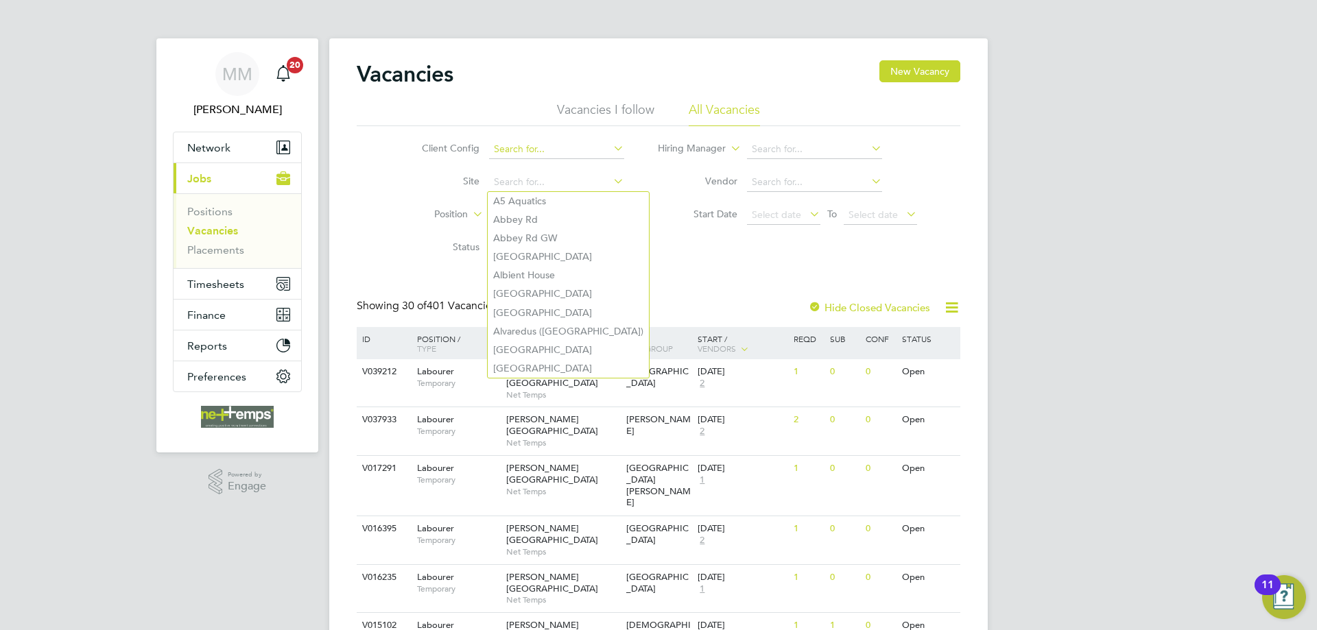
click at [547, 150] on input at bounding box center [556, 149] width 135 height 19
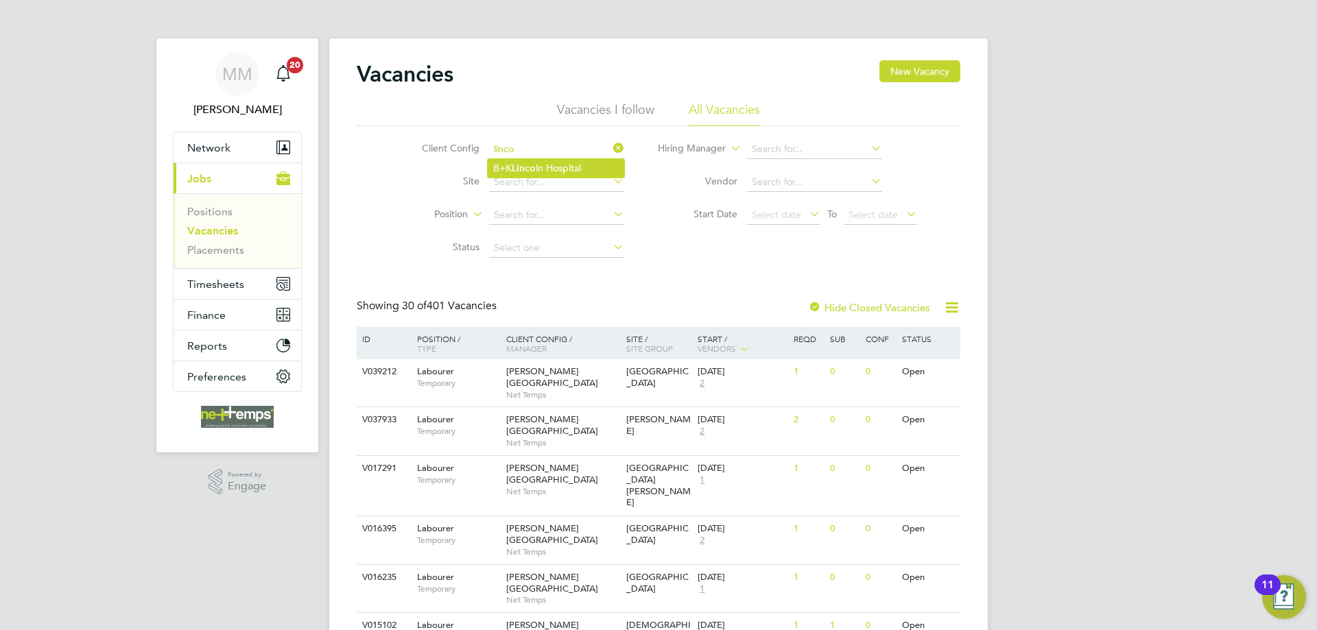
click at [542, 163] on li "B+K [GEOGRAPHIC_DATA]" at bounding box center [556, 168] width 136 height 19
type input "B+[GEOGRAPHIC_DATA]"
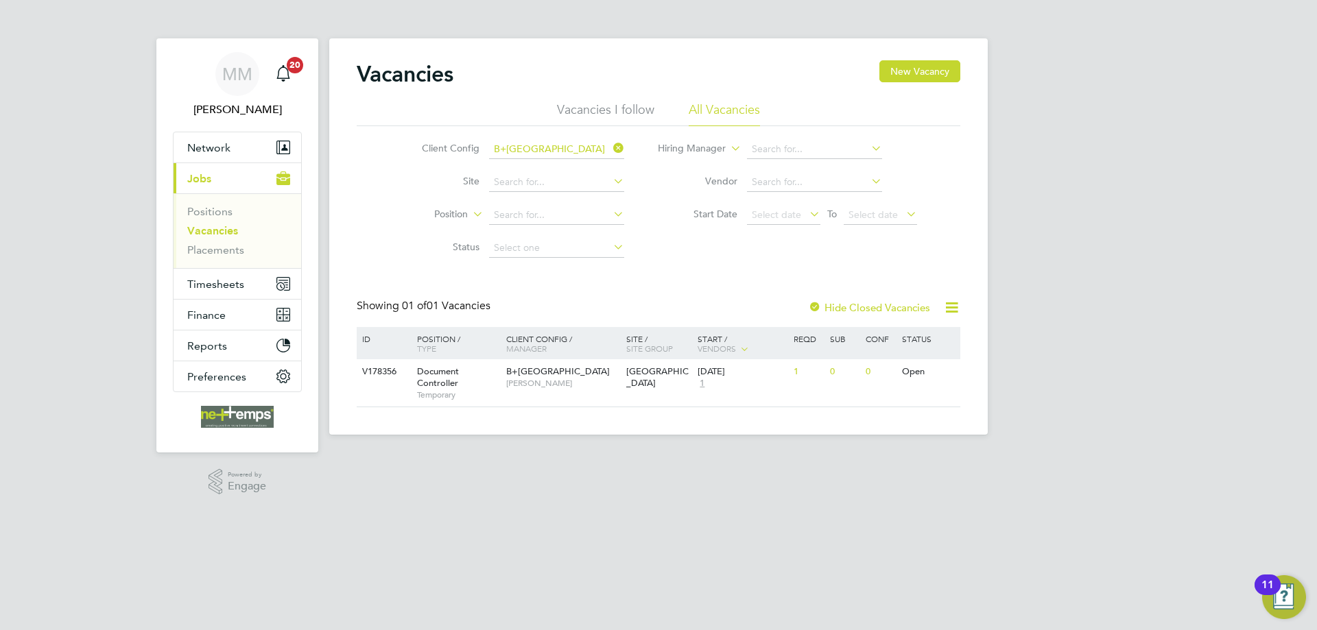
click at [872, 305] on label "Hide Closed Vacancies" at bounding box center [869, 307] width 122 height 13
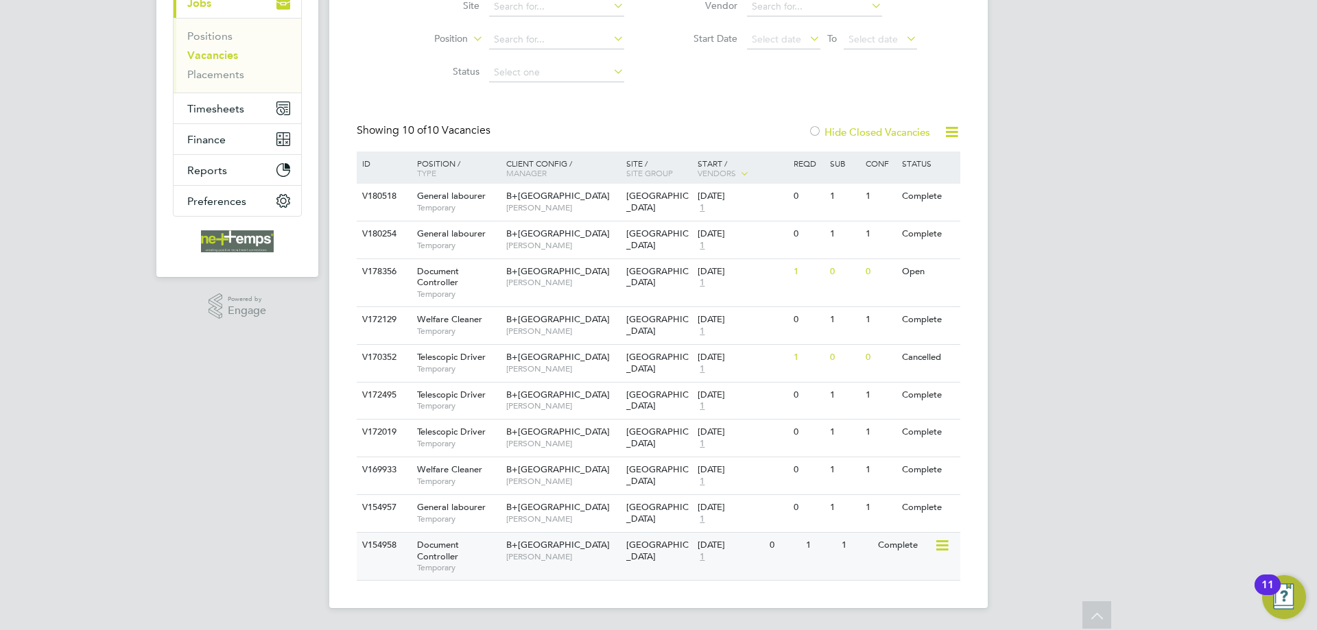
click at [864, 541] on div "1" at bounding box center [856, 545] width 36 height 25
click at [875, 322] on div "Complete" at bounding box center [905, 319] width 60 height 25
click at [243, 105] on span "Timesheets" at bounding box center [215, 108] width 57 height 13
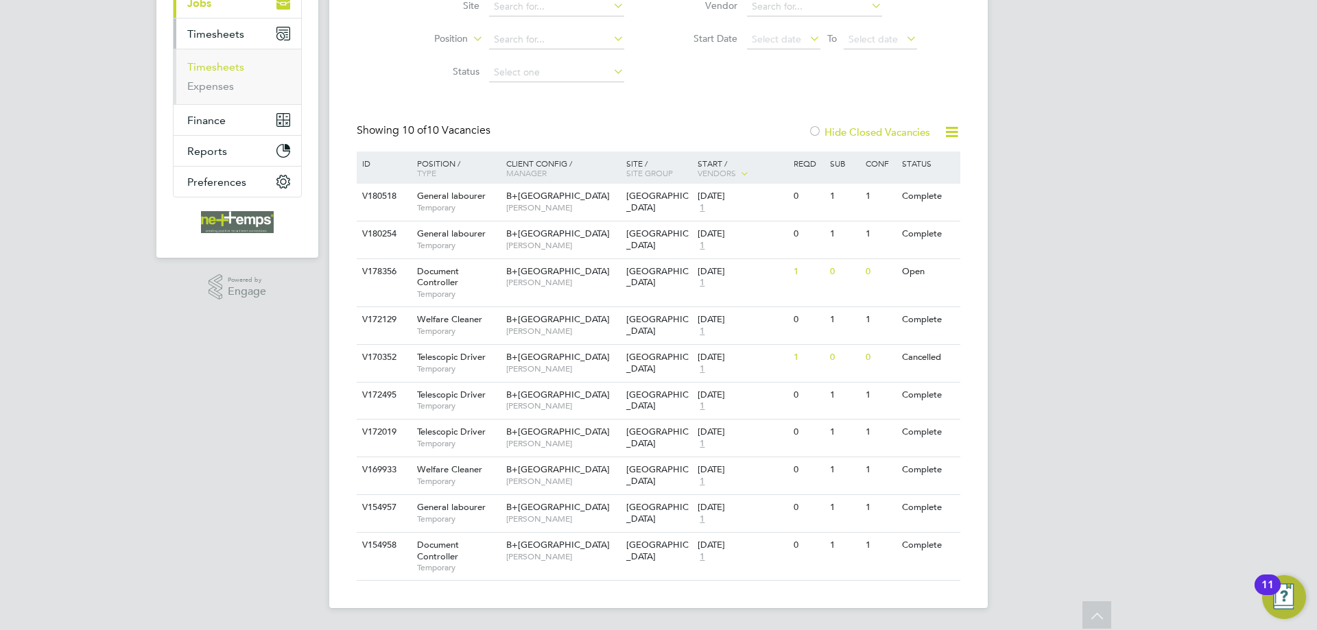
click at [223, 62] on link "Timesheets" at bounding box center [215, 66] width 57 height 13
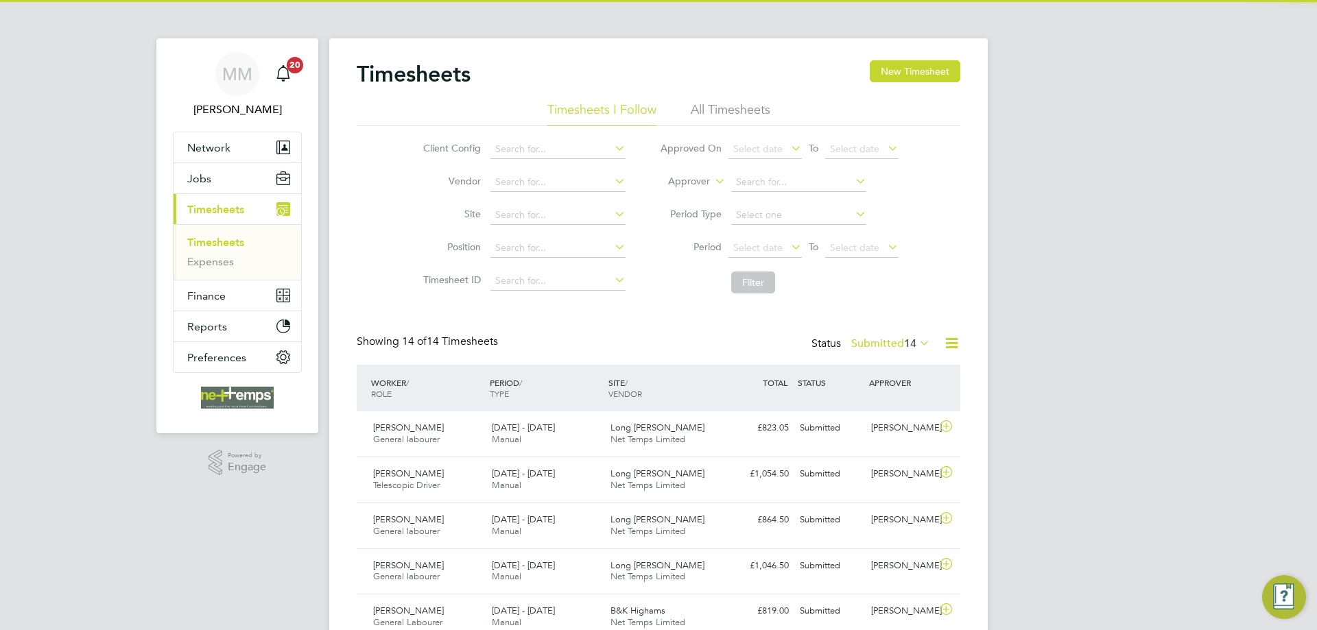
scroll to position [7, 7]
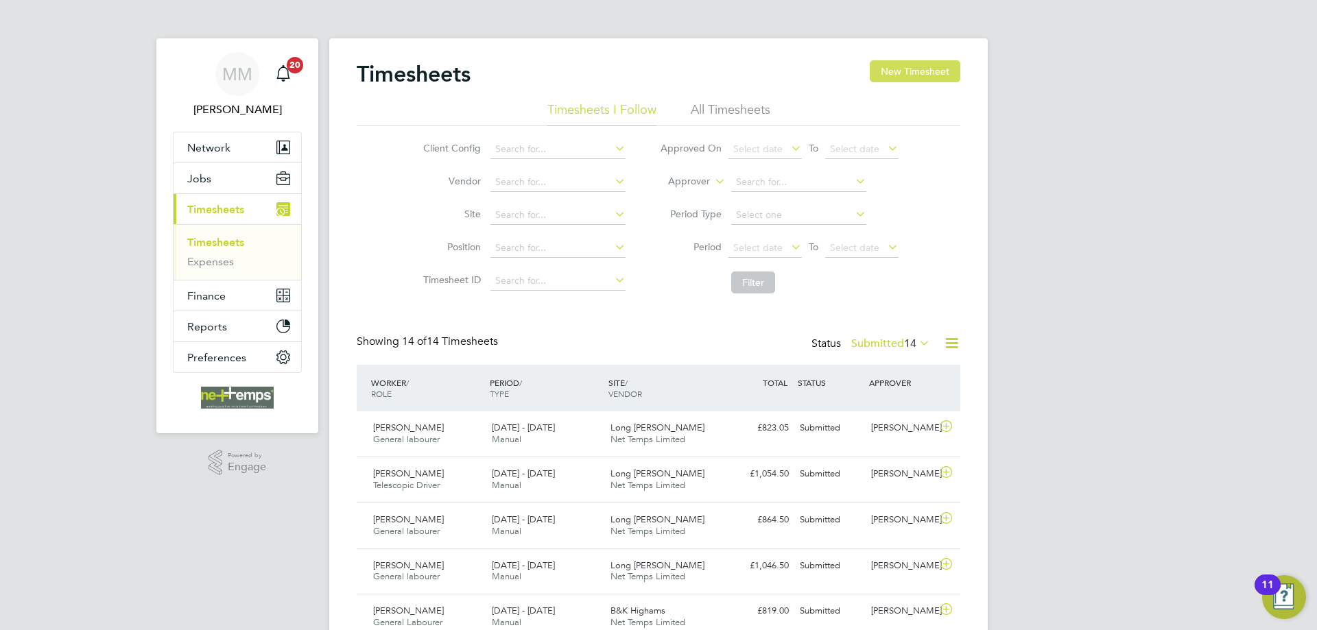
click at [910, 76] on button "New Timesheet" at bounding box center [915, 71] width 91 height 22
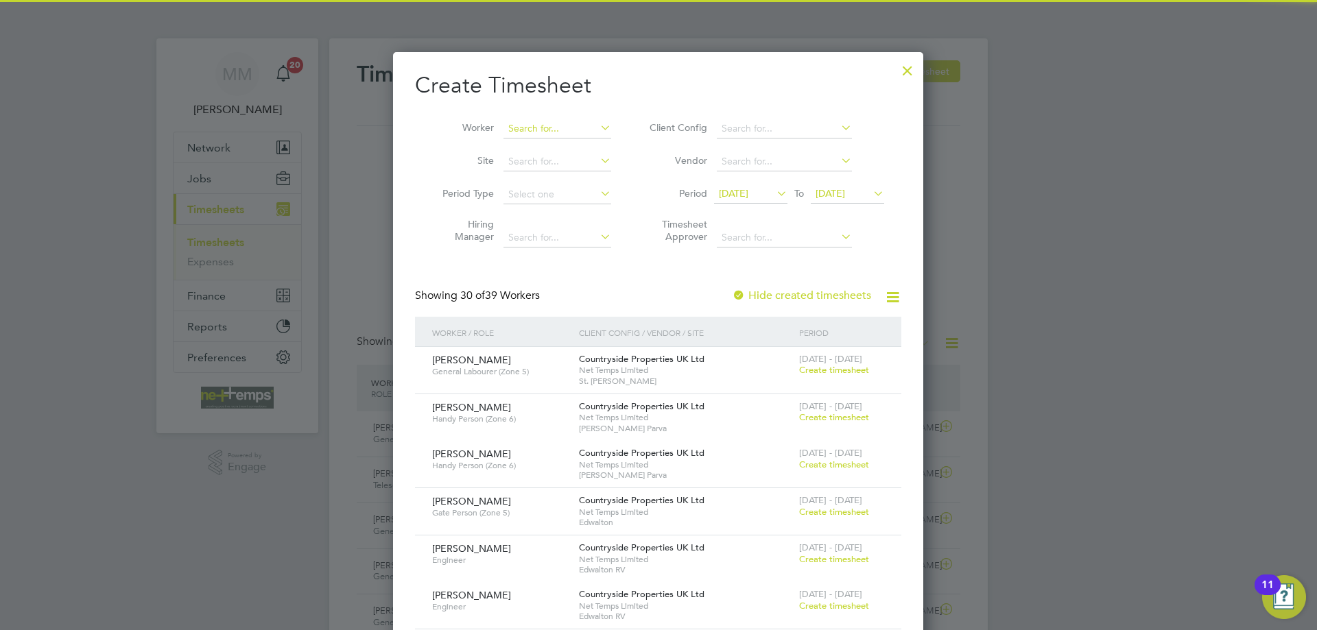
click at [575, 128] on input at bounding box center [557, 128] width 108 height 19
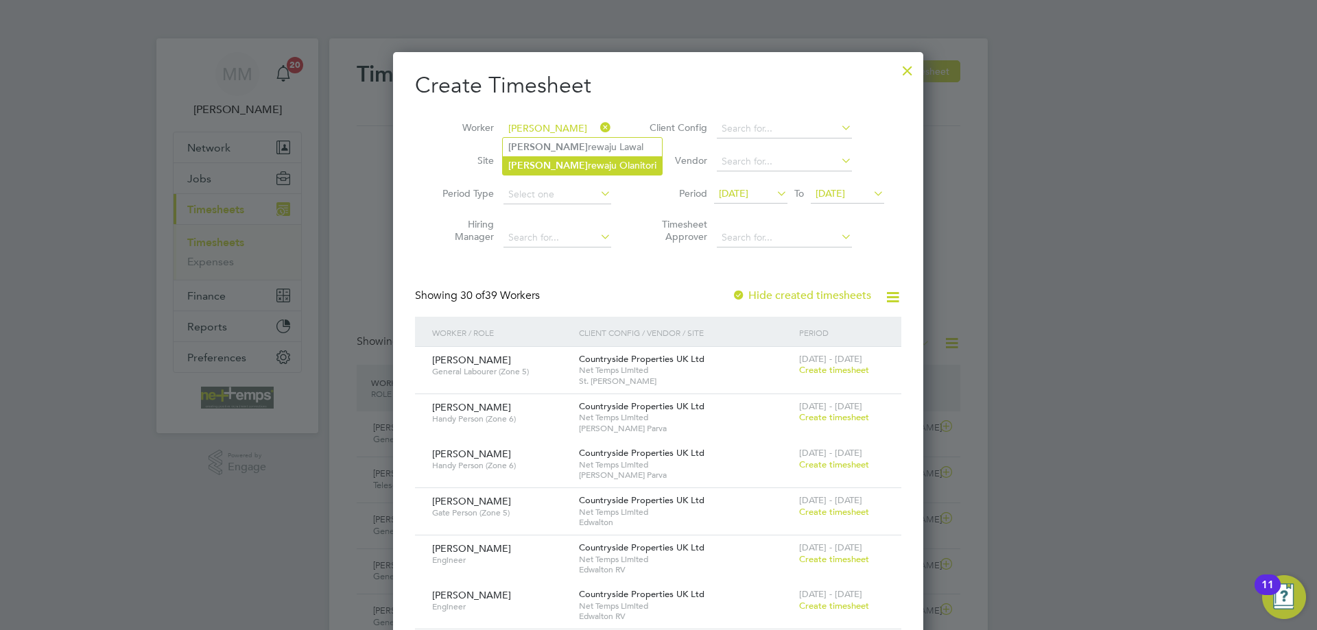
click at [571, 163] on li "[PERSON_NAME] rewaju [PERSON_NAME]" at bounding box center [582, 165] width 159 height 19
type input "[PERSON_NAME]"
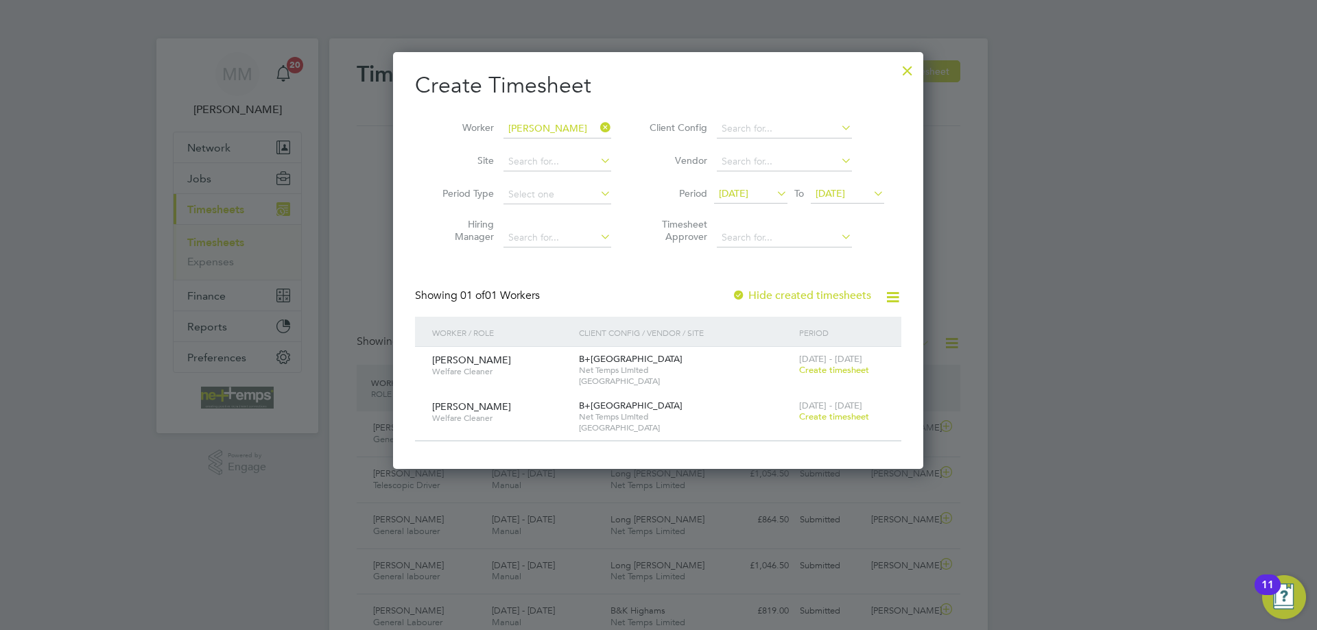
click at [831, 418] on span "Create timesheet" at bounding box center [834, 417] width 70 height 12
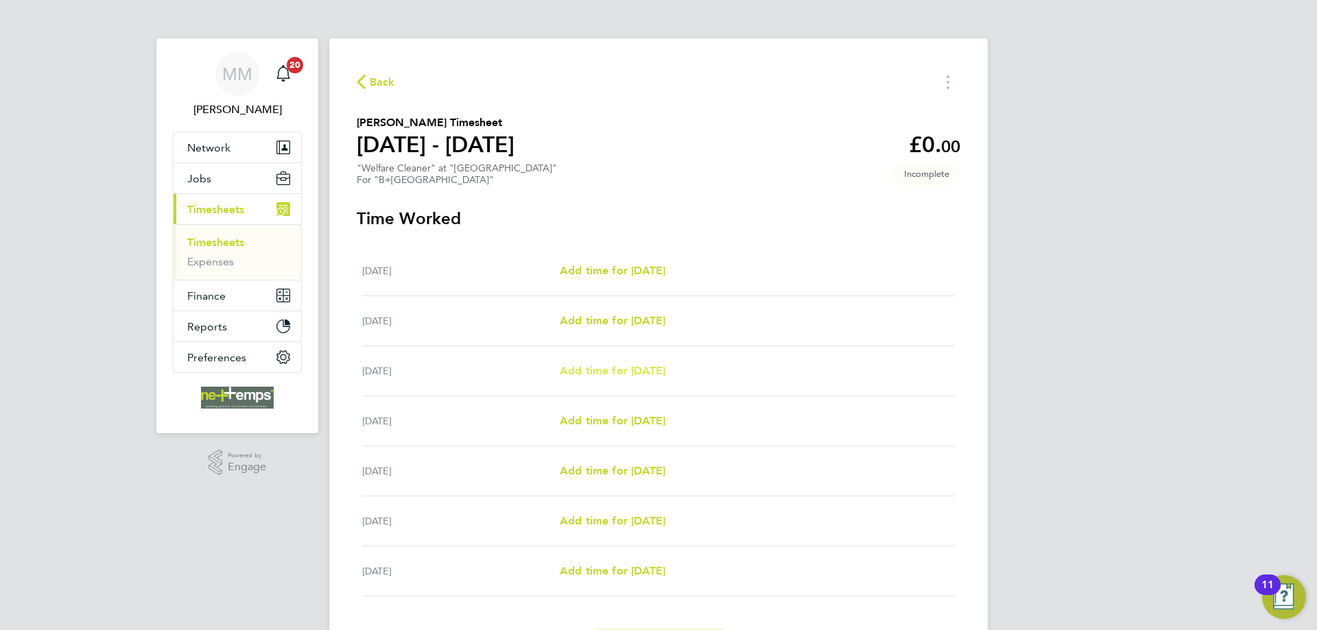
click at [611, 373] on span "Add time for [DATE]" at bounding box center [613, 370] width 106 height 13
select select "30"
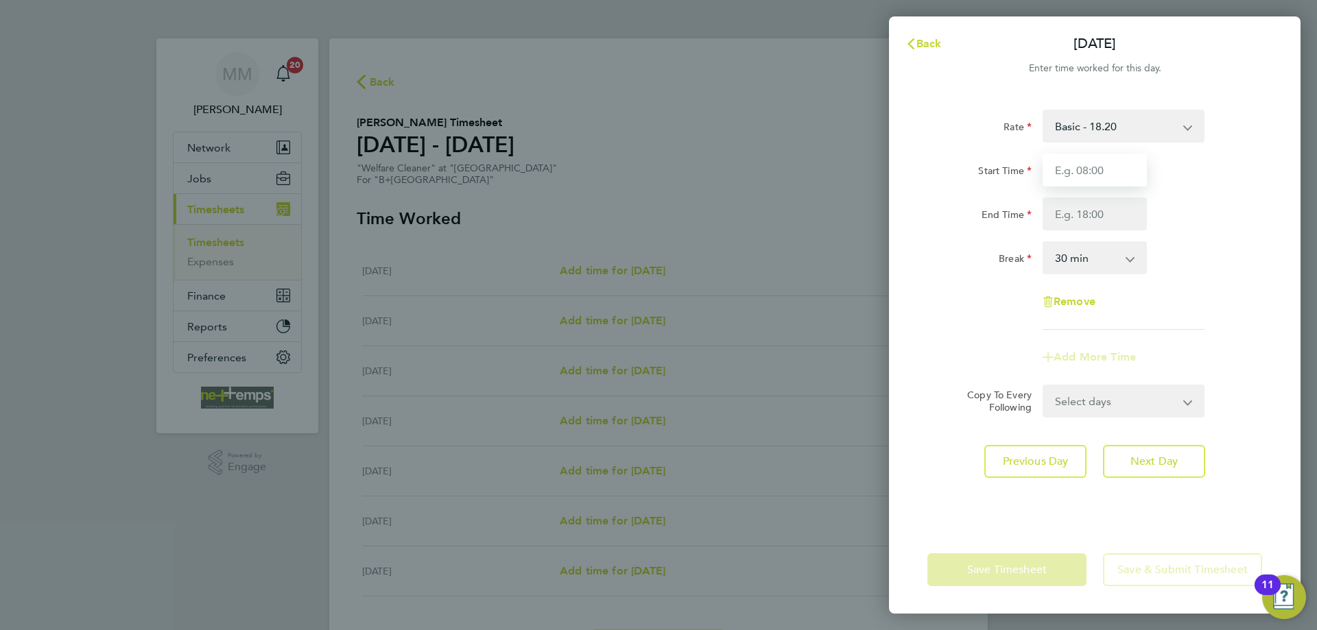
click at [1082, 174] on input "Start Time" at bounding box center [1095, 170] width 104 height 33
type input "09:00"
type input "14:00"
click at [1165, 204] on div "End Time 14:00" at bounding box center [1095, 214] width 346 height 33
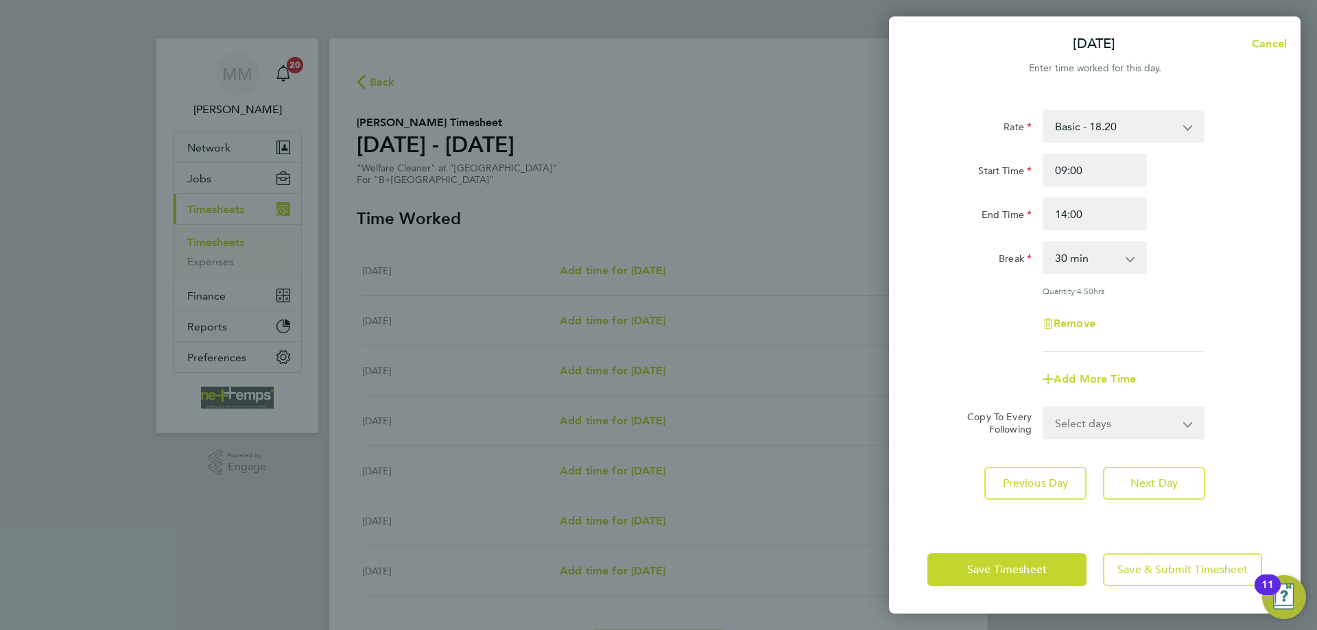
click at [1130, 263] on app-icon-cross-button at bounding box center [1137, 258] width 16 height 30
click at [1073, 257] on select "0 min 15 min 30 min 45 min 60 min 75 min 90 min" at bounding box center [1086, 258] width 85 height 30
select select "0"
click at [1044, 243] on select "0 min 15 min 30 min 45 min 60 min 75 min 90 min" at bounding box center [1086, 258] width 85 height 30
click at [1161, 480] on span "Next Day" at bounding box center [1153, 484] width 47 height 14
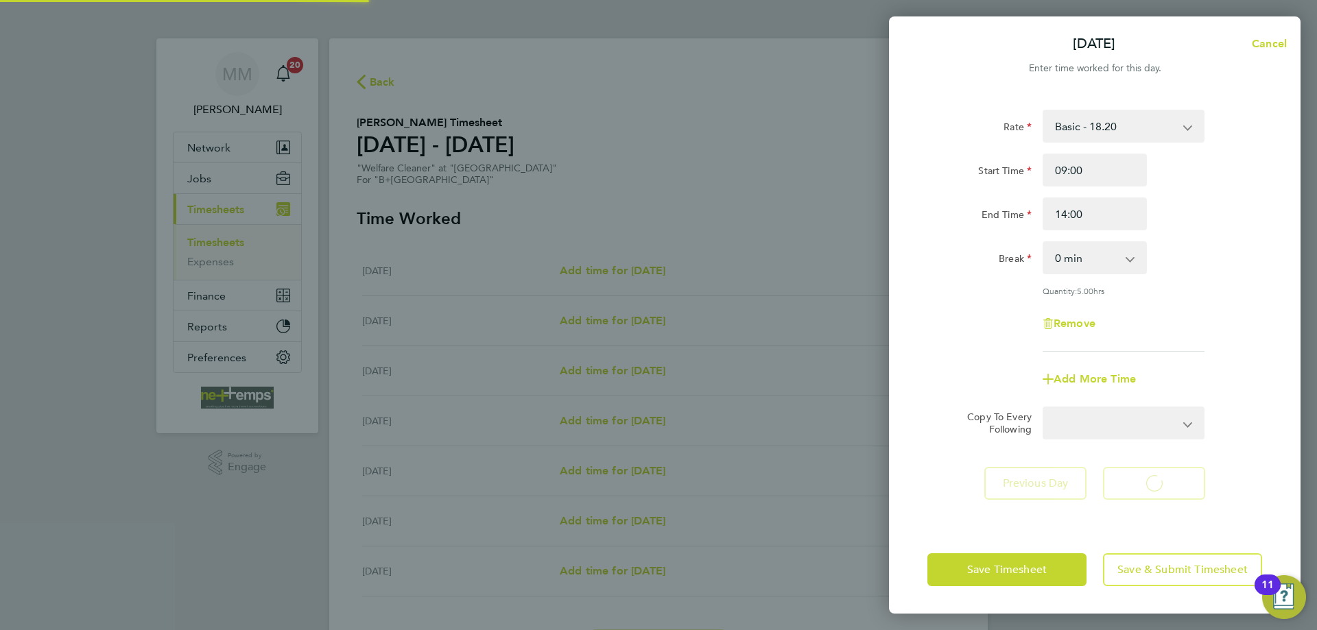
select select "30"
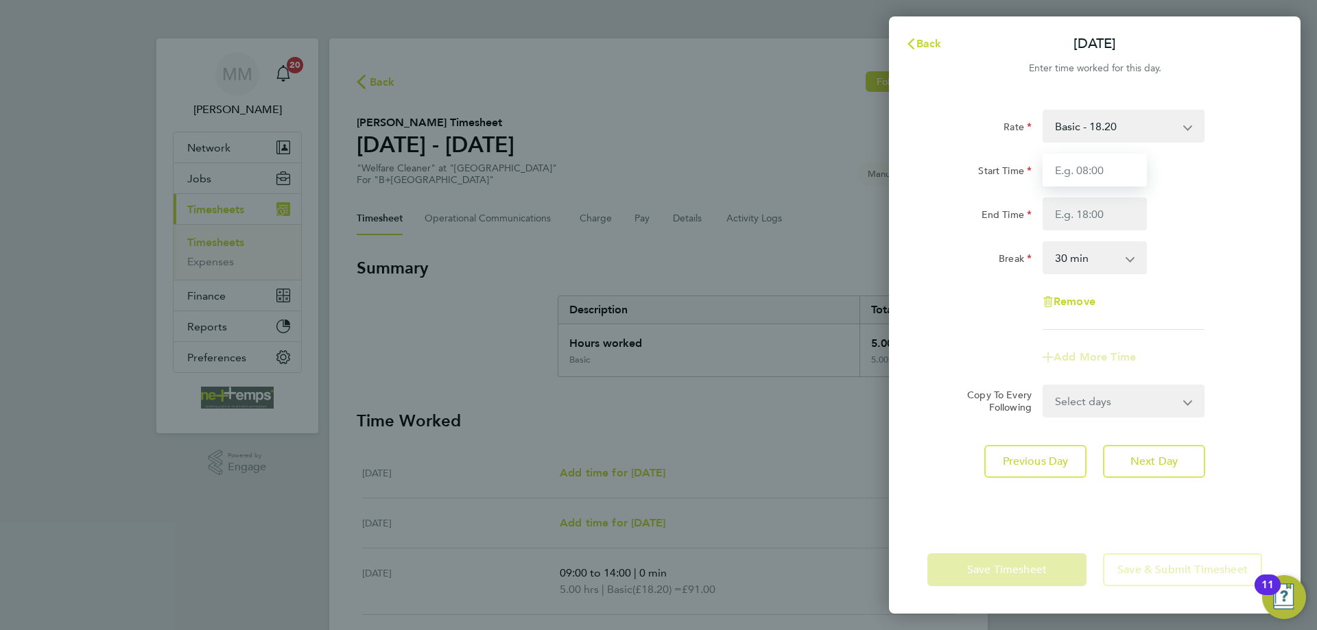
click at [1083, 170] on input "Start Time" at bounding box center [1095, 170] width 104 height 33
type input "09:00"
type input "13:00"
click at [1190, 226] on div "End Time 13:00" at bounding box center [1095, 214] width 346 height 33
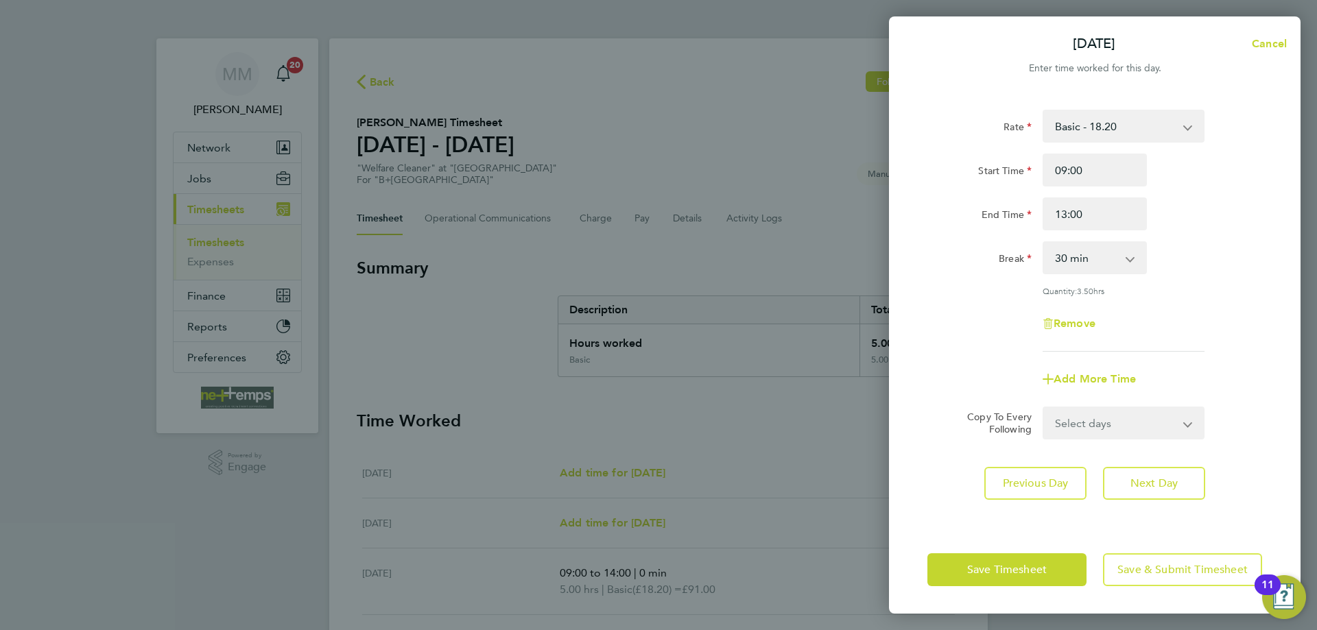
click at [1109, 254] on select "0 min 15 min 30 min 45 min 60 min 75 min 90 min" at bounding box center [1086, 258] width 85 height 30
select select "0"
click at [1044, 243] on select "0 min 15 min 30 min 45 min 60 min 75 min 90 min" at bounding box center [1086, 258] width 85 height 30
click at [1165, 493] on button "Next Day" at bounding box center [1154, 483] width 102 height 33
select select "30"
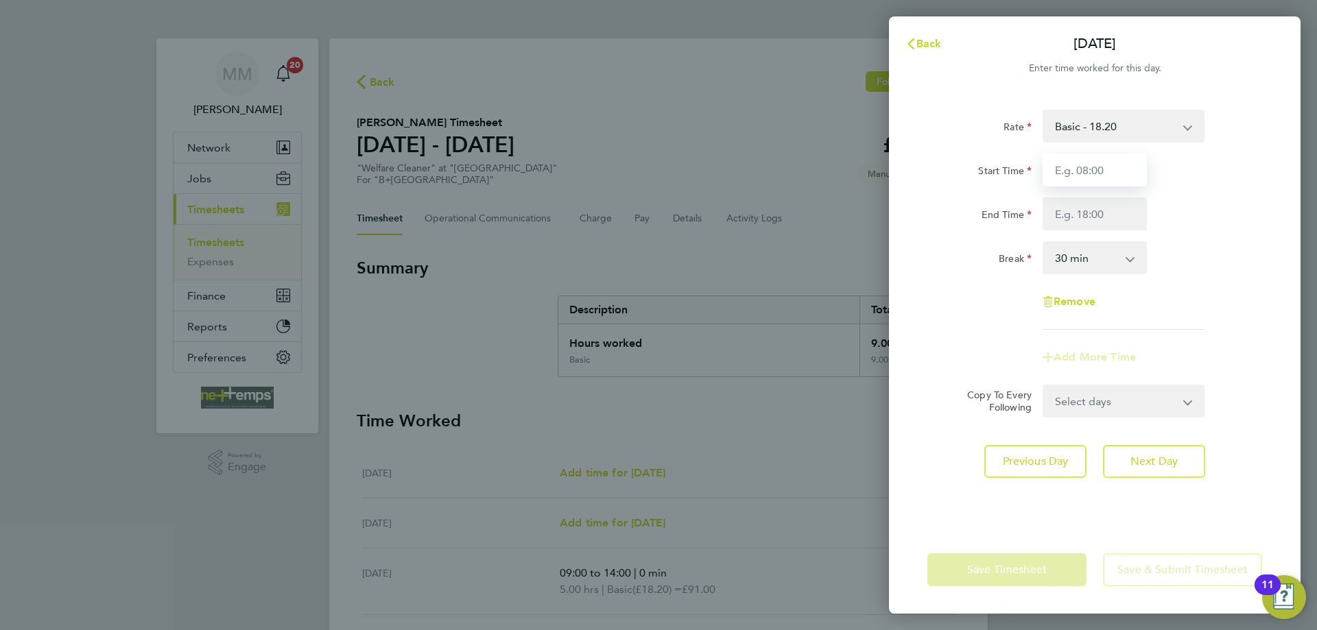
click at [1092, 173] on input "Start Time" at bounding box center [1095, 170] width 104 height 33
type input "09:00"
type input "13:00"
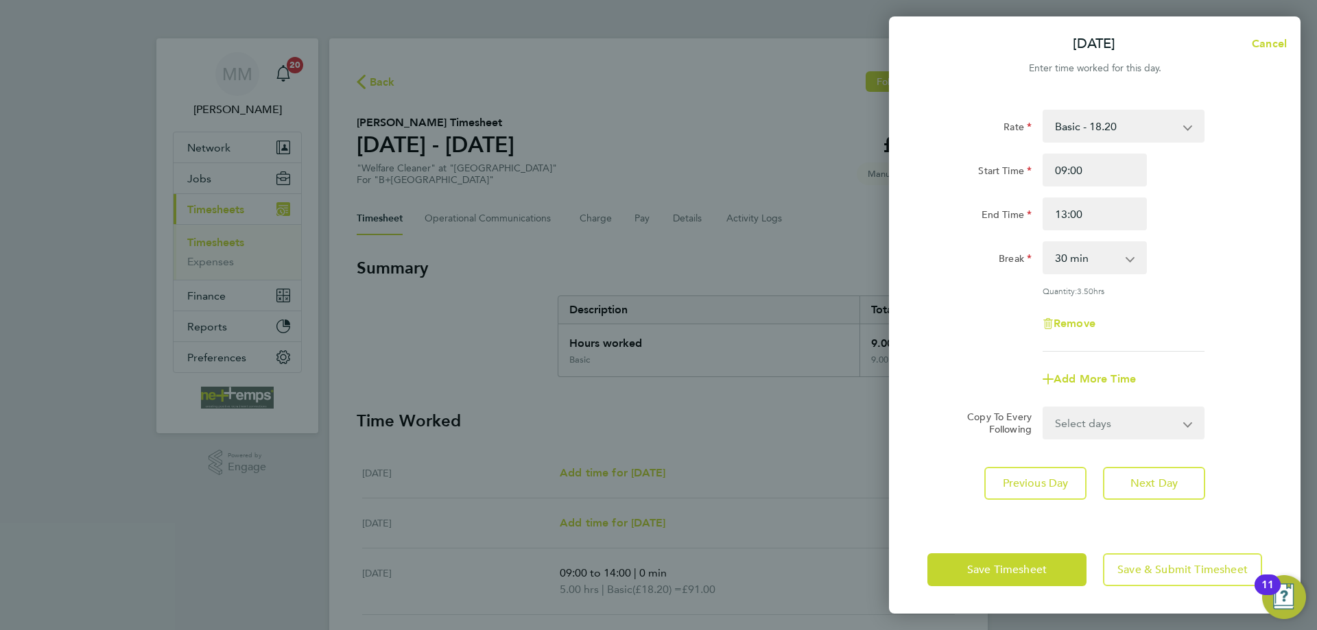
click at [1198, 225] on div "End Time 13:00" at bounding box center [1095, 214] width 346 height 33
click at [1095, 257] on select "0 min 15 min 30 min 45 min 60 min 75 min 90 min" at bounding box center [1086, 258] width 85 height 30
select select "0"
click at [1044, 243] on select "0 min 15 min 30 min 45 min 60 min 75 min 90 min" at bounding box center [1086, 258] width 85 height 30
click at [1163, 489] on button "Next Day" at bounding box center [1154, 483] width 102 height 33
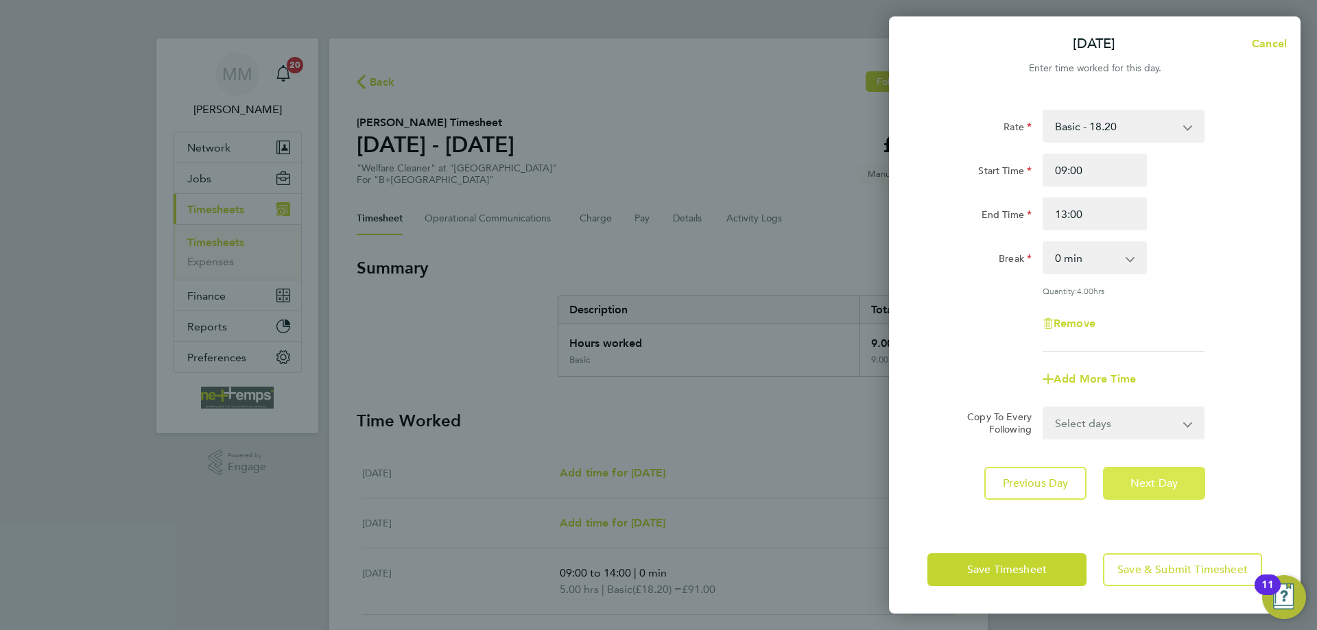
select select "30"
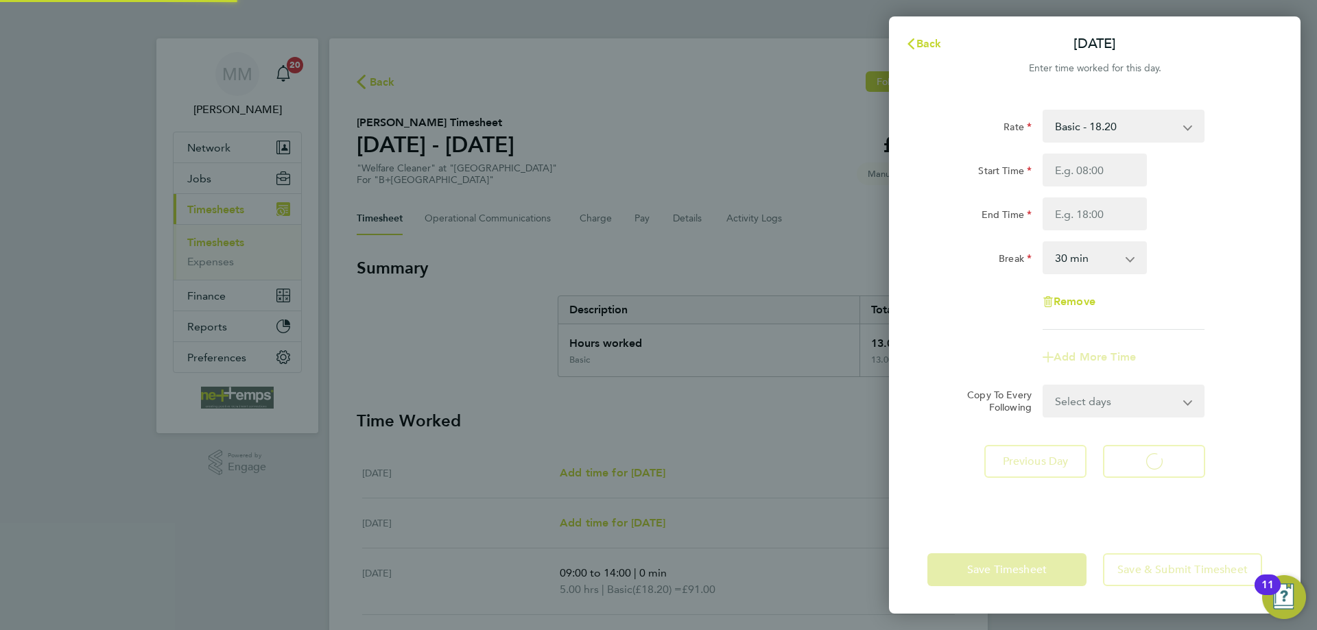
select select "30"
click at [931, 46] on span "Back" at bounding box center [928, 43] width 25 height 13
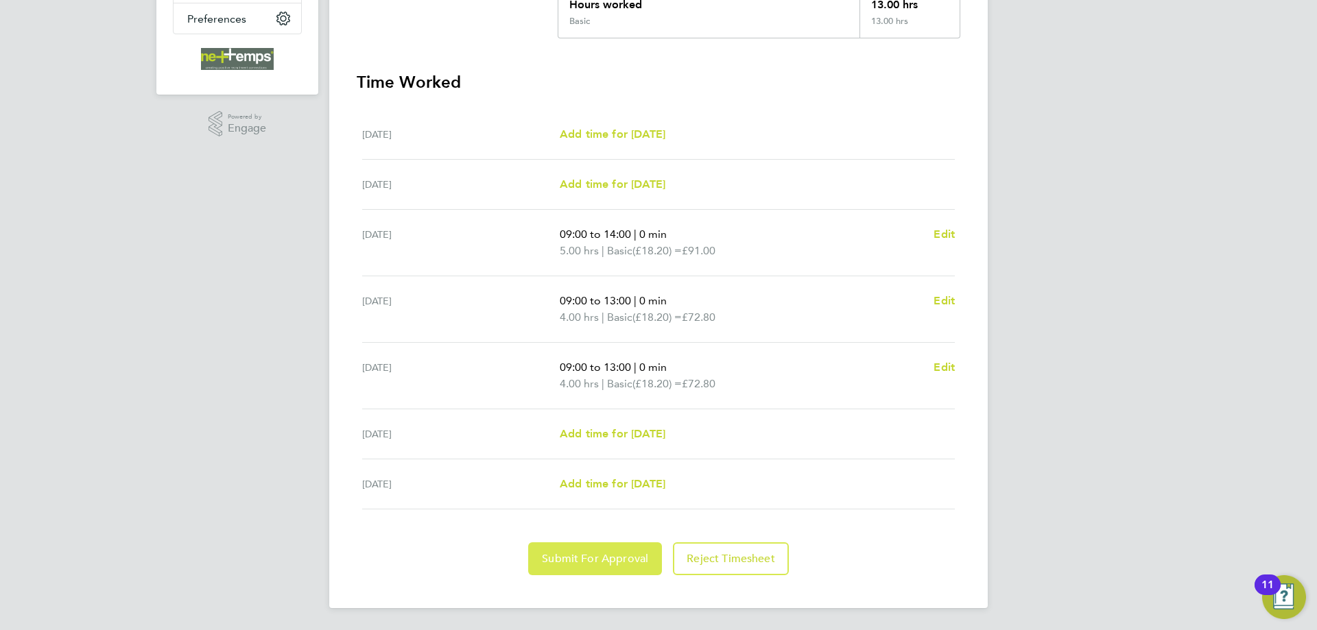
click at [593, 558] on span "Submit For Approval" at bounding box center [595, 559] width 106 height 14
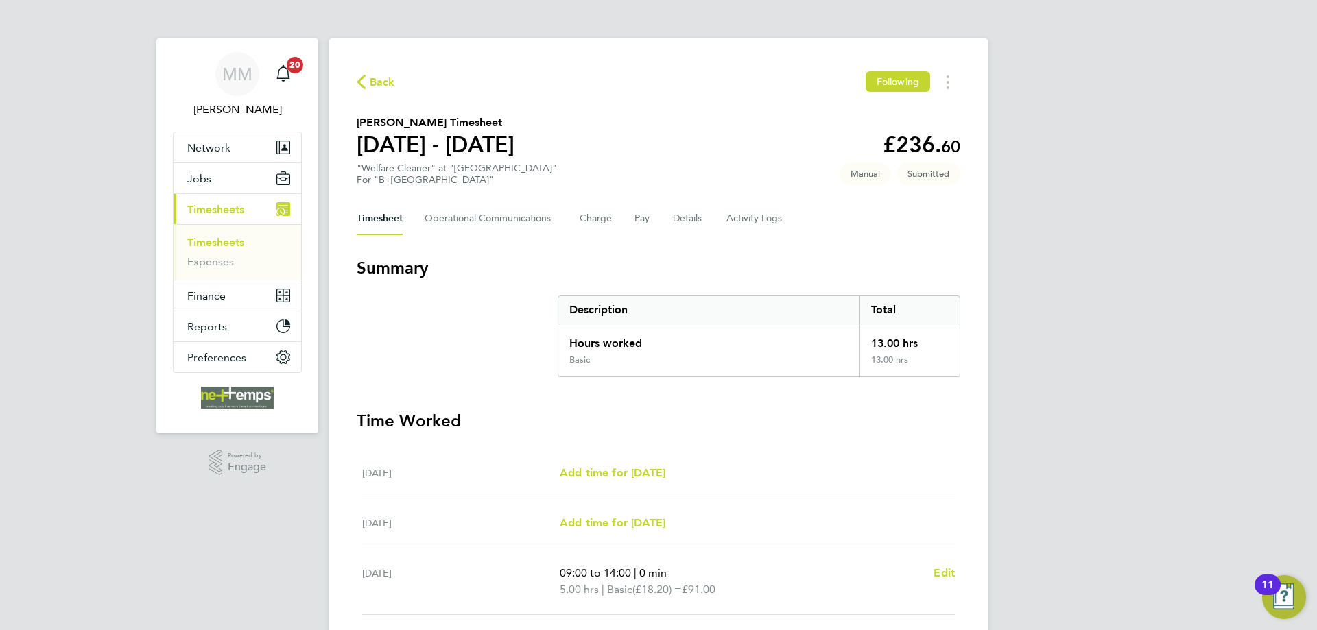
click at [224, 241] on link "Timesheets" at bounding box center [215, 242] width 57 height 13
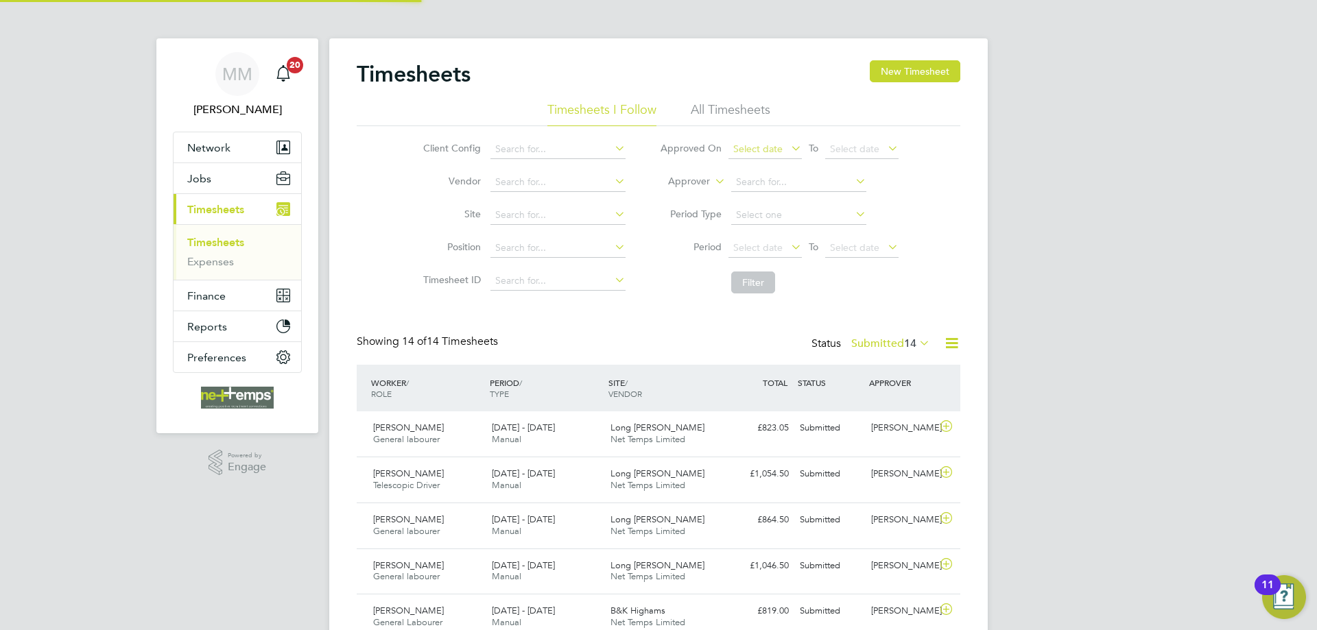
scroll to position [35, 119]
click at [915, 75] on button "New Timesheet" at bounding box center [915, 71] width 91 height 22
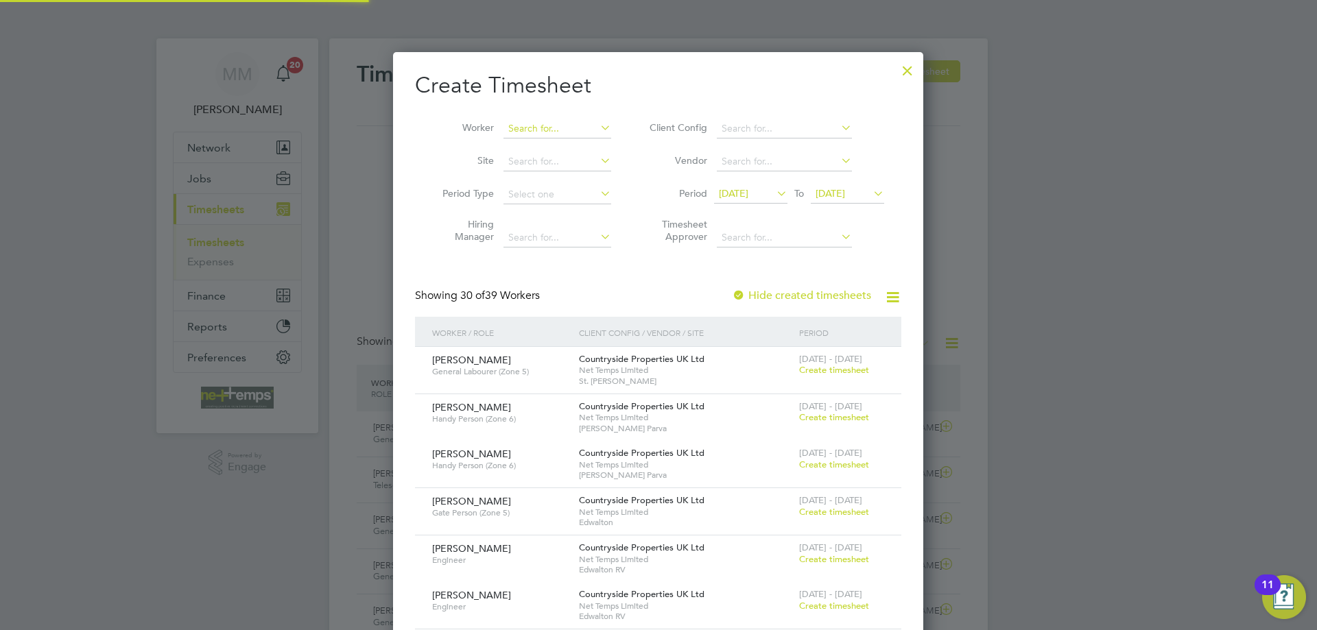
click at [571, 128] on input at bounding box center [557, 128] width 108 height 19
click at [562, 141] on li "[PERSON_NAME]" at bounding box center [563, 147] width 121 height 19
type input "[PERSON_NAME]"
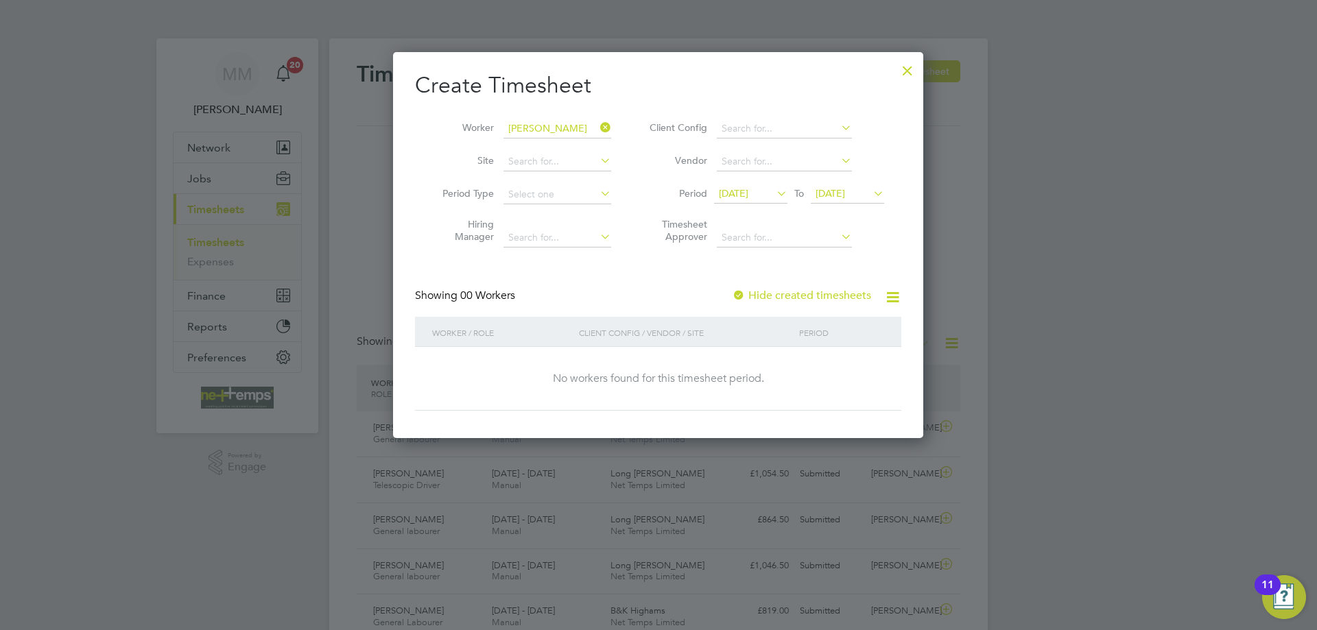
click at [785, 299] on label "Hide created timesheets" at bounding box center [801, 296] width 139 height 14
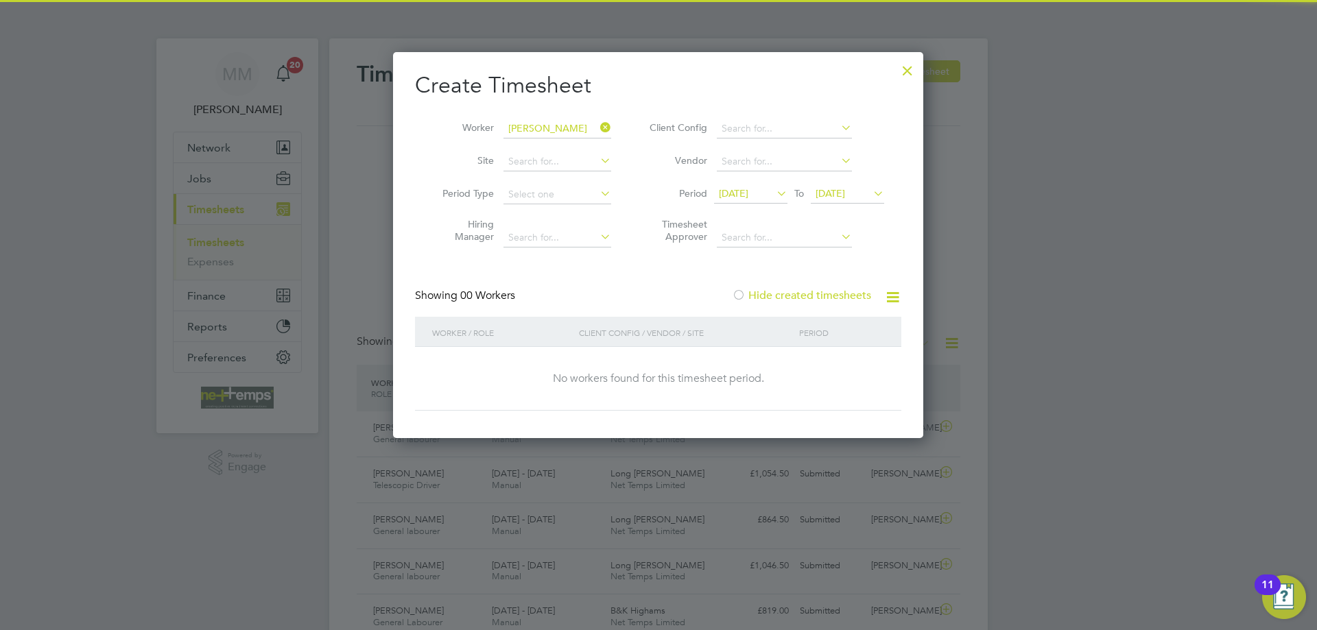
click at [788, 294] on label "Hide created timesheets" at bounding box center [801, 296] width 139 height 14
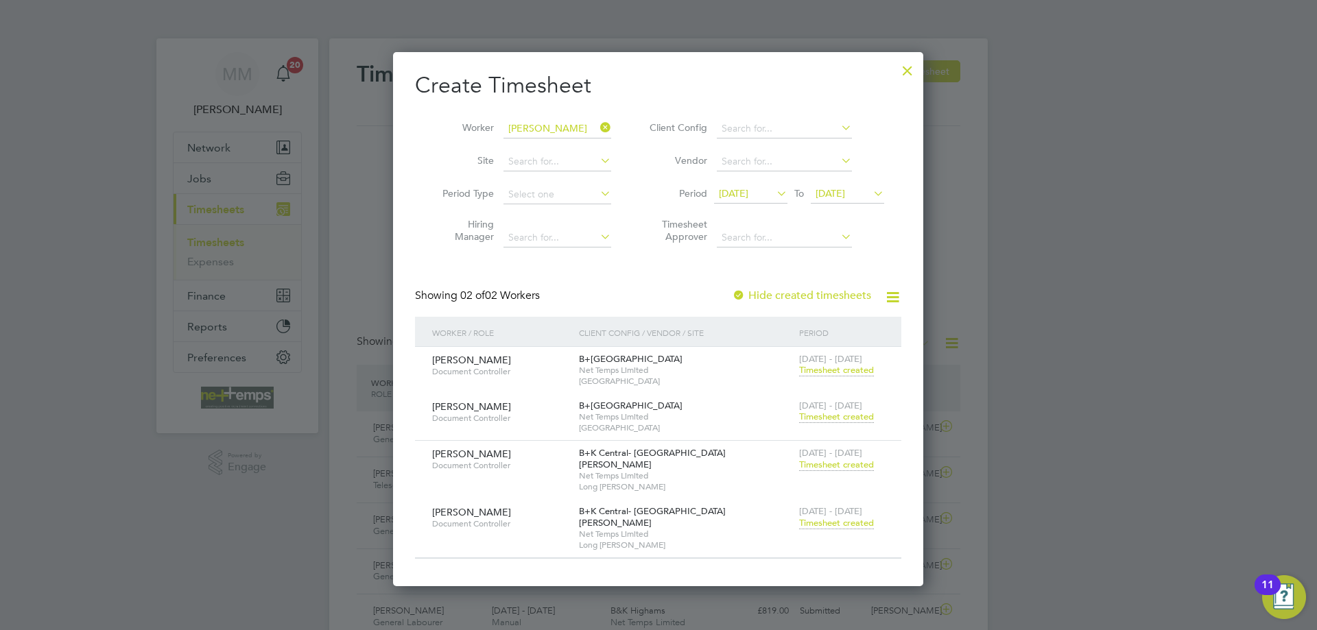
click at [833, 517] on span "Timesheet created" at bounding box center [836, 523] width 75 height 12
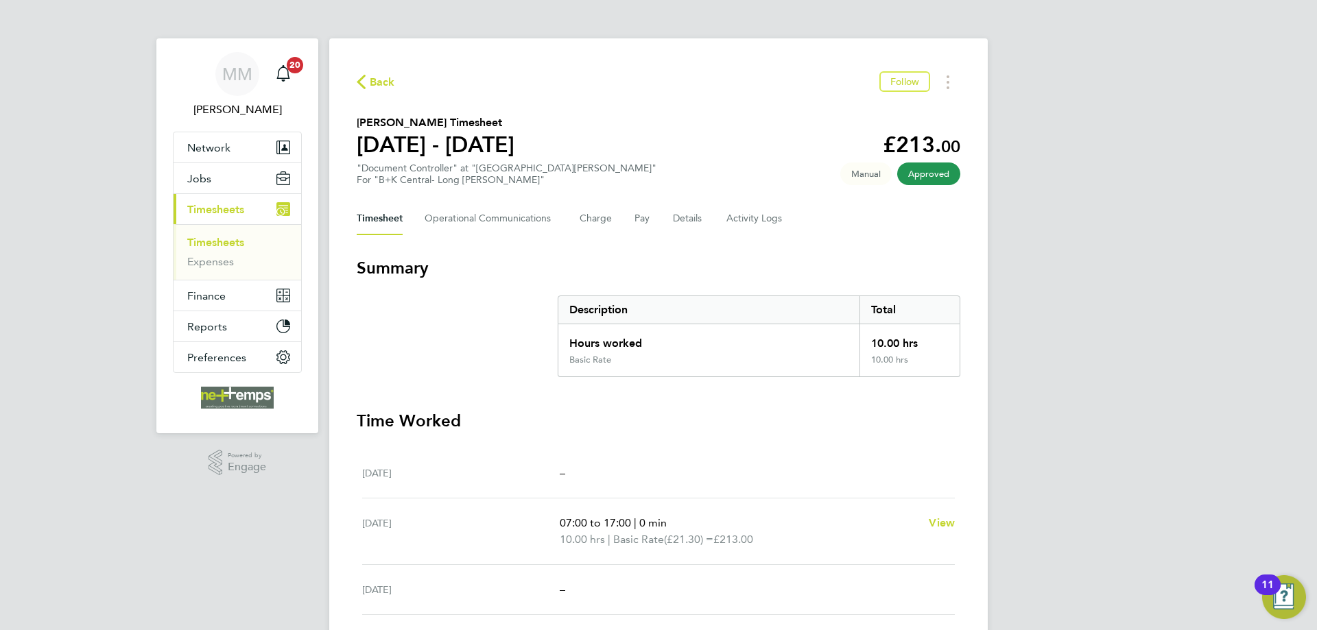
click at [231, 244] on link "Timesheets" at bounding box center [215, 242] width 57 height 13
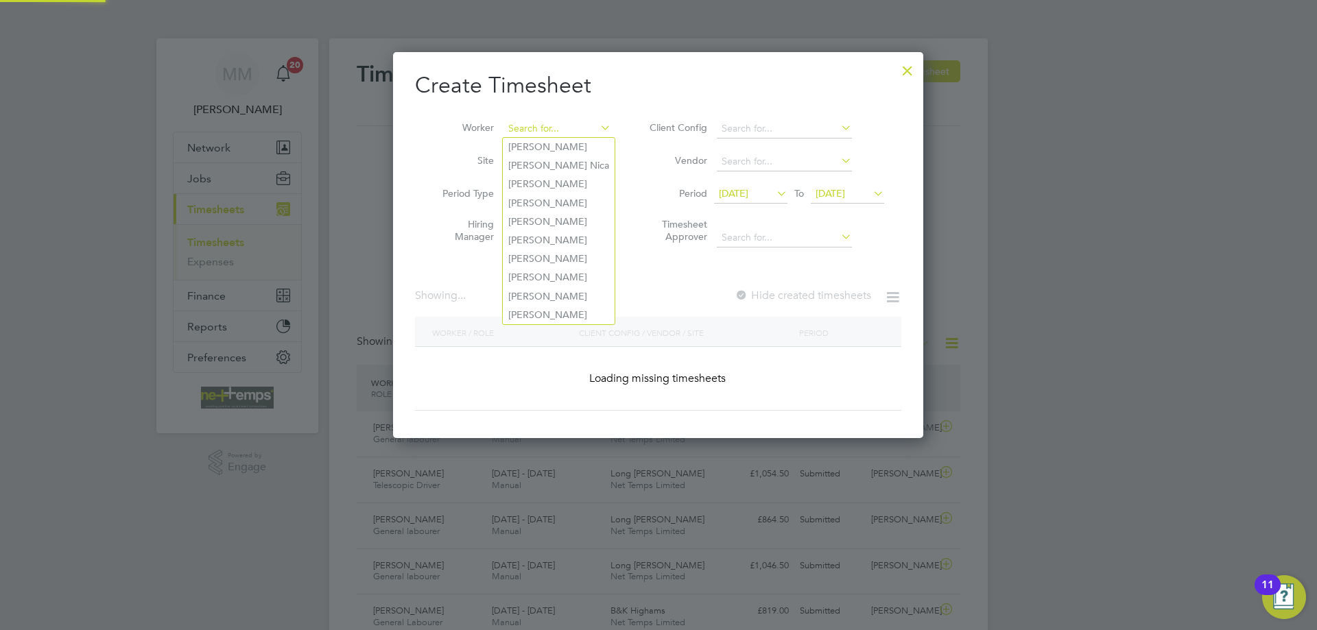
click at [558, 127] on input at bounding box center [557, 128] width 108 height 19
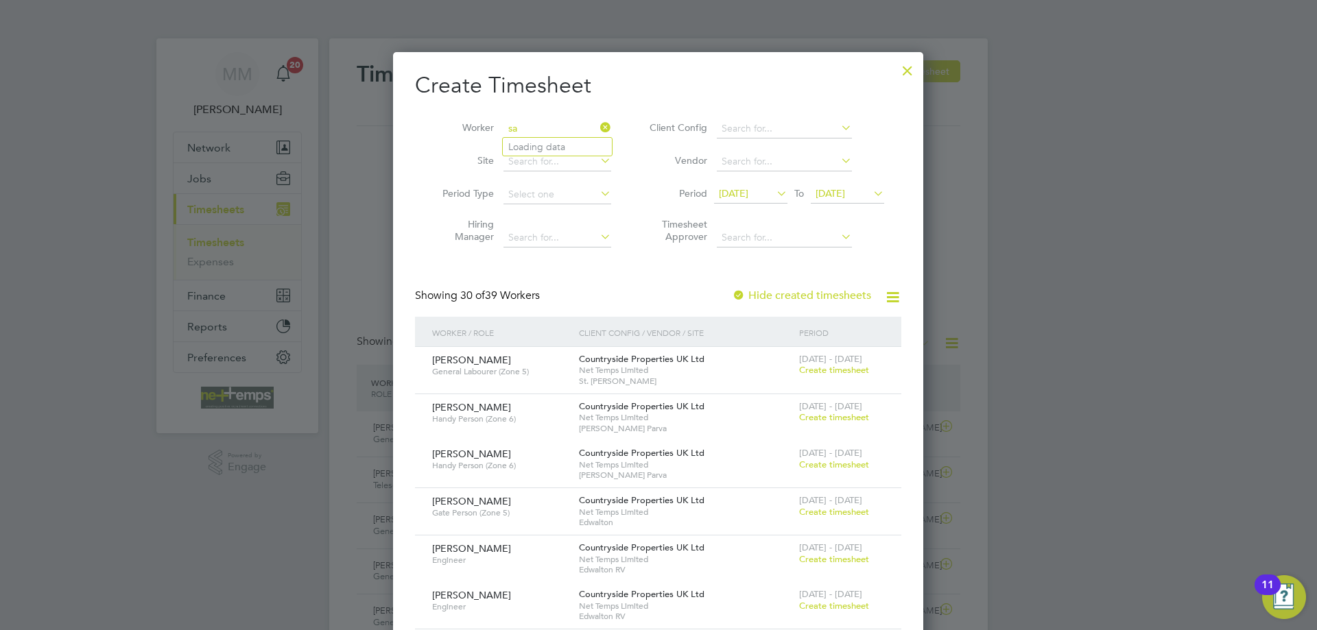
type input "s"
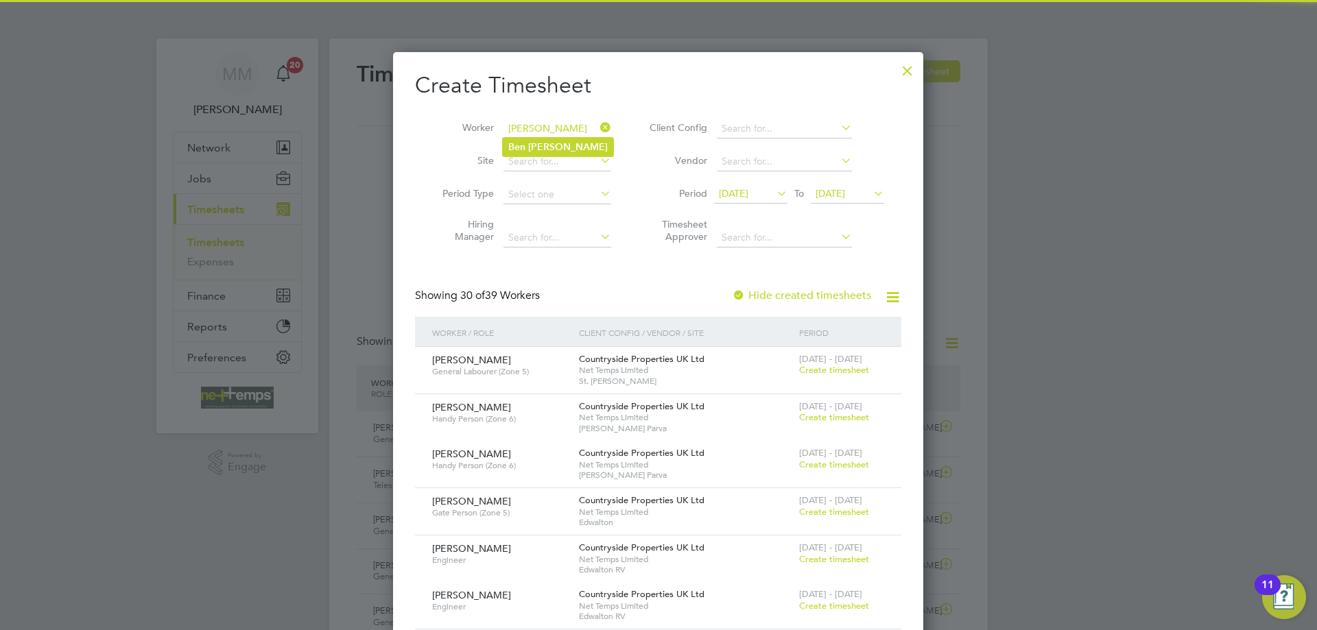
click at [554, 140] on li "[PERSON_NAME]" at bounding box center [558, 147] width 110 height 19
type input "[PERSON_NAME]"
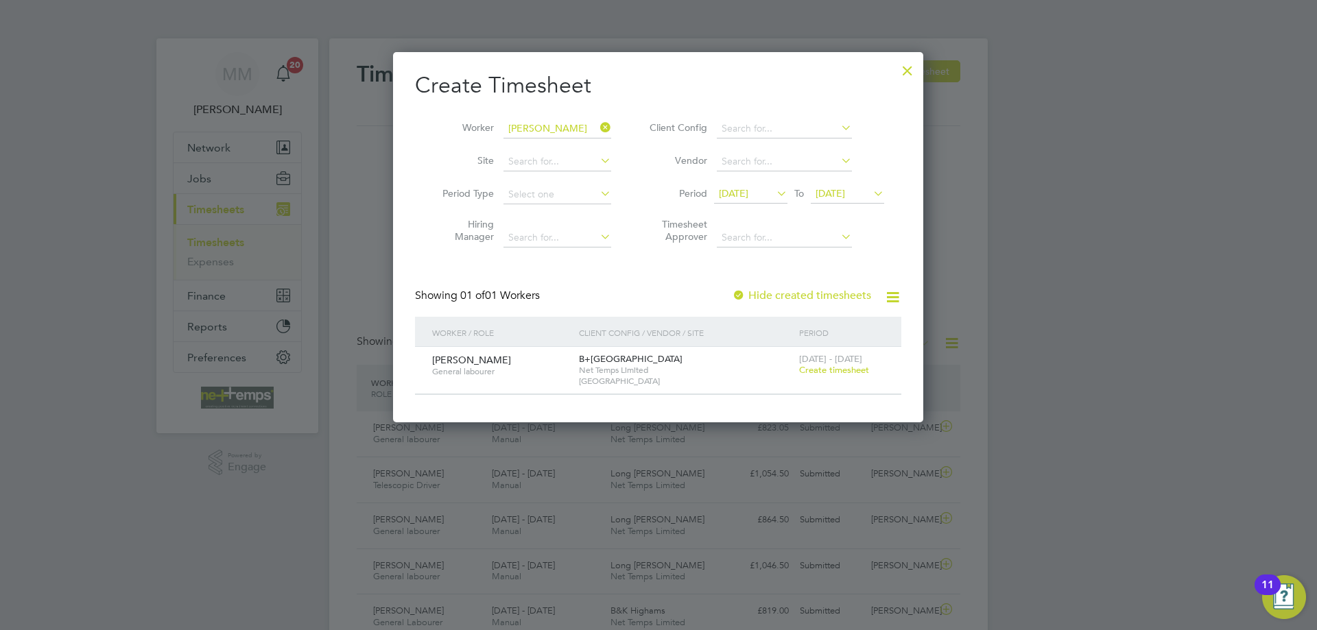
click at [833, 370] on span "Create timesheet" at bounding box center [834, 370] width 70 height 12
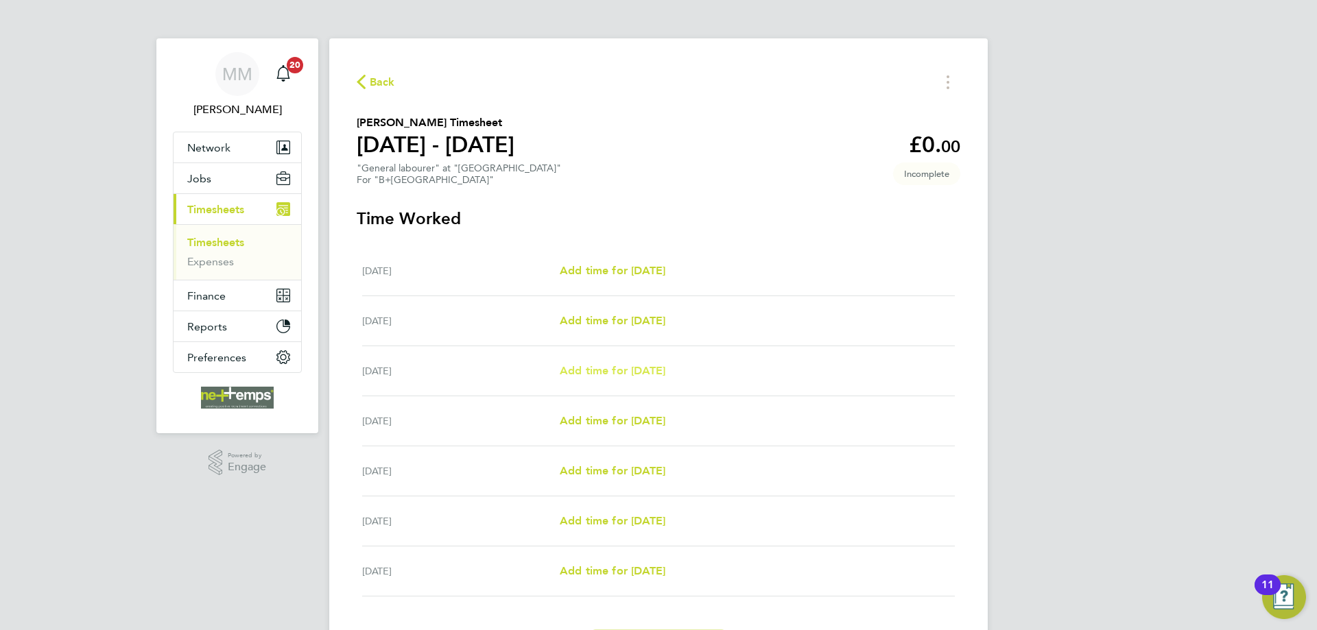
click at [613, 368] on span "Add time for [DATE]" at bounding box center [613, 370] width 106 height 13
select select "30"
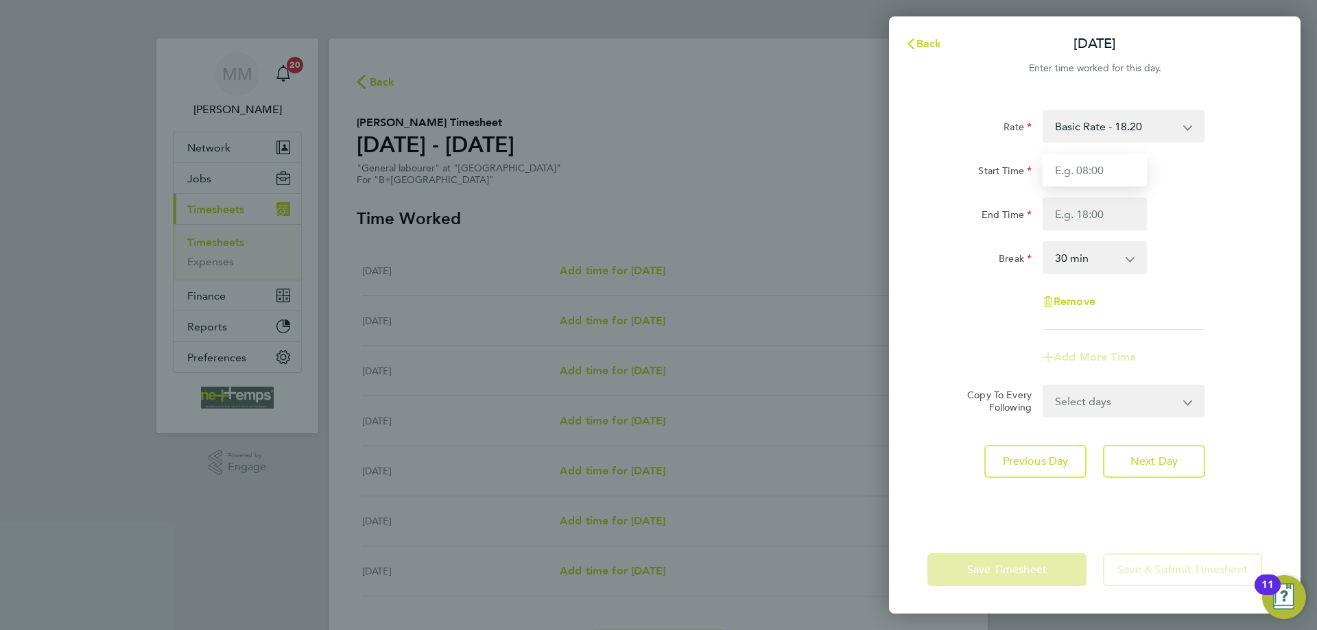
click at [1084, 162] on input "Start Time" at bounding box center [1095, 170] width 104 height 33
type input "07:30"
type input "17:00"
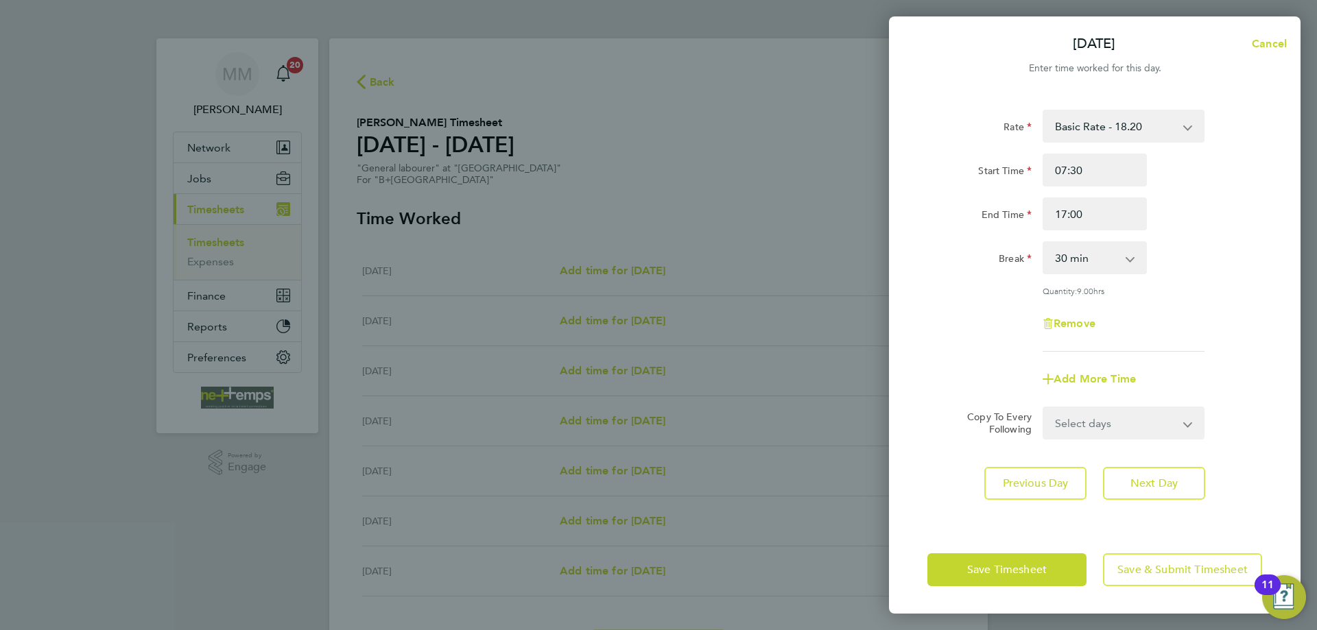
click at [1204, 220] on div "End Time 17:00" at bounding box center [1095, 214] width 346 height 33
click at [1113, 425] on select "Select days Day Weekday (Mon-Fri) Weekend (Sat-Sun) [DATE] [DATE] [DATE] [DATE]" at bounding box center [1116, 423] width 144 height 30
select select "THU"
click at [1044, 408] on select "Select days Day Weekday (Mon-Fri) Weekend (Sat-Sun) [DATE] [DATE] [DATE] [DATE]" at bounding box center [1116, 423] width 144 height 30
select select "[DATE]"
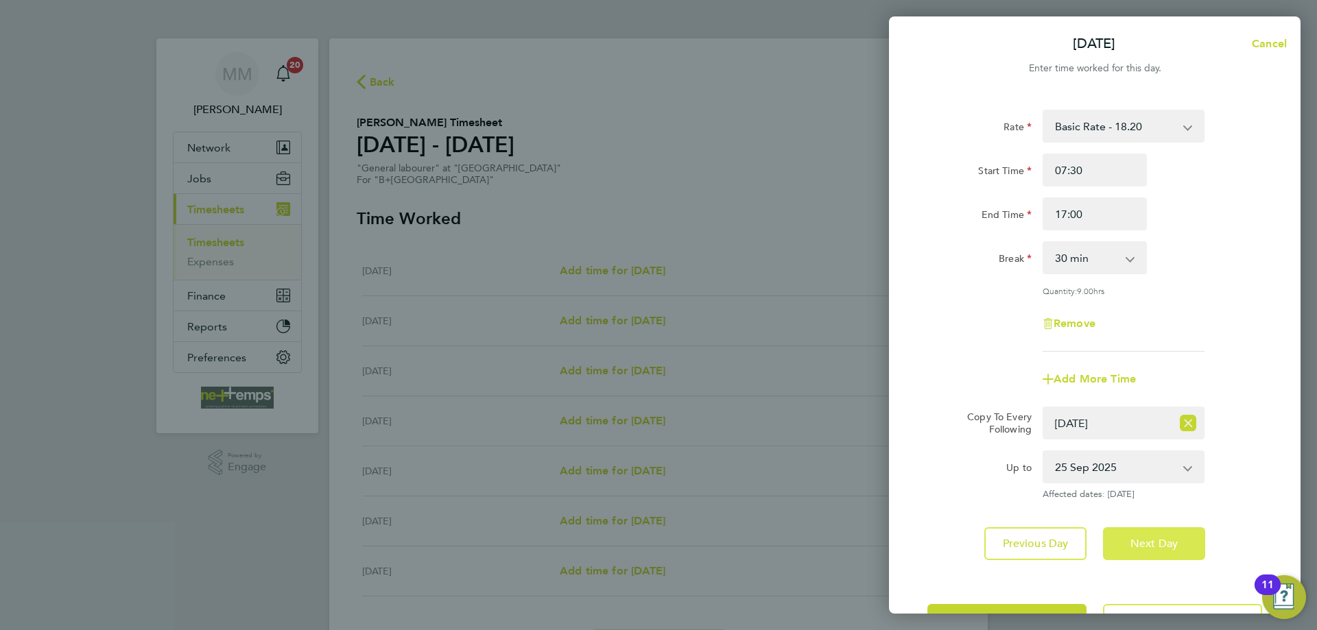
click at [1171, 539] on span "Next Day" at bounding box center [1153, 544] width 47 height 14
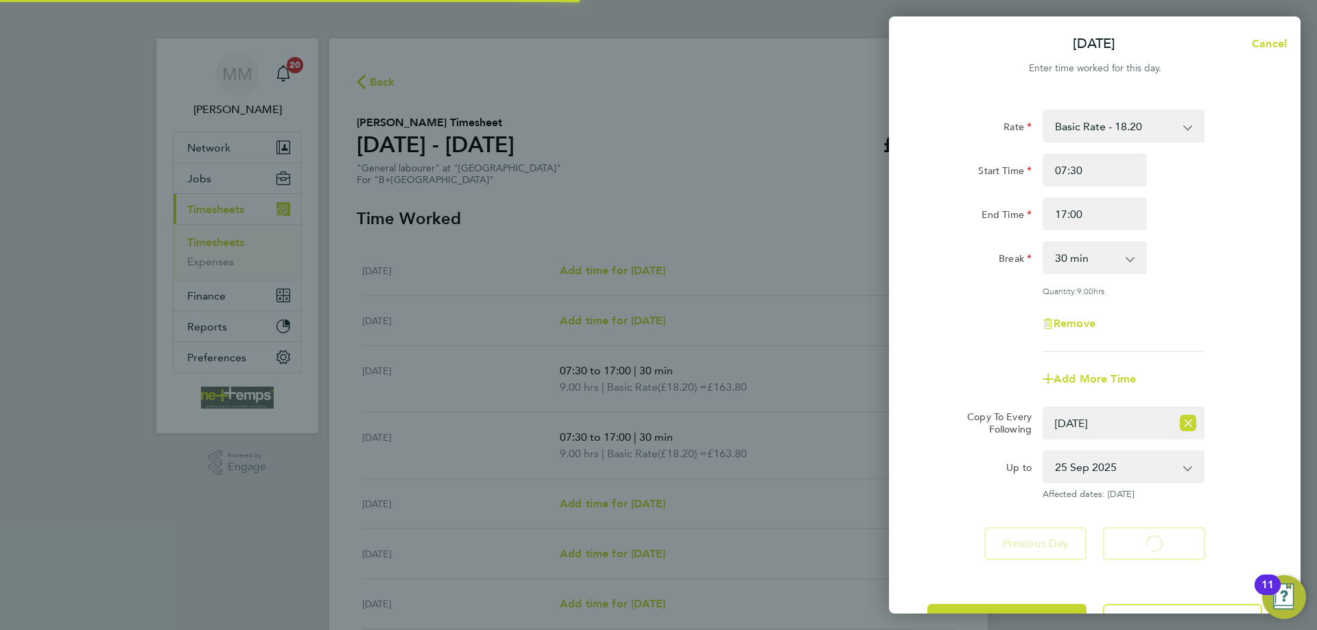
select select "30"
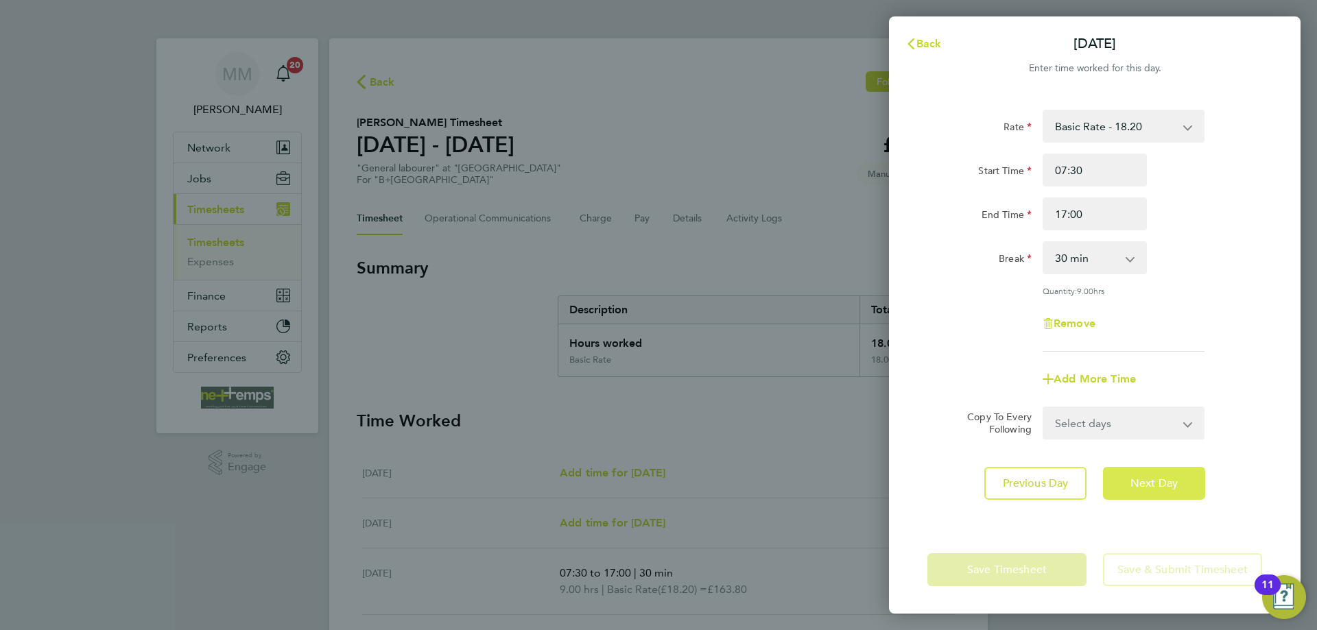
click at [1163, 490] on button "Next Day" at bounding box center [1154, 483] width 102 height 33
select select "30"
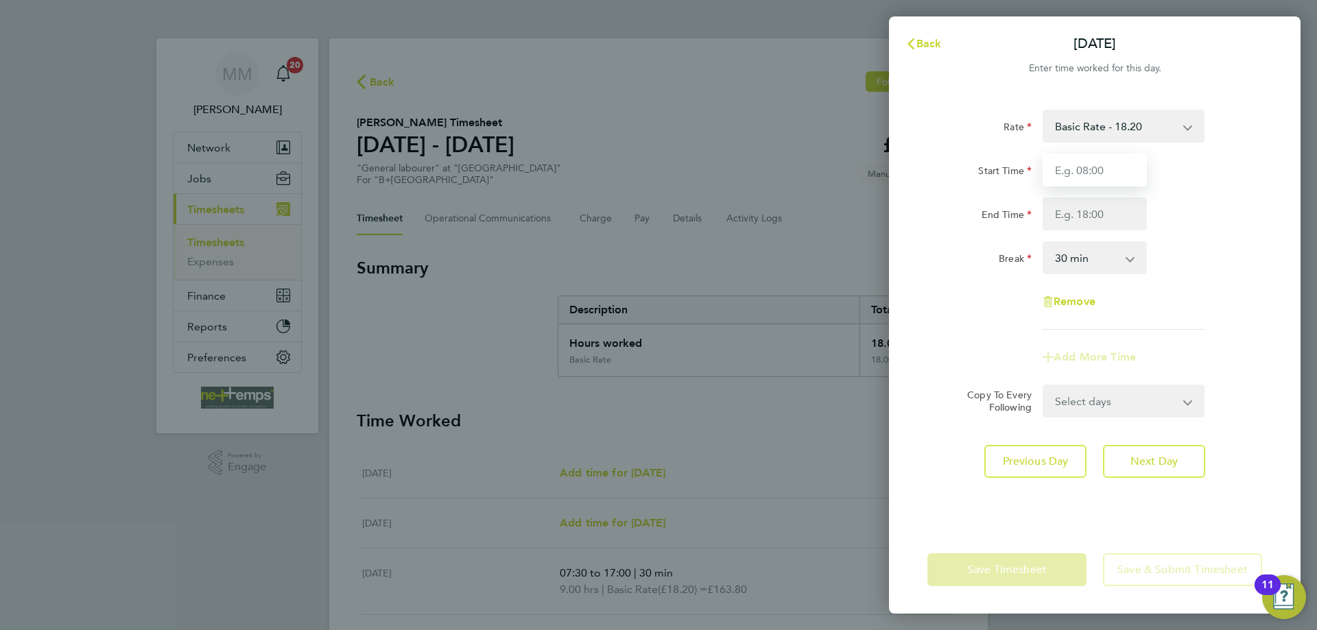
click at [1102, 171] on input "Start Time" at bounding box center [1095, 170] width 104 height 33
type input "07:30"
type input "12:00"
click at [1192, 233] on div "Rate Basic Rate - 18.20 Start Time 07:30 End Time 12:00 Break 0 min 15 min 30 m…" at bounding box center [1094, 220] width 335 height 220
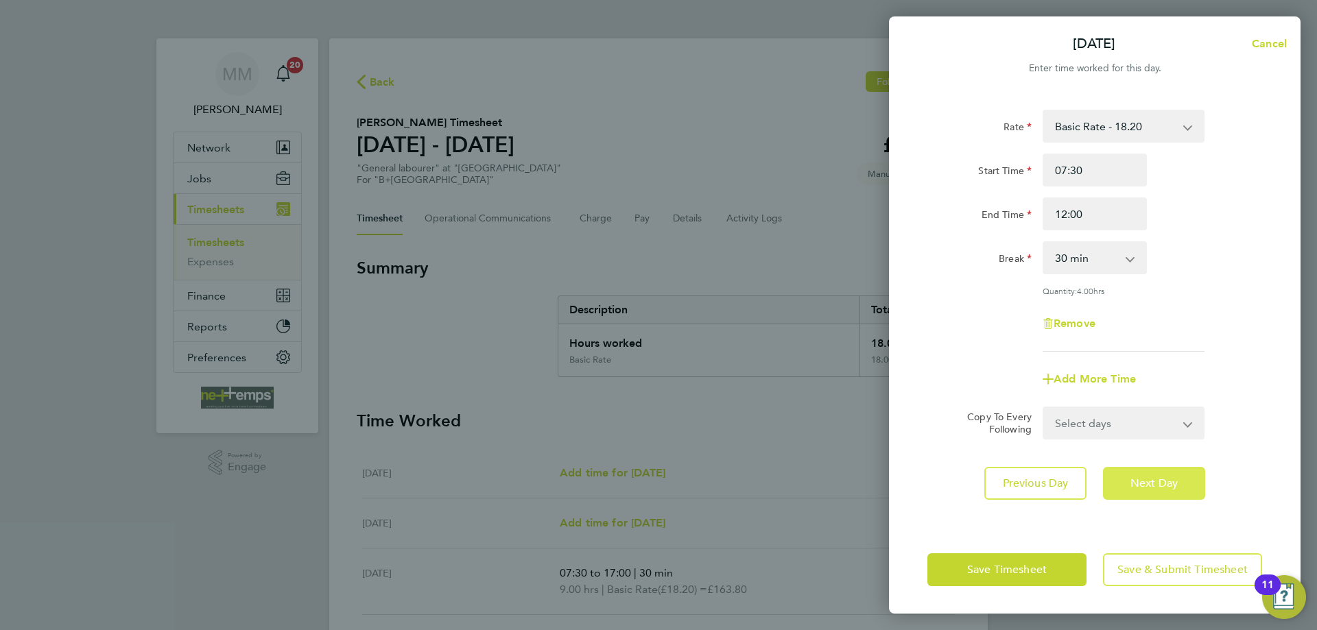
click at [1148, 487] on span "Next Day" at bounding box center [1153, 484] width 47 height 14
select select "30"
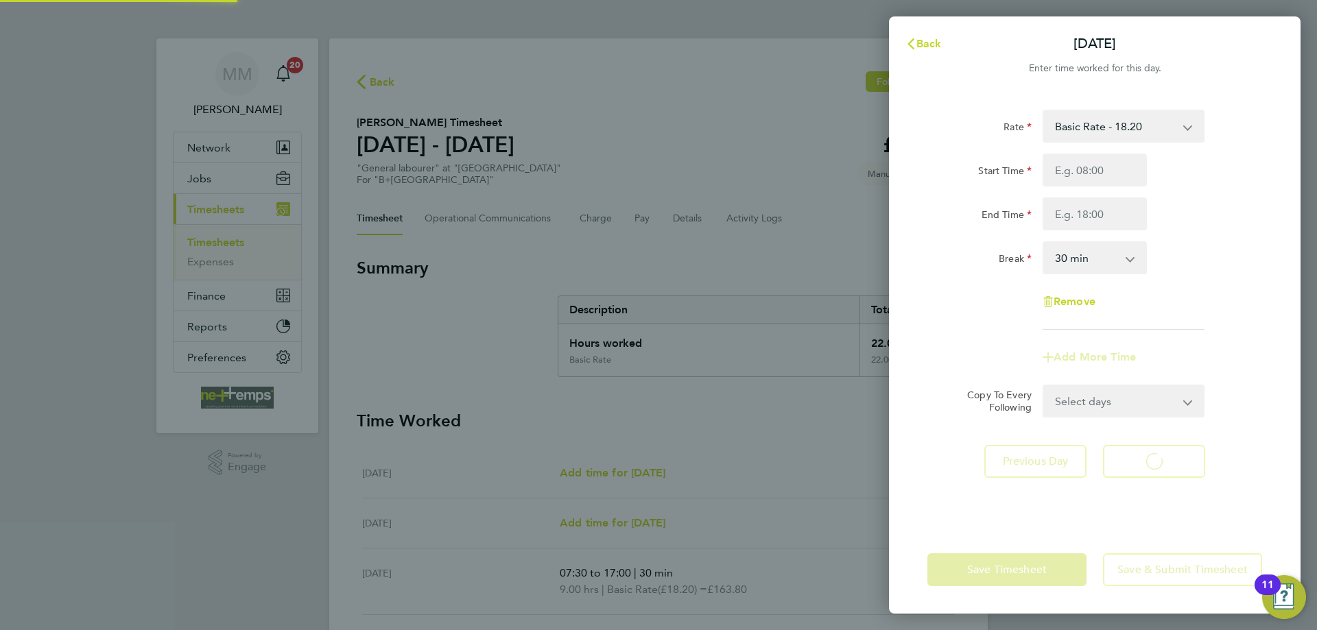
select select "30"
click at [923, 45] on span "Back" at bounding box center [928, 43] width 25 height 13
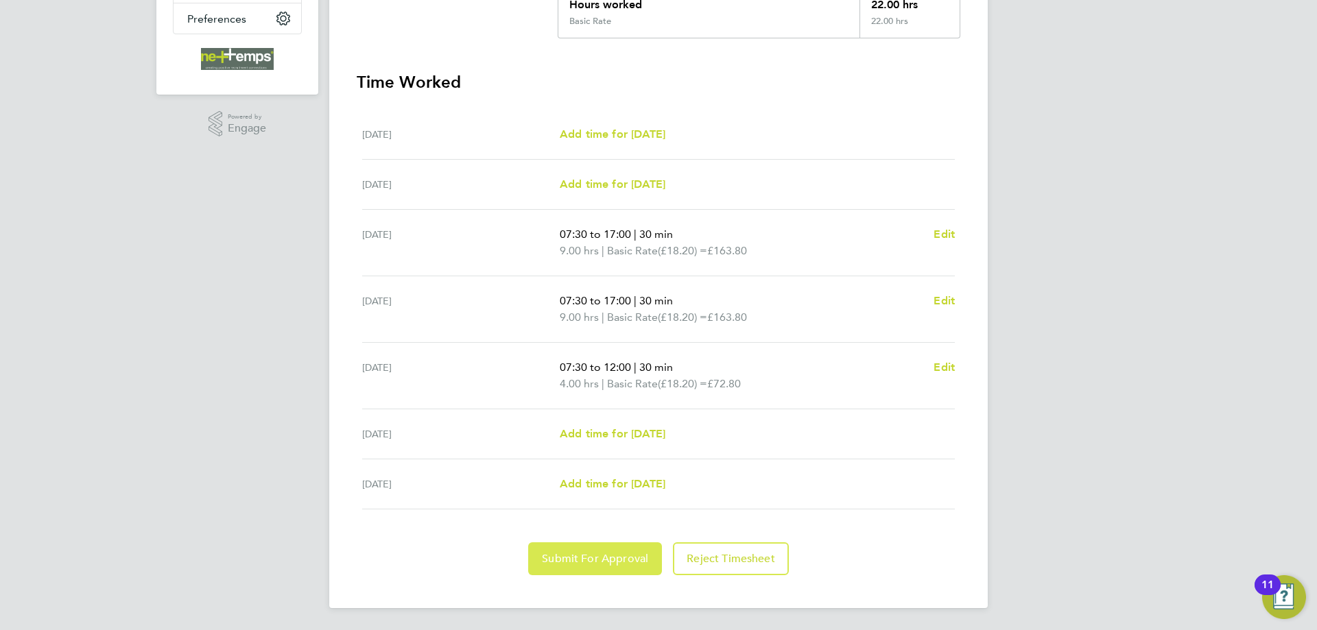
click at [629, 560] on span "Submit For Approval" at bounding box center [595, 559] width 106 height 14
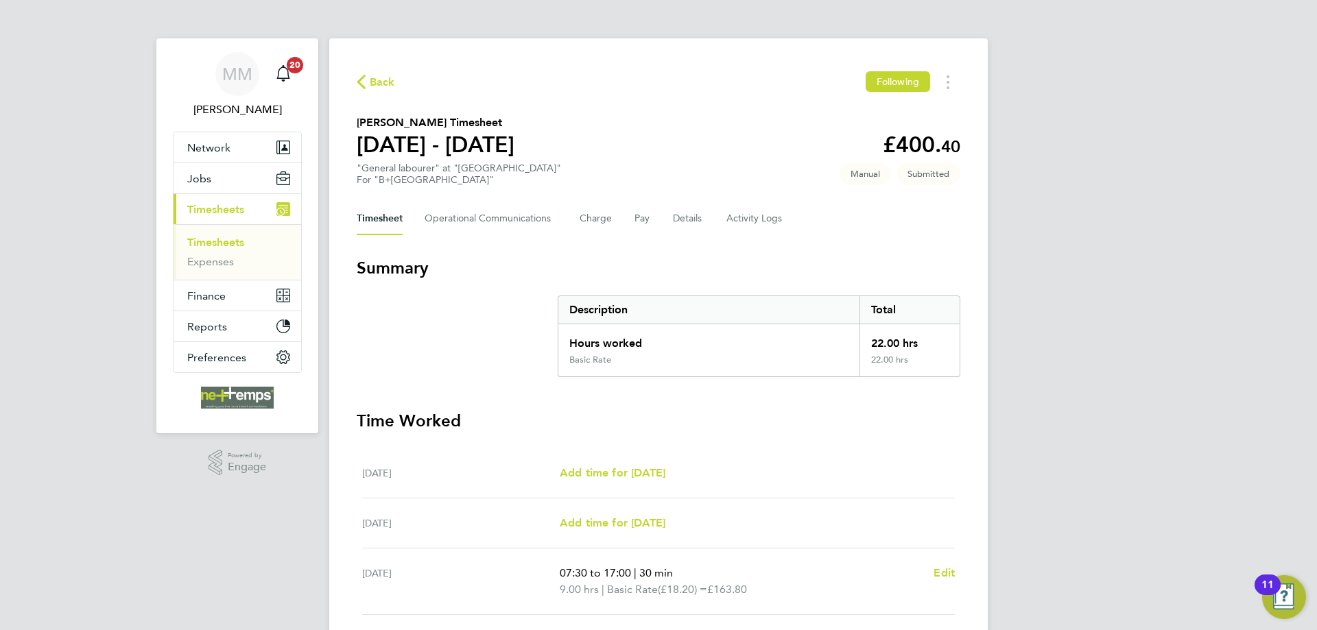
click at [237, 241] on link "Timesheets" at bounding box center [215, 242] width 57 height 13
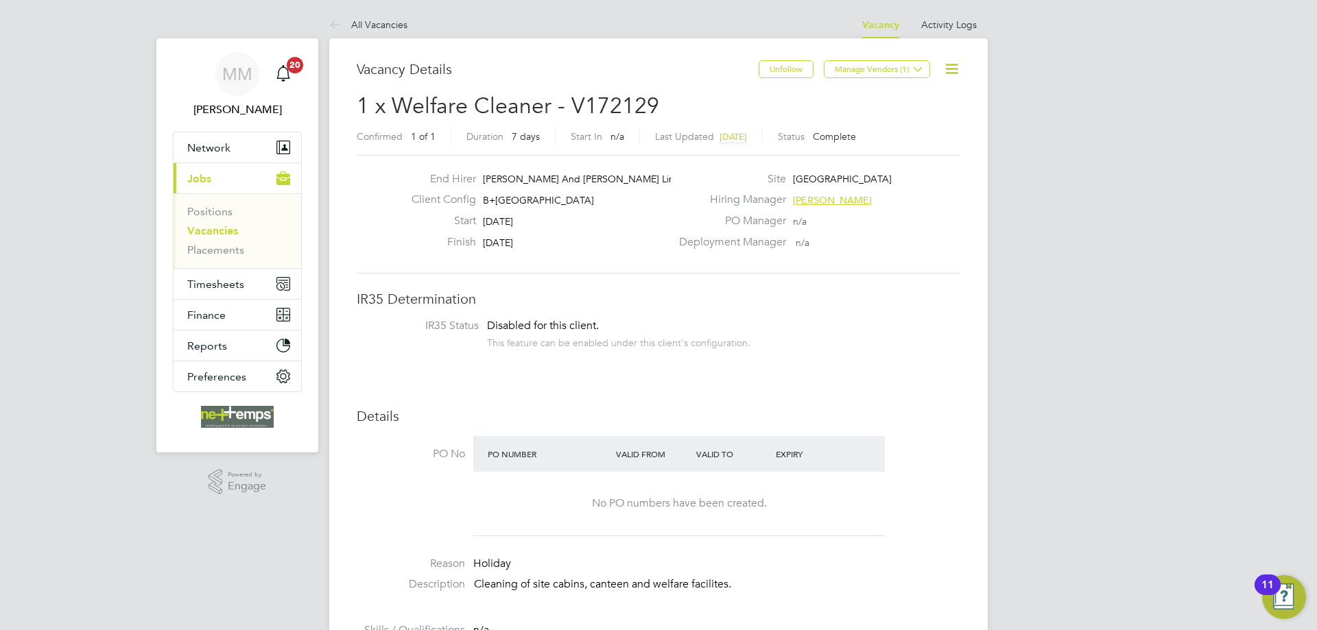
click at [948, 71] on icon at bounding box center [951, 68] width 17 height 17
click at [222, 249] on link "Placements" at bounding box center [215, 250] width 57 height 13
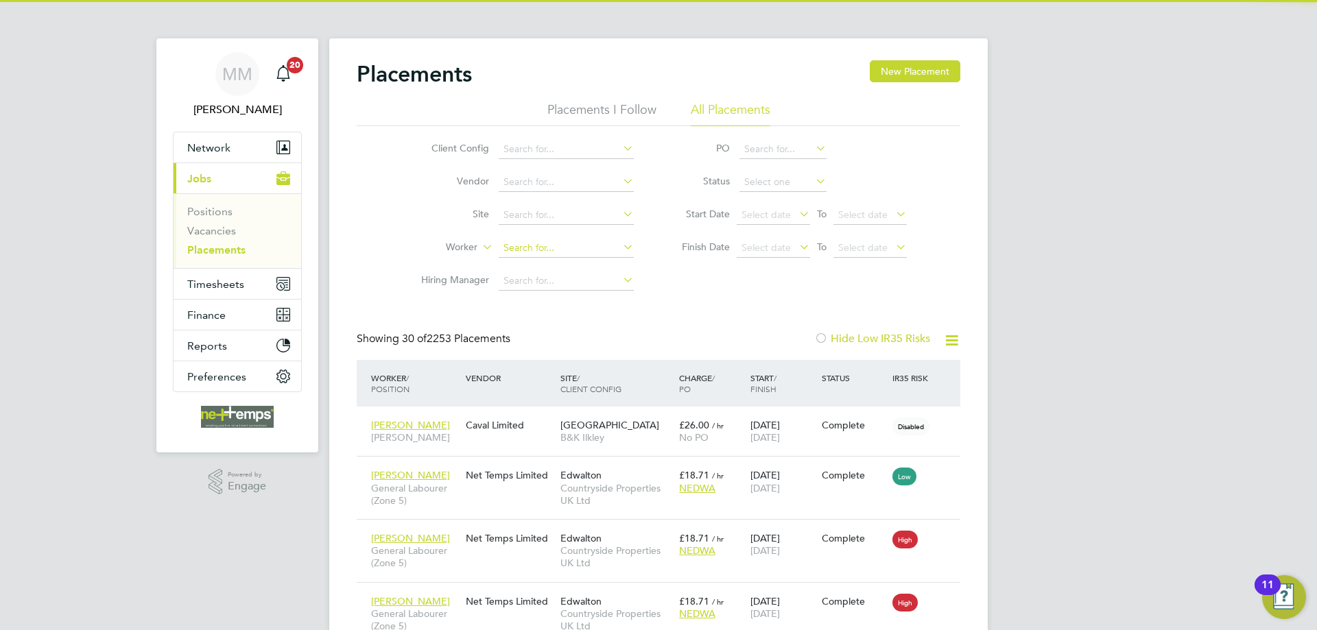
click at [532, 248] on input at bounding box center [566, 248] width 135 height 19
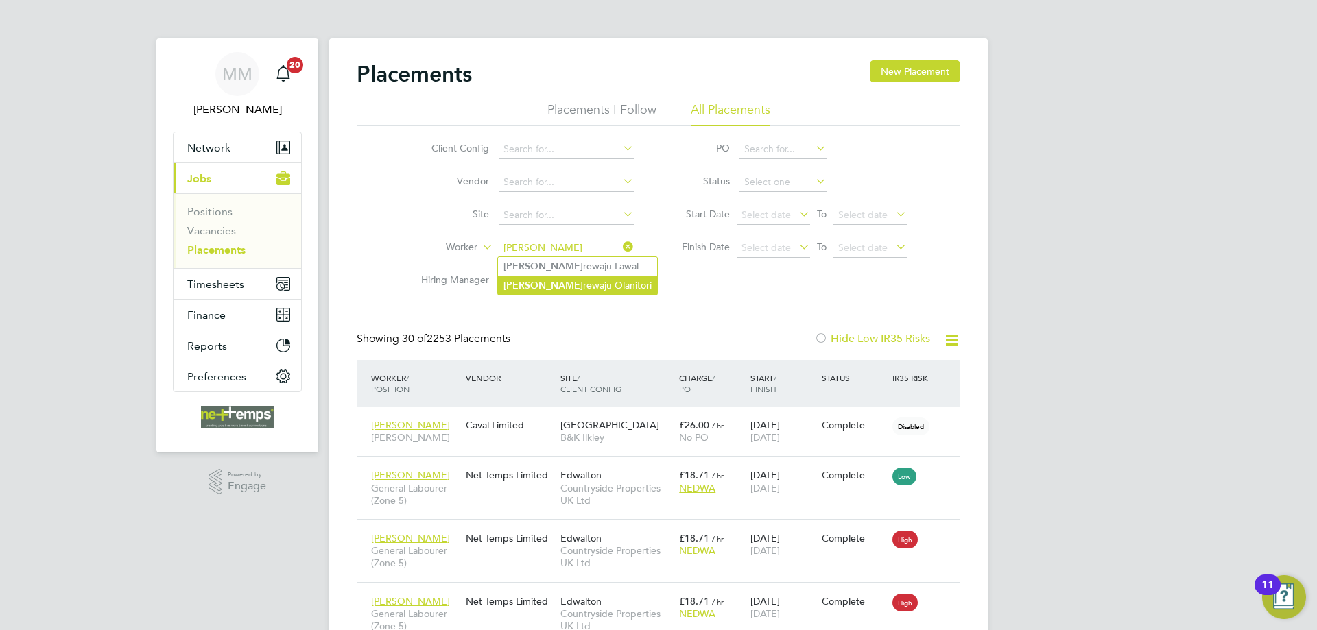
click at [545, 283] on li "[PERSON_NAME] rewaju [PERSON_NAME]" at bounding box center [577, 285] width 159 height 19
type input "[PERSON_NAME]"
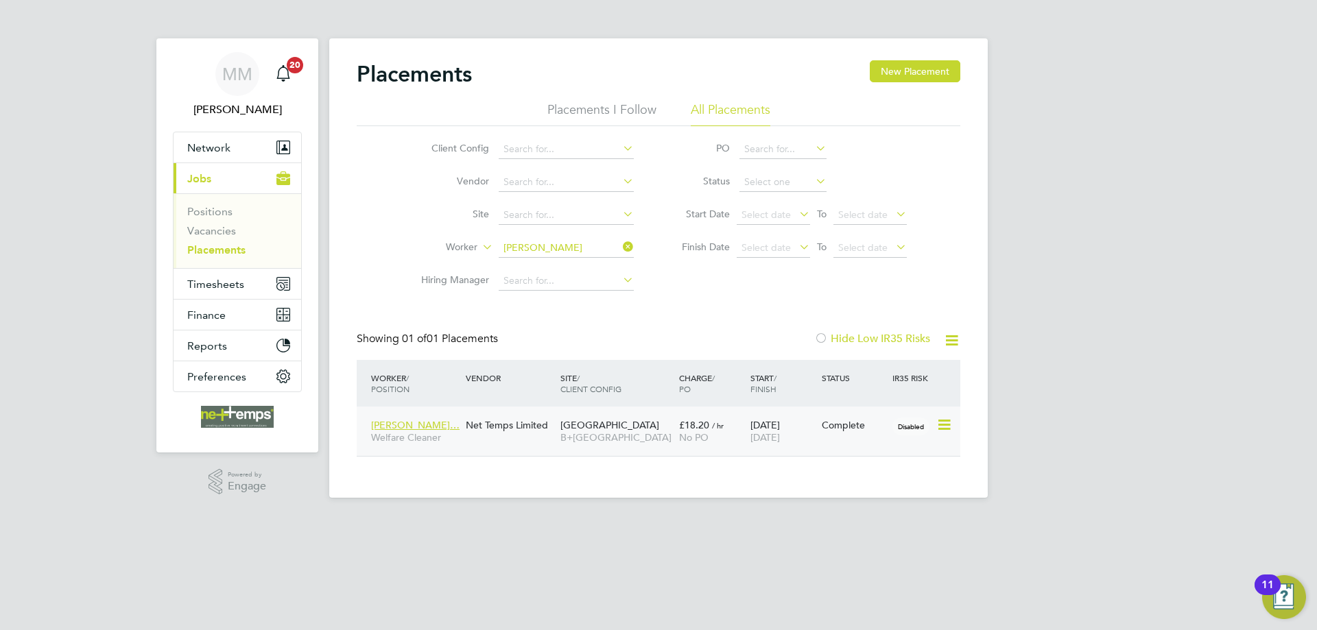
click at [883, 427] on div "Complete" at bounding box center [854, 425] width 64 height 12
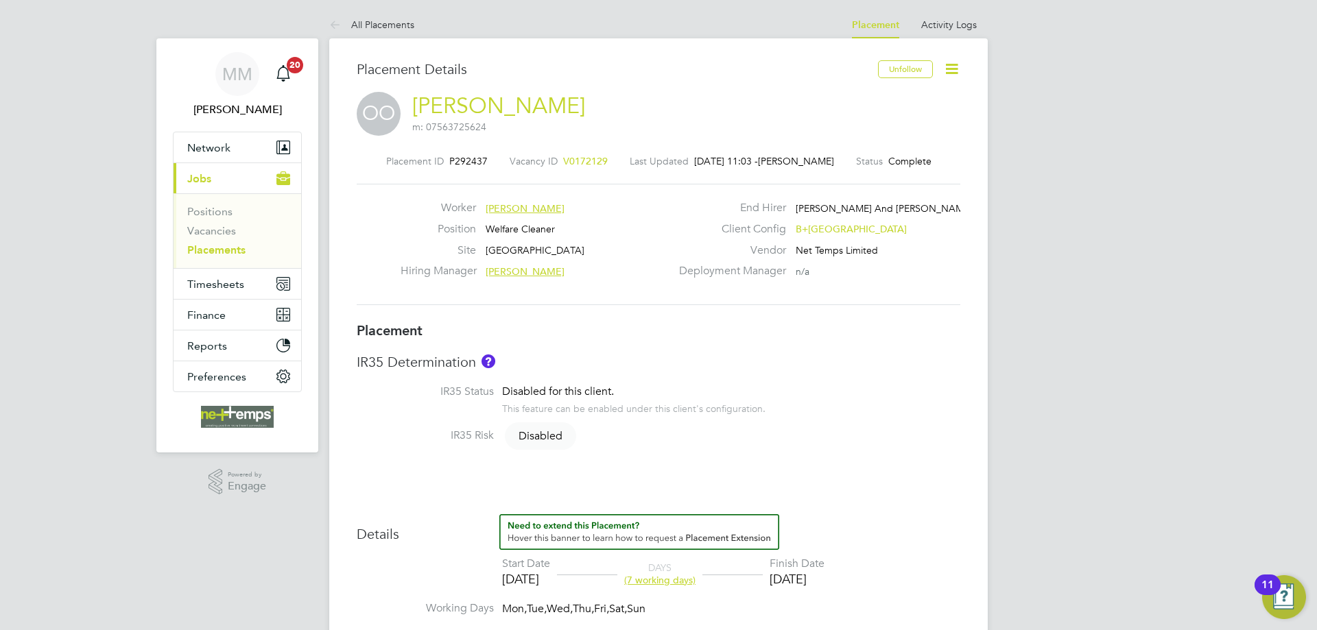
click at [945, 72] on icon at bounding box center [951, 68] width 17 height 17
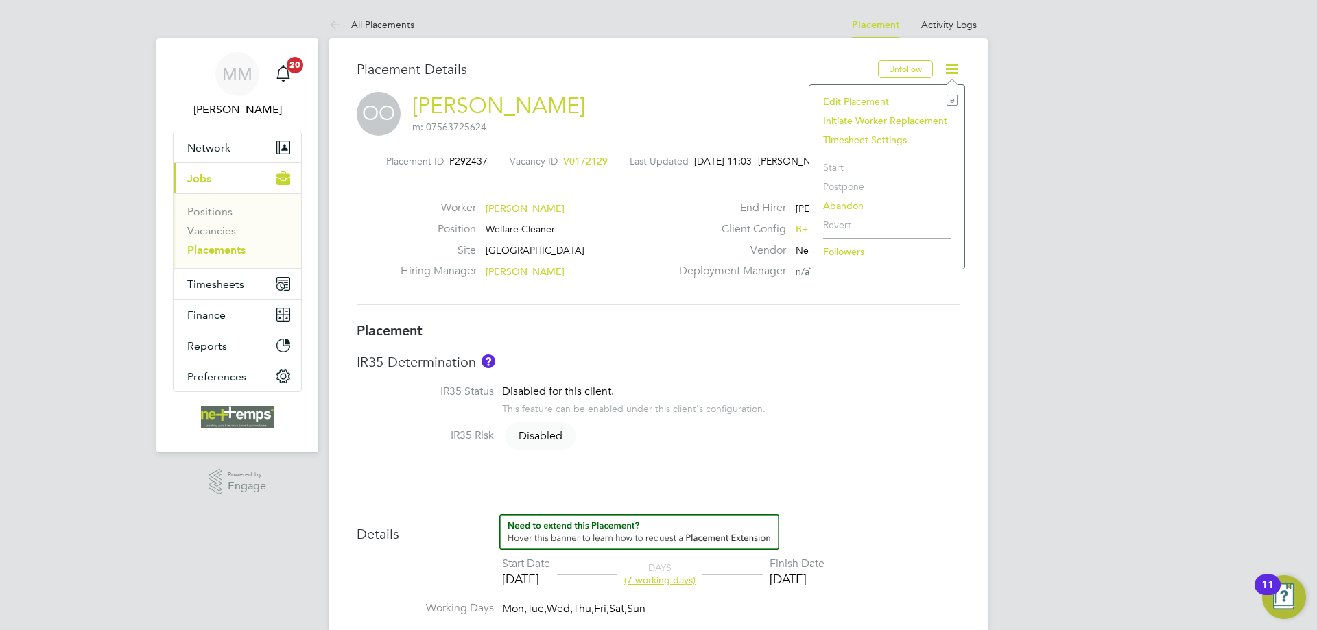
click at [855, 99] on li "Edit Placement e" at bounding box center [886, 101] width 141 height 19
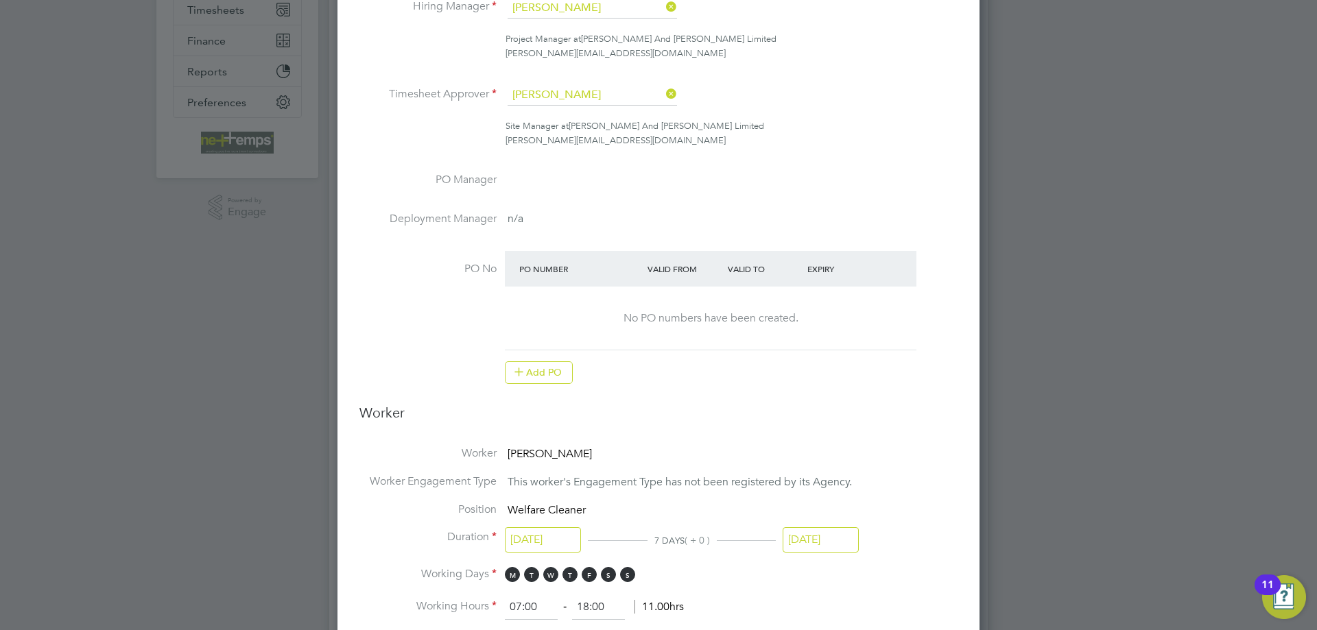
scroll to position [480, 0]
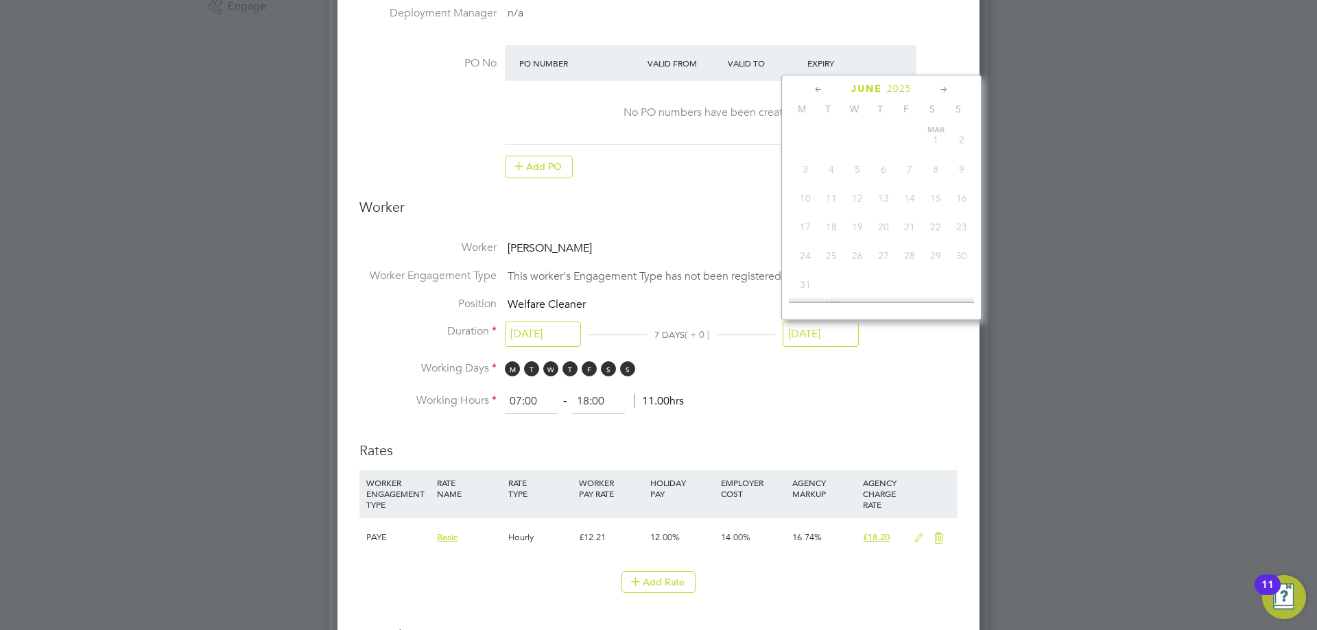
click at [822, 337] on input "[DATE]" at bounding box center [821, 334] width 76 height 25
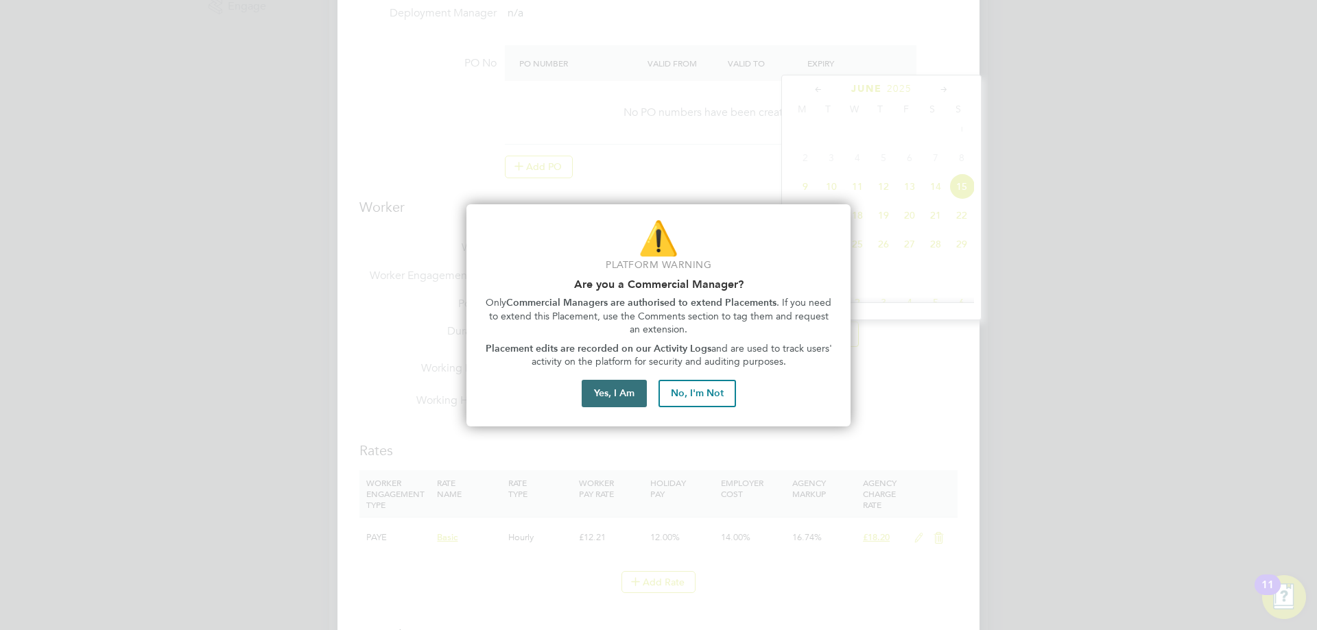
click at [610, 394] on button "Yes, I Am" at bounding box center [614, 393] width 65 height 27
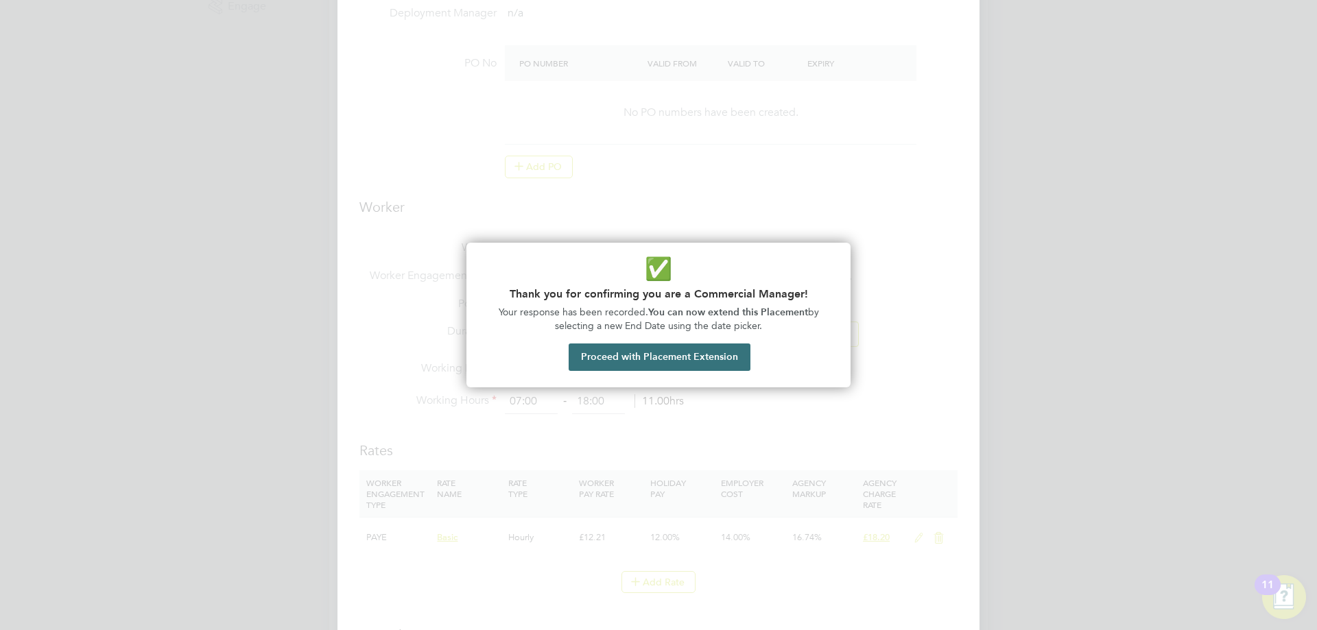
click at [657, 357] on button "Proceed with Placement Extension" at bounding box center [660, 357] width 182 height 27
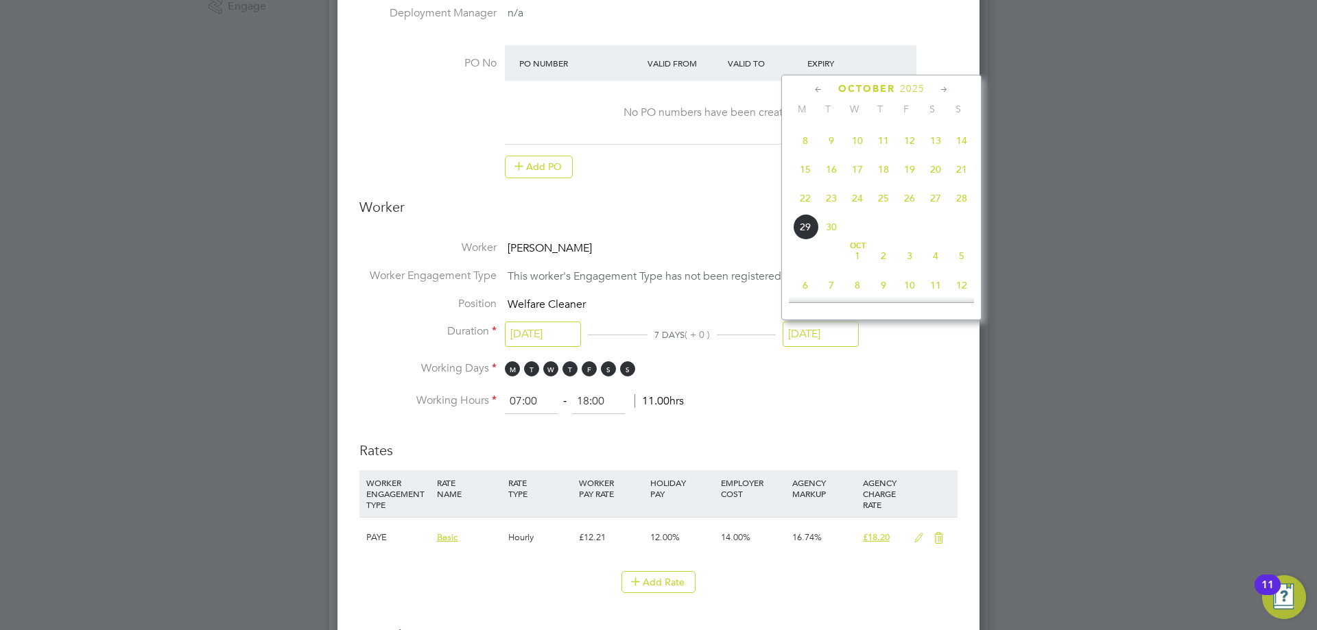
scroll to position [1023, 0]
click at [962, 200] on span "5" at bounding box center [962, 187] width 26 height 26
type input "[DATE]"
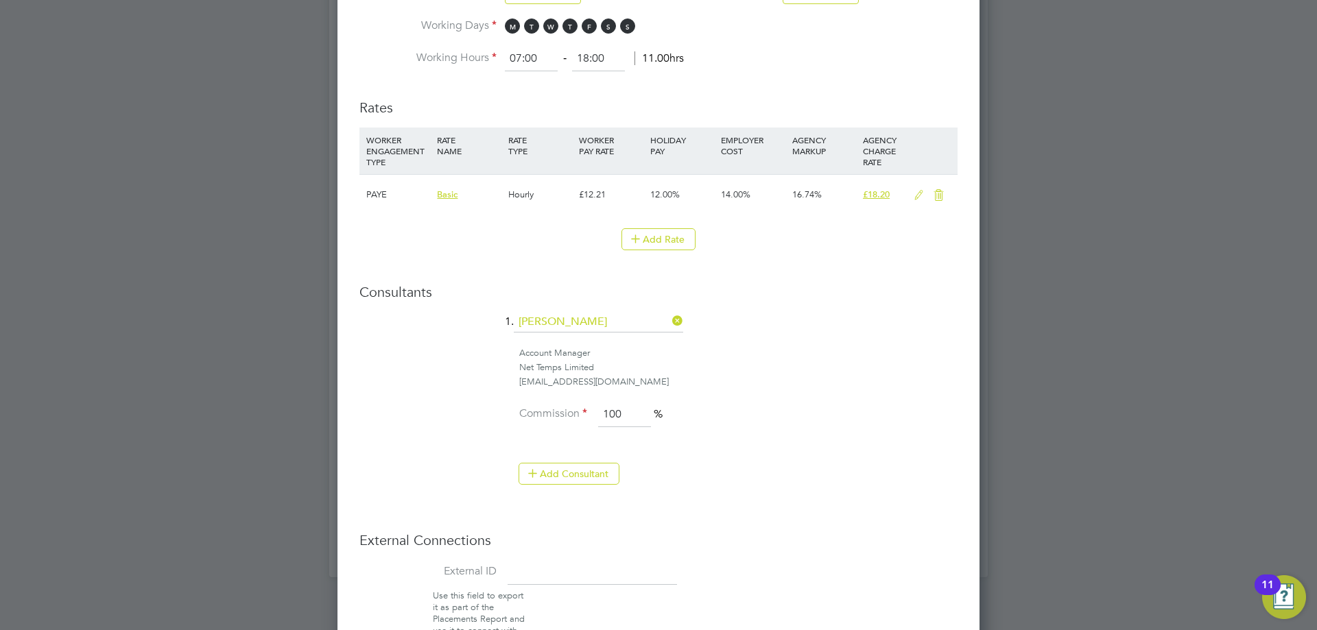
scroll to position [935, 0]
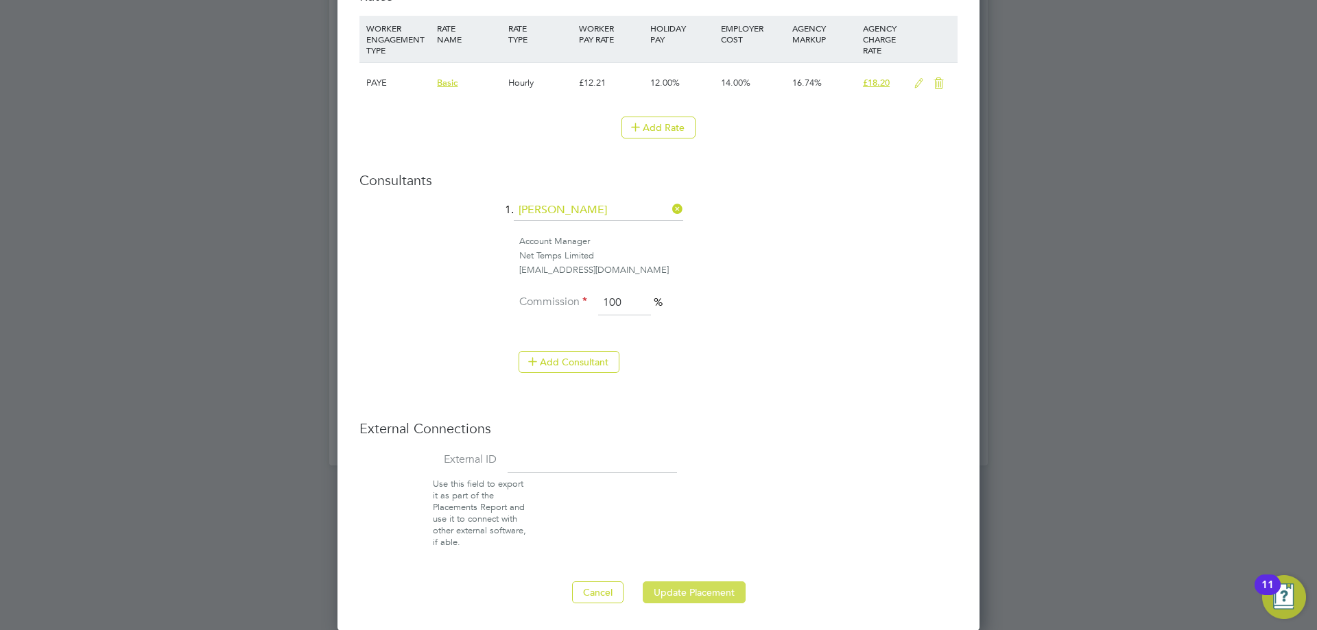
click at [691, 593] on button "Update Placement" at bounding box center [694, 593] width 103 height 22
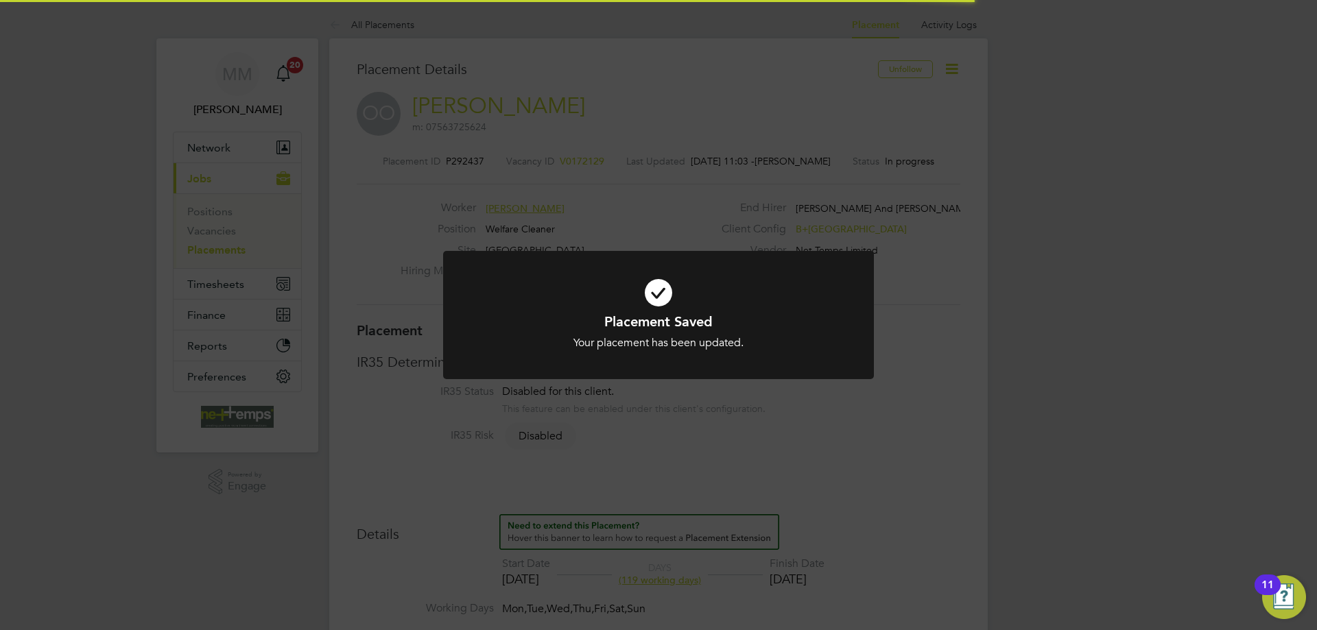
scroll to position [40, 96]
click at [1080, 364] on div "Placement Saved Your placement has been updated. Cancel Okay" at bounding box center [658, 315] width 1317 height 630
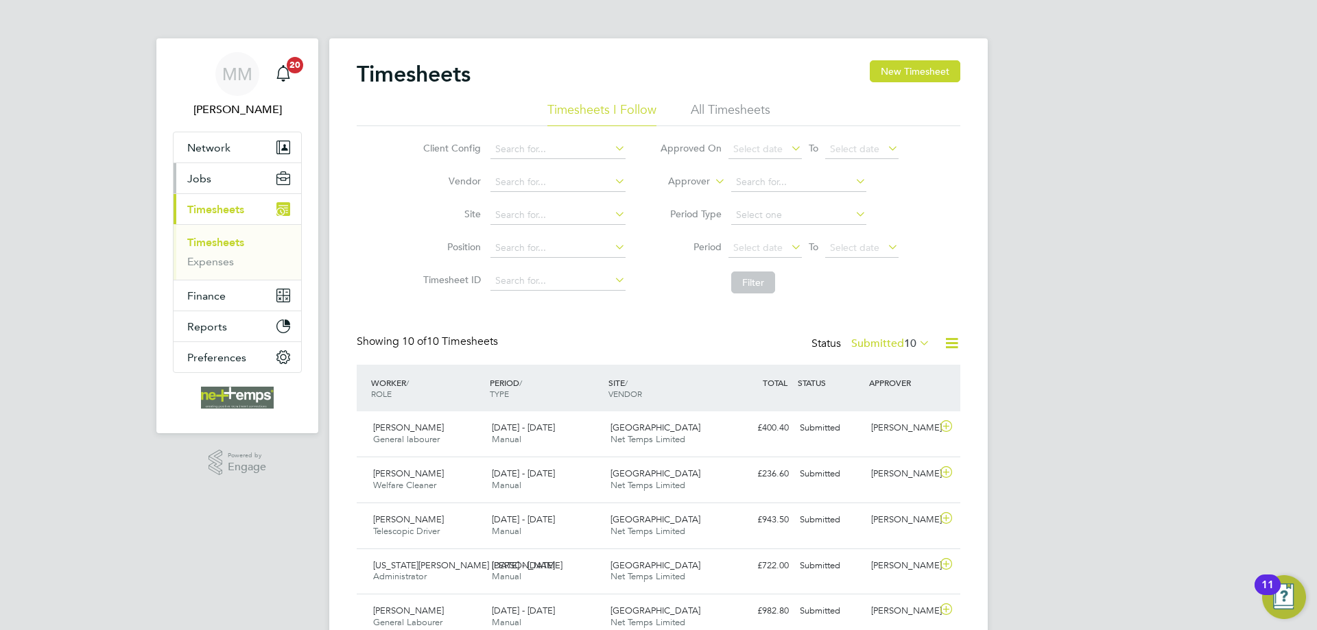
click at [208, 178] on span "Jobs" at bounding box center [199, 178] width 24 height 13
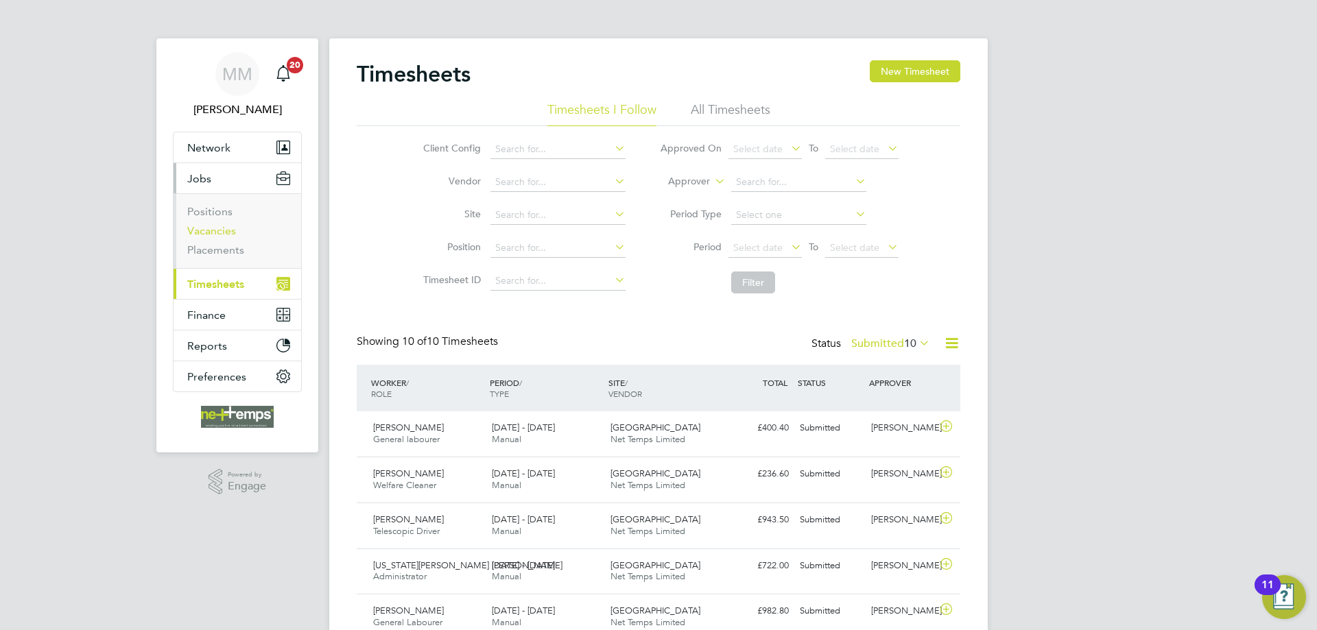
click at [224, 229] on link "Vacancies" at bounding box center [211, 230] width 49 height 13
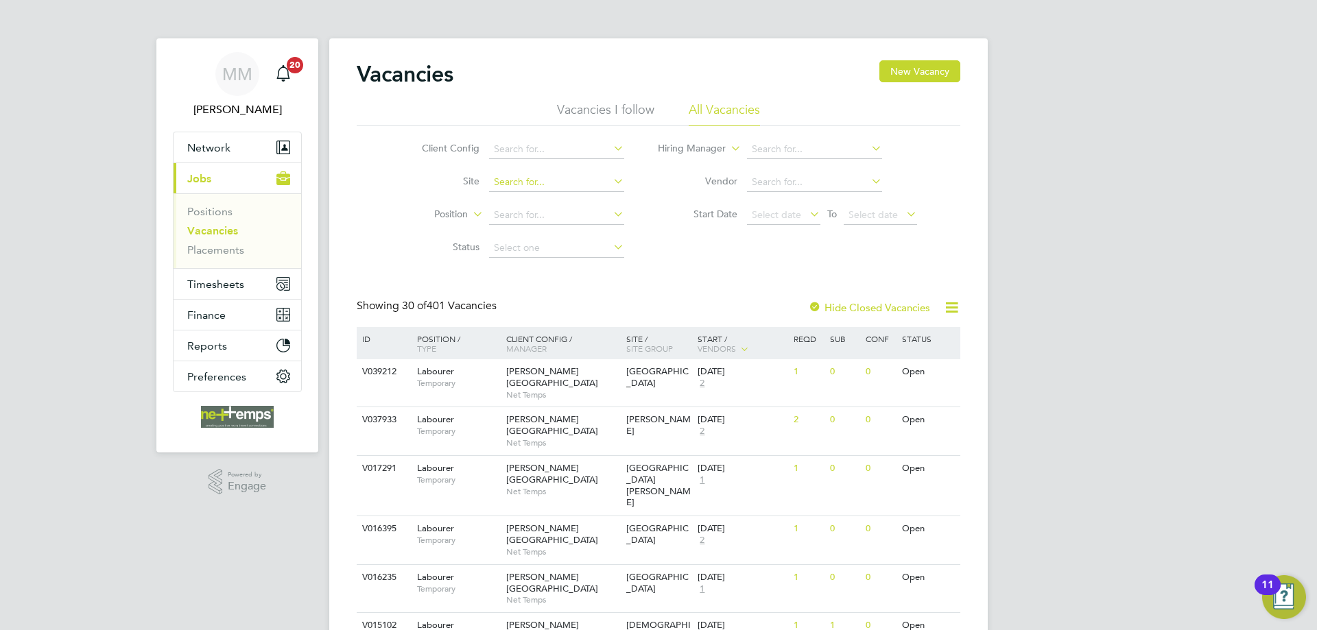
click at [570, 180] on input at bounding box center [556, 182] width 135 height 19
click at [543, 197] on li "[GEOGRAPHIC_DATA]" at bounding box center [556, 201] width 136 height 19
type input "[GEOGRAPHIC_DATA]"
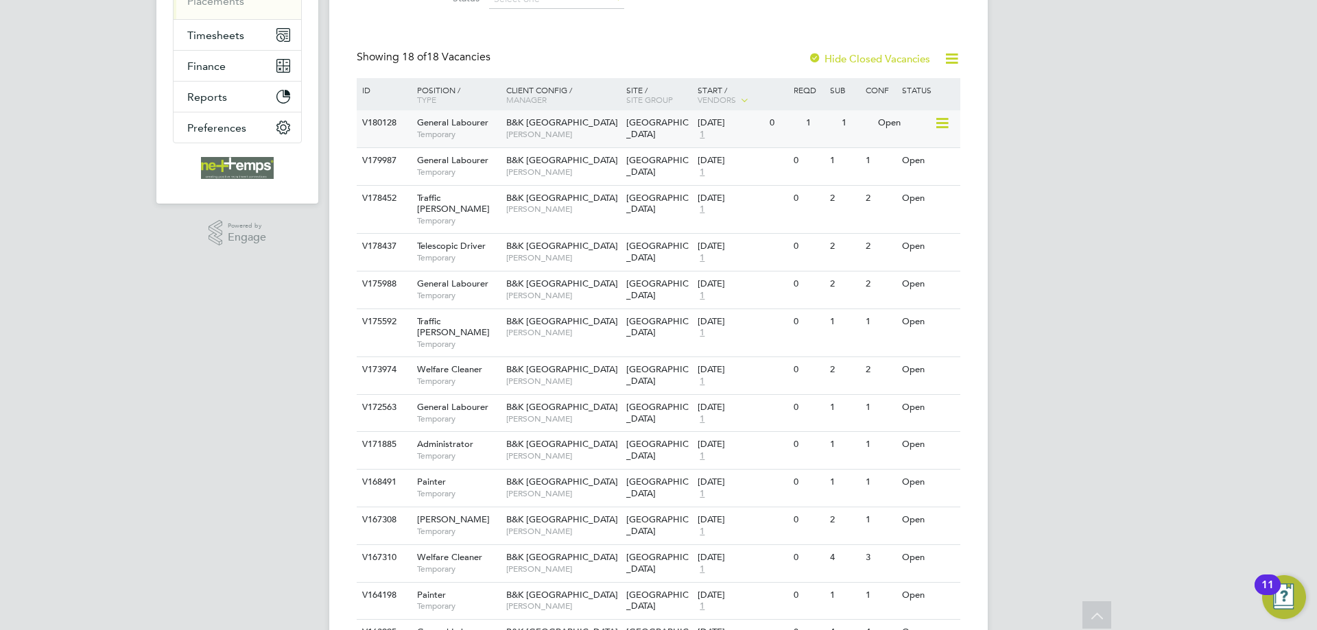
click at [778, 119] on div "0" at bounding box center [784, 122] width 36 height 25
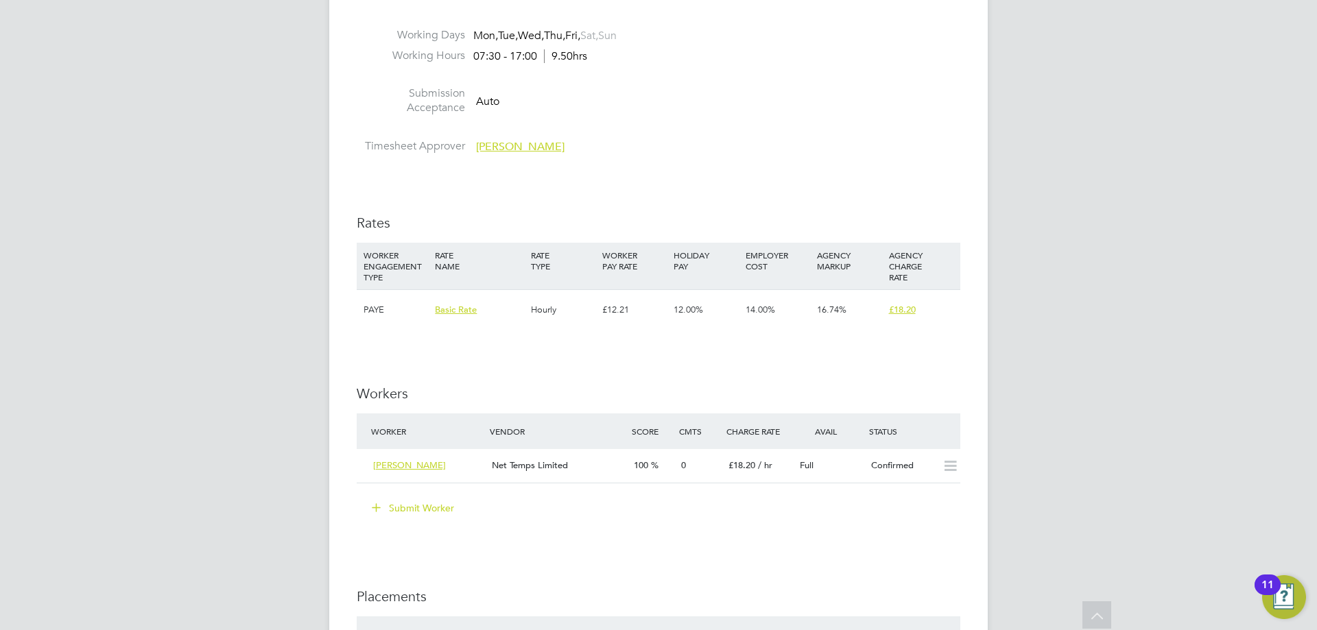
scroll to position [960, 0]
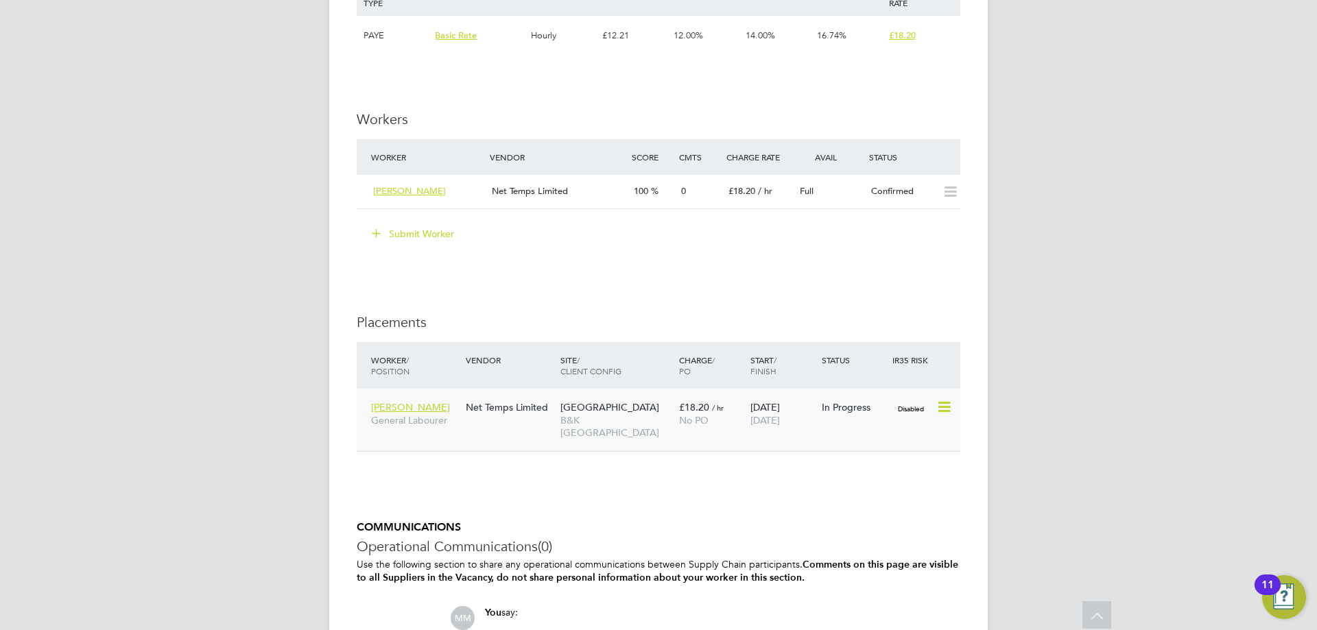
click at [940, 403] on icon at bounding box center [943, 407] width 14 height 16
click at [828, 530] on li "Abandon" at bounding box center [881, 531] width 141 height 19
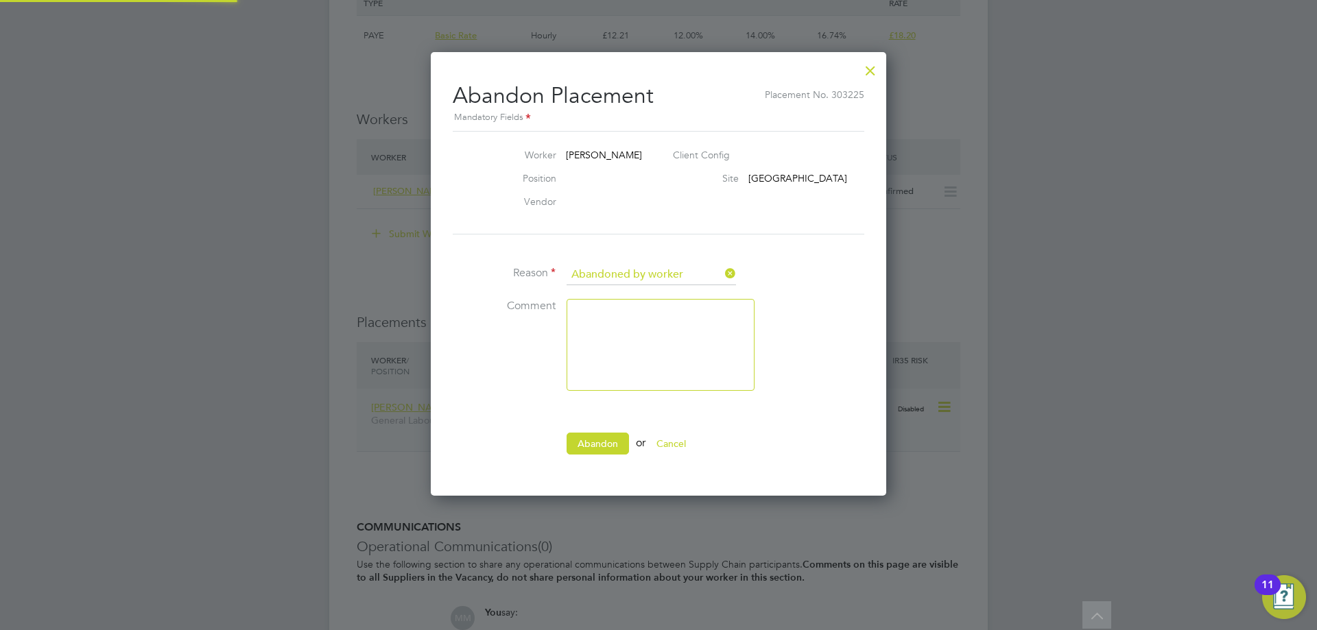
scroll to position [14, 170]
click at [617, 442] on button "Abandon" at bounding box center [598, 444] width 62 height 22
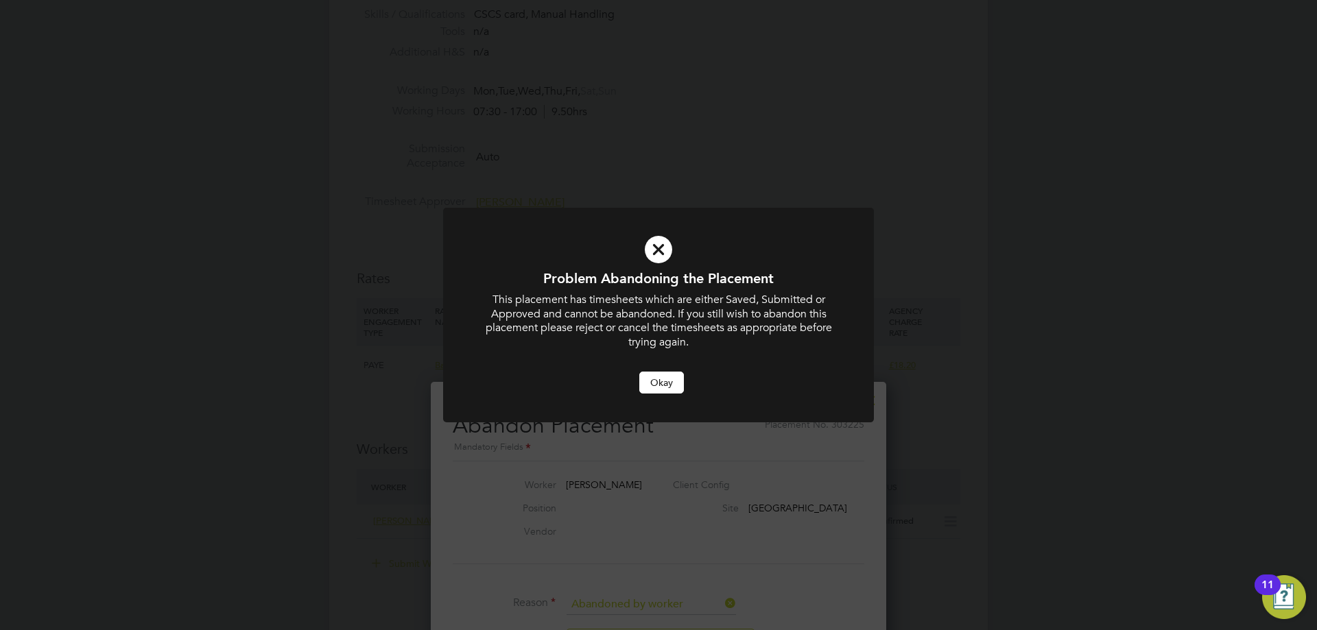
click at [665, 385] on button "Okay" at bounding box center [661, 383] width 45 height 22
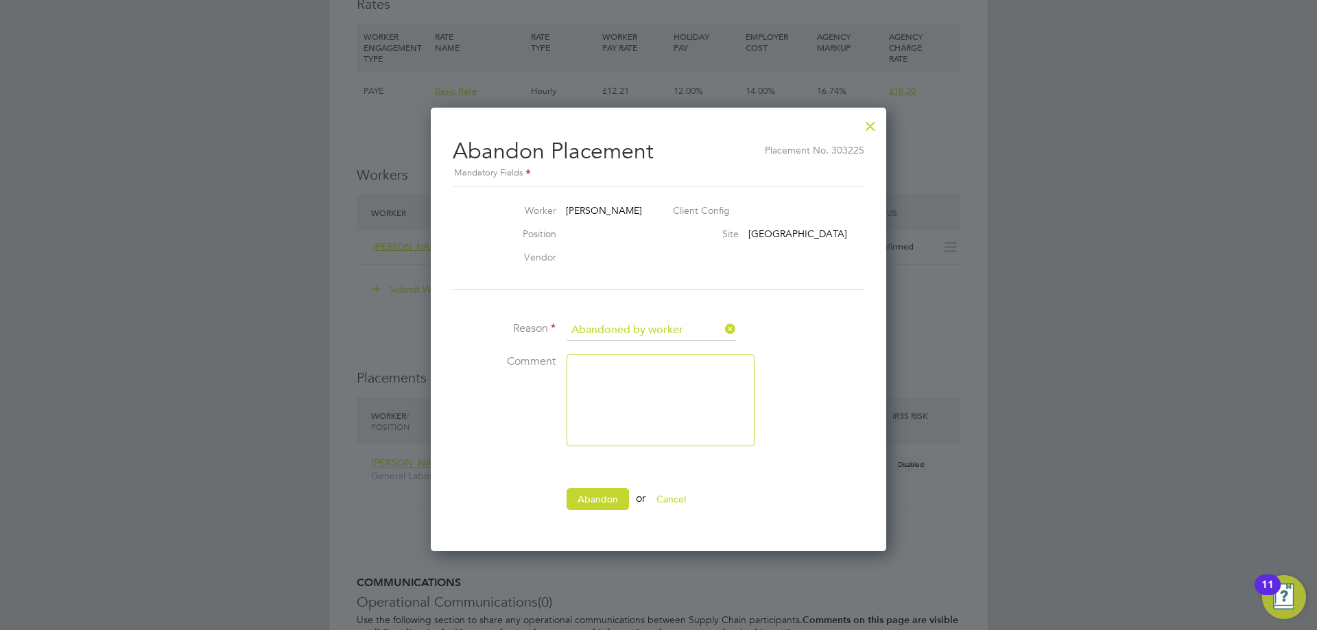
click at [866, 127] on div at bounding box center [870, 122] width 25 height 25
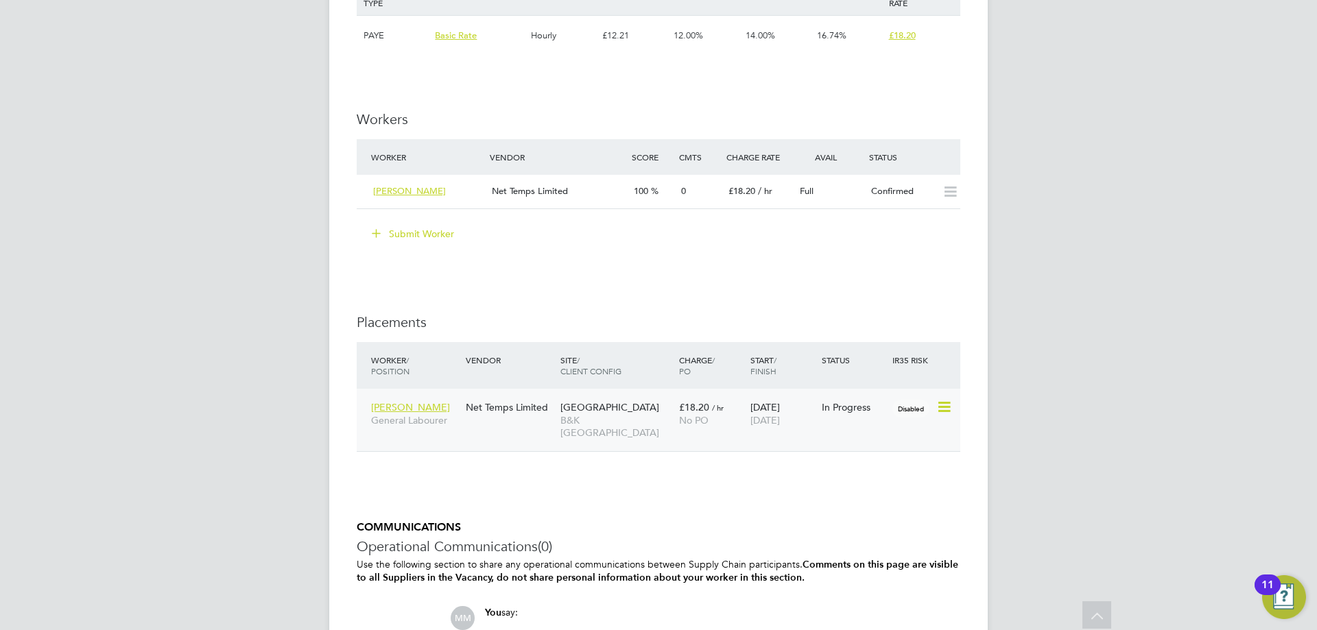
click at [642, 419] on span "B&K Kirkstall Road" at bounding box center [616, 426] width 112 height 25
click at [447, 235] on button "Submit Worker" at bounding box center [413, 234] width 103 height 22
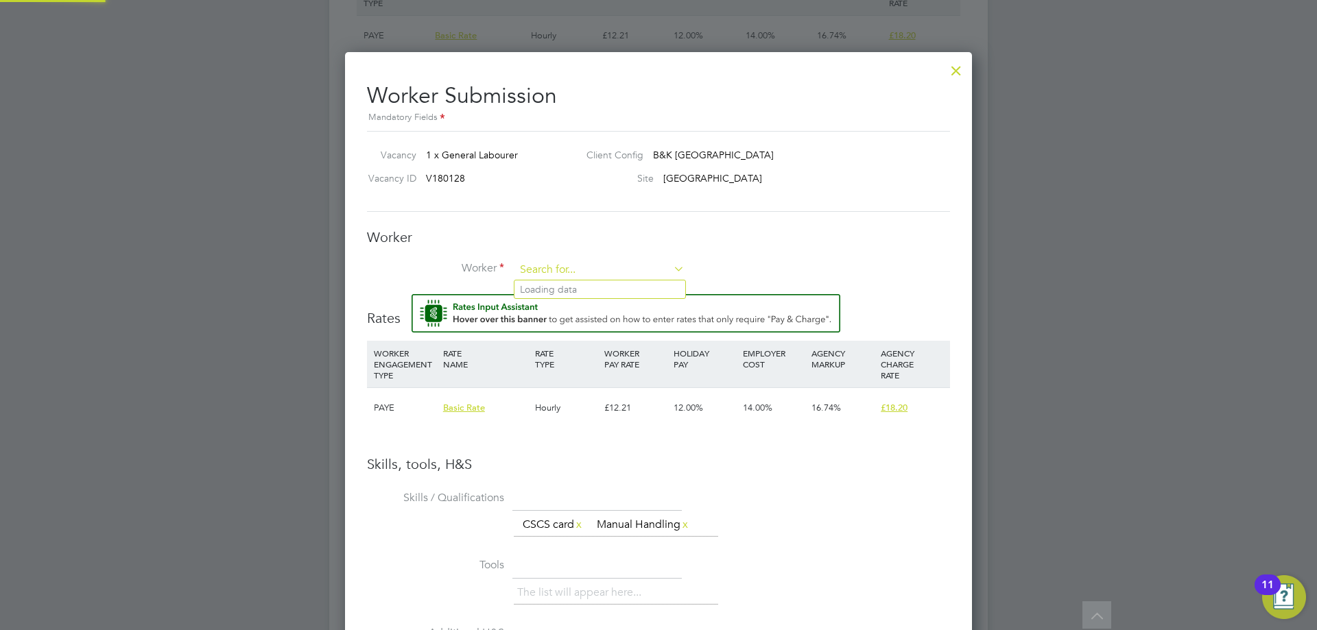
click at [542, 274] on input at bounding box center [599, 270] width 169 height 21
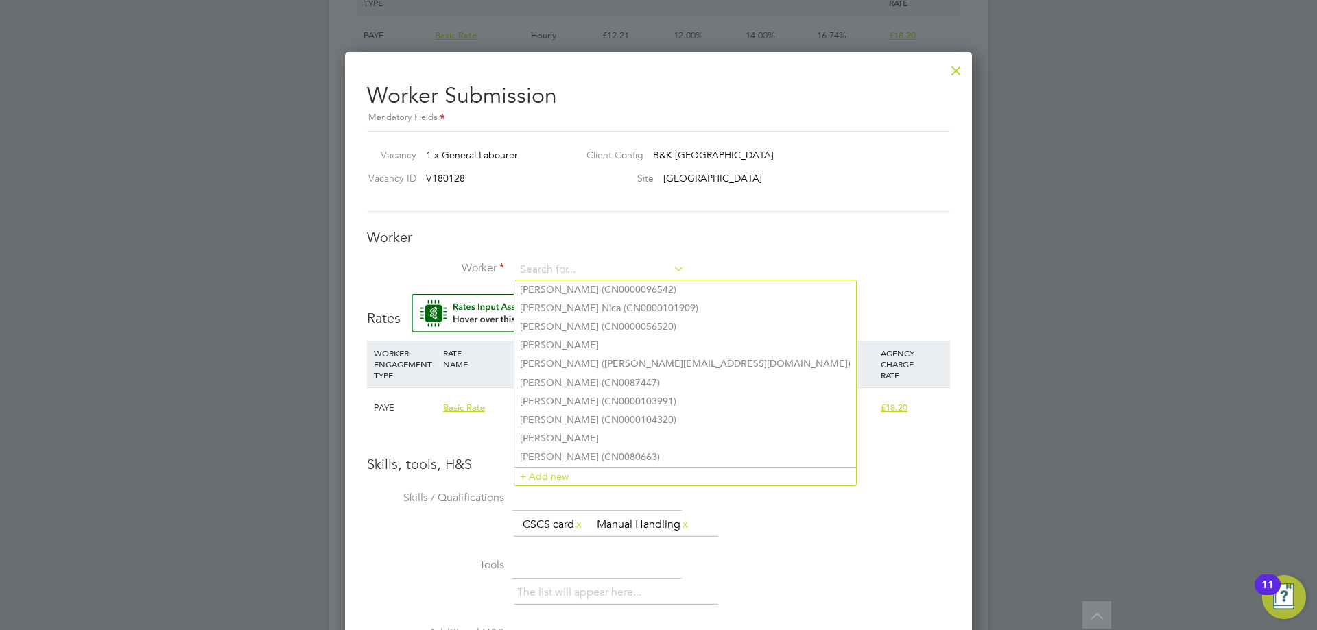
click at [827, 254] on div "Worker Worker Worker Engagement Type" at bounding box center [658, 261] width 583 height 66
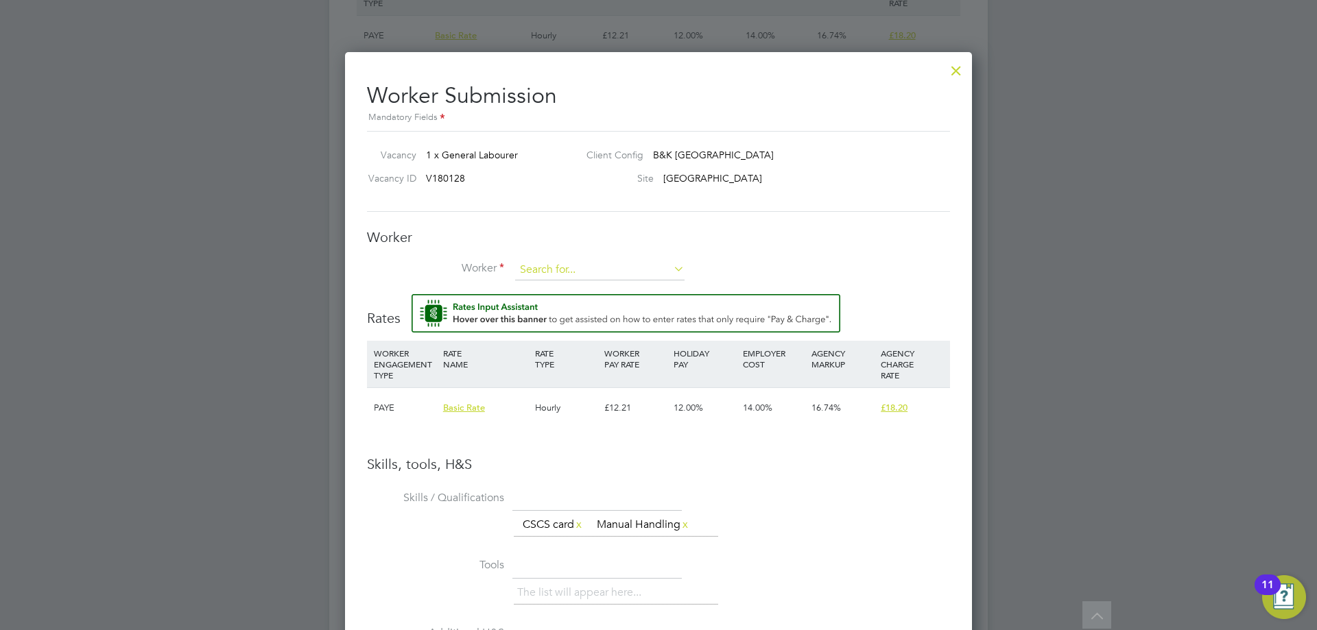
click at [581, 274] on input at bounding box center [599, 270] width 169 height 21
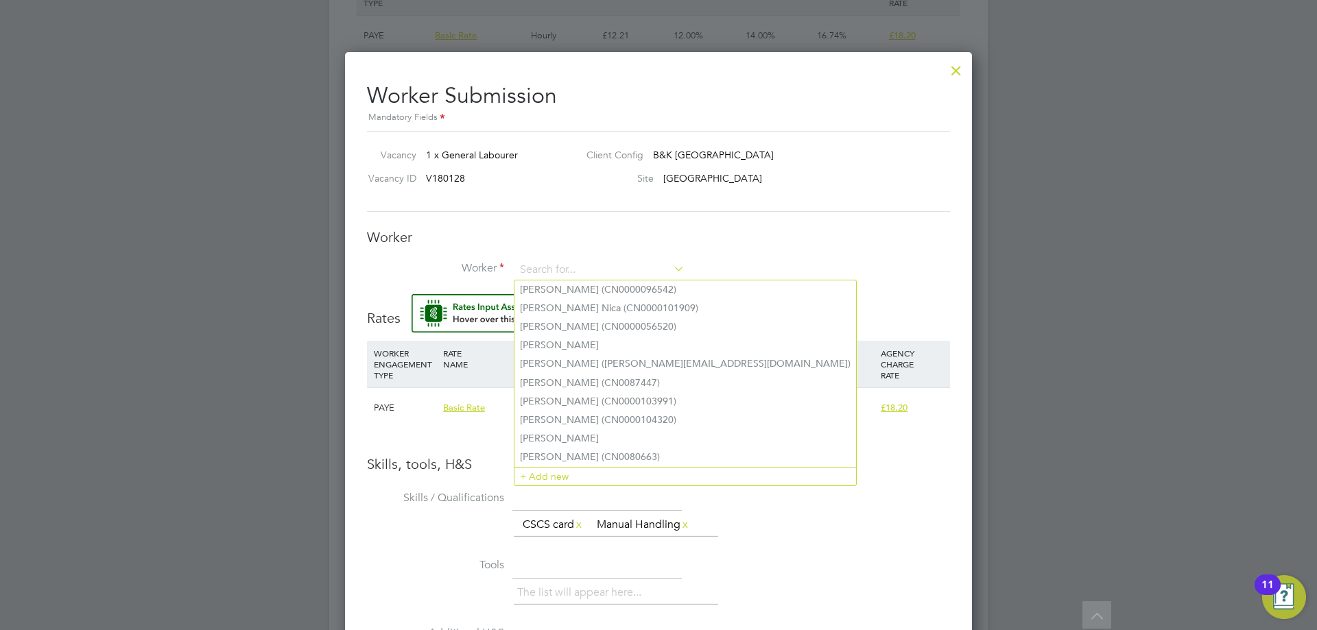
click at [883, 244] on h3 "Worker" at bounding box center [658, 237] width 583 height 18
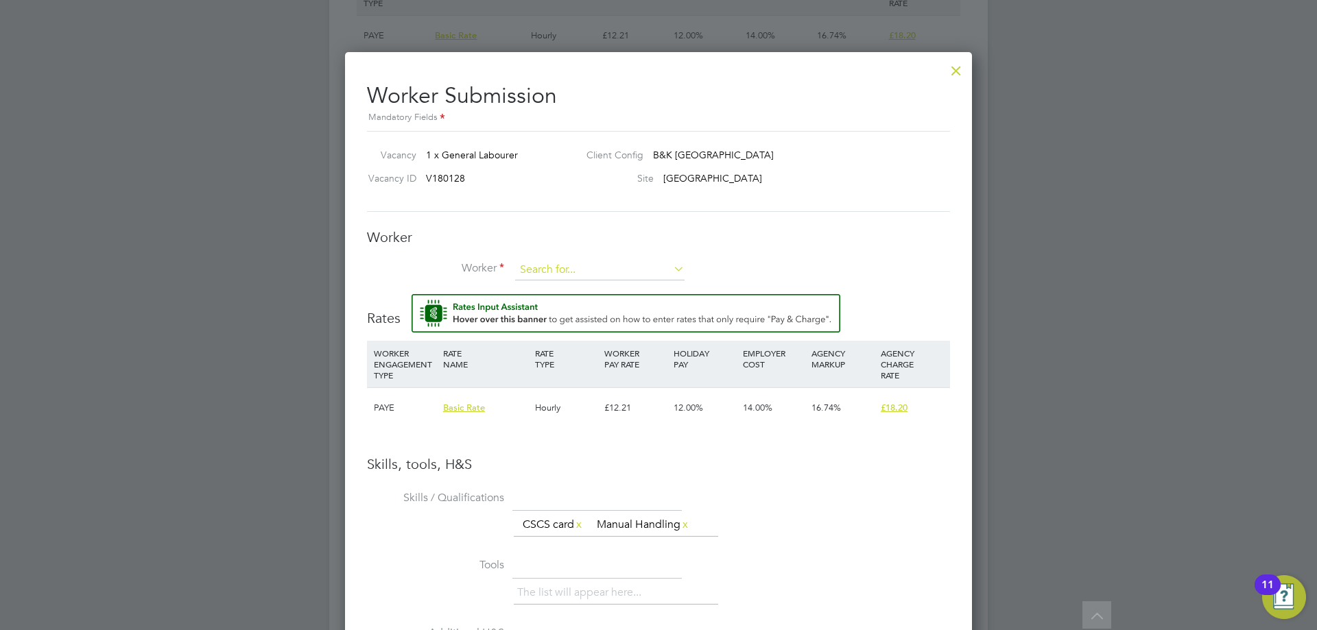
click at [606, 275] on input at bounding box center [599, 270] width 169 height 21
click at [584, 270] on input at bounding box center [599, 270] width 169 height 21
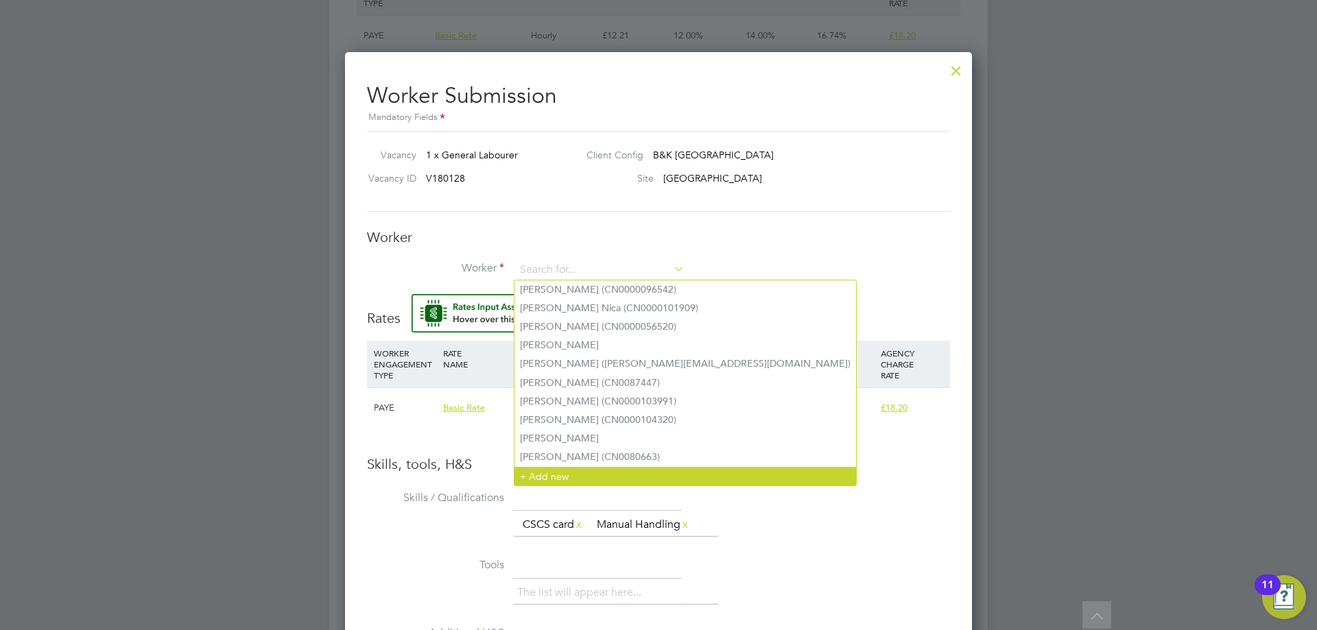
click at [573, 467] on li "+ Add new" at bounding box center [685, 476] width 342 height 19
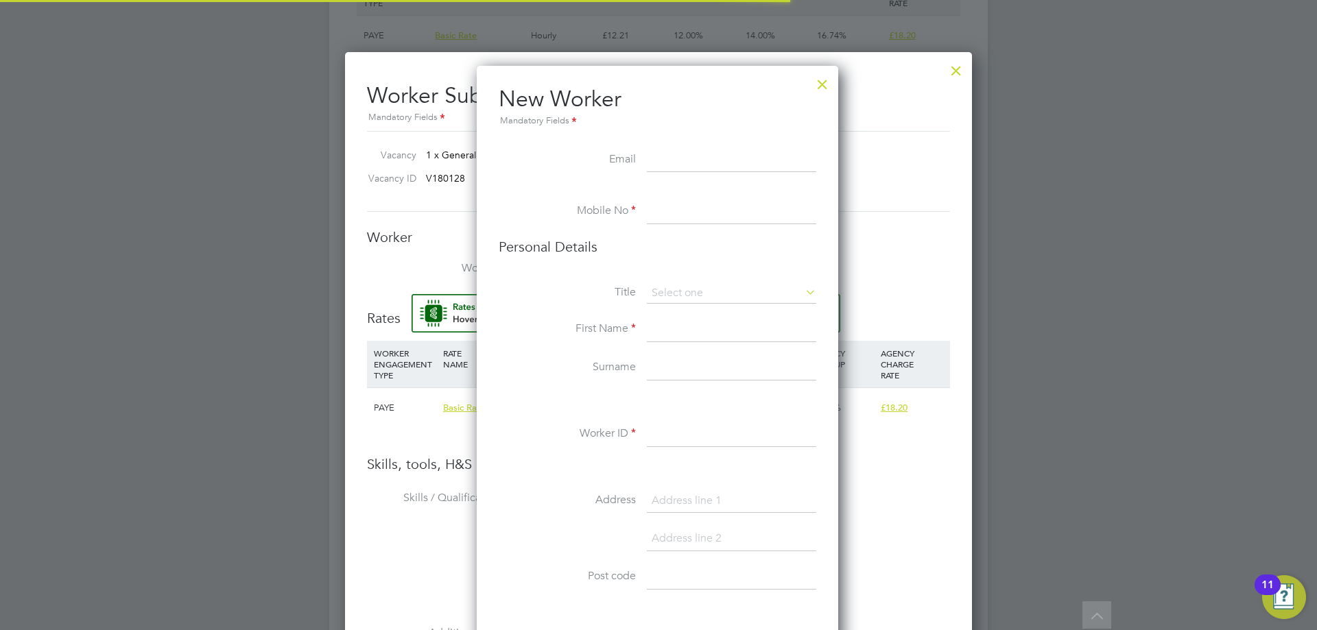
scroll to position [1161, 364]
paste input "heptonjordan@yahoo.co.uk"
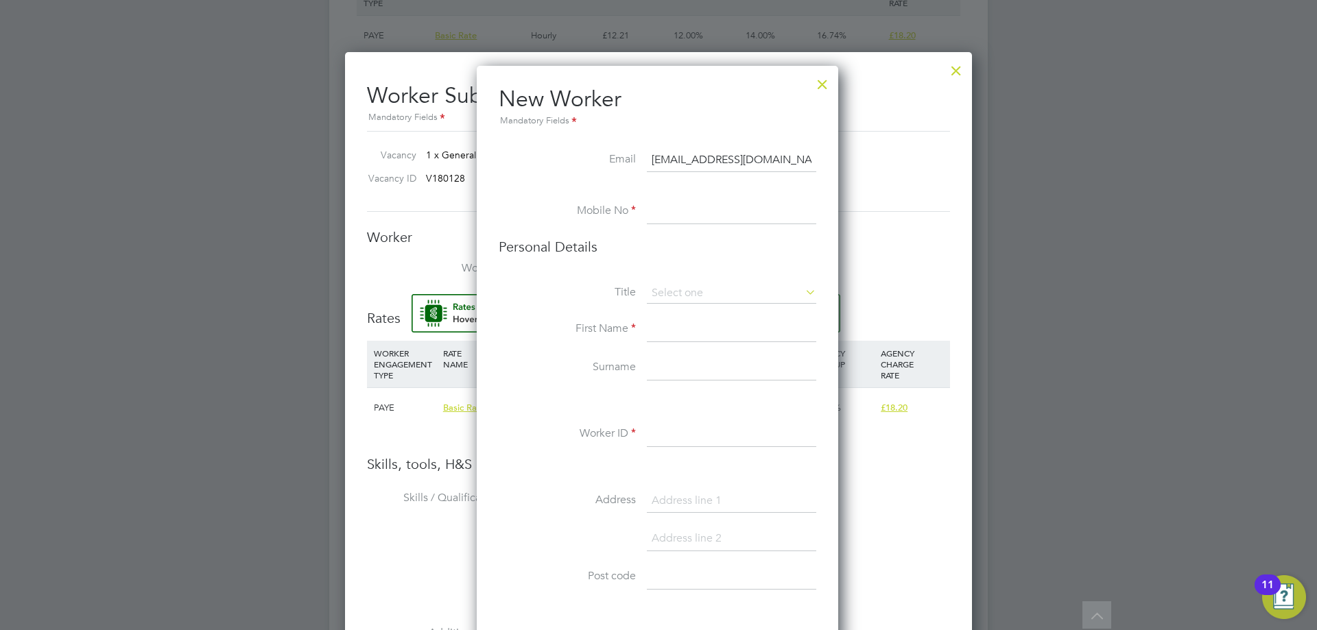
type input "heptonjordan@yahoo.co.uk"
click at [708, 211] on input at bounding box center [731, 212] width 169 height 25
click at [737, 211] on input at bounding box center [731, 212] width 169 height 25
paste input "07885979305"
type input "07885979305"
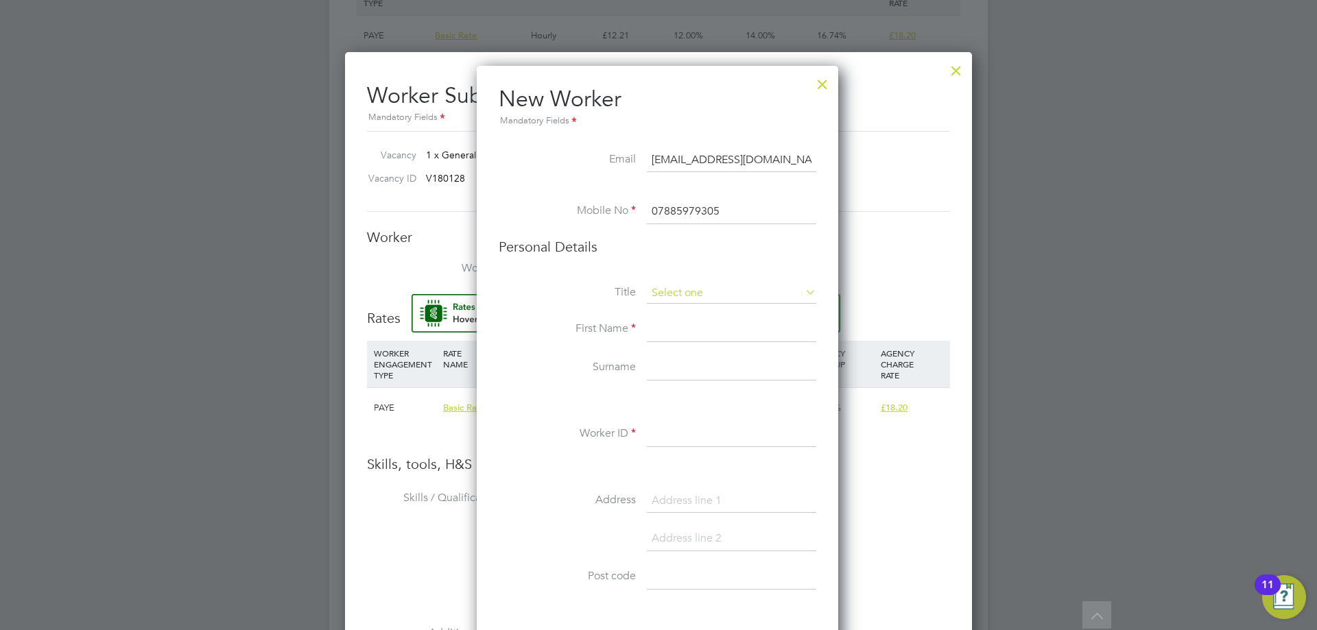
click at [702, 292] on input at bounding box center [731, 293] width 169 height 21
click at [691, 315] on li "Mr" at bounding box center [731, 313] width 171 height 18
type input "Mr"
click at [689, 334] on input at bounding box center [731, 330] width 169 height 25
type input "Jordan"
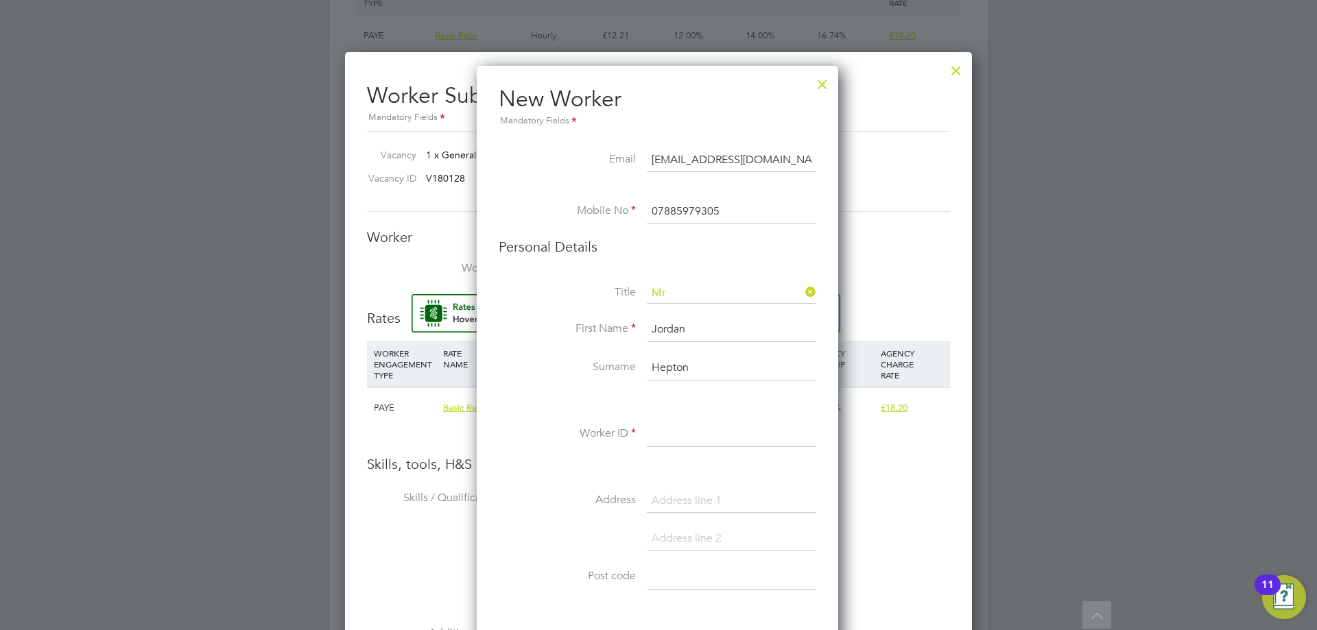
type input "Hepton"
click at [698, 440] on input at bounding box center [731, 435] width 169 height 25
type input "CN0000117034"
click at [691, 499] on input at bounding box center [731, 501] width 169 height 25
type input "199 Leeds Bradford Road"
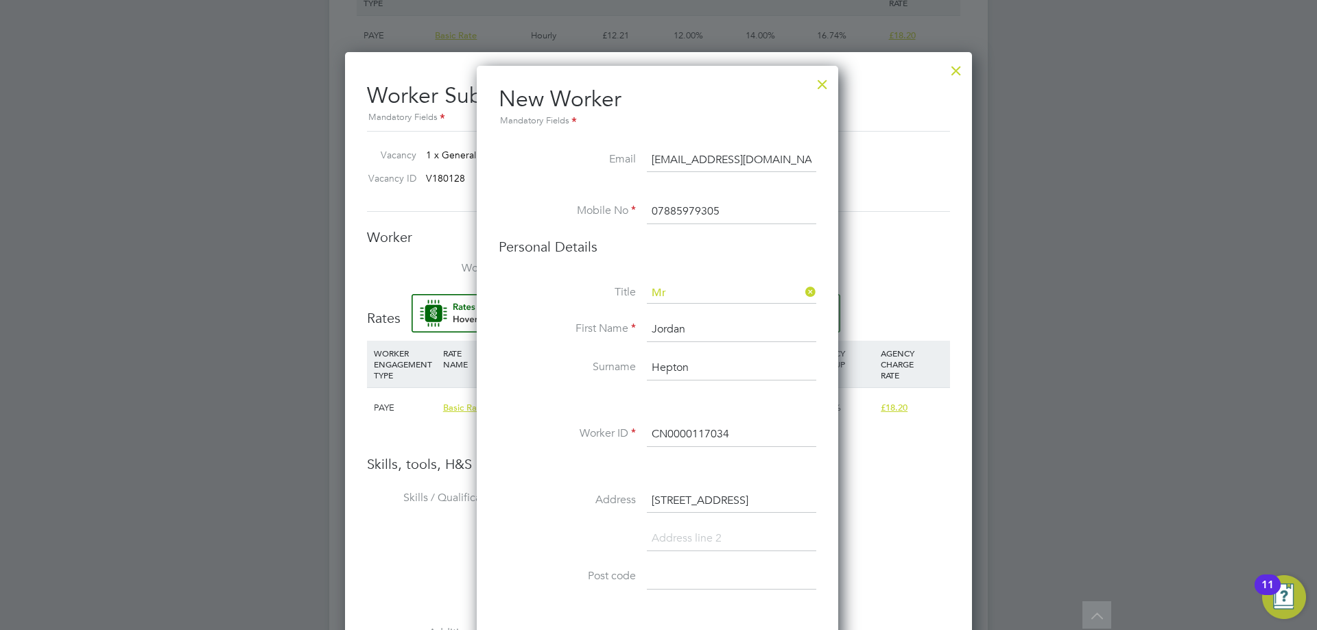
click at [715, 541] on input at bounding box center [731, 539] width 169 height 25
type input "Leeds"
click at [685, 576] on input at bounding box center [731, 577] width 169 height 25
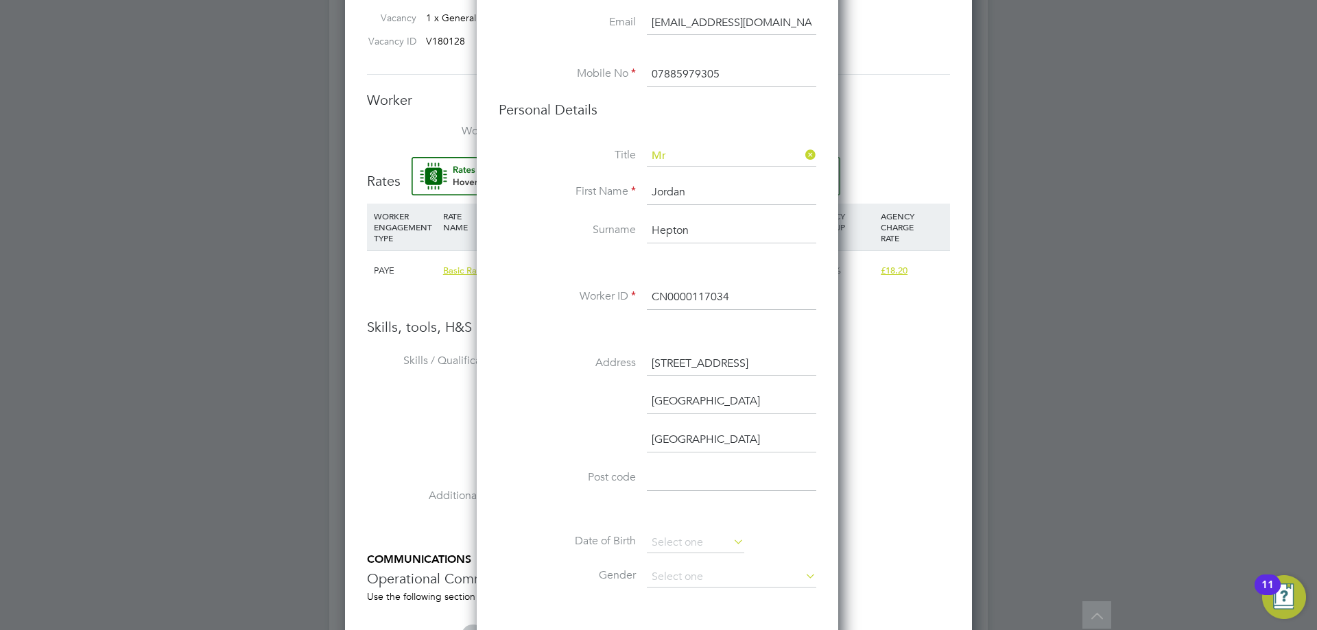
scroll to position [1166, 0]
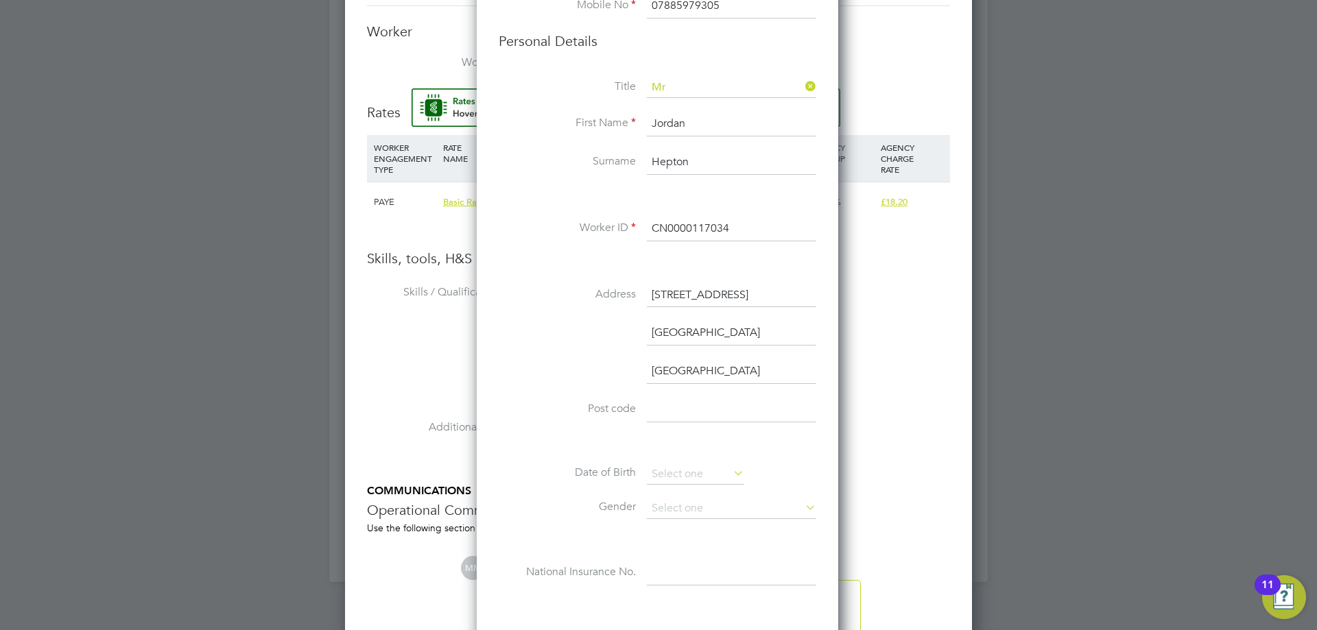
type input "West Yorkshire"
click at [682, 401] on input at bounding box center [731, 410] width 169 height 25
type input "LS13 2ST"
click at [695, 474] on input at bounding box center [695, 474] width 97 height 21
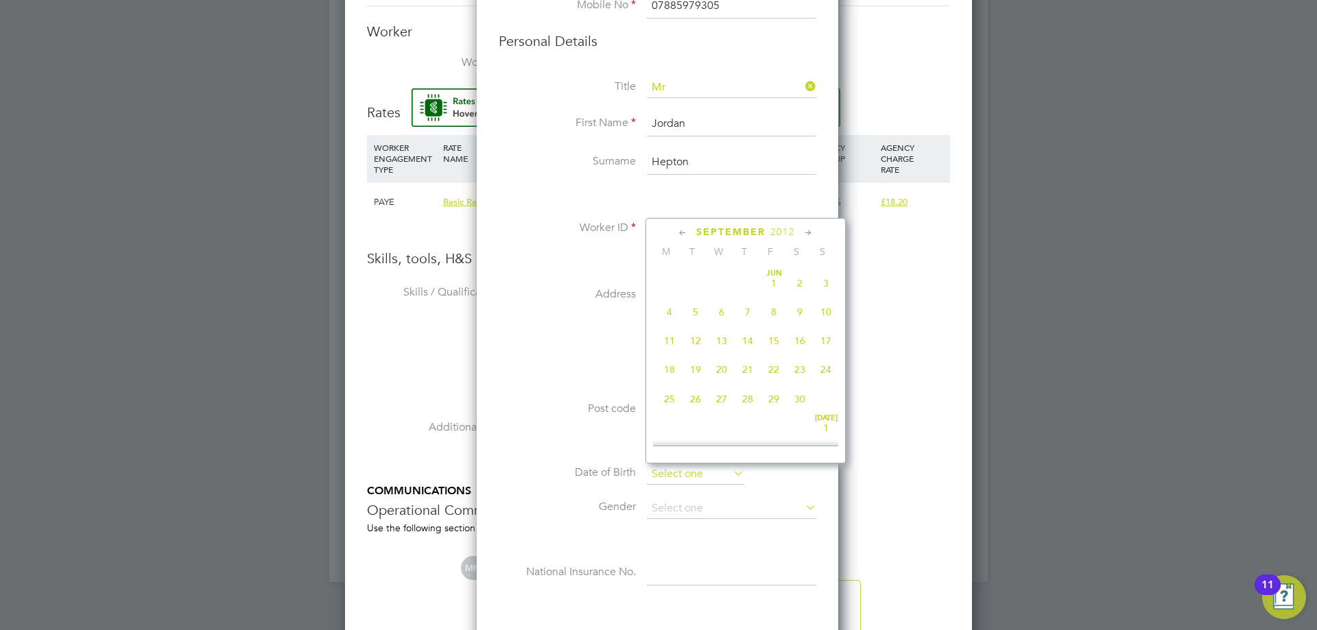
scroll to position [534, 0]
click at [786, 230] on span "2012" at bounding box center [782, 232] width 25 height 12
click at [745, 305] on span "2001" at bounding box center [748, 296] width 26 height 26
click at [824, 272] on span "12" at bounding box center [826, 267] width 26 height 26
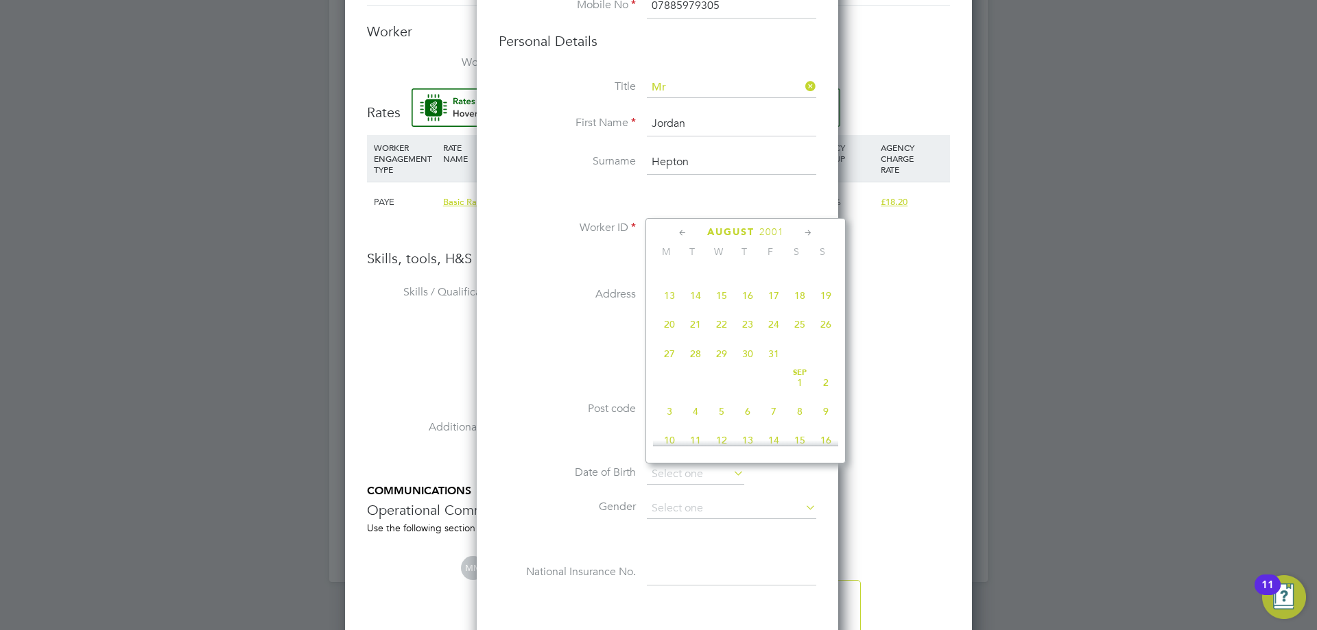
type input "12 Aug 2001"
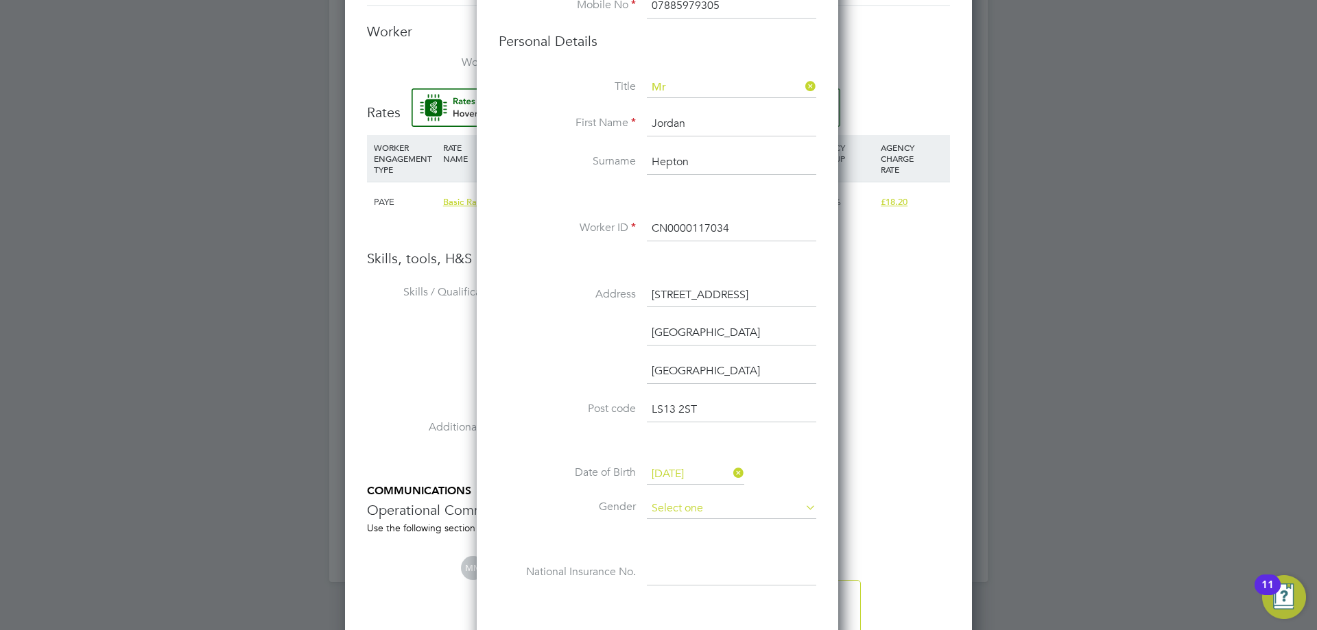
click at [693, 511] on input at bounding box center [731, 509] width 169 height 21
click at [680, 527] on li "Male" at bounding box center [731, 528] width 171 height 18
type input "Male"
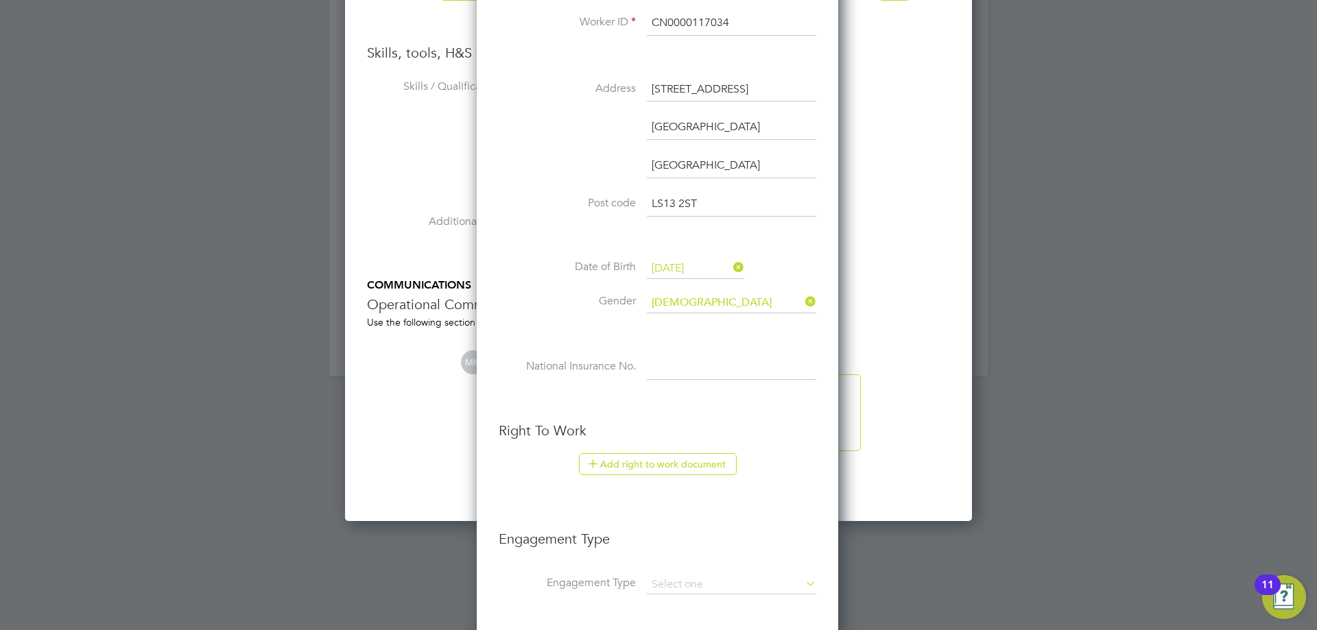
scroll to position [1440, 0]
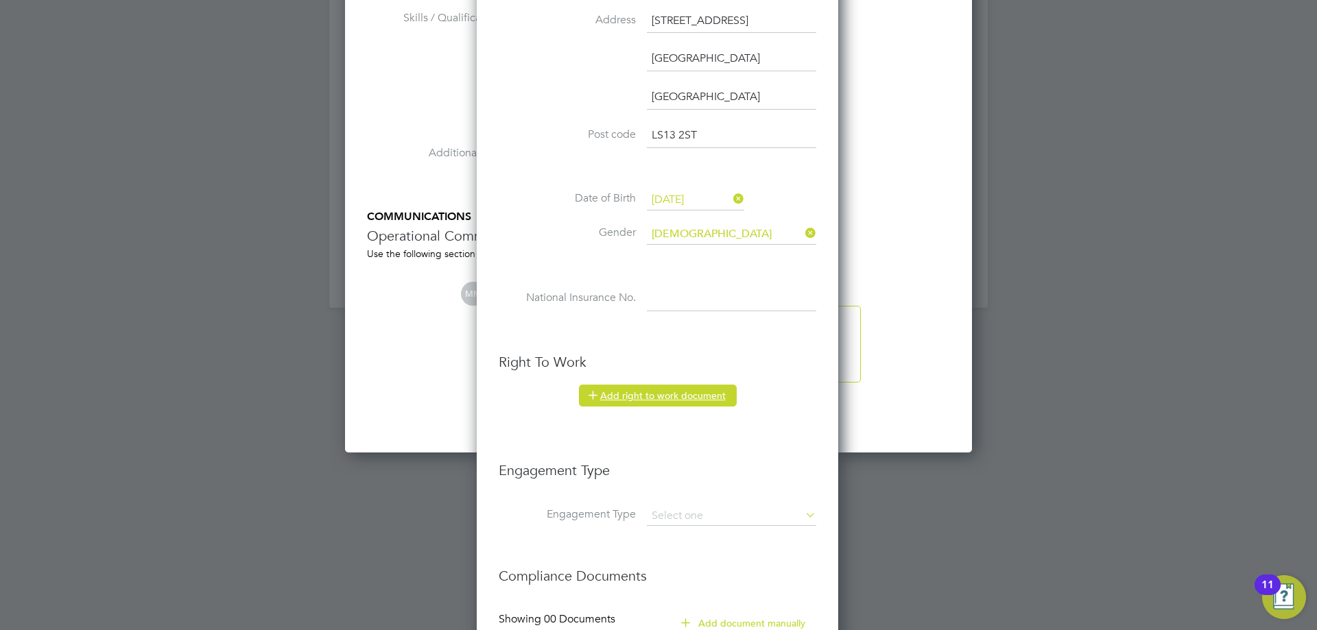
click at [676, 391] on button "Add right to work document" at bounding box center [658, 396] width 158 height 22
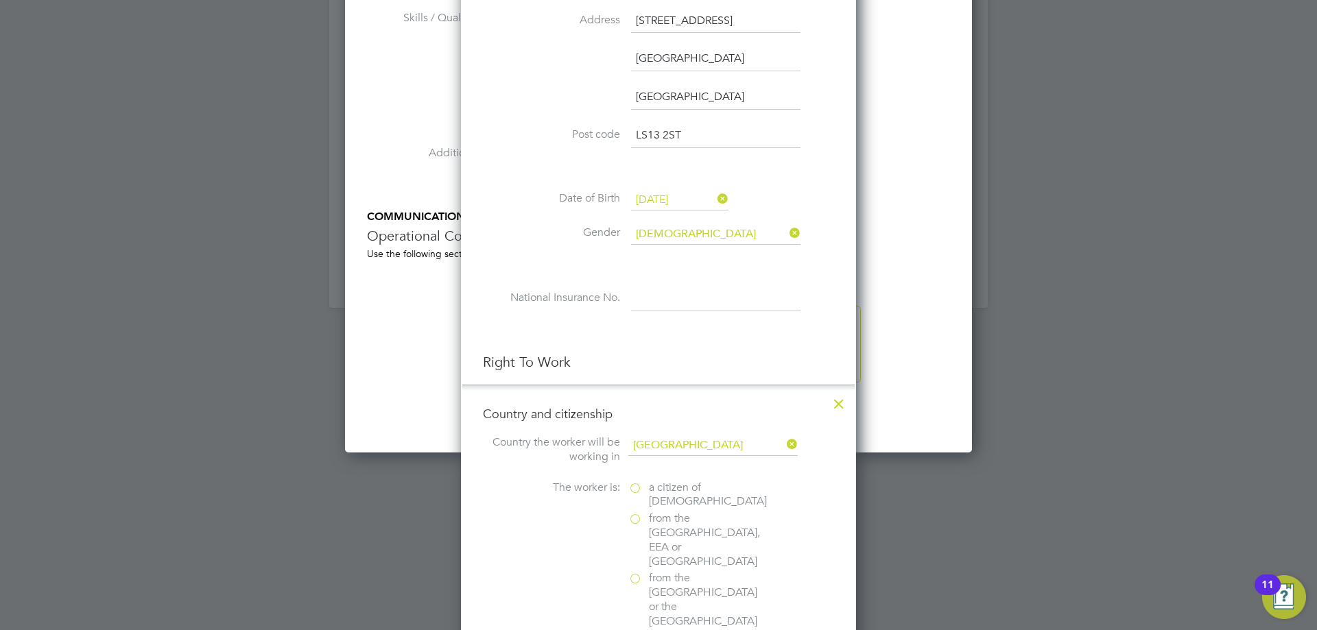
click at [672, 497] on span "a citizen of United Kingdom" at bounding box center [708, 495] width 118 height 29
click at [0, 0] on input "a citizen of United Kingdom" at bounding box center [0, 0] width 0 height 0
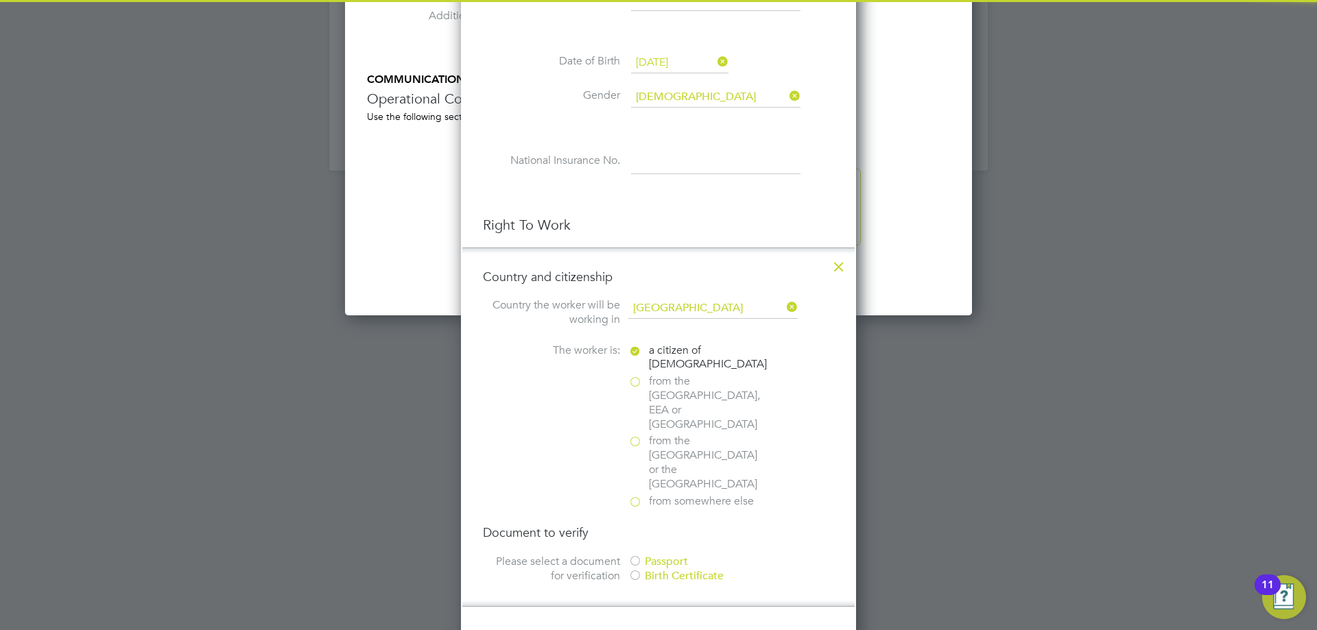
scroll to position [1646, 0]
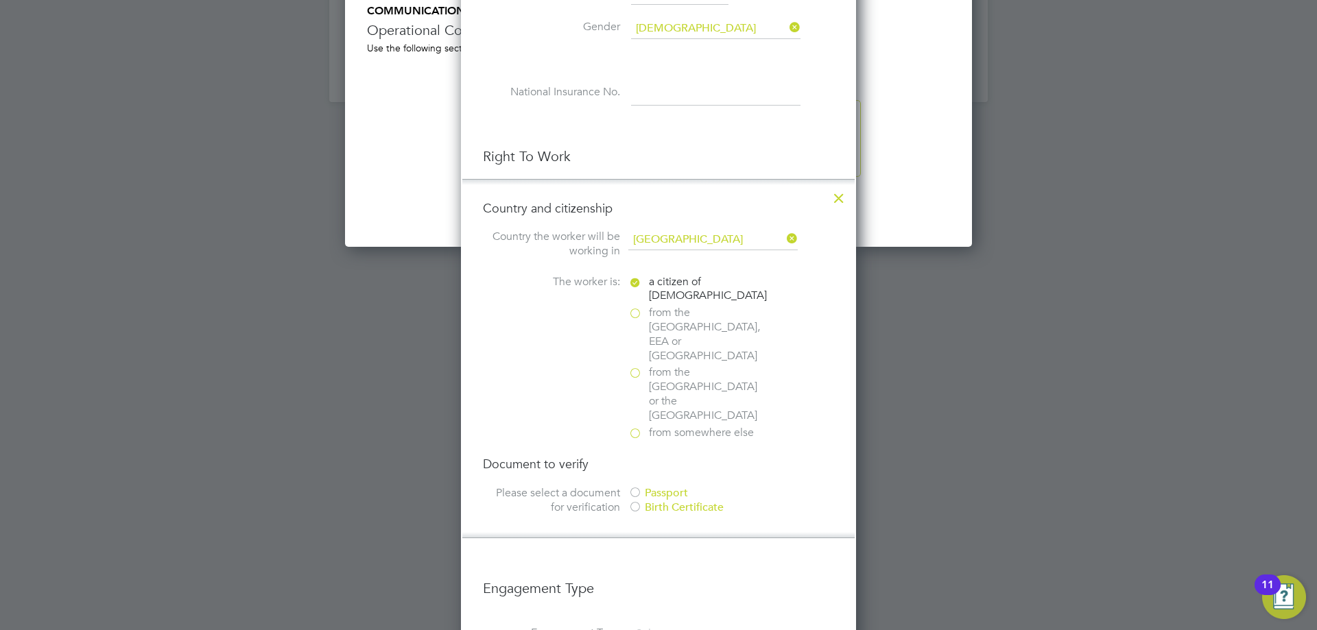
click at [660, 486] on div "Passport" at bounding box center [731, 493] width 206 height 14
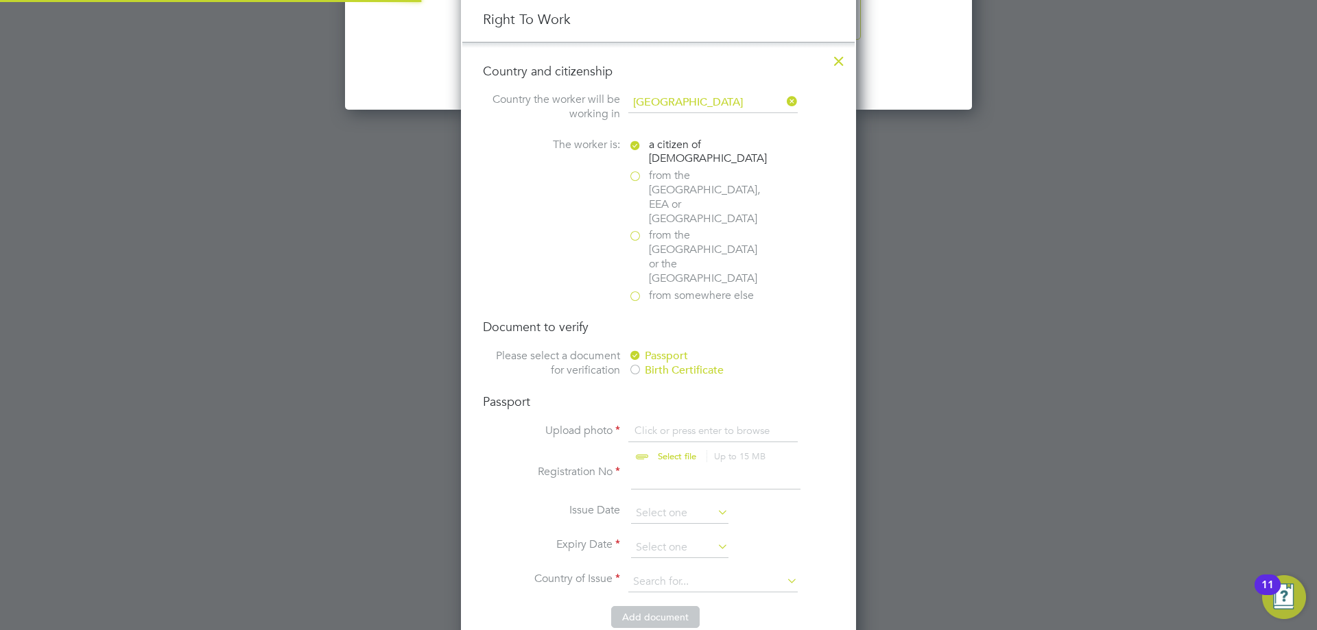
scroll to position [1852, 0]
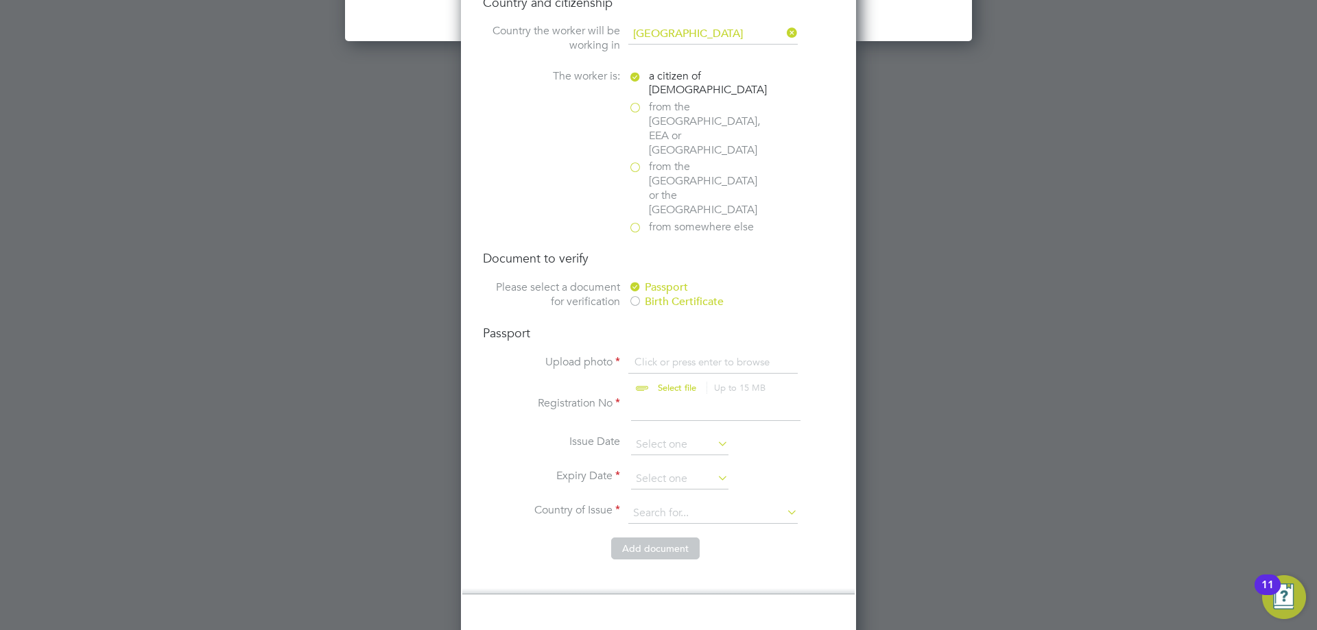
click at [689, 355] on input "file" at bounding box center [689, 375] width 215 height 41
type input "C:\fakepath\Jordan Hepton Passport.jpg"
click at [714, 396] on input at bounding box center [715, 408] width 169 height 25
type input "561197961"
click at [676, 435] on input at bounding box center [679, 445] width 97 height 21
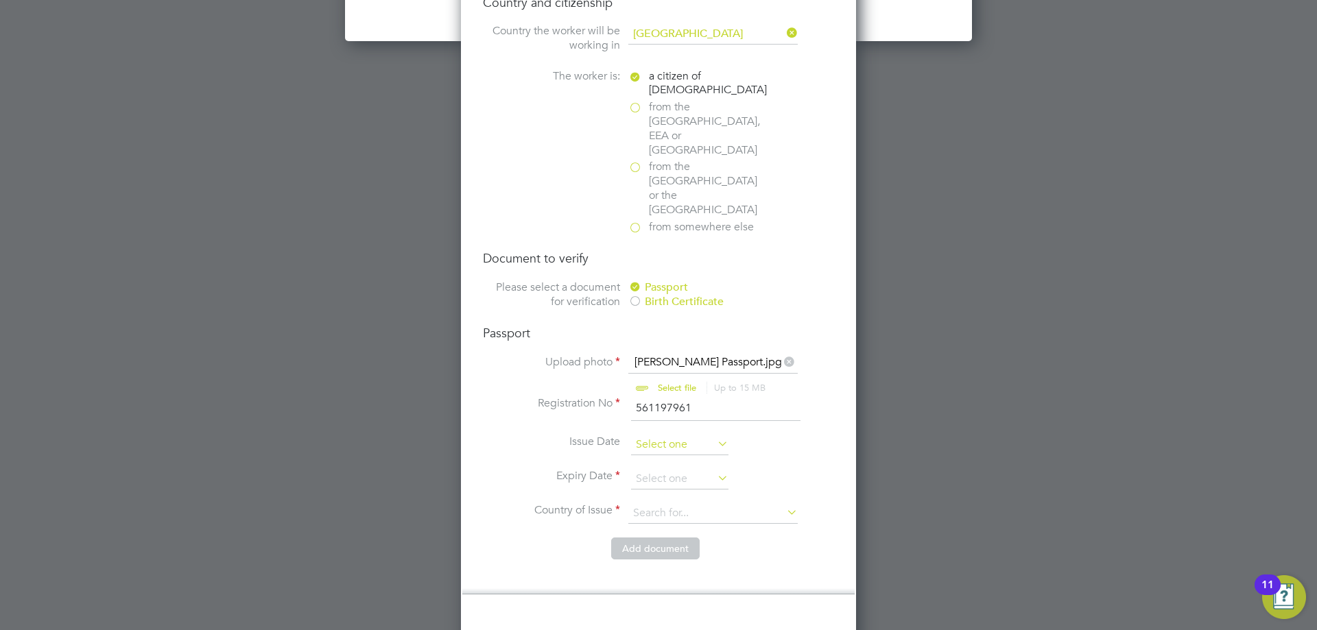
scroll to position [534, 0]
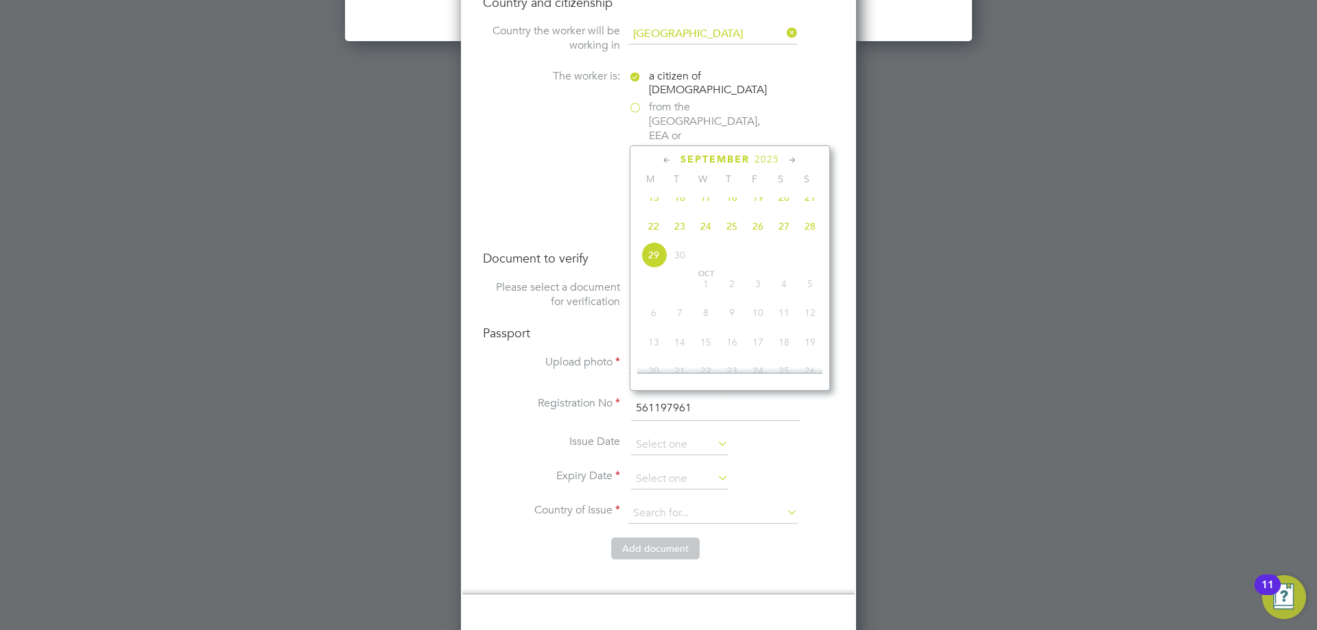
click at [768, 160] on span "2025" at bounding box center [767, 160] width 25 height 12
click at [679, 261] on span "2019" at bounding box center [680, 252] width 26 height 26
click at [666, 156] on icon at bounding box center [667, 160] width 13 height 15
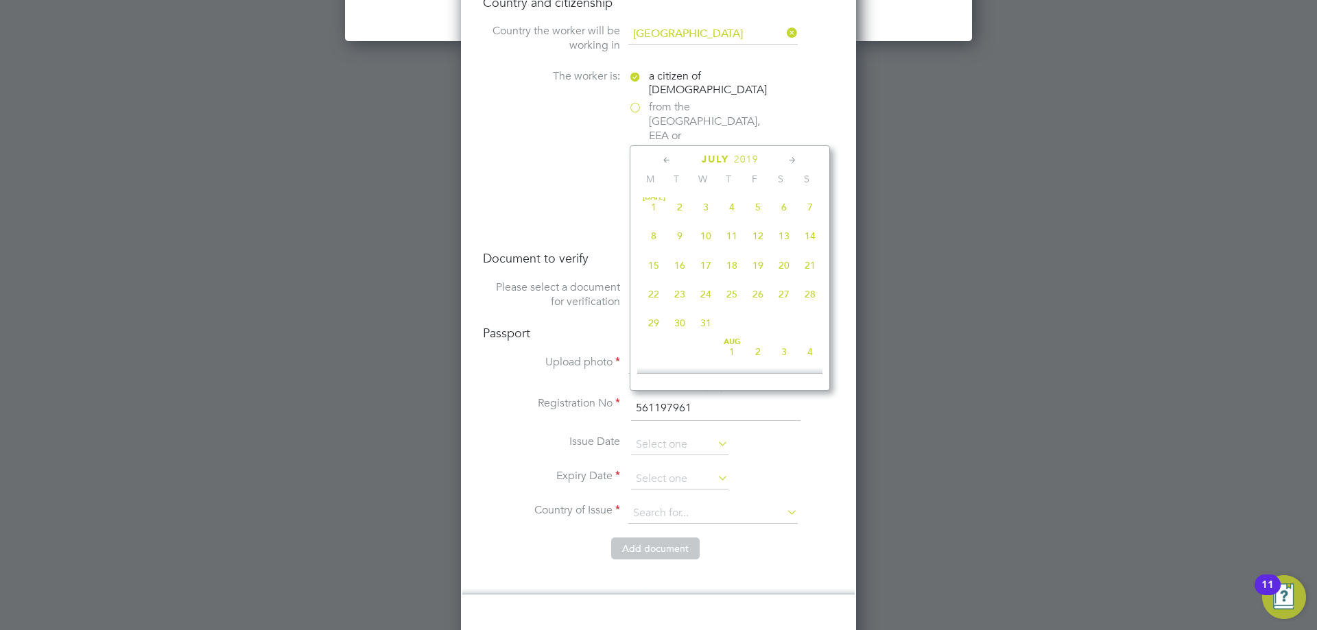
click at [666, 156] on icon at bounding box center [667, 160] width 13 height 15
click at [794, 157] on icon at bounding box center [792, 160] width 13 height 15
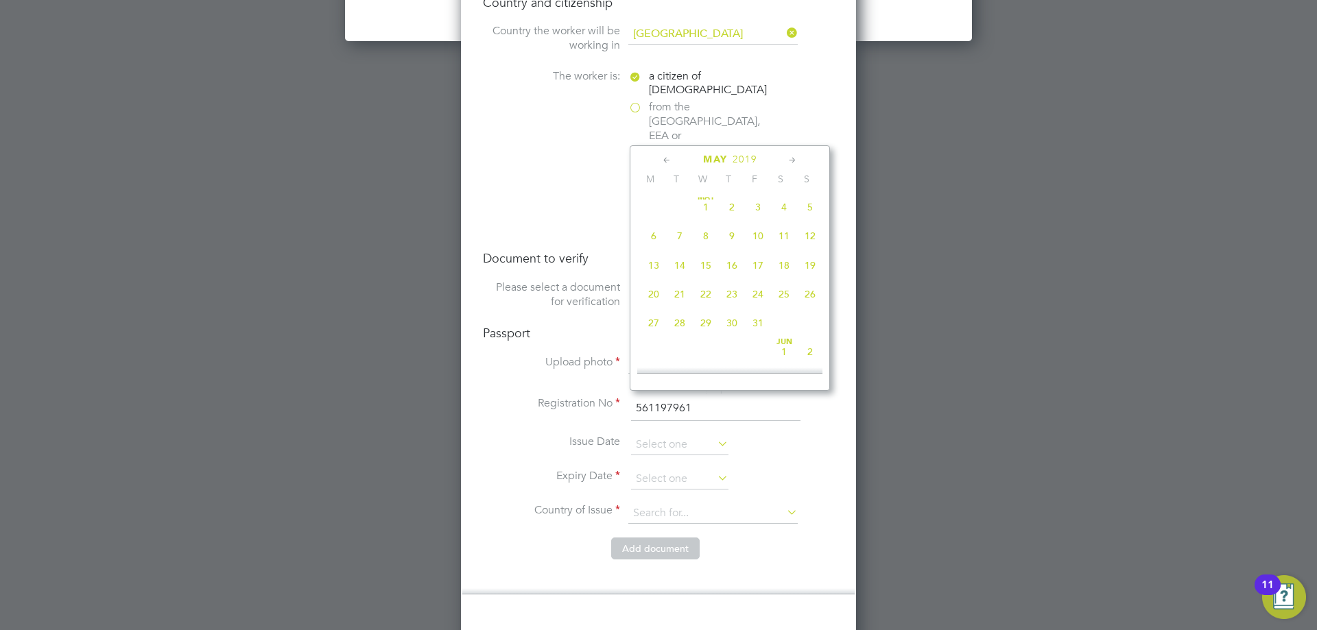
click at [728, 330] on span "30" at bounding box center [732, 323] width 26 height 26
type input "30 May 2019"
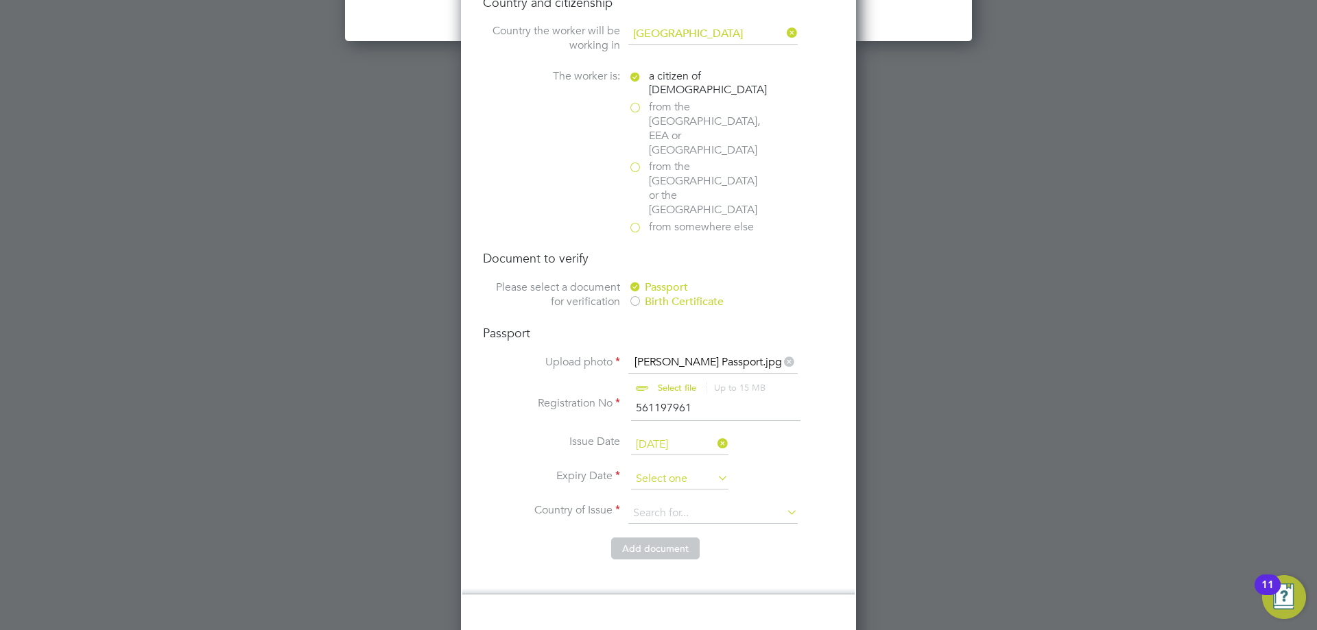
click at [688, 469] on input at bounding box center [679, 479] width 97 height 21
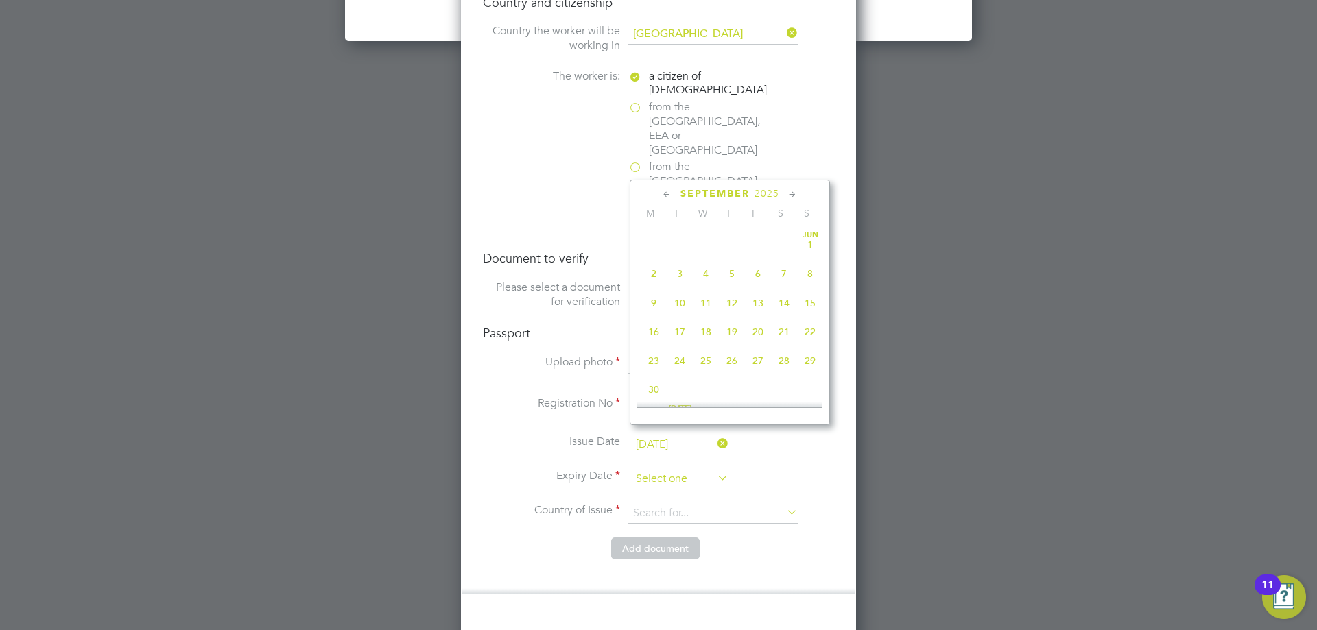
scroll to position [534, 0]
click at [770, 195] on span "2025" at bounding box center [767, 194] width 25 height 12
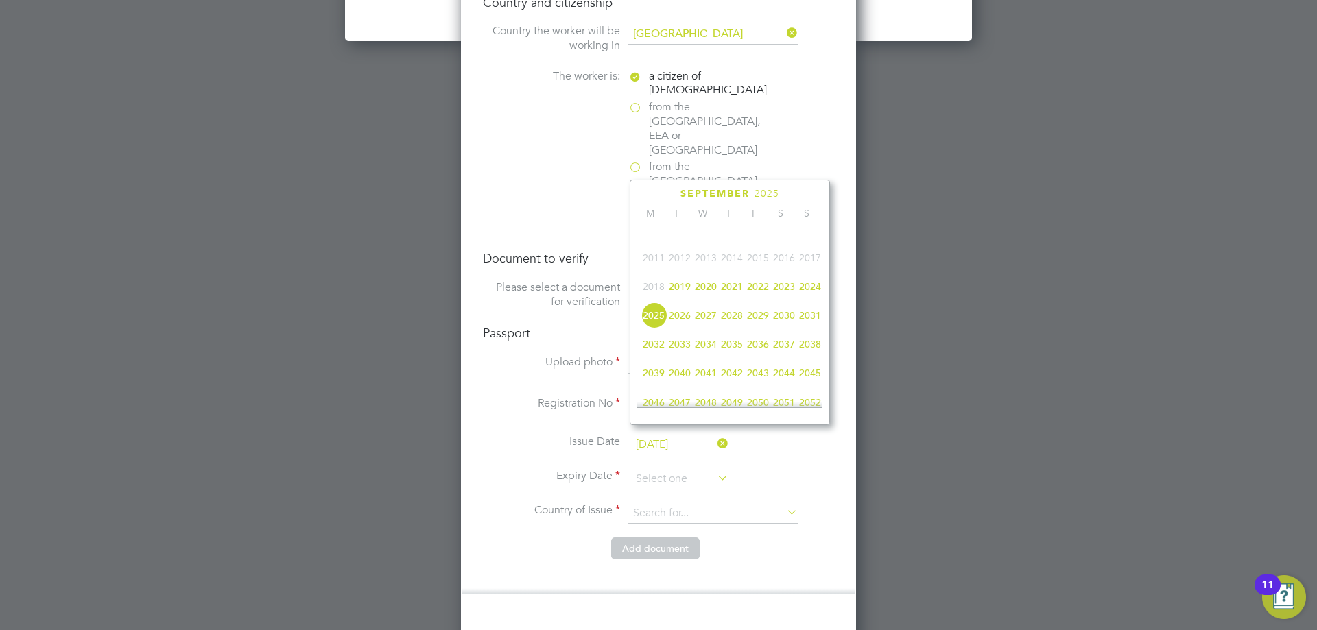
click at [756, 323] on span "2029" at bounding box center [758, 315] width 26 height 26
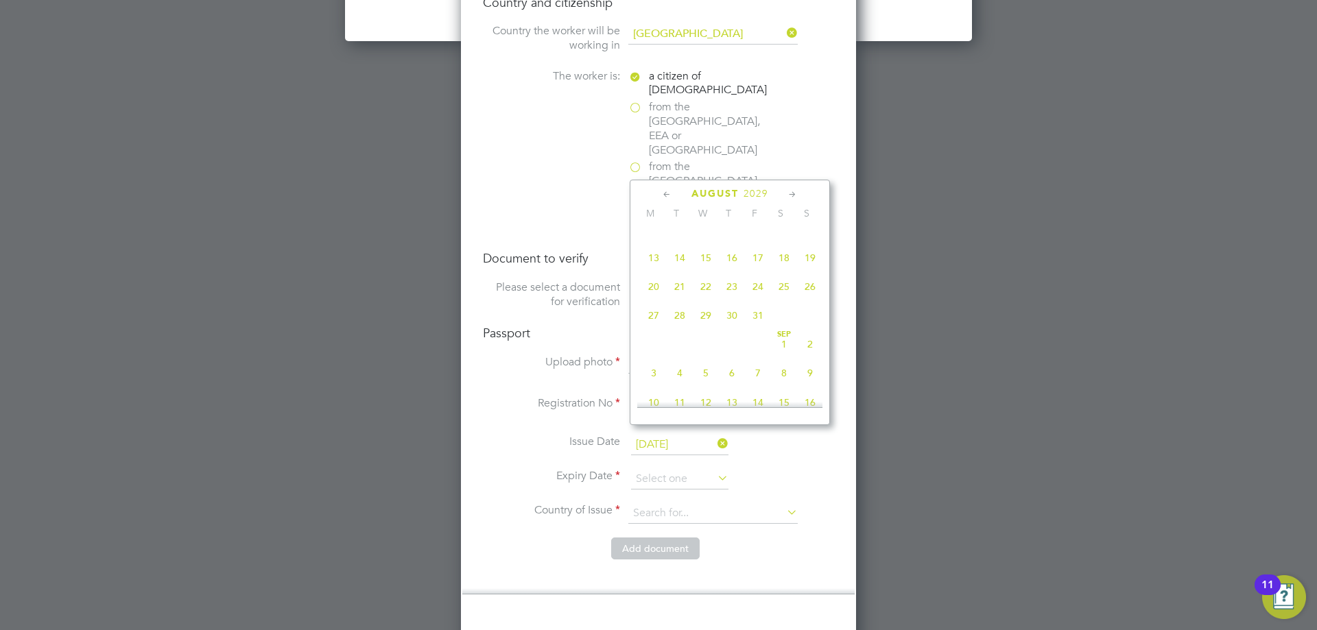
click at [664, 193] on icon at bounding box center [667, 194] width 13 height 15
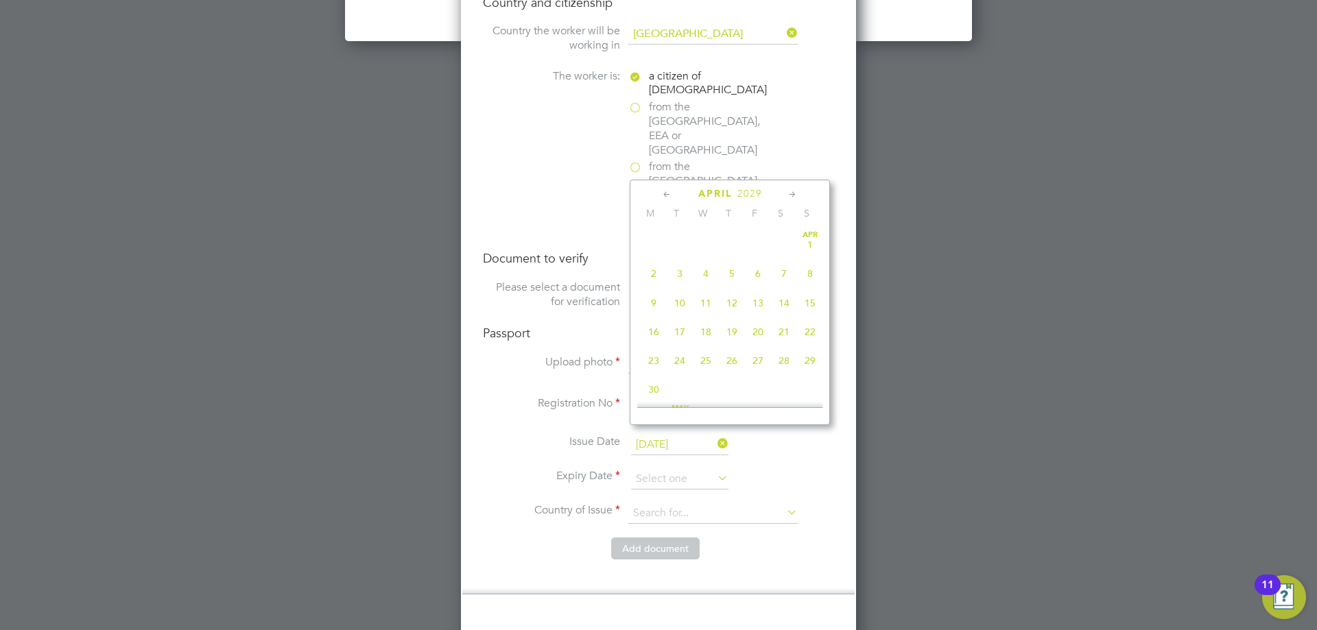
click at [793, 191] on icon at bounding box center [792, 194] width 13 height 15
click at [728, 364] on span "31" at bounding box center [732, 357] width 26 height 26
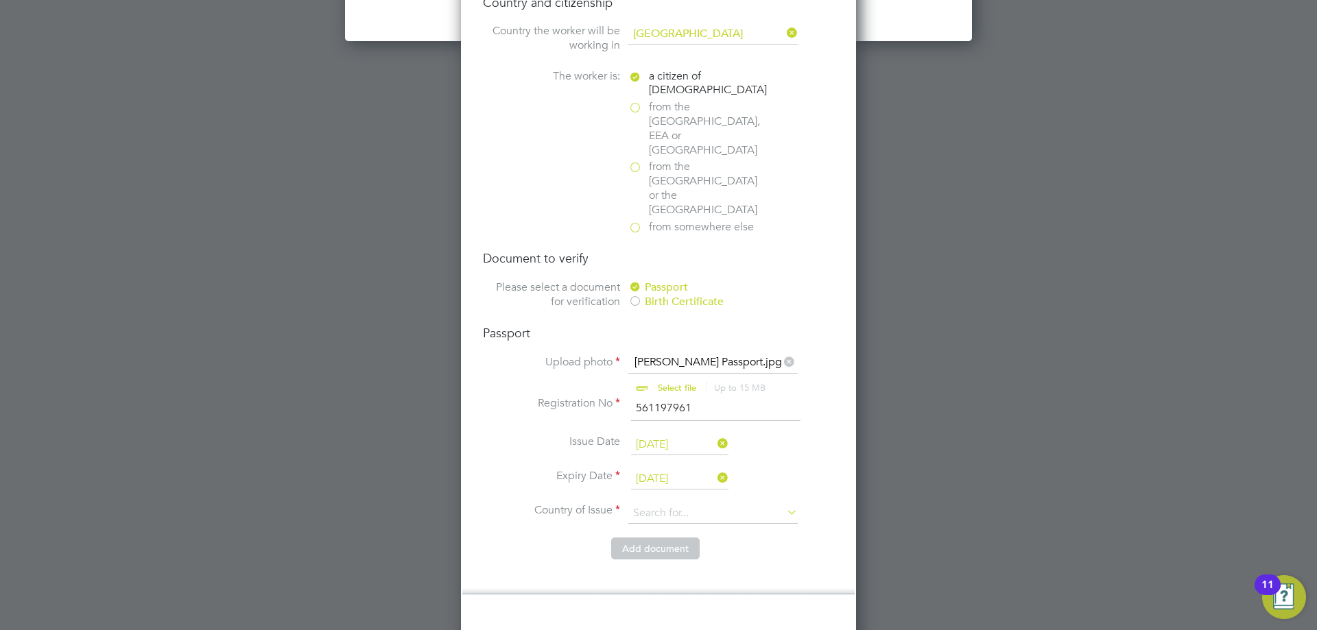
click at [677, 469] on input "31 May 2029" at bounding box center [679, 479] width 97 height 21
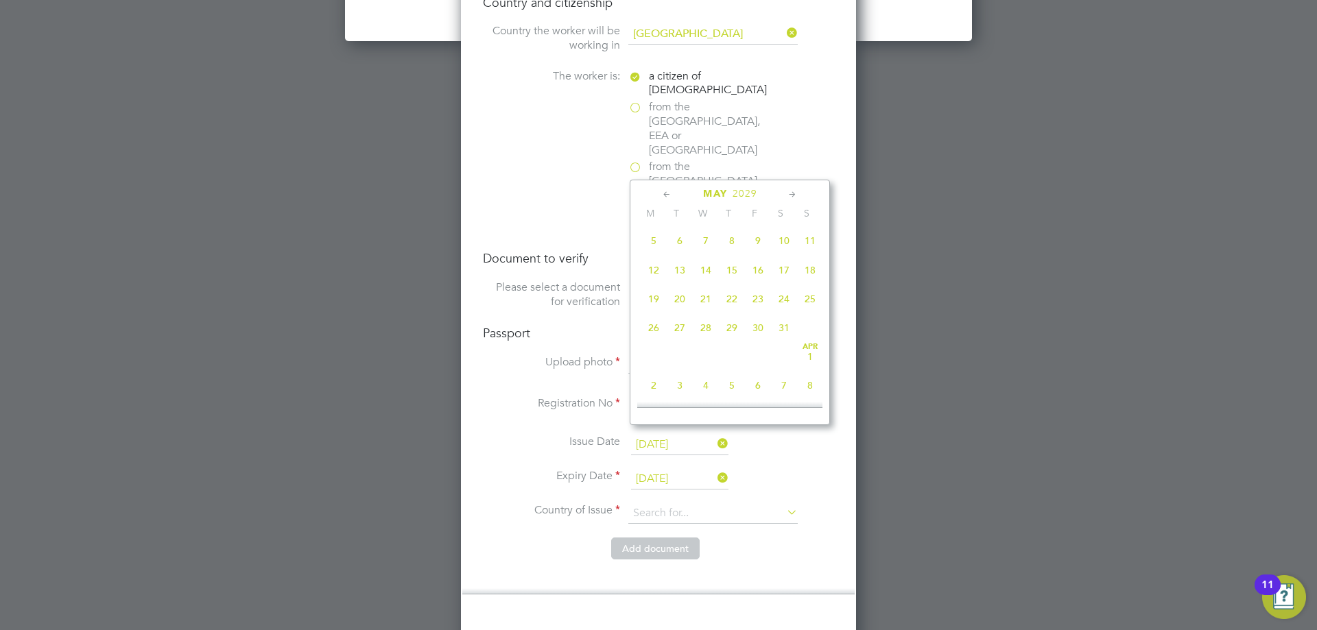
scroll to position [534, 0]
click at [702, 300] on span "30" at bounding box center [706, 289] width 26 height 26
type input "30 May 2029"
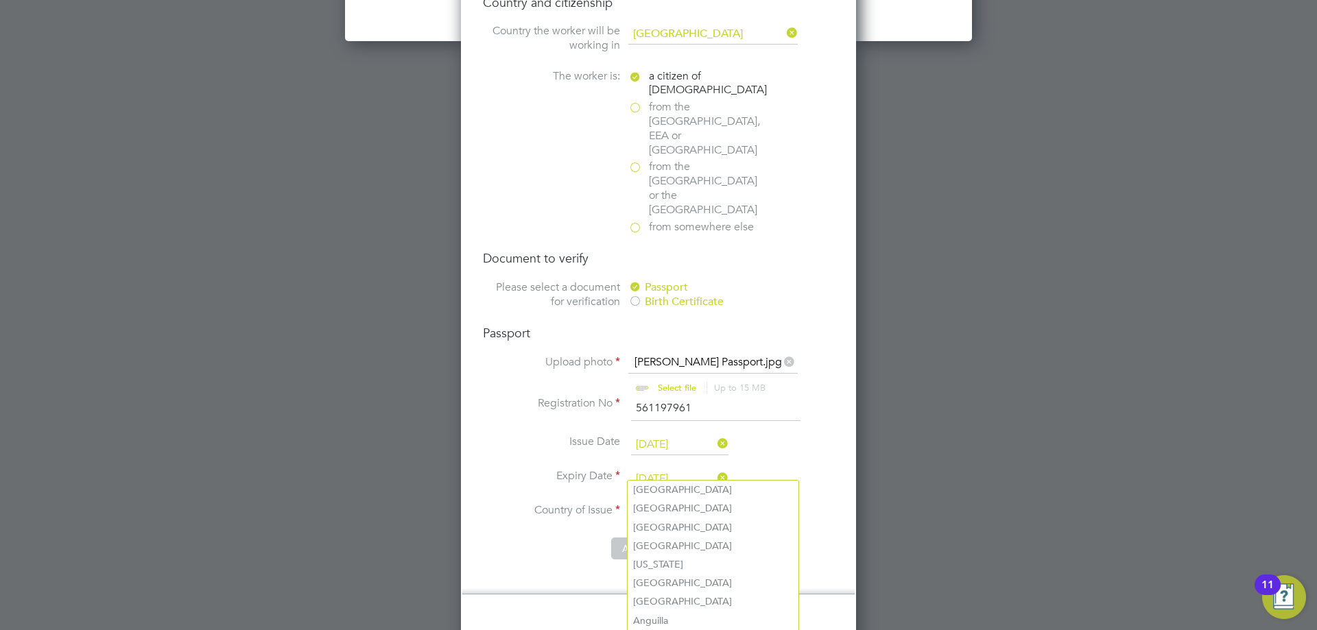
click at [686, 503] on input at bounding box center [712, 513] width 169 height 21
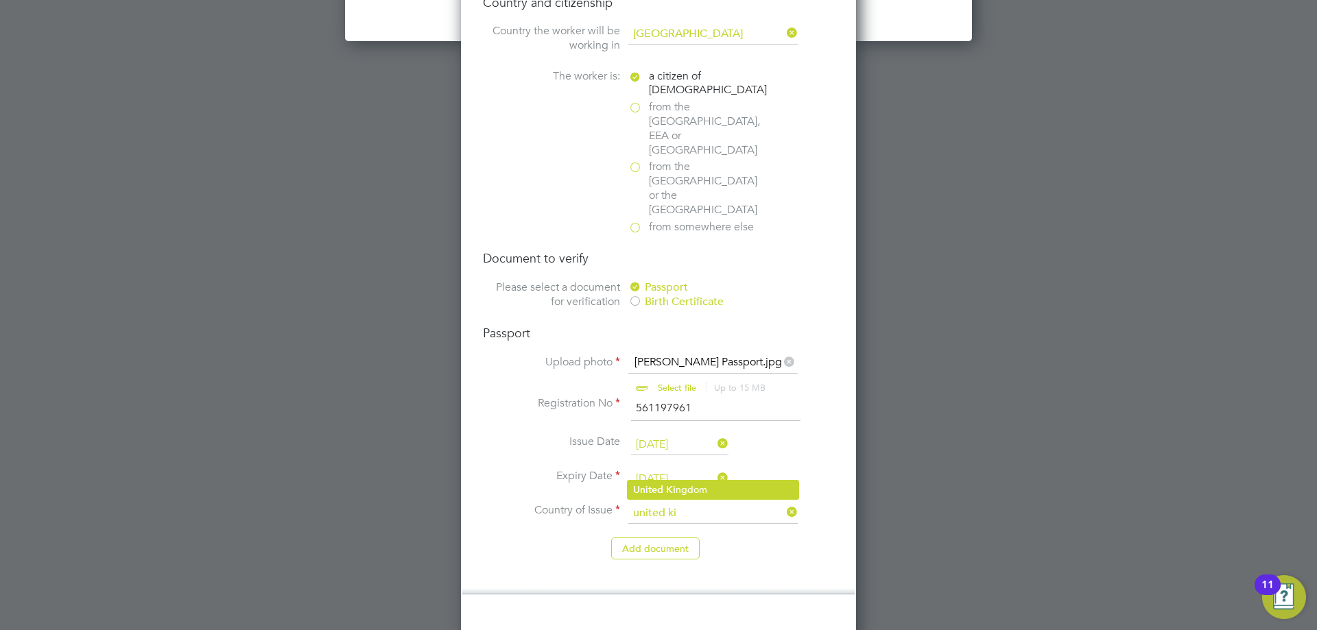
click at [683, 486] on li "United Ki ngdom" at bounding box center [713, 490] width 171 height 19
type input "United Kingdom"
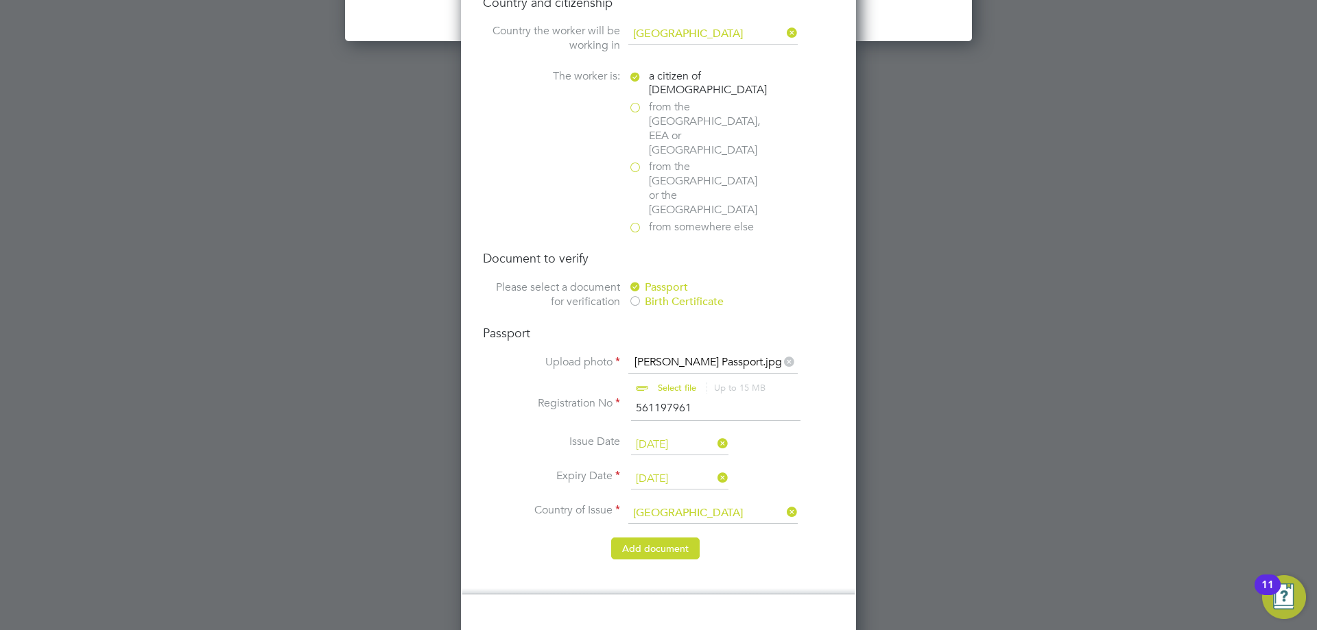
click at [661, 538] on button "Add document" at bounding box center [655, 549] width 88 height 22
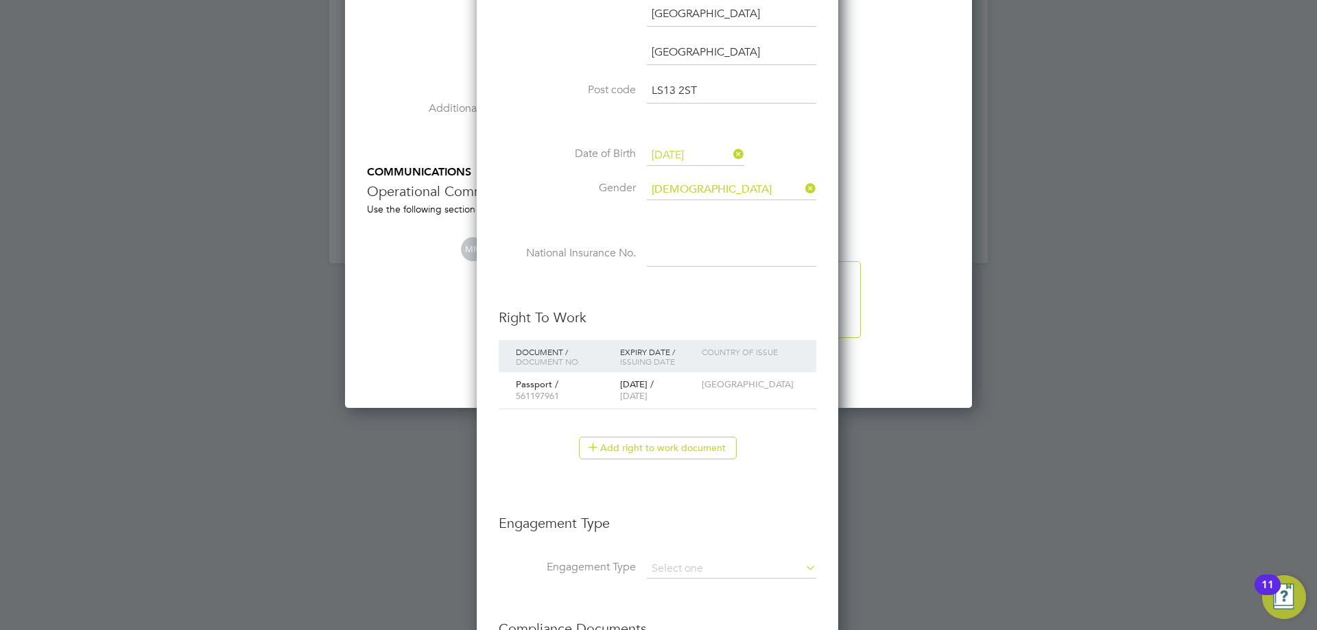
scroll to position [1691, 0]
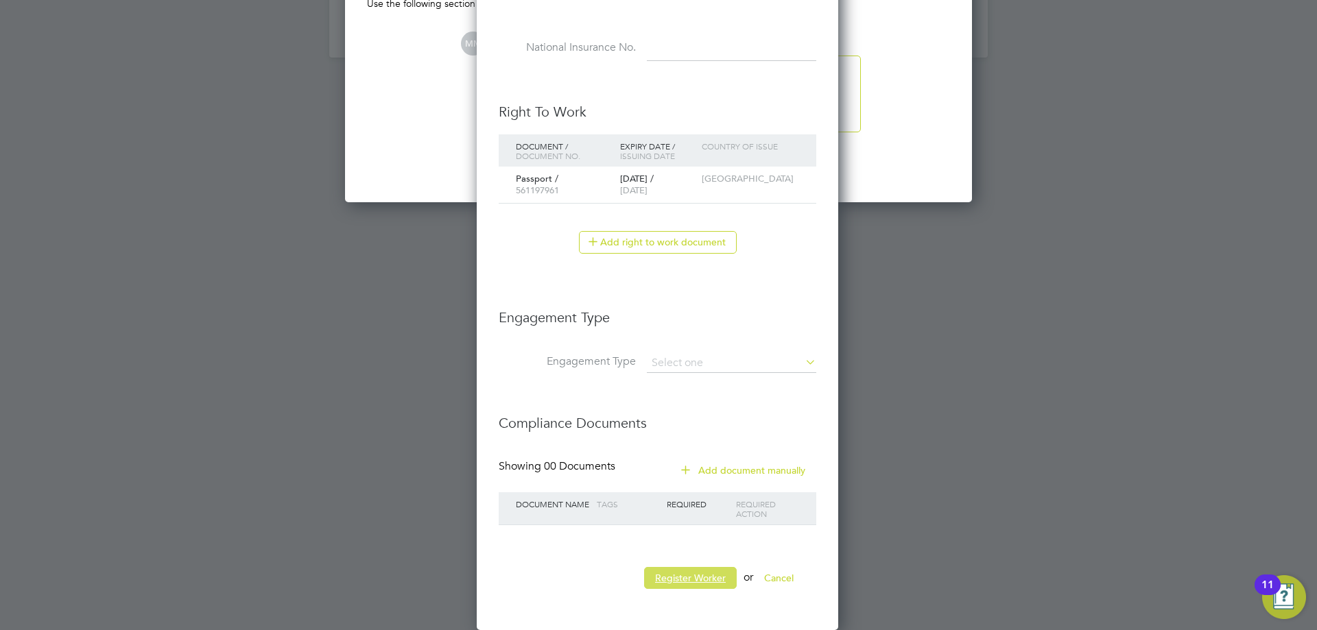
click at [687, 578] on button "Register Worker" at bounding box center [690, 578] width 93 height 22
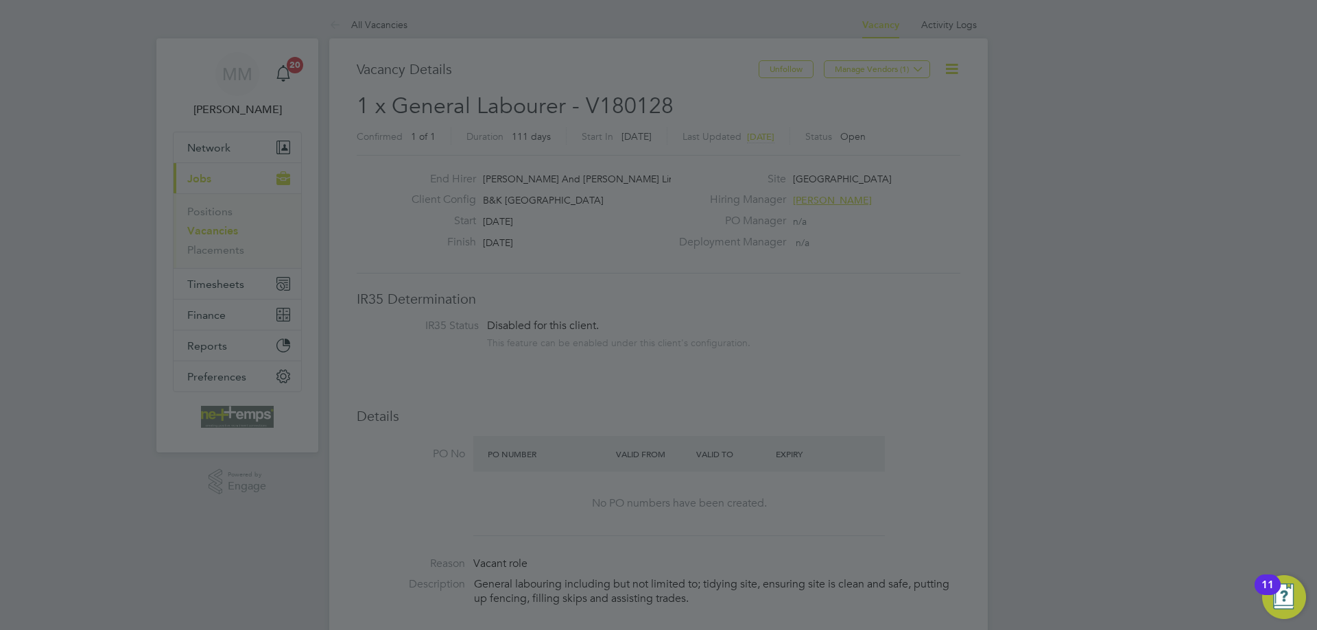
scroll to position [1296, 384]
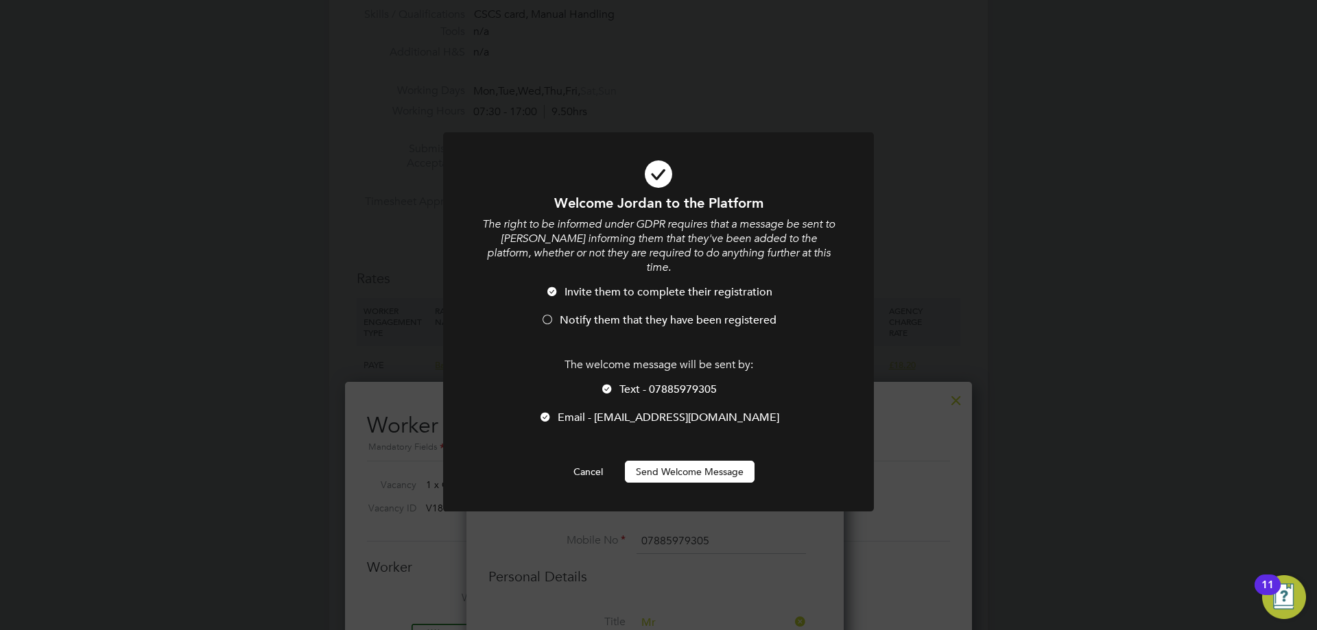
click at [582, 313] on span "Notify them that they have been registered" at bounding box center [668, 320] width 217 height 14
click at [641, 383] on span "Text - 07885979305" at bounding box center [667, 390] width 97 height 14
click at [667, 461] on button "Send Welcome Message" at bounding box center [690, 472] width 130 height 22
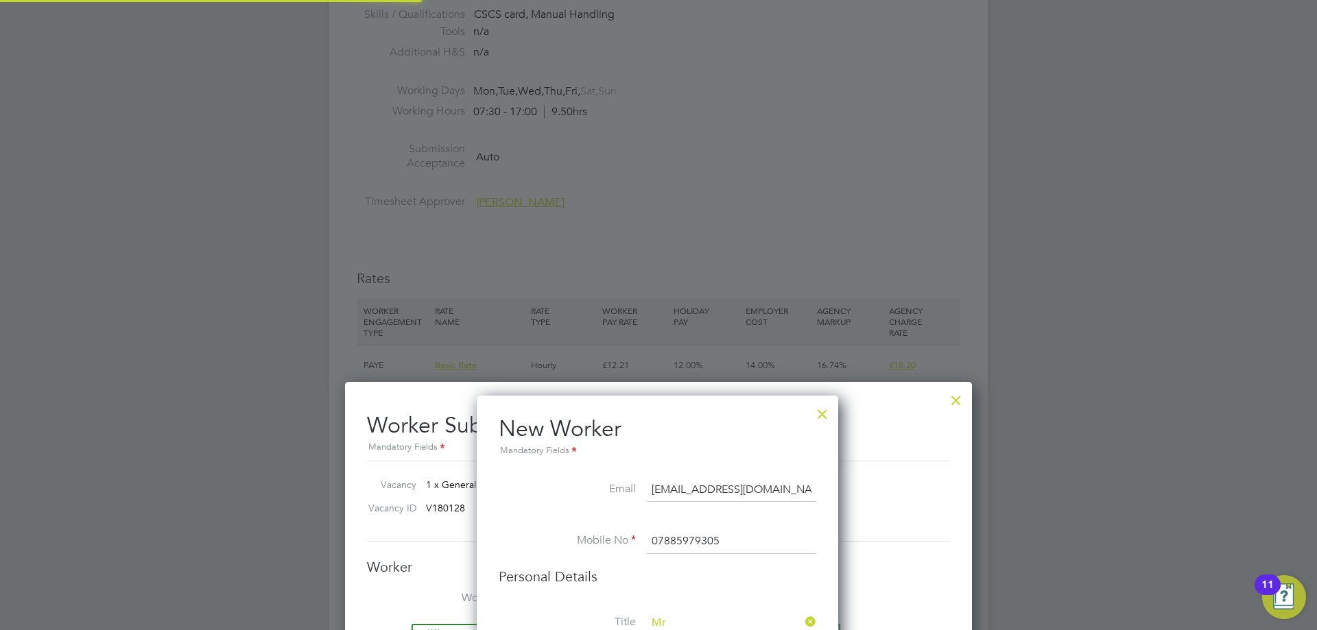
type input "Jordan Hepton (CN0000117034)"
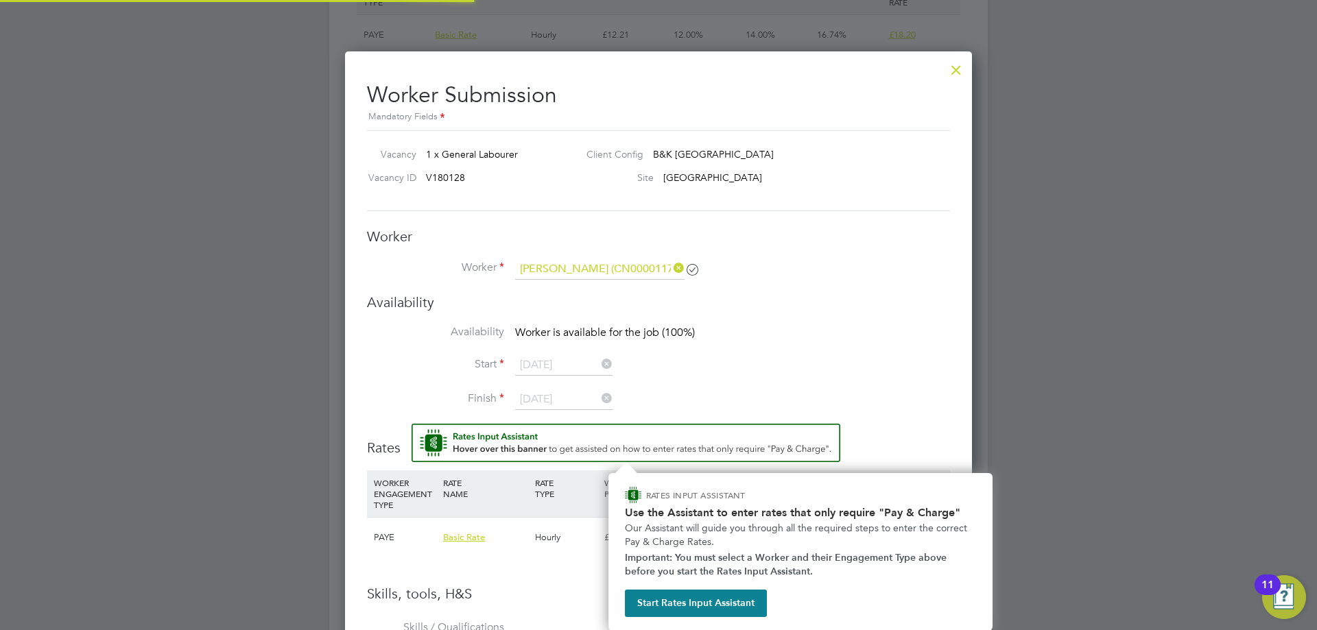
scroll to position [962, 0]
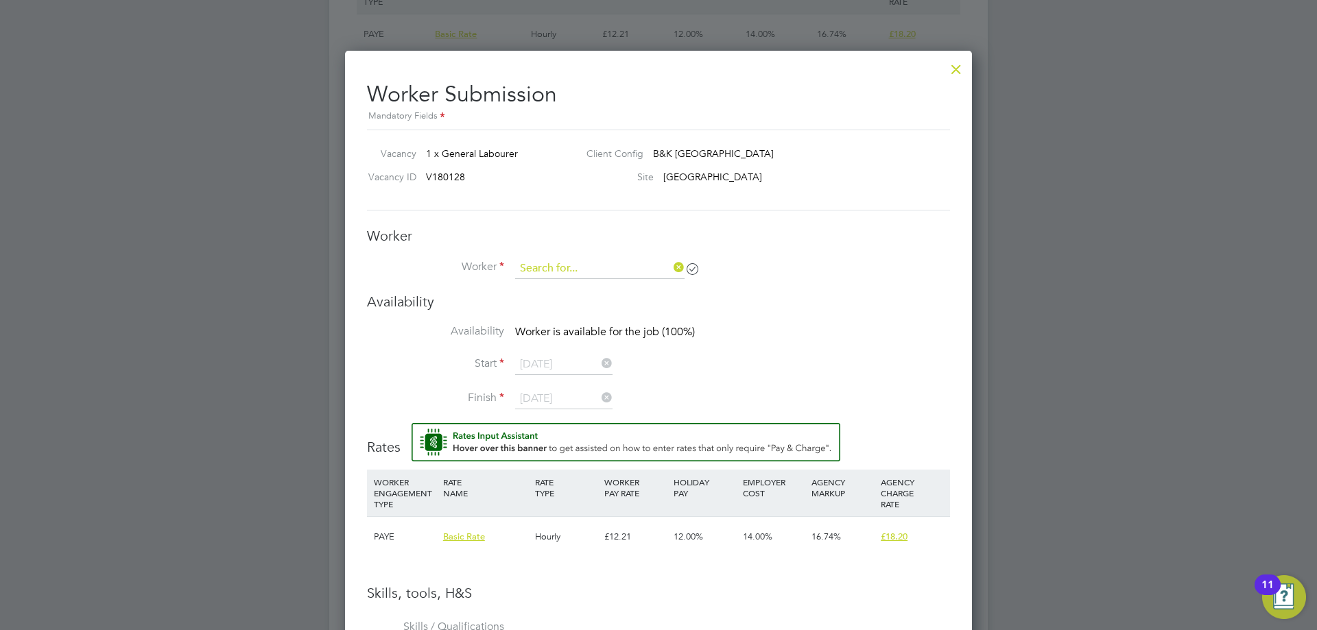
click at [617, 265] on input at bounding box center [599, 269] width 169 height 21
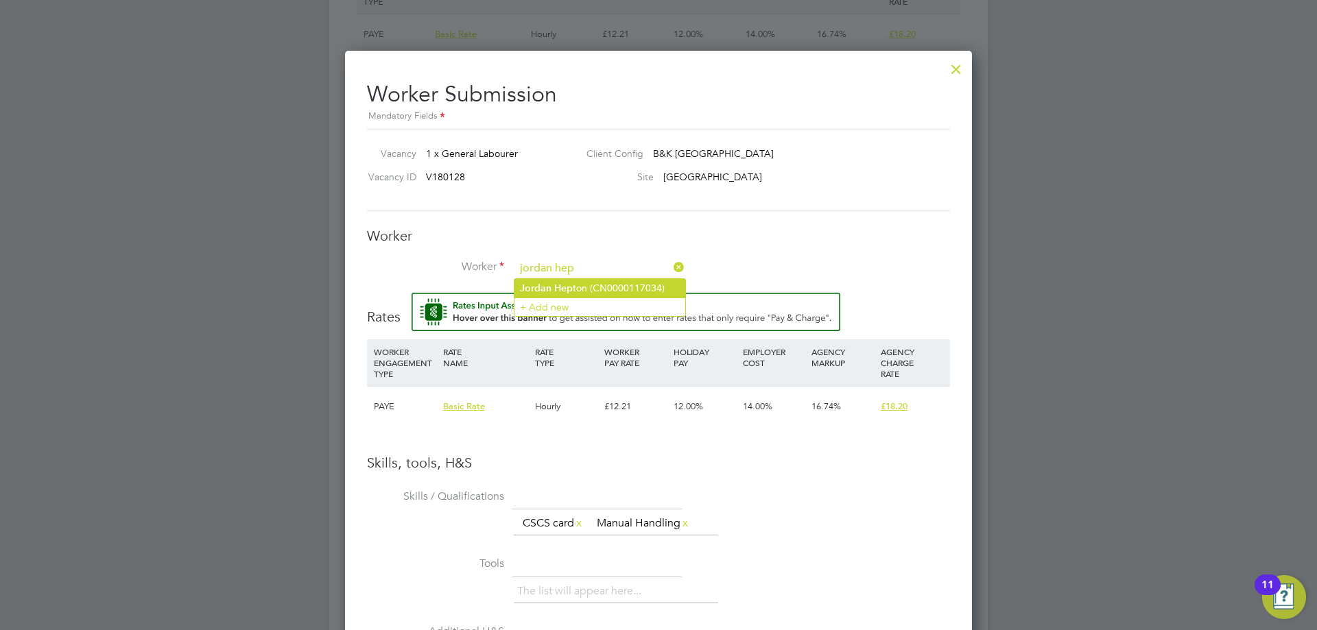
click at [578, 289] on li "Jordan Hep ton (CN0000117034)" at bounding box center [599, 288] width 171 height 19
type input "Jordan Hepton (CN0000117034)"
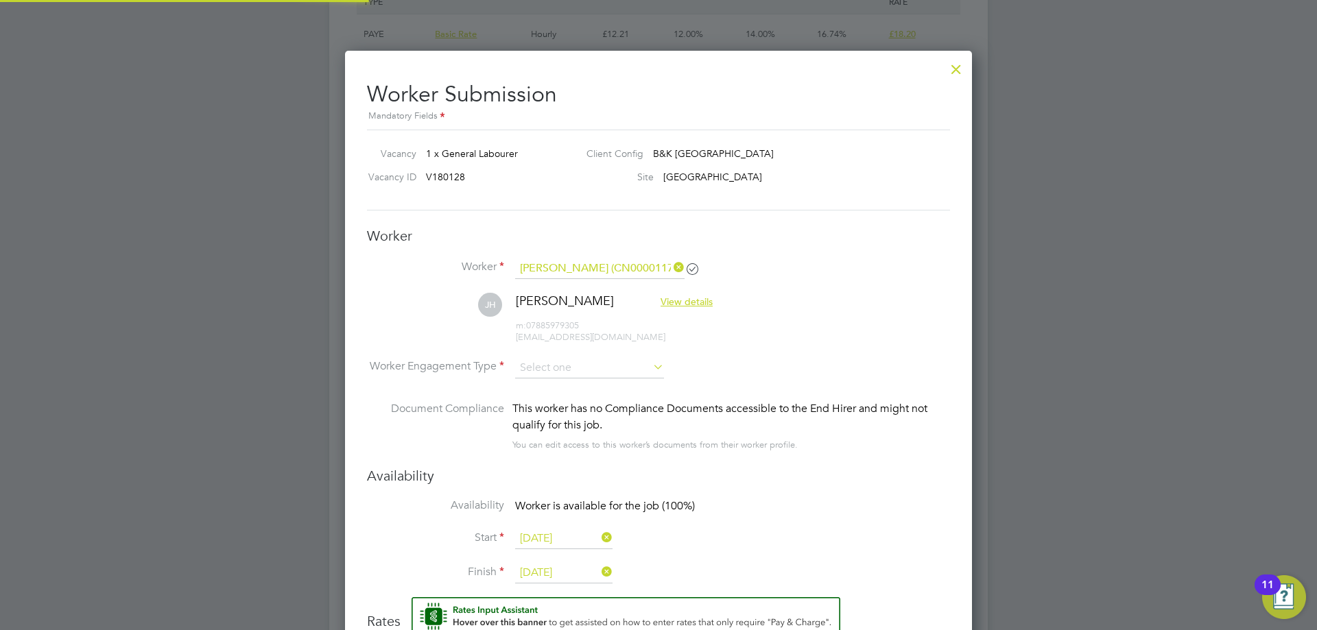
scroll to position [1187, 628]
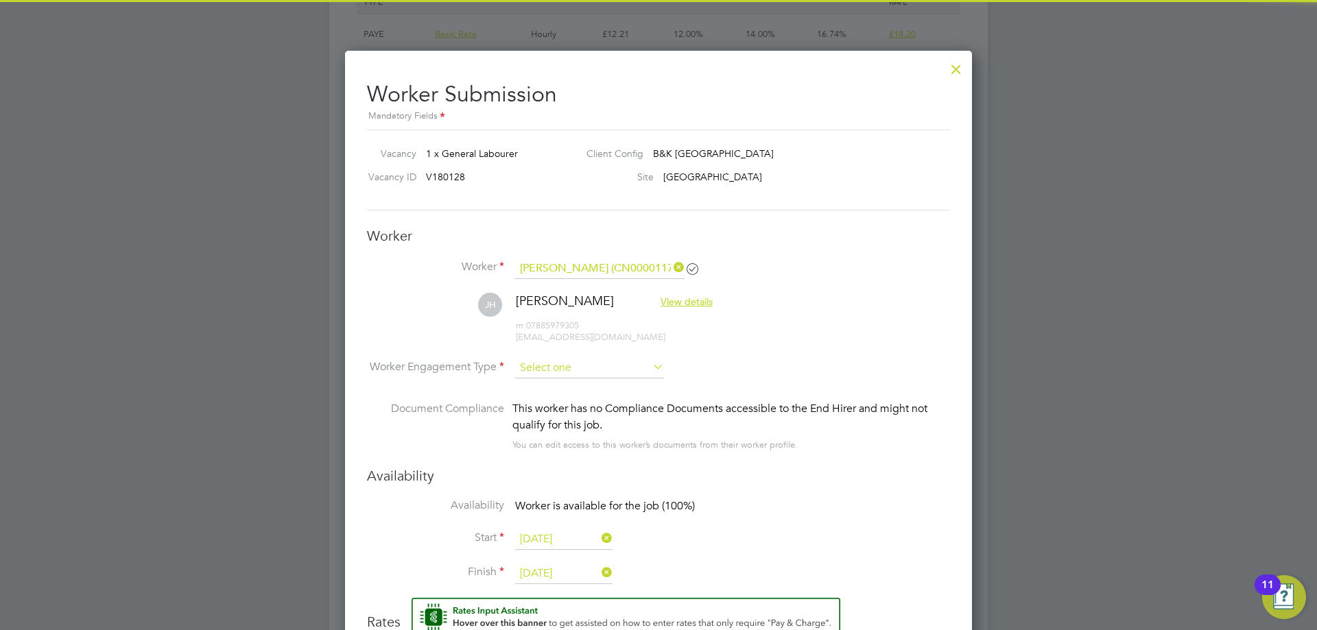
click at [561, 368] on input at bounding box center [589, 368] width 149 height 21
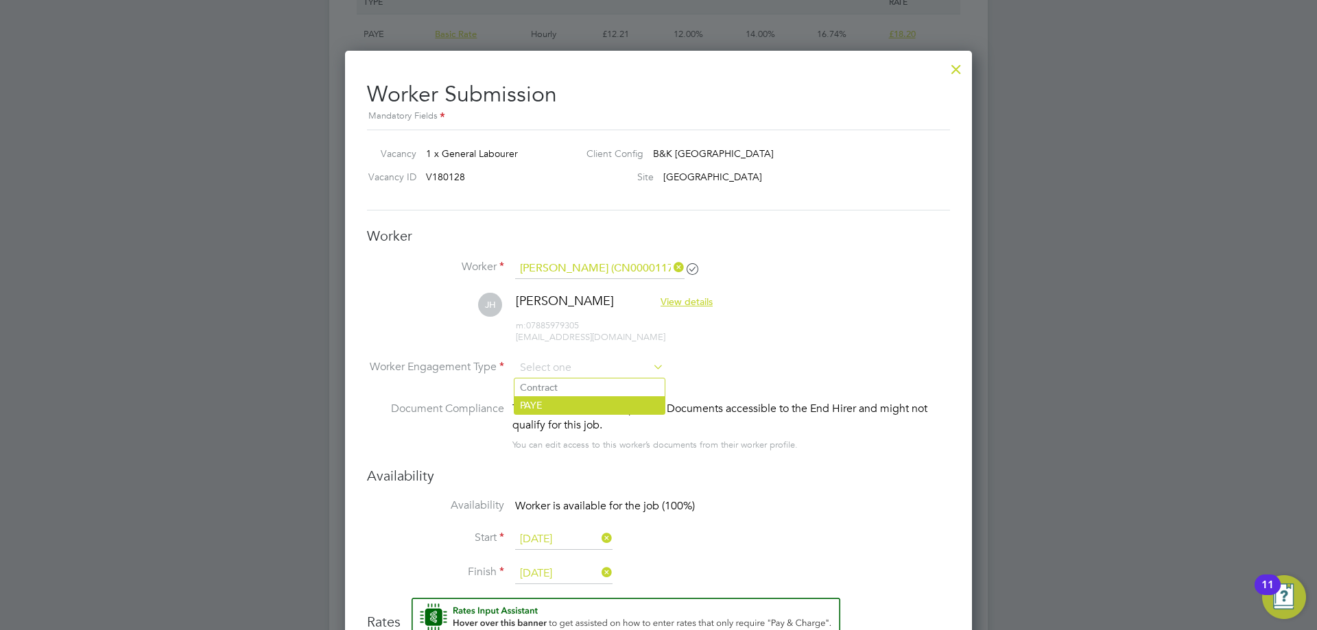
click at [538, 404] on li "PAYE" at bounding box center [589, 405] width 150 height 18
type input "PAYE"
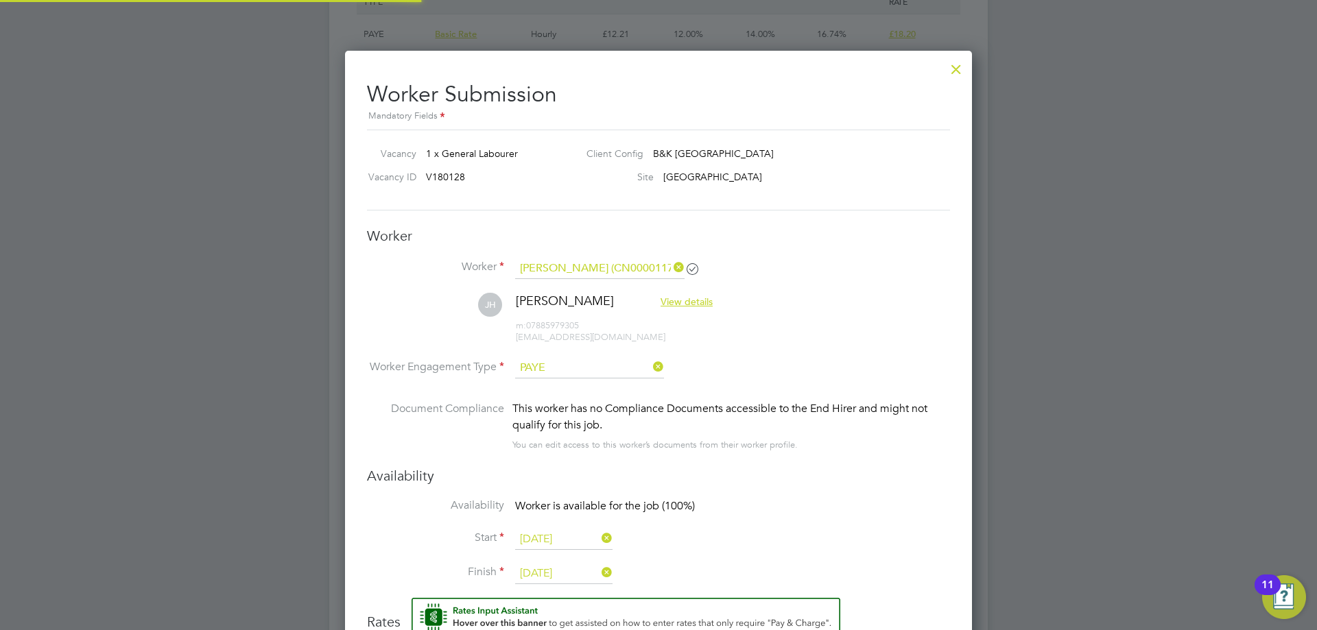
scroll to position [1223, 628]
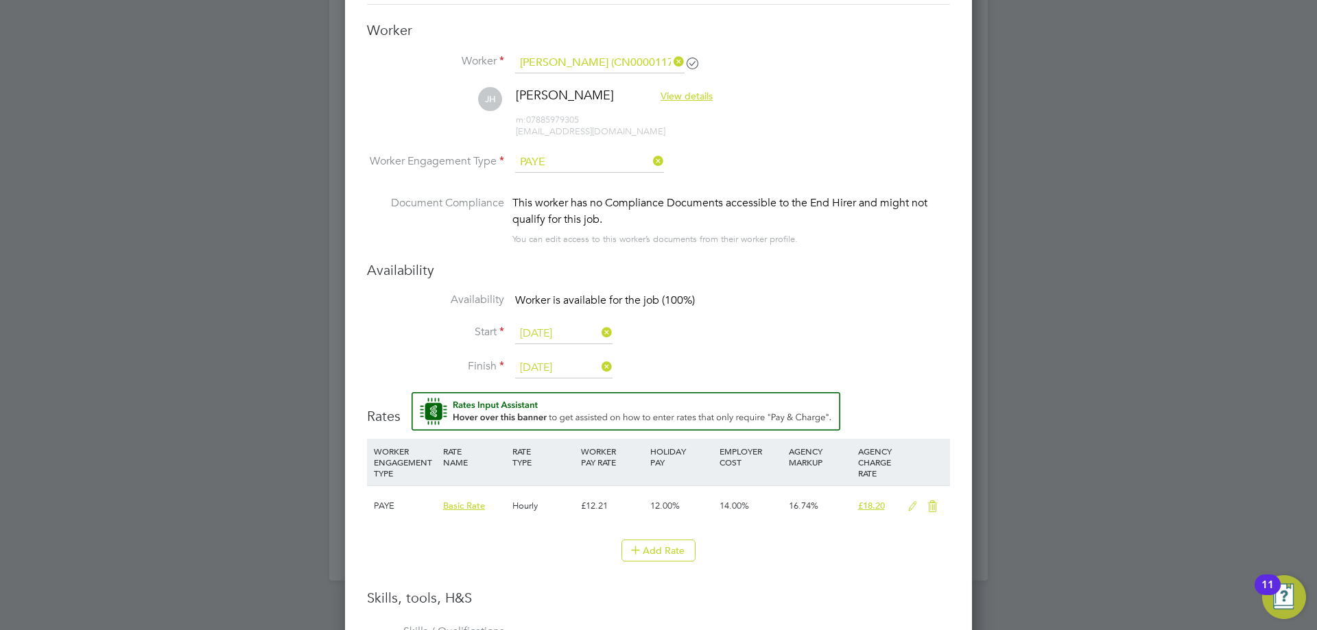
click at [556, 329] on input "09 Sep 2025" at bounding box center [563, 334] width 97 height 21
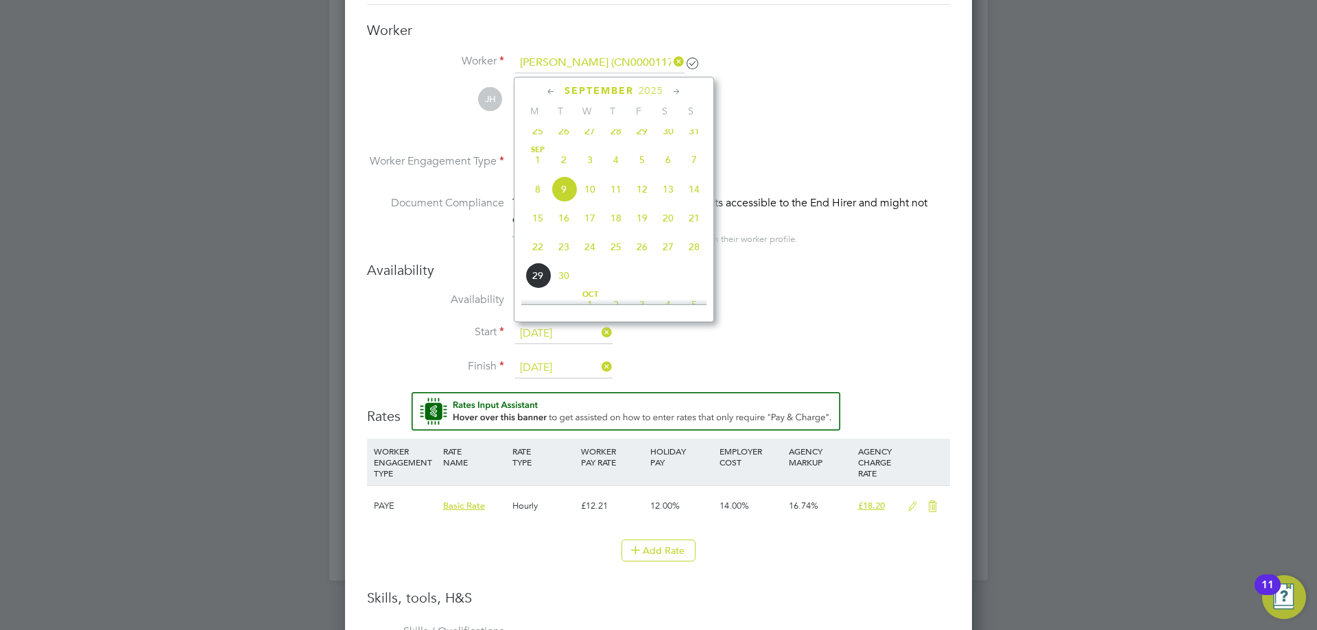
scroll to position [514, 0]
click at [536, 275] on span "6" at bounding box center [538, 265] width 26 height 26
type input "06 Oct 2025"
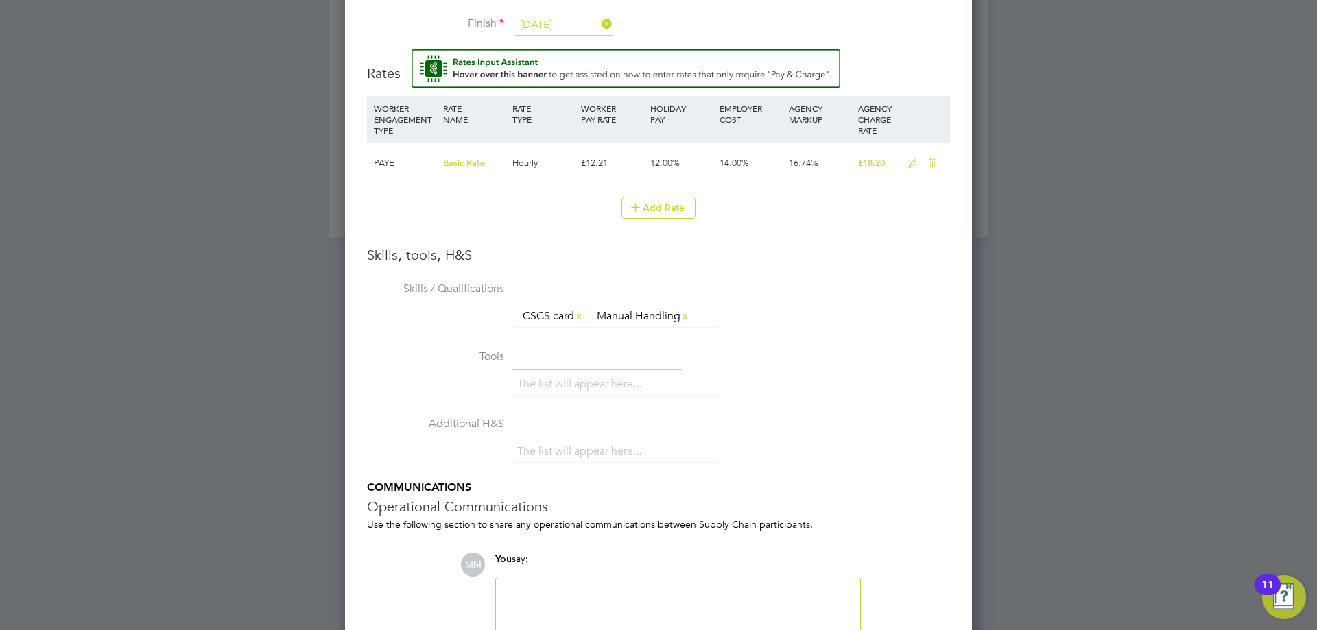
scroll to position [1604, 0]
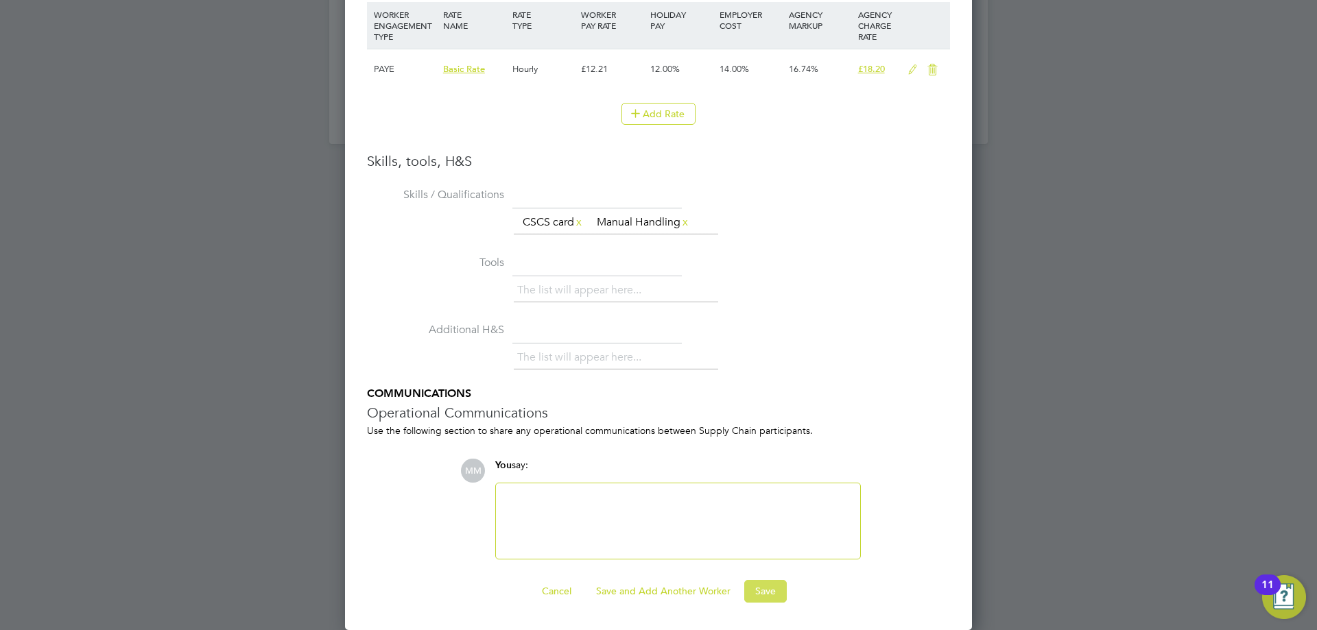
click at [766, 595] on button "Save" at bounding box center [765, 591] width 43 height 22
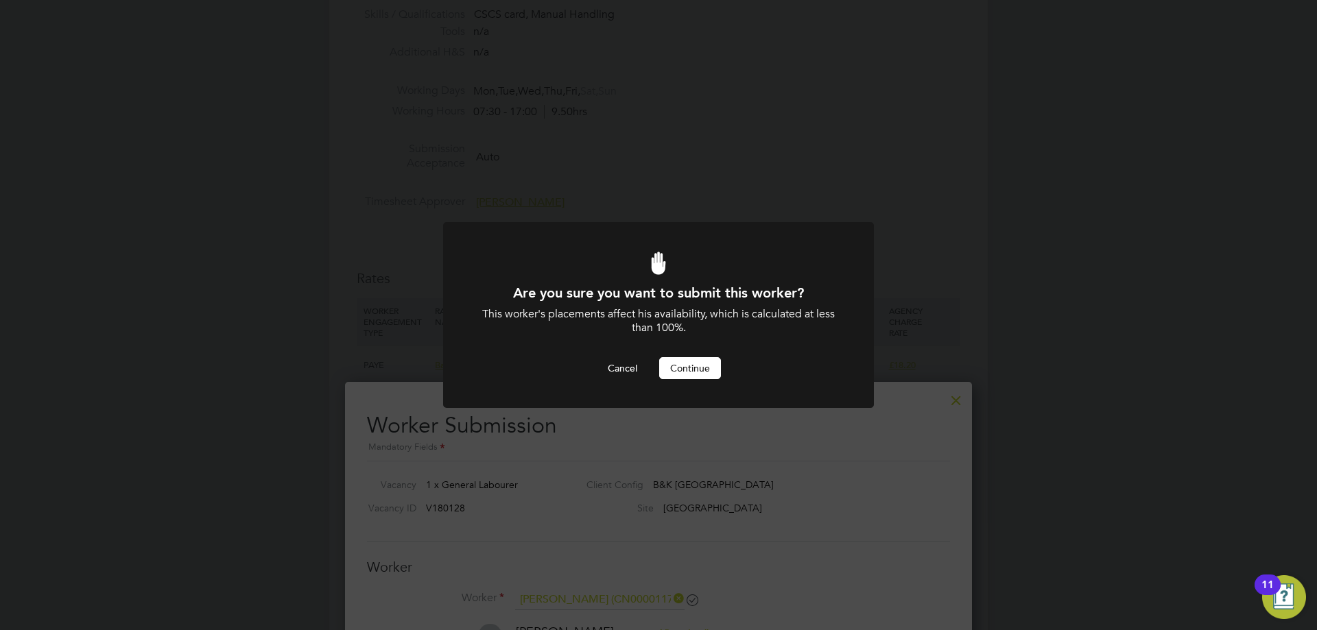
scroll to position [0, 0]
click at [699, 372] on button "Continue" at bounding box center [690, 368] width 62 height 22
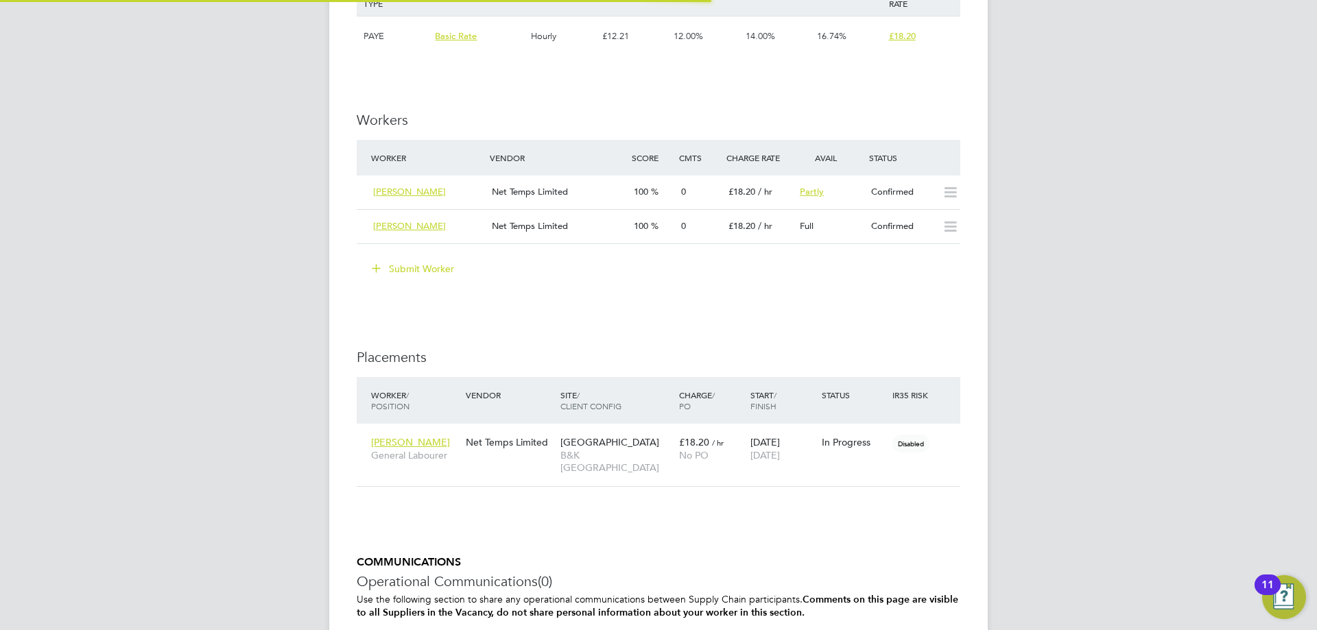
scroll to position [7, 7]
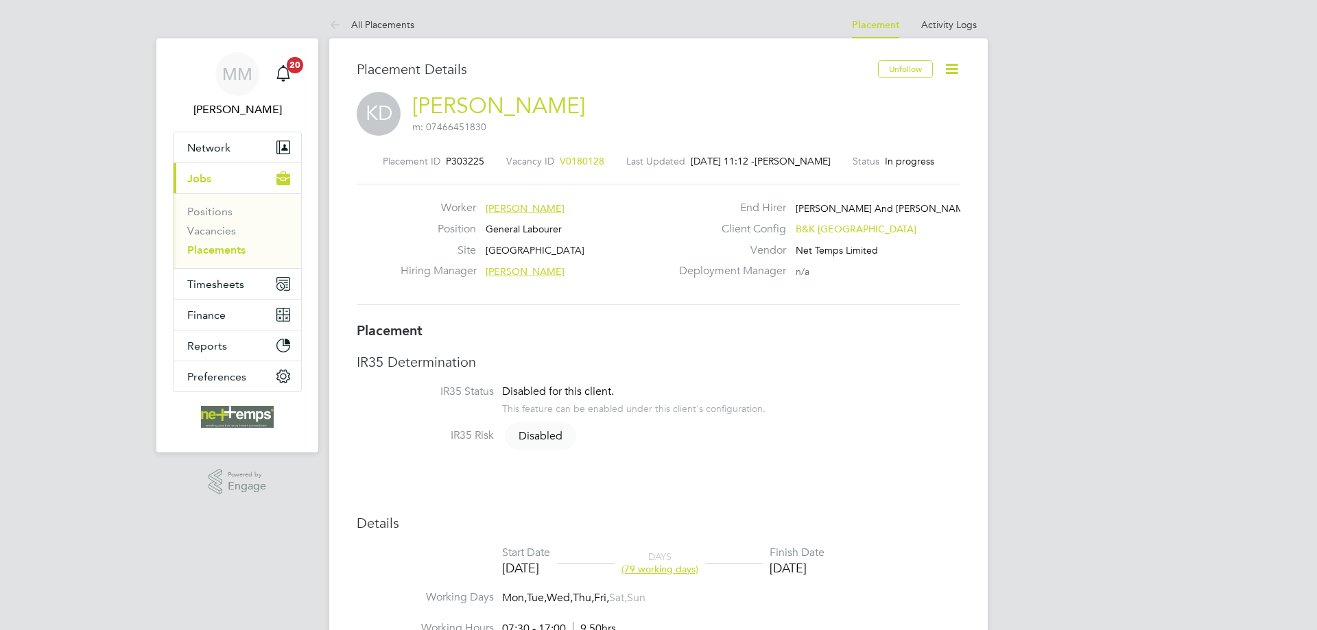
click at [952, 73] on icon at bounding box center [951, 68] width 17 height 17
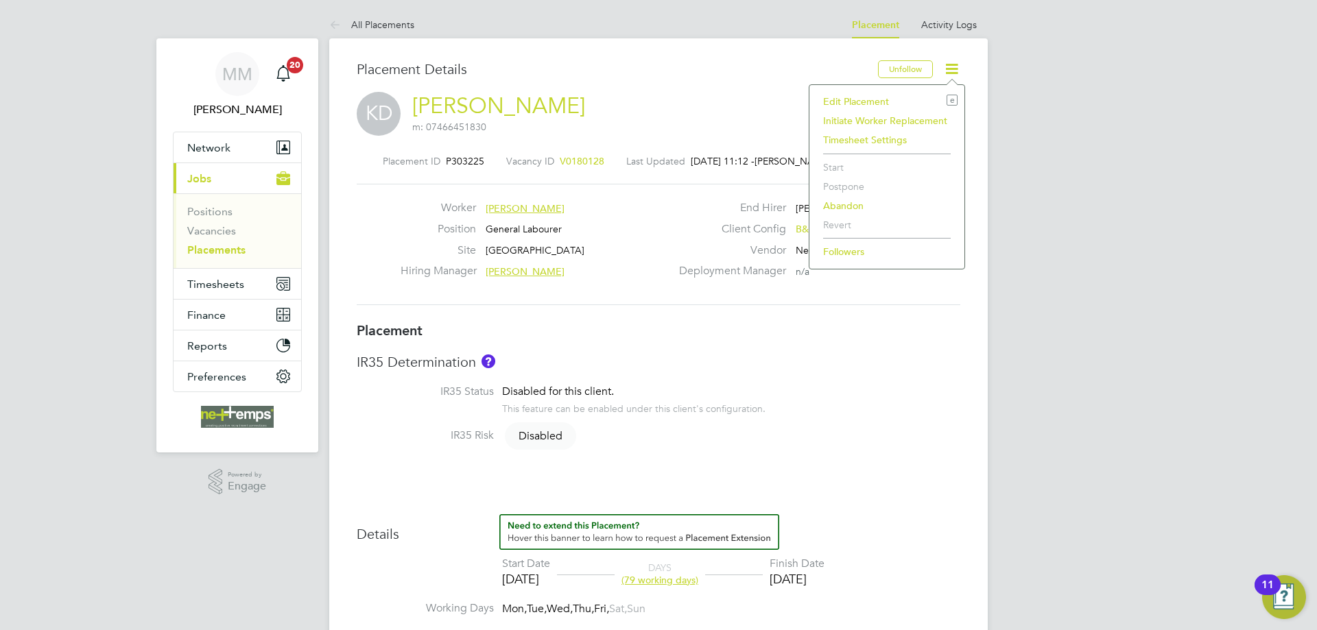
click at [867, 98] on li "Edit Placement e" at bounding box center [886, 101] width 141 height 19
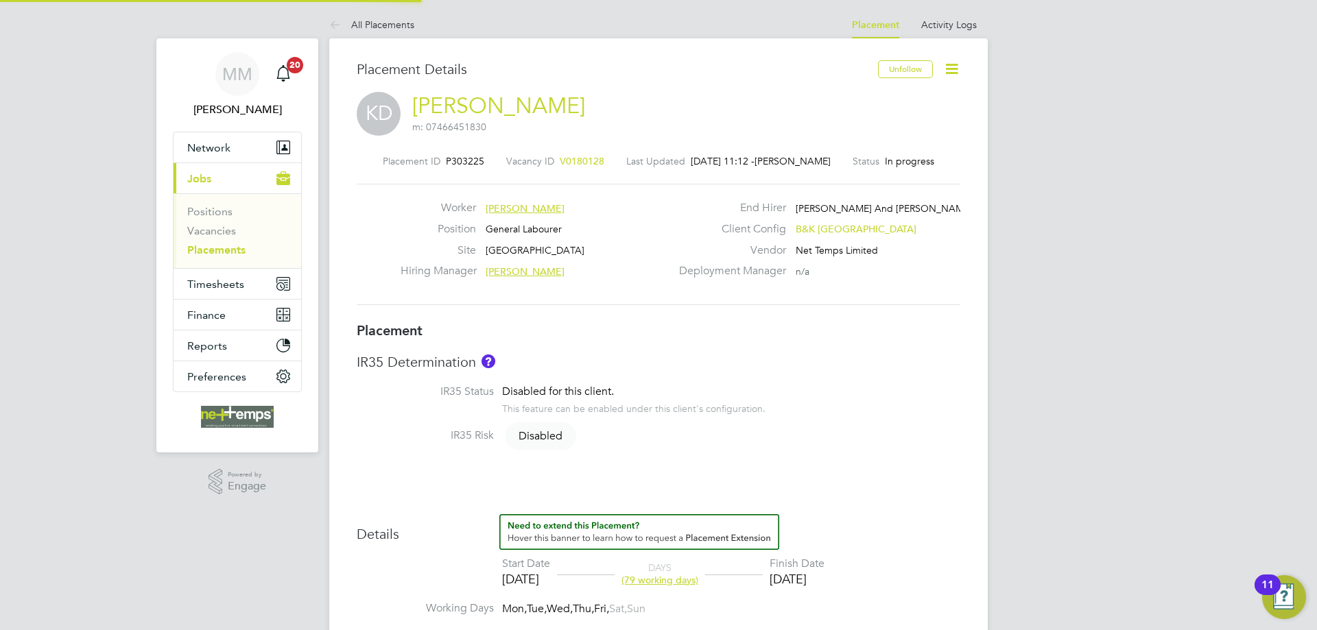
type input "[PERSON_NAME]"
type input "[DATE]"
type input "07:30"
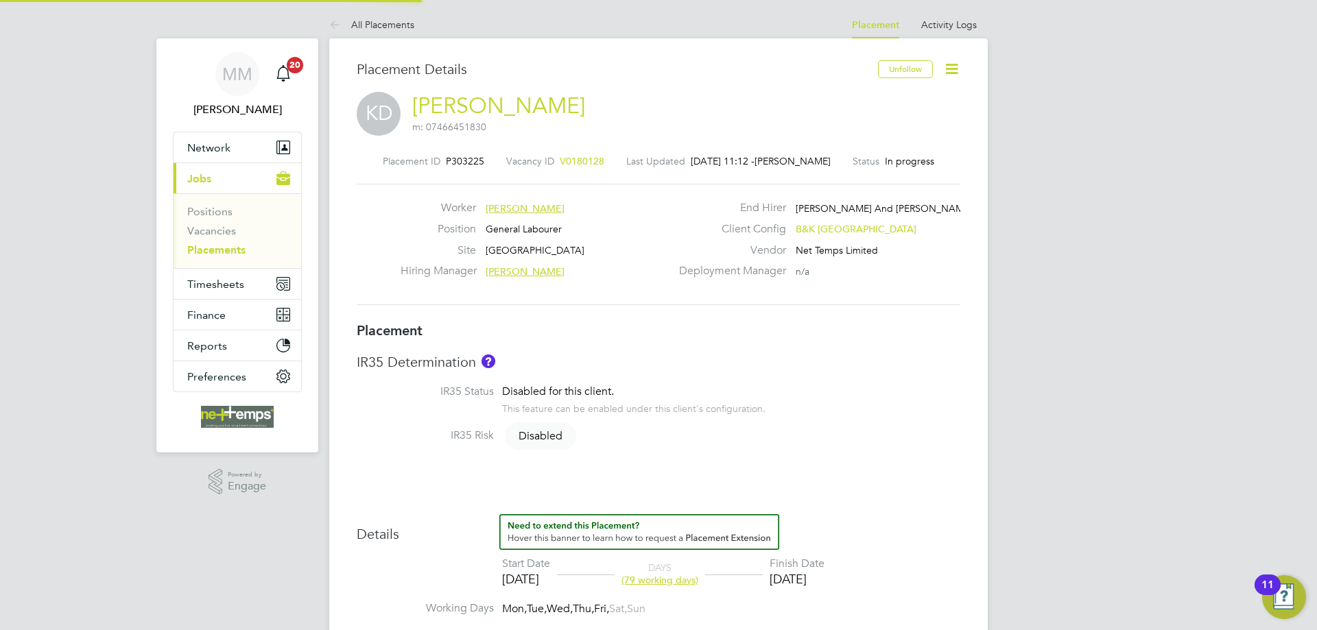
type input "17:00"
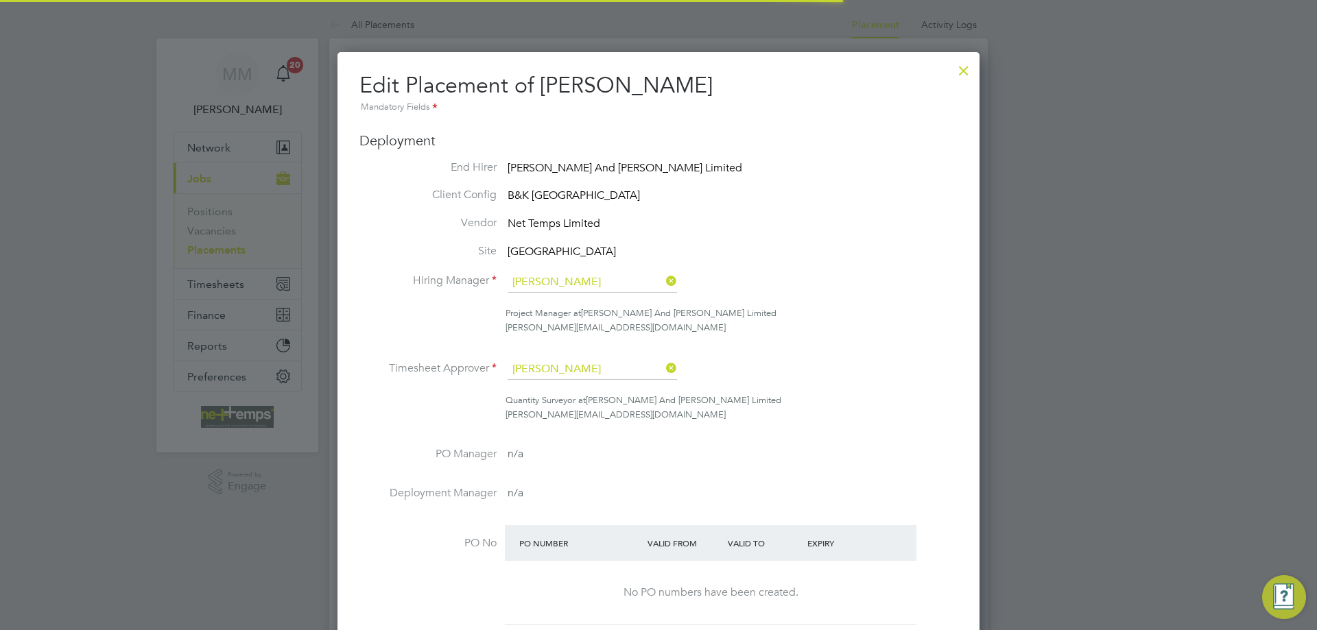
scroll to position [7, 7]
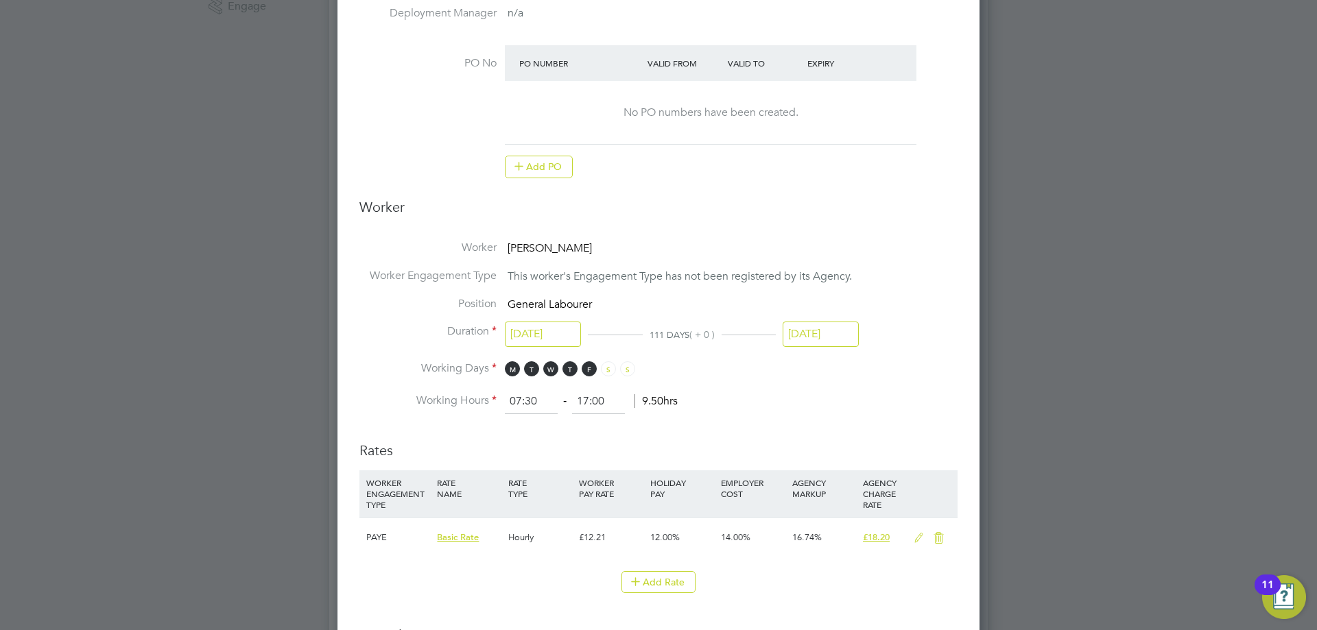
click at [824, 332] on input "[DATE]" at bounding box center [821, 334] width 76 height 25
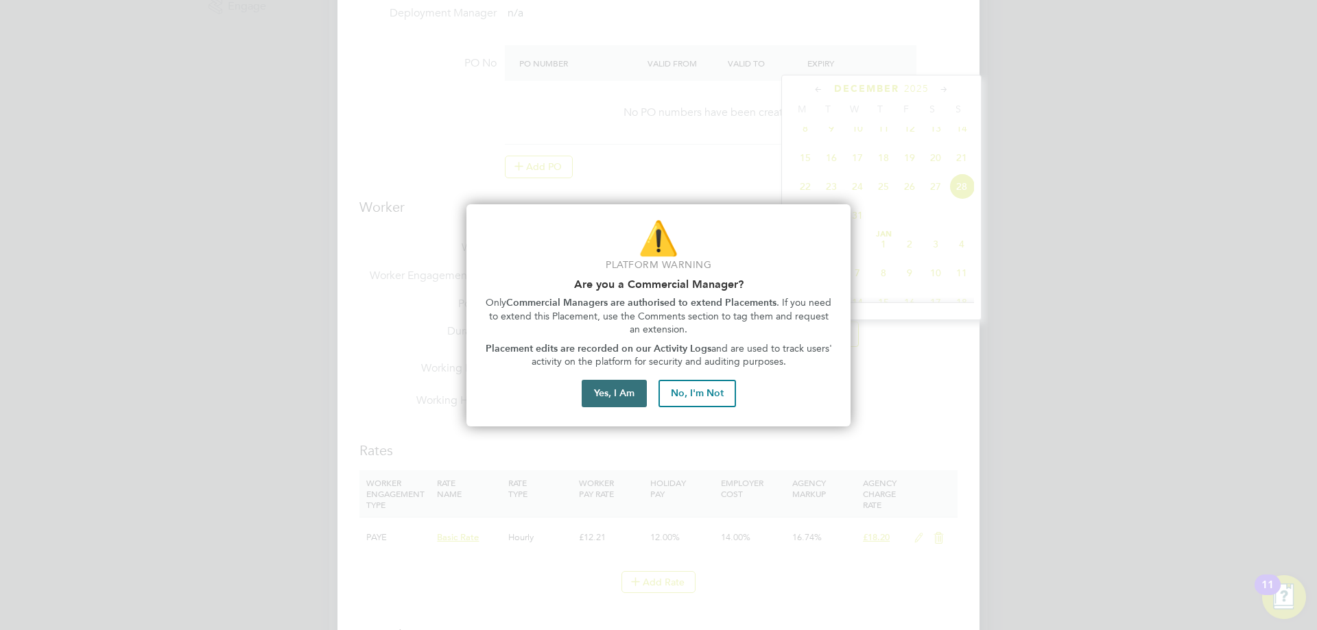
click at [627, 393] on button "Yes, I Am" at bounding box center [614, 393] width 65 height 27
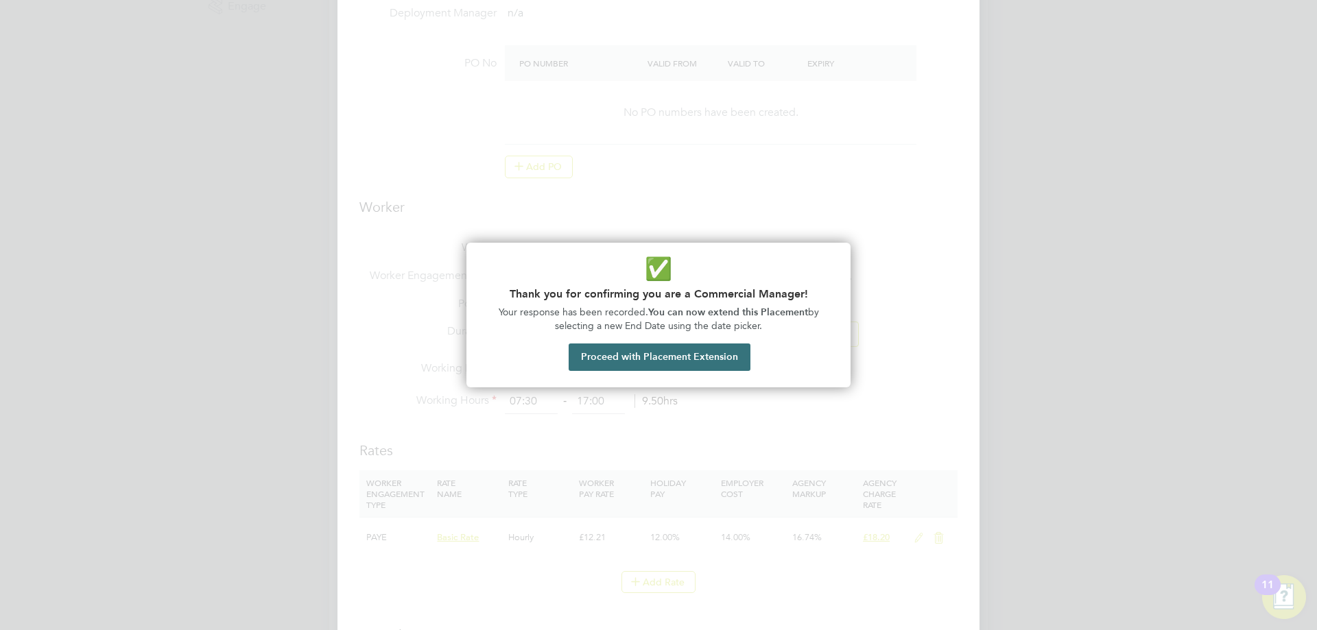
click at [723, 357] on button "Proceed with Placement Extension" at bounding box center [660, 357] width 182 height 27
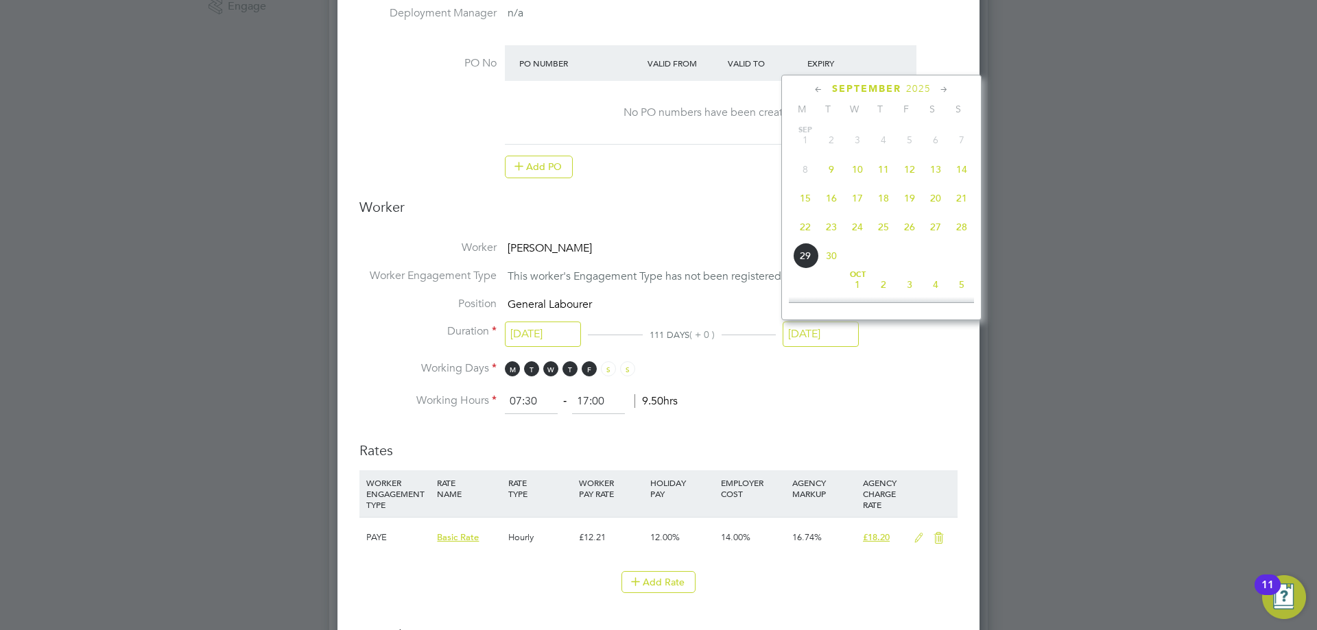
click at [961, 166] on span "14" at bounding box center [962, 169] width 26 height 26
type input "14 Sep 2025"
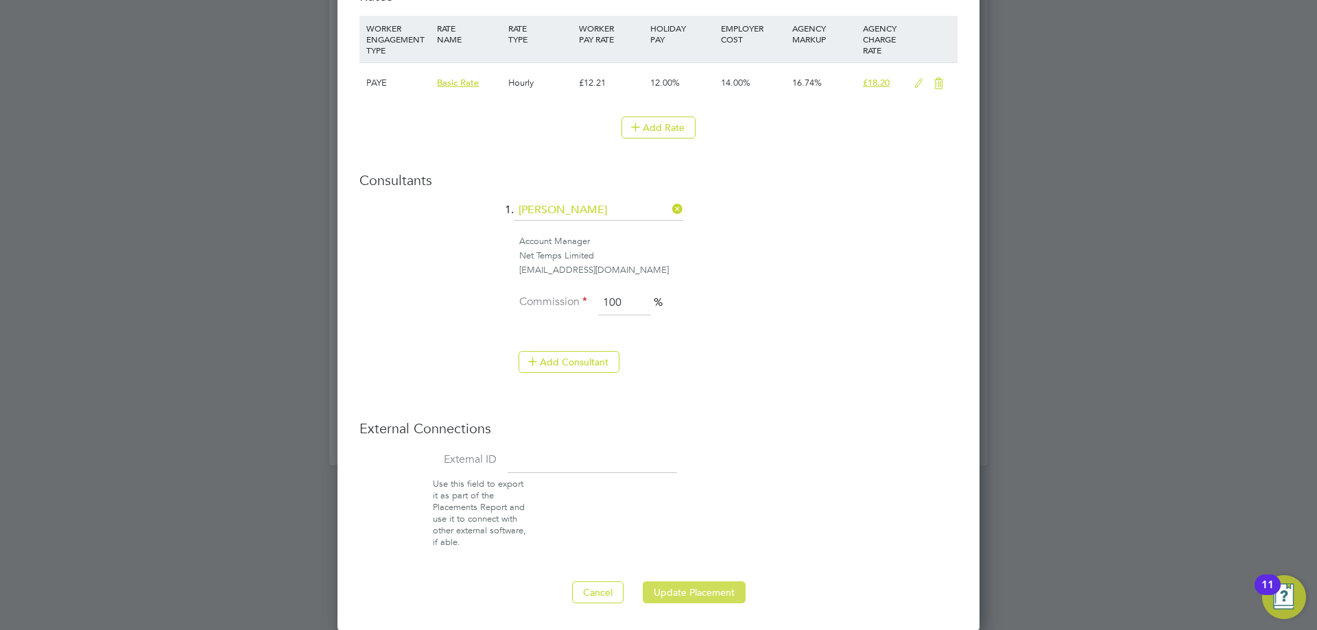
click at [692, 591] on button "Update Placement" at bounding box center [694, 593] width 103 height 22
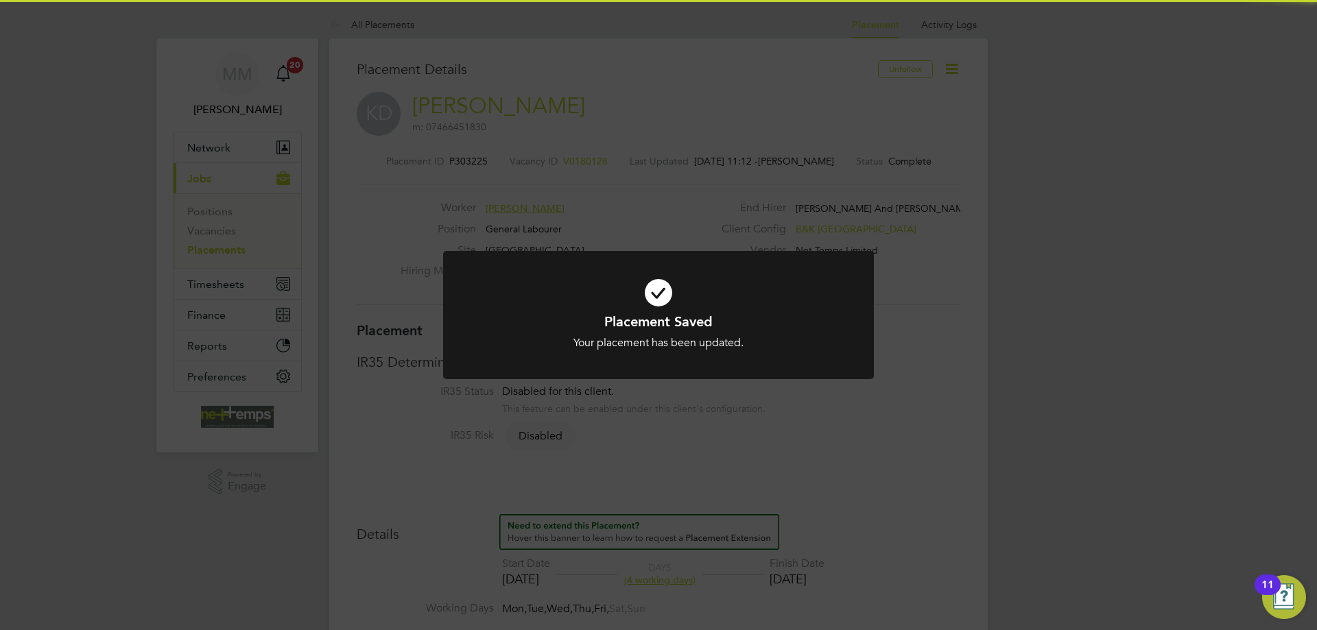
click at [1056, 323] on div "Placement Saved Your placement has been updated. Cancel Okay" at bounding box center [658, 315] width 1317 height 630
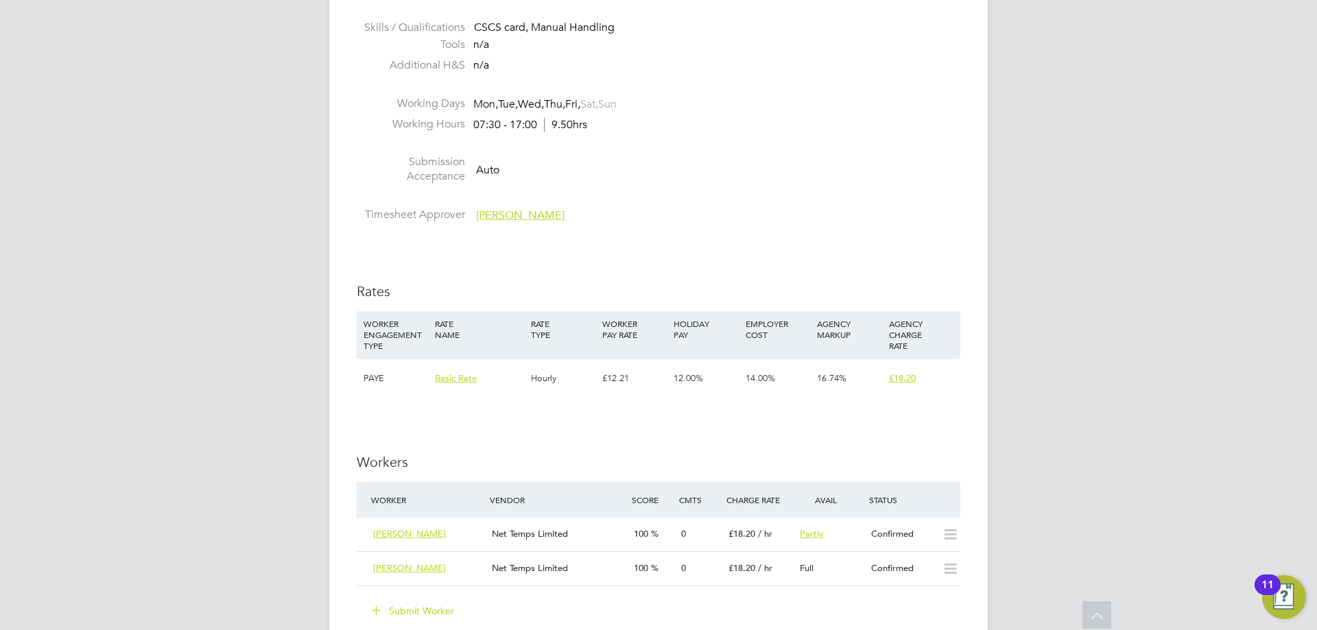
scroll to position [274, 0]
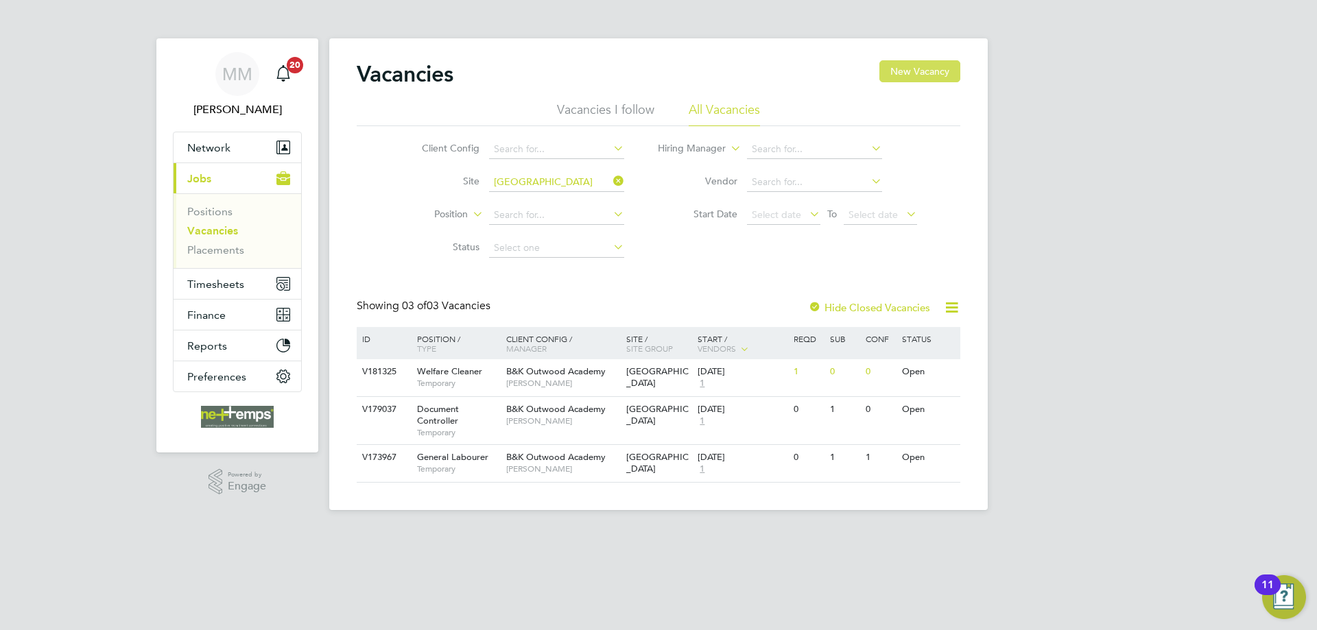
click at [943, 72] on button "New Vacancy" at bounding box center [919, 71] width 81 height 22
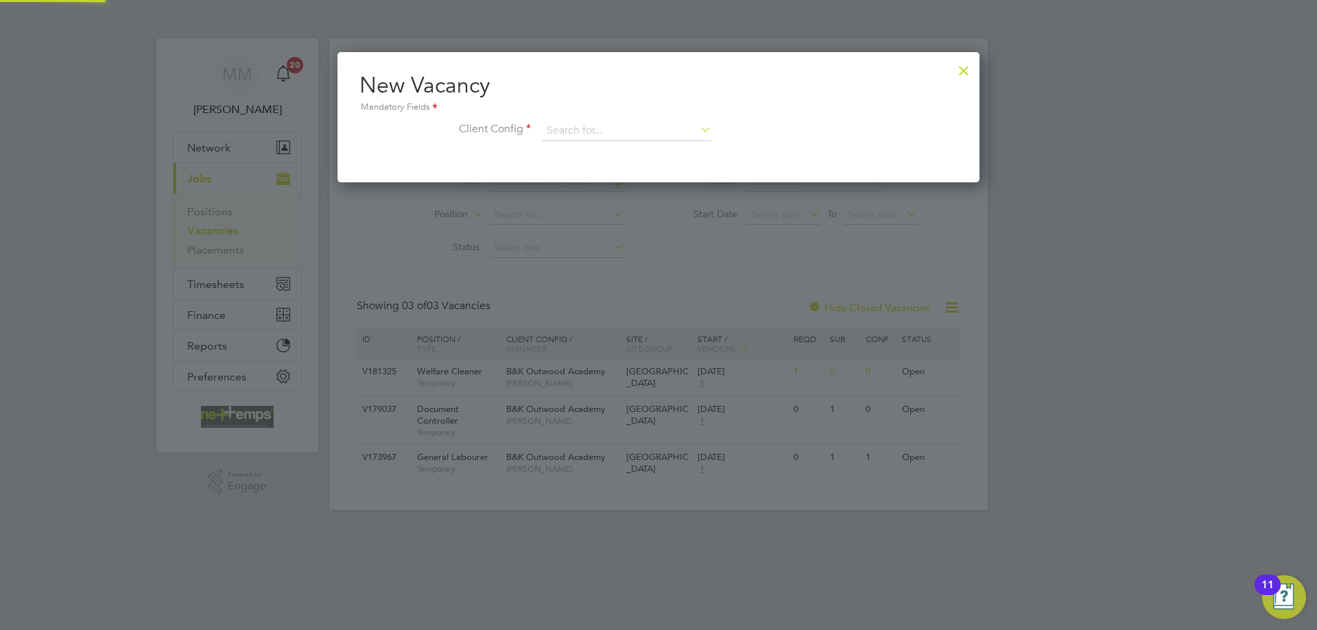
scroll to position [130, 643]
click at [964, 72] on div at bounding box center [963, 67] width 25 height 25
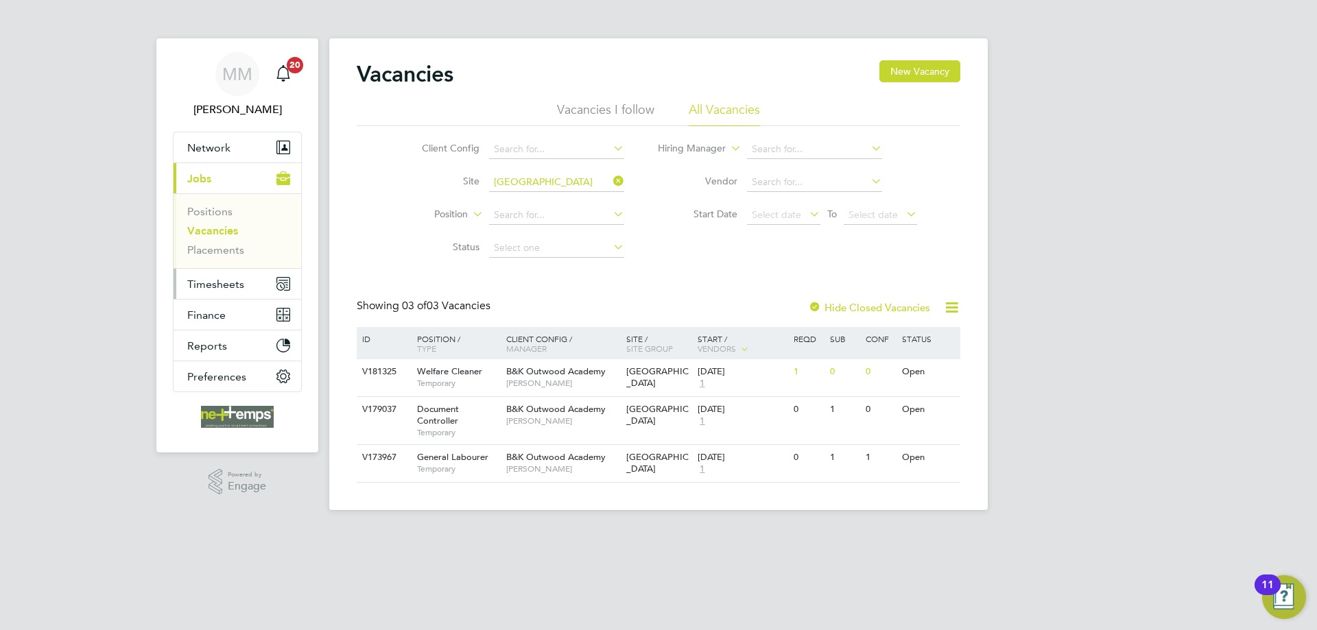
click at [204, 276] on button "Timesheets" at bounding box center [238, 284] width 128 height 30
click at [223, 280] on span "Timesheets" at bounding box center [215, 284] width 57 height 13
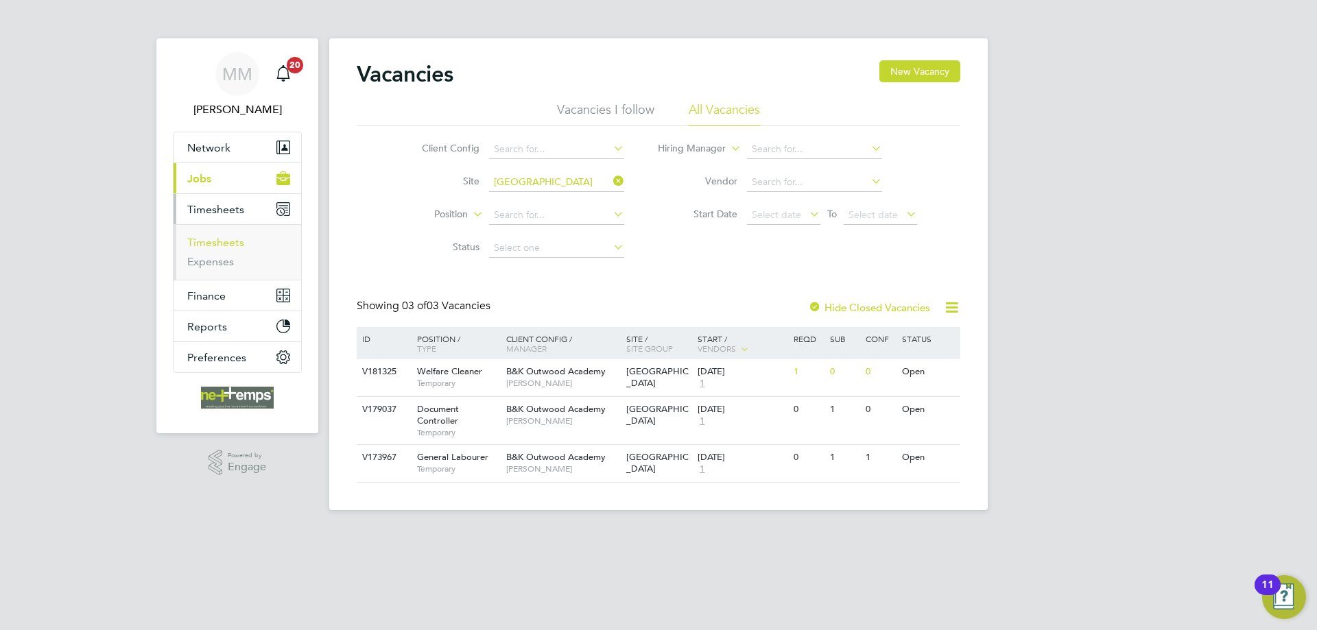
click at [226, 244] on link "Timesheets" at bounding box center [215, 242] width 57 height 13
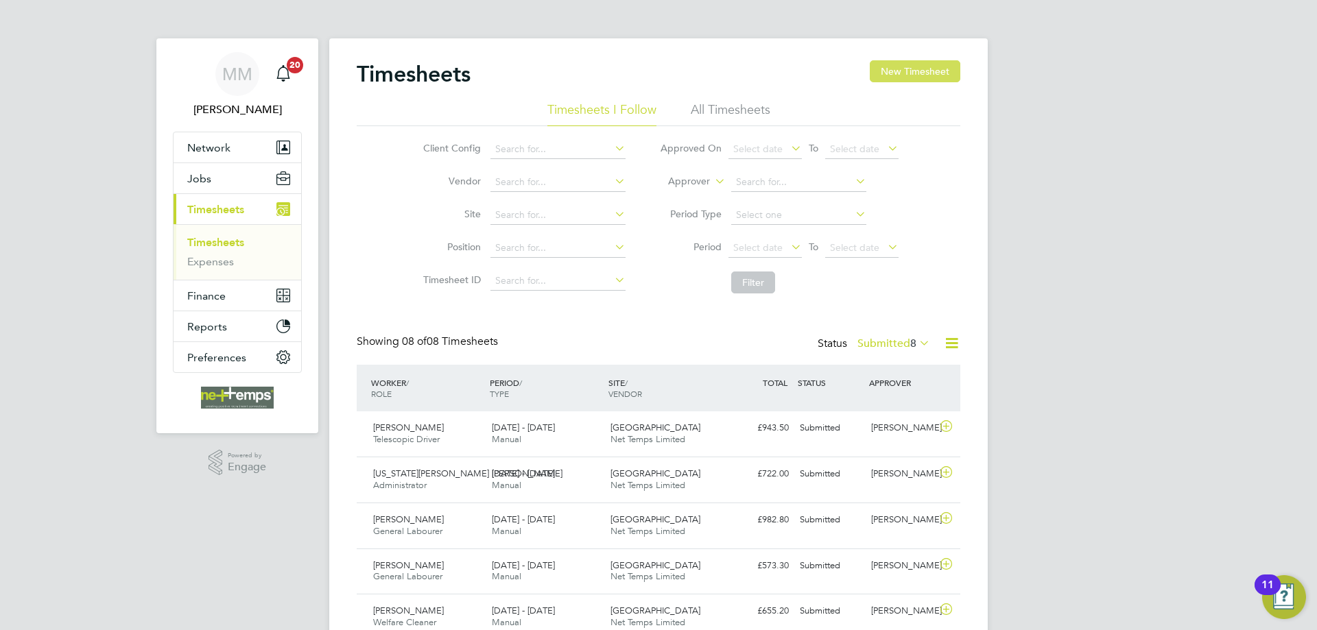
click at [929, 75] on button "New Timesheet" at bounding box center [915, 71] width 91 height 22
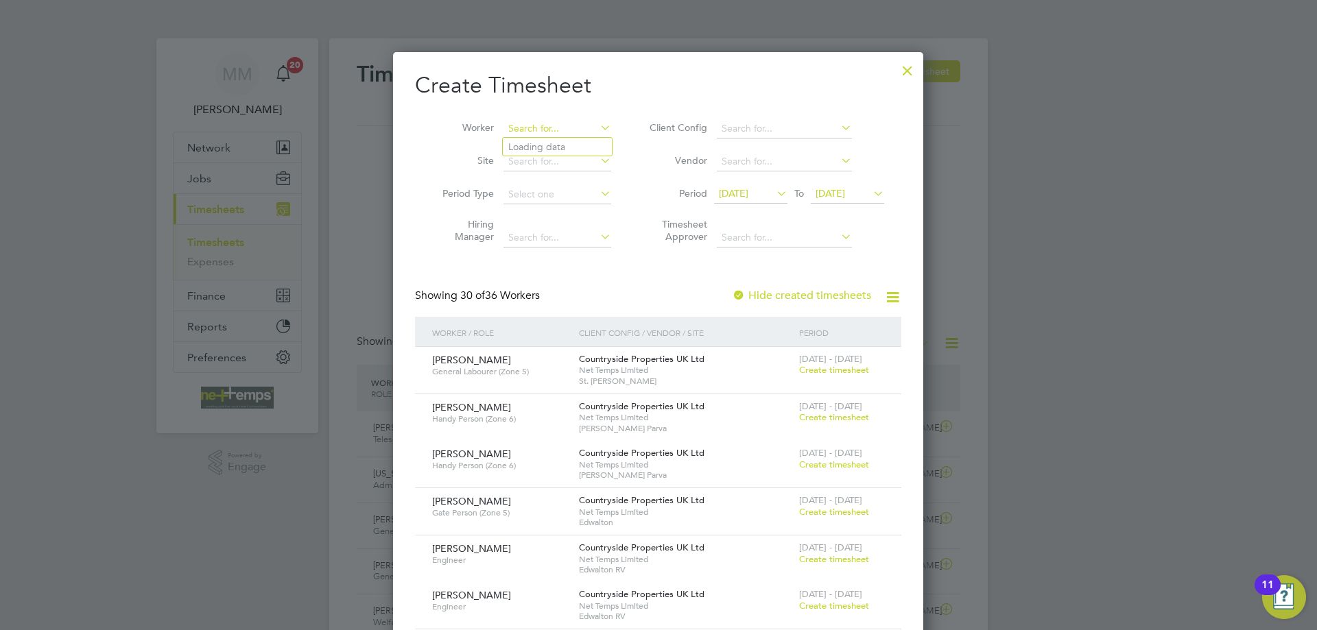
click at [565, 128] on input at bounding box center [557, 128] width 108 height 19
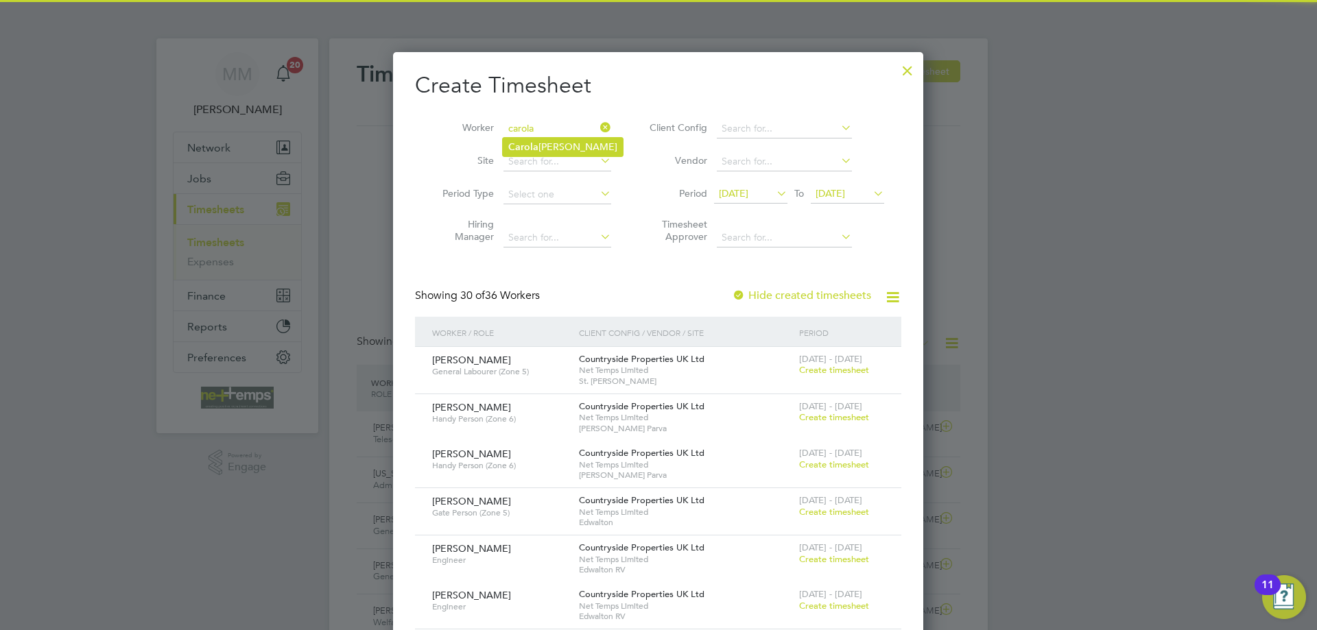
click at [557, 145] on li "Carola Dodero" at bounding box center [563, 147] width 120 height 19
type input "Carola Dodero"
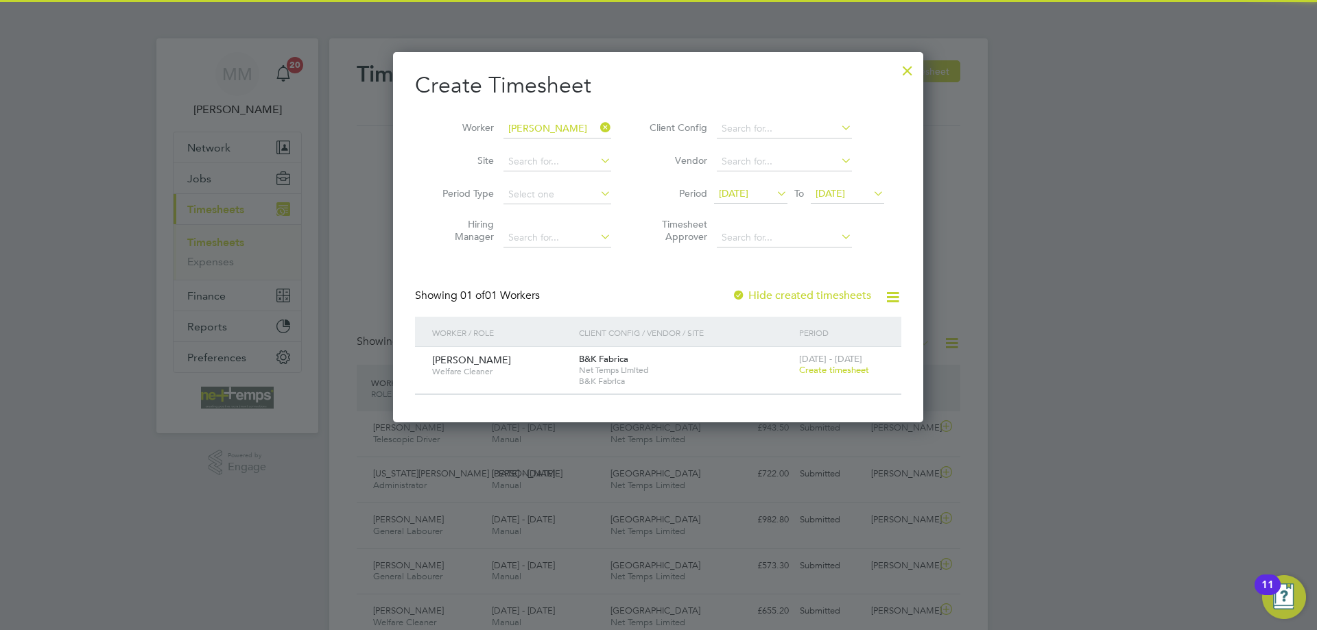
click at [818, 369] on span "Create timesheet" at bounding box center [834, 370] width 70 height 12
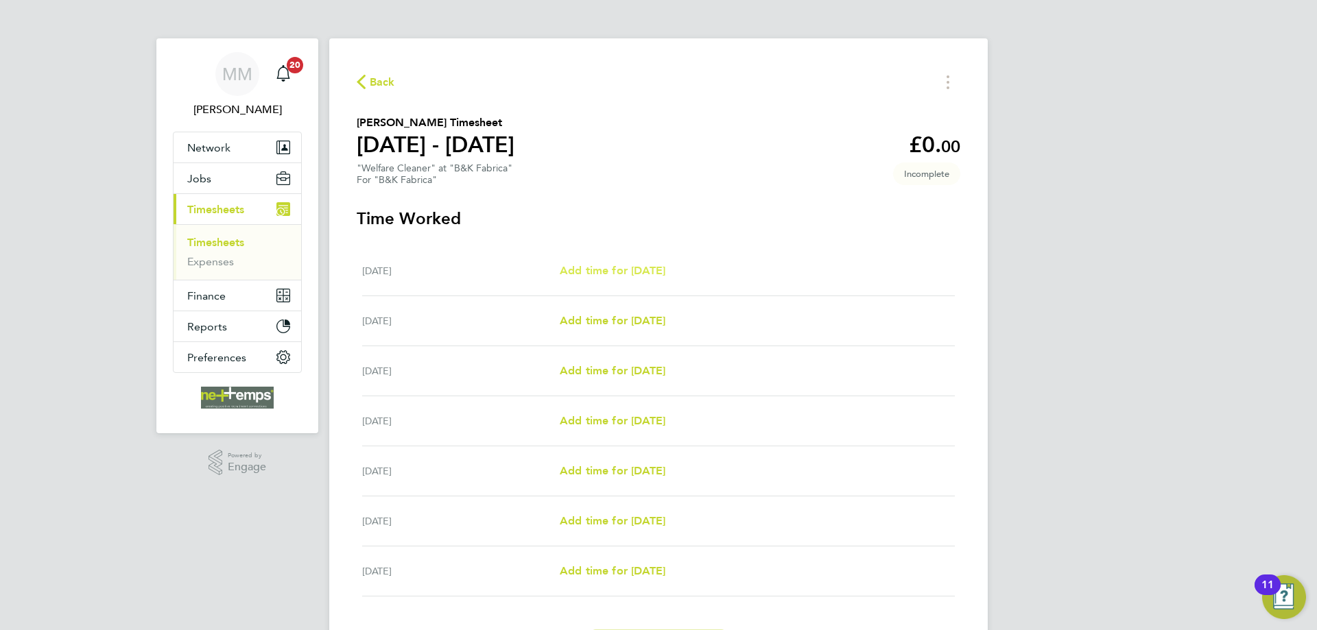
click at [653, 276] on span "Add time for Mon 22 Sep" at bounding box center [613, 270] width 106 height 13
select select "30"
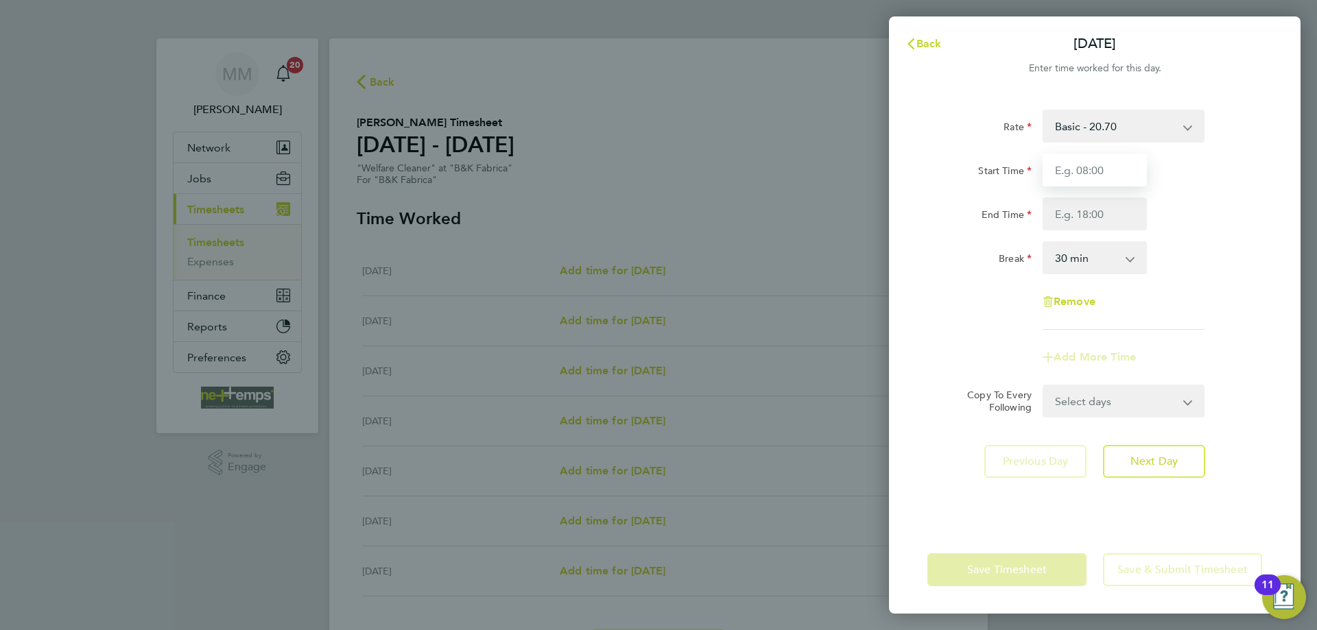
click at [1086, 169] on input "Start Time" at bounding box center [1095, 170] width 104 height 33
type input "7"
type input "07:30"
click at [1211, 177] on div "Start Time 07:30" at bounding box center [1095, 170] width 346 height 33
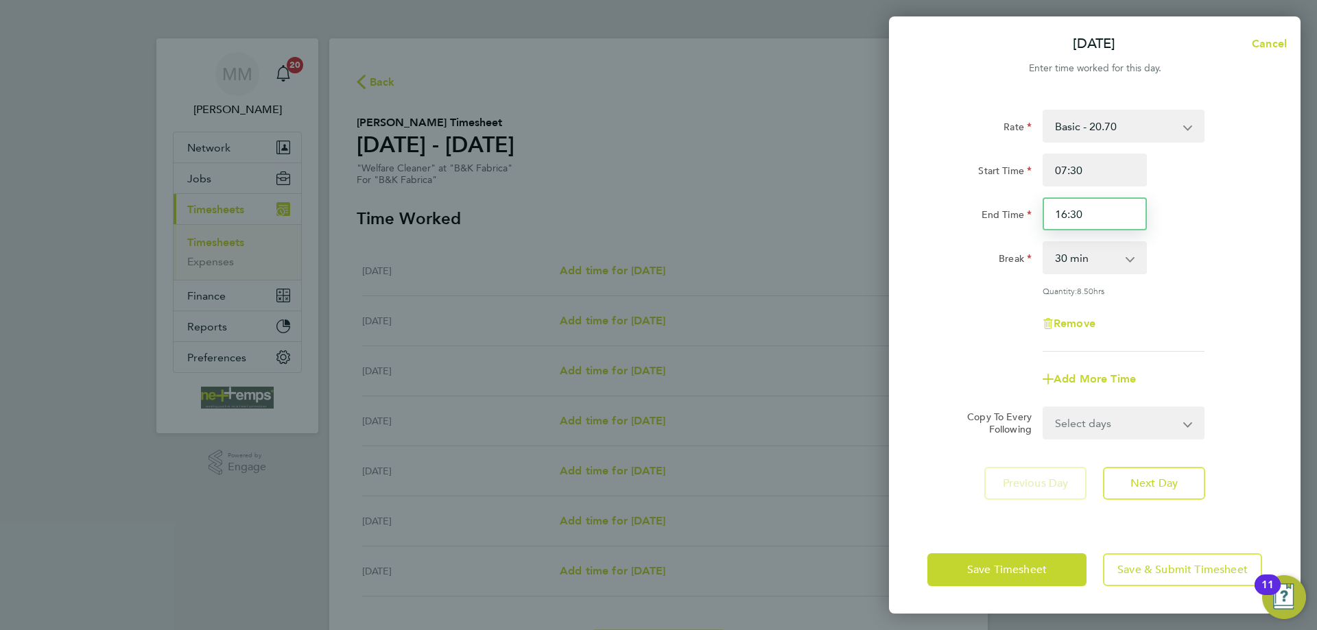
drag, startPoint x: 1095, startPoint y: 217, endPoint x: 1032, endPoint y: 215, distance: 63.2
click at [1032, 215] on div "End Time 16:30" at bounding box center [1095, 214] width 346 height 33
type input "16:00"
click at [1198, 199] on div "End Time 16:00" at bounding box center [1095, 214] width 346 height 33
click at [1126, 421] on select "Select days Day Weekday (Mon-Fri) Weekend (Sat-Sun) [DATE] [DATE] [DATE] [DATE]…" at bounding box center [1116, 423] width 144 height 30
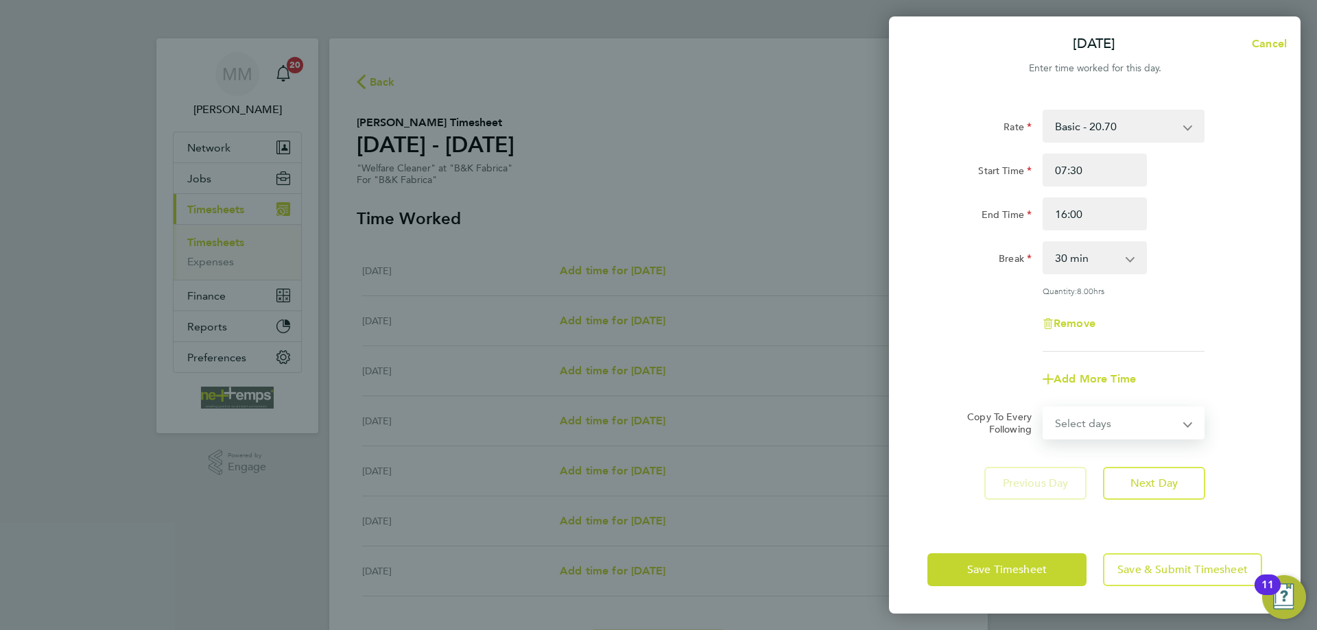
select select "WEEKDAY"
click at [1044, 408] on select "Select days Day Weekday (Mon-Fri) Weekend (Sat-Sun) [DATE] [DATE] [DATE] [DATE]…" at bounding box center [1116, 423] width 144 height 30
select select "[DATE]"
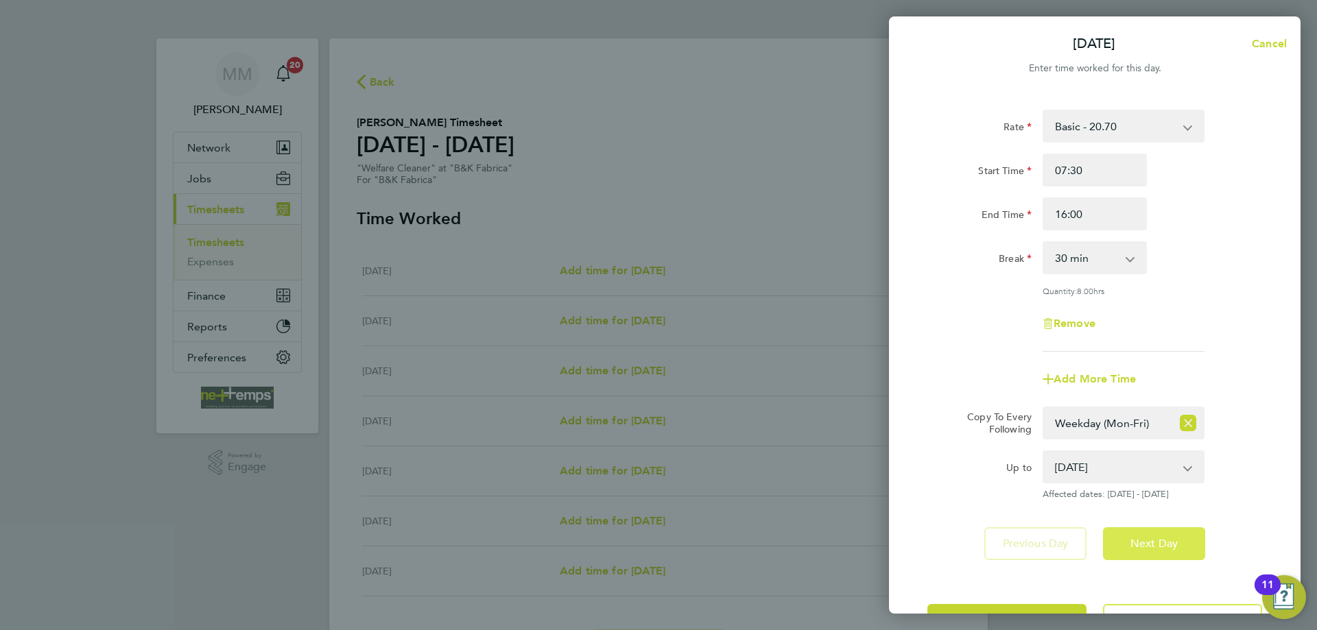
click at [1143, 532] on button "Next Day" at bounding box center [1154, 543] width 102 height 33
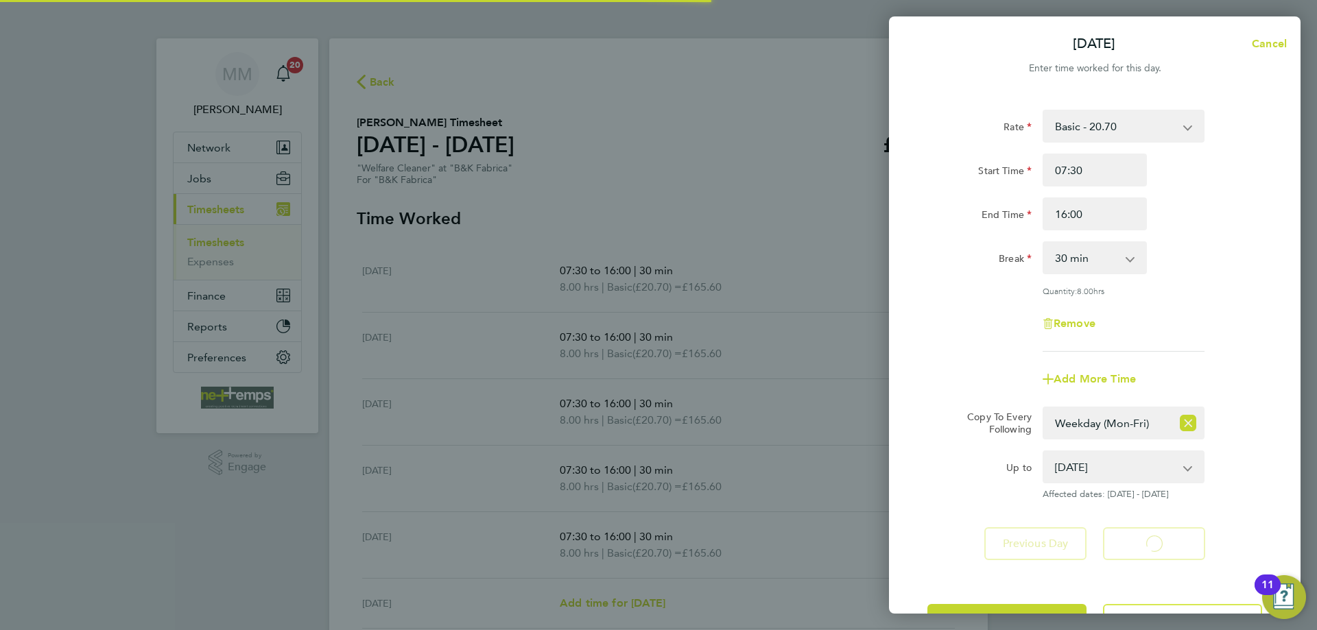
select select "30"
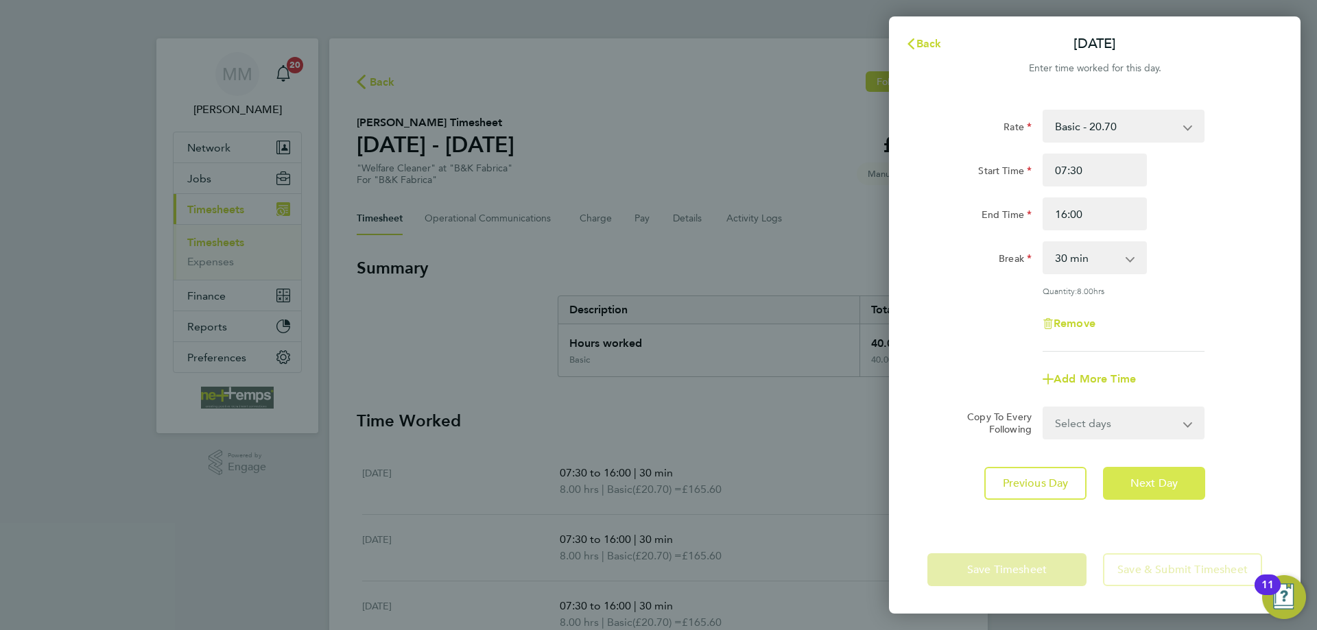
click at [1168, 486] on span "Next Day" at bounding box center [1153, 484] width 47 height 14
select select "30"
click at [1168, 486] on span "Next Day" at bounding box center [1153, 484] width 47 height 14
select select "30"
click at [1168, 486] on span "Next Day" at bounding box center [1153, 484] width 47 height 14
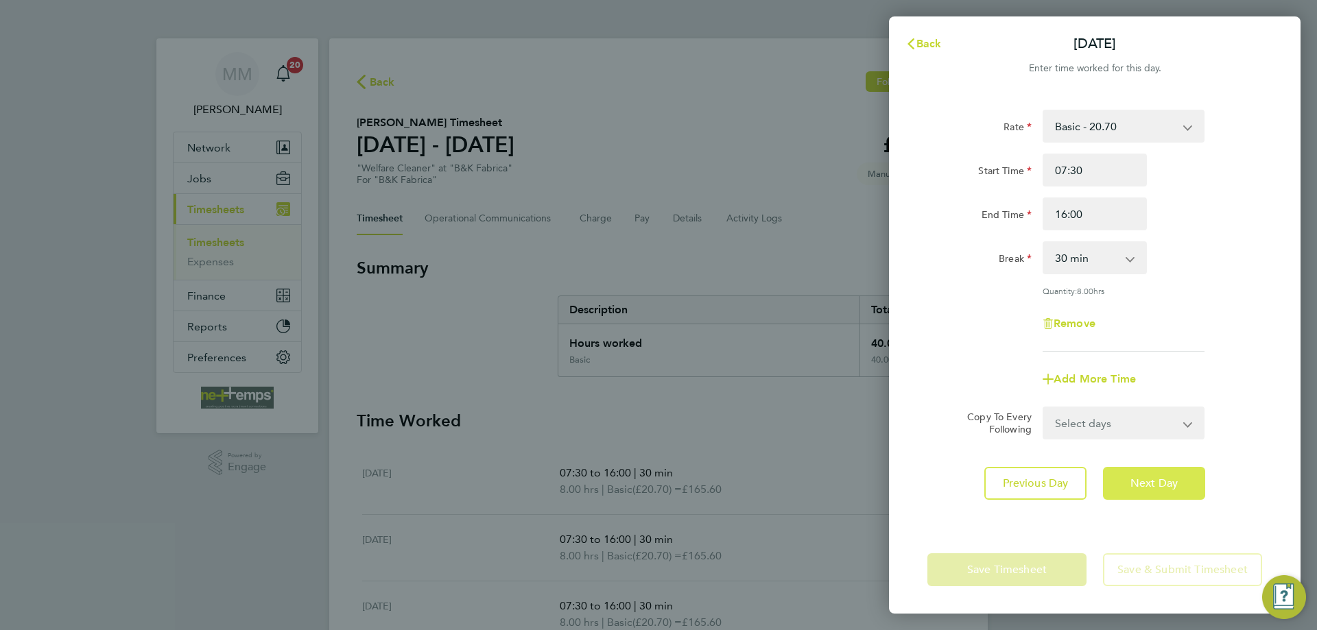
select select "30"
click at [1168, 486] on span "Next Day" at bounding box center [1153, 484] width 47 height 14
select select "30"
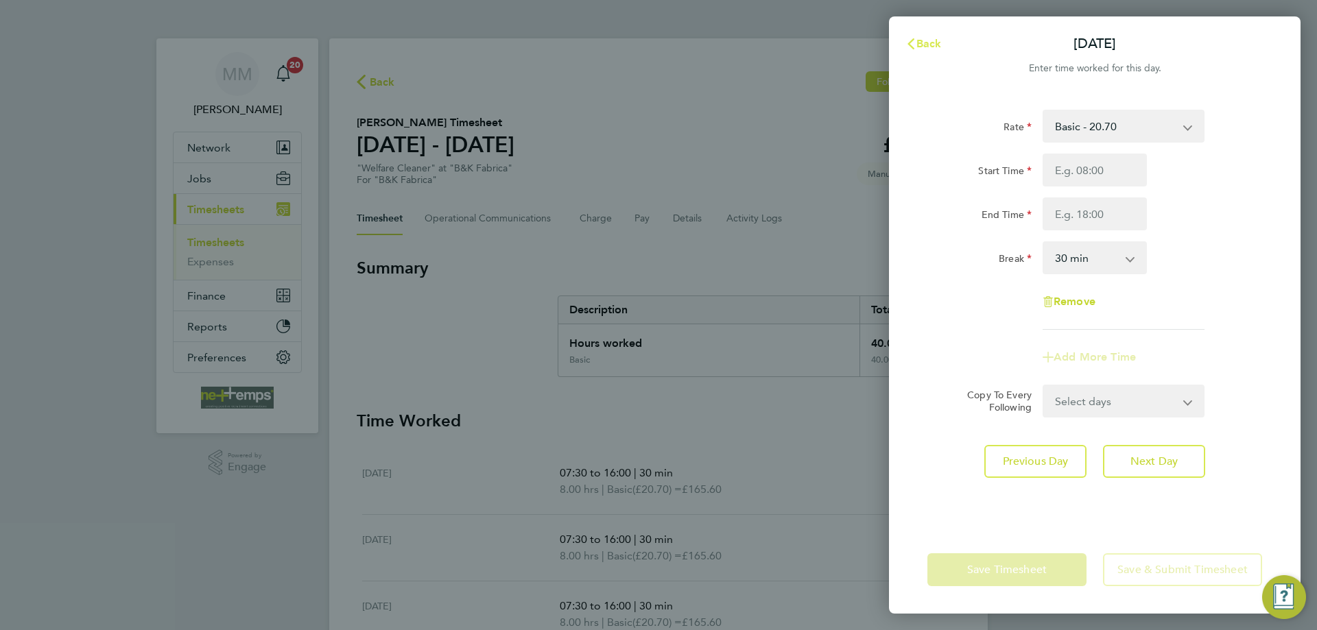
click at [926, 45] on span "Back" at bounding box center [928, 43] width 25 height 13
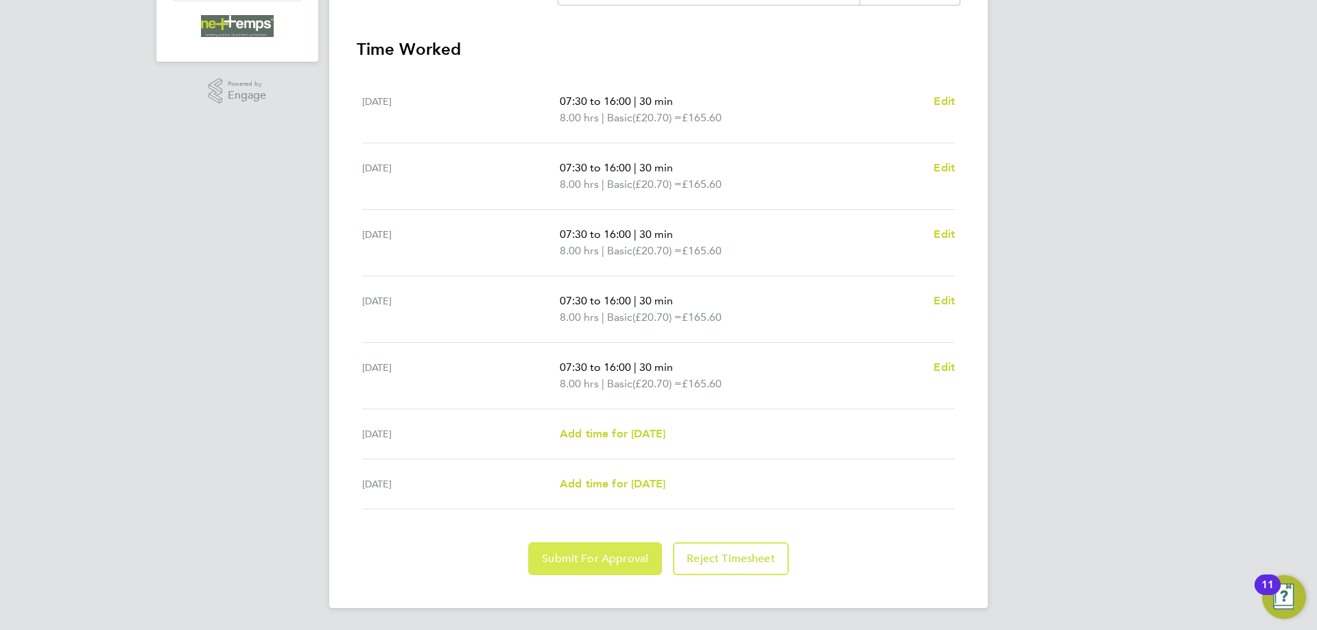
click at [626, 565] on span "Submit For Approval" at bounding box center [595, 559] width 106 height 14
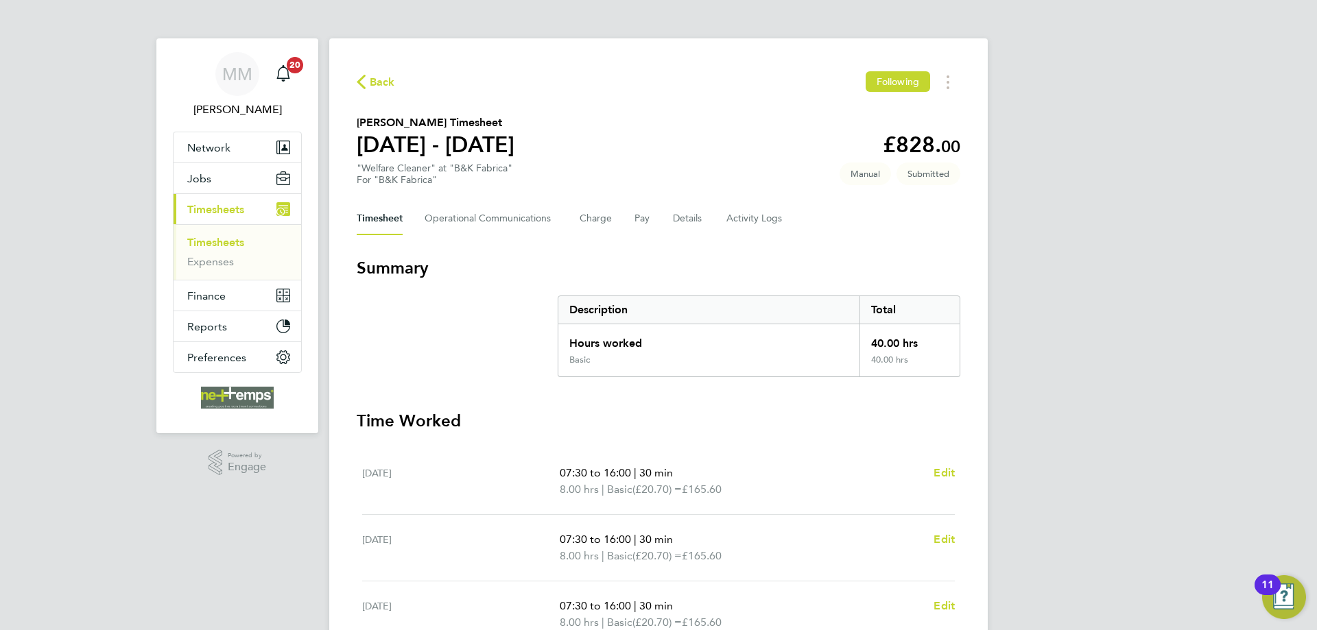
click at [227, 241] on link "Timesheets" at bounding box center [215, 242] width 57 height 13
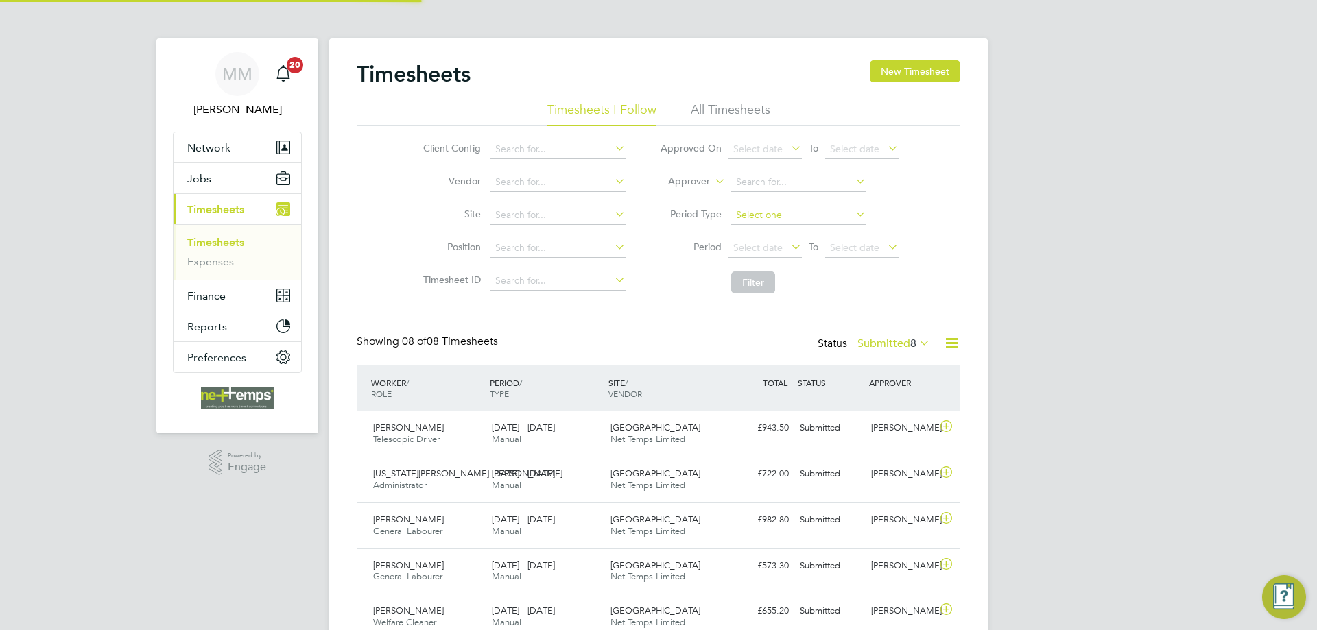
scroll to position [35, 119]
click at [1185, 235] on div "MM Mia Mellors Notifications 20 Applications: Network Team Members Businesses S…" at bounding box center [658, 413] width 1317 height 827
click at [919, 72] on button "New Timesheet" at bounding box center [915, 71] width 91 height 22
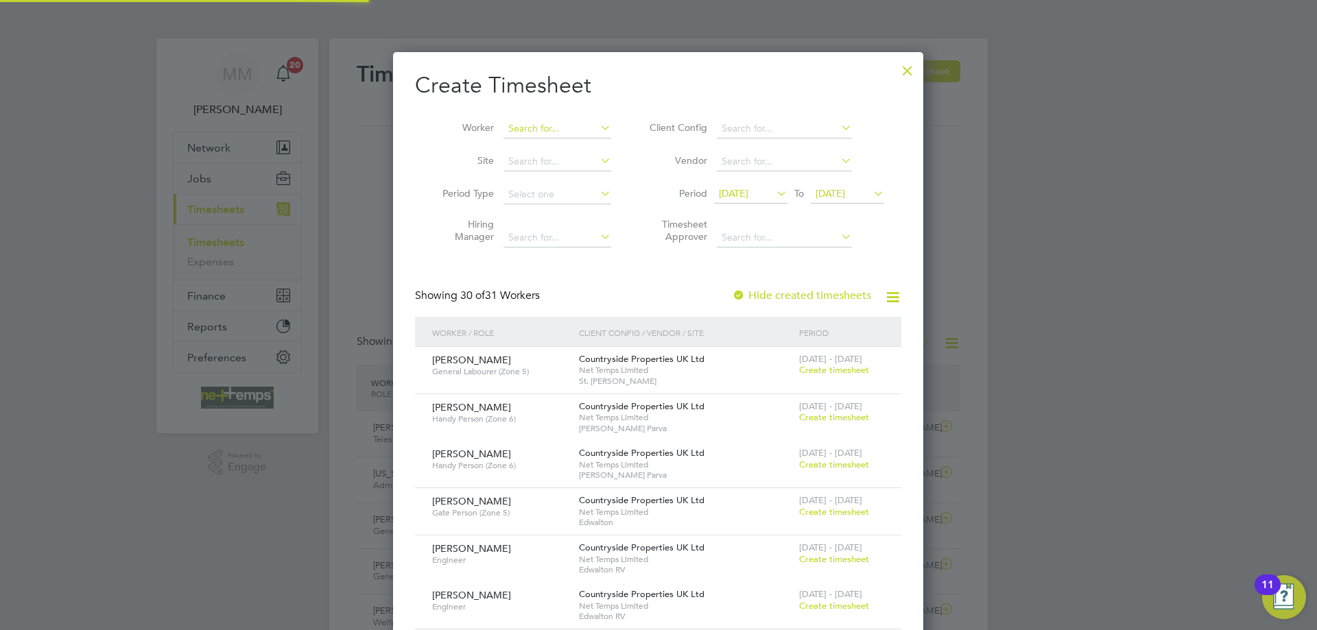
scroll to position [2299, 531]
click at [558, 132] on input at bounding box center [557, 128] width 108 height 19
click at [551, 202] on li "Nigel Walter" at bounding box center [587, 203] width 169 height 19
type input "[PERSON_NAME]"
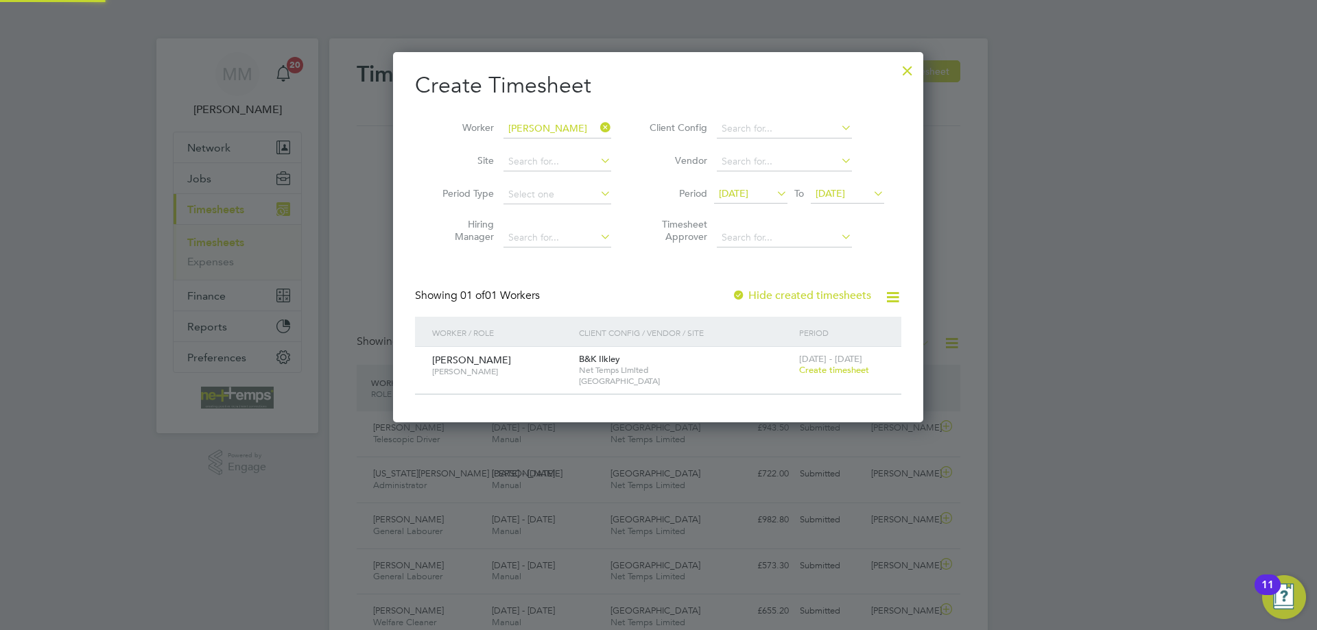
scroll to position [370, 531]
click at [843, 370] on span "Create timesheet" at bounding box center [834, 370] width 70 height 12
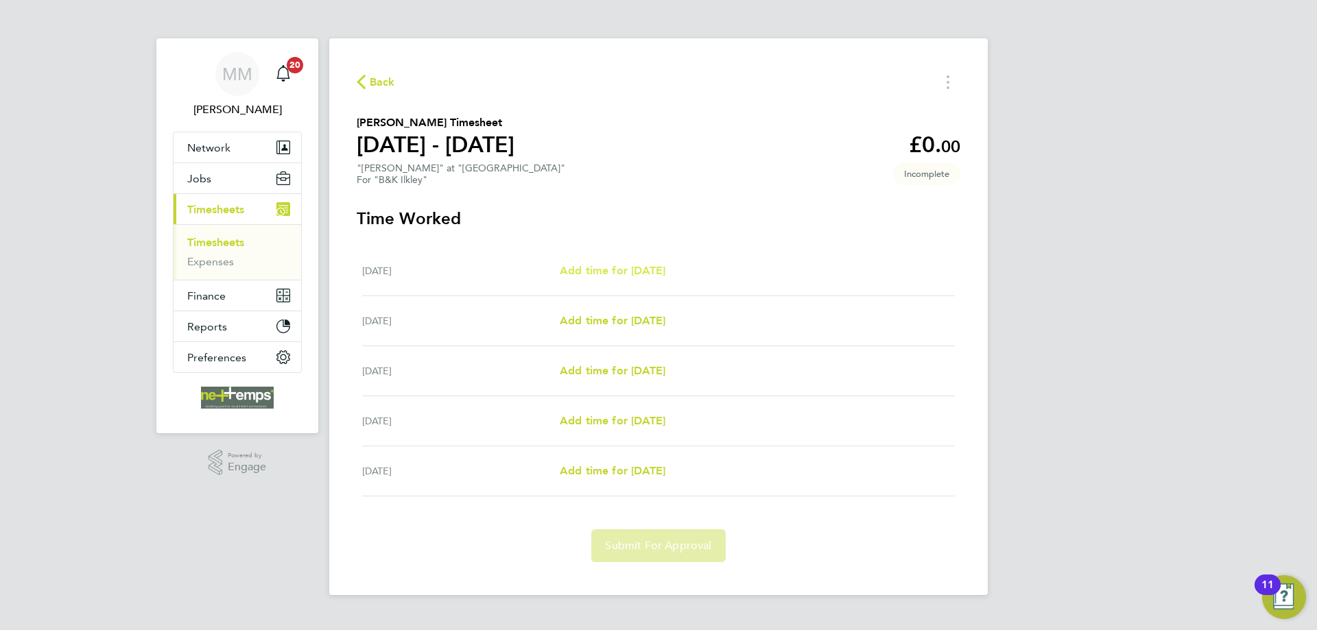
click at [643, 268] on span "Add time for [DATE]" at bounding box center [613, 270] width 106 height 13
select select "30"
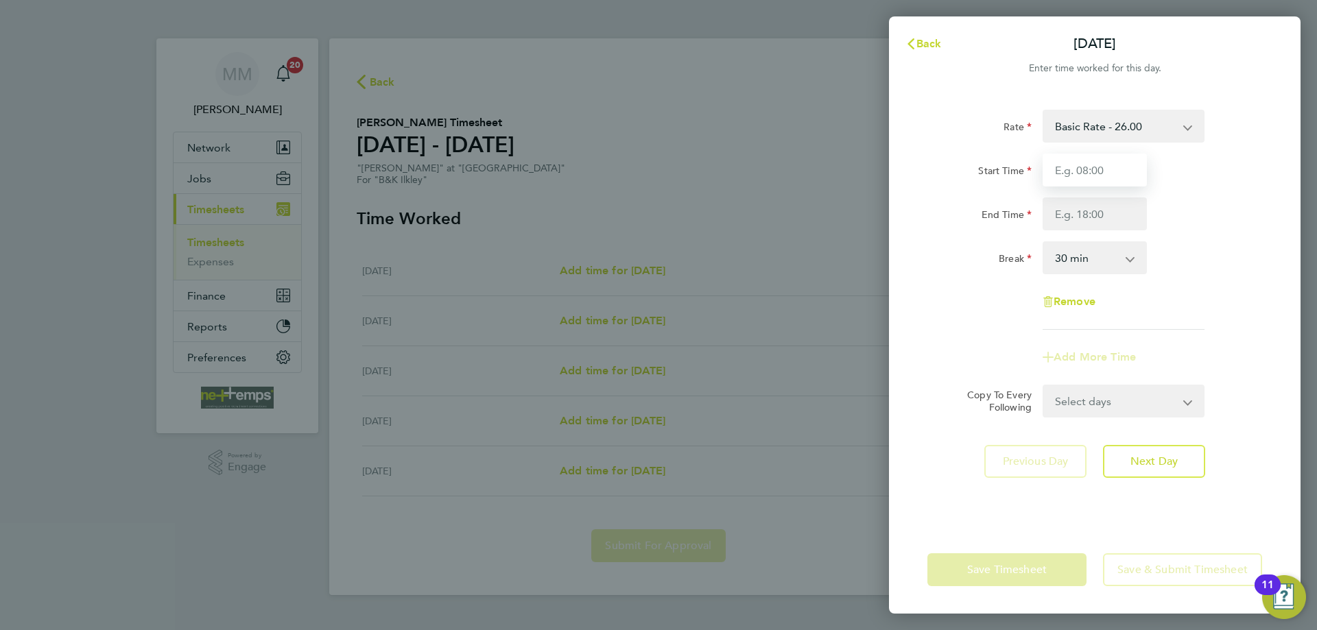
click at [1074, 174] on input "Start Time" at bounding box center [1095, 170] width 104 height 33
type input "07:00"
type input "17:00"
click at [1208, 191] on div "Start Time 07:00 End Time 17:00" at bounding box center [1095, 192] width 346 height 77
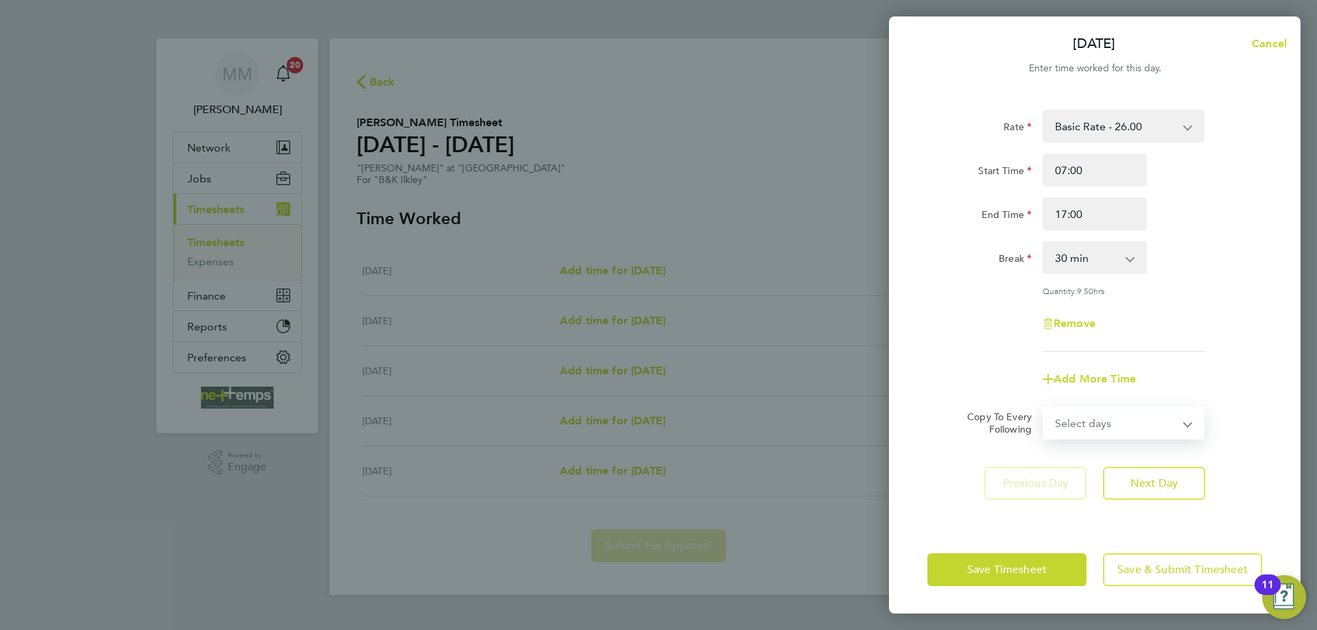
click at [1164, 430] on select "Select days Day Tuesday Wednesday Thursday Friday" at bounding box center [1116, 423] width 144 height 30
select select "TUE"
click at [1044, 408] on select "Select days Day Tuesday Wednesday Thursday Friday" at bounding box center [1116, 423] width 144 height 30
select select "2025-09-26"
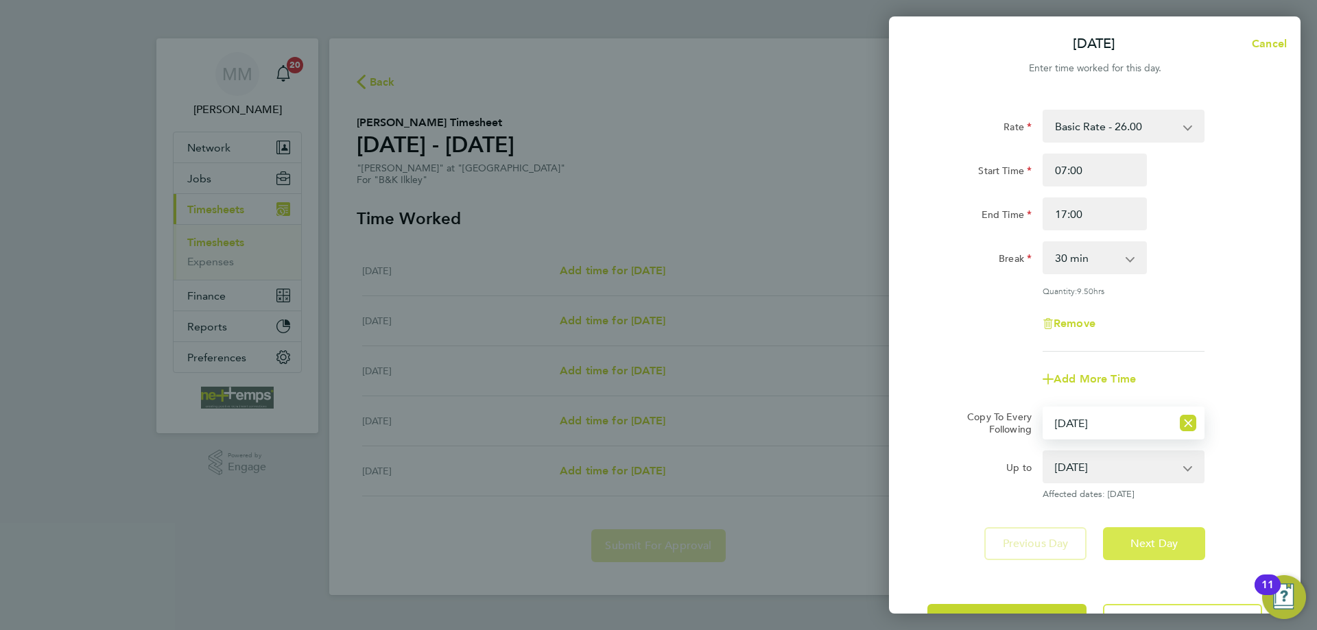
click at [1169, 543] on span "Next Day" at bounding box center [1153, 544] width 47 height 14
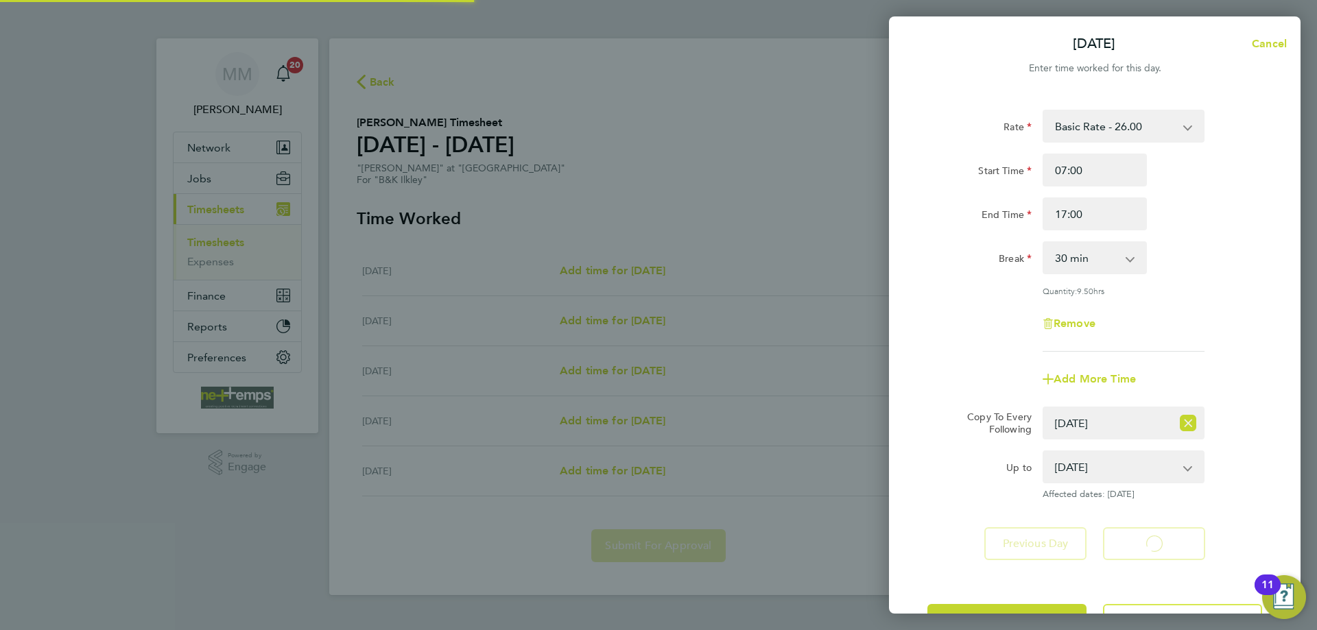
select select "30"
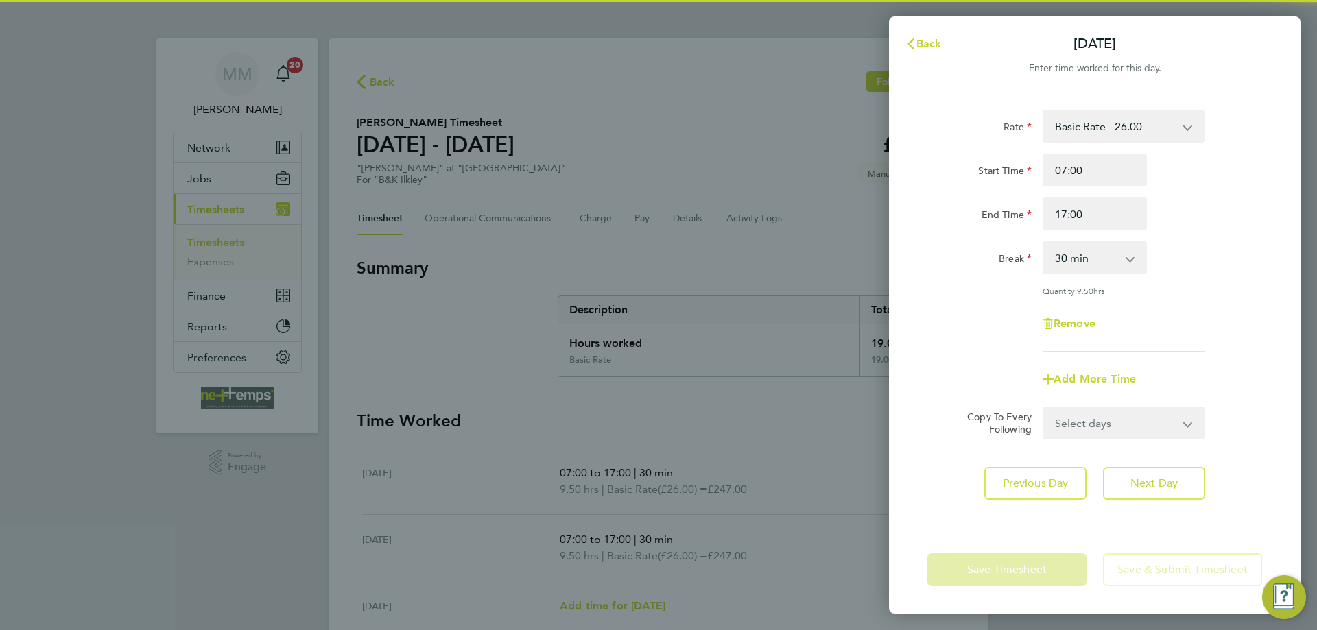
click at [1157, 426] on select "Select days Day Wednesday Thursday Friday" at bounding box center [1116, 423] width 144 height 30
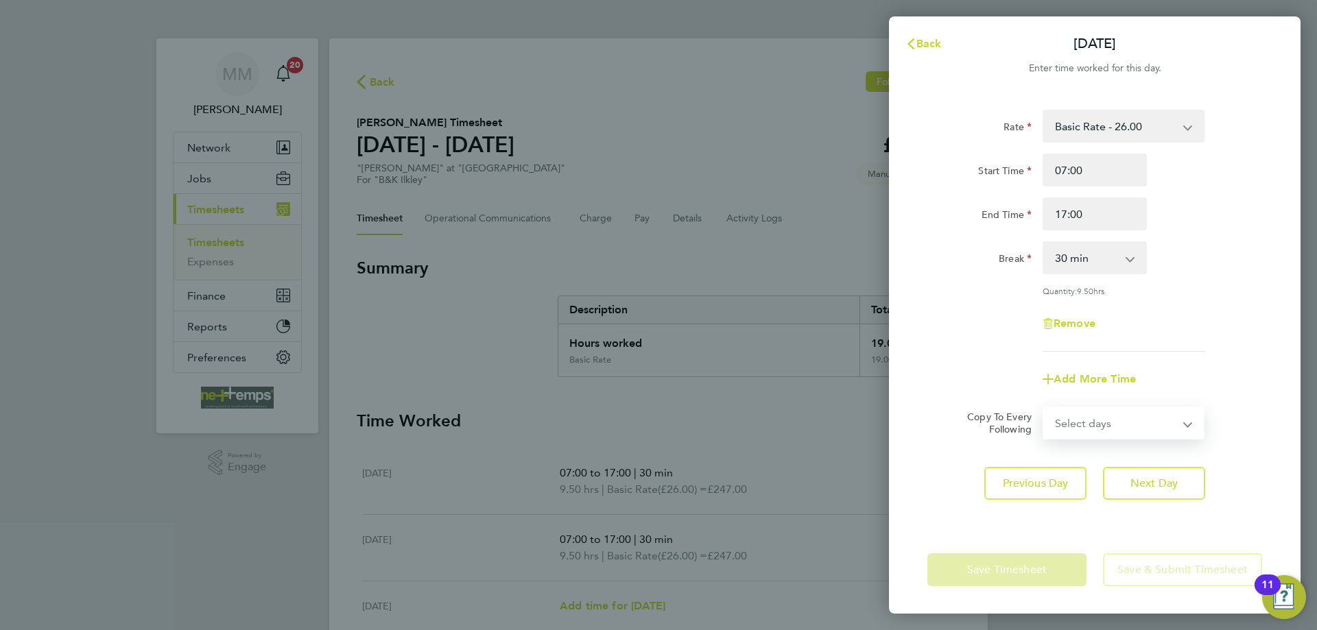
select select "WED"
click at [1044, 408] on select "Select days Day Wednesday Thursday Friday" at bounding box center [1116, 423] width 144 height 30
select select "2025-09-26"
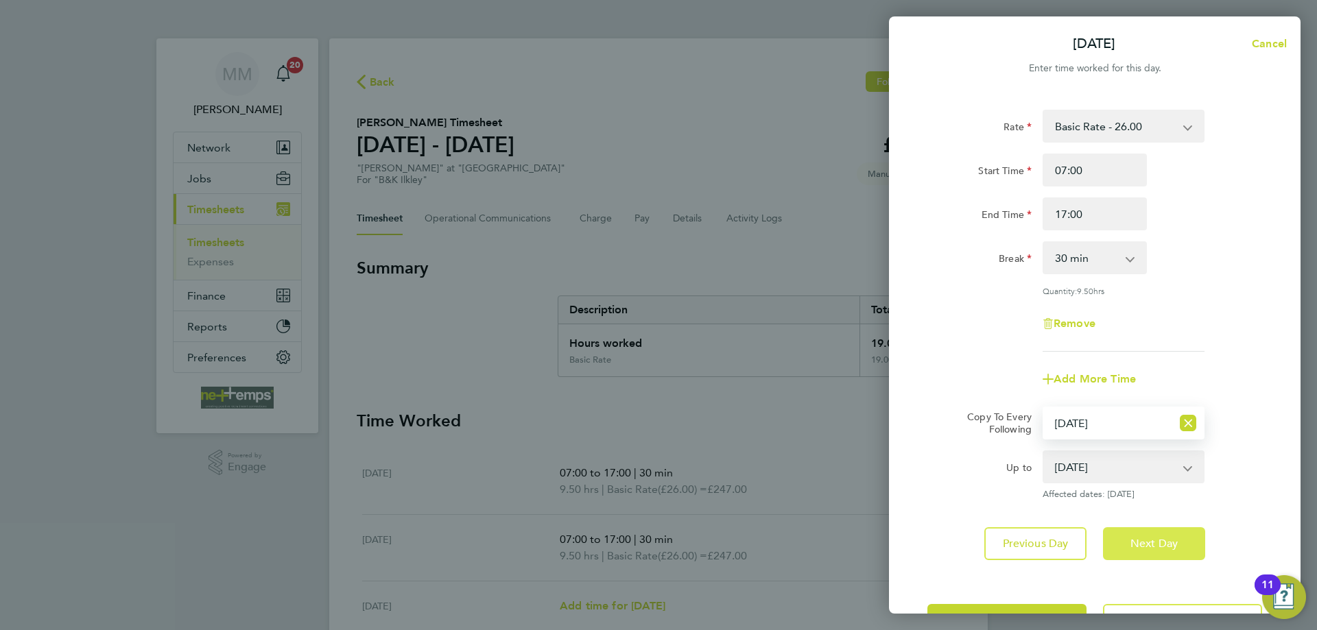
click at [1170, 537] on span "Next Day" at bounding box center [1153, 544] width 47 height 14
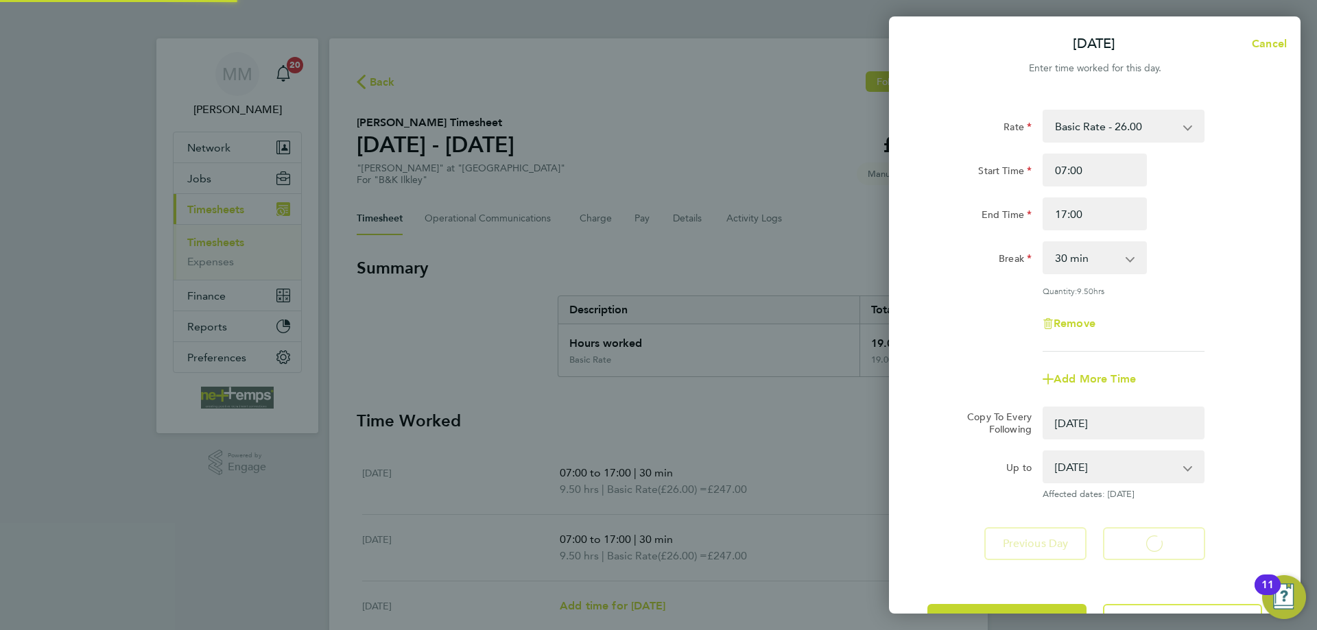
select select "0: null"
select select "30"
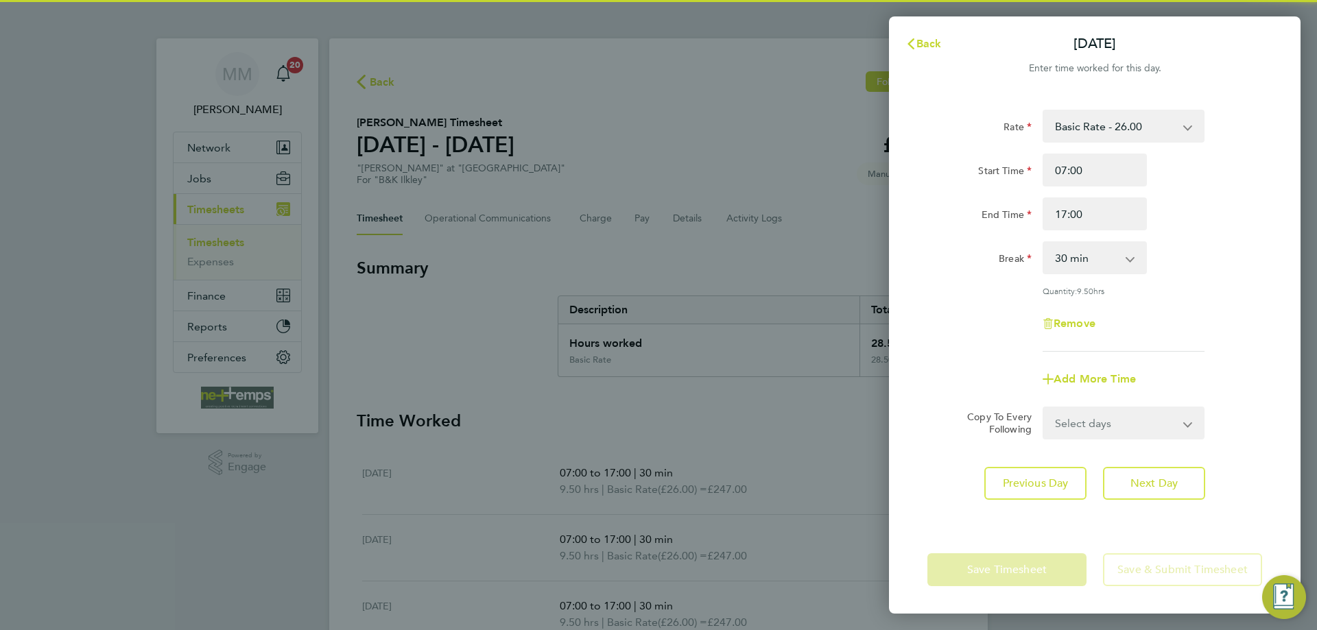
click at [1157, 429] on select "Select days Day Thursday Friday" at bounding box center [1116, 423] width 144 height 30
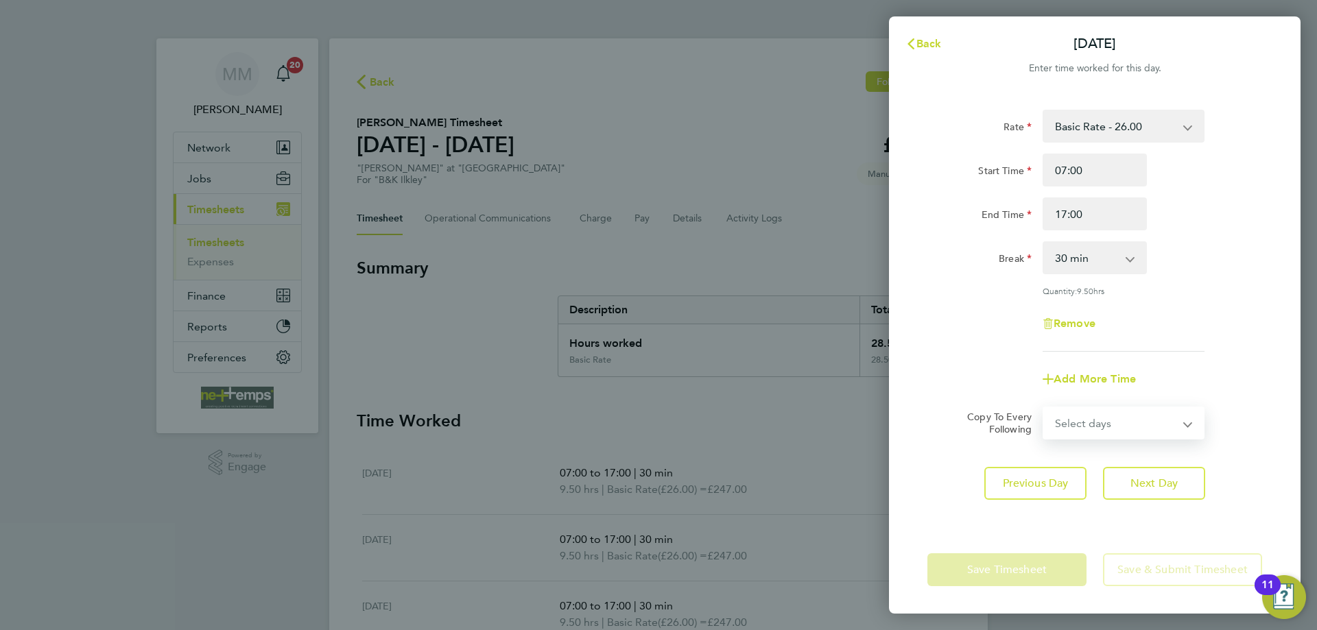
select select "THU"
click at [1044, 408] on select "Select days Day Thursday Friday" at bounding box center [1116, 423] width 144 height 30
select select "2025-09-26"
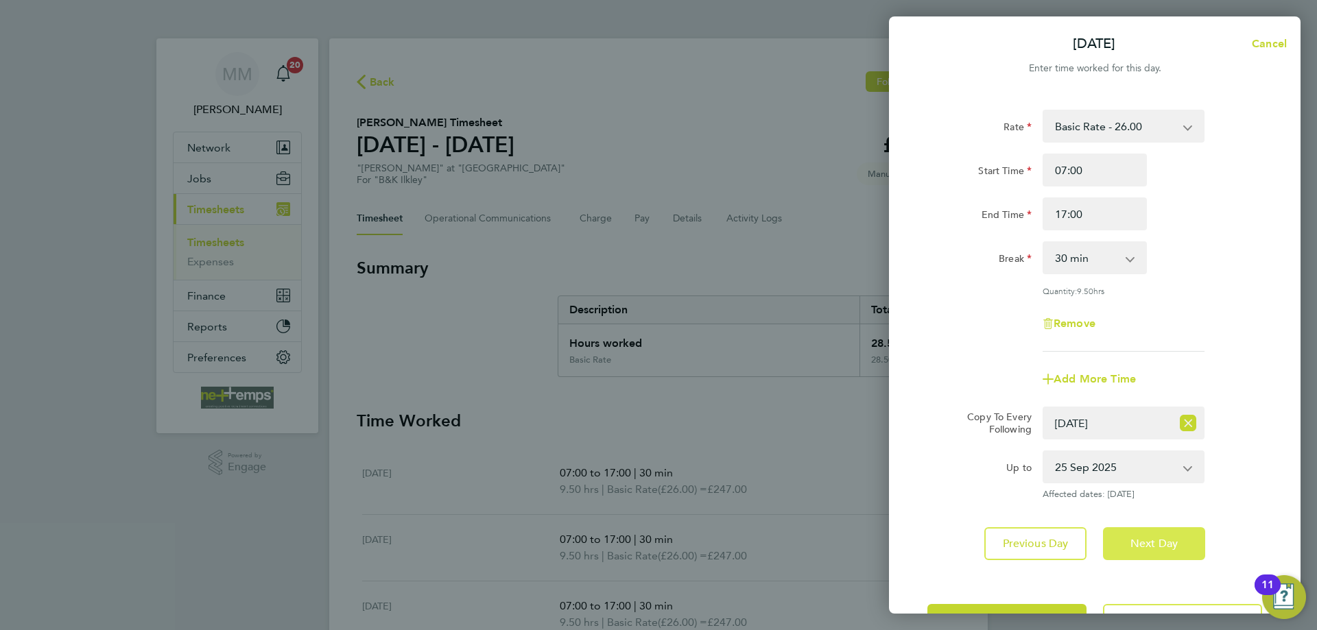
click at [1171, 546] on span "Next Day" at bounding box center [1153, 544] width 47 height 14
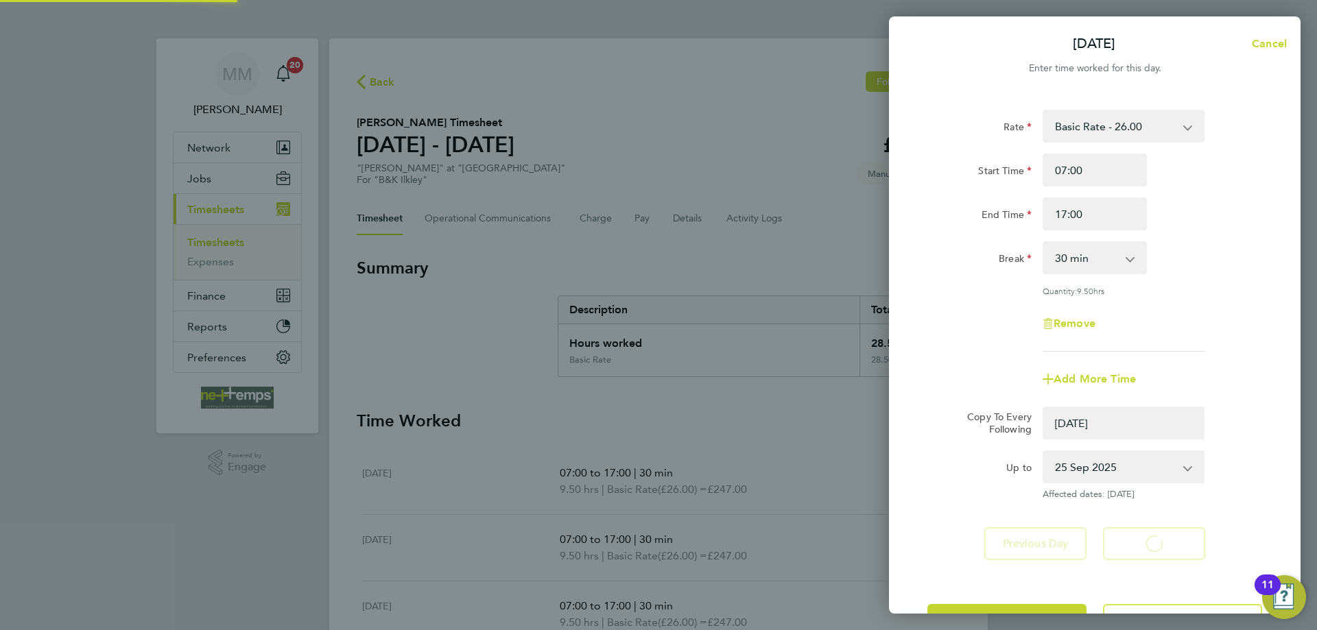
select select "0: null"
select select "30"
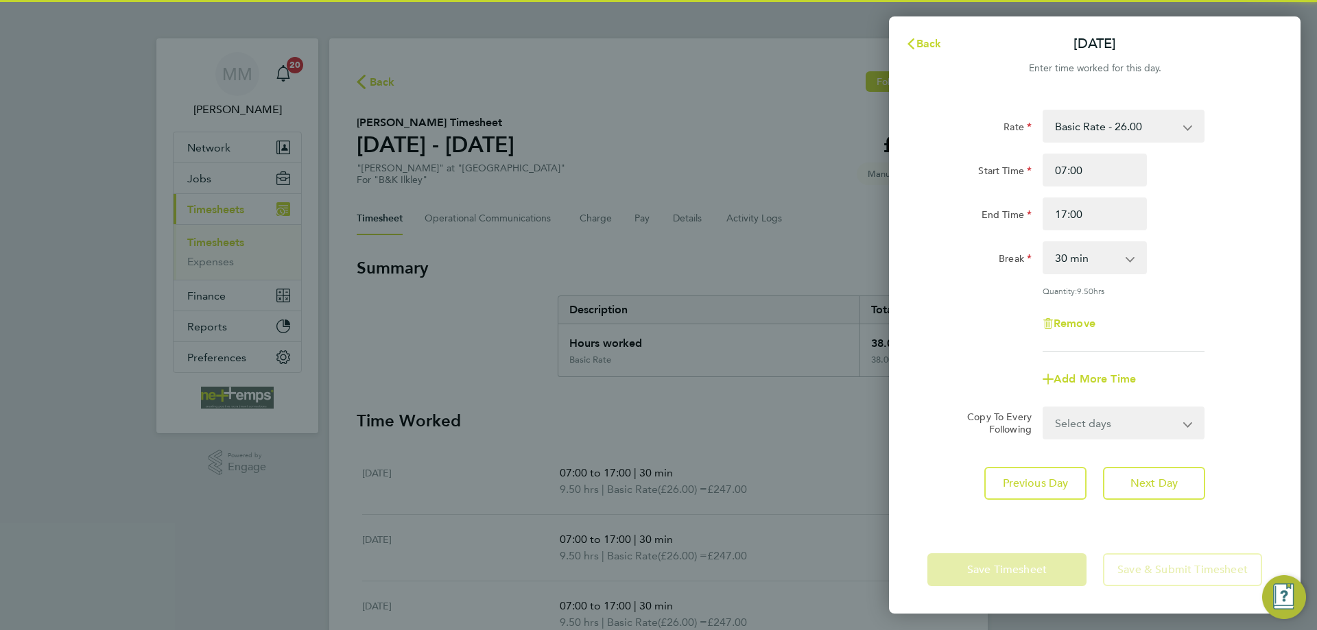
click at [1138, 428] on select "Select days Friday" at bounding box center [1116, 423] width 144 height 30
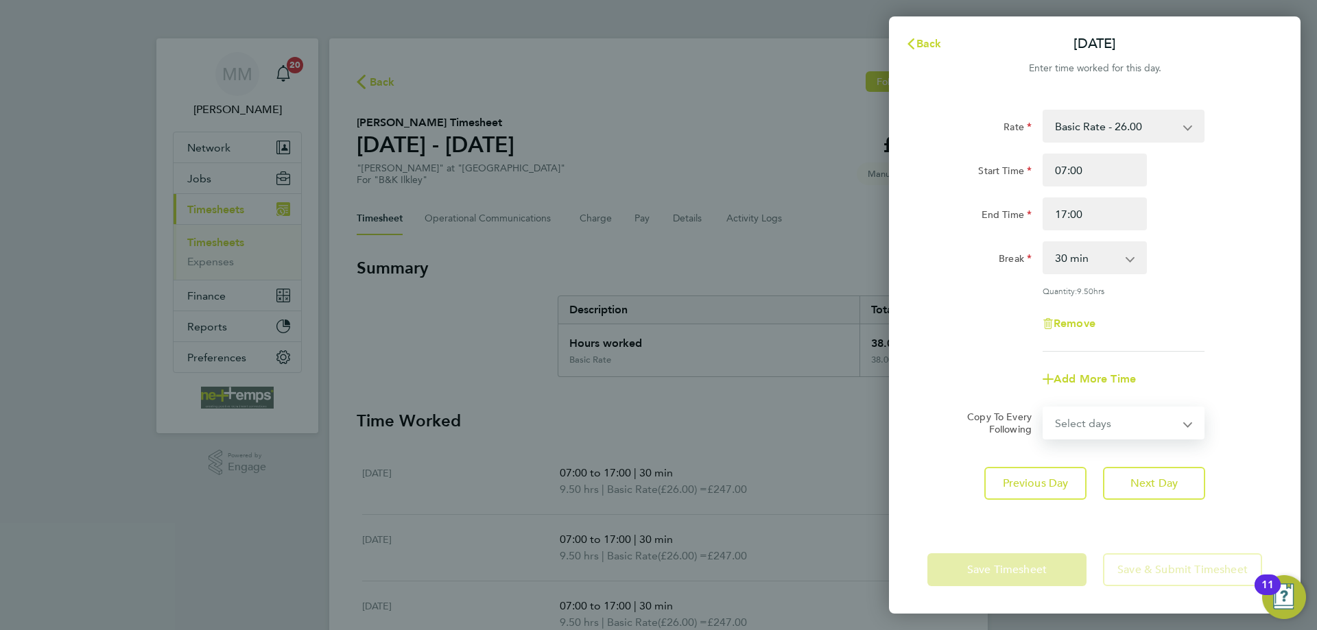
select select "FRI"
click at [1044, 408] on select "Select days Friday" at bounding box center [1116, 423] width 144 height 30
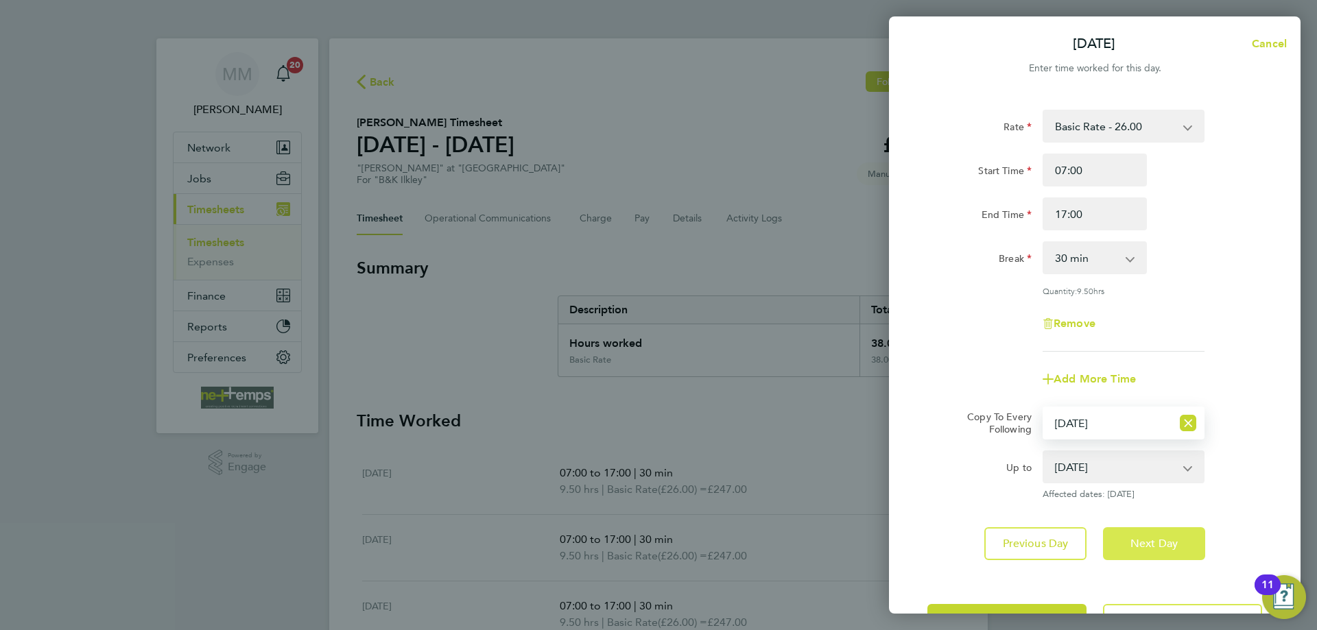
click at [1171, 542] on span "Next Day" at bounding box center [1153, 544] width 47 height 14
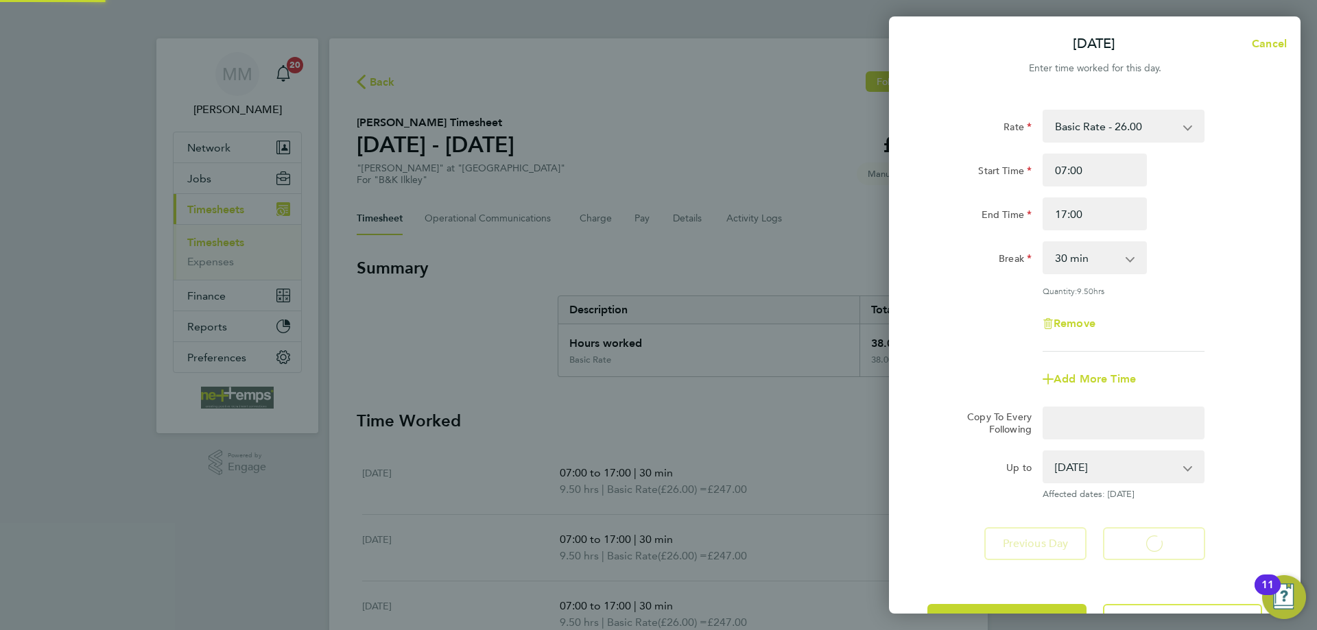
select select "30"
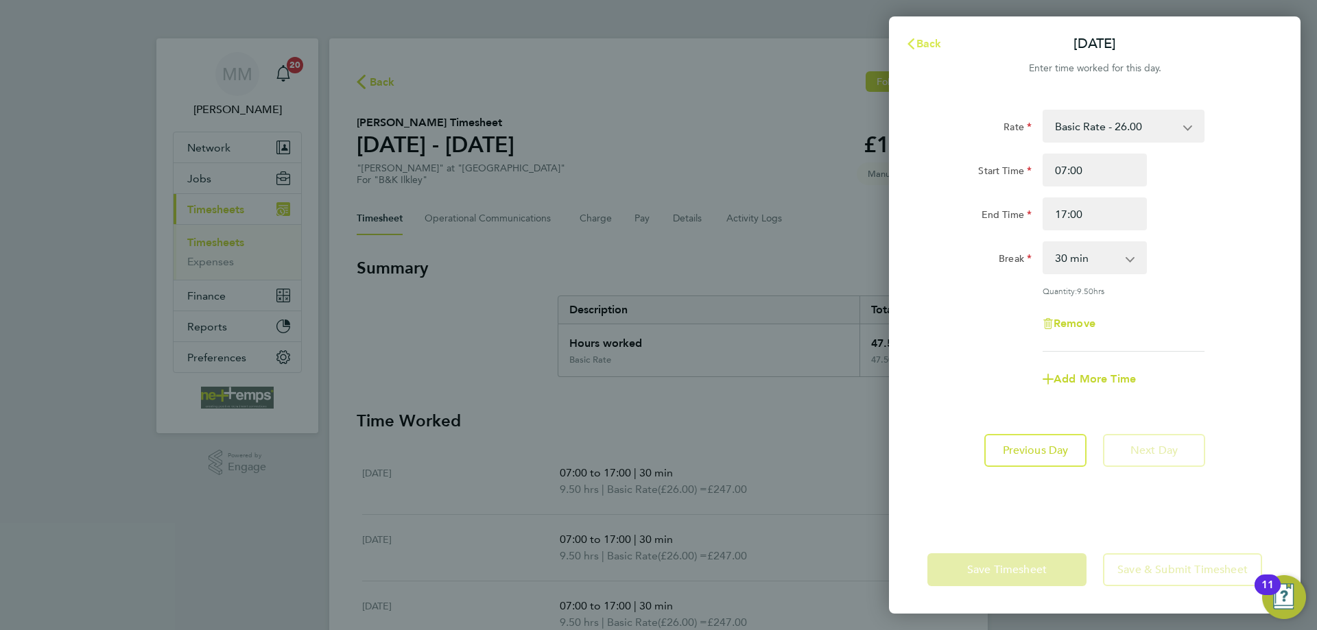
click at [919, 47] on span "Back" at bounding box center [928, 43] width 25 height 13
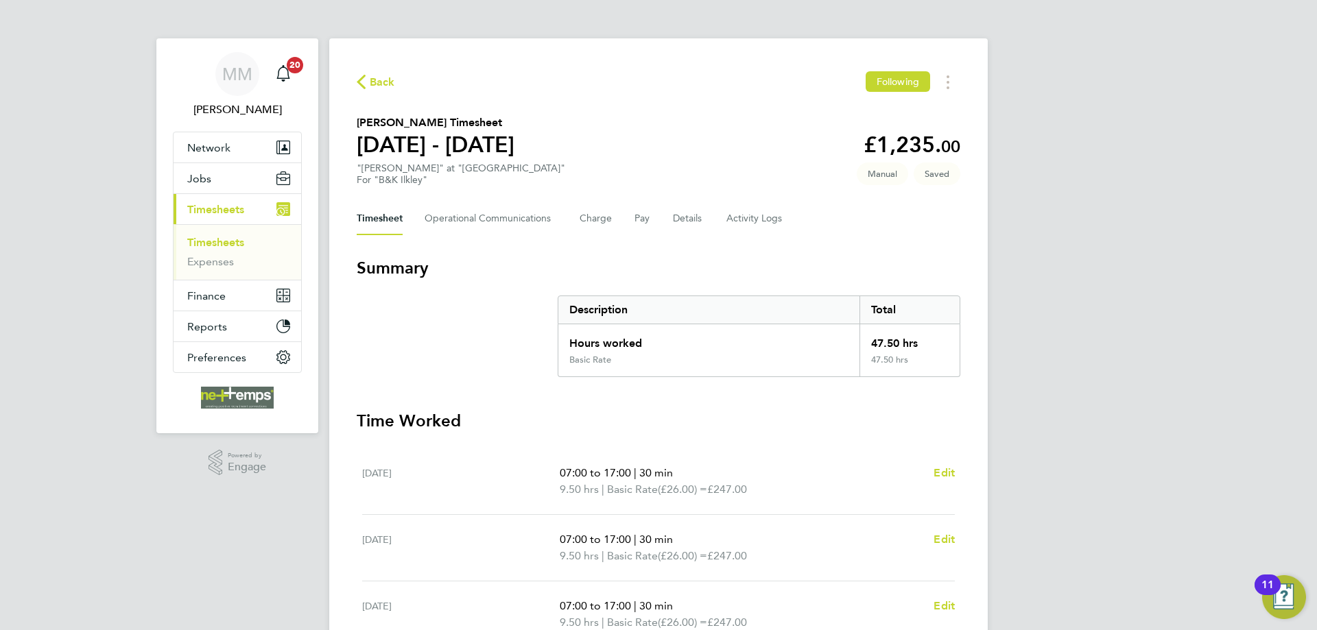
scroll to position [272, 0]
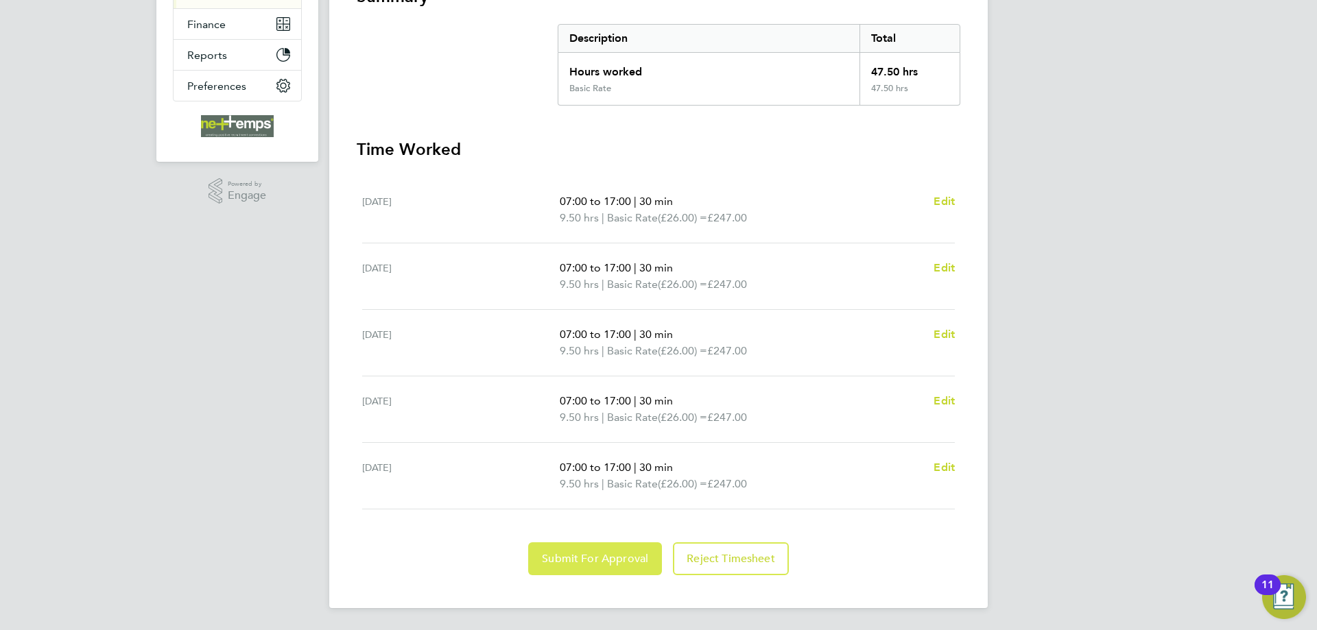
click at [623, 559] on span "Submit For Approval" at bounding box center [595, 559] width 106 height 14
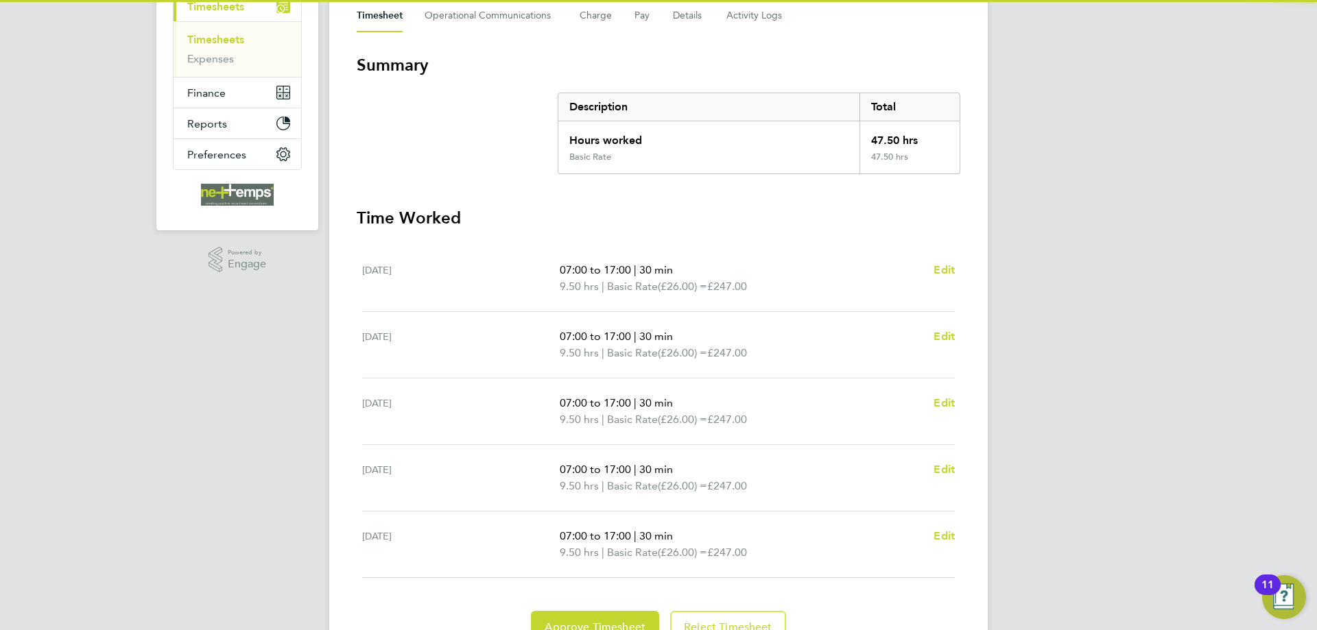
scroll to position [0, 0]
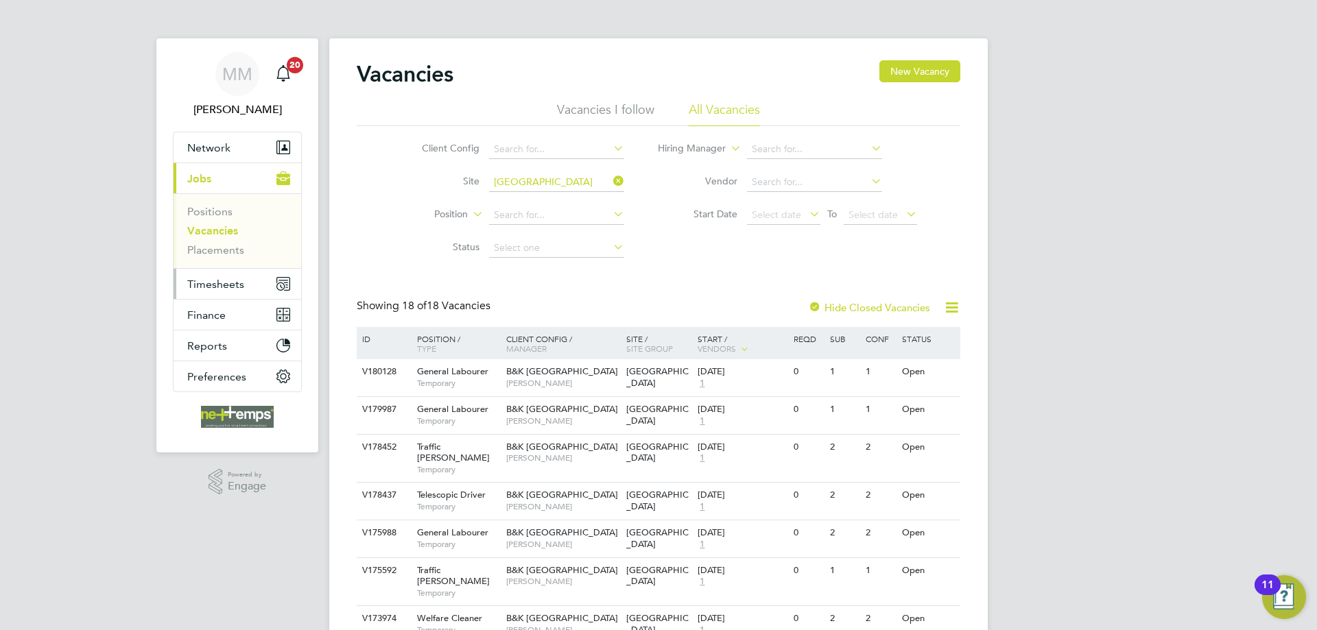
click at [228, 282] on span "Timesheets" at bounding box center [215, 284] width 57 height 13
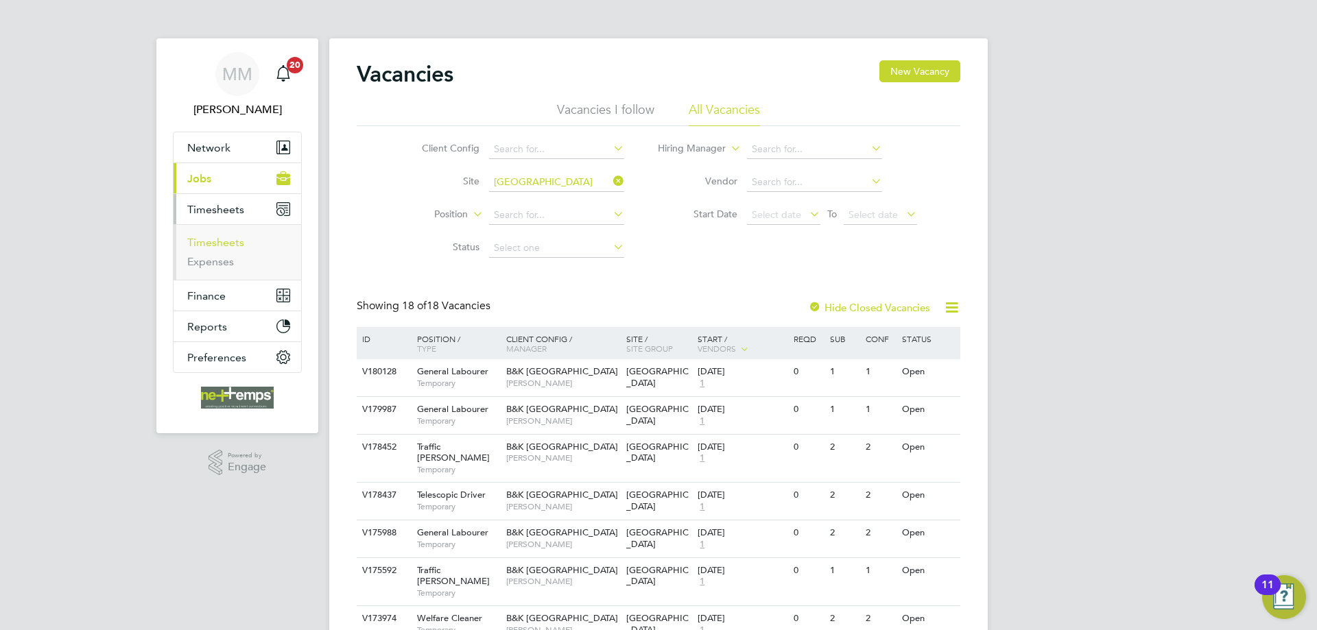
click at [213, 244] on link "Timesheets" at bounding box center [215, 242] width 57 height 13
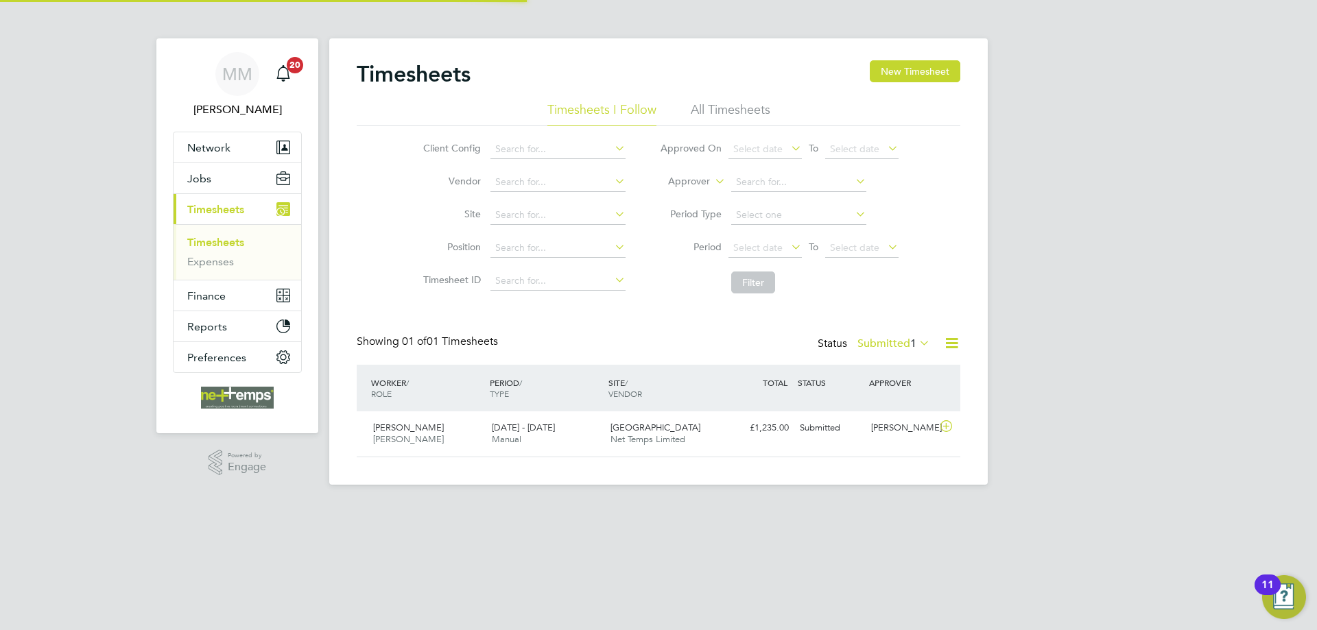
scroll to position [35, 119]
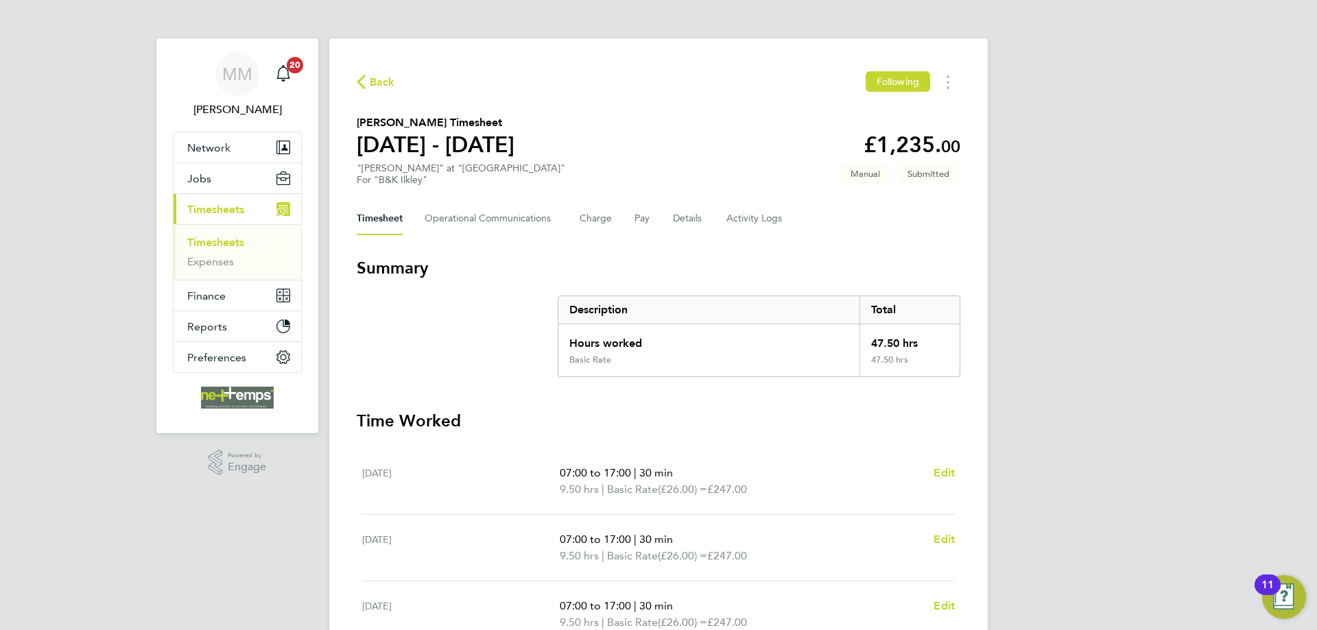
click at [226, 245] on link "Timesheets" at bounding box center [215, 242] width 57 height 13
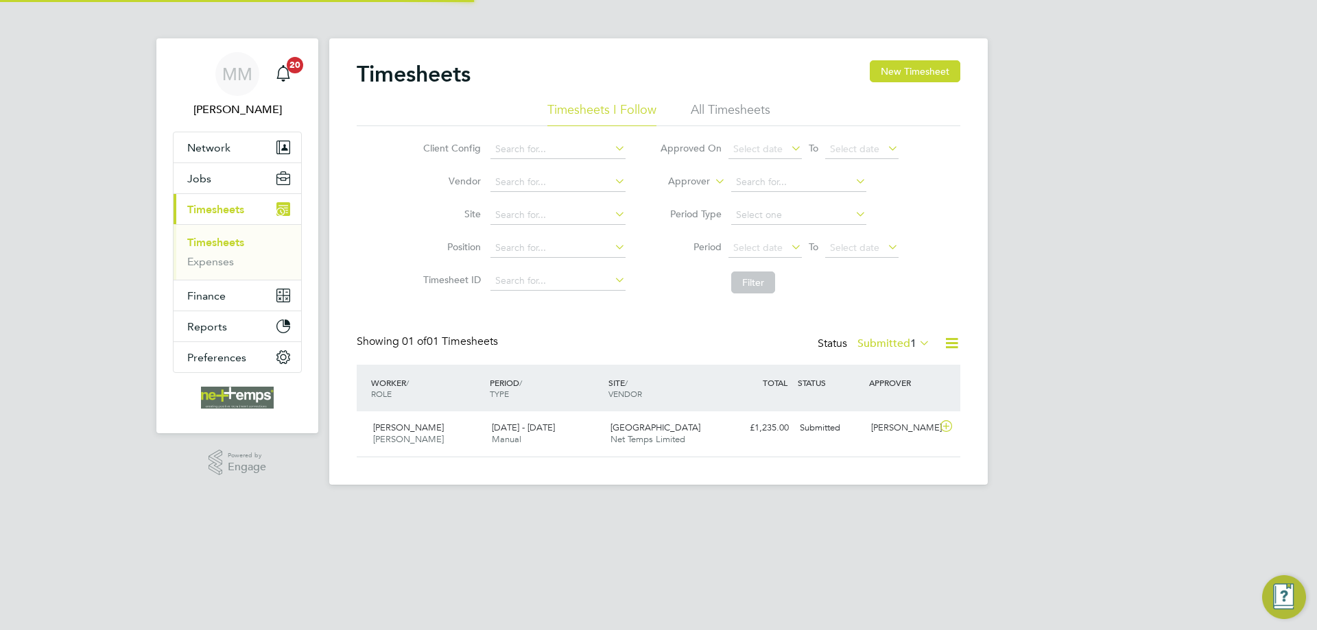
scroll to position [35, 119]
click at [927, 67] on button "New Timesheet" at bounding box center [915, 71] width 91 height 22
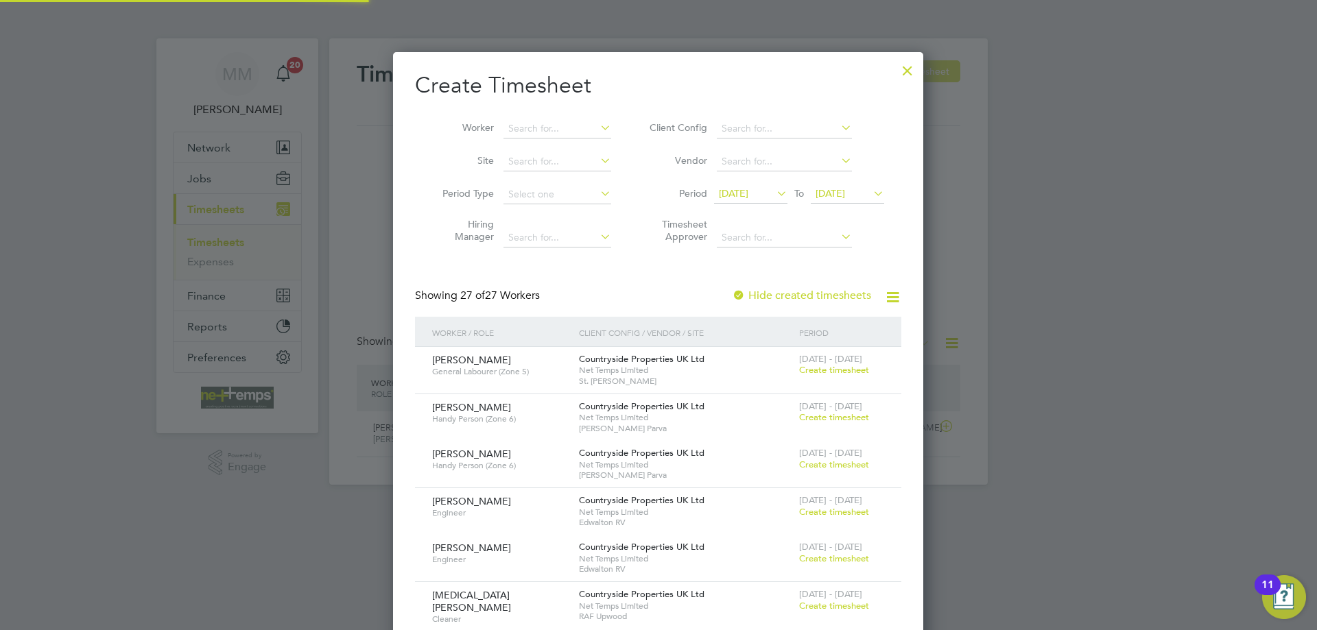
scroll to position [2116, 531]
click at [561, 136] on input at bounding box center [557, 128] width 108 height 19
click at [578, 250] on li "Roberts Lesins" at bounding box center [587, 257] width 169 height 19
type input "Roberts Lesins"
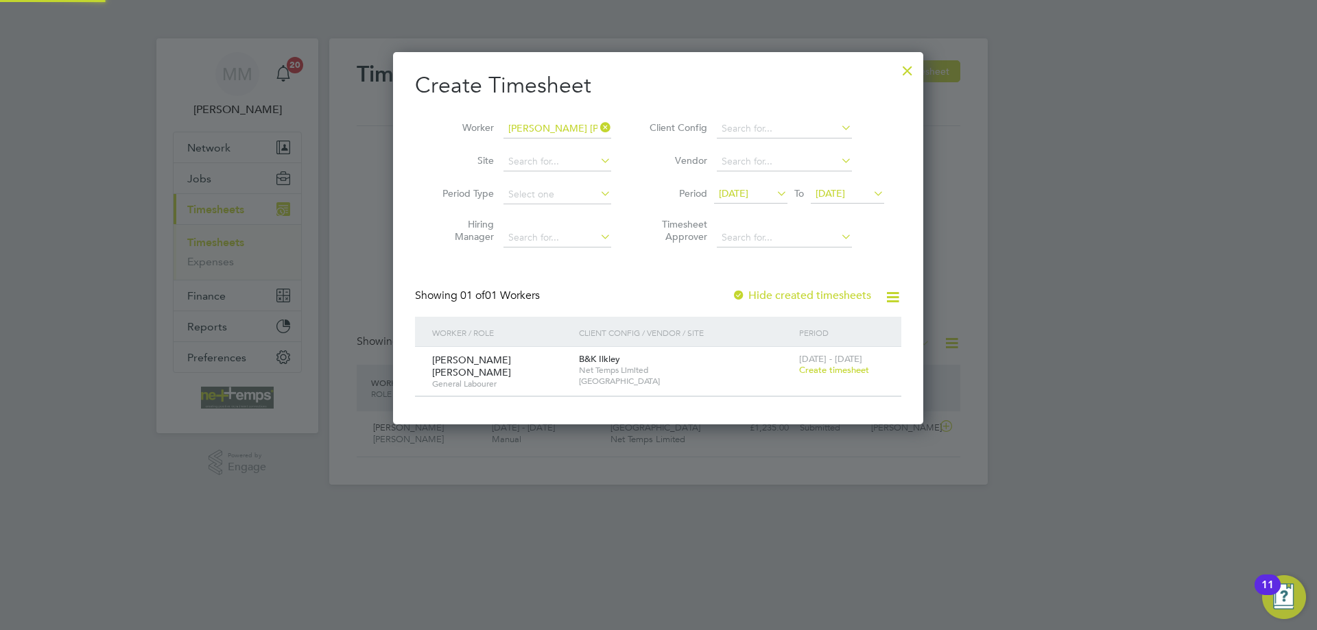
scroll to position [370, 531]
click at [824, 370] on span "Create timesheet" at bounding box center [834, 370] width 70 height 12
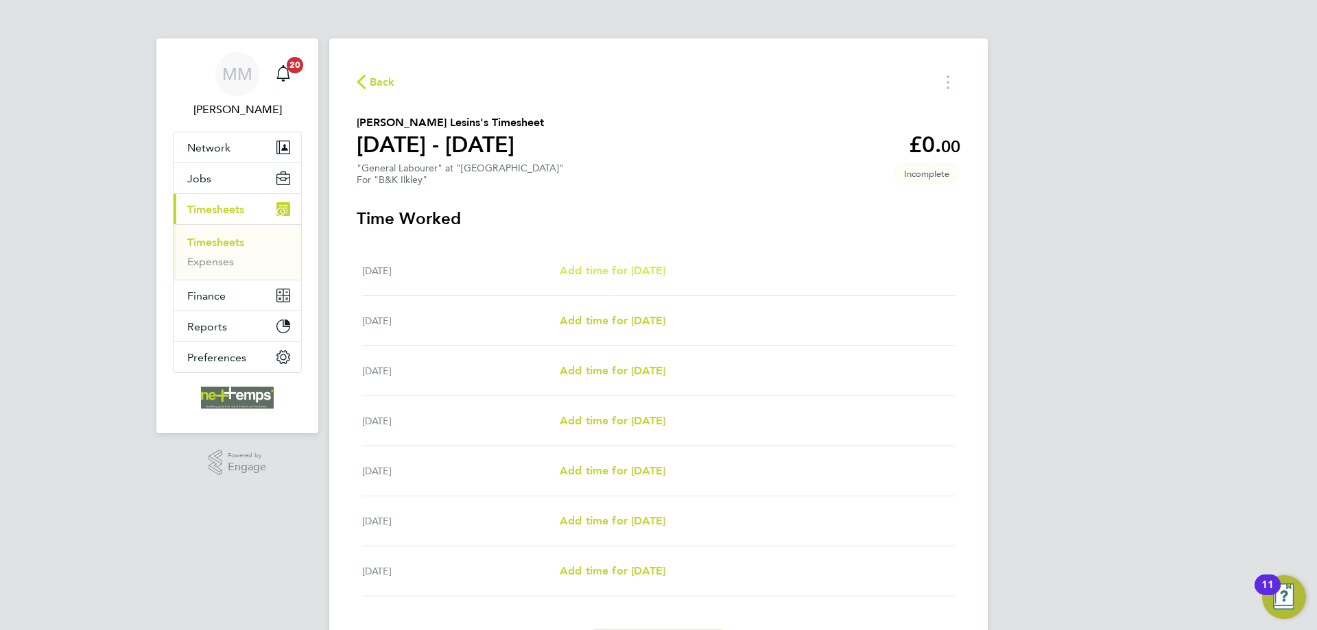
click at [655, 274] on span "Add time for Mon 22 Sep" at bounding box center [613, 270] width 106 height 13
select select "30"
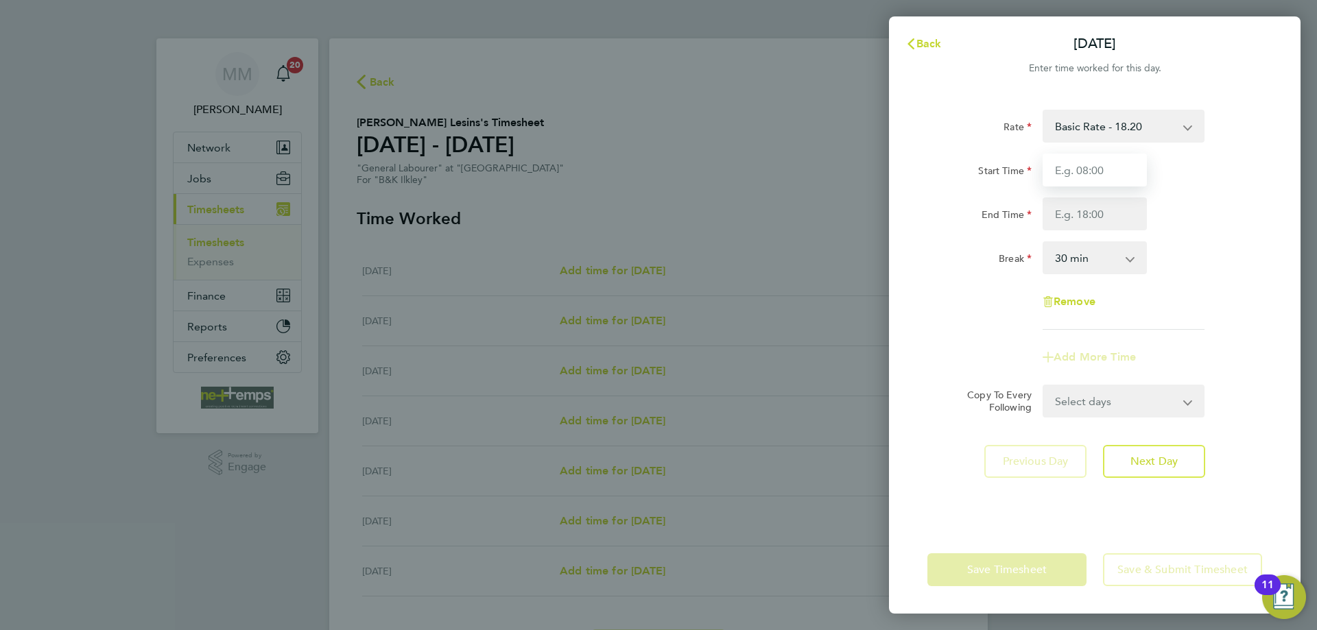
click at [1106, 171] on input "Start Time" at bounding box center [1095, 170] width 104 height 33
type input "07:00"
type input "17:00"
click at [1208, 219] on div "End Time 17:00" at bounding box center [1095, 214] width 346 height 33
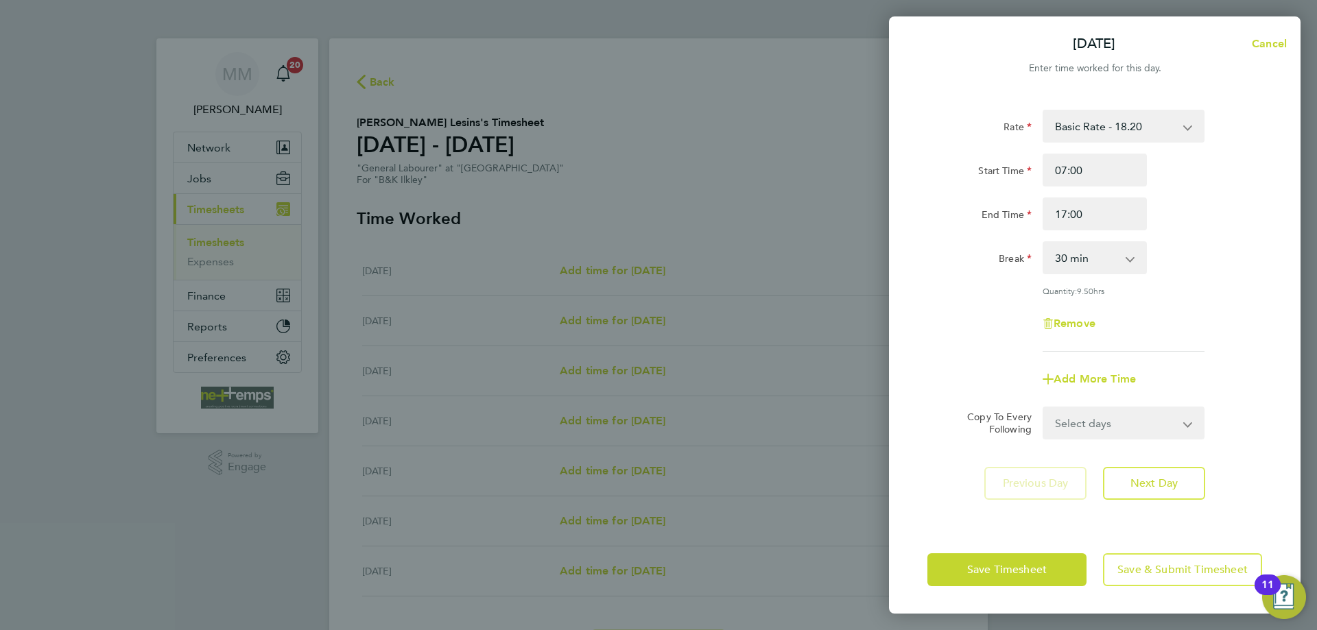
click at [1173, 430] on select "Select days Day Weekday (Mon-Fri) Weekend (Sat-Sun) Tuesday Wednesday Thursday …" at bounding box center [1116, 423] width 144 height 30
select select "WEEKDAY"
click at [1044, 408] on select "Select days Day Weekday (Mon-Fri) Weekend (Sat-Sun) Tuesday Wednesday Thursday …" at bounding box center [1116, 423] width 144 height 30
select select "2025-09-28"
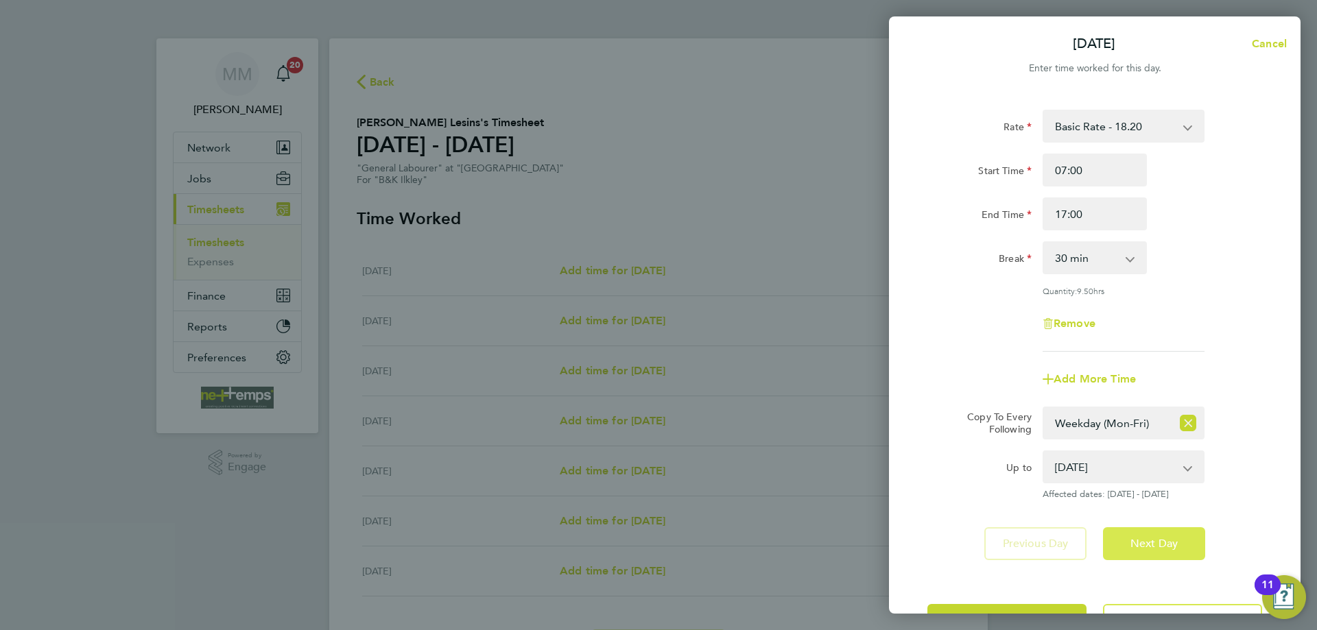
click at [1175, 543] on span "Next Day" at bounding box center [1153, 544] width 47 height 14
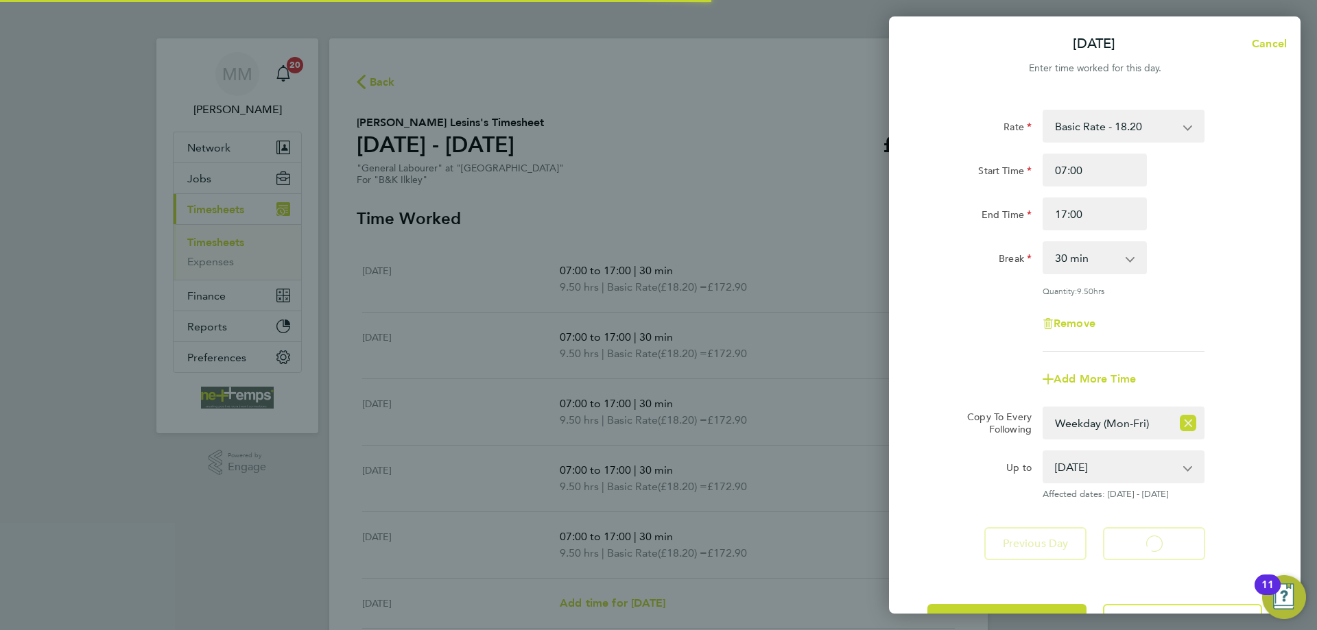
select select "30"
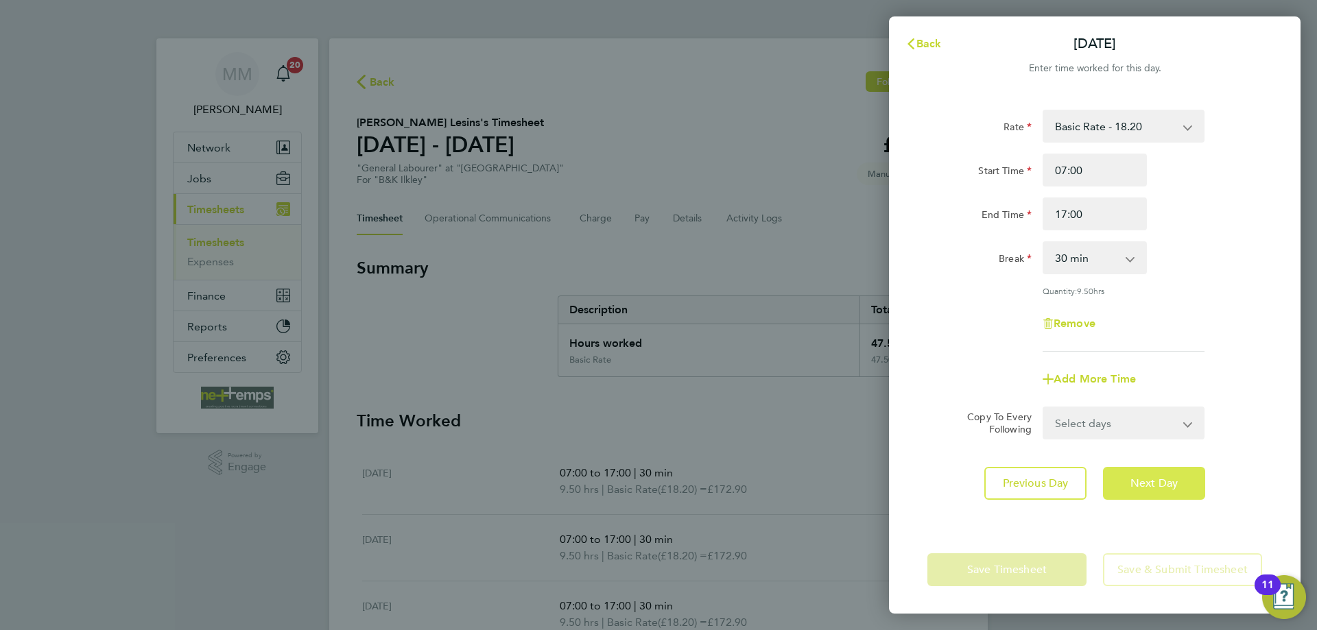
click at [1157, 478] on span "Next Day" at bounding box center [1153, 484] width 47 height 14
select select "30"
click at [1157, 478] on span "Next Day" at bounding box center [1153, 484] width 47 height 14
select select "30"
click at [1157, 478] on span "Next Day" at bounding box center [1153, 484] width 47 height 14
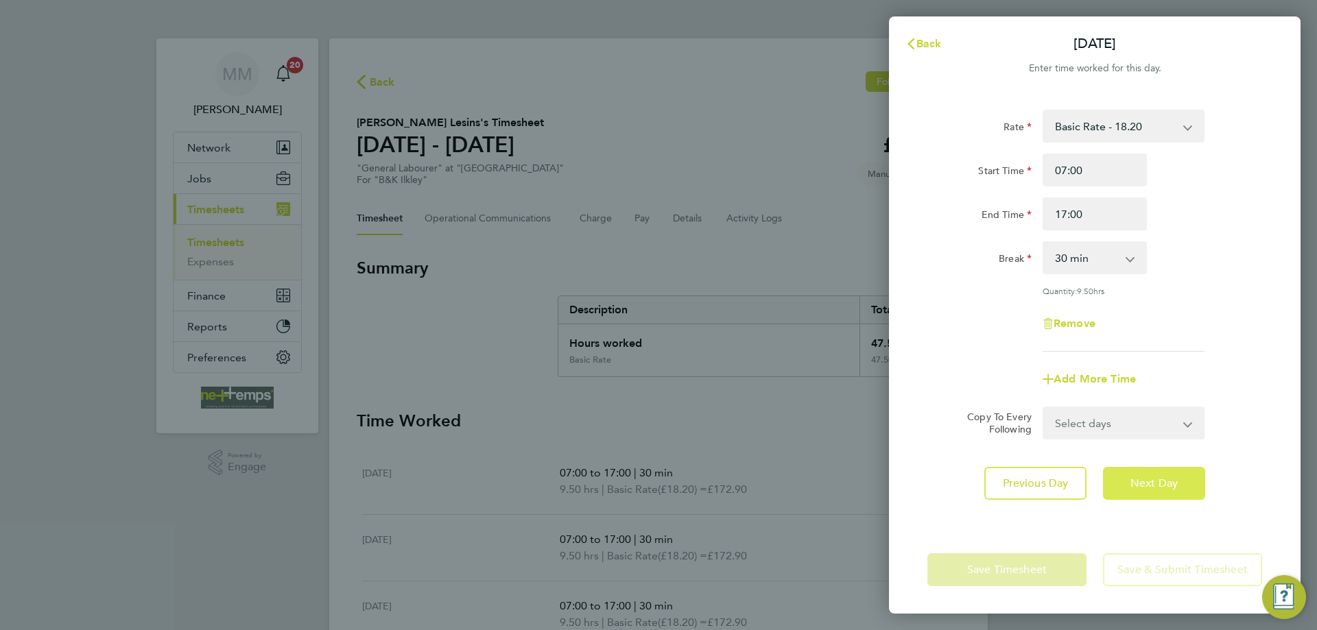
select select "30"
click at [1157, 478] on span "Next Day" at bounding box center [1153, 484] width 47 height 14
select select "30"
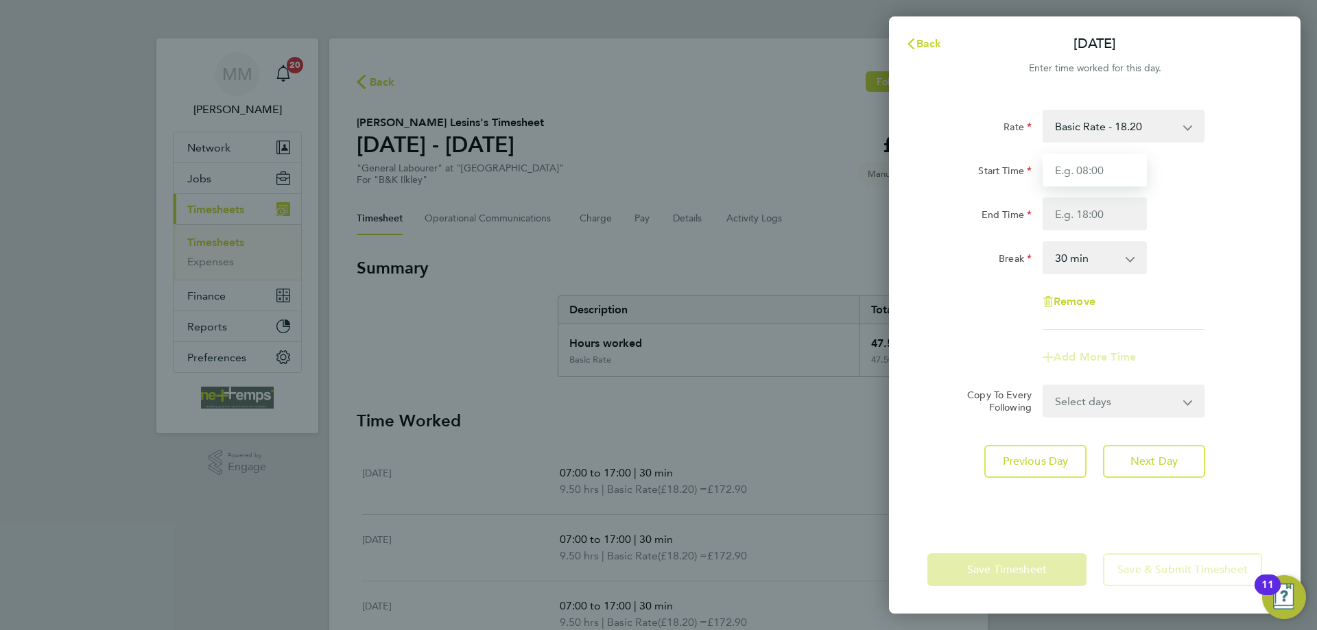
click at [1096, 170] on input "Start Time" at bounding box center [1095, 170] width 104 height 33
type input "09:00"
type input "13:00"
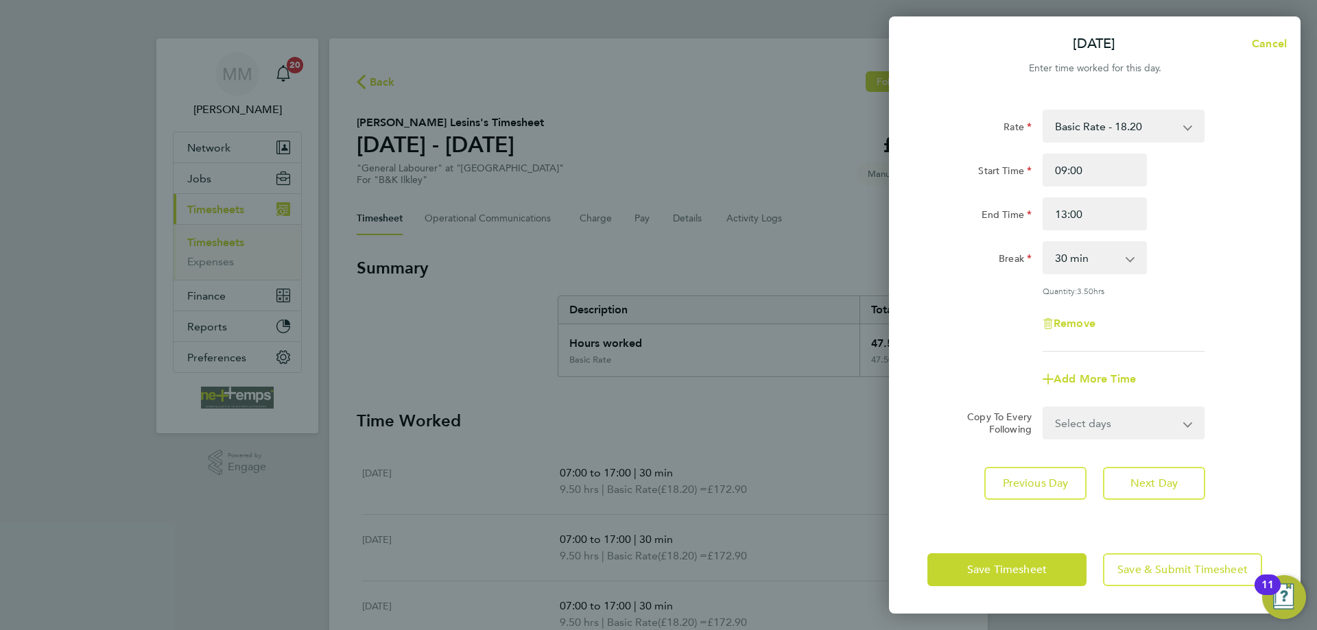
click at [1187, 209] on div "End Time 13:00" at bounding box center [1095, 214] width 346 height 33
click at [1103, 259] on select "0 min 15 min 30 min 45 min 60 min 75 min 90 min" at bounding box center [1086, 258] width 85 height 30
select select "0"
click at [1044, 243] on select "0 min 15 min 30 min 45 min 60 min 75 min 90 min" at bounding box center [1086, 258] width 85 height 30
click at [1189, 477] on button "Next Day" at bounding box center [1154, 483] width 102 height 33
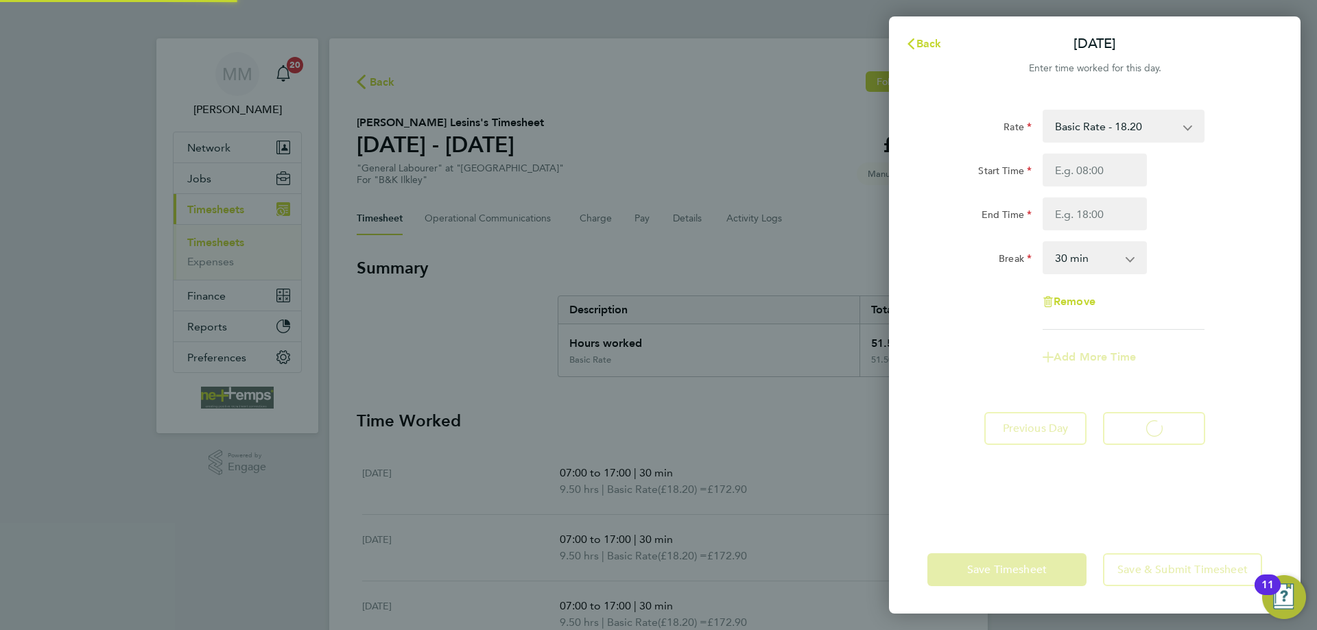
select select "30"
click at [932, 40] on span "Back" at bounding box center [928, 43] width 25 height 13
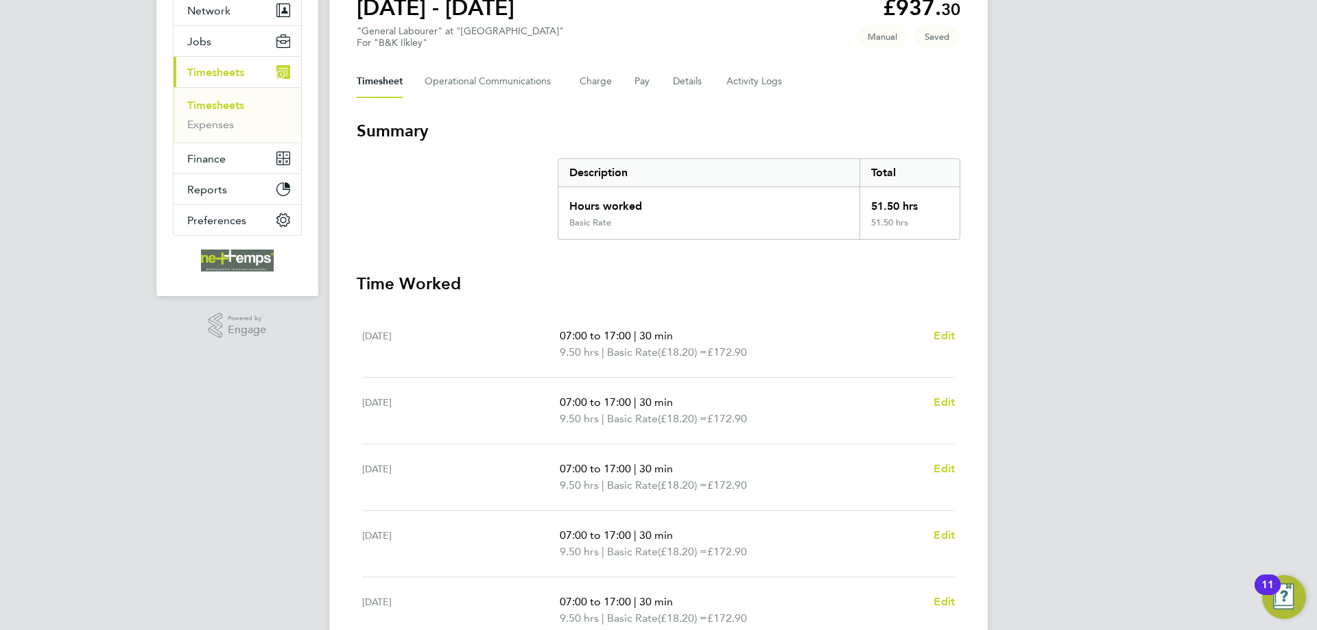
scroll to position [343, 0]
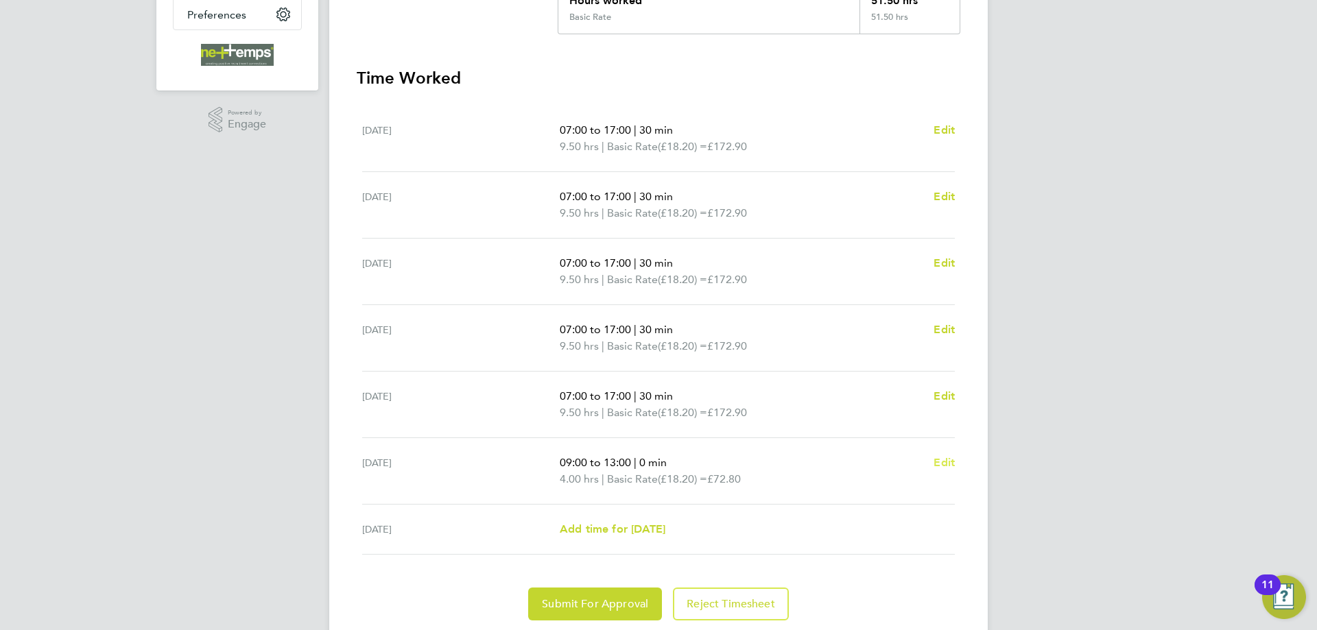
click at [939, 465] on span "Edit" at bounding box center [944, 462] width 21 height 13
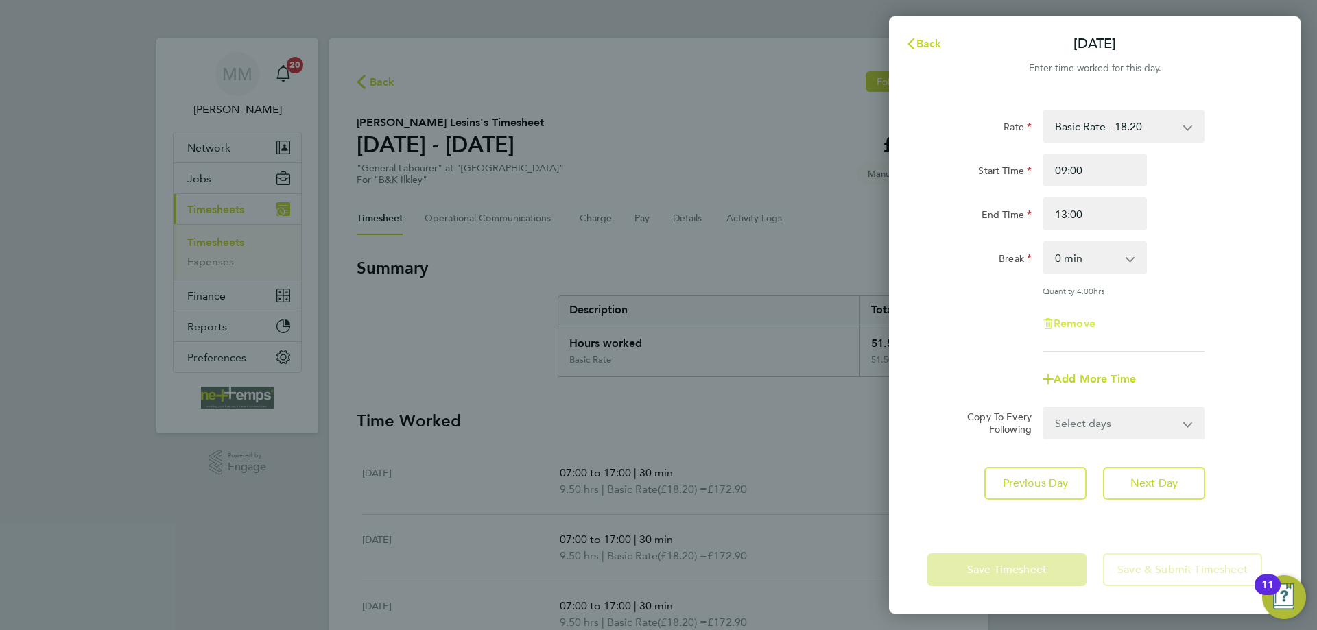
click at [1090, 318] on span "Remove" at bounding box center [1075, 323] width 42 height 13
select select "null"
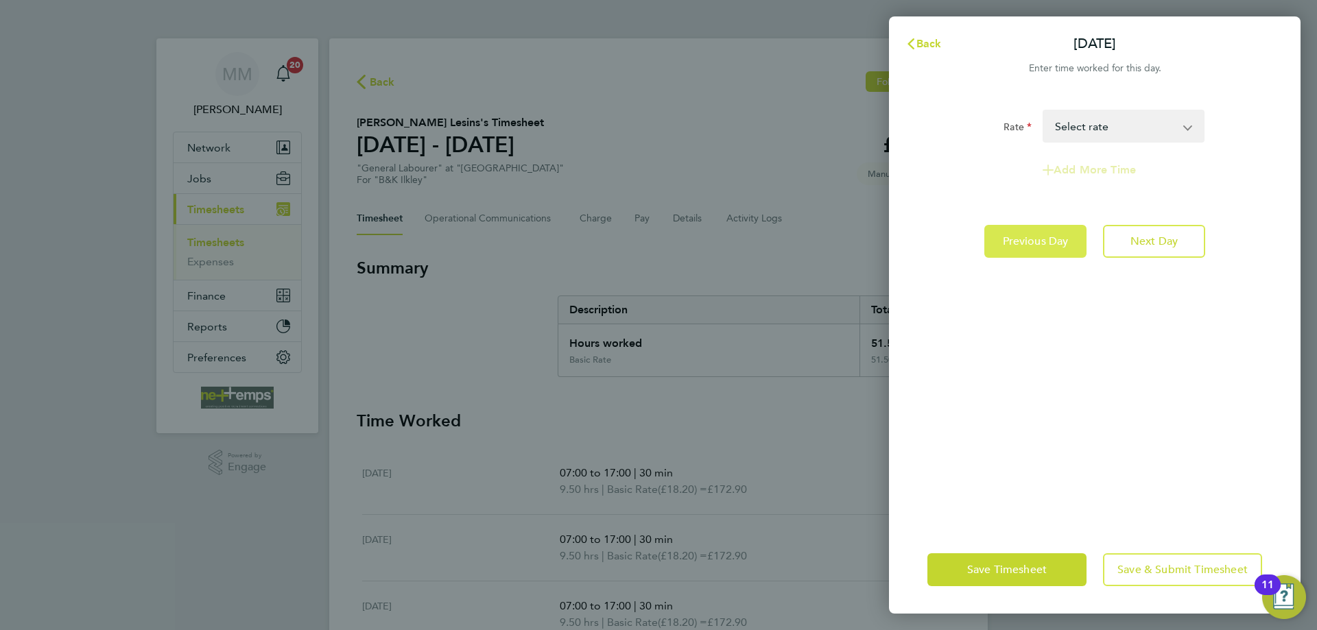
click at [1044, 246] on span "Previous Day" at bounding box center [1036, 242] width 66 height 14
select select "30"
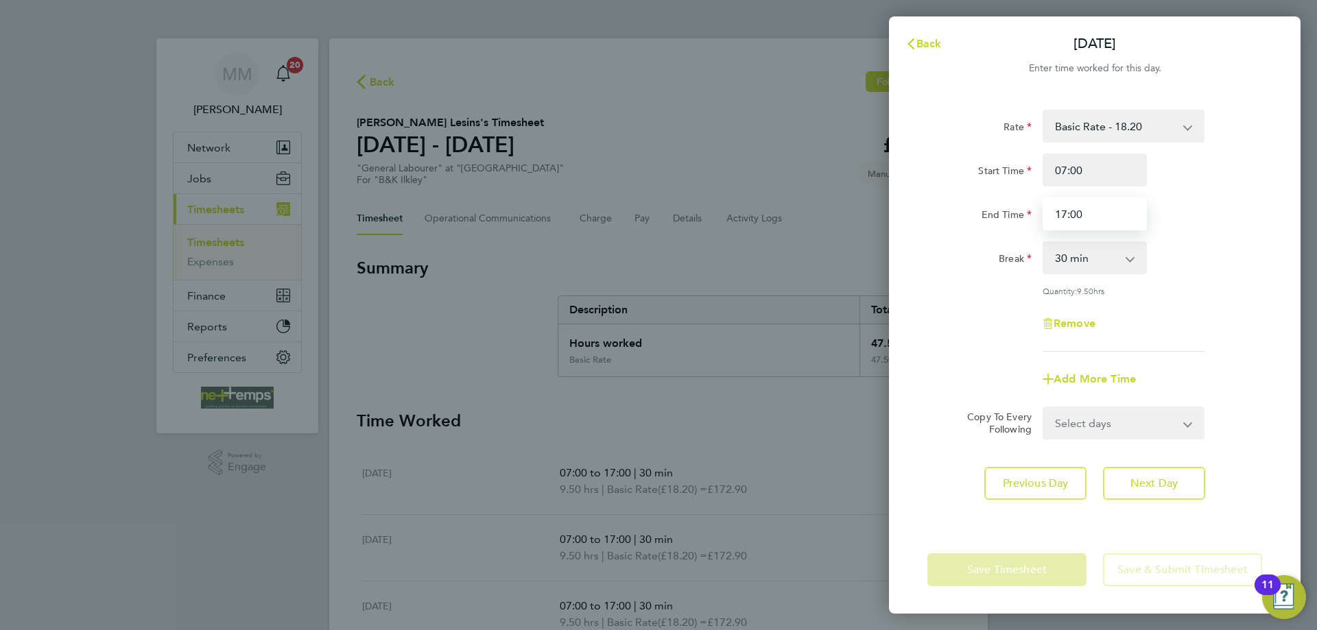
drag, startPoint x: 1096, startPoint y: 215, endPoint x: 1041, endPoint y: 217, distance: 54.9
click at [1041, 217] on div "17:00" at bounding box center [1094, 214] width 115 height 33
type input "21:00"
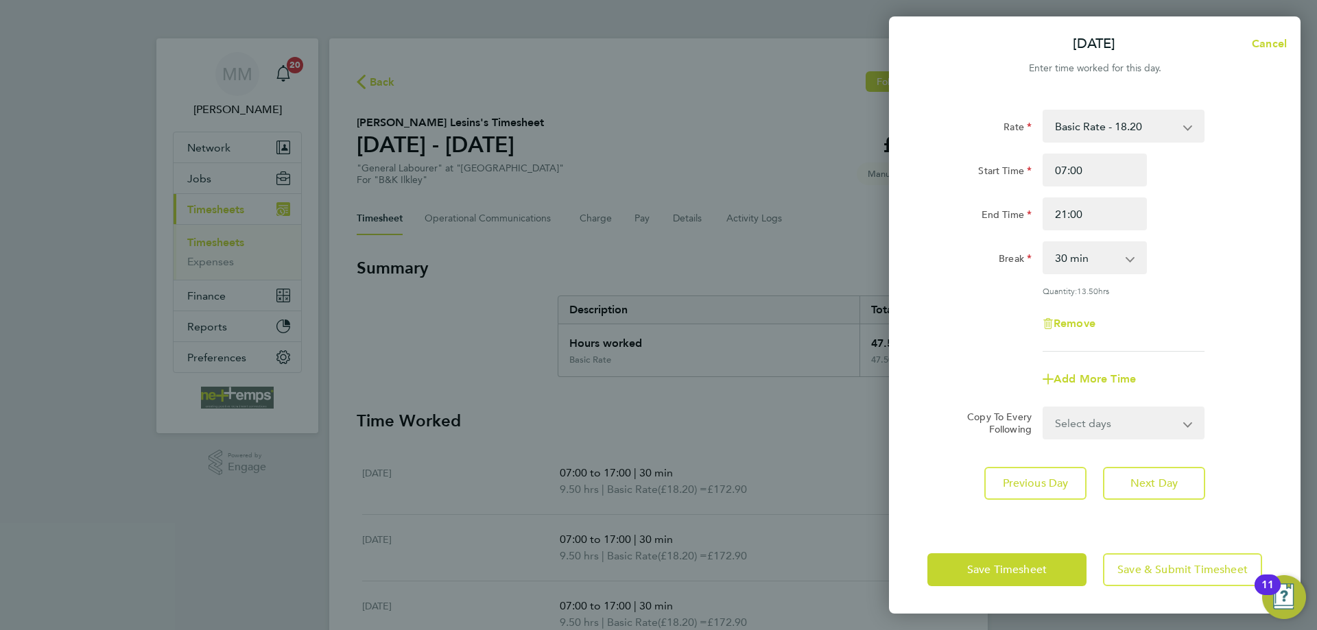
click at [1231, 239] on div "Rate Basic Rate - 18.20 Start Time 07:00 End Time 21:00 Break 0 min 15 min 30 m…" at bounding box center [1094, 231] width 335 height 242
click at [1135, 484] on span "Next Day" at bounding box center [1153, 484] width 47 height 14
select select "30"
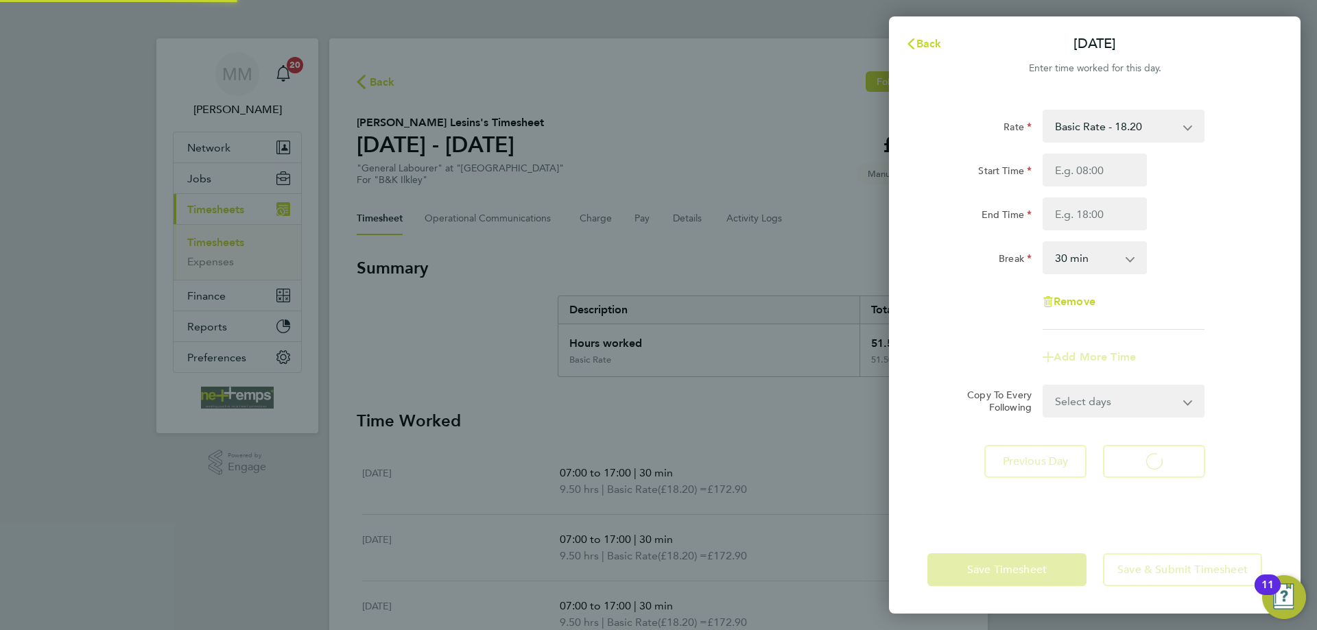
select select "30"
click at [934, 39] on span "Back" at bounding box center [928, 43] width 25 height 13
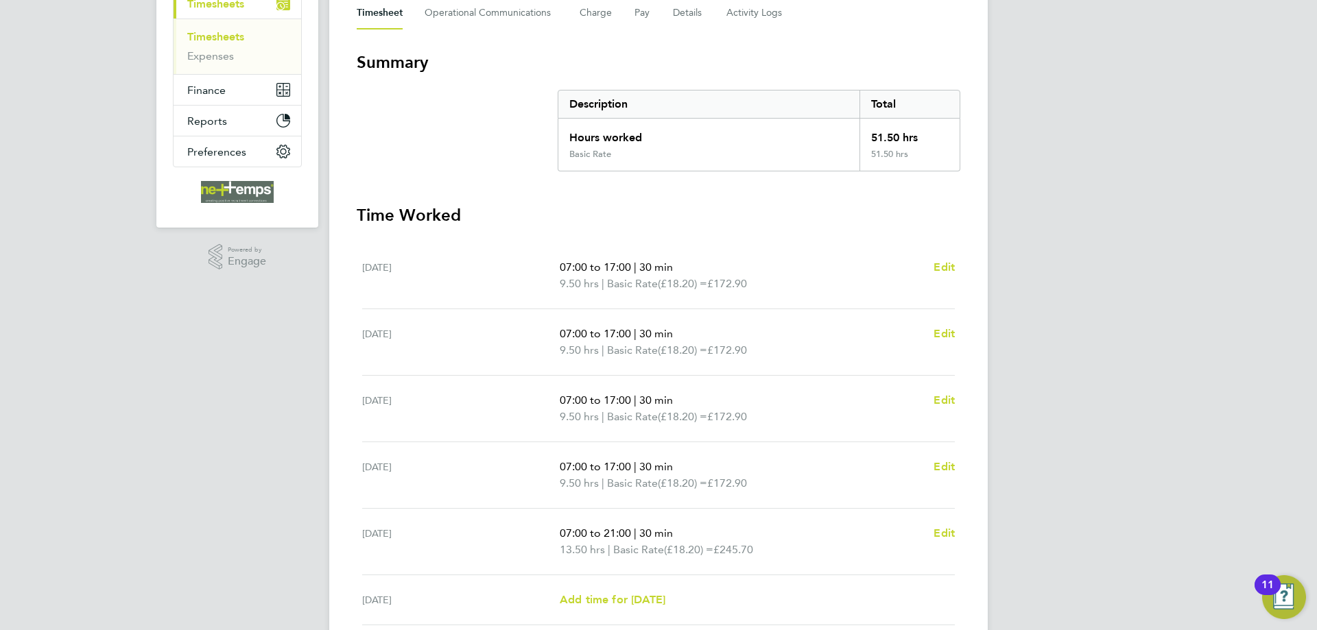
scroll to position [274, 0]
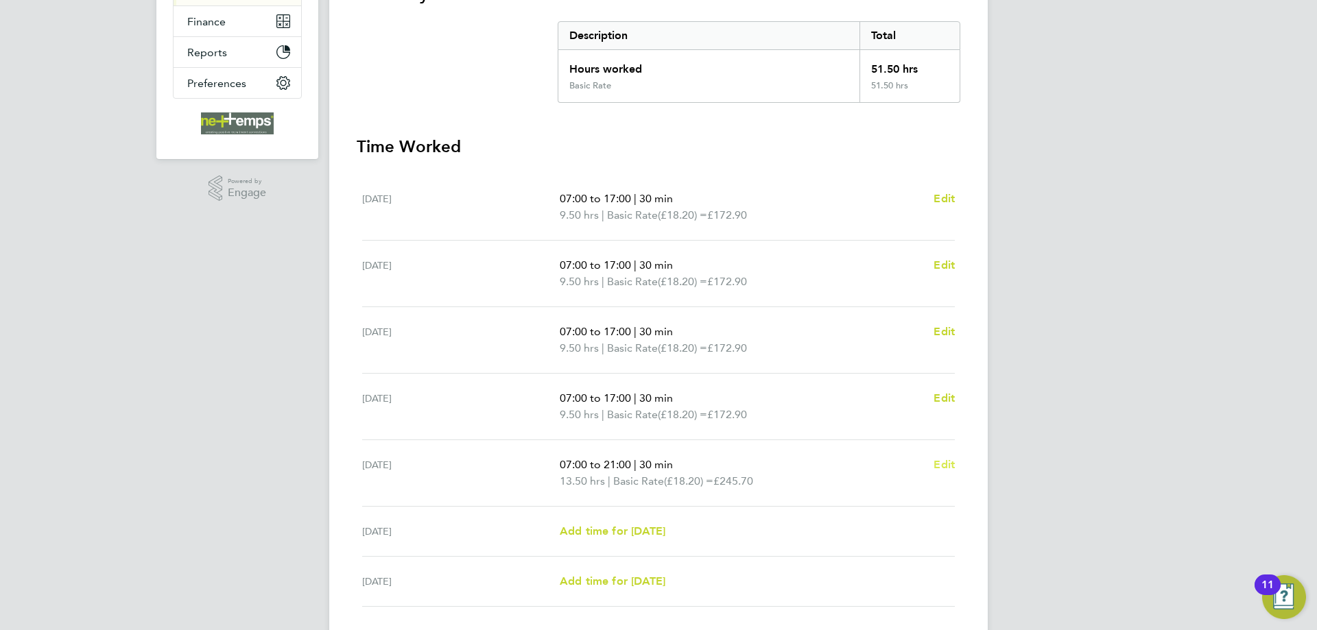
click at [938, 462] on span "Edit" at bounding box center [944, 464] width 21 height 13
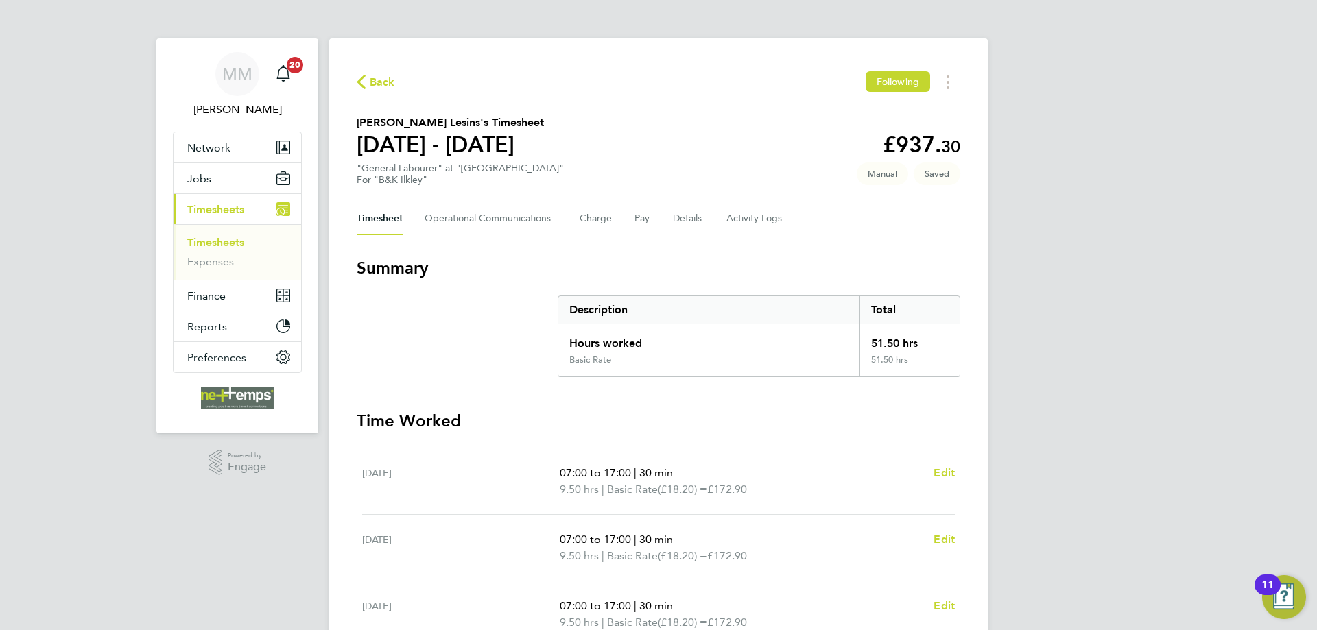
select select "30"
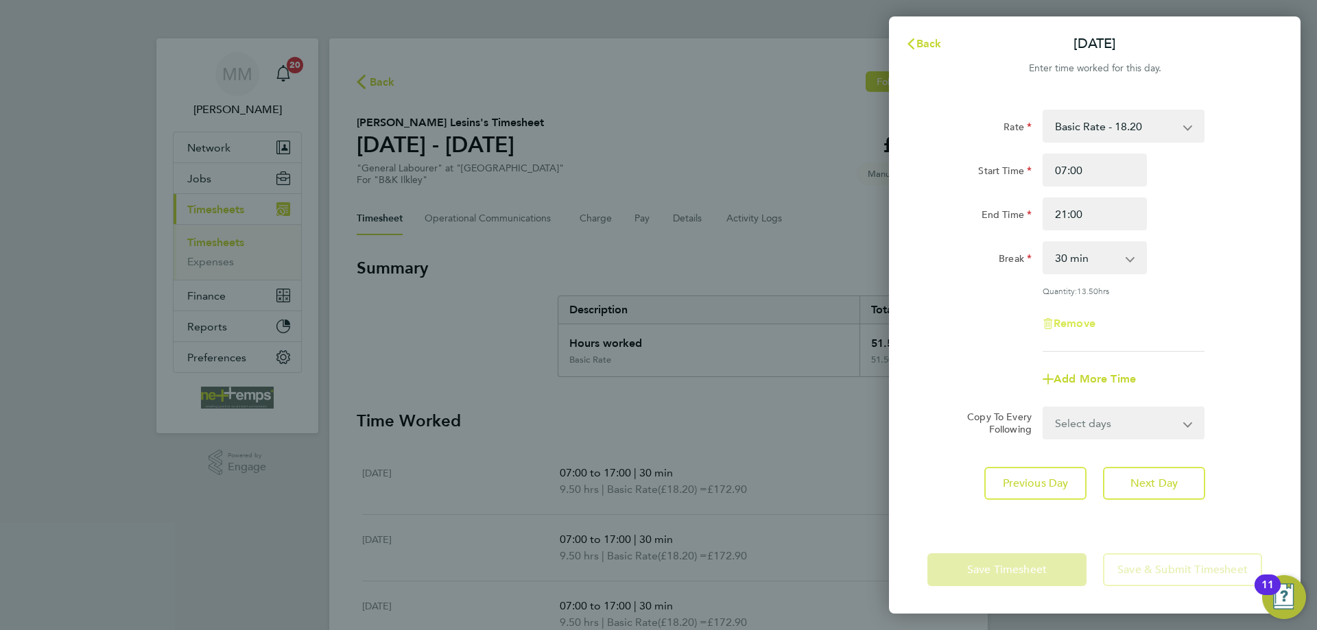
click at [1081, 317] on span "Remove" at bounding box center [1075, 323] width 42 height 13
select select "null"
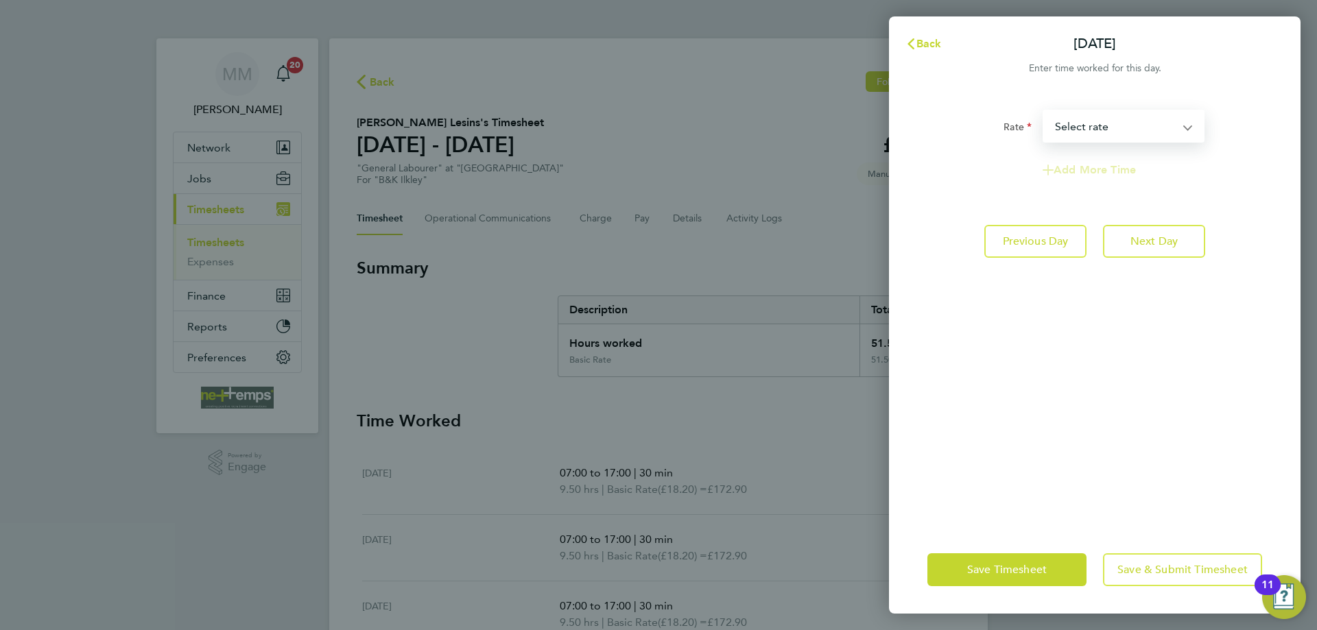
click at [1121, 126] on select "Basic Rate - 18.20 Select rate" at bounding box center [1115, 126] width 143 height 30
select select "30"
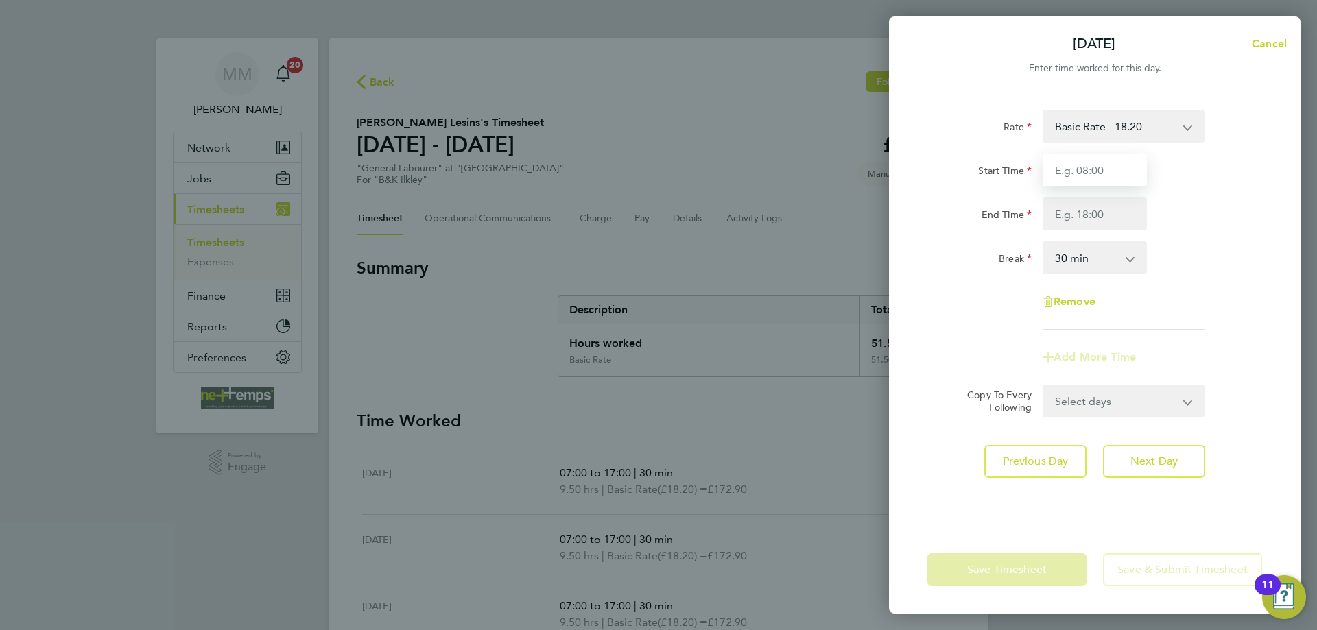
click at [1119, 176] on input "Start Time" at bounding box center [1095, 170] width 104 height 33
click at [1099, 181] on input "Start Time" at bounding box center [1095, 170] width 104 height 33
type input "07:00"
type input "17:00"
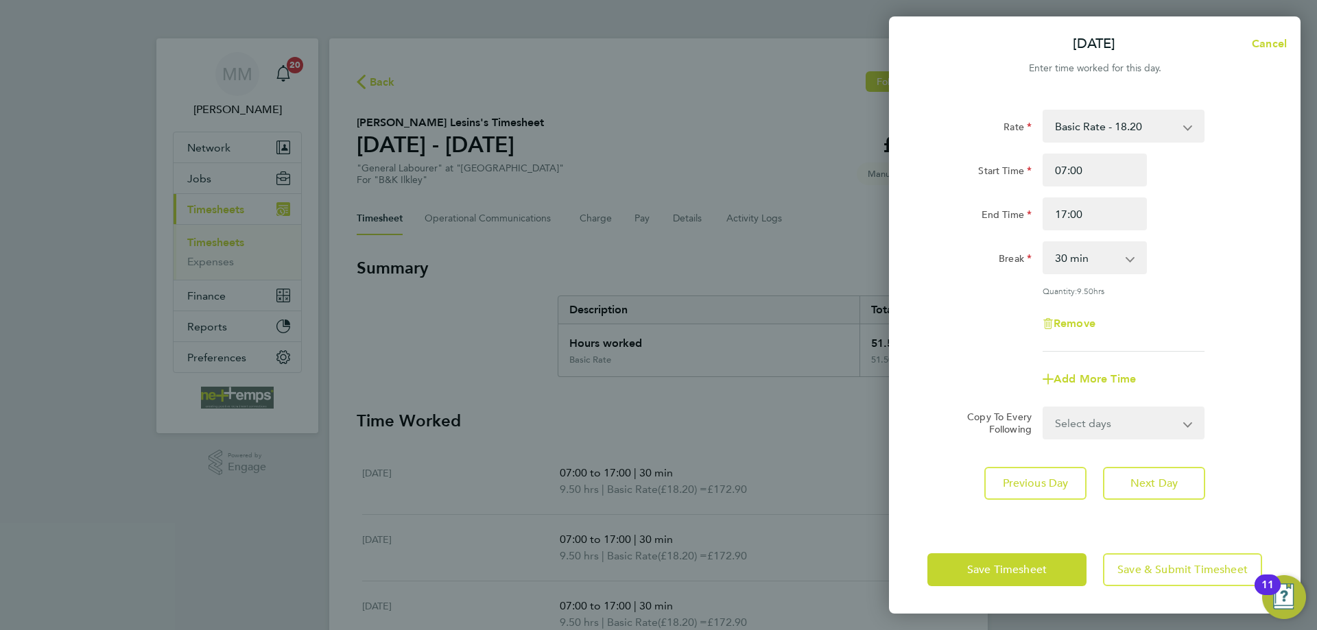
click at [1242, 207] on div "End Time 17:00" at bounding box center [1095, 214] width 346 height 33
click at [1180, 477] on button "Next Day" at bounding box center [1154, 483] width 102 height 33
select select "30"
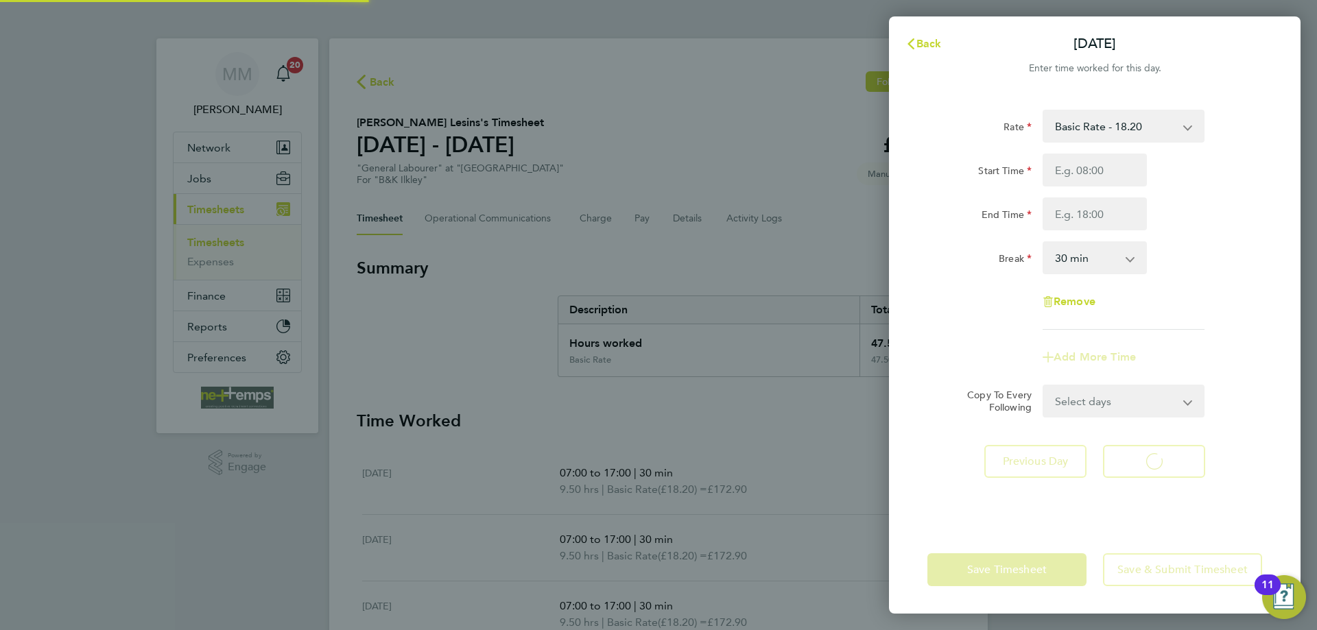
select select "30"
click at [927, 49] on span "Back" at bounding box center [928, 43] width 25 height 13
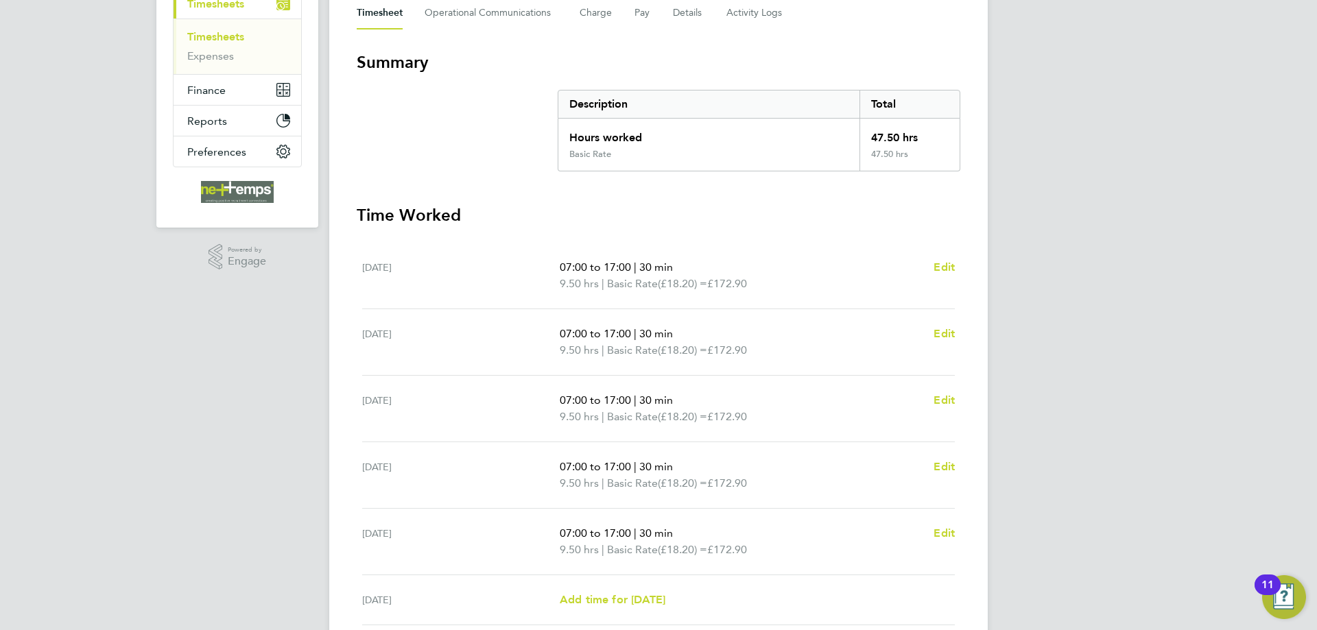
scroll to position [372, 0]
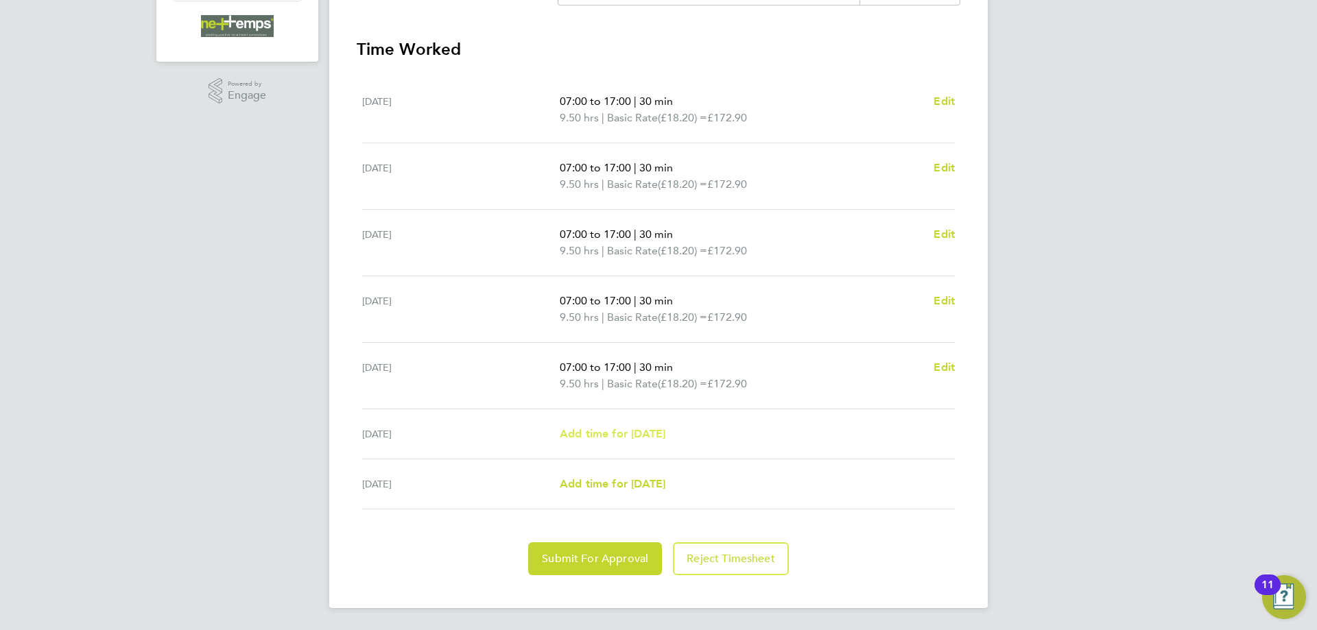
click at [665, 435] on span "Add time for Sat 27 Sep" at bounding box center [613, 433] width 106 height 13
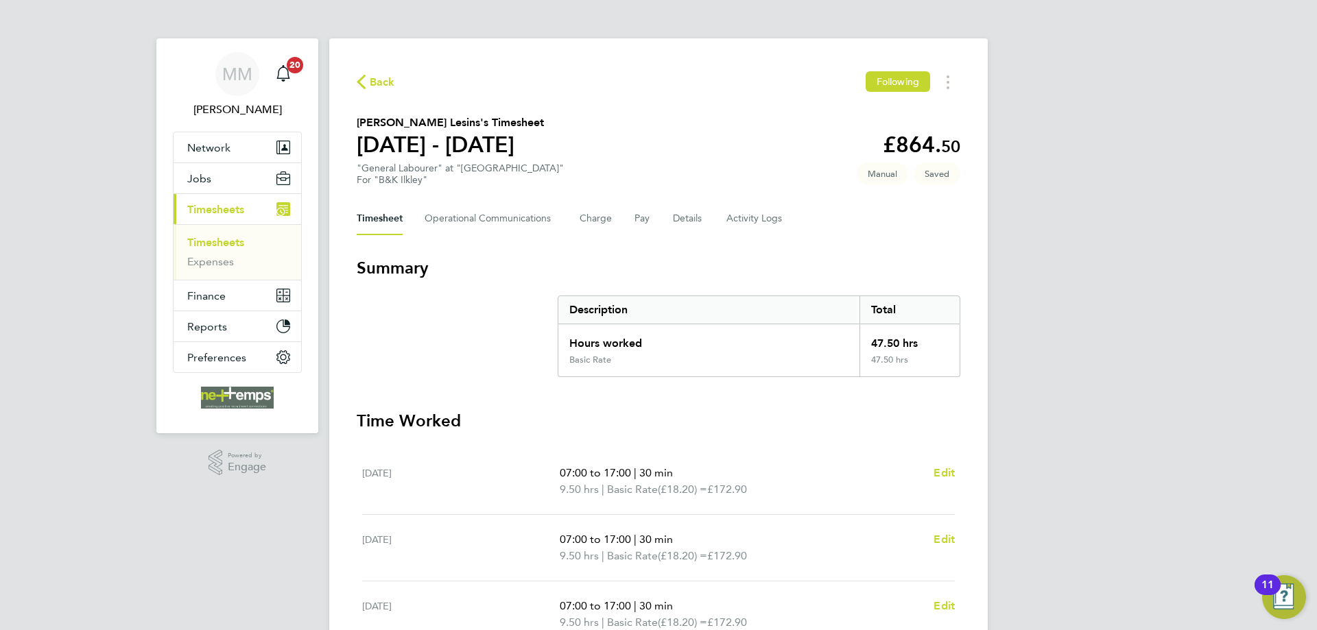
select select "30"
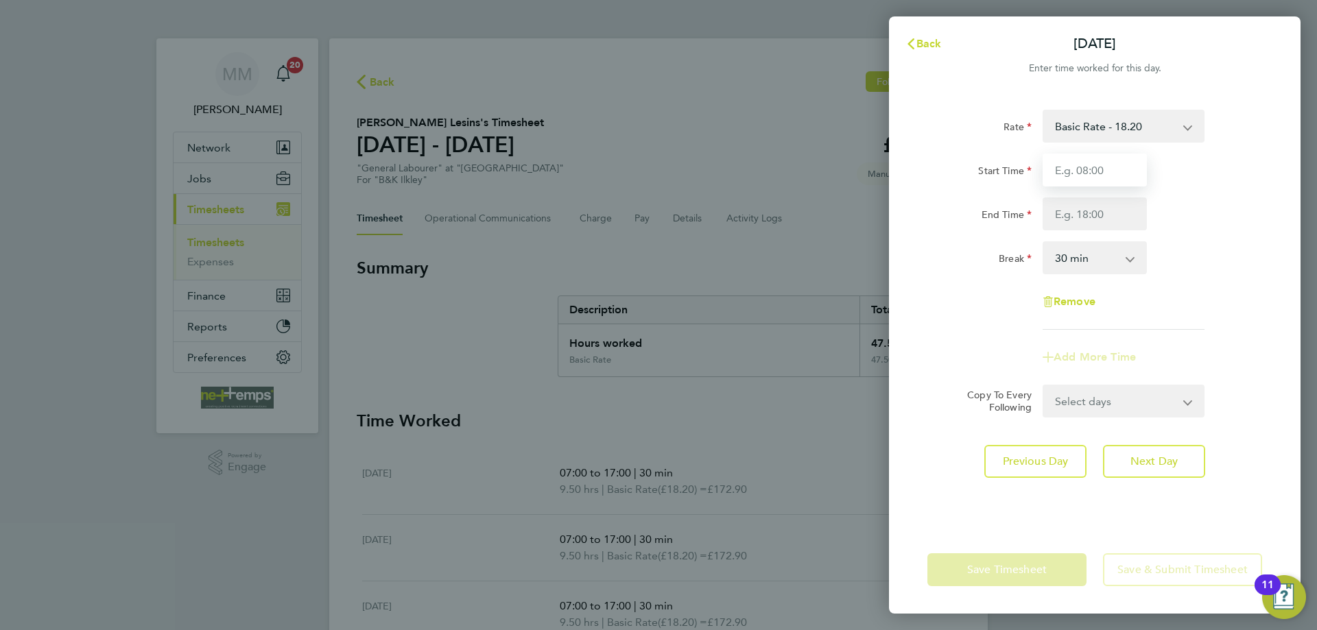
click at [1088, 176] on input "Start Time" at bounding box center [1095, 170] width 104 height 33
type input "07:00"
type input "11:00"
click at [1201, 217] on div "End Time 11:00" at bounding box center [1095, 214] width 346 height 33
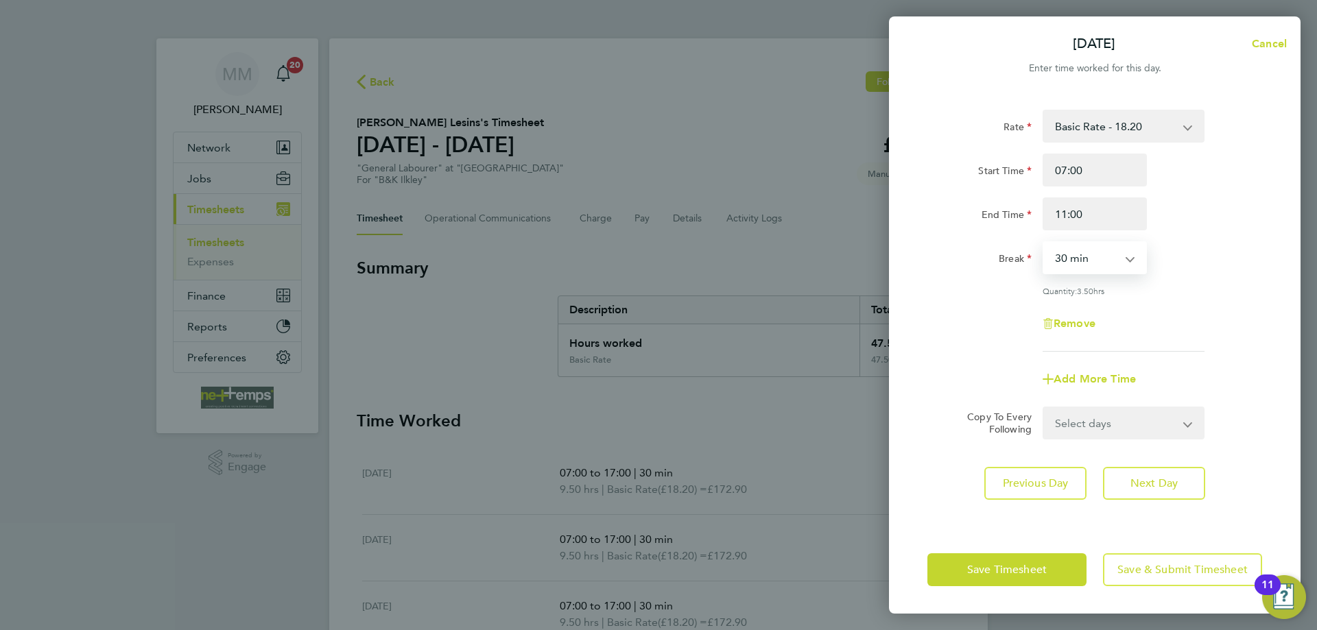
click at [1094, 263] on select "0 min 15 min 30 min 45 min 60 min 75 min 90 min" at bounding box center [1086, 258] width 85 height 30
select select "0"
click at [1044, 243] on select "0 min 15 min 30 min 45 min 60 min 75 min 90 min" at bounding box center [1086, 258] width 85 height 30
click at [1178, 477] on span "Next Day" at bounding box center [1153, 484] width 47 height 14
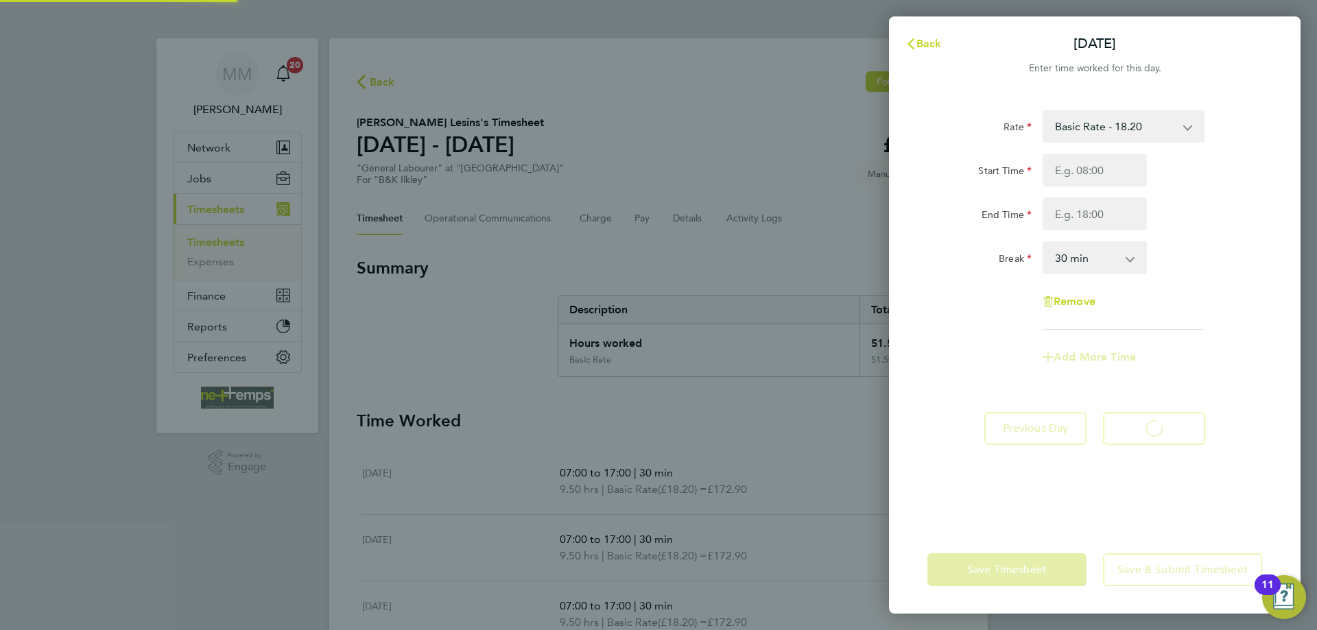
select select "30"
click at [918, 47] on span "Back" at bounding box center [928, 43] width 25 height 13
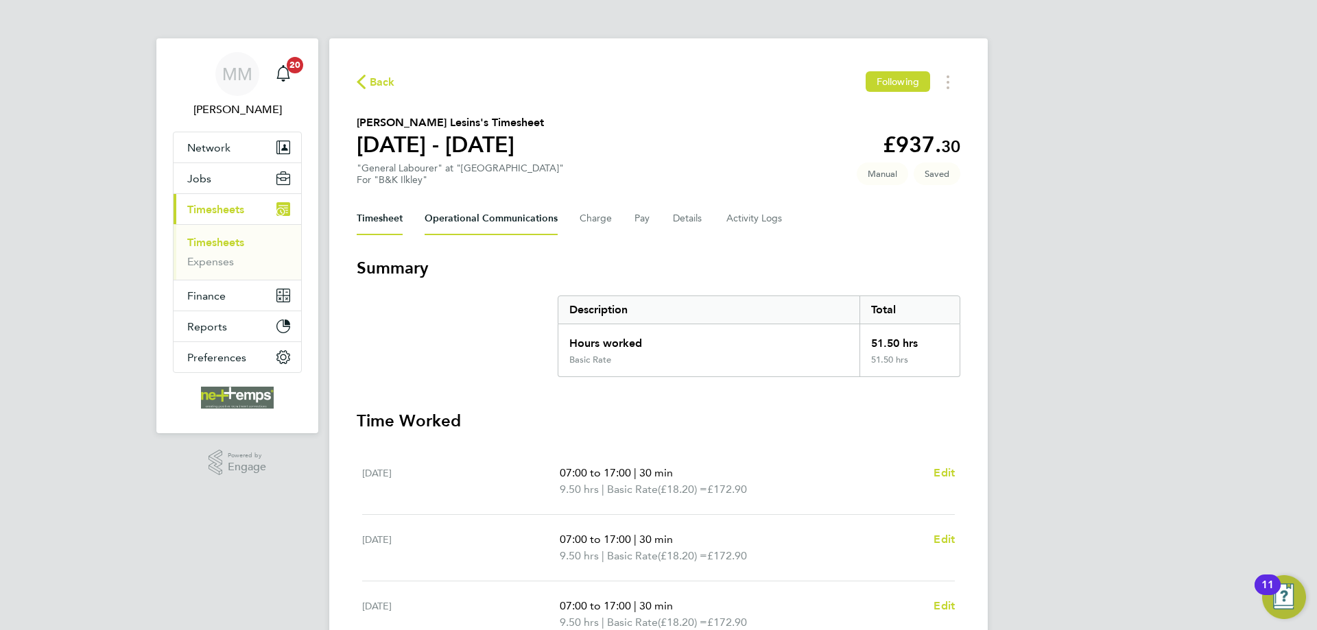
click at [512, 213] on Communications-tab "Operational Communications" at bounding box center [491, 218] width 133 height 33
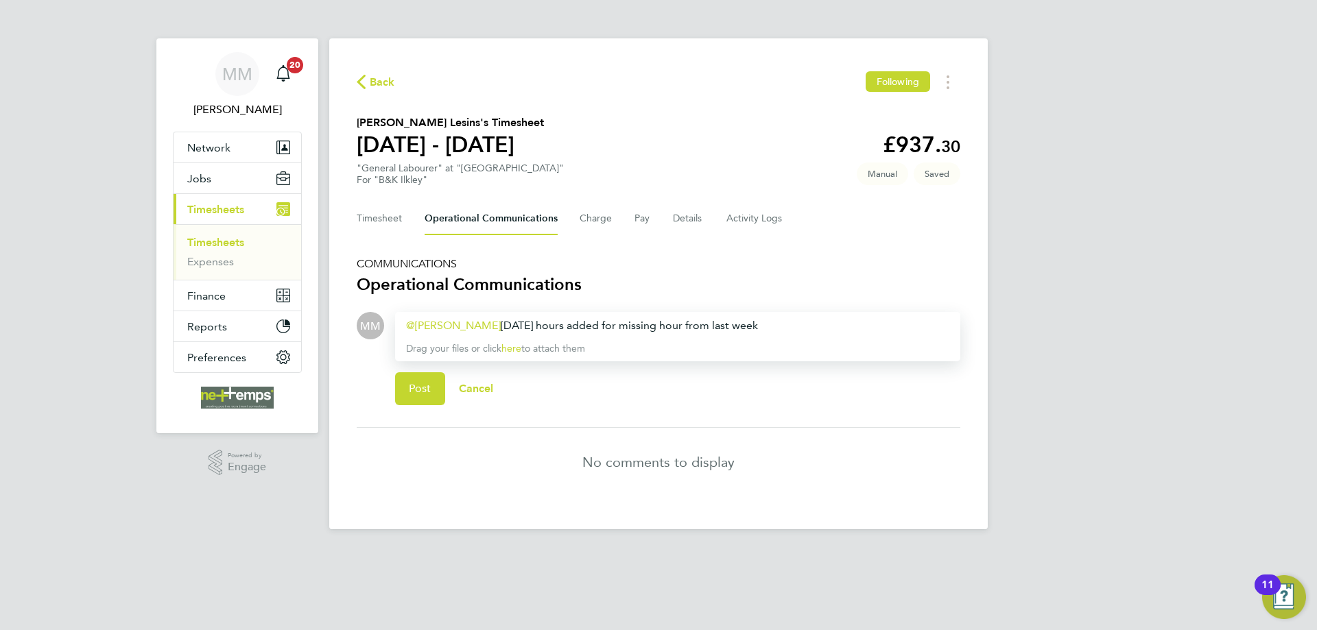
click at [678, 324] on div "Daryl Jackson ​ Saturday hours added for missing hour from last week" at bounding box center [677, 326] width 543 height 16
click at [614, 329] on div "Daryl Jackson ​ Saturday hours added for missing hours from last week" at bounding box center [677, 326] width 543 height 16
click at [784, 324] on div "Daryl Jackson ​ Saturday hours added for 4 missing hours from last week" at bounding box center [677, 326] width 543 height 16
click at [420, 390] on span "Post" at bounding box center [420, 389] width 23 height 14
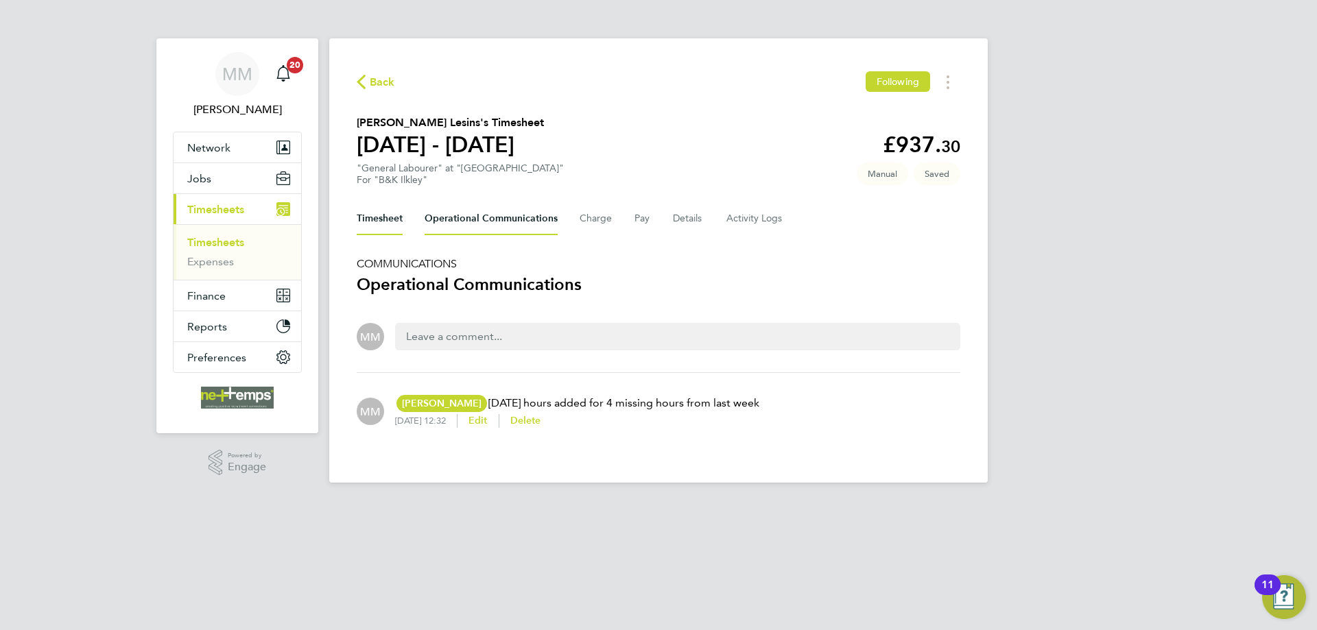
click at [392, 221] on button "Timesheet" at bounding box center [380, 218] width 46 height 33
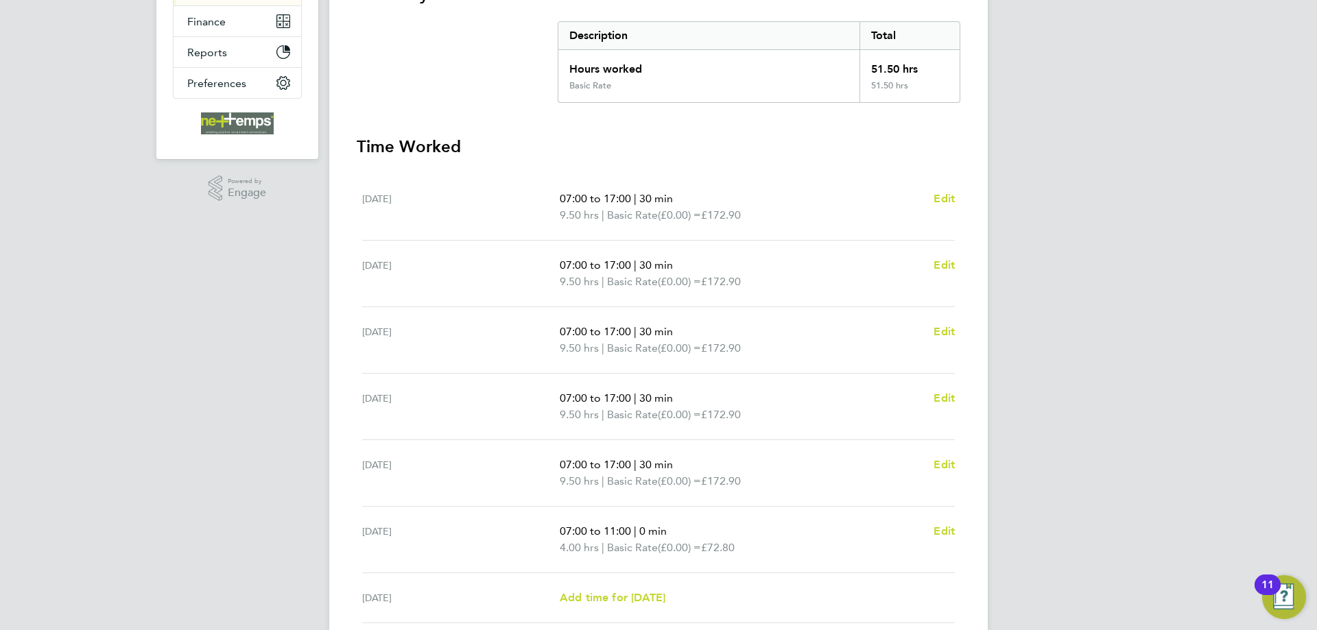
scroll to position [343, 0]
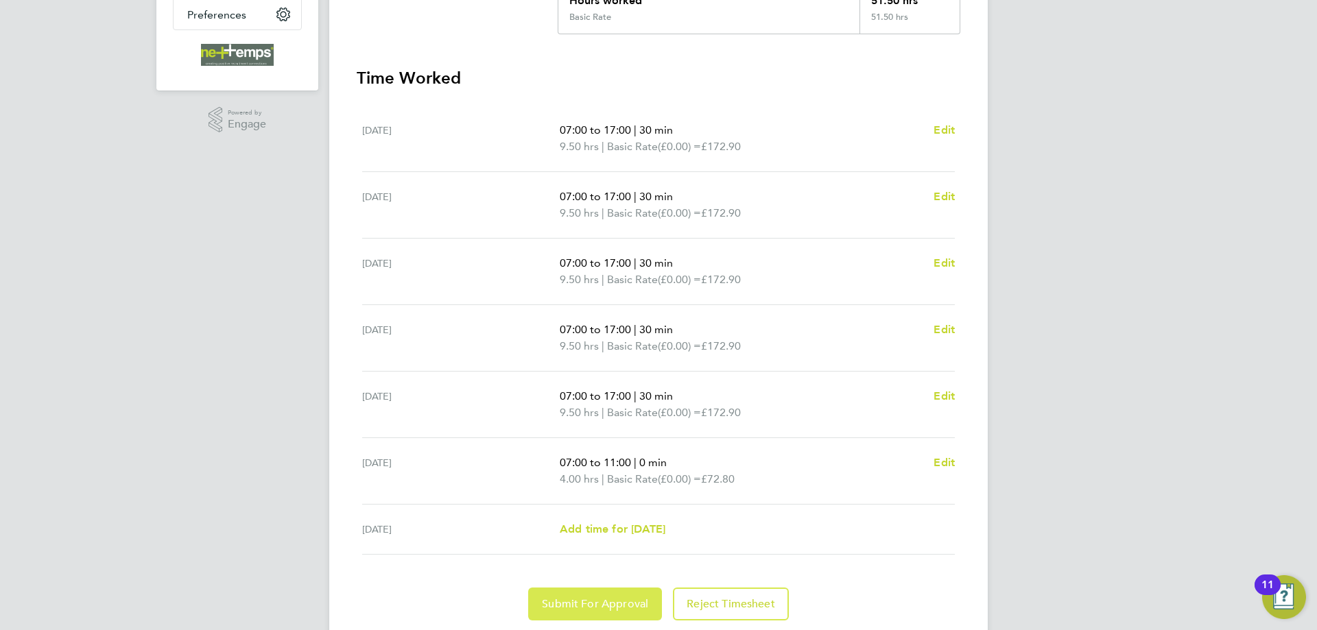
click at [619, 602] on span "Submit For Approval" at bounding box center [595, 604] width 106 height 14
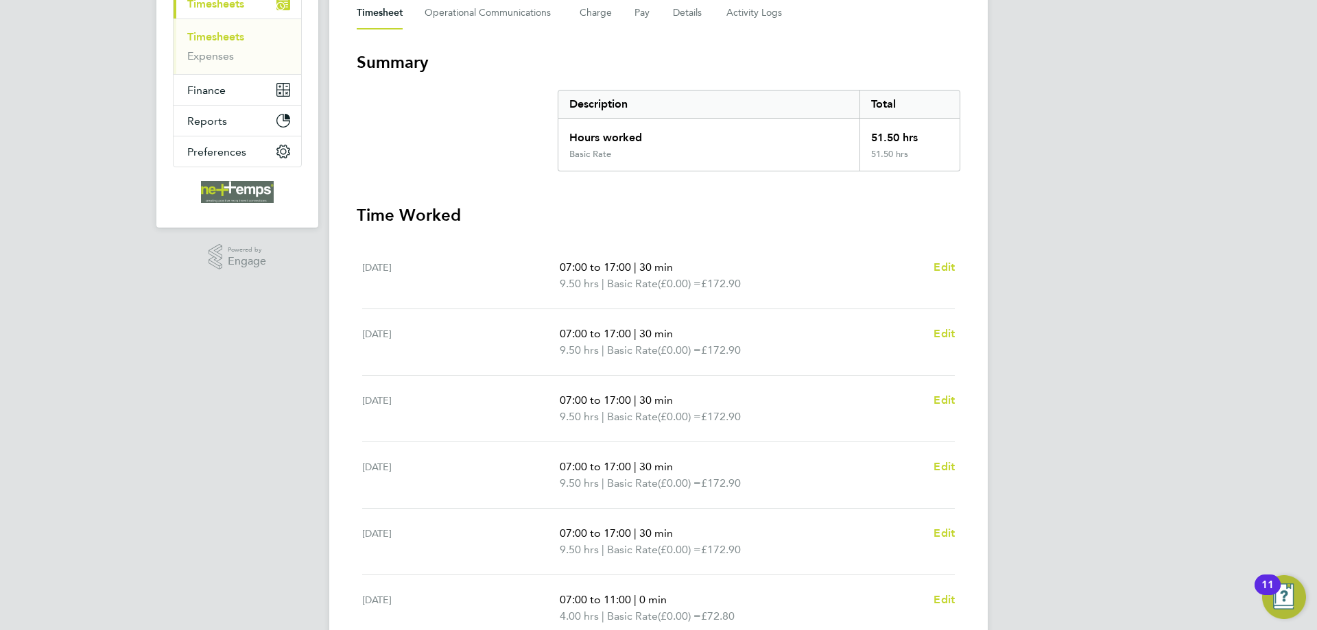
scroll to position [0, 0]
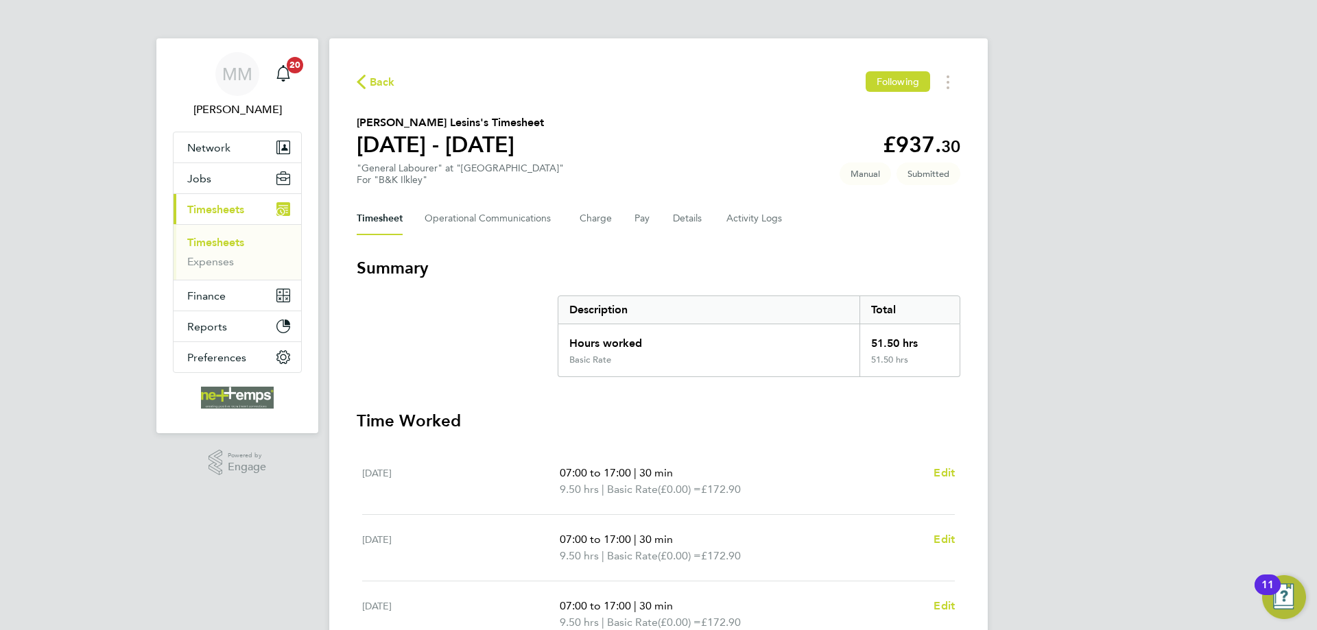
click at [222, 242] on link "Timesheets" at bounding box center [215, 242] width 57 height 13
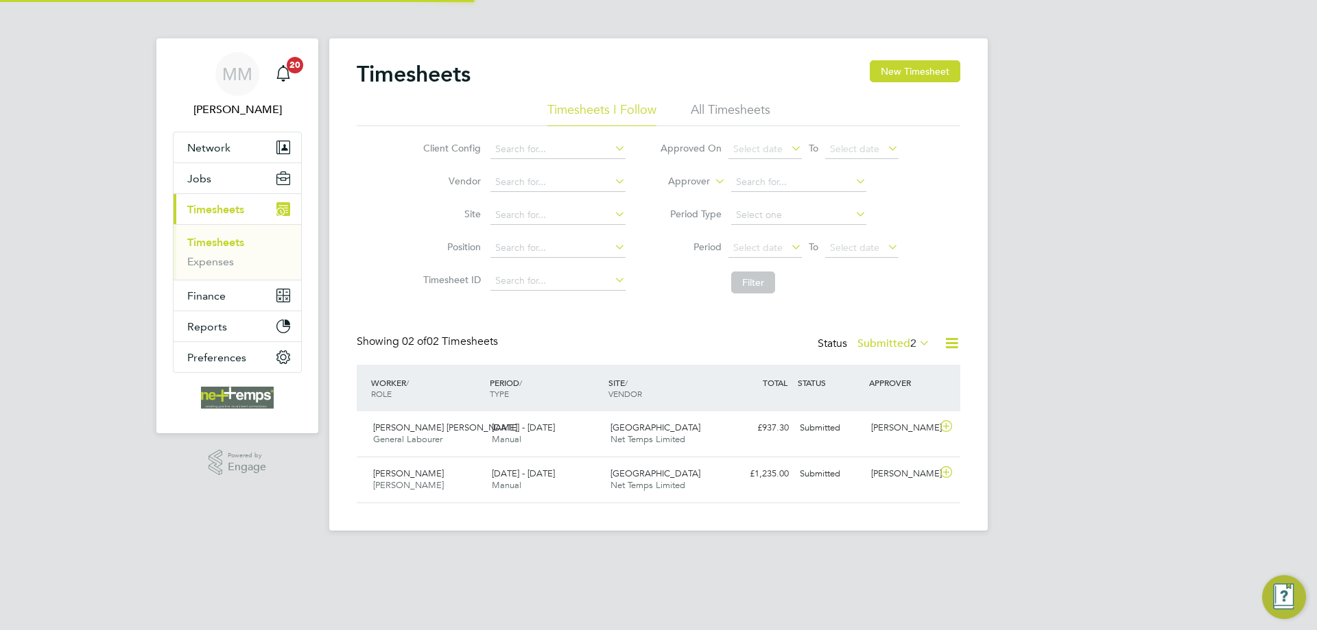
scroll to position [35, 119]
click at [1147, 259] on div "MM Mia Mellors Notifications 20 Applications: Network Team Members Businesses S…" at bounding box center [658, 276] width 1317 height 553
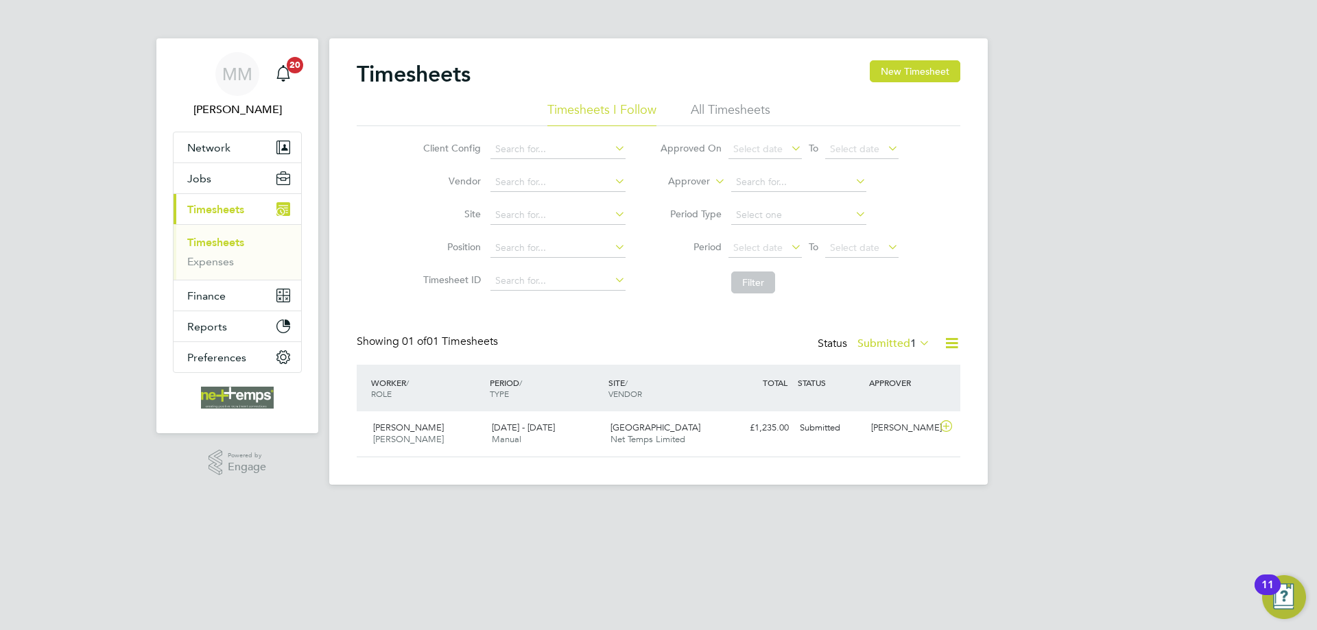
scroll to position [35, 119]
